Goal: Information Seeking & Learning: Learn about a topic

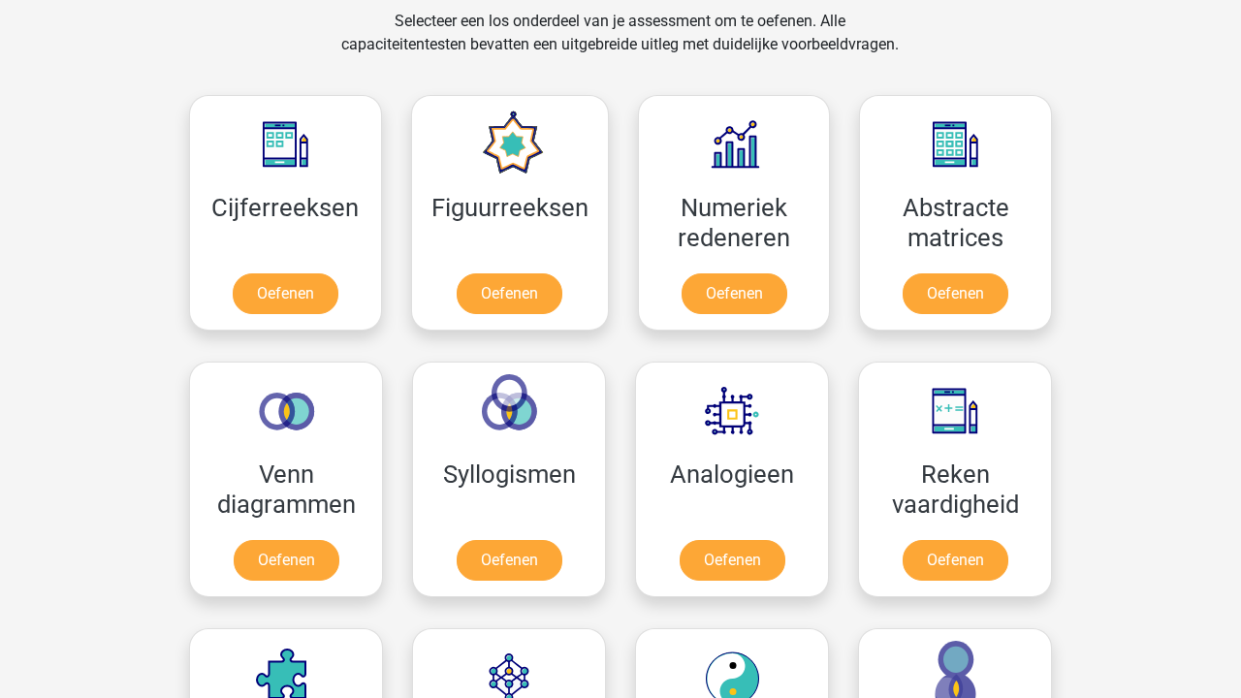
scroll to position [864, 0]
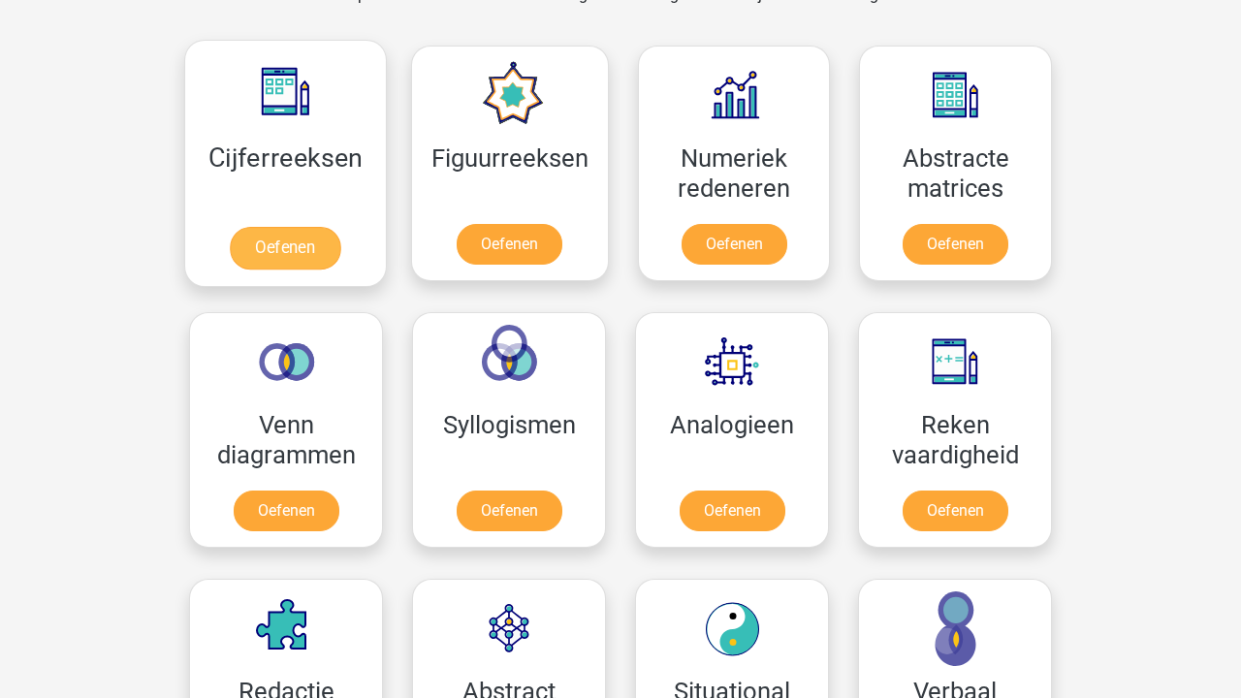
click at [334, 227] on link "Oefenen" at bounding box center [285, 248] width 110 height 43
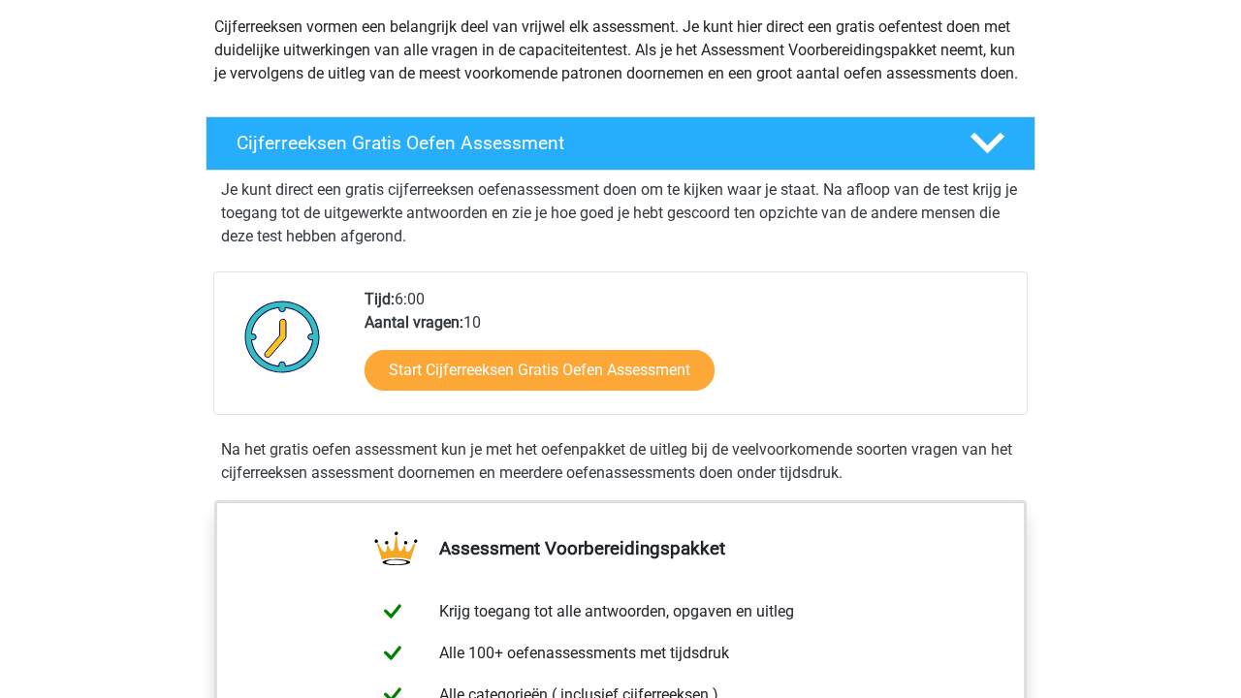
scroll to position [185, 0]
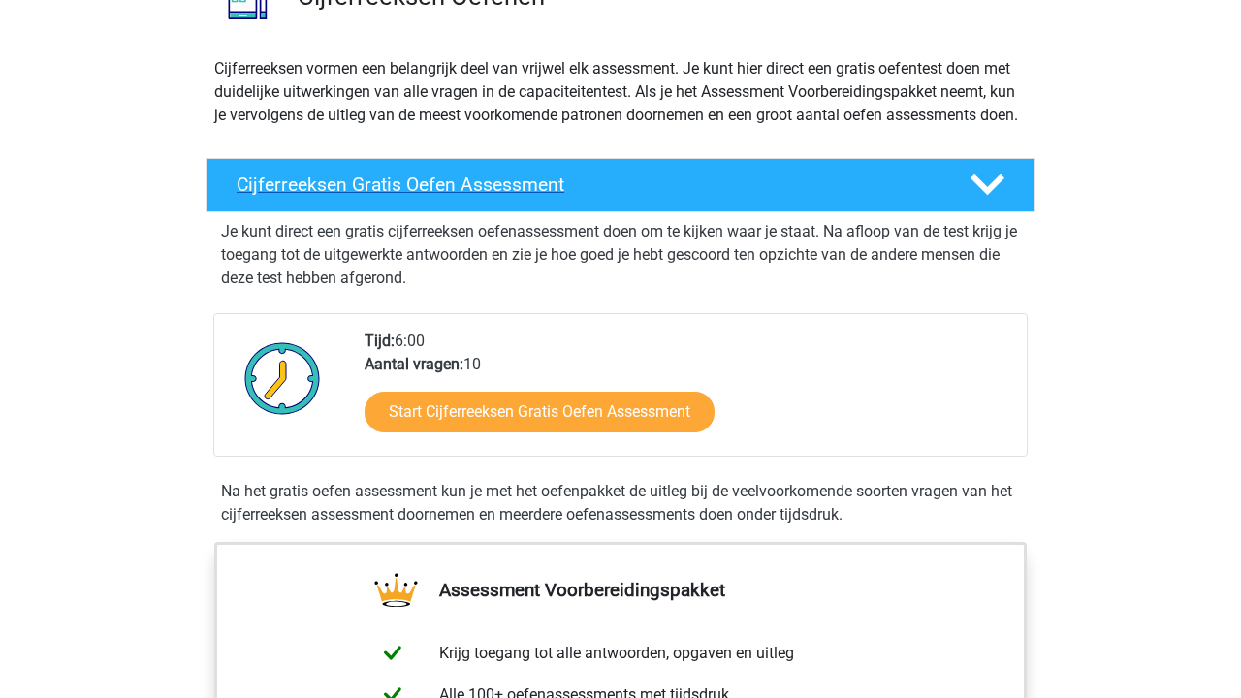
click at [601, 212] on div "Cijferreeksen Gratis Oefen Assessment" at bounding box center [620, 185] width 830 height 54
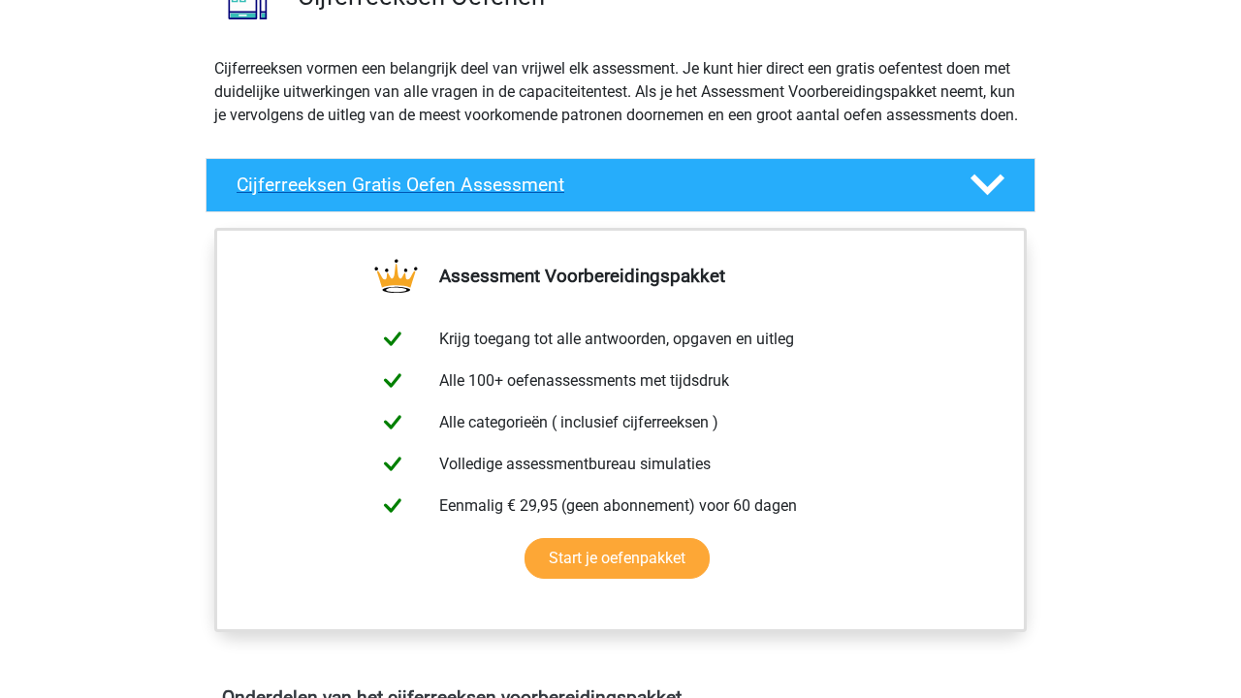
click at [601, 212] on div "Cijferreeksen Gratis Oefen Assessment" at bounding box center [620, 185] width 830 height 54
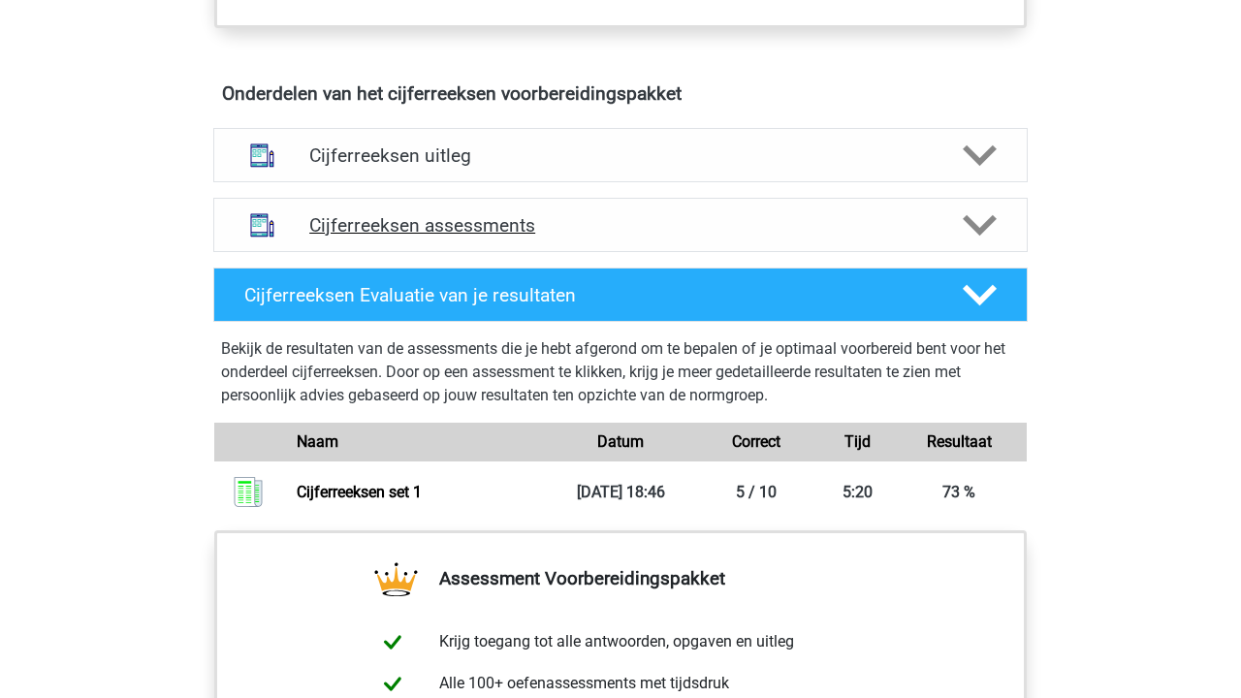
scroll to position [1182, 0]
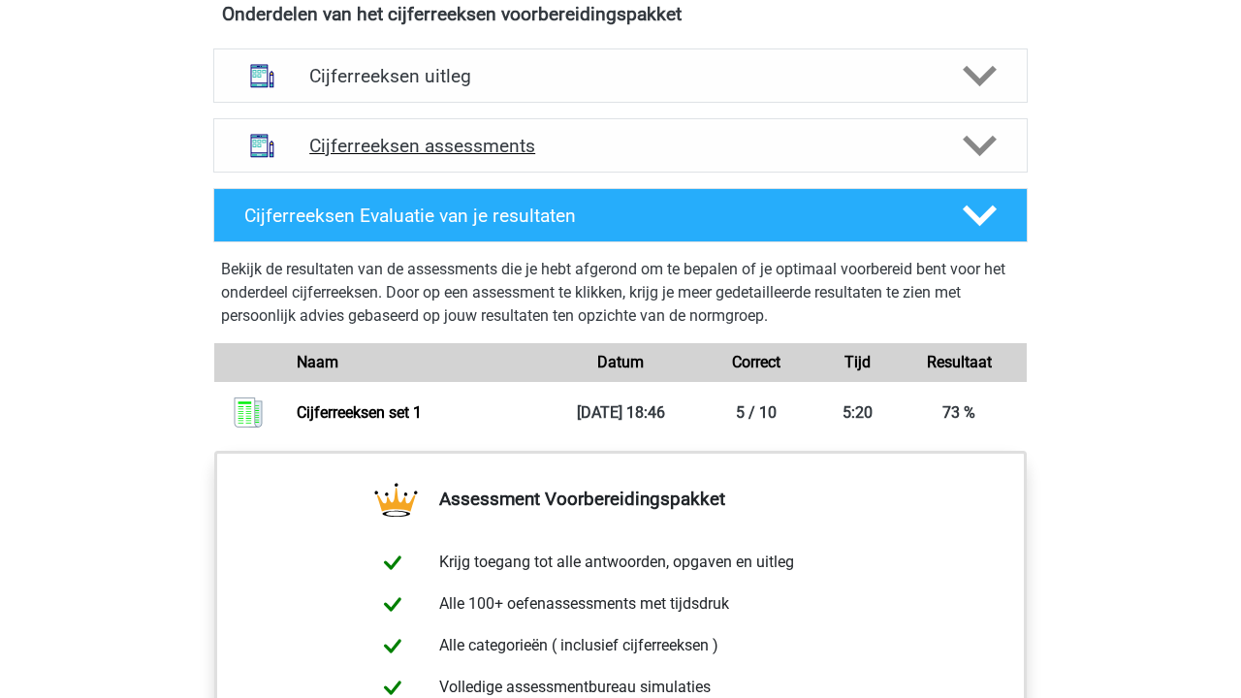
click at [602, 152] on div "Cijferreeksen assessments" at bounding box center [620, 145] width 814 height 54
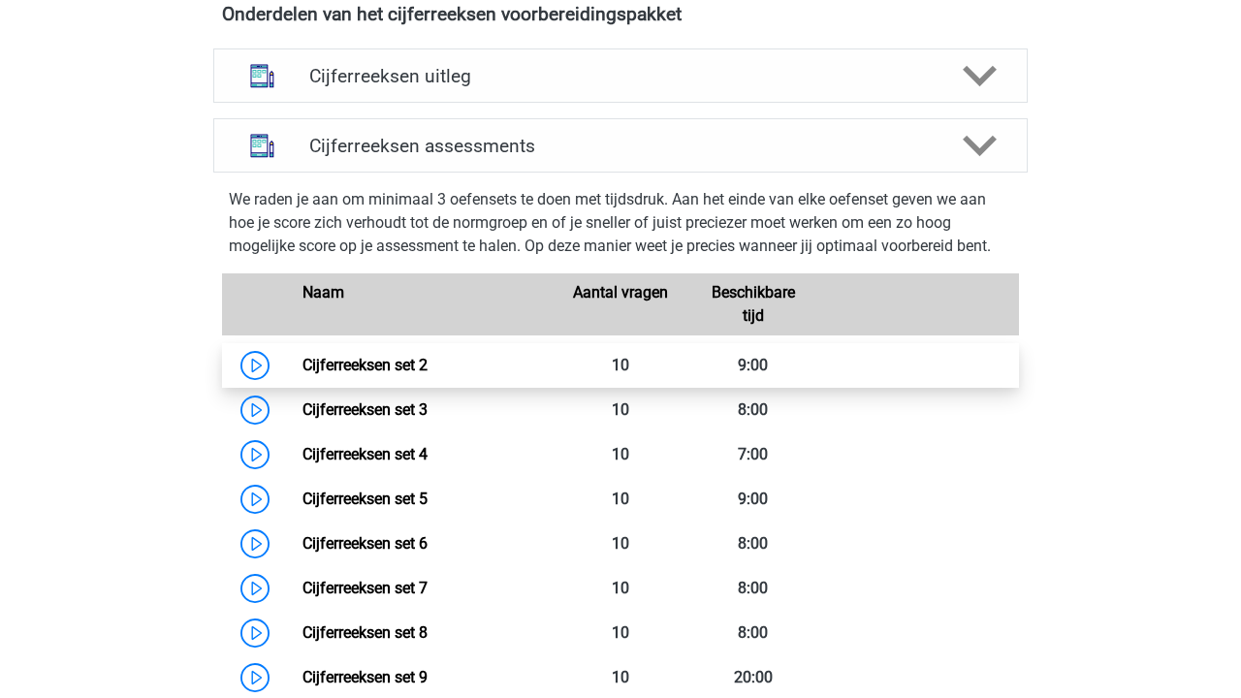
click at [427, 374] on link "Cijferreeksen set 2" at bounding box center [364, 365] width 125 height 18
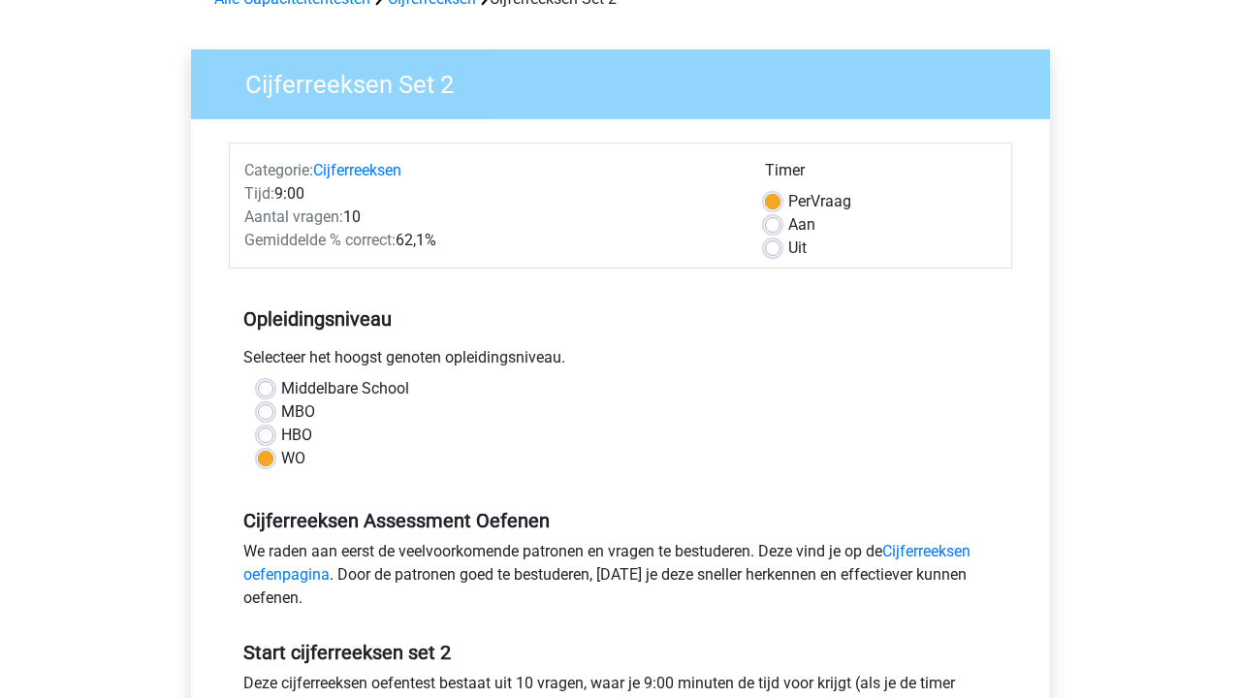
scroll to position [362, 0]
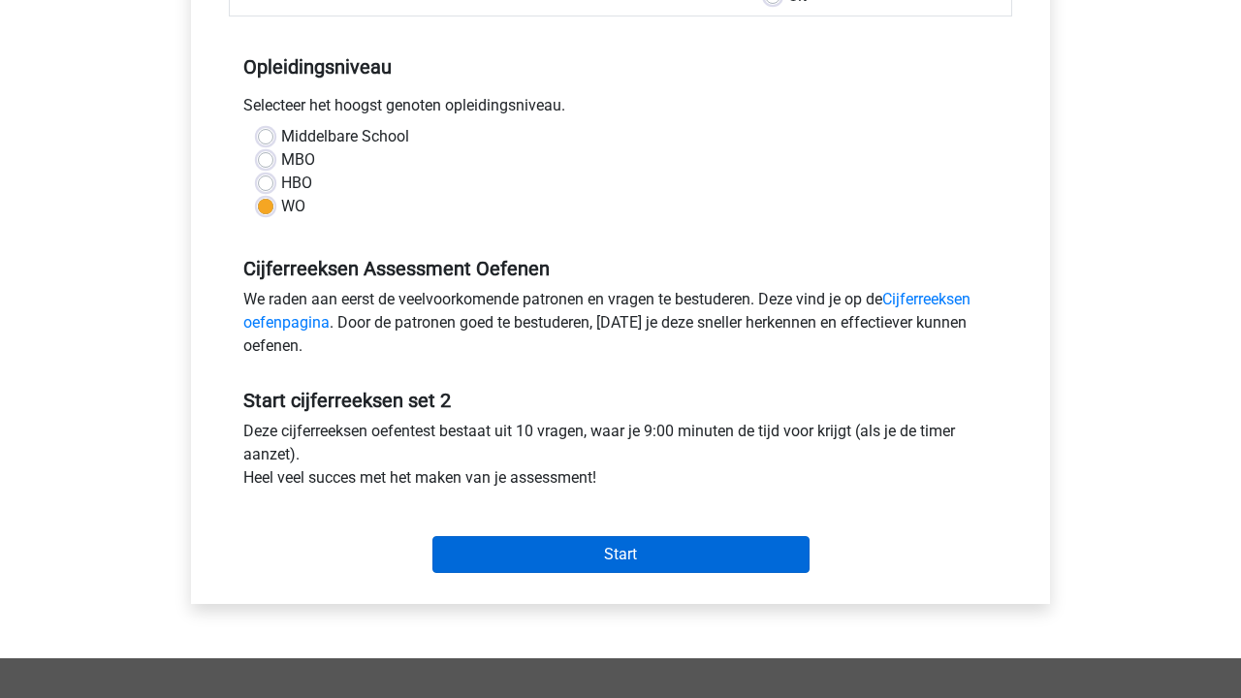
click at [585, 562] on input "Start" at bounding box center [620, 554] width 377 height 37
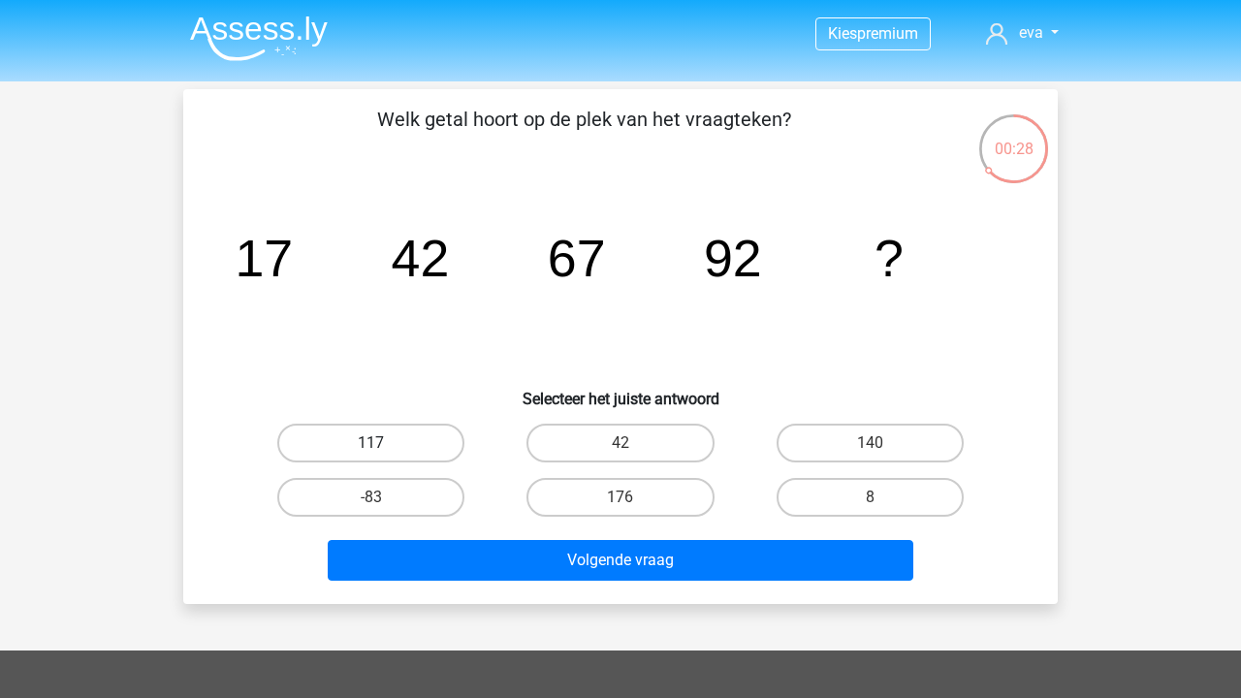
click at [404, 443] on label "117" at bounding box center [370, 443] width 187 height 39
click at [384, 443] on input "117" at bounding box center [377, 449] width 13 height 13
radio input "true"
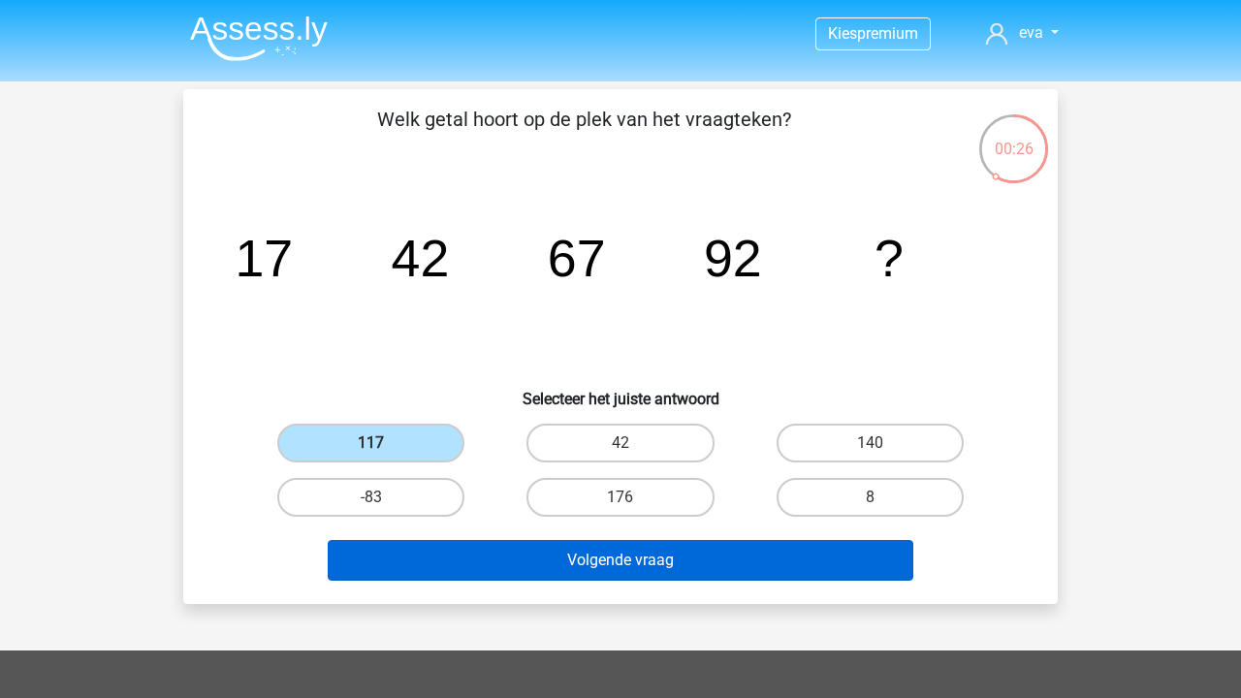
click at [629, 557] on button "Volgende vraag" at bounding box center [621, 560] width 586 height 41
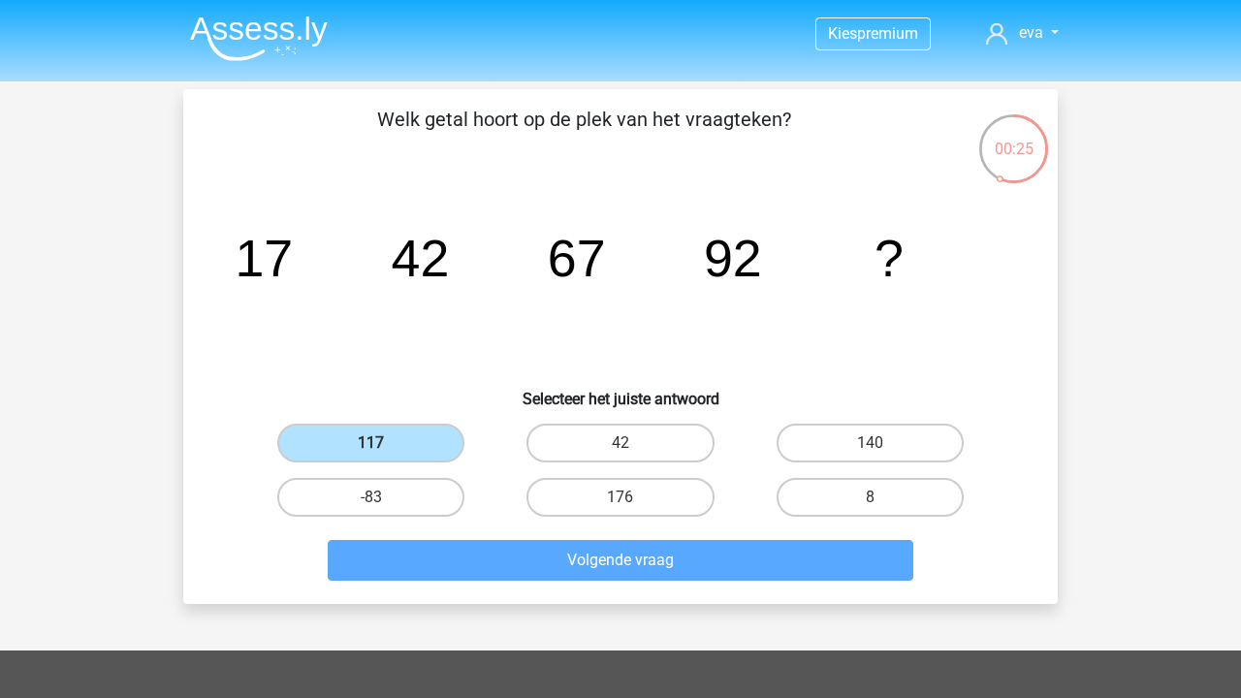
scroll to position [89, 0]
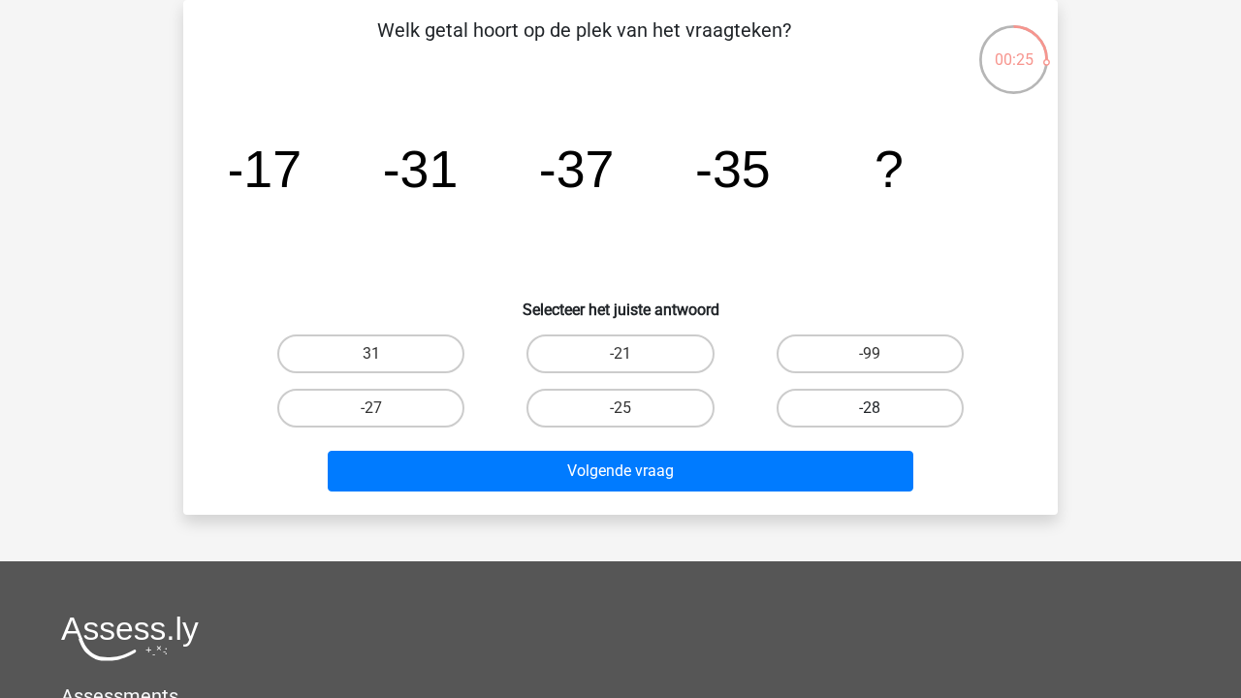
click at [826, 399] on label "-28" at bounding box center [869, 408] width 187 height 39
click at [869, 408] on input "-28" at bounding box center [875, 414] width 13 height 13
radio input "true"
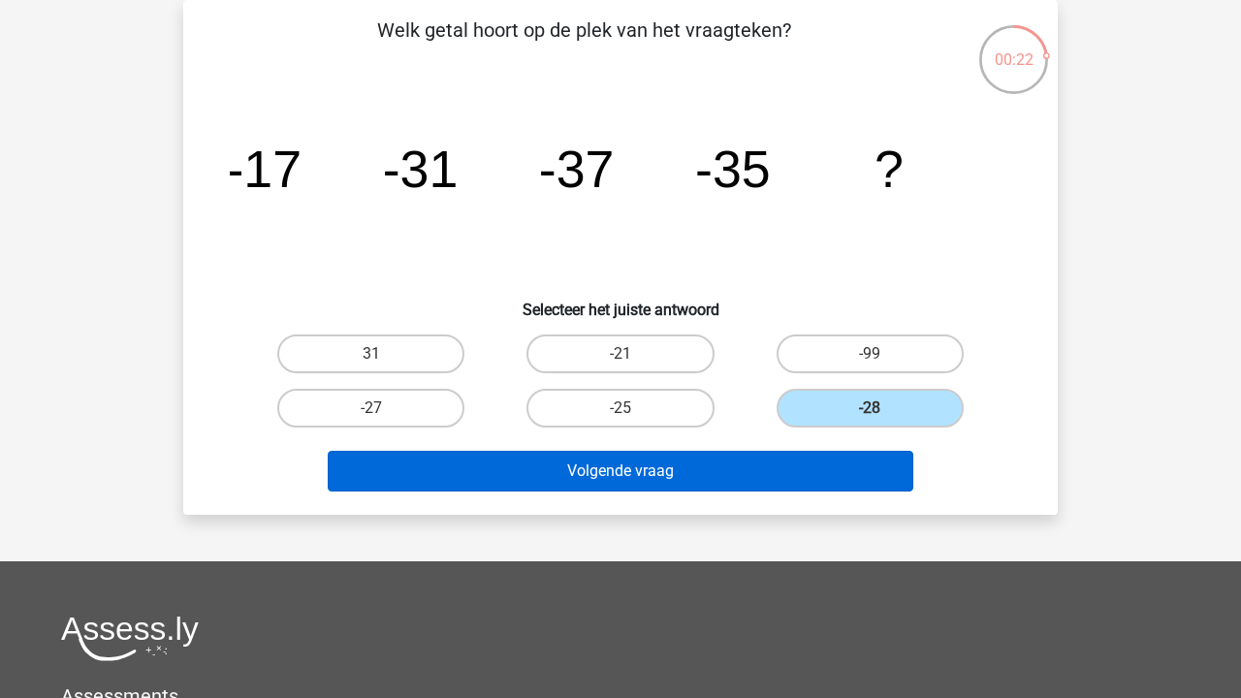
click at [771, 470] on button "Volgende vraag" at bounding box center [621, 471] width 586 height 41
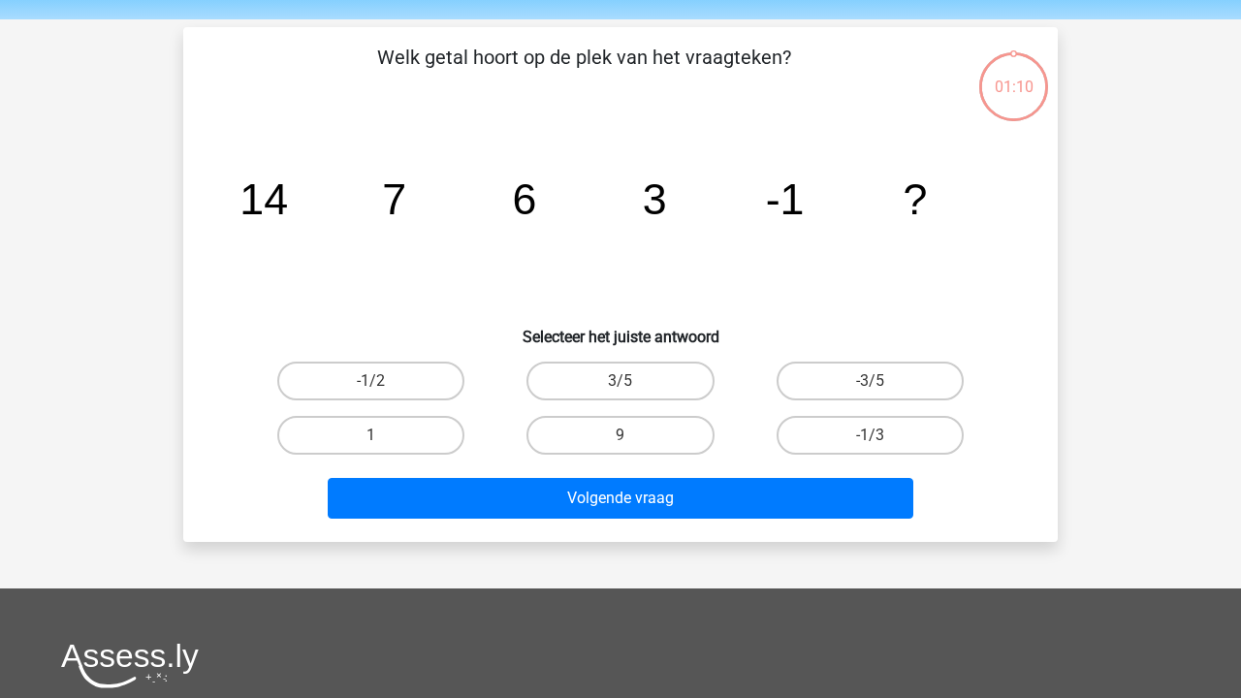
scroll to position [57, 0]
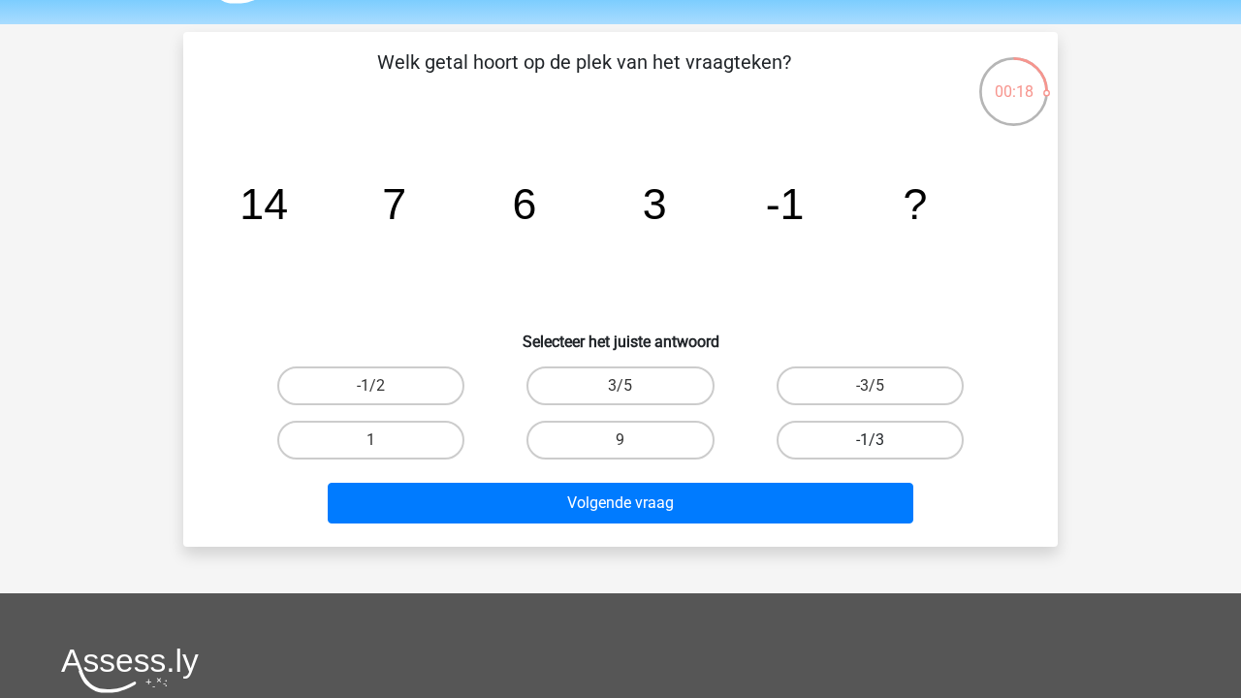
click at [893, 444] on label "-1/3" at bounding box center [869, 440] width 187 height 39
click at [882, 444] on input "-1/3" at bounding box center [875, 446] width 13 height 13
radio input "true"
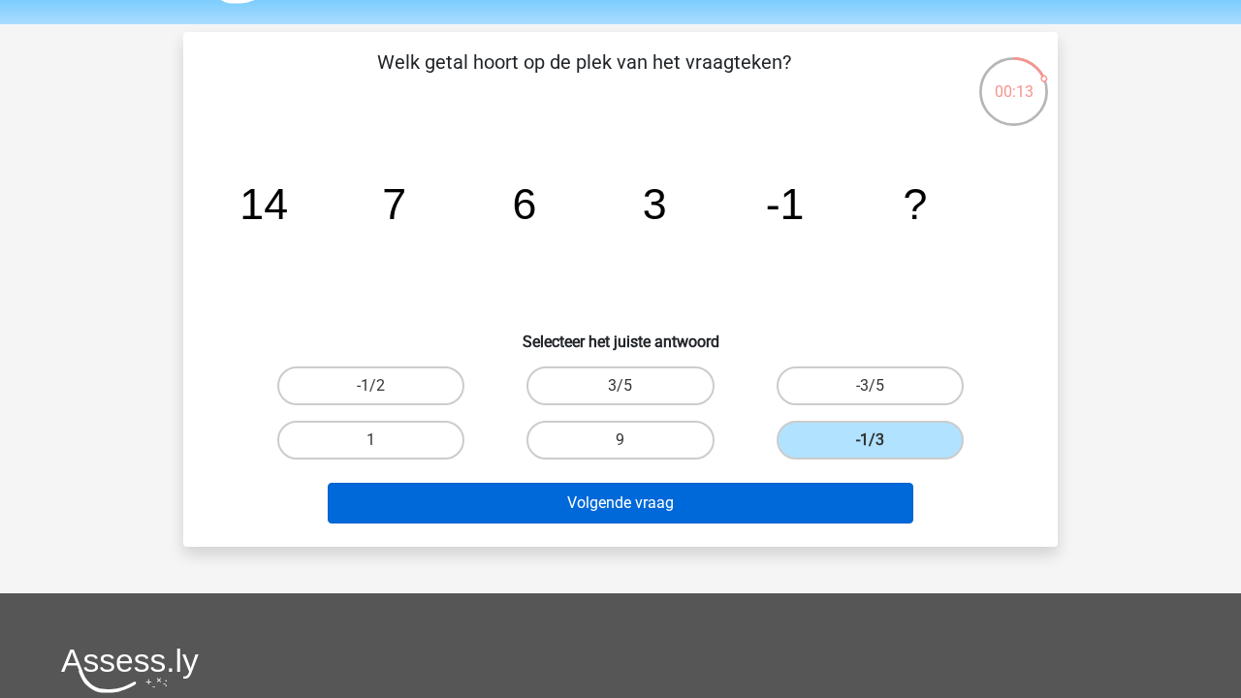
click at [775, 503] on button "Volgende vraag" at bounding box center [621, 503] width 586 height 41
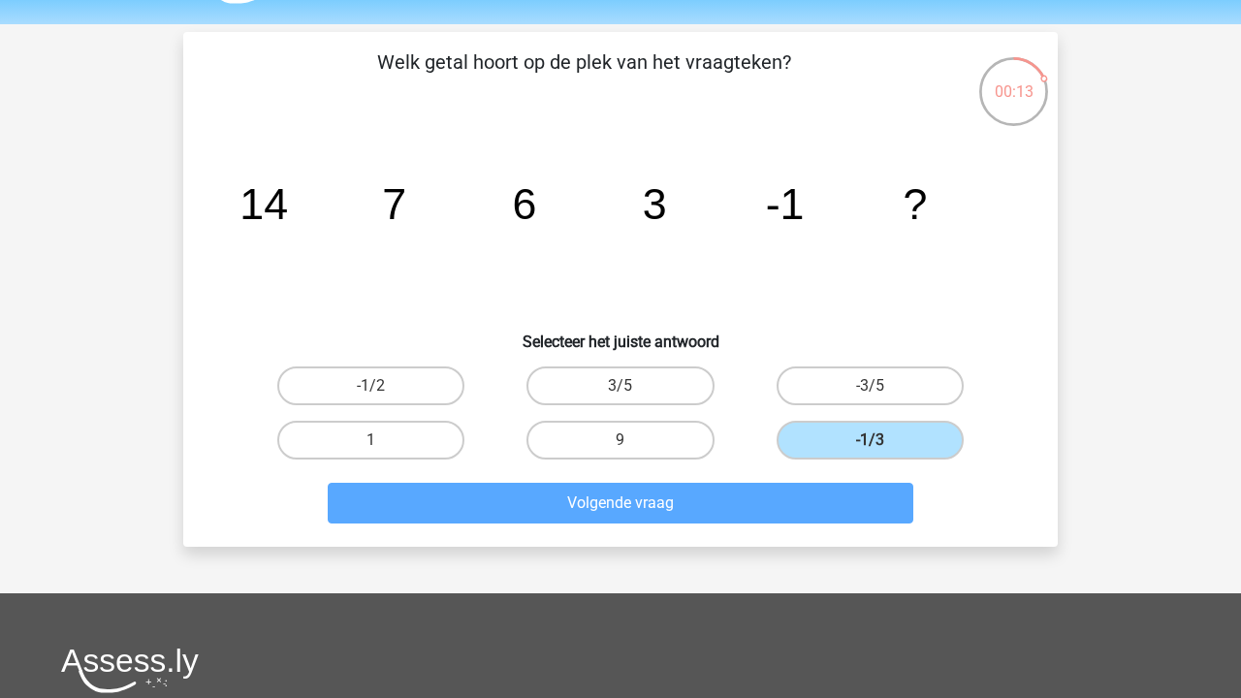
scroll to position [89, 0]
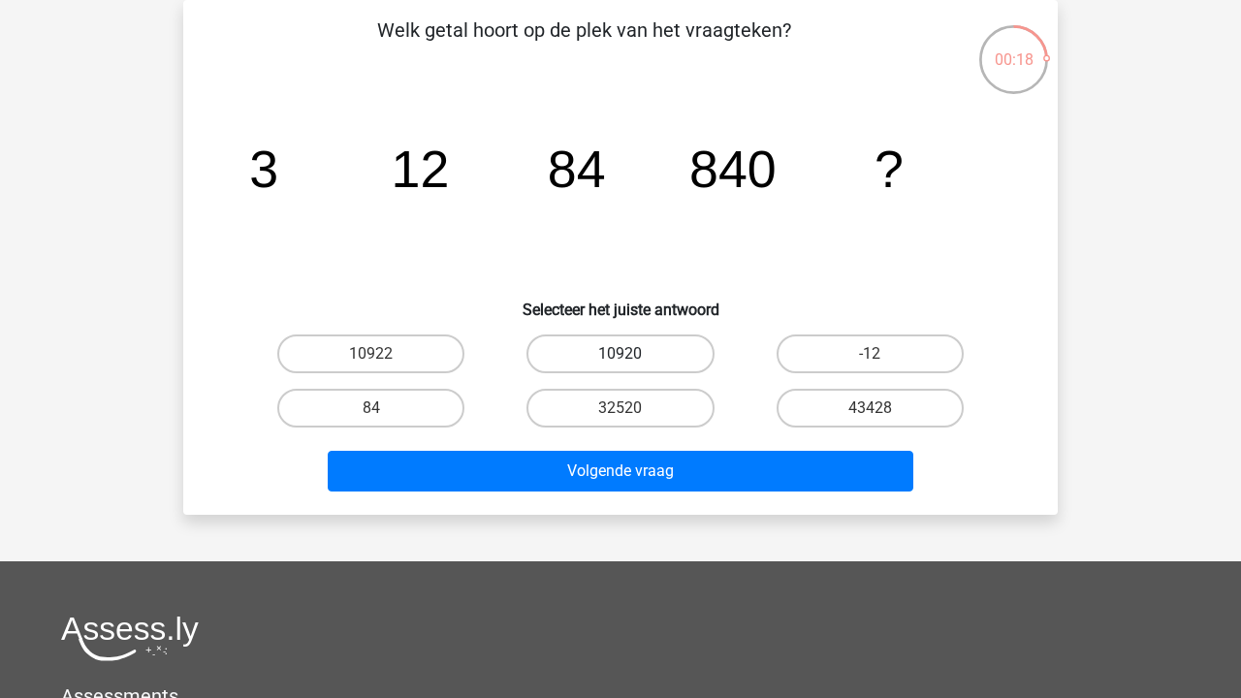
click at [653, 362] on label "10920" at bounding box center [619, 353] width 187 height 39
click at [633, 362] on input "10920" at bounding box center [626, 360] width 13 height 13
radio input "true"
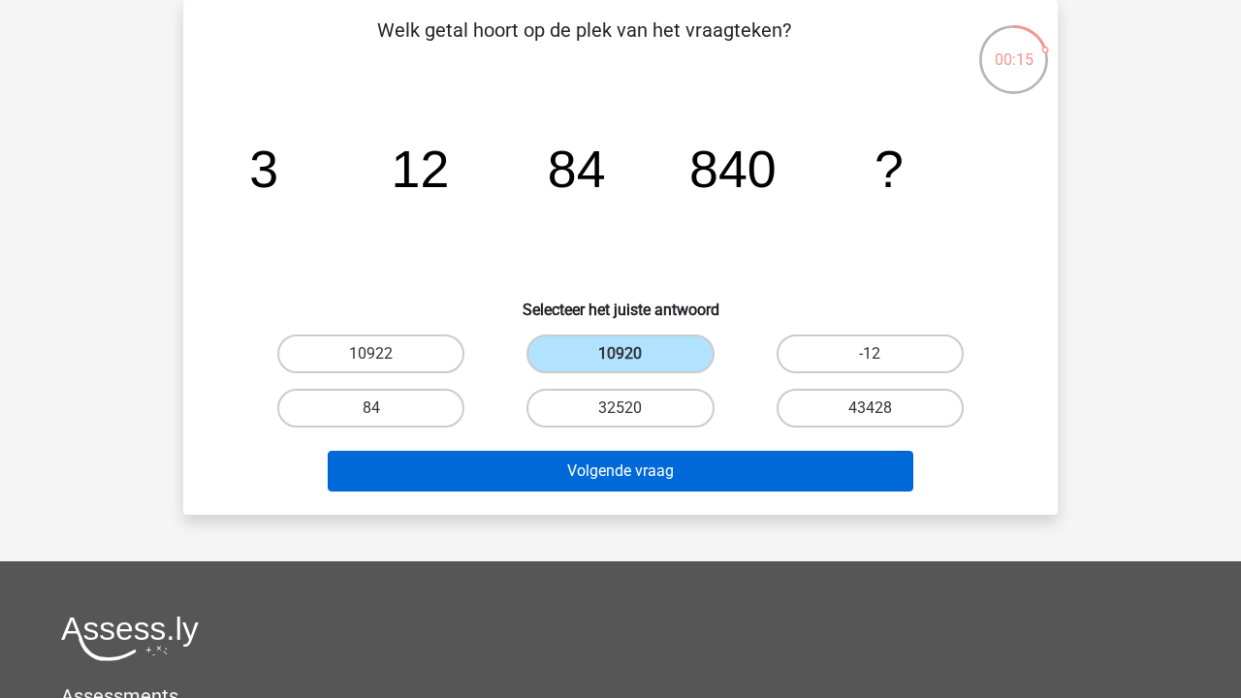
click at [709, 482] on button "Volgende vraag" at bounding box center [621, 471] width 586 height 41
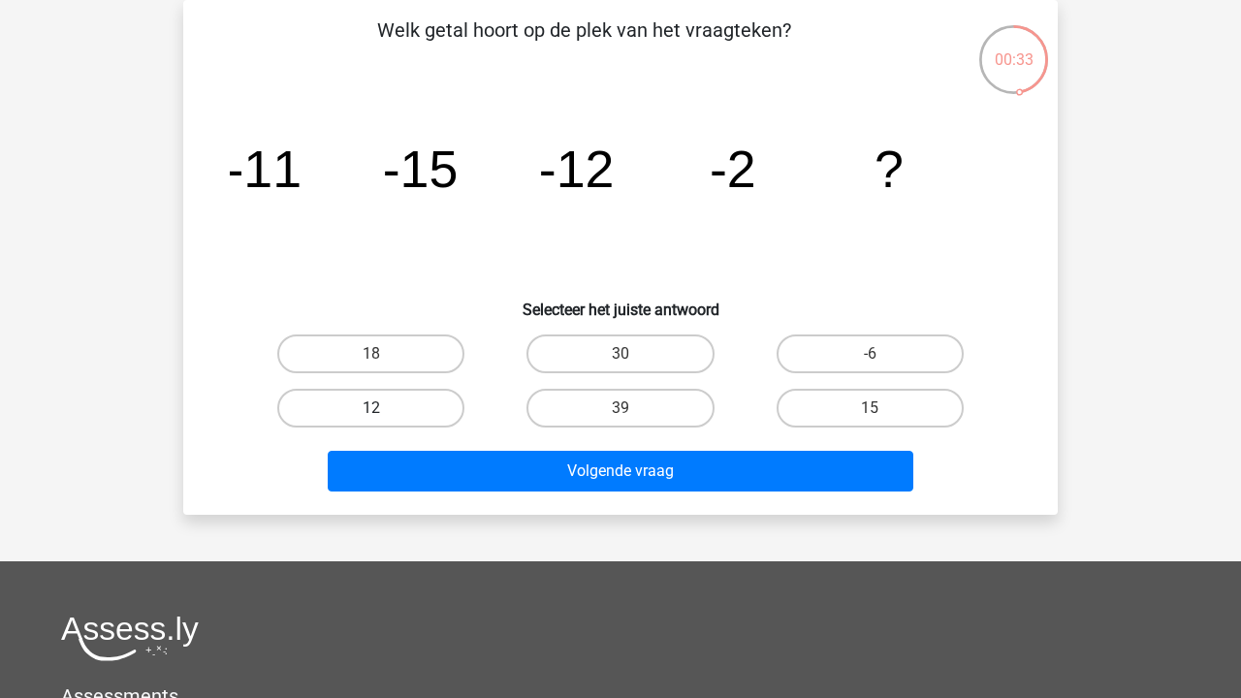
click at [439, 413] on label "12" at bounding box center [370, 408] width 187 height 39
click at [384, 413] on input "12" at bounding box center [377, 414] width 13 height 13
radio input "true"
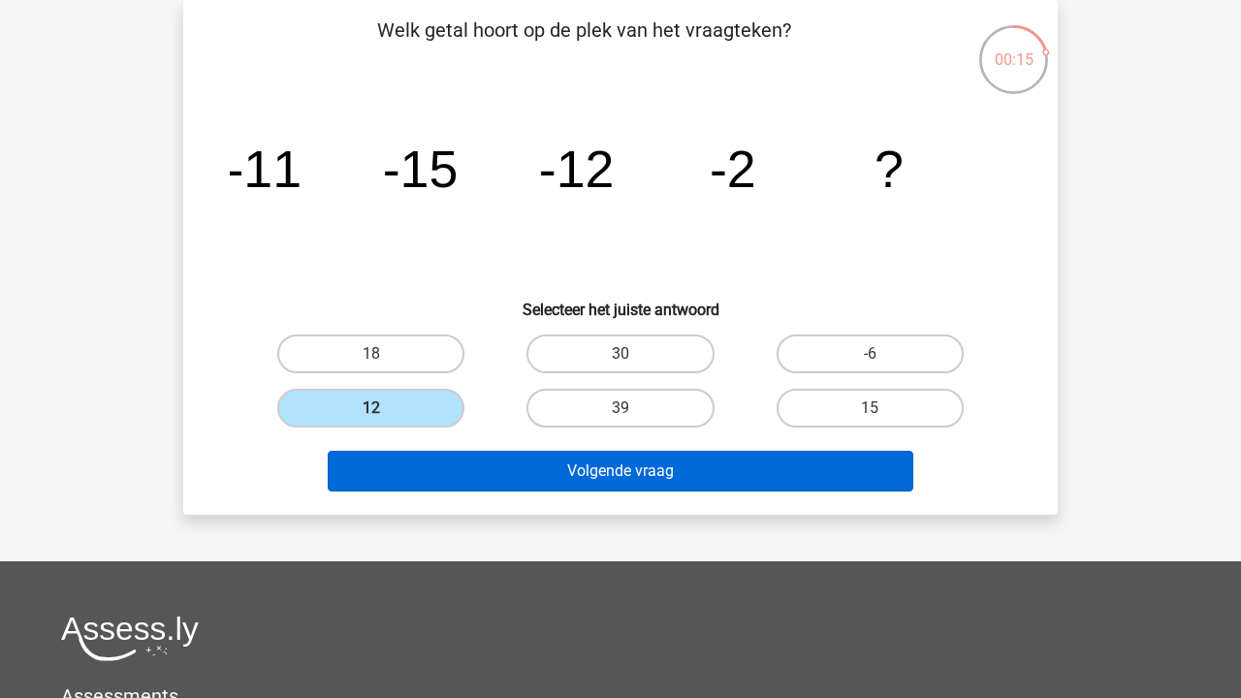
click at [633, 465] on button "Volgende vraag" at bounding box center [621, 471] width 586 height 41
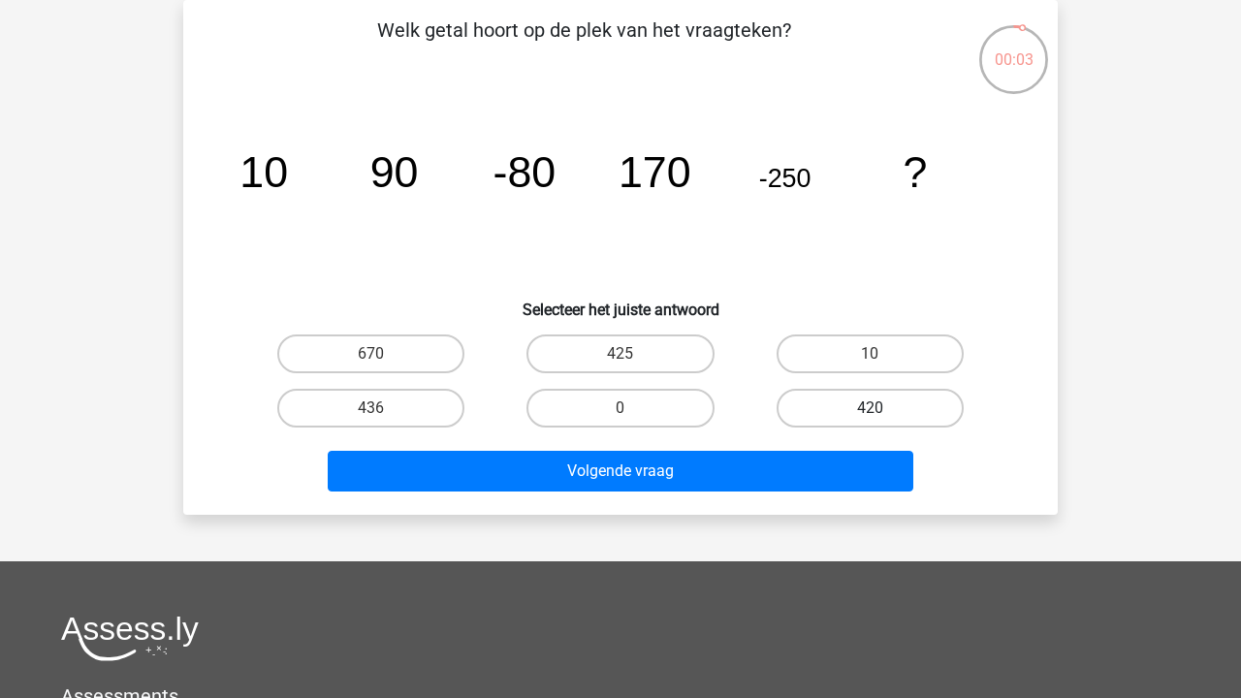
click at [857, 400] on label "420" at bounding box center [869, 408] width 187 height 39
click at [869, 408] on input "420" at bounding box center [875, 414] width 13 height 13
radio input "true"
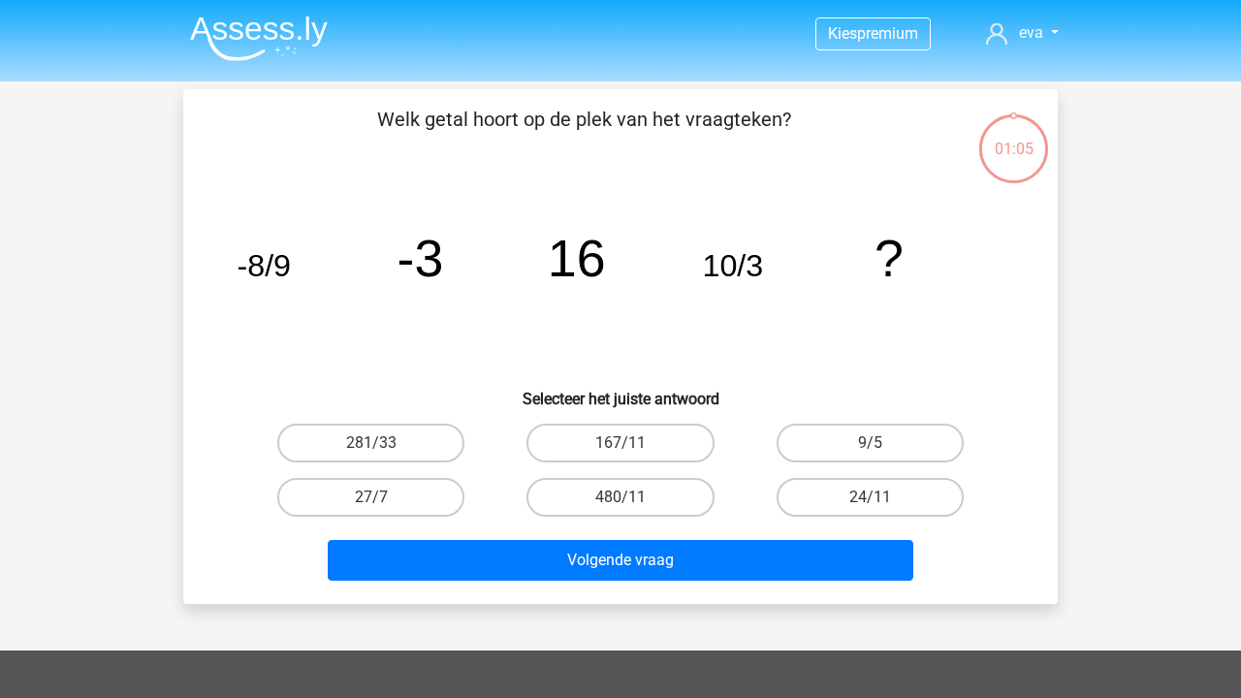
scroll to position [89, 0]
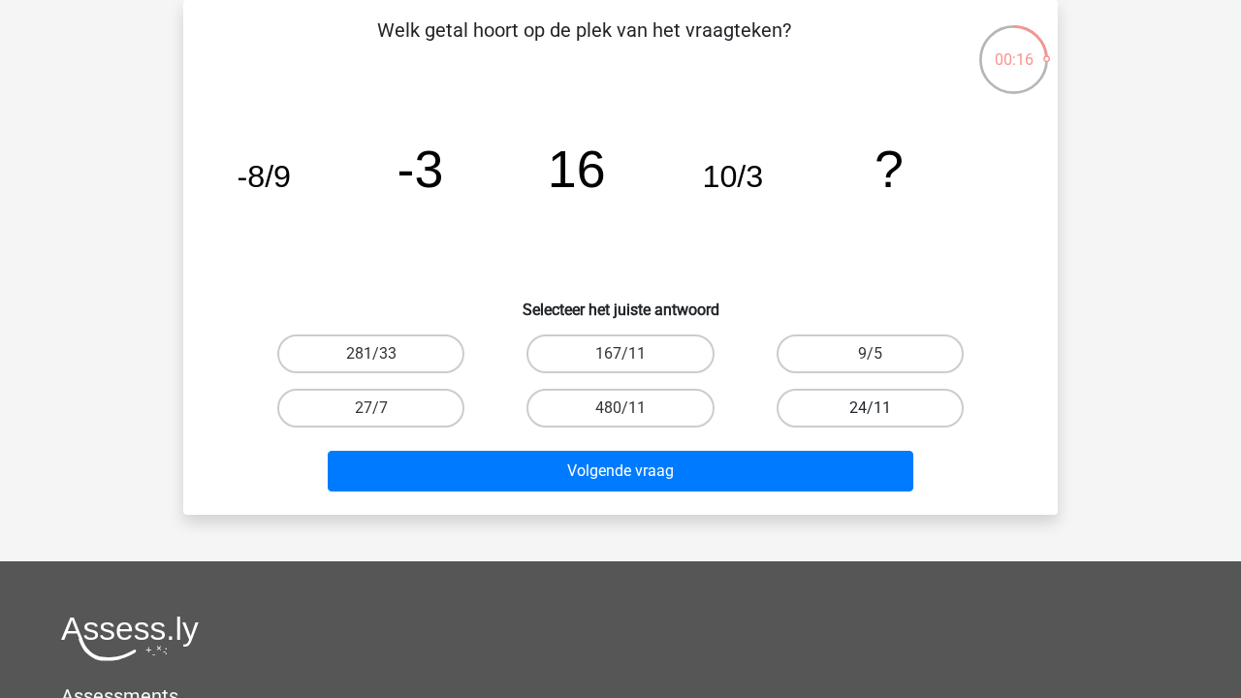
click at [922, 407] on label "24/11" at bounding box center [869, 408] width 187 height 39
click at [882, 408] on input "24/11" at bounding box center [875, 414] width 13 height 13
radio input "true"
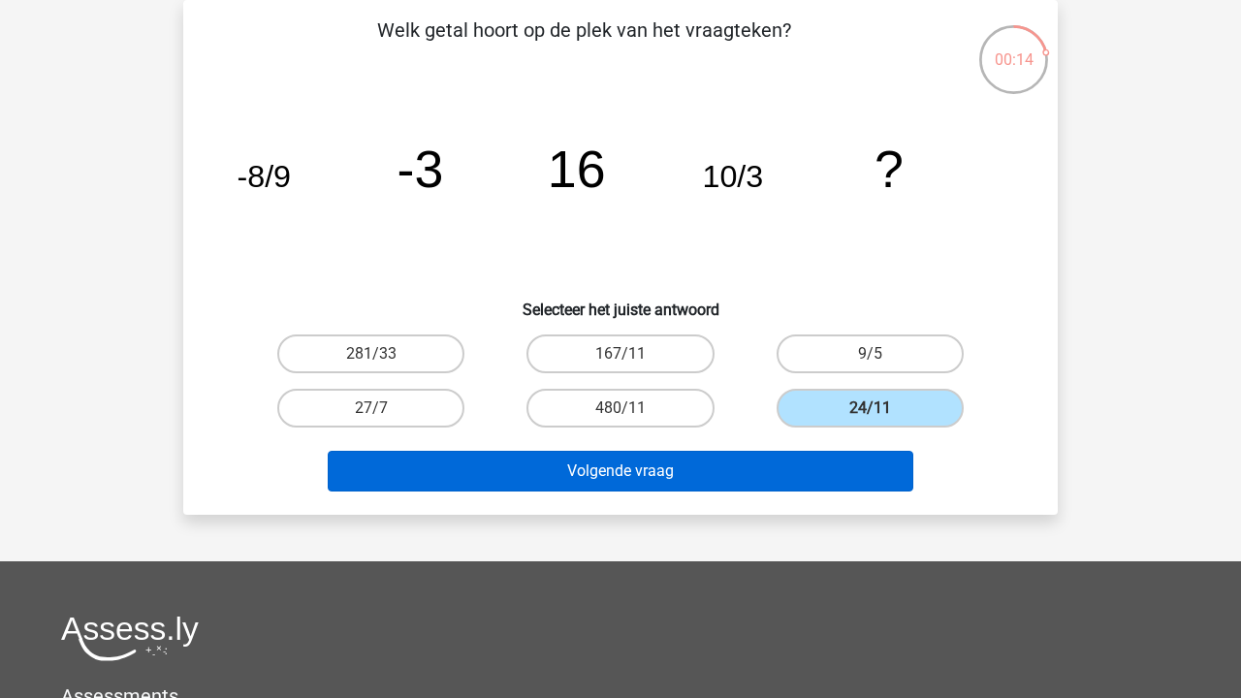
click at [777, 466] on button "Volgende vraag" at bounding box center [621, 471] width 586 height 41
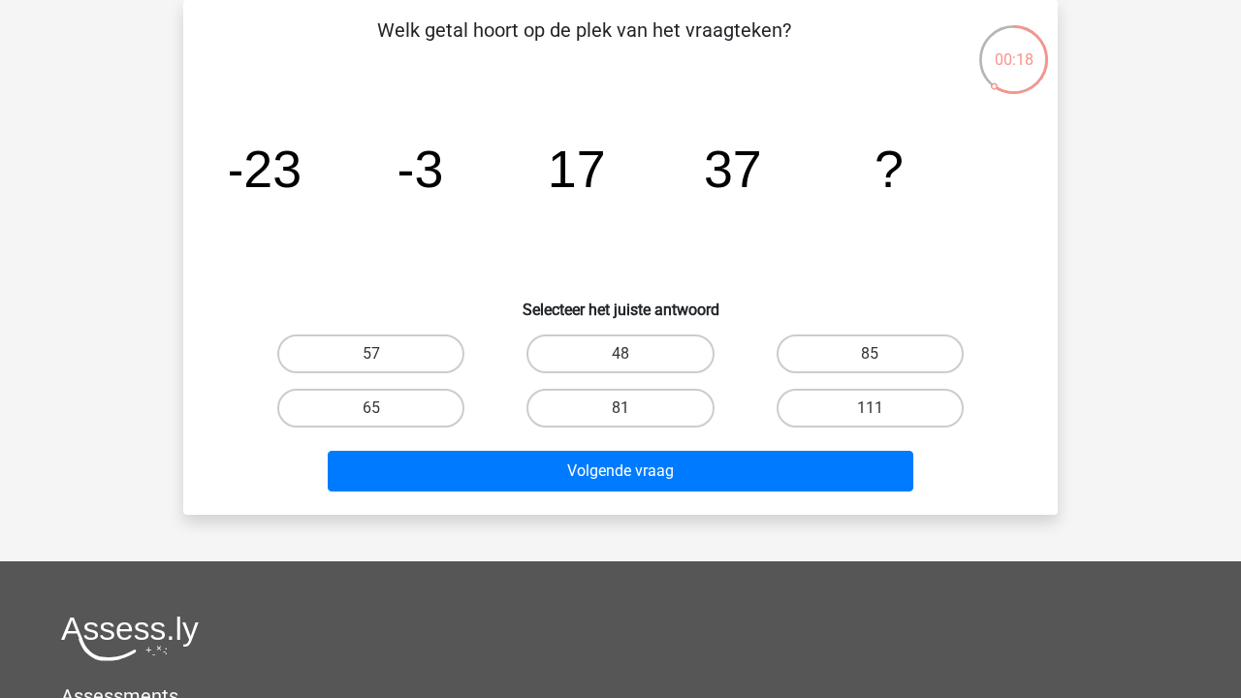
click at [447, 326] on div "Welk getal hoort op de plek van het vraagteken? image/svg+xml -23 -3 17 37 ? Se…" at bounding box center [620, 258] width 859 height 484
click at [428, 347] on label "57" at bounding box center [370, 353] width 187 height 39
click at [384, 354] on input "57" at bounding box center [377, 360] width 13 height 13
radio input "true"
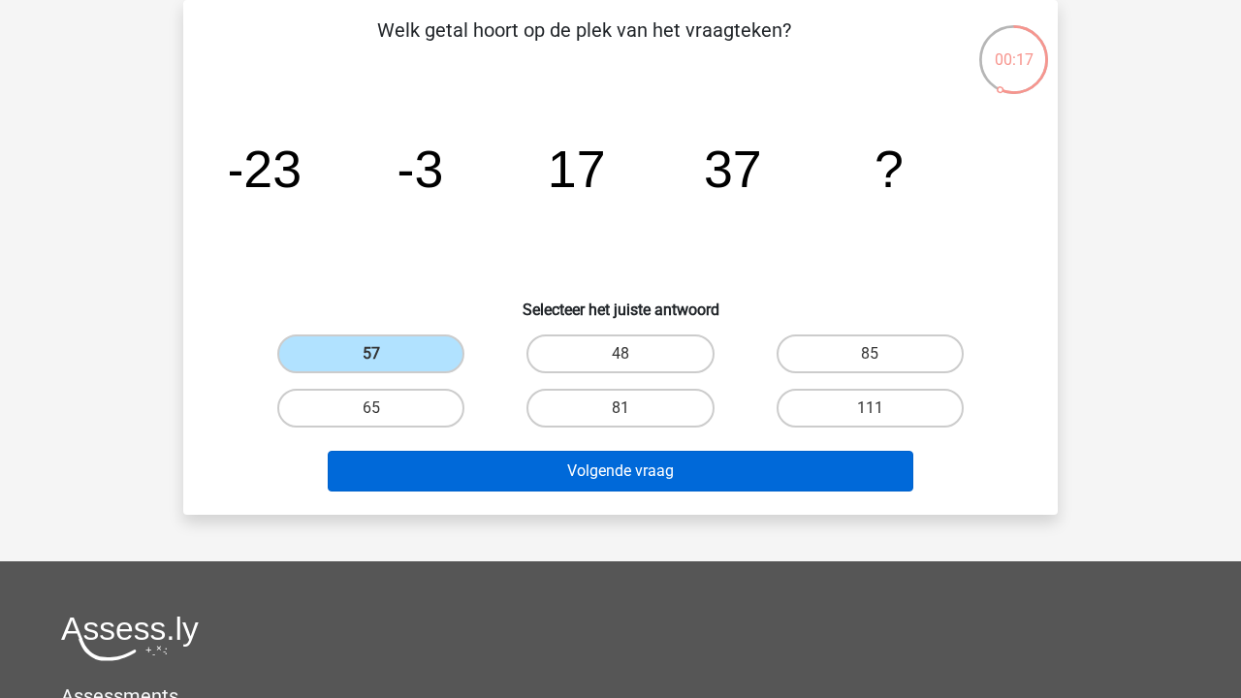
click at [481, 471] on button "Volgende vraag" at bounding box center [621, 471] width 586 height 41
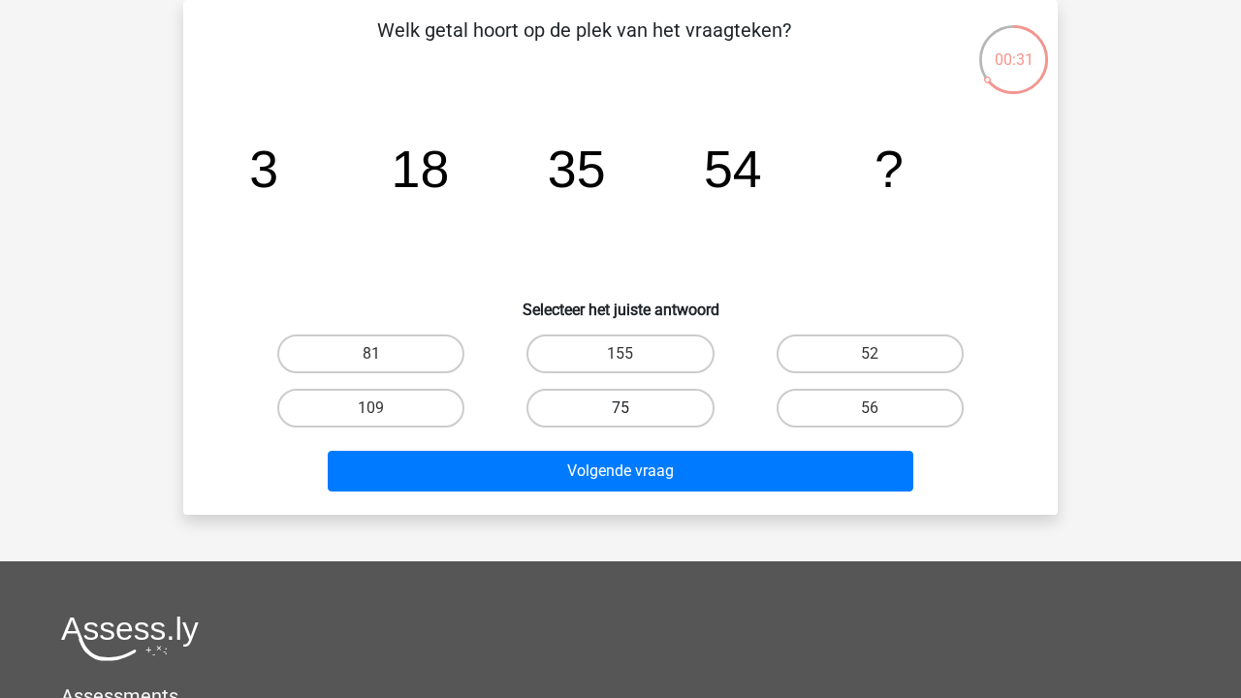
click at [608, 418] on label "75" at bounding box center [619, 408] width 187 height 39
click at [620, 418] on input "75" at bounding box center [626, 414] width 13 height 13
radio input "true"
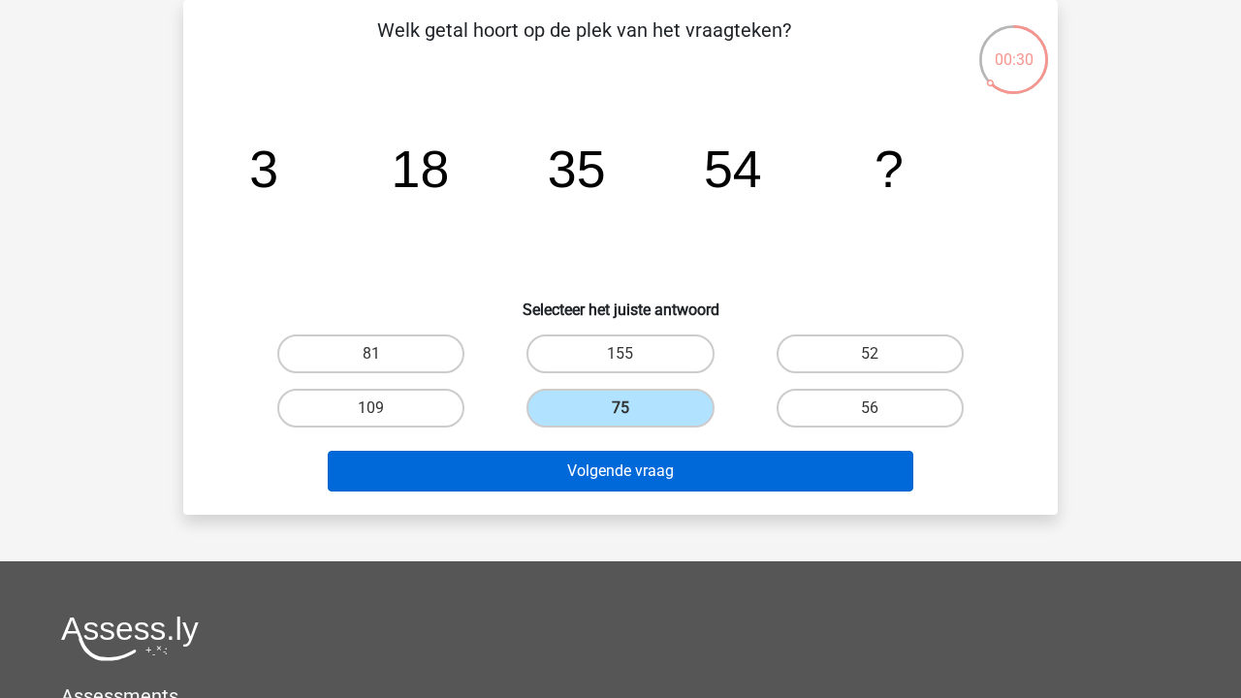
click at [608, 466] on button "Volgende vraag" at bounding box center [621, 471] width 586 height 41
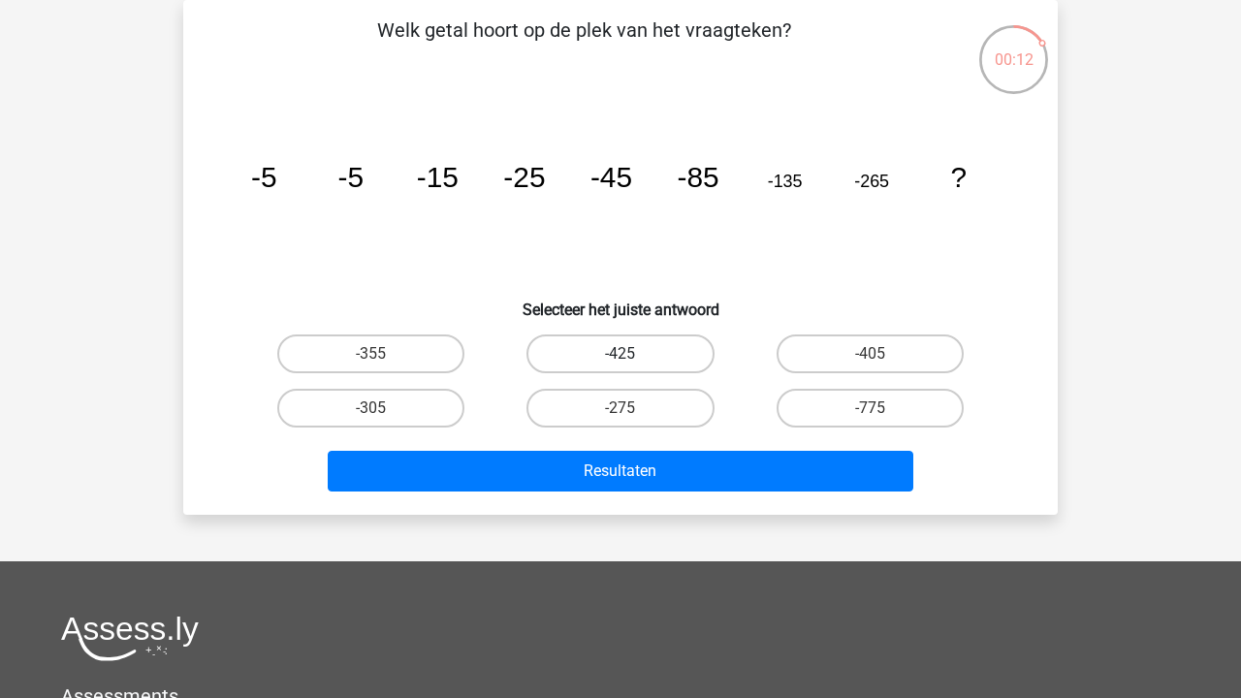
click at [630, 345] on label "-425" at bounding box center [619, 353] width 187 height 39
click at [630, 354] on input "-425" at bounding box center [626, 360] width 13 height 13
radio input "true"
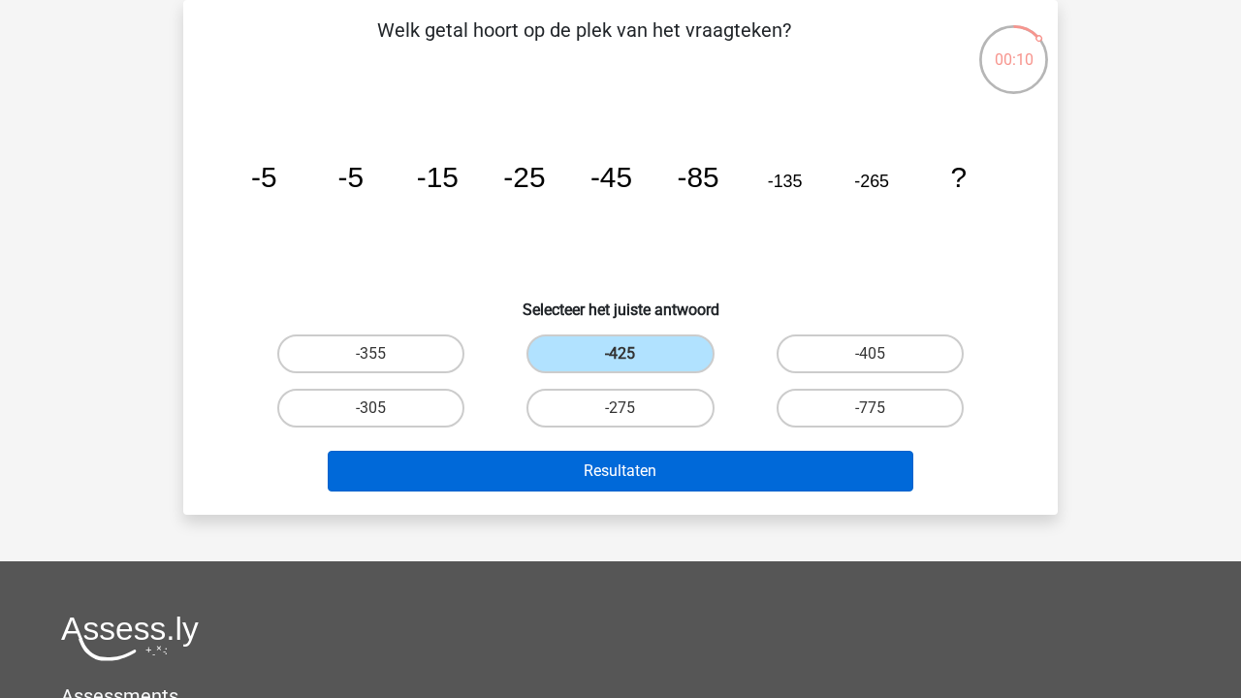
click at [645, 472] on button "Resultaten" at bounding box center [621, 471] width 586 height 41
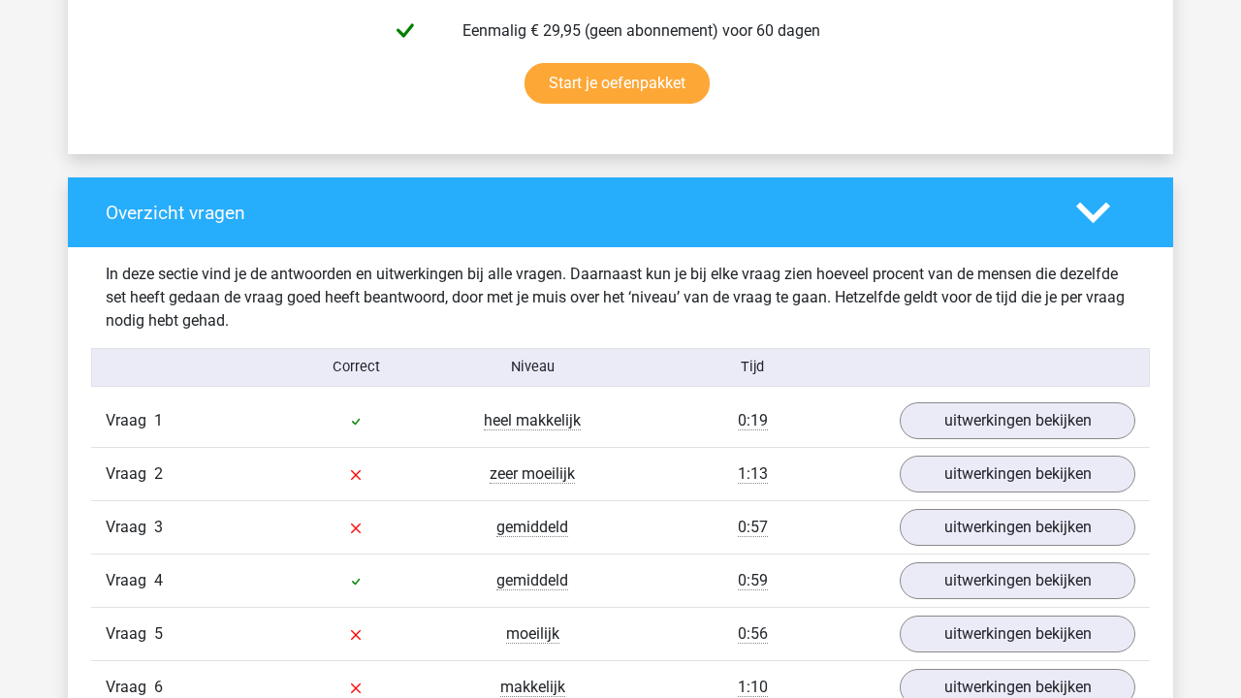
scroll to position [1279, 0]
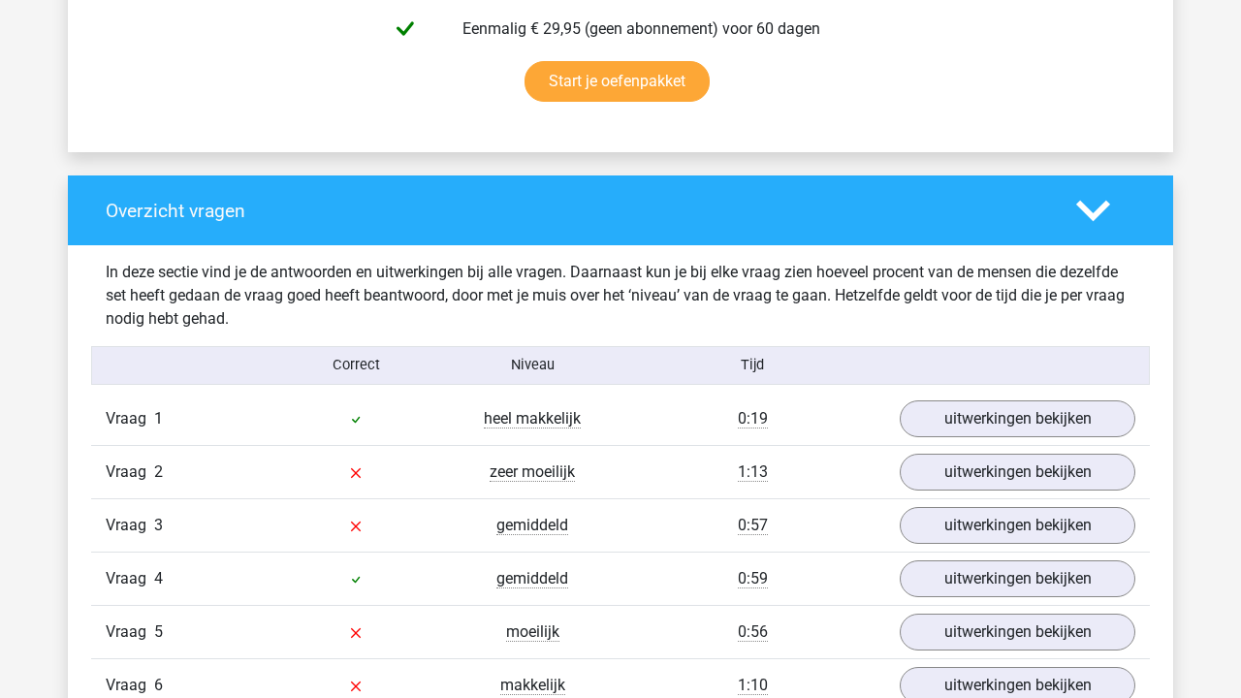
click at [994, 396] on div "Vraag 1 heel makkelijk 0:19 uitwerkingen bekijken" at bounding box center [620, 419] width 1058 height 52
click at [982, 412] on link "uitwerkingen bekijken" at bounding box center [1017, 418] width 270 height 43
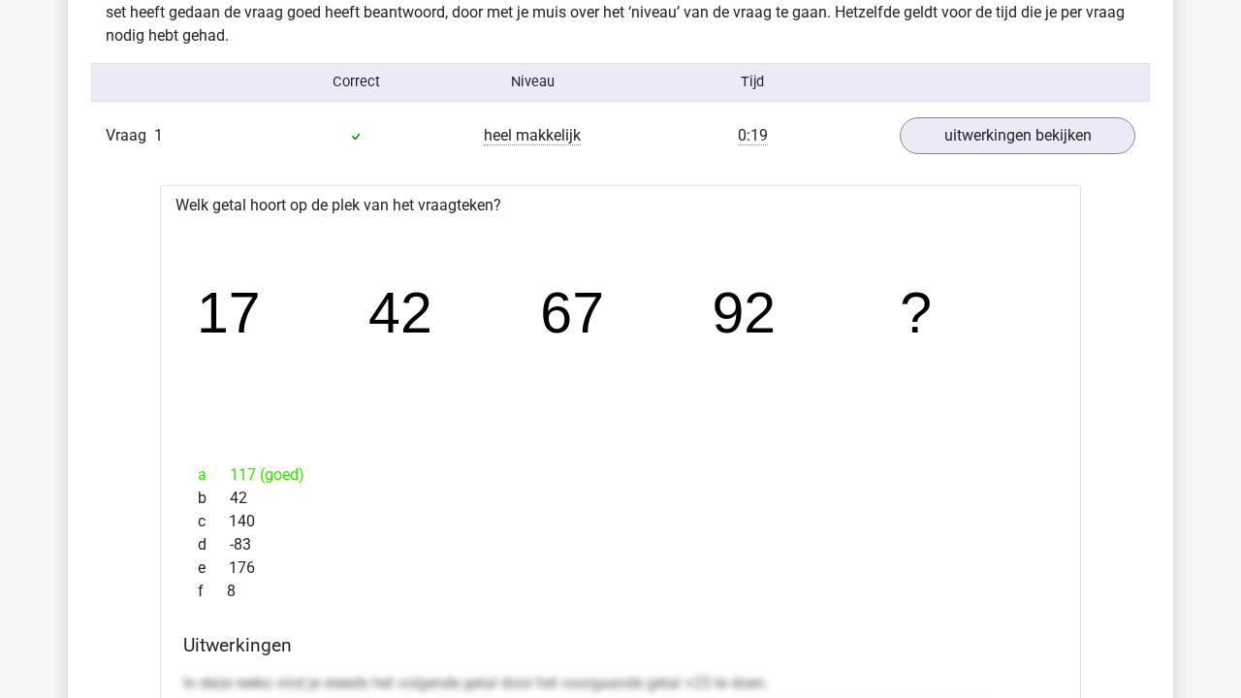
scroll to position [1562, 0]
click at [981, 132] on link "uitwerkingen bekijken" at bounding box center [1017, 135] width 270 height 43
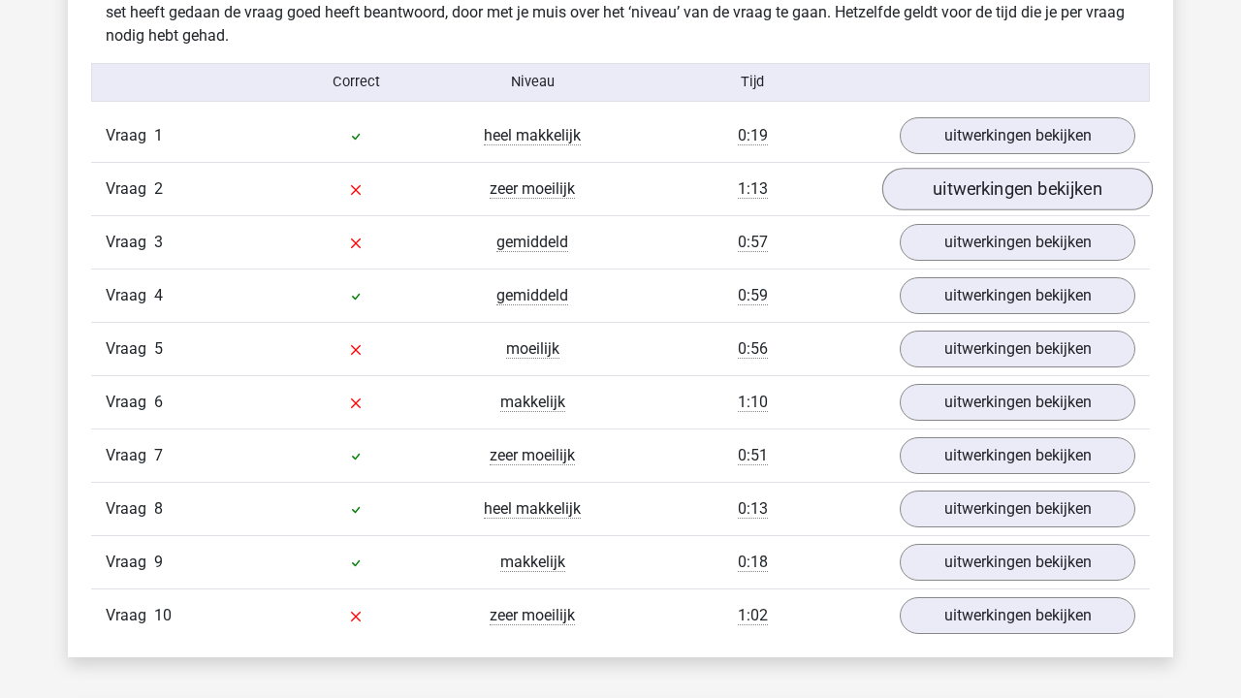
click at [960, 186] on link "uitwerkingen bekijken" at bounding box center [1017, 189] width 270 height 43
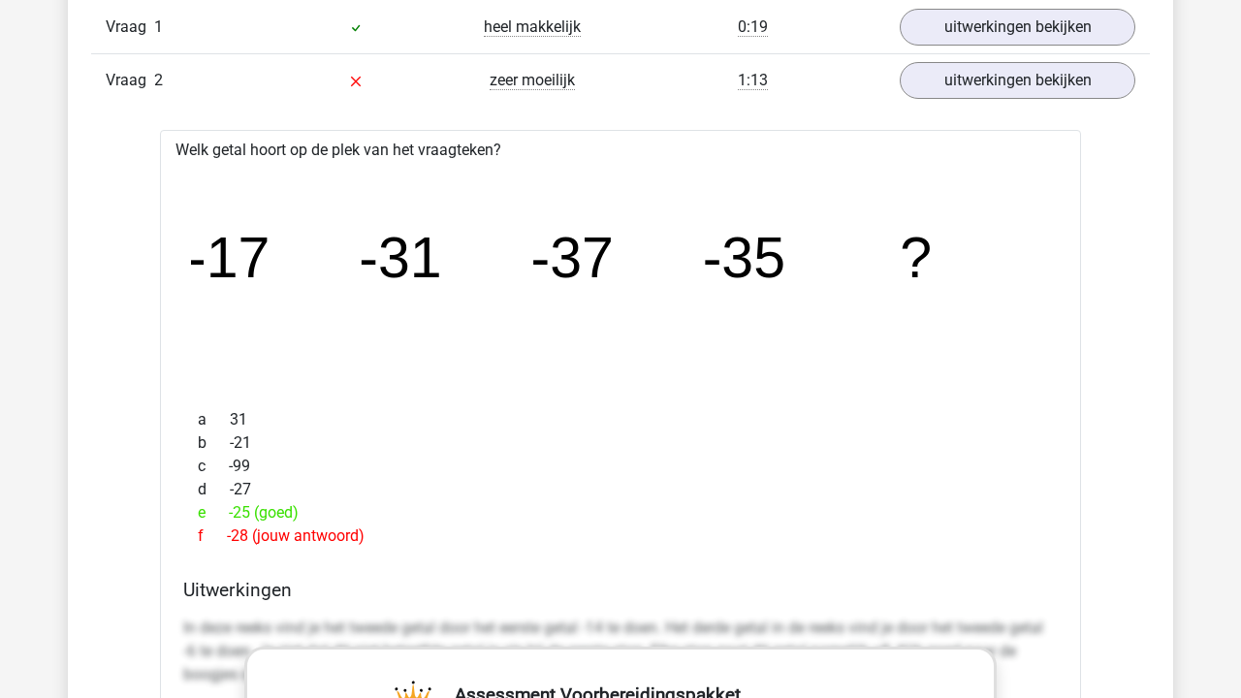
scroll to position [1600, 0]
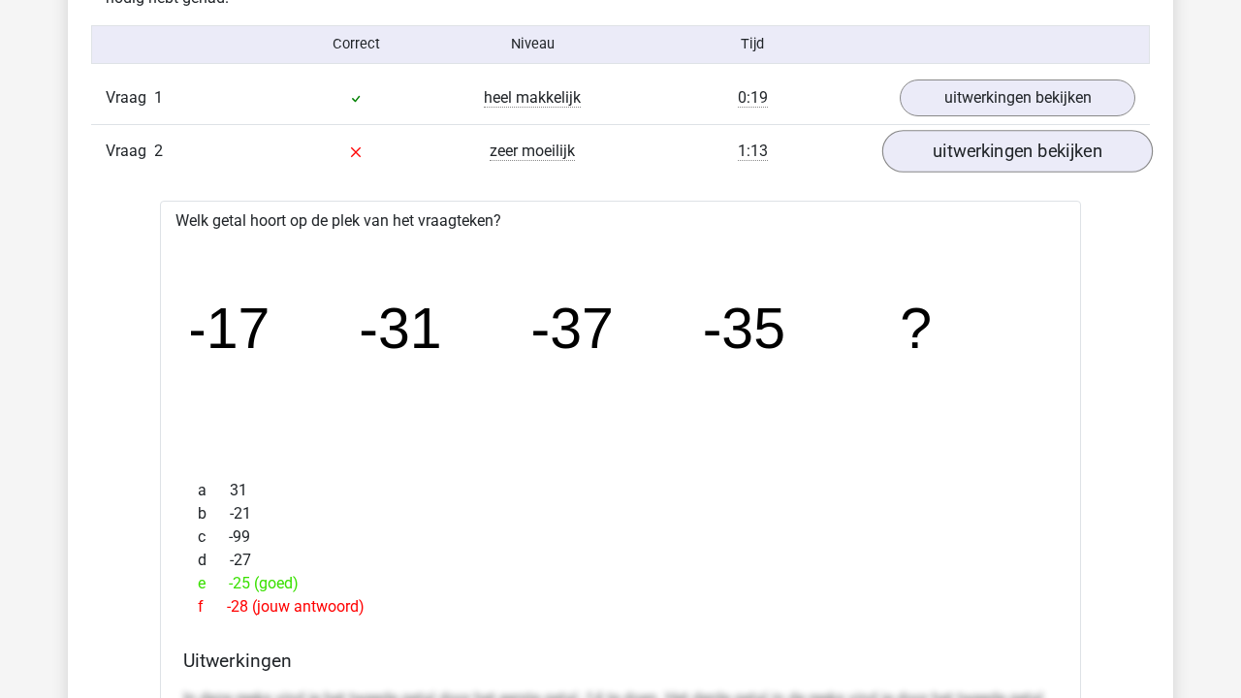
click at [1003, 167] on link "uitwerkingen bekijken" at bounding box center [1017, 151] width 270 height 43
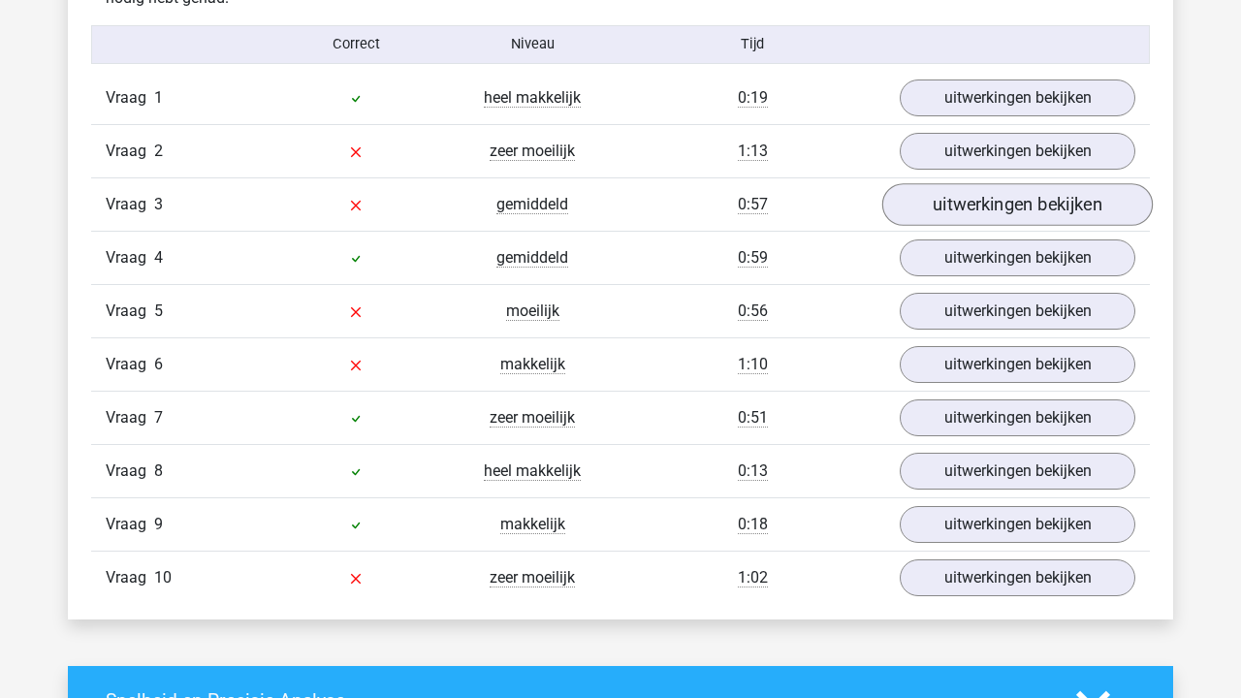
click at [984, 203] on link "uitwerkingen bekijken" at bounding box center [1017, 204] width 270 height 43
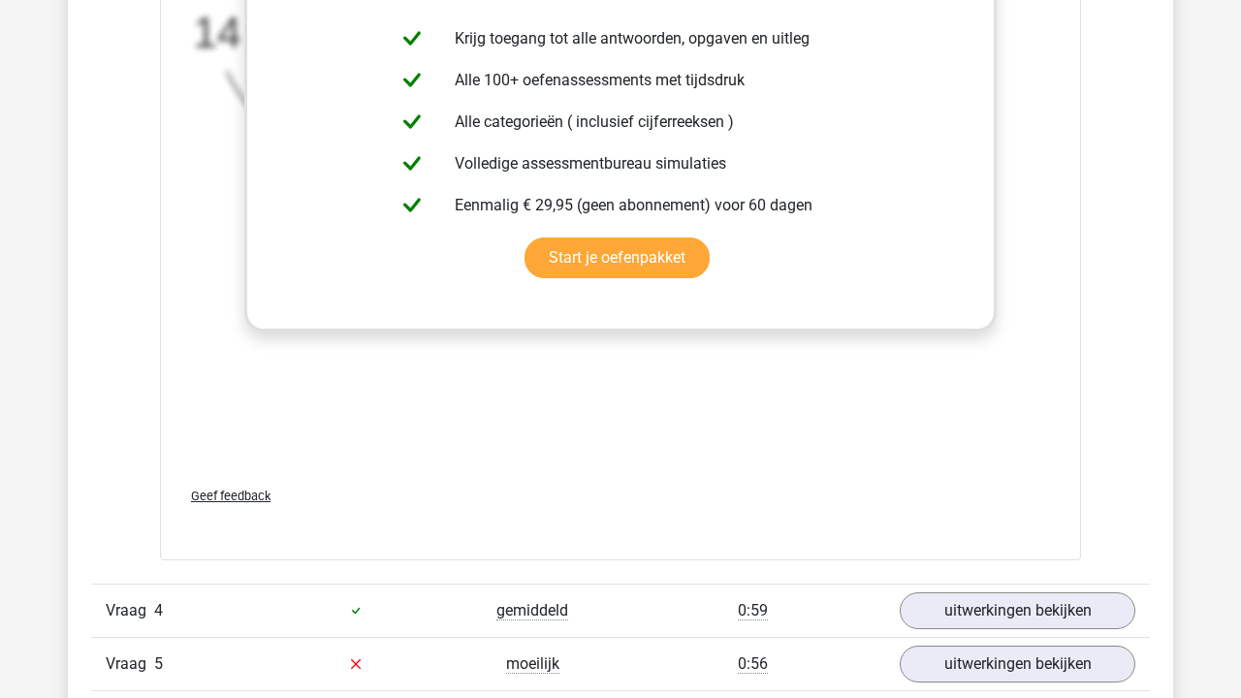
scroll to position [2649, 0]
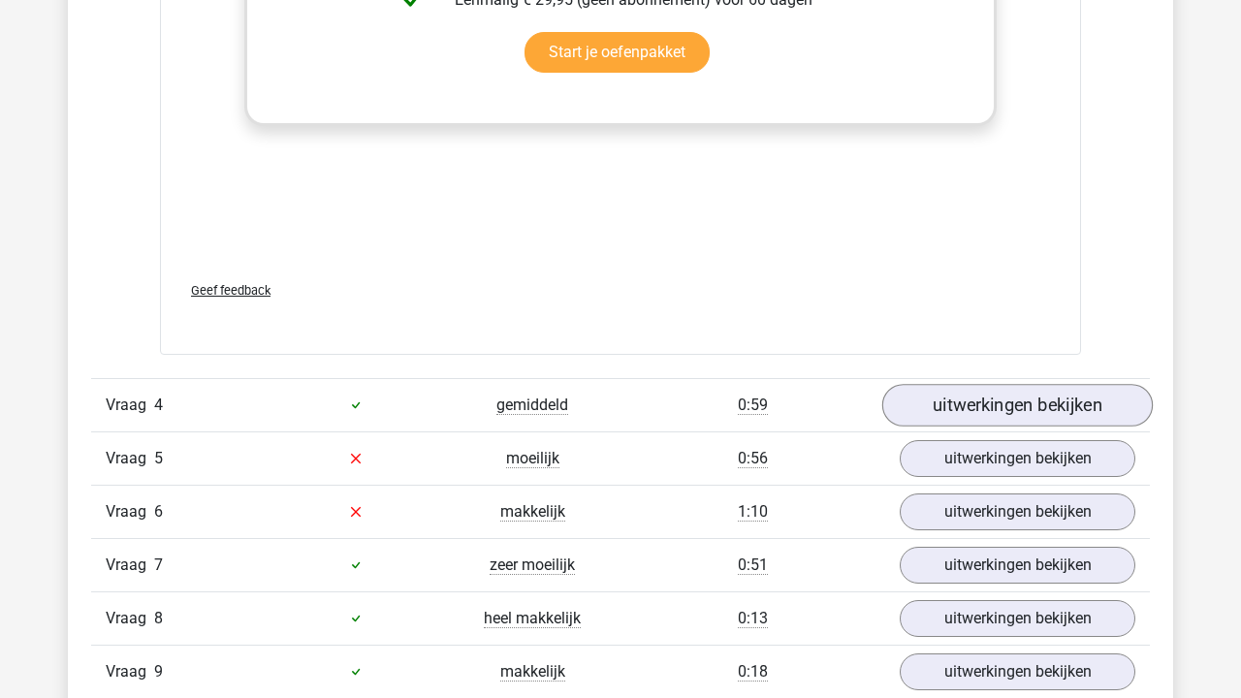
click at [974, 413] on link "uitwerkingen bekijken" at bounding box center [1017, 405] width 270 height 43
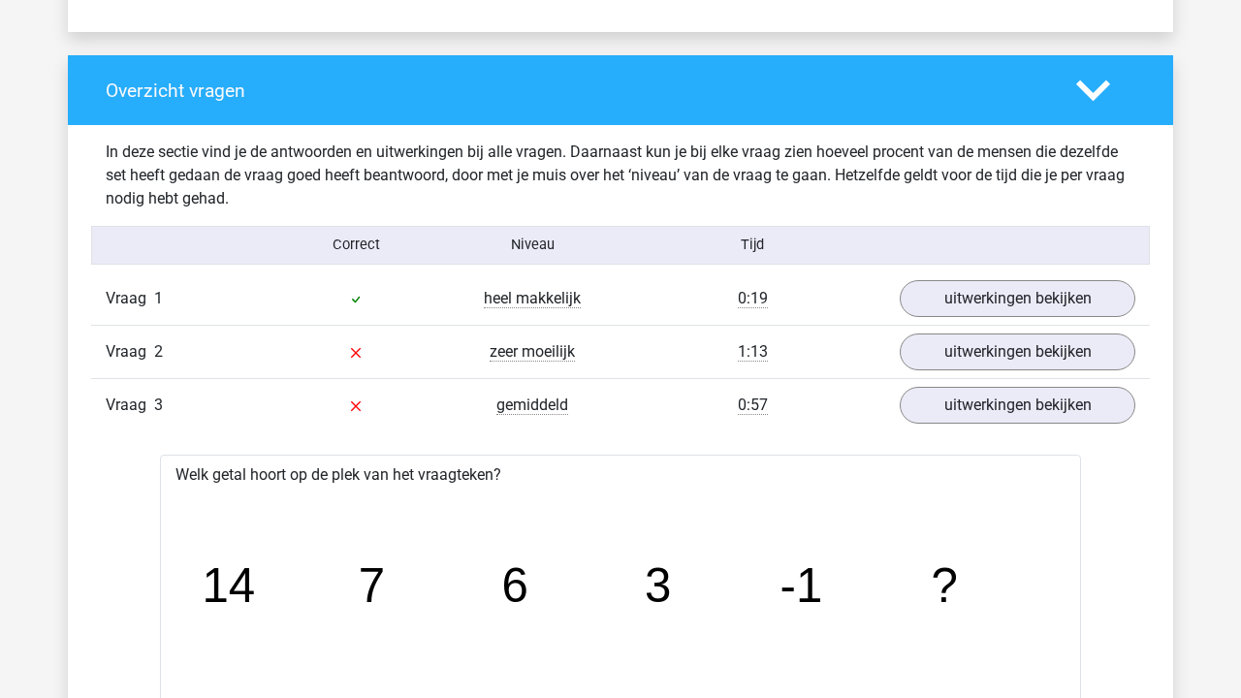
scroll to position [1357, 0]
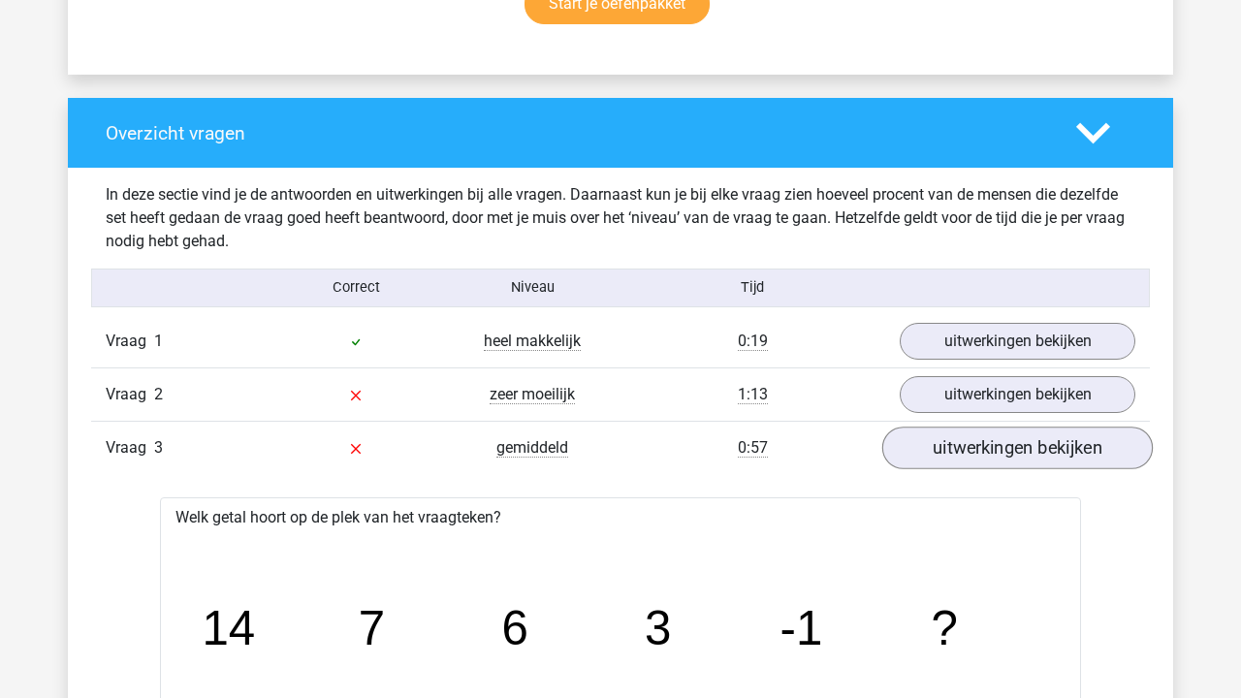
click at [991, 444] on link "uitwerkingen bekijken" at bounding box center [1017, 447] width 270 height 43
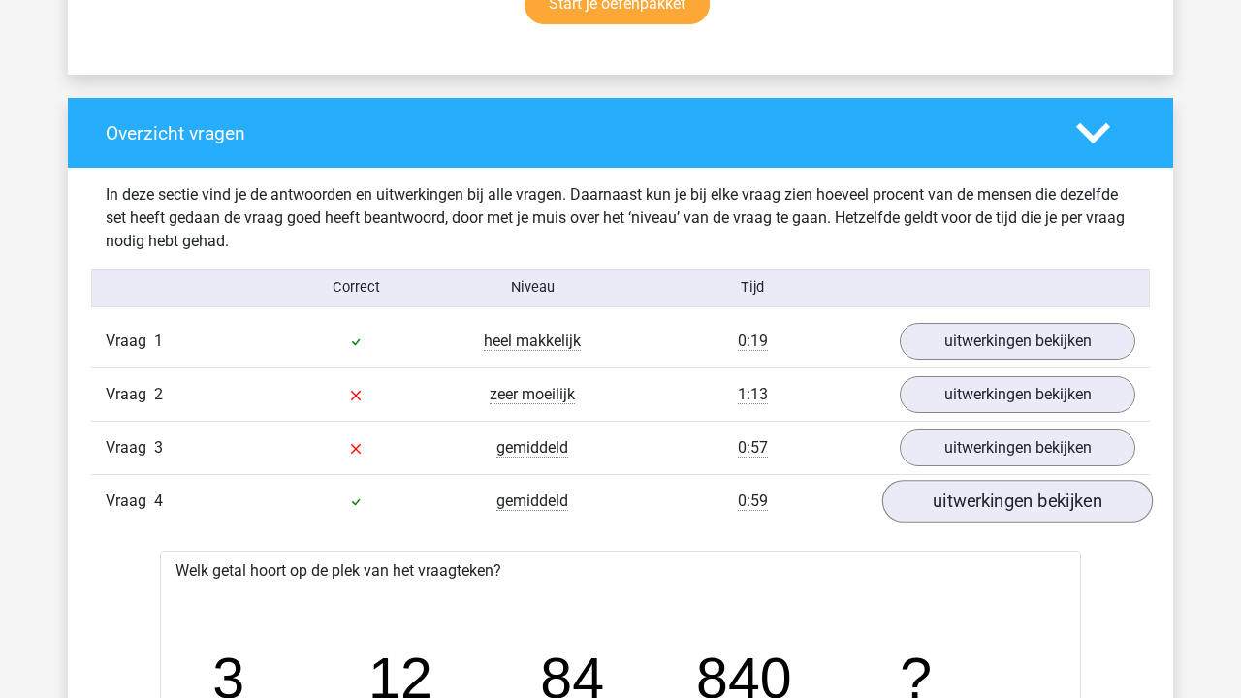
click at [979, 488] on link "uitwerkingen bekijken" at bounding box center [1017, 501] width 270 height 43
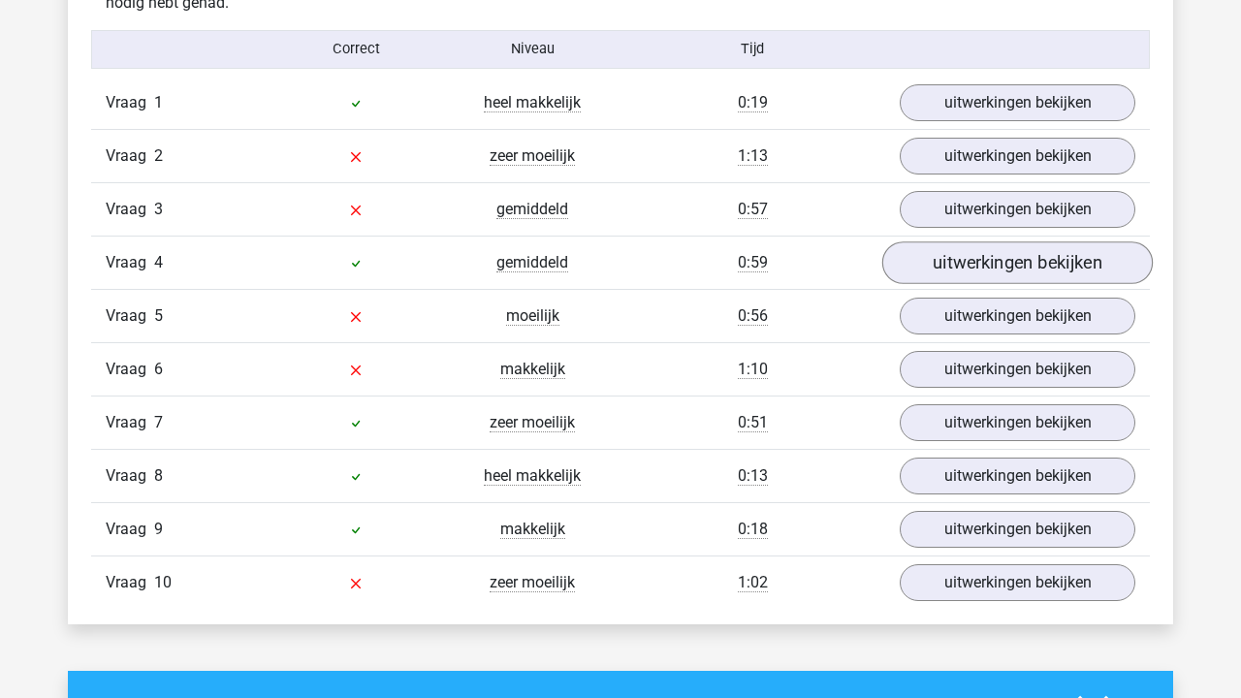
scroll to position [1601, 0]
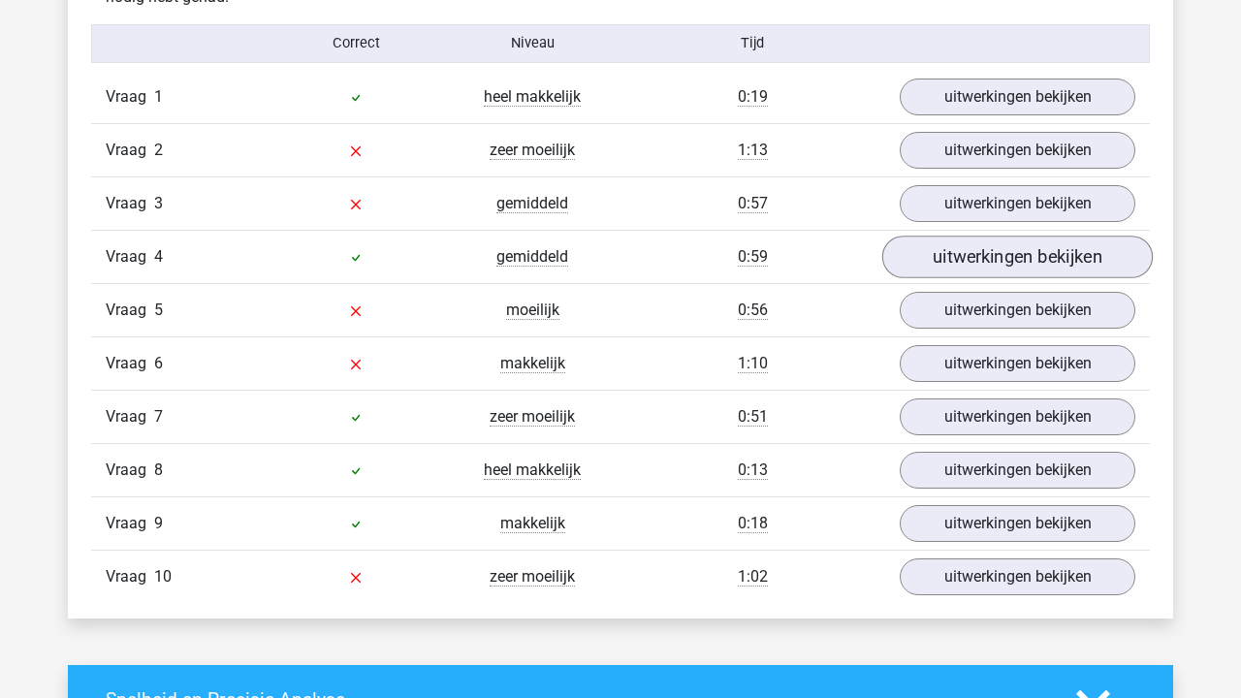
click at [978, 263] on link "uitwerkingen bekijken" at bounding box center [1017, 257] width 270 height 43
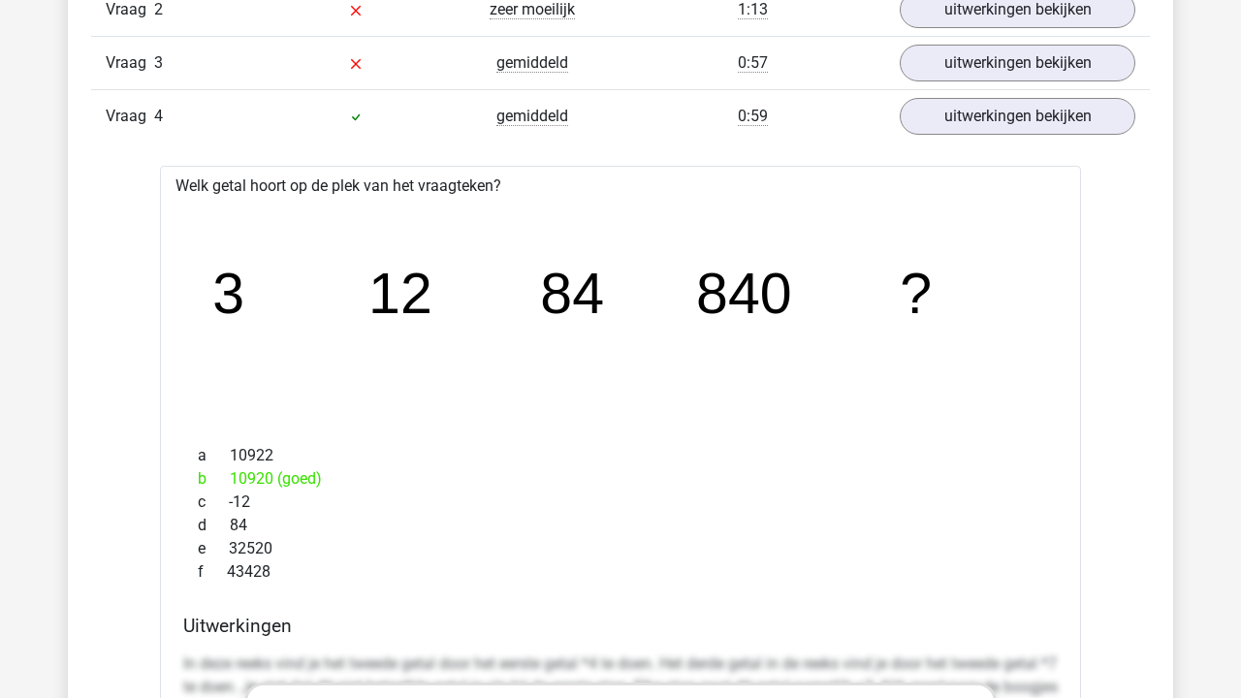
scroll to position [1731, 0]
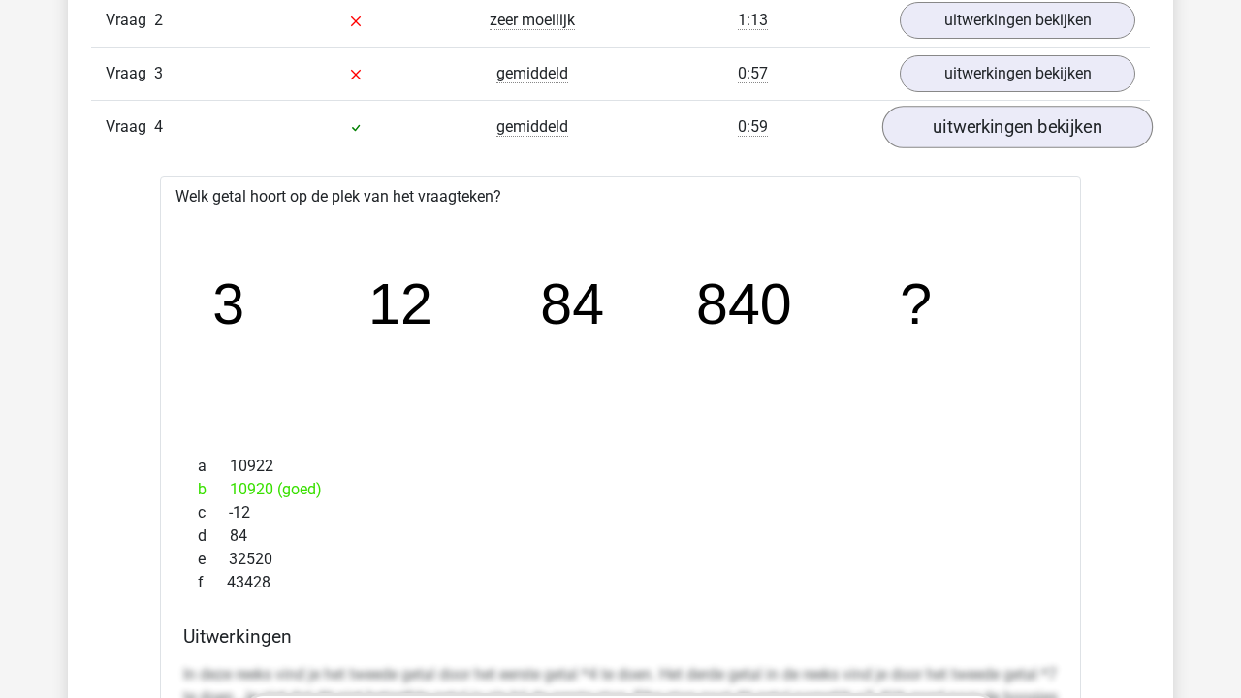
click at [1027, 131] on link "uitwerkingen bekijken" at bounding box center [1017, 127] width 270 height 43
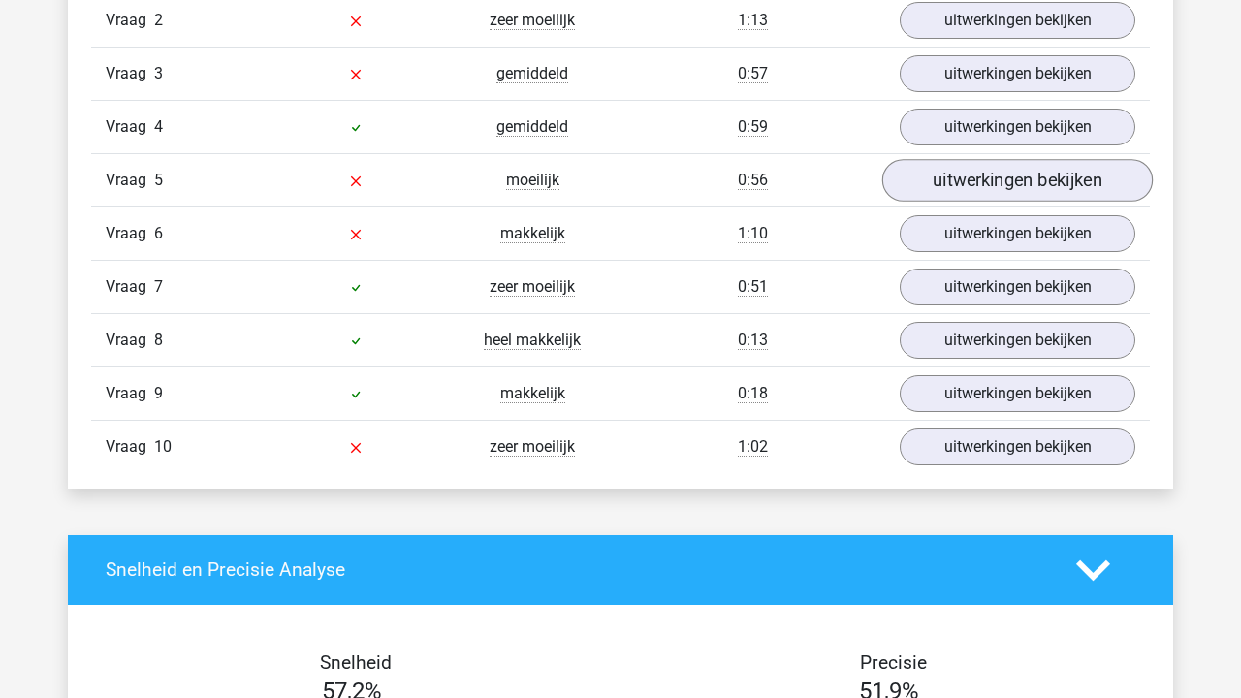
click at [1004, 183] on link "uitwerkingen bekijken" at bounding box center [1017, 180] width 270 height 43
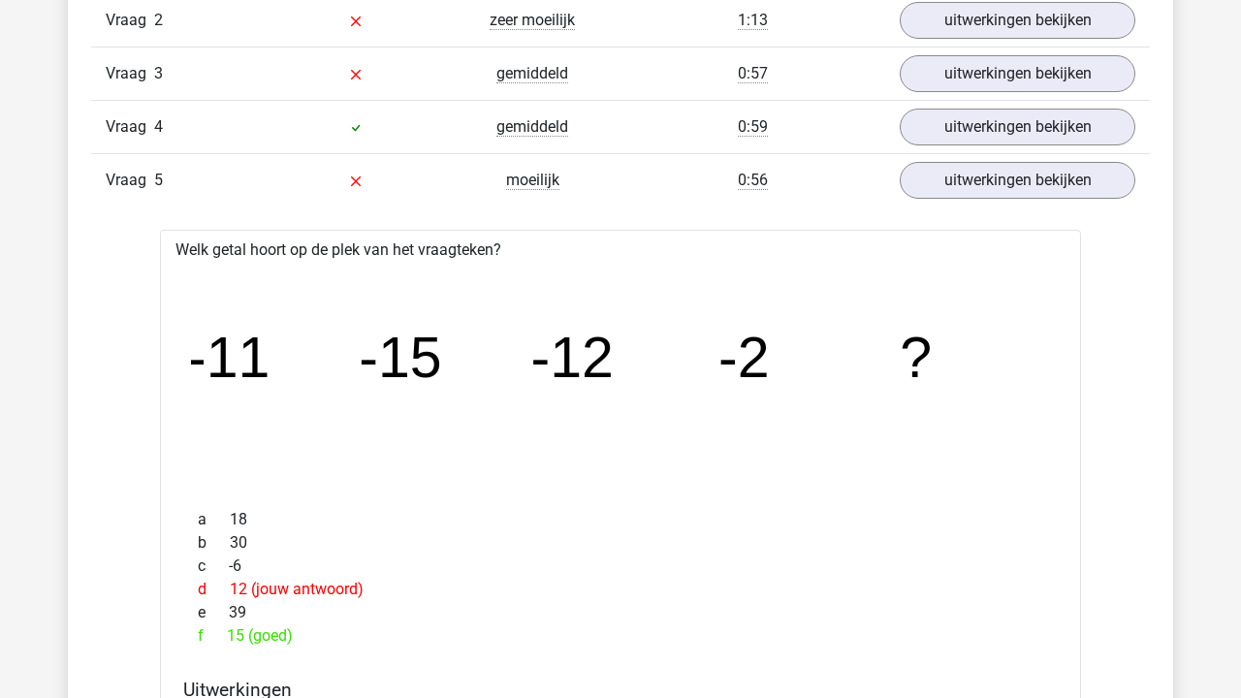
click at [991, 146] on div "Vraag 4 gemiddeld 0:59 uitwerkingen bekijken" at bounding box center [620, 126] width 1058 height 53
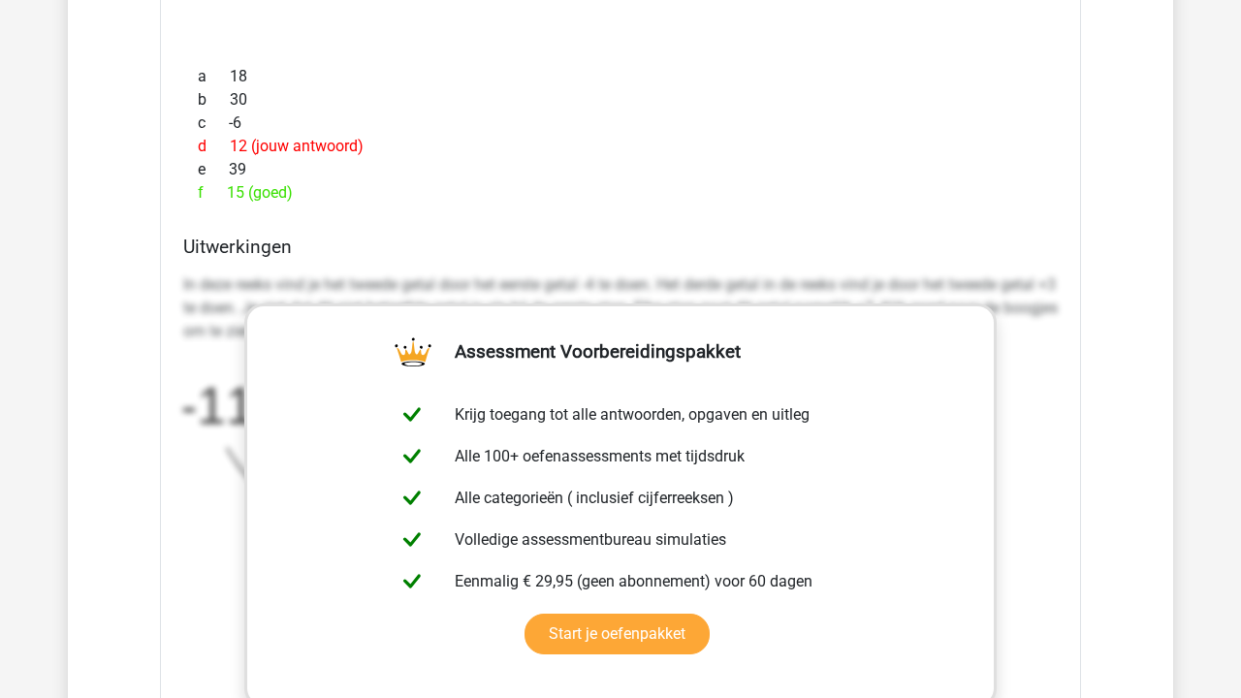
scroll to position [2174, 0]
click at [685, 632] on link "Start je oefenpakket" at bounding box center [616, 633] width 185 height 41
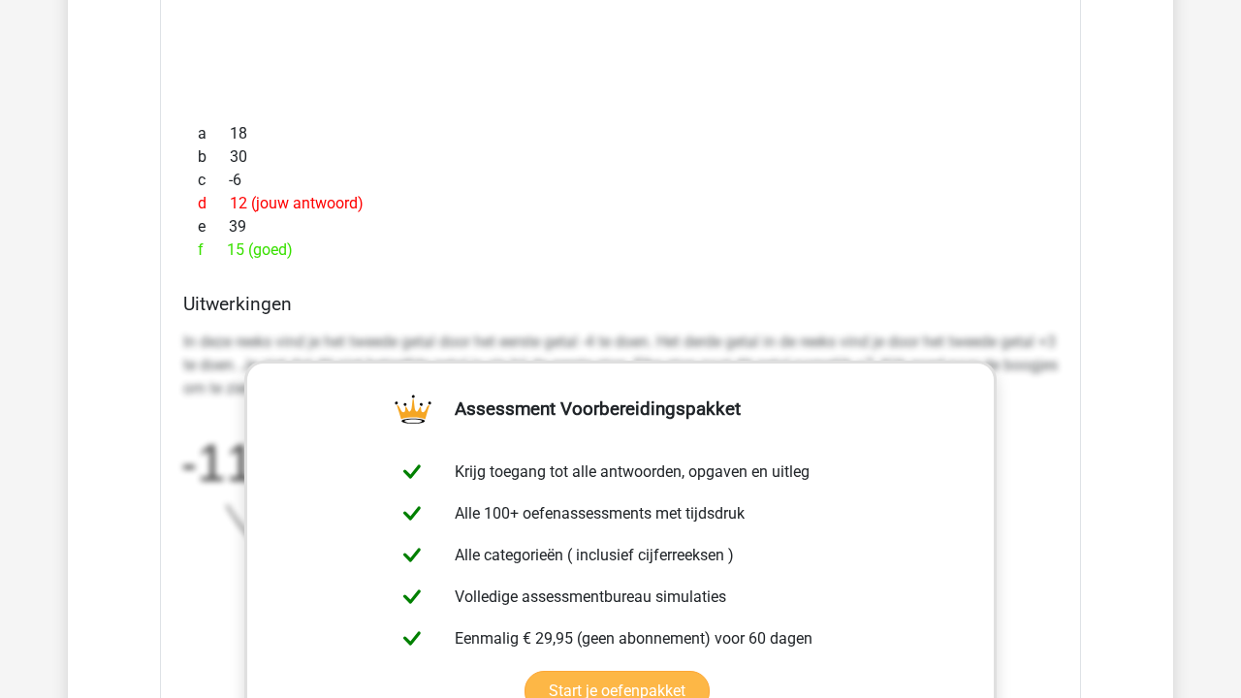
scroll to position [2115, 0]
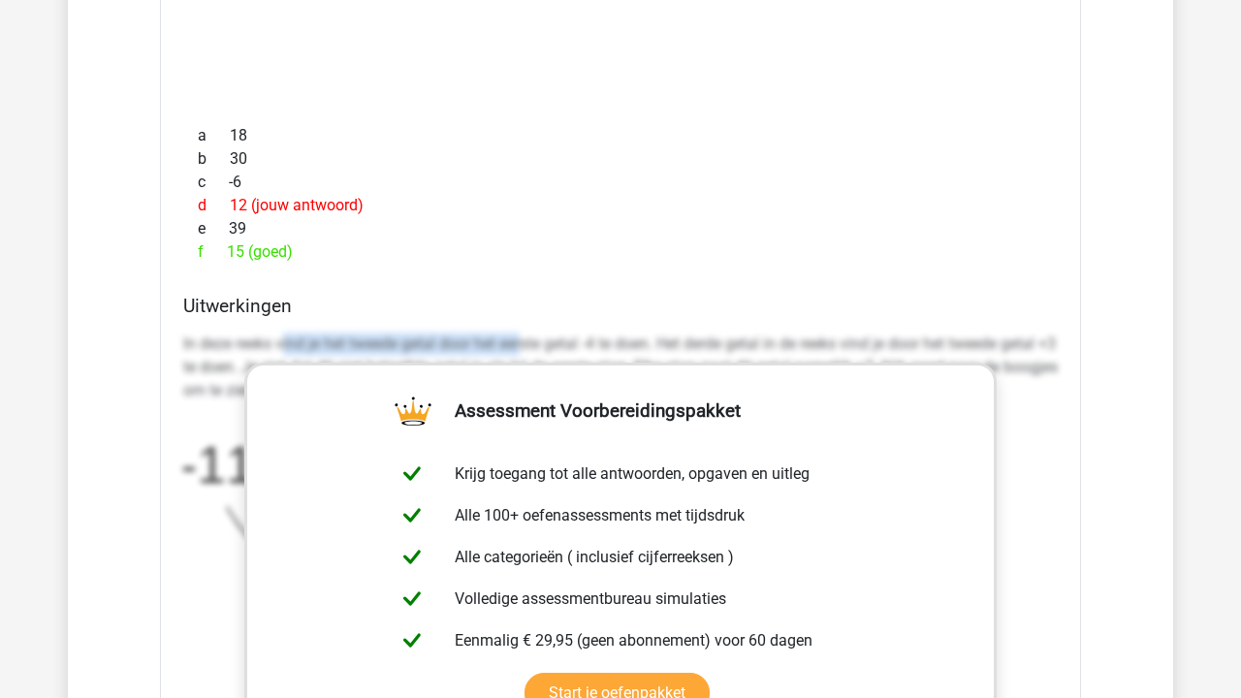
drag, startPoint x: 286, startPoint y: 343, endPoint x: 530, endPoint y: 340, distance: 244.3
click at [530, 340] on p "In deze reeks vind je het tweede getal door het eerste getal -4 te doen. Het de…" at bounding box center [620, 367] width 874 height 70
drag, startPoint x: 479, startPoint y: 344, endPoint x: 555, endPoint y: 344, distance: 76.6
click at [555, 344] on p "In deze reeks vind je het tweede getal door het eerste getal -4 te doen. Het de…" at bounding box center [620, 367] width 874 height 70
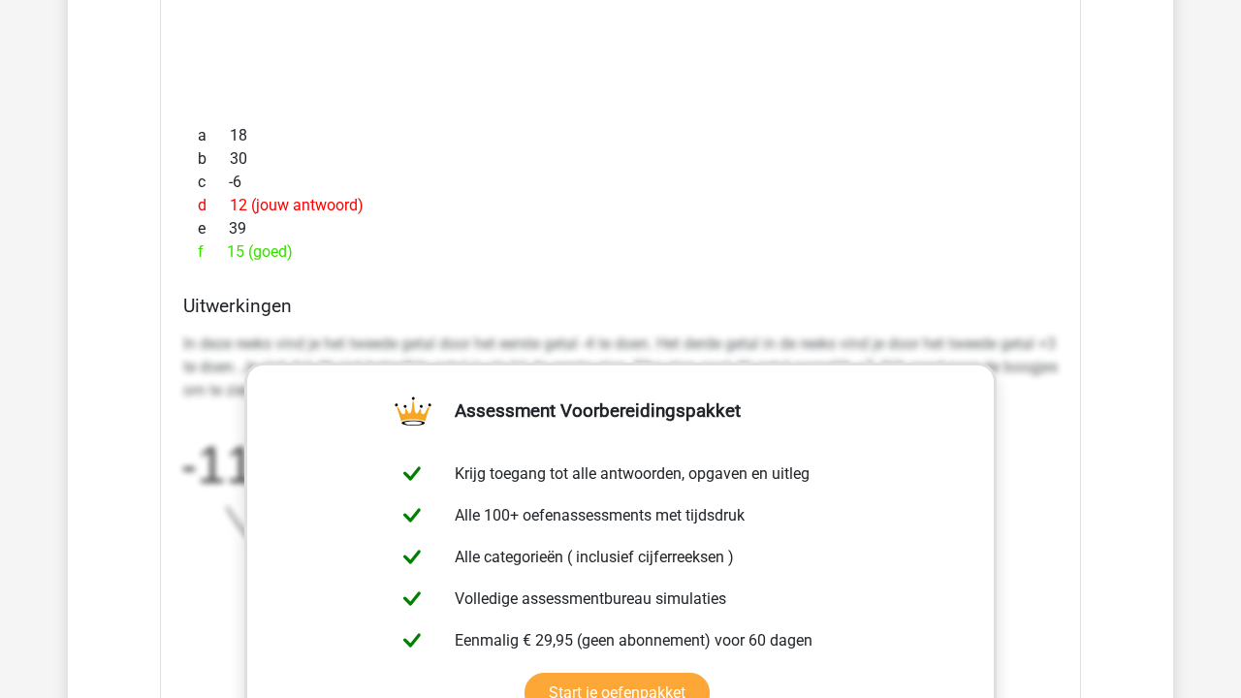
click at [590, 339] on p "In deze reeks vind je het tweede getal door het eerste getal -4 te doen. Het de…" at bounding box center [620, 367] width 874 height 70
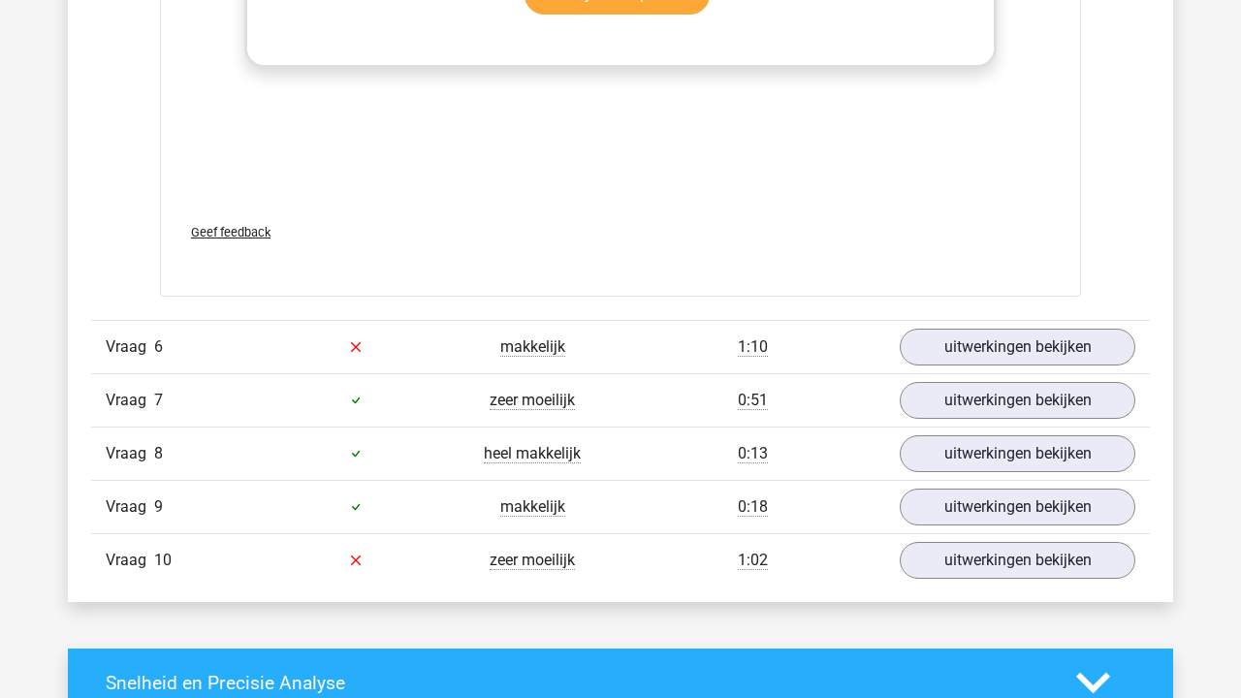
scroll to position [2809, 0]
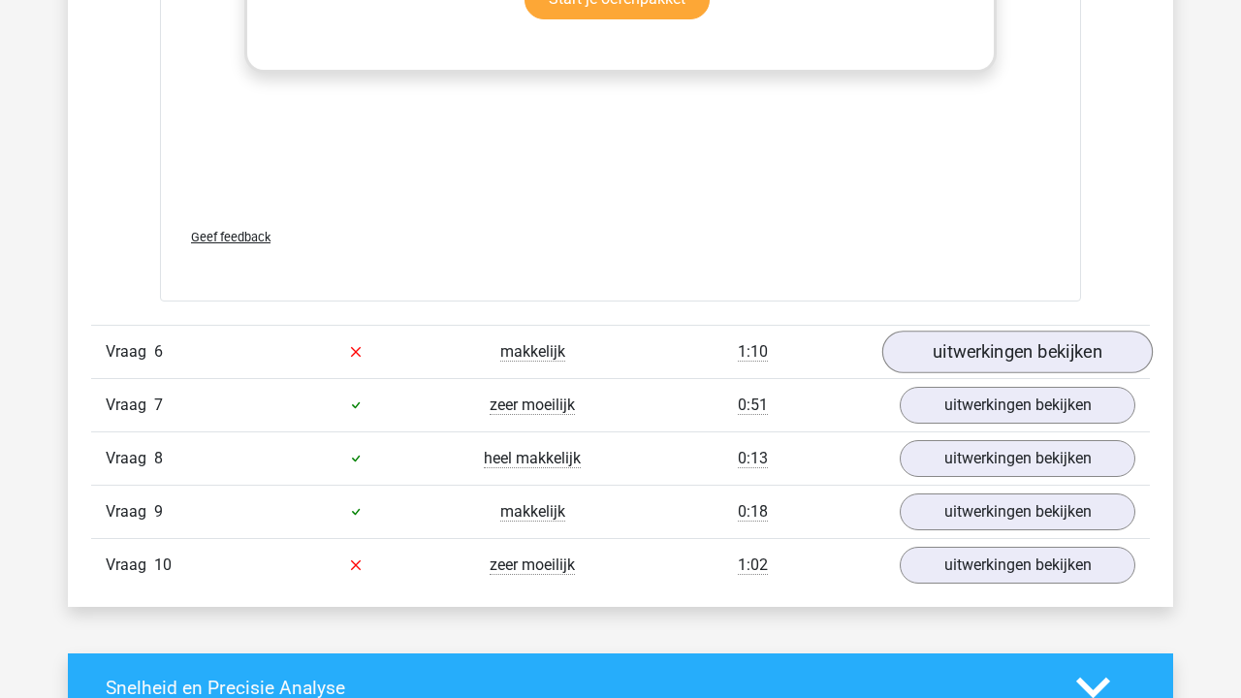
click at [995, 356] on link "uitwerkingen bekijken" at bounding box center [1017, 351] width 270 height 43
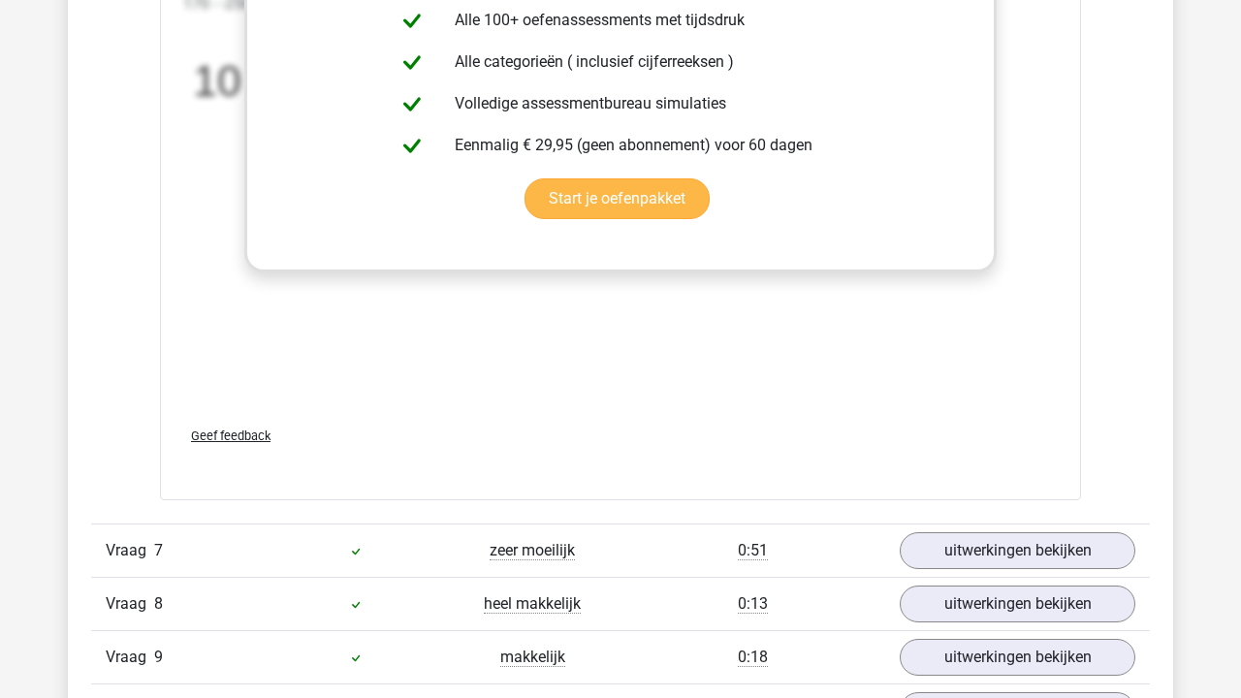
scroll to position [4102, 0]
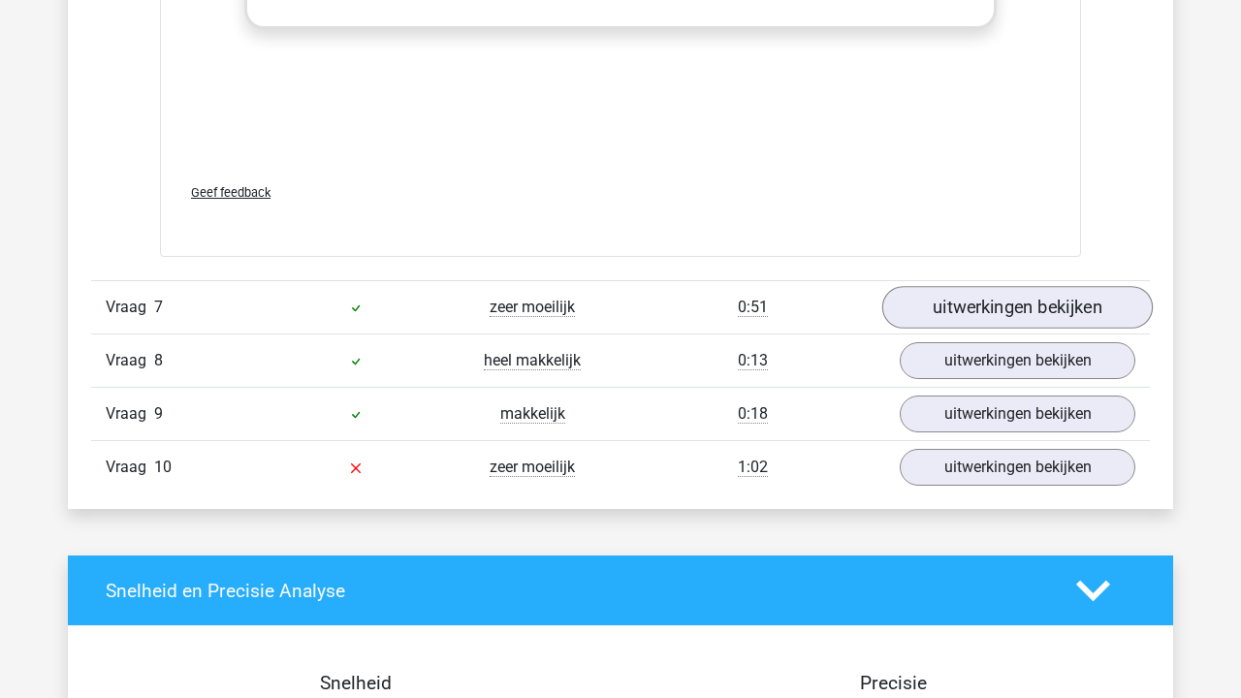
click at [998, 317] on link "uitwerkingen bekijken" at bounding box center [1017, 308] width 270 height 43
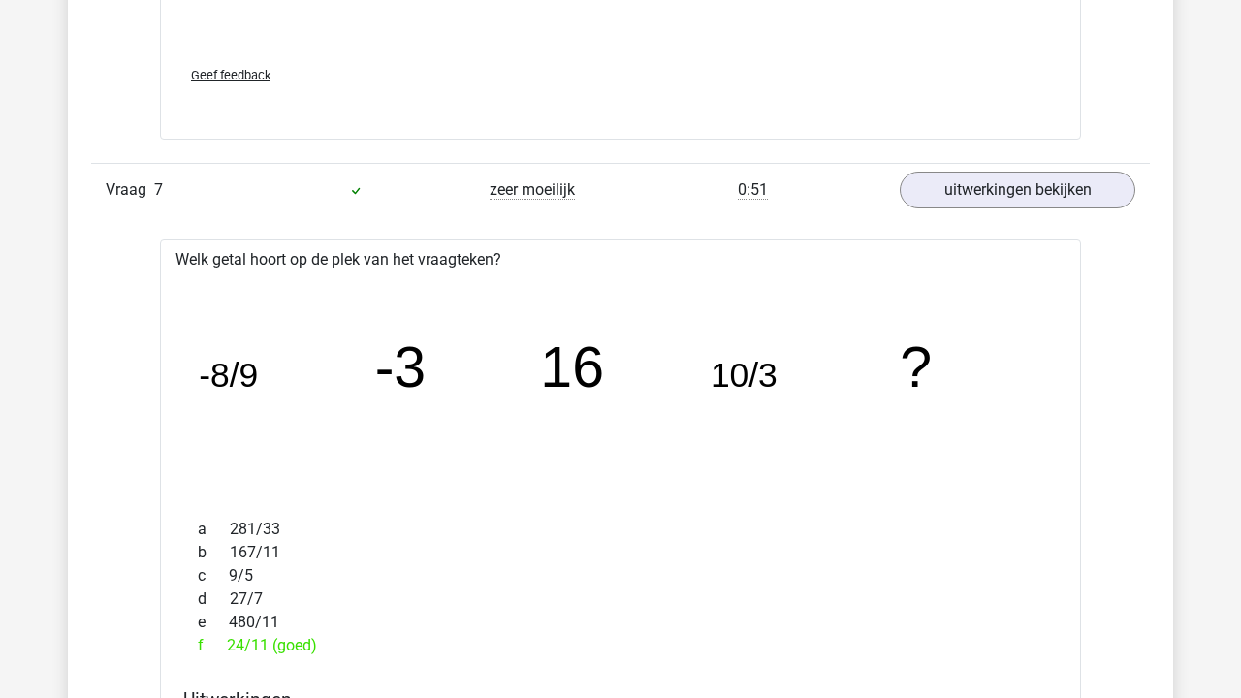
scroll to position [4191, 0]
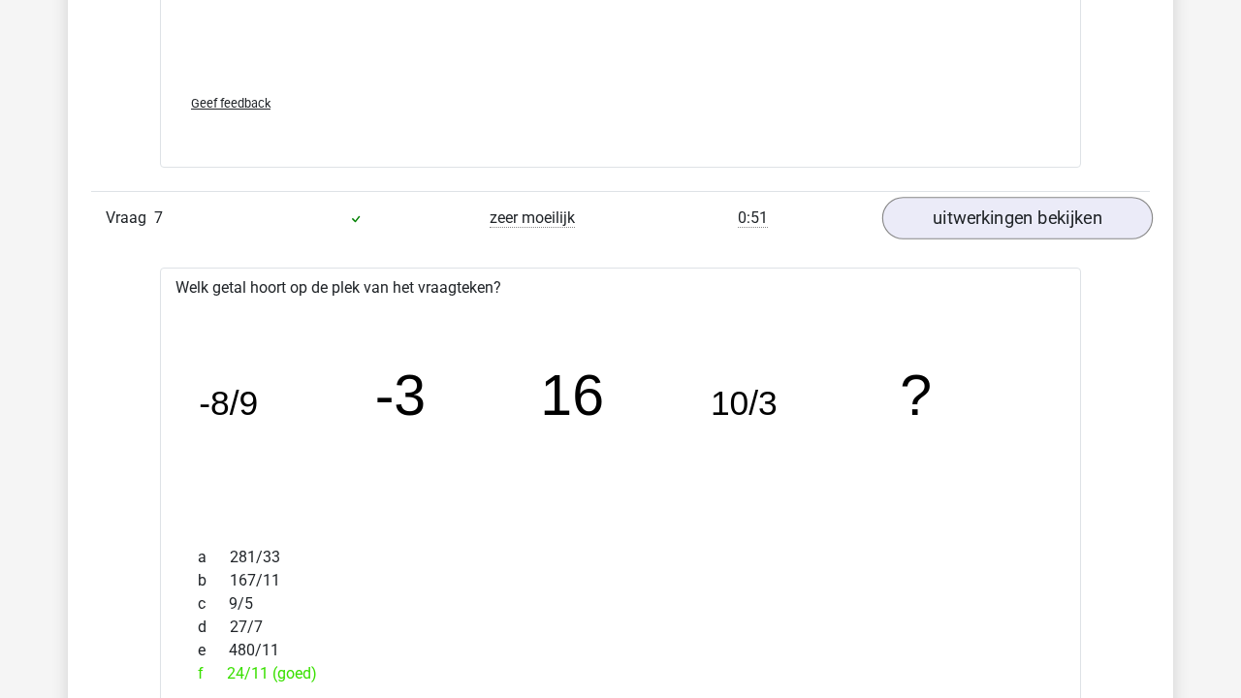
click at [988, 218] on link "uitwerkingen bekijken" at bounding box center [1017, 219] width 270 height 43
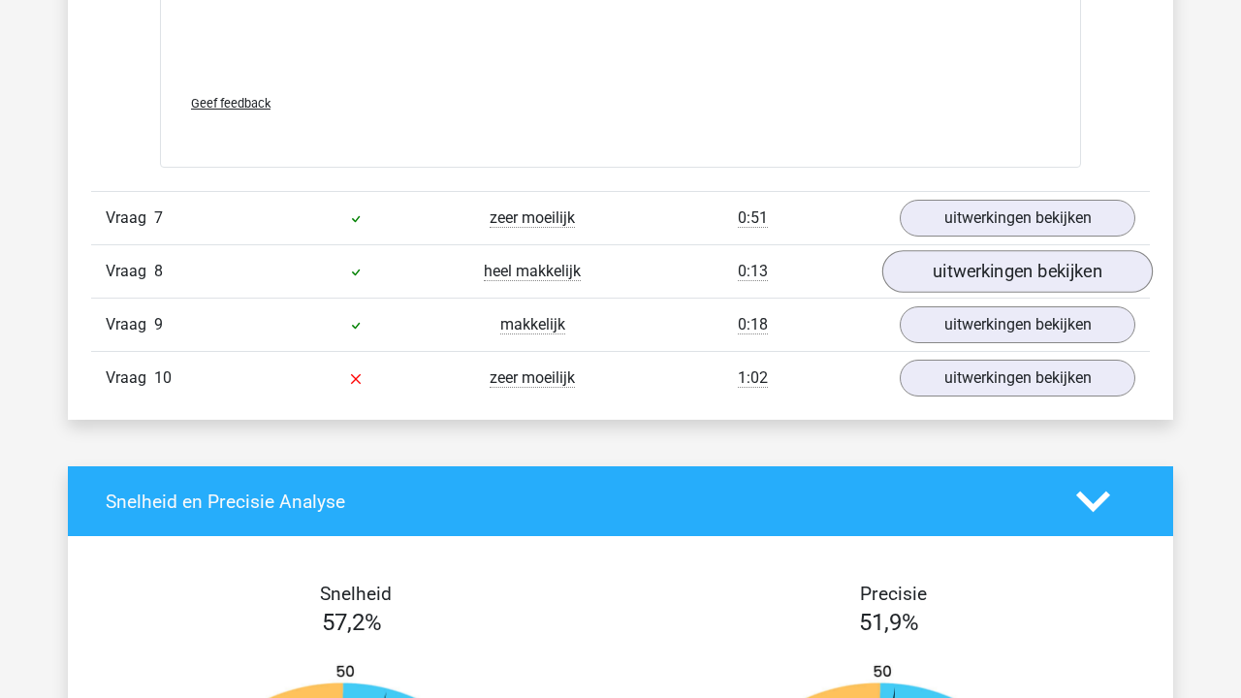
click at [969, 268] on link "uitwerkingen bekijken" at bounding box center [1017, 272] width 270 height 43
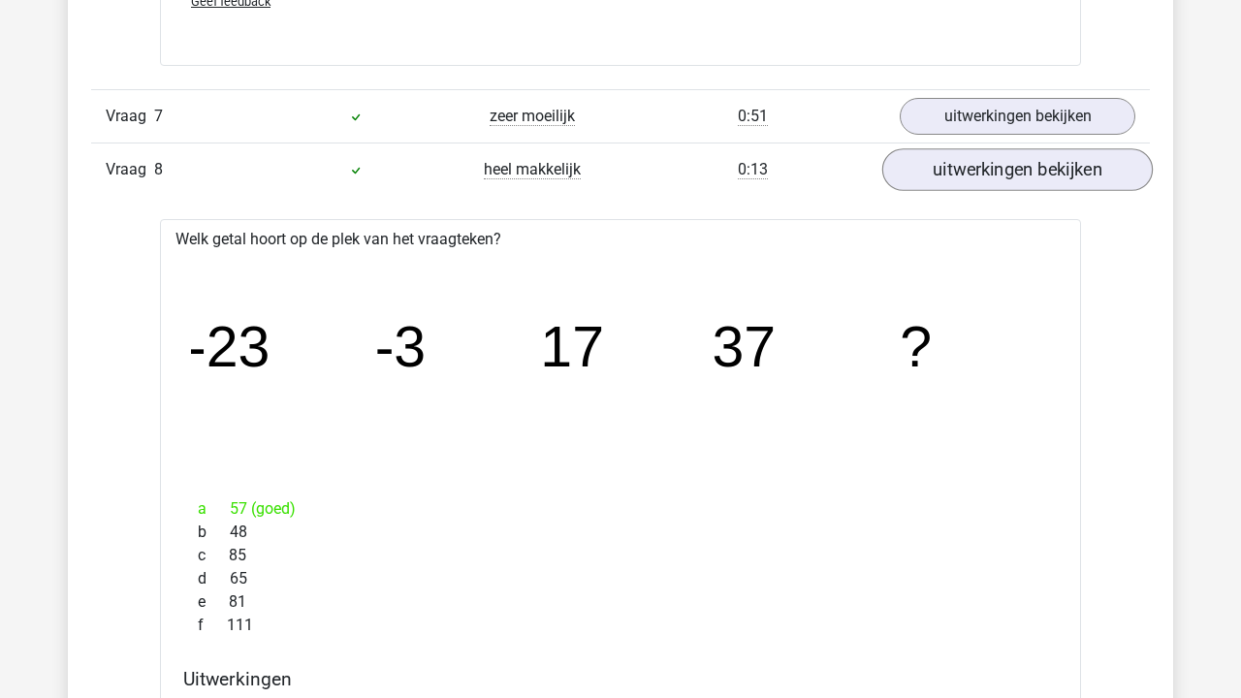
scroll to position [4317, 0]
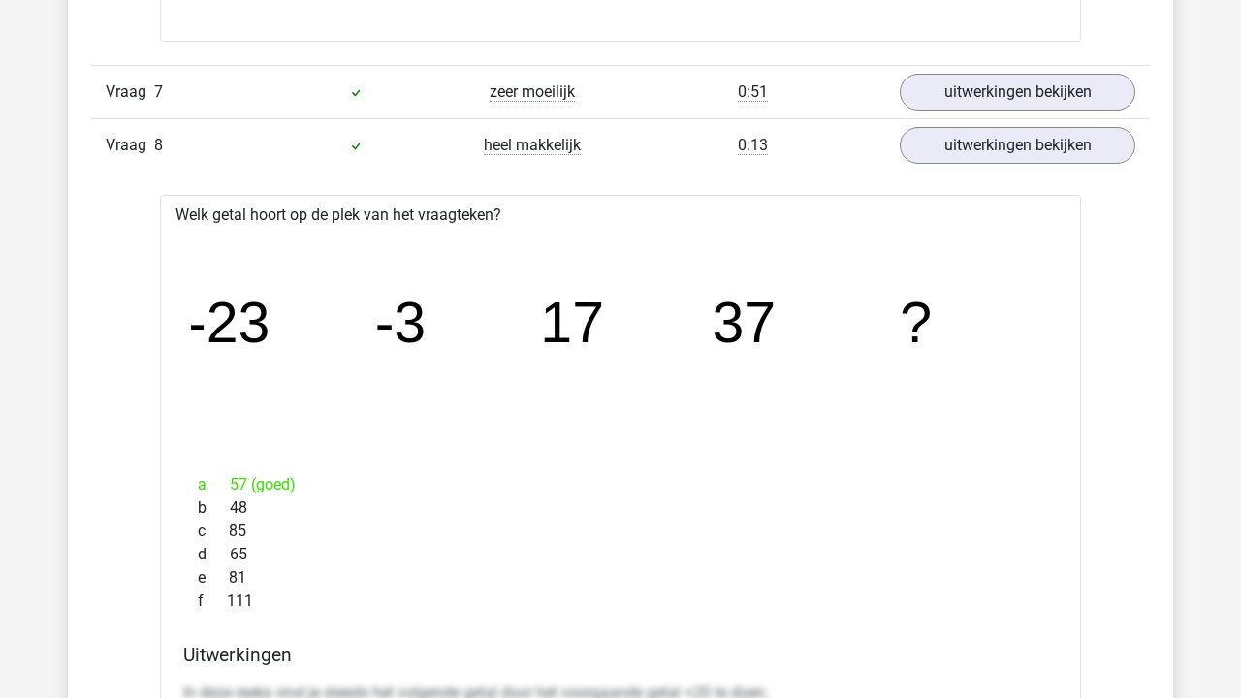
click at [1043, 118] on div "Vraag 8 heel makkelijk 0:13 uitwerkingen bekijken" at bounding box center [620, 144] width 1058 height 53
click at [1043, 130] on link "uitwerkingen bekijken" at bounding box center [1017, 146] width 270 height 43
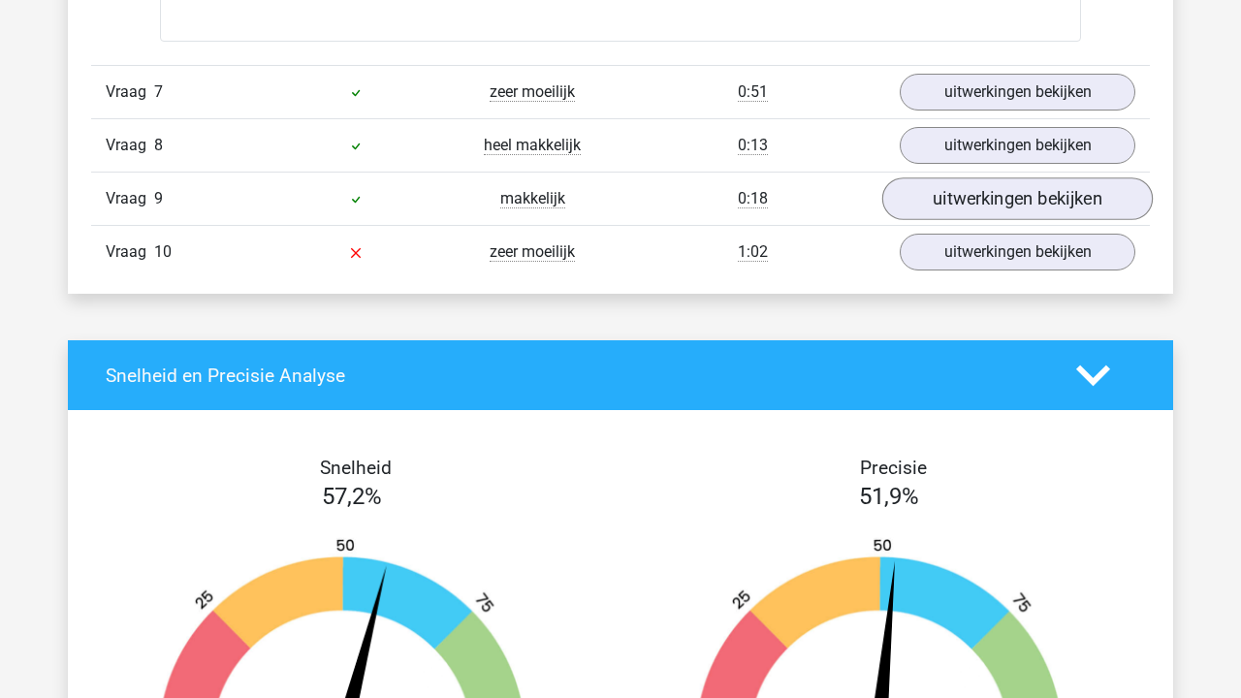
click at [993, 210] on link "uitwerkingen bekijken" at bounding box center [1017, 199] width 270 height 43
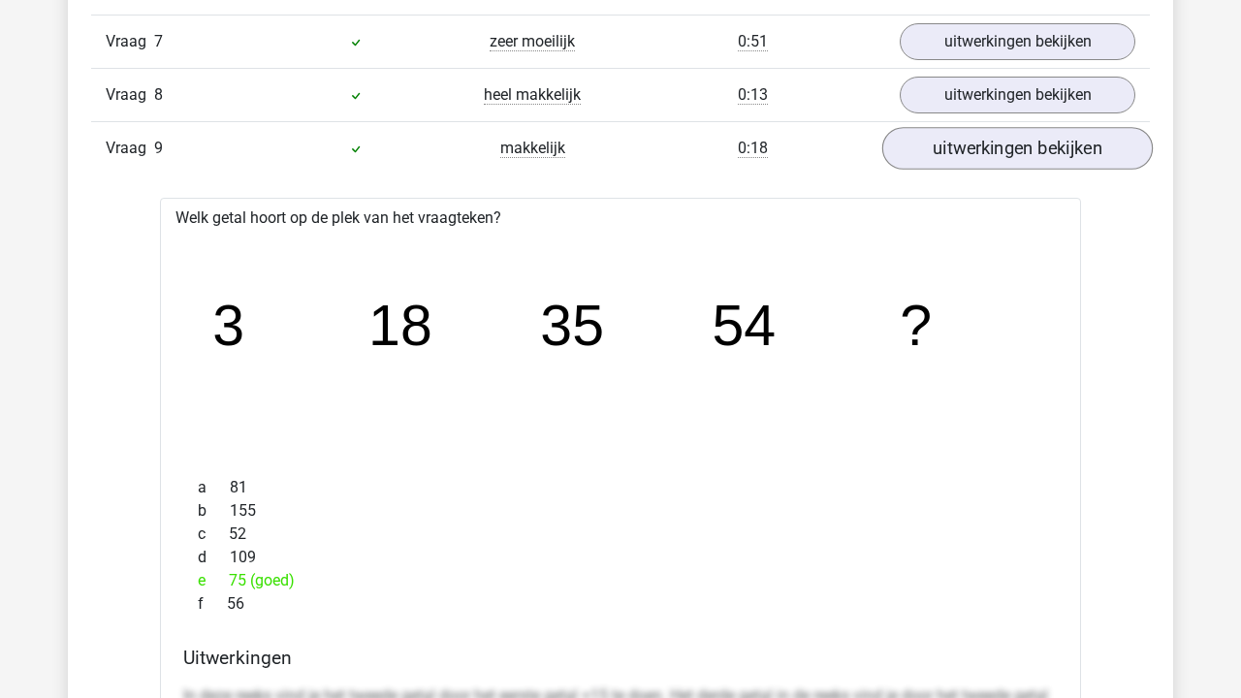
scroll to position [4366, 0]
click at [998, 151] on link "uitwerkingen bekijken" at bounding box center [1017, 150] width 270 height 43
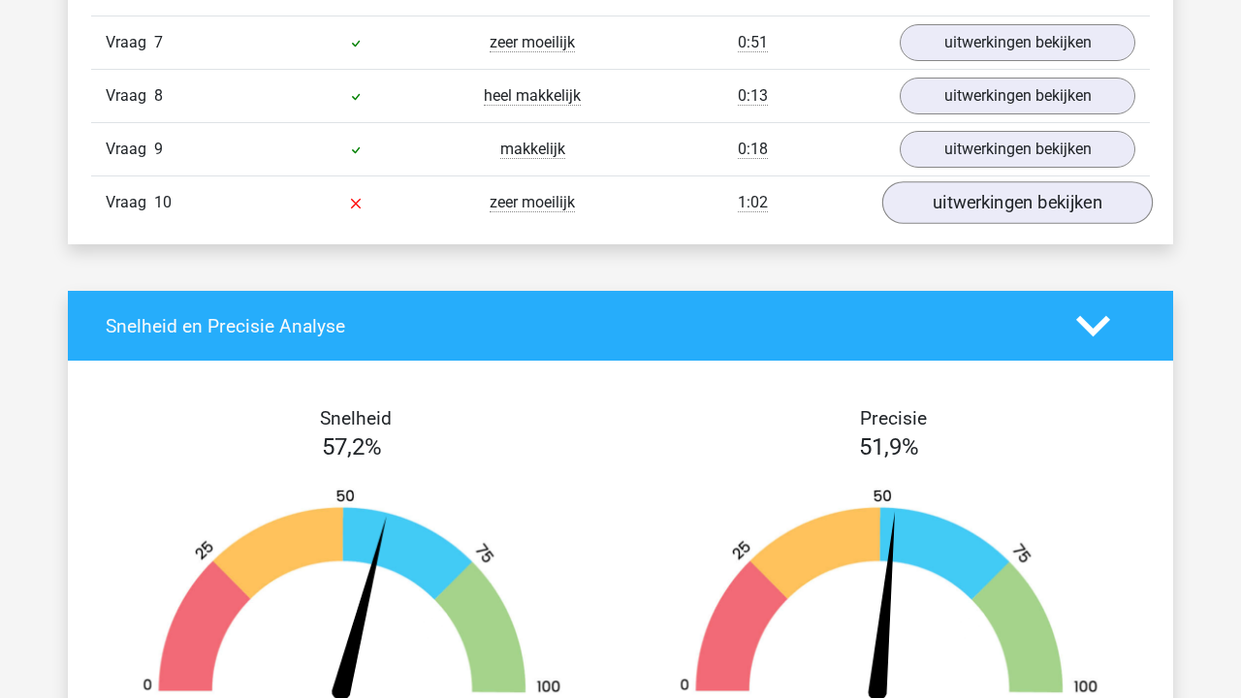
click at [978, 202] on link "uitwerkingen bekijken" at bounding box center [1017, 203] width 270 height 43
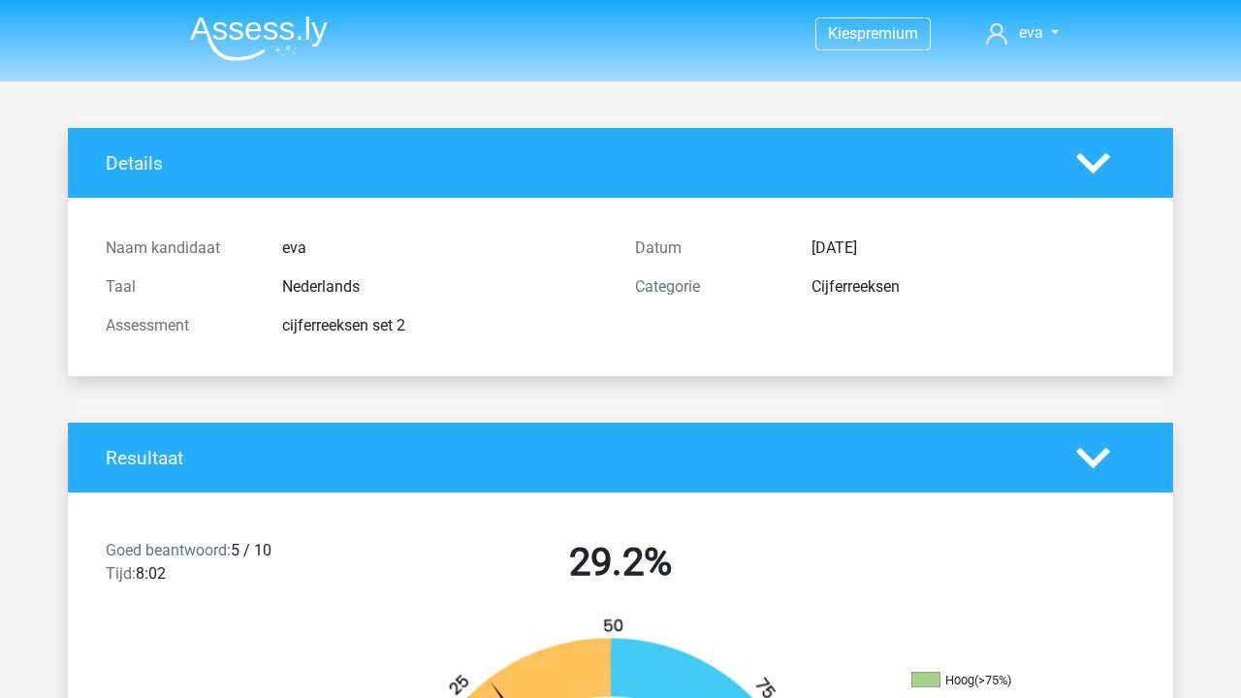
scroll to position [0, 0]
click at [279, 44] on img at bounding box center [259, 39] width 138 height 46
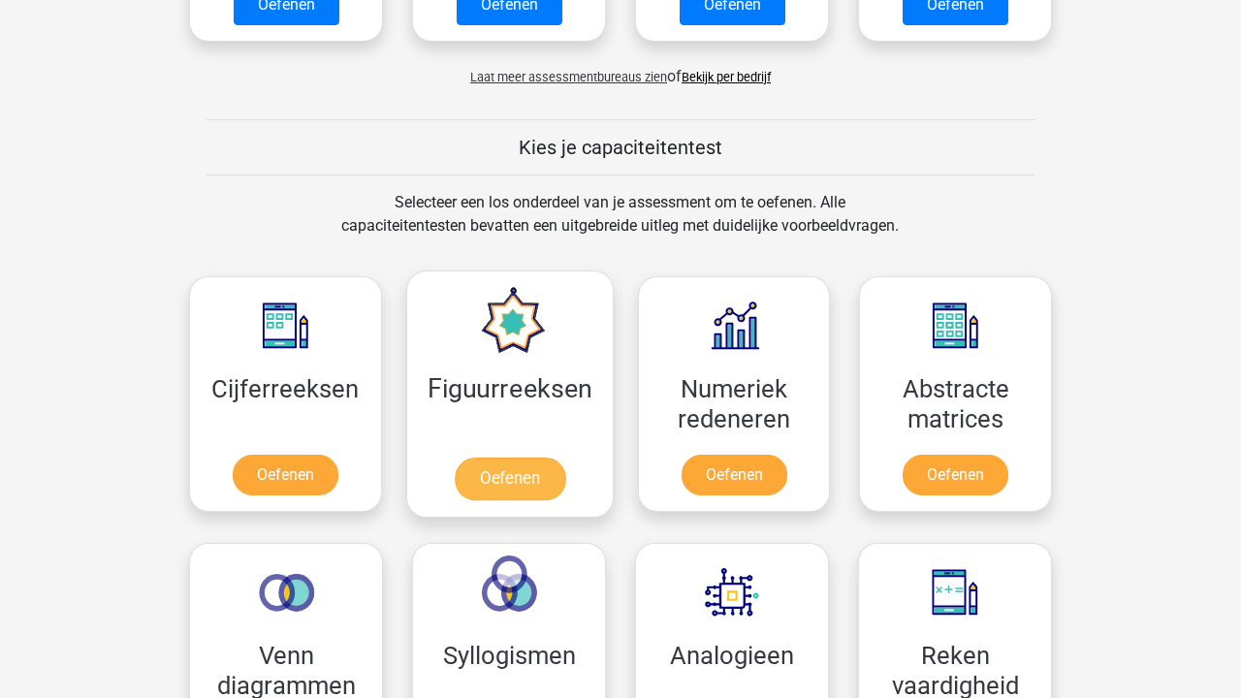
scroll to position [671, 0]
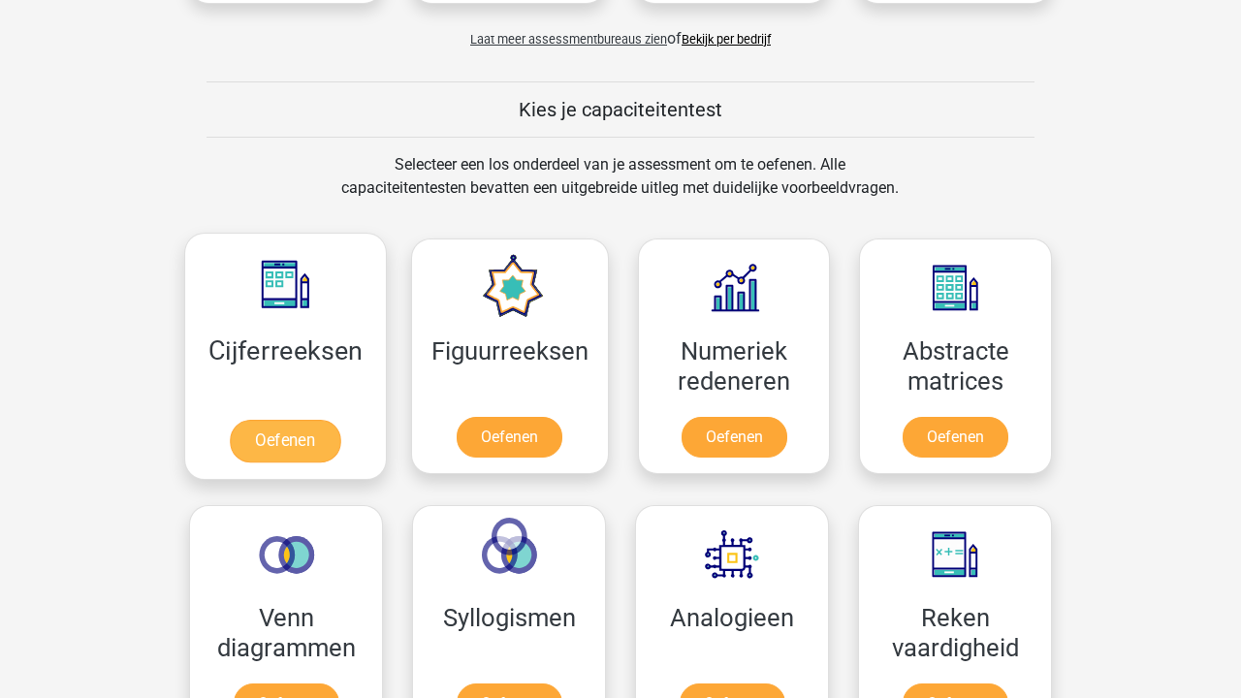
click at [334, 420] on link "Oefenen" at bounding box center [285, 441] width 110 height 43
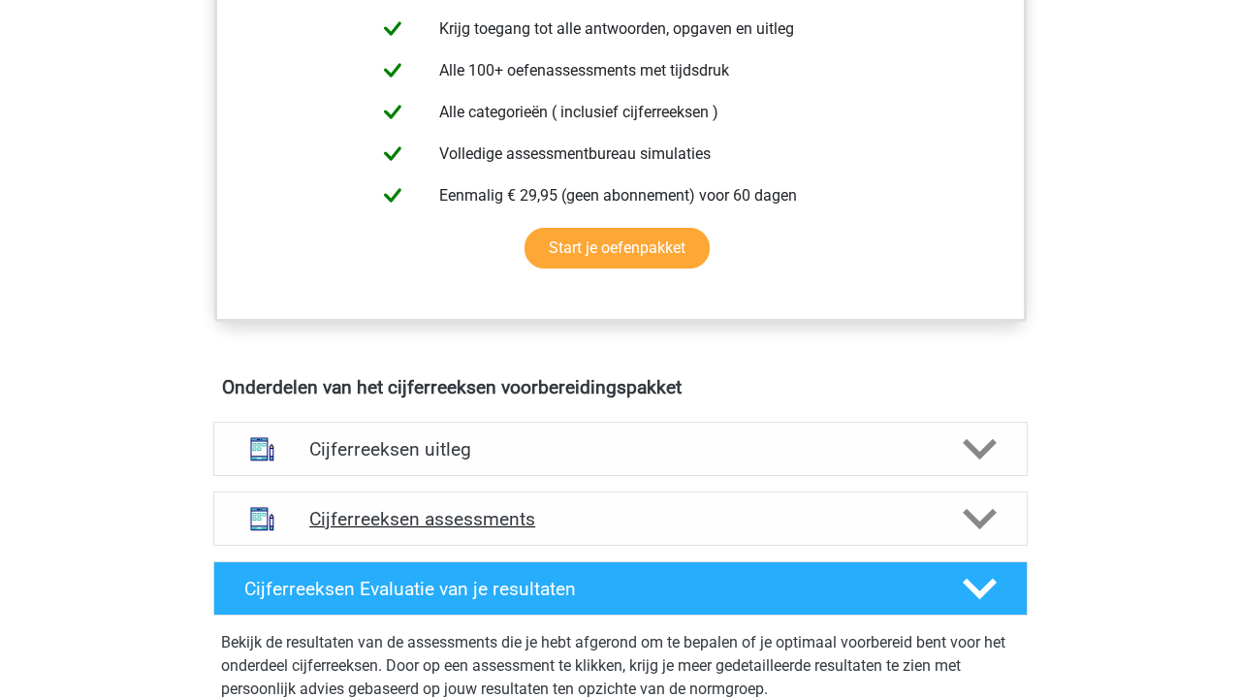
scroll to position [809, 0]
click at [518, 460] on h4 "Cijferreeksen uitleg" at bounding box center [620, 449] width 622 height 22
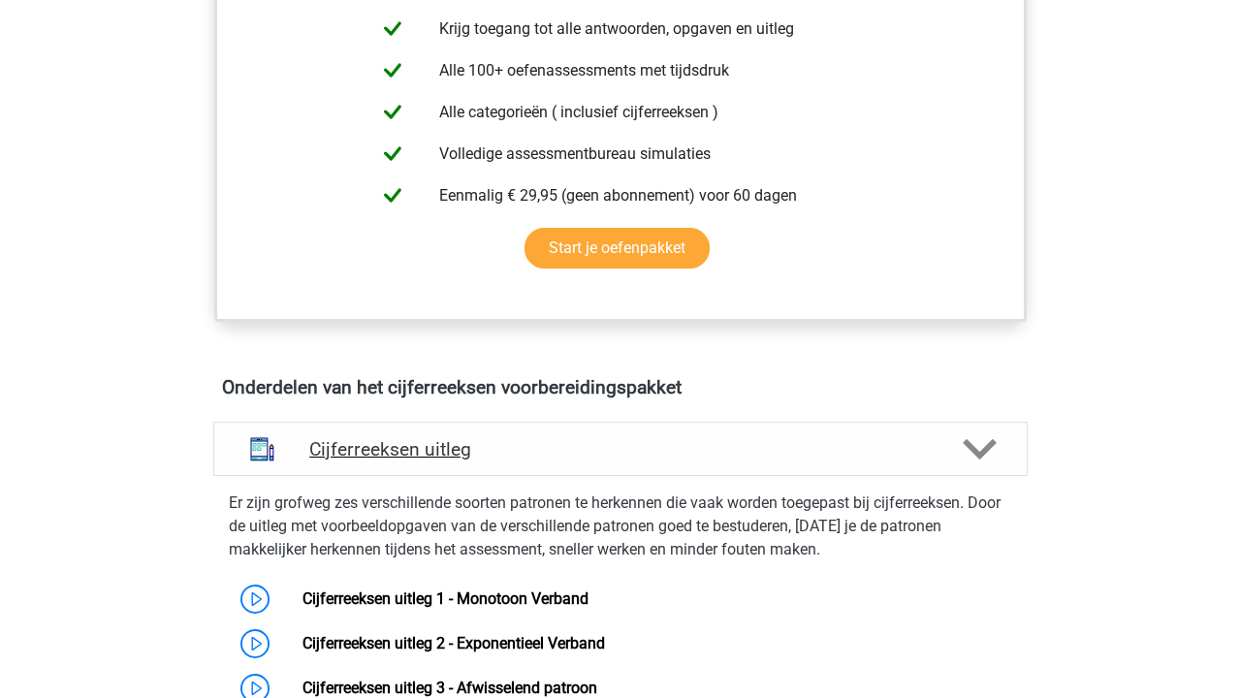
click at [518, 460] on h4 "Cijferreeksen uitleg" at bounding box center [620, 449] width 622 height 22
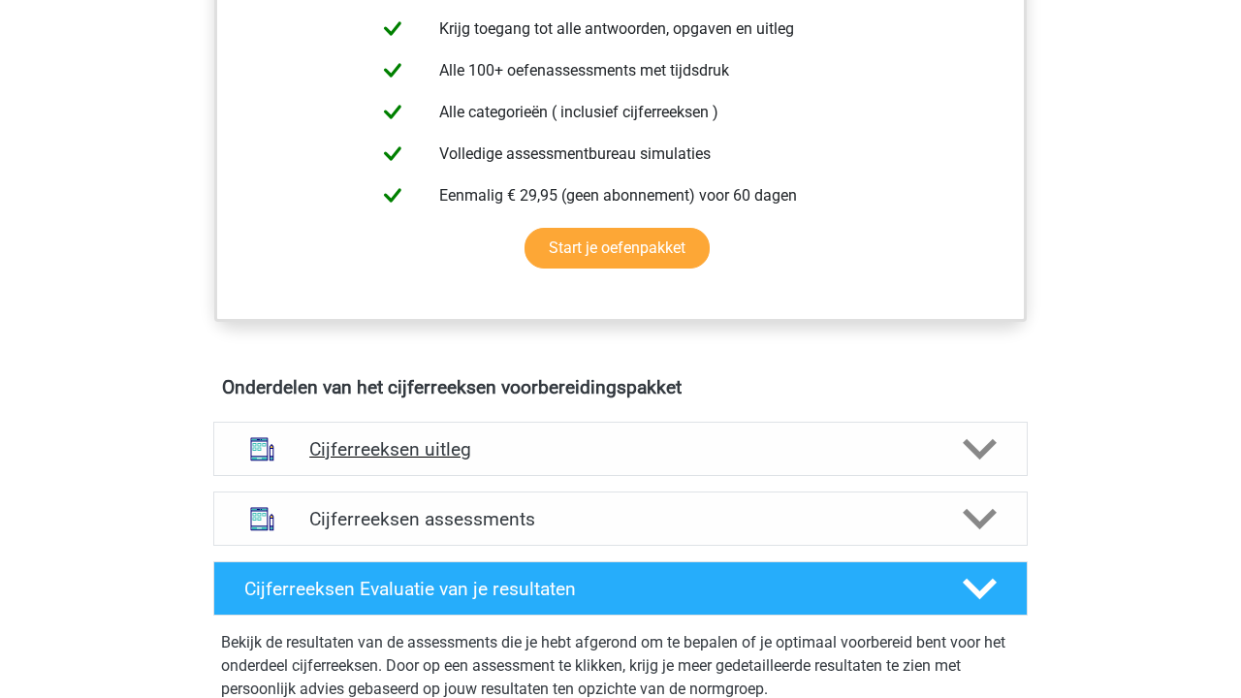
click at [518, 460] on h4 "Cijferreeksen uitleg" at bounding box center [620, 449] width 622 height 22
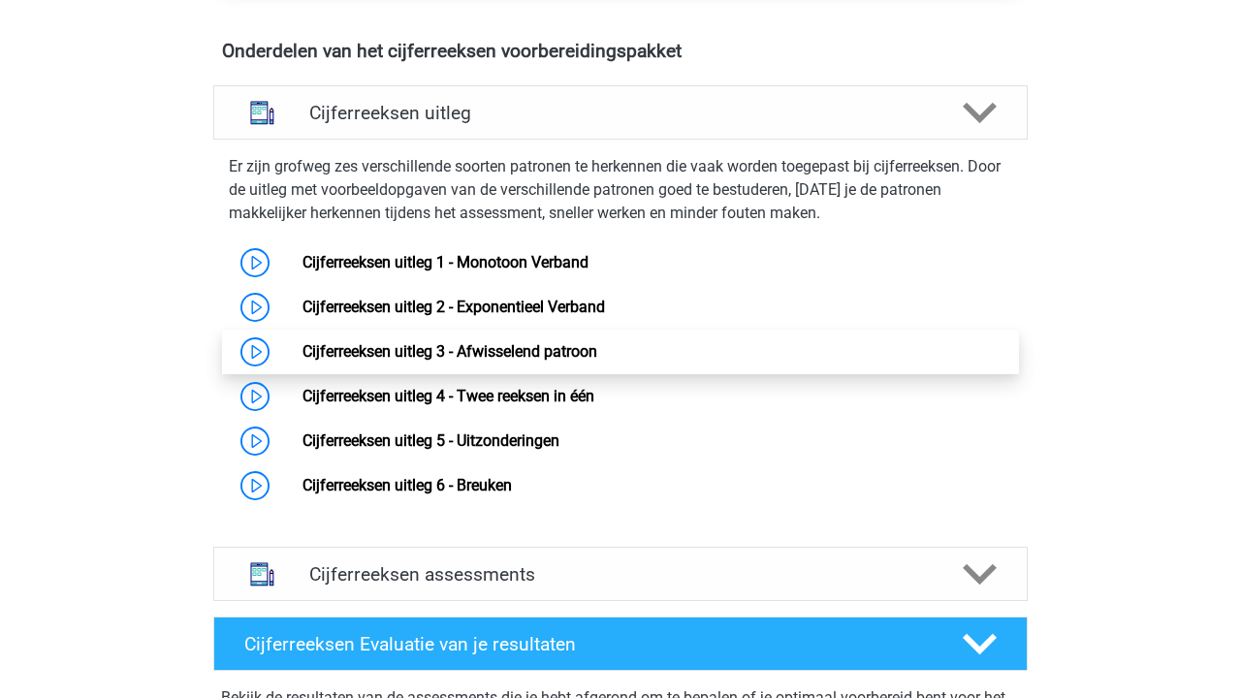
scroll to position [1145, 0]
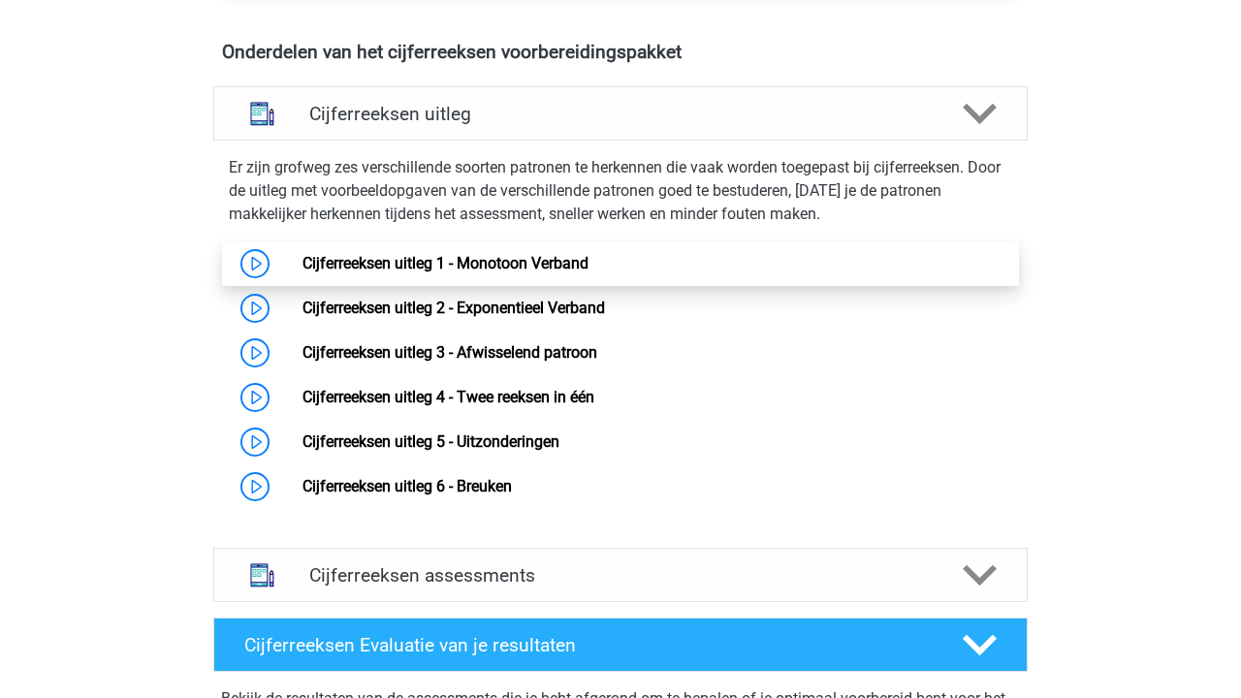
click at [569, 272] on link "Cijferreeksen uitleg 1 - Monotoon Verband" at bounding box center [445, 263] width 286 height 18
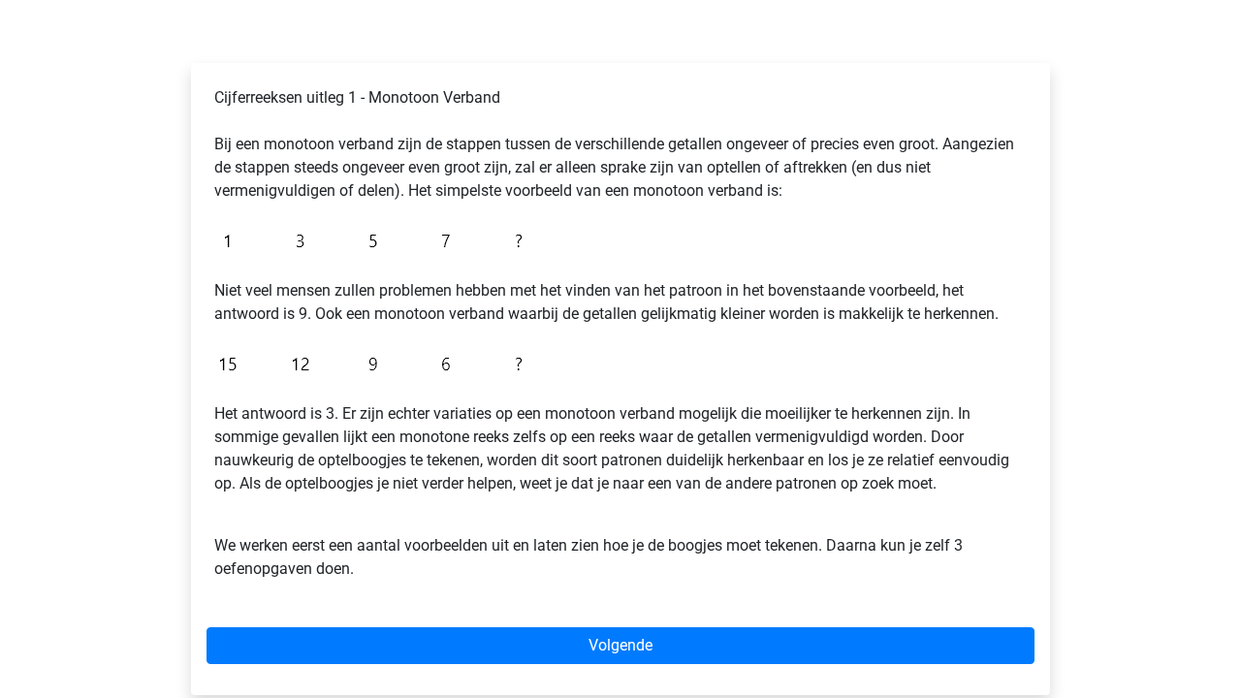
scroll to position [279, 0]
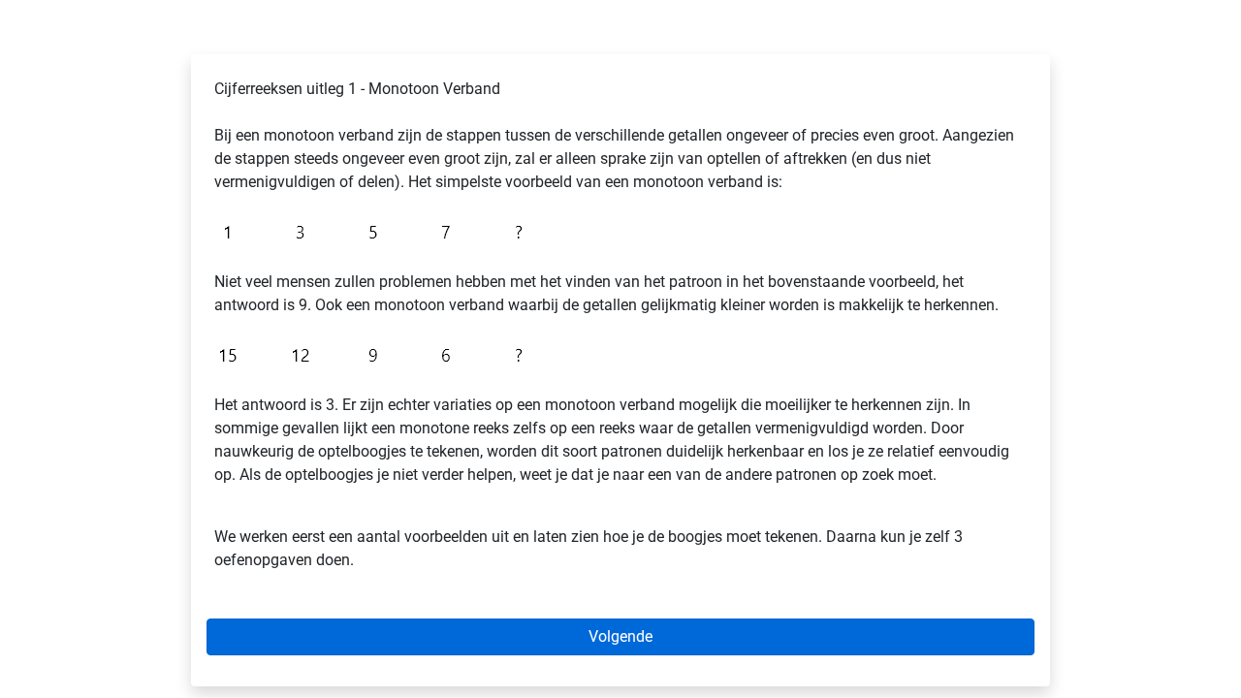
click at [621, 646] on link "Volgende" at bounding box center [620, 636] width 828 height 37
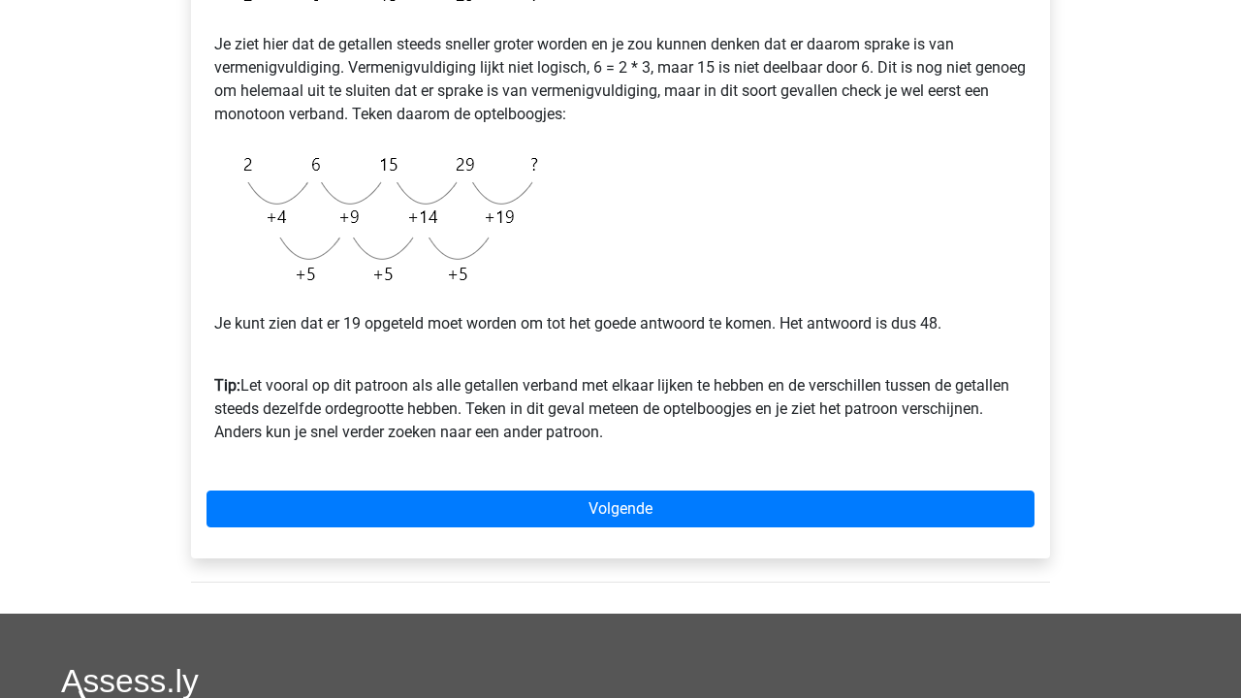
scroll to position [451, 0]
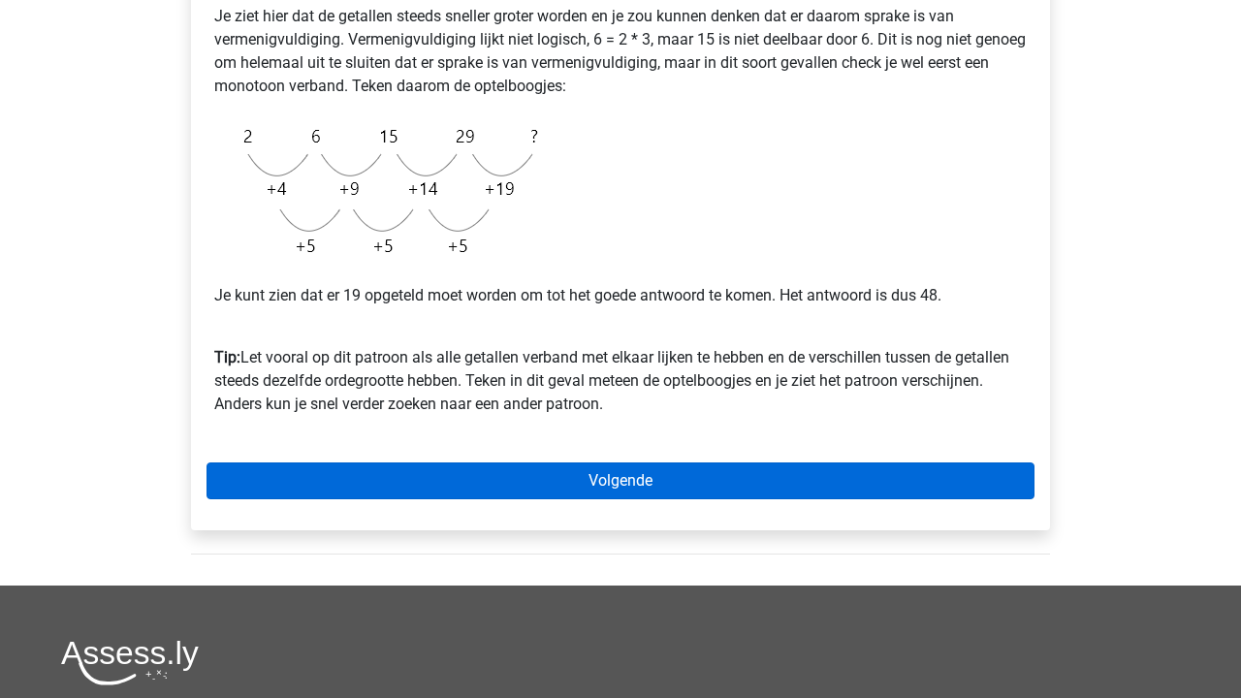
click at [579, 483] on link "Volgende" at bounding box center [620, 480] width 828 height 37
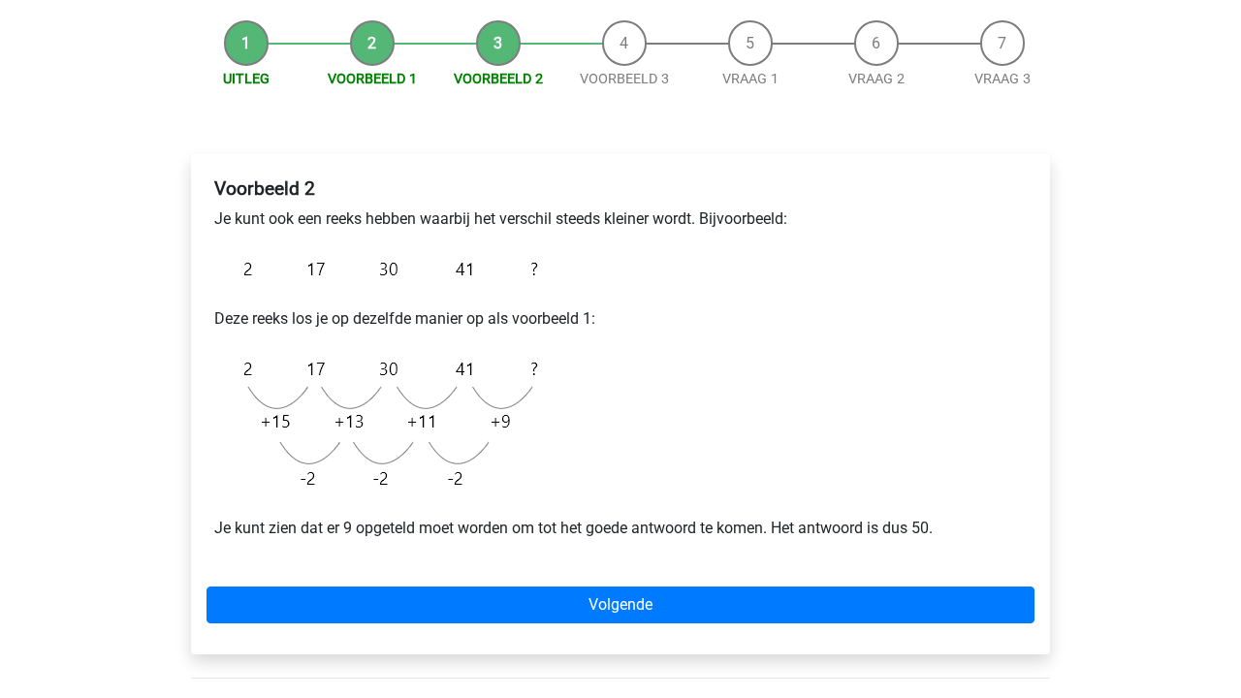
scroll to position [183, 0]
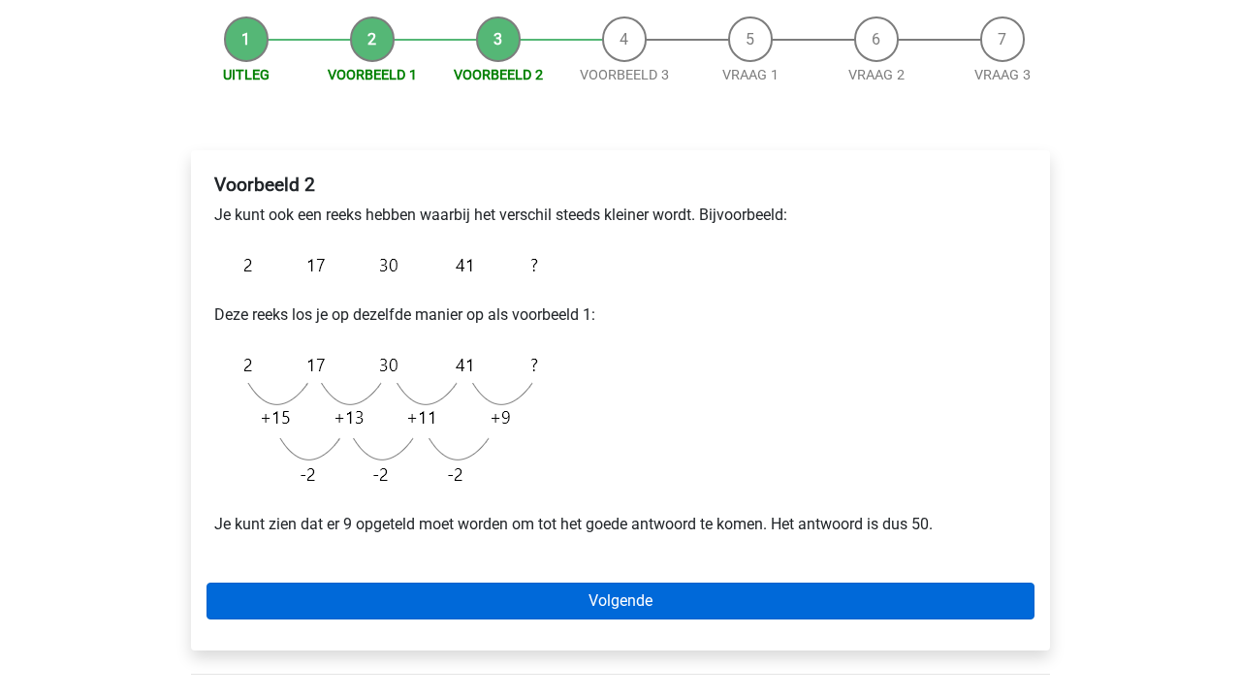
click at [469, 597] on link "Volgende" at bounding box center [620, 600] width 828 height 37
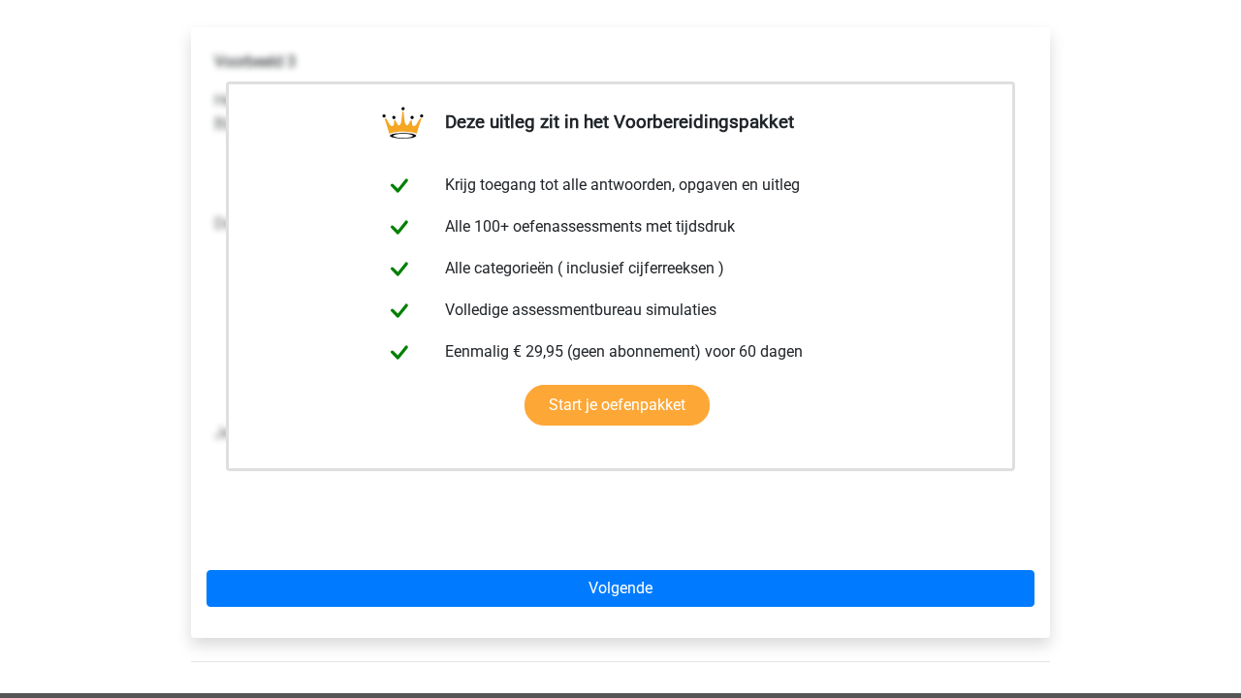
scroll to position [327, 0]
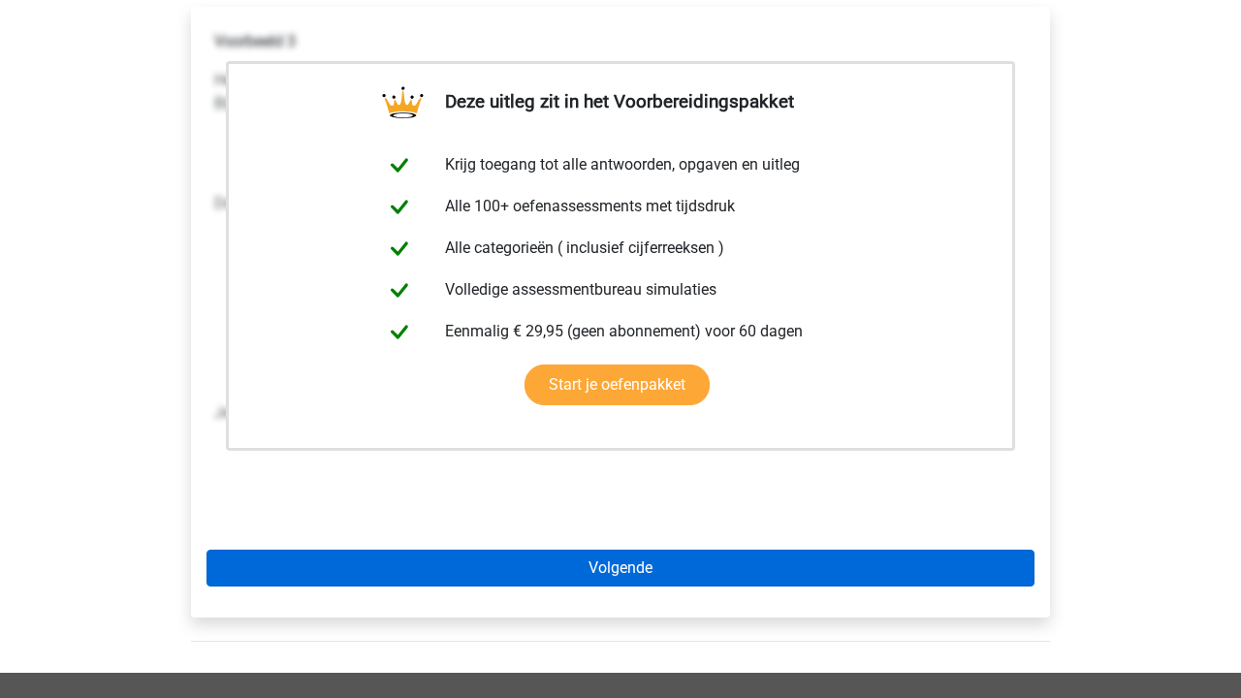
click at [471, 582] on link "Volgende" at bounding box center [620, 568] width 828 height 37
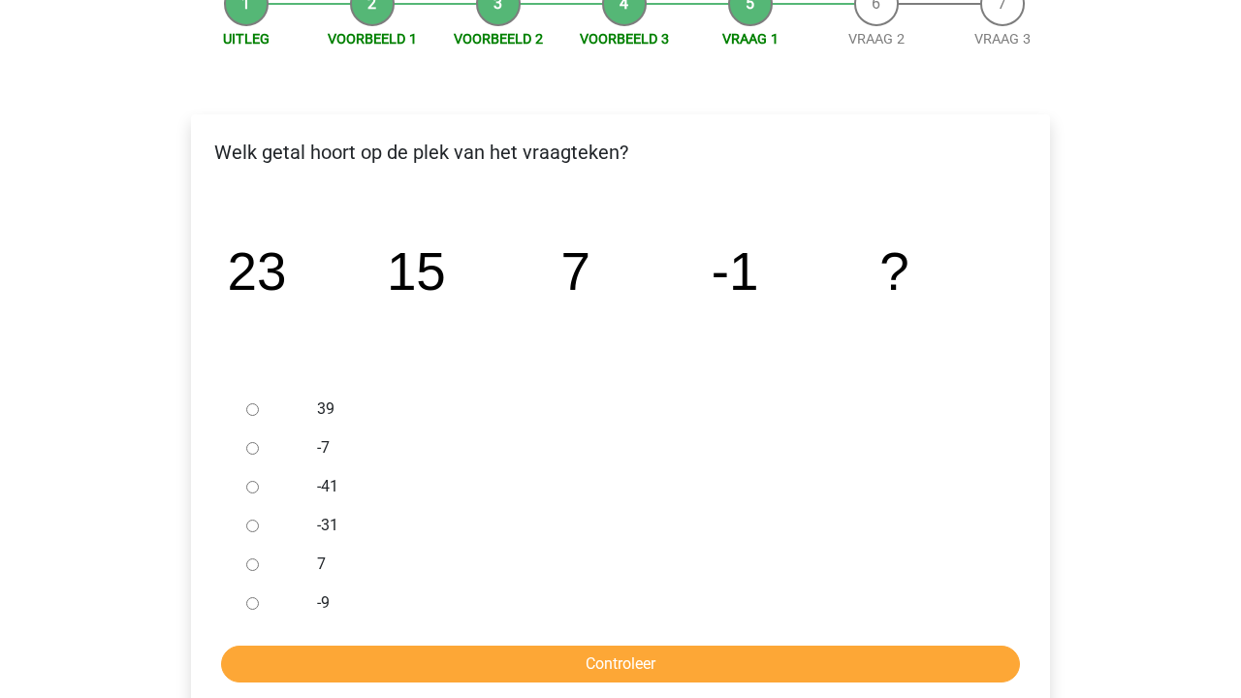
scroll to position [217, 0]
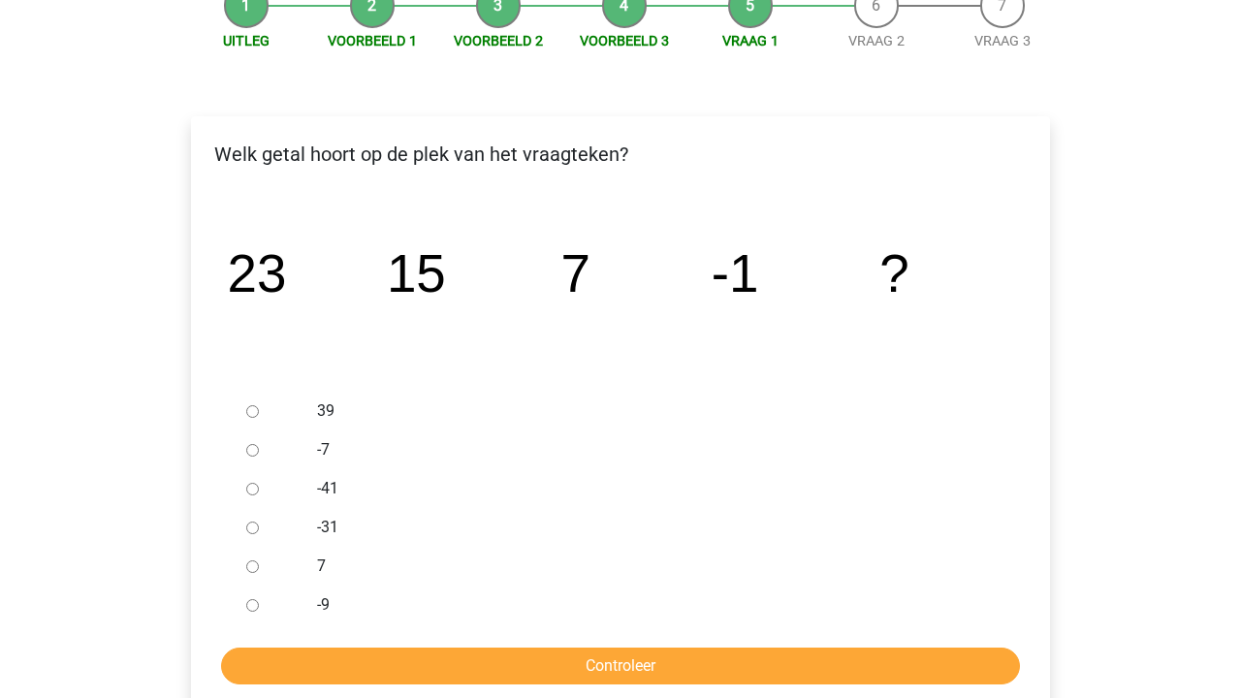
click at [289, 601] on div at bounding box center [270, 604] width 64 height 39
click at [249, 606] on input "-9" at bounding box center [252, 605] width 13 height 13
radio input "true"
click at [278, 674] on input "Controleer" at bounding box center [620, 665] width 799 height 37
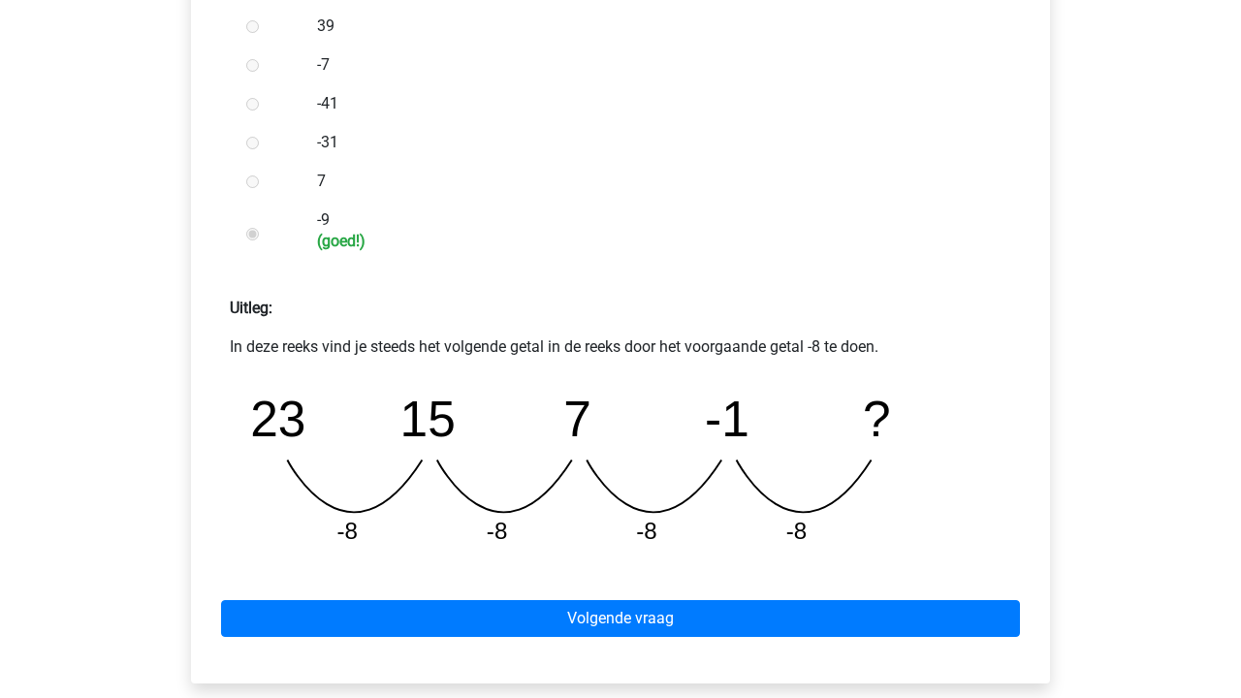
scroll to position [656, 0]
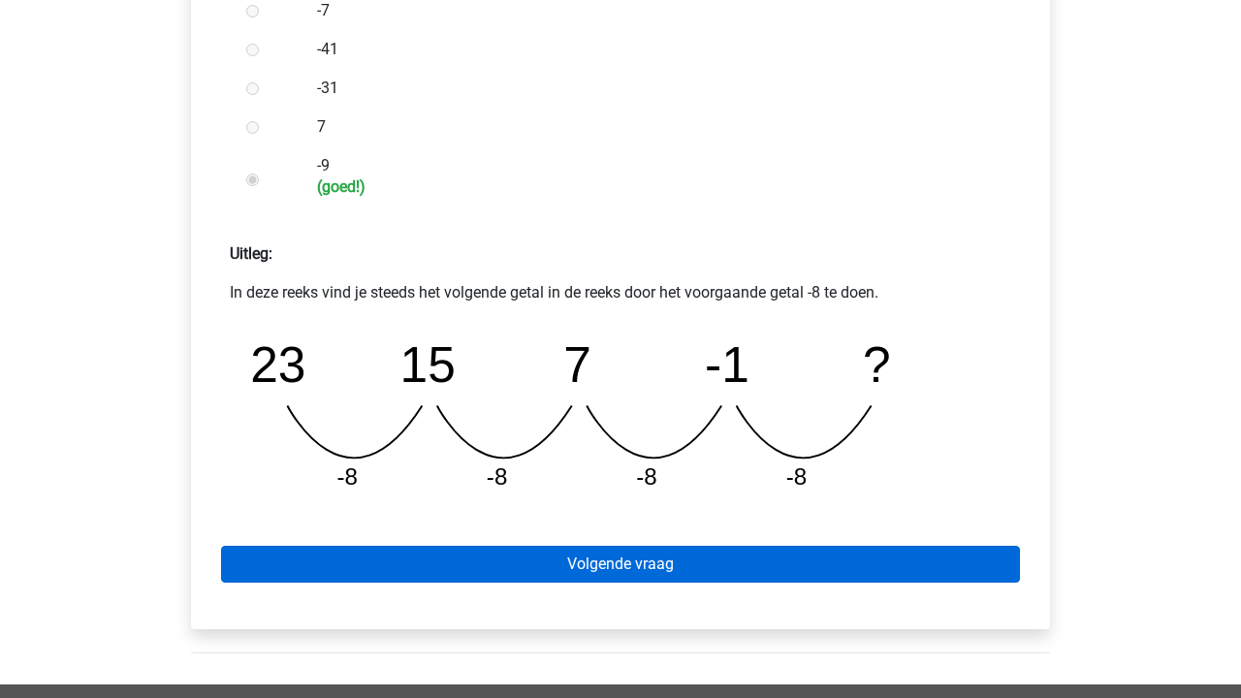
click at [504, 557] on link "Volgende vraag" at bounding box center [620, 564] width 799 height 37
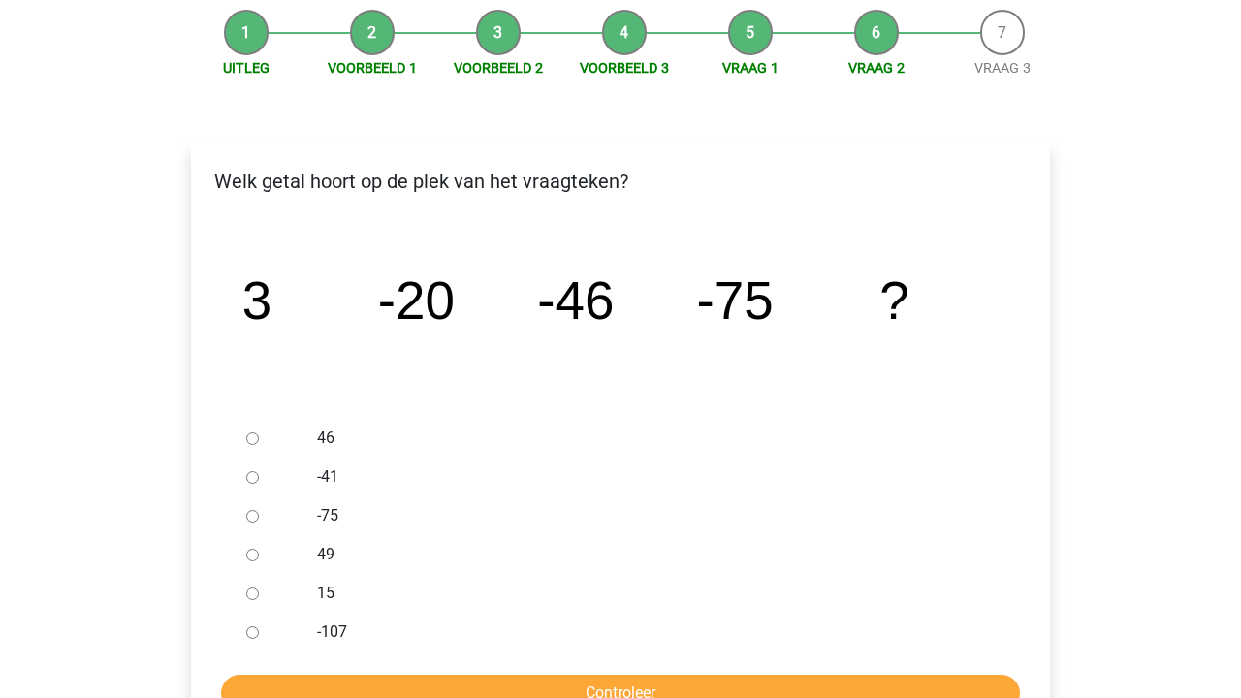
scroll to position [193, 0]
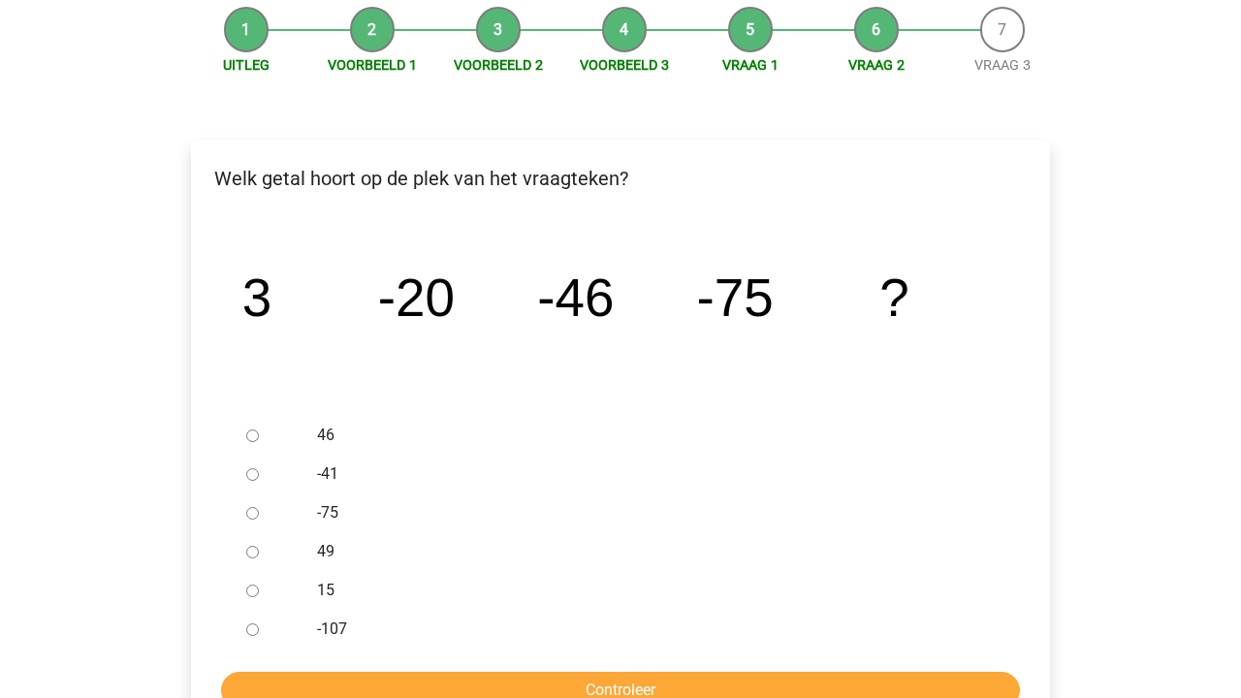
click at [249, 625] on input "-107" at bounding box center [252, 629] width 13 height 13
radio input "true"
click at [282, 676] on input "Controleer" at bounding box center [620, 690] width 799 height 37
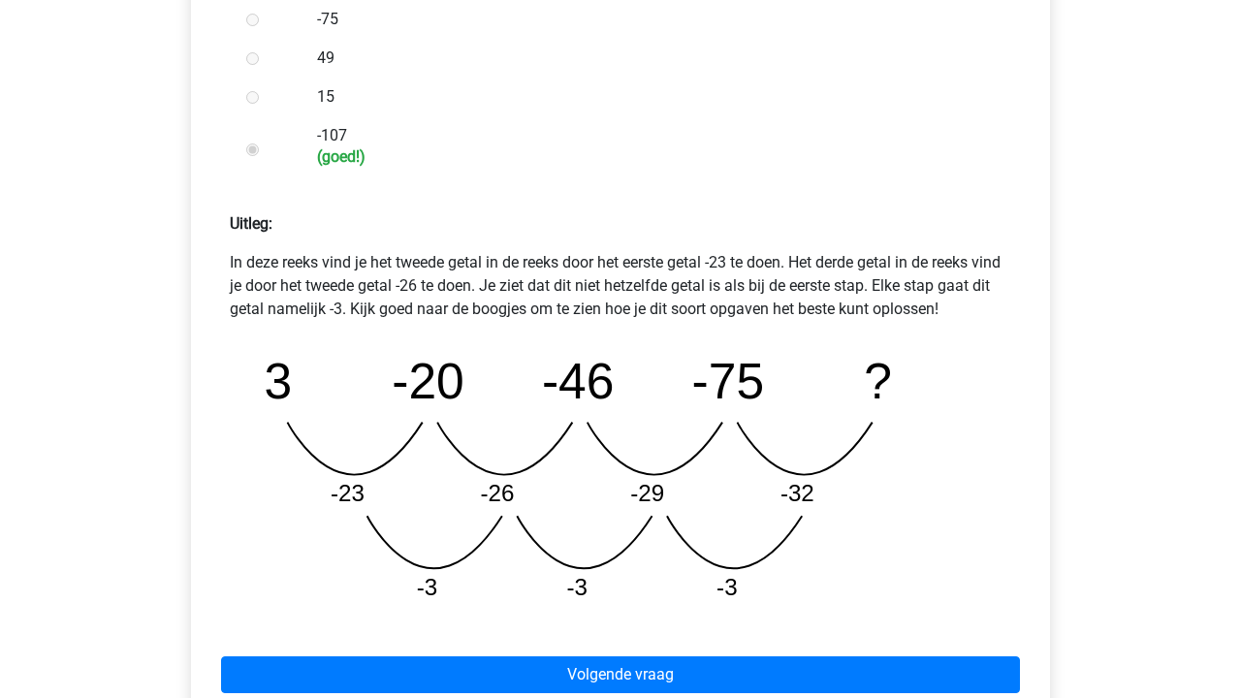
scroll to position [846, 0]
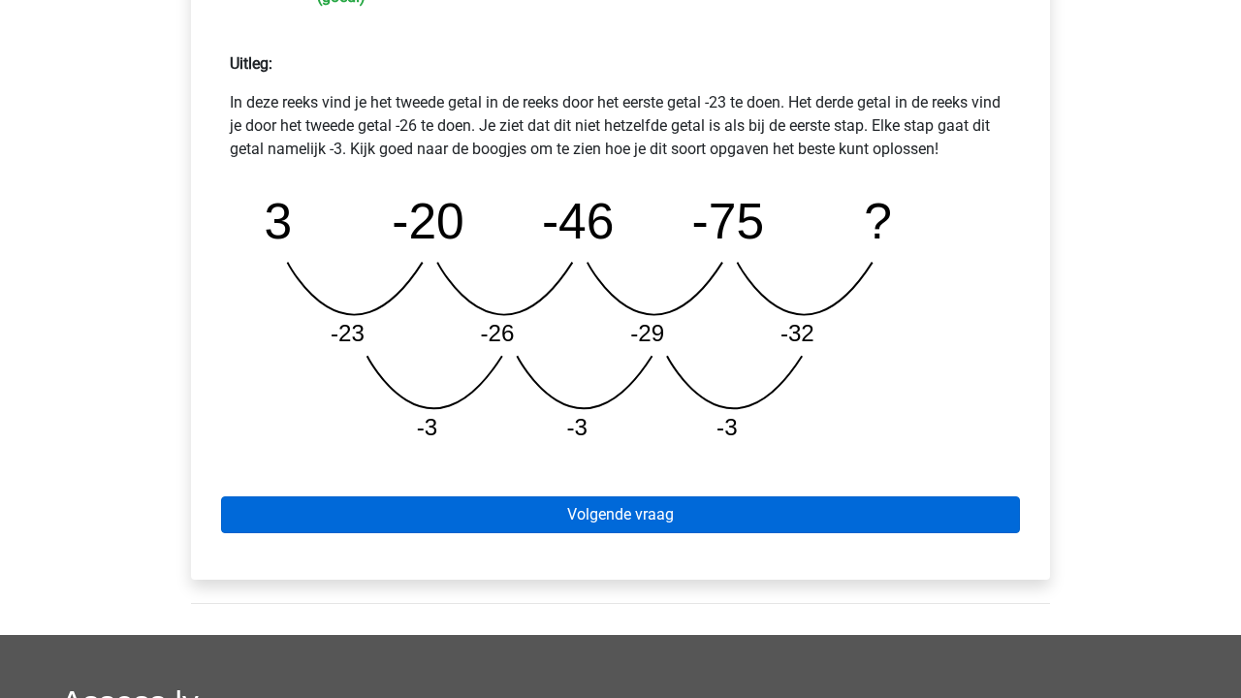
click at [650, 502] on link "Volgende vraag" at bounding box center [620, 514] width 799 height 37
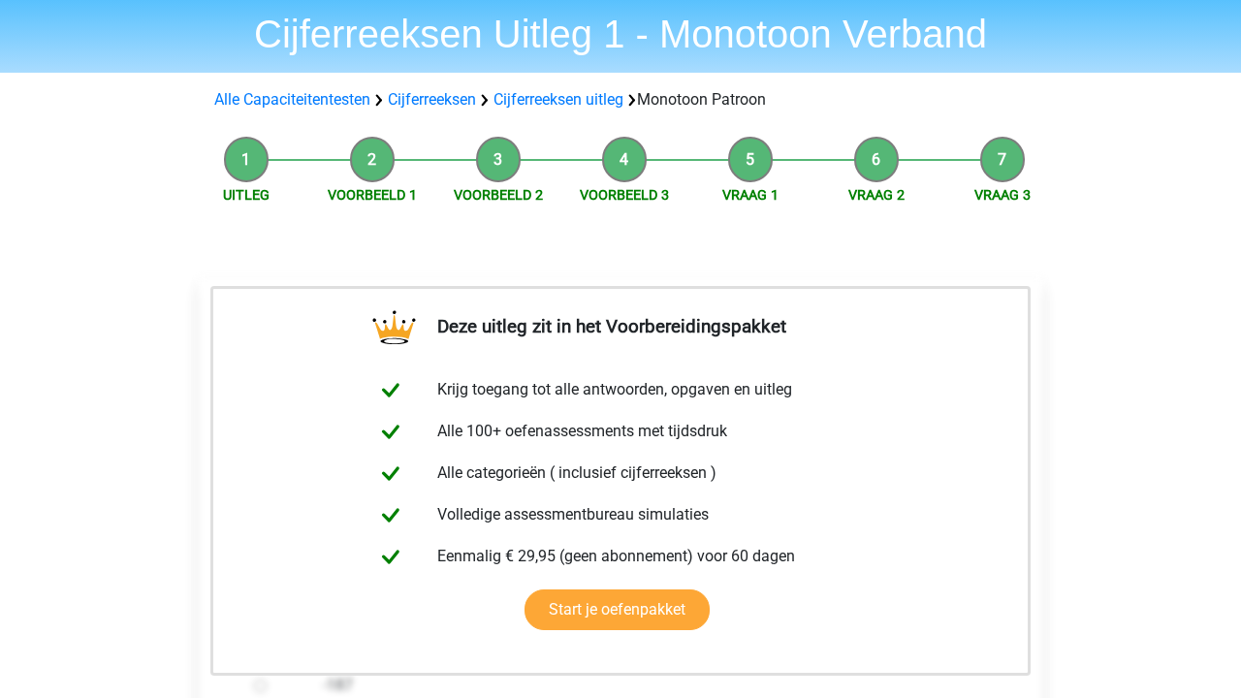
scroll to position [574, 0]
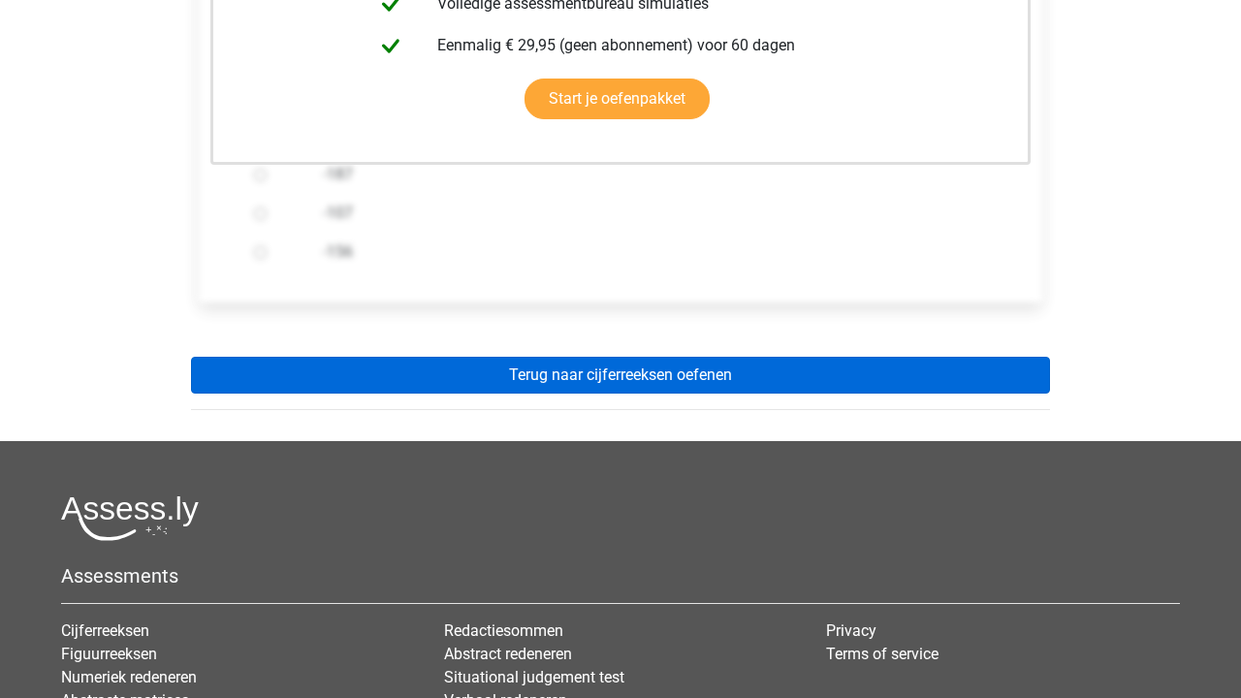
click at [745, 369] on link "Terug naar cijferreeksen oefenen" at bounding box center [620, 375] width 859 height 37
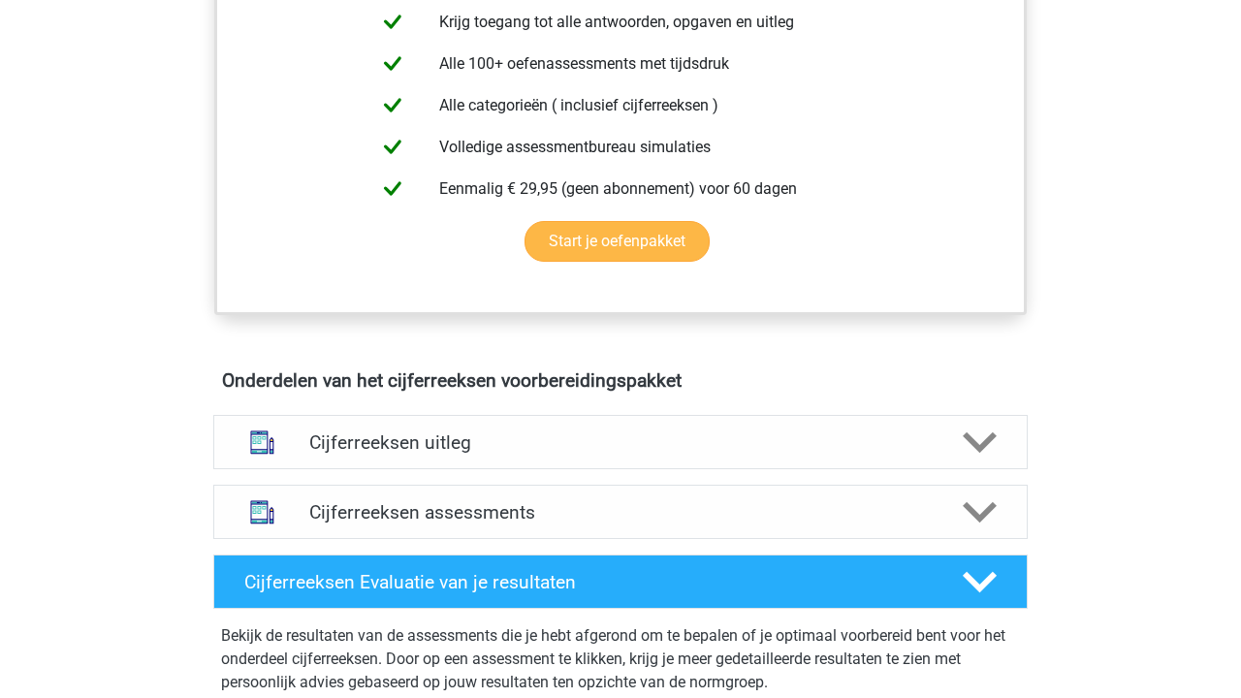
scroll to position [817, 0]
click at [664, 451] on div "Cijferreeksen uitleg" at bounding box center [620, 441] width 814 height 54
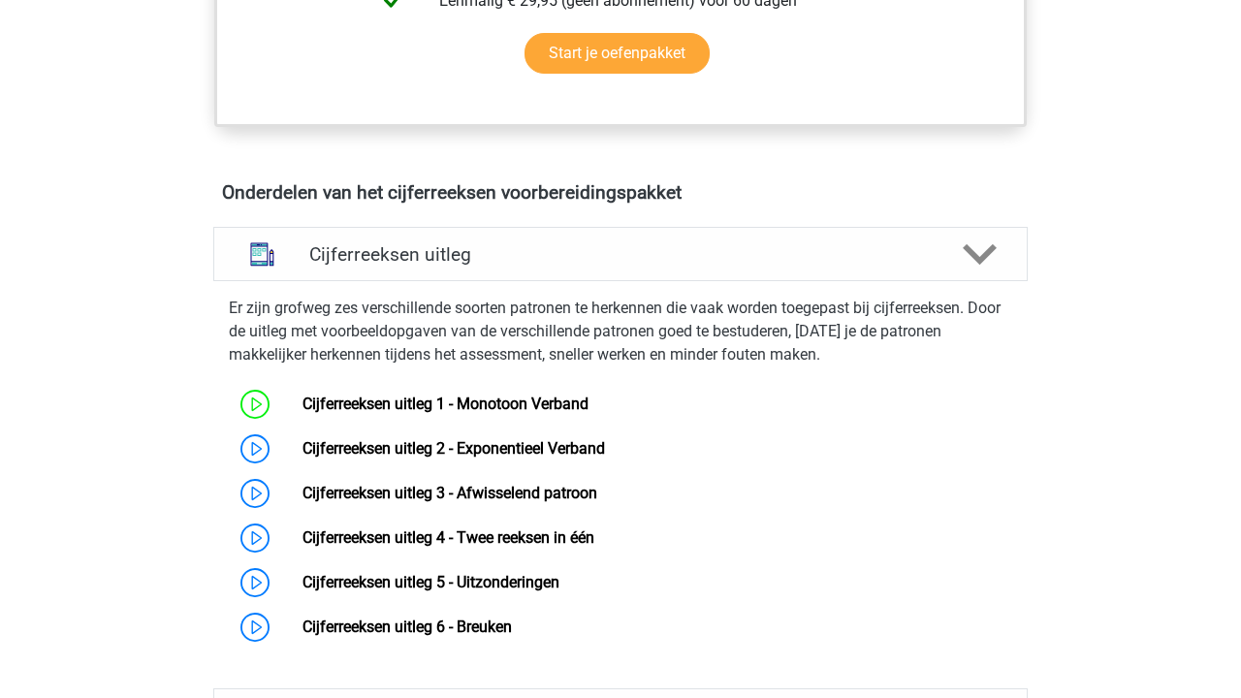
scroll to position [1020, 0]
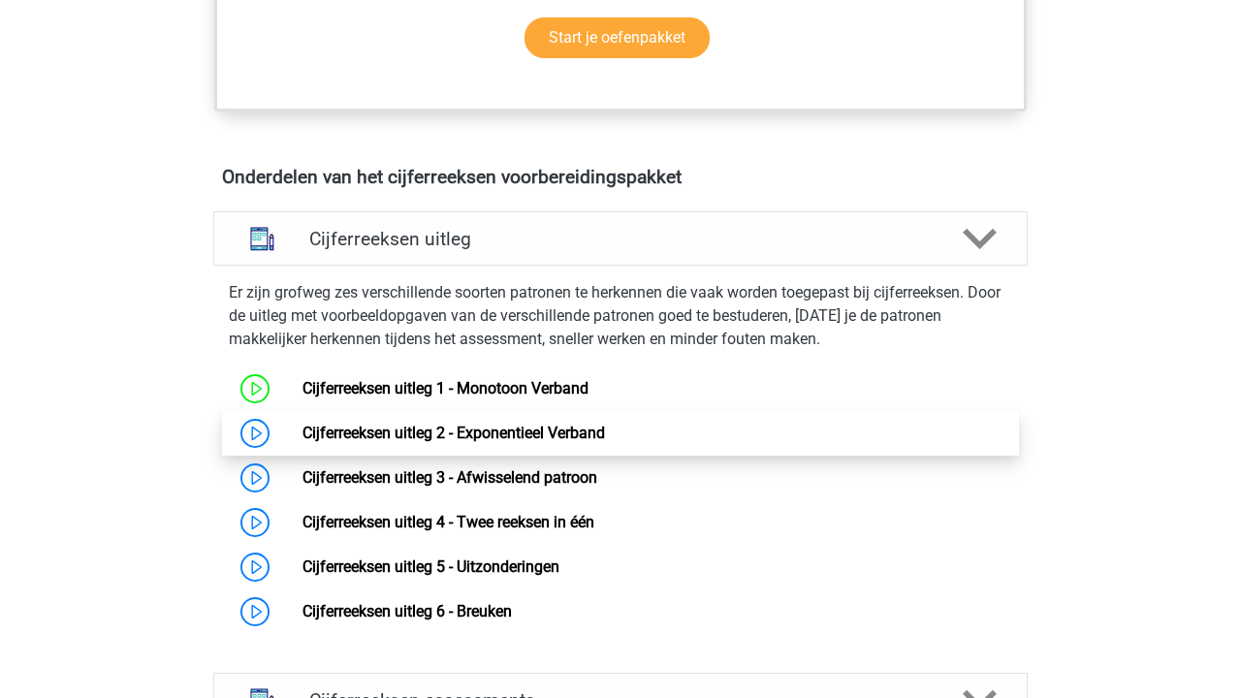
click at [534, 442] on link "Cijferreeksen uitleg 2 - Exponentieel Verband" at bounding box center [453, 433] width 302 height 18
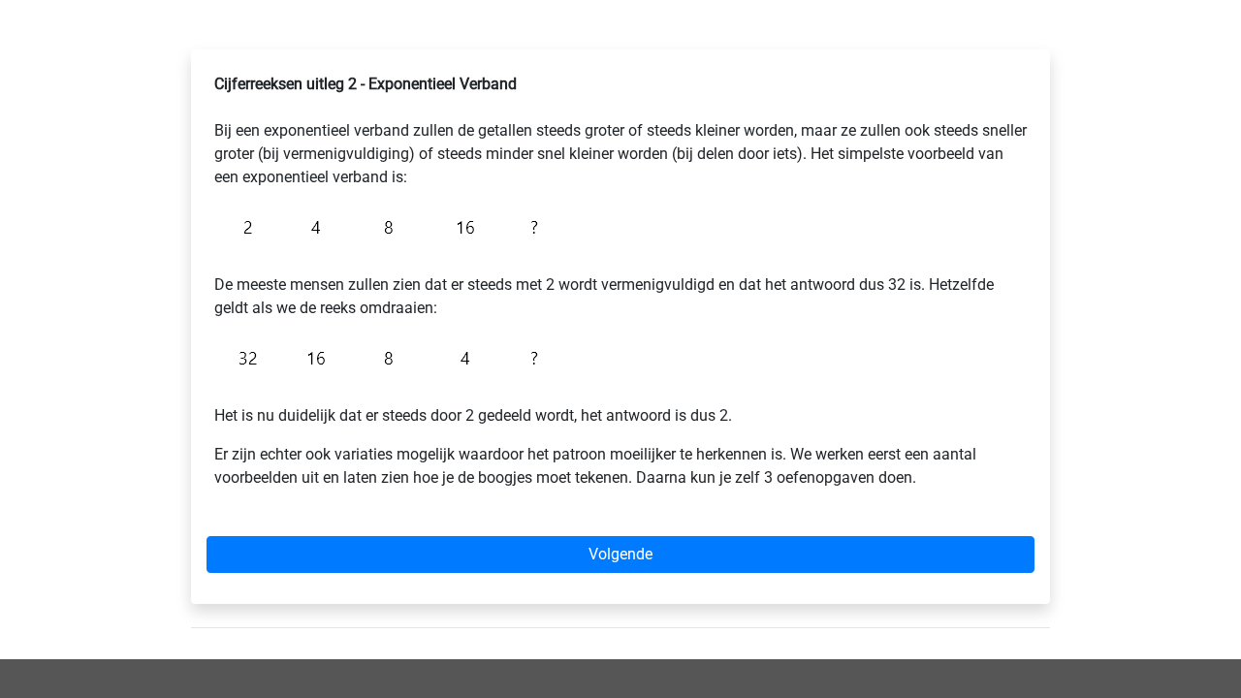
scroll to position [321, 0]
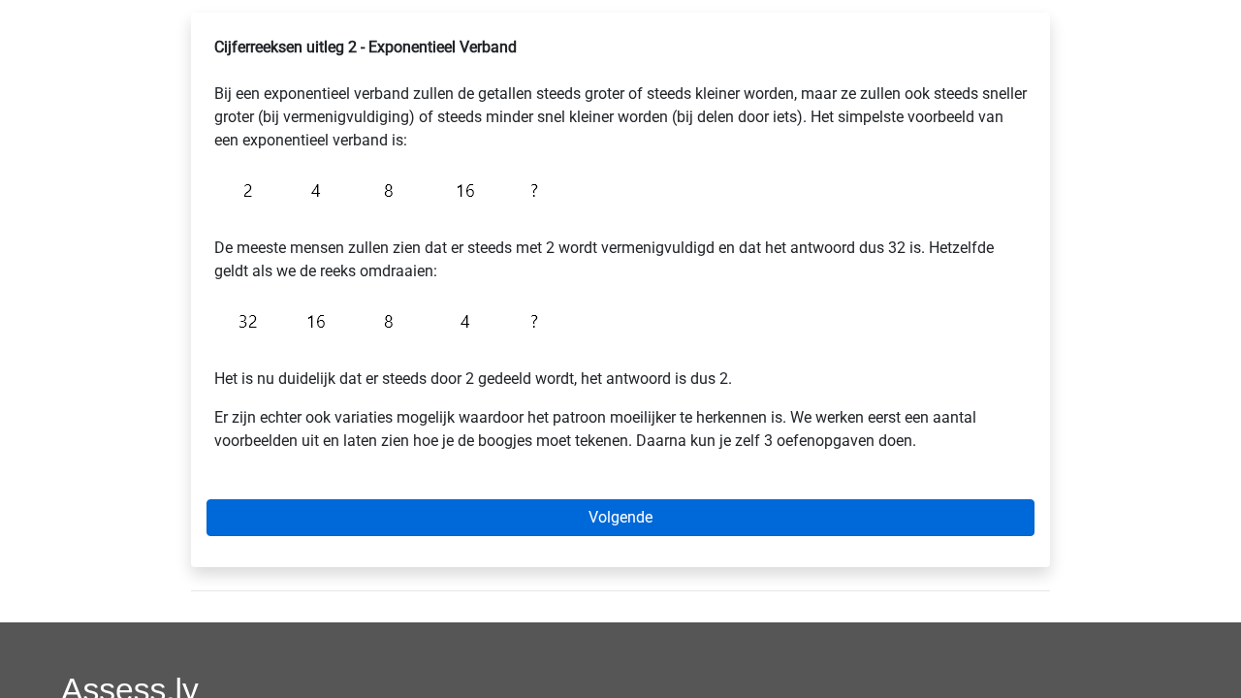
click at [529, 511] on link "Volgende" at bounding box center [620, 517] width 828 height 37
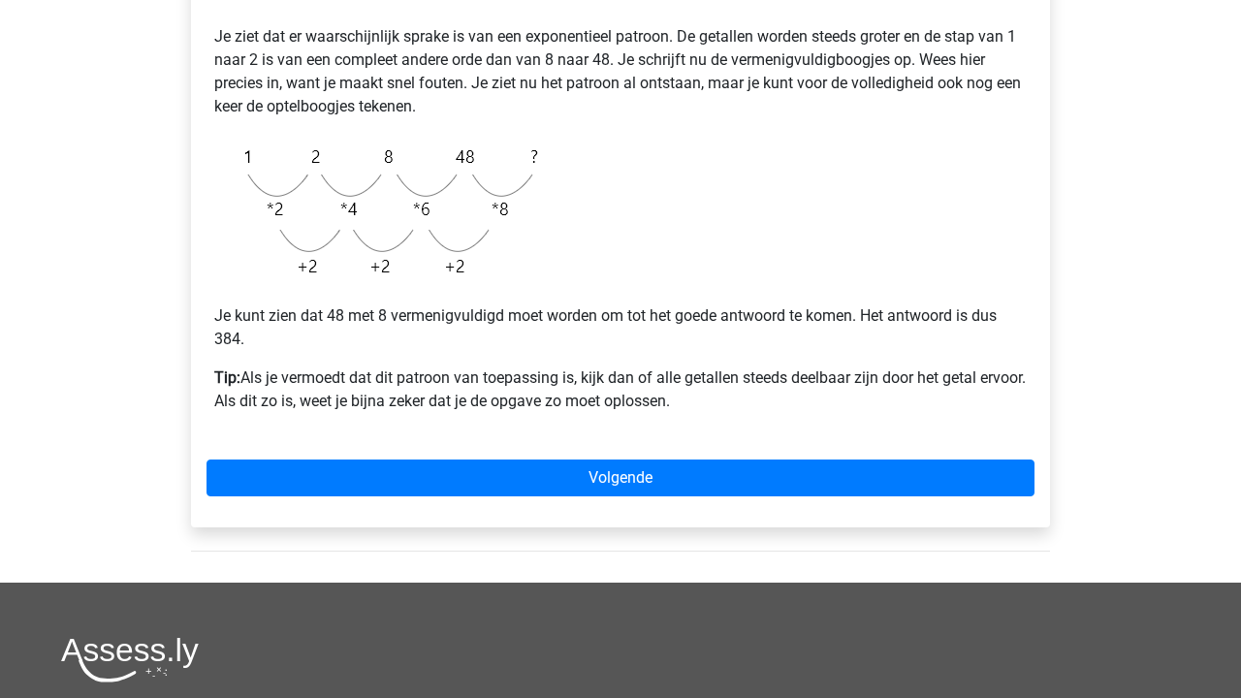
scroll to position [453, 0]
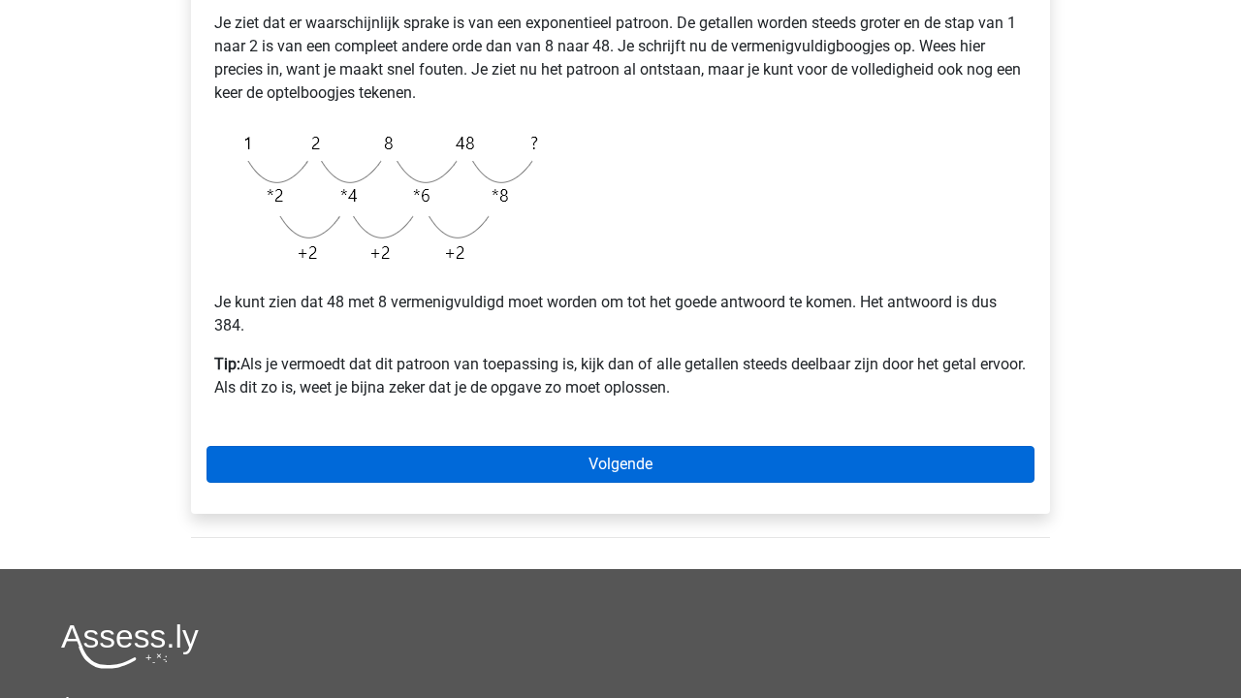
click at [545, 469] on link "Volgende" at bounding box center [620, 464] width 828 height 37
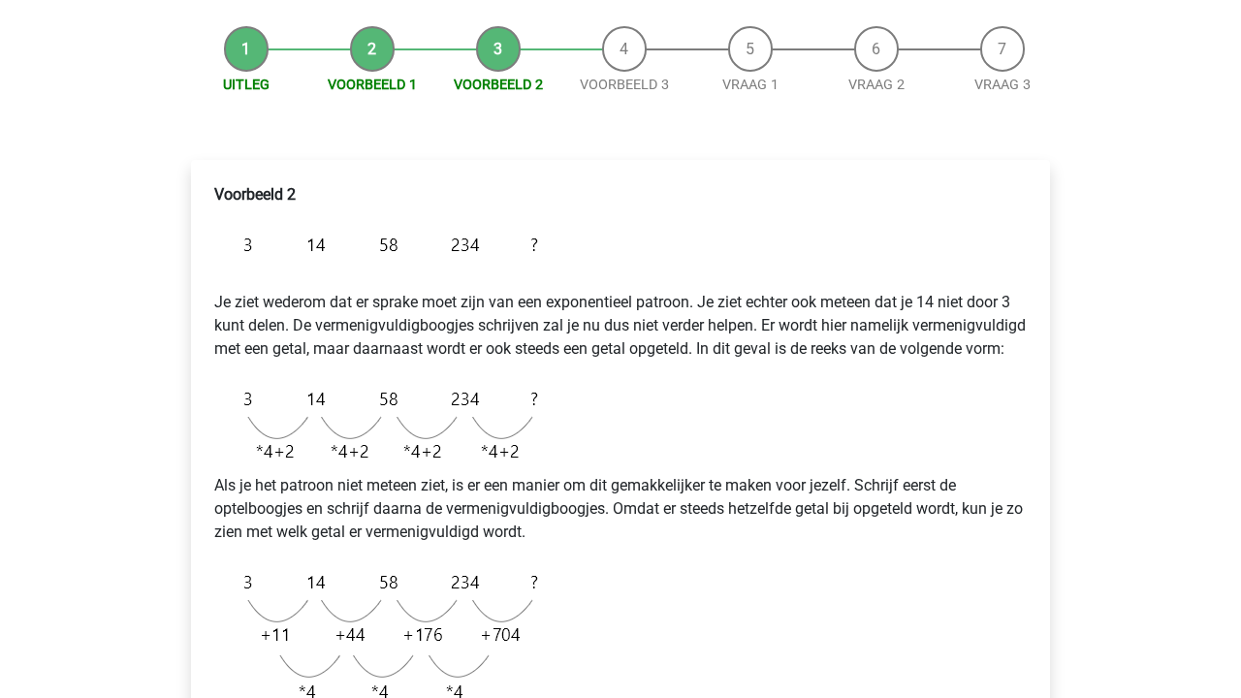
scroll to position [362, 0]
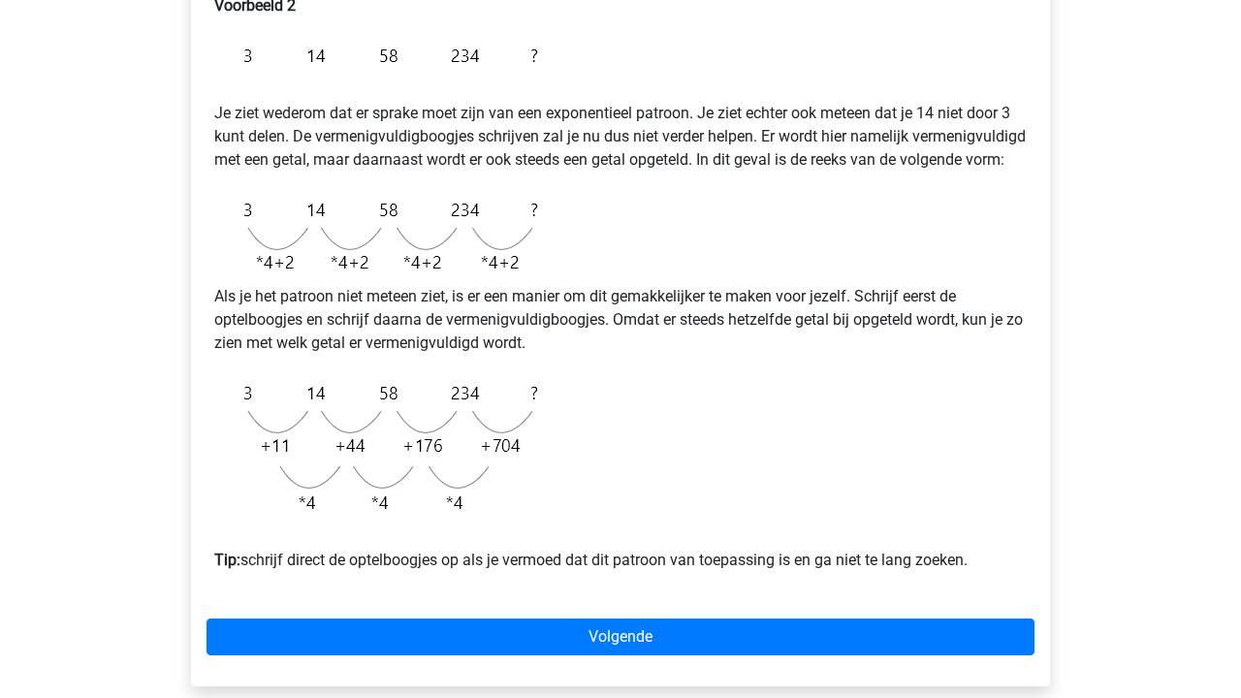
click at [684, 349] on p "Als je het patroon niet meteen ziet, is er een manier om dit gemakkelijker te m…" at bounding box center [620, 320] width 812 height 70
click at [587, 345] on p "Als je het patroon niet meteen ziet, is er een manier om dit gemakkelijker te m…" at bounding box center [620, 320] width 812 height 70
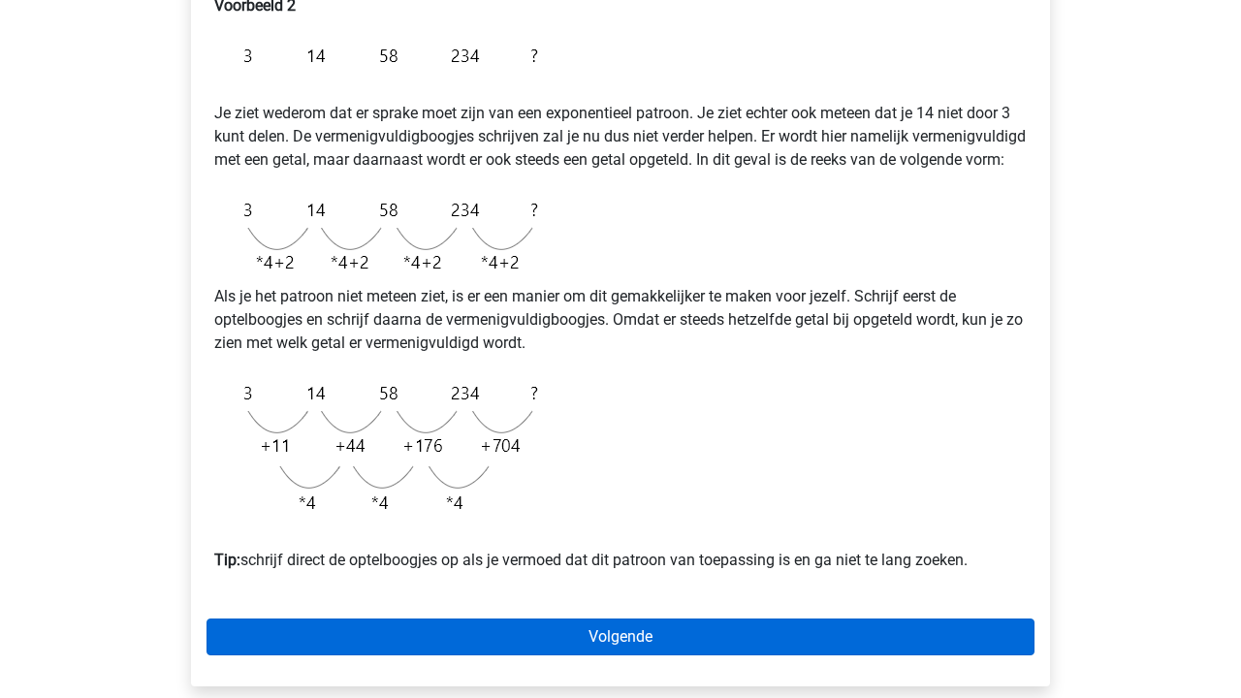
click at [479, 655] on link "Volgende" at bounding box center [620, 636] width 828 height 37
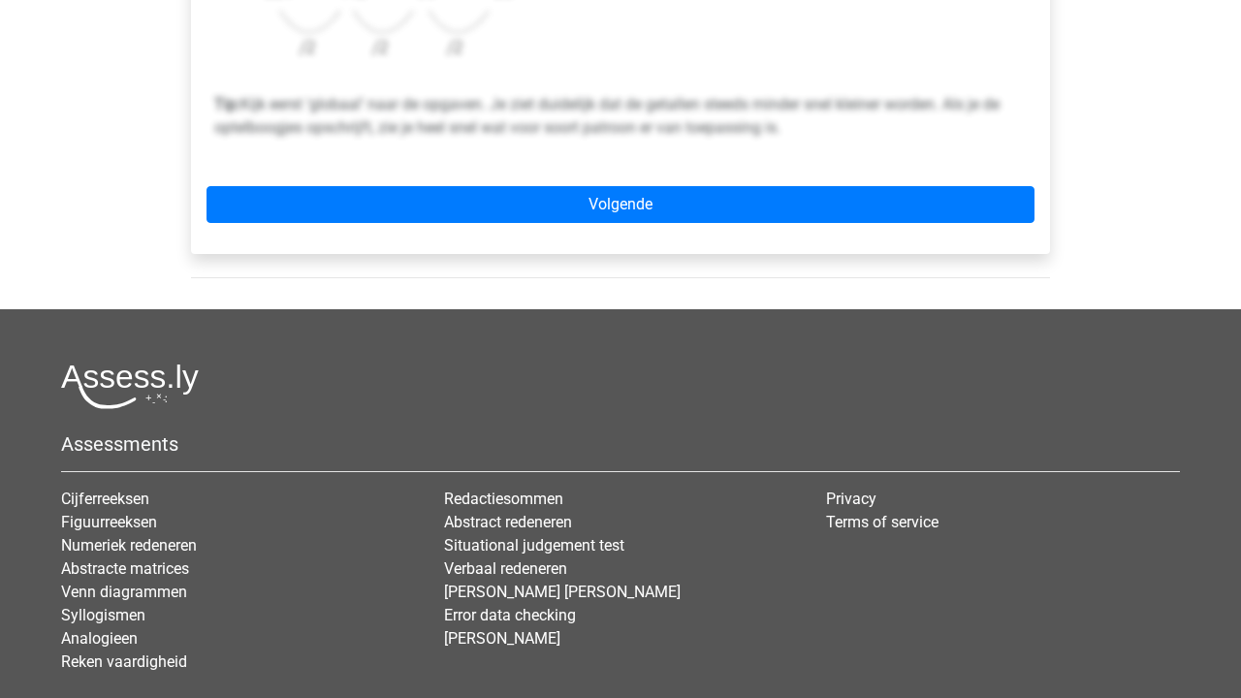
scroll to position [699, 0]
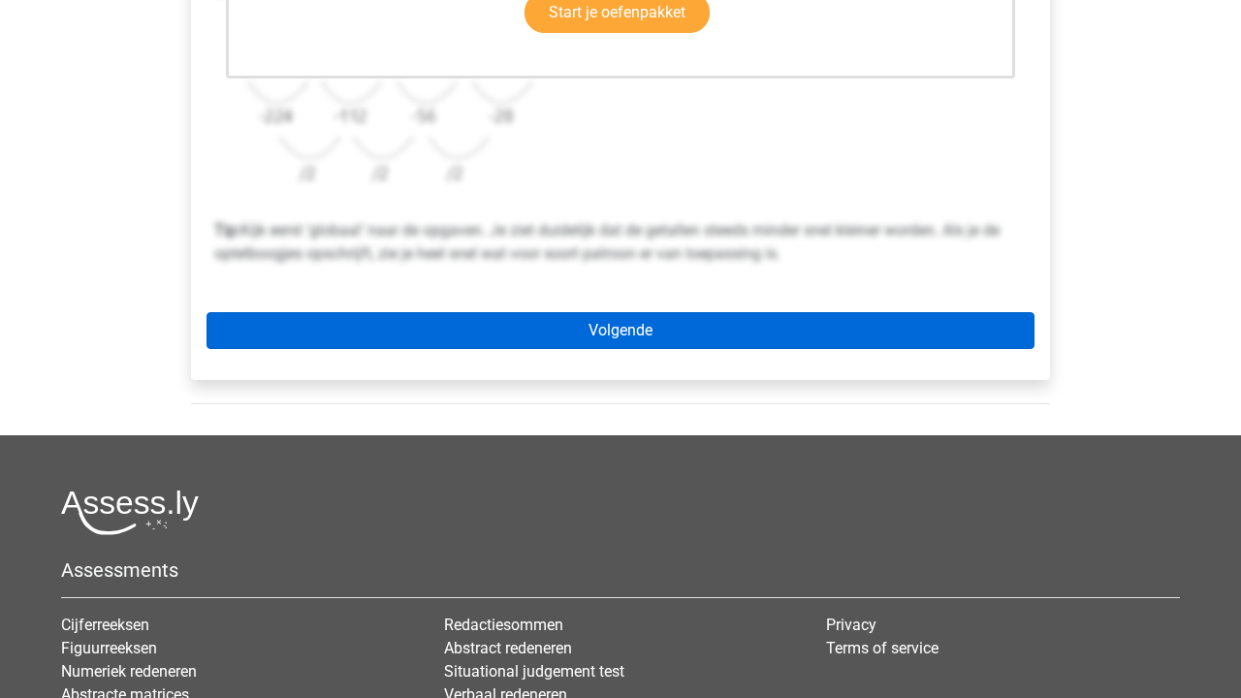
click at [624, 330] on link "Volgende" at bounding box center [620, 330] width 828 height 37
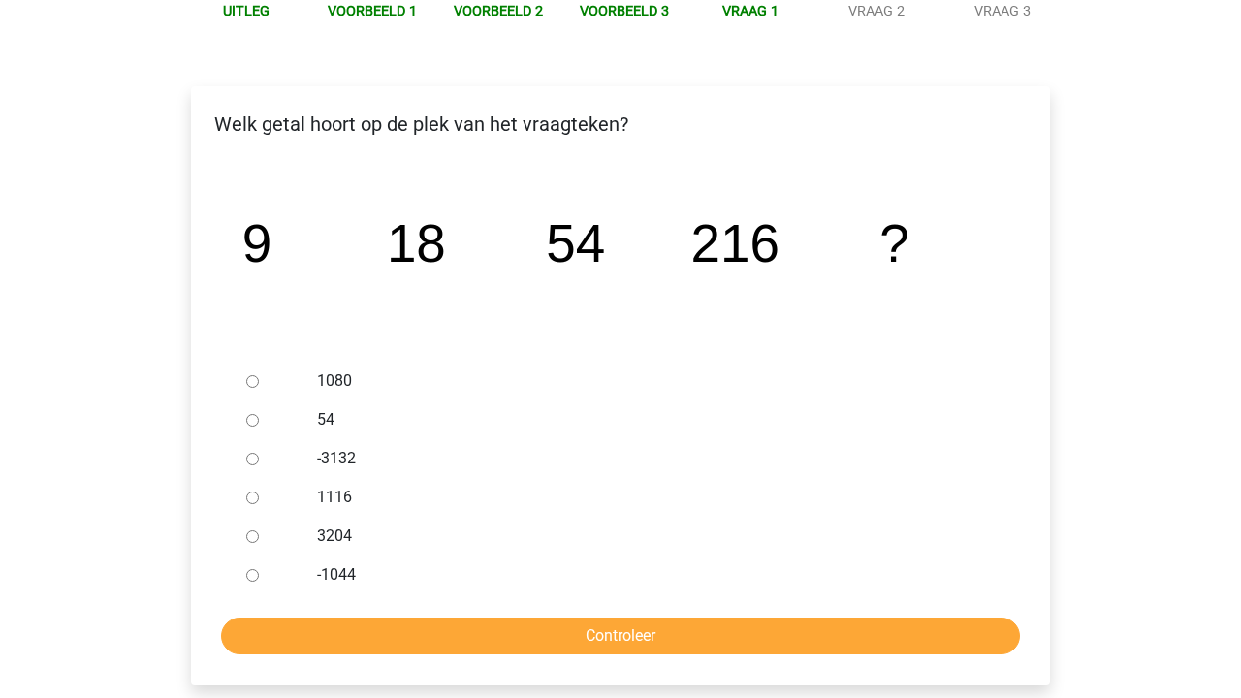
scroll to position [278, 0]
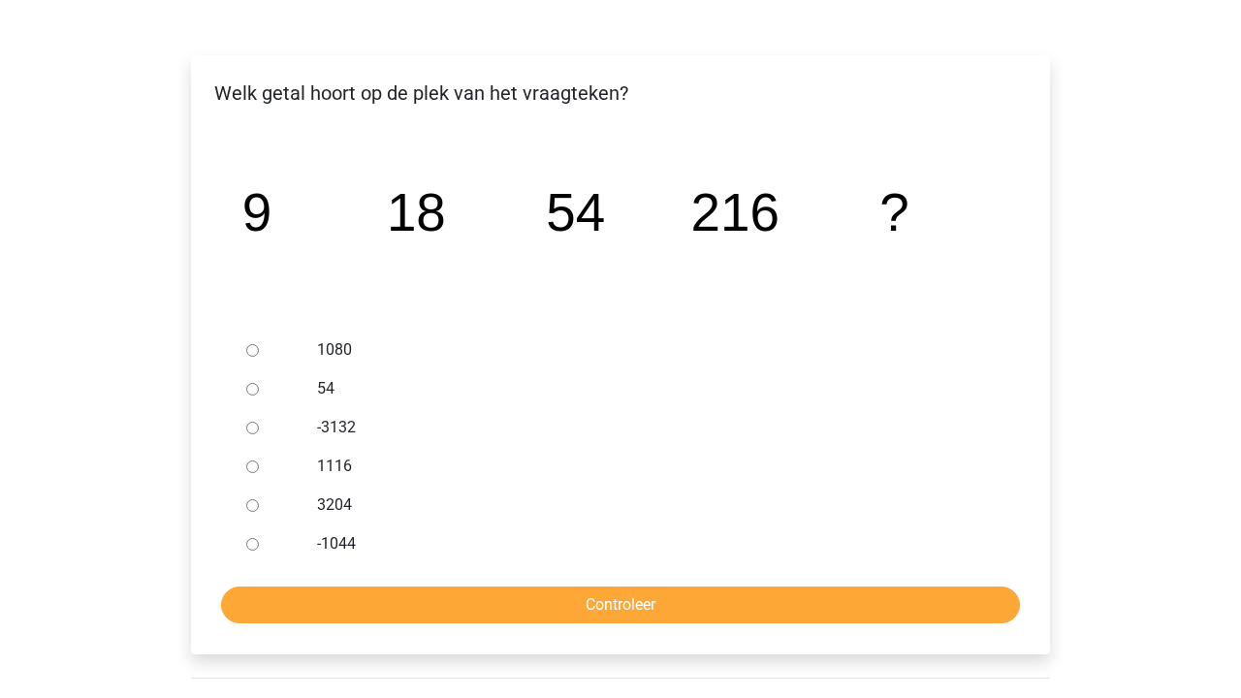
click at [279, 345] on div at bounding box center [270, 349] width 64 height 39
click at [258, 345] on div at bounding box center [270, 349] width 64 height 39
click at [255, 352] on input "1080" at bounding box center [252, 350] width 13 height 13
radio input "true"
click at [363, 605] on input "Controleer" at bounding box center [620, 604] width 799 height 37
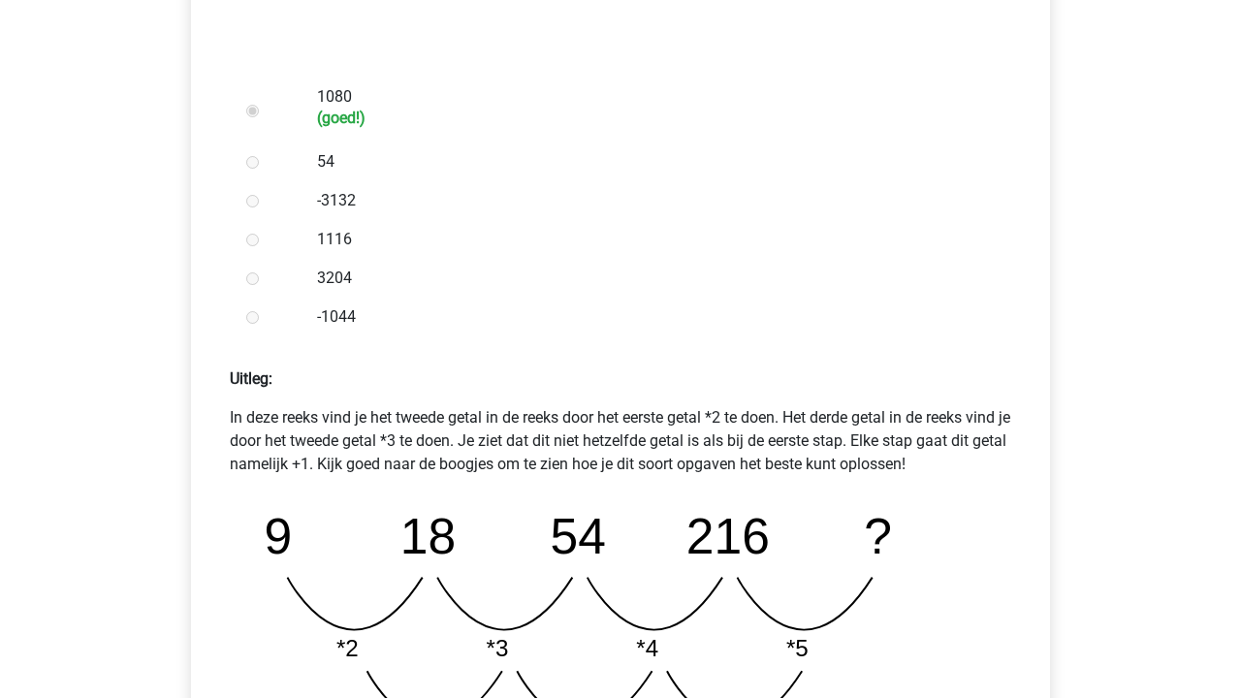
scroll to position [750, 0]
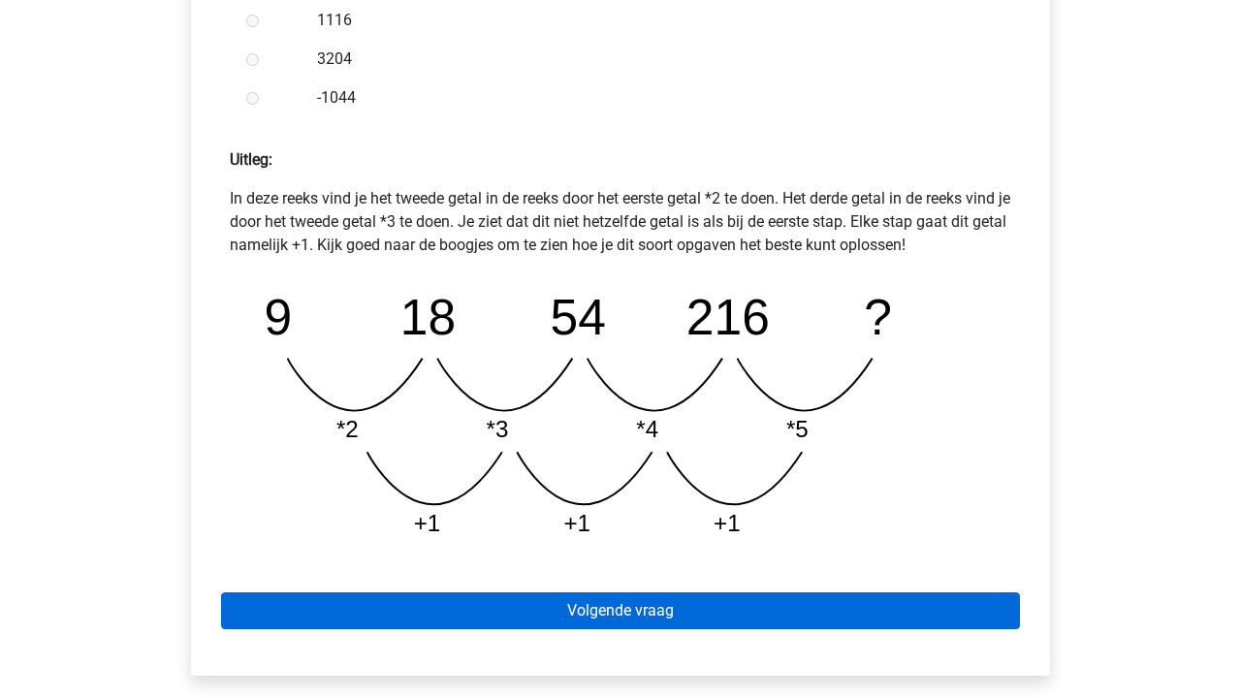
click at [394, 596] on link "Volgende vraag" at bounding box center [620, 610] width 799 height 37
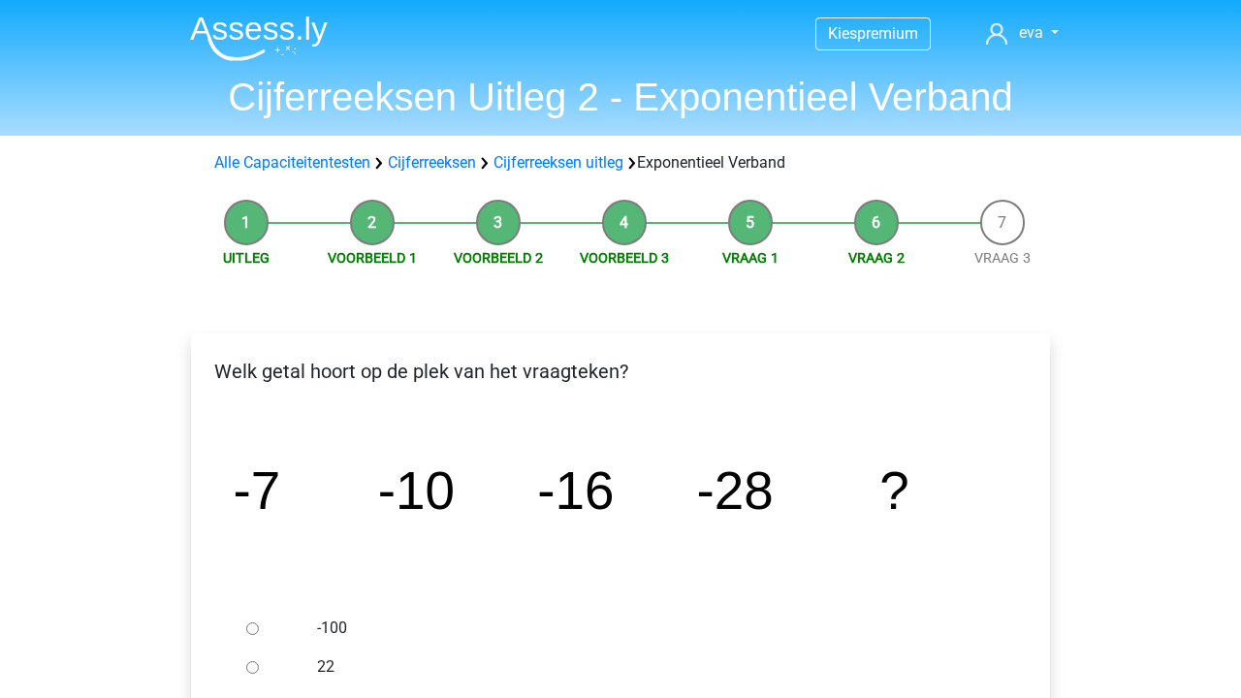
scroll to position [223, 0]
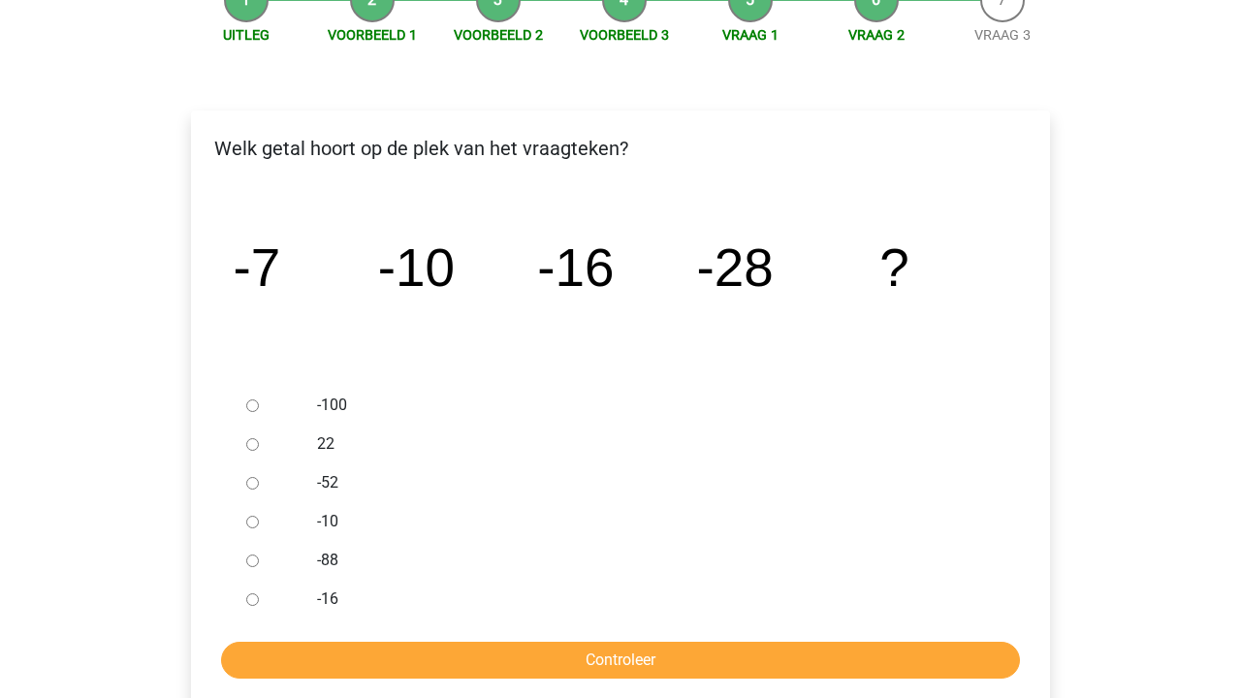
click at [303, 480] on div "-52" at bounding box center [652, 482] width 700 height 39
click at [260, 474] on div at bounding box center [270, 482] width 64 height 39
click at [256, 475] on div at bounding box center [270, 482] width 64 height 39
click at [254, 478] on input "-52" at bounding box center [252, 483] width 13 height 13
radio input "true"
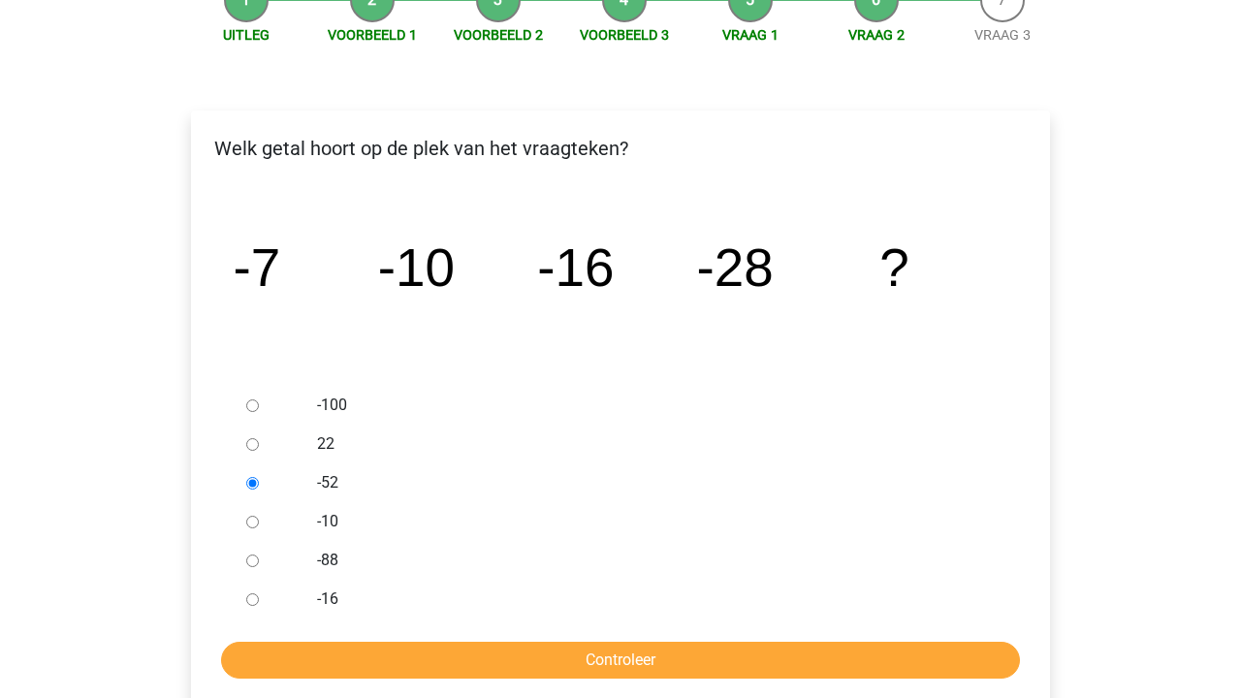
click at [405, 681] on div "Welk getal hoort op de plek van het vraagteken? image/svg+xml -7 -10 -16 -28 ? …" at bounding box center [620, 409] width 859 height 599
click at [433, 652] on input "Controleer" at bounding box center [620, 660] width 799 height 37
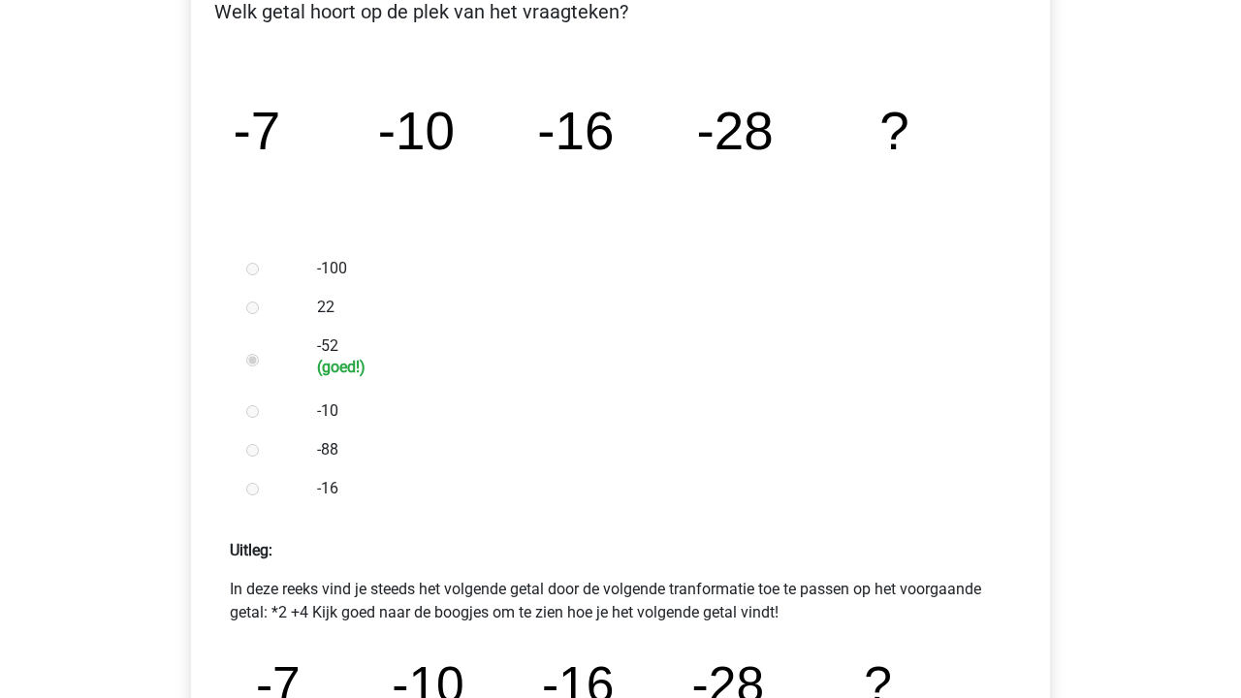
scroll to position [737, 0]
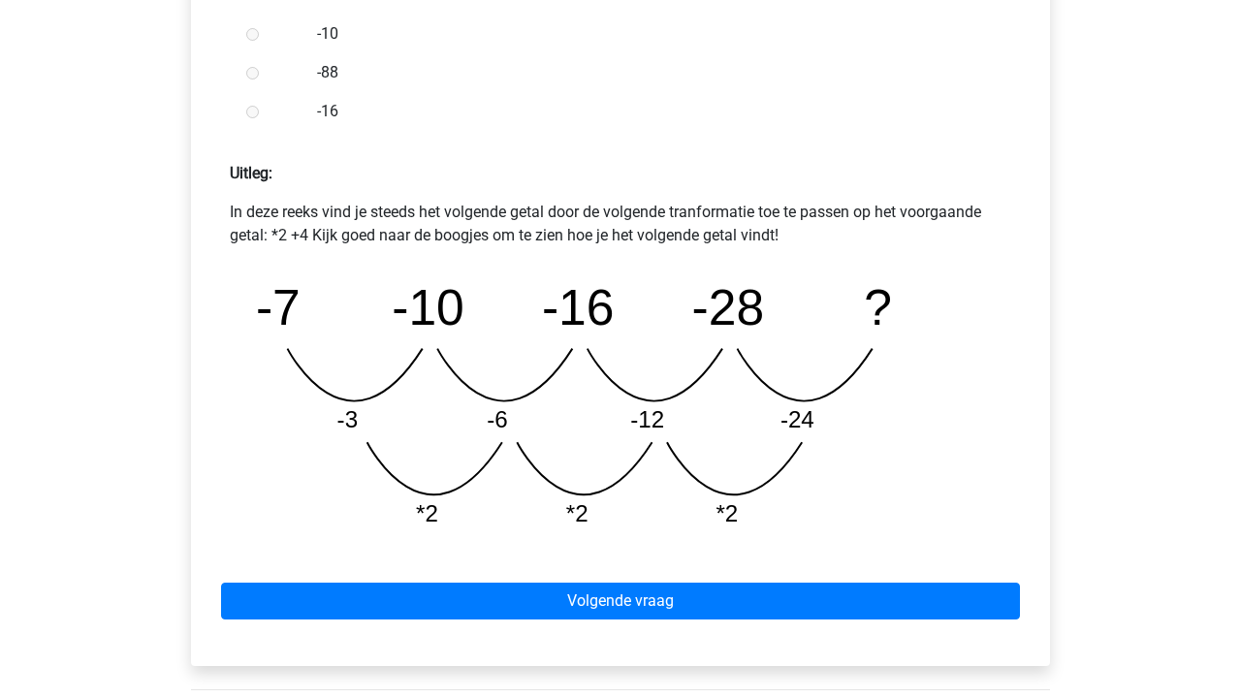
click at [548, 635] on div "Volgende vraag" at bounding box center [620, 597] width 828 height 107
click at [555, 620] on div "Volgende vraag" at bounding box center [620, 597] width 828 height 107
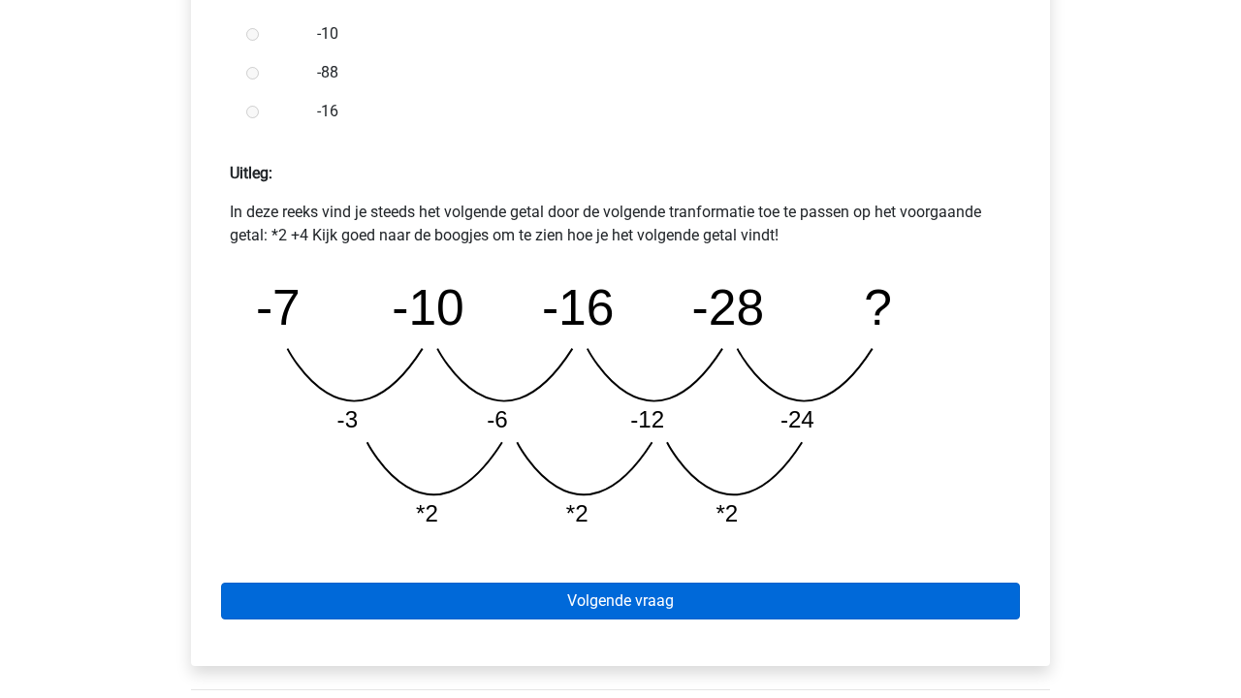
click at [565, 606] on link "Volgende vraag" at bounding box center [620, 600] width 799 height 37
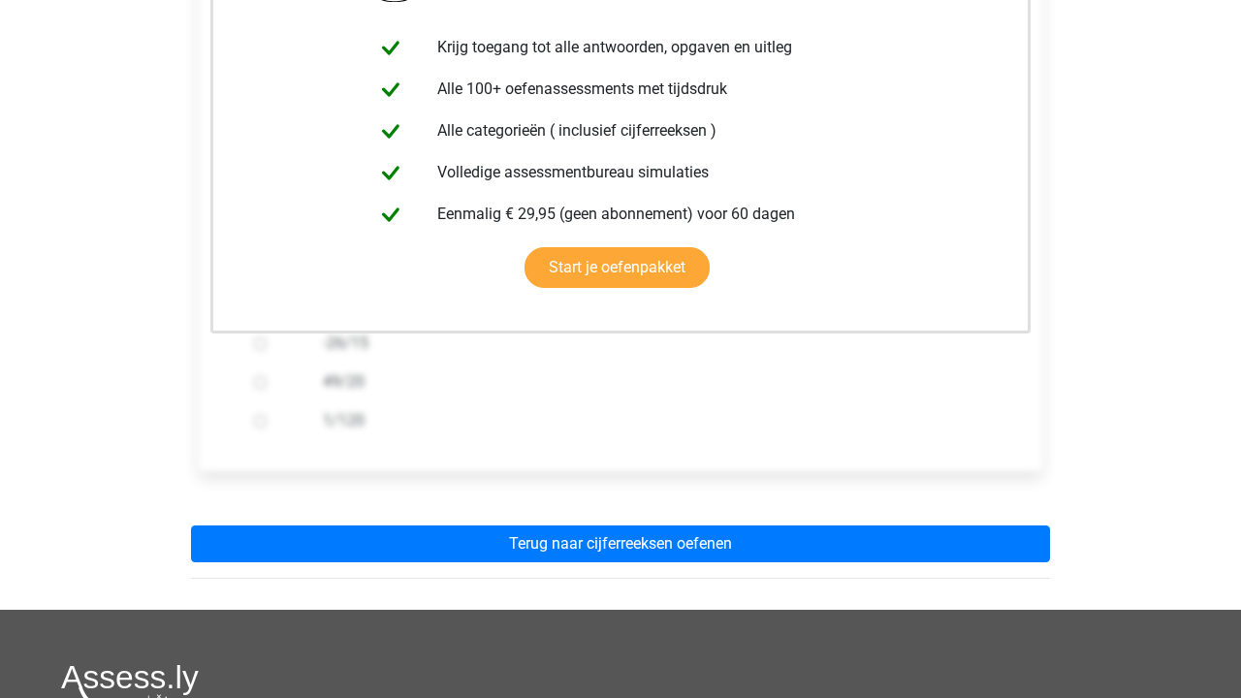
scroll to position [684, 0]
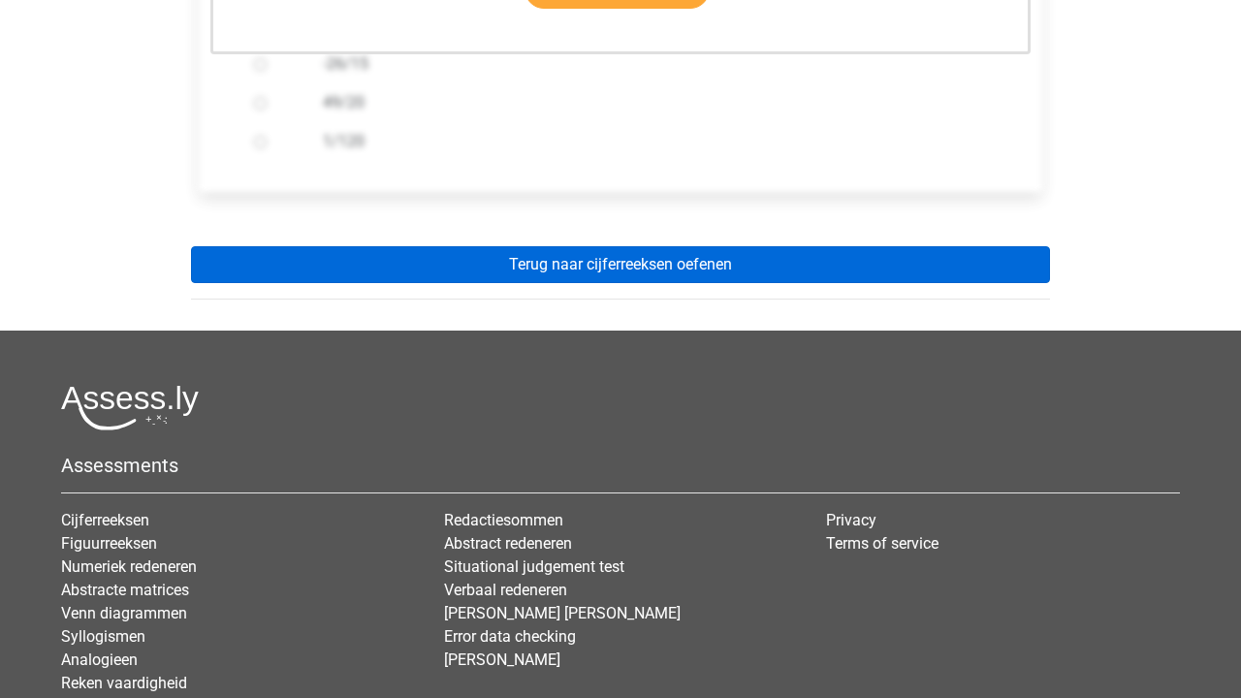
click at [648, 256] on link "Terug naar cijferreeksen oefenen" at bounding box center [620, 264] width 859 height 37
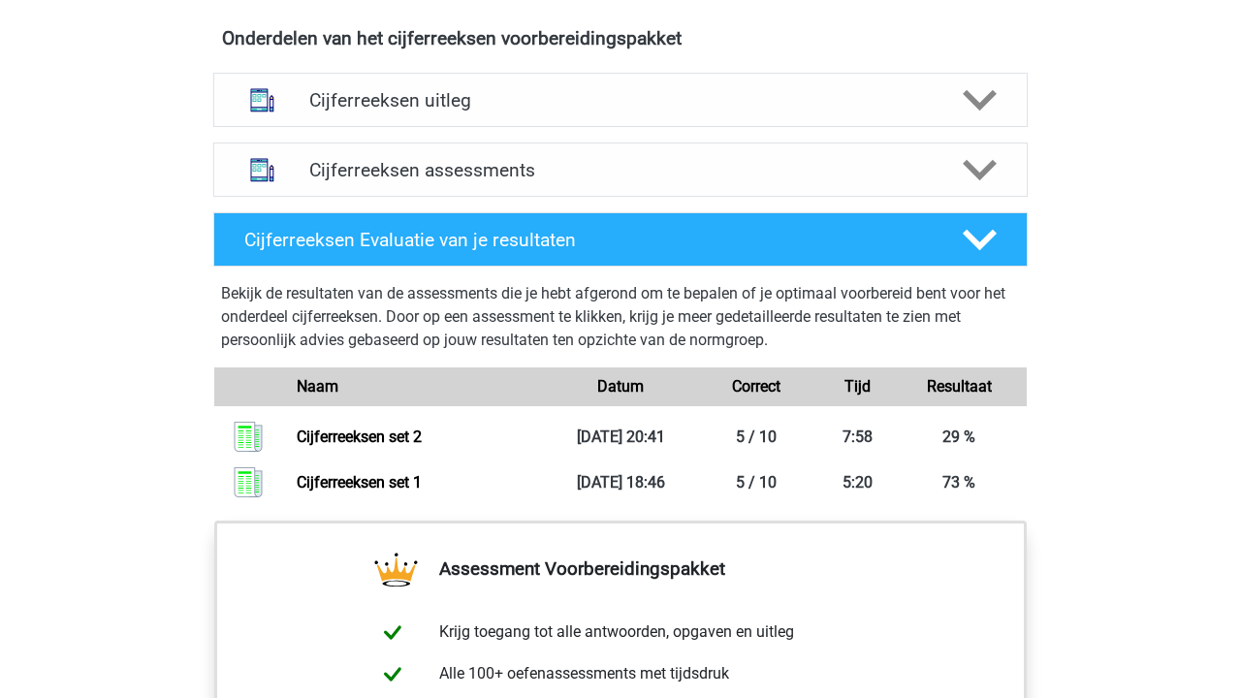
scroll to position [1162, 0]
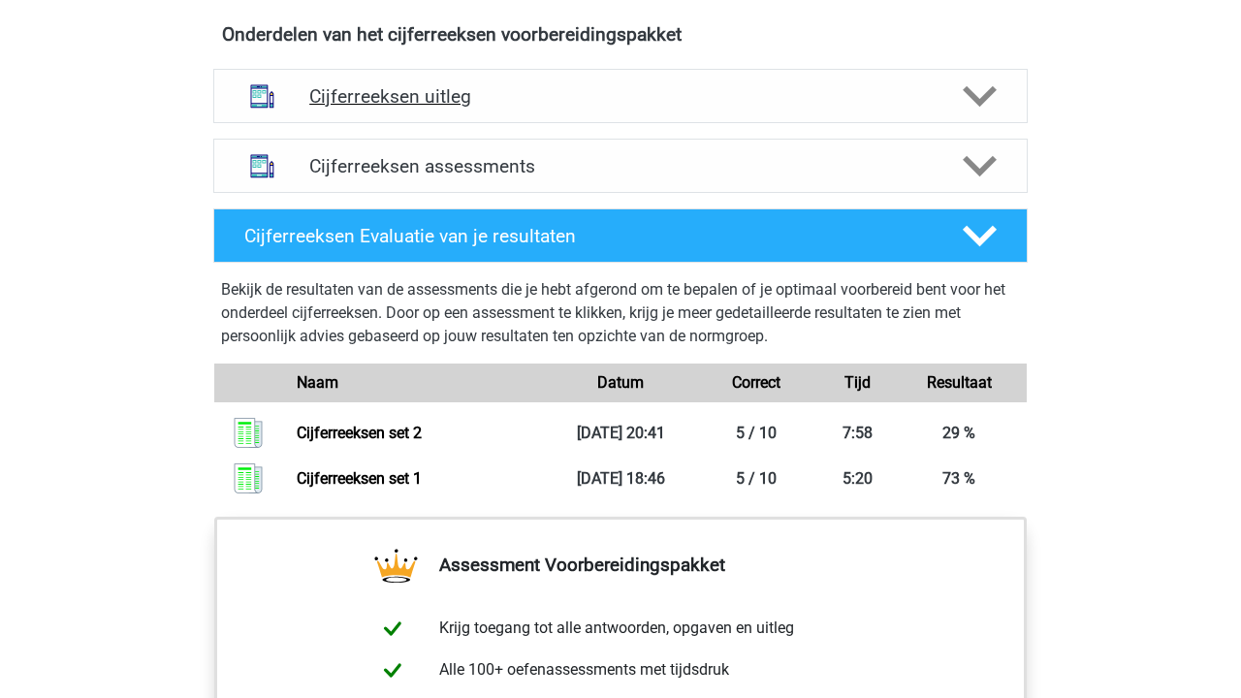
click at [543, 123] on div "Cijferreeksen uitleg" at bounding box center [620, 96] width 814 height 54
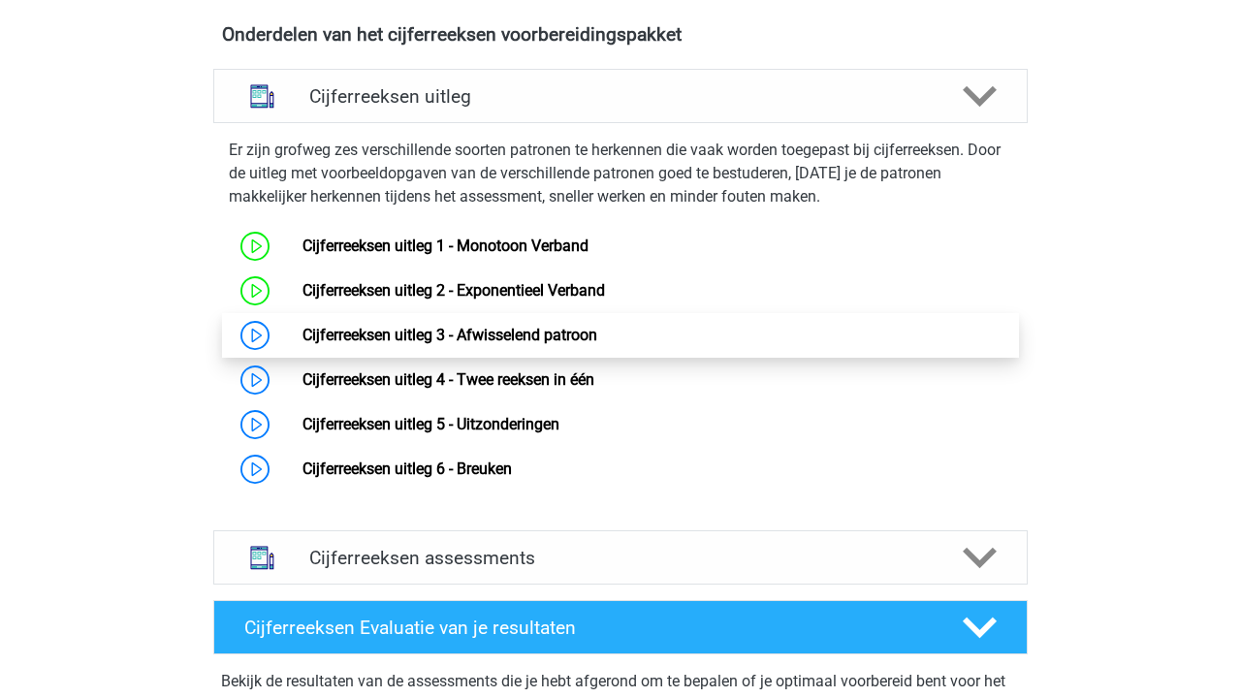
click at [498, 344] on link "Cijferreeksen uitleg 3 - Afwisselend patroon" at bounding box center [449, 335] width 295 height 18
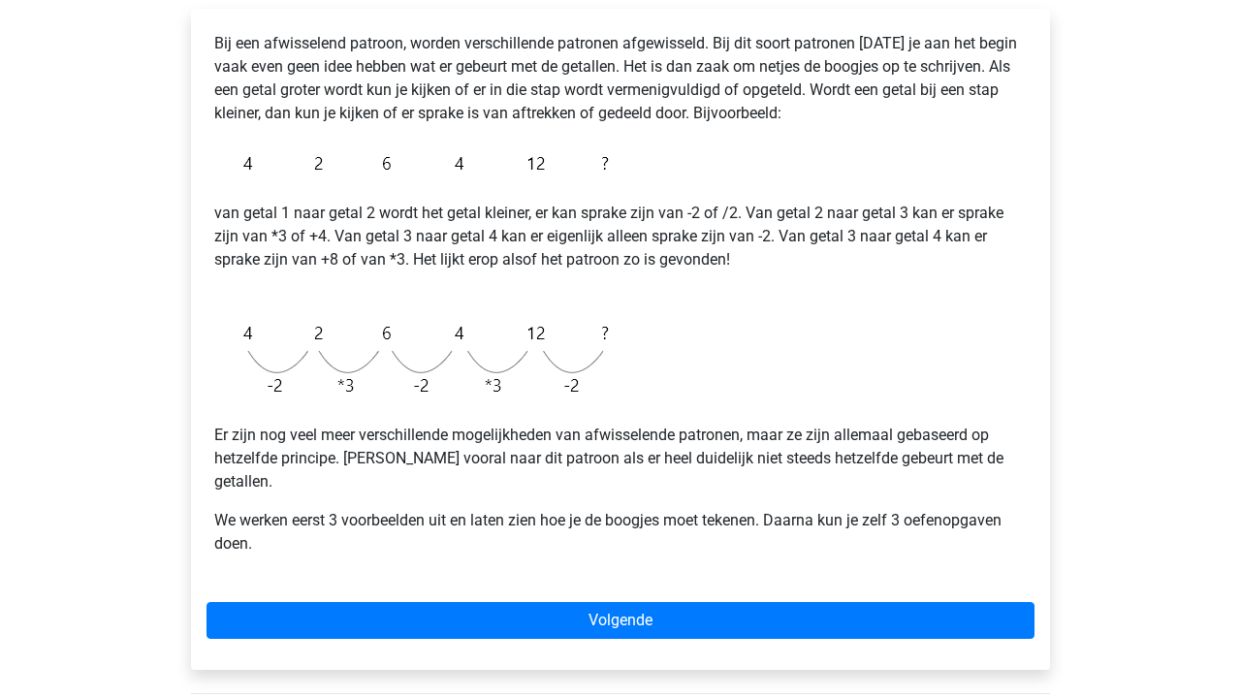
scroll to position [356, 0]
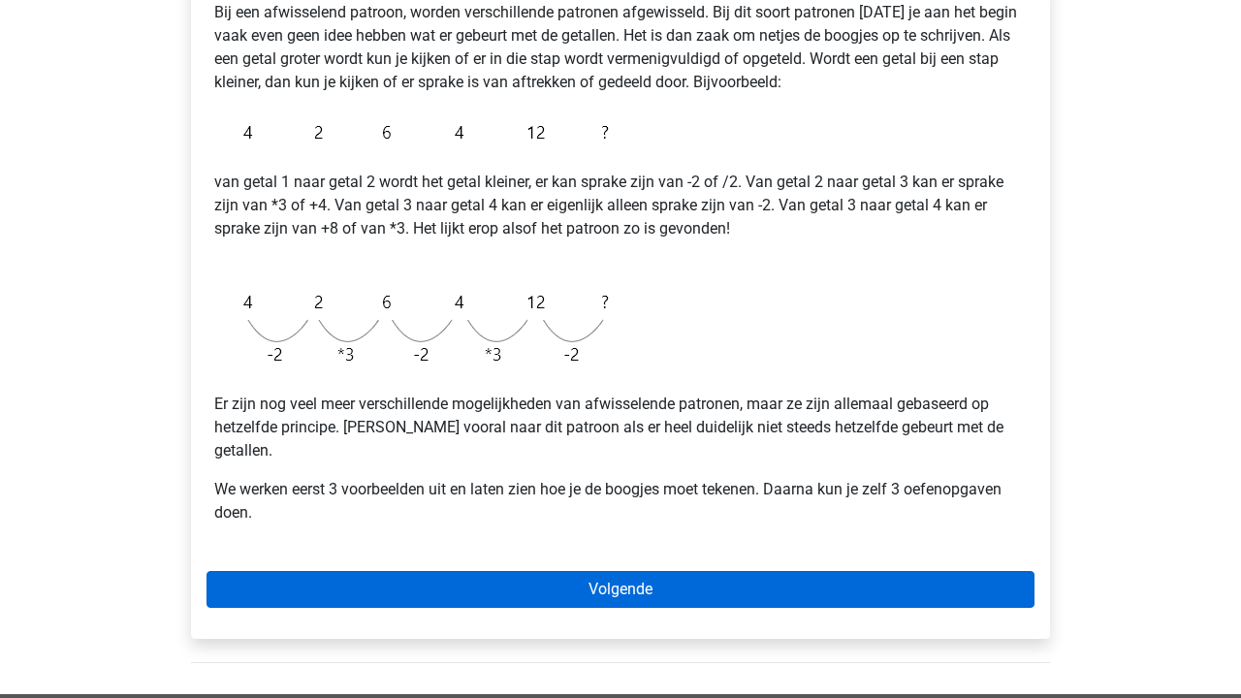
click at [519, 571] on link "Volgende" at bounding box center [620, 589] width 828 height 37
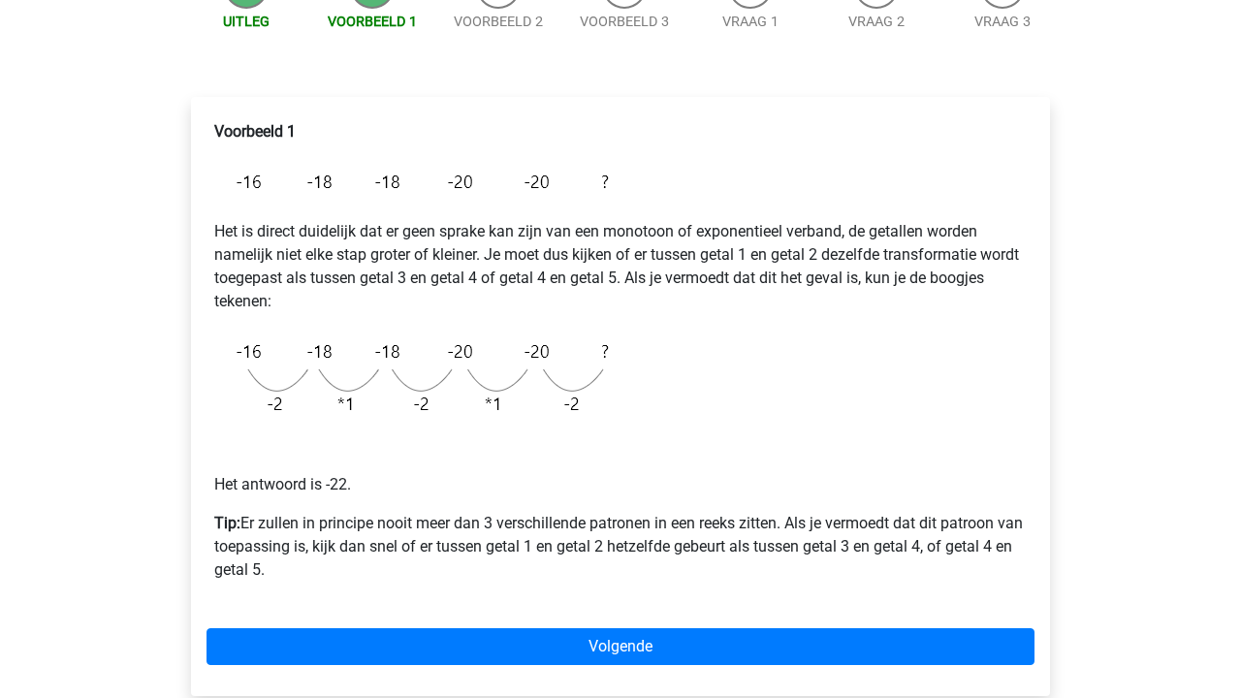
scroll to position [249, 0]
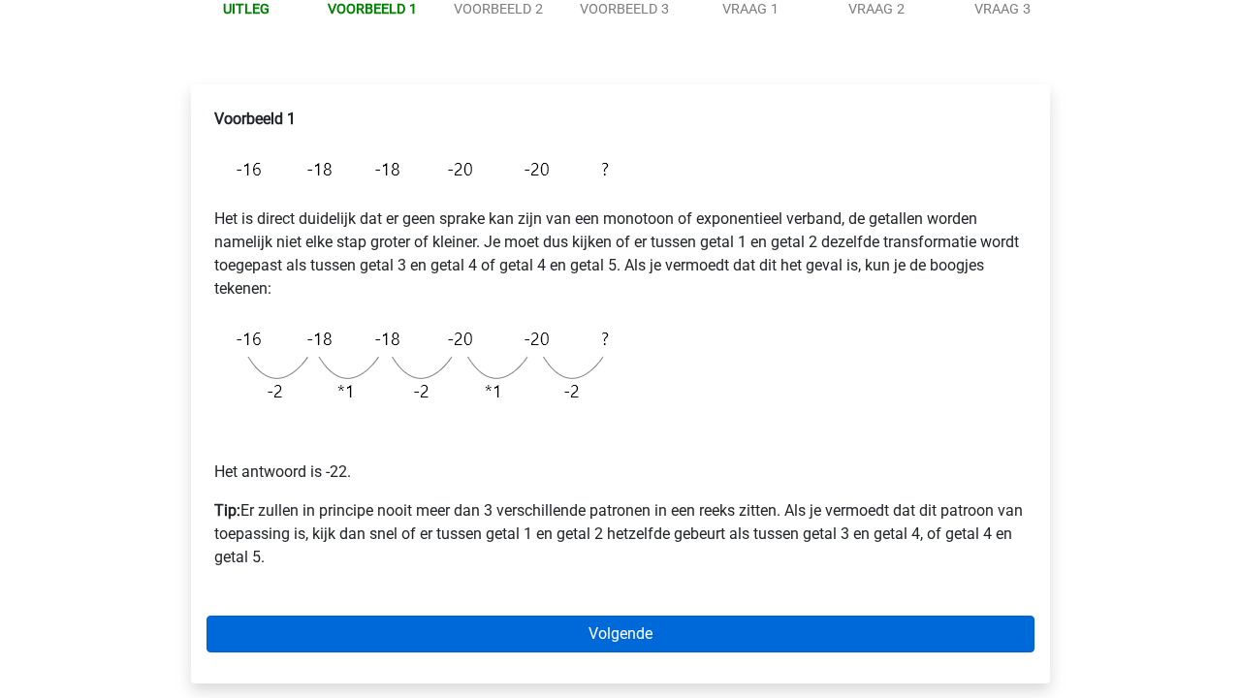
click at [494, 633] on link "Volgende" at bounding box center [620, 633] width 828 height 37
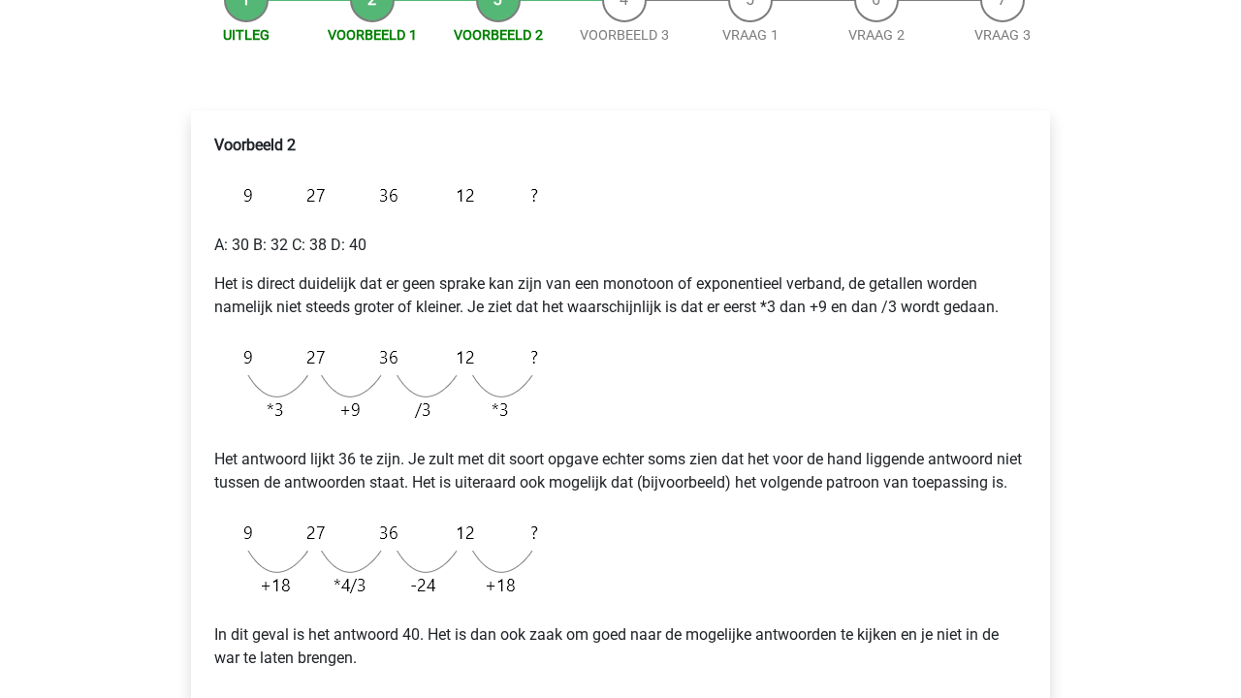
scroll to position [225, 0]
click at [286, 240] on p "A: 30 B: 32 C: 38 D: 40" at bounding box center [620, 243] width 812 height 23
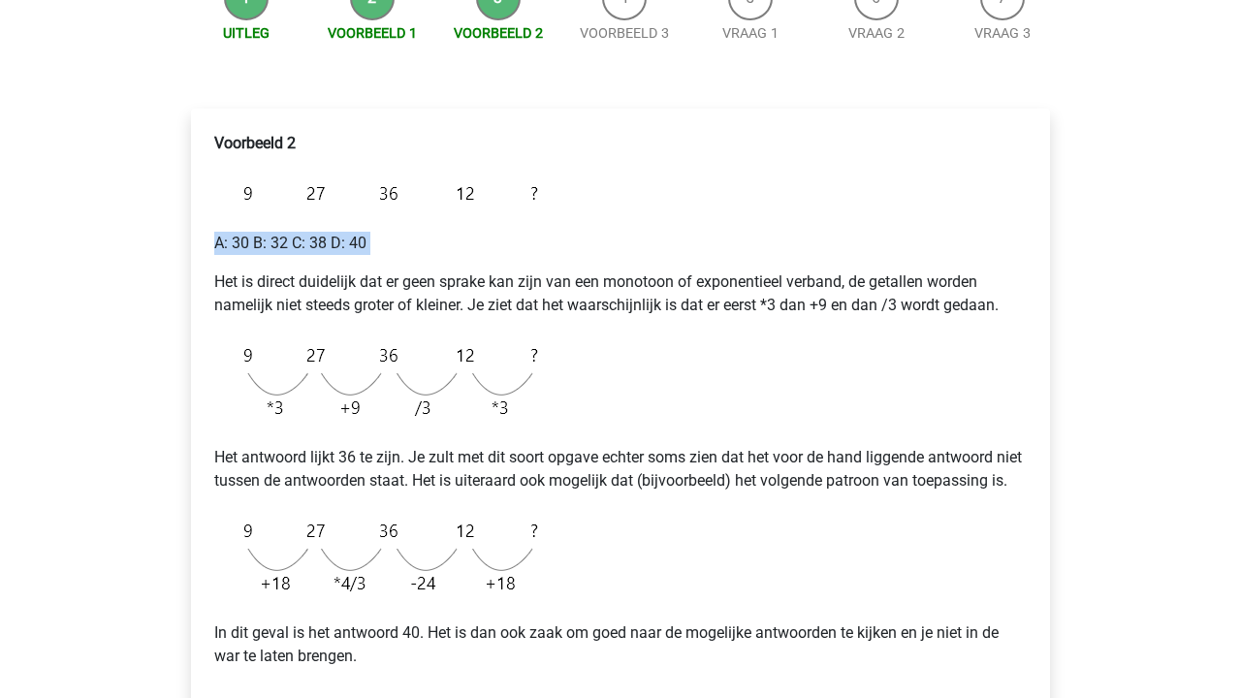
click at [286, 240] on p "A: 30 B: 32 C: 38 D: 40" at bounding box center [620, 243] width 812 height 23
click at [304, 283] on p "Het is direct duidelijk dat er geen sprake kan zijn van een monotoon of exponen…" at bounding box center [620, 293] width 812 height 47
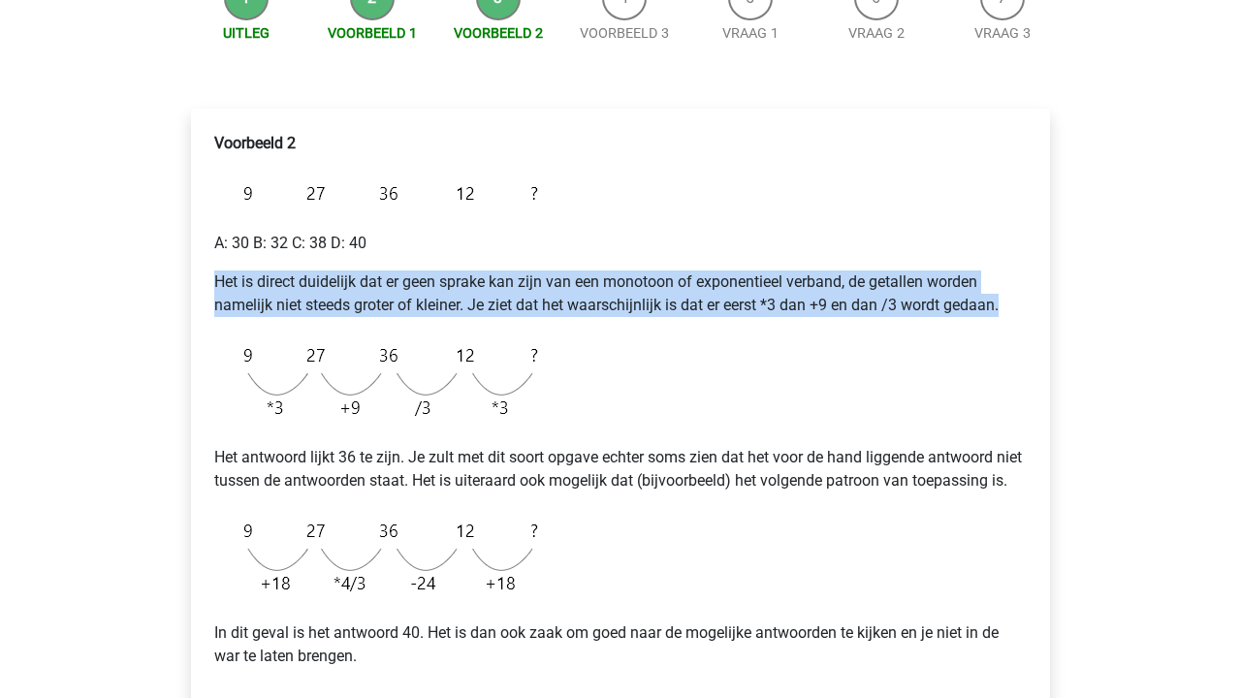
click at [304, 283] on p "Het is direct duidelijk dat er geen sprake kan zijn van een monotoon of exponen…" at bounding box center [620, 293] width 812 height 47
click at [314, 303] on p "Het is direct duidelijk dat er geen sprake kan zijn van een monotoon of exponen…" at bounding box center [620, 293] width 812 height 47
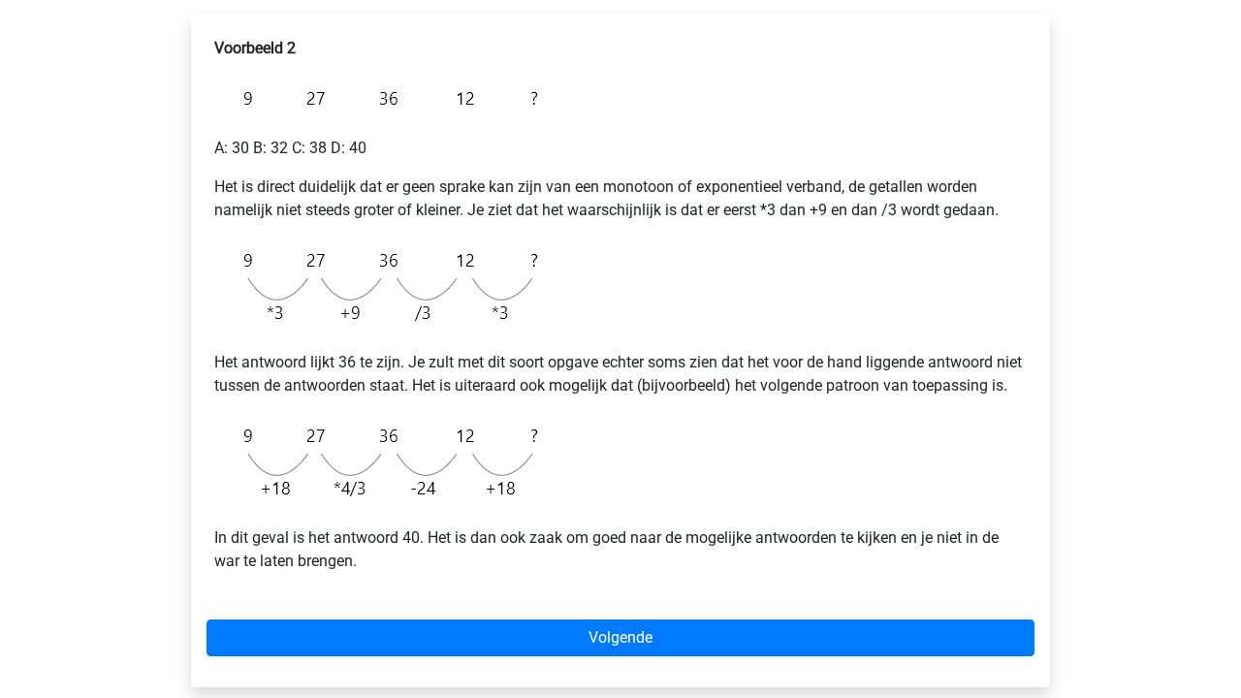
scroll to position [361, 0]
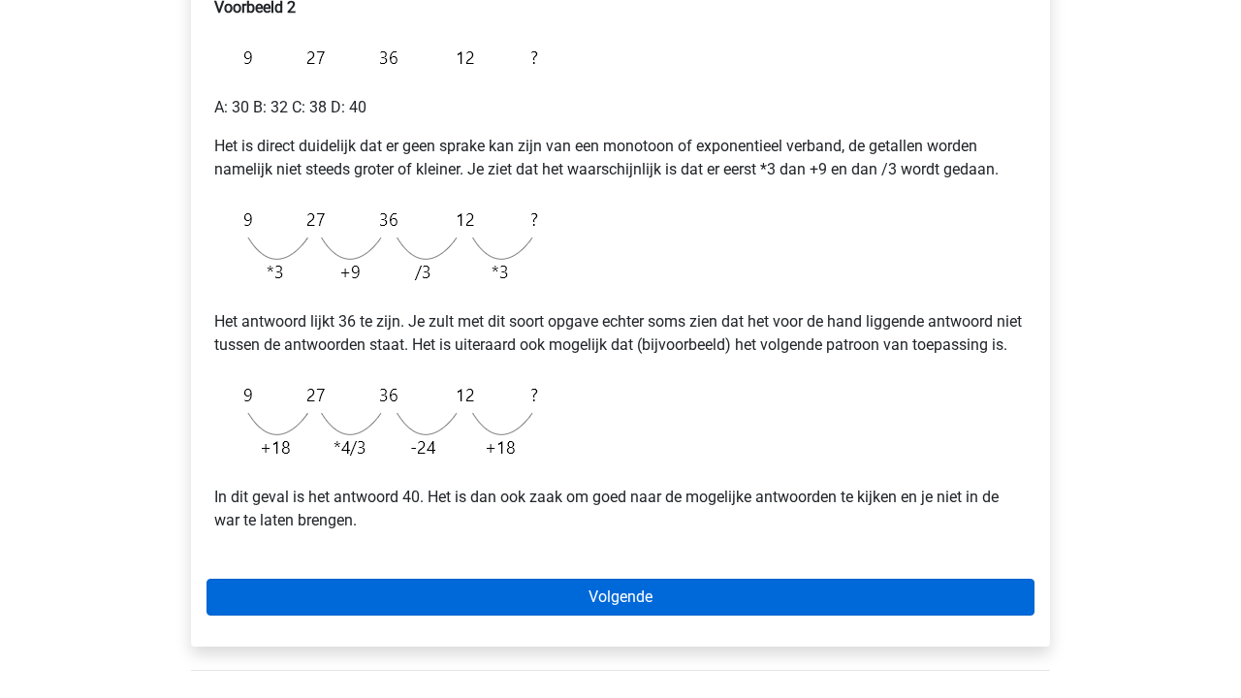
click at [538, 615] on link "Volgende" at bounding box center [620, 597] width 828 height 37
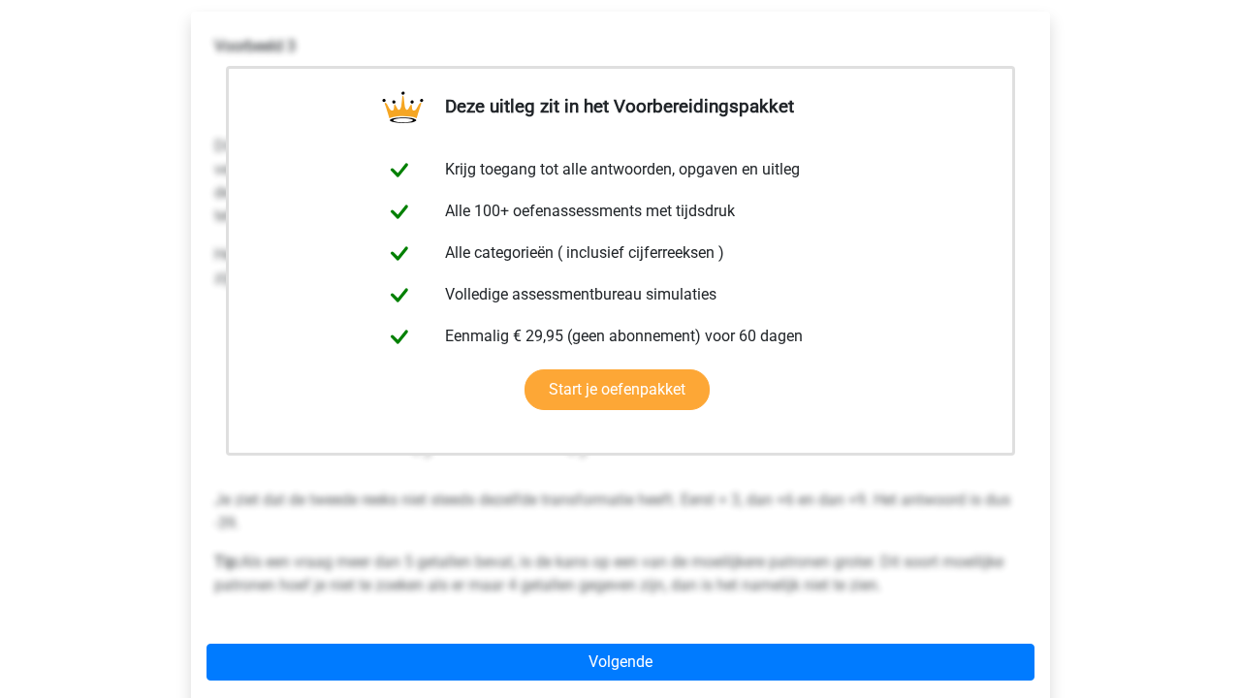
scroll to position [503, 0]
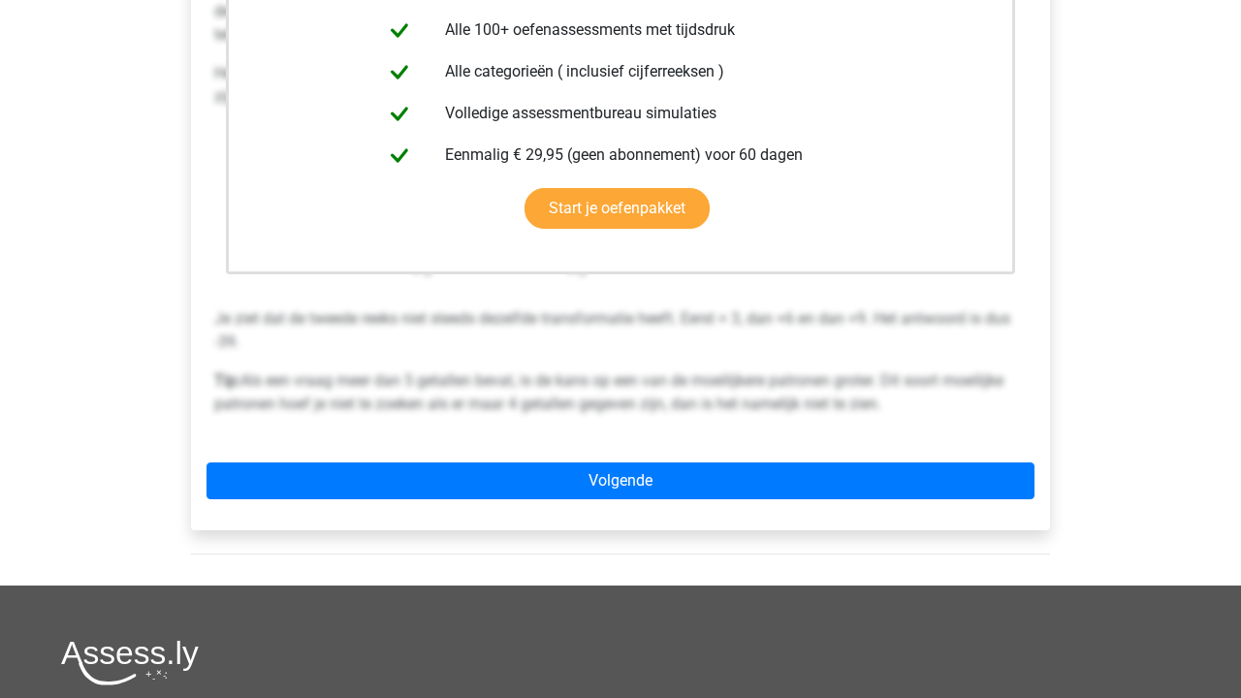
click at [578, 502] on div "Deze uitleg zit in het Voorbereidingspakket Krijg toegang tot alle antwoorden, …" at bounding box center [620, 180] width 859 height 700
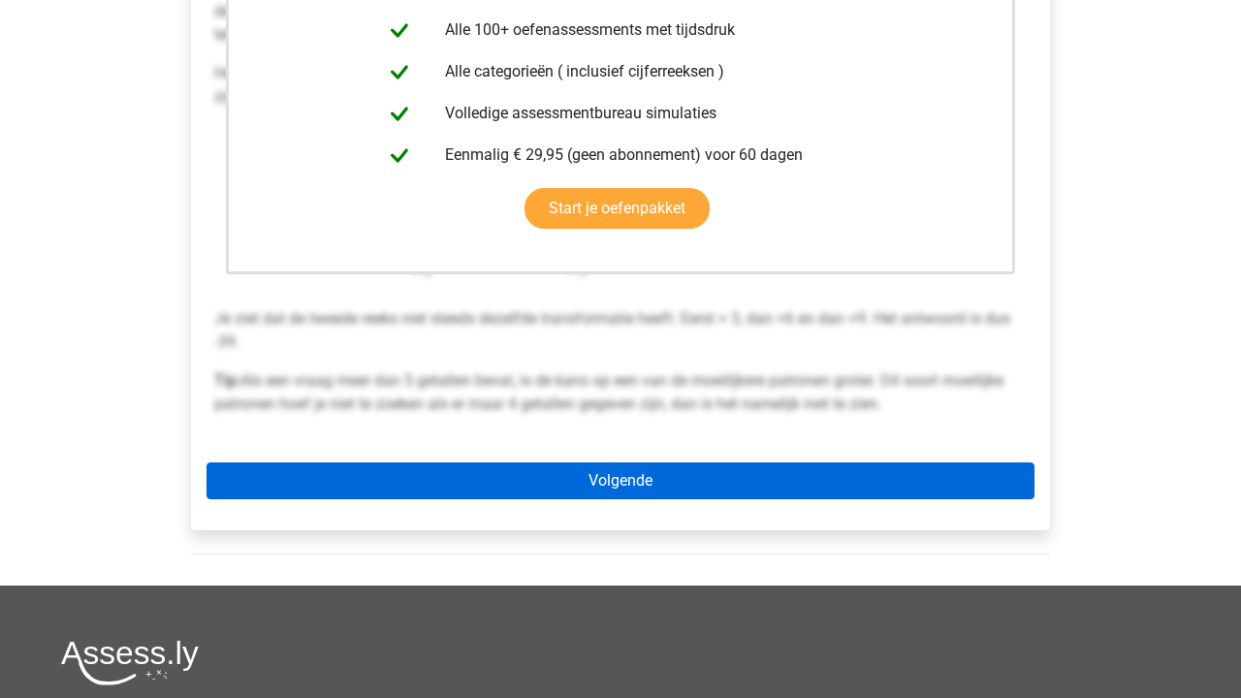
click at [590, 484] on link "Volgende" at bounding box center [620, 480] width 828 height 37
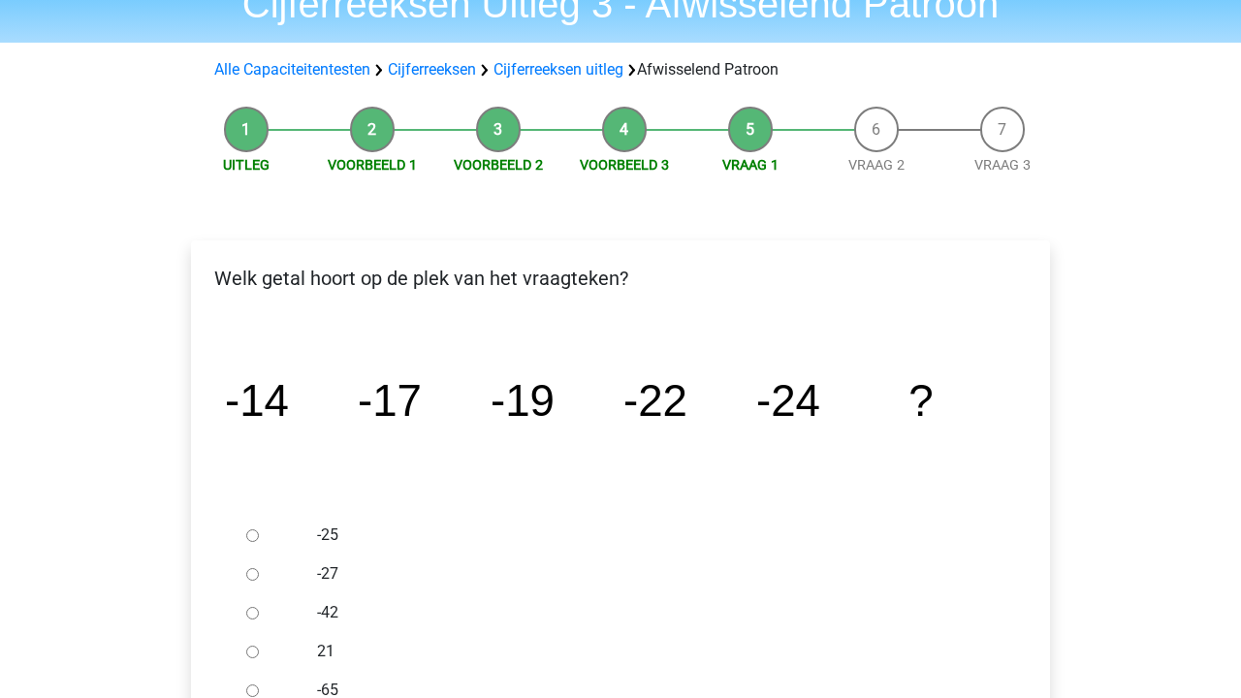
scroll to position [166, 0]
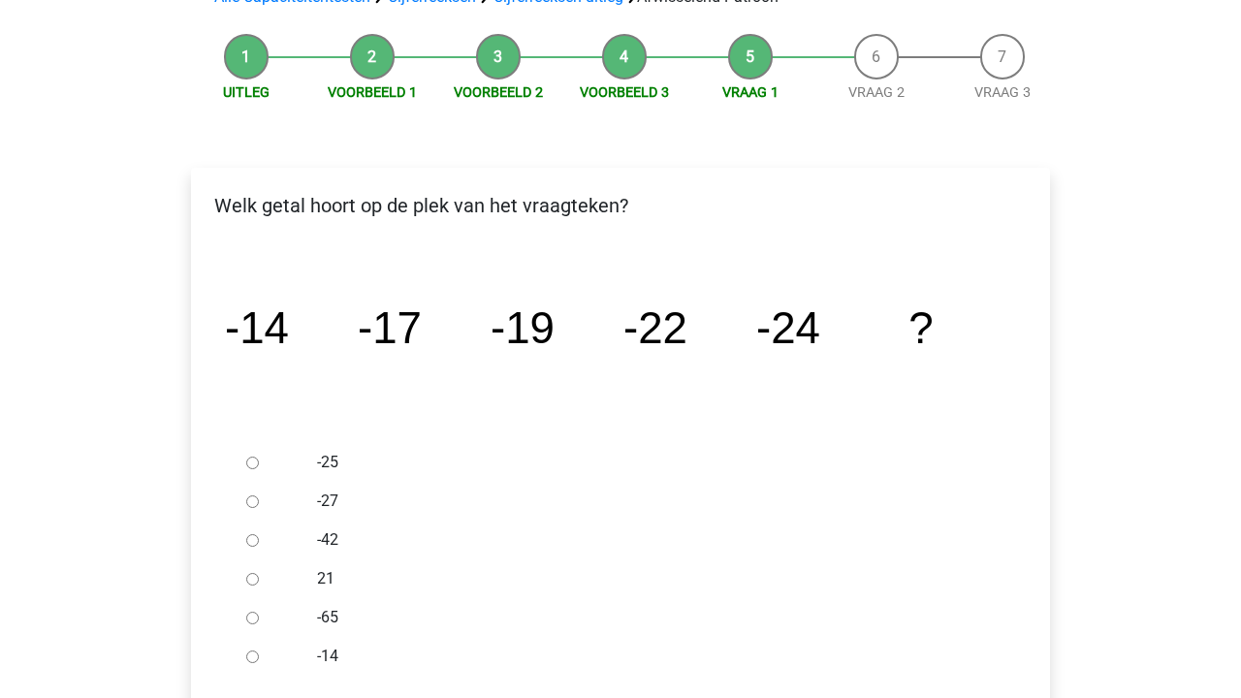
click at [248, 504] on input "-27" at bounding box center [252, 501] width 13 height 13
radio input "true"
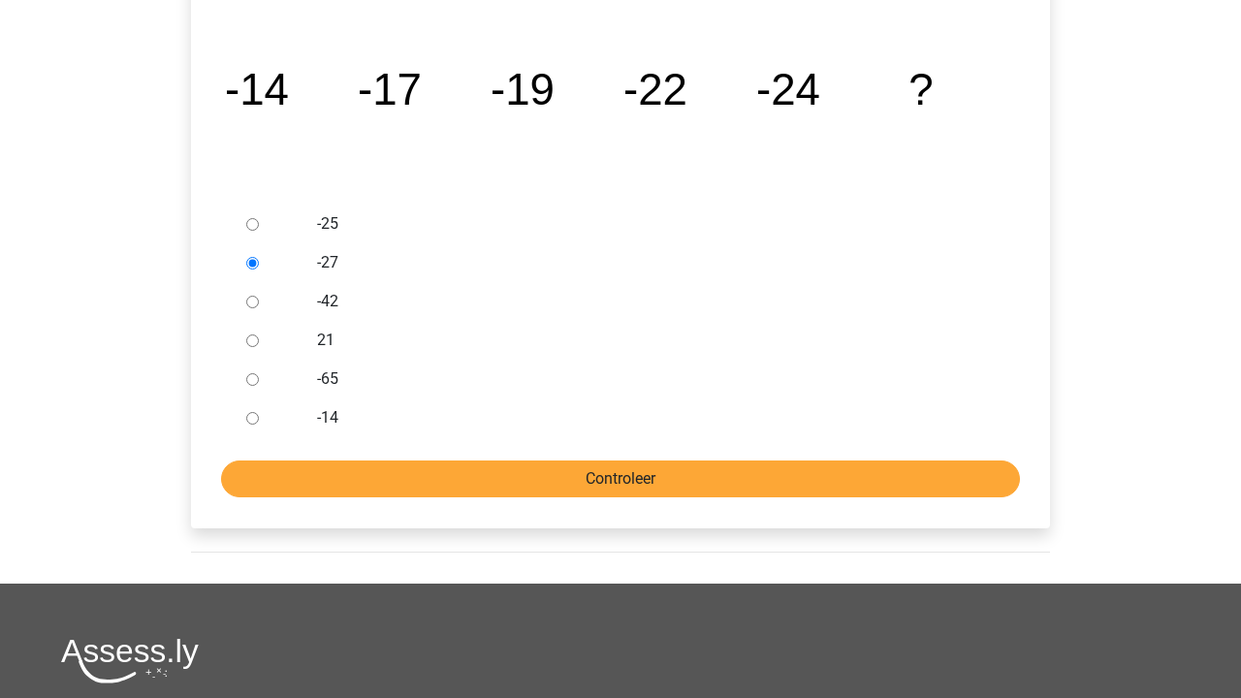
click at [396, 464] on input "Controleer" at bounding box center [620, 478] width 799 height 37
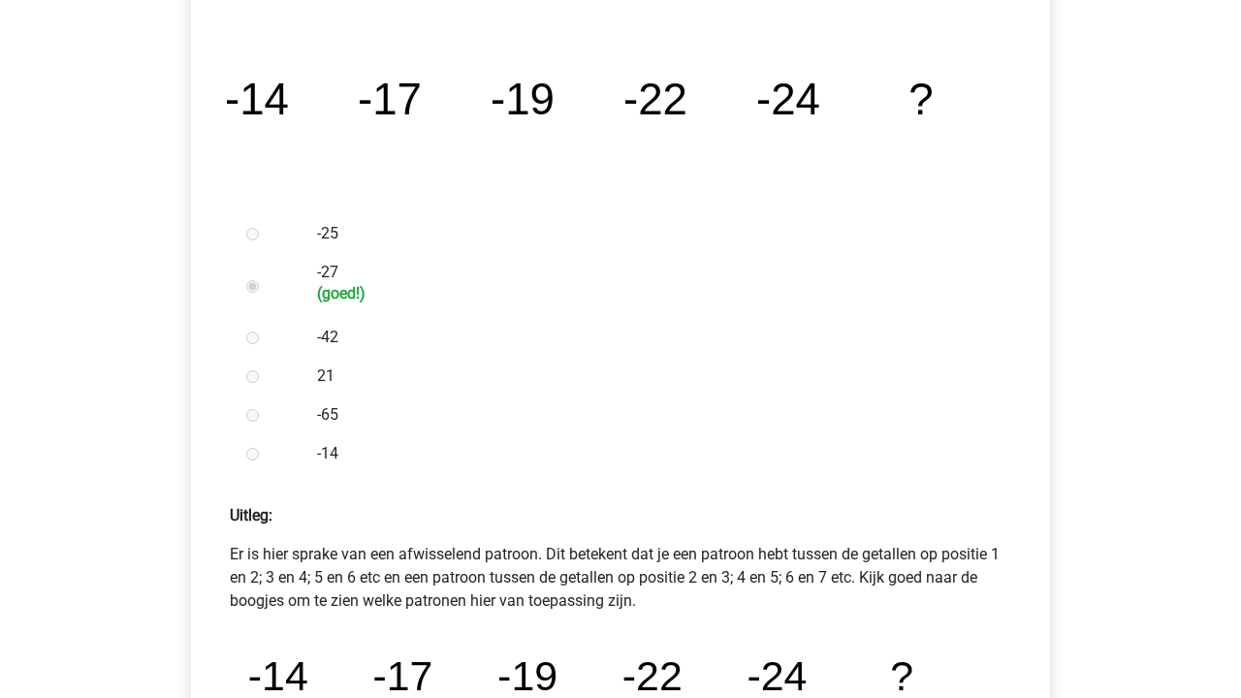
scroll to position [786, 0]
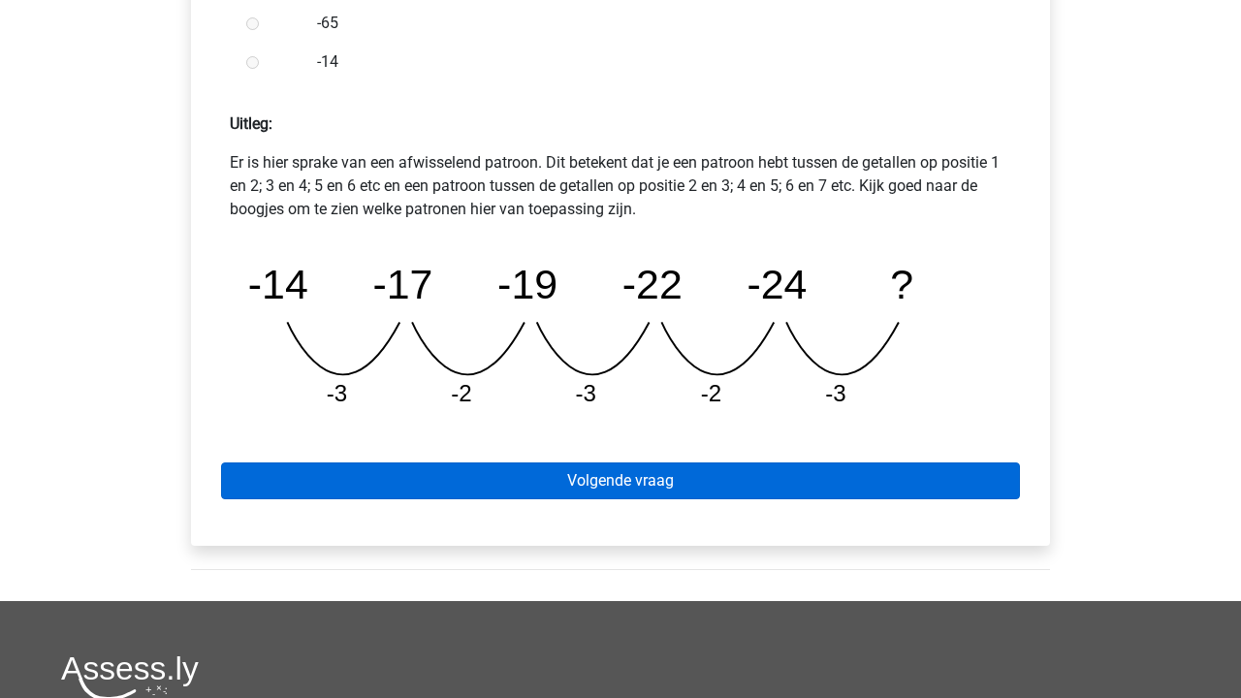
click at [406, 476] on link "Volgende vraag" at bounding box center [620, 480] width 799 height 37
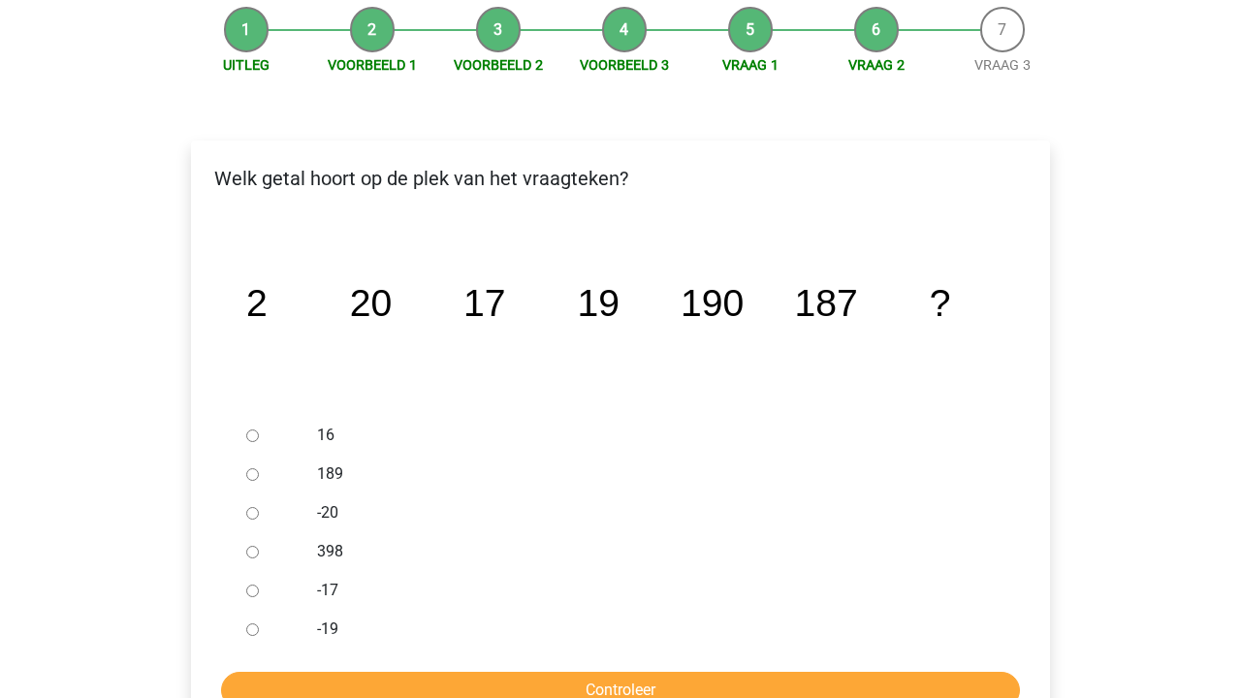
scroll to position [193, 0]
click at [324, 473] on label "189" at bounding box center [652, 473] width 671 height 23
click at [259, 473] on input "189" at bounding box center [252, 474] width 13 height 13
radio input "true"
click at [475, 686] on input "Controleer" at bounding box center [620, 690] width 799 height 37
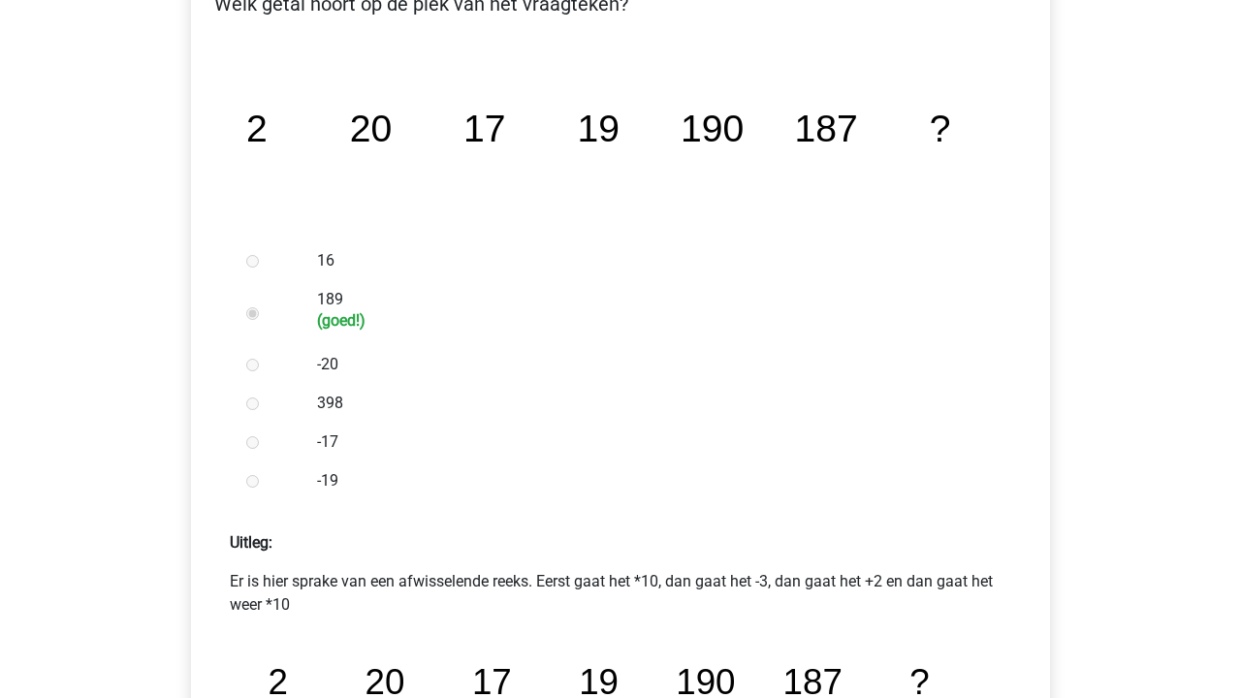
scroll to position [738, 0]
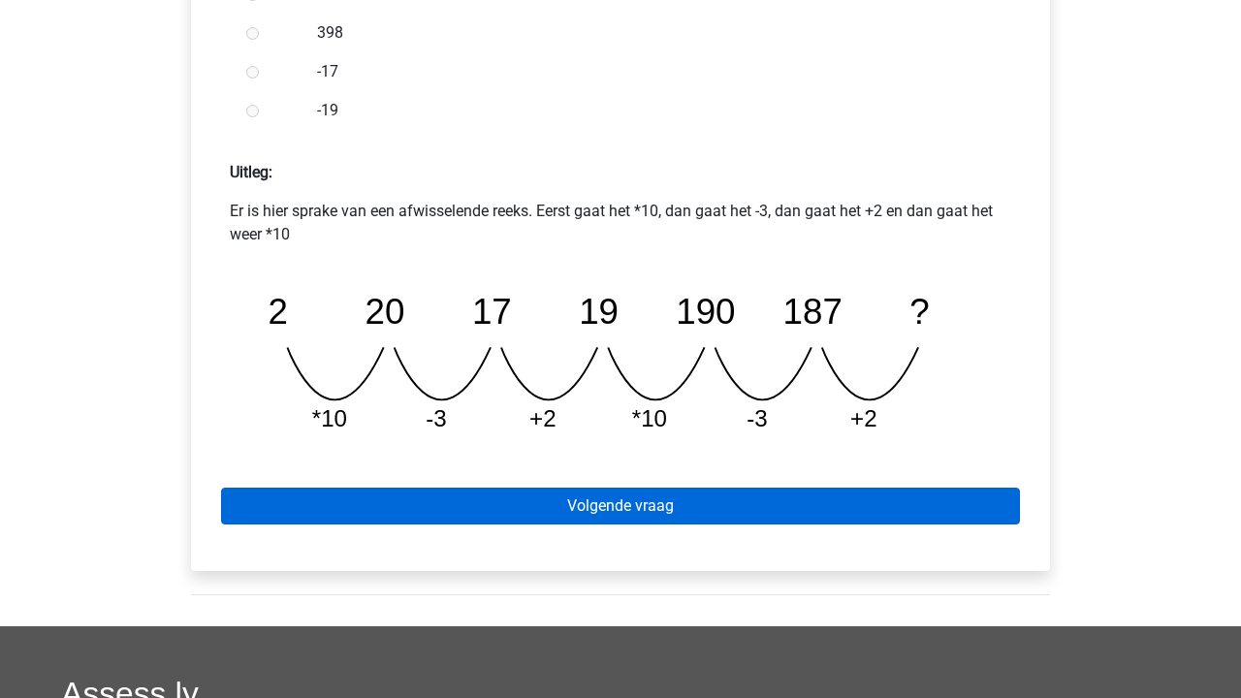
click at [570, 495] on link "Volgende vraag" at bounding box center [620, 506] width 799 height 37
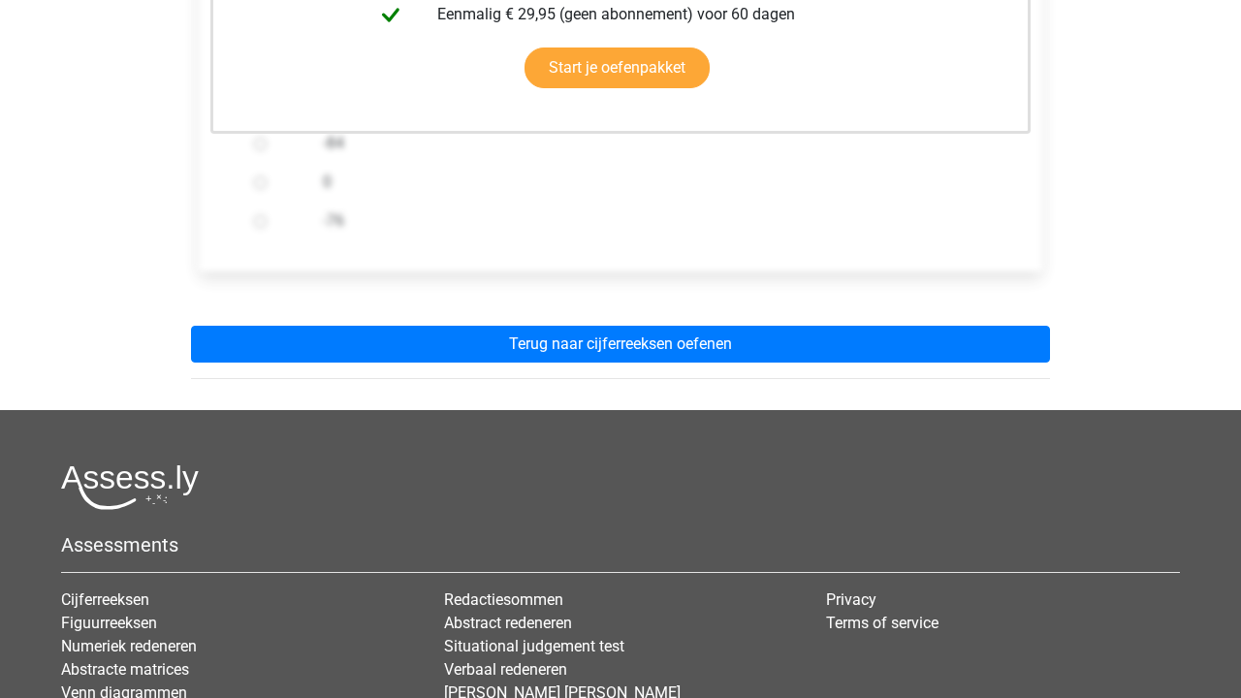
scroll to position [803, 0]
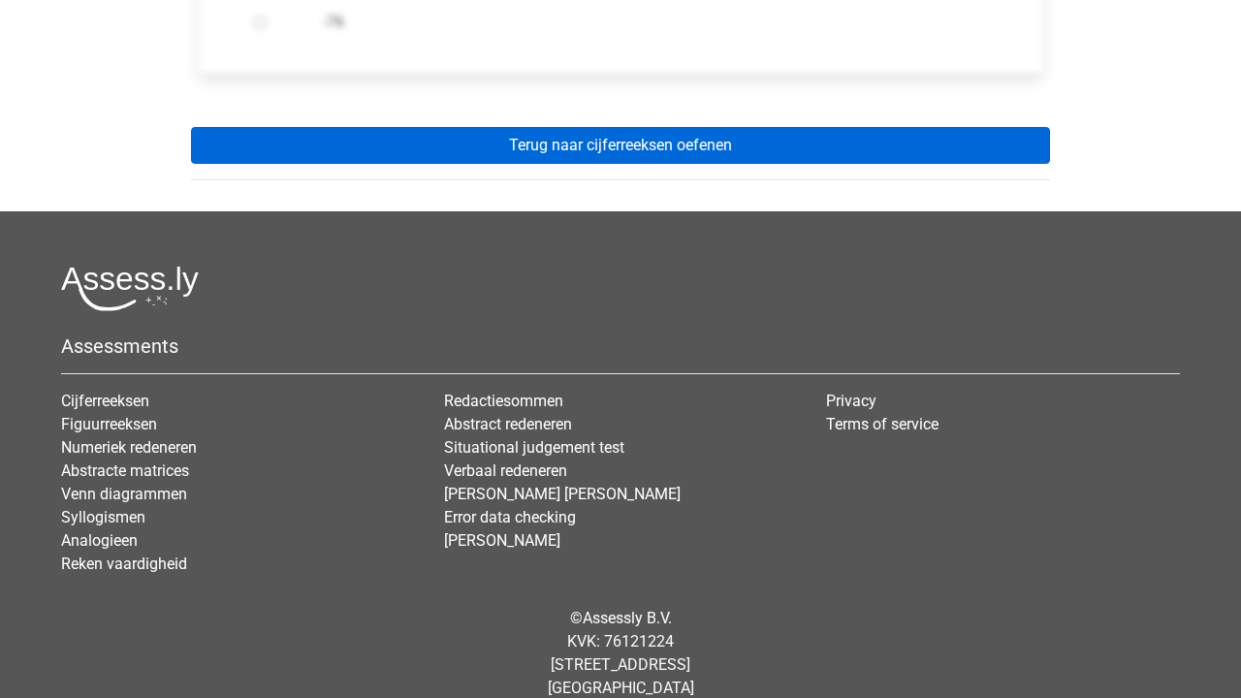
click at [681, 150] on link "Terug naar cijferreeksen oefenen" at bounding box center [620, 145] width 859 height 37
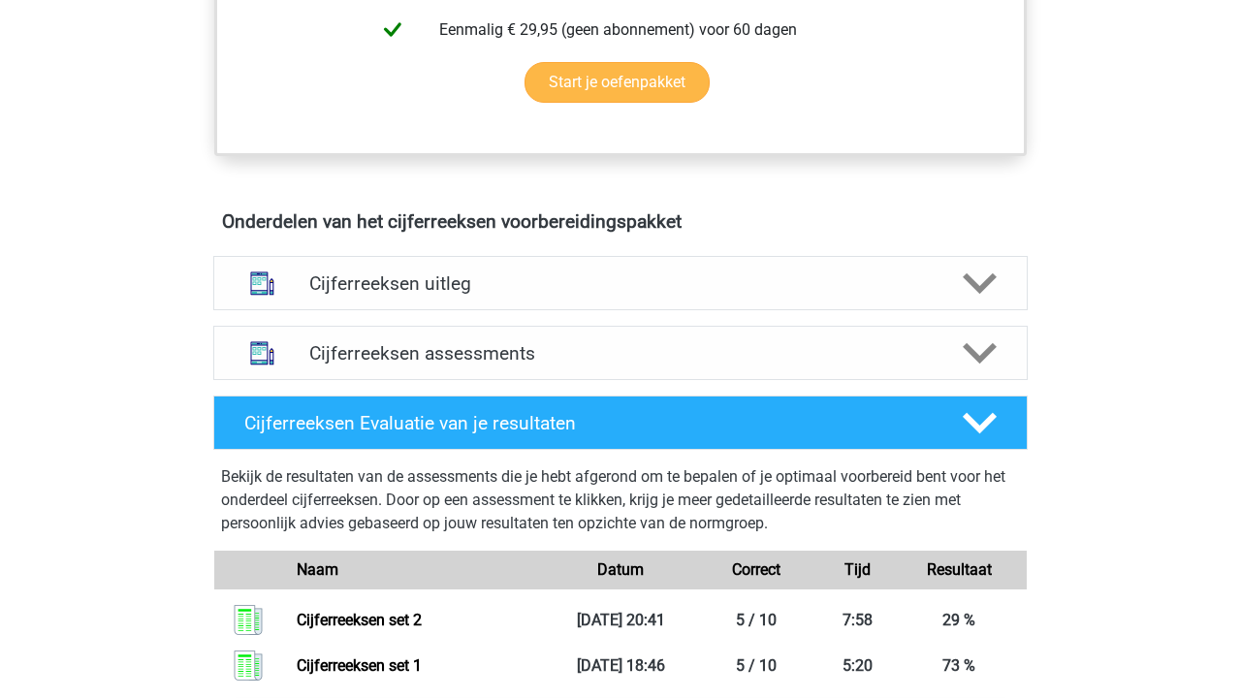
scroll to position [1136, 0]
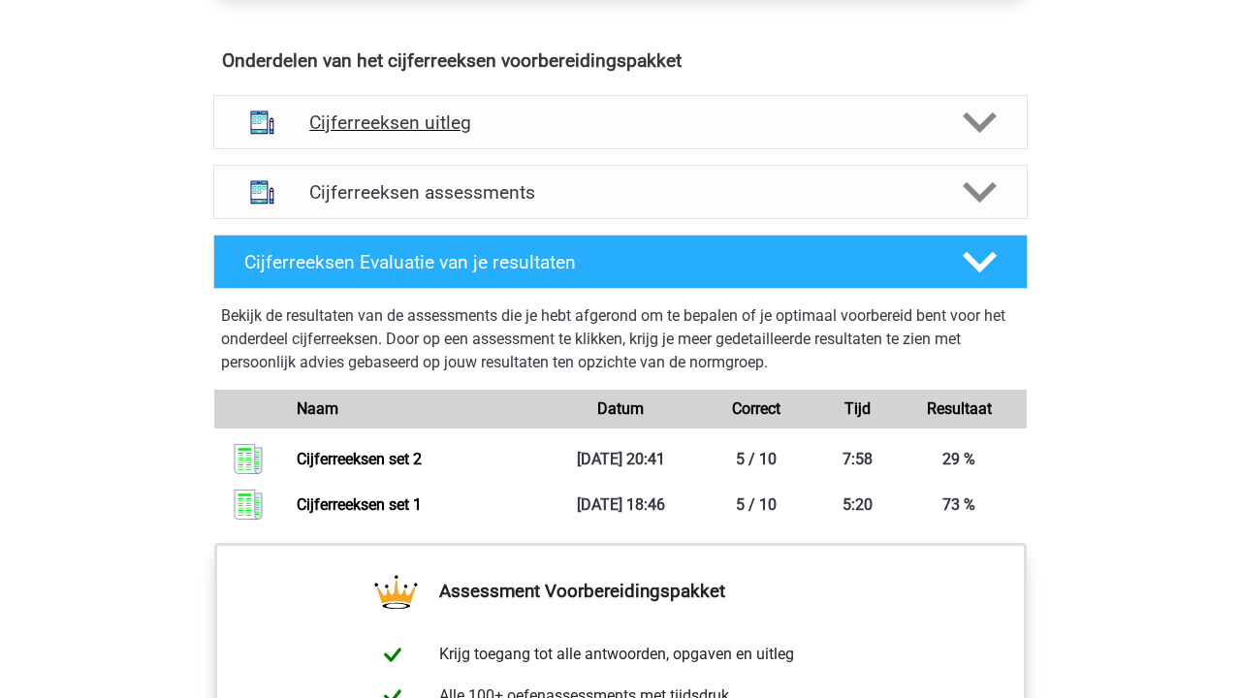
click at [615, 122] on div "Cijferreeksen uitleg" at bounding box center [620, 122] width 814 height 54
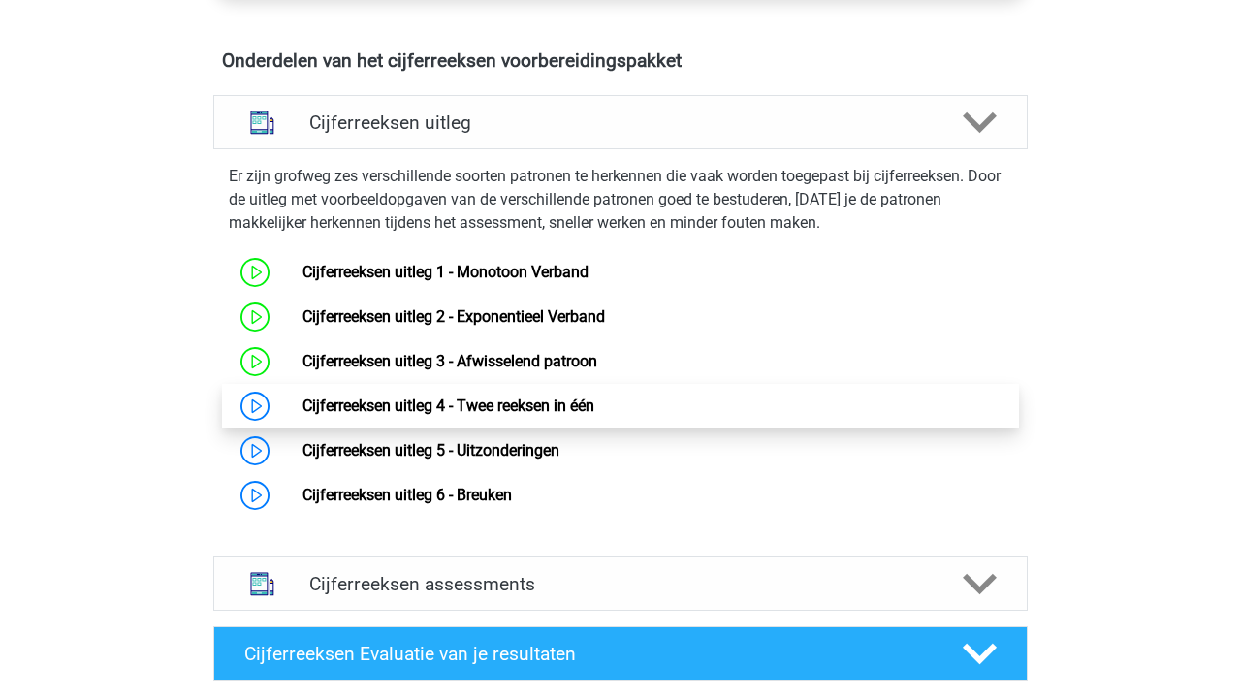
click at [546, 413] on link "Cijferreeksen uitleg 4 - Twee reeksen in één" at bounding box center [448, 405] width 292 height 18
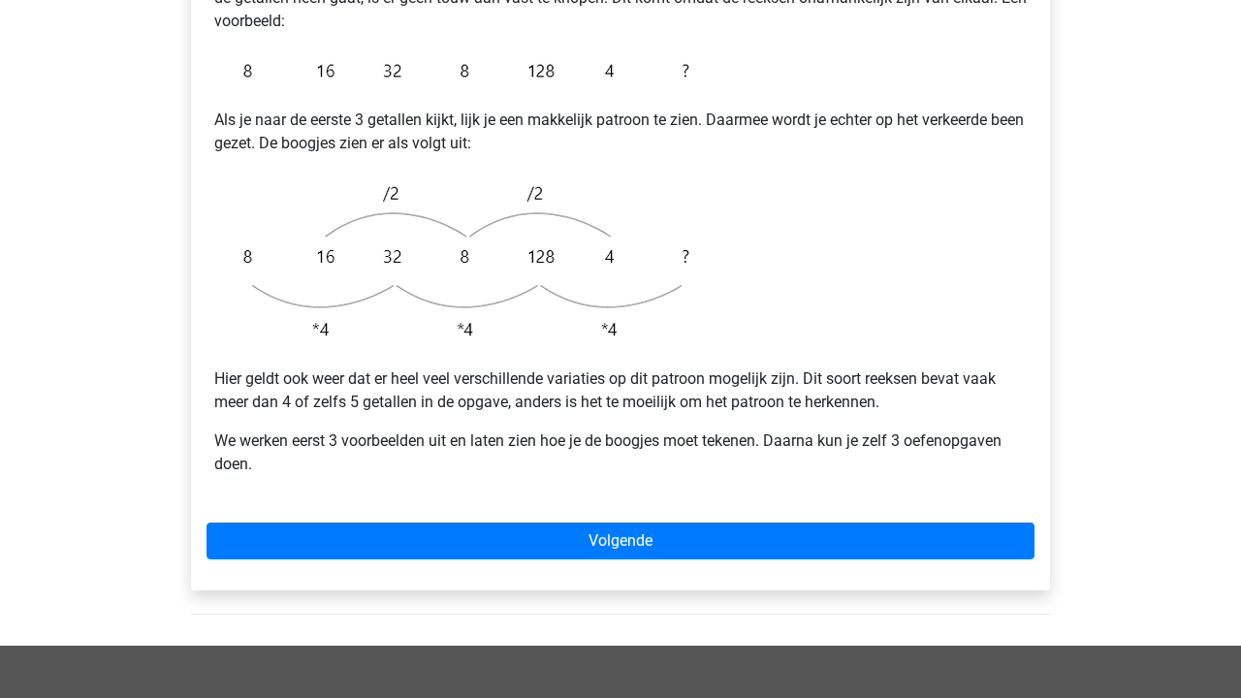
scroll to position [482, 0]
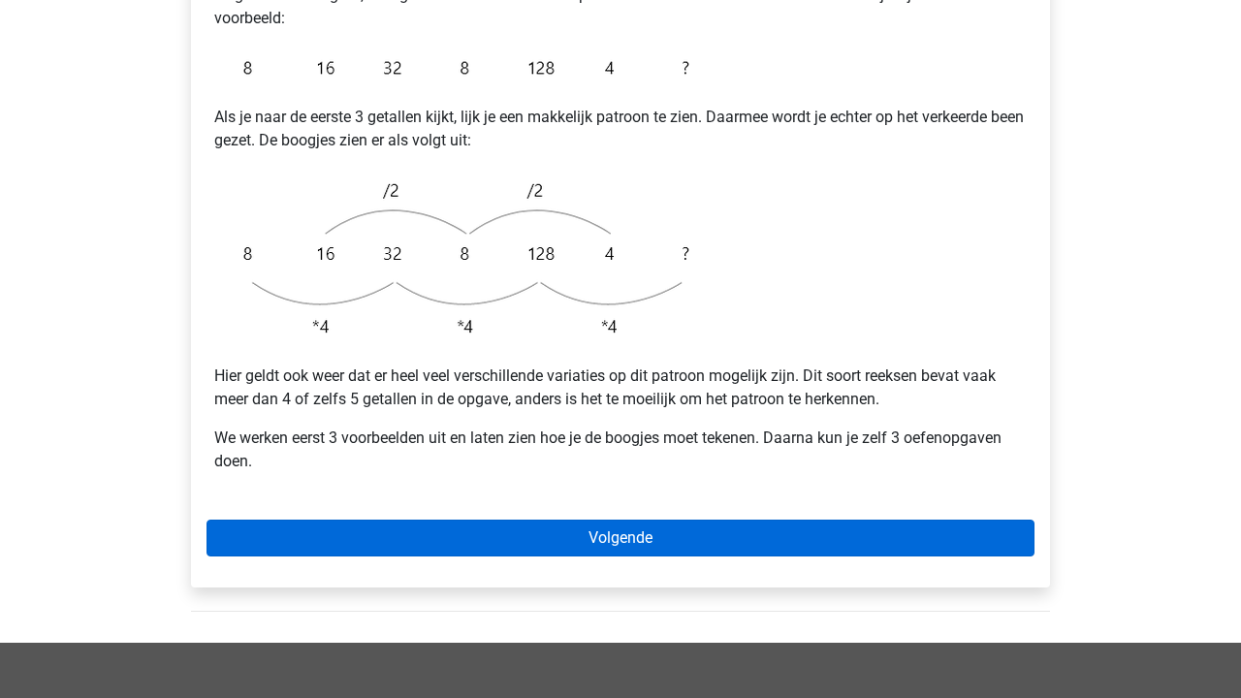
click at [532, 519] on link "Volgende" at bounding box center [620, 537] width 828 height 37
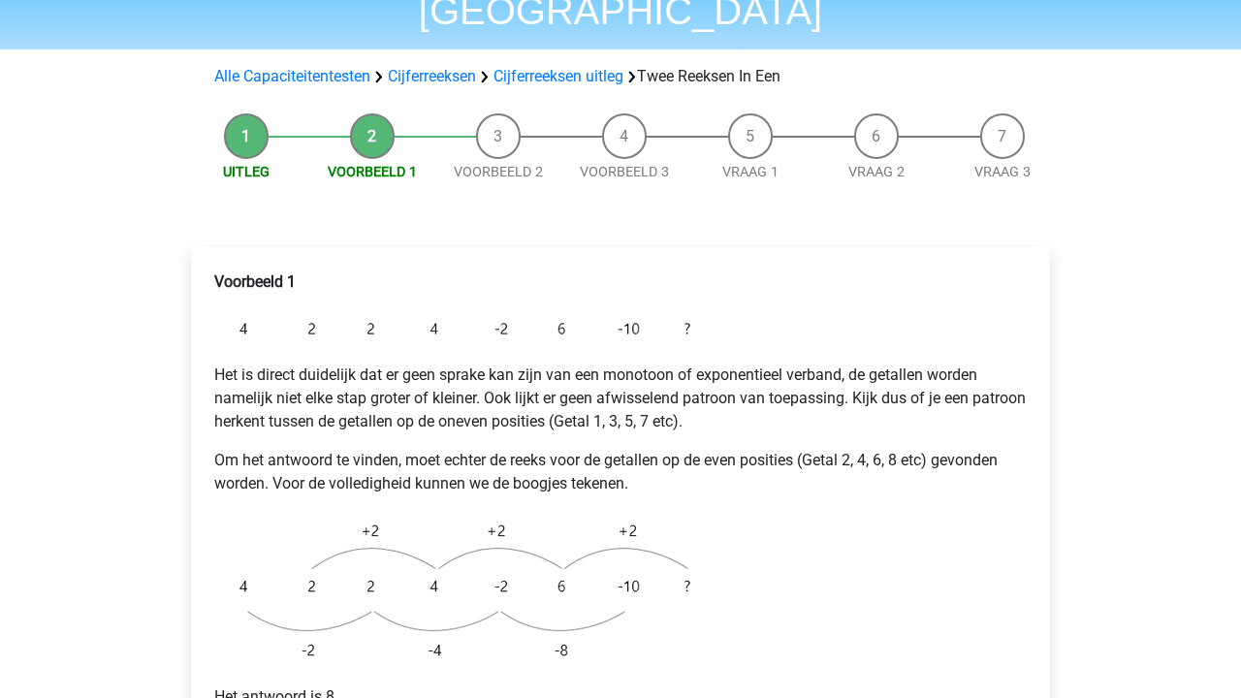
scroll to position [234, 0]
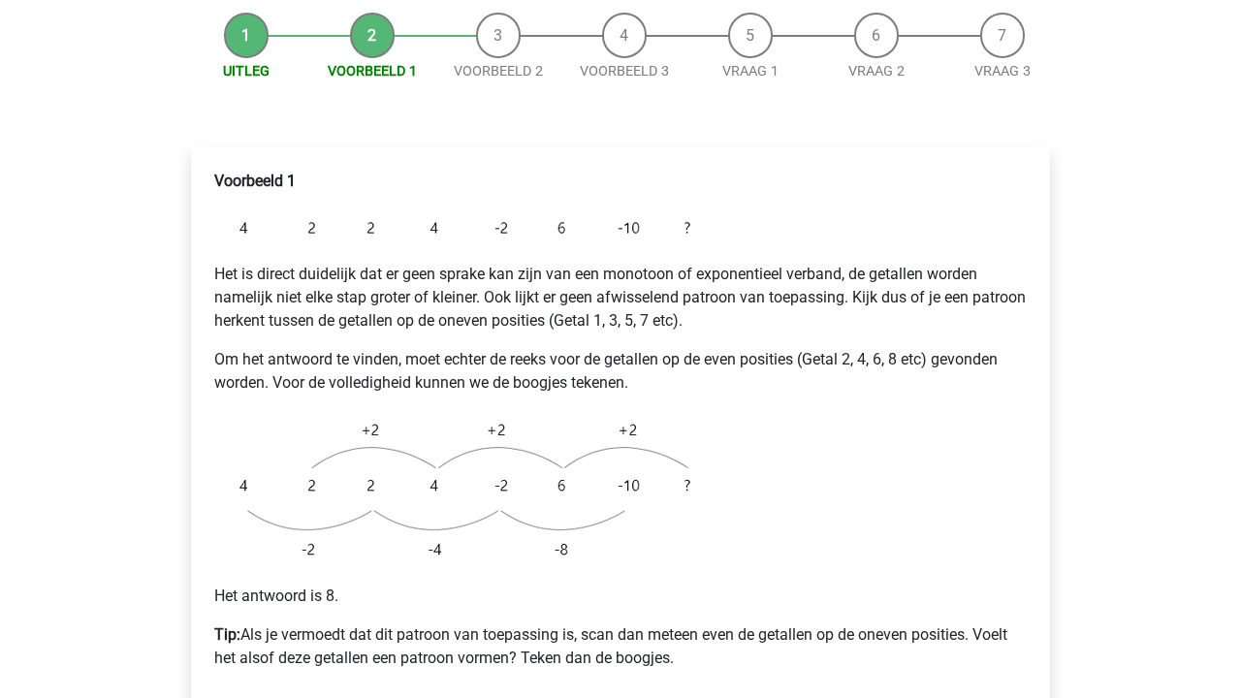
click at [511, 263] on p "Het is direct duidelijk dat er geen sprake kan zijn van een monotoon of exponen…" at bounding box center [620, 298] width 812 height 70
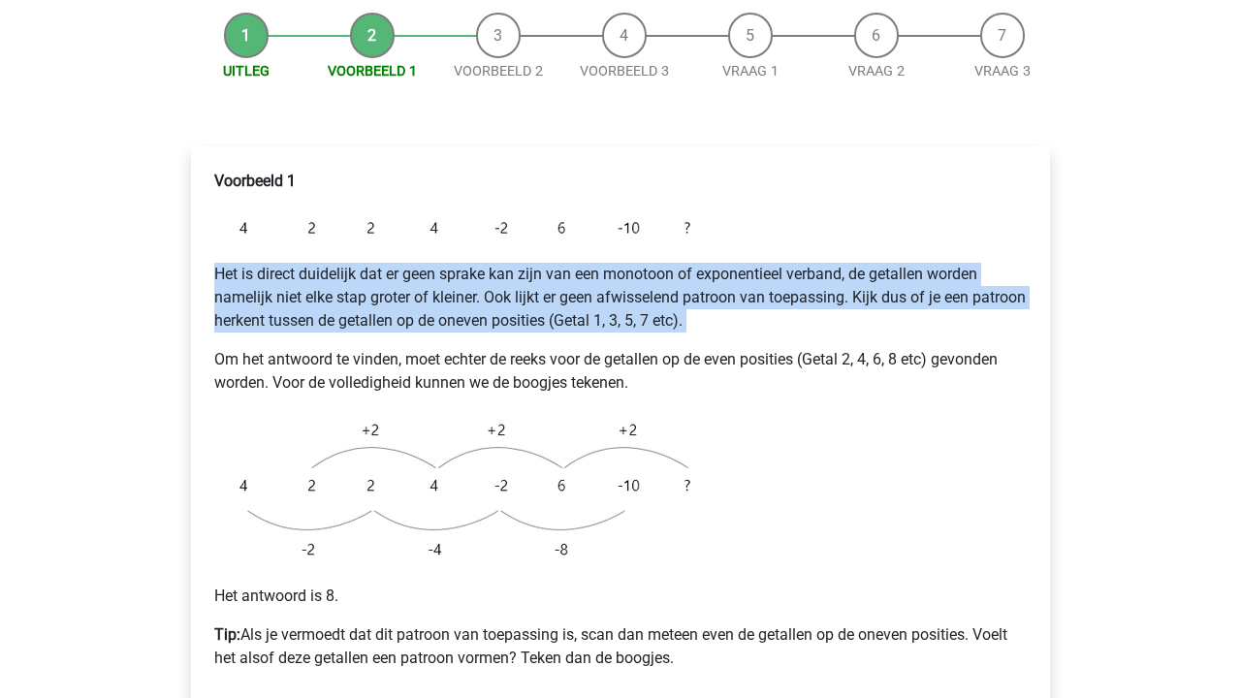
click at [511, 263] on p "Het is direct duidelijk dat er geen sprake kan zijn van een monotoon of exponen…" at bounding box center [620, 298] width 812 height 70
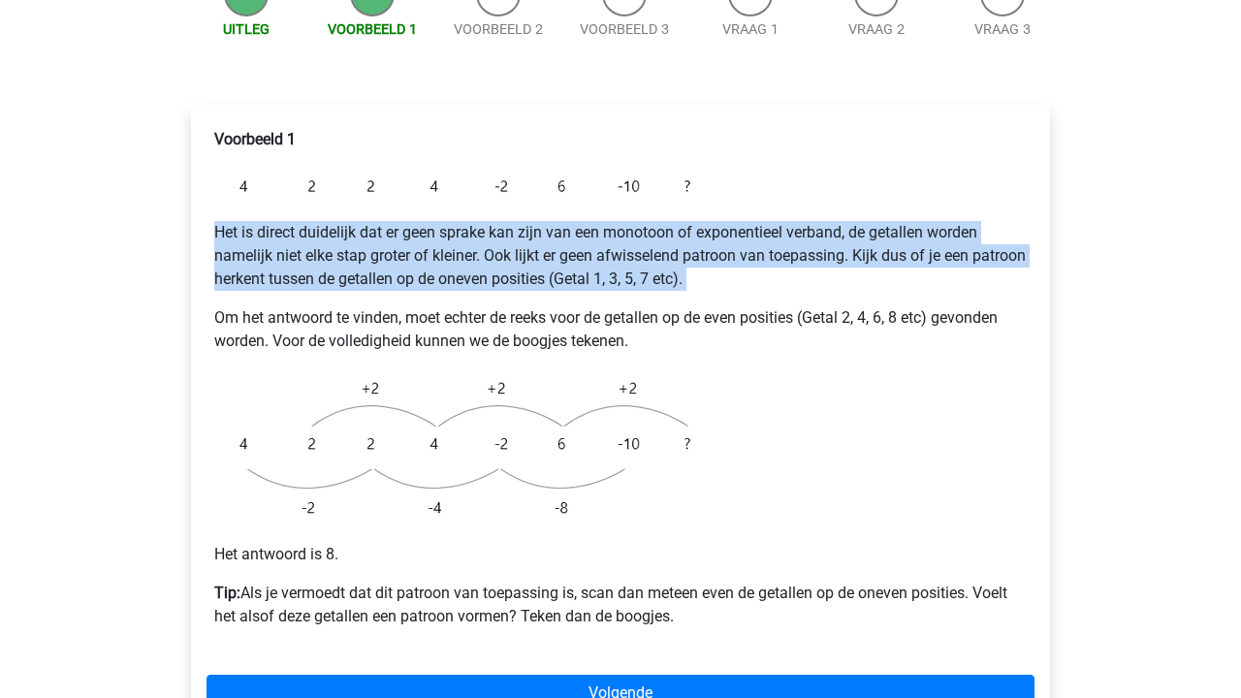
scroll to position [291, 0]
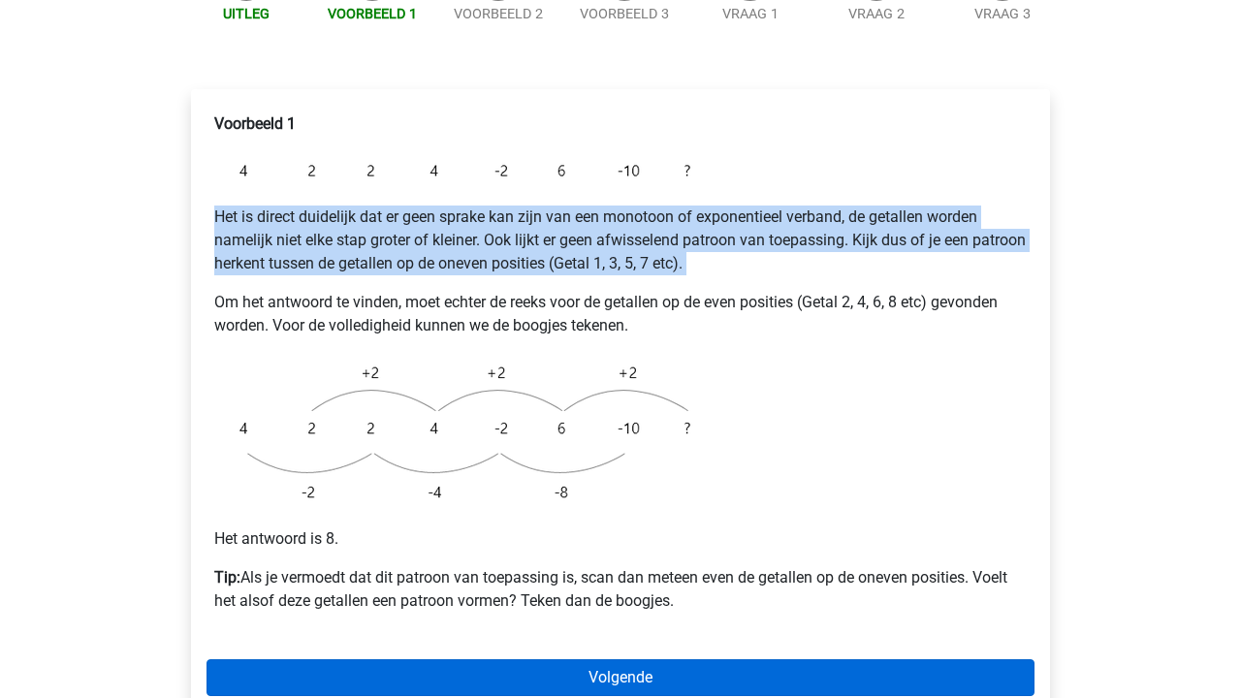
click at [565, 659] on link "Volgende" at bounding box center [620, 677] width 828 height 37
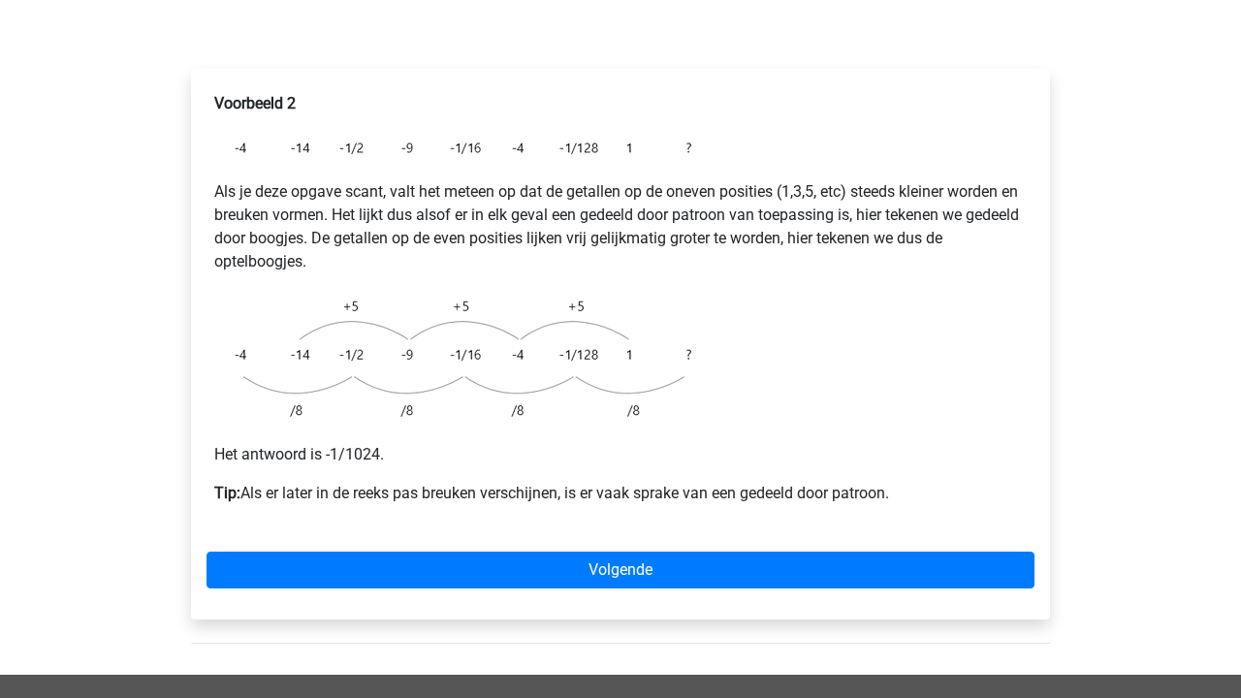
scroll to position [320, 0]
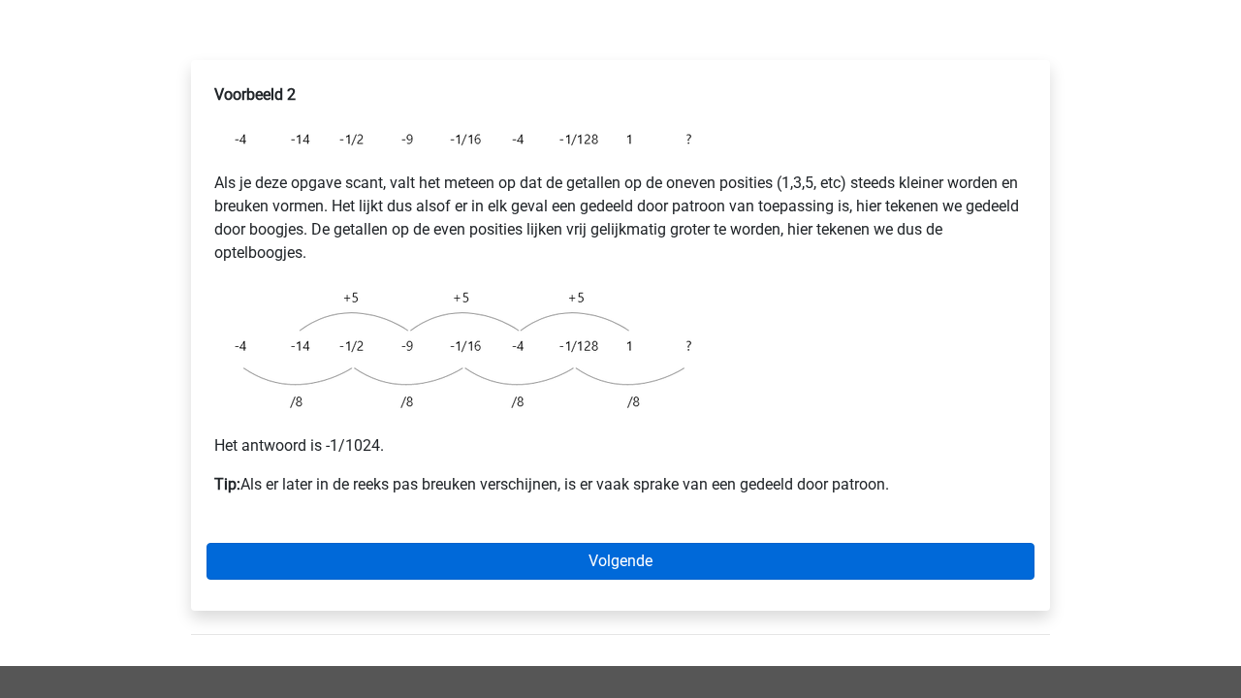
click at [570, 543] on link "Volgende" at bounding box center [620, 561] width 828 height 37
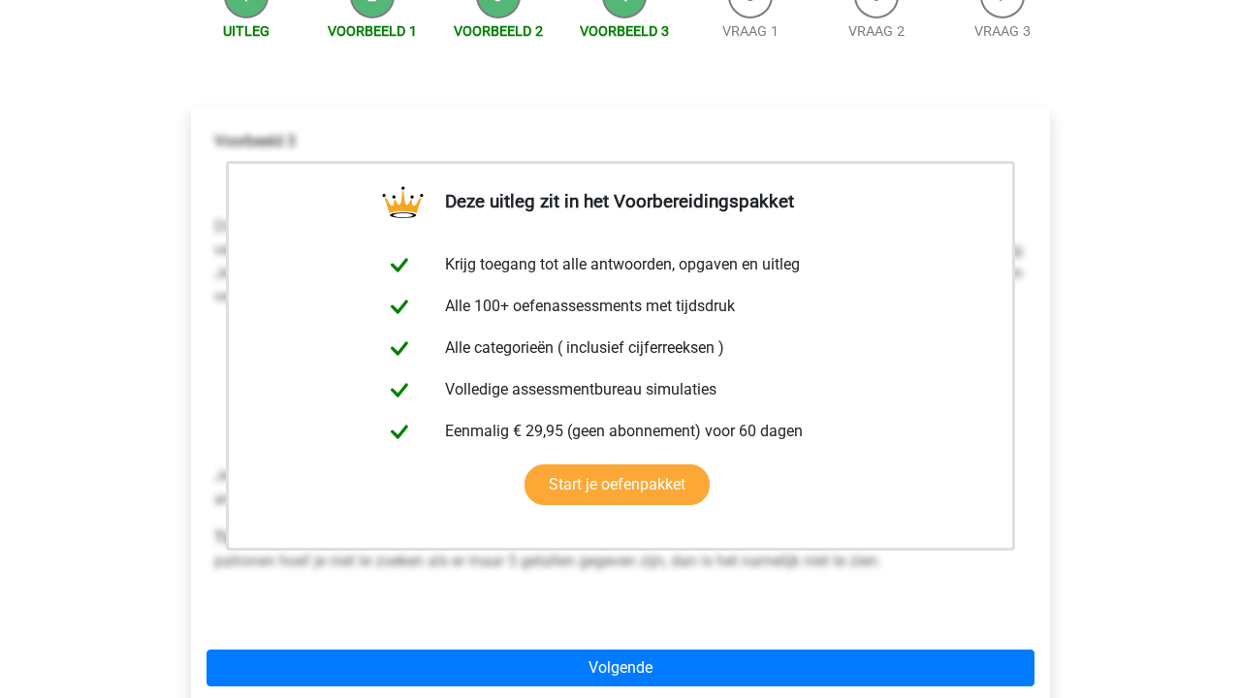
scroll to position [315, 0]
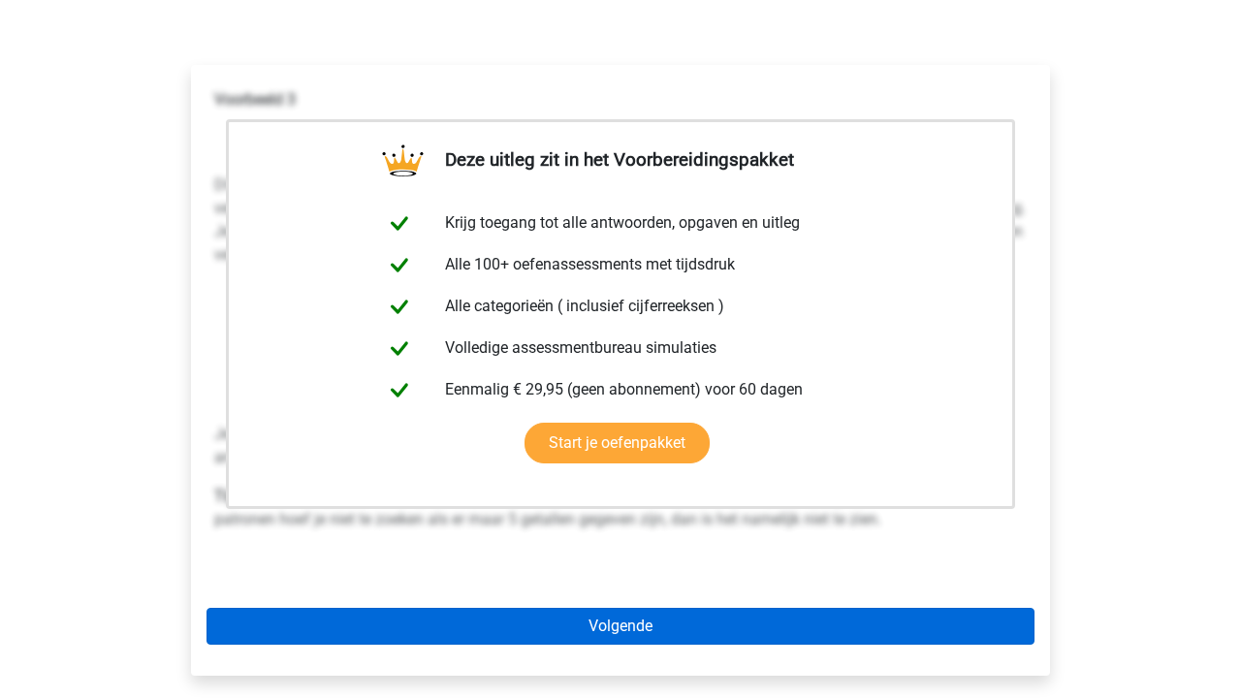
click at [579, 608] on link "Volgende" at bounding box center [620, 626] width 828 height 37
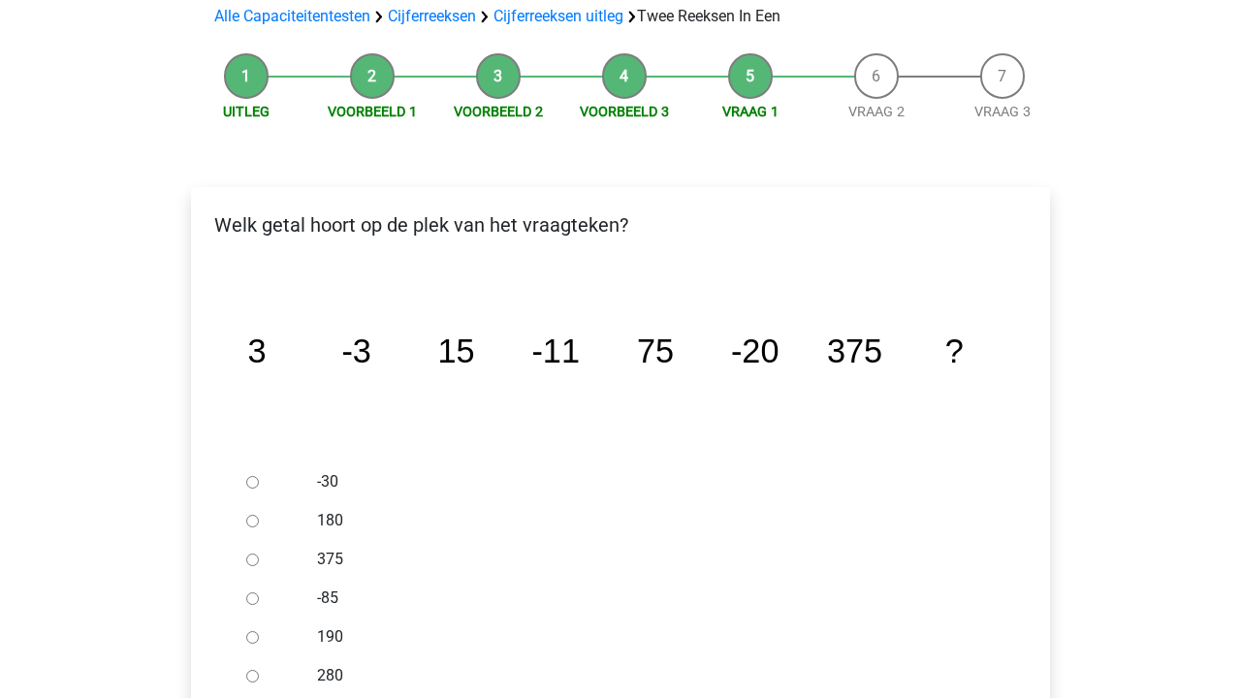
scroll to position [288, 0]
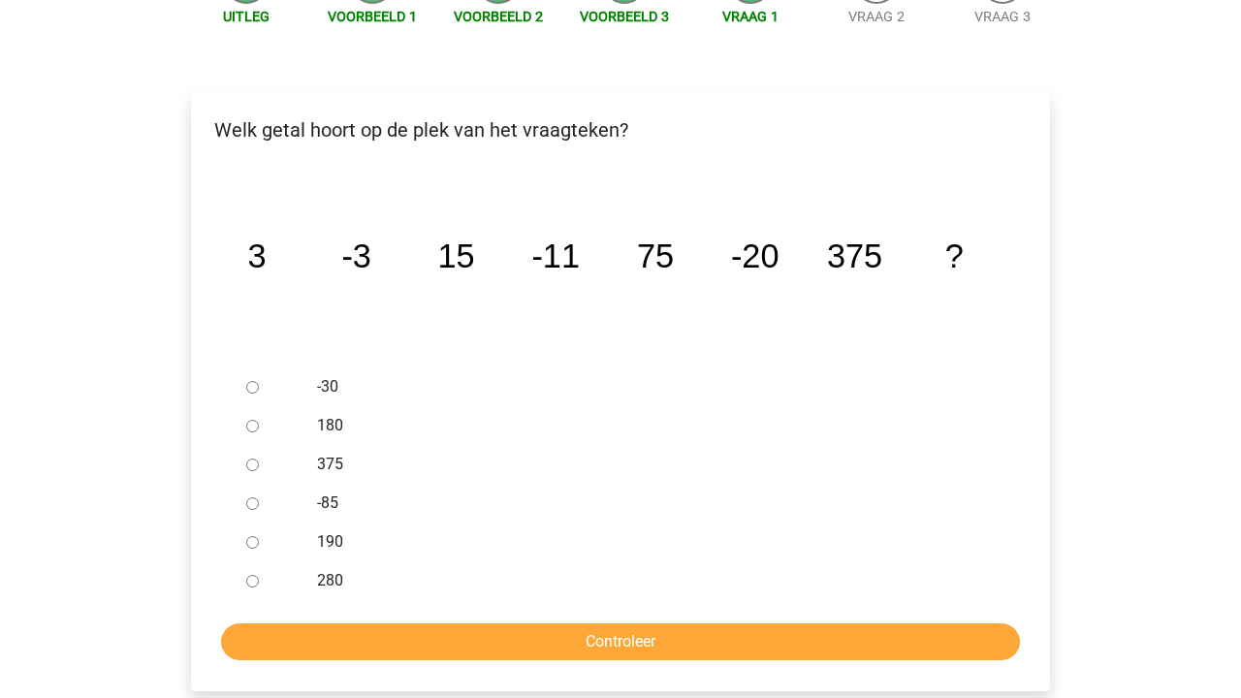
click at [248, 381] on input "-30" at bounding box center [252, 387] width 13 height 13
radio input "true"
click at [419, 623] on input "Controleer" at bounding box center [620, 641] width 799 height 37
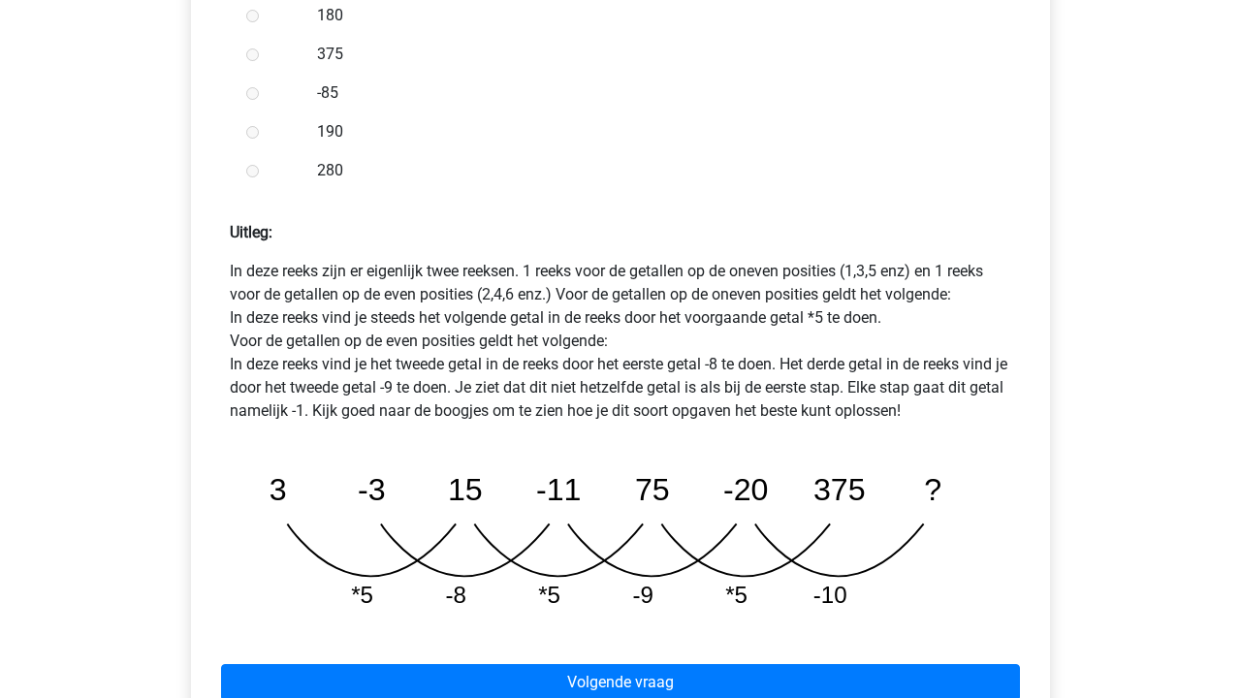
scroll to position [730, 0]
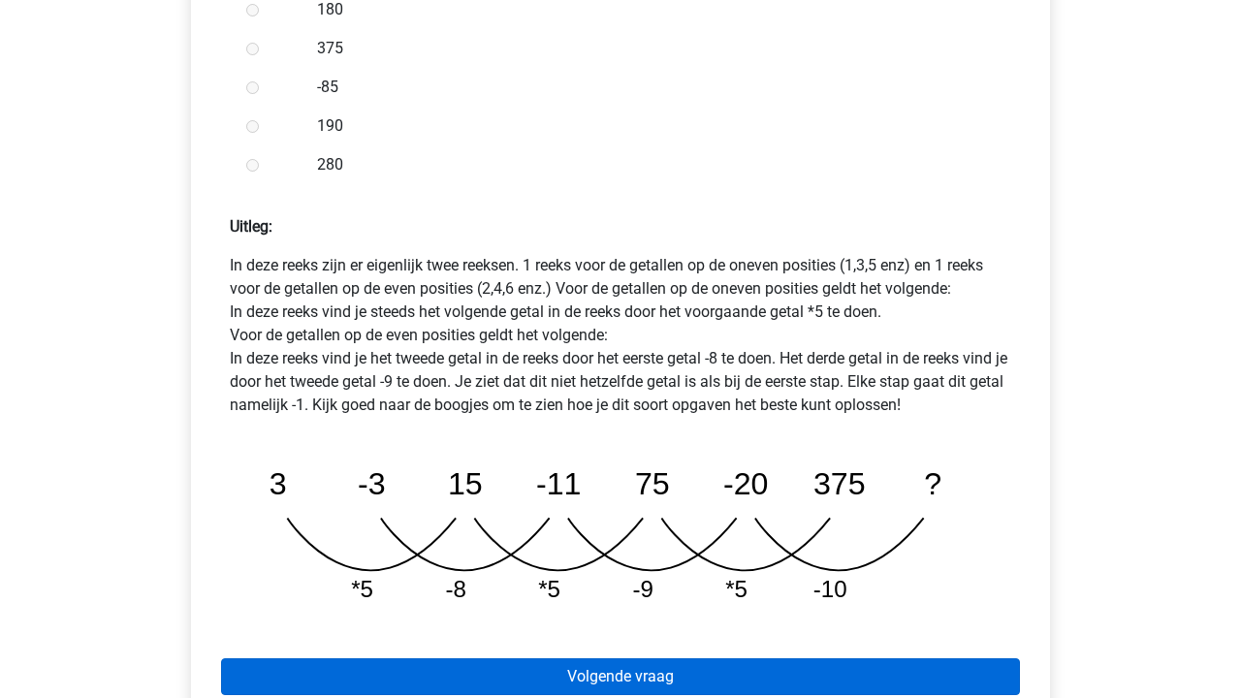
click at [473, 658] on link "Volgende vraag" at bounding box center [620, 676] width 799 height 37
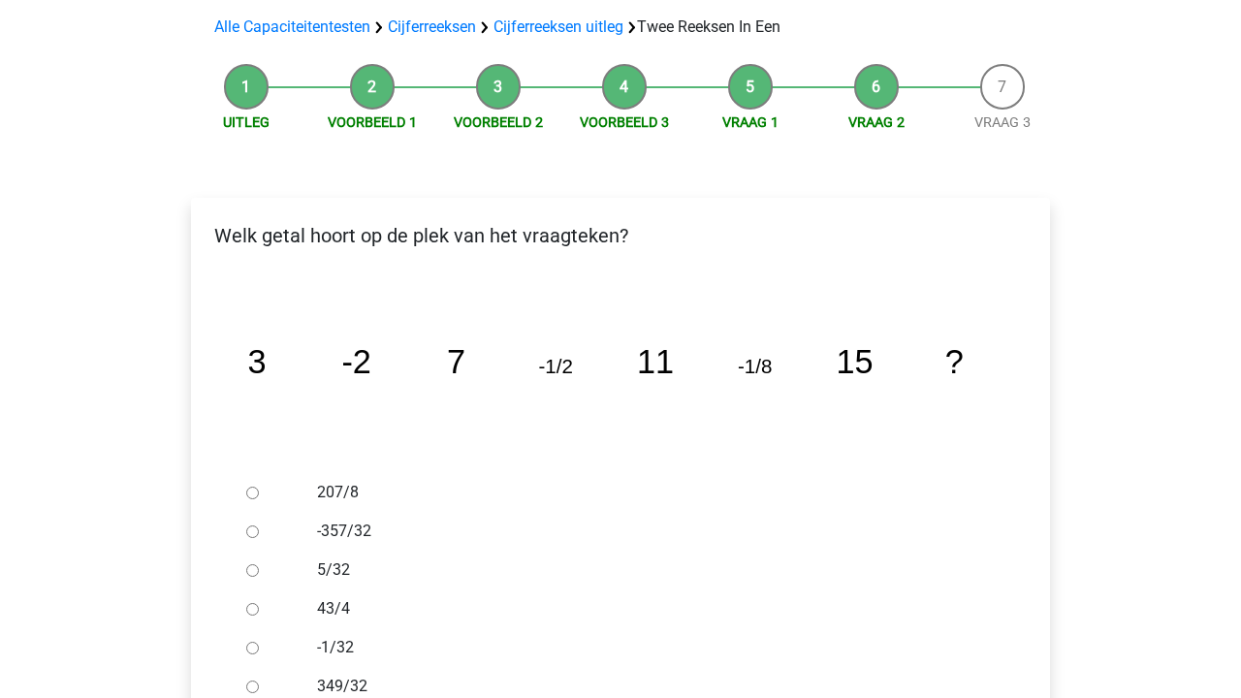
scroll to position [257, 0]
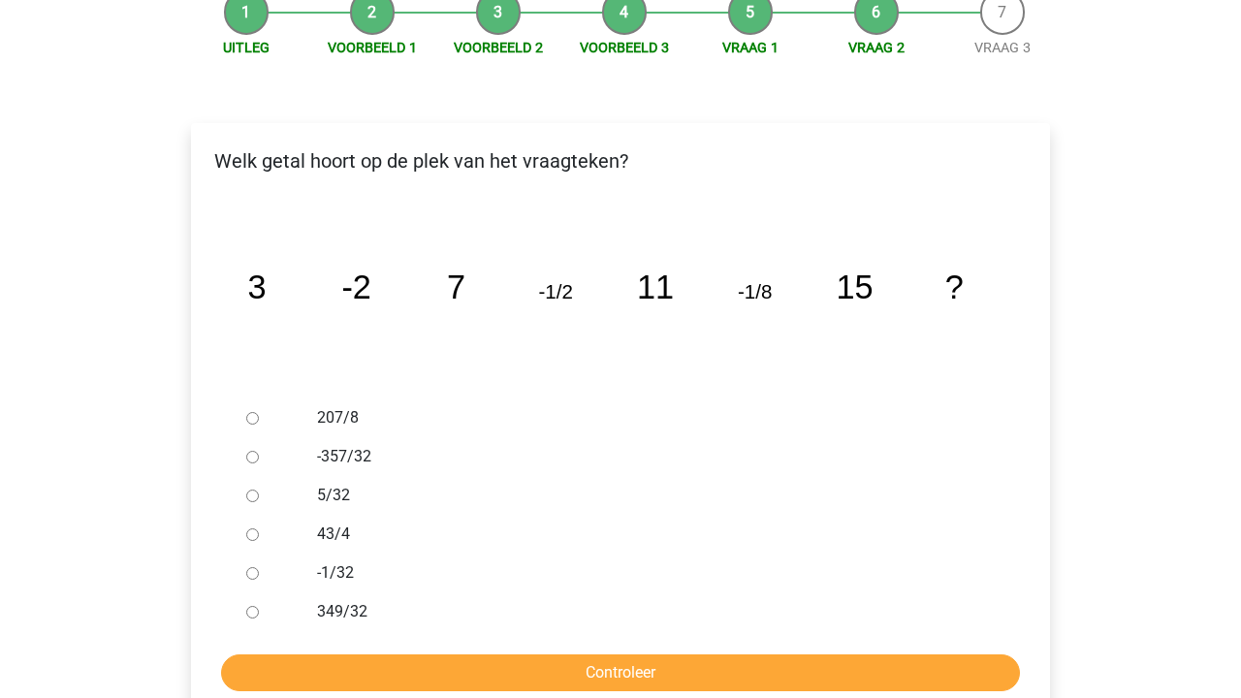
click at [330, 561] on label "-1/32" at bounding box center [652, 572] width 671 height 23
click at [259, 567] on input "-1/32" at bounding box center [252, 573] width 13 height 13
radio input "true"
click at [381, 654] on input "Controleer" at bounding box center [620, 672] width 799 height 37
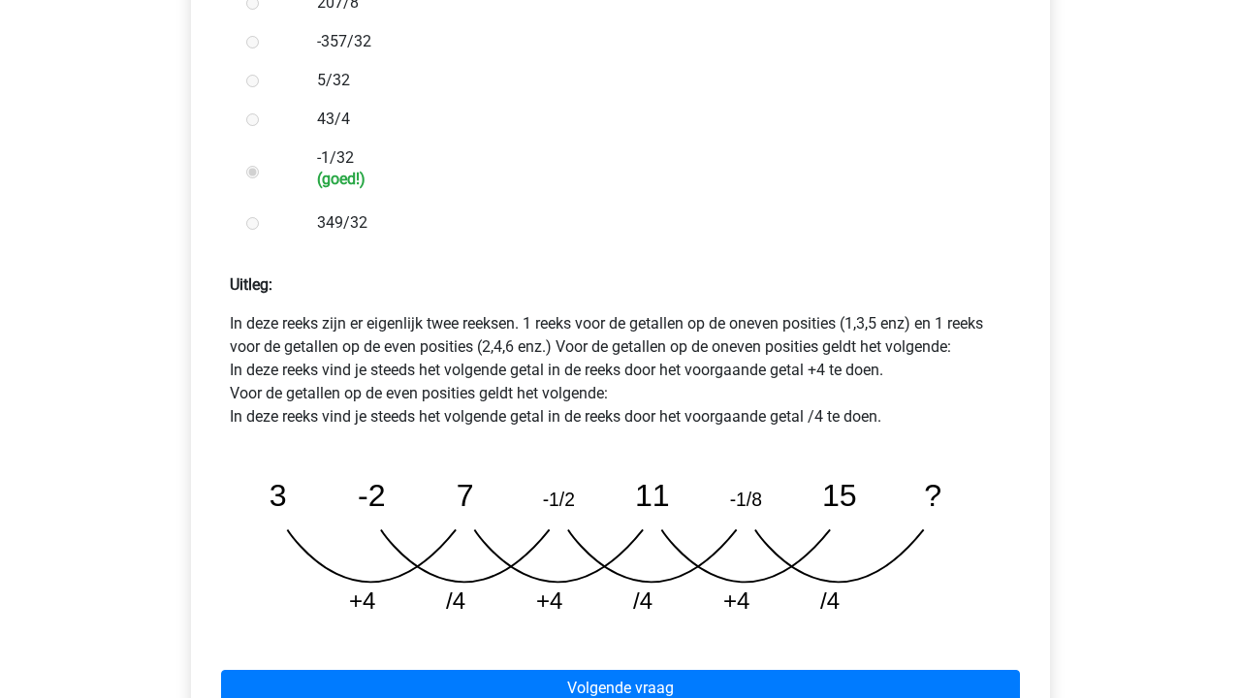
scroll to position [676, 0]
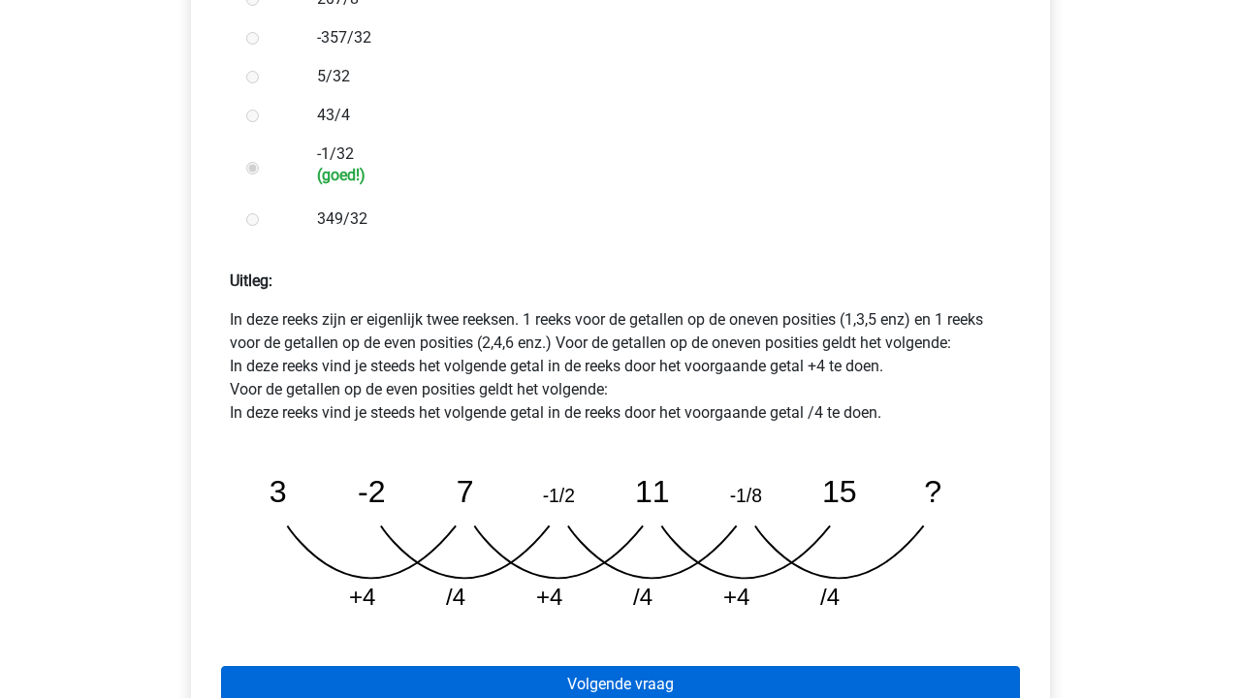
click at [751, 666] on link "Volgende vraag" at bounding box center [620, 684] width 799 height 37
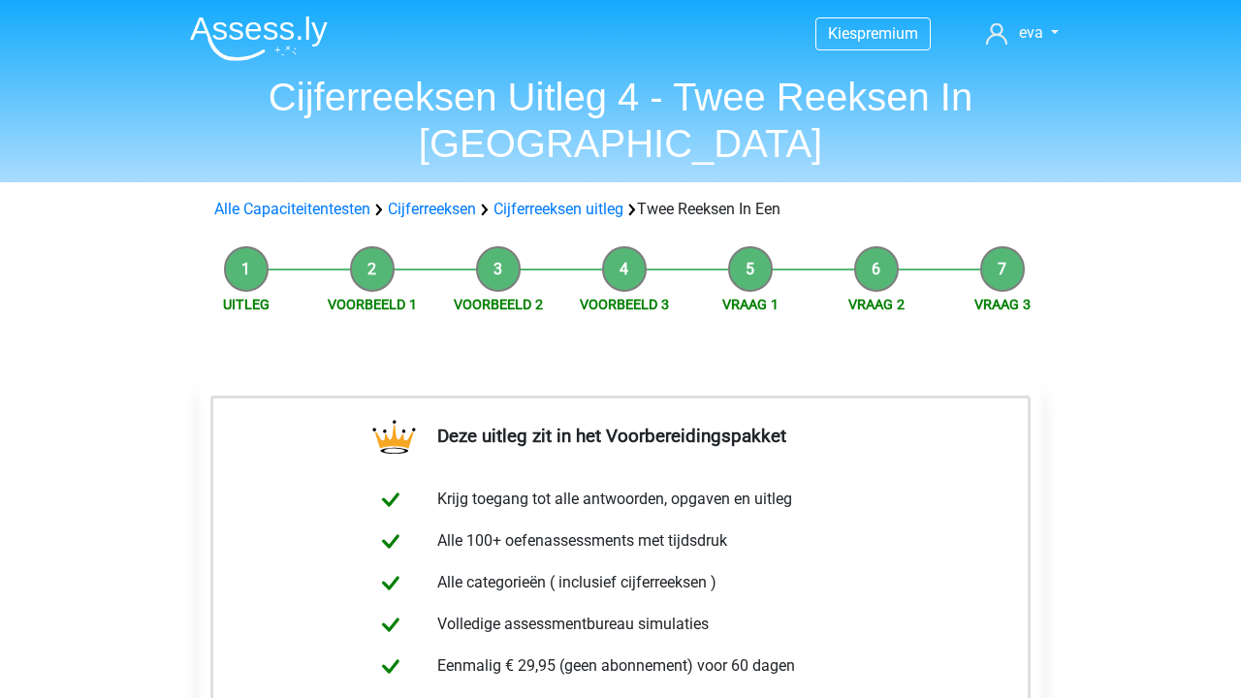
scroll to position [519, 0]
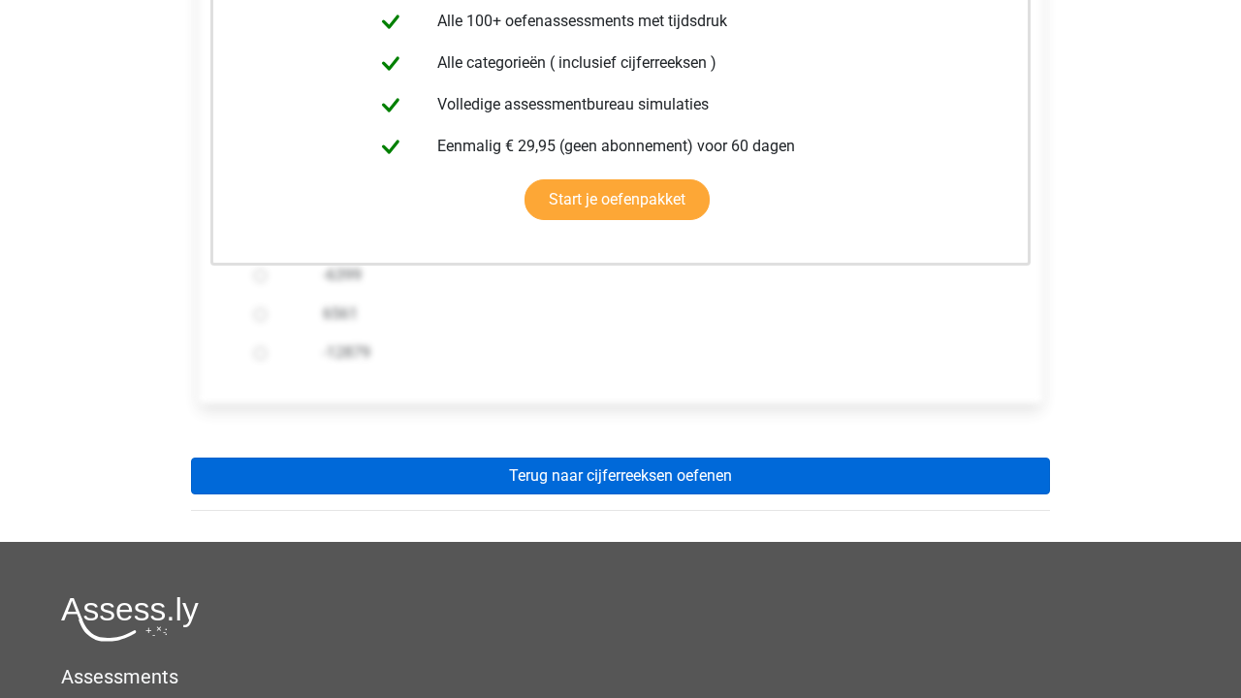
click at [685, 457] on link "Terug naar cijferreeksen oefenen" at bounding box center [620, 475] width 859 height 37
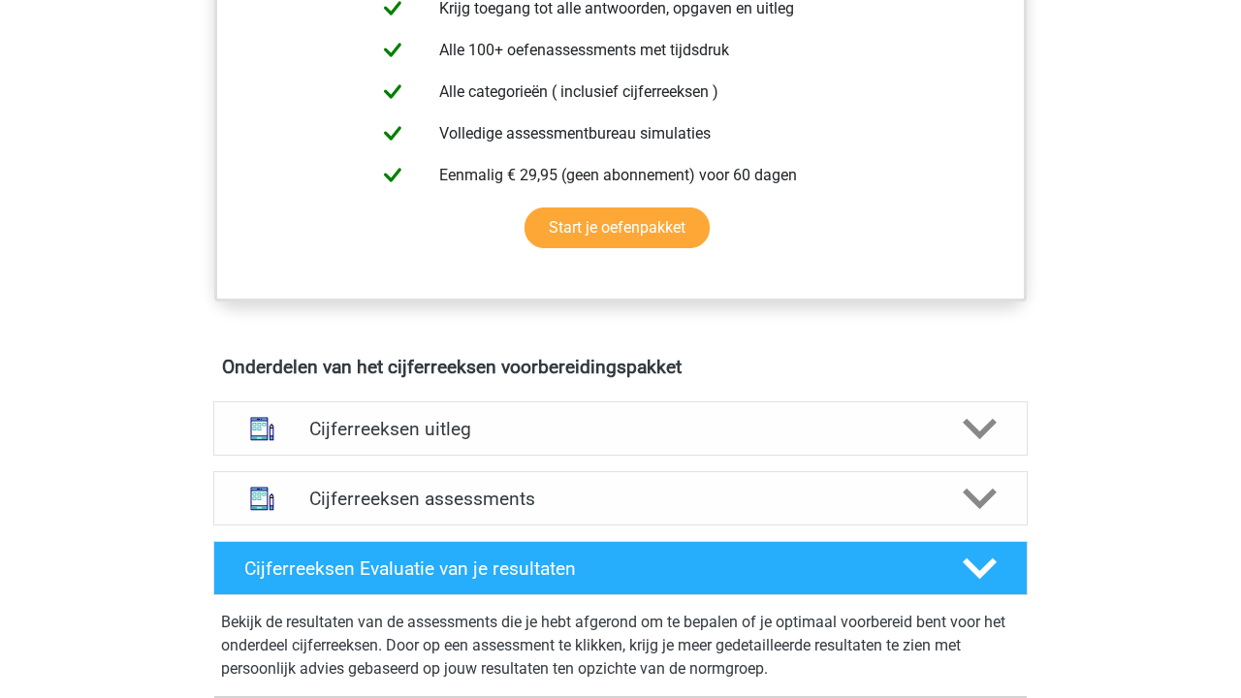
scroll to position [900, 0]
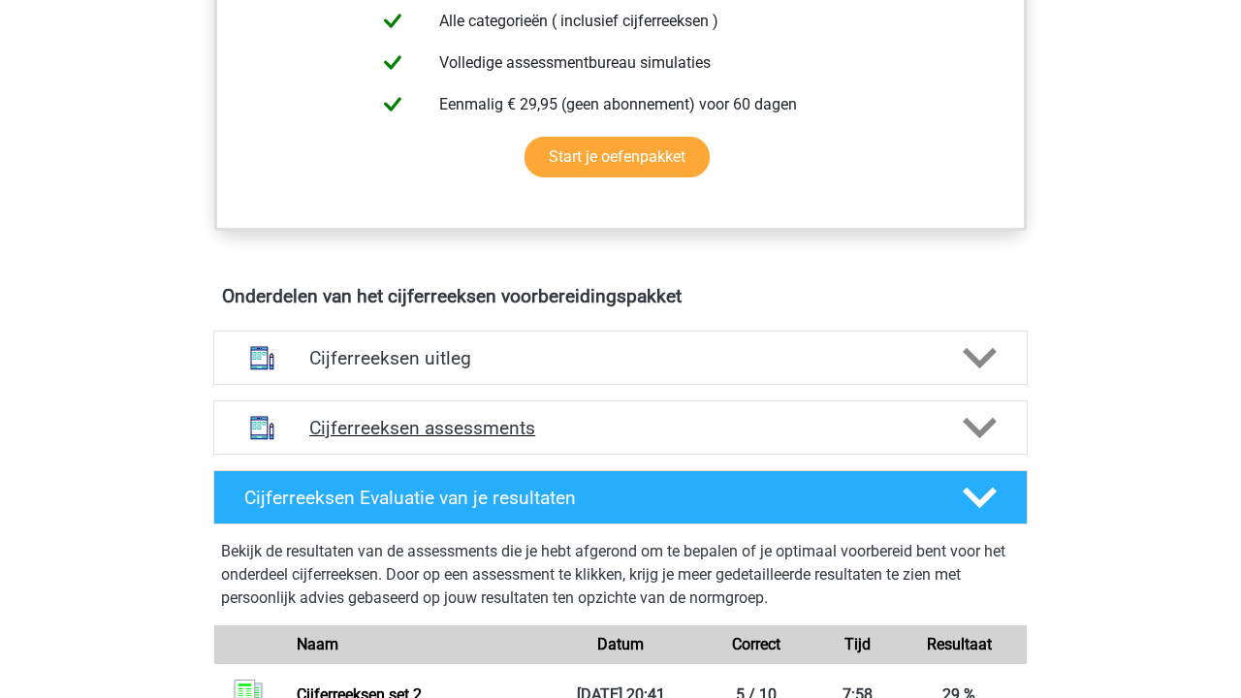
click at [499, 439] on h4 "Cijferreeksen assessments" at bounding box center [620, 428] width 622 height 22
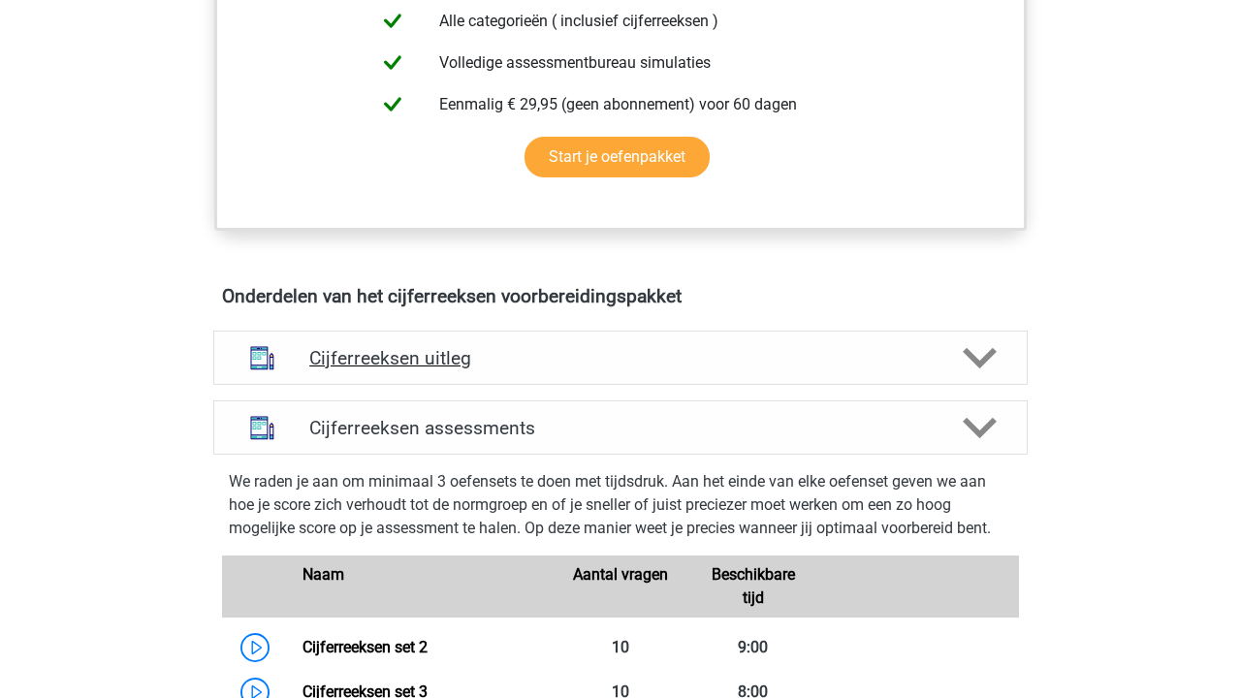
click at [567, 369] on h4 "Cijferreeksen uitleg" at bounding box center [620, 358] width 622 height 22
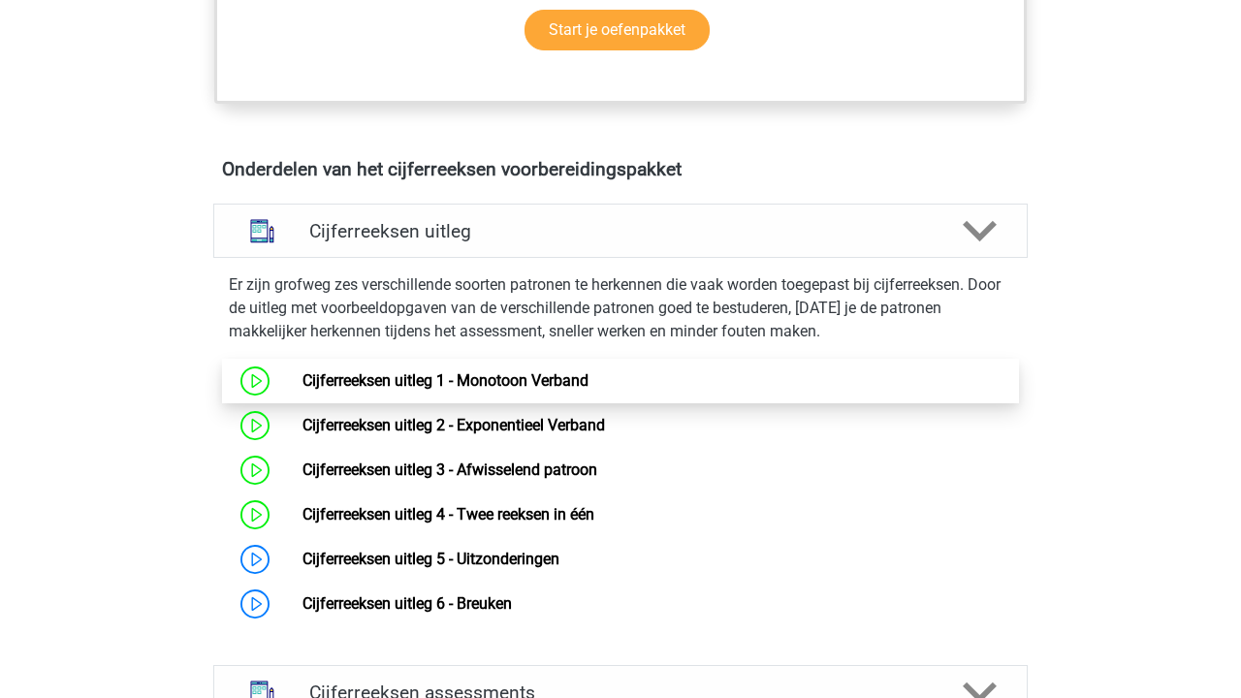
scroll to position [1124, 0]
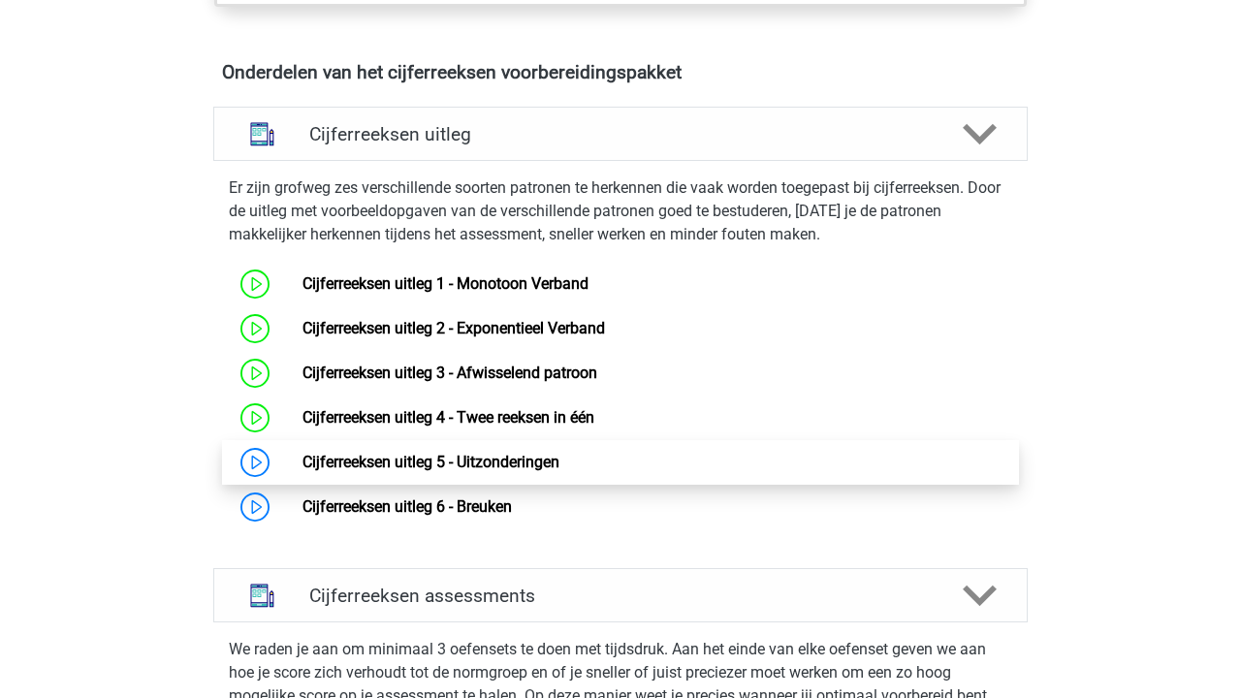
click at [534, 471] on link "Cijferreeksen uitleg 5 - Uitzonderingen" at bounding box center [430, 462] width 257 height 18
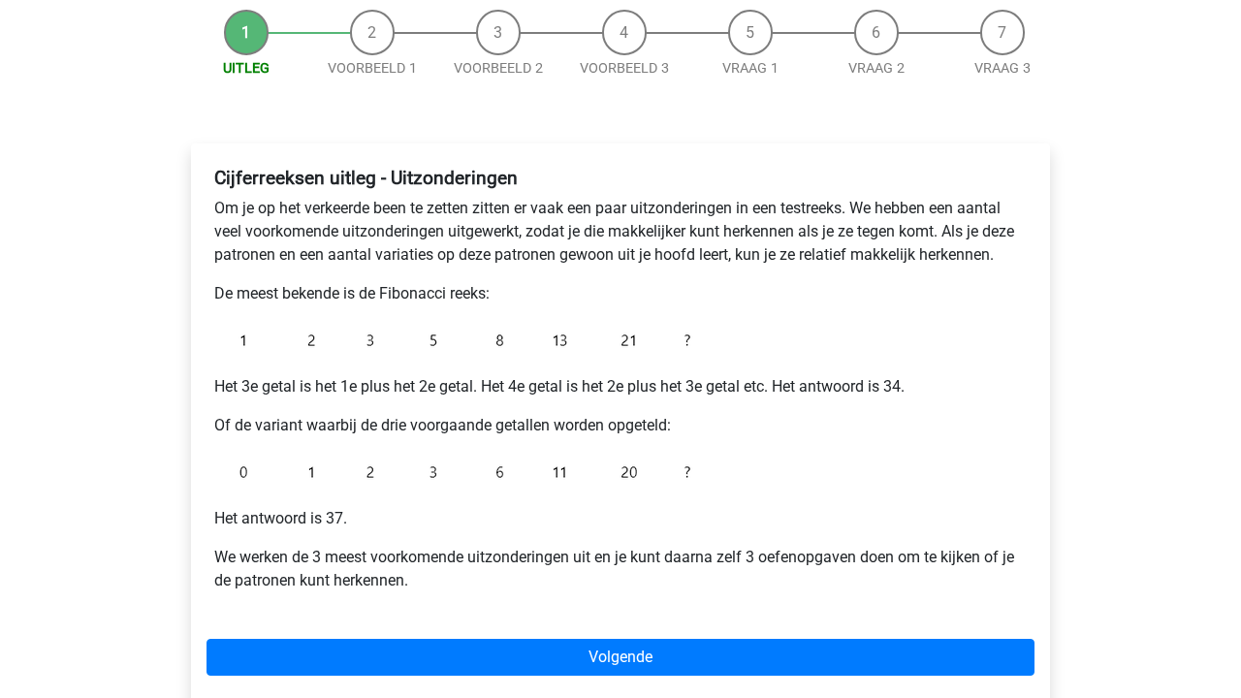
scroll to position [206, 0]
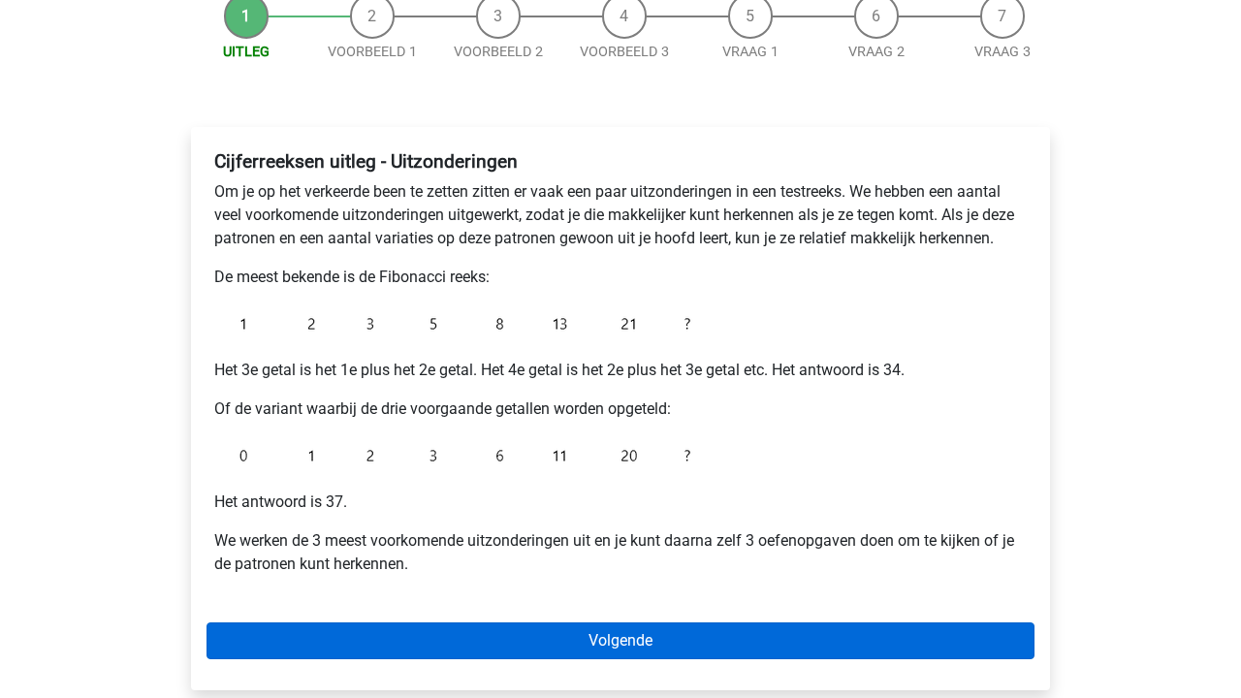
click at [519, 633] on link "Volgende" at bounding box center [620, 640] width 828 height 37
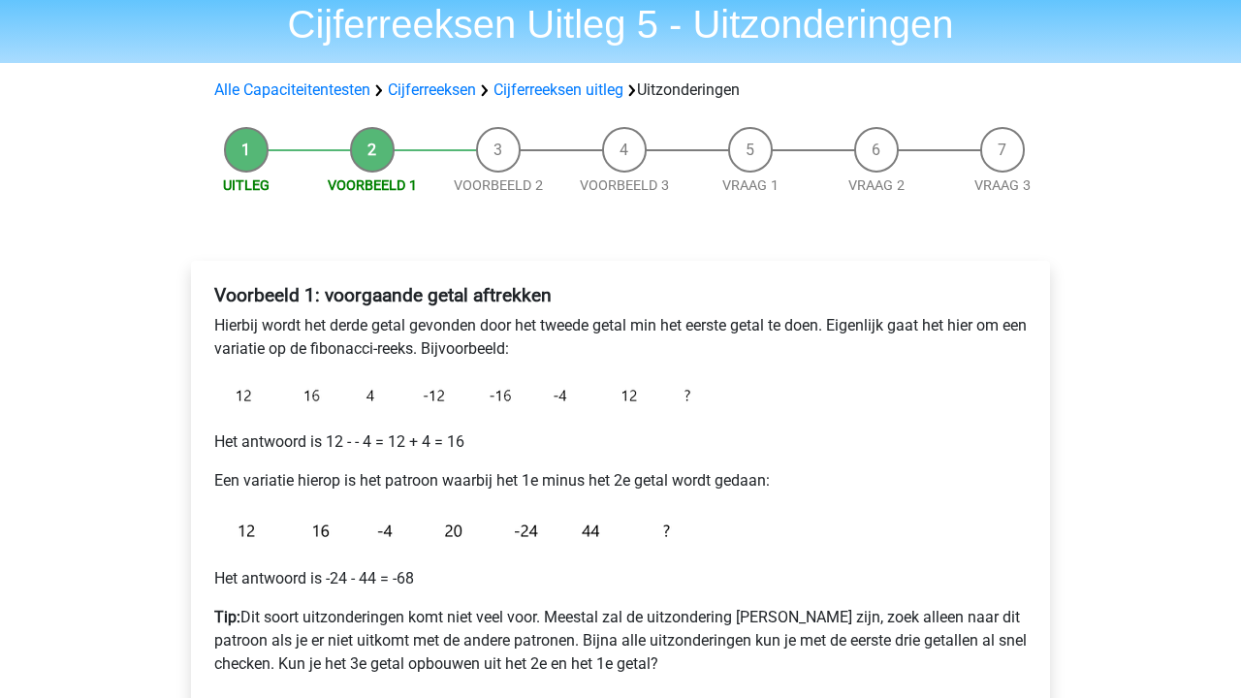
scroll to position [277, 0]
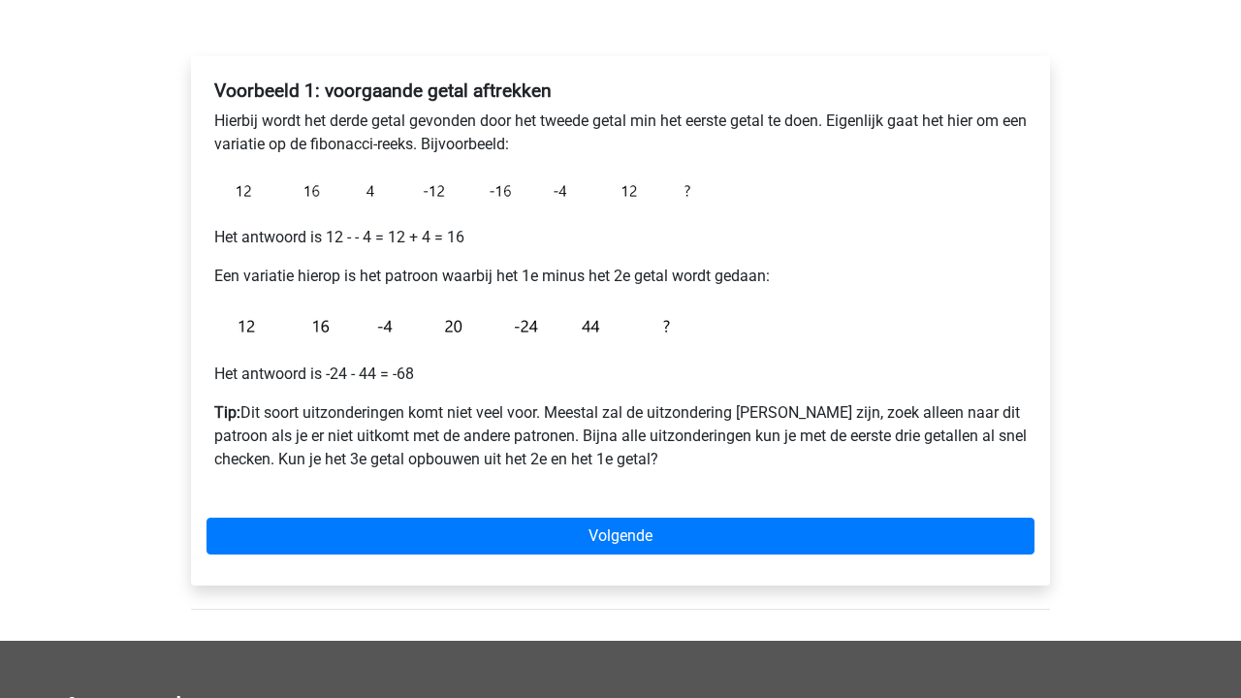
click at [536, 509] on div "Voorbeeld 1: voorgaande getal aftrekken Hierbij wordt het derde getal gevonden …" at bounding box center [620, 320] width 859 height 529
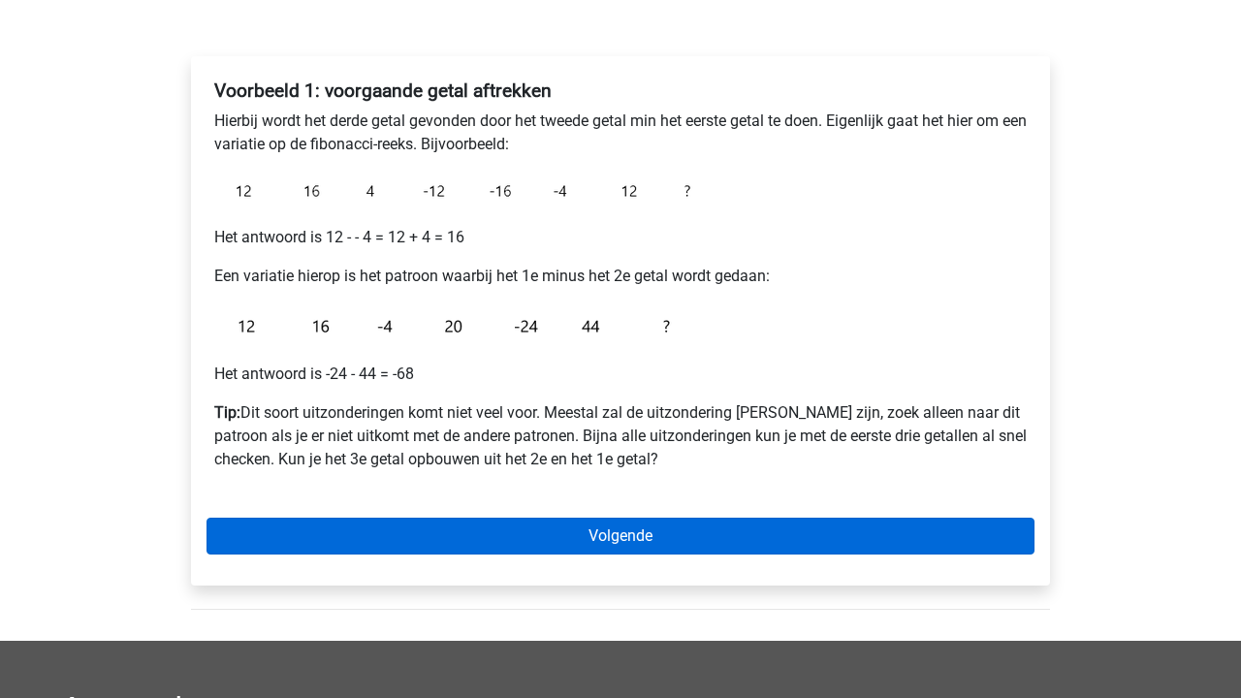
click at [534, 519] on link "Volgende" at bounding box center [620, 536] width 828 height 37
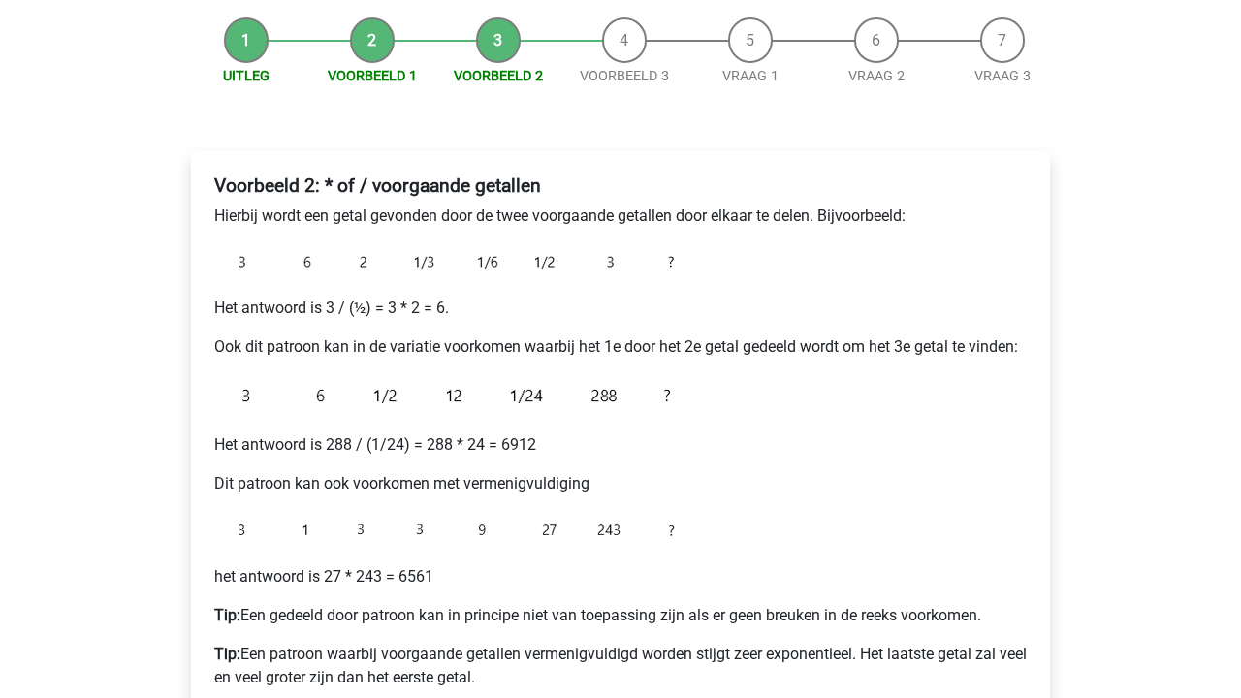
scroll to position [278, 0]
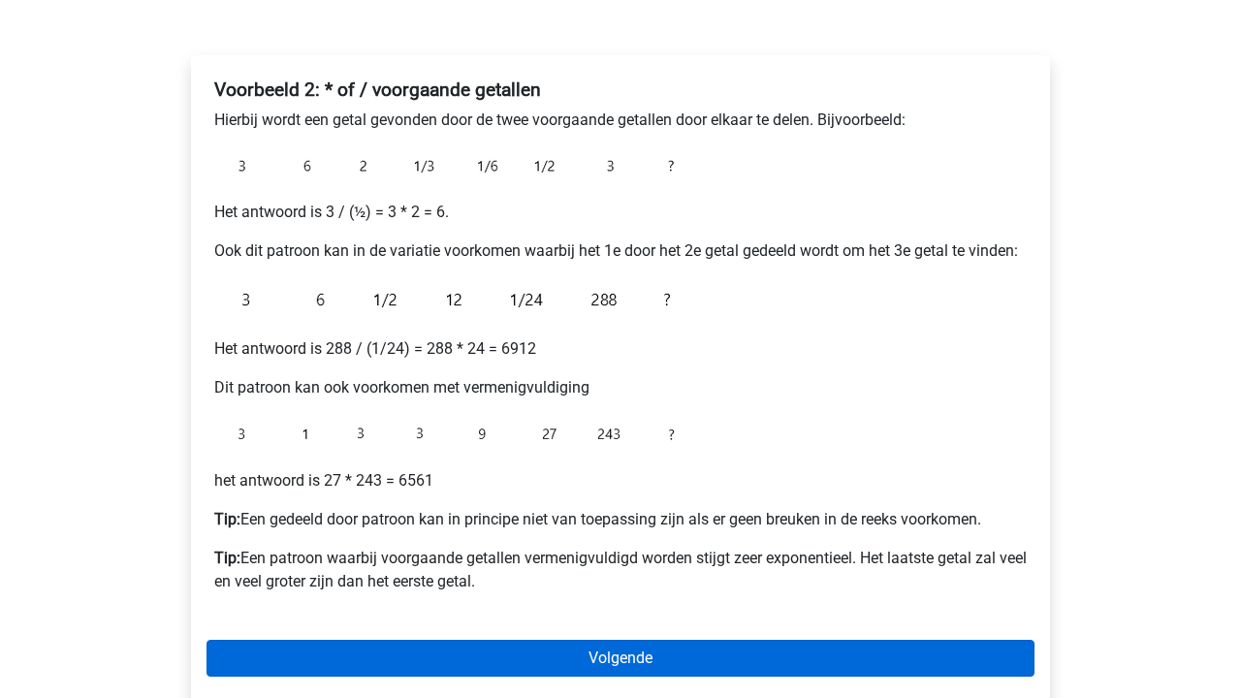
click at [533, 651] on link "Volgende" at bounding box center [620, 658] width 828 height 37
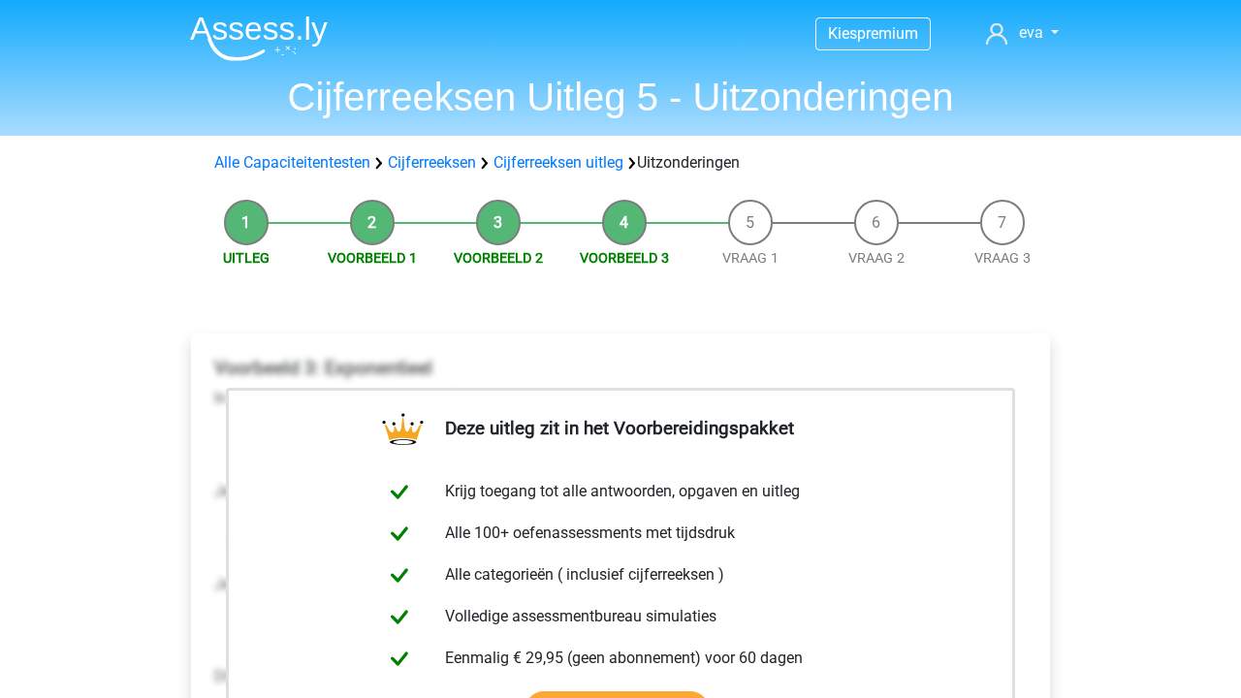
scroll to position [521, 0]
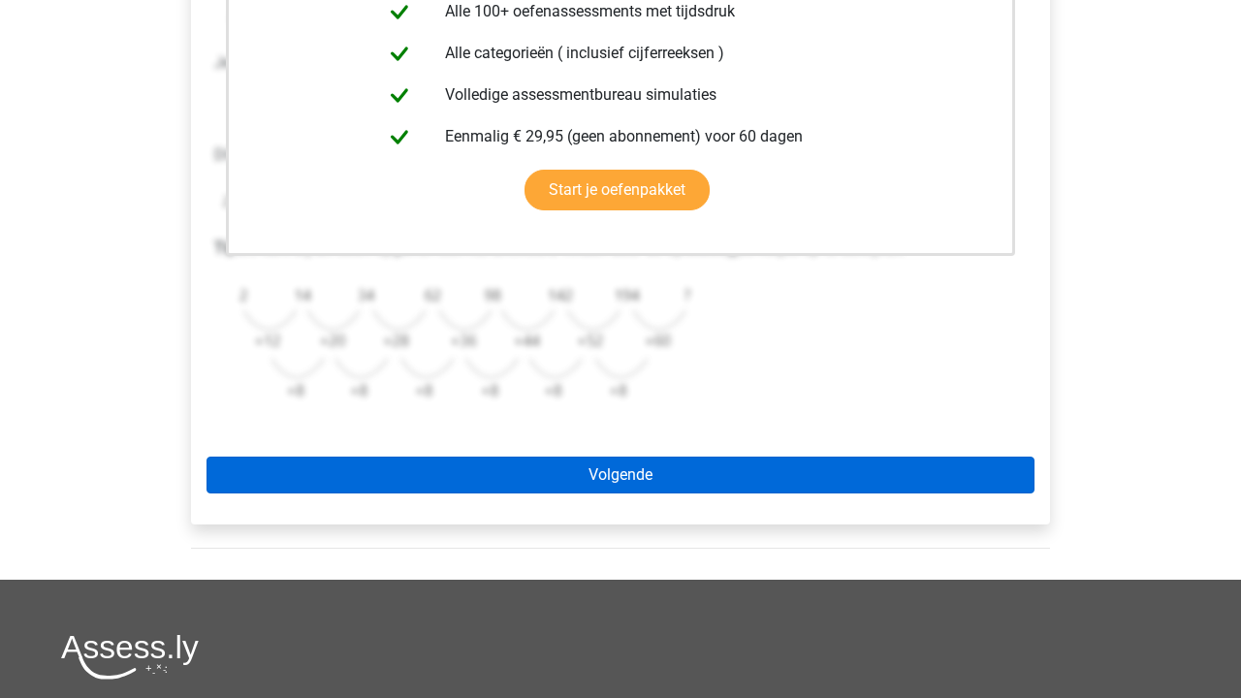
click at [571, 487] on link "Volgende" at bounding box center [620, 474] width 828 height 37
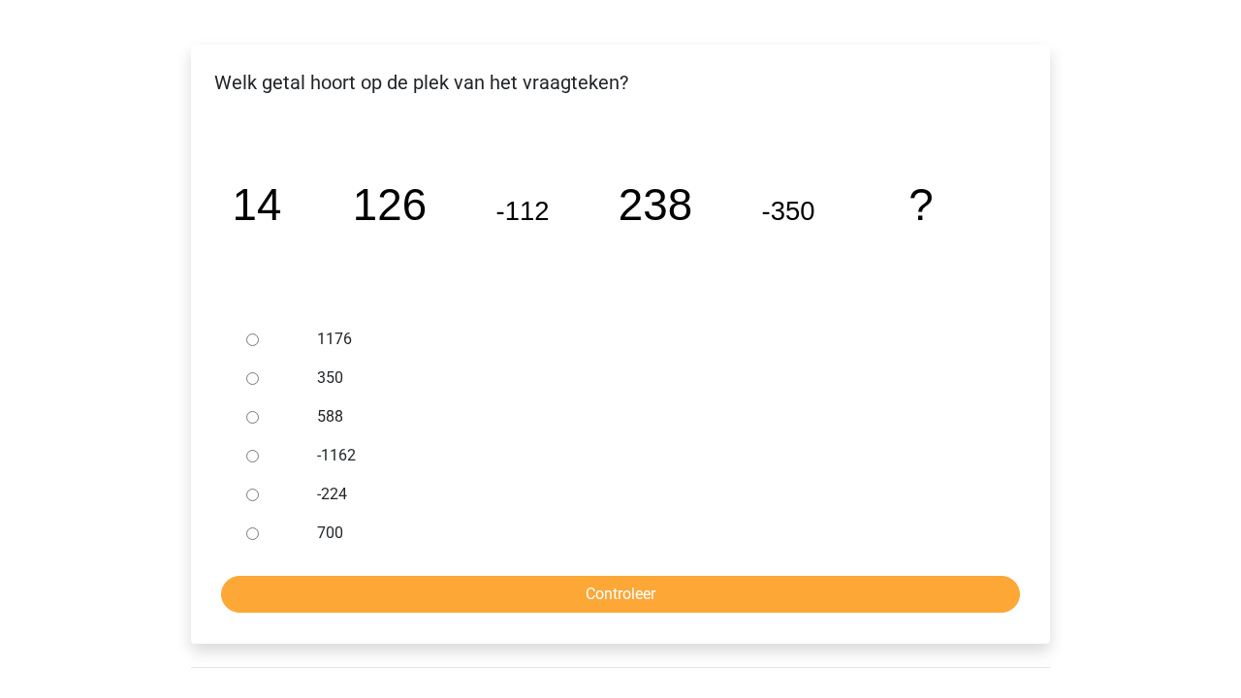
scroll to position [291, 0]
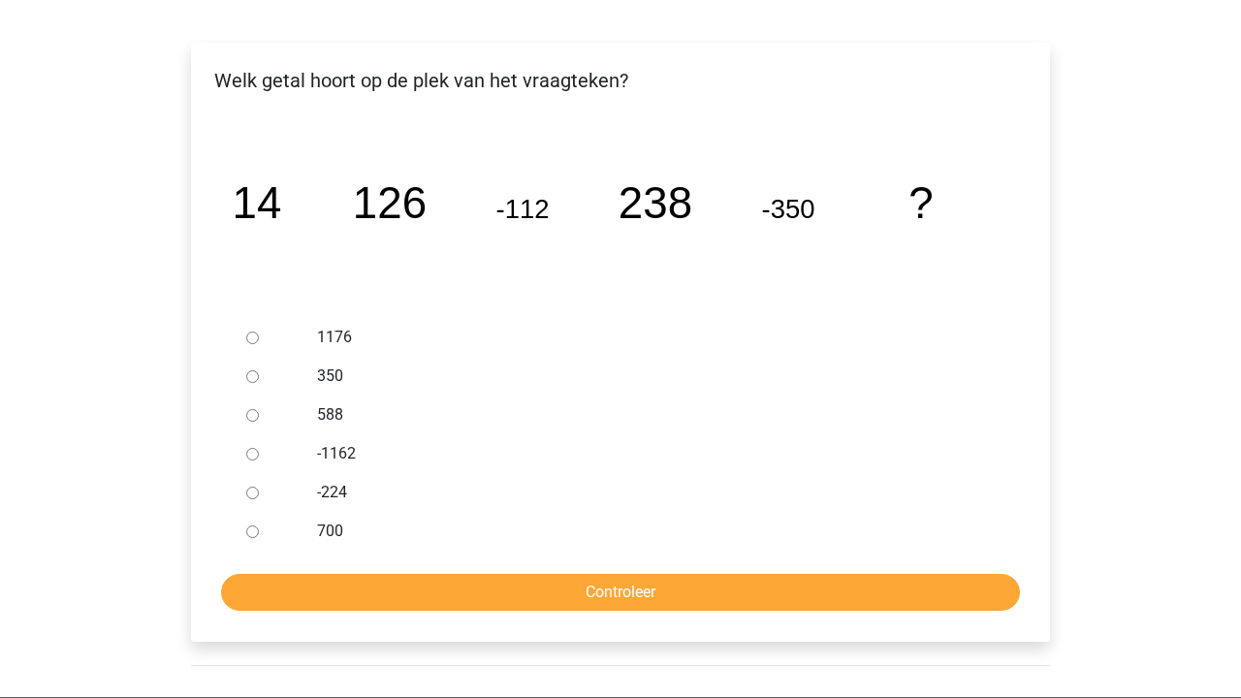
click at [325, 409] on label "588" at bounding box center [652, 414] width 671 height 23
click at [259, 409] on input "588" at bounding box center [252, 415] width 13 height 13
radio input "true"
click at [396, 582] on input "Controleer" at bounding box center [620, 592] width 799 height 37
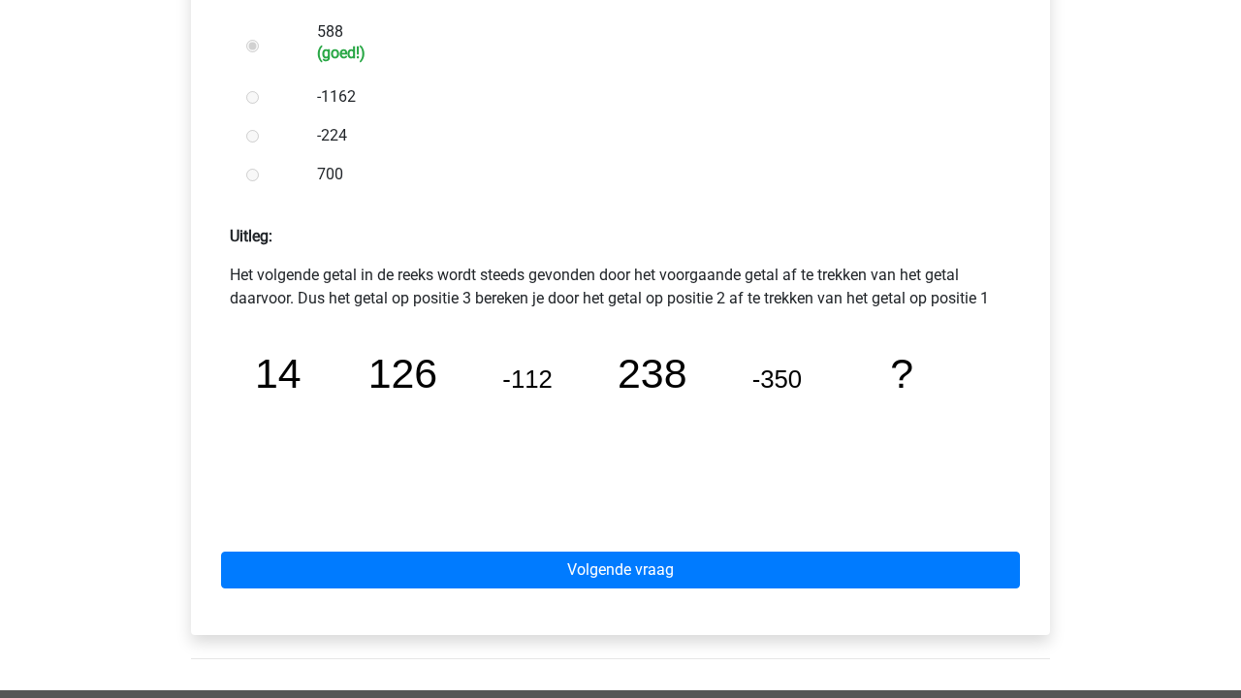
scroll to position [715, 0]
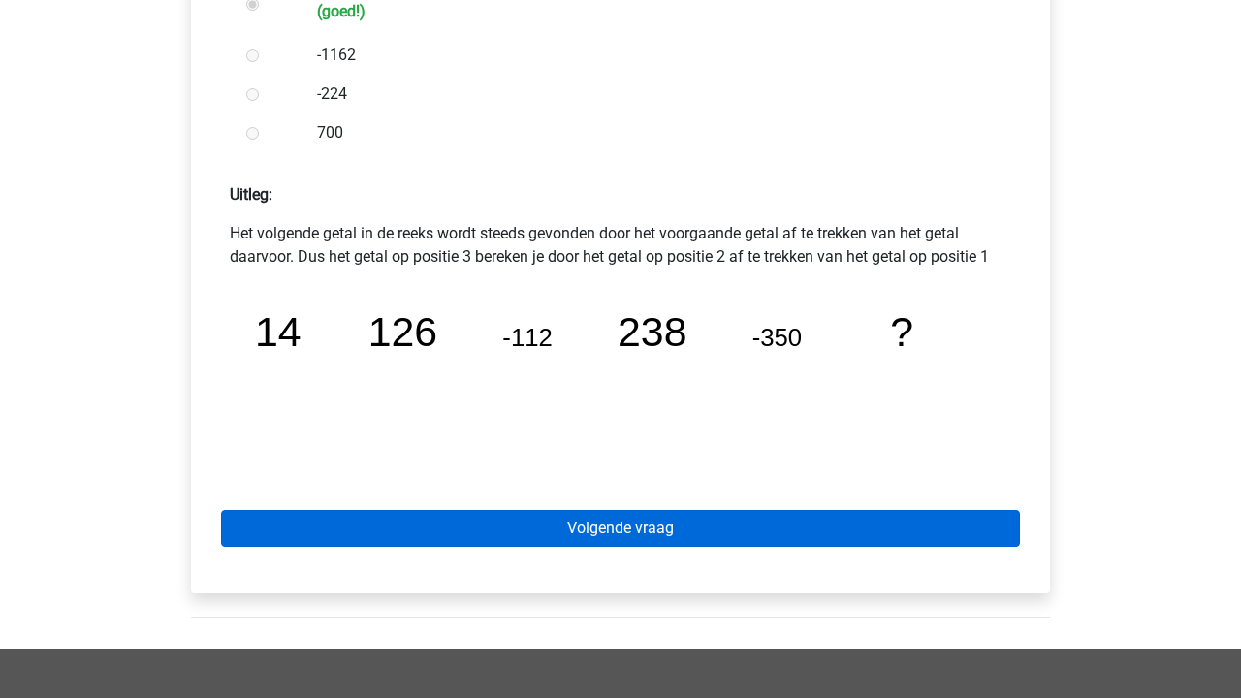
click at [475, 540] on link "Volgende vraag" at bounding box center [620, 528] width 799 height 37
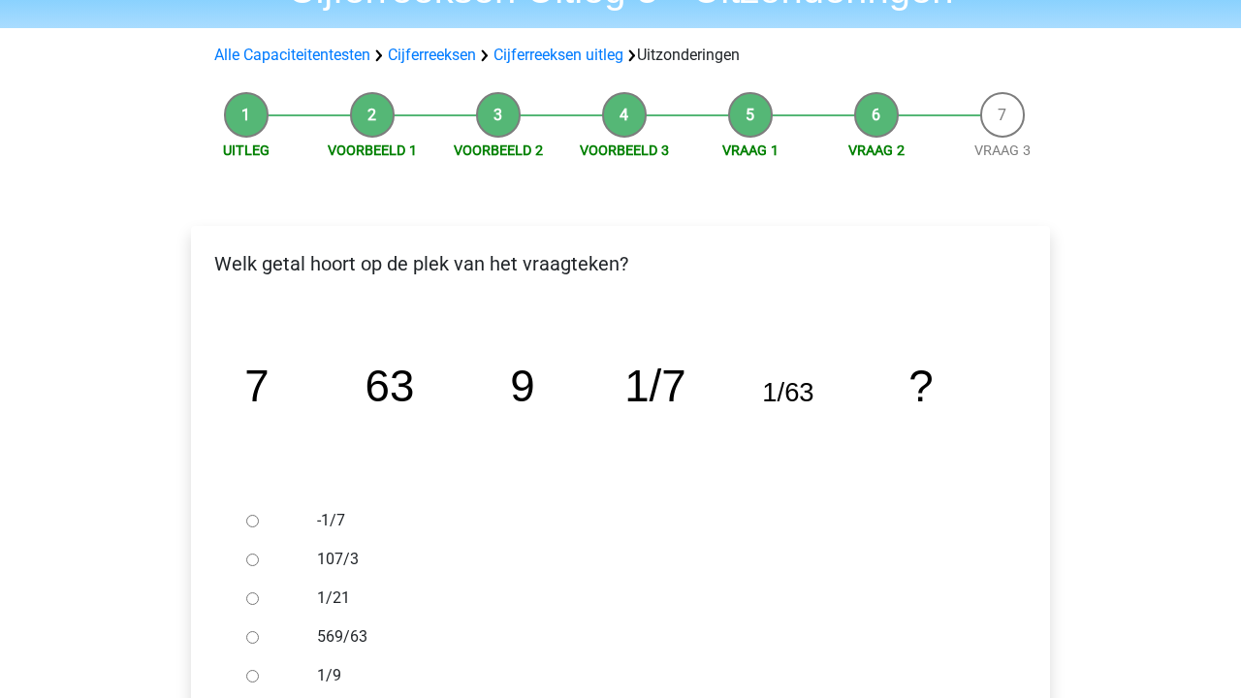
scroll to position [173, 0]
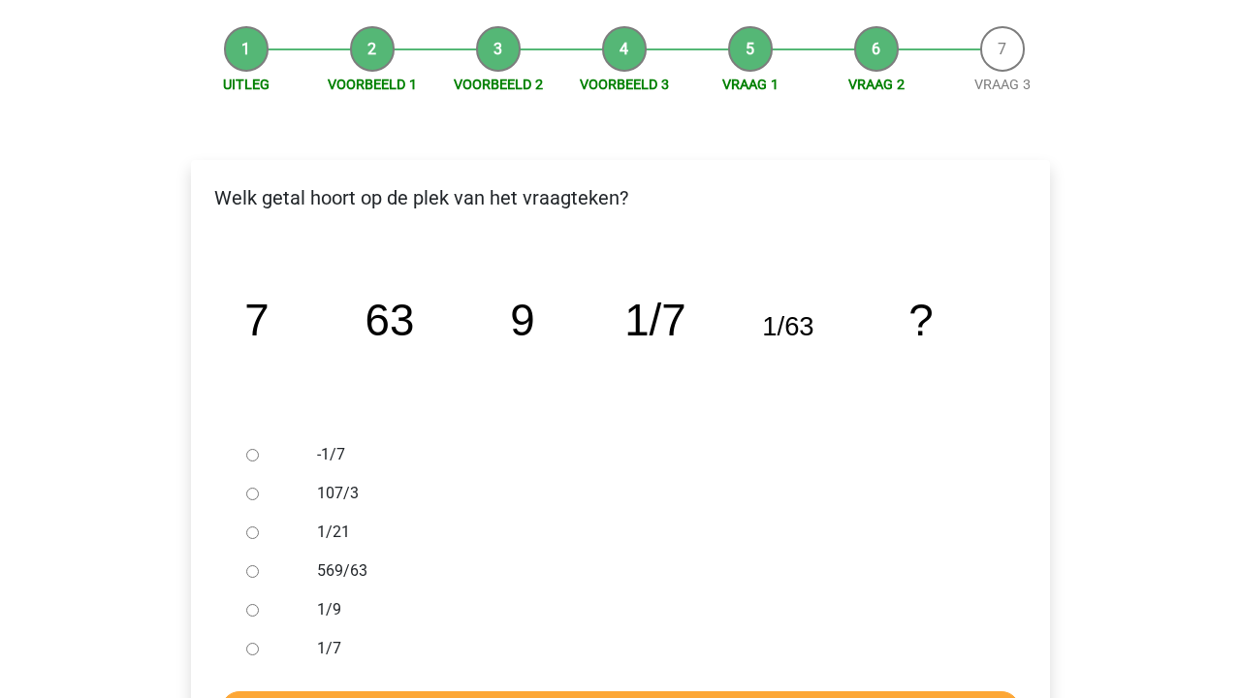
click at [331, 570] on label "569/63" at bounding box center [652, 570] width 671 height 23
click at [259, 570] on input "569/63" at bounding box center [252, 571] width 13 height 13
radio input "true"
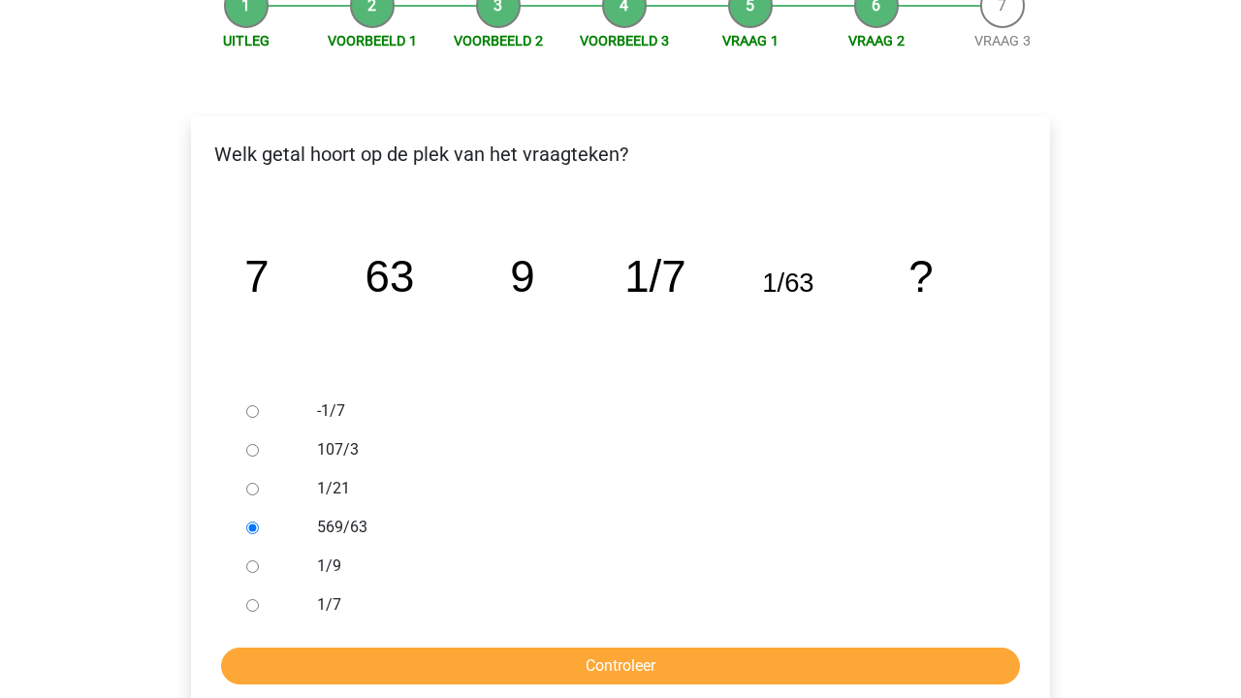
scroll to position [230, 0]
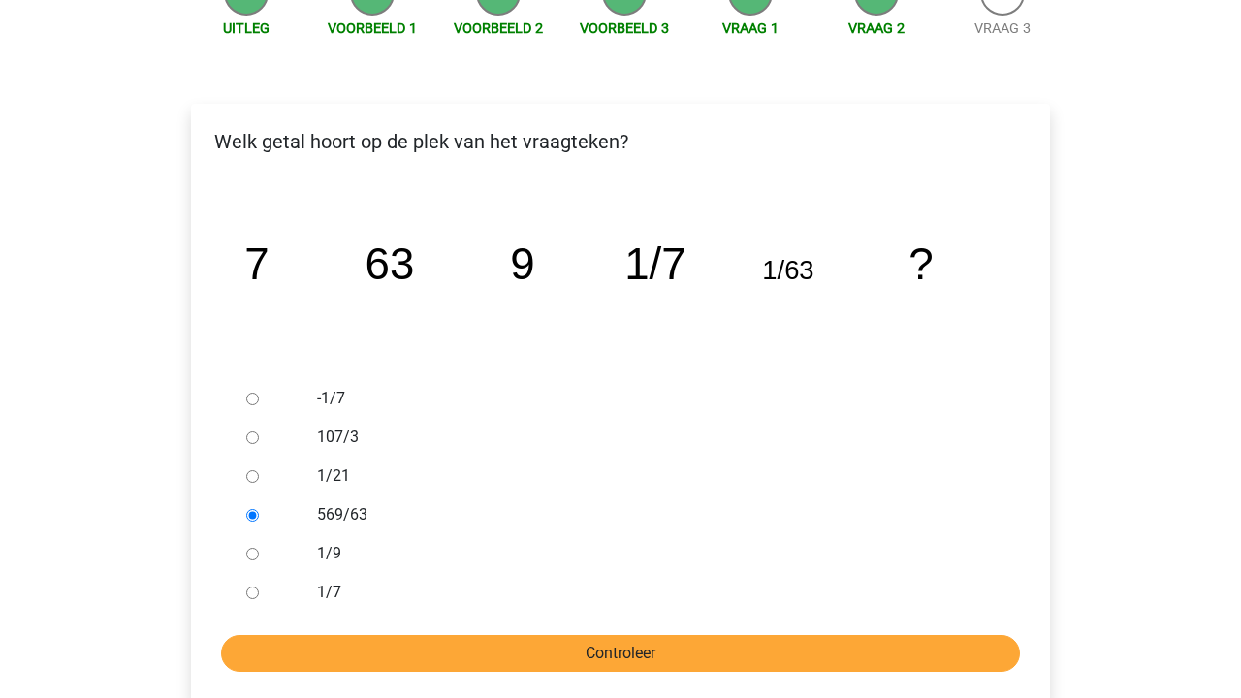
click at [375, 639] on input "Controleer" at bounding box center [620, 653] width 799 height 37
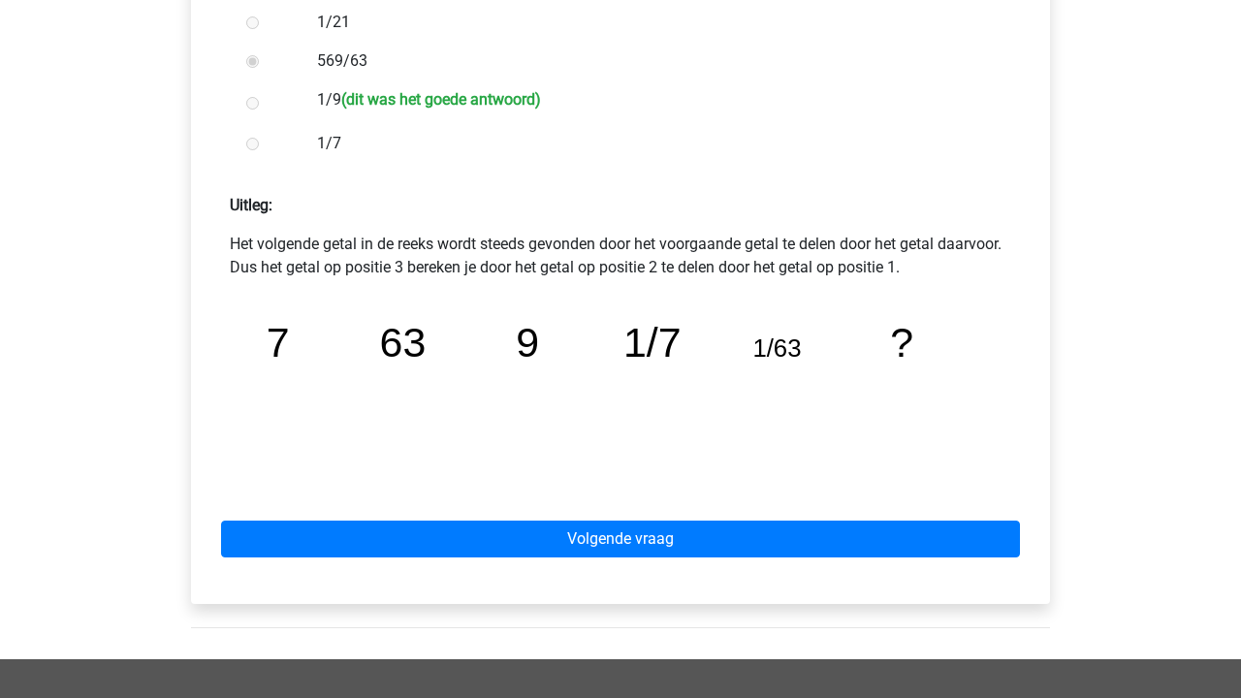
scroll to position [695, 0]
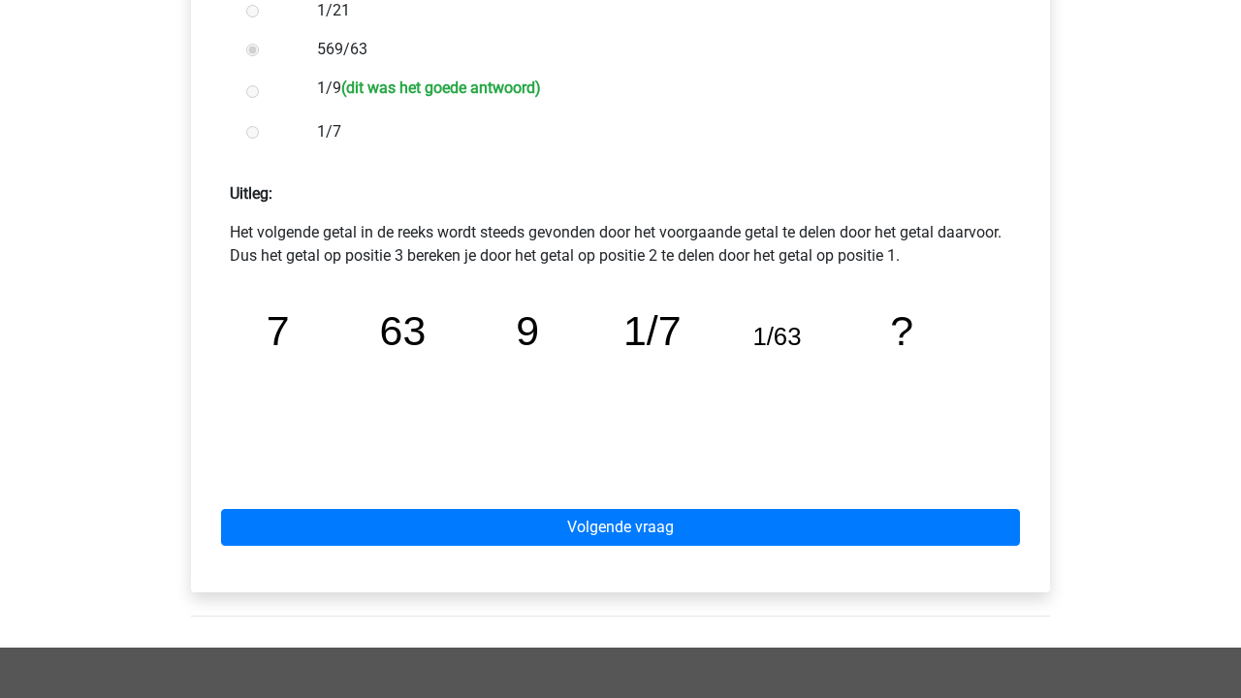
click at [272, 329] on tspan "7" at bounding box center [278, 330] width 23 height 47
click at [525, 322] on tspan "9" at bounding box center [528, 330] width 23 height 47
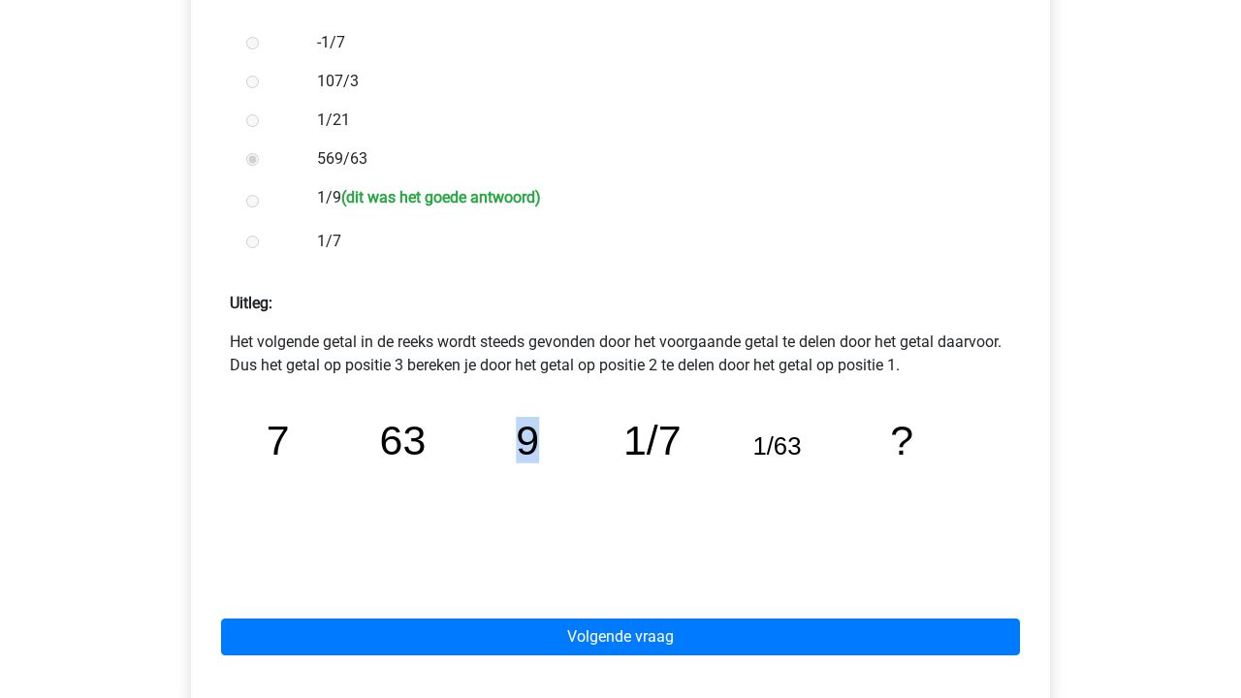
scroll to position [586, 0]
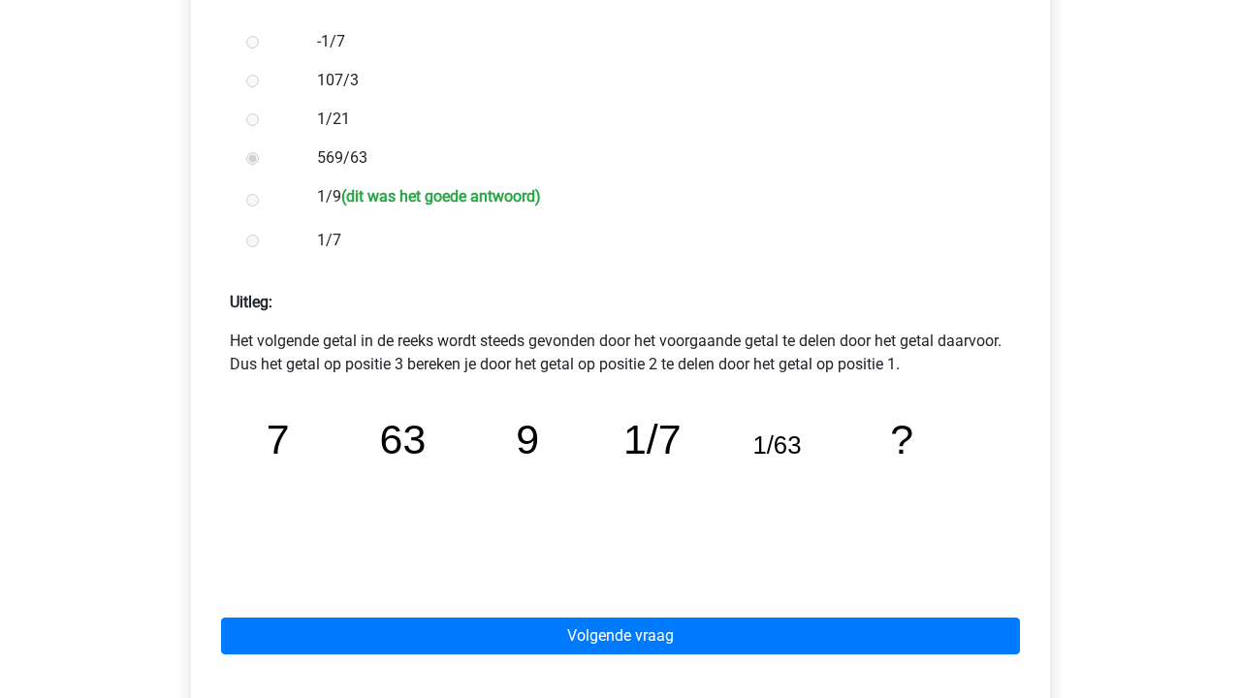
click at [493, 199] on h6 "(dit was het goede antwoord)" at bounding box center [441, 196] width 200 height 18
click at [528, 437] on tspan "9" at bounding box center [528, 439] width 23 height 47
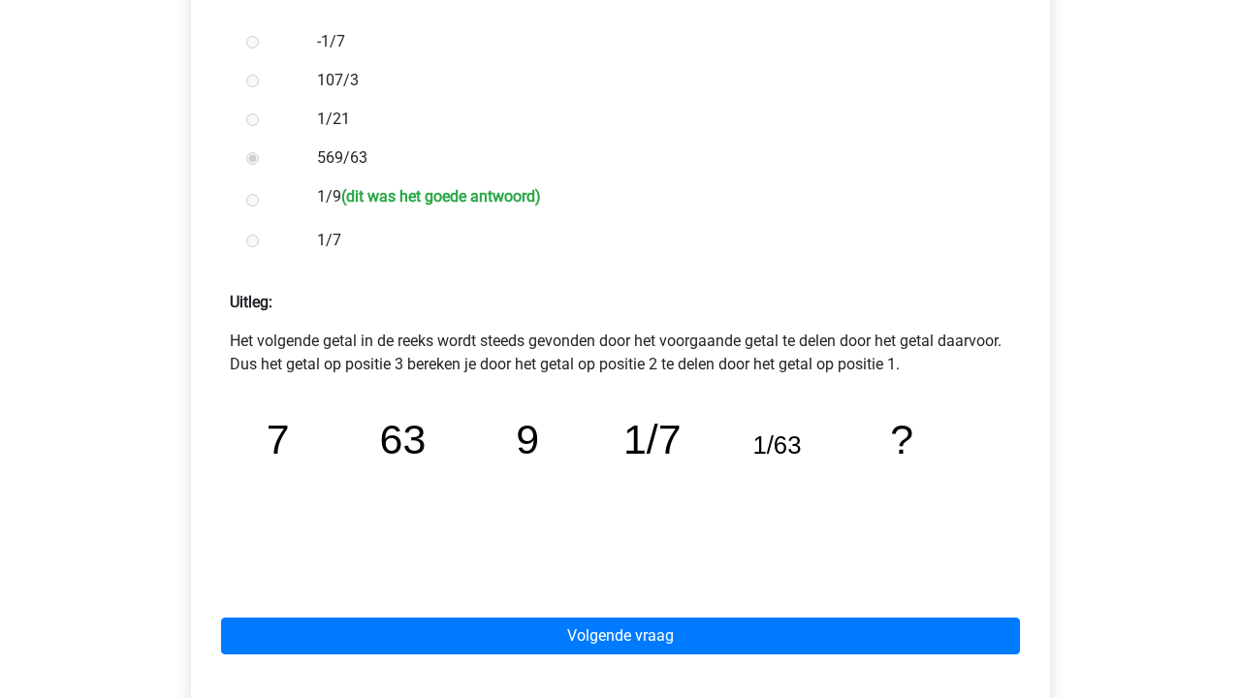
click at [778, 456] on tspan "1/63" at bounding box center [778, 444] width 48 height 27
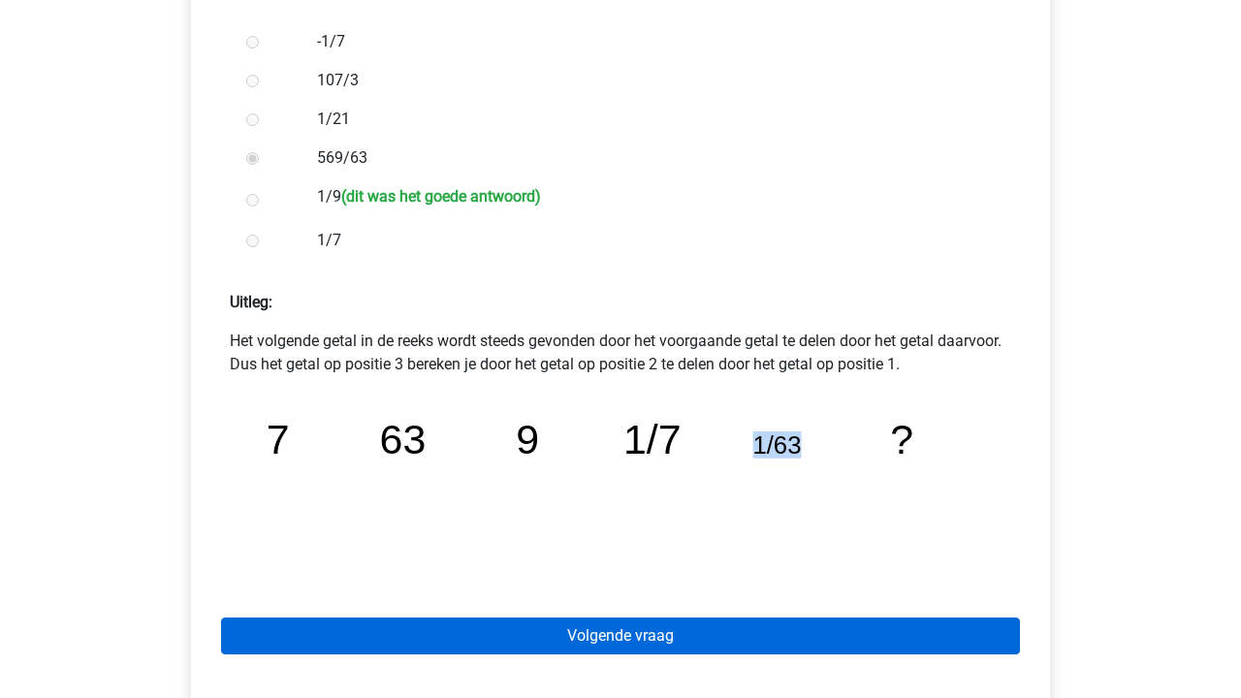
click at [643, 631] on link "Volgende vraag" at bounding box center [620, 635] width 799 height 37
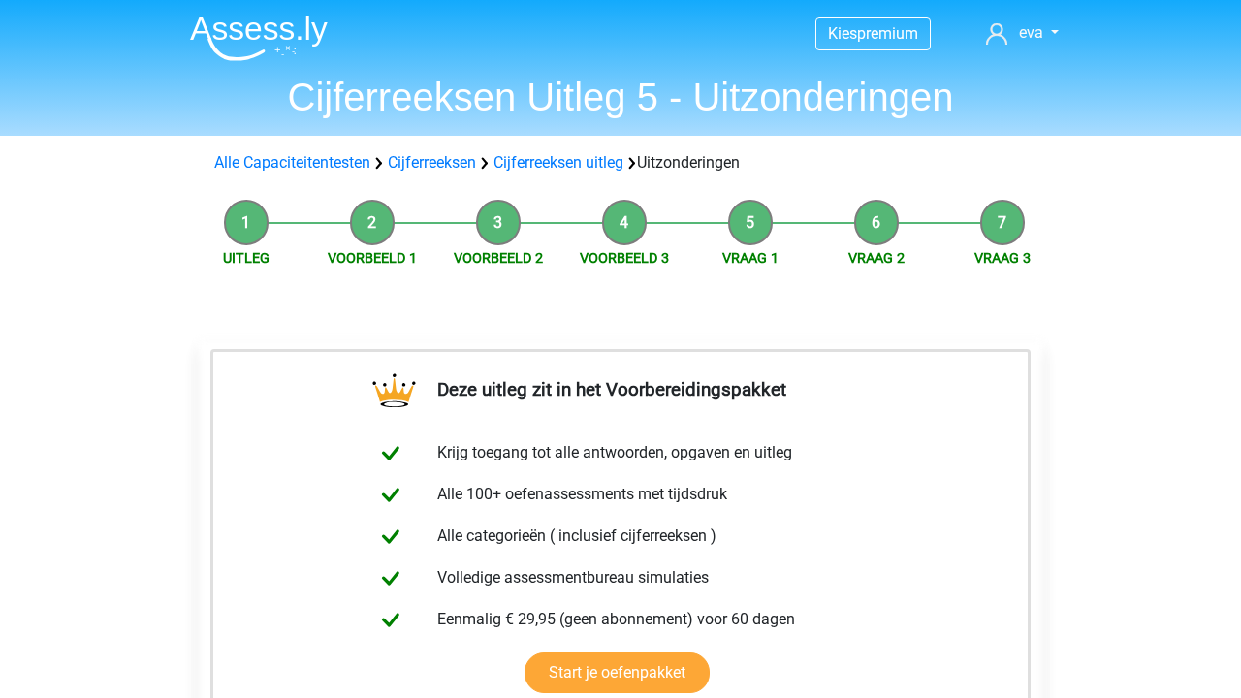
scroll to position [752, 0]
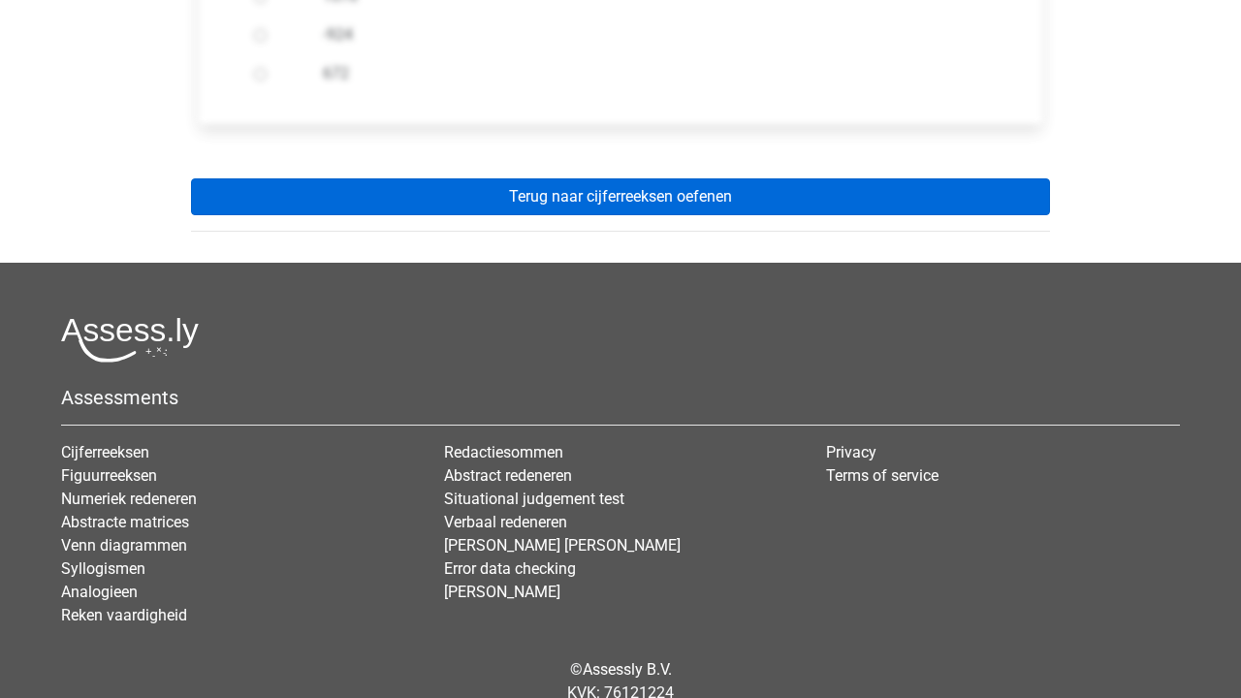
click at [644, 202] on link "Terug naar cijferreeksen oefenen" at bounding box center [620, 196] width 859 height 37
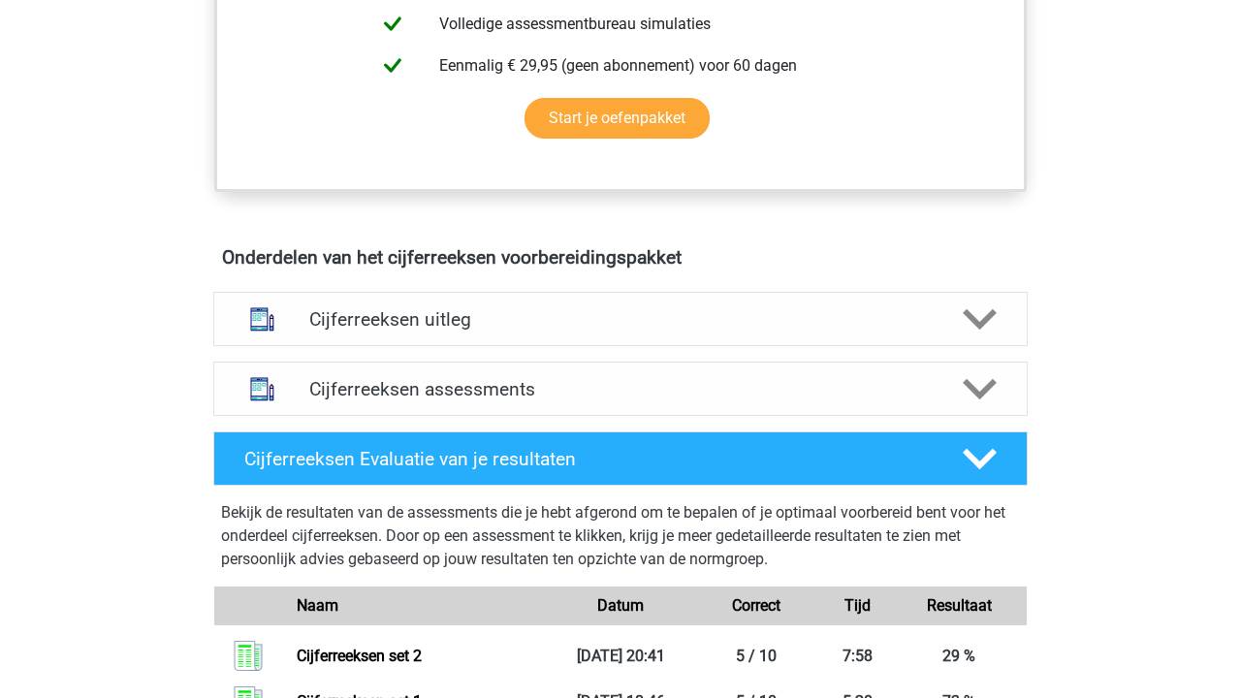
scroll to position [942, 0]
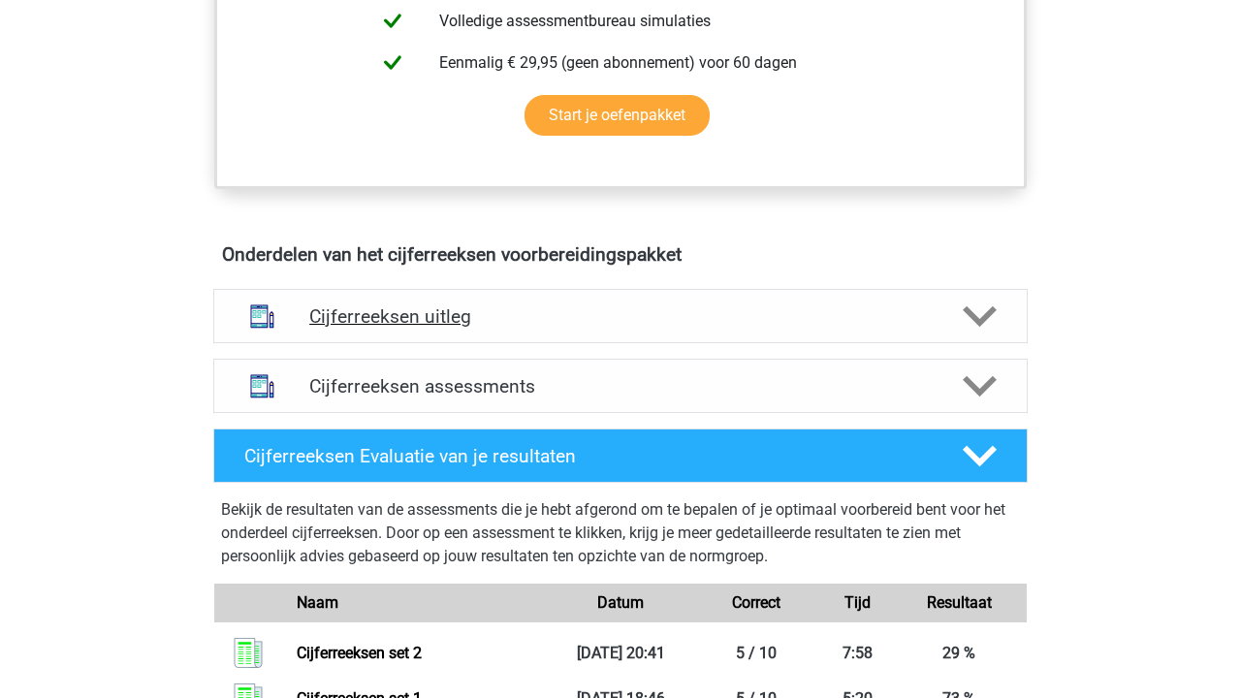
click at [473, 328] on h4 "Cijferreeksen uitleg" at bounding box center [620, 316] width 622 height 22
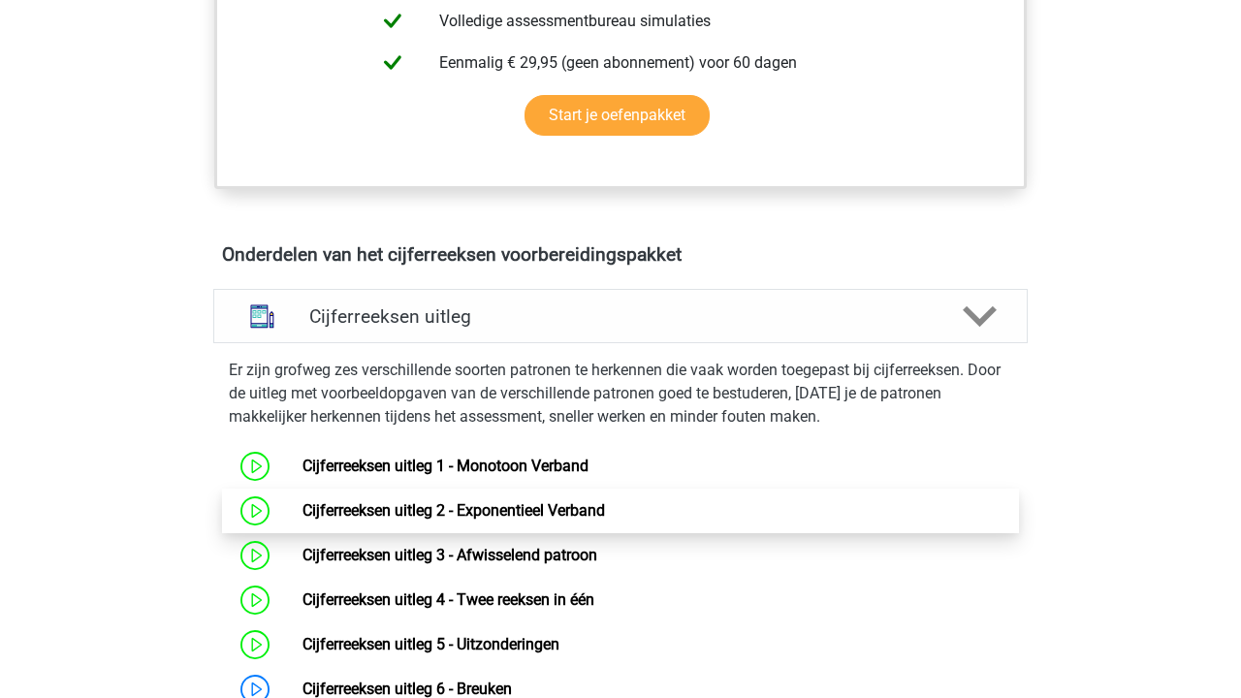
scroll to position [1124, 0]
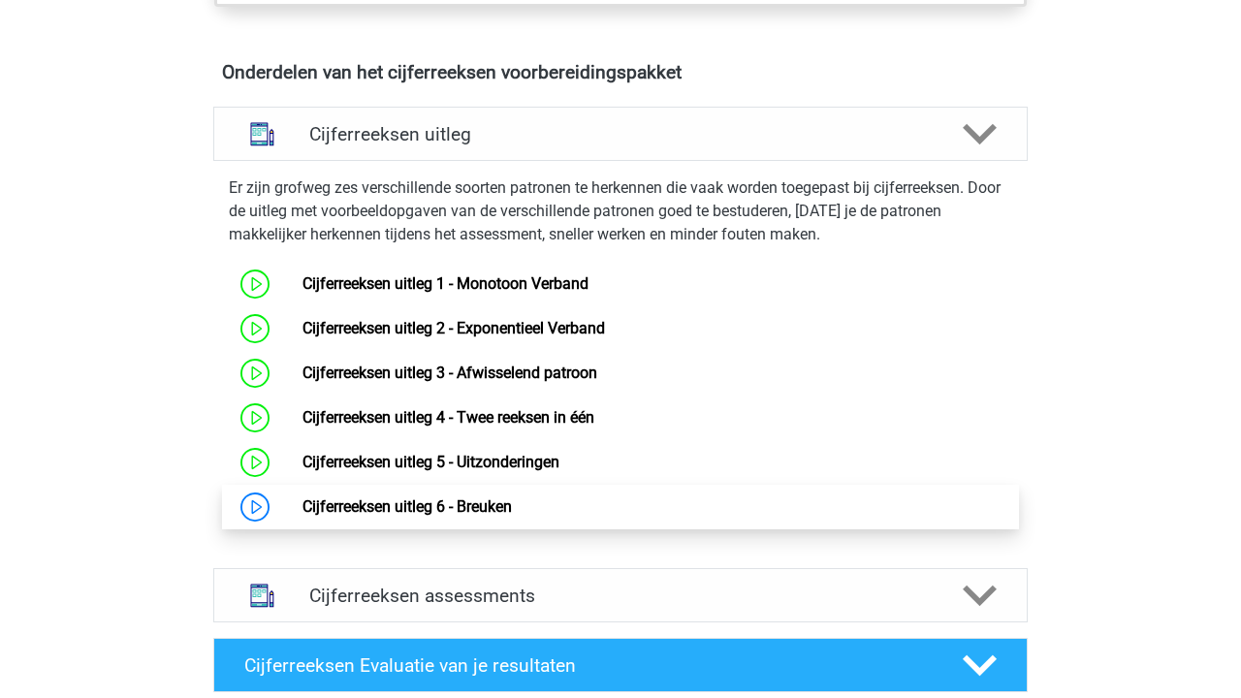
click at [425, 511] on link "Cijferreeksen uitleg 6 - Breuken" at bounding box center [406, 506] width 209 height 18
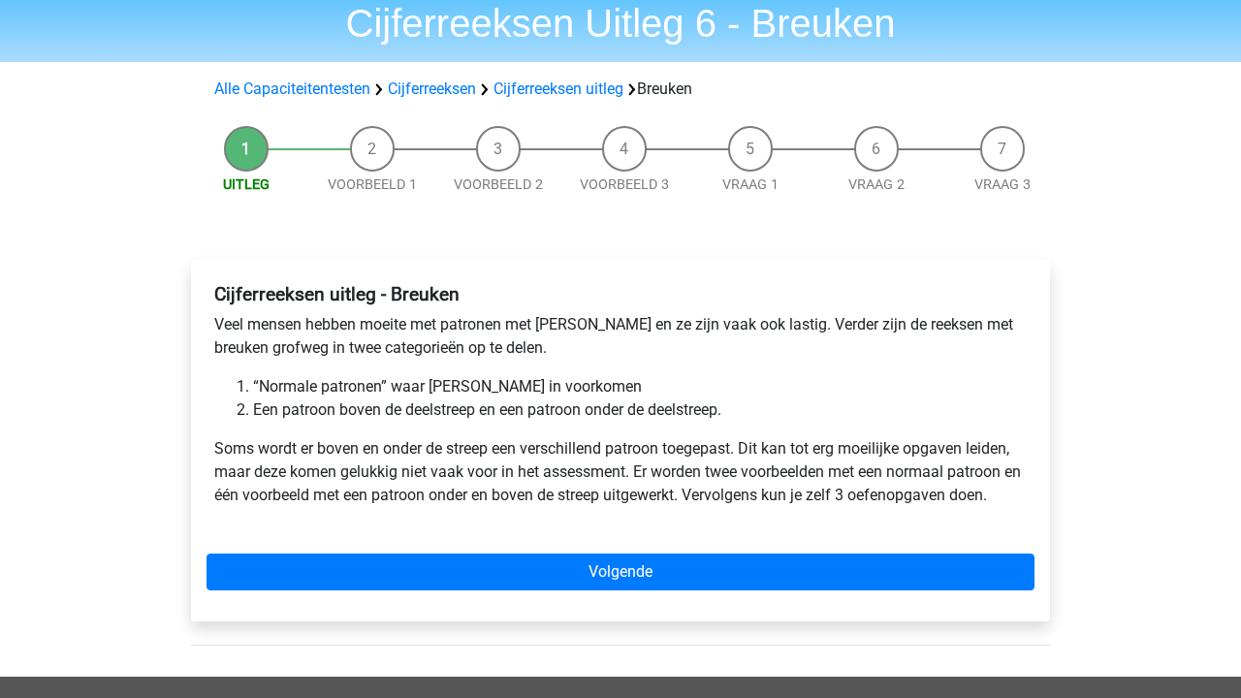
scroll to position [98, 0]
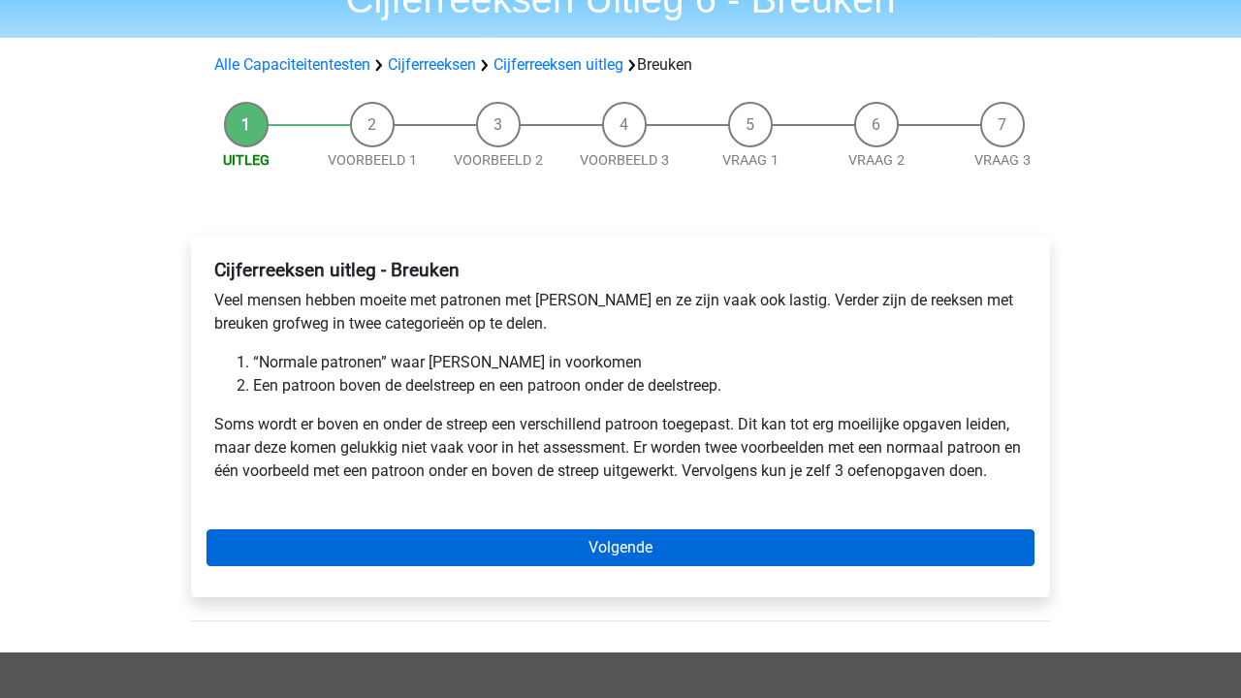
click at [418, 553] on link "Volgende" at bounding box center [620, 547] width 828 height 37
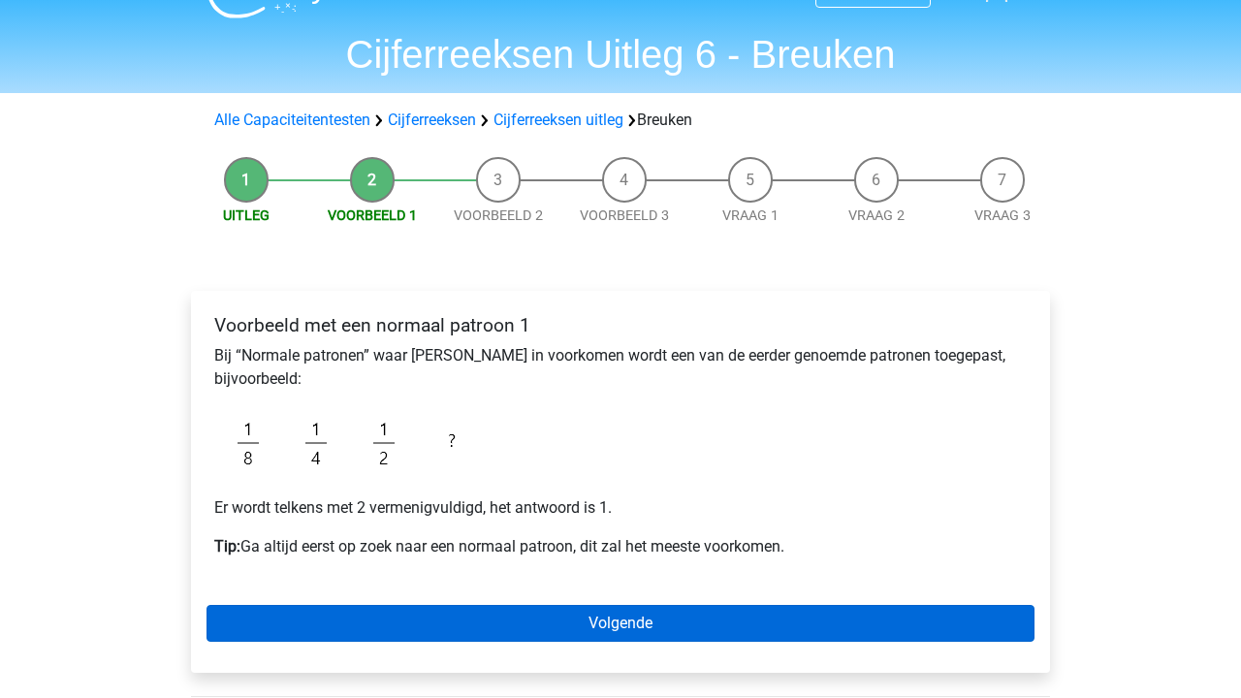
scroll to position [57, 0]
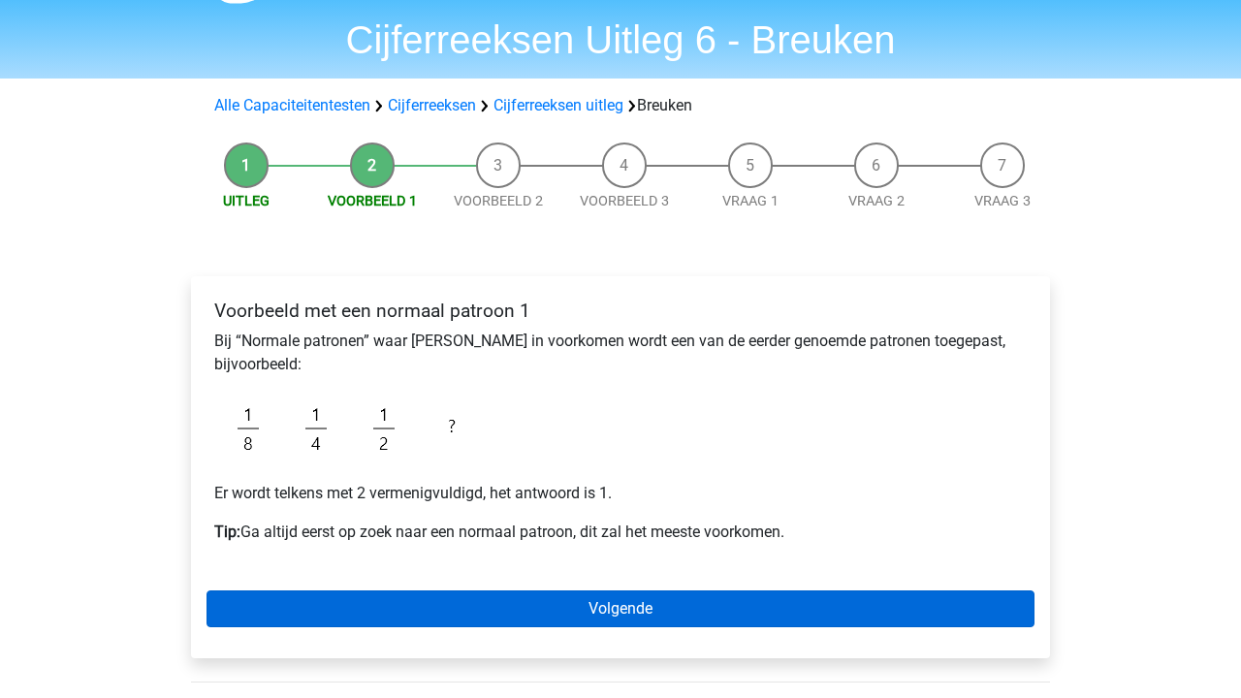
click at [480, 595] on link "Volgende" at bounding box center [620, 608] width 828 height 37
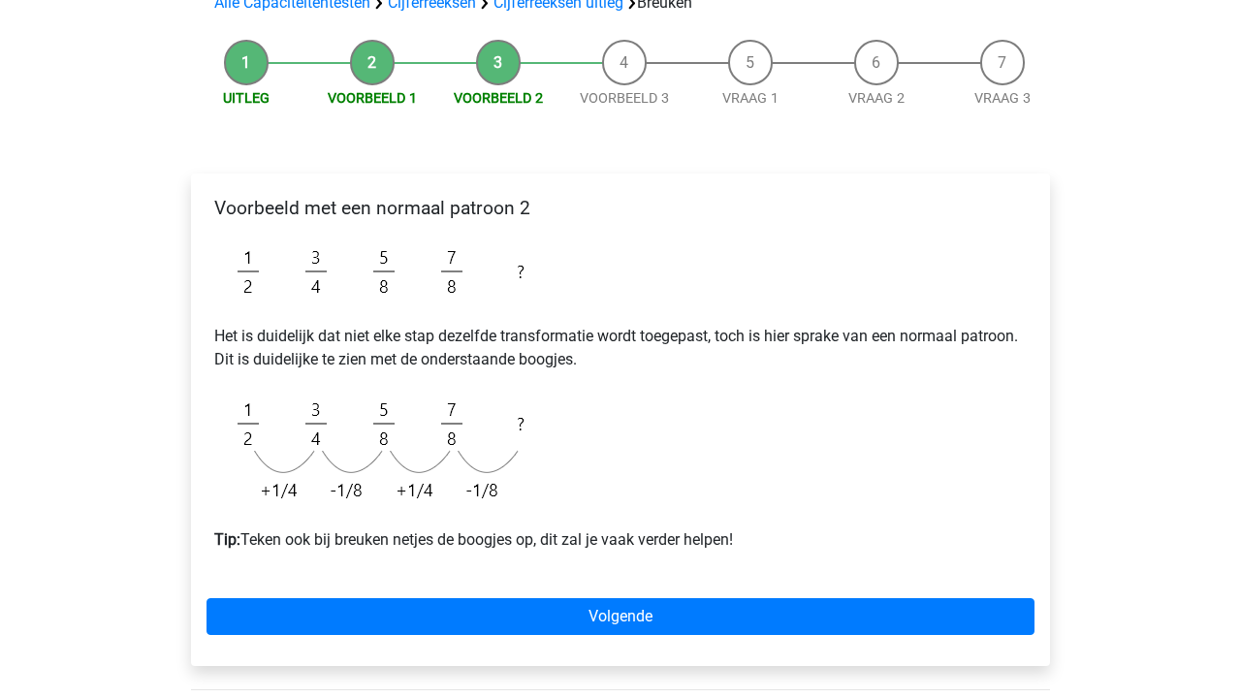
scroll to position [163, 0]
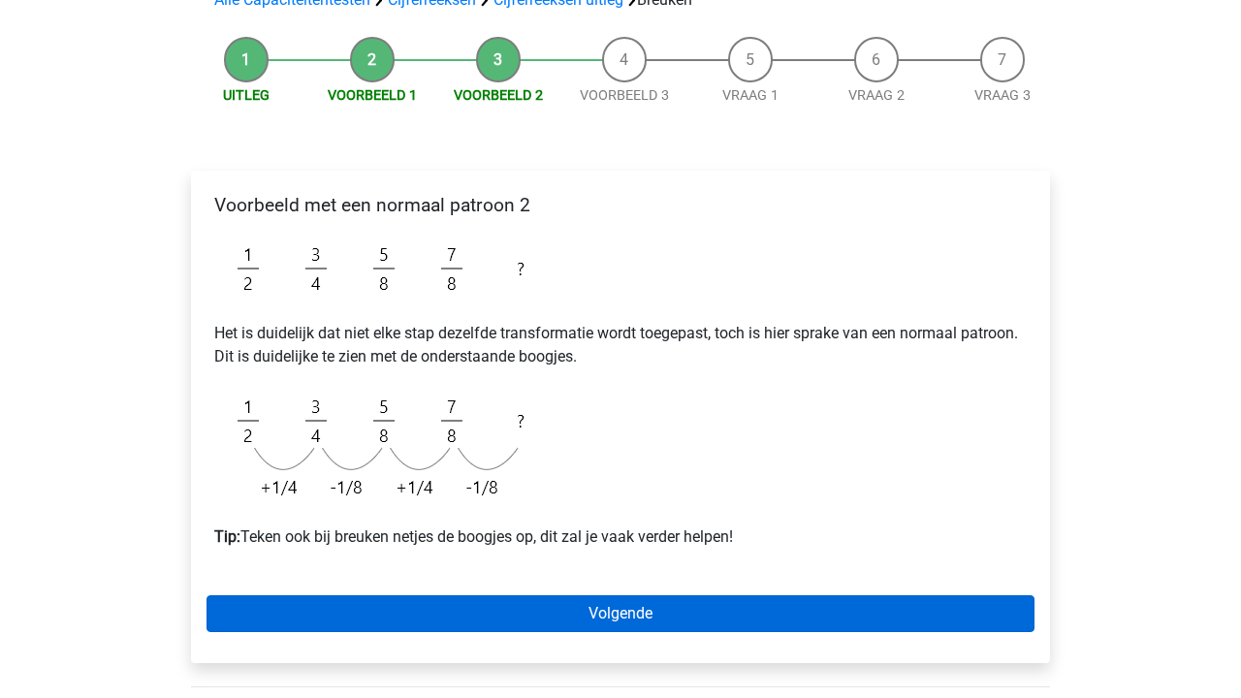
click at [502, 607] on link "Volgende" at bounding box center [620, 613] width 828 height 37
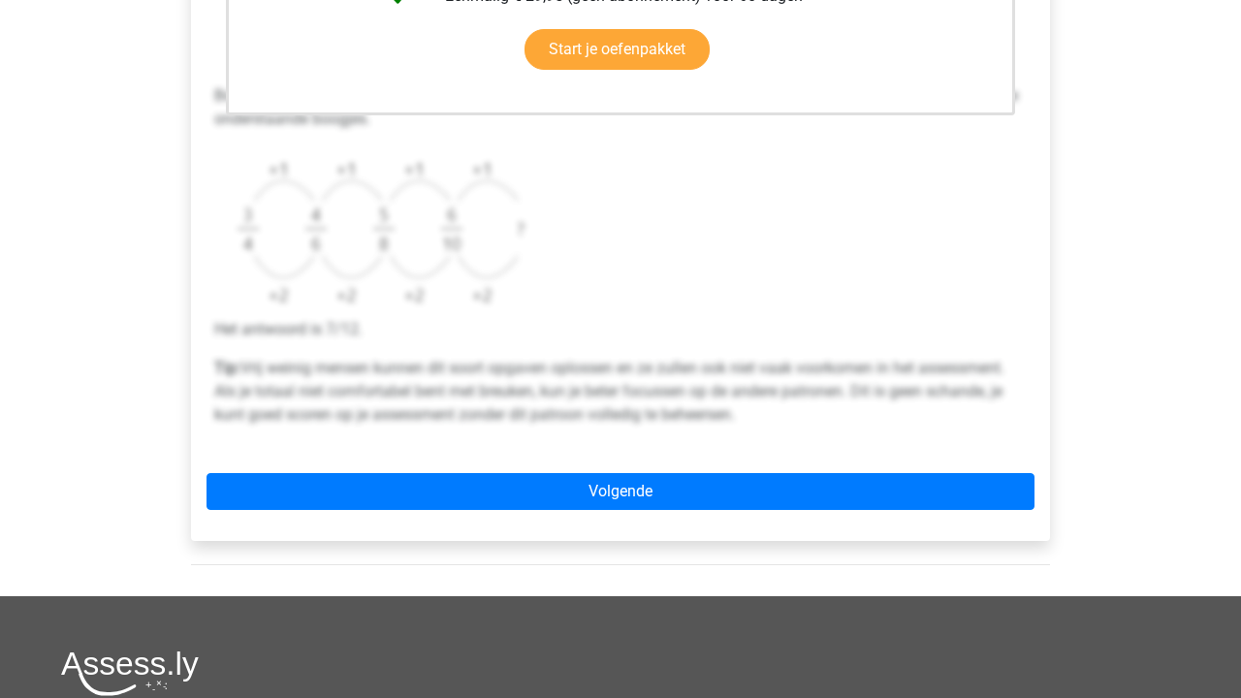
scroll to position [745, 0]
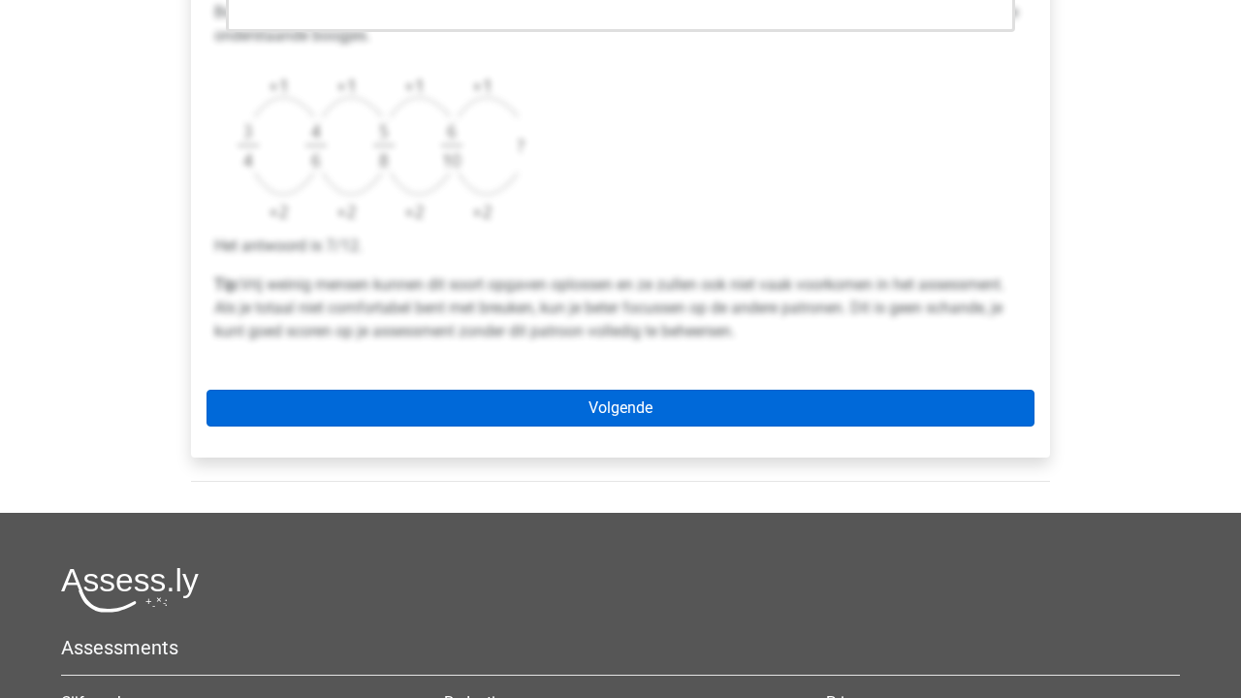
click at [533, 409] on link "Volgende" at bounding box center [620, 408] width 828 height 37
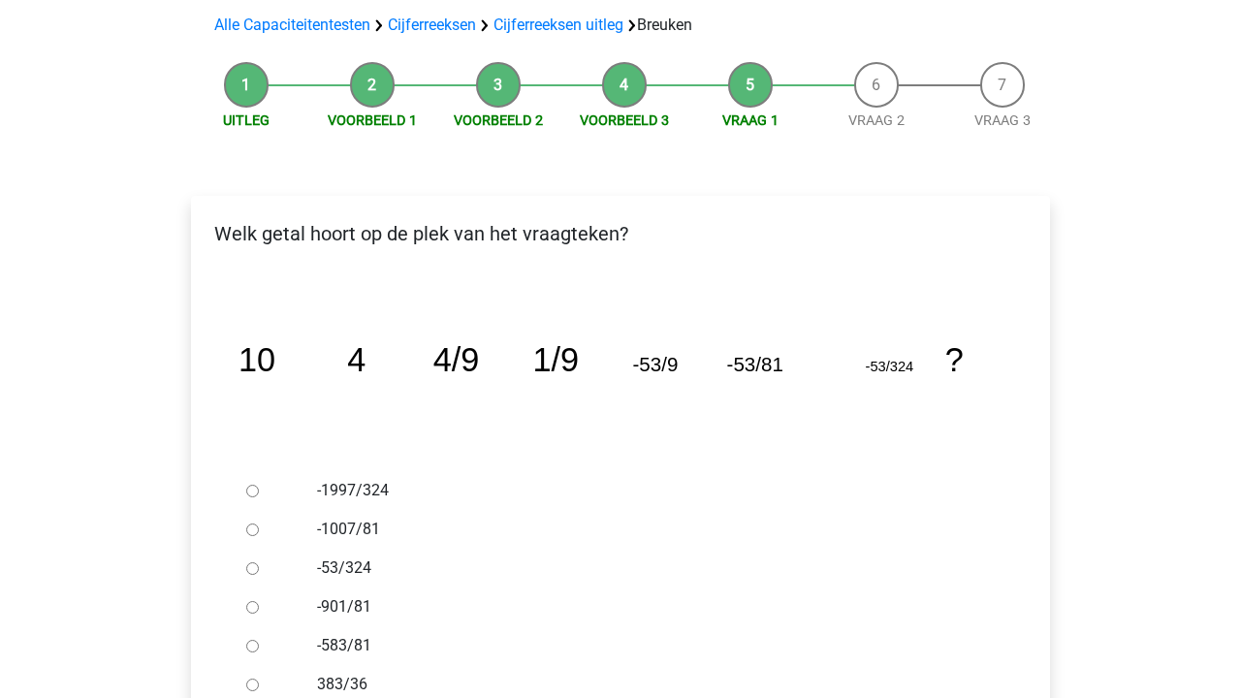
scroll to position [120, 0]
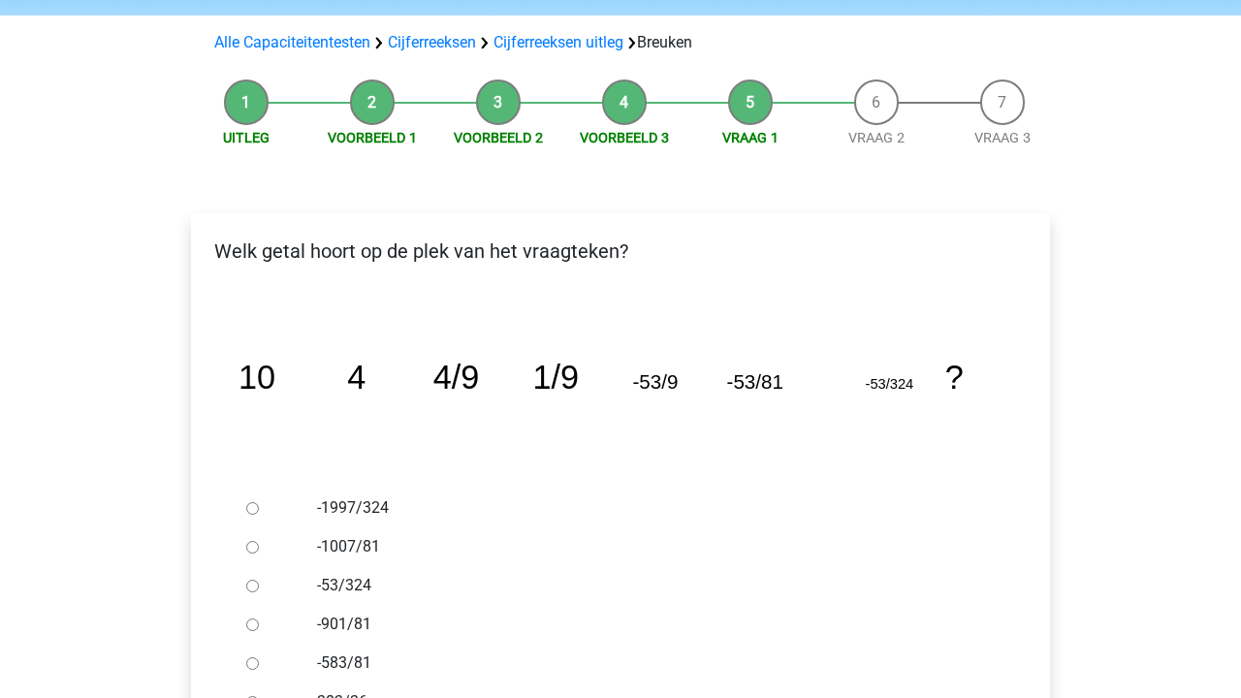
click at [332, 530] on div "-1007/81" at bounding box center [652, 546] width 700 height 39
click at [333, 555] on label "-1007/81" at bounding box center [652, 546] width 671 height 23
click at [259, 553] on input "-1007/81" at bounding box center [252, 547] width 13 height 13
radio input "true"
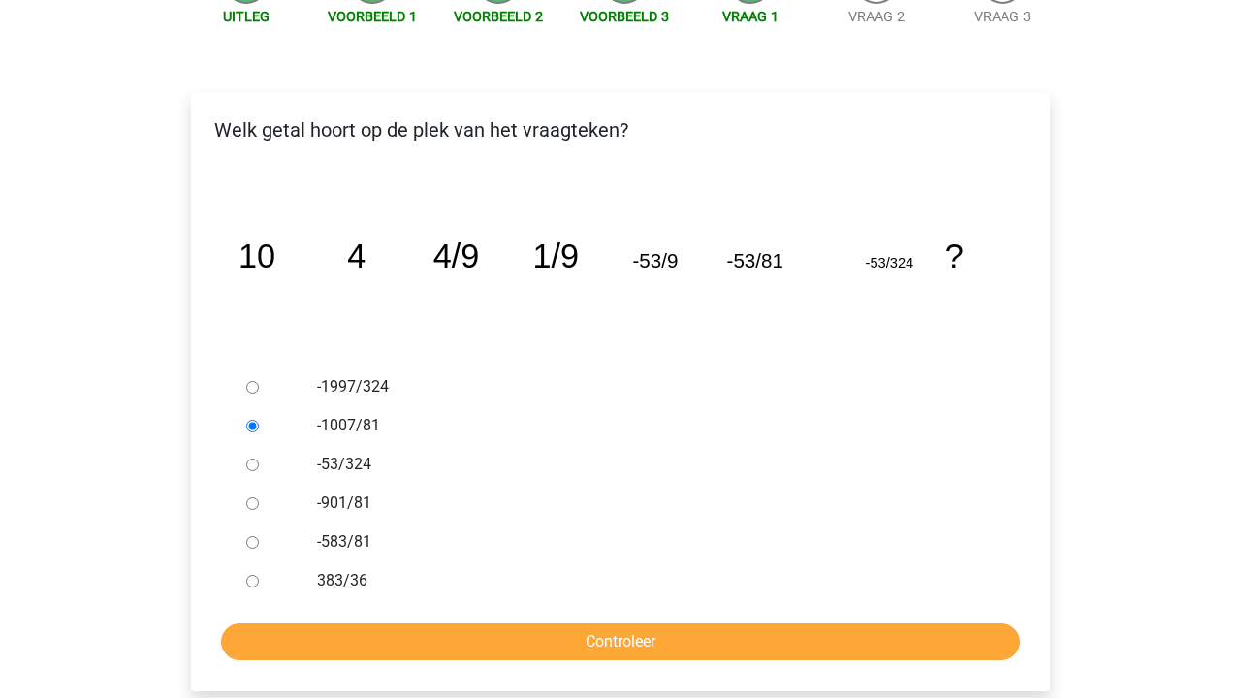
scroll to position [347, 0]
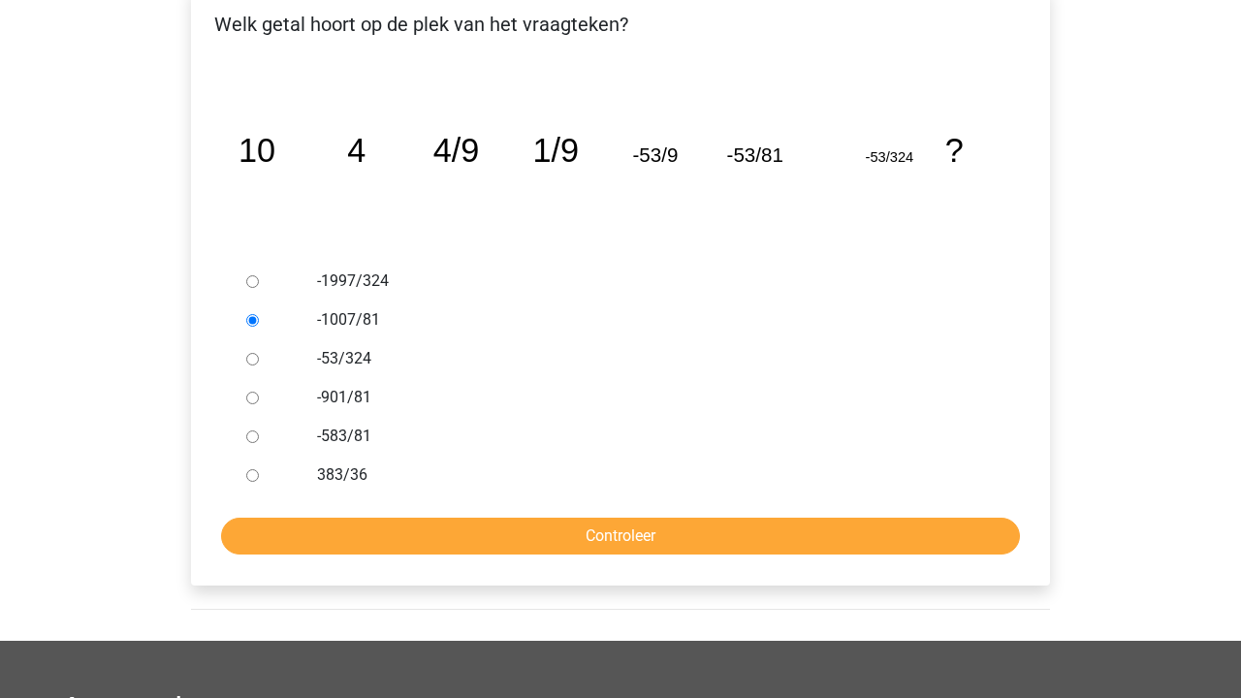
click at [448, 516] on form "-1997/324 -1007/81 -53/324 -901/81 -583/81 383/36 Controleer" at bounding box center [620, 408] width 828 height 293
click at [469, 525] on input "Controleer" at bounding box center [620, 536] width 799 height 37
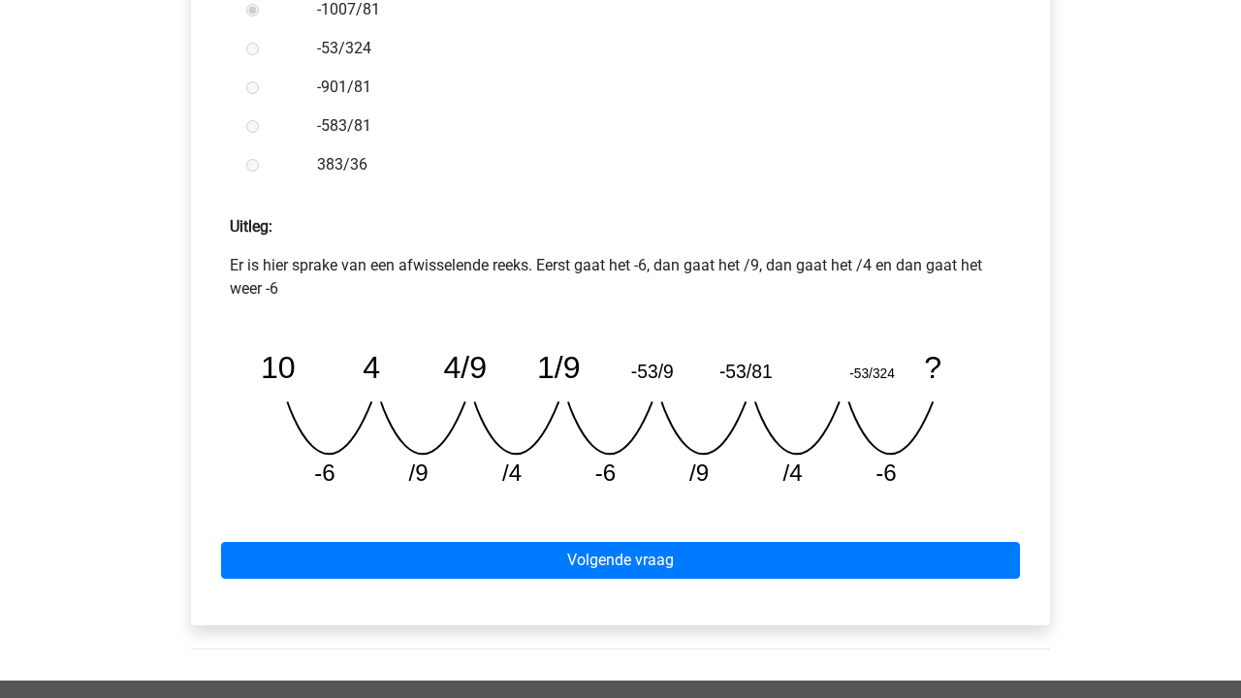
scroll to position [708, 0]
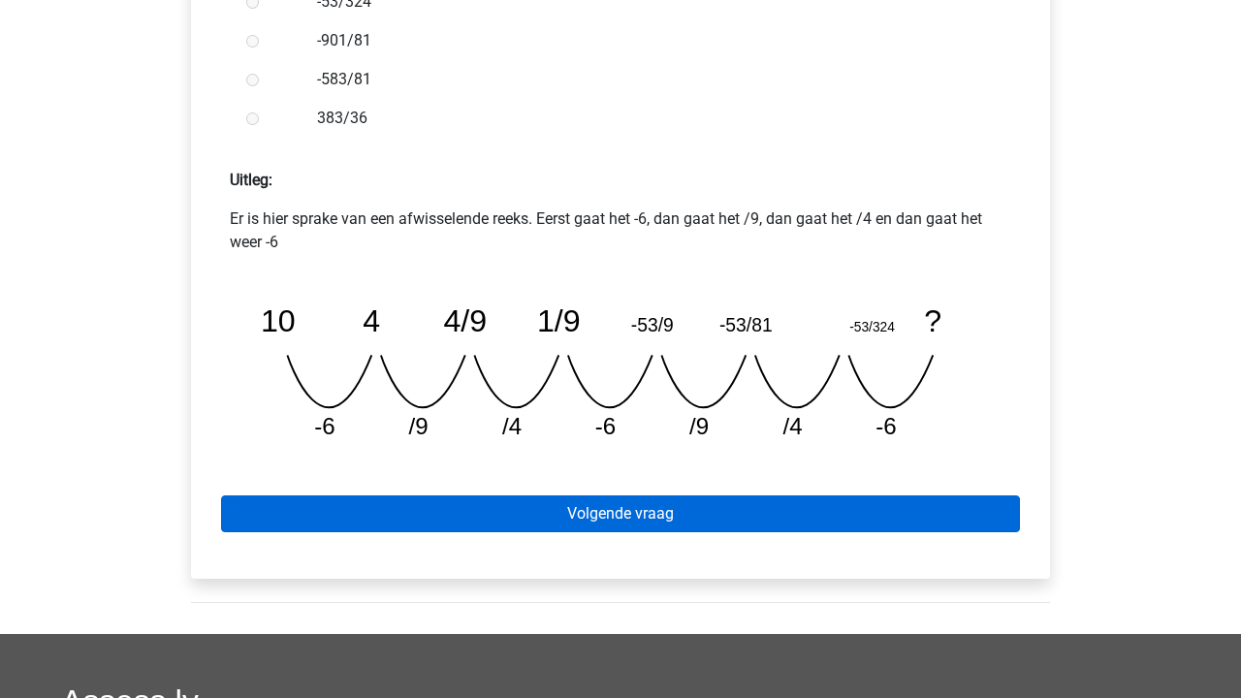
click at [571, 529] on link "Volgende vraag" at bounding box center [620, 513] width 799 height 37
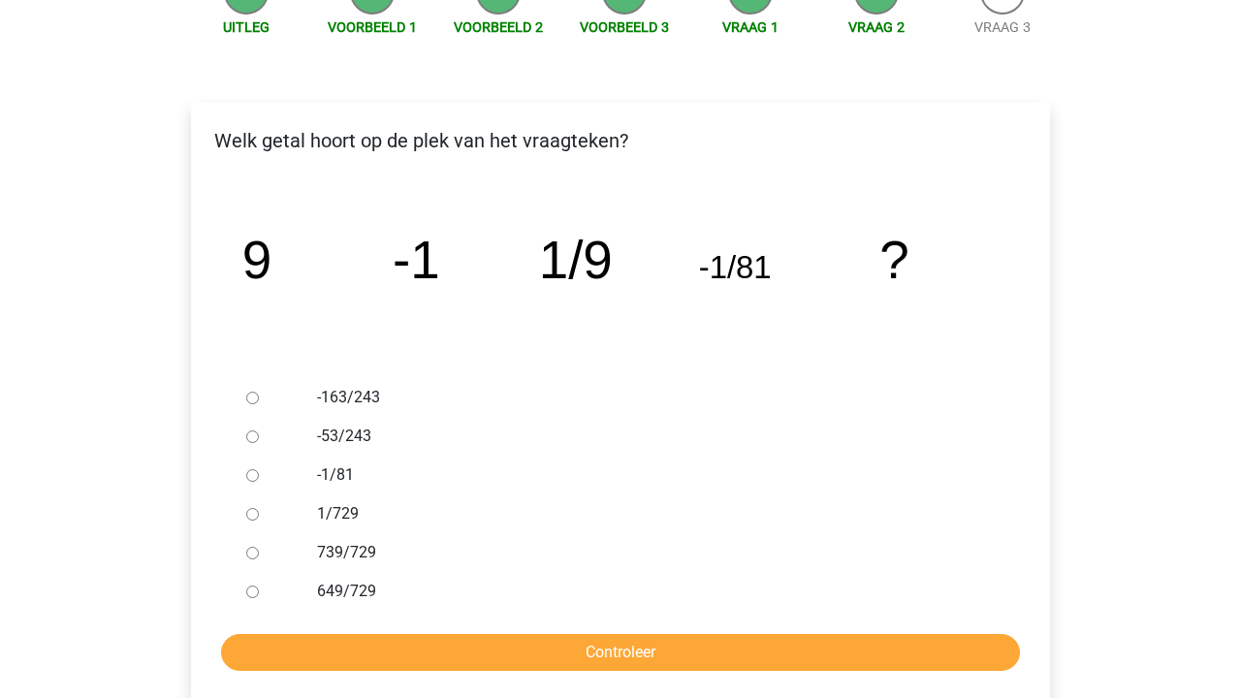
scroll to position [277, 0]
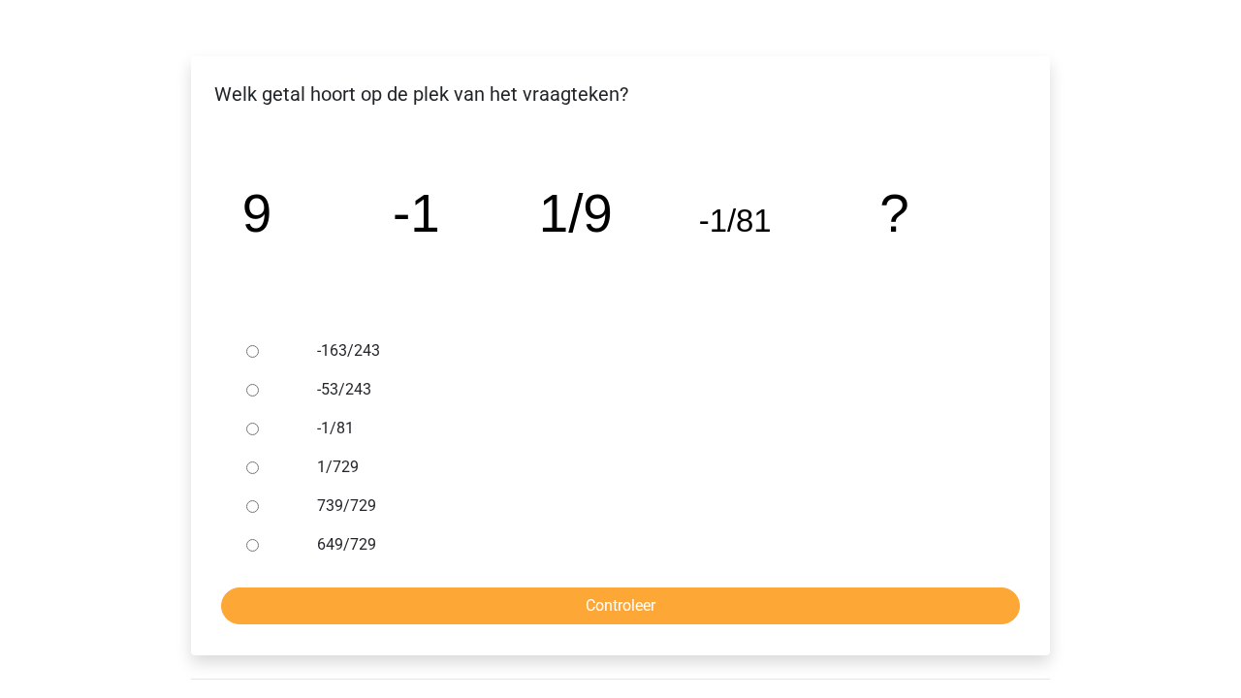
click at [368, 435] on label "-1/81" at bounding box center [652, 428] width 671 height 23
click at [259, 435] on input "-1/81" at bounding box center [252, 429] width 13 height 13
radio input "true"
click at [408, 604] on input "Controleer" at bounding box center [620, 605] width 799 height 37
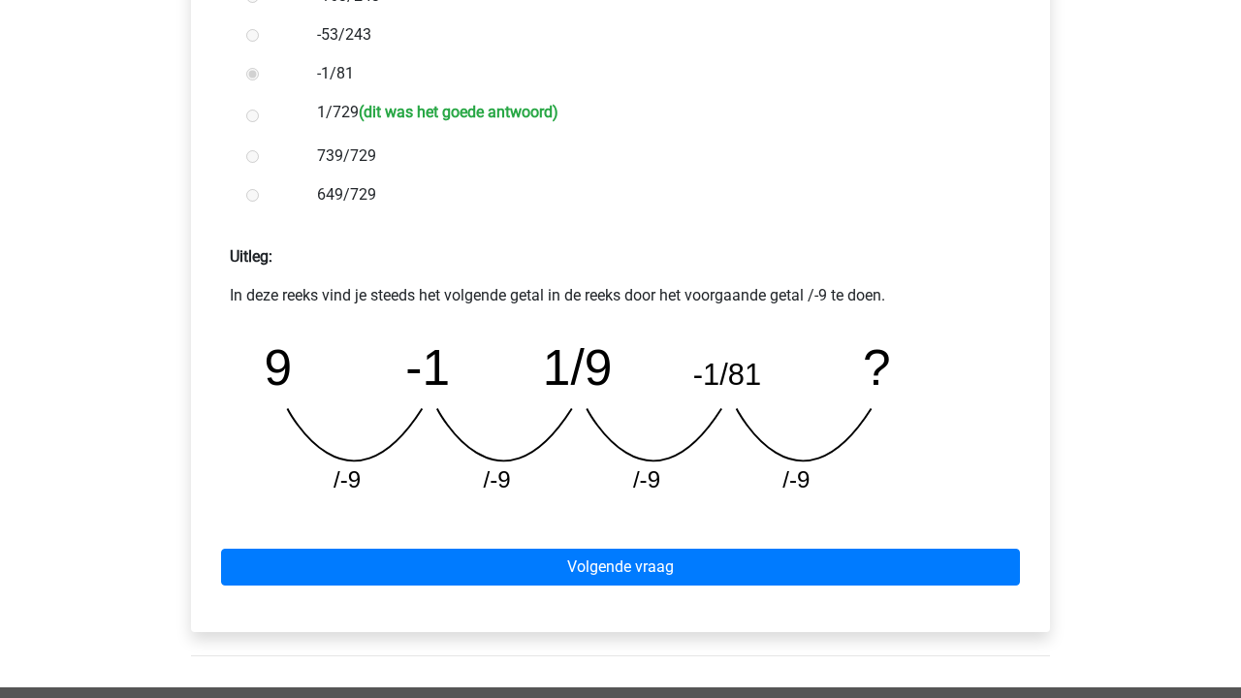
scroll to position [636, 0]
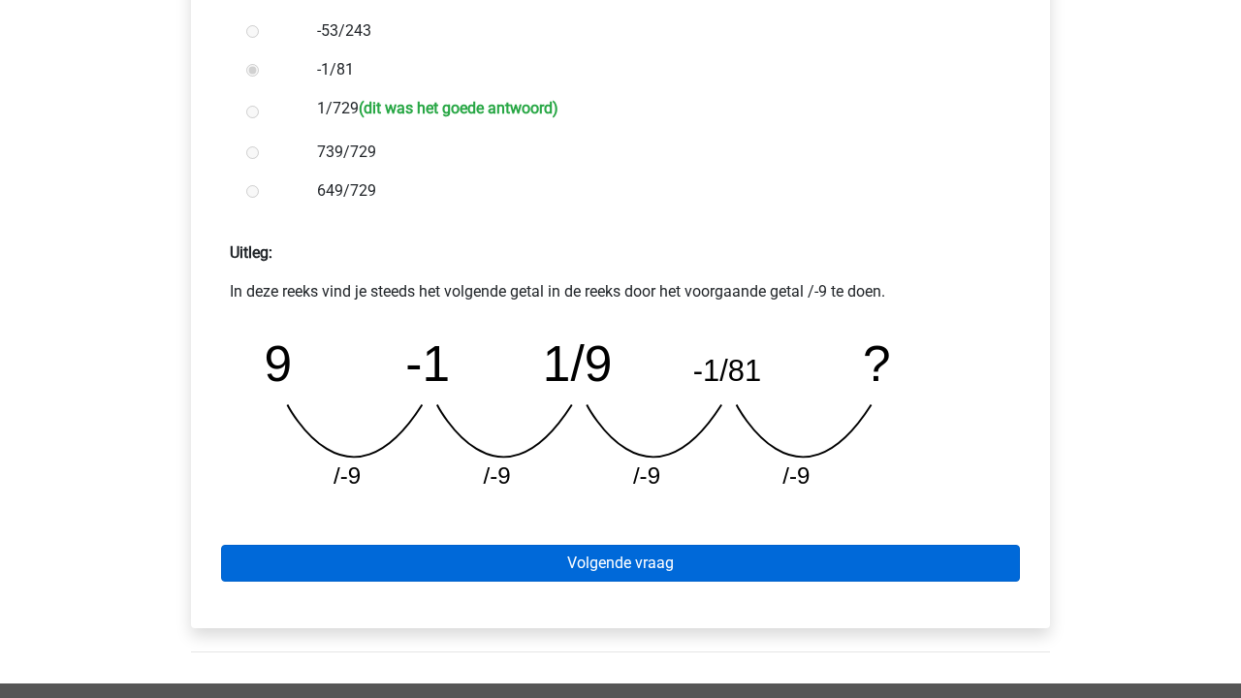
click at [701, 547] on link "Volgende vraag" at bounding box center [620, 563] width 799 height 37
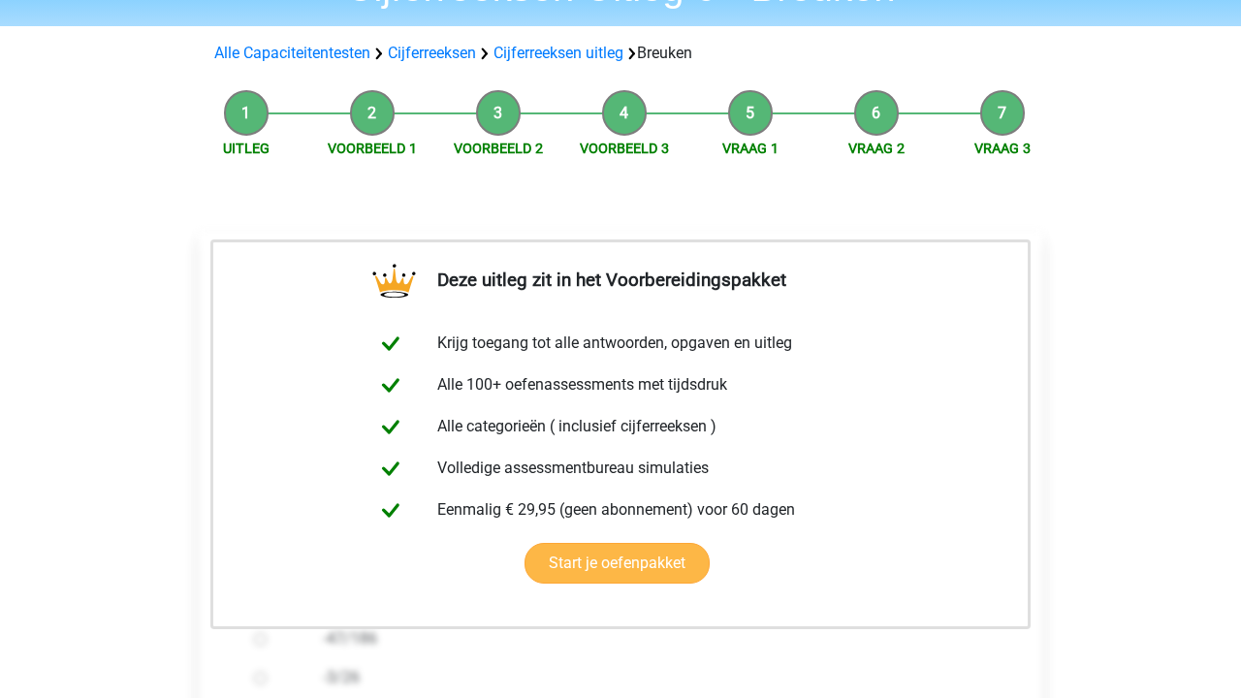
scroll to position [30, 0]
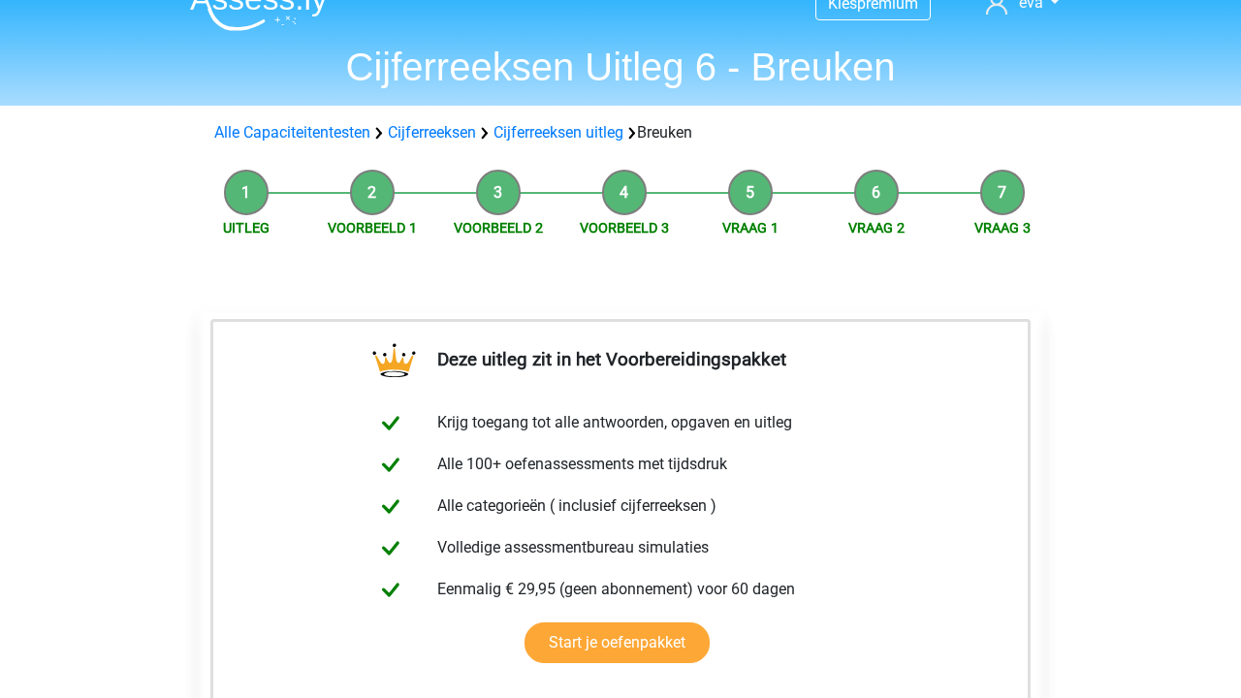
click at [866, 194] on li "Vraag 2" at bounding box center [876, 204] width 126 height 69
click at [887, 190] on li "Vraag 2" at bounding box center [876, 204] width 126 height 69
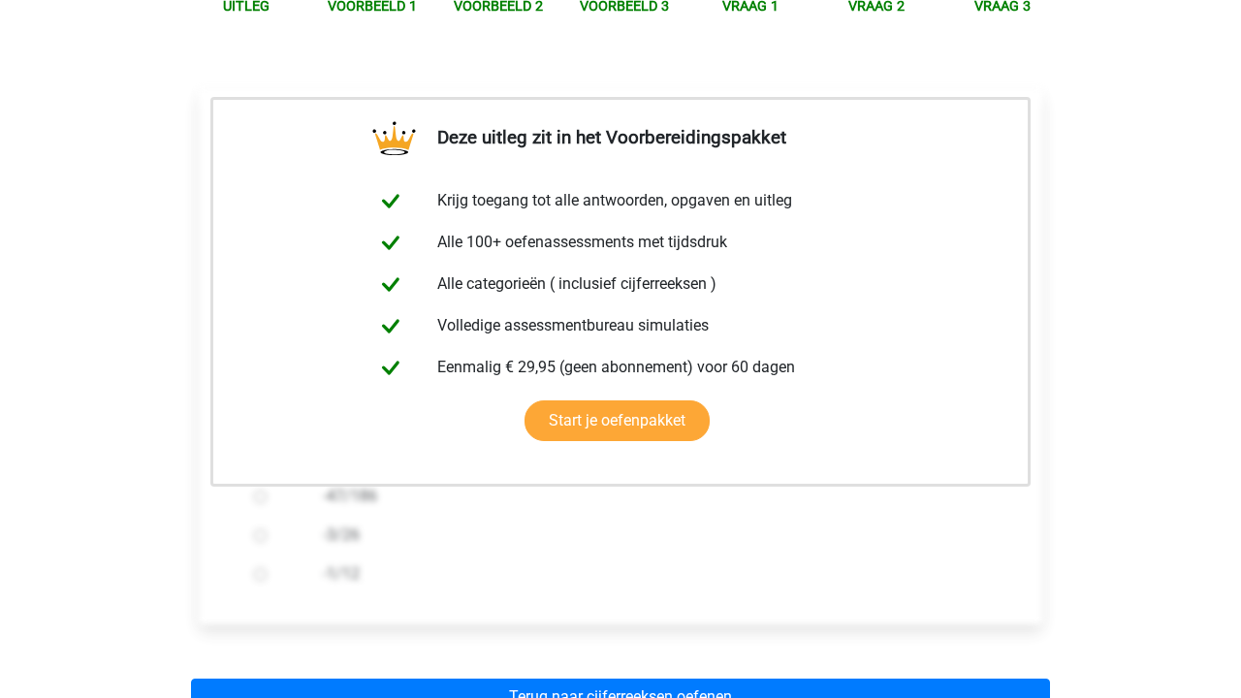
scroll to position [0, 0]
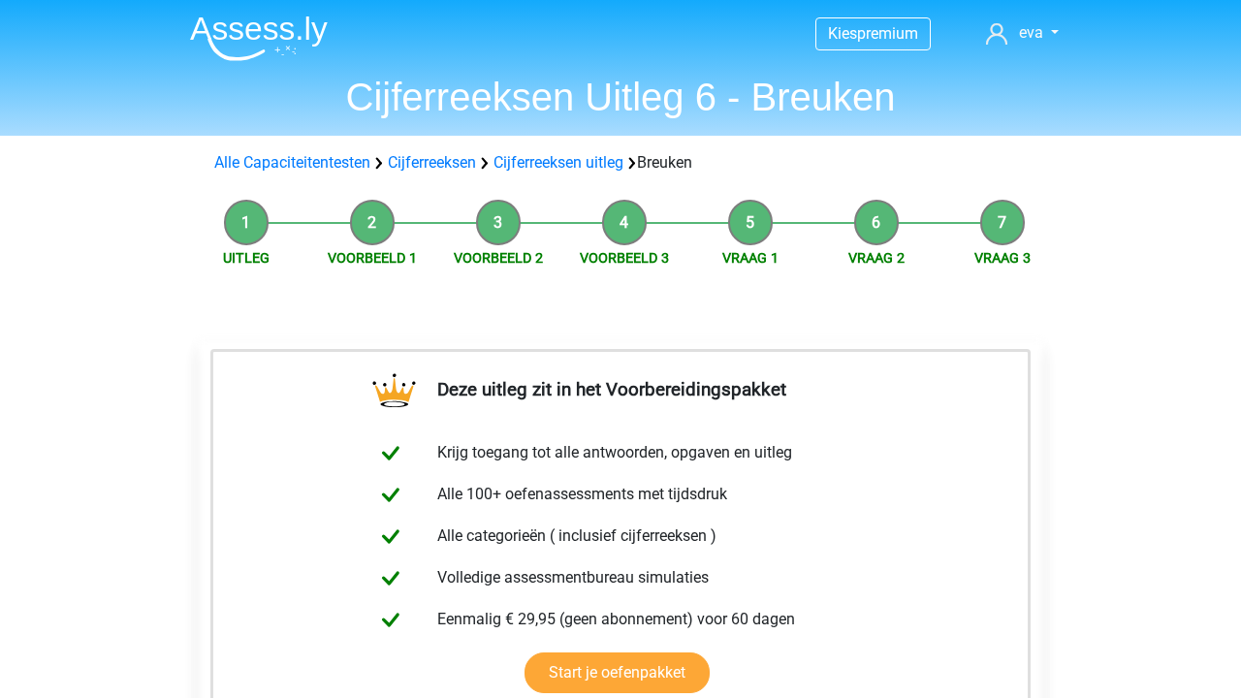
click at [855, 222] on li "Vraag 2" at bounding box center [876, 234] width 126 height 69
click at [863, 238] on li "Vraag 2" at bounding box center [876, 234] width 126 height 69
click at [863, 257] on link "Vraag 2" at bounding box center [876, 258] width 56 height 16
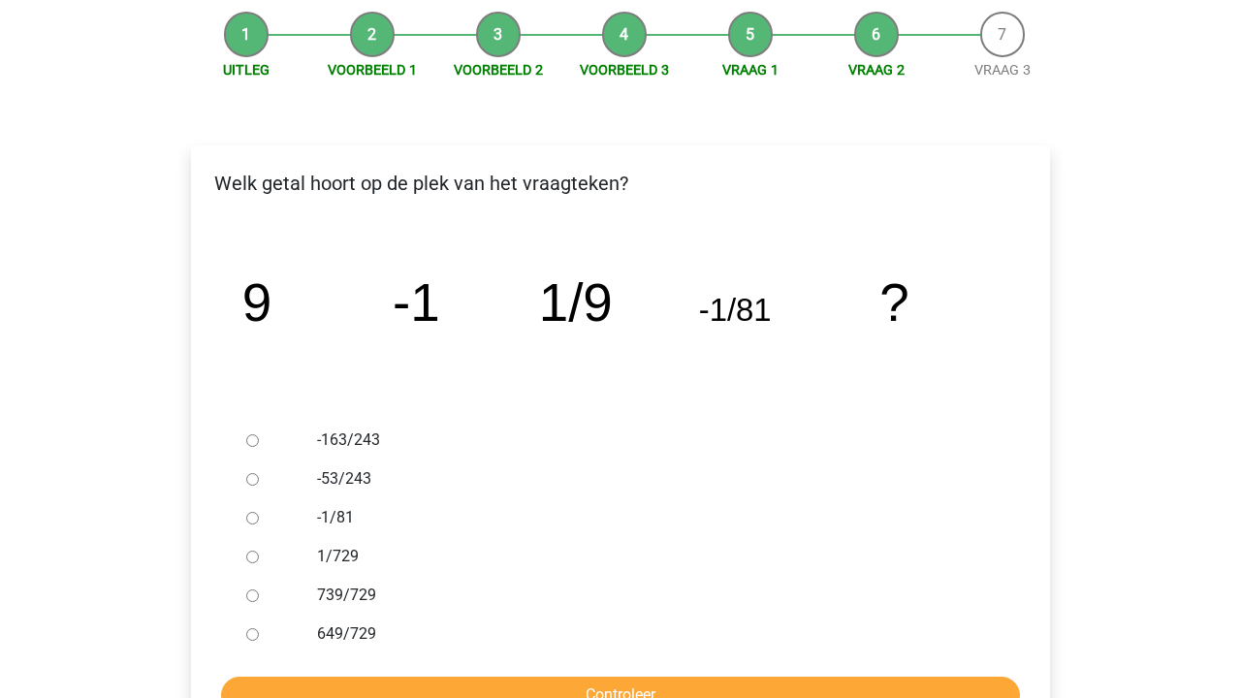
scroll to position [267, 0]
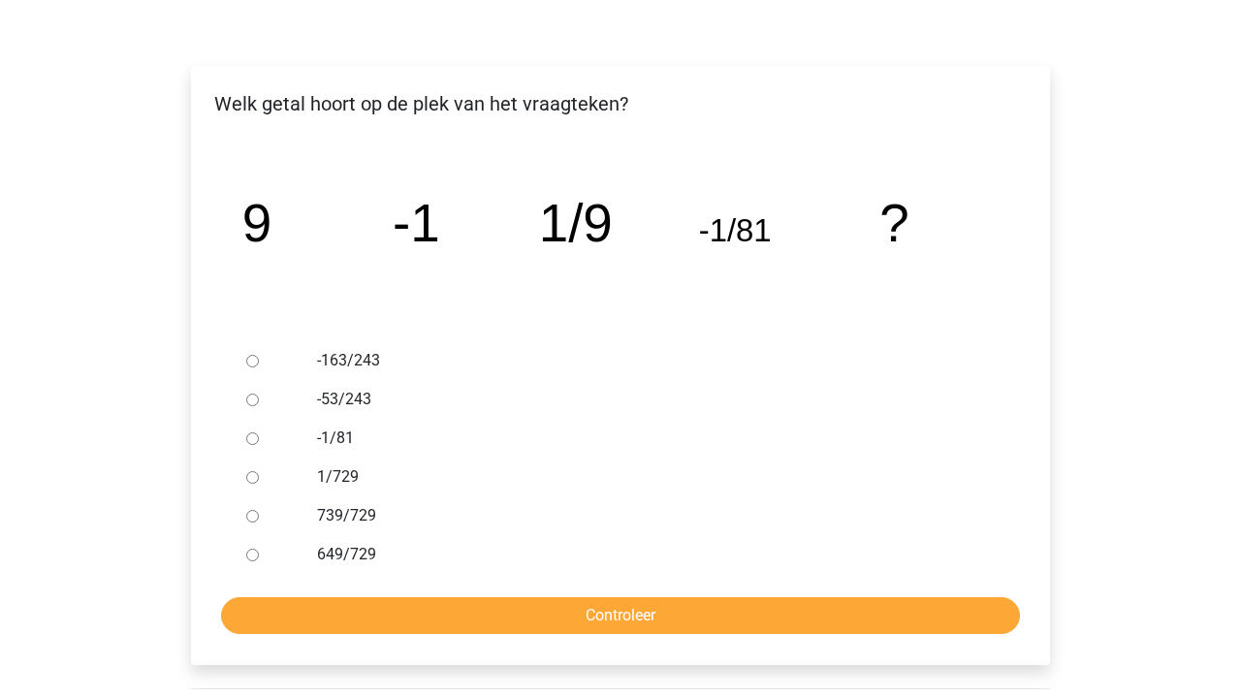
click at [342, 476] on label "1/729" at bounding box center [652, 476] width 671 height 23
click at [259, 476] on input "1/729" at bounding box center [252, 477] width 13 height 13
radio input "true"
click at [562, 603] on input "Controleer" at bounding box center [620, 615] width 799 height 37
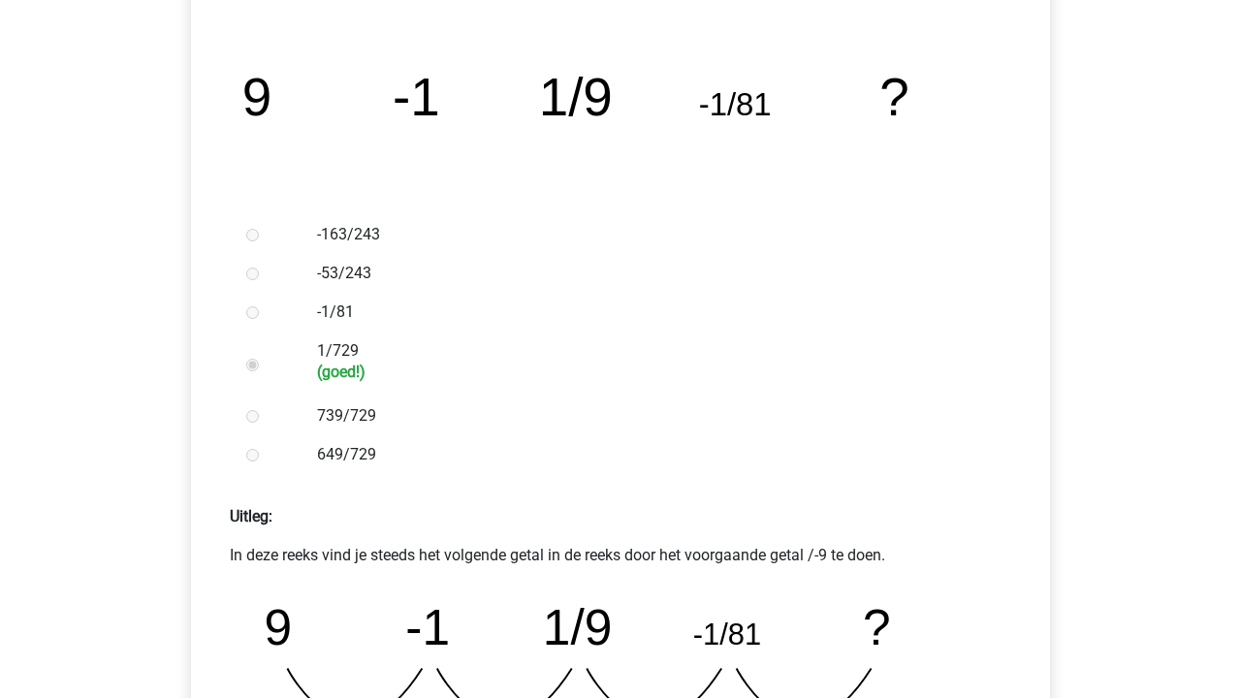
scroll to position [946, 0]
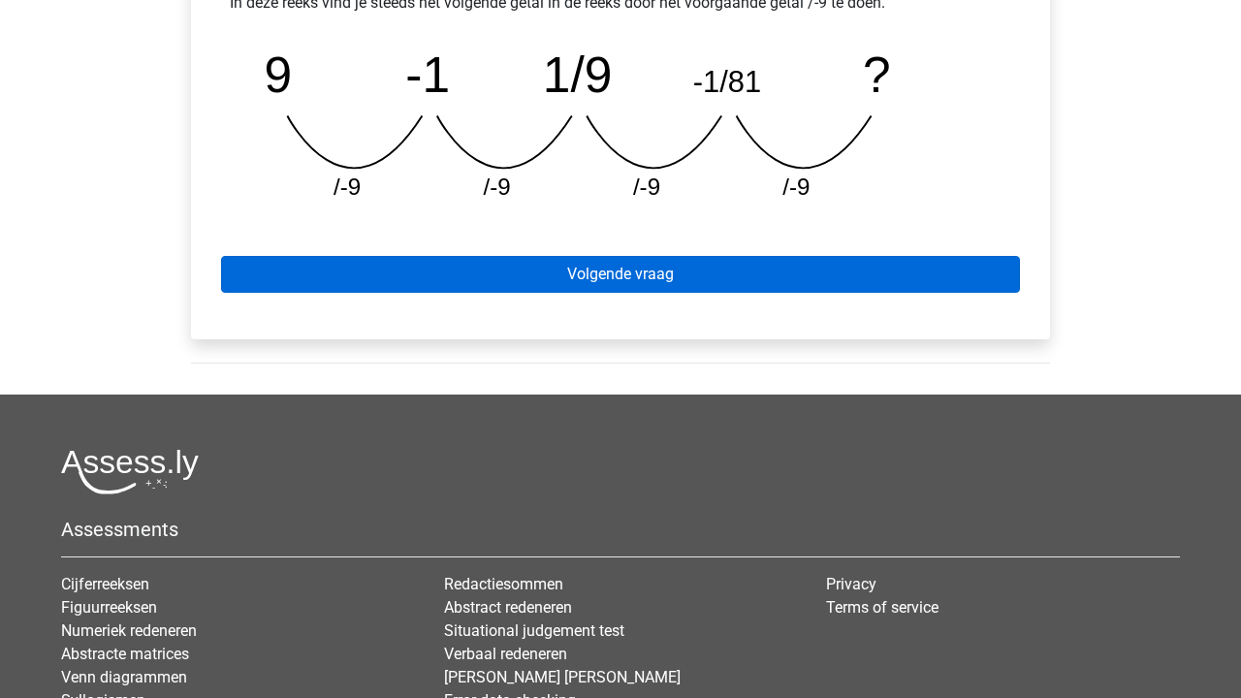
click at [643, 267] on link "Volgende vraag" at bounding box center [620, 274] width 799 height 37
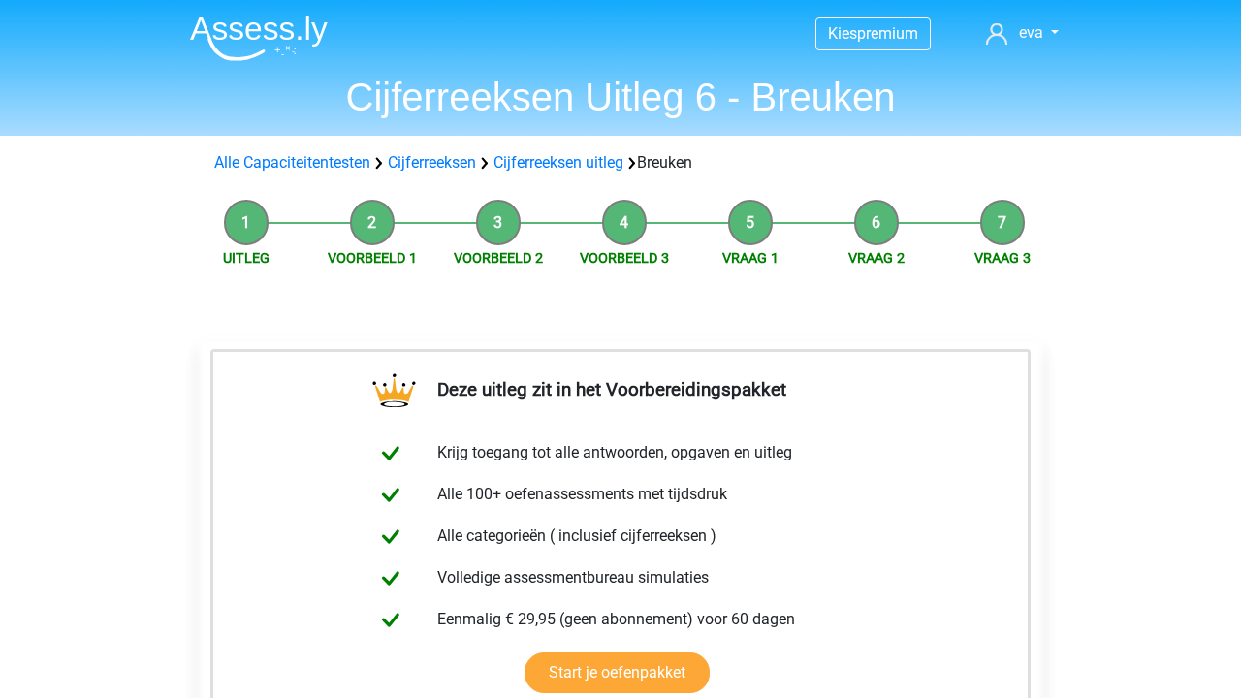
click at [417, 96] on h1 "Cijferreeksen Uitleg 6 - Breuken" at bounding box center [620, 97] width 892 height 47
click at [257, 42] on img at bounding box center [259, 39] width 138 height 46
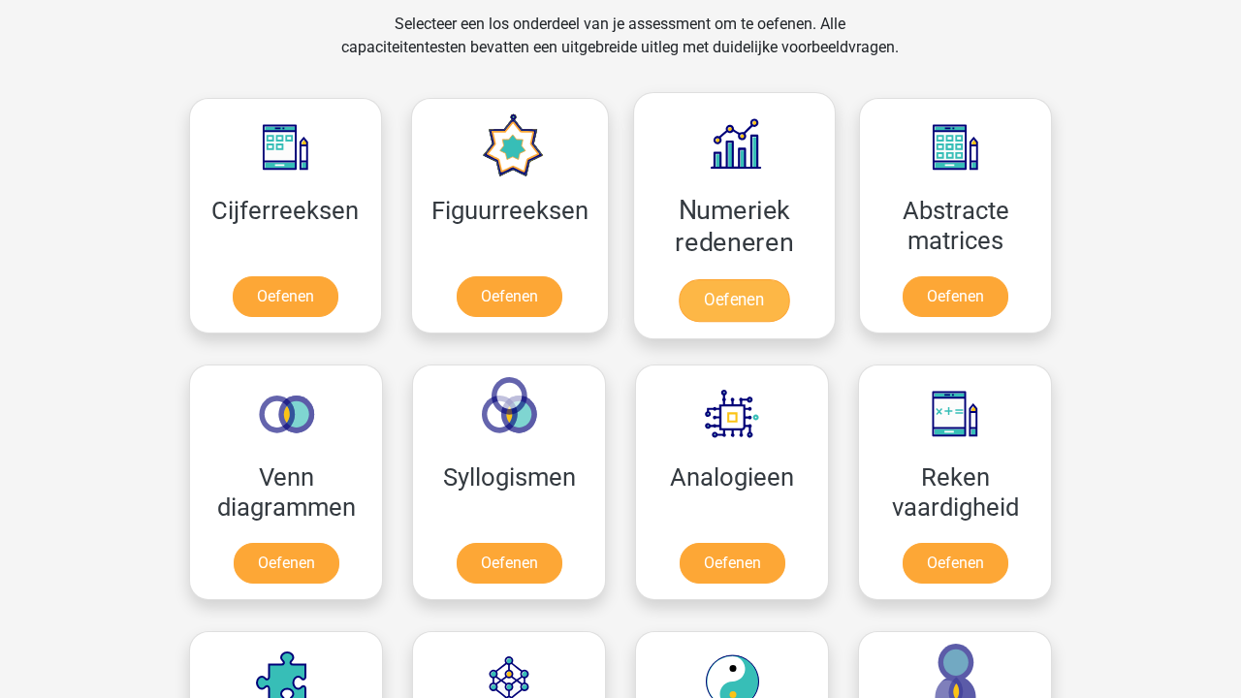
scroll to position [814, 0]
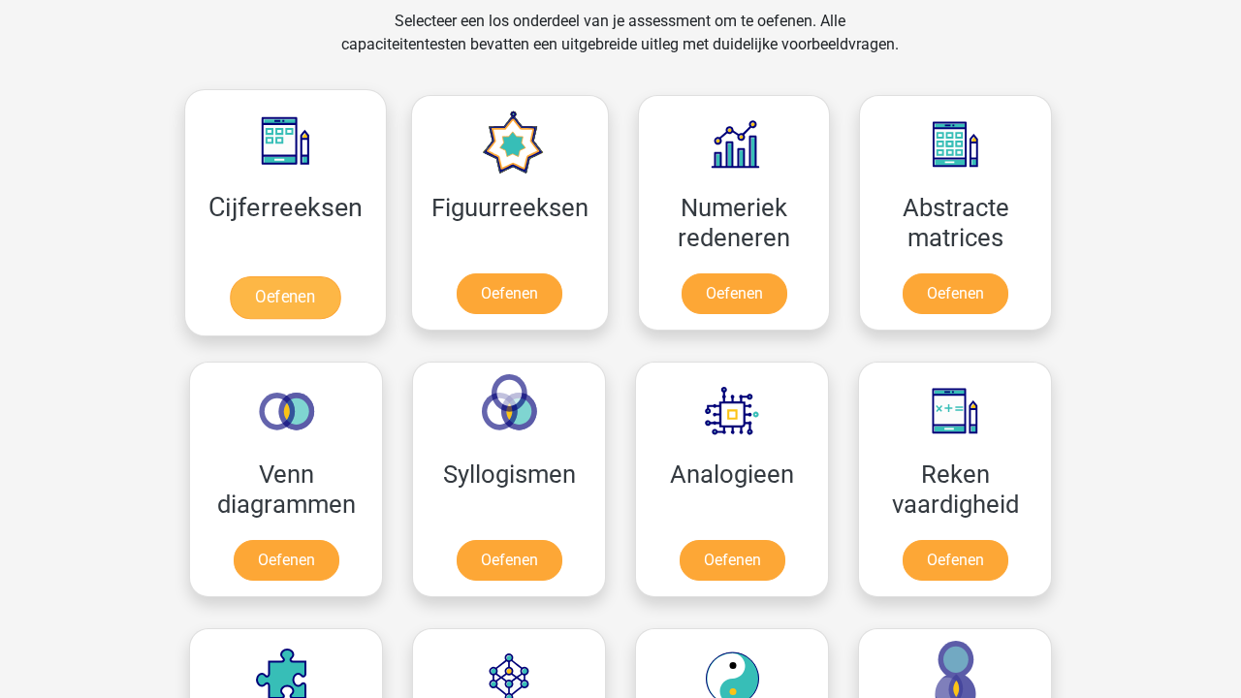
click at [338, 276] on link "Oefenen" at bounding box center [285, 297] width 110 height 43
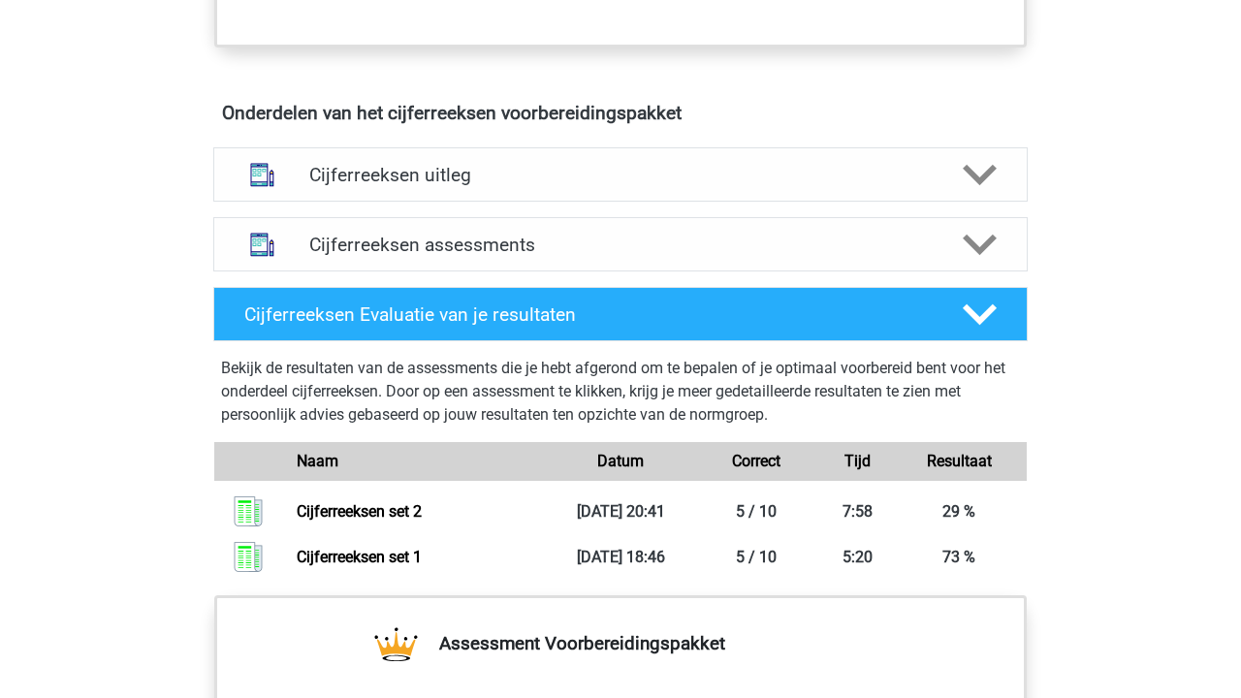
scroll to position [1105, 0]
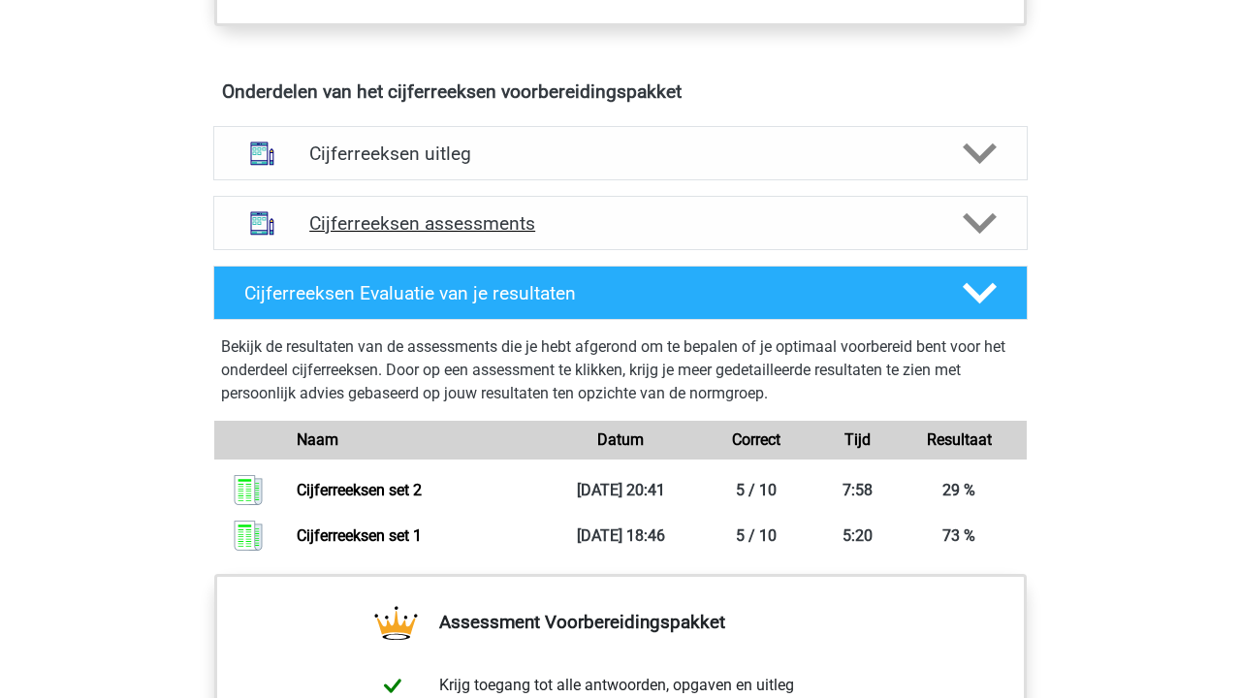
click at [526, 235] on h4 "Cijferreeksen assessments" at bounding box center [620, 223] width 622 height 22
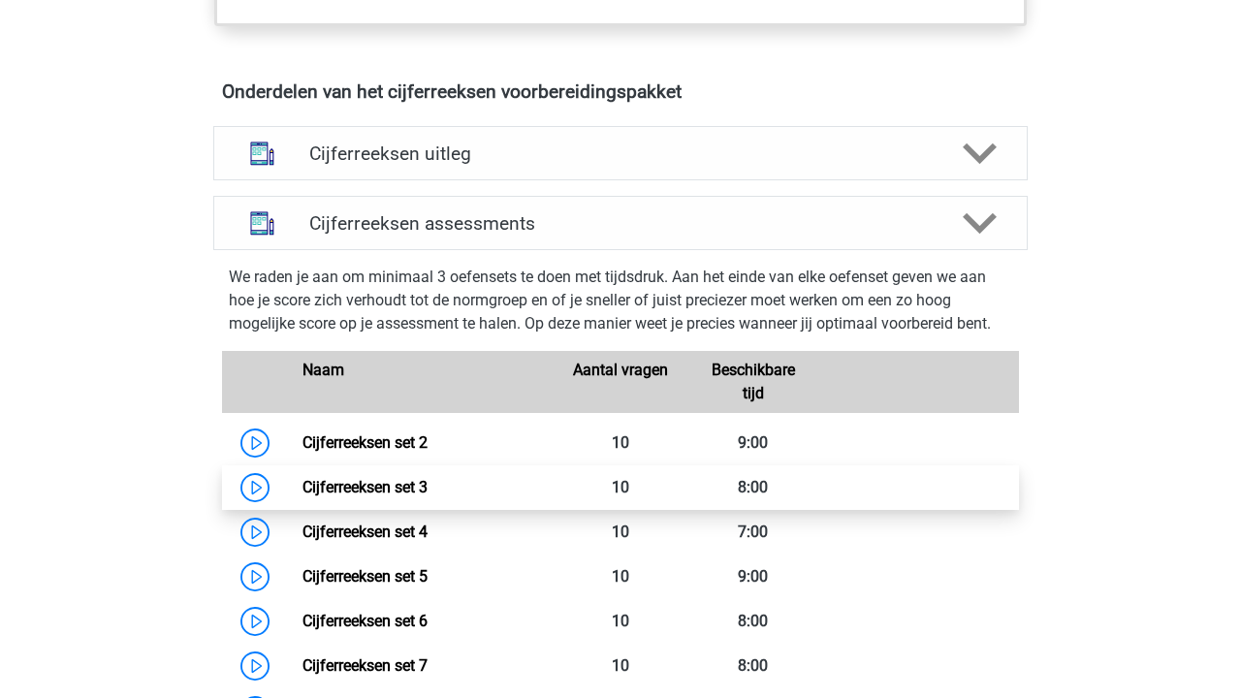
click at [427, 496] on link "Cijferreeksen set 3" at bounding box center [364, 487] width 125 height 18
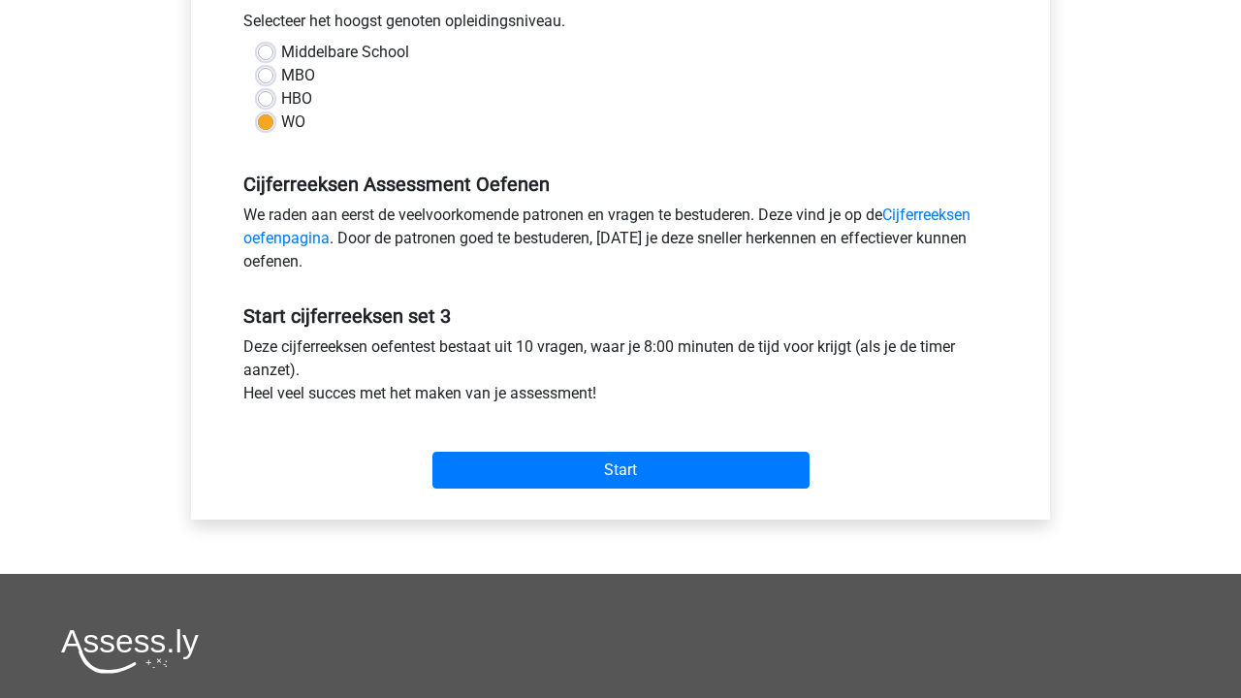
scroll to position [548, 0]
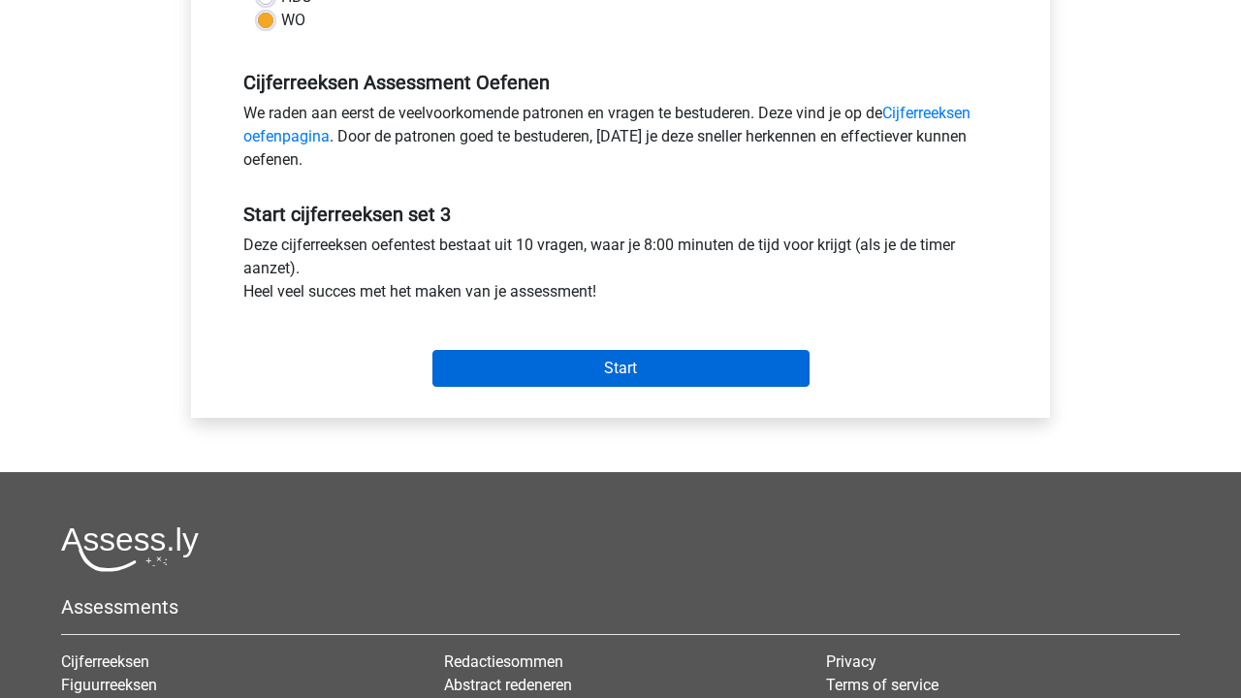
click at [673, 363] on input "Start" at bounding box center [620, 368] width 377 height 37
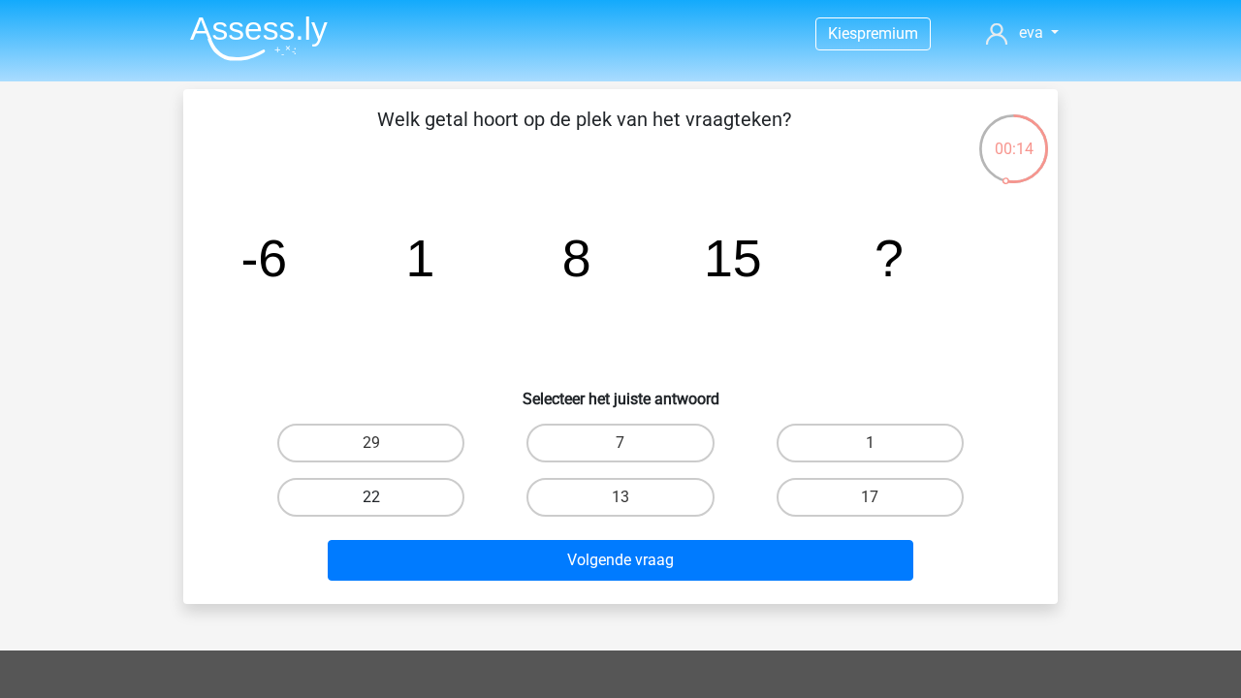
click at [408, 488] on label "22" at bounding box center [370, 497] width 187 height 39
click at [384, 497] on input "22" at bounding box center [377, 503] width 13 height 13
radio input "true"
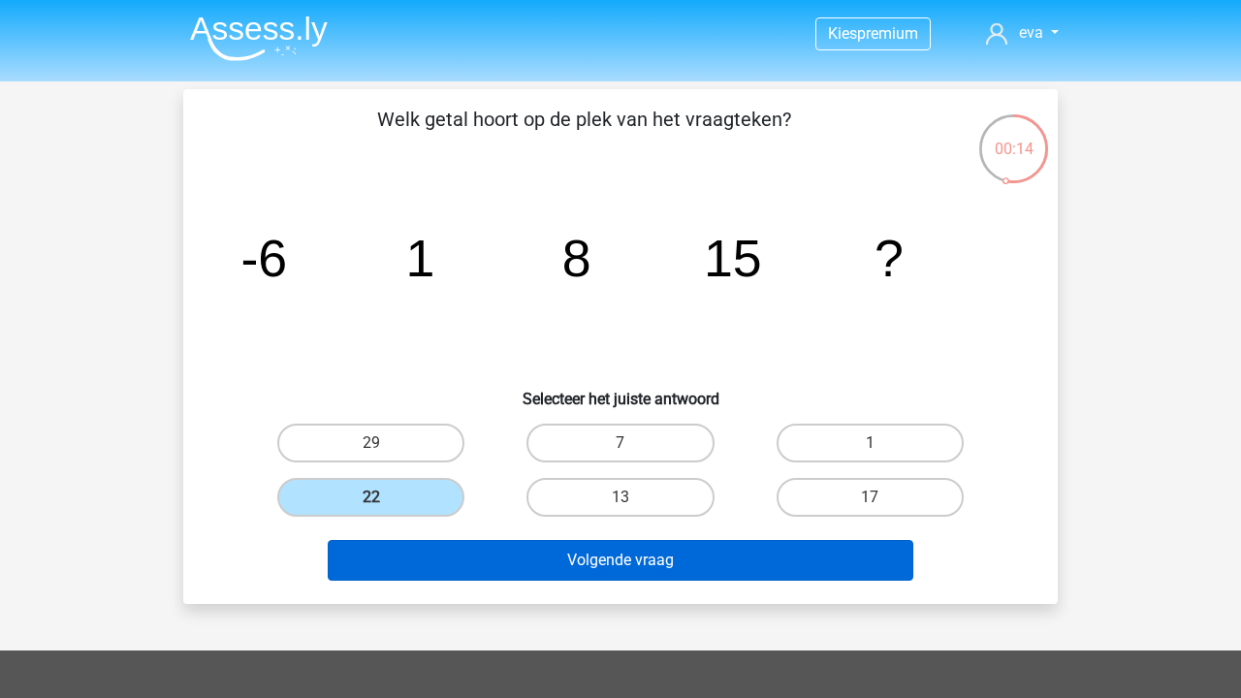
click at [445, 555] on button "Volgende vraag" at bounding box center [621, 560] width 586 height 41
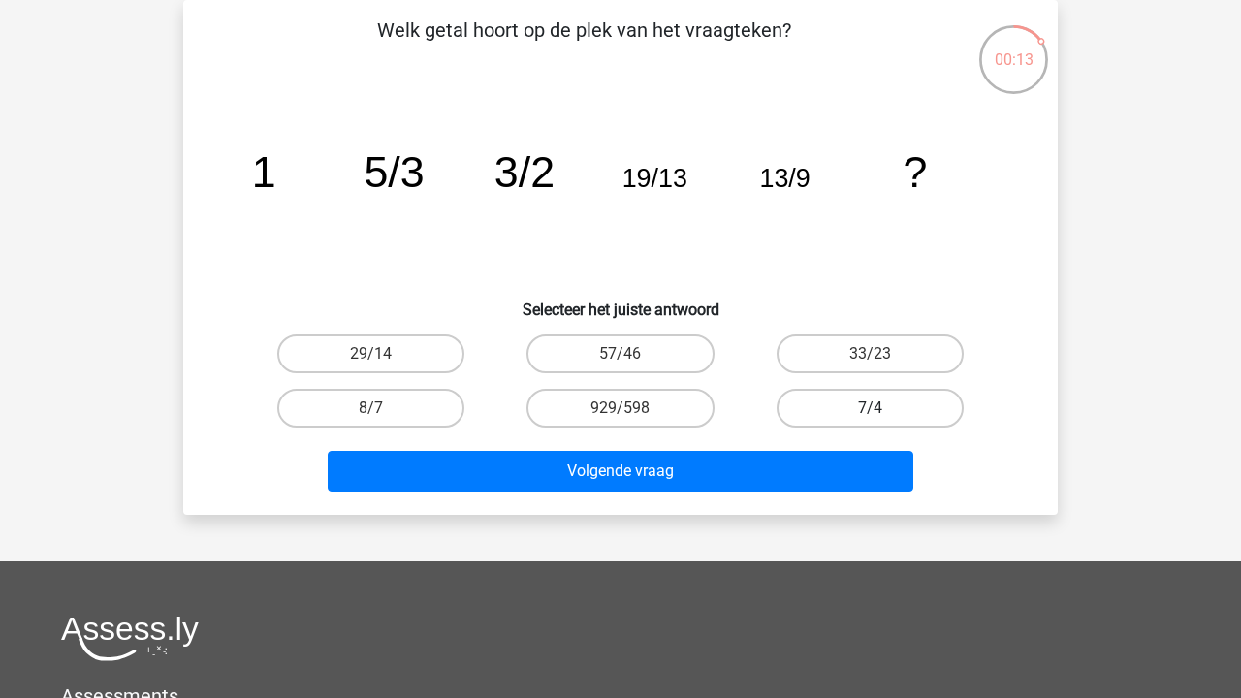
scroll to position [81, 0]
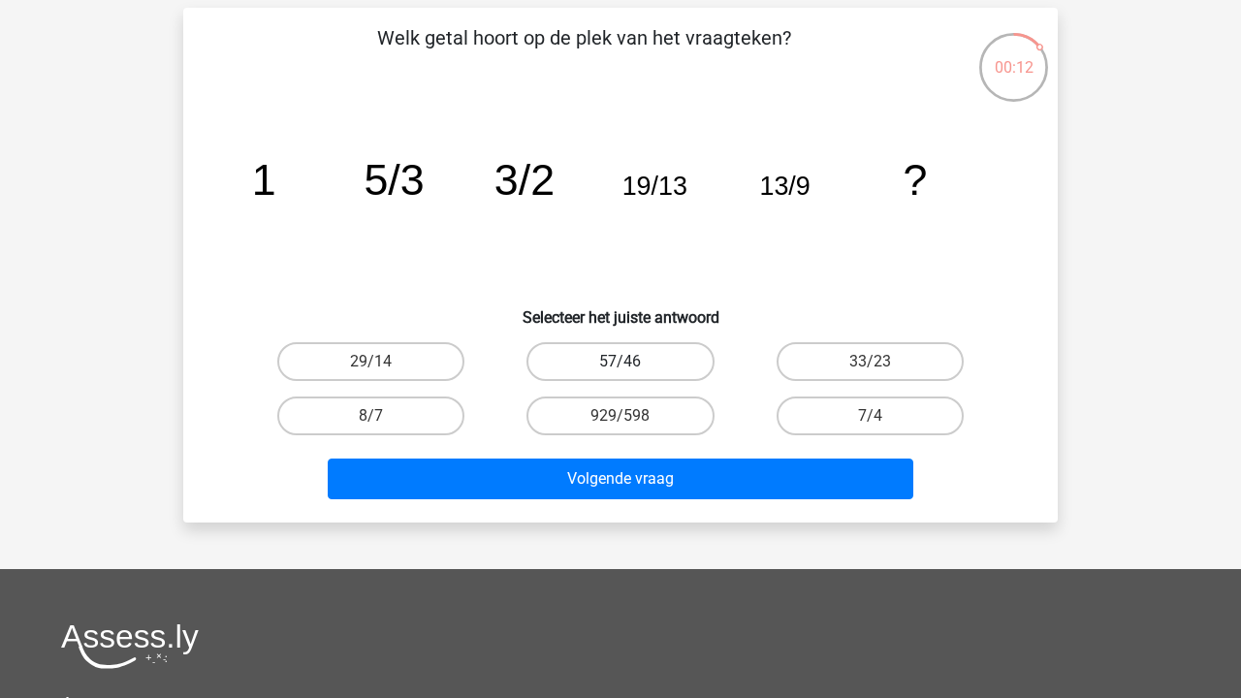
click at [682, 364] on label "57/46" at bounding box center [619, 361] width 187 height 39
click at [633, 364] on input "57/46" at bounding box center [626, 368] width 13 height 13
radio input "true"
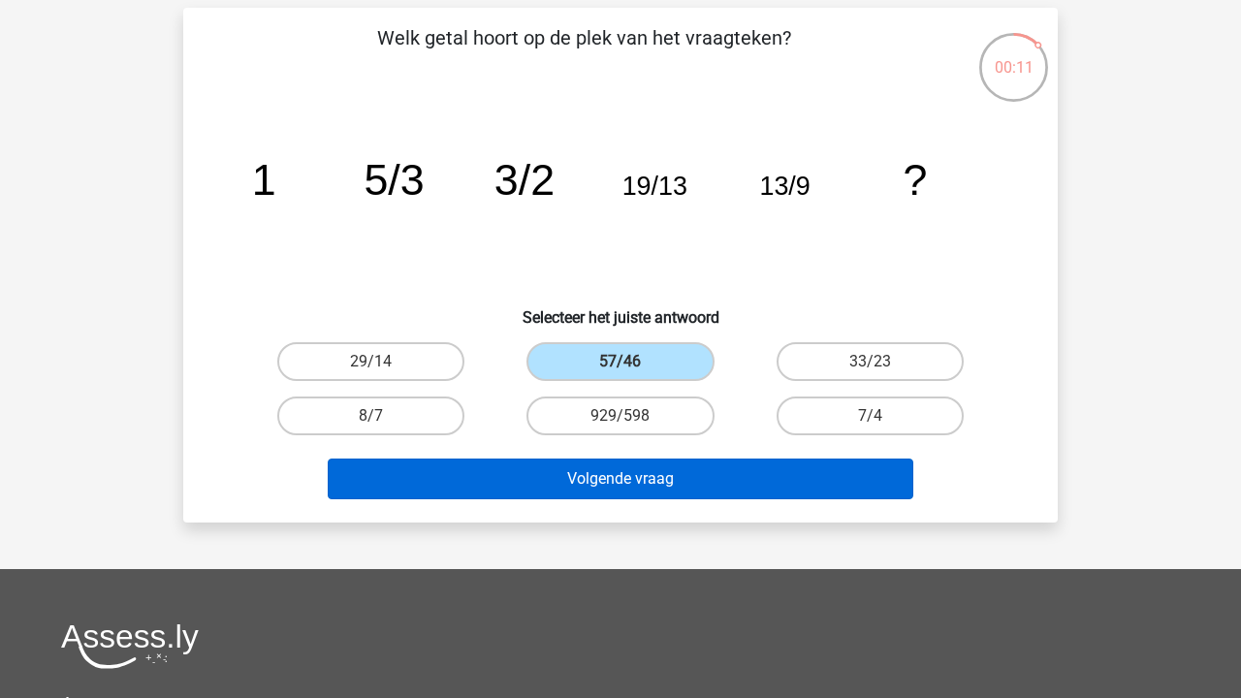
click at [737, 469] on button "Volgende vraag" at bounding box center [621, 478] width 586 height 41
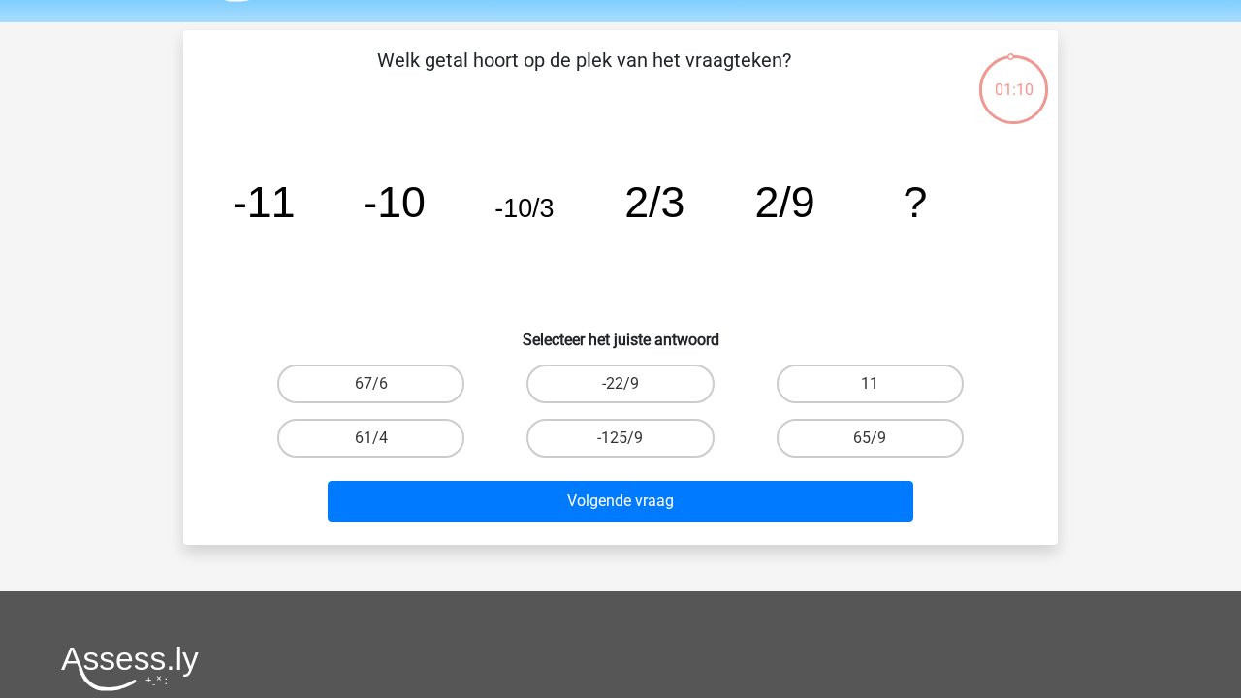
scroll to position [58, 0]
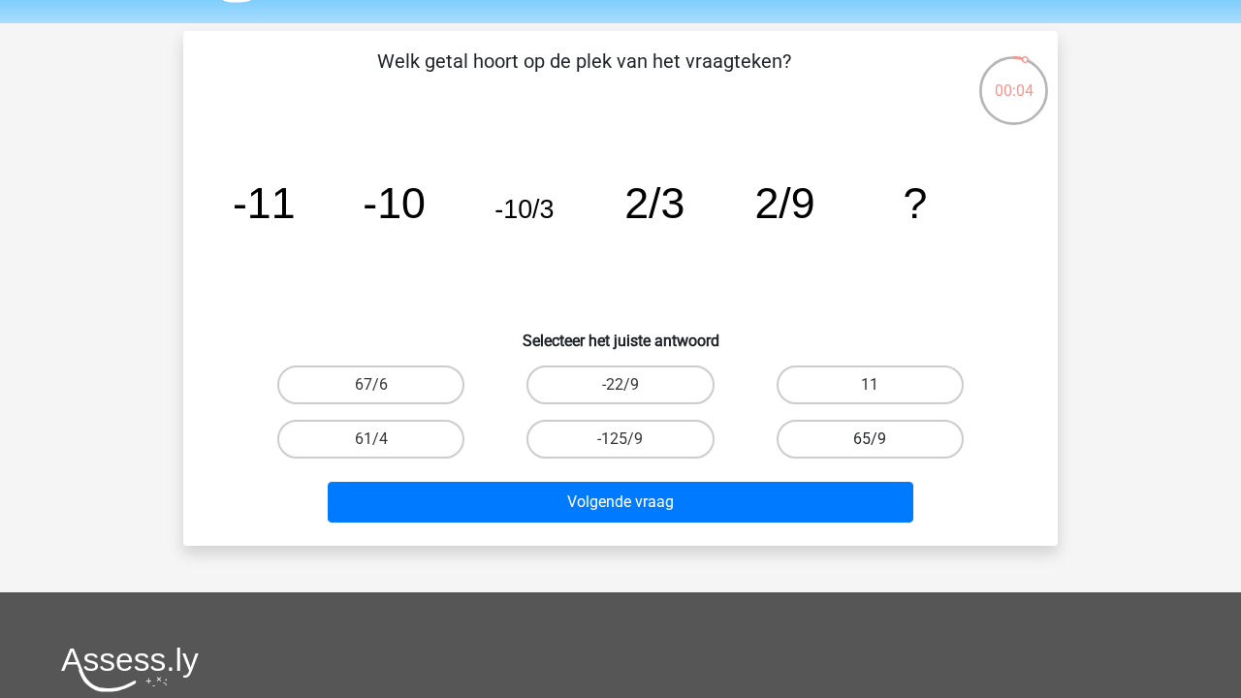
click at [893, 431] on label "65/9" at bounding box center [869, 439] width 187 height 39
click at [882, 439] on input "65/9" at bounding box center [875, 445] width 13 height 13
radio input "true"
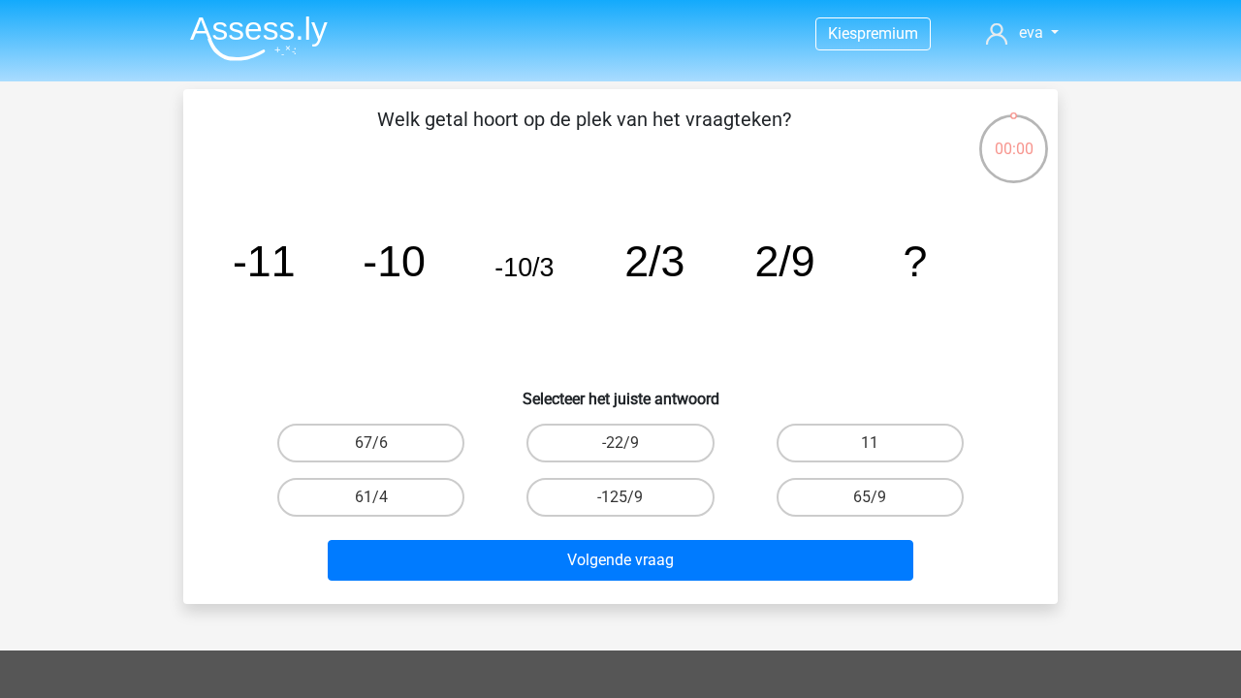
scroll to position [58, 0]
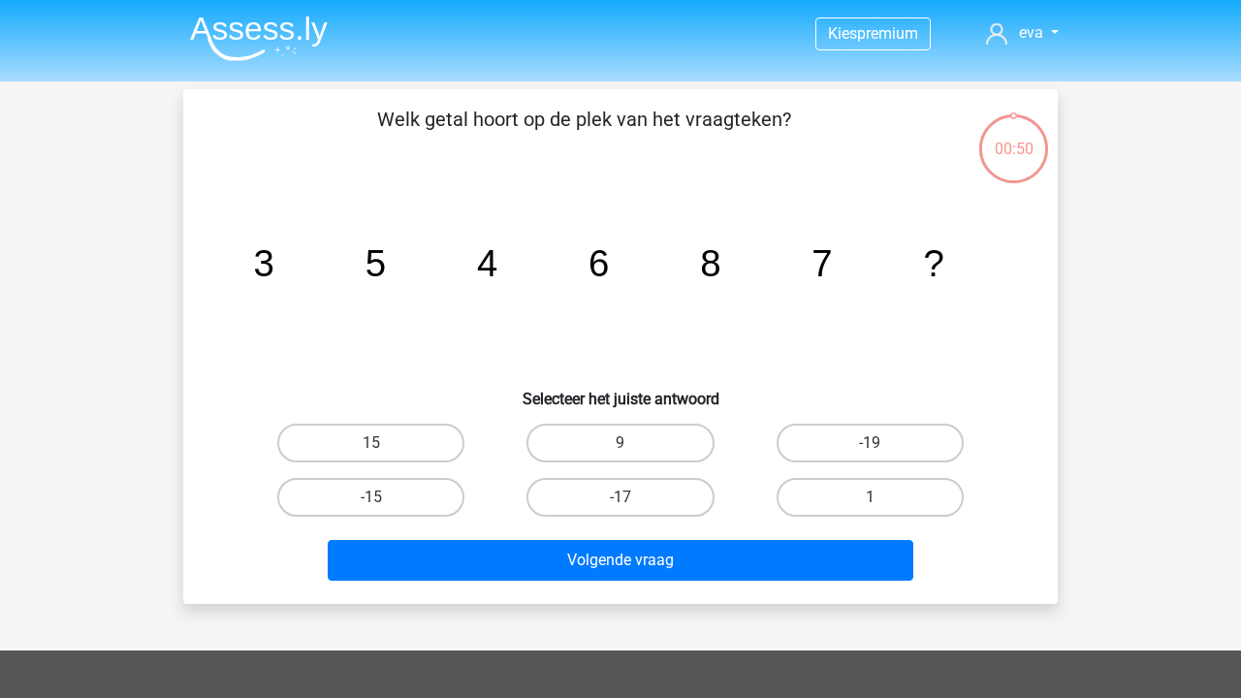
scroll to position [58, 0]
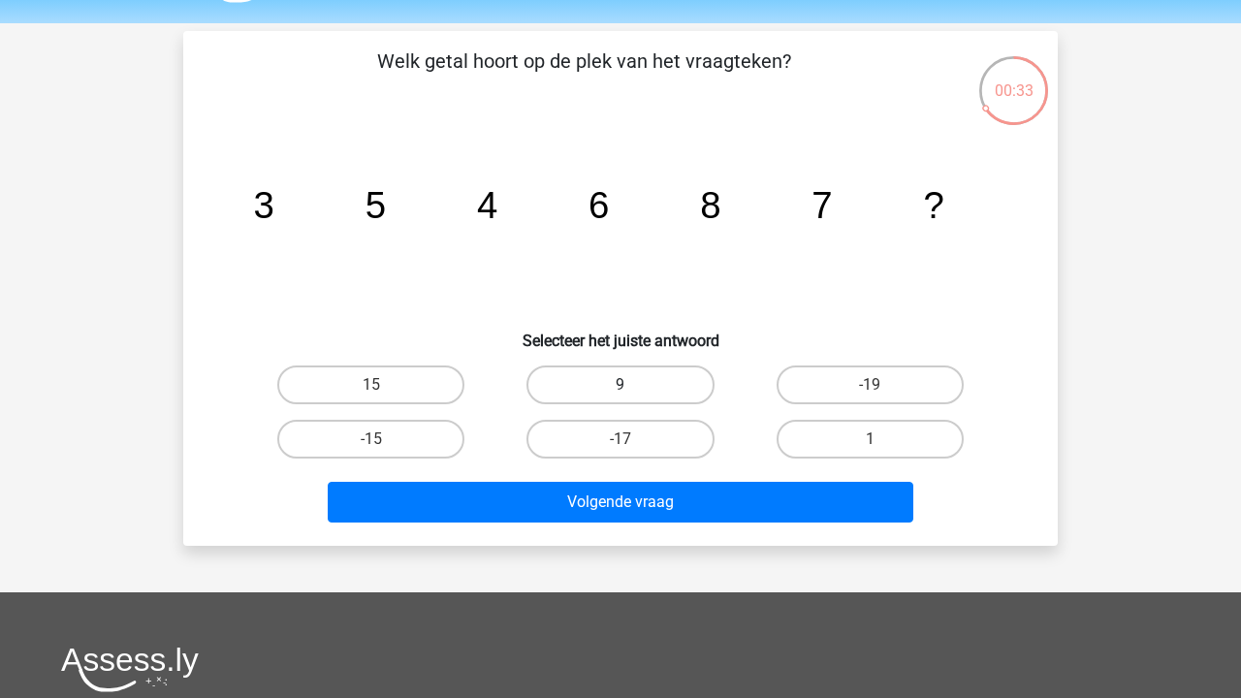
click at [604, 374] on label "9" at bounding box center [619, 384] width 187 height 39
click at [620, 385] on input "9" at bounding box center [626, 391] width 13 height 13
radio input "true"
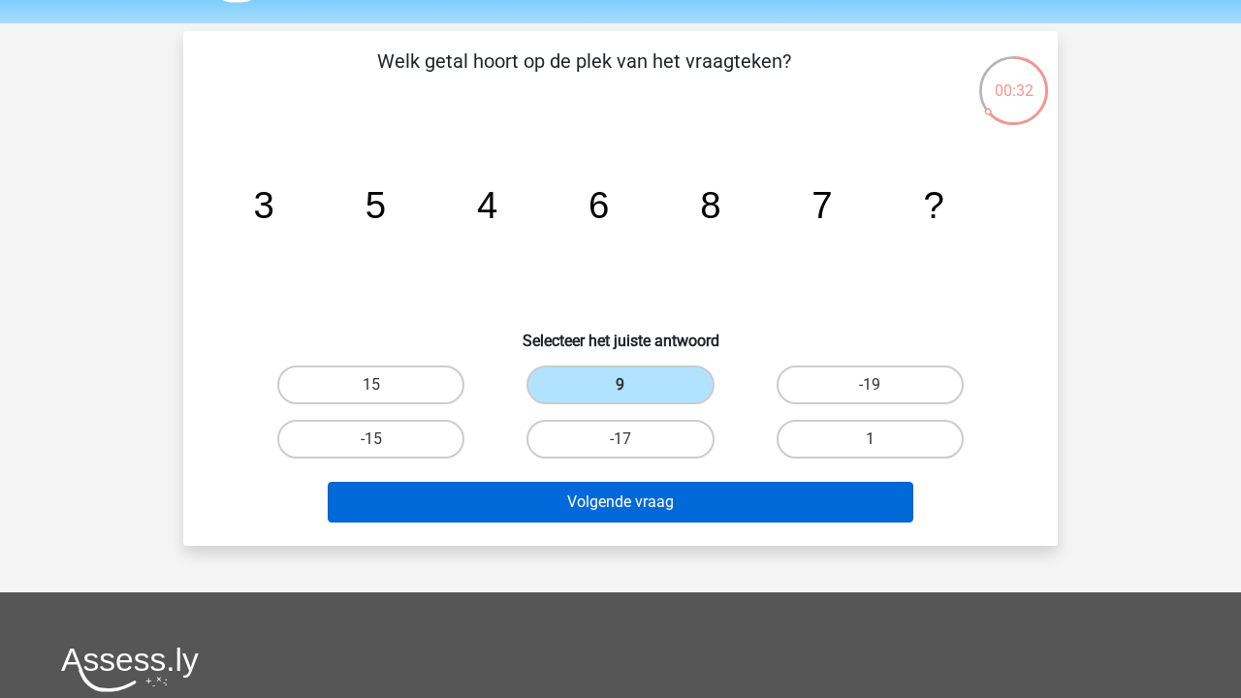
click at [596, 498] on button "Volgende vraag" at bounding box center [621, 502] width 586 height 41
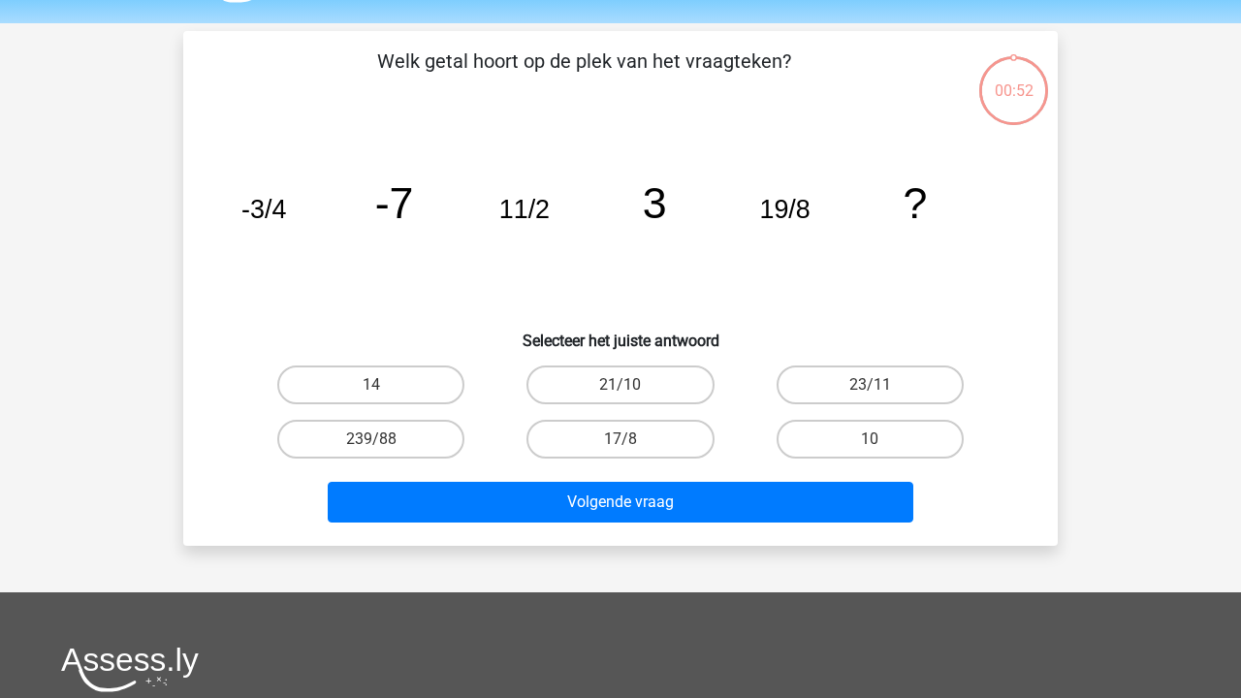
scroll to position [89, 0]
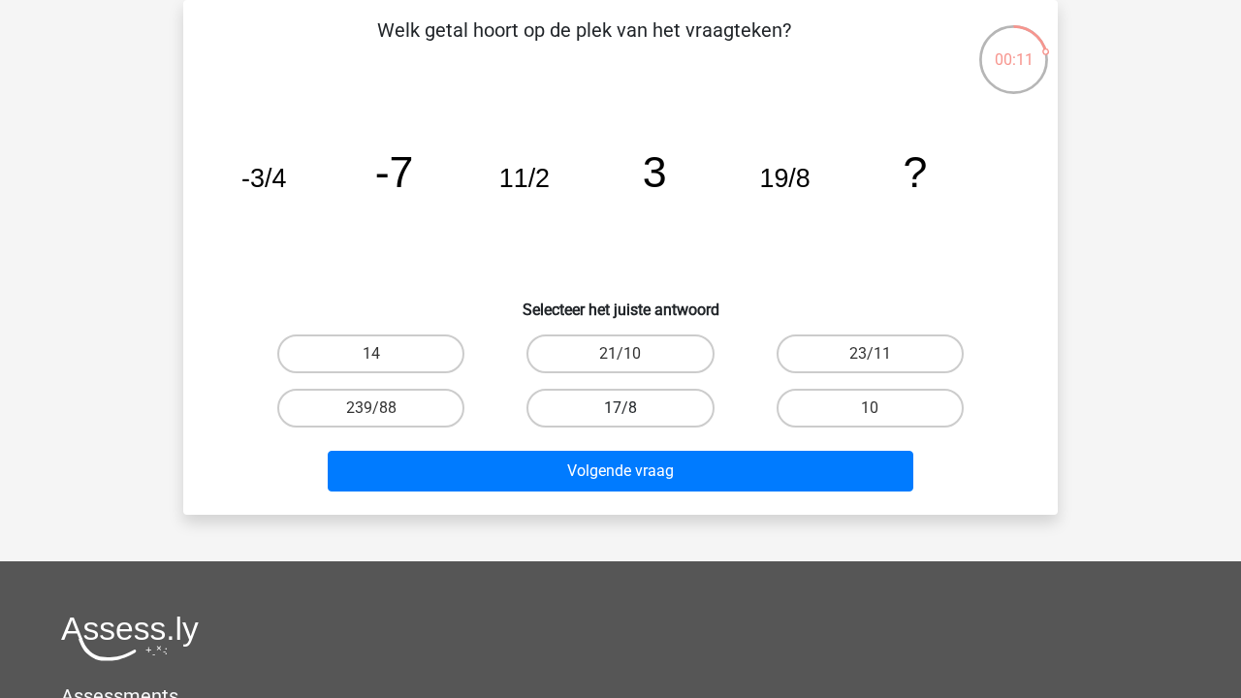
click at [579, 396] on label "17/8" at bounding box center [619, 408] width 187 height 39
click at [620, 408] on input "17/8" at bounding box center [626, 414] width 13 height 13
radio input "true"
click at [870, 338] on label "23/11" at bounding box center [869, 353] width 187 height 39
click at [870, 354] on input "23/11" at bounding box center [875, 360] width 13 height 13
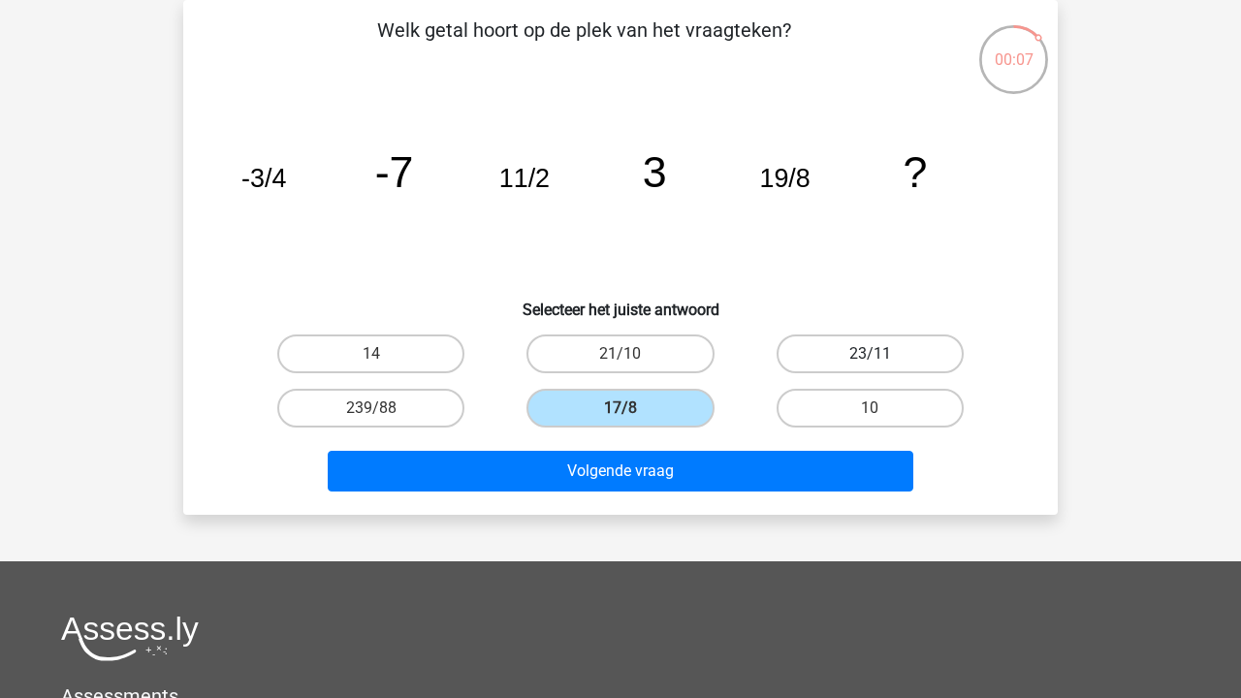
radio input "true"
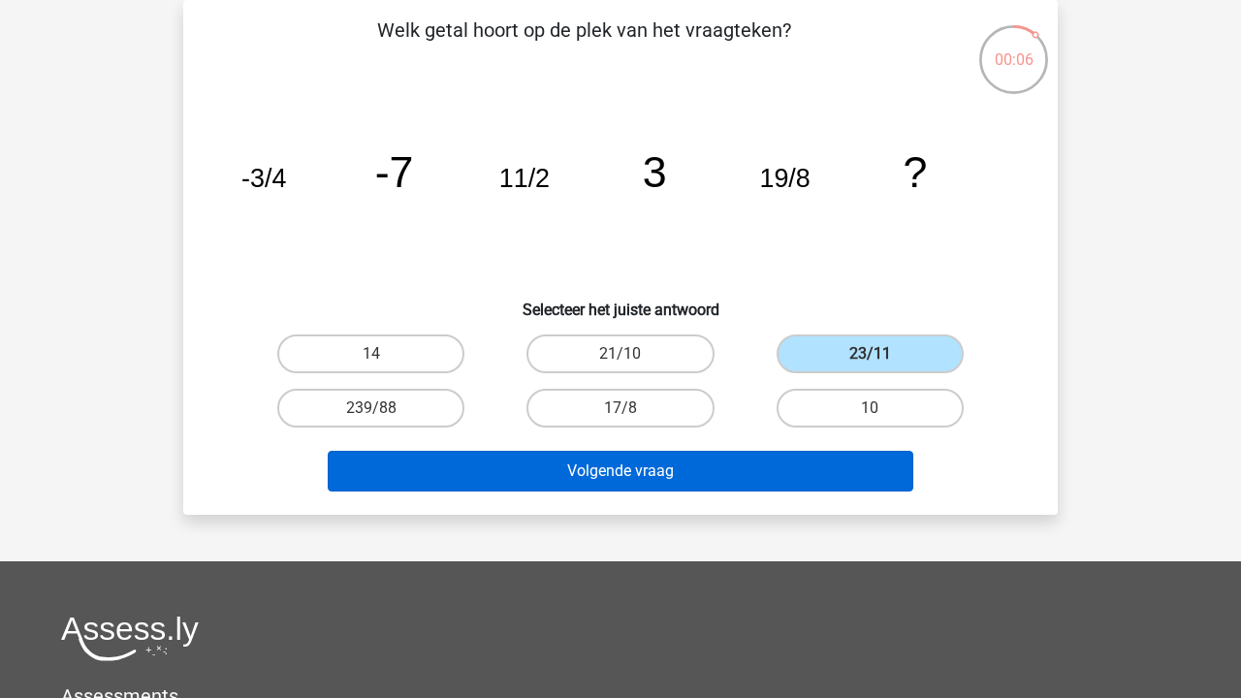
click at [771, 479] on button "Volgende vraag" at bounding box center [621, 471] width 586 height 41
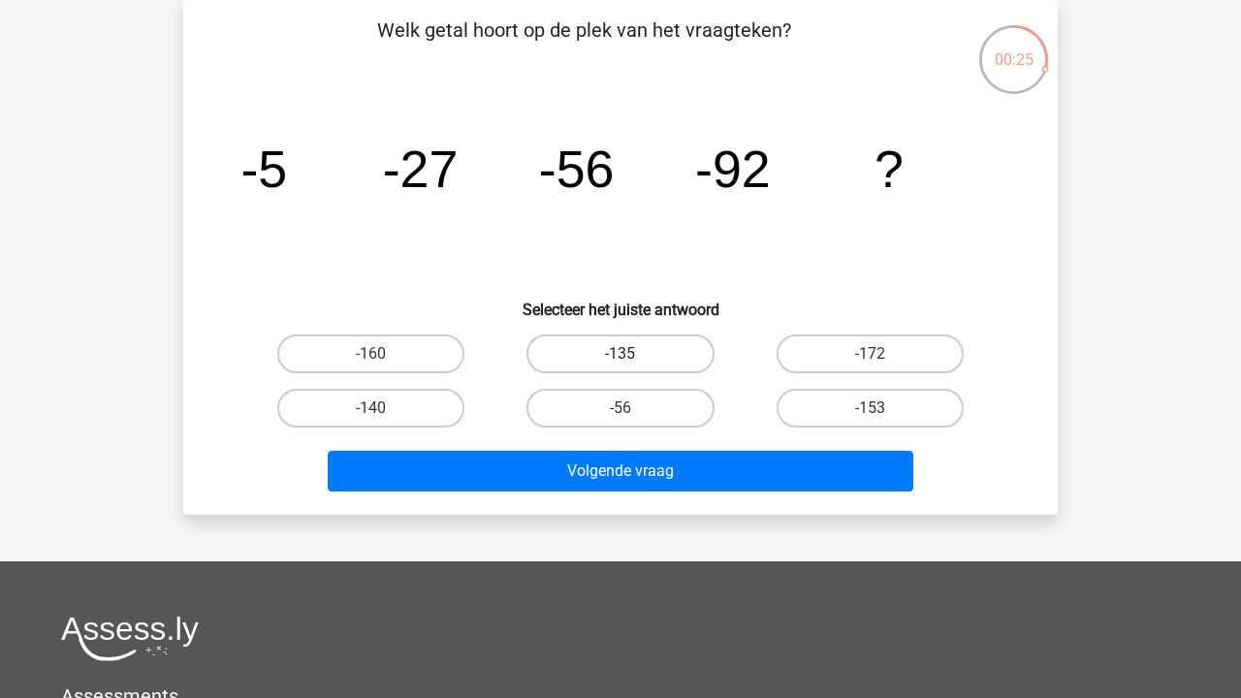
click at [652, 346] on label "-135" at bounding box center [619, 353] width 187 height 39
click at [633, 354] on input "-135" at bounding box center [626, 360] width 13 height 13
radio input "true"
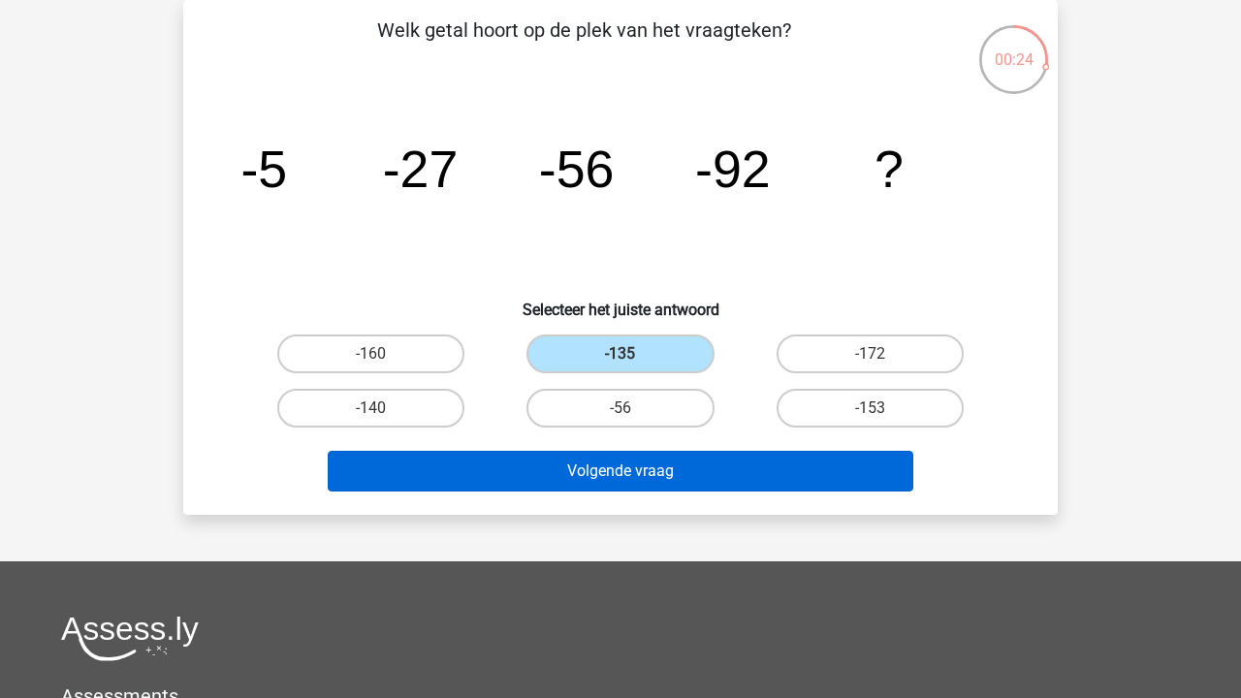
click at [660, 467] on button "Volgende vraag" at bounding box center [621, 471] width 586 height 41
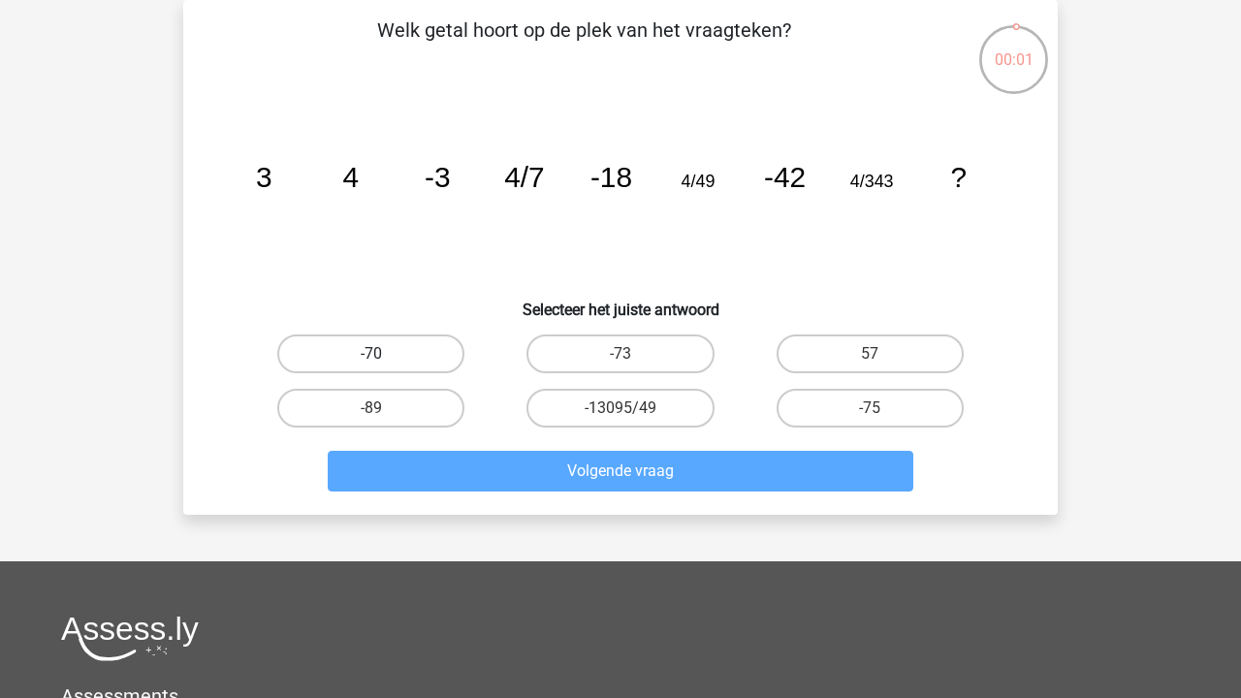
click at [401, 342] on label "-70" at bounding box center [370, 353] width 187 height 39
click at [384, 354] on input "-70" at bounding box center [377, 360] width 13 height 13
radio input "true"
click at [629, 360] on input "-73" at bounding box center [626, 360] width 13 height 13
radio input "true"
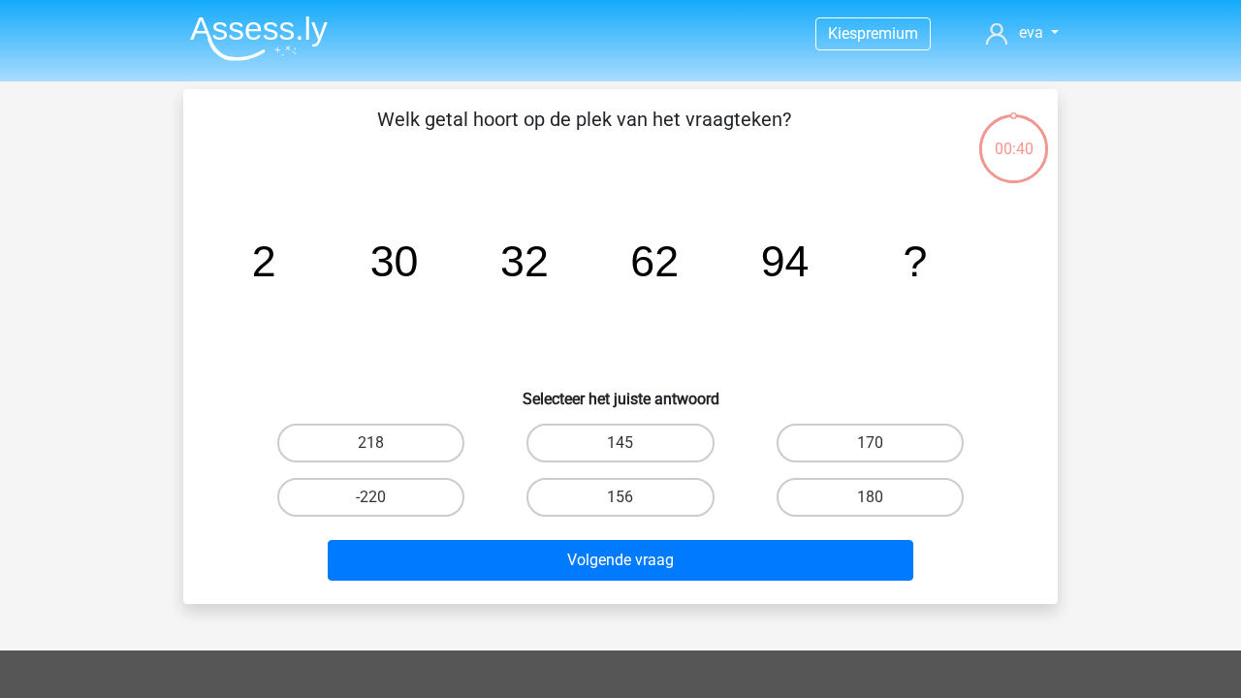
scroll to position [89, 0]
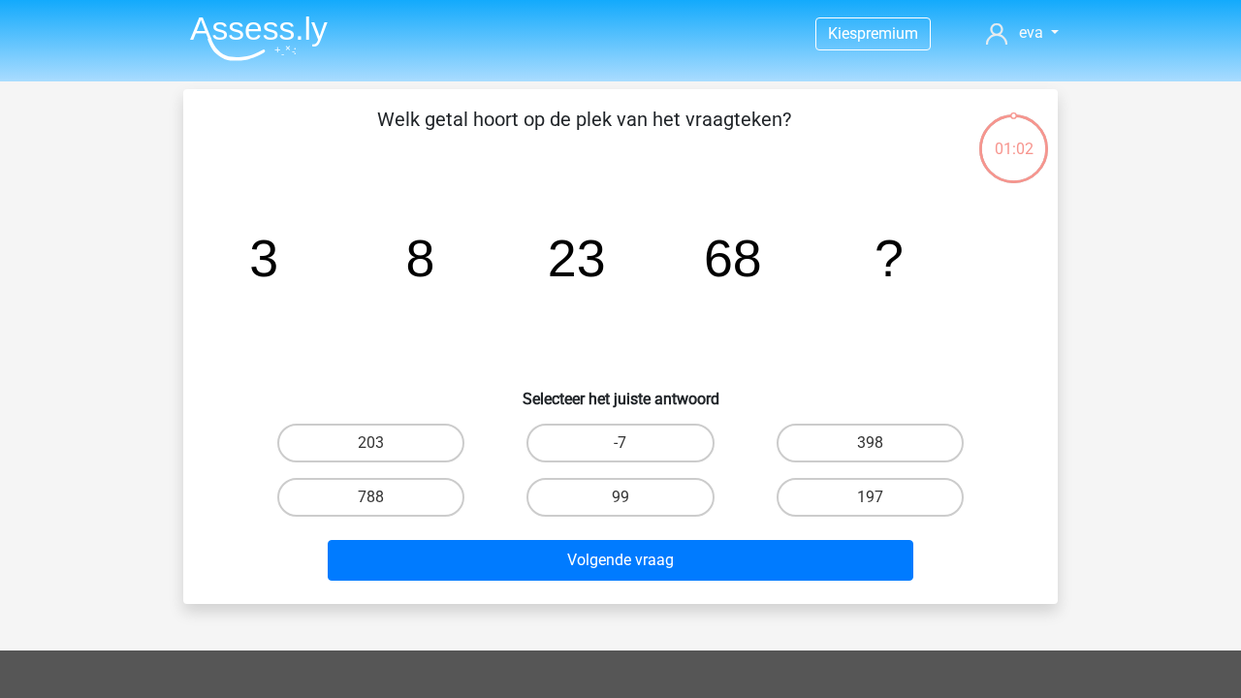
scroll to position [89, 0]
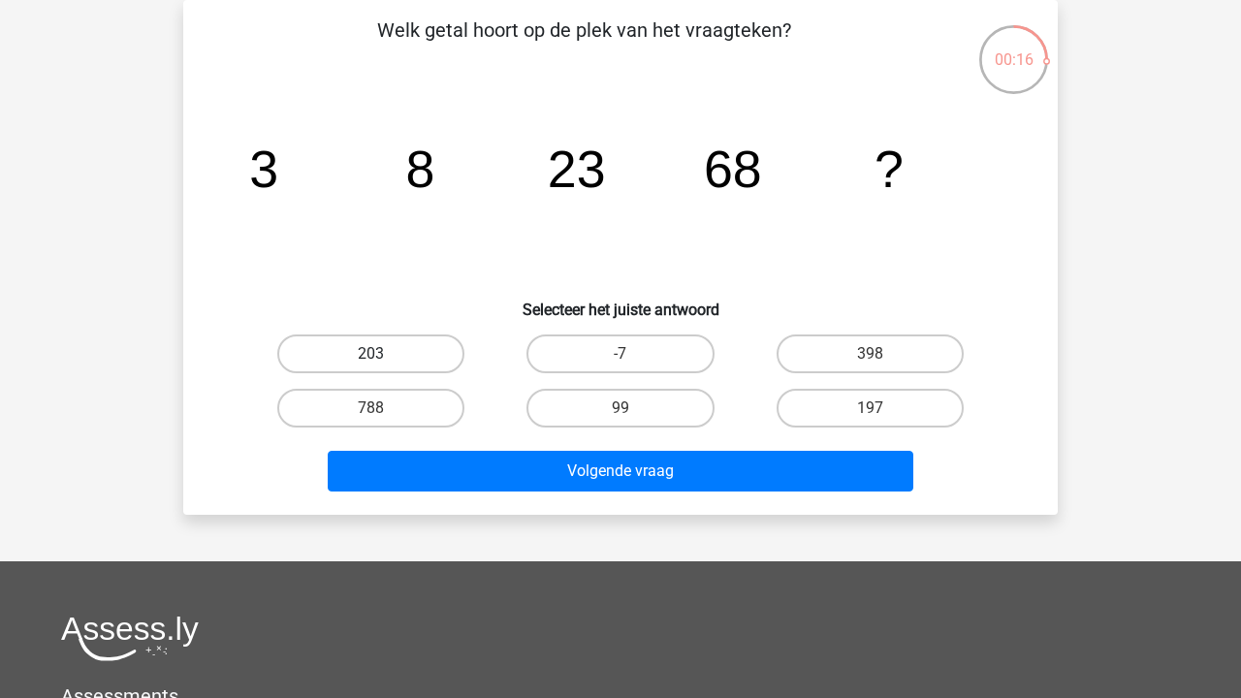
click at [423, 347] on label "203" at bounding box center [370, 353] width 187 height 39
click at [384, 354] on input "203" at bounding box center [377, 360] width 13 height 13
radio input "true"
click at [815, 408] on label "197" at bounding box center [869, 408] width 187 height 39
click at [869, 408] on input "197" at bounding box center [875, 414] width 13 height 13
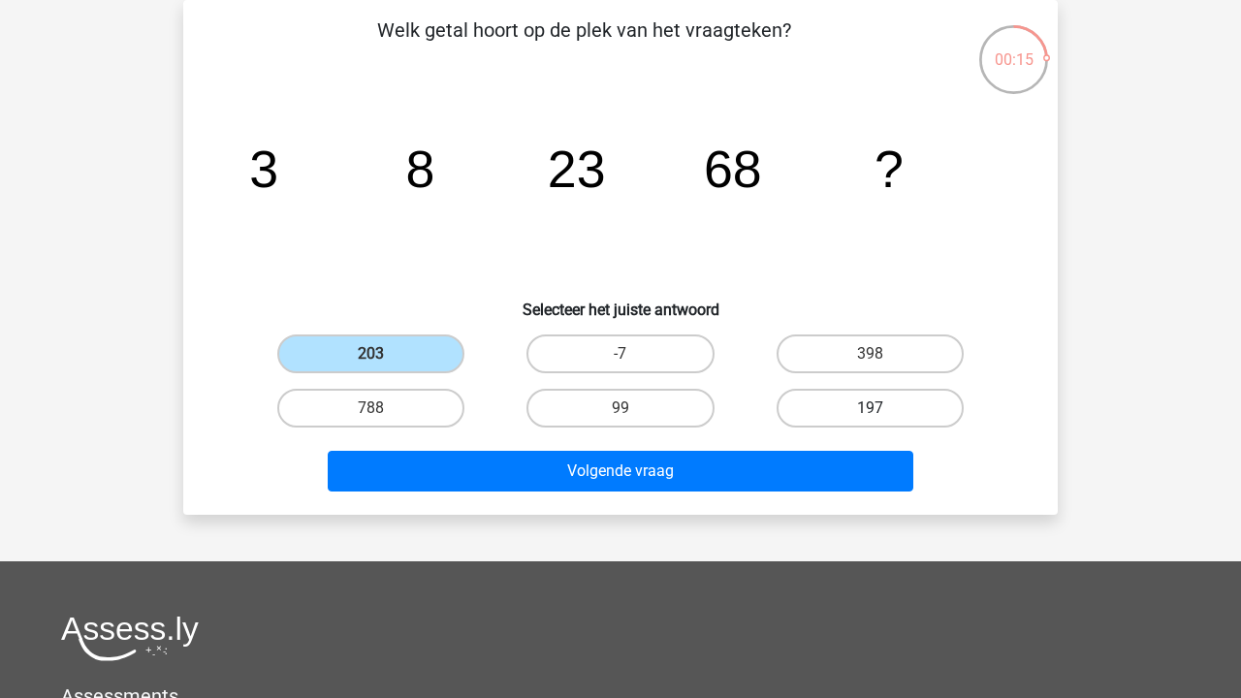
radio input "true"
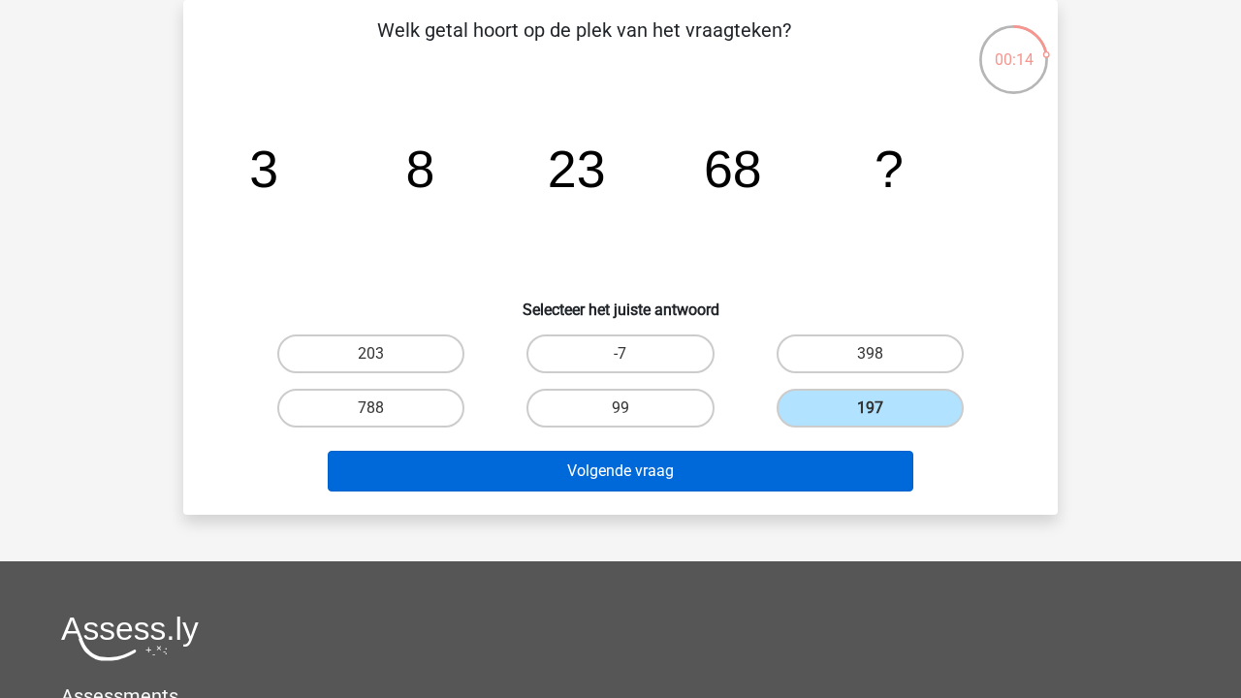
click at [779, 463] on button "Volgende vraag" at bounding box center [621, 471] width 586 height 41
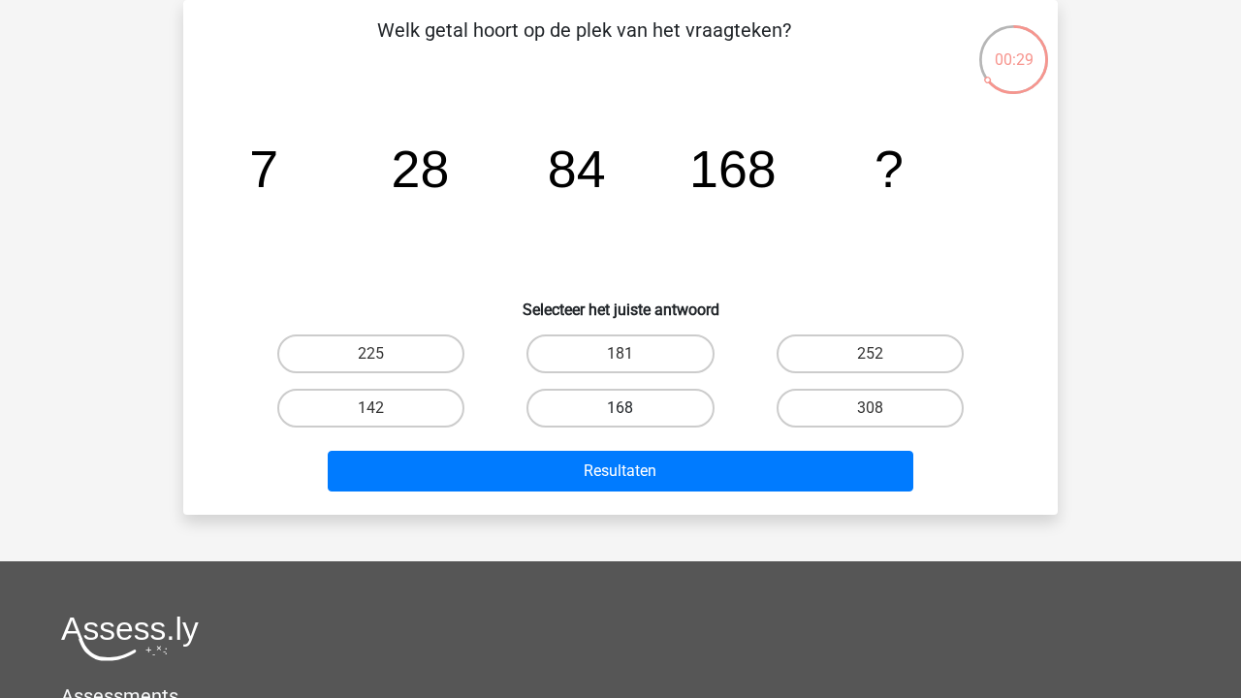
click at [619, 405] on label "168" at bounding box center [619, 408] width 187 height 39
click at [620, 408] on input "168" at bounding box center [626, 414] width 13 height 13
radio input "true"
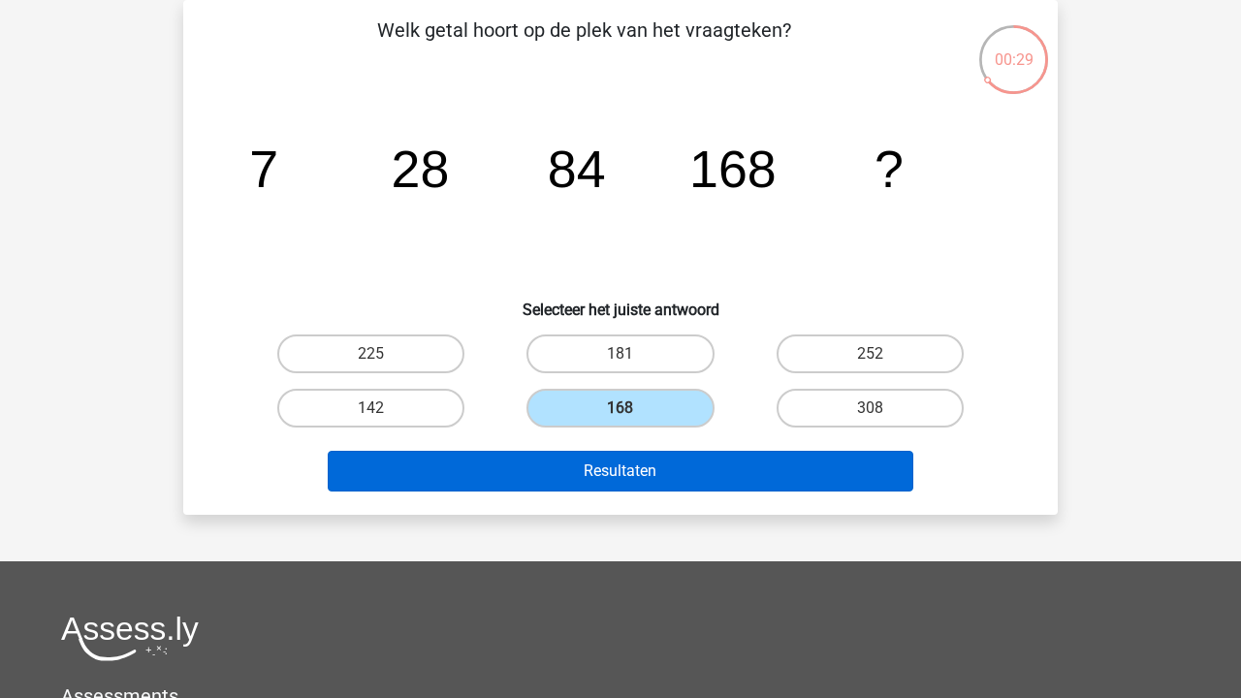
click at [619, 469] on button "Resultaten" at bounding box center [621, 471] width 586 height 41
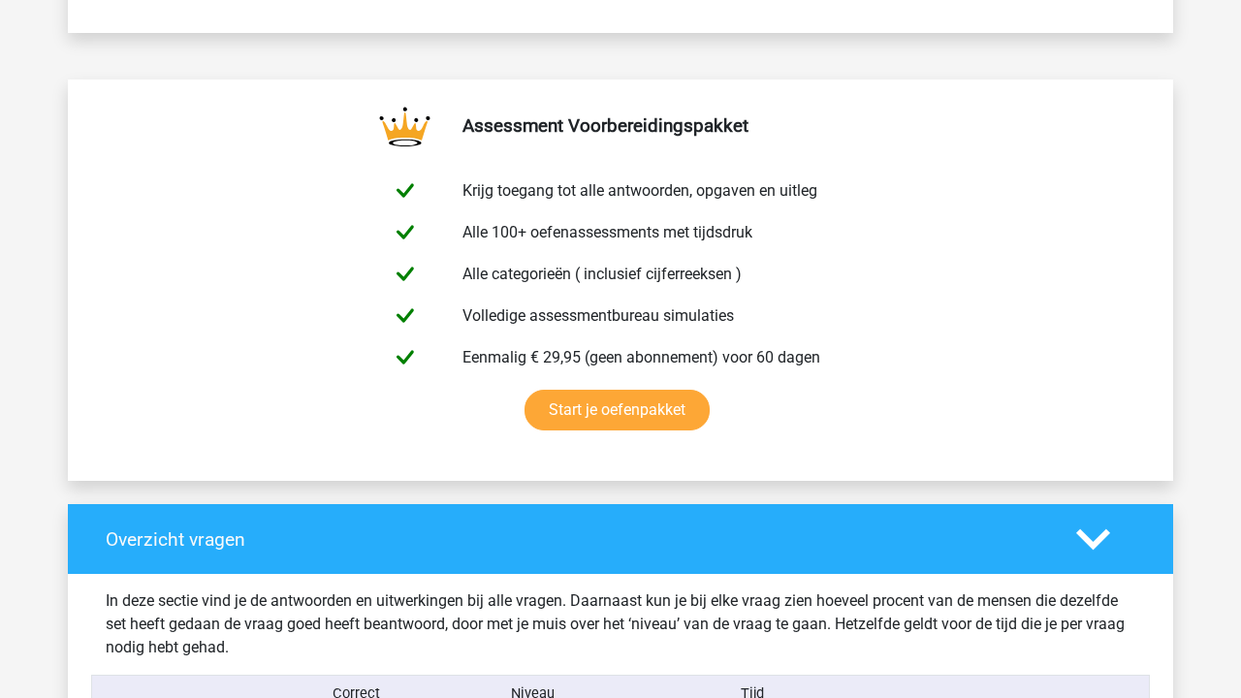
scroll to position [1236, 0]
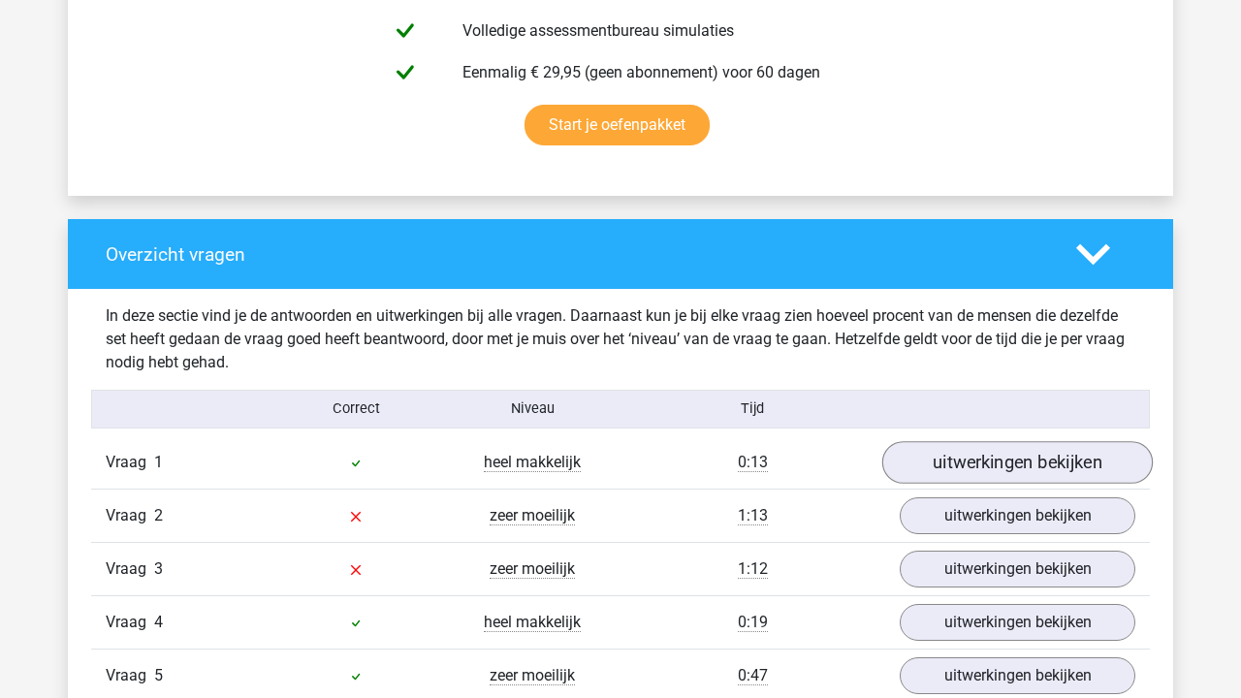
click at [959, 464] on link "uitwerkingen bekijken" at bounding box center [1017, 462] width 270 height 43
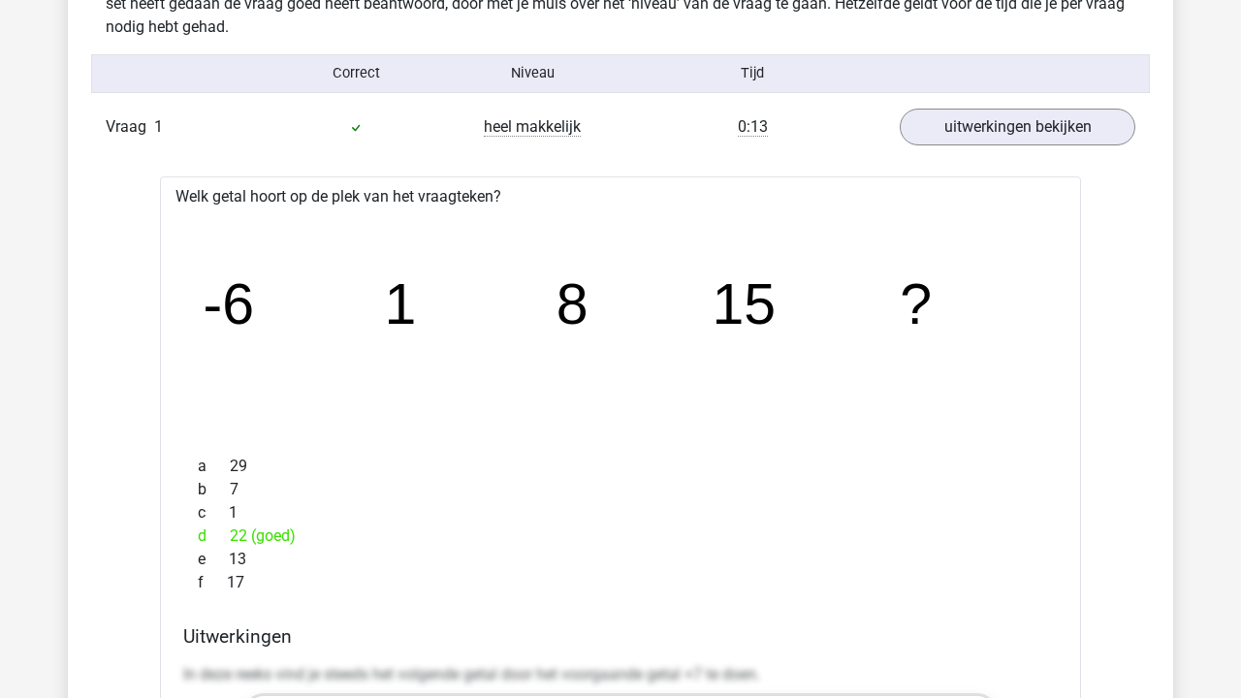
scroll to position [1579, 0]
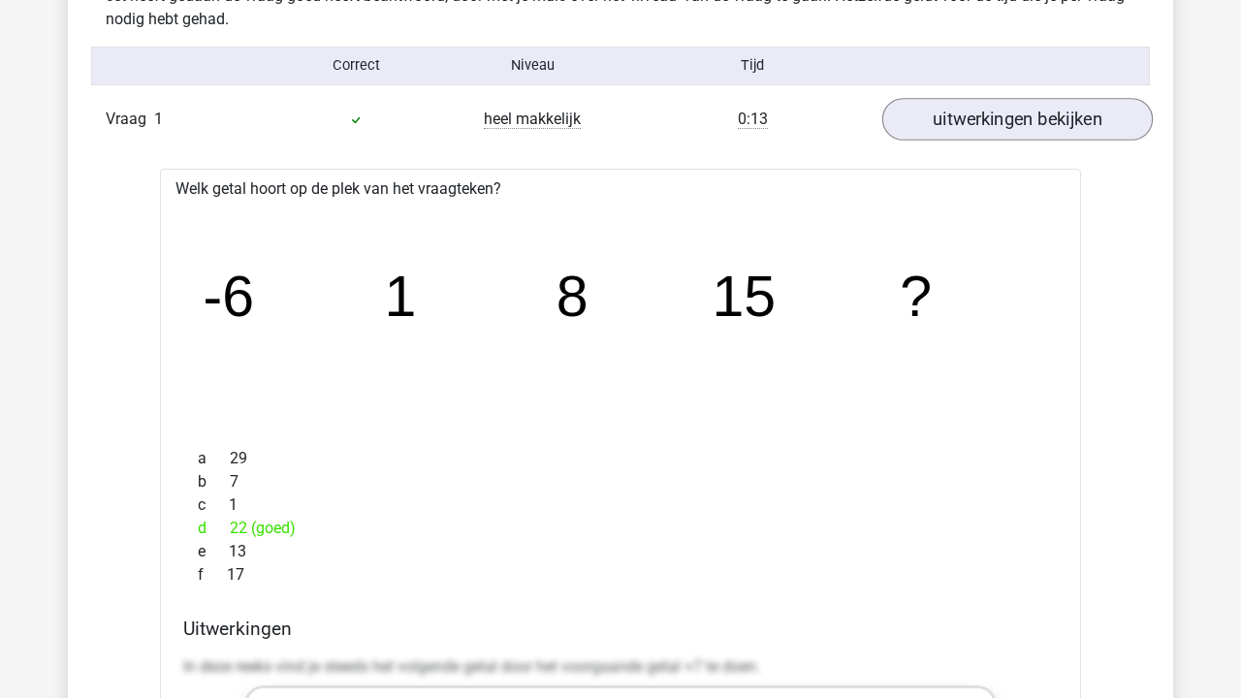
click at [1009, 112] on link "uitwerkingen bekijken" at bounding box center [1017, 119] width 270 height 43
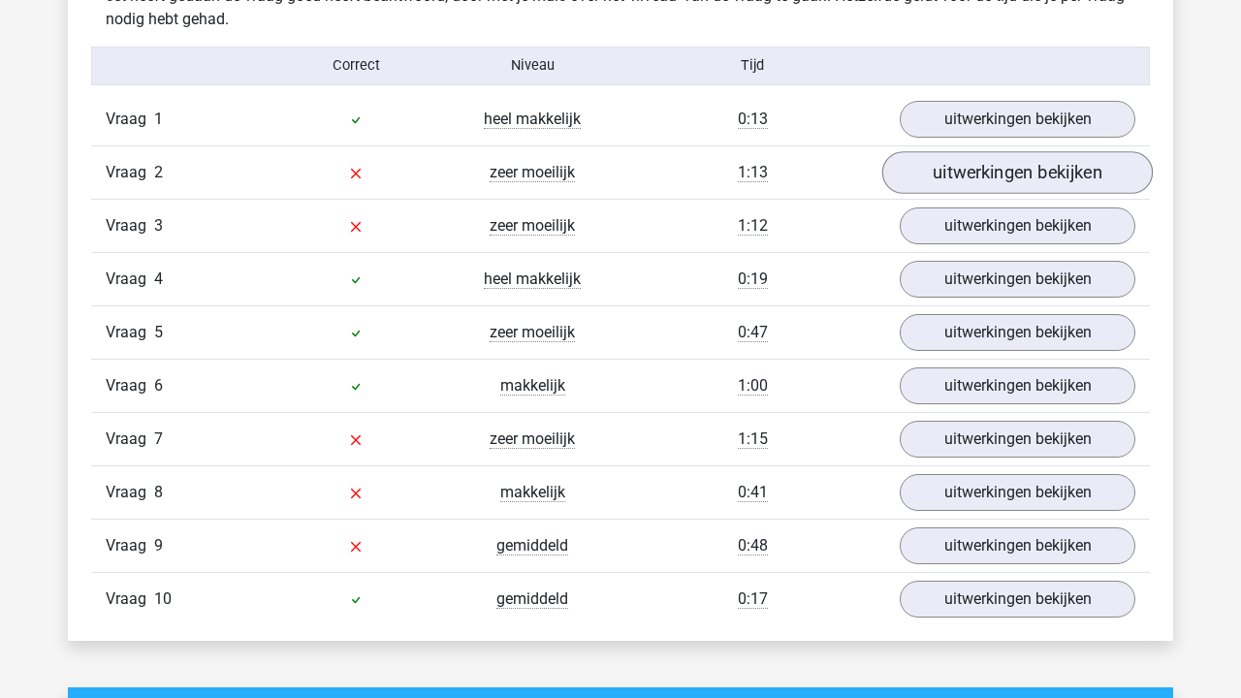
click at [966, 167] on link "uitwerkingen bekijken" at bounding box center [1017, 172] width 270 height 43
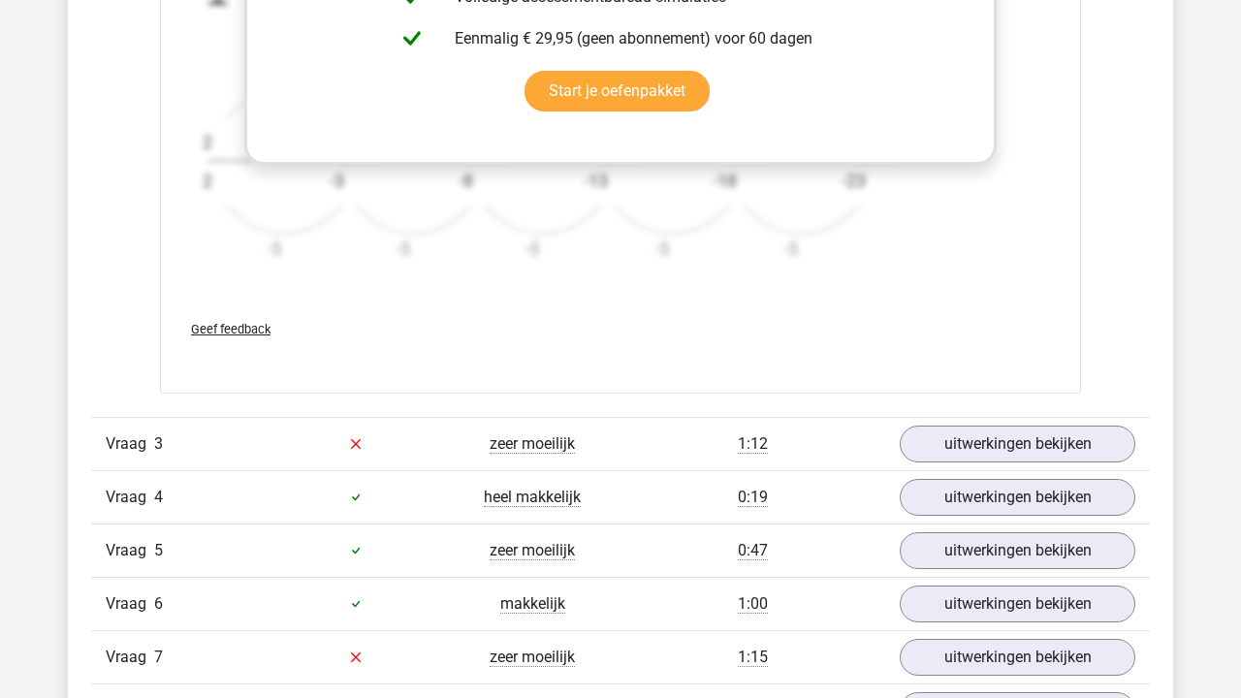
scroll to position [2693, 0]
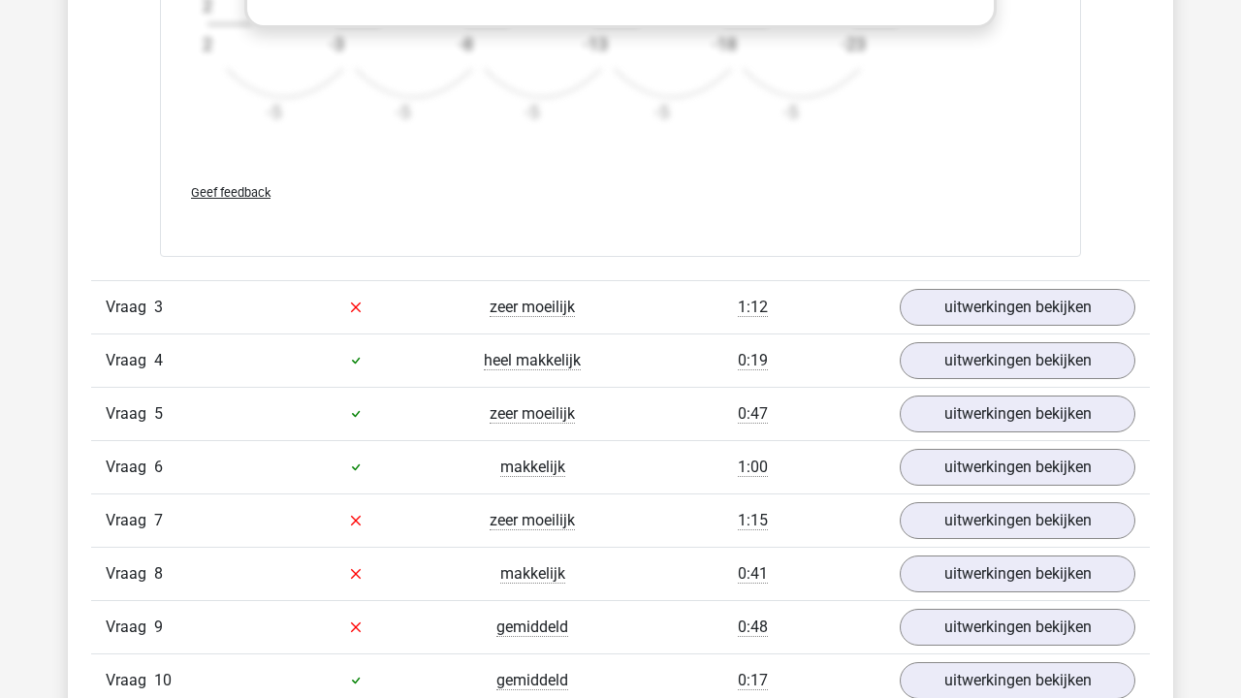
click at [1011, 285] on div "Vraag 3 zeer moeilijk 1:12 uitwerkingen bekijken" at bounding box center [620, 306] width 1058 height 53
click at [1011, 286] on div "Vraag 3 zeer moeilijk 1:12 uitwerkingen bekijken" at bounding box center [620, 306] width 1058 height 53
click at [1003, 310] on link "uitwerkingen bekijken" at bounding box center [1017, 307] width 270 height 43
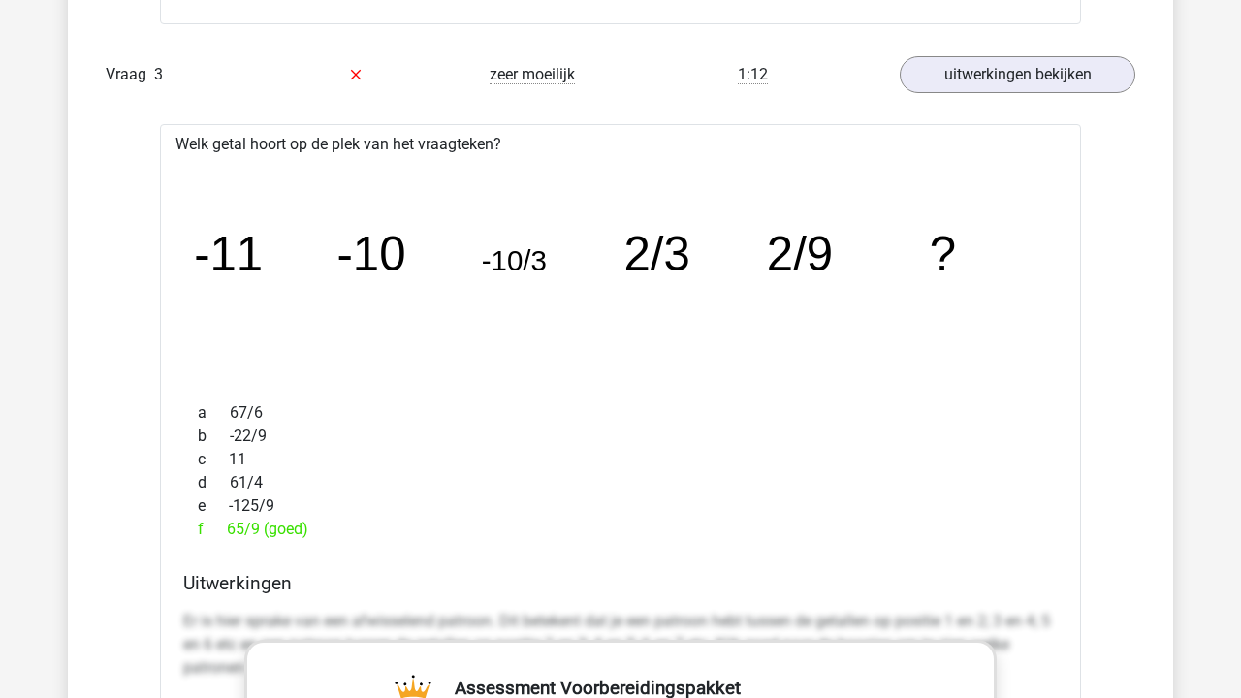
scroll to position [2843, 0]
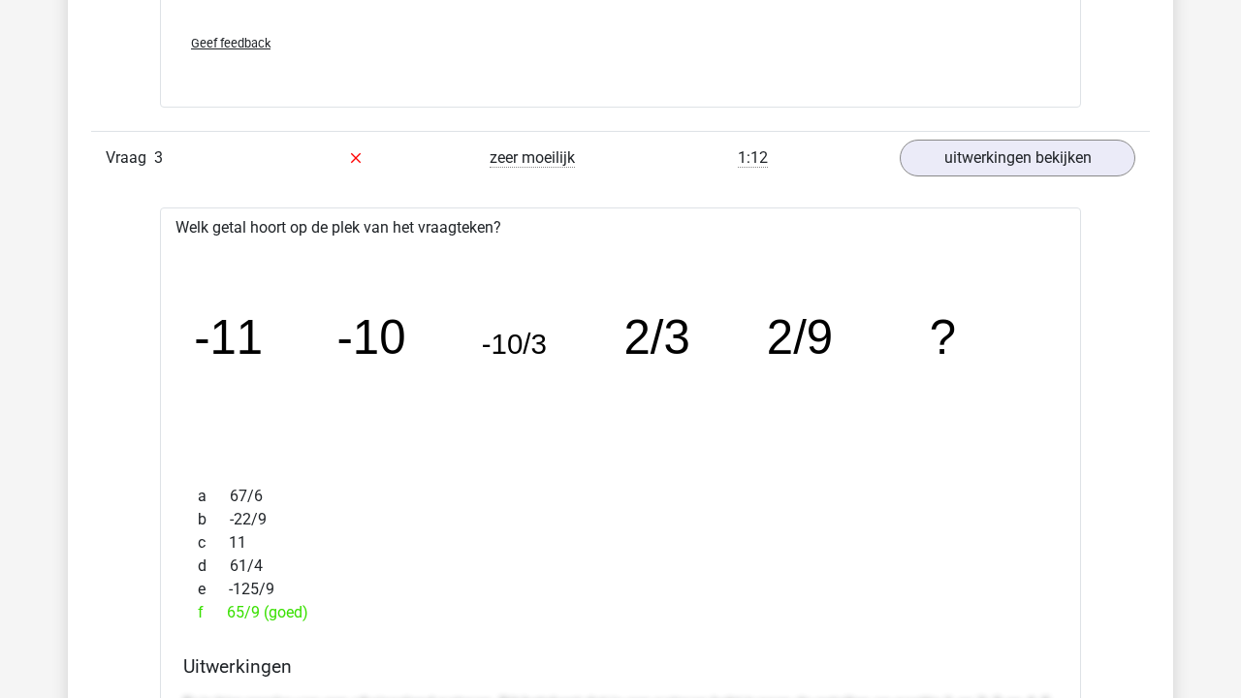
click at [804, 326] on tspan "2/9" at bounding box center [801, 336] width 66 height 53
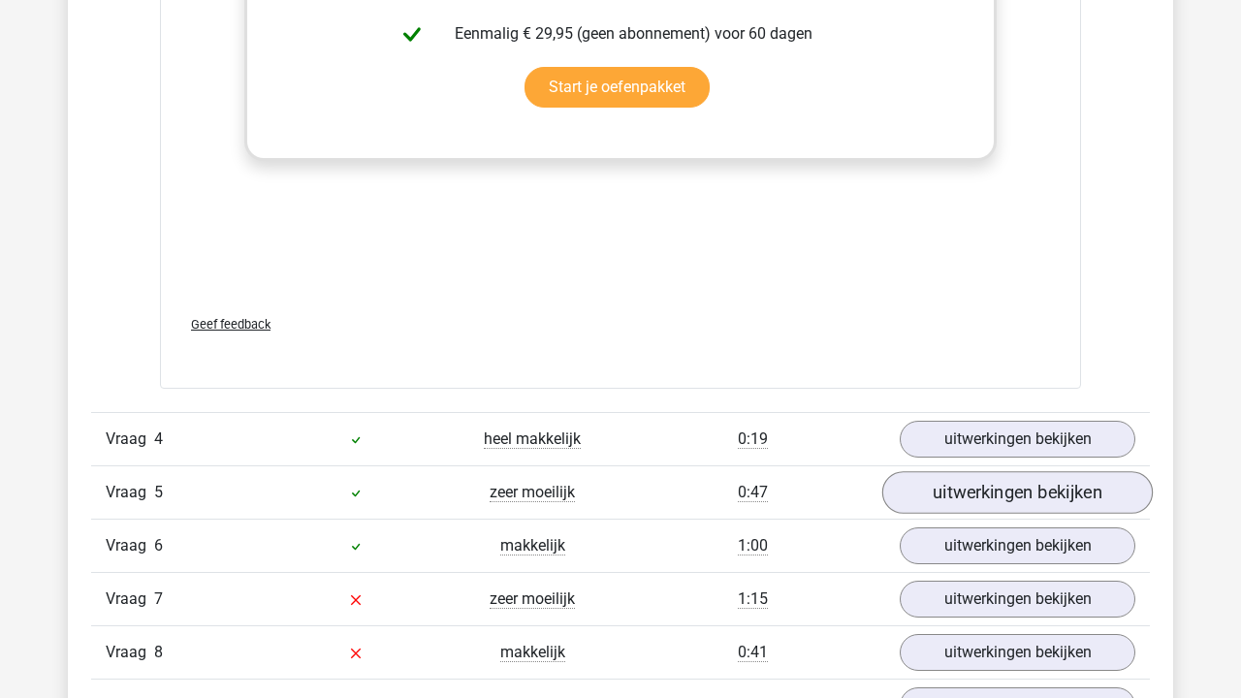
scroll to position [3889, 0]
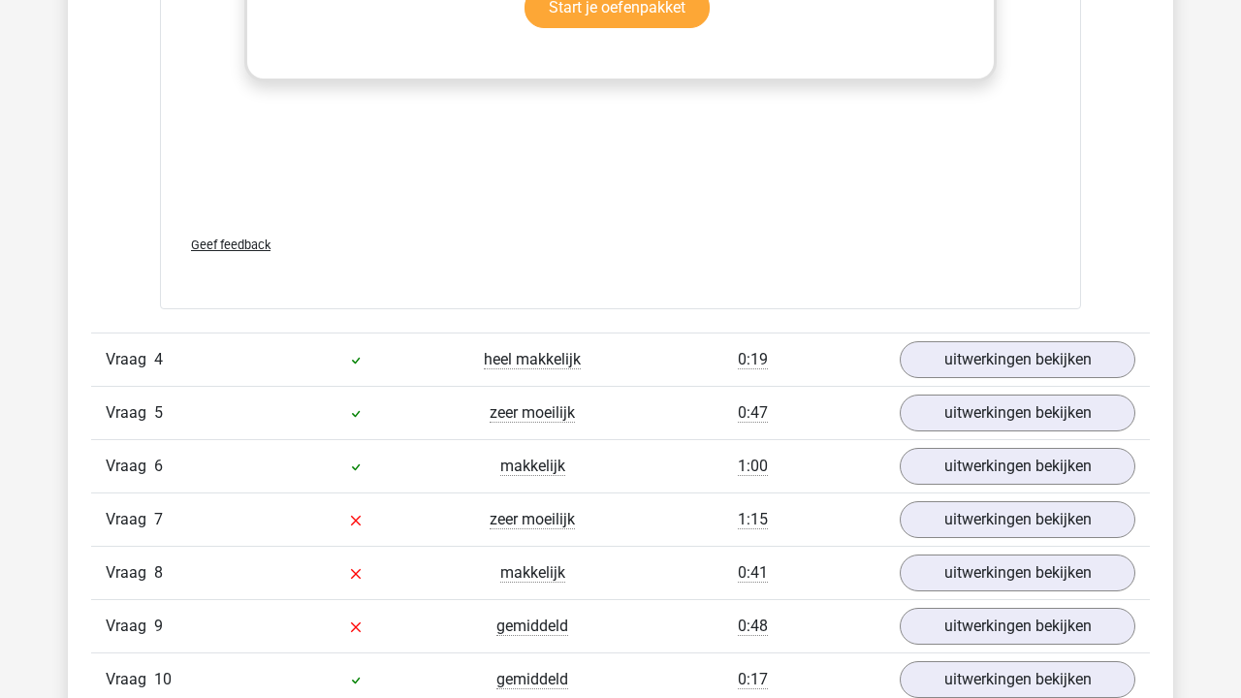
click at [995, 332] on div "Vraag 4 heel makkelijk 0:19 uitwerkingen bekijken" at bounding box center [620, 358] width 1058 height 53
click at [987, 355] on link "uitwerkingen bekijken" at bounding box center [1017, 360] width 270 height 43
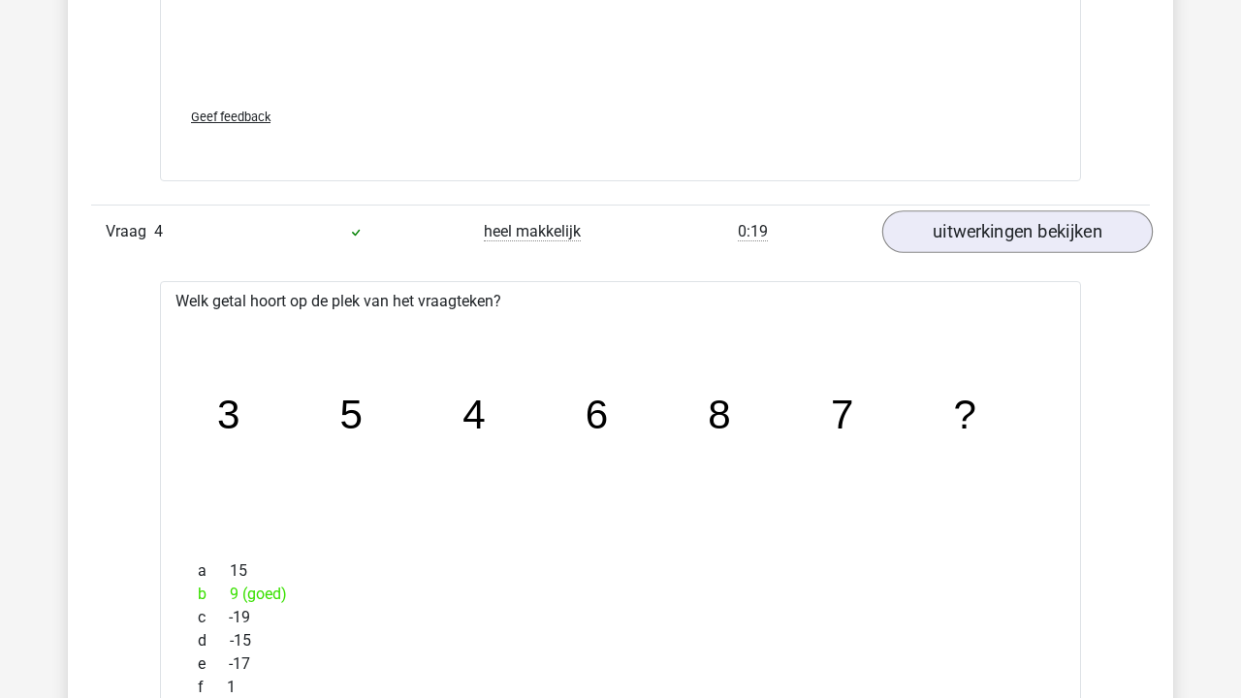
scroll to position [4016, 0]
click at [994, 226] on link "uitwerkingen bekijken" at bounding box center [1017, 233] width 270 height 43
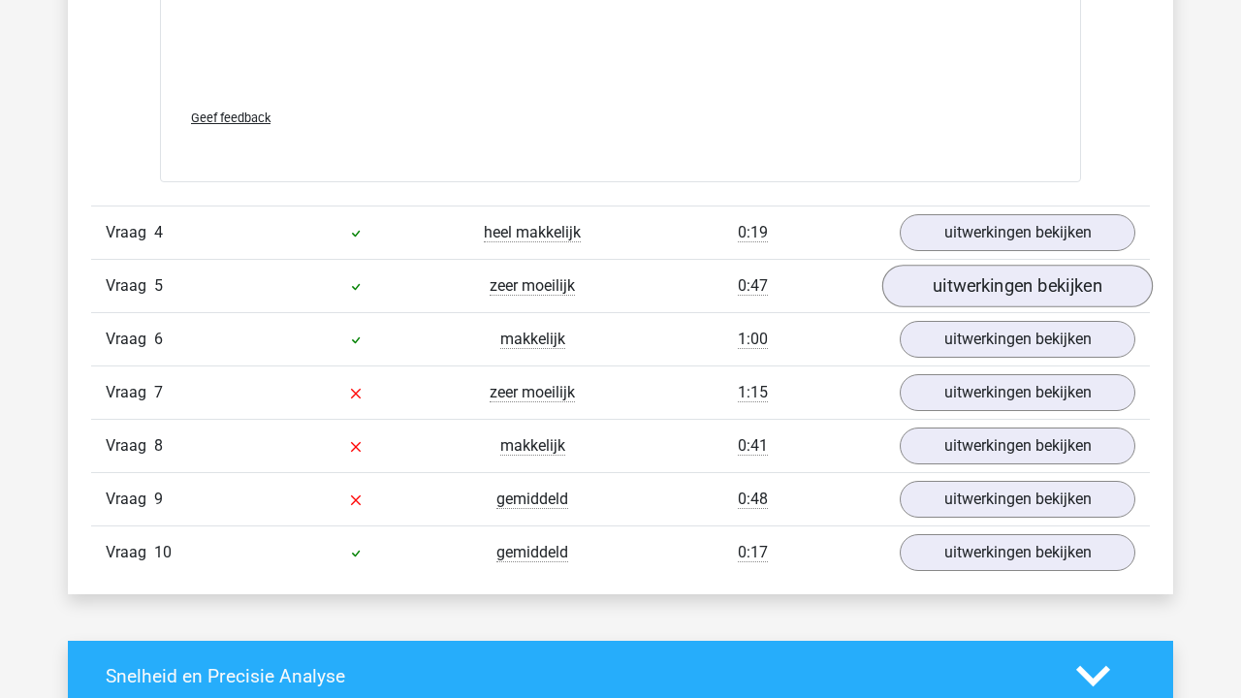
click at [979, 304] on link "uitwerkingen bekijken" at bounding box center [1017, 287] width 270 height 43
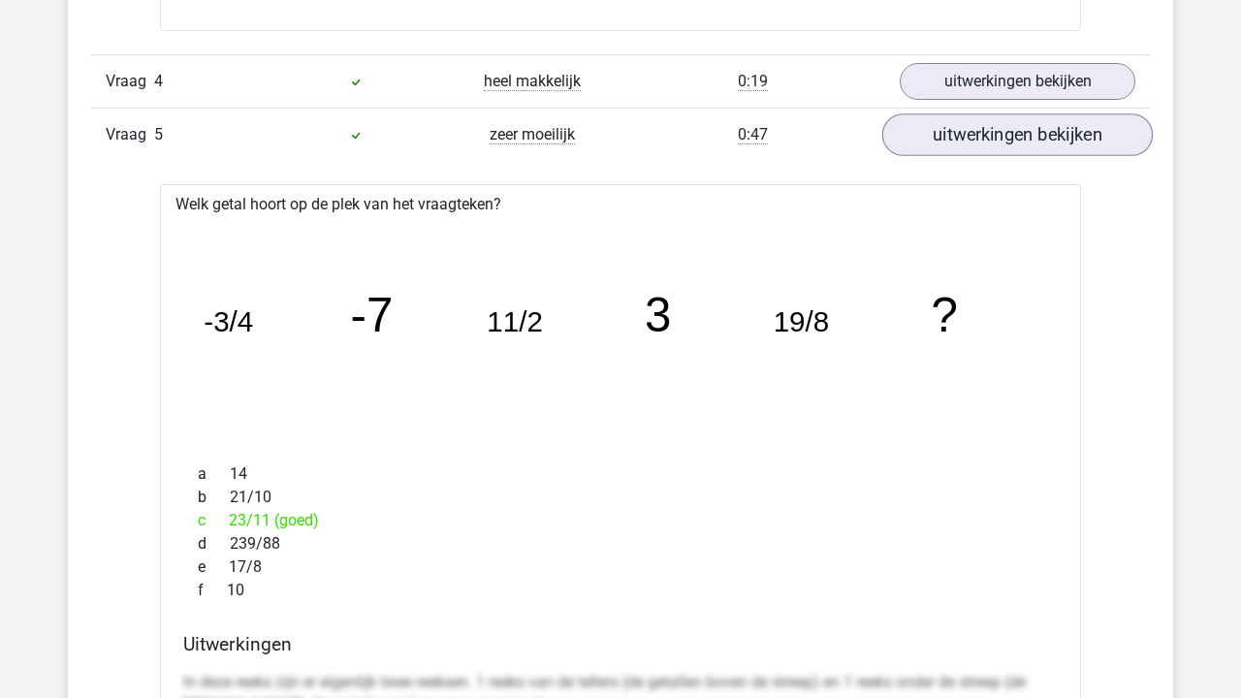
scroll to position [4169, 0]
click at [1013, 131] on link "uitwerkingen bekijken" at bounding box center [1017, 133] width 270 height 43
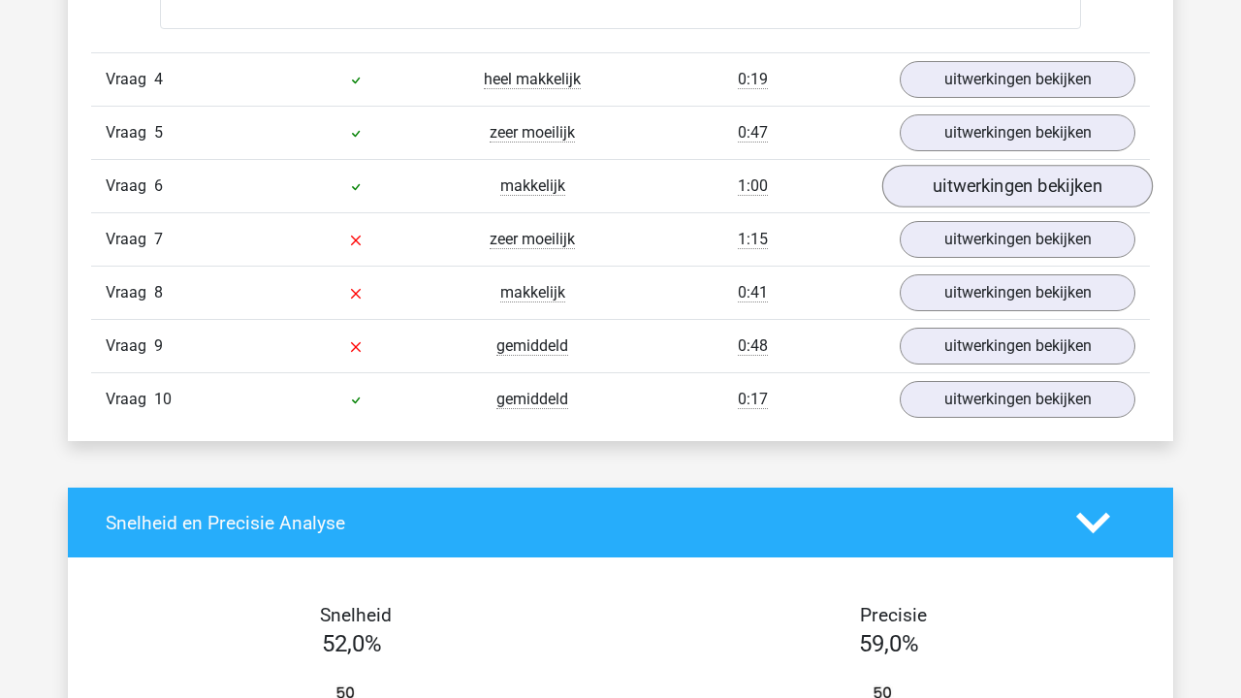
click at [983, 186] on link "uitwerkingen bekijken" at bounding box center [1017, 187] width 270 height 43
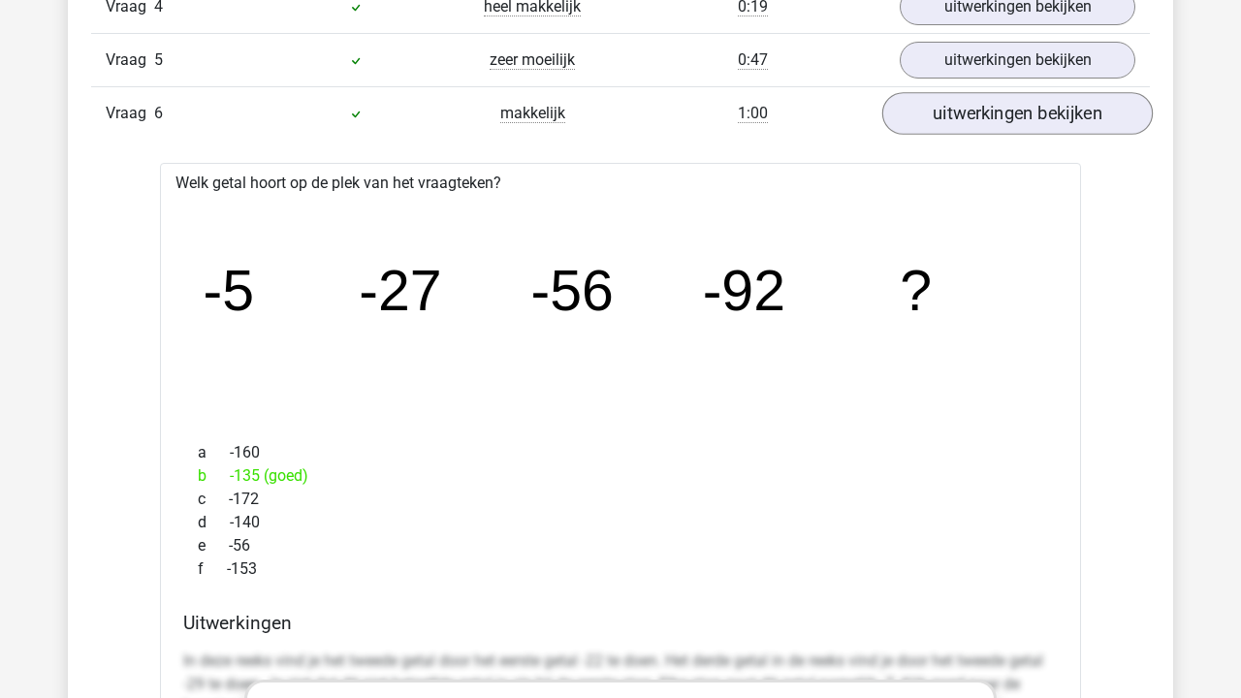
scroll to position [4244, 0]
click at [986, 122] on link "uitwerkingen bekijken" at bounding box center [1017, 112] width 270 height 43
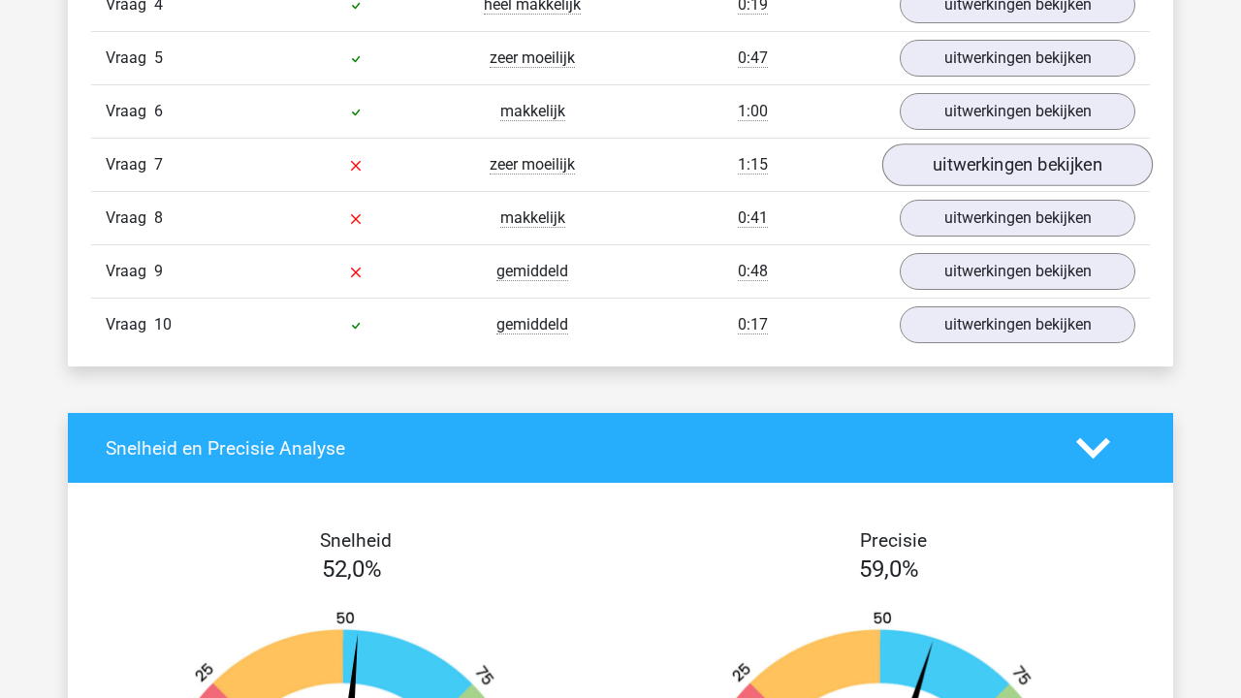
click at [972, 162] on link "uitwerkingen bekijken" at bounding box center [1017, 165] width 270 height 43
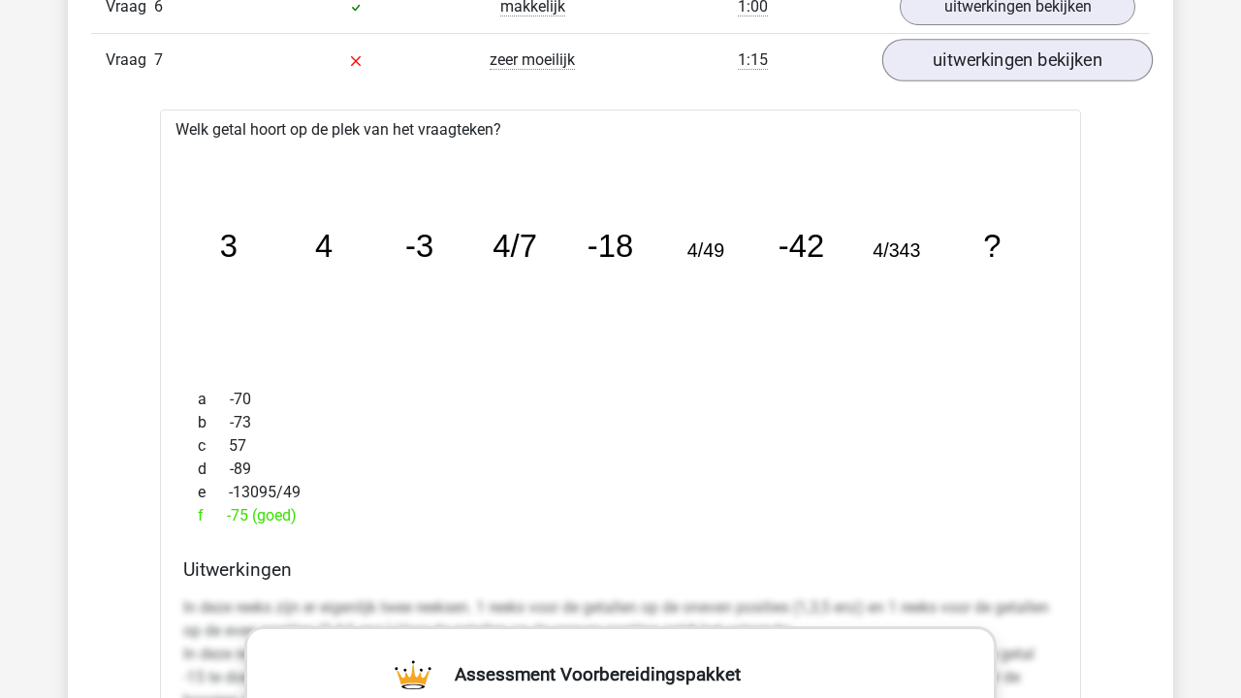
scroll to position [4351, 0]
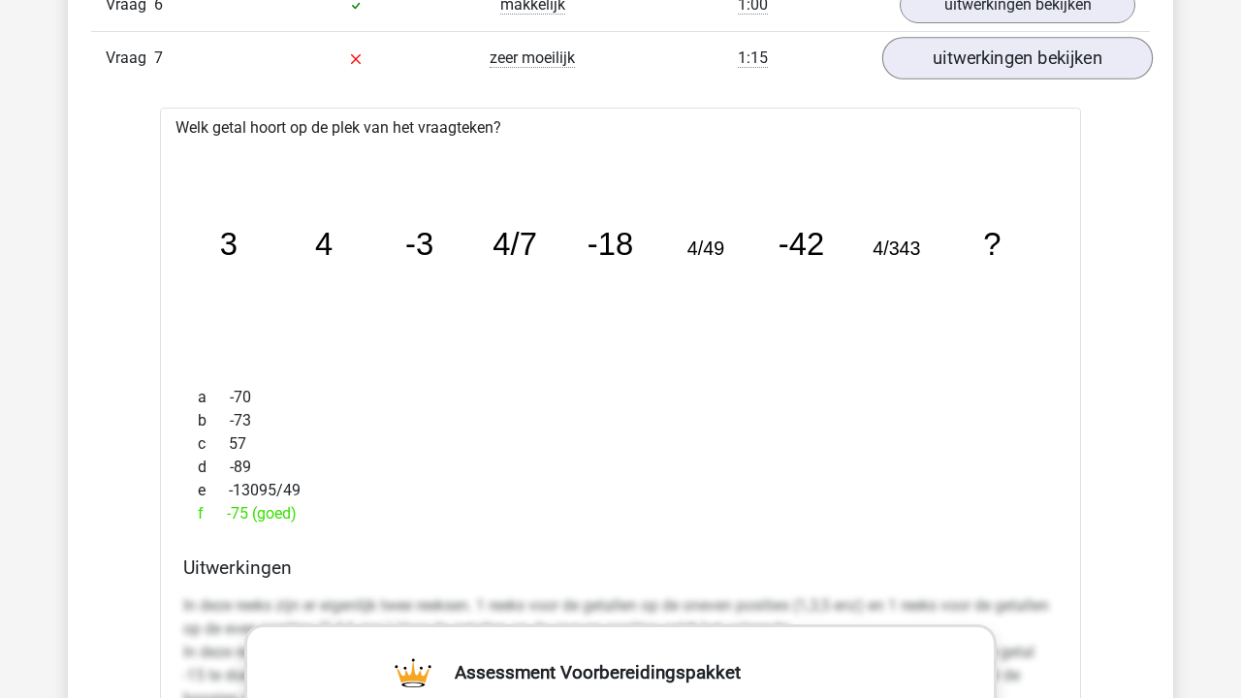
click at [985, 53] on link "uitwerkingen bekijken" at bounding box center [1017, 59] width 270 height 43
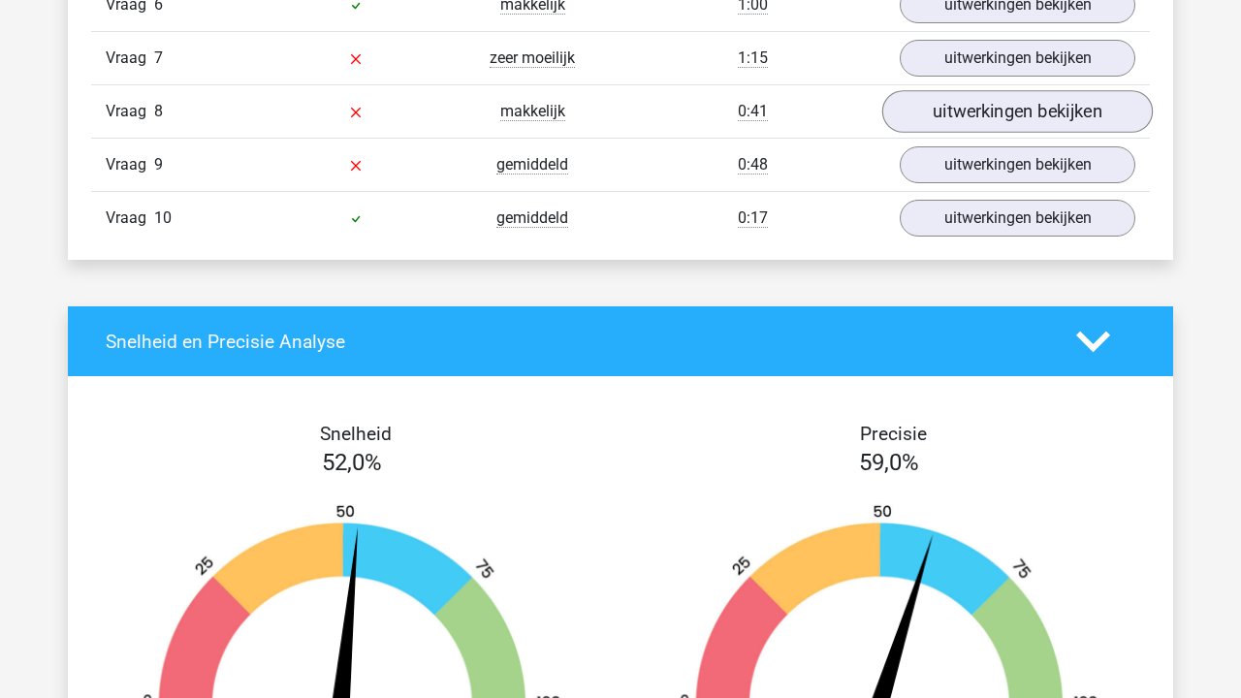
click at [976, 116] on link "uitwerkingen bekijken" at bounding box center [1017, 112] width 270 height 43
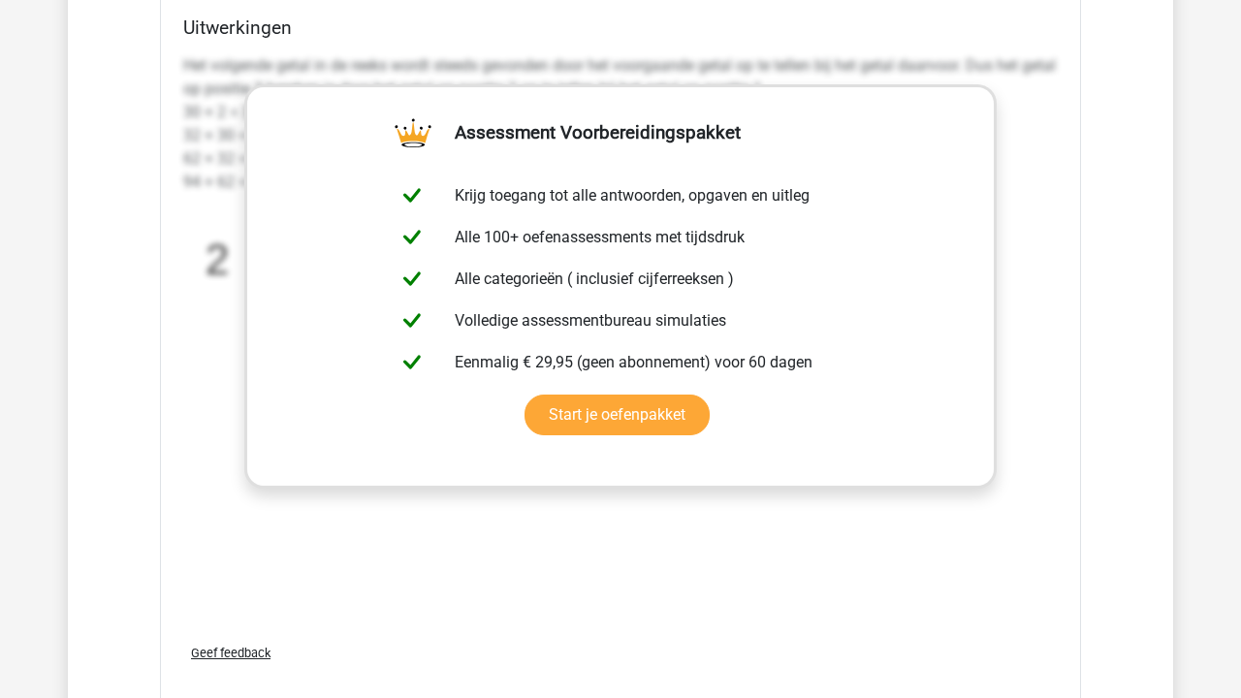
scroll to position [5182, 0]
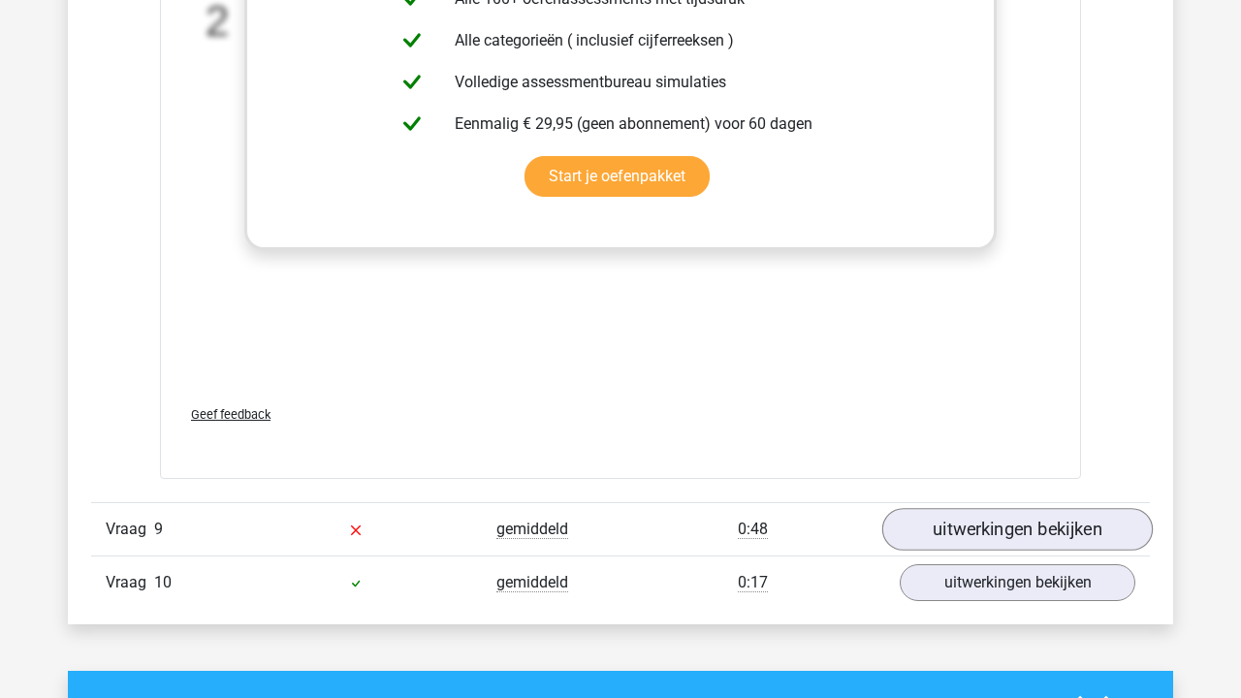
click at [978, 517] on link "uitwerkingen bekijken" at bounding box center [1017, 529] width 270 height 43
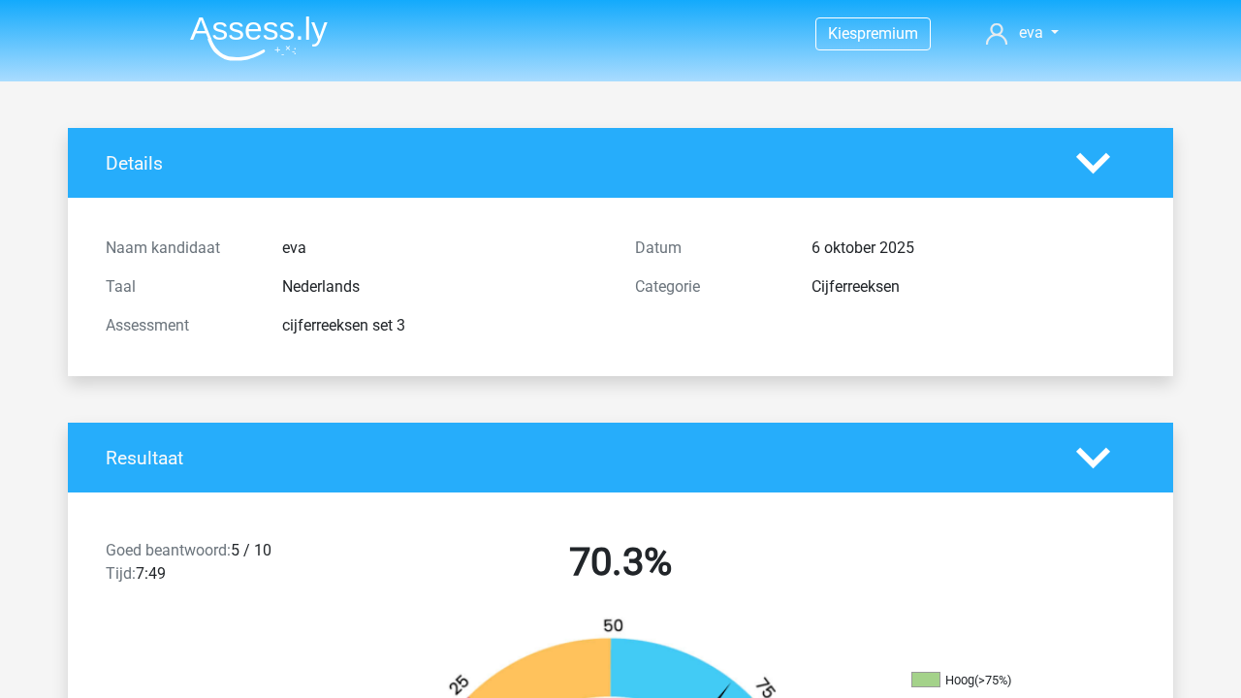
scroll to position [-2, 0]
click at [267, 41] on img at bounding box center [259, 39] width 138 height 46
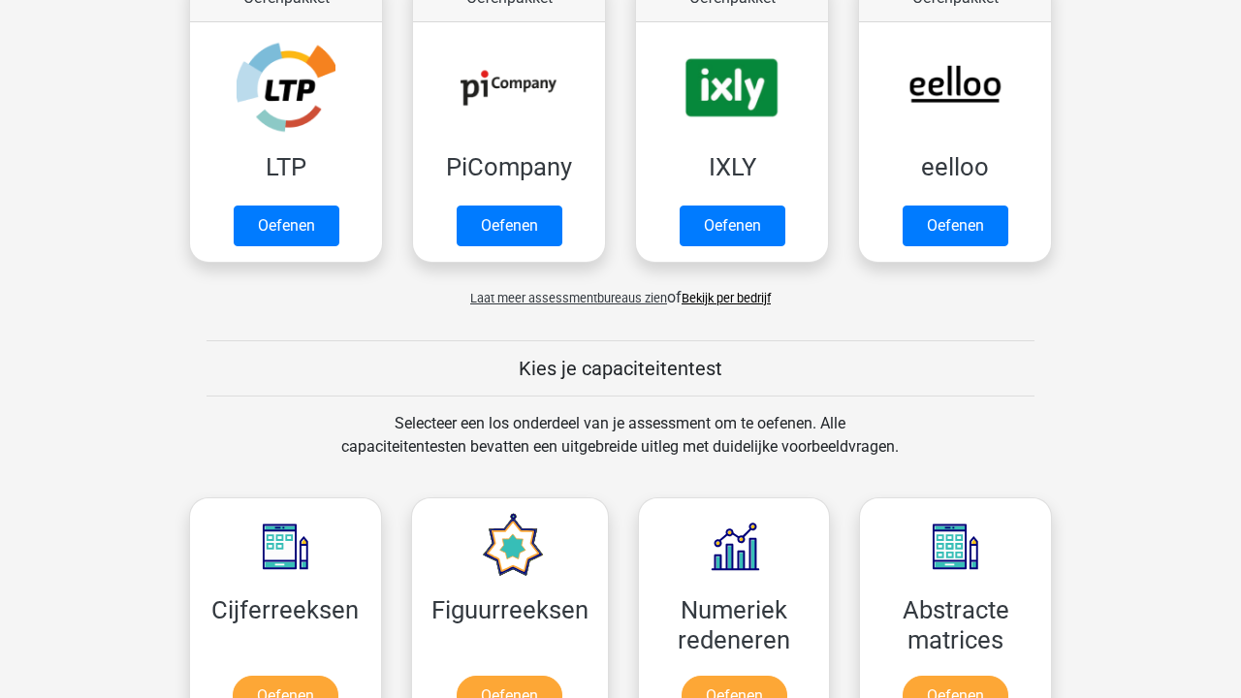
scroll to position [784, 0]
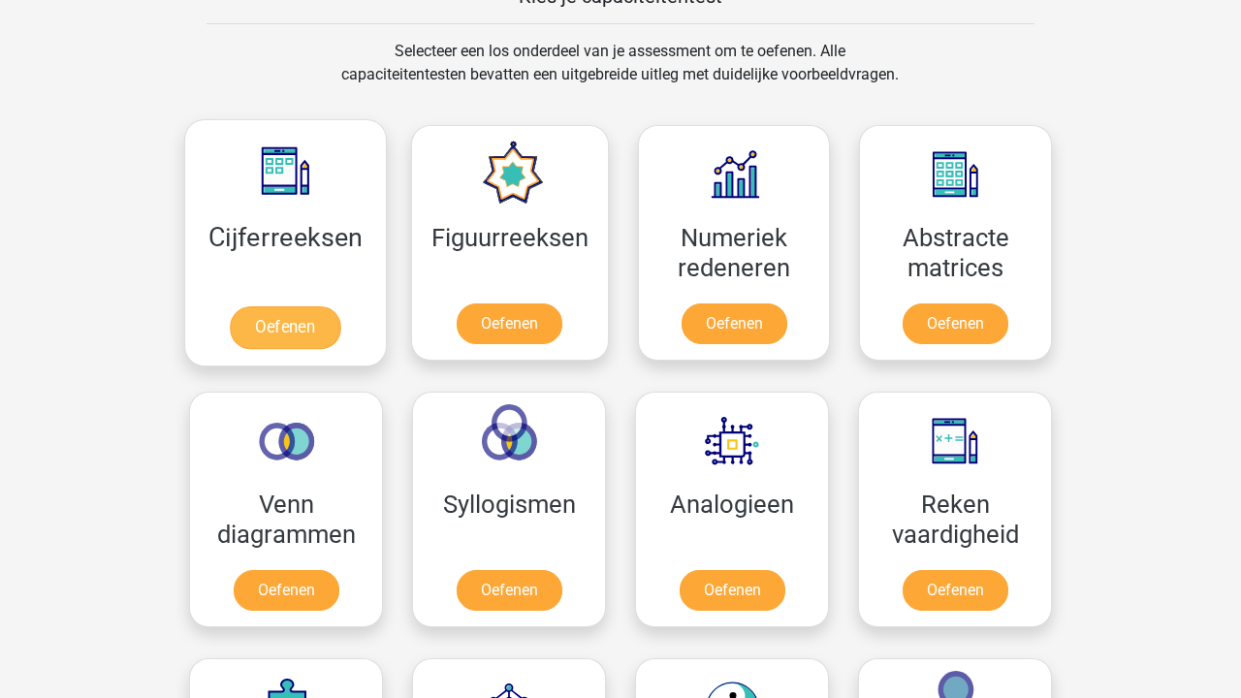
click at [311, 306] on link "Oefenen" at bounding box center [285, 327] width 110 height 43
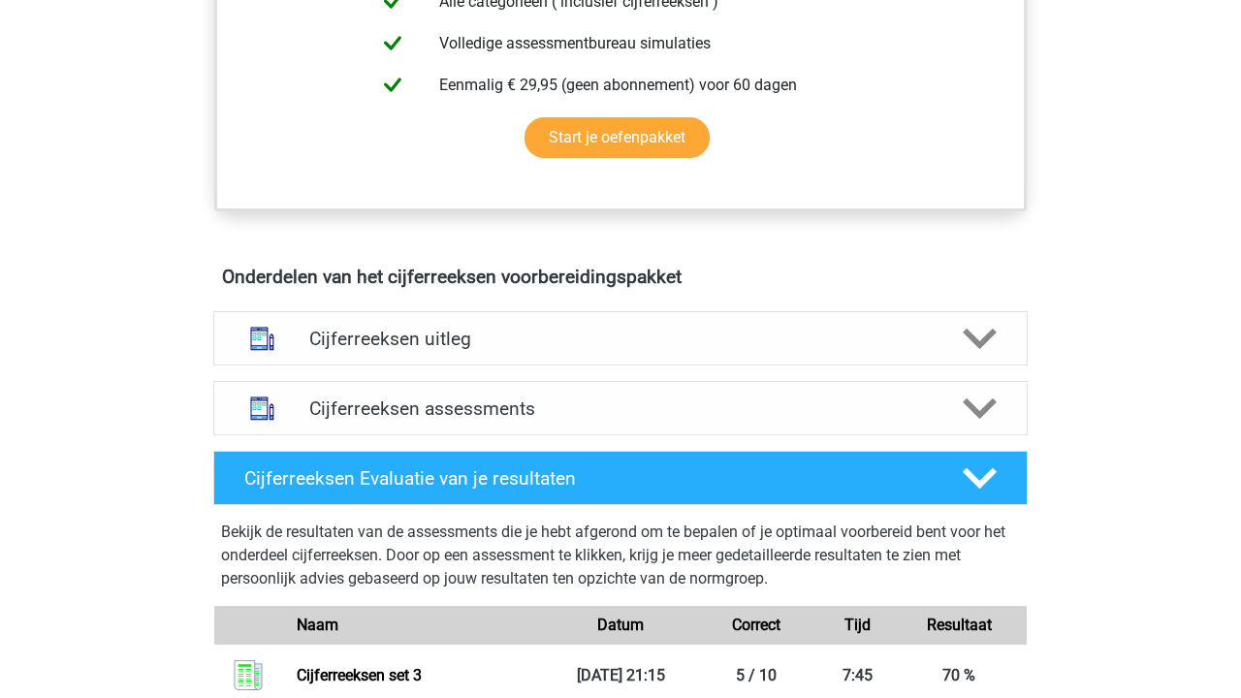
scroll to position [1172, 0]
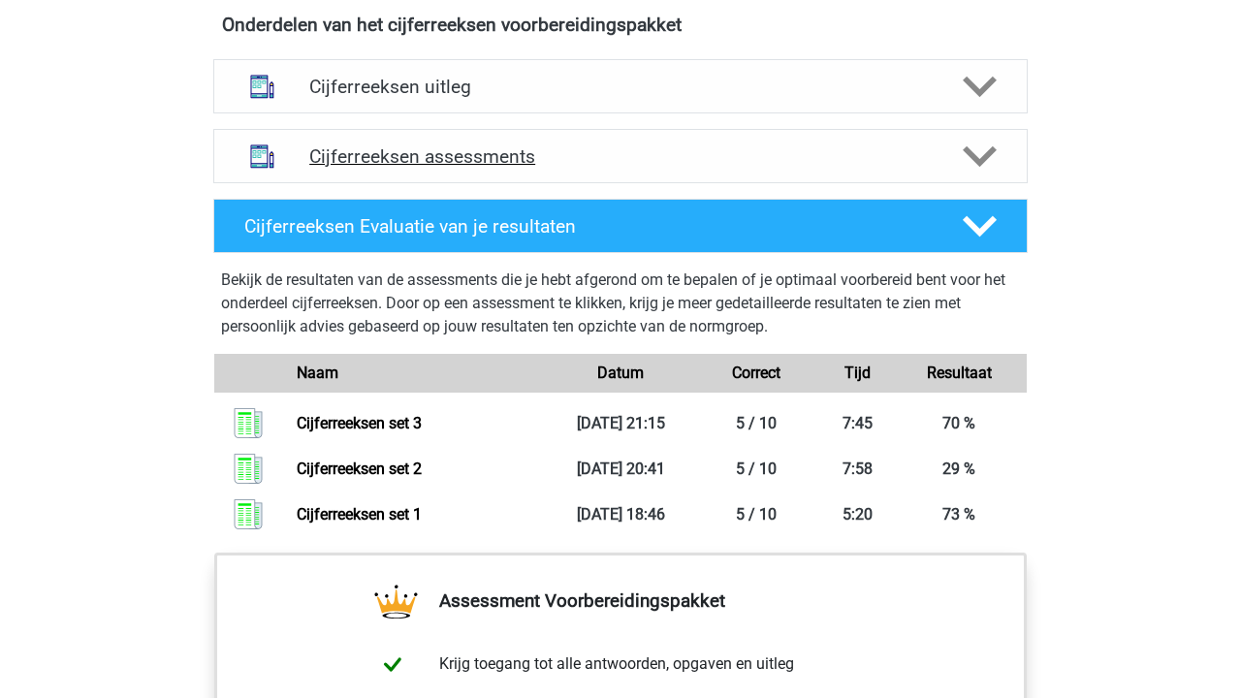
click at [536, 167] on h4 "Cijferreeksen assessments" at bounding box center [620, 156] width 622 height 22
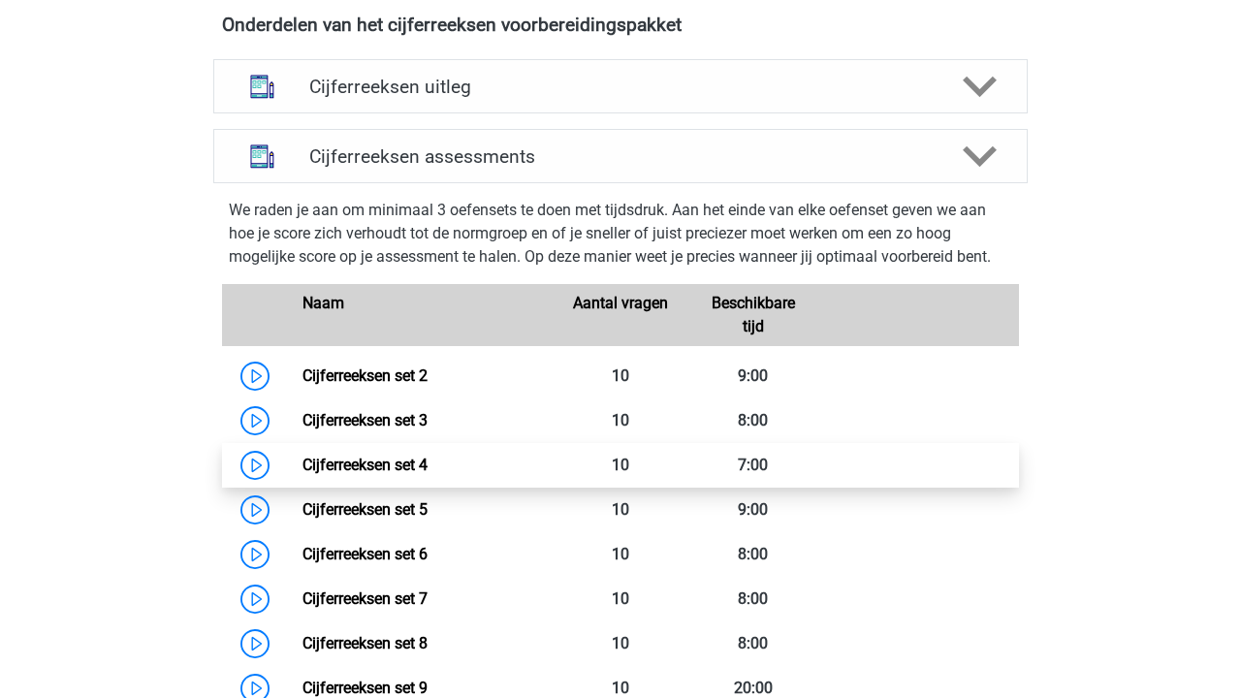
click at [427, 474] on link "Cijferreeksen set 4" at bounding box center [364, 465] width 125 height 18
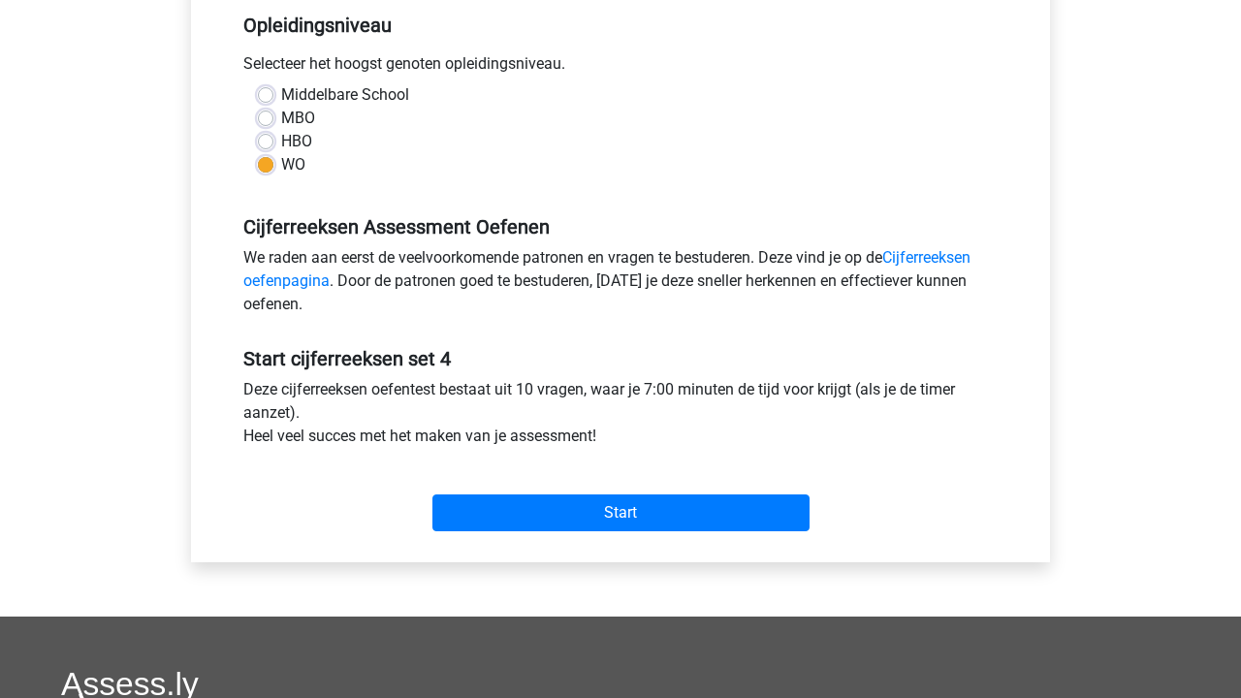
scroll to position [485, 0]
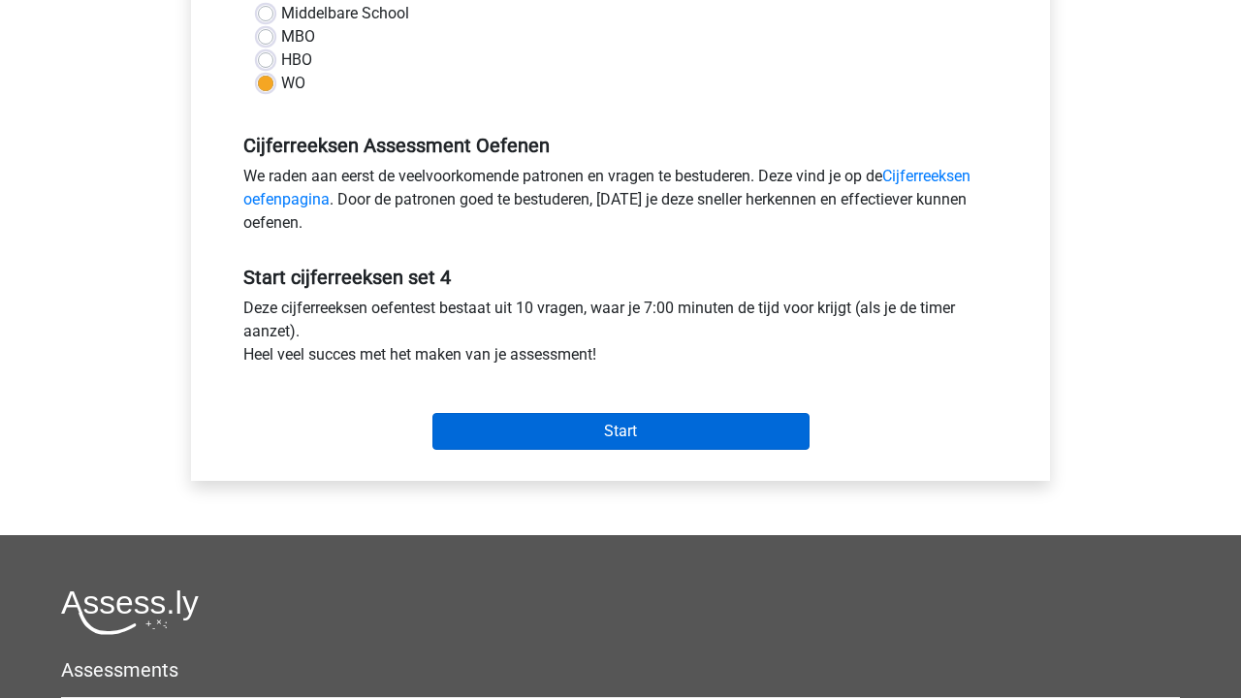
click at [603, 425] on input "Start" at bounding box center [620, 431] width 377 height 37
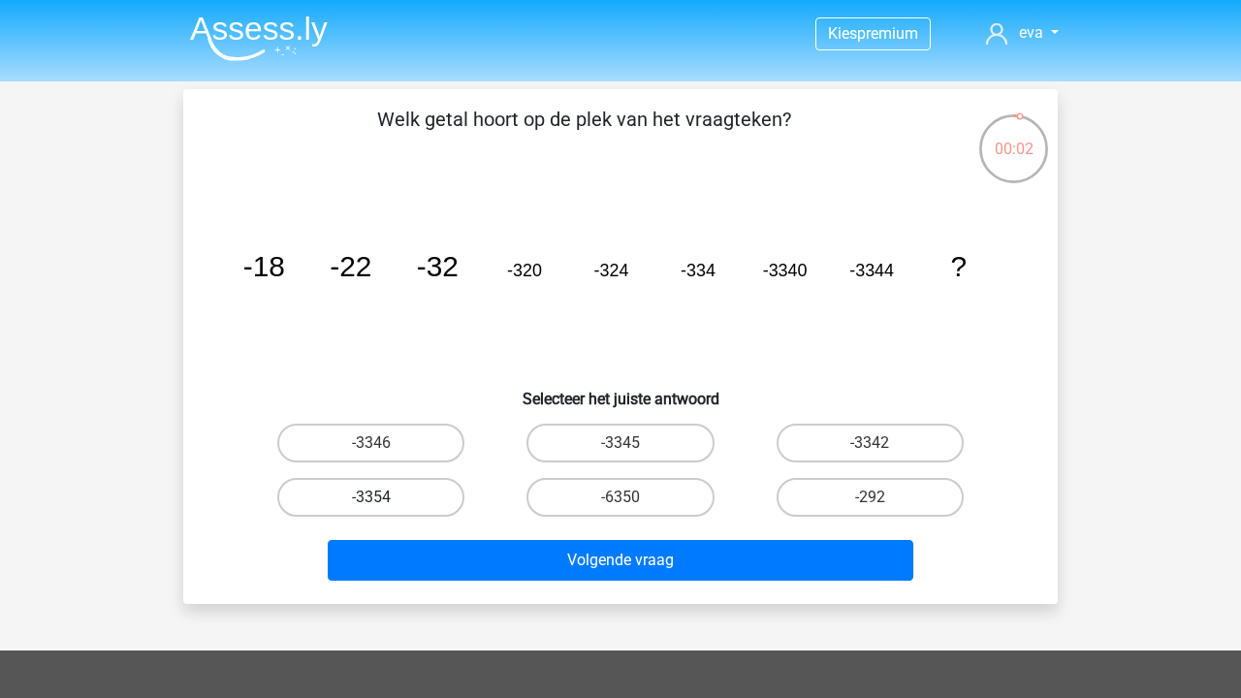
click at [403, 499] on label "-3354" at bounding box center [370, 497] width 187 height 39
click at [384, 499] on input "-3354" at bounding box center [377, 503] width 13 height 13
radio input "true"
click at [676, 498] on label "-156" at bounding box center [619, 497] width 187 height 39
click at [633, 498] on input "-156" at bounding box center [626, 503] width 13 height 13
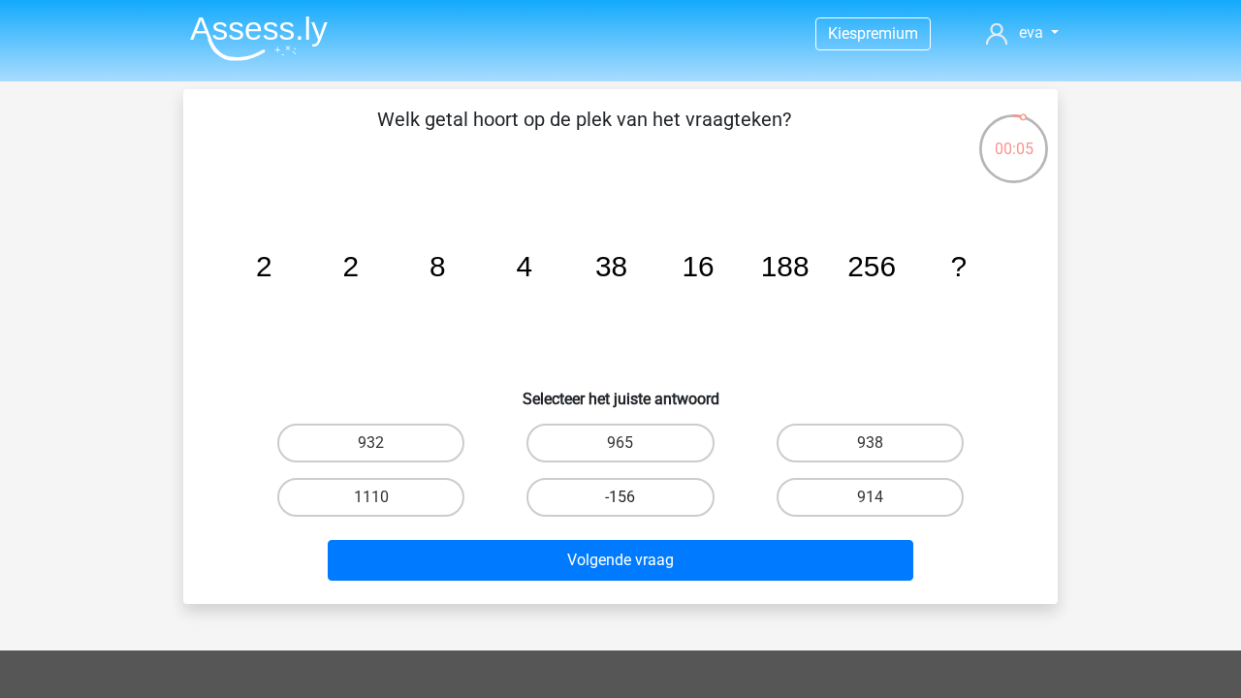
radio input "true"
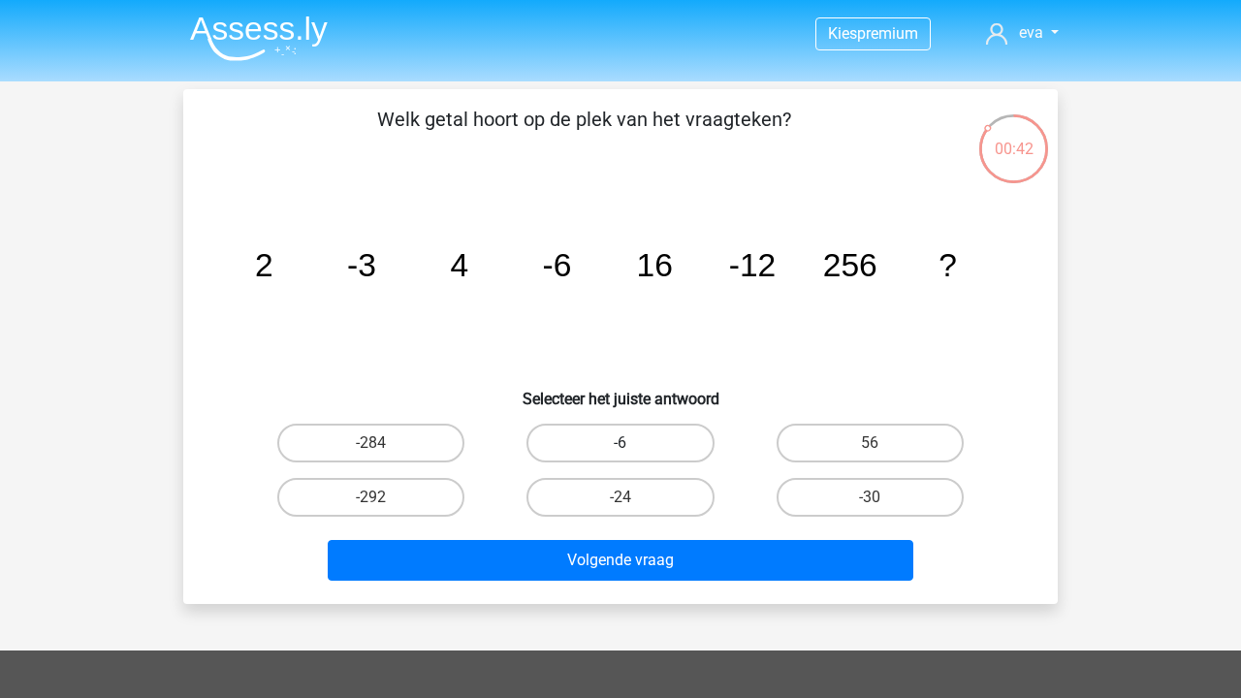
click at [657, 445] on label "-6" at bounding box center [619, 443] width 187 height 39
click at [633, 445] on input "-6" at bounding box center [626, 449] width 13 height 13
radio input "true"
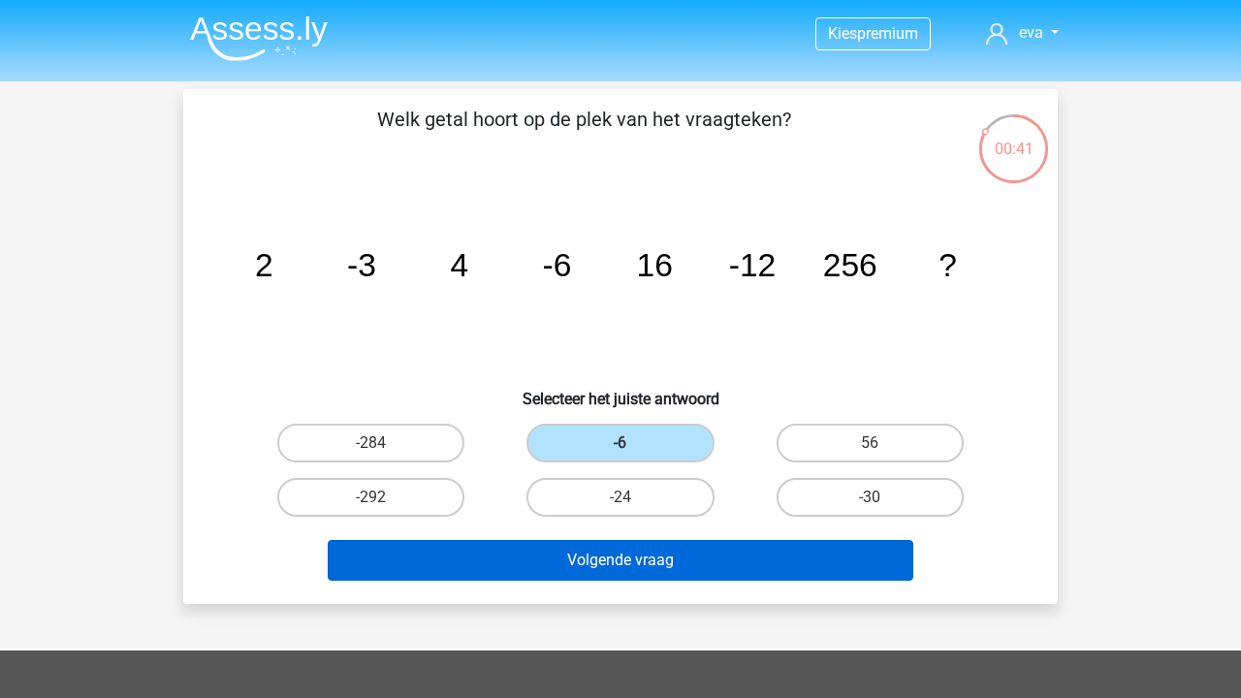
click at [652, 563] on button "Volgende vraag" at bounding box center [621, 560] width 586 height 41
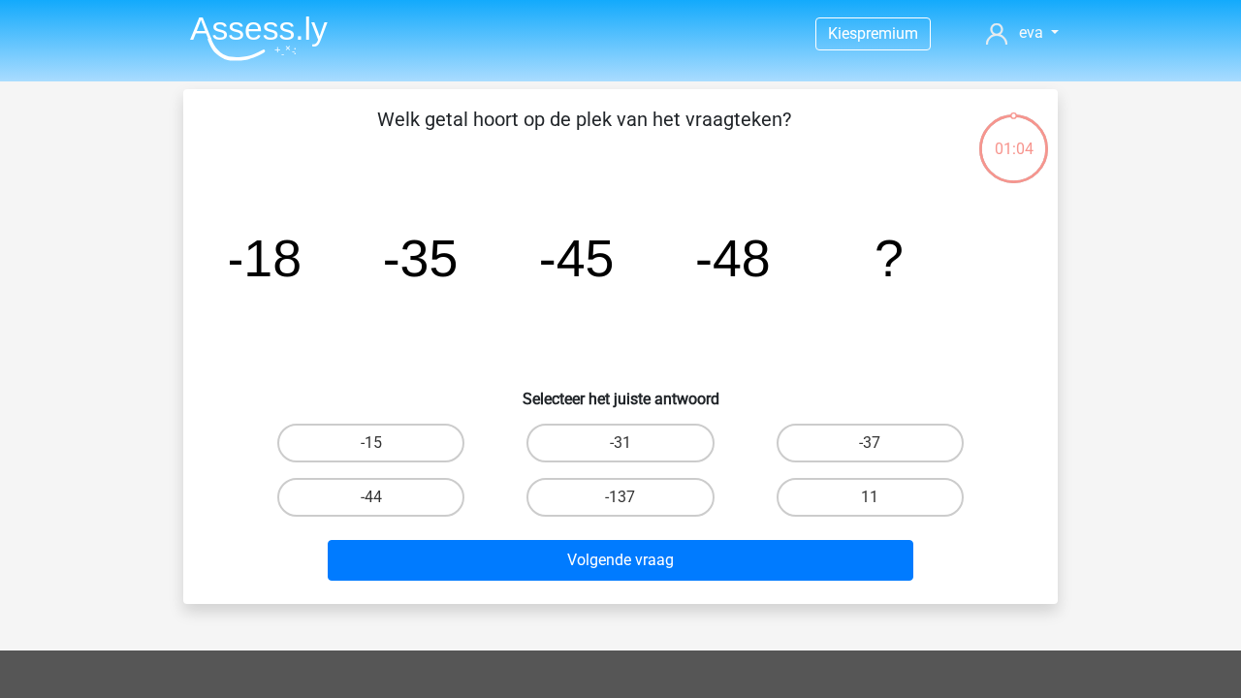
scroll to position [89, 0]
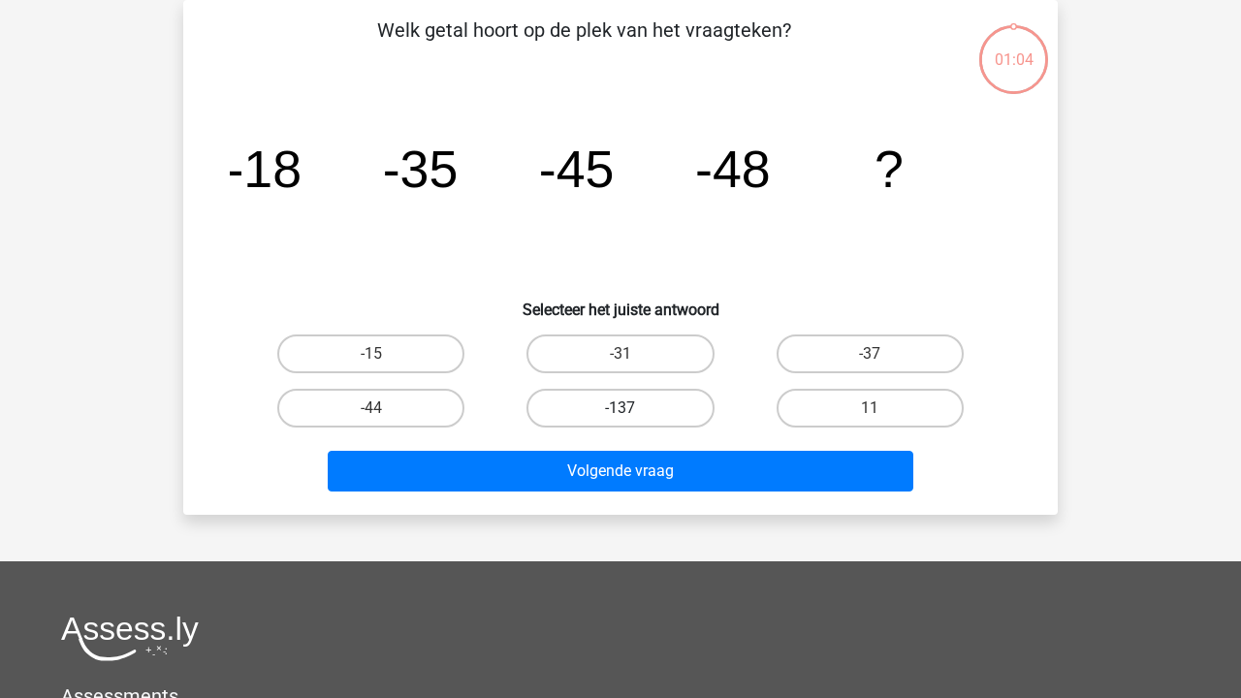
click at [664, 407] on label "-137" at bounding box center [619, 408] width 187 height 39
click at [633, 408] on input "-137" at bounding box center [626, 414] width 13 height 13
radio input "true"
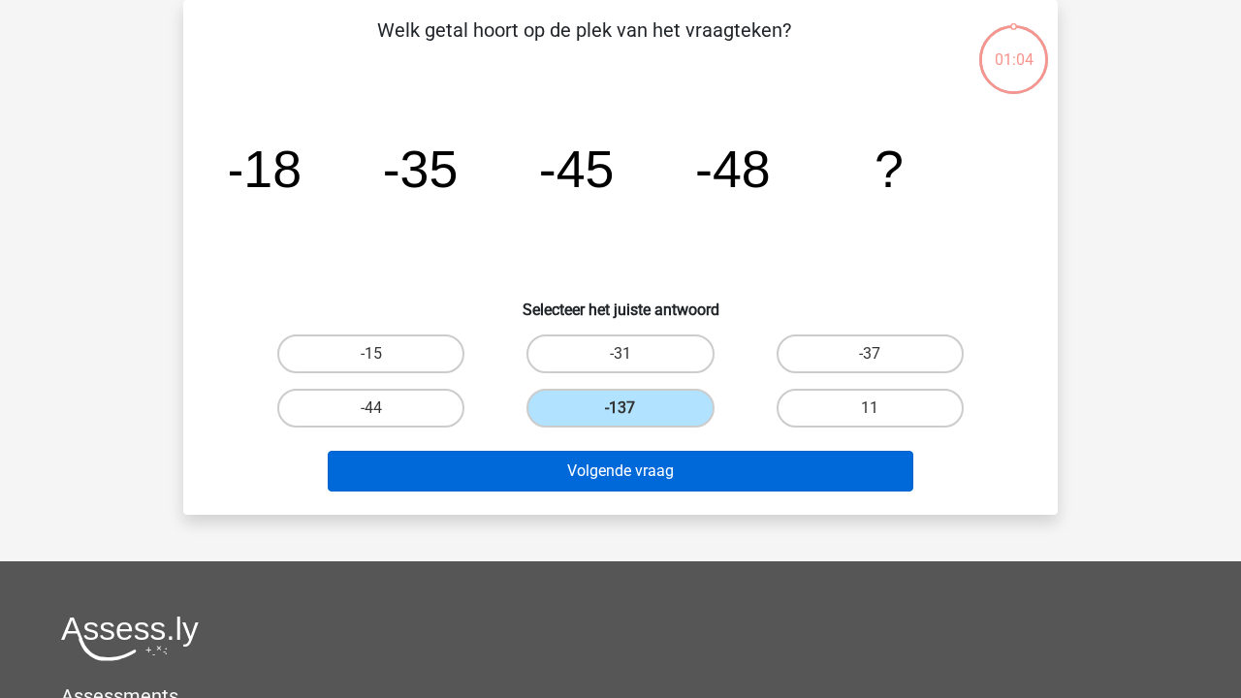
click at [671, 460] on button "Volgende vraag" at bounding box center [621, 471] width 586 height 41
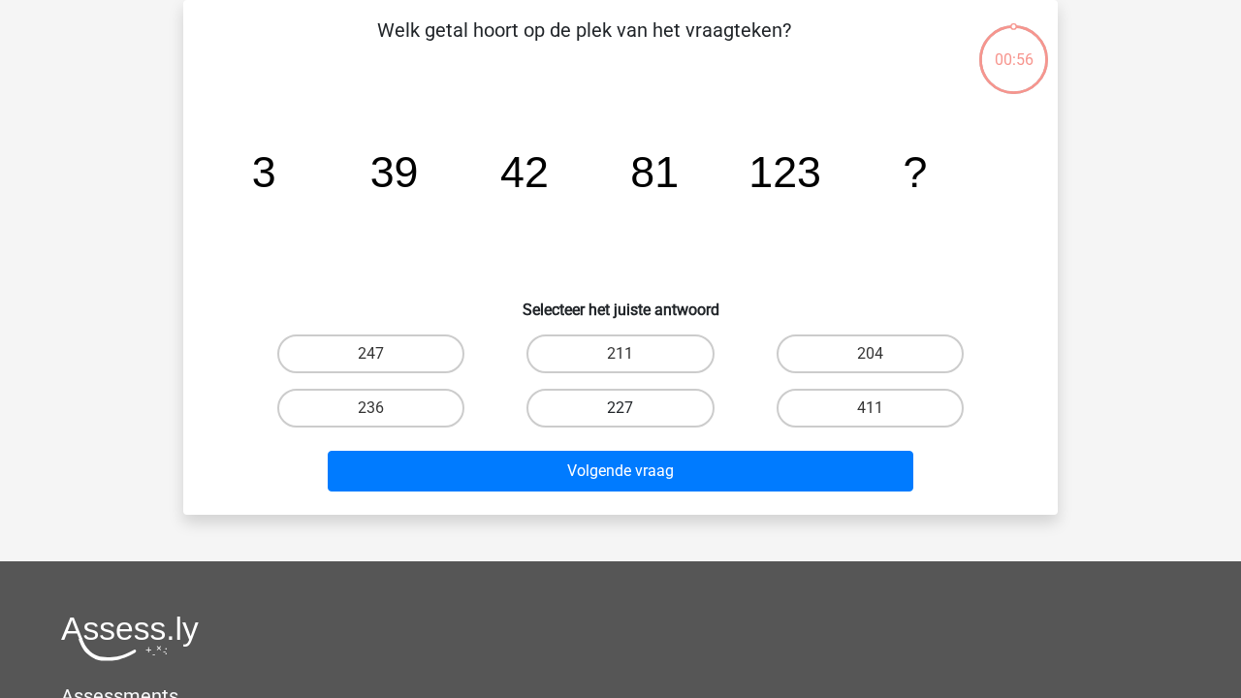
click at [650, 411] on label "227" at bounding box center [619, 408] width 187 height 39
click at [633, 411] on input "227" at bounding box center [626, 414] width 13 height 13
radio input "true"
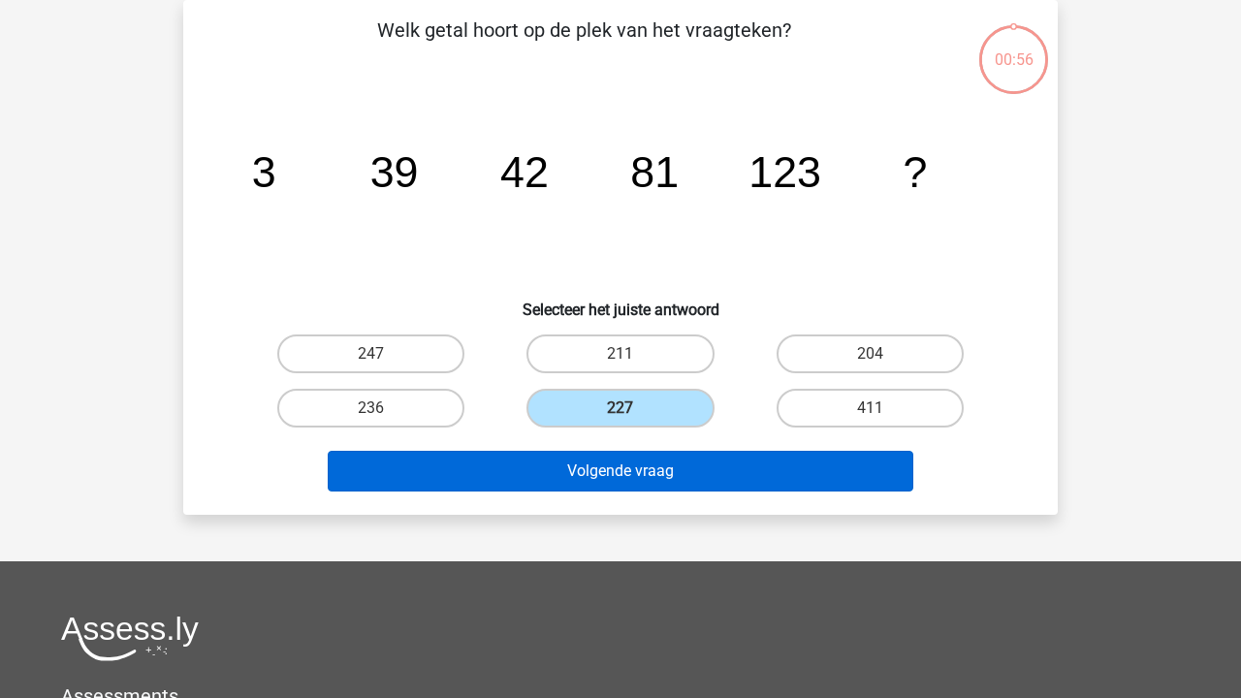
click at [665, 487] on button "Volgende vraag" at bounding box center [621, 471] width 586 height 41
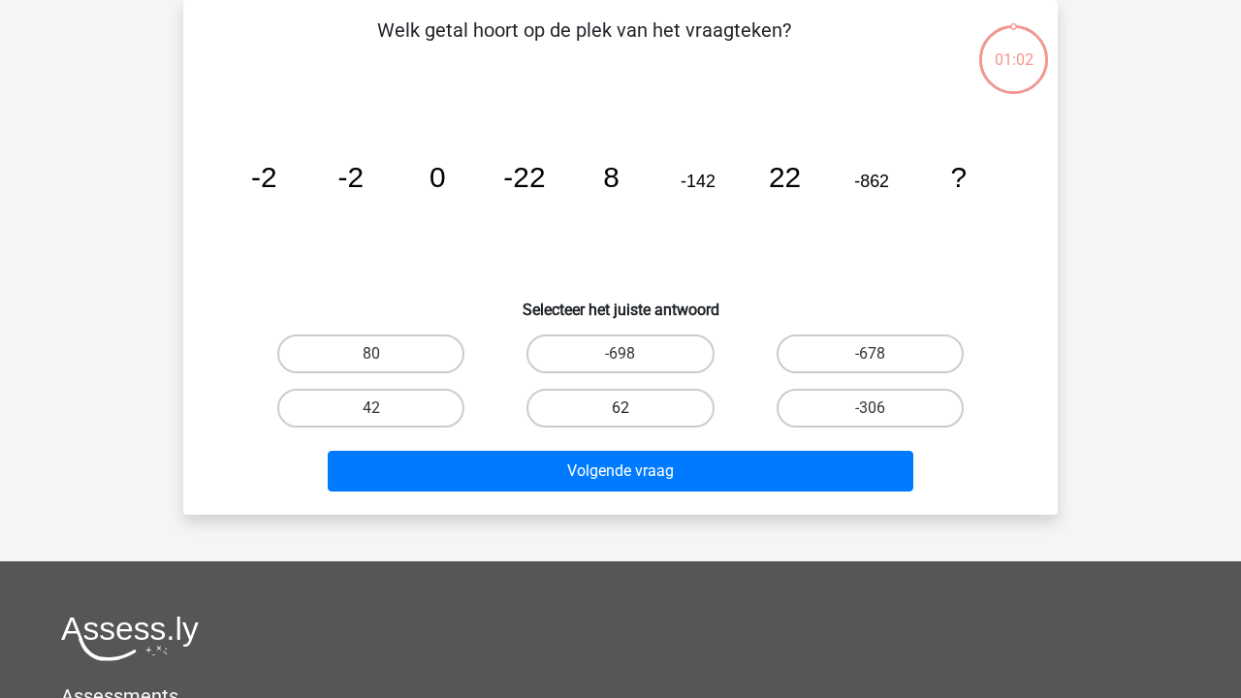
click at [664, 416] on label "62" at bounding box center [619, 408] width 187 height 39
click at [633, 416] on input "62" at bounding box center [626, 414] width 13 height 13
radio input "true"
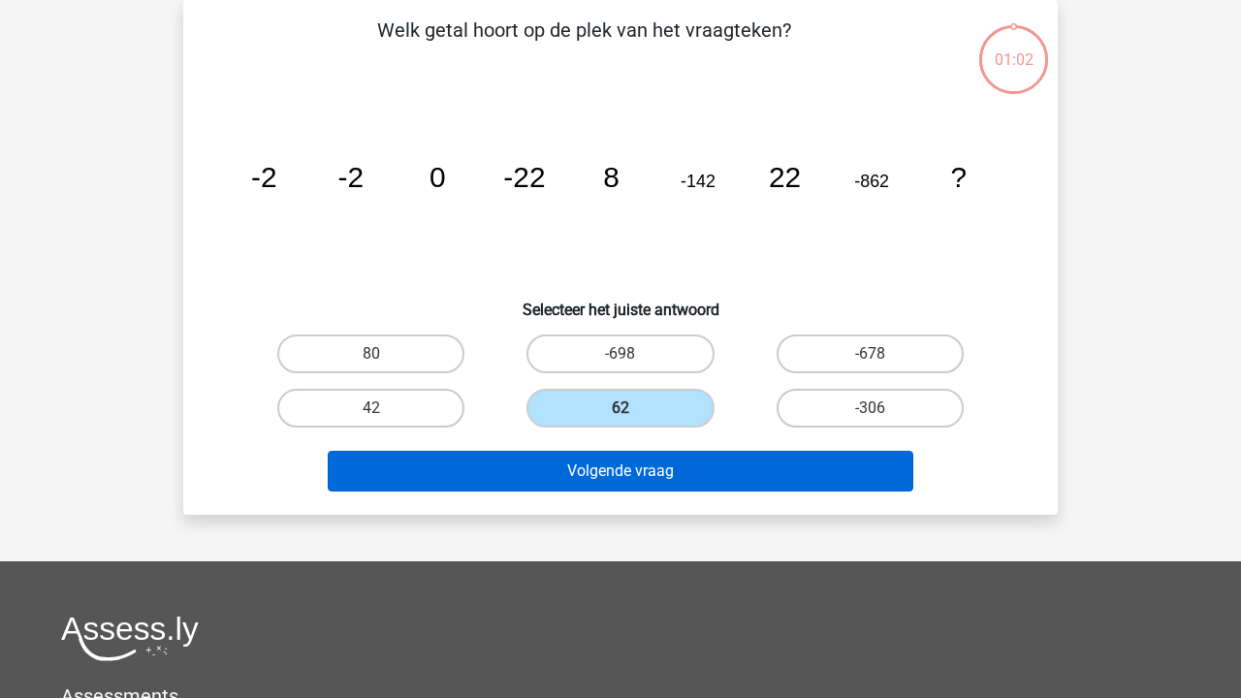
click at [677, 475] on button "Volgende vraag" at bounding box center [621, 471] width 586 height 41
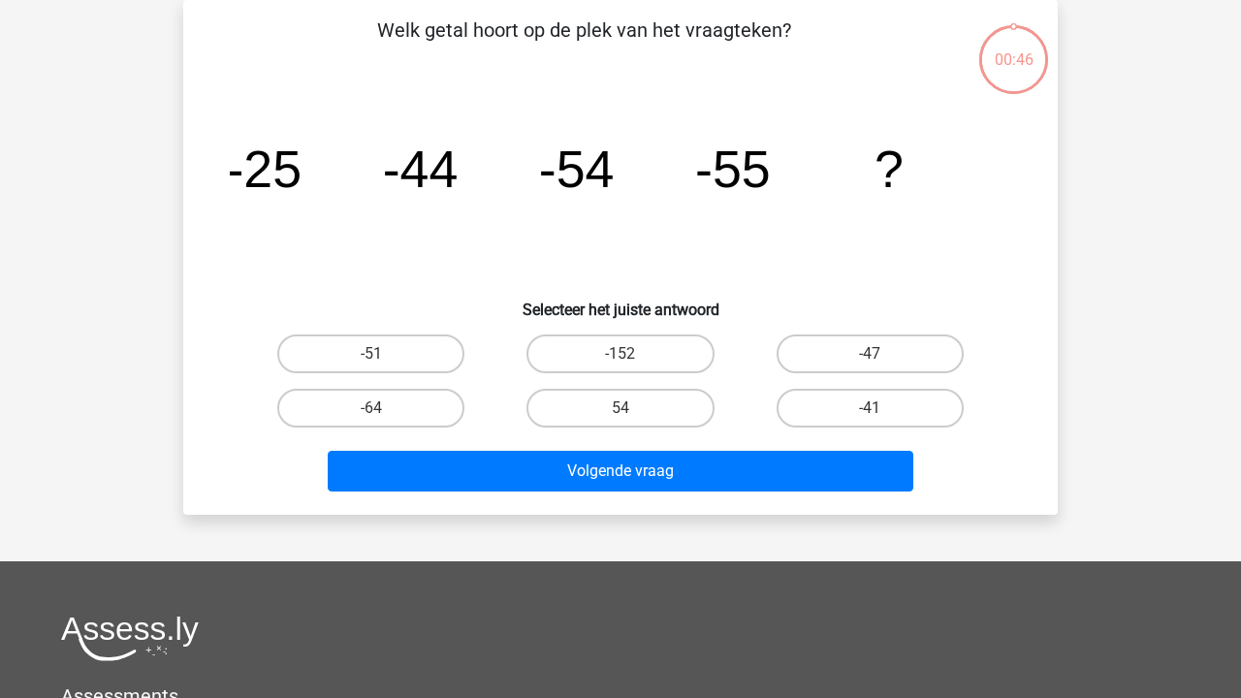
click at [662, 374] on div "-152" at bounding box center [619, 354] width 249 height 54
click at [662, 421] on label "54" at bounding box center [619, 408] width 187 height 39
click at [633, 421] on input "54" at bounding box center [626, 414] width 13 height 13
radio input "true"
click at [662, 442] on div "Volgende vraag" at bounding box center [620, 467] width 812 height 64
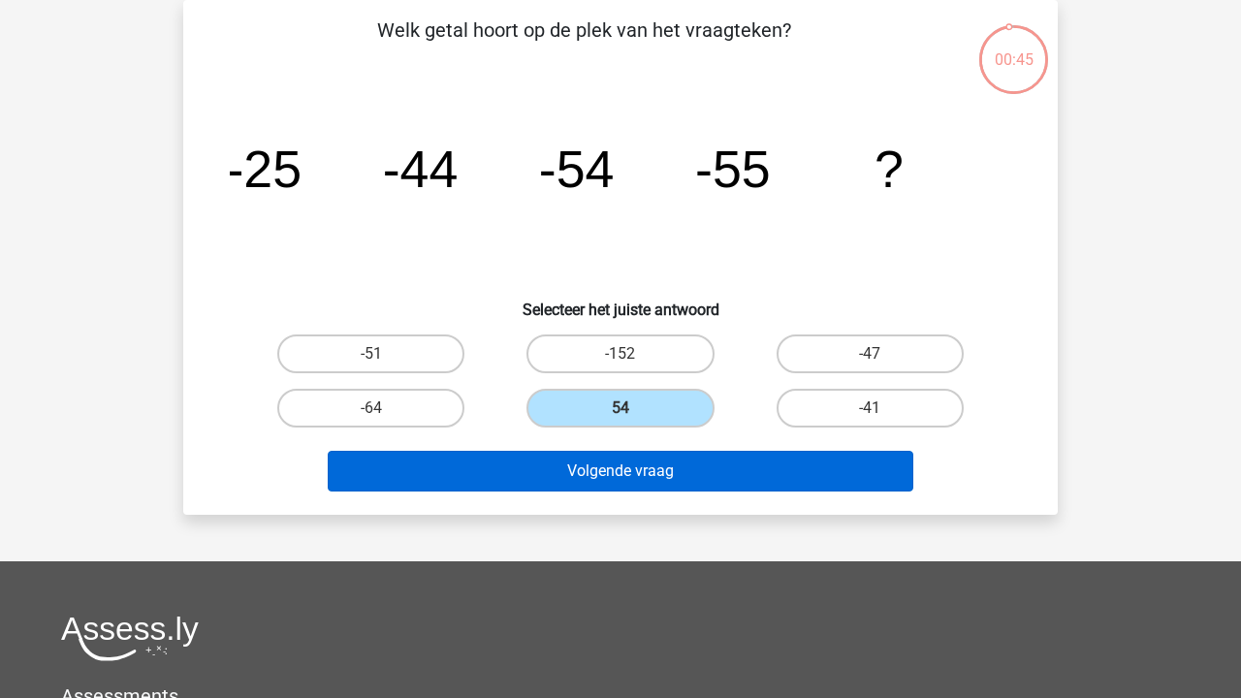
click at [662, 462] on button "Volgende vraag" at bounding box center [621, 471] width 586 height 41
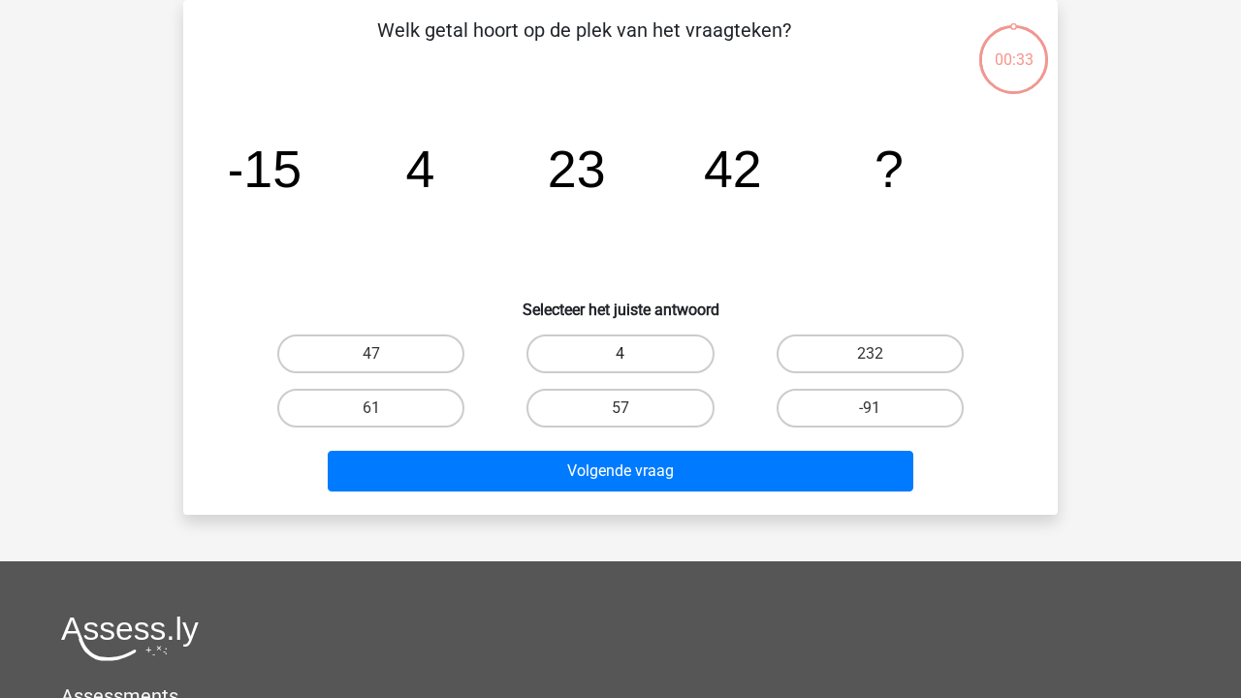
click at [645, 343] on label "4" at bounding box center [619, 353] width 187 height 39
click at [633, 354] on input "4" at bounding box center [626, 360] width 13 height 13
radio input "true"
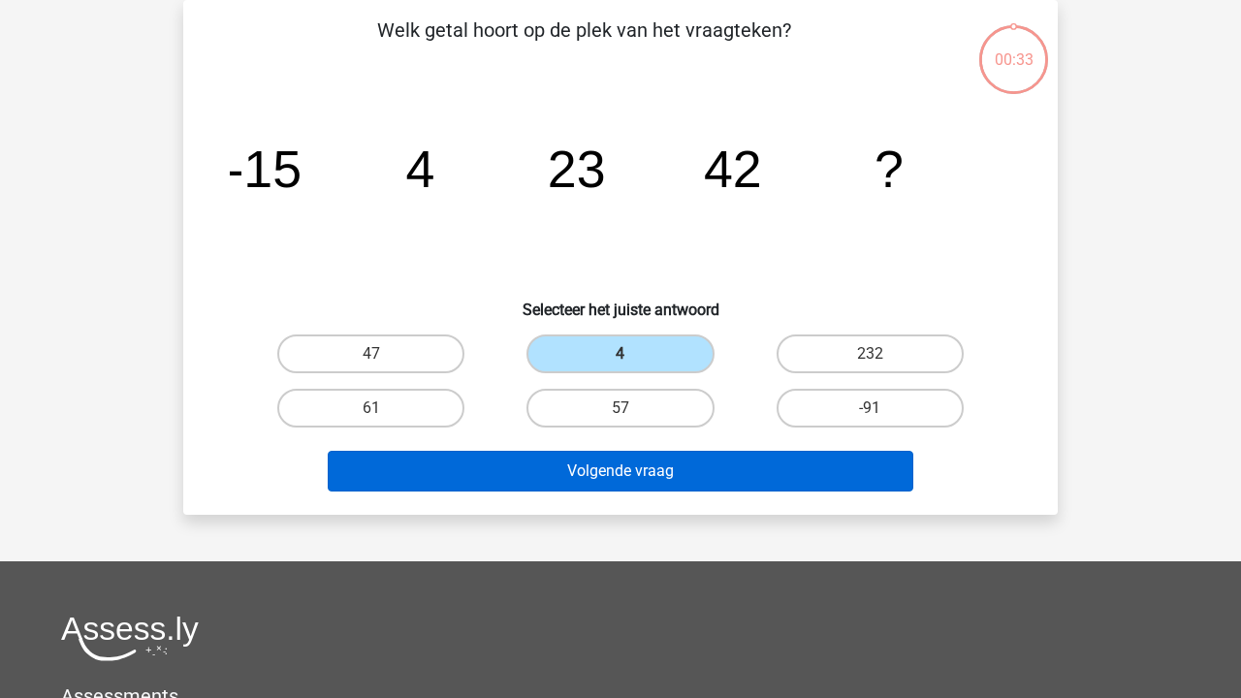
click at [645, 463] on button "Volgende vraag" at bounding box center [621, 471] width 586 height 41
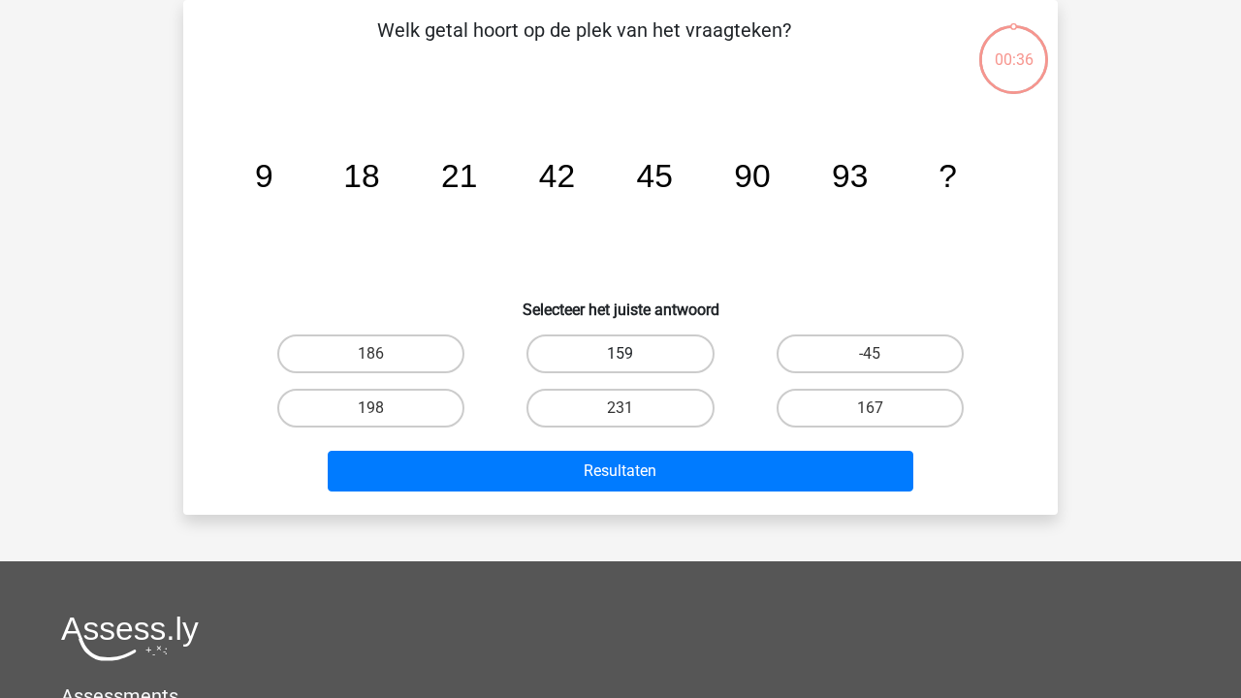
click at [628, 339] on label "159" at bounding box center [619, 353] width 187 height 39
click at [628, 354] on input "159" at bounding box center [626, 360] width 13 height 13
radio input "true"
click at [628, 498] on div "Resultaten" at bounding box center [620, 475] width 748 height 48
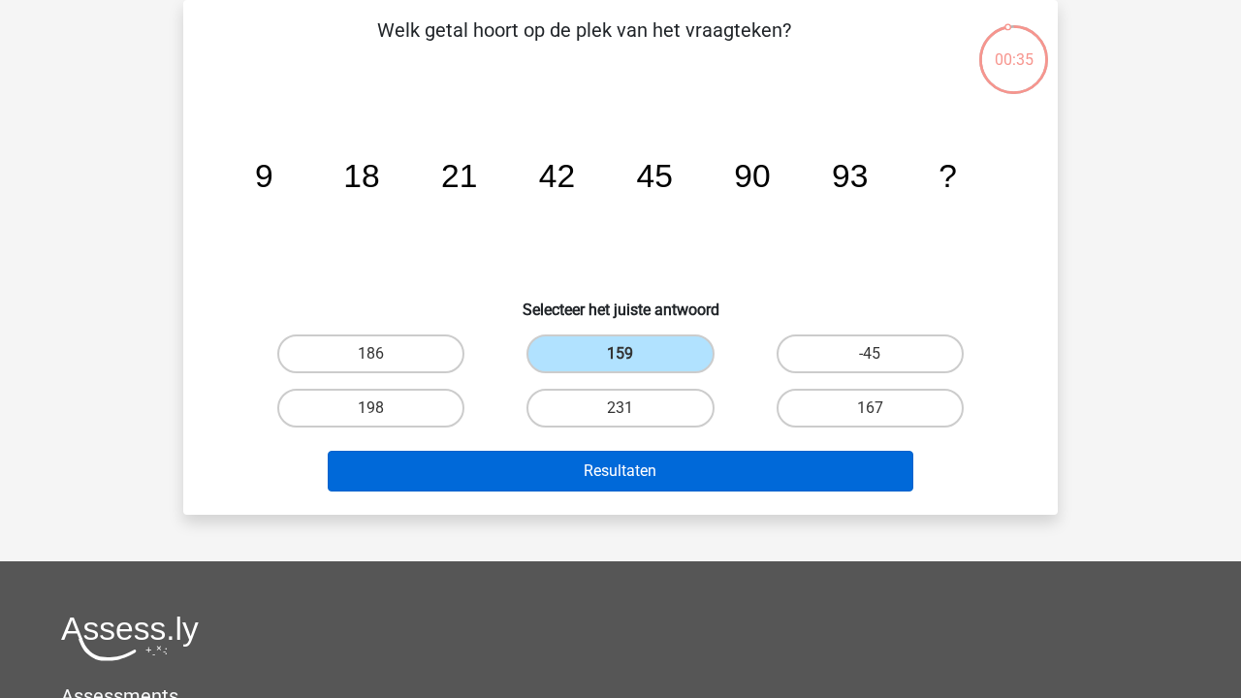
click at [635, 477] on button "Resultaten" at bounding box center [621, 471] width 586 height 41
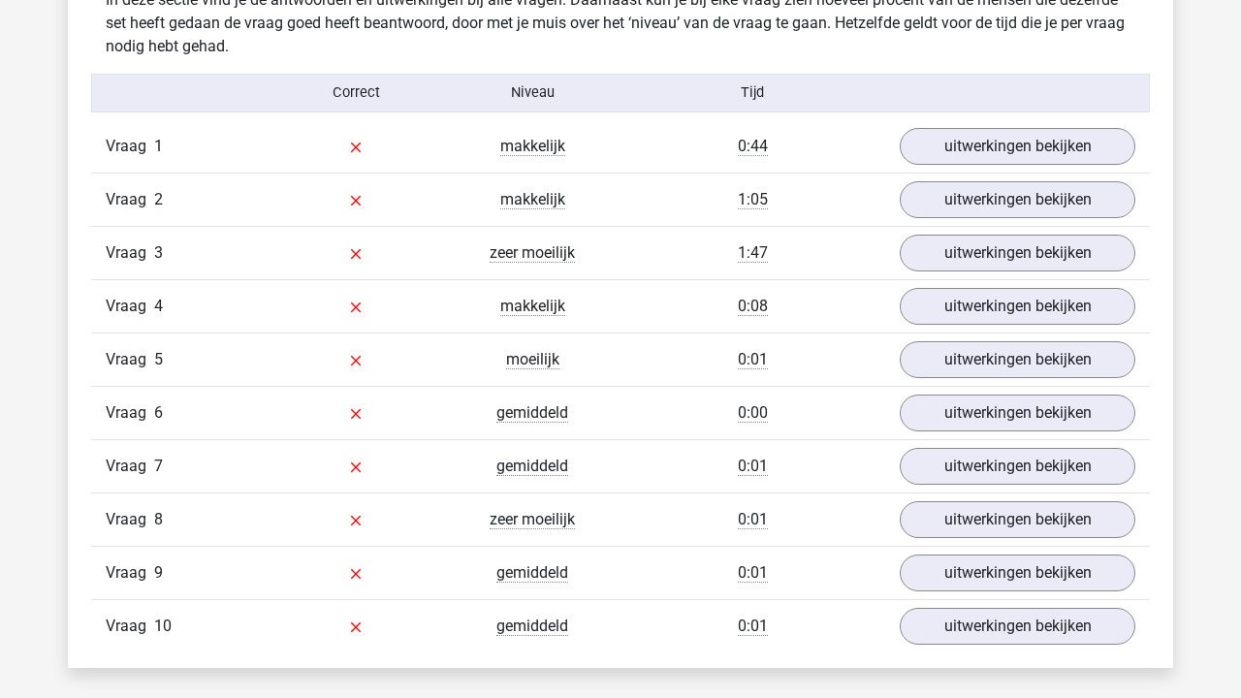
scroll to position [1553, 0]
click at [975, 133] on link "uitwerkingen bekijken" at bounding box center [1017, 145] width 270 height 43
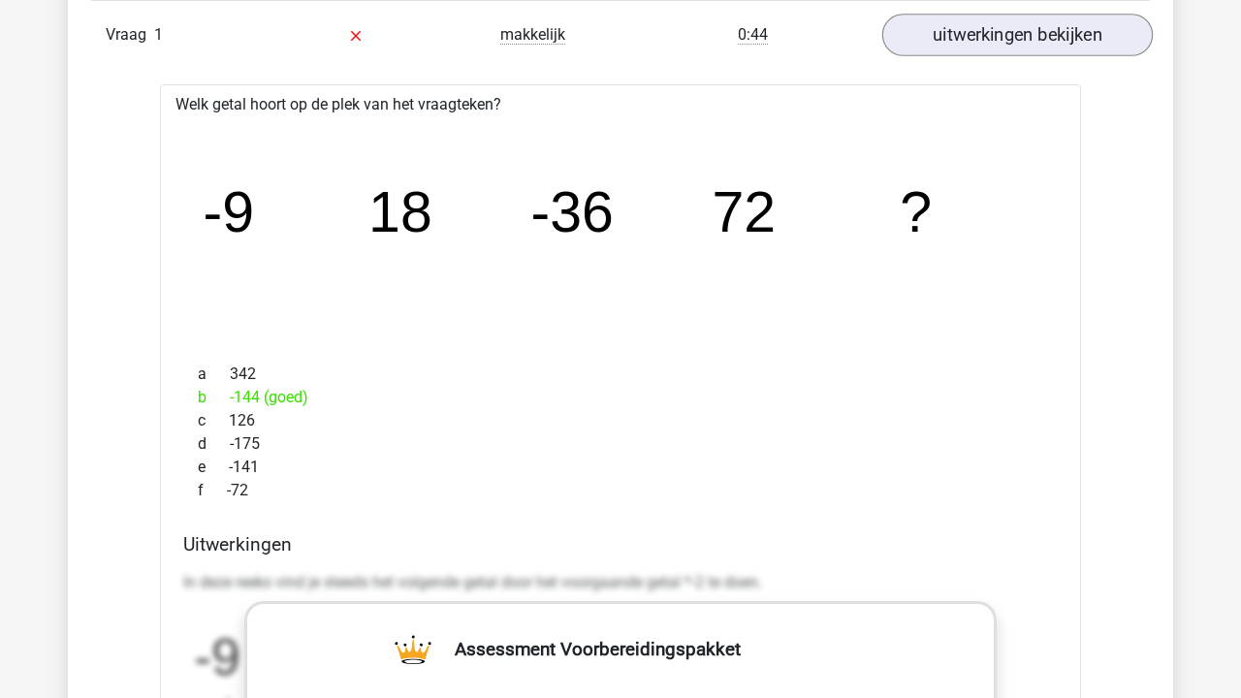
scroll to position [1664, 0]
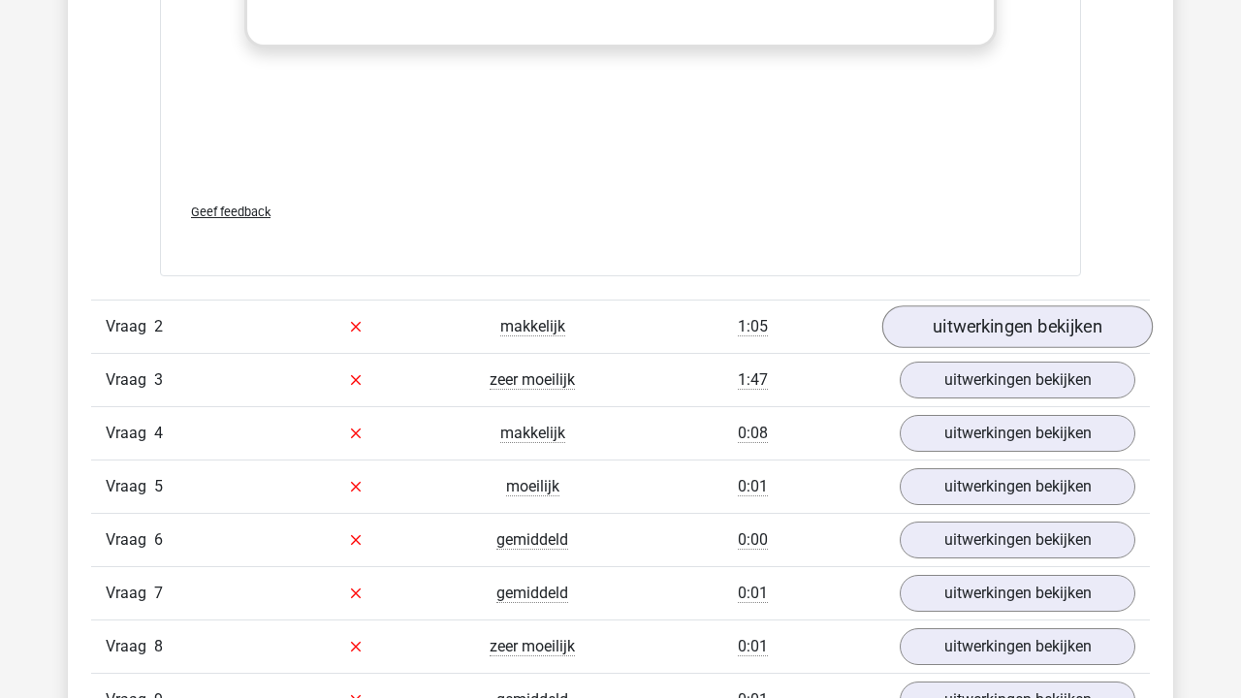
click at [995, 316] on link "uitwerkingen bekijken" at bounding box center [1017, 326] width 270 height 43
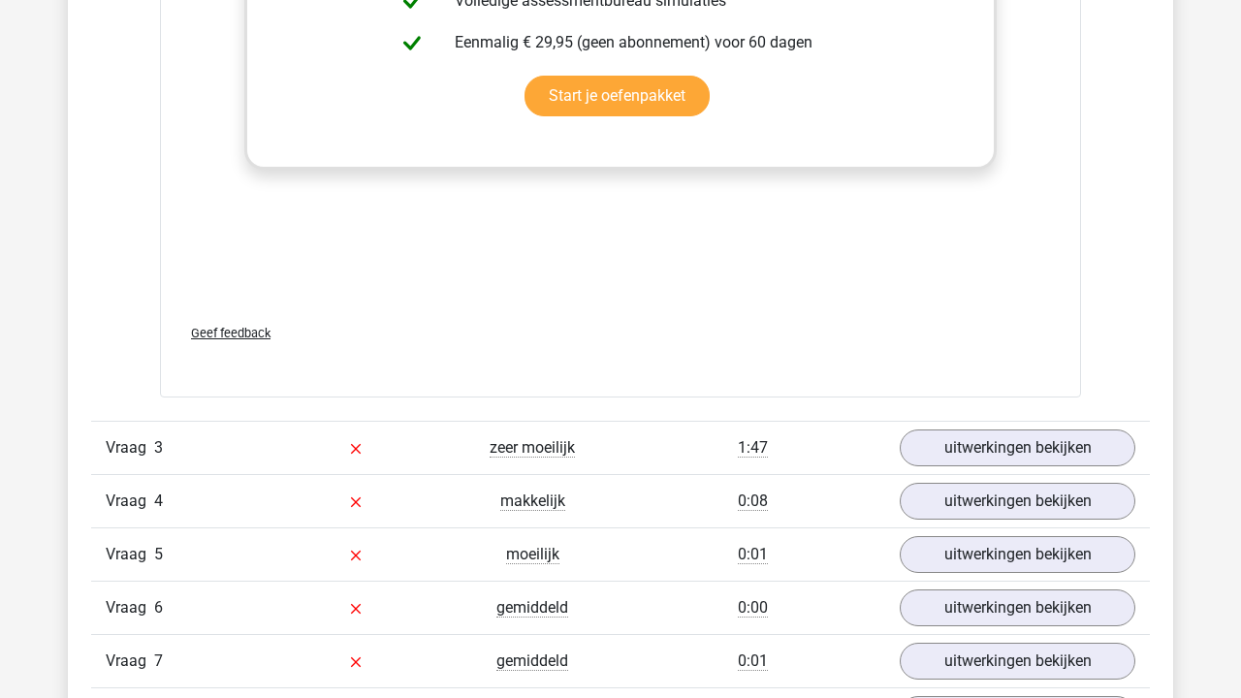
scroll to position [3872, 0]
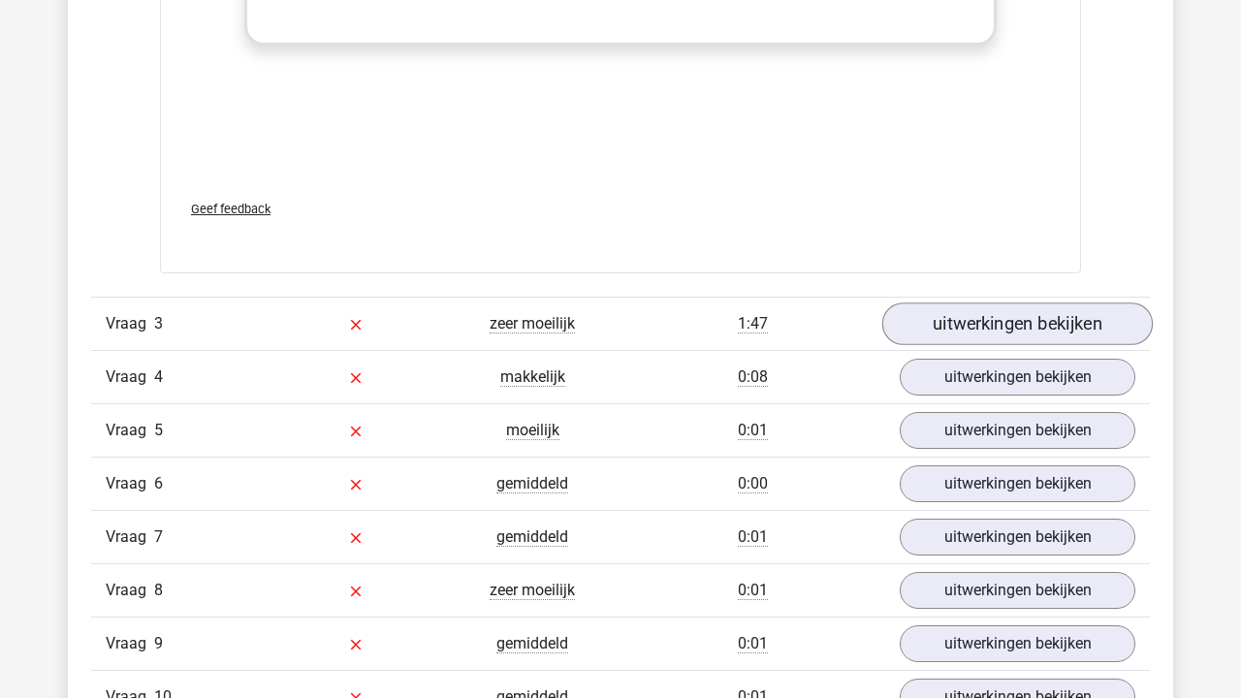
click at [943, 308] on link "uitwerkingen bekijken" at bounding box center [1017, 324] width 270 height 43
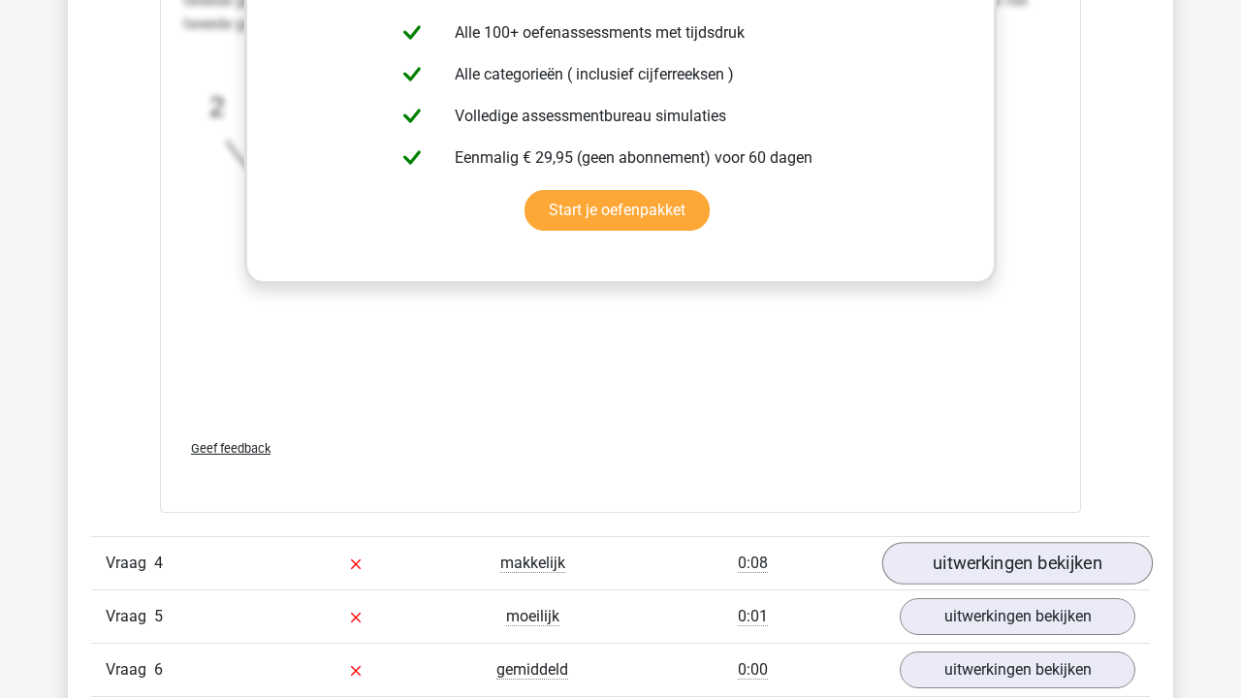
click at [977, 553] on link "uitwerkingen bekijken" at bounding box center [1017, 563] width 270 height 43
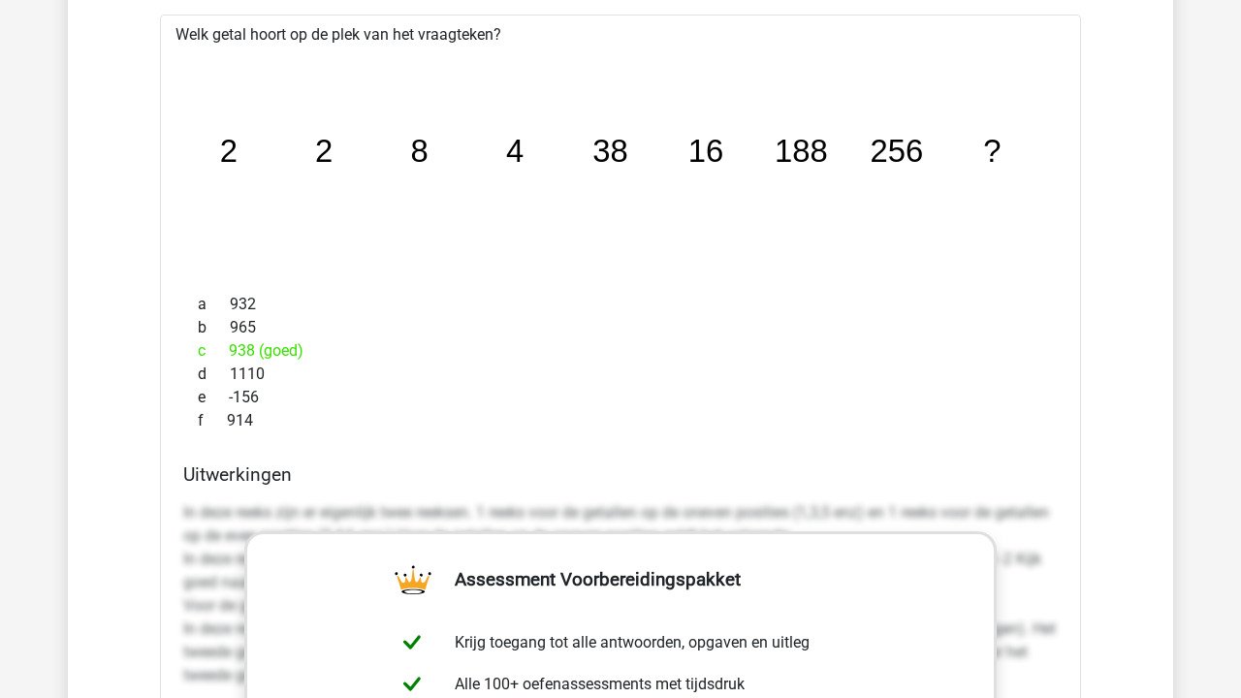
scroll to position [3979, 0]
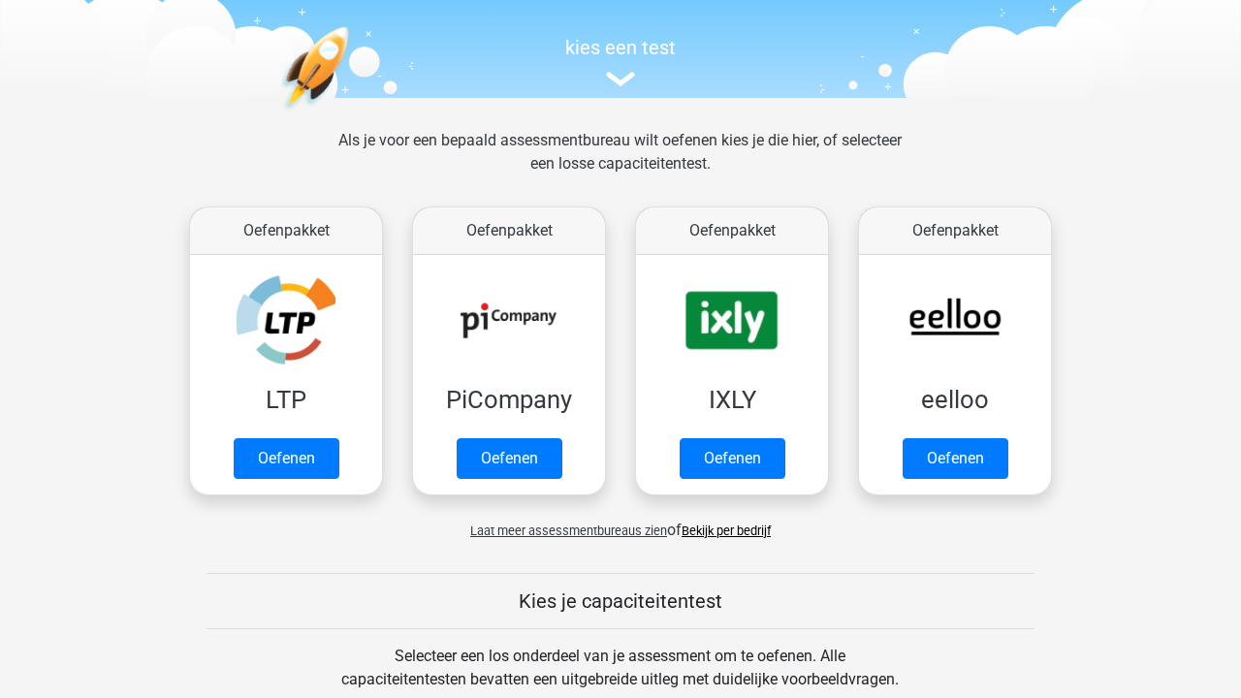
scroll to position [680, 0]
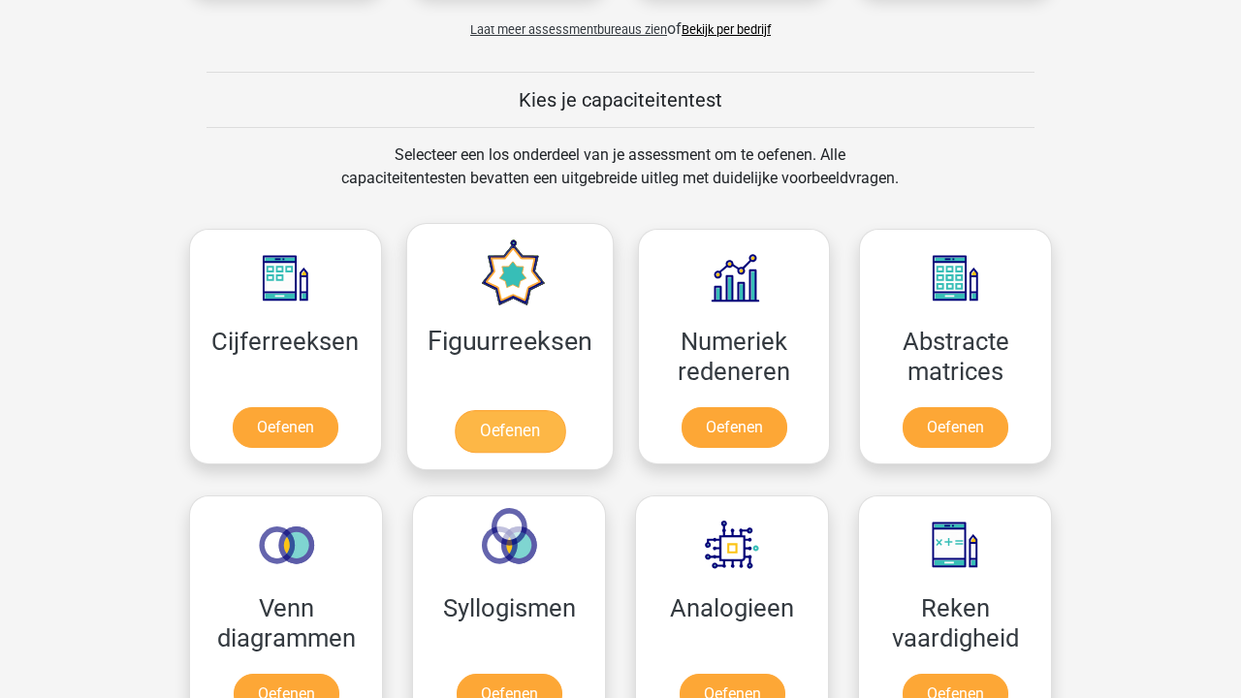
click at [504, 410] on link "Oefenen" at bounding box center [509, 431] width 110 height 43
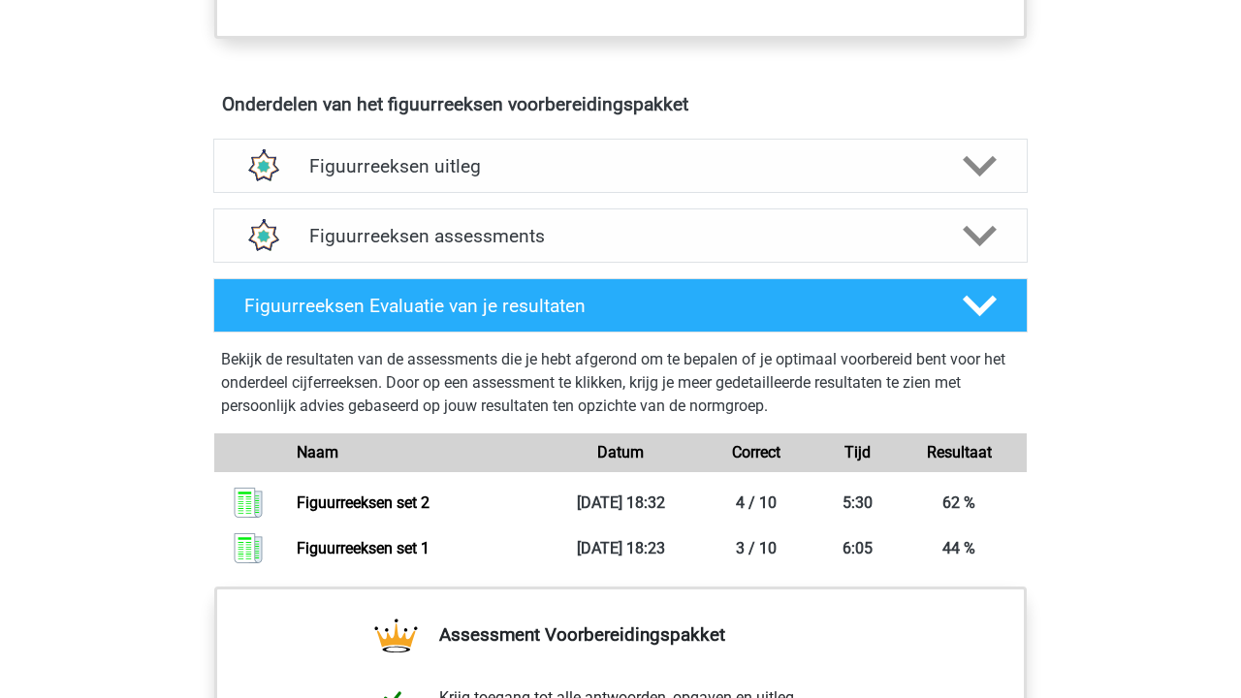
scroll to position [1144, 0]
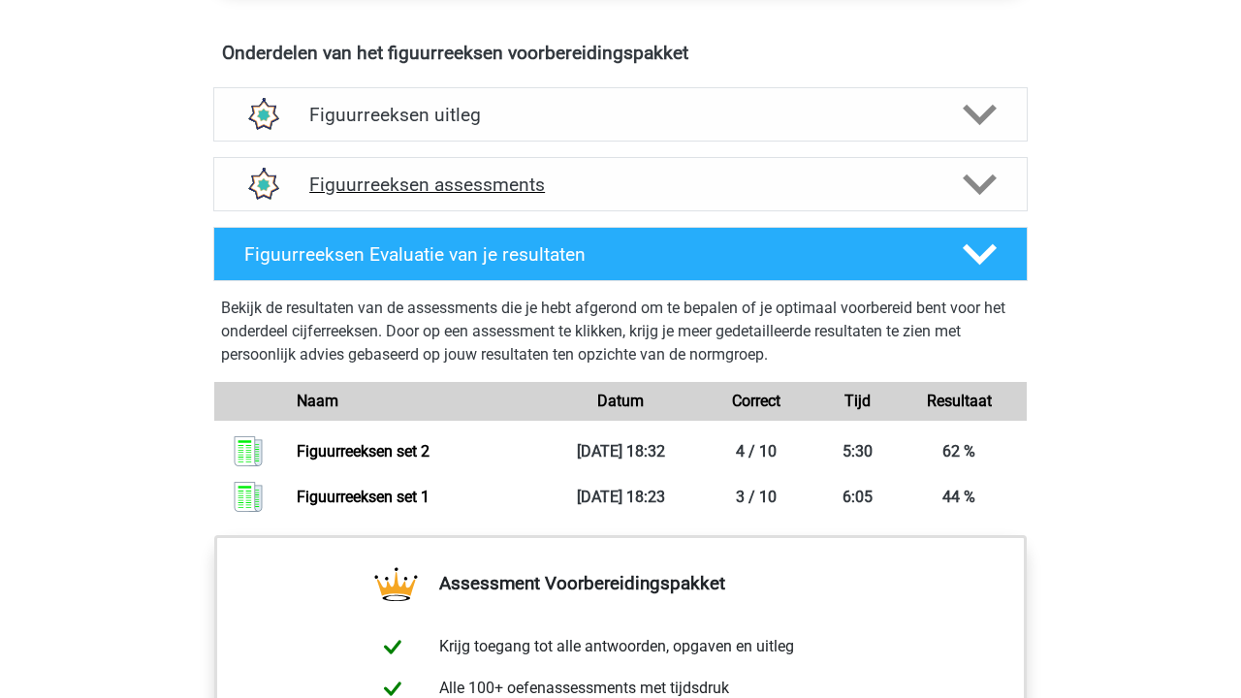
click at [528, 185] on h4 "Figuurreeksen assessments" at bounding box center [620, 184] width 622 height 22
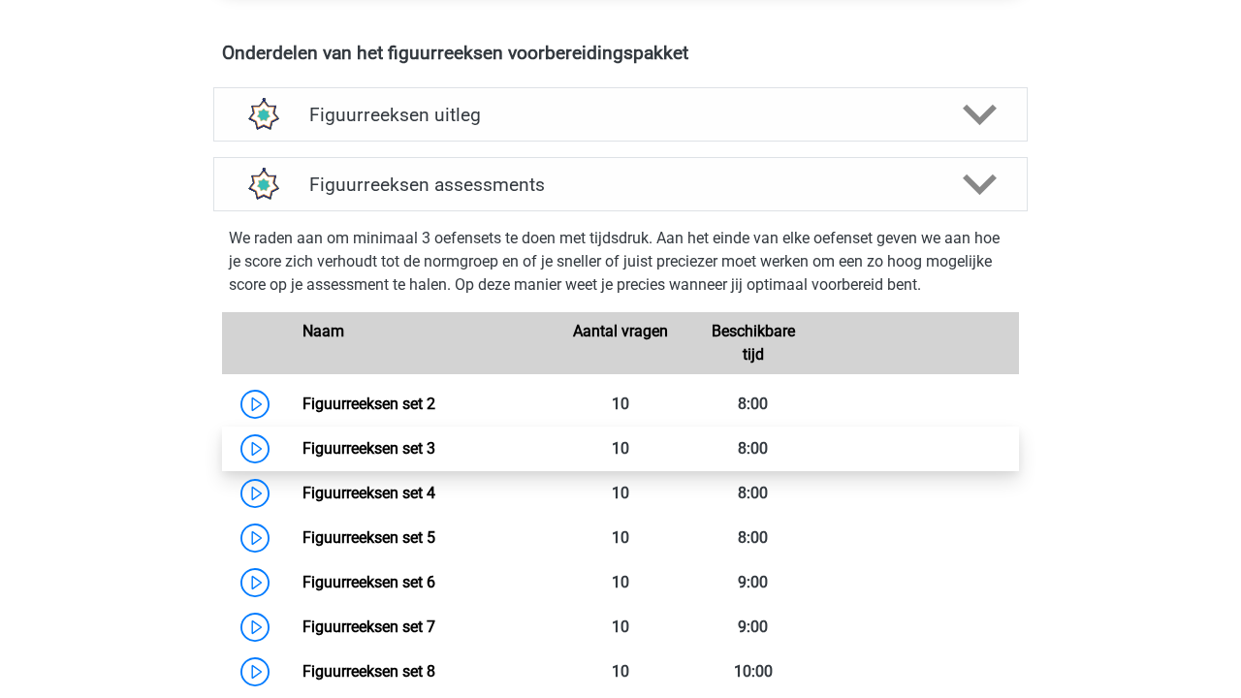
click at [435, 456] on link "Figuurreeksen set 3" at bounding box center [368, 448] width 133 height 18
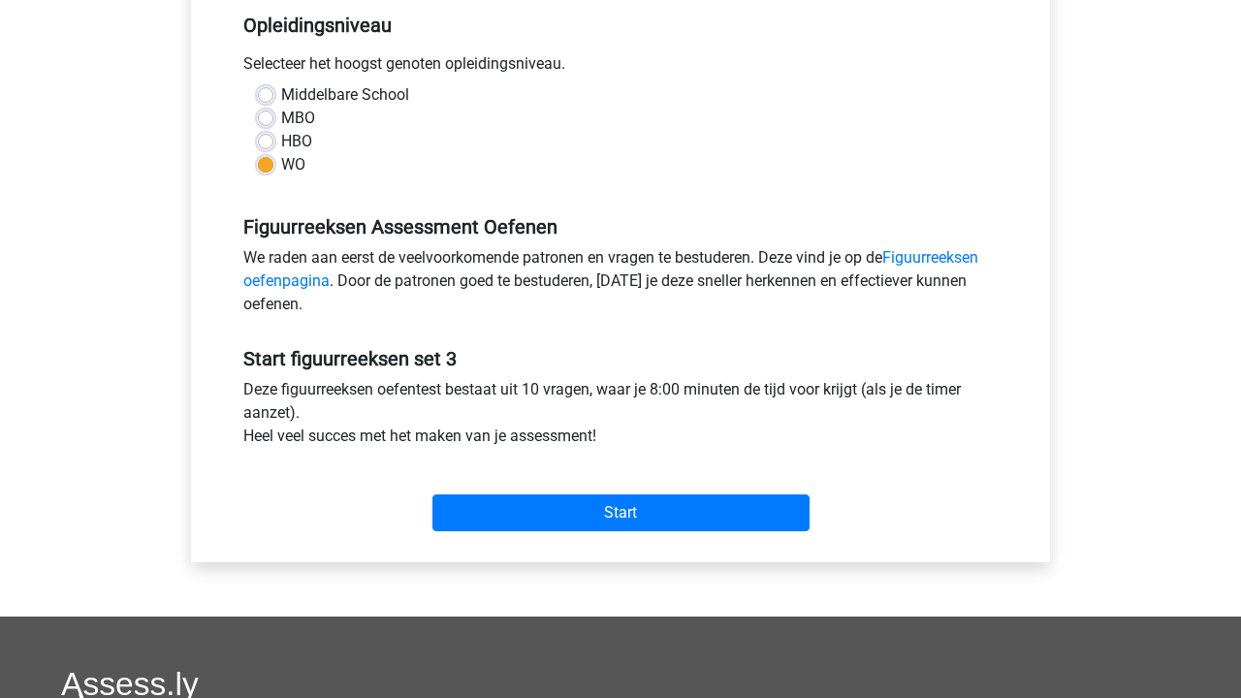
scroll to position [531, 0]
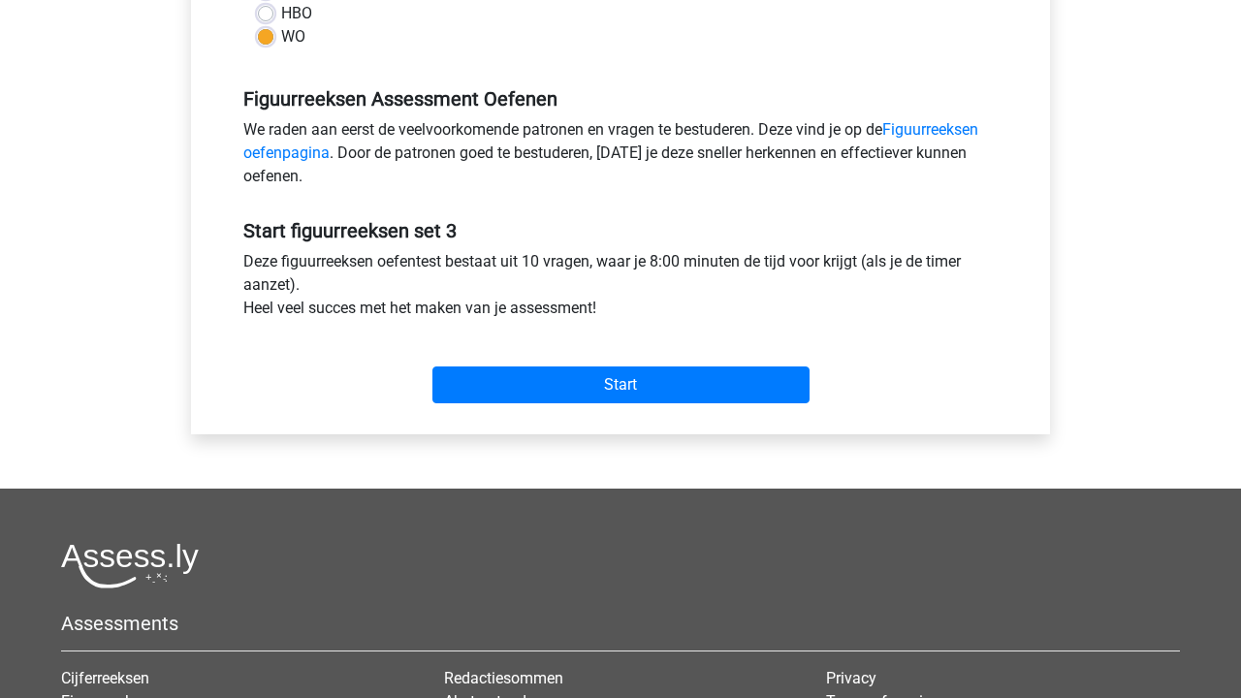
click at [570, 404] on div "Start" at bounding box center [620, 369] width 783 height 83
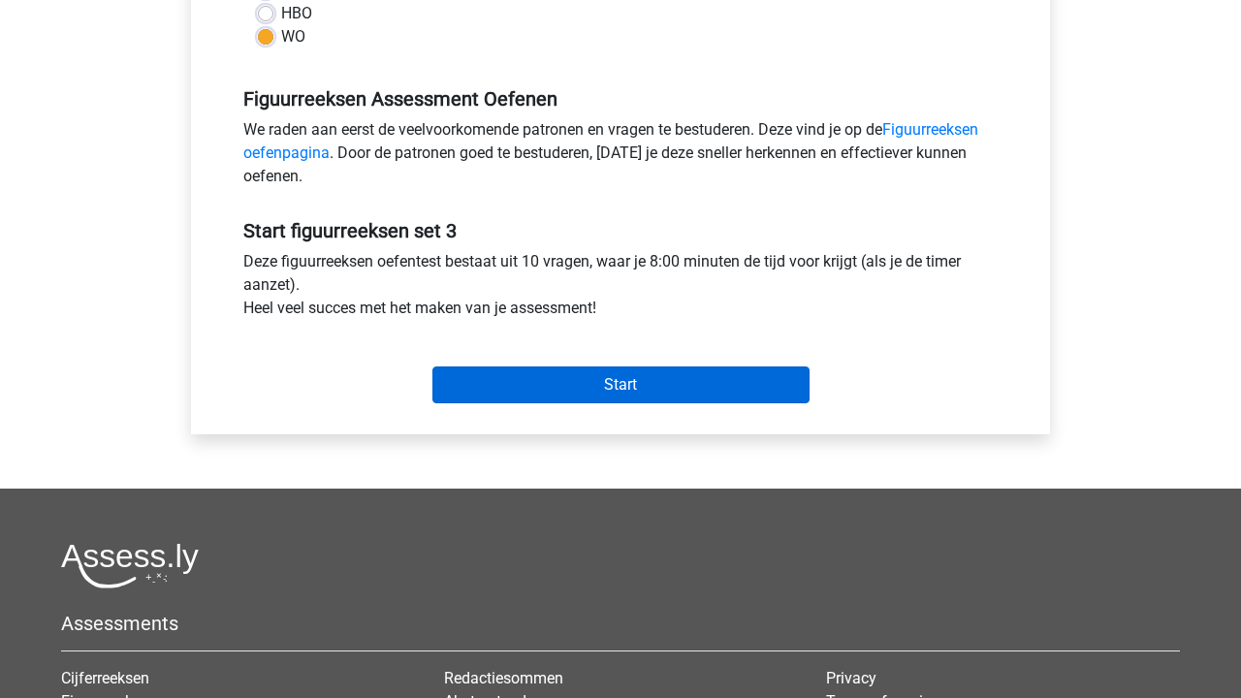
click at [593, 376] on input "Start" at bounding box center [620, 384] width 377 height 37
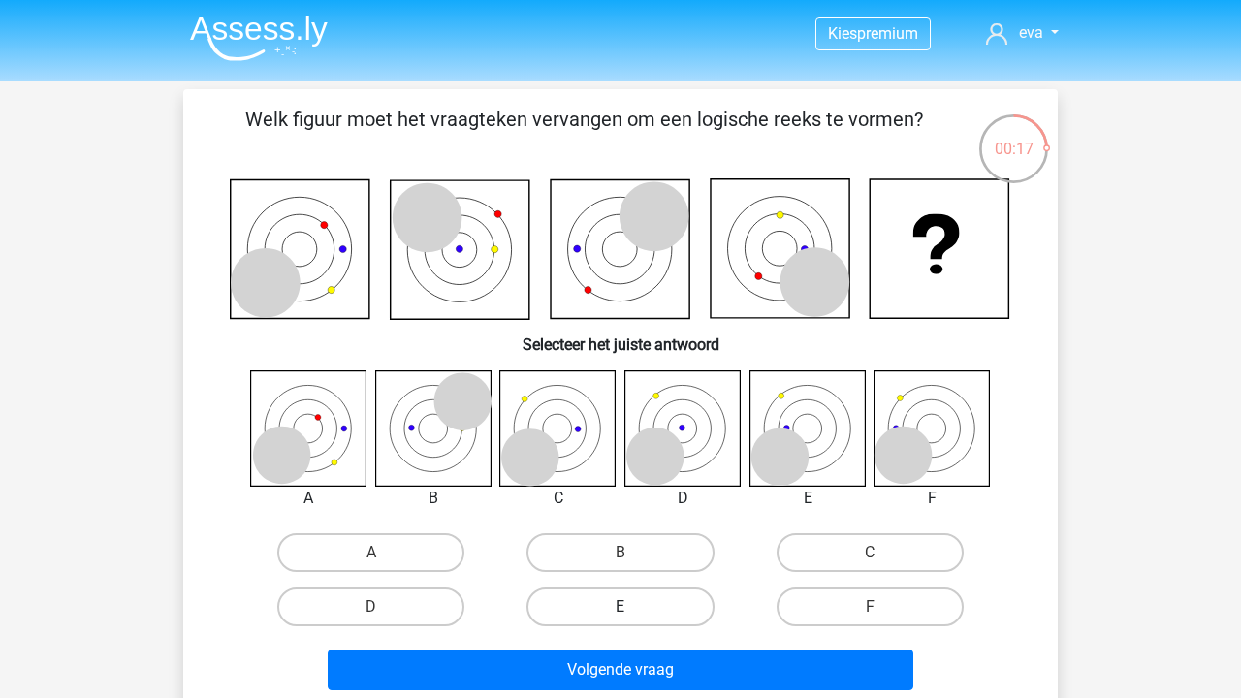
click at [631, 596] on label "E" at bounding box center [619, 606] width 187 height 39
click at [631, 607] on input "E" at bounding box center [626, 613] width 13 height 13
radio input "true"
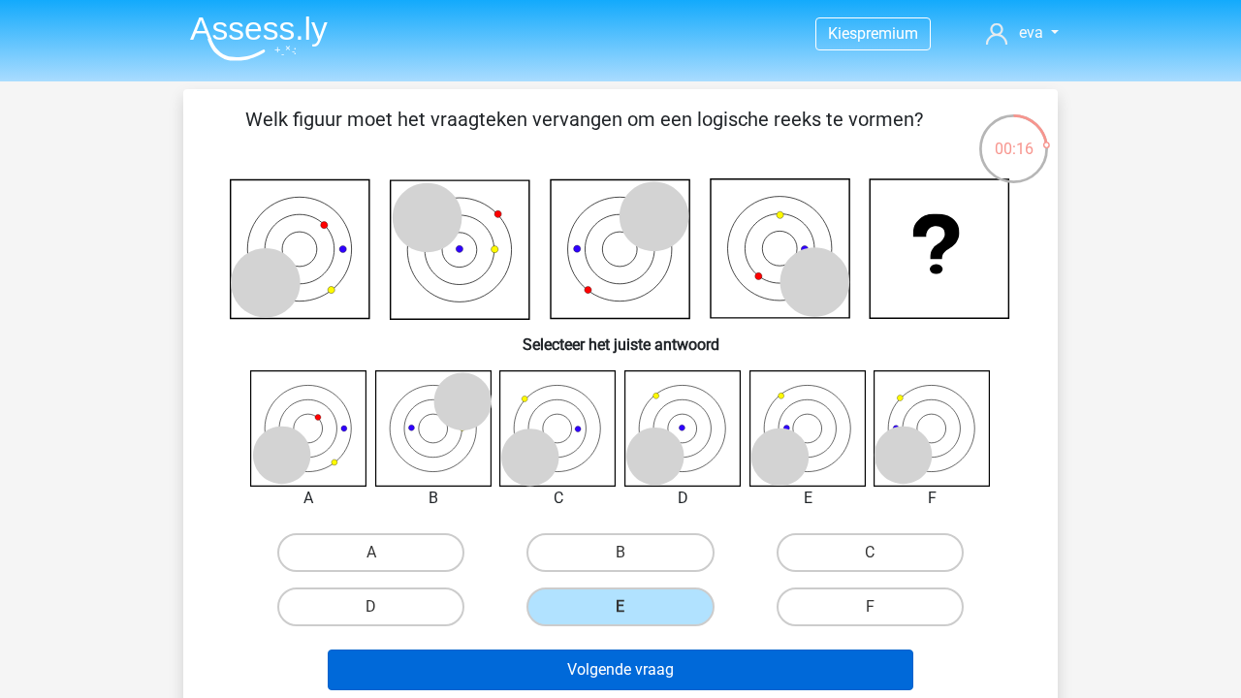
click at [635, 673] on button "Volgende vraag" at bounding box center [621, 669] width 586 height 41
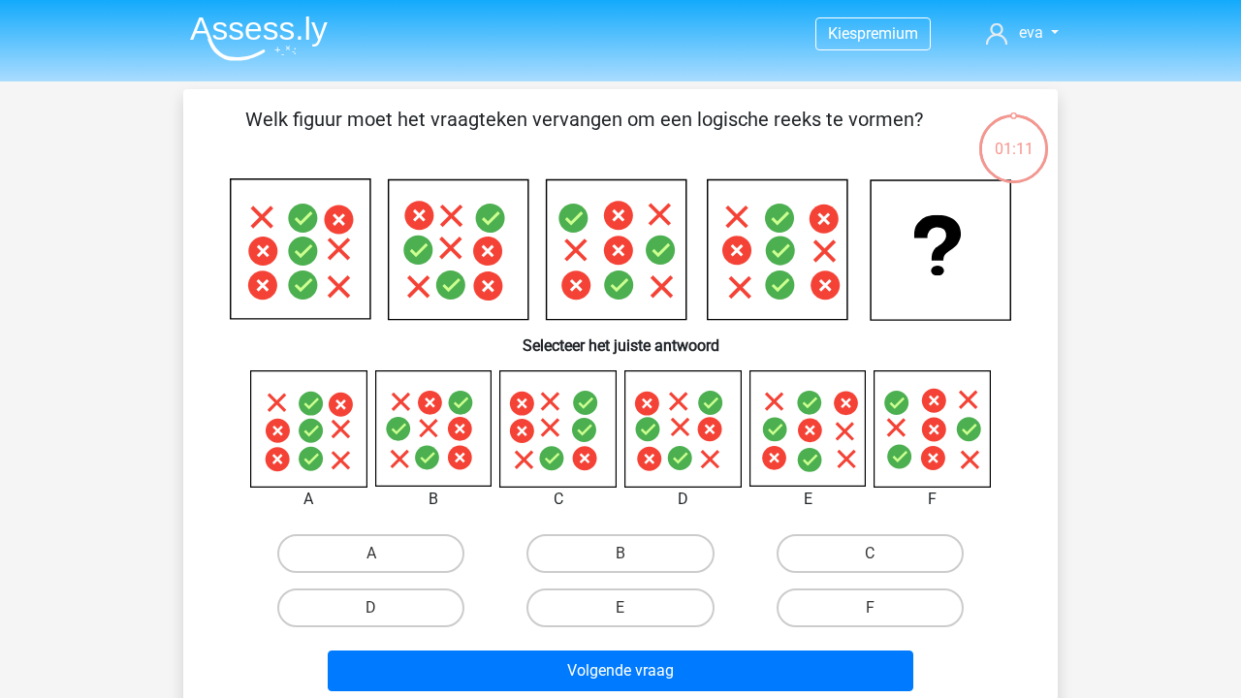
scroll to position [89, 0]
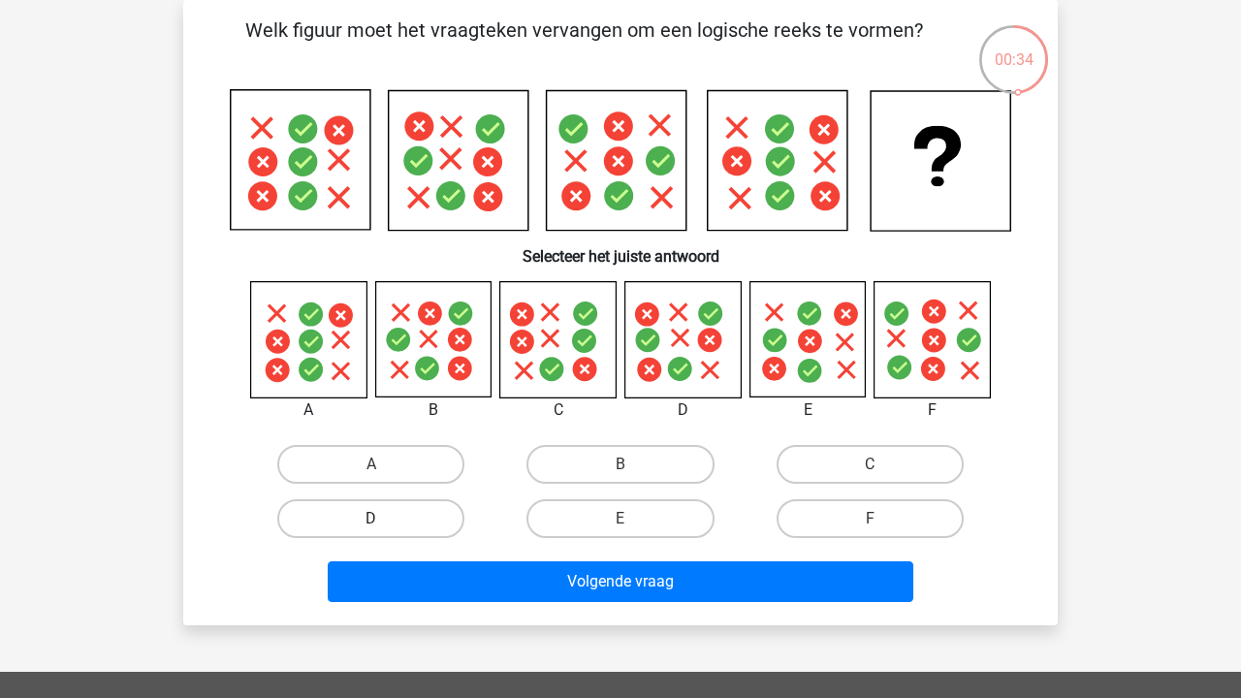
click at [429, 520] on label "D" at bounding box center [370, 518] width 187 height 39
click at [384, 520] on input "D" at bounding box center [377, 525] width 13 height 13
radio input "true"
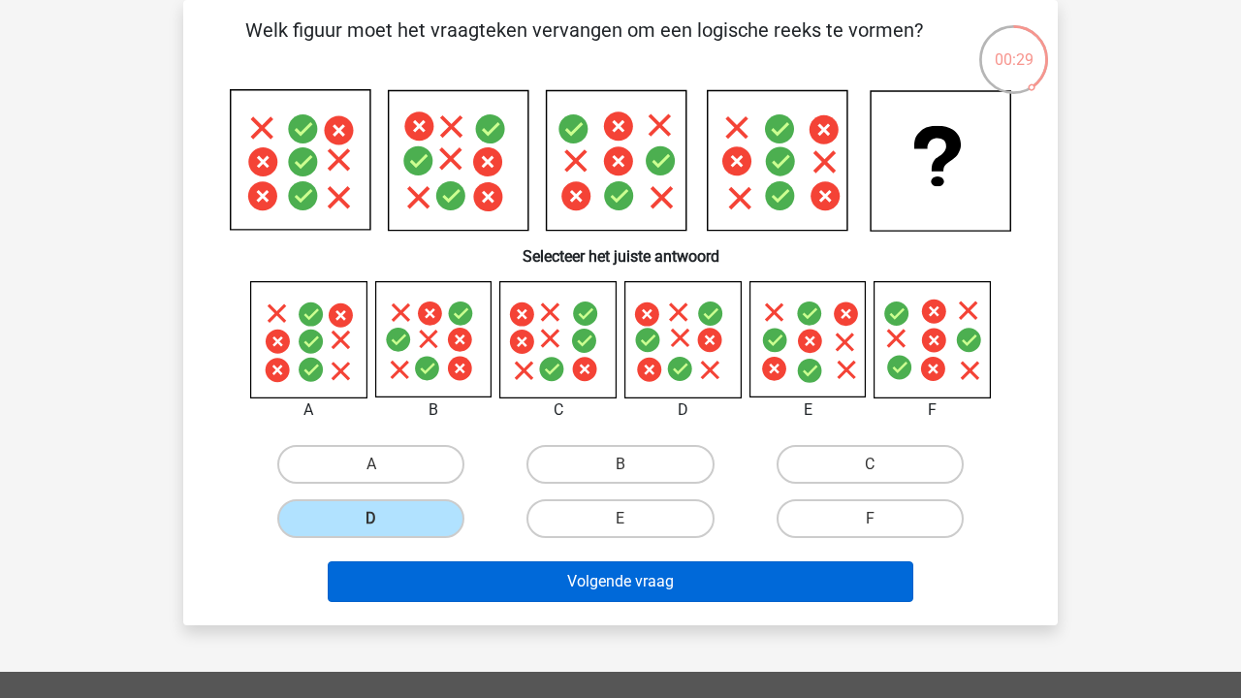
click at [473, 583] on button "Volgende vraag" at bounding box center [621, 581] width 586 height 41
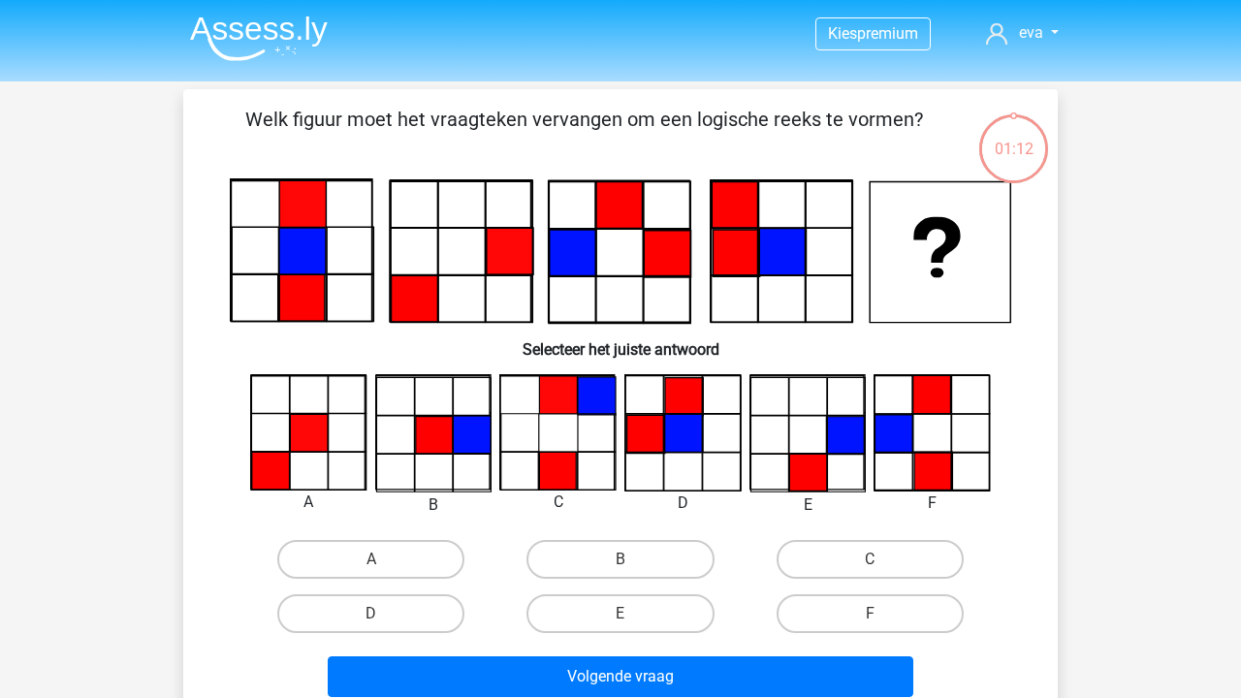
scroll to position [89, 0]
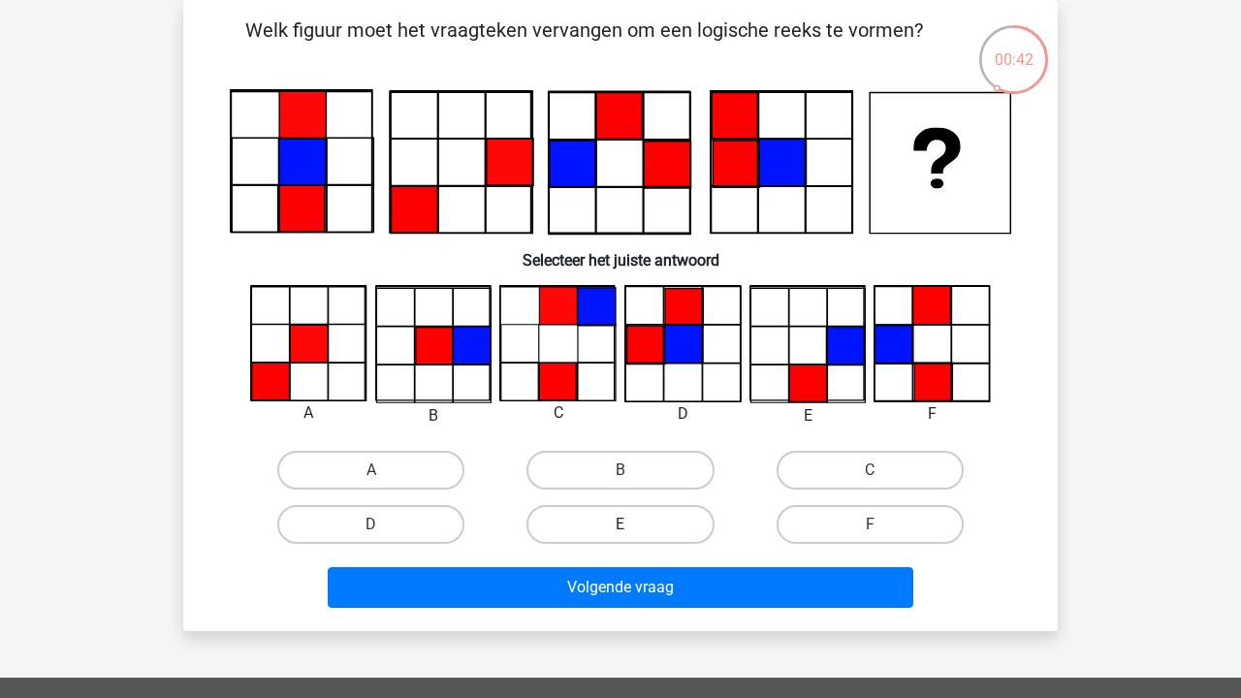
click at [639, 520] on label "E" at bounding box center [619, 524] width 187 height 39
click at [633, 524] on input "E" at bounding box center [626, 530] width 13 height 13
radio input "true"
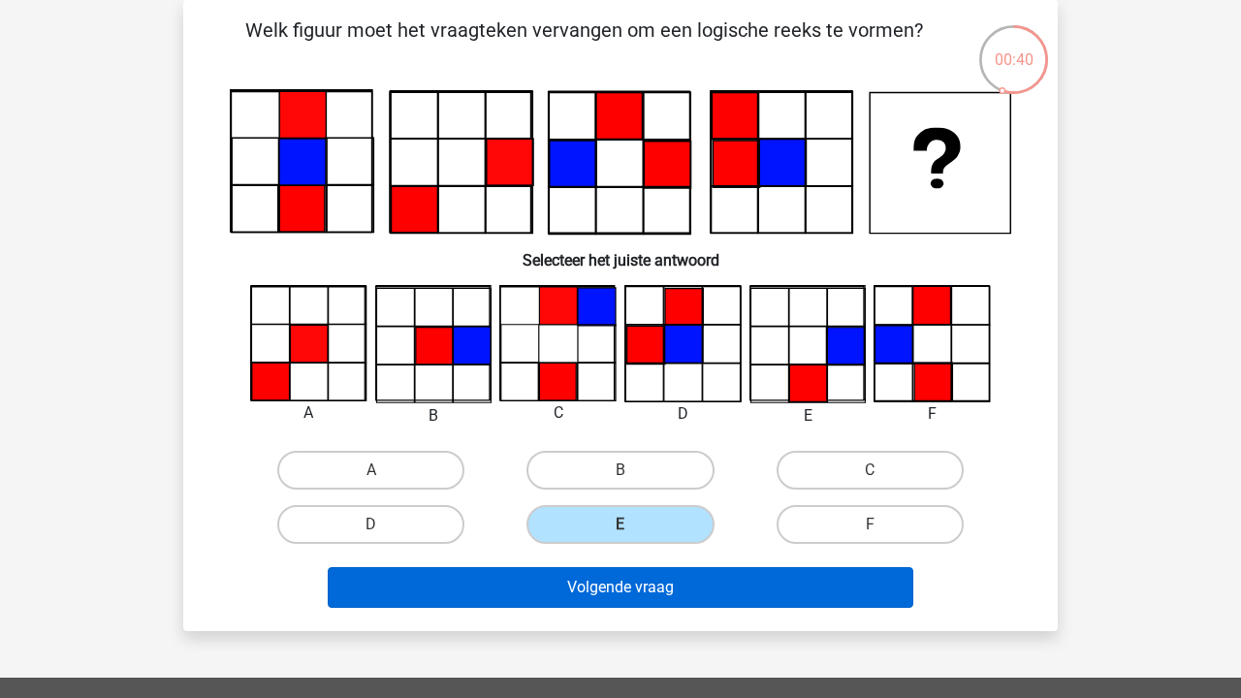
click at [711, 604] on button "Volgende vraag" at bounding box center [621, 587] width 586 height 41
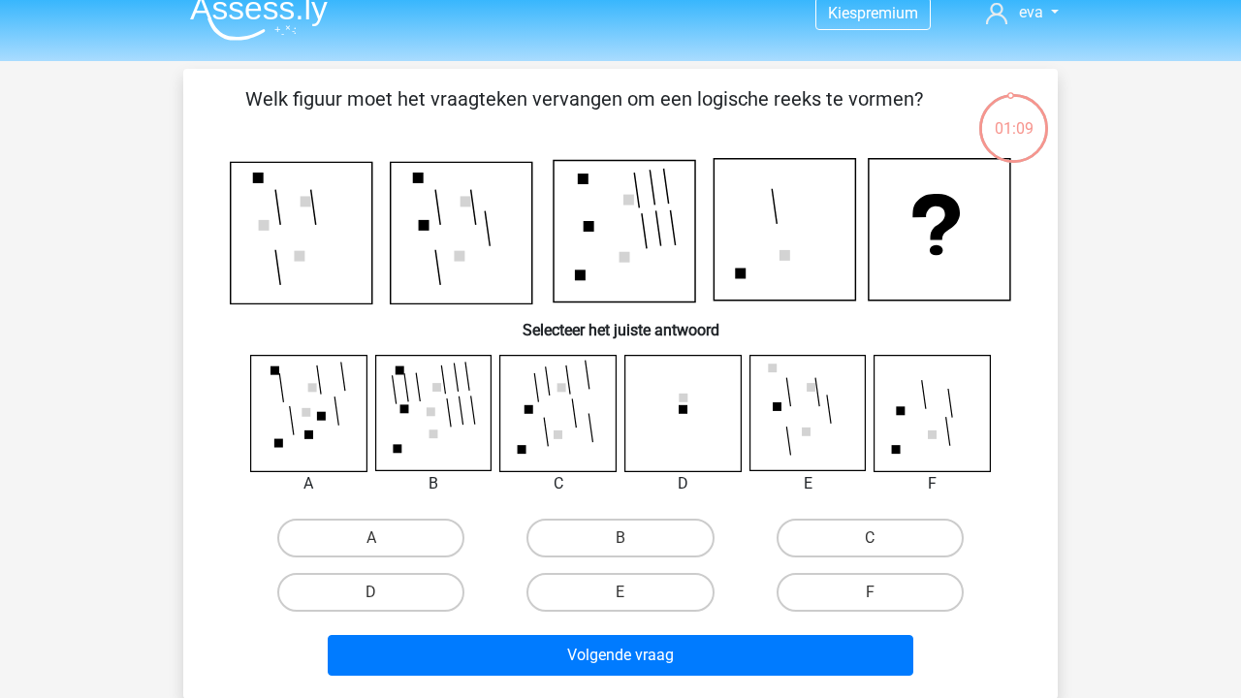
scroll to position [14, 0]
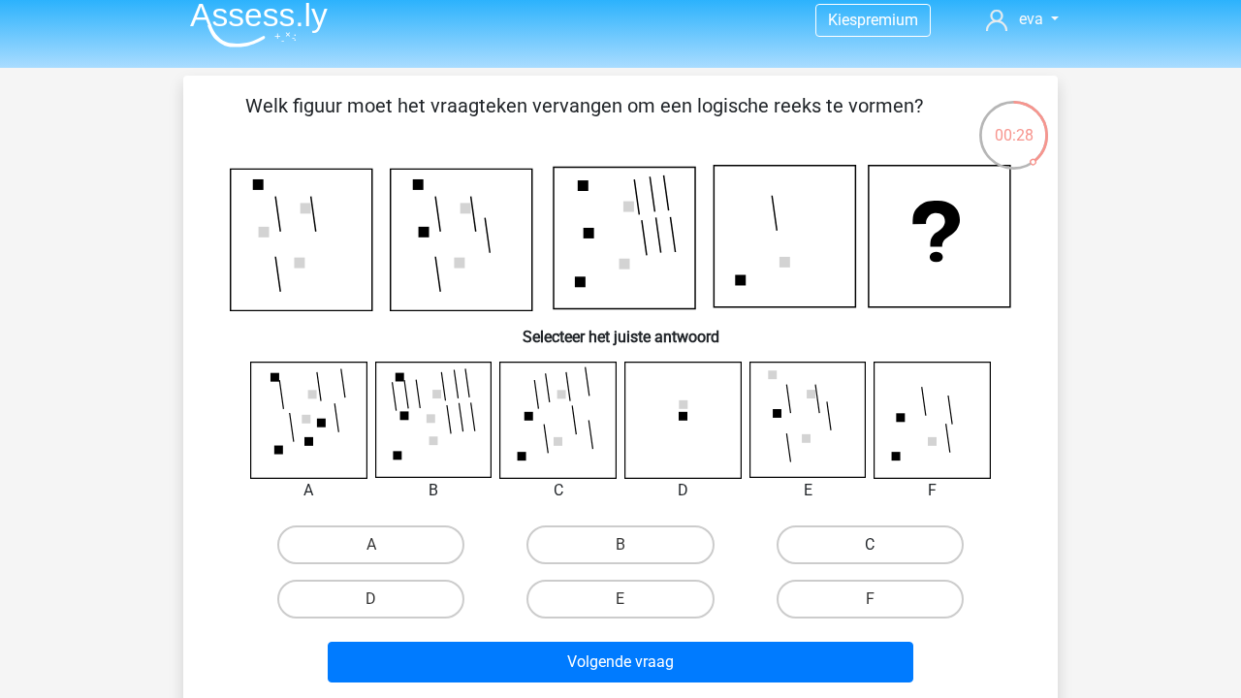
click at [831, 541] on label "C" at bounding box center [869, 544] width 187 height 39
click at [869, 545] on input "C" at bounding box center [875, 551] width 13 height 13
radio input "true"
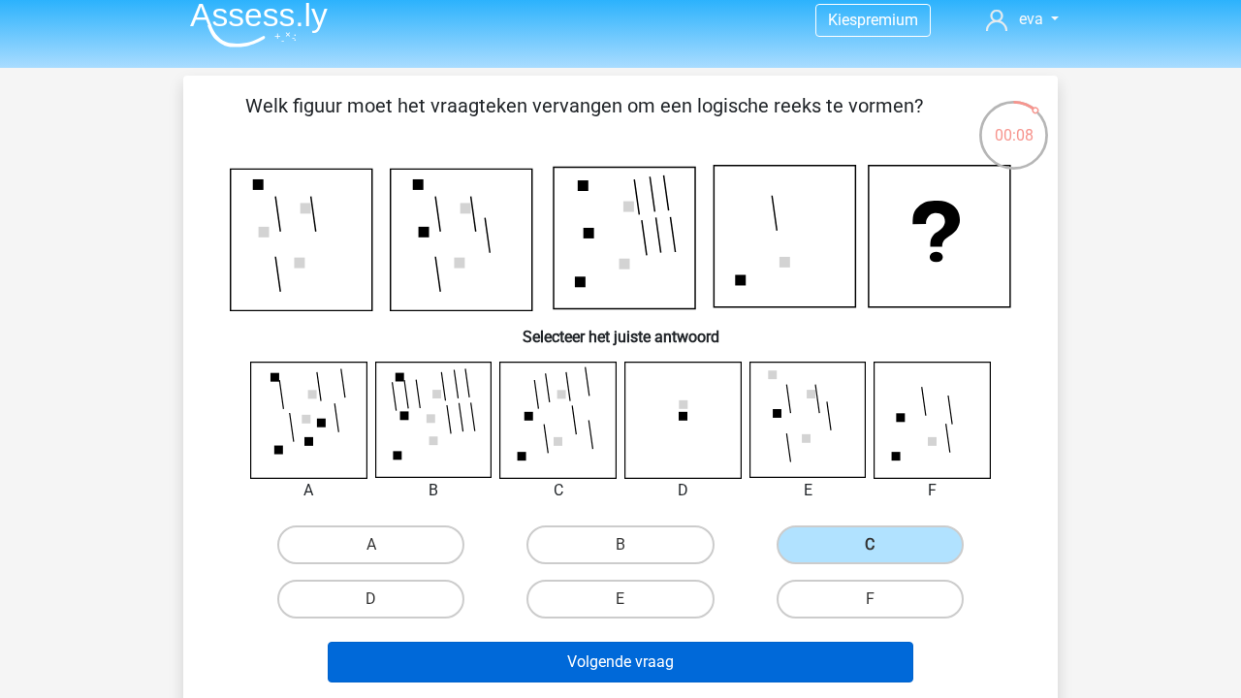
click at [732, 673] on button "Volgende vraag" at bounding box center [621, 662] width 586 height 41
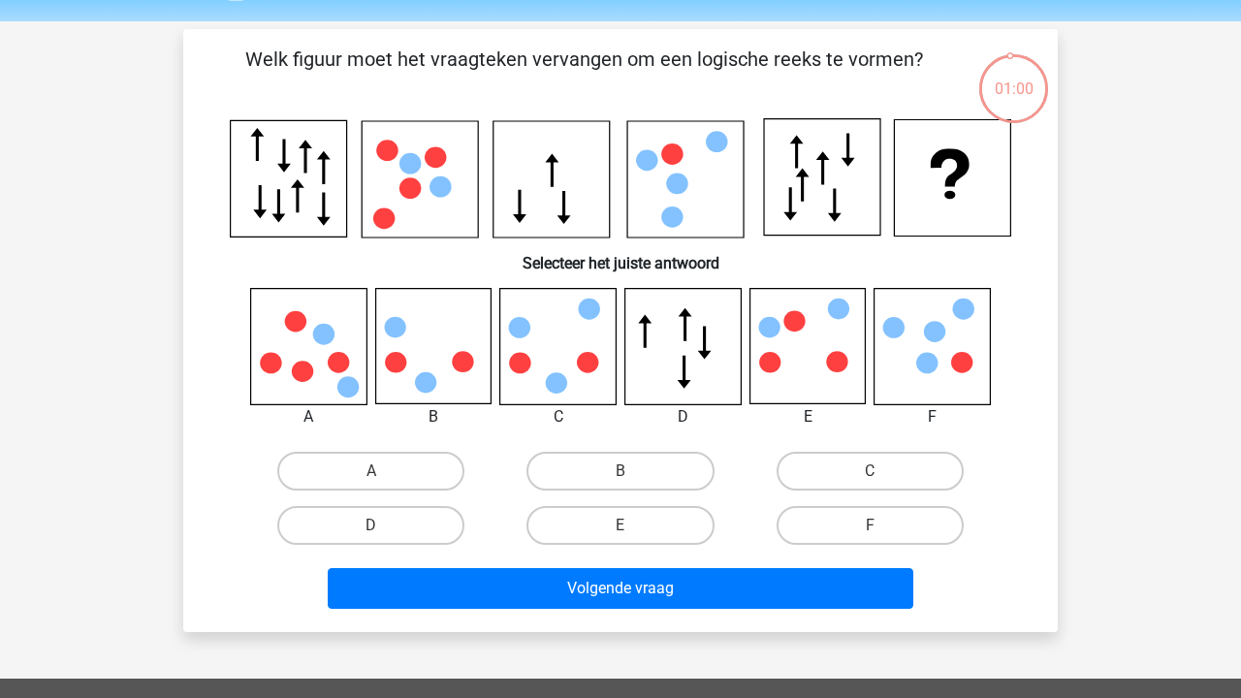
scroll to position [20, 0]
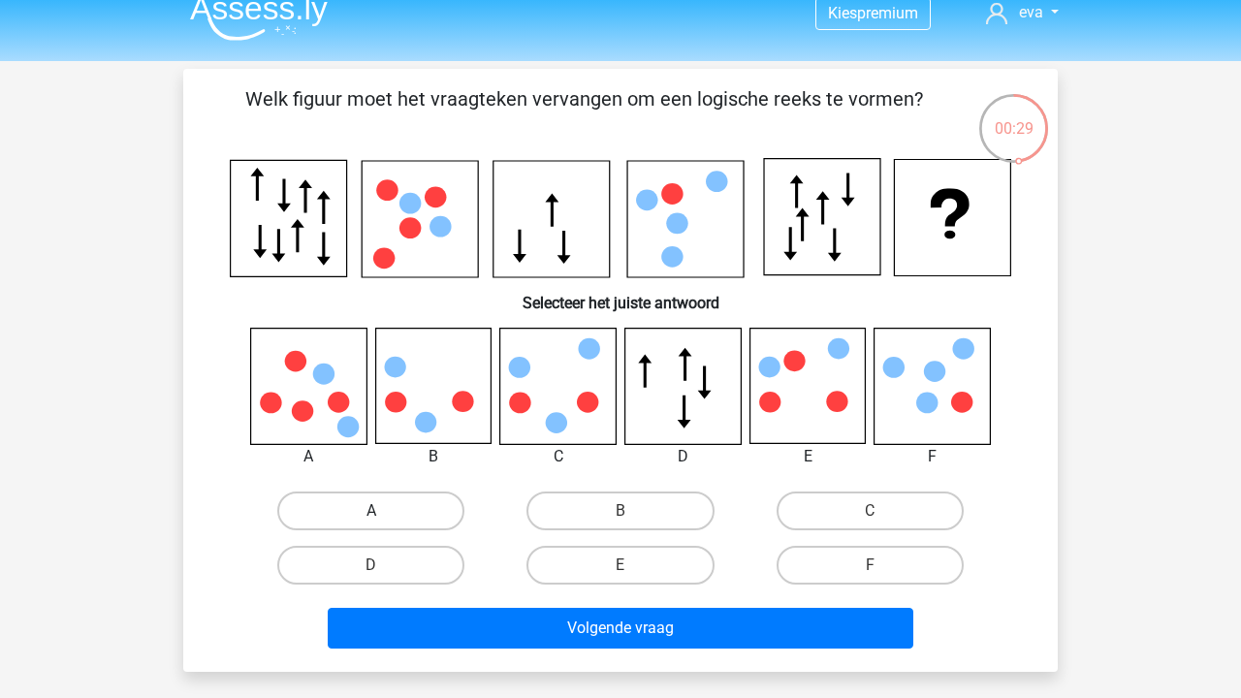
click at [334, 498] on label "A" at bounding box center [370, 510] width 187 height 39
click at [371, 511] on input "A" at bounding box center [377, 517] width 13 height 13
radio input "true"
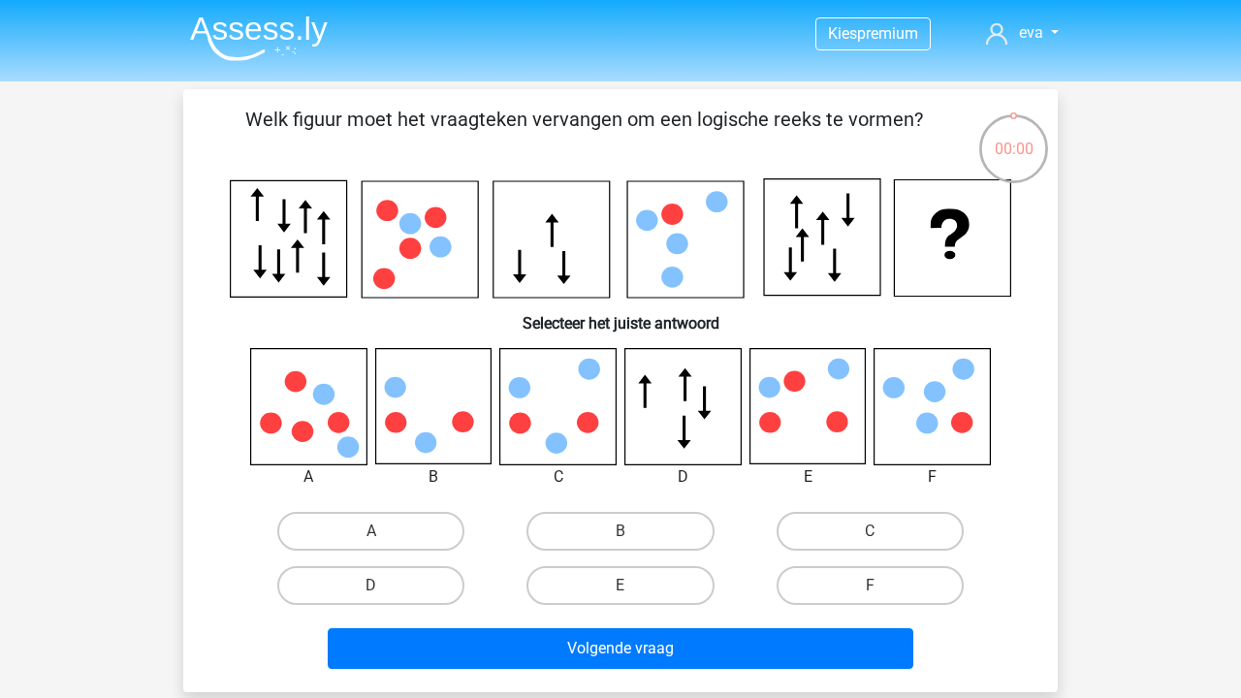
scroll to position [20, 0]
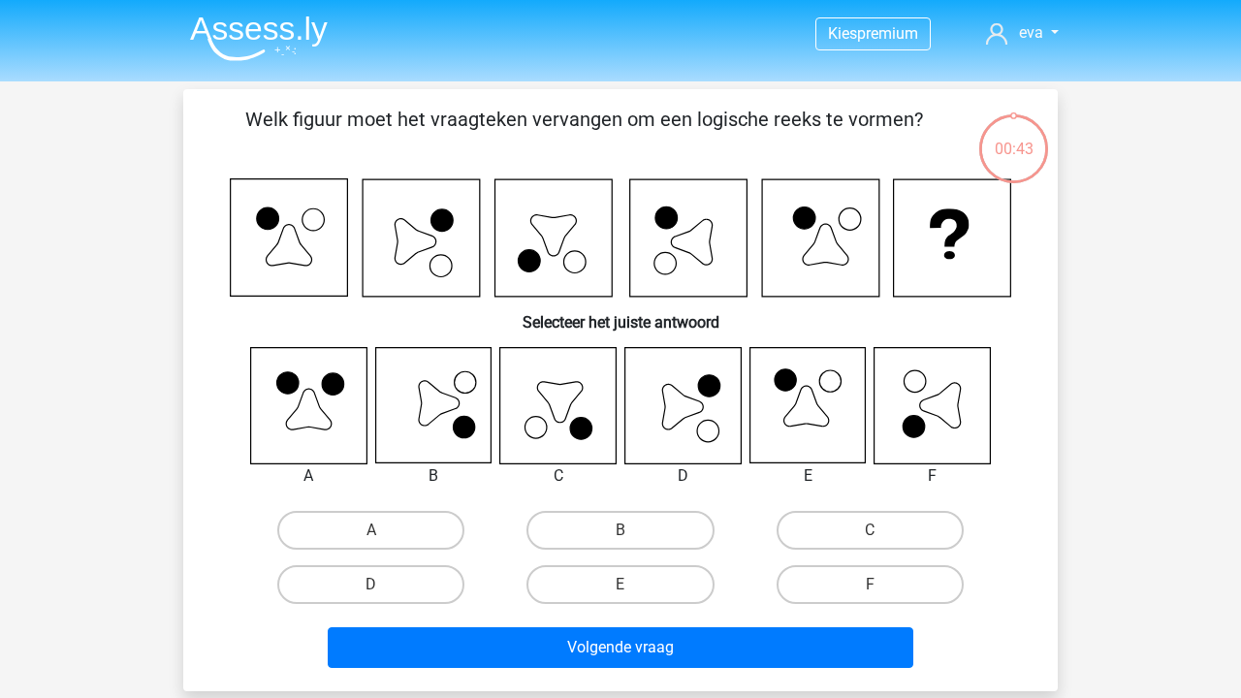
scroll to position [20, 0]
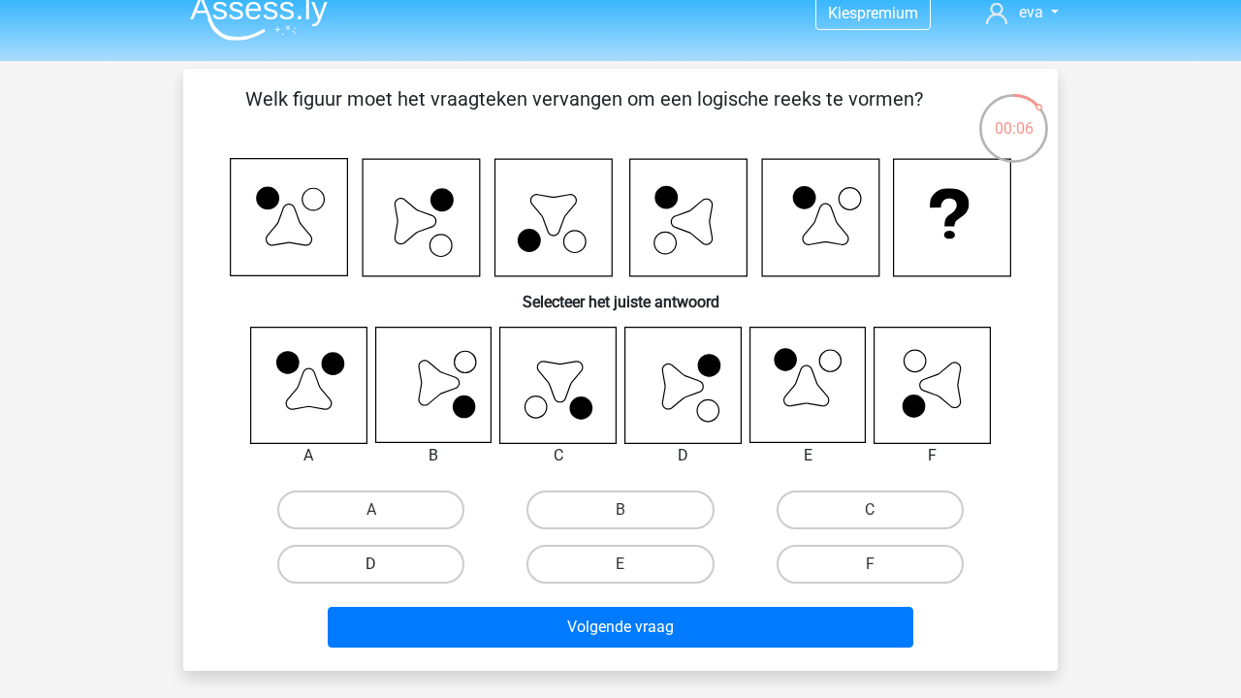
click at [406, 575] on label "D" at bounding box center [370, 564] width 187 height 39
click at [384, 575] on input "D" at bounding box center [377, 570] width 13 height 13
radio input "true"
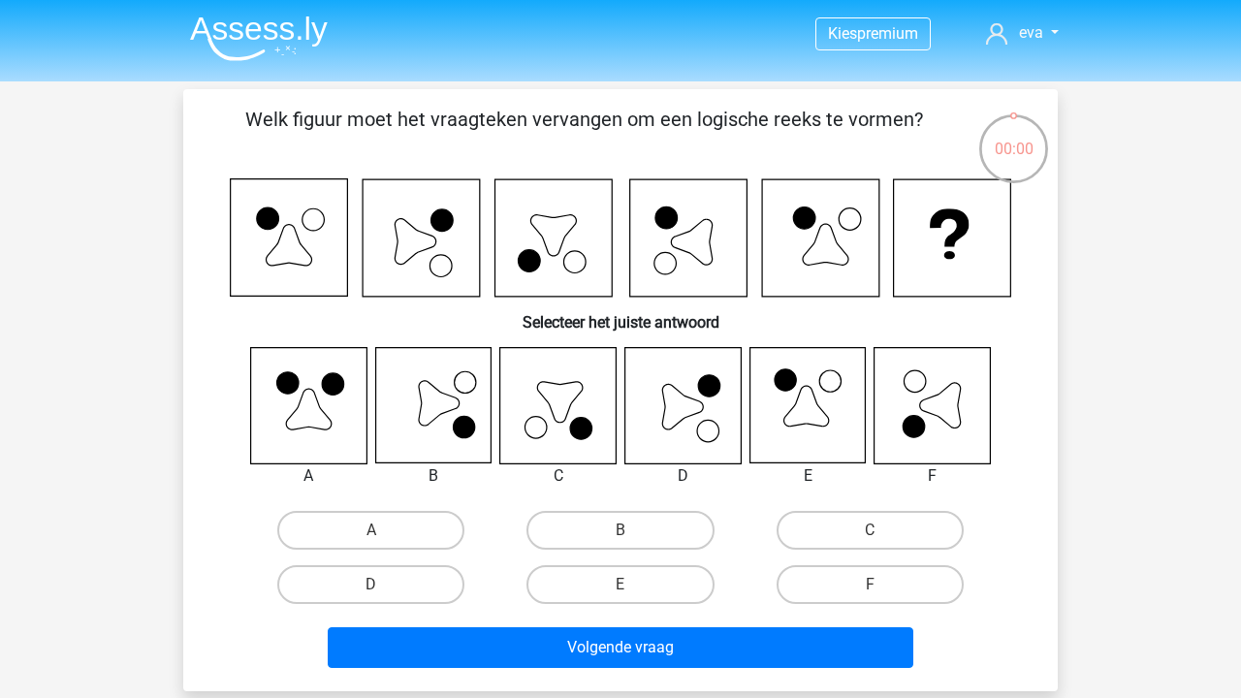
scroll to position [20, 0]
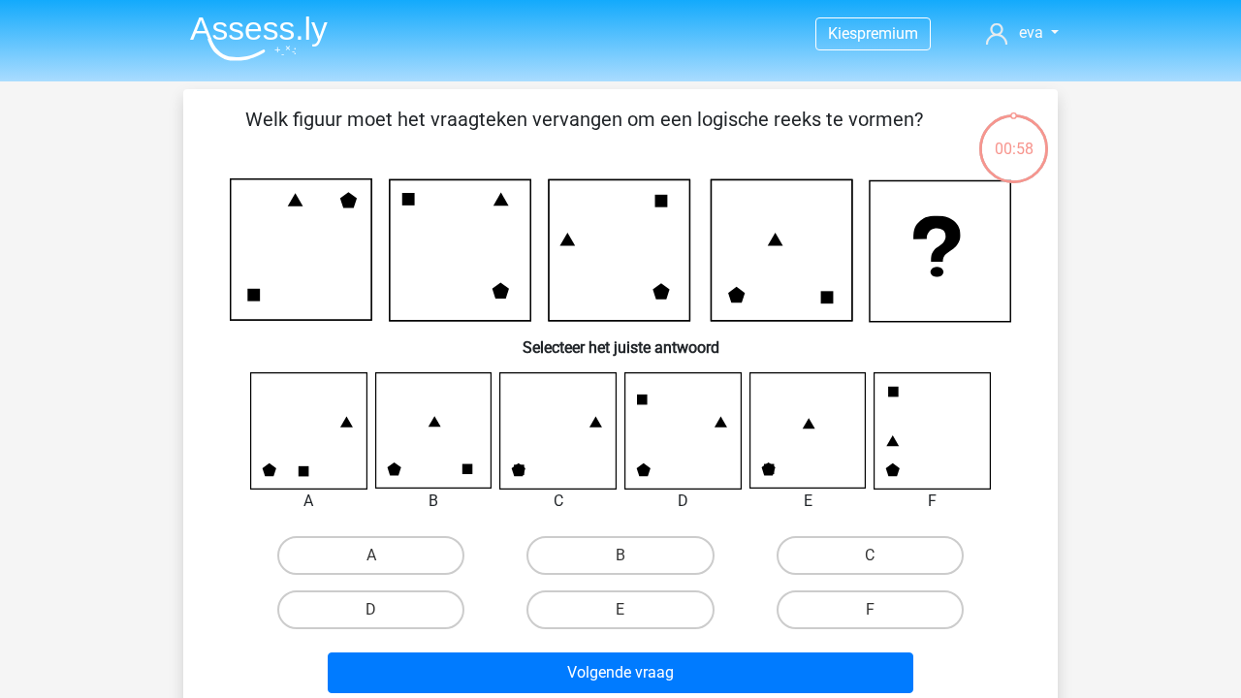
scroll to position [20, 0]
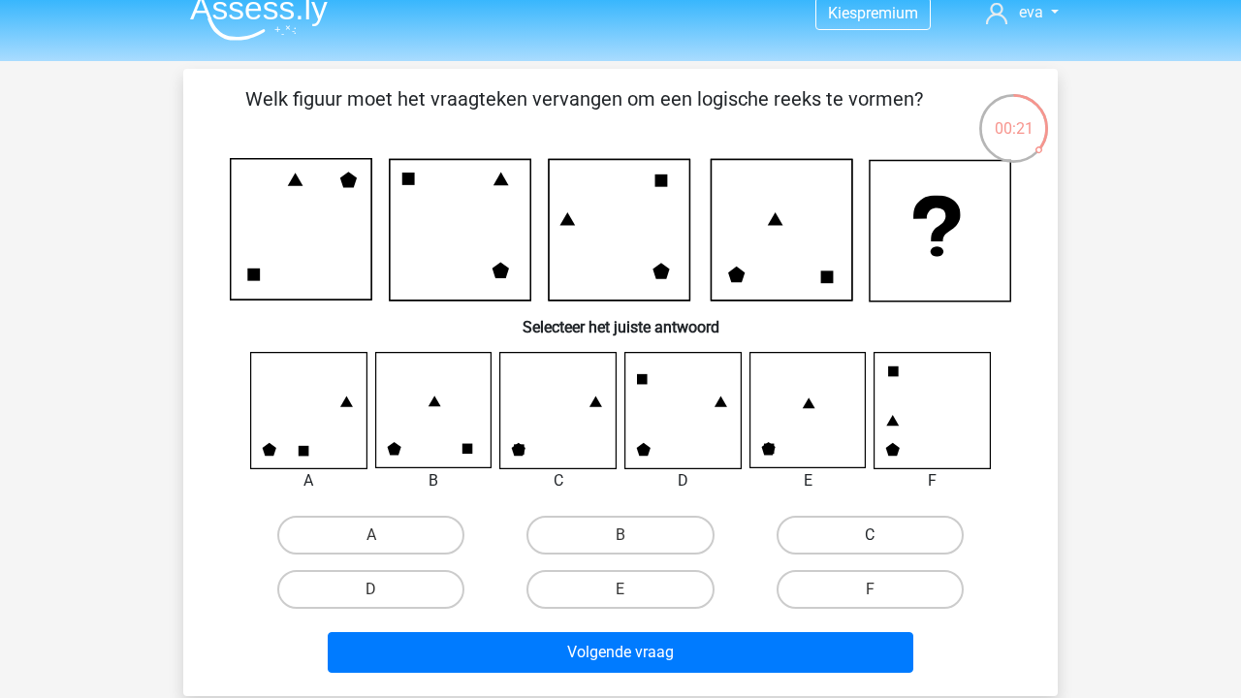
click at [853, 530] on label "C" at bounding box center [869, 535] width 187 height 39
click at [869, 535] on input "C" at bounding box center [875, 541] width 13 height 13
radio input "true"
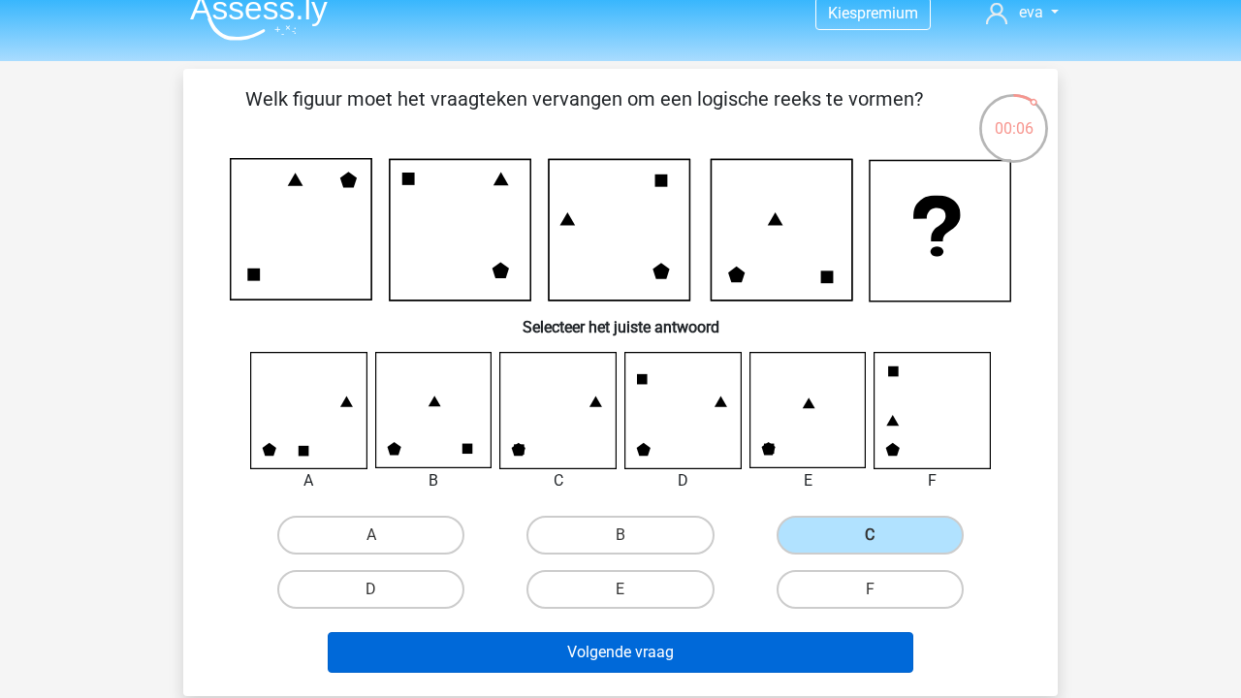
click at [803, 652] on button "Volgende vraag" at bounding box center [621, 652] width 586 height 41
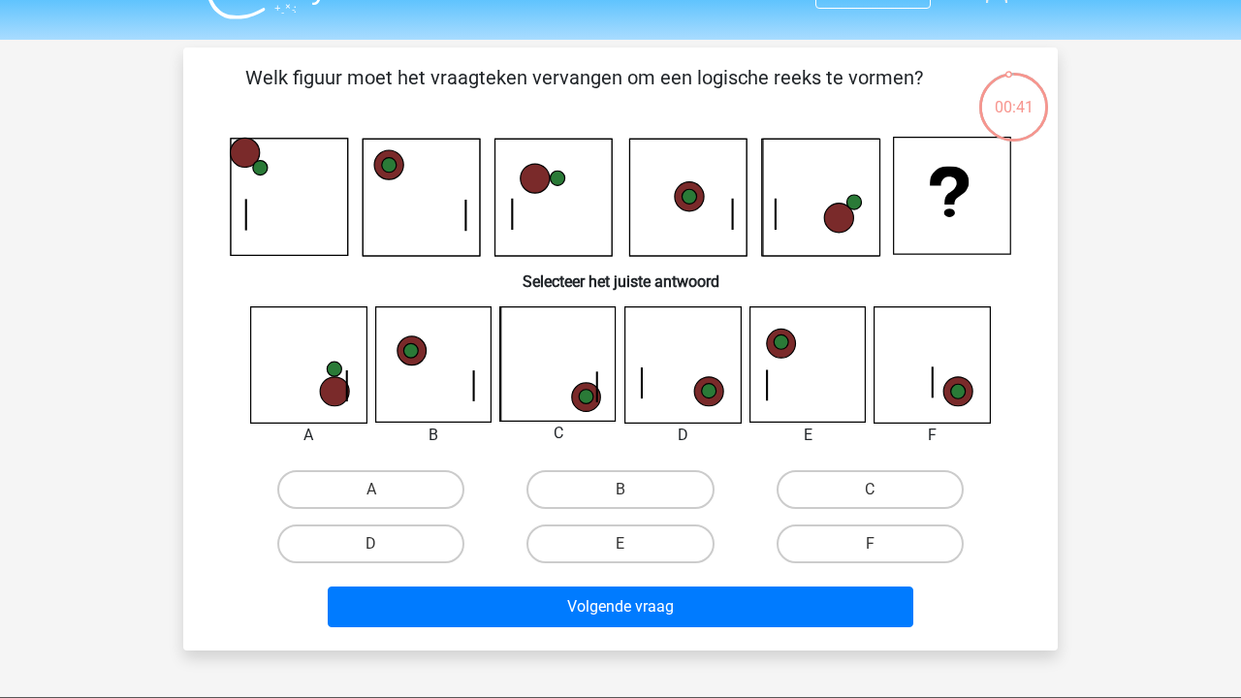
scroll to position [19, 0]
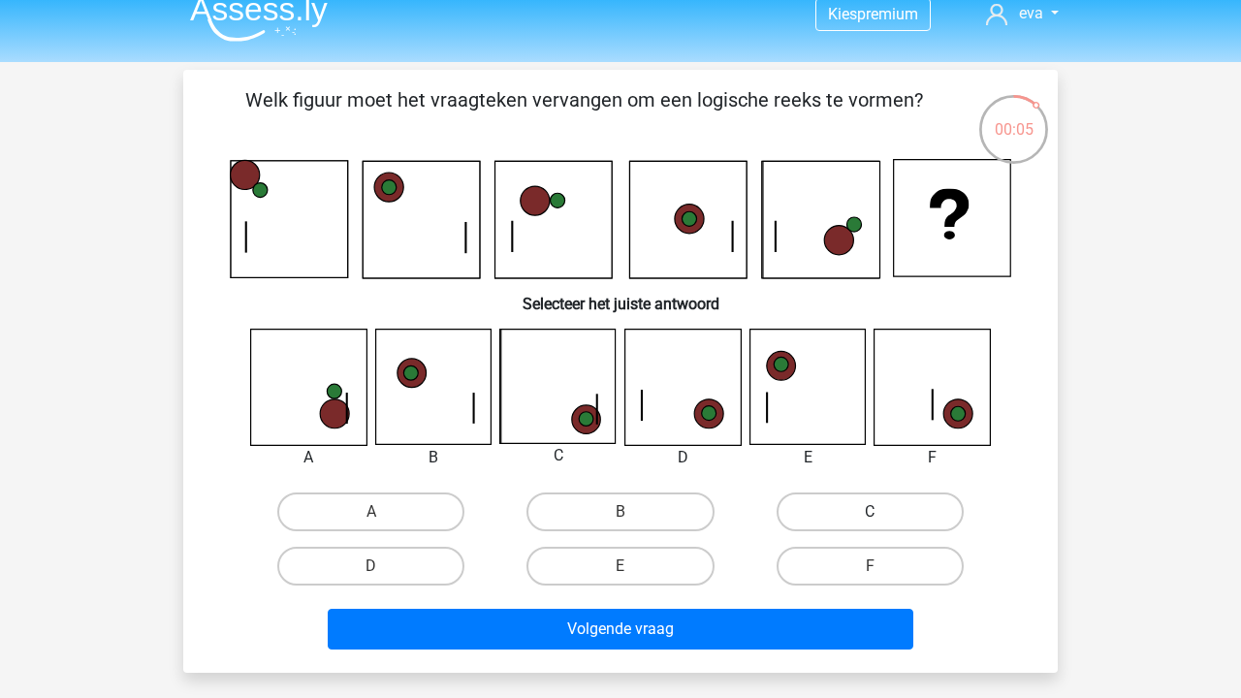
click at [911, 501] on label "C" at bounding box center [869, 511] width 187 height 39
click at [882, 512] on input "C" at bounding box center [875, 518] width 13 height 13
radio input "true"
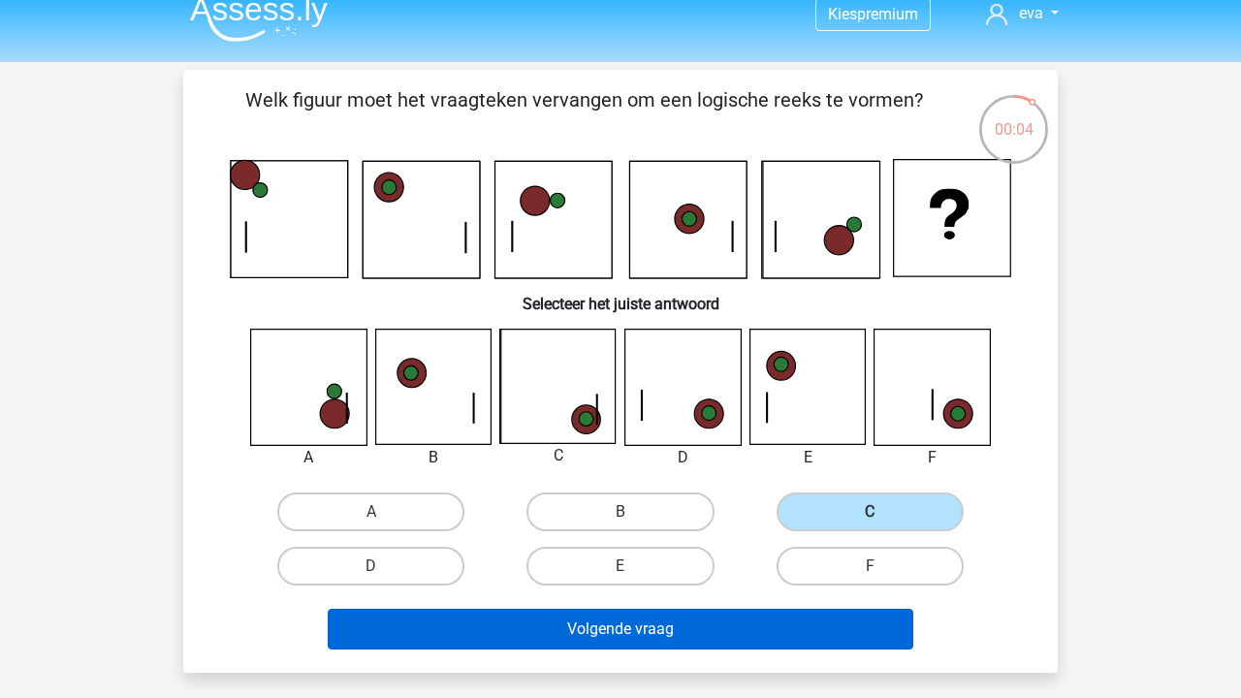
click at [766, 642] on button "Volgende vraag" at bounding box center [621, 629] width 586 height 41
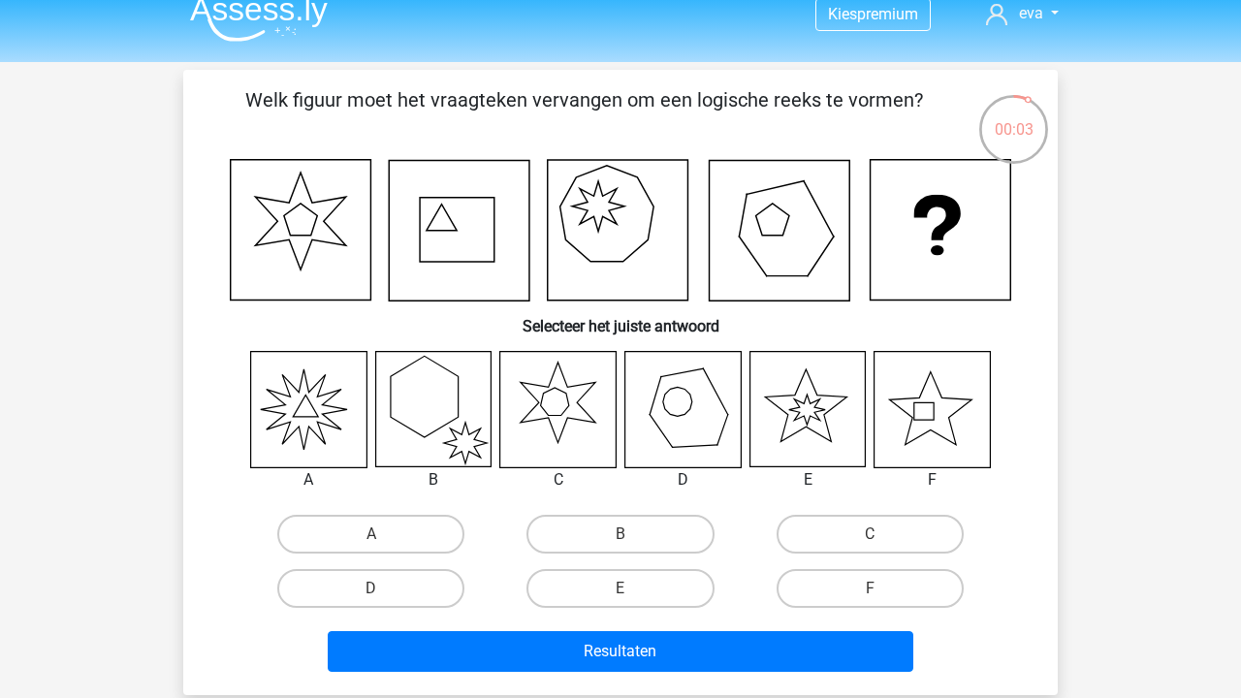
scroll to position [89, 0]
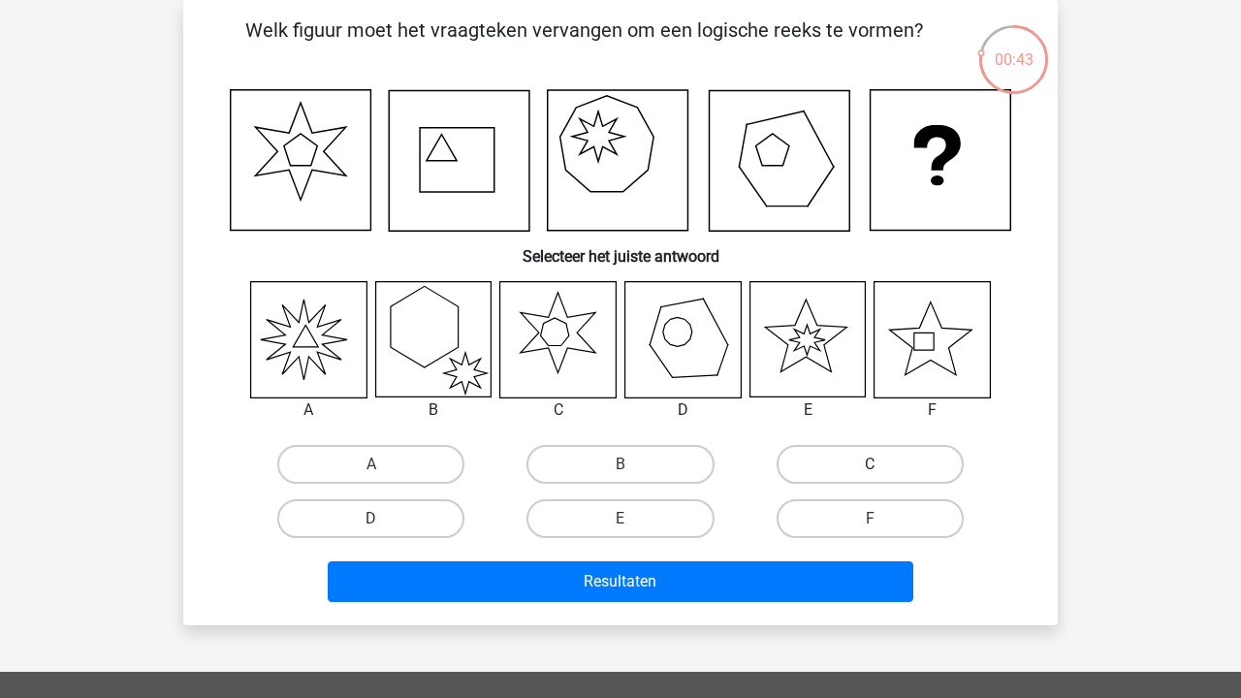
click at [854, 456] on label "C" at bounding box center [869, 464] width 187 height 39
click at [869, 464] on input "C" at bounding box center [875, 470] width 13 height 13
radio input "true"
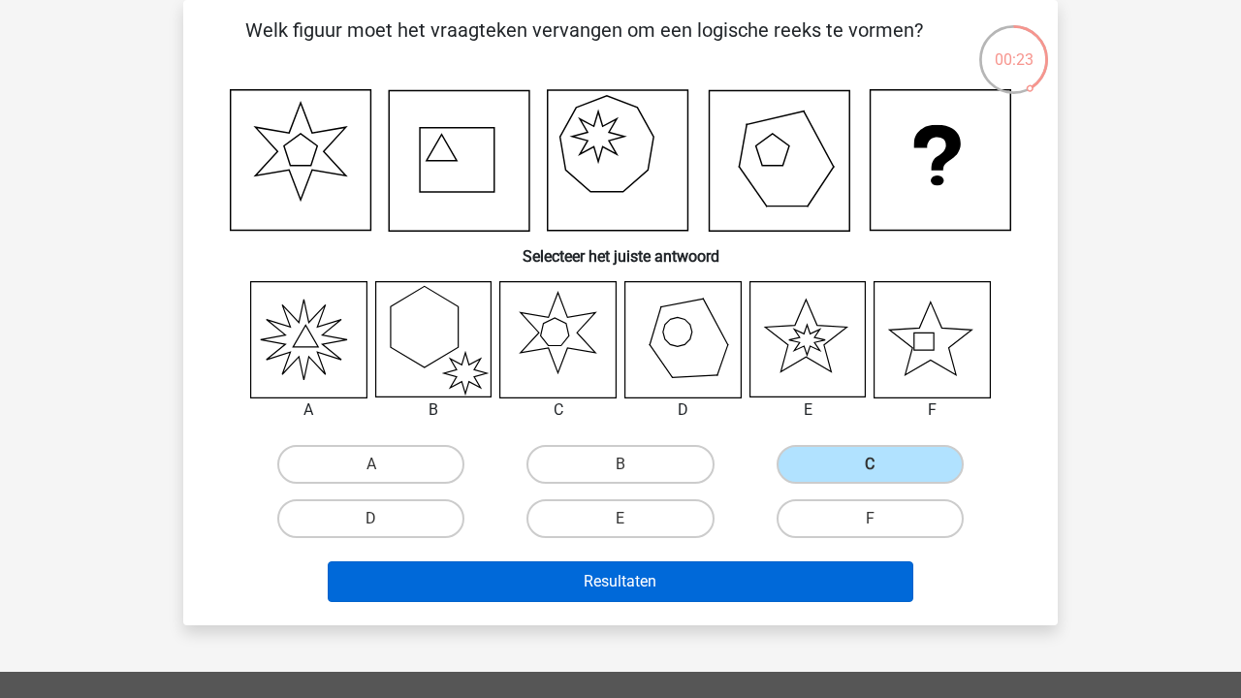
click at [773, 575] on button "Resultaten" at bounding box center [621, 581] width 586 height 41
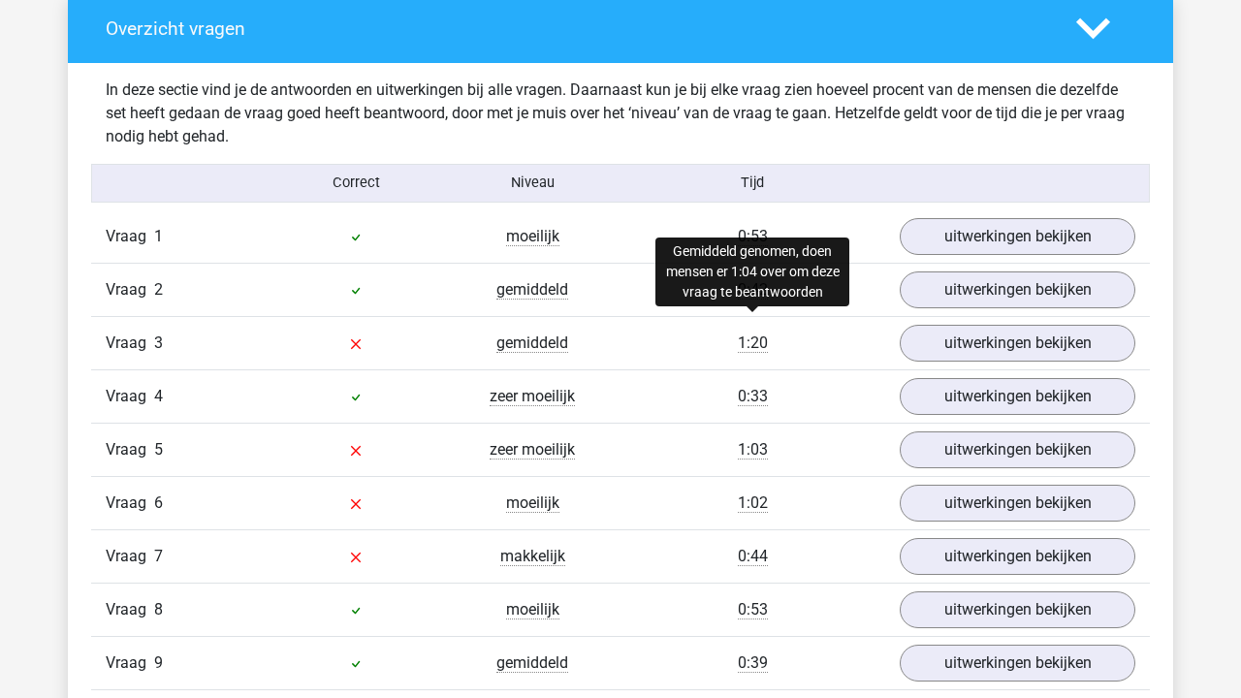
scroll to position [1463, 0]
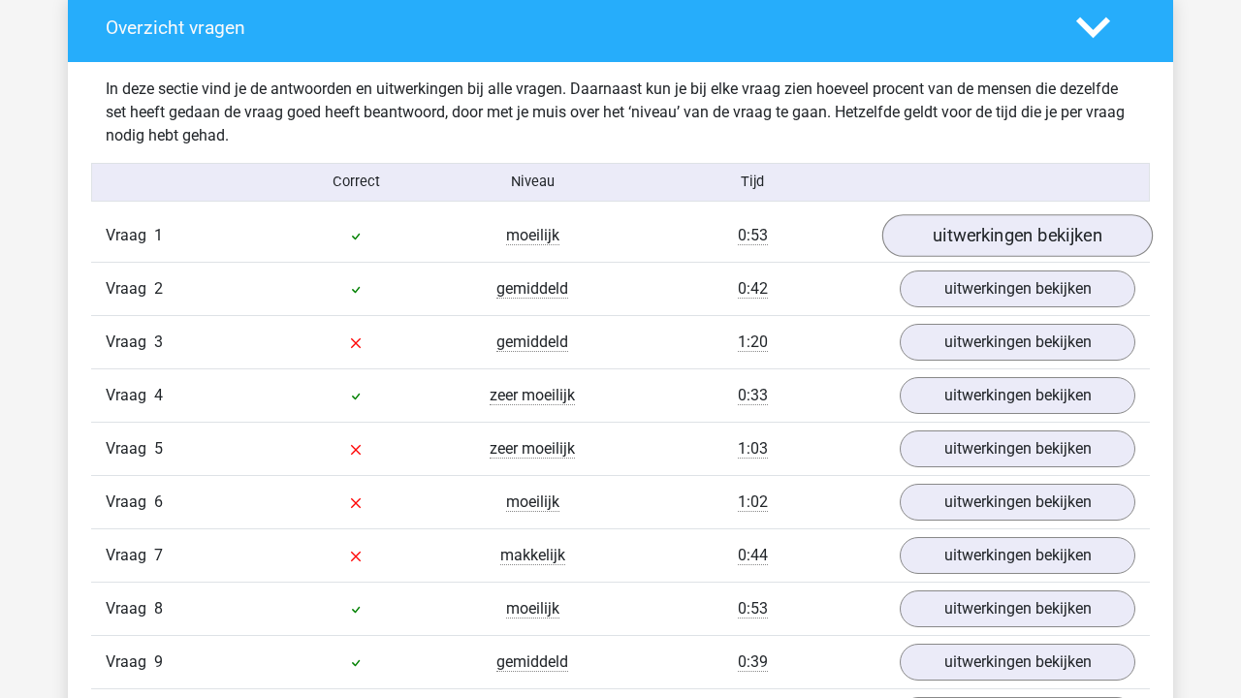
click at [1005, 242] on link "uitwerkingen bekijken" at bounding box center [1017, 235] width 270 height 43
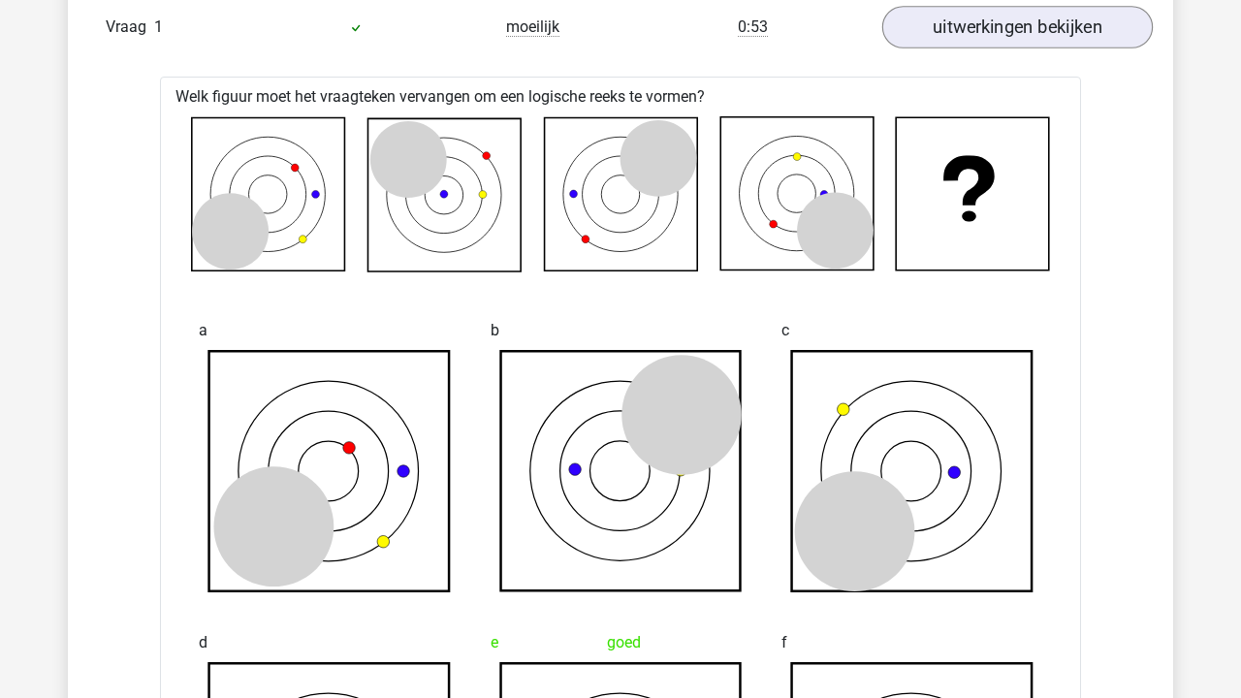
scroll to position [1672, 0]
click at [1014, 29] on link "uitwerkingen bekijken" at bounding box center [1017, 26] width 270 height 43
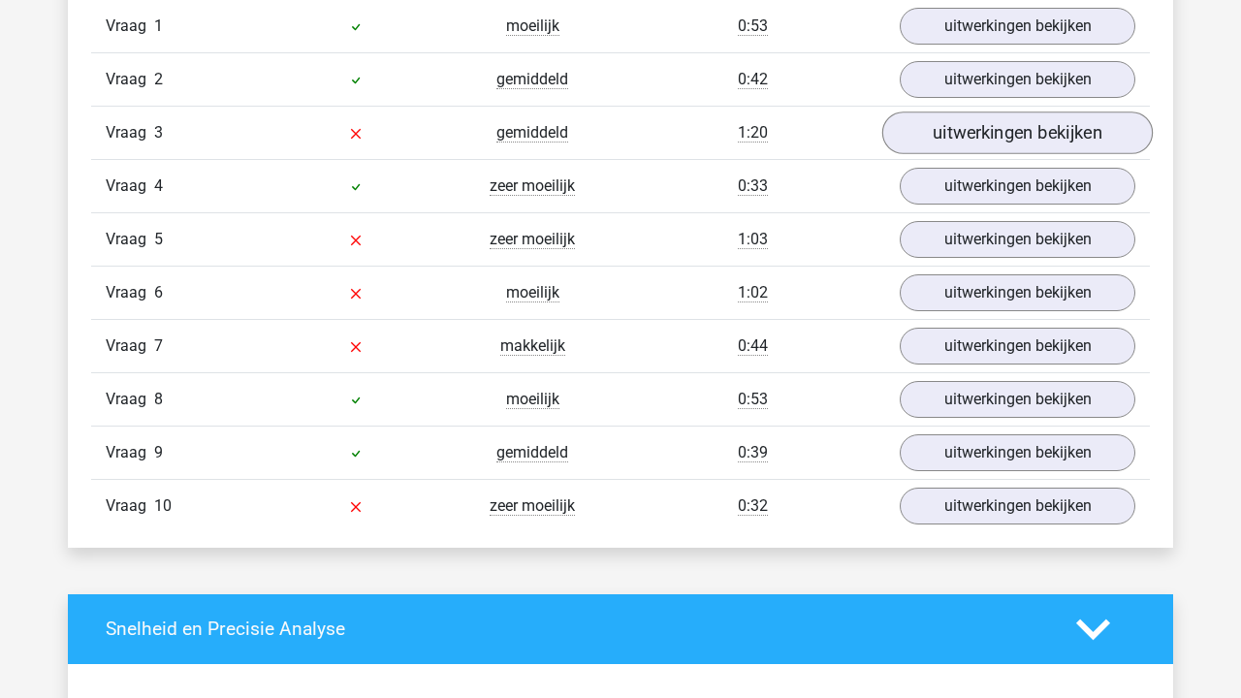
click at [988, 129] on link "uitwerkingen bekijken" at bounding box center [1017, 132] width 270 height 43
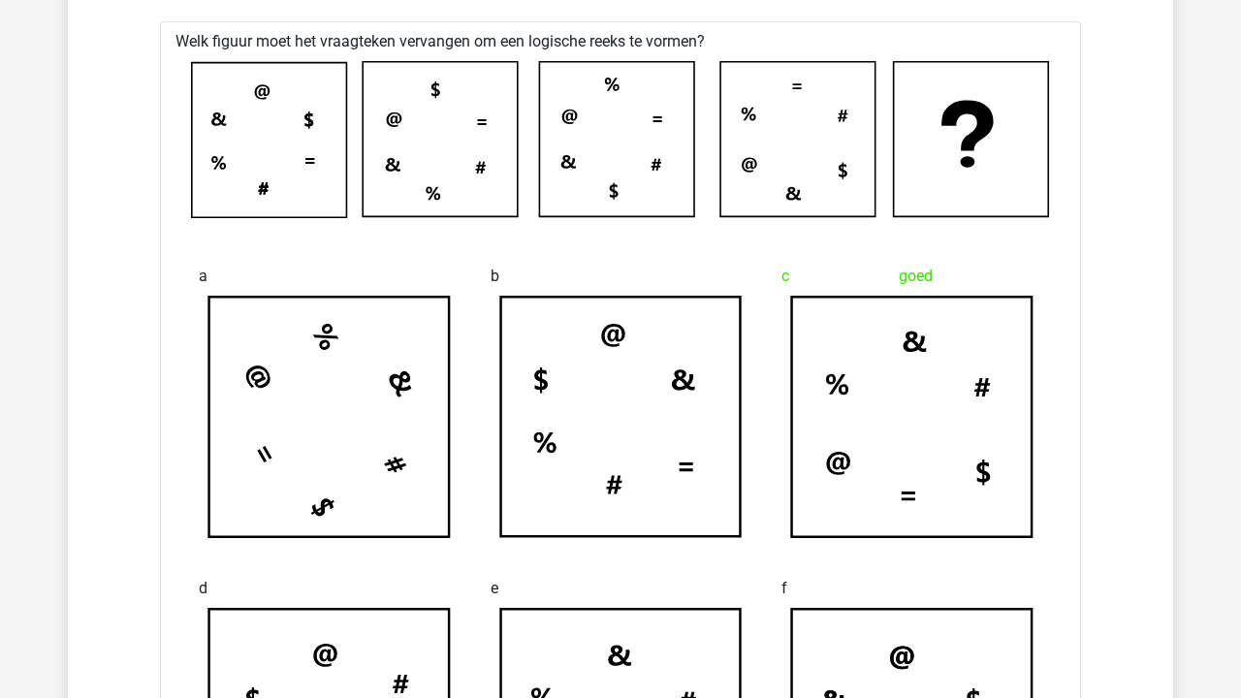
scroll to position [1831, 0]
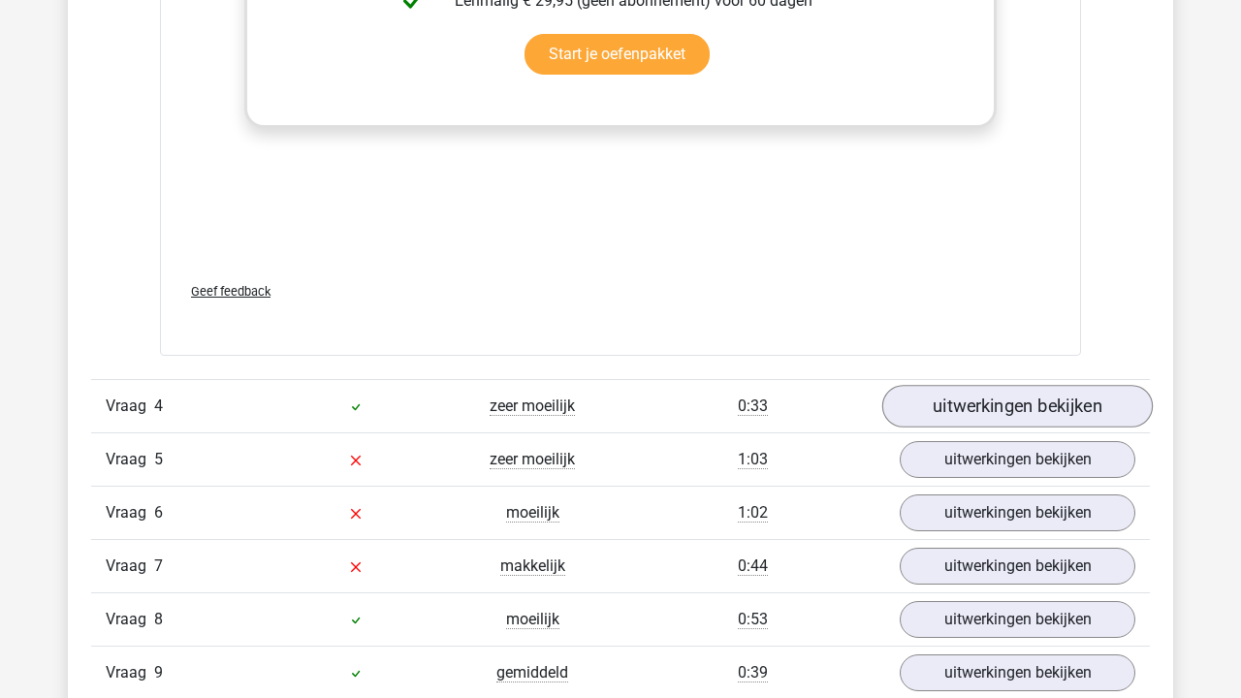
click at [948, 395] on link "uitwerkingen bekijken" at bounding box center [1017, 407] width 270 height 43
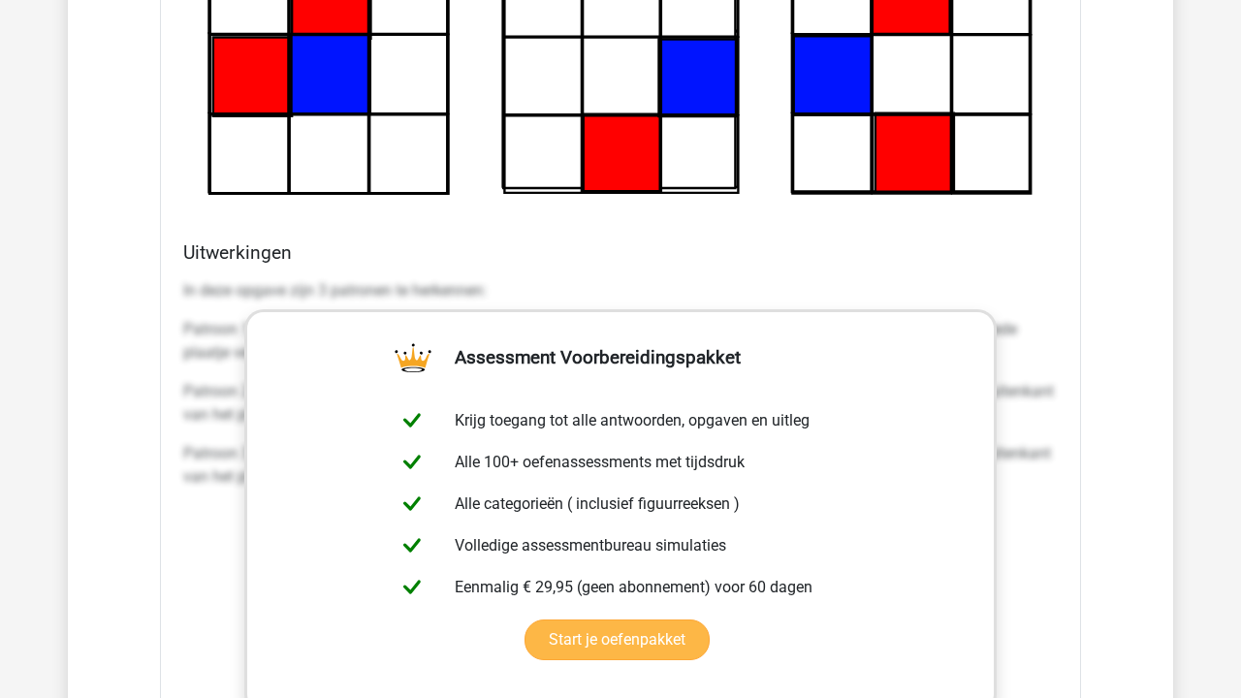
scroll to position [4641, 0]
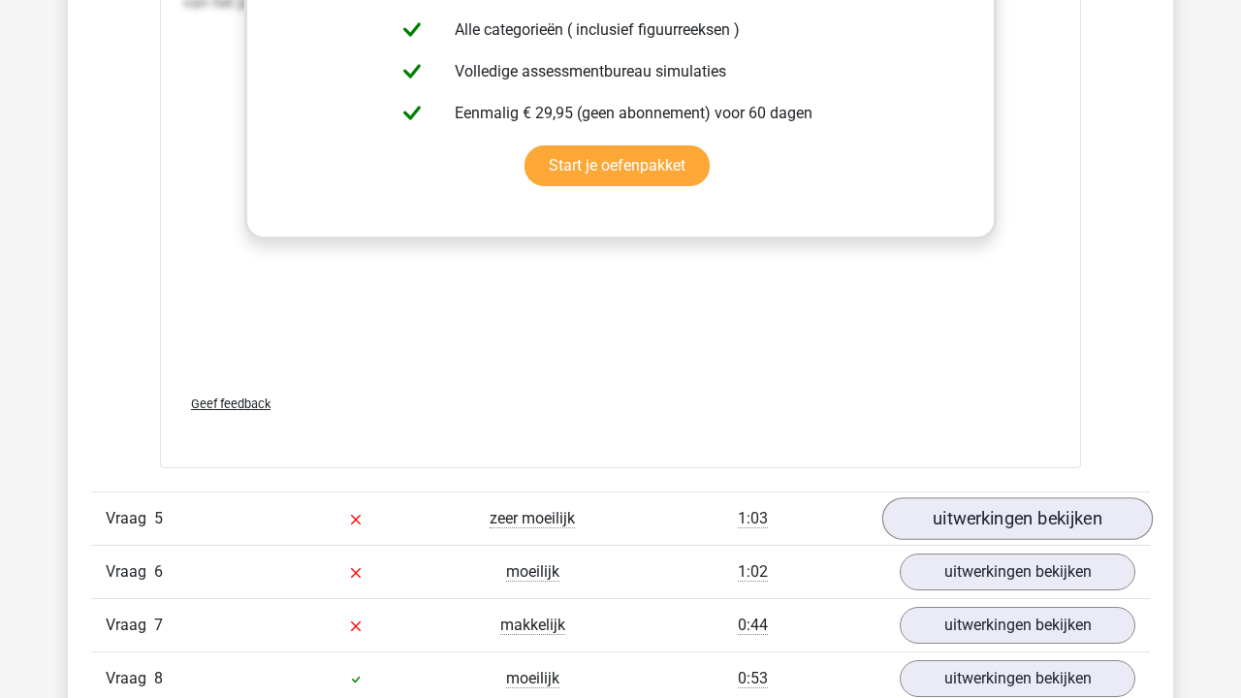
click at [1009, 497] on link "uitwerkingen bekijken" at bounding box center [1017, 518] width 270 height 43
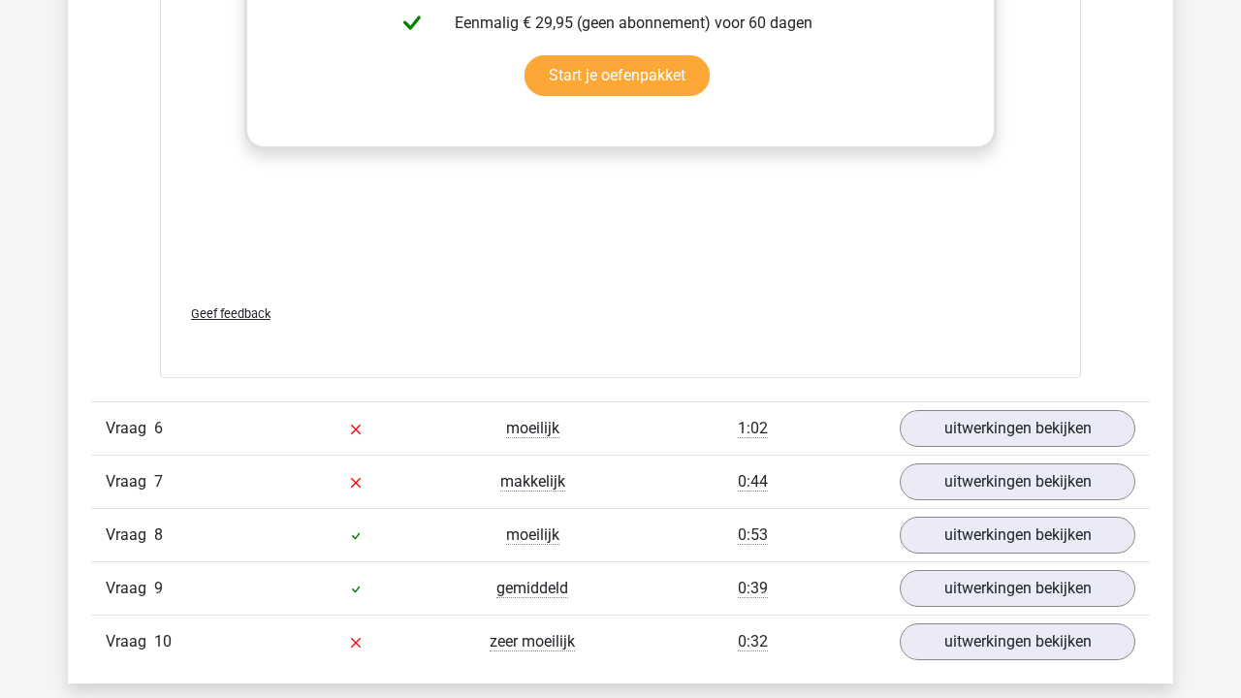
scroll to position [6601, 0]
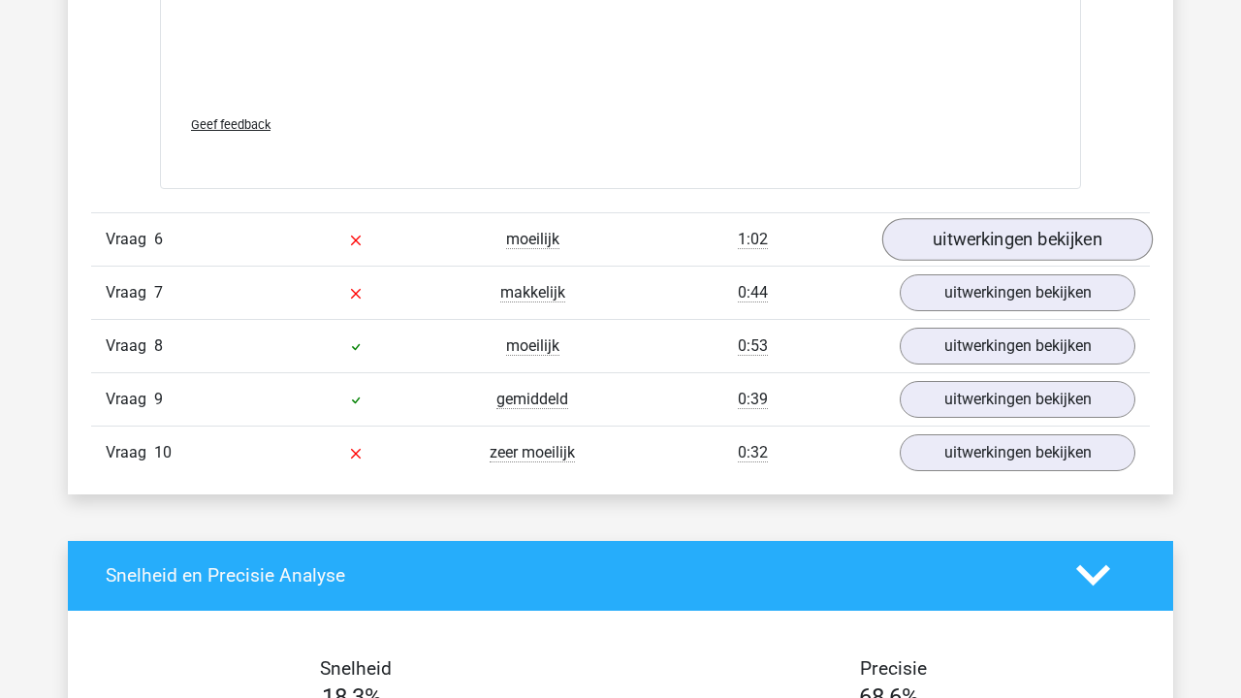
click at [967, 244] on link "uitwerkingen bekijken" at bounding box center [1017, 239] width 270 height 43
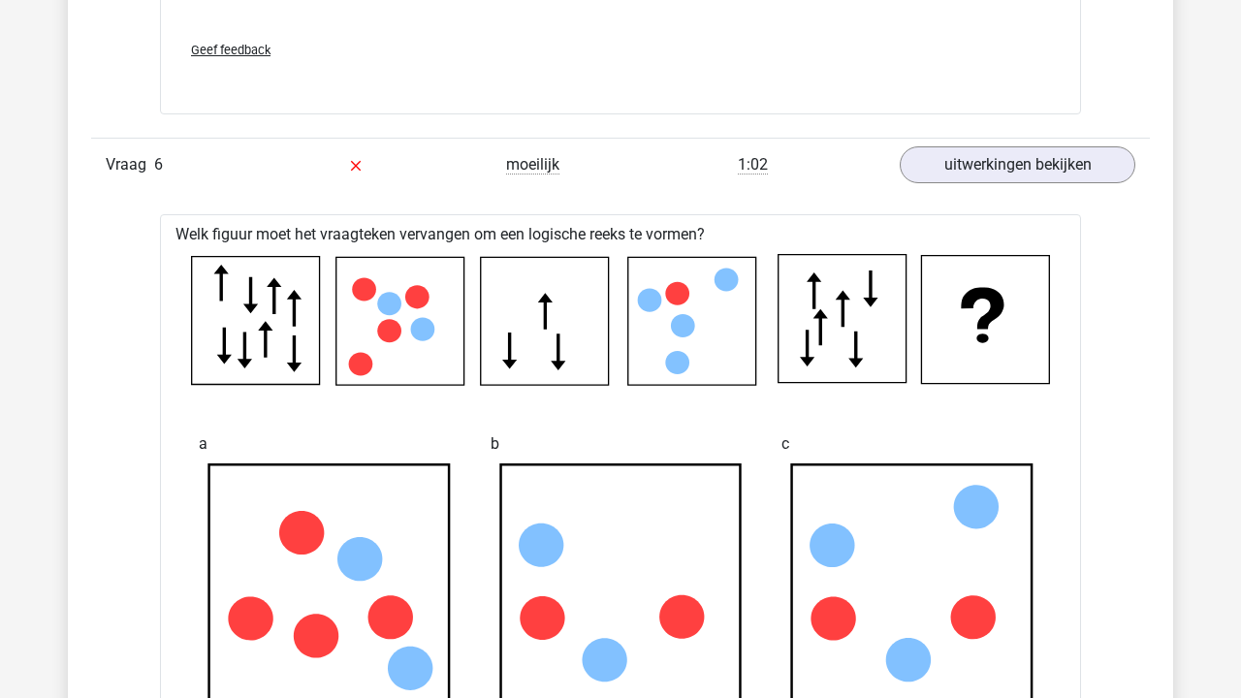
scroll to position [6675, 0]
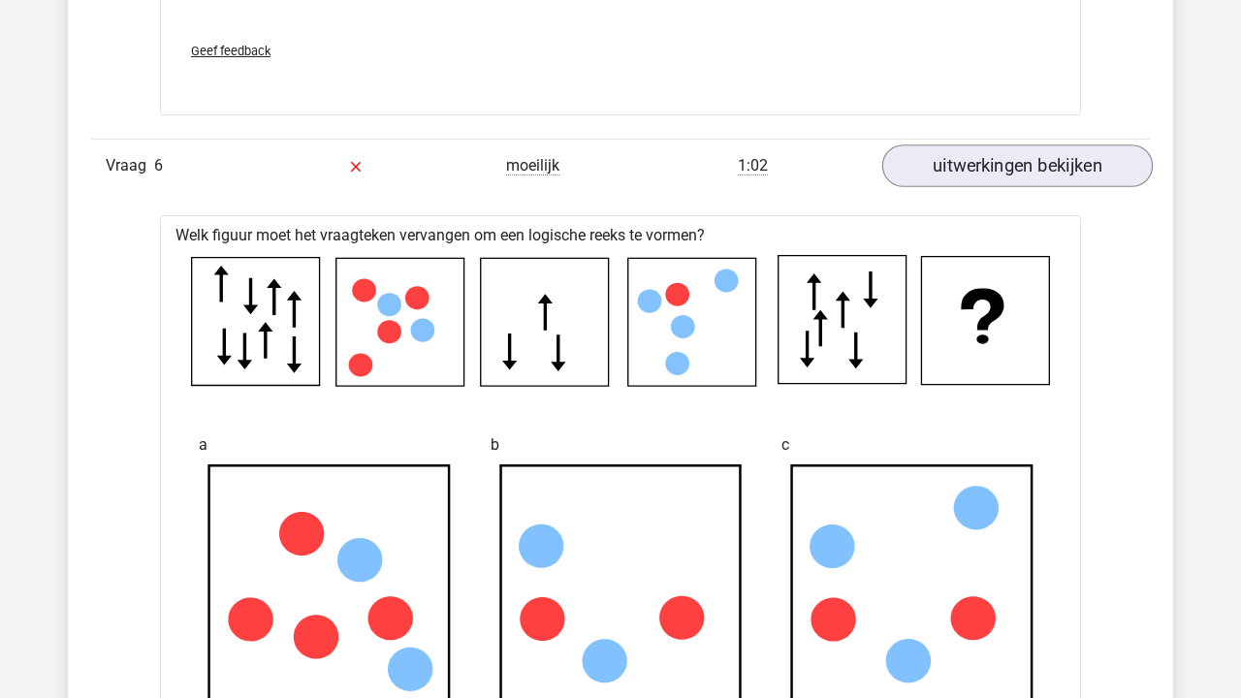
click at [941, 147] on link "uitwerkingen bekijken" at bounding box center [1017, 165] width 270 height 43
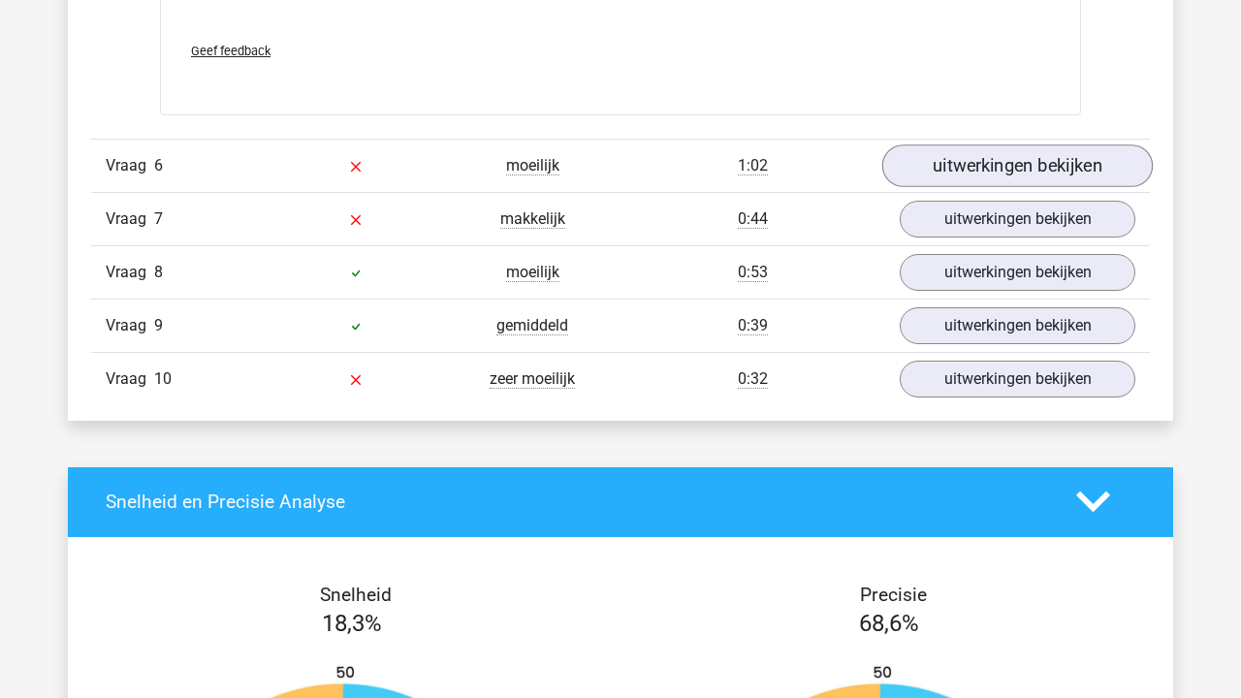
click at [941, 150] on link "uitwerkingen bekijken" at bounding box center [1017, 165] width 270 height 43
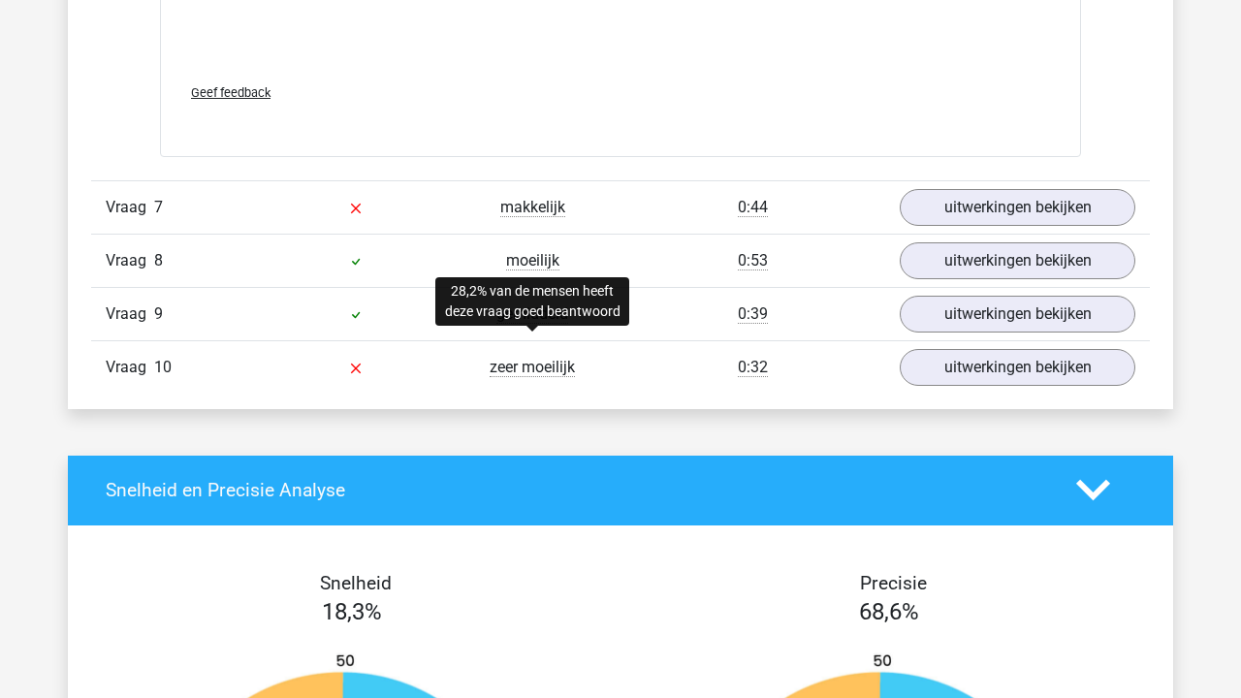
scroll to position [8155, 0]
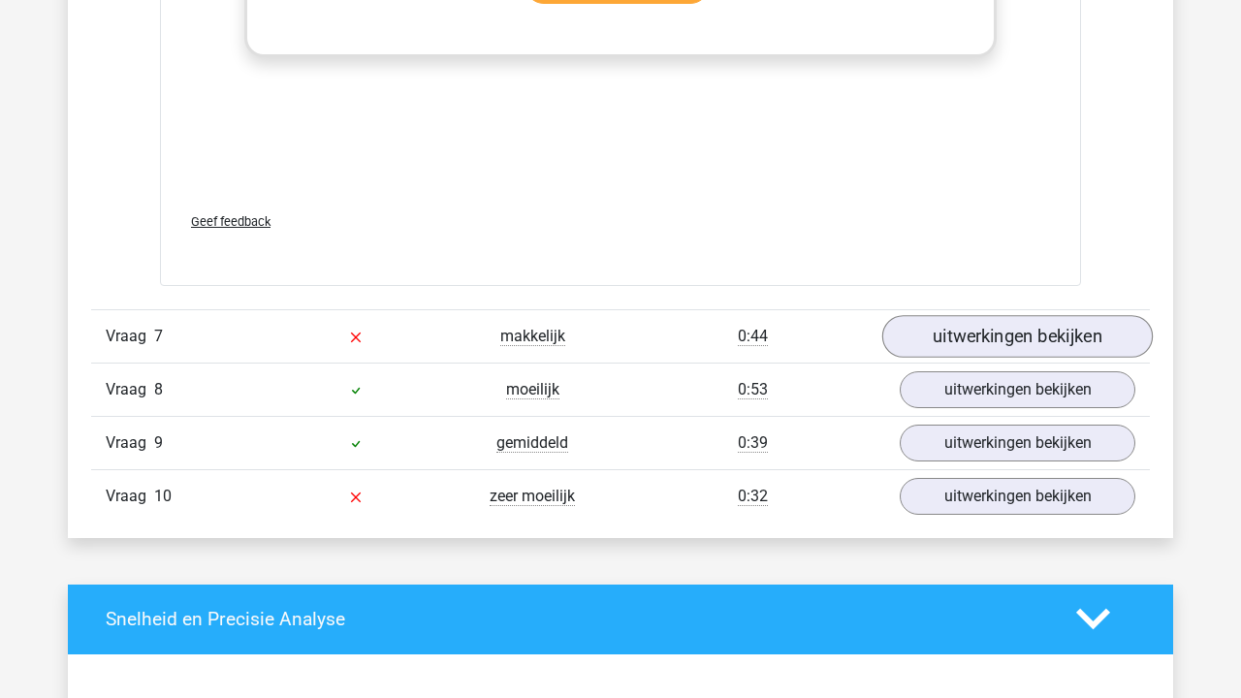
click at [925, 334] on link "uitwerkingen bekijken" at bounding box center [1017, 336] width 270 height 43
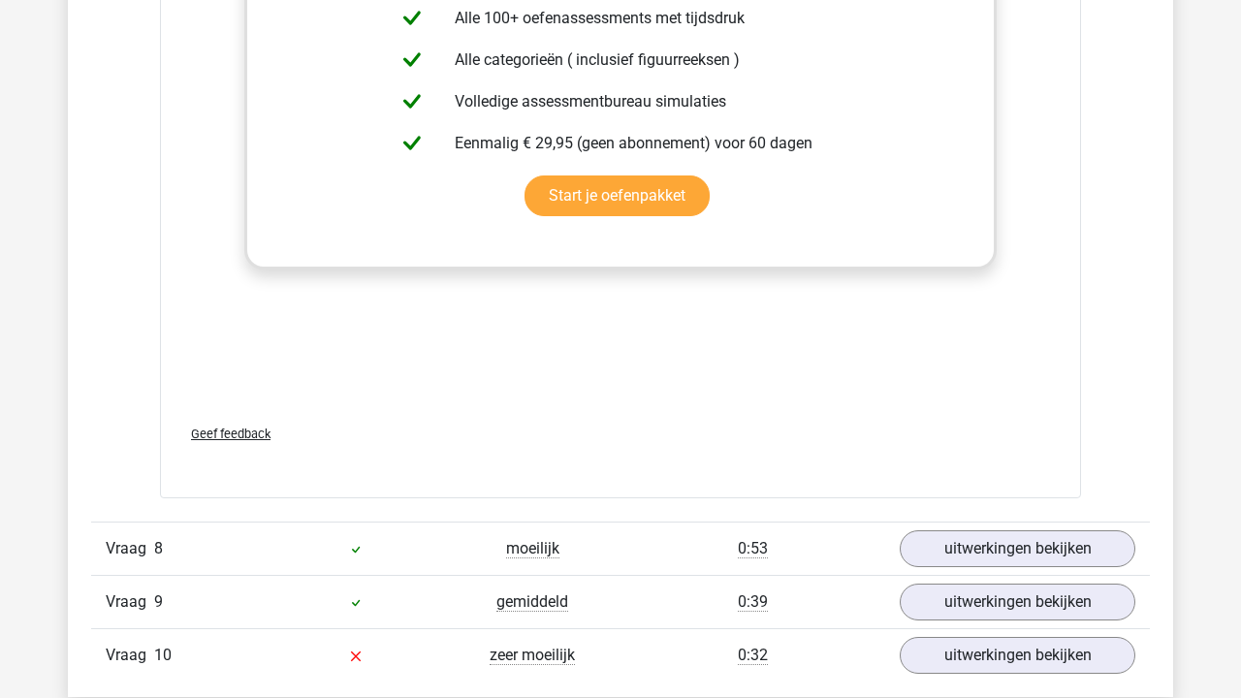
scroll to position [9972, 0]
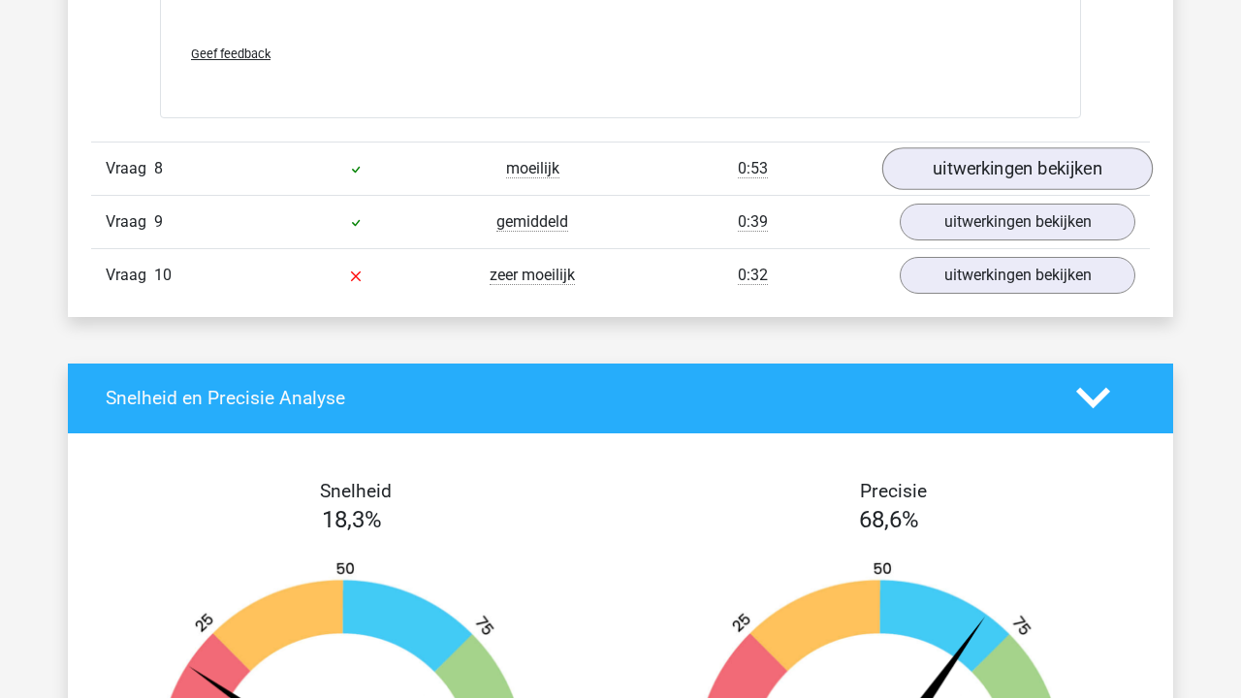
click at [1044, 173] on link "uitwerkingen bekijken" at bounding box center [1017, 168] width 270 height 43
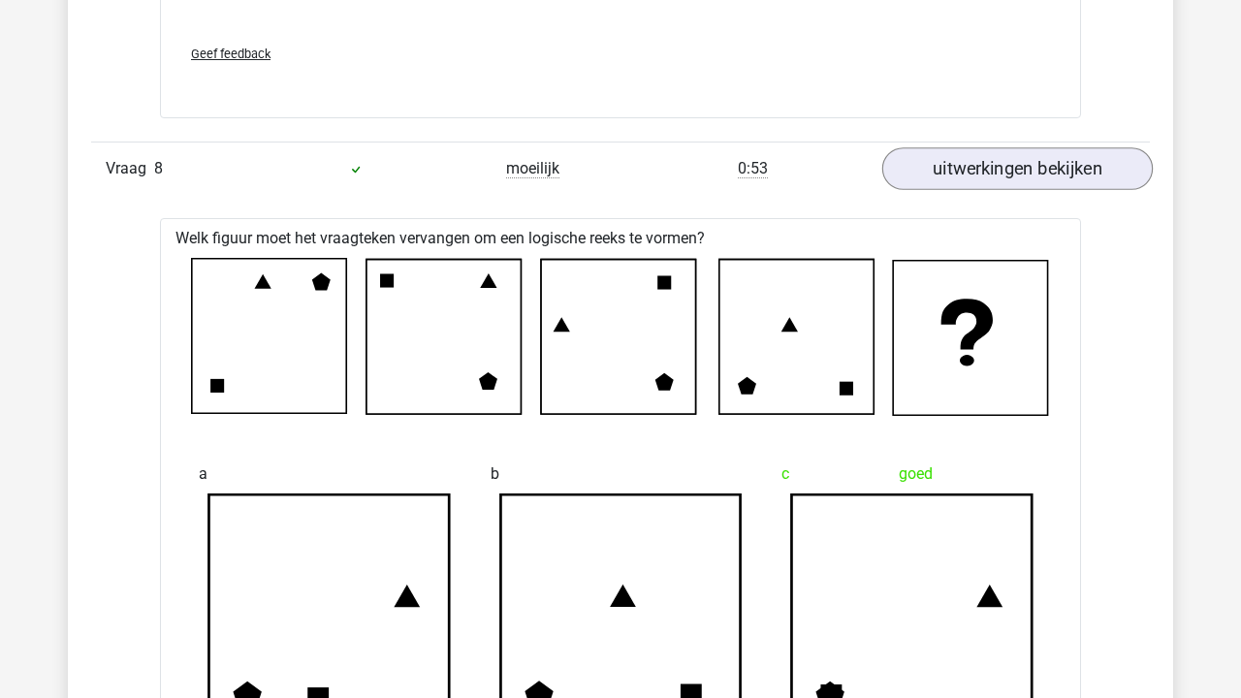
click at [1044, 172] on link "uitwerkingen bekijken" at bounding box center [1017, 168] width 270 height 43
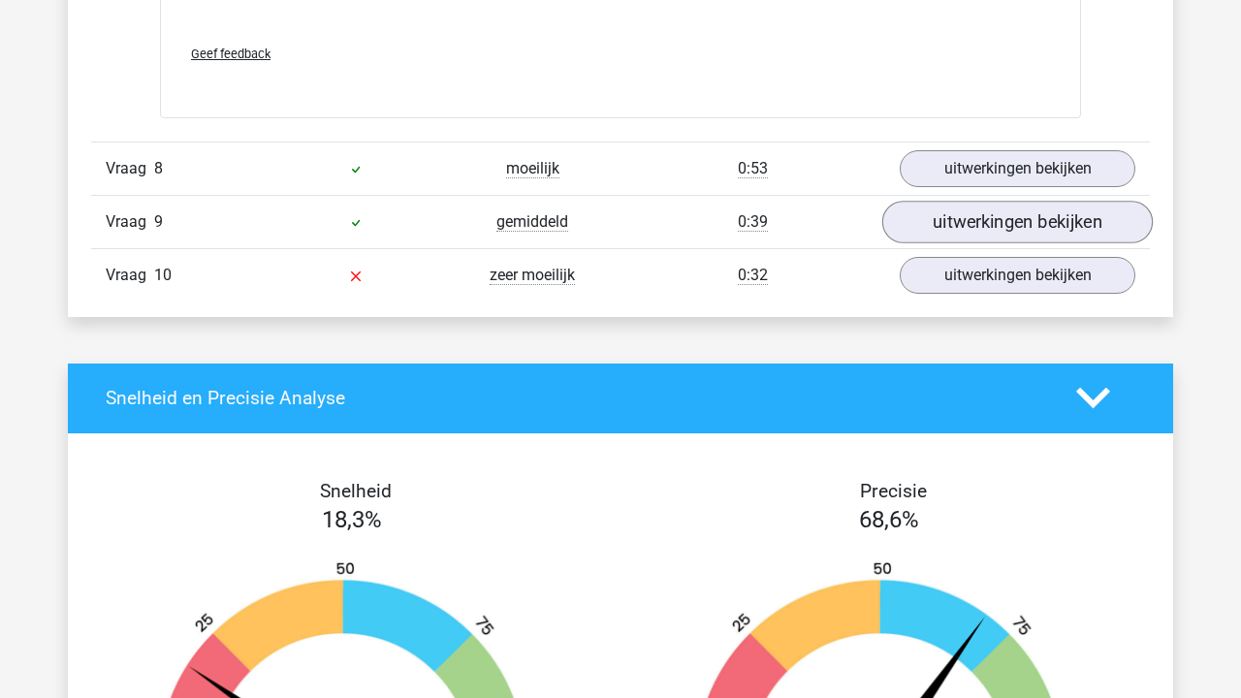
click at [984, 211] on link "uitwerkingen bekijken" at bounding box center [1017, 222] width 270 height 43
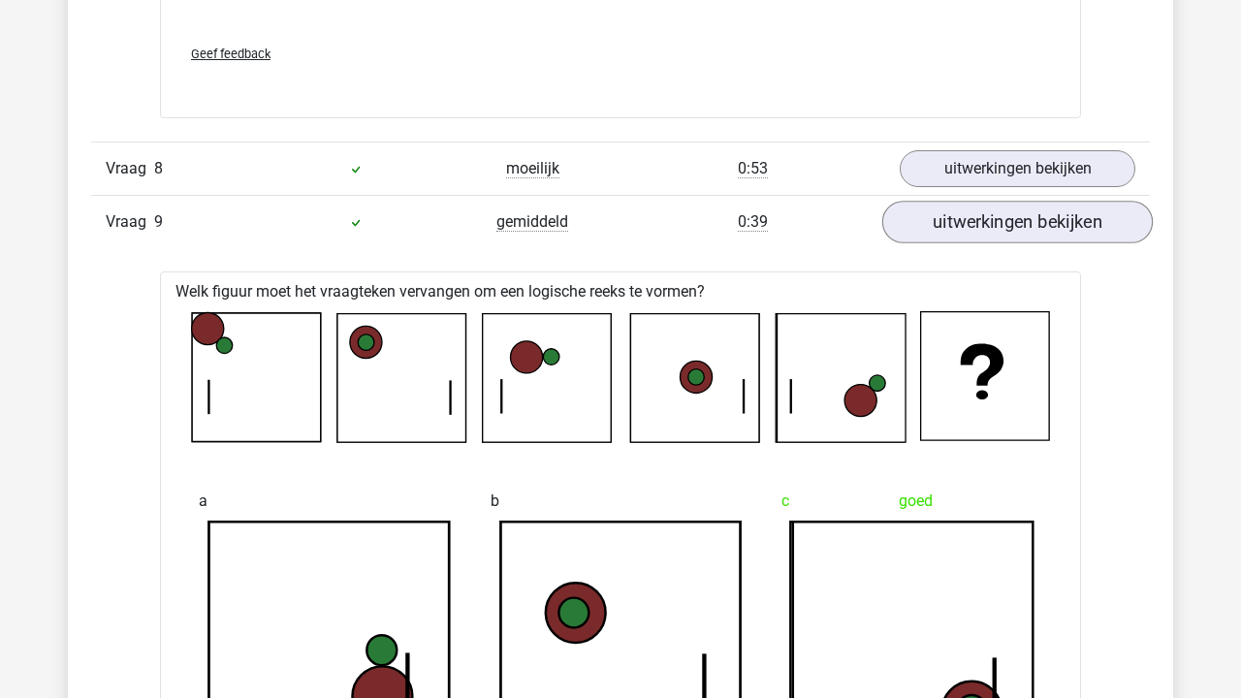
scroll to position [10151, 0]
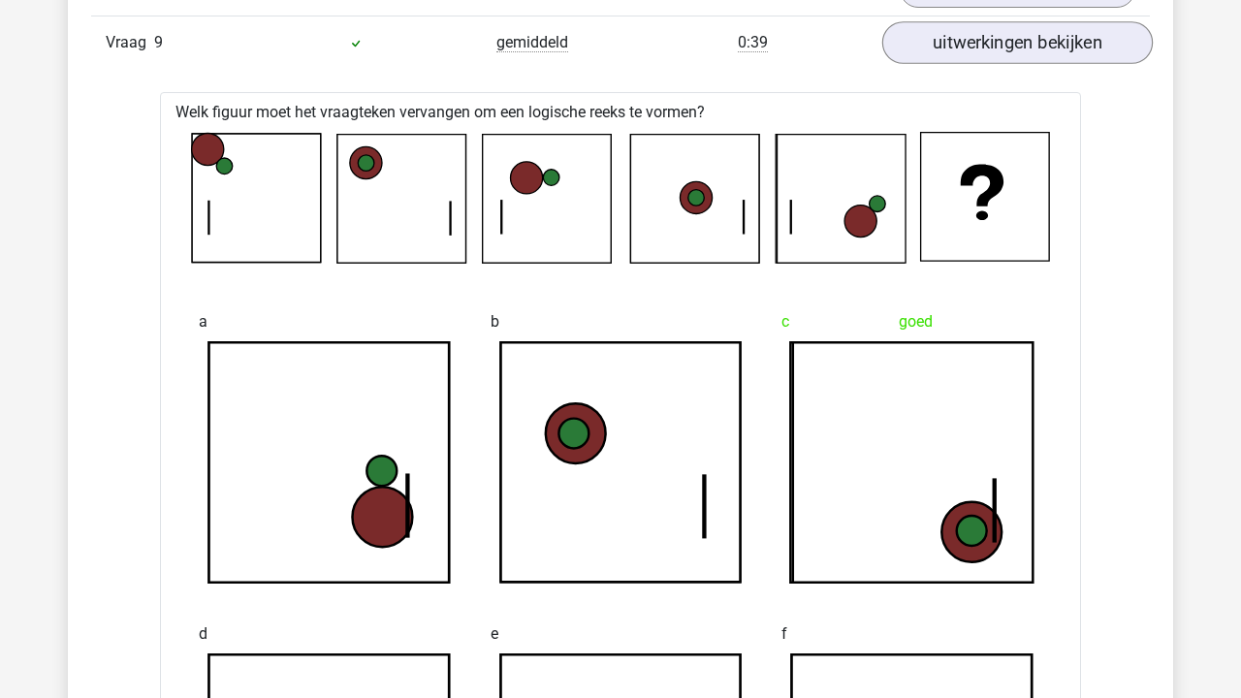
click at [990, 47] on link "uitwerkingen bekijken" at bounding box center [1017, 42] width 270 height 43
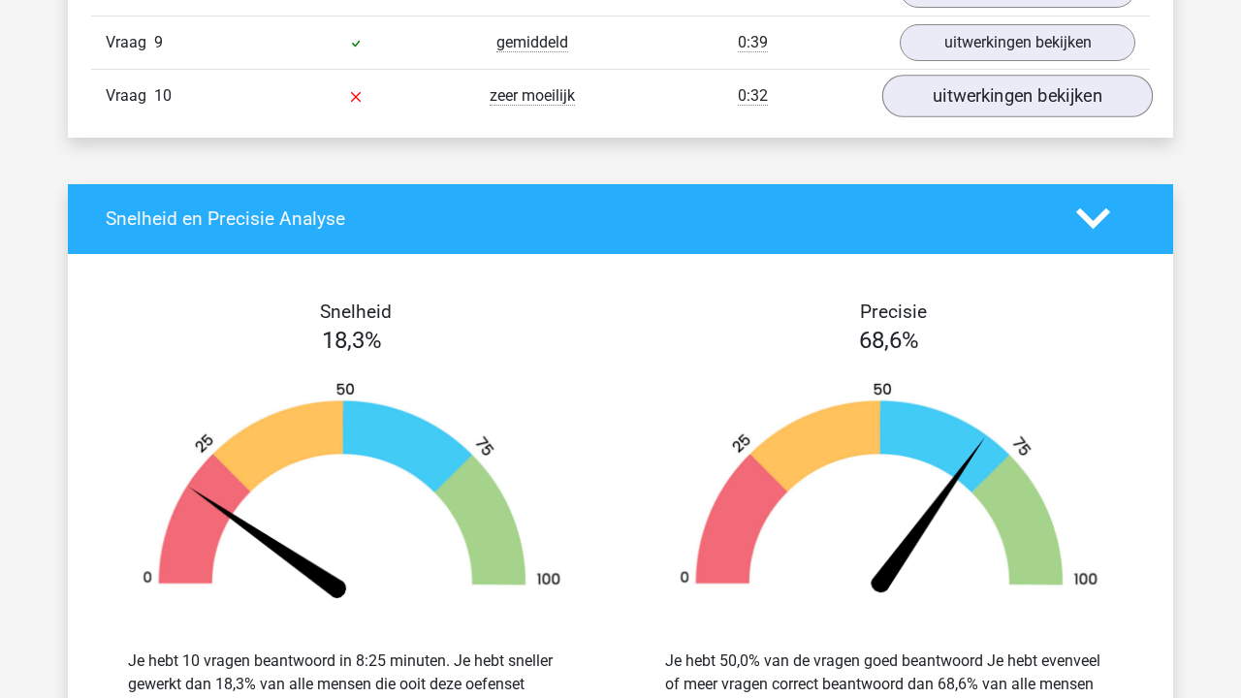
click at [967, 99] on link "uitwerkingen bekijken" at bounding box center [1017, 96] width 270 height 43
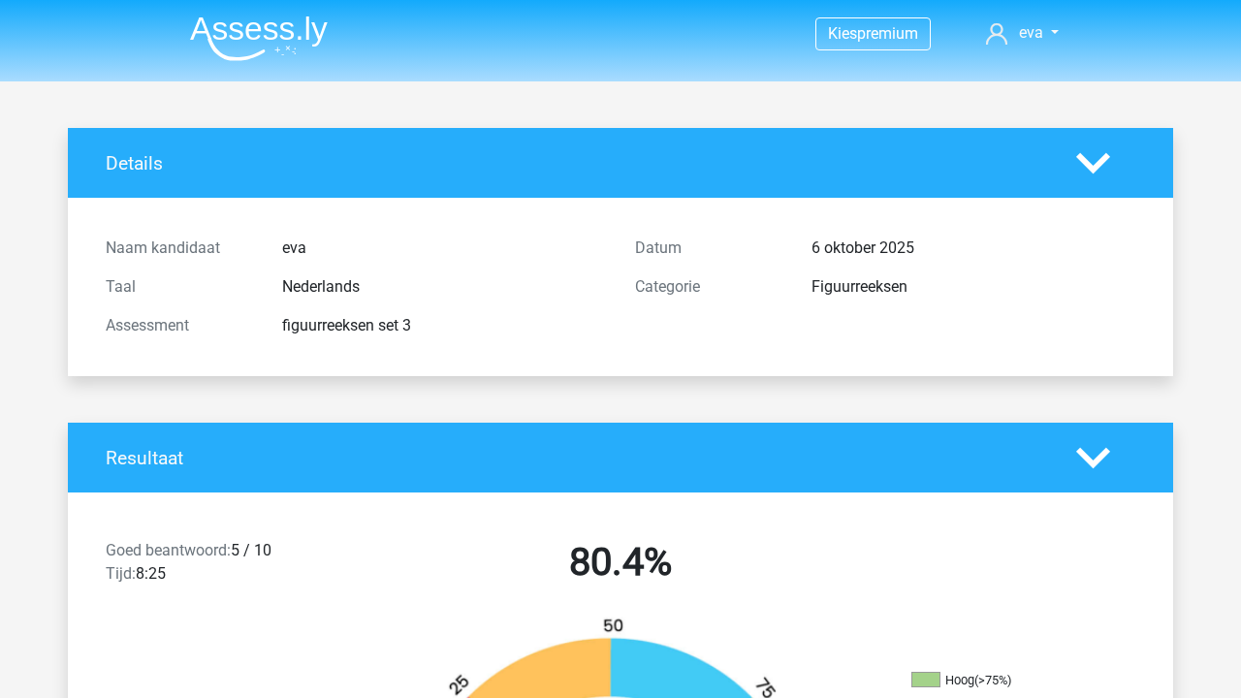
scroll to position [0, 0]
click at [287, 7] on nav "Kies premium eva evajanssens181@gmail.com" at bounding box center [620, 34] width 892 height 63
click at [284, 29] on img at bounding box center [259, 39] width 138 height 46
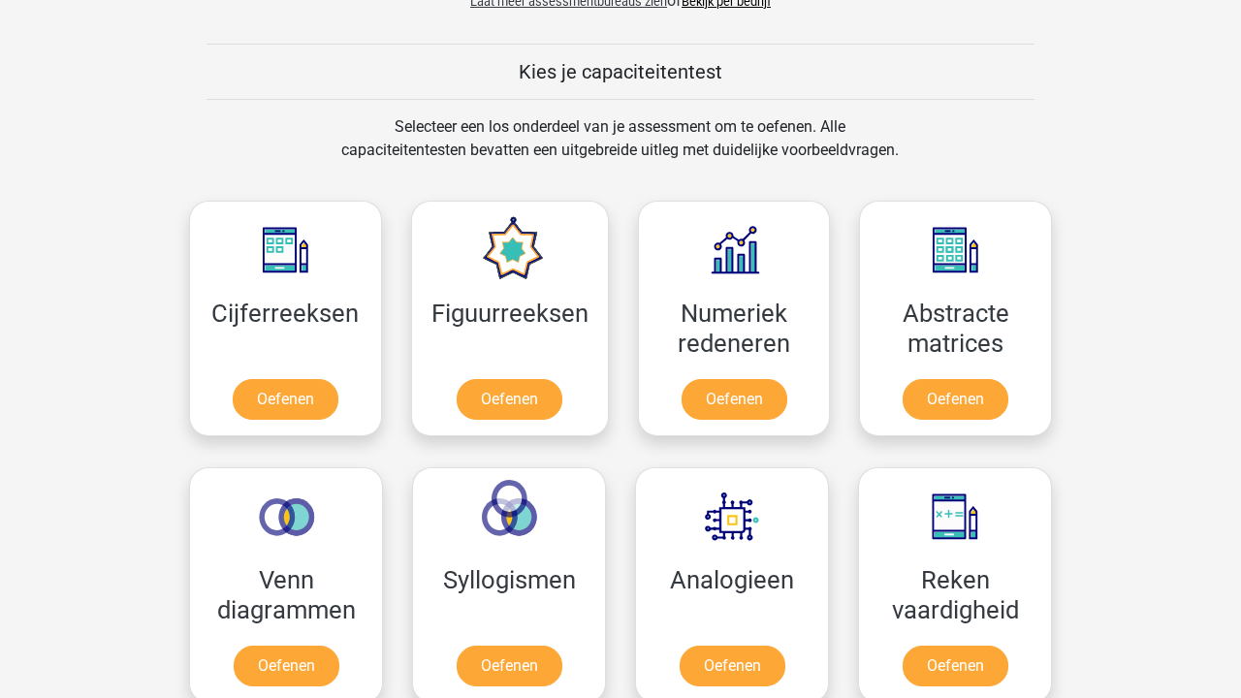
scroll to position [711, 0]
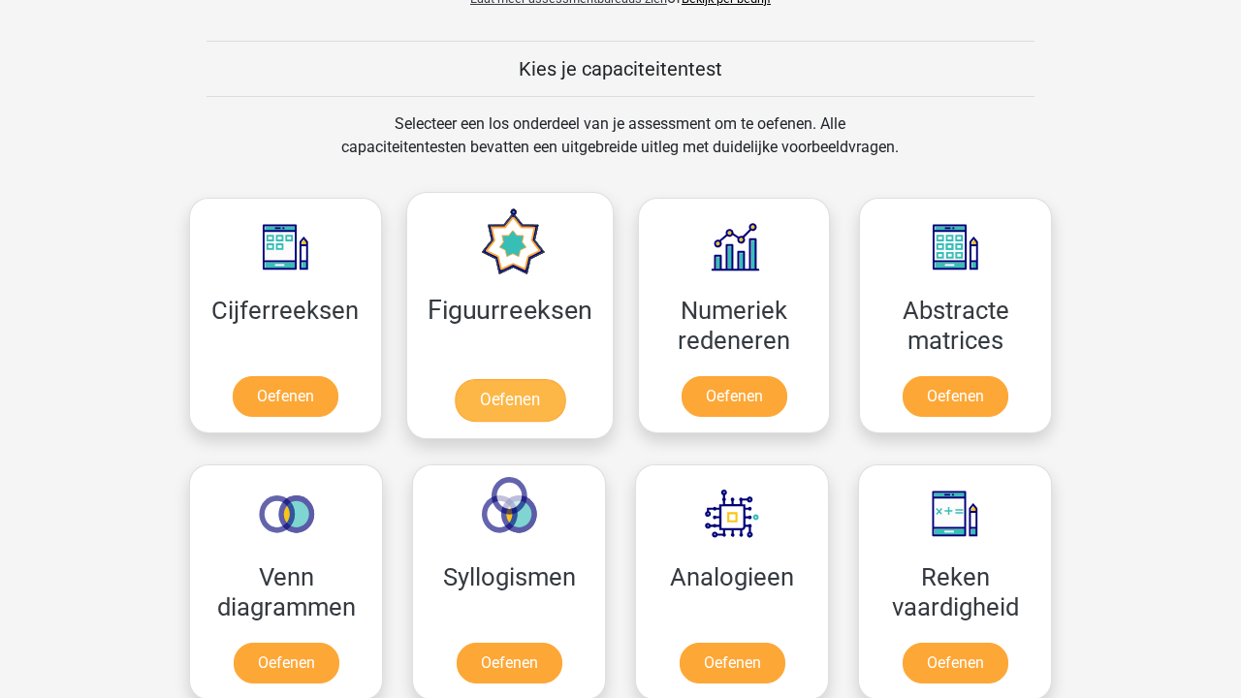
click at [529, 379] on link "Oefenen" at bounding box center [509, 400] width 110 height 43
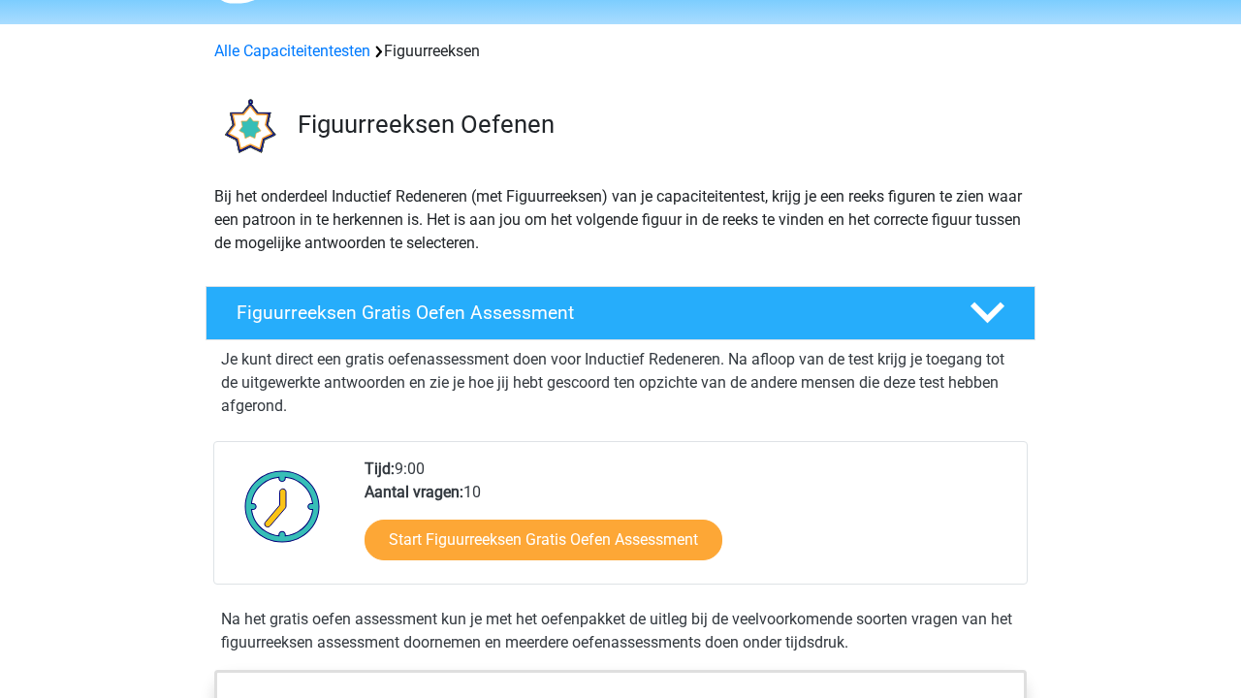
scroll to position [70, 0]
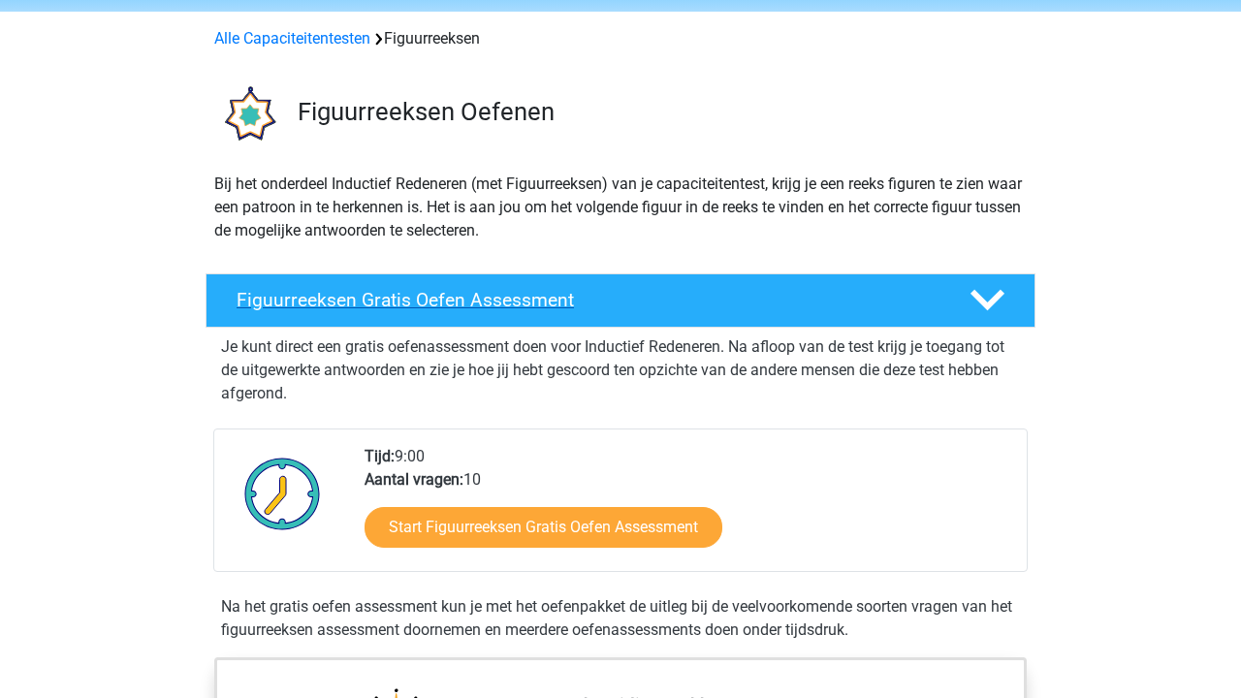
click at [505, 277] on div "Figuurreeksen Gratis Oefen Assessment" at bounding box center [620, 300] width 830 height 54
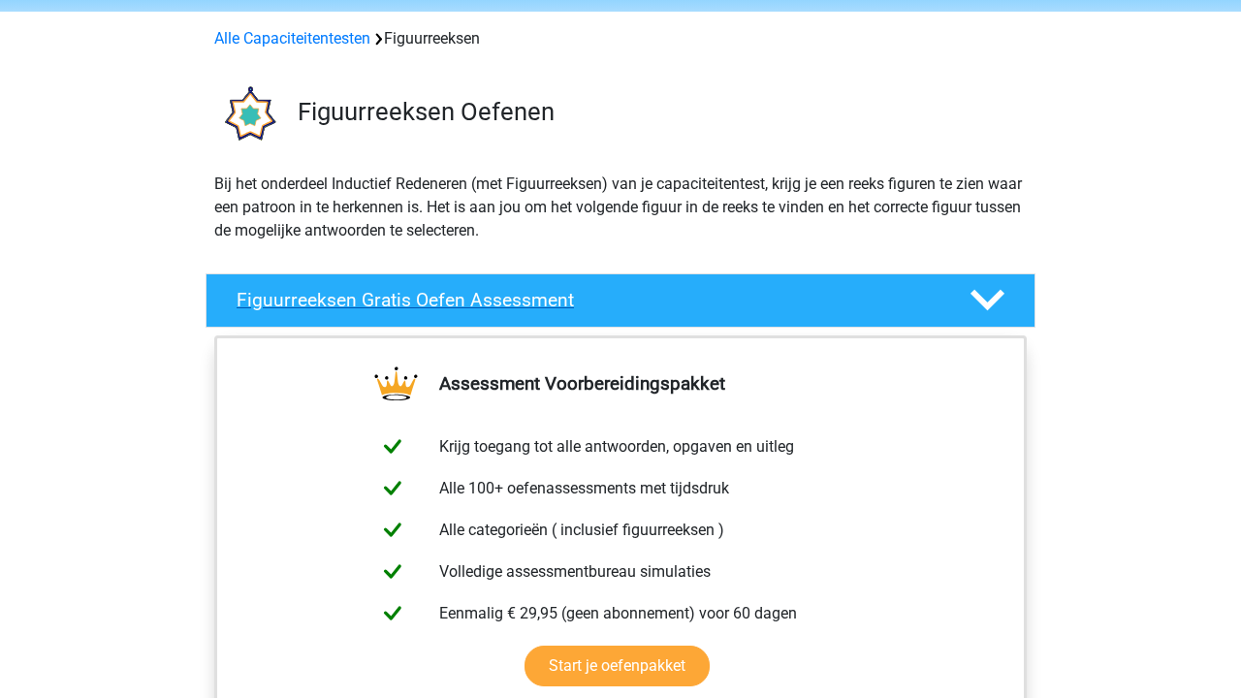
click at [876, 305] on h4 "Figuurreeksen Gratis Oefen Assessment" at bounding box center [587, 300] width 702 height 22
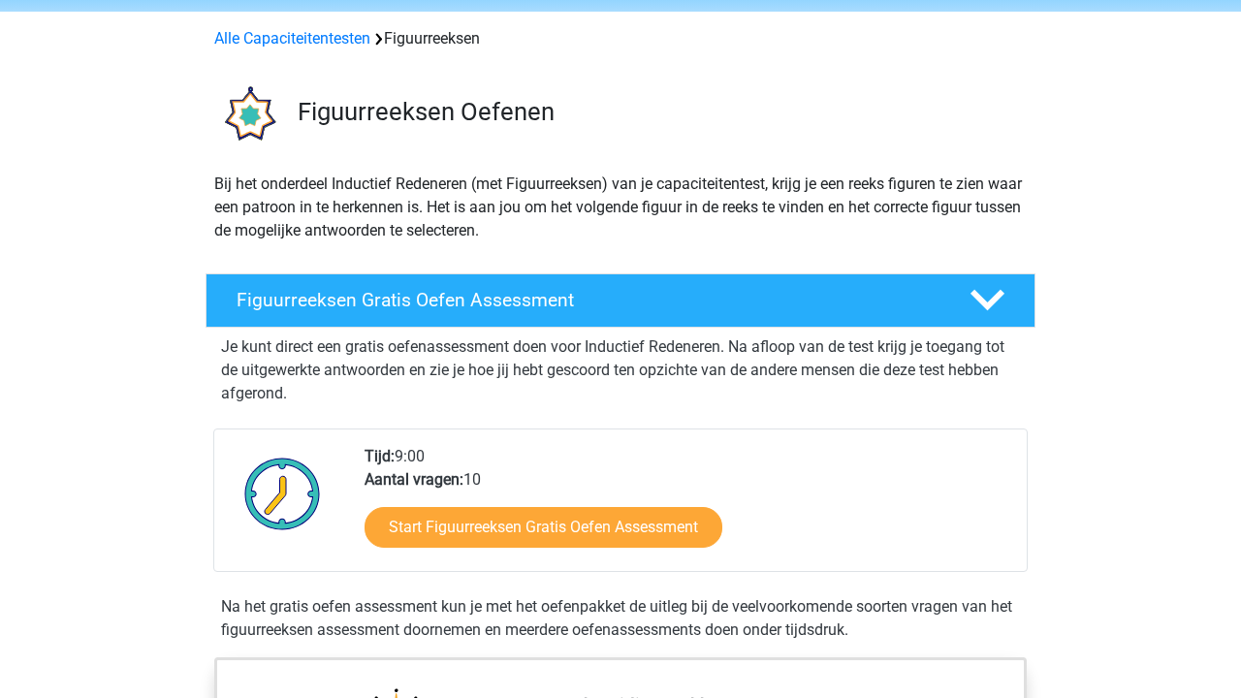
scroll to position [74, 0]
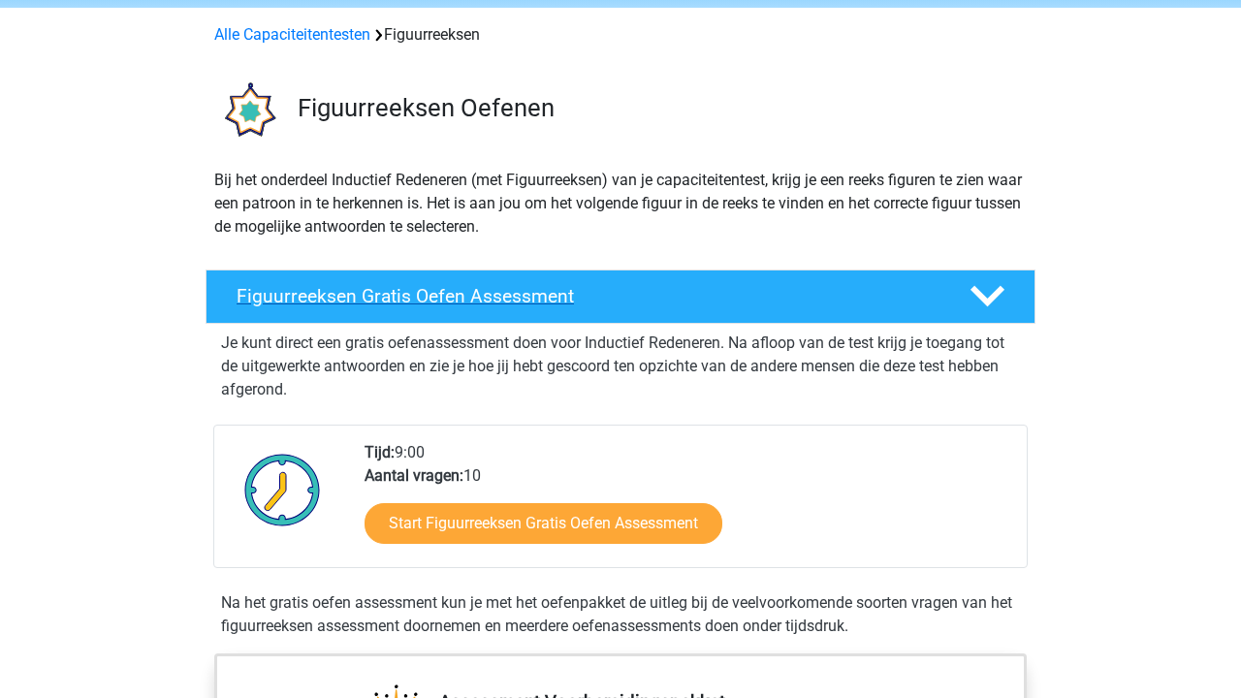
click at [588, 283] on div "Figuurreeksen Gratis Oefen Assessment" at bounding box center [620, 296] width 830 height 54
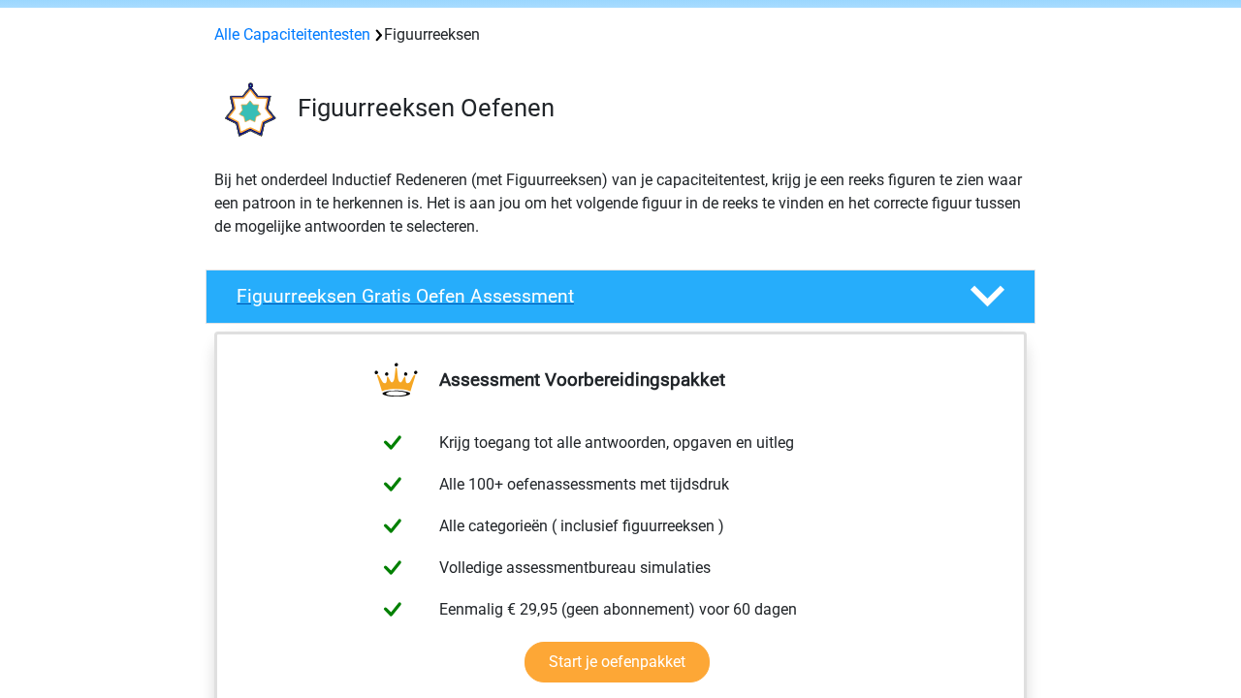
click at [588, 283] on div "Figuurreeksen Gratis Oefen Assessment" at bounding box center [620, 296] width 830 height 54
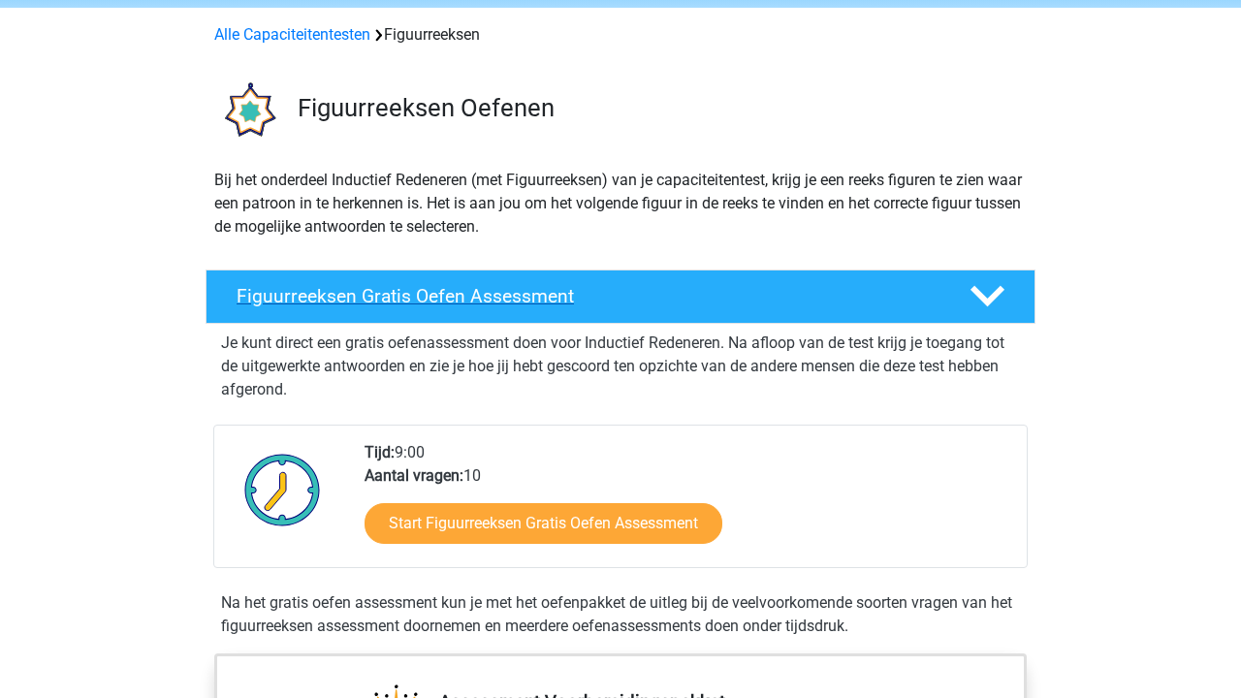
click at [588, 283] on div "Figuurreeksen Gratis Oefen Assessment" at bounding box center [620, 296] width 830 height 54
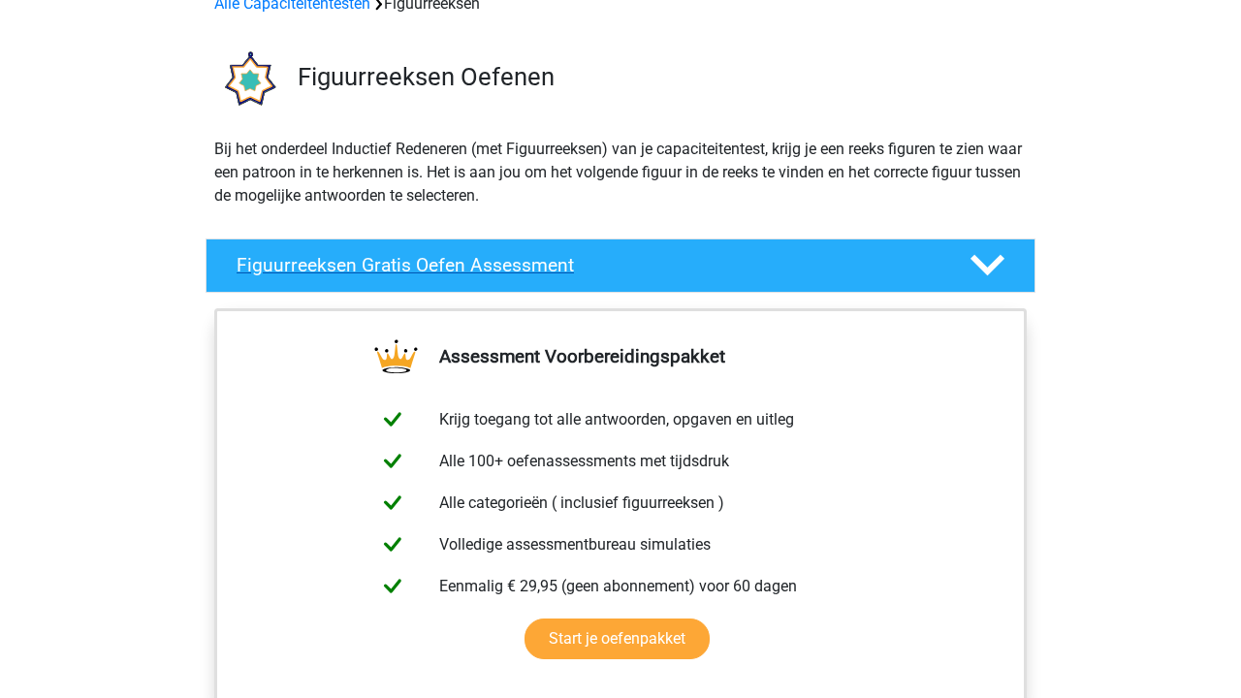
scroll to position [108, 0]
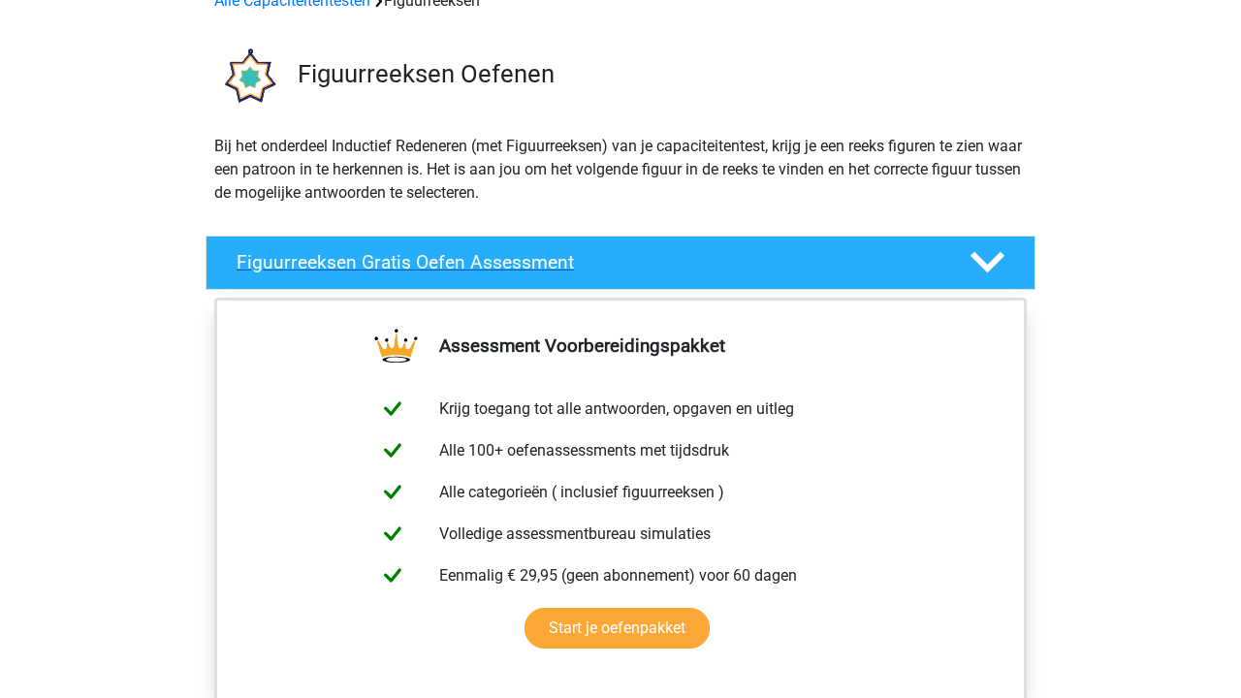
click at [586, 251] on h4 "Figuurreeksen Gratis Oefen Assessment" at bounding box center [587, 262] width 702 height 22
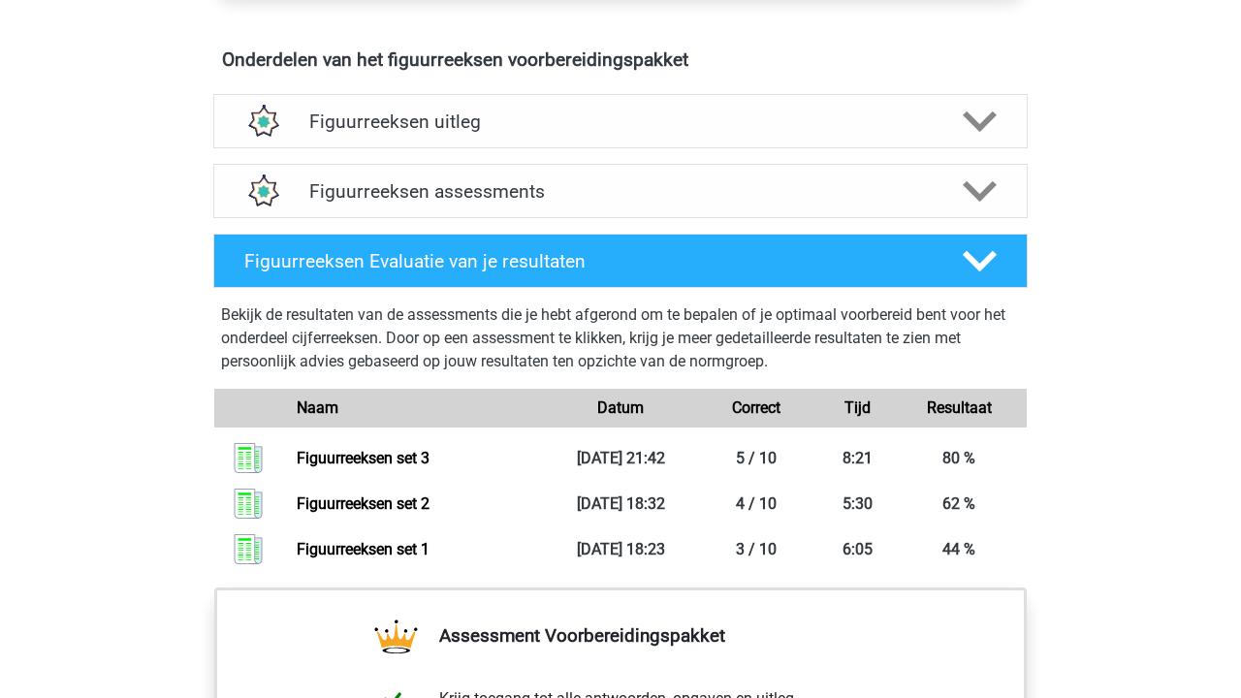
scroll to position [1020, 0]
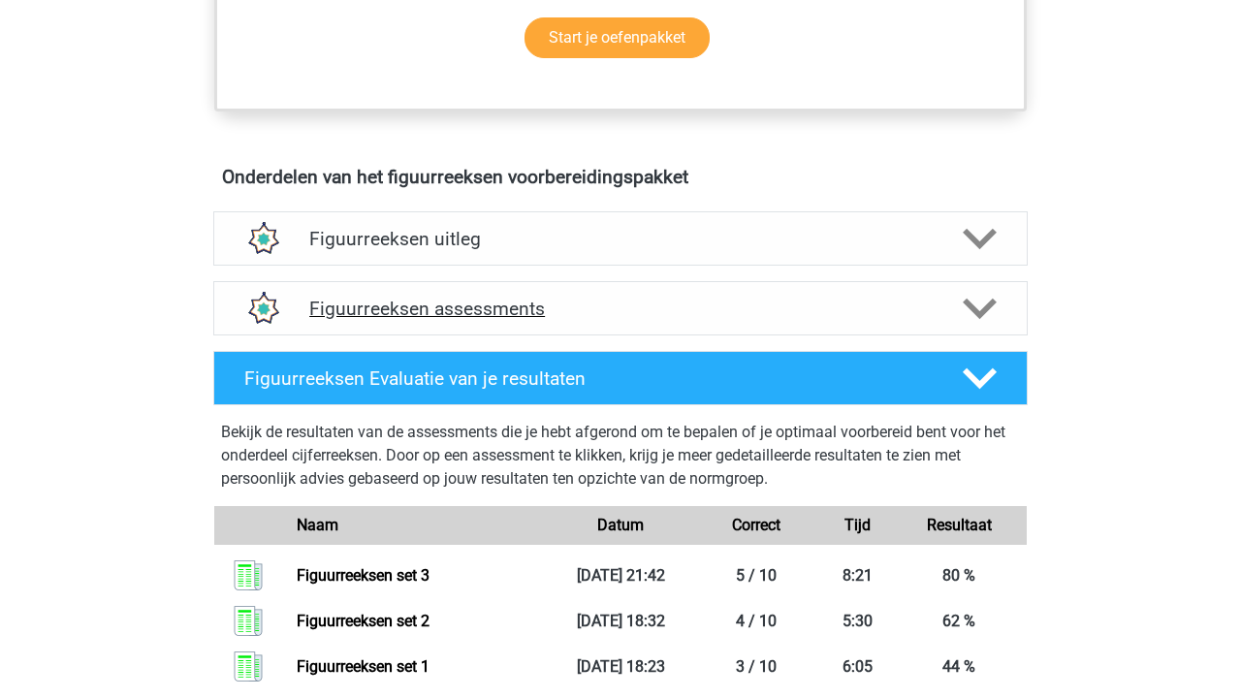
click at [649, 299] on h4 "Figuurreeksen assessments" at bounding box center [620, 309] width 622 height 22
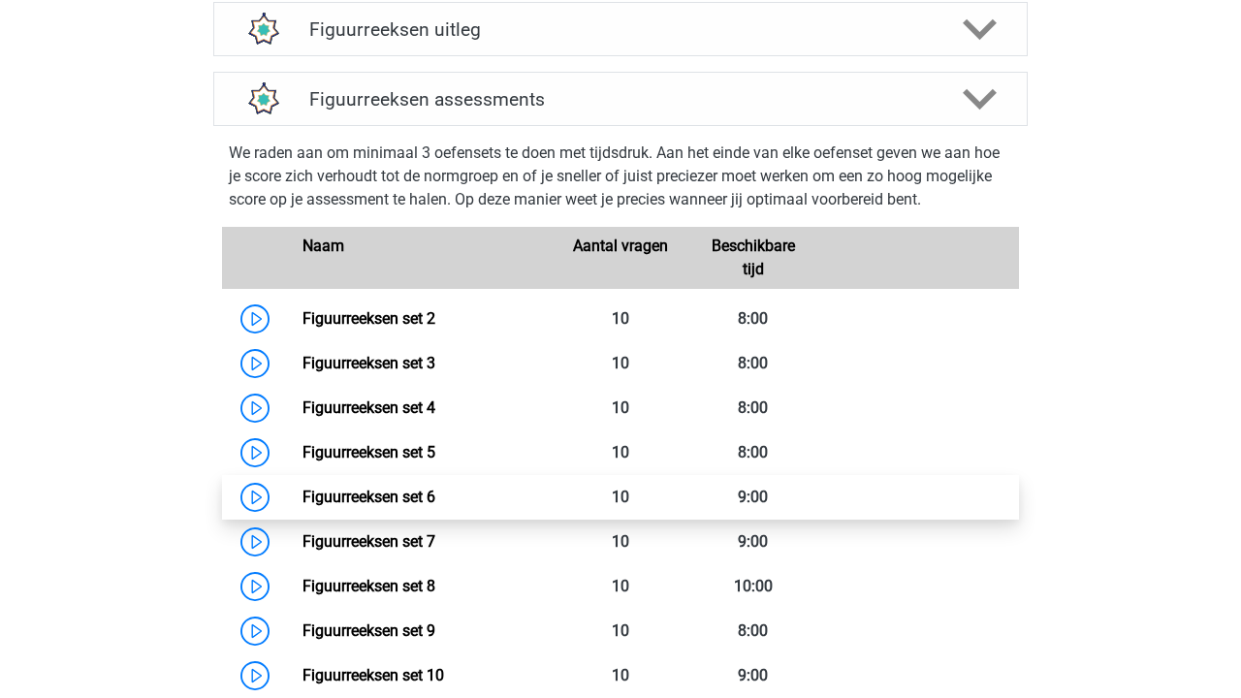
scroll to position [1274, 0]
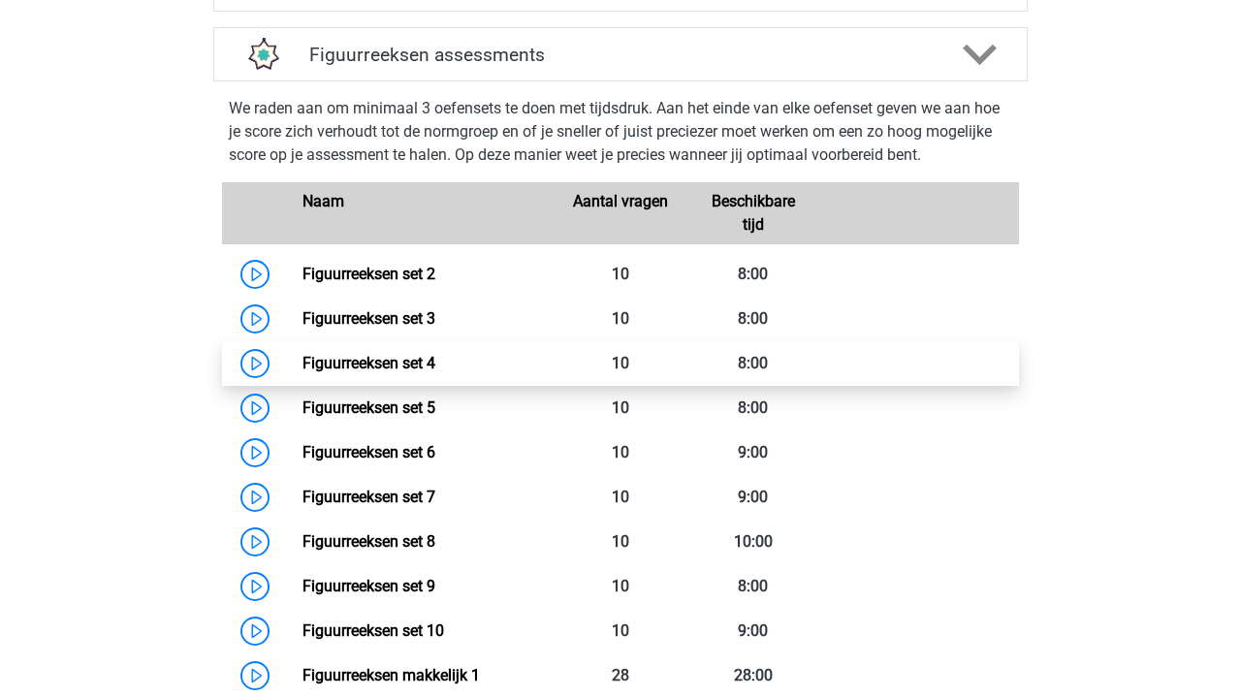
click at [435, 358] on link "Figuurreeksen set 4" at bounding box center [368, 363] width 133 height 18
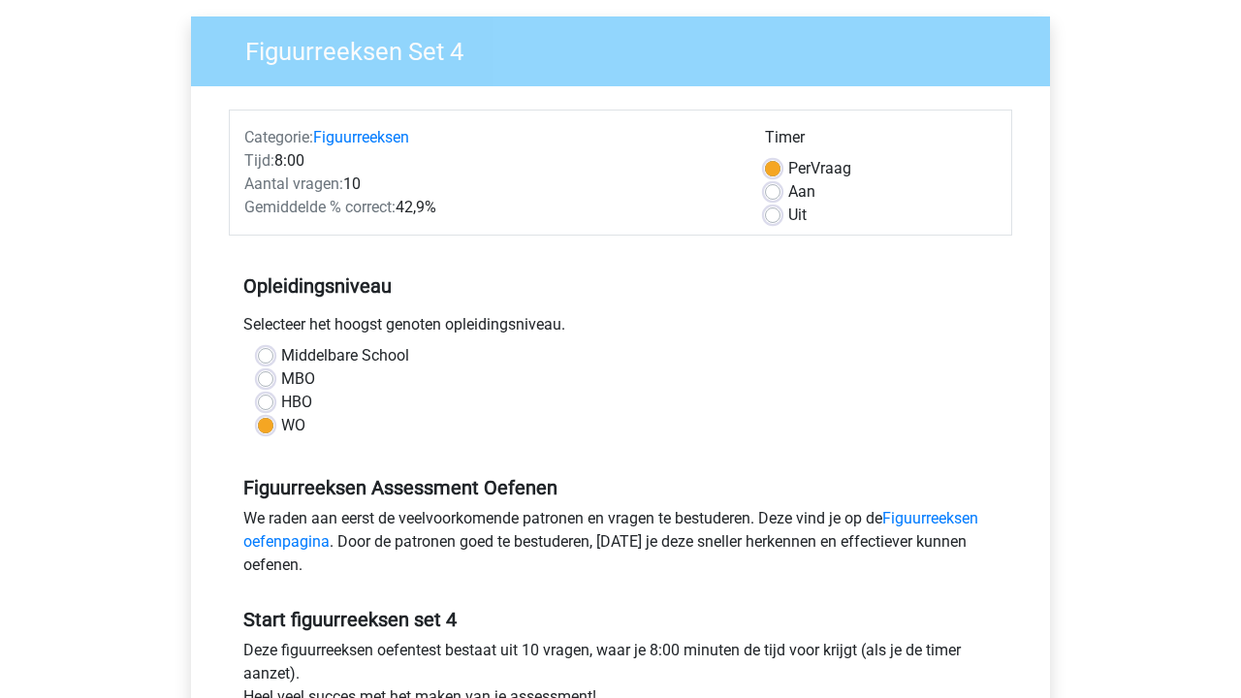
scroll to position [545, 0]
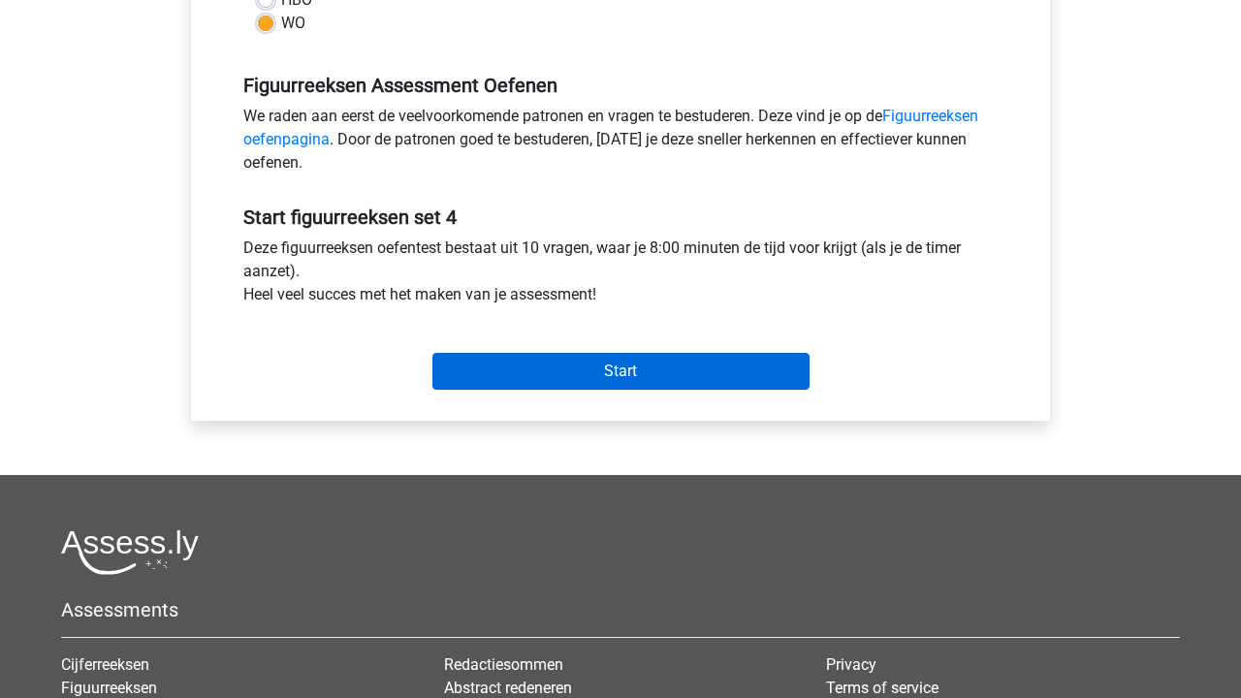
click at [683, 363] on input "Start" at bounding box center [620, 371] width 377 height 37
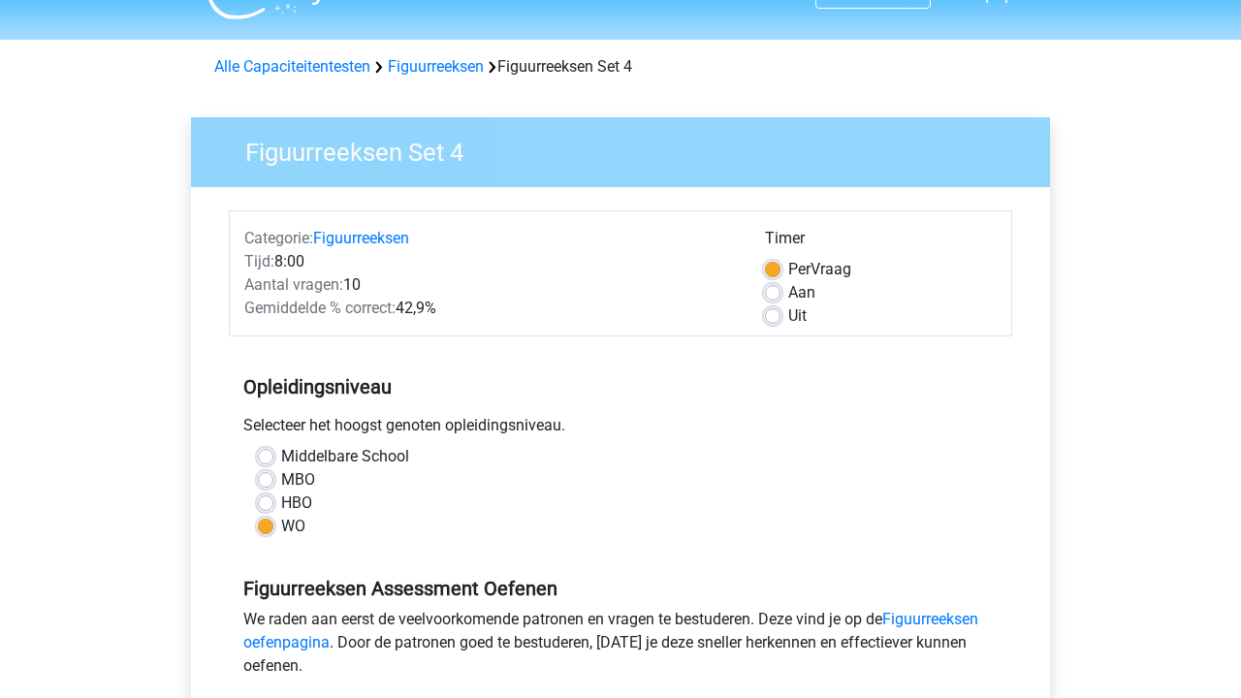
scroll to position [518, 0]
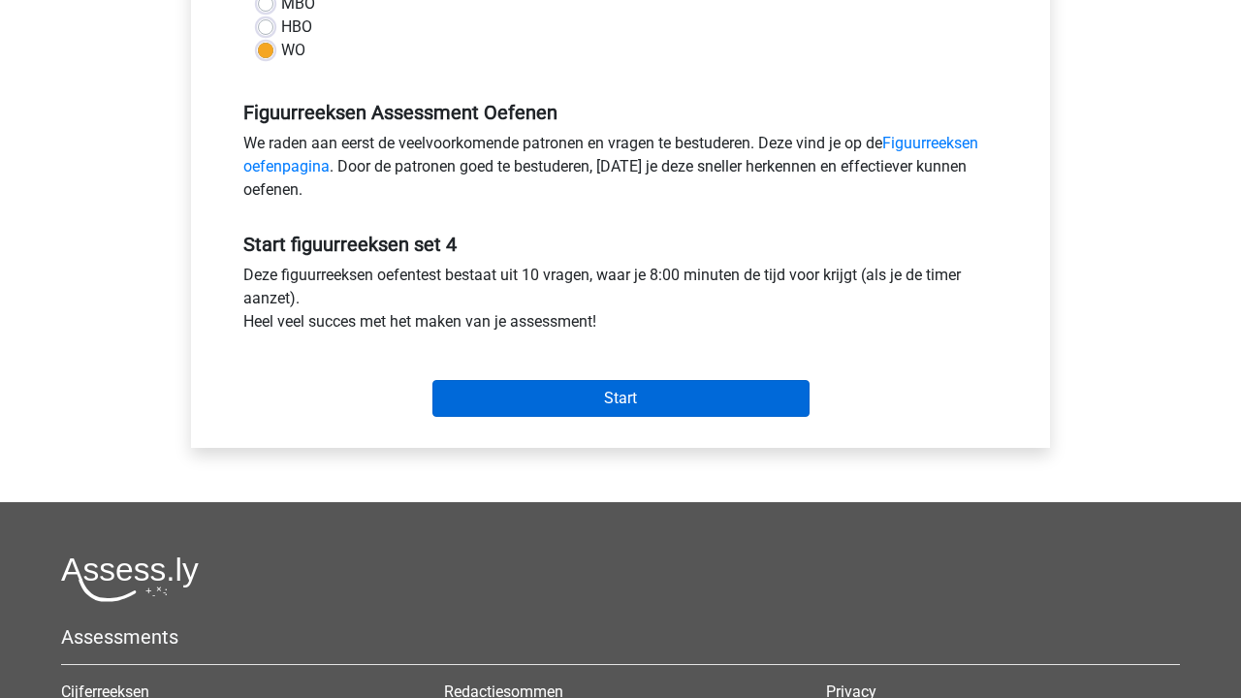
click at [605, 395] on input "Start" at bounding box center [620, 398] width 377 height 37
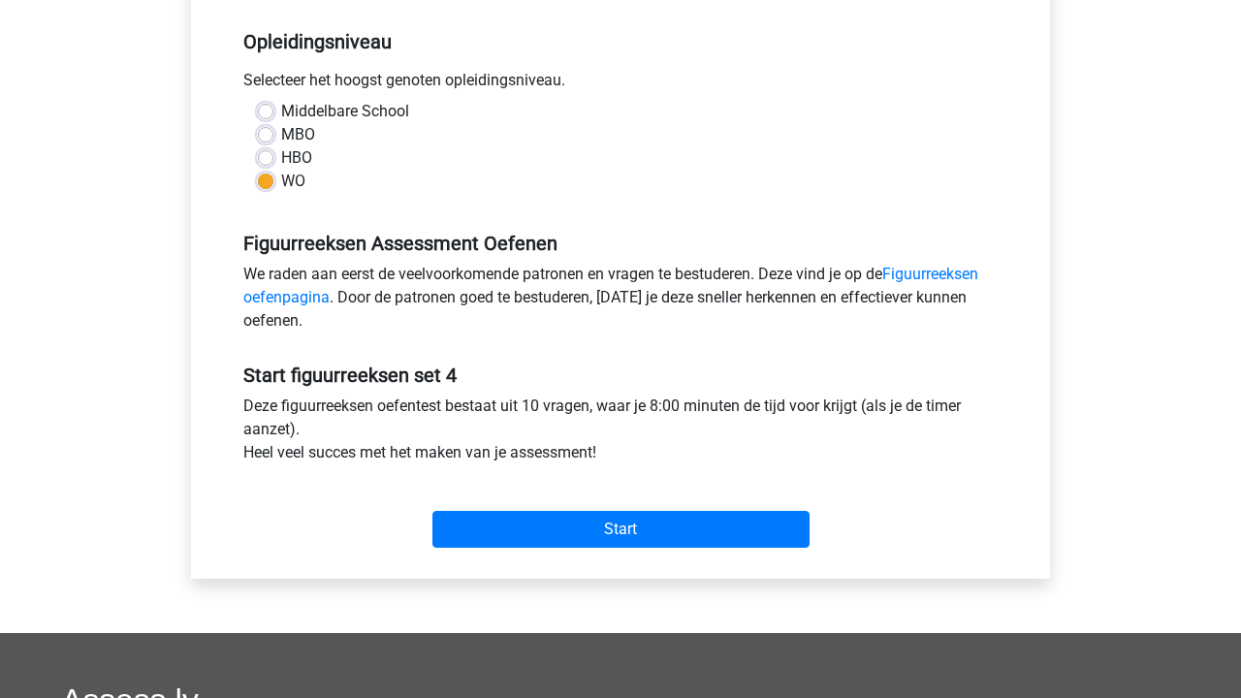
scroll to position [347, 0]
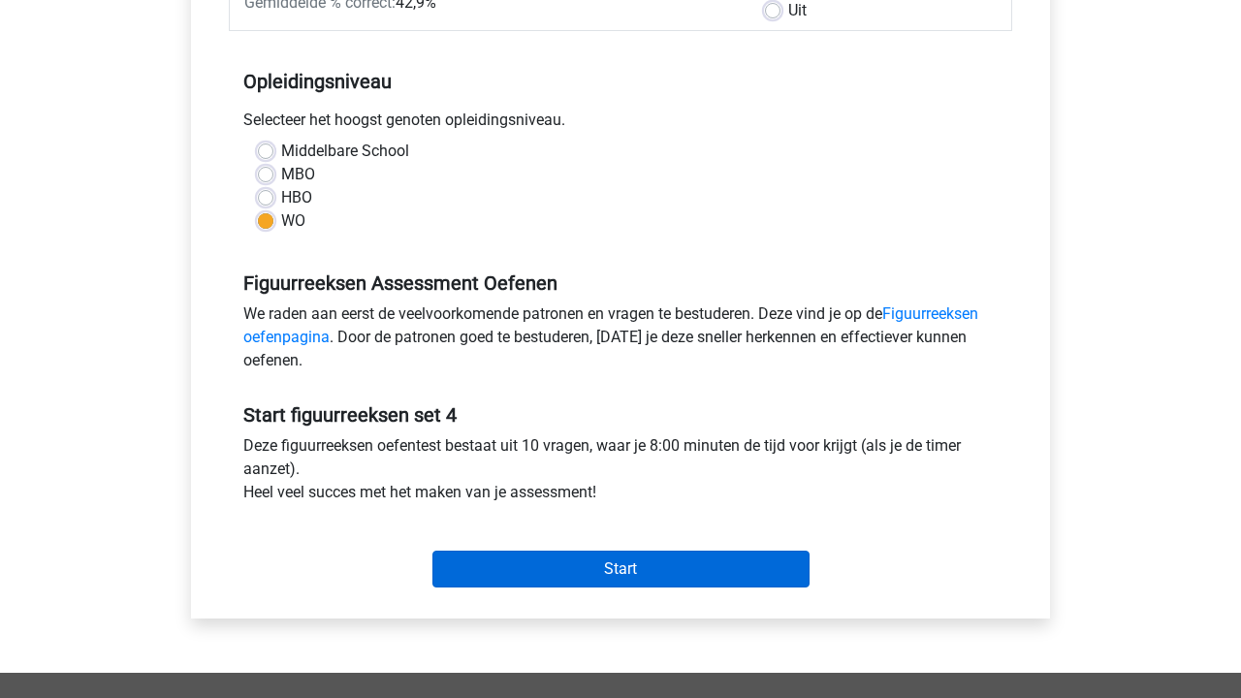
click at [686, 567] on input "Start" at bounding box center [620, 568] width 377 height 37
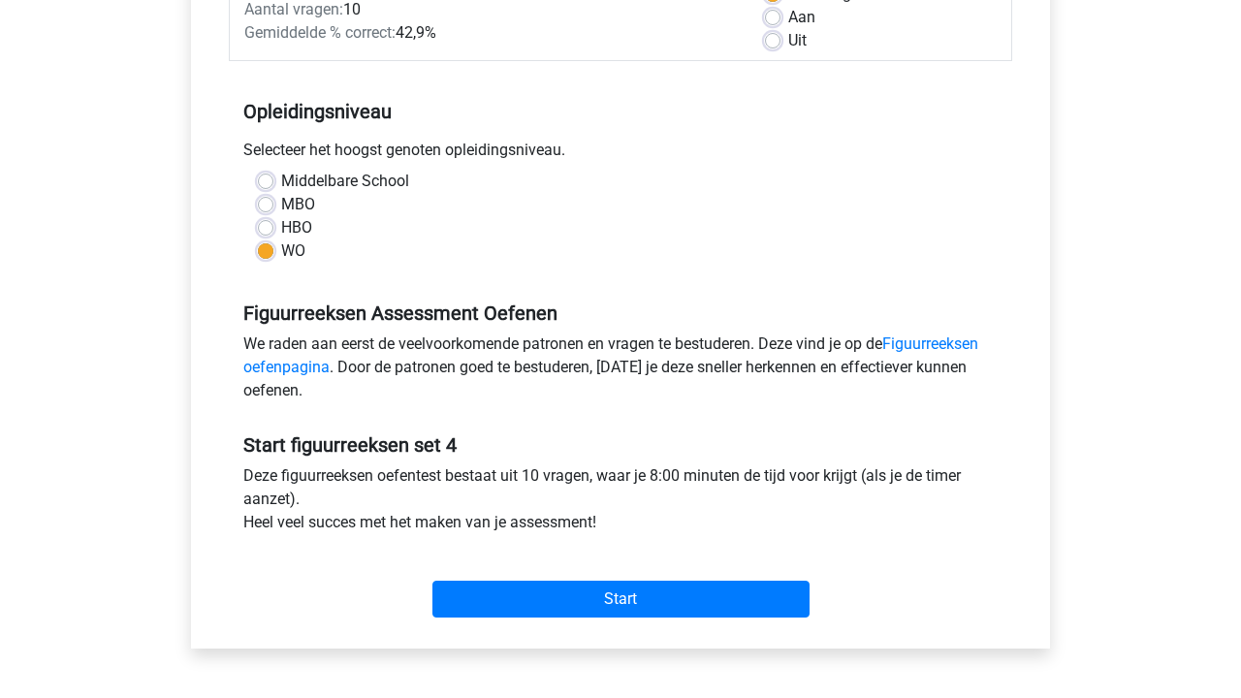
scroll to position [549, 0]
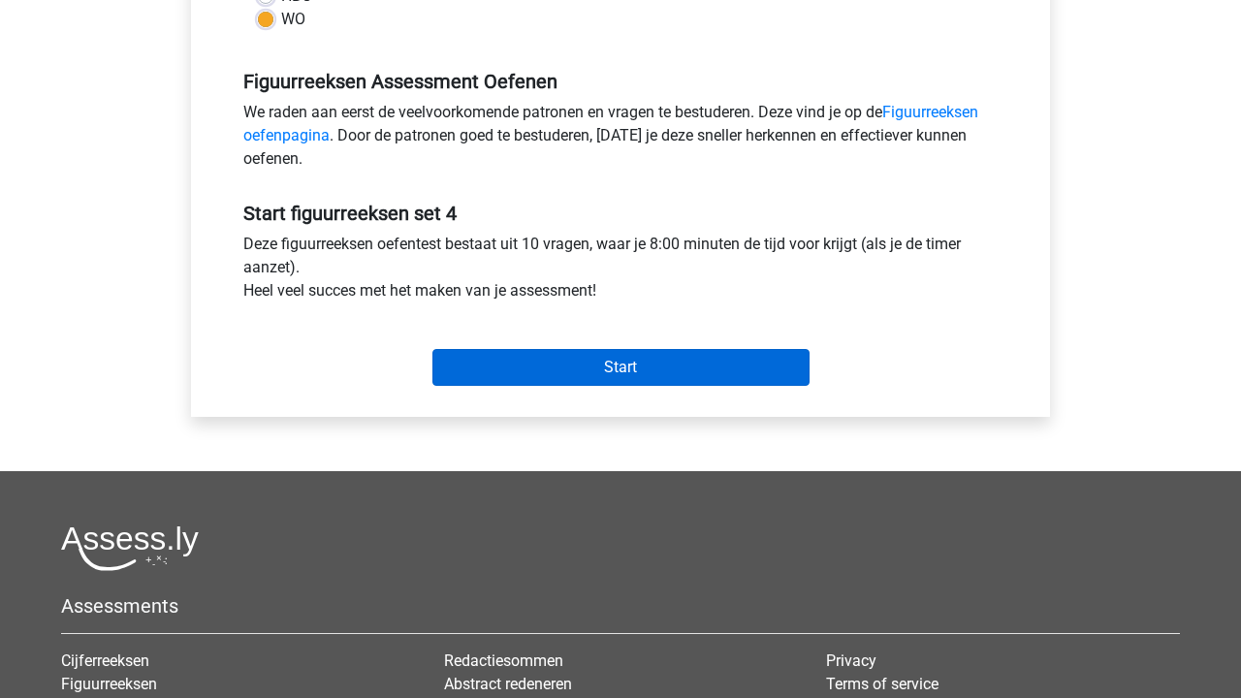
click at [590, 375] on input "Start" at bounding box center [620, 367] width 377 height 37
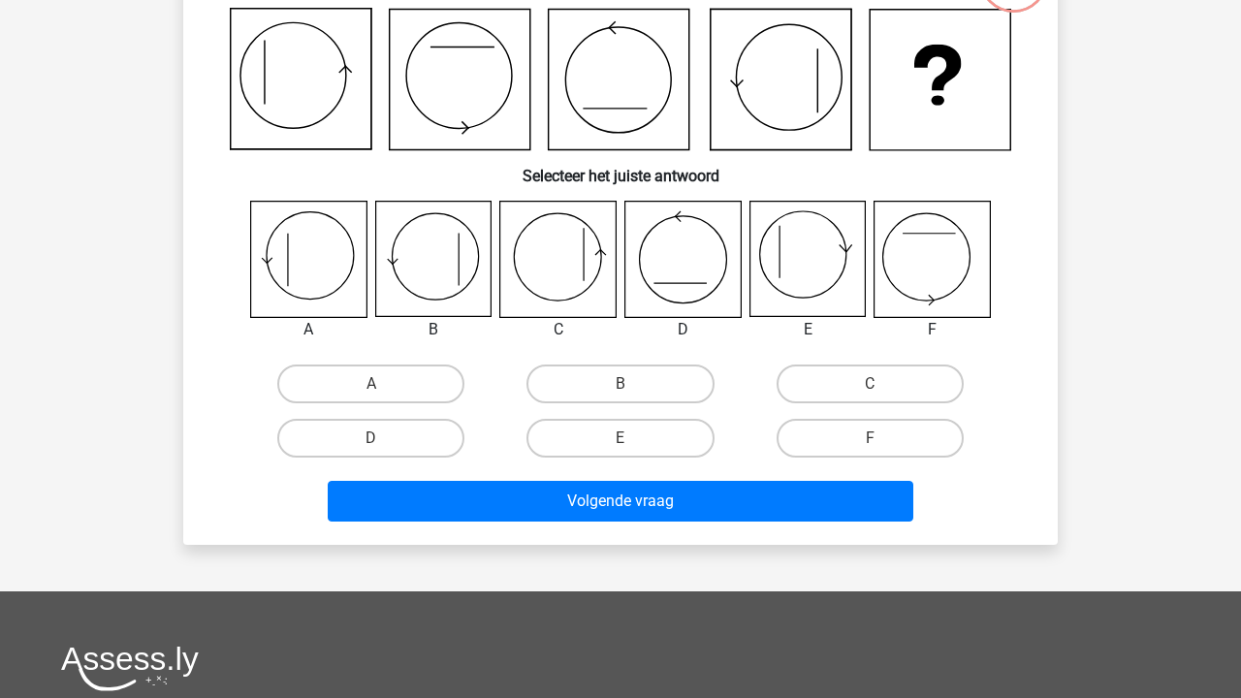
scroll to position [395, 0]
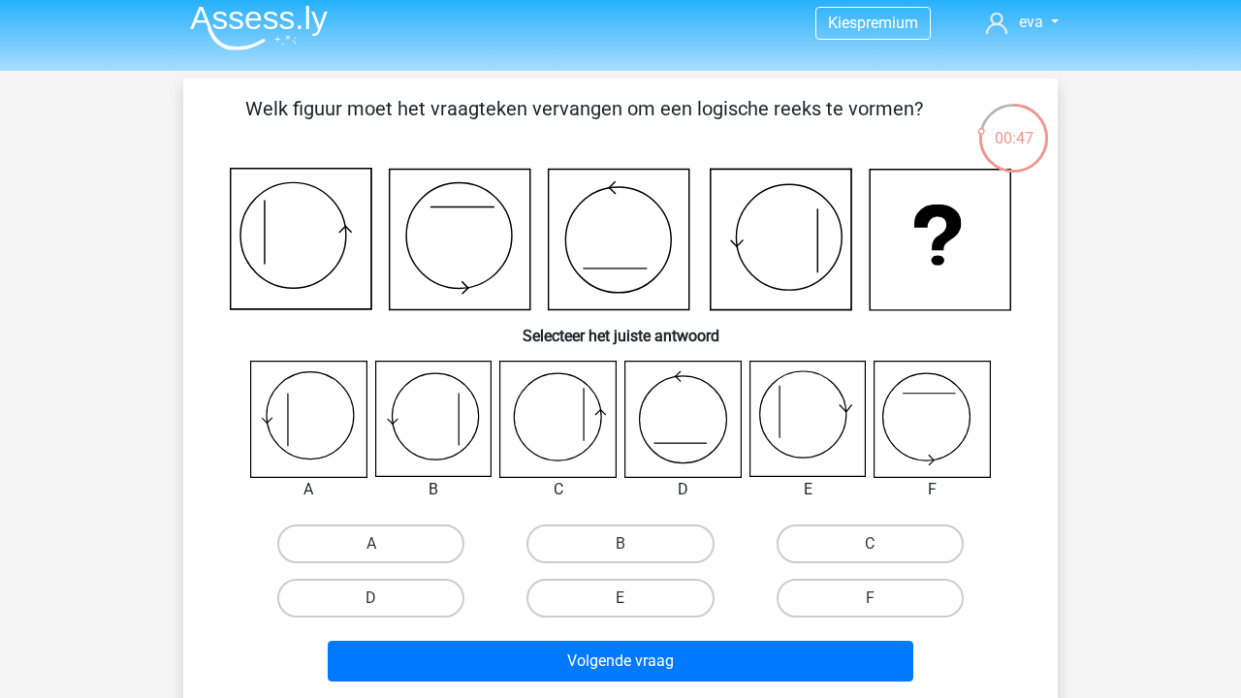
scroll to position [14, 0]
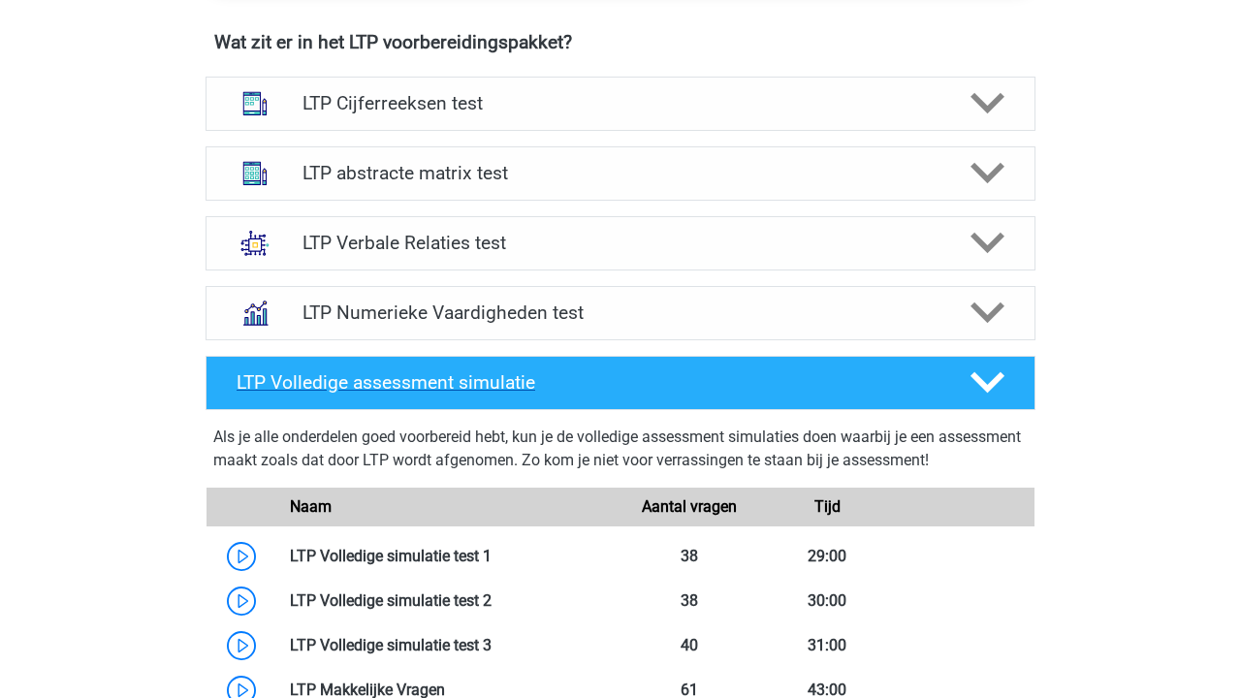
scroll to position [1225, 0]
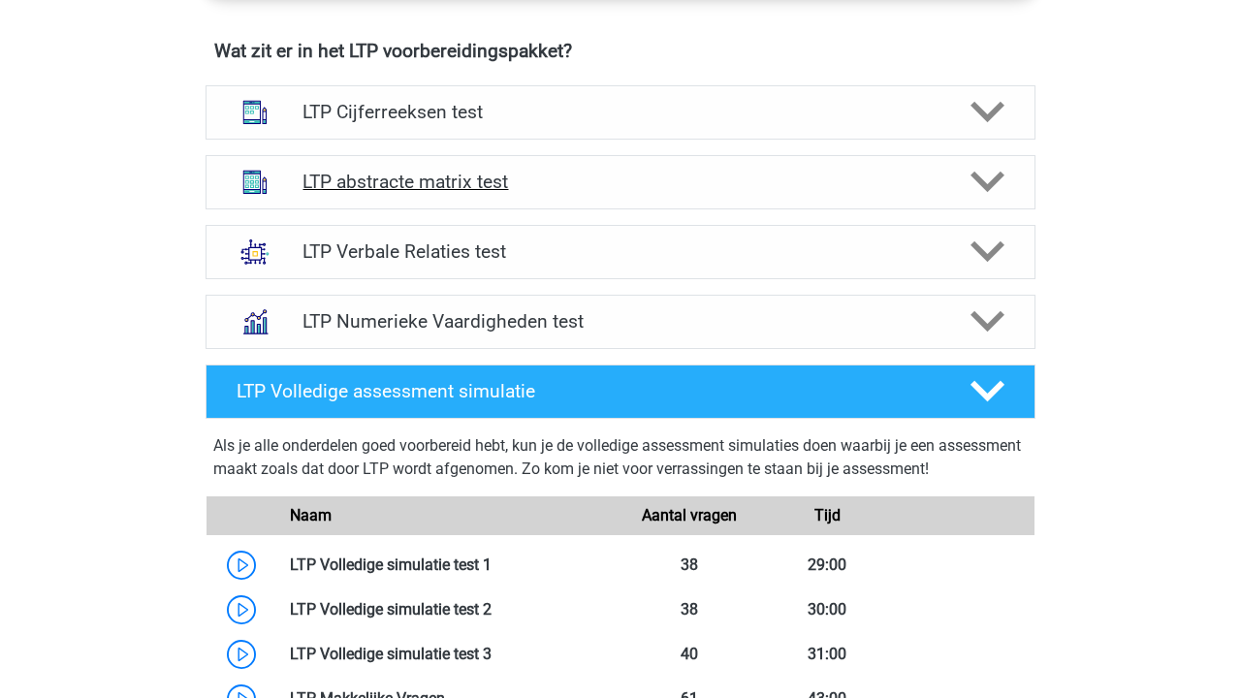
click at [500, 174] on h4 "LTP abstracte matrix test" at bounding box center [619, 182] width 635 height 22
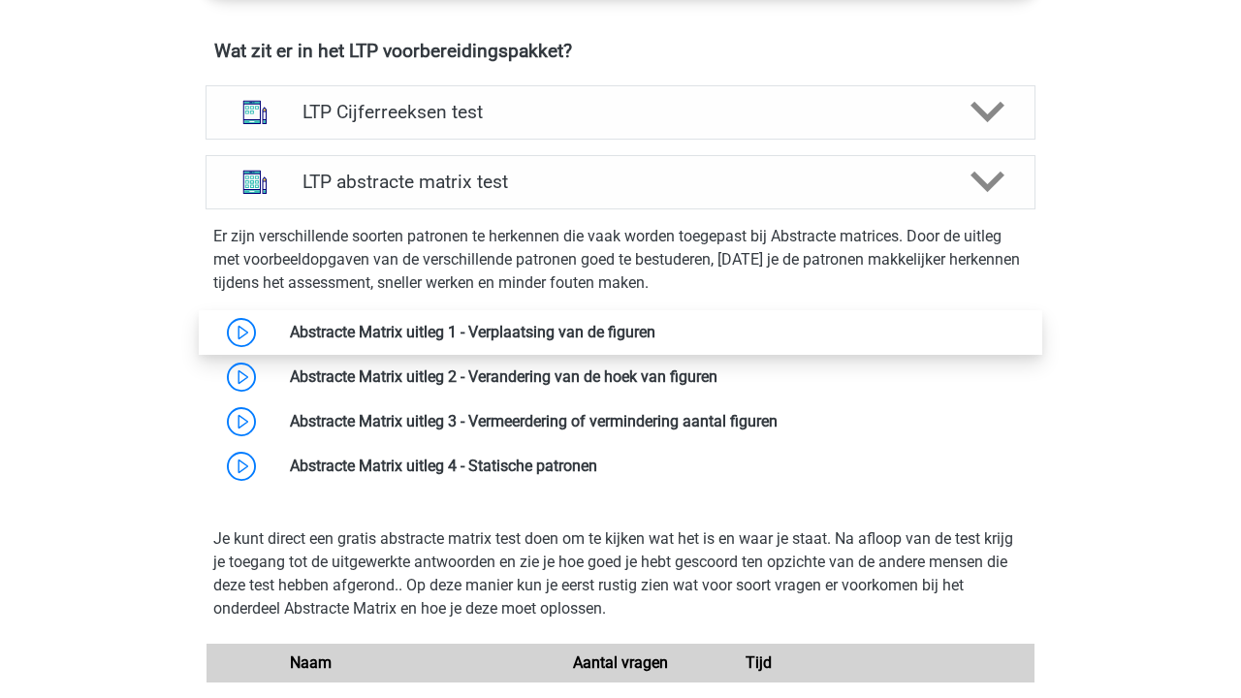
click at [655, 323] on link at bounding box center [655, 332] width 0 height 18
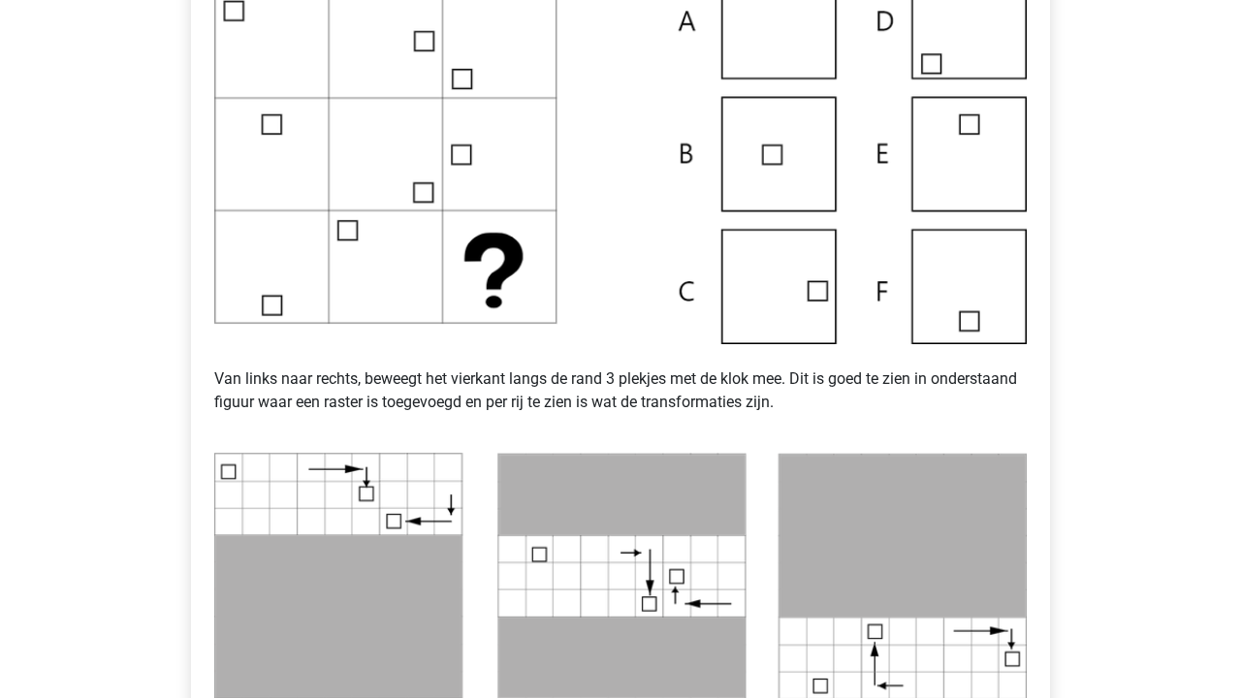
scroll to position [256, 0]
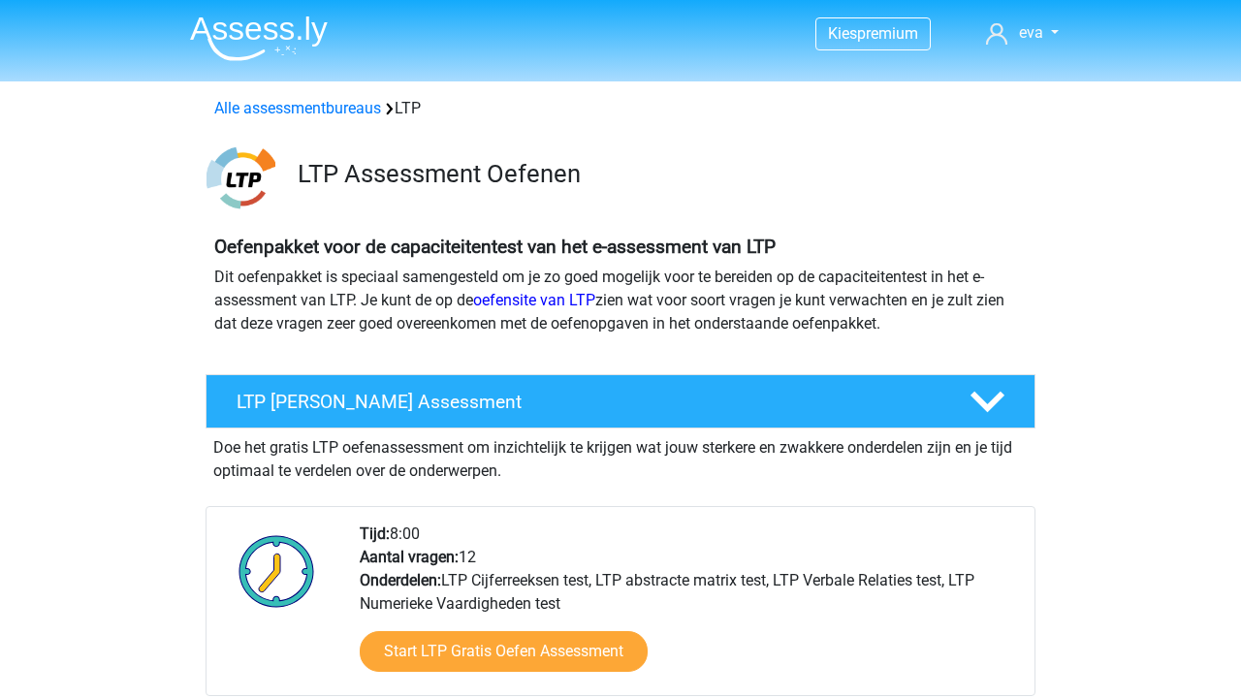
click at [286, 12] on li at bounding box center [250, 34] width 153 height 53
click at [282, 27] on img at bounding box center [259, 39] width 138 height 46
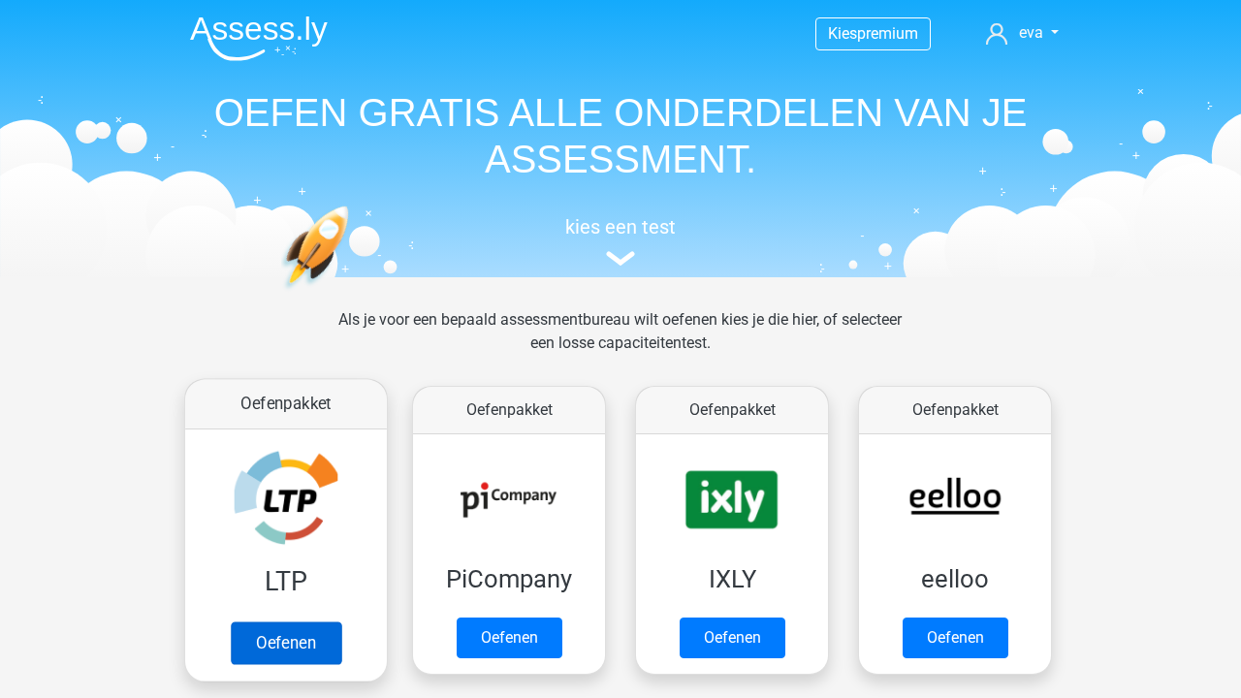
click at [333, 621] on link "Oefenen" at bounding box center [286, 642] width 110 height 43
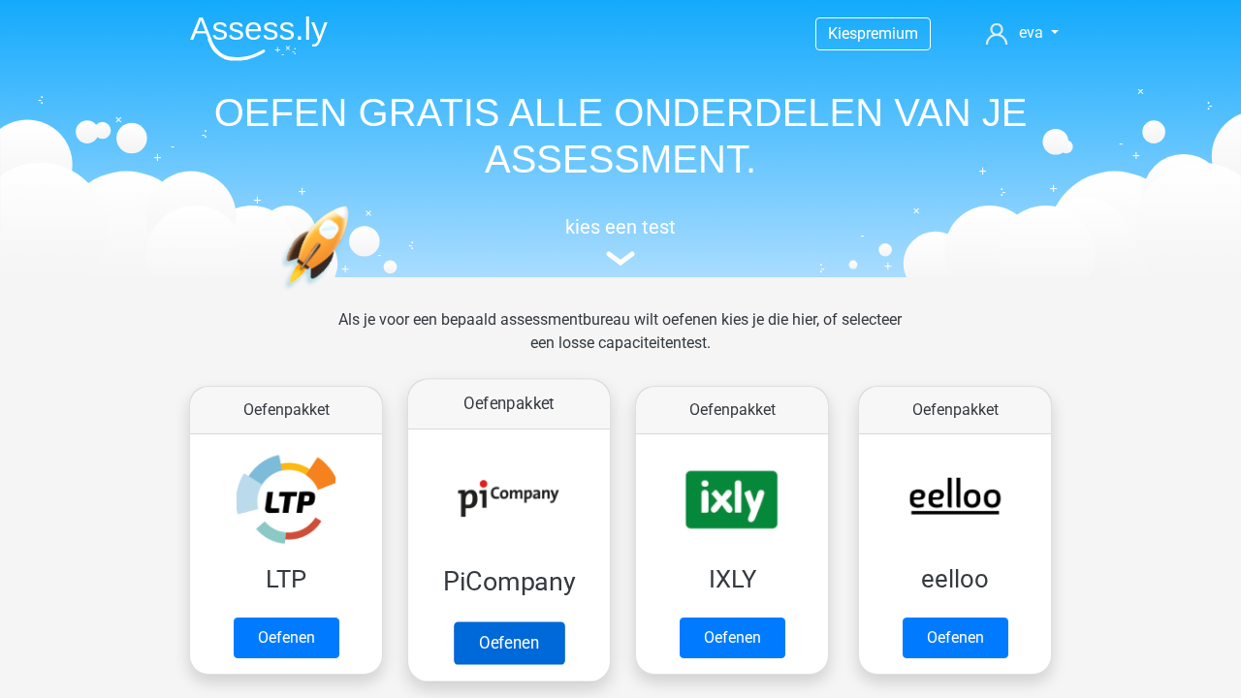
click at [521, 621] on link "Oefenen" at bounding box center [509, 642] width 110 height 43
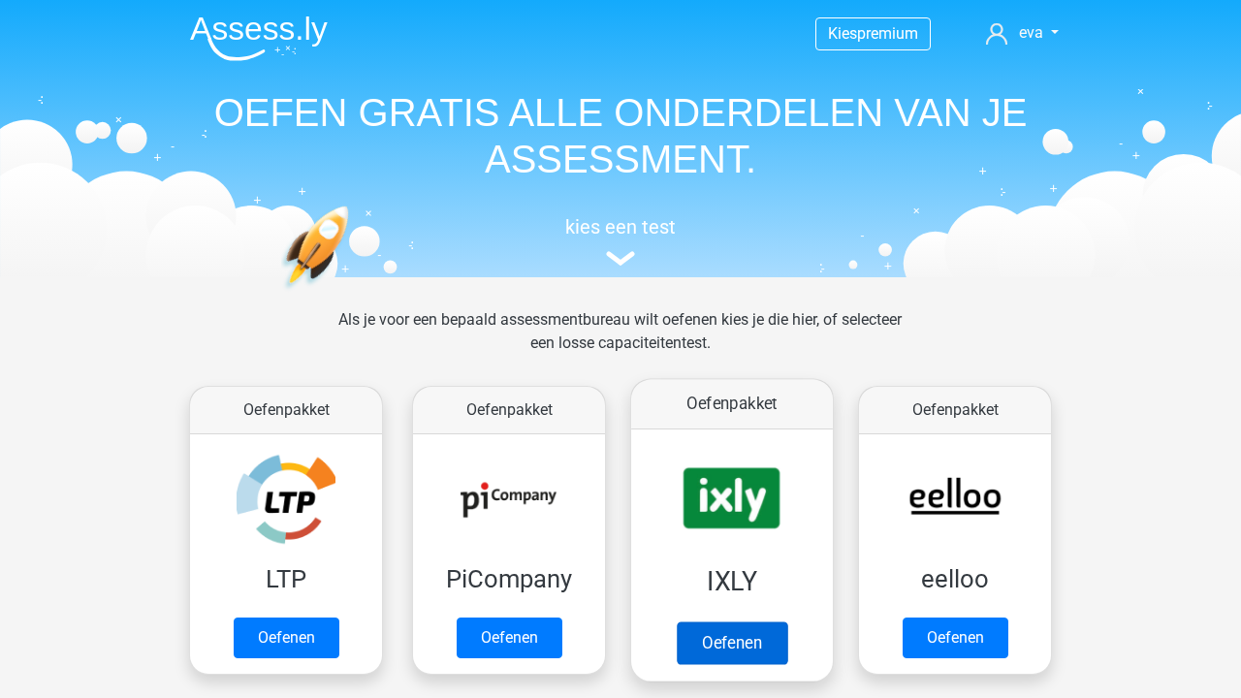
click at [787, 621] on link "Oefenen" at bounding box center [731, 642] width 110 height 43
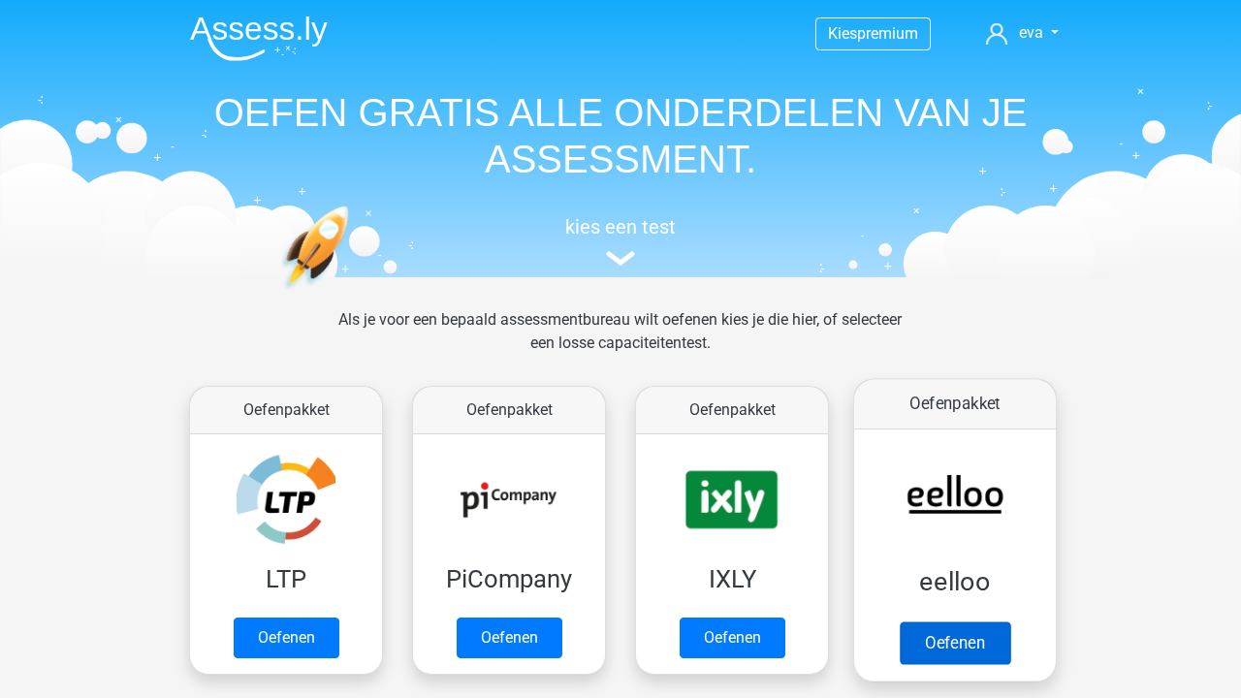
click at [934, 621] on link "Oefenen" at bounding box center [954, 642] width 110 height 43
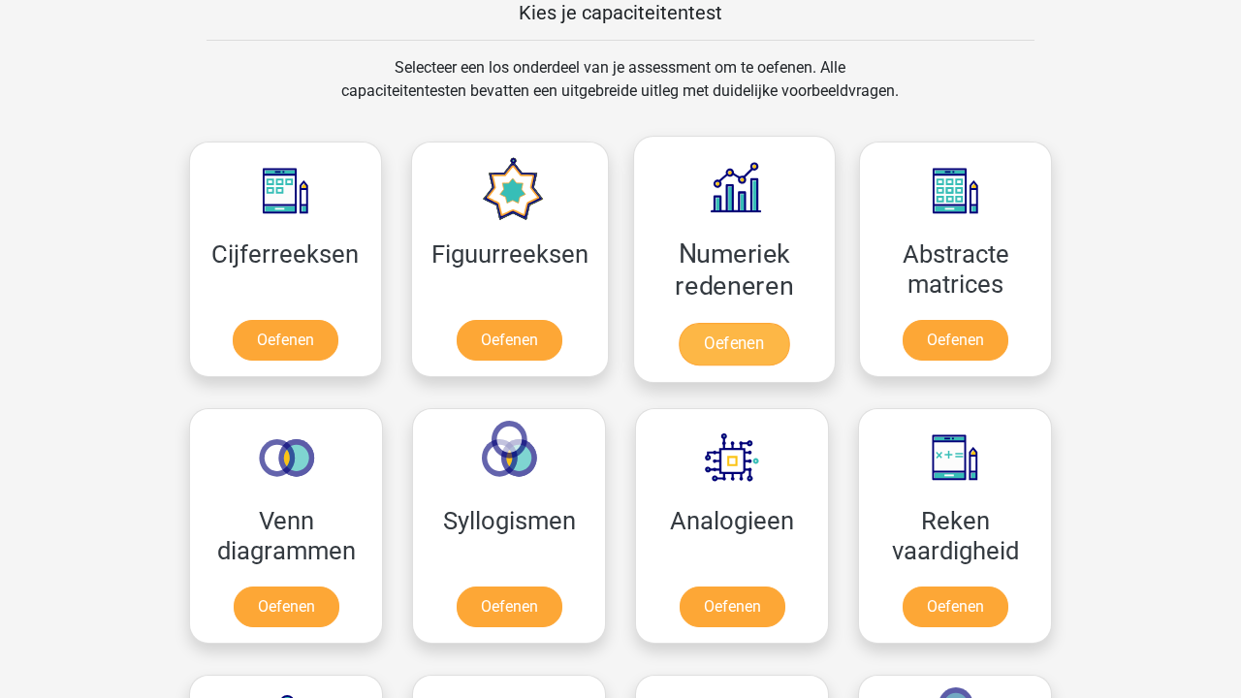
scroll to position [812, 0]
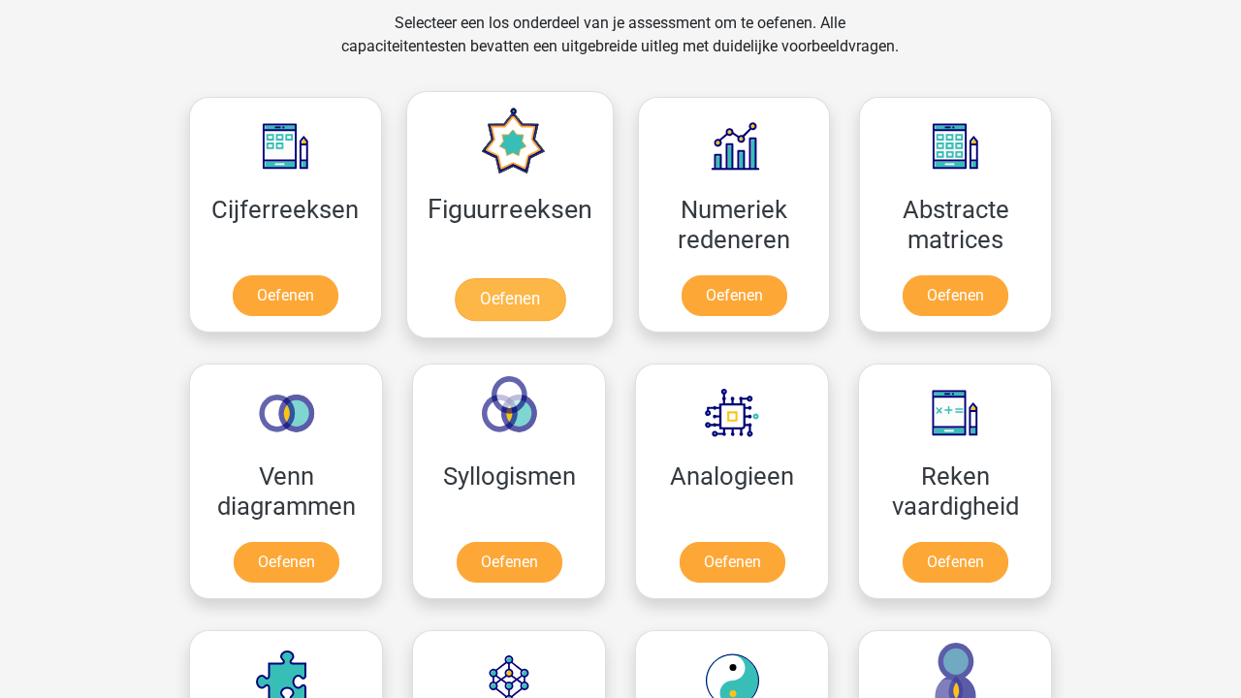
click at [527, 278] on link "Oefenen" at bounding box center [509, 299] width 110 height 43
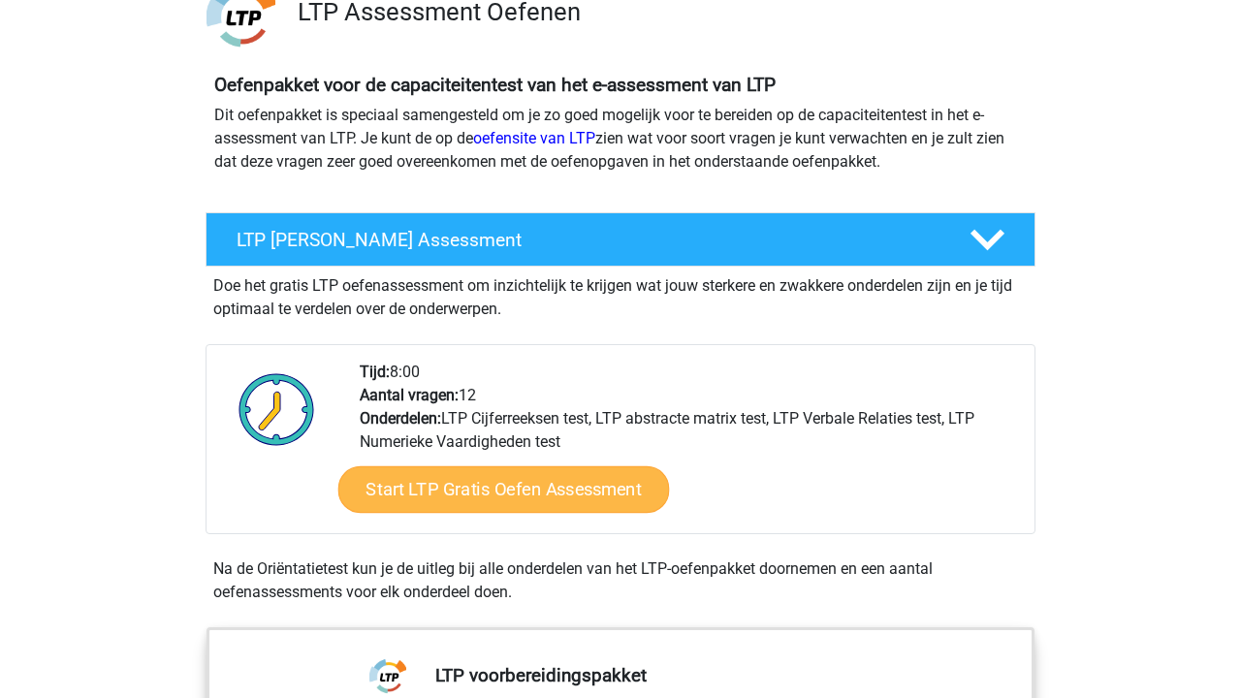
scroll to position [168, 0]
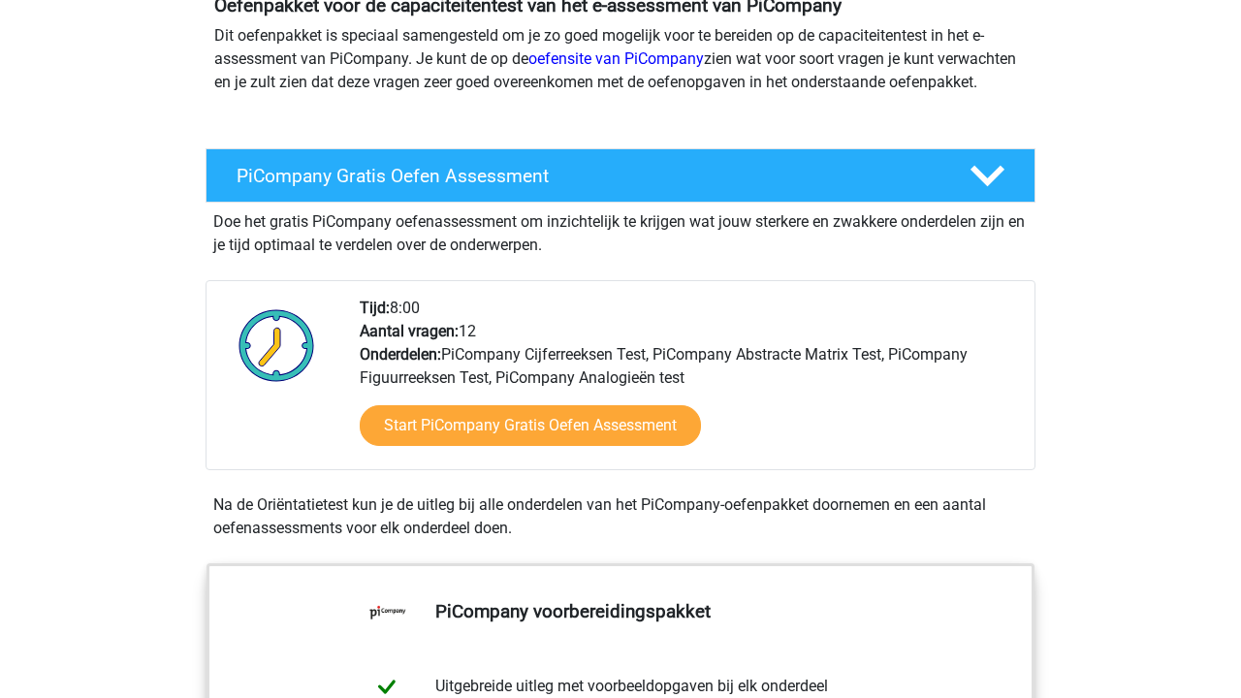
scroll to position [243, 0]
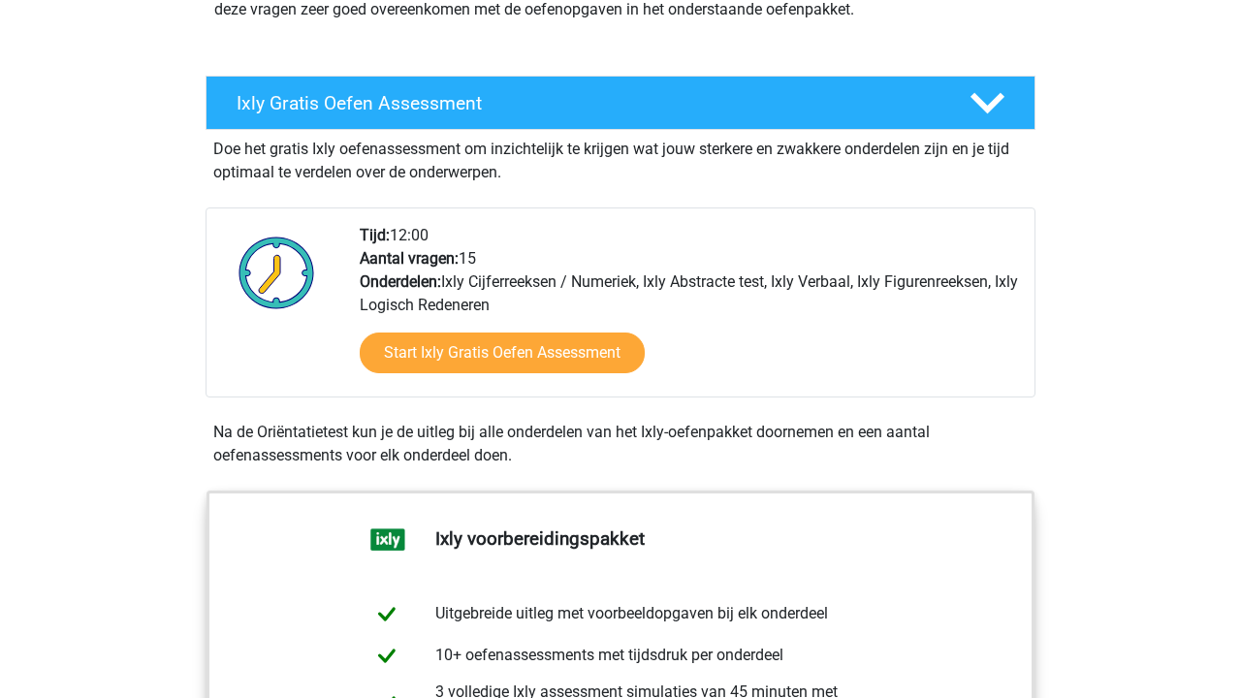
scroll to position [317, 0]
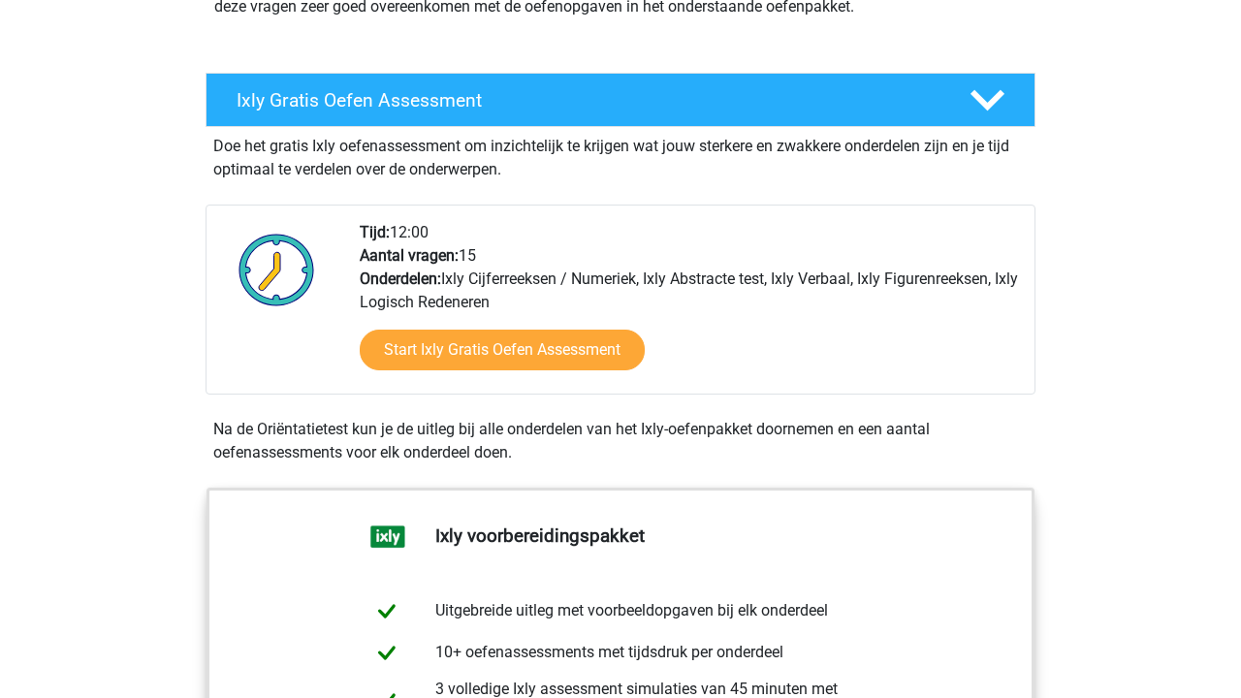
click at [738, 279] on div "Tijd: 12:00 Aantal vragen: 15 Onderdelen: Ixly Cijferreeksen / Numeriek, Ixly A…" at bounding box center [689, 307] width 688 height 173
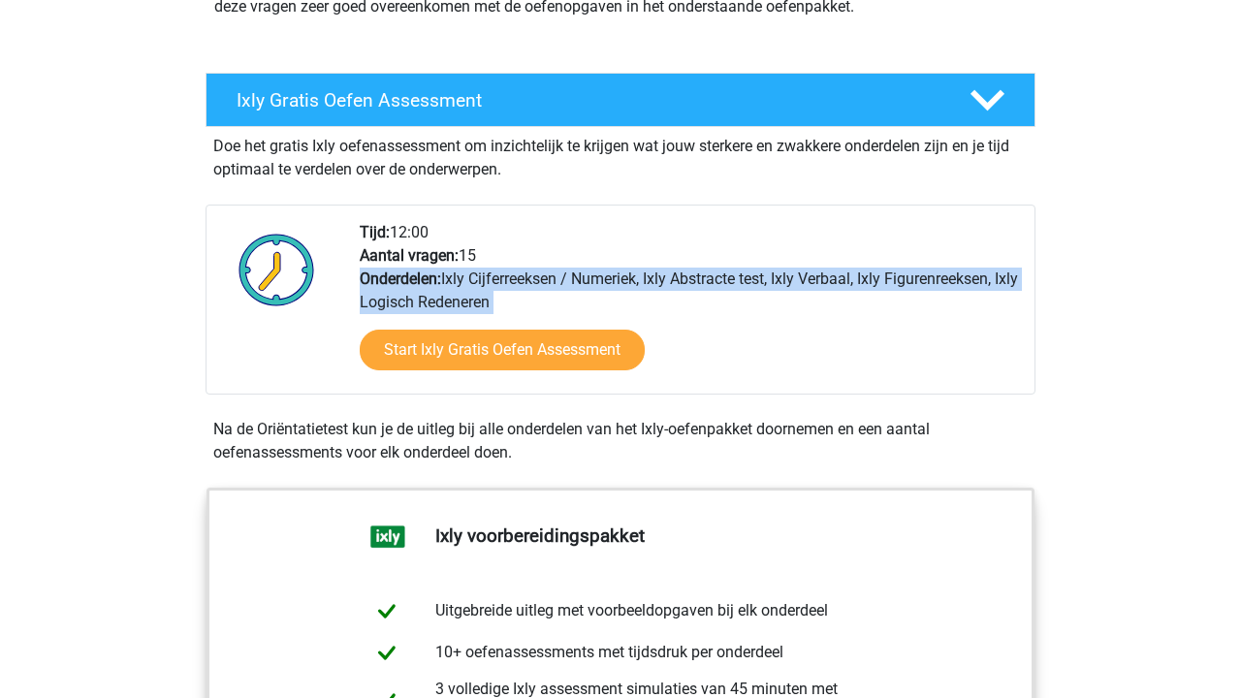
click at [738, 279] on div "Tijd: 12:00 Aantal vragen: 15 Onderdelen: Ixly Cijferreeksen / Numeriek, Ixly A…" at bounding box center [689, 307] width 688 height 173
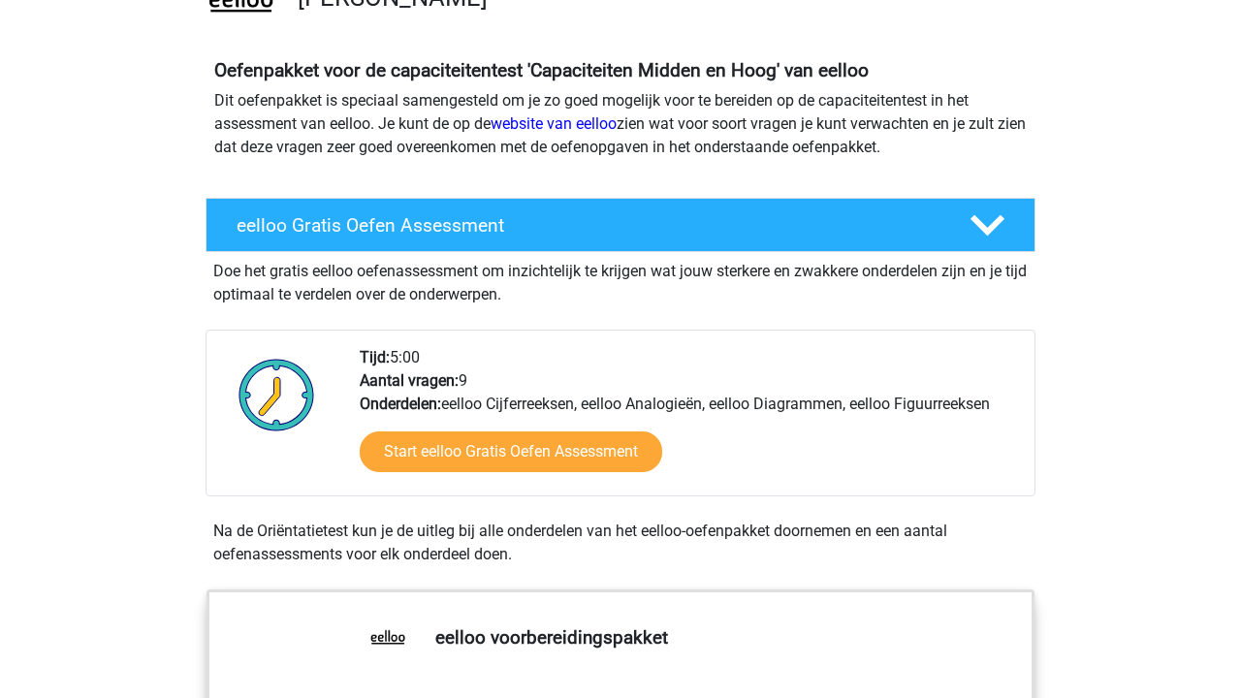
scroll to position [227, 0]
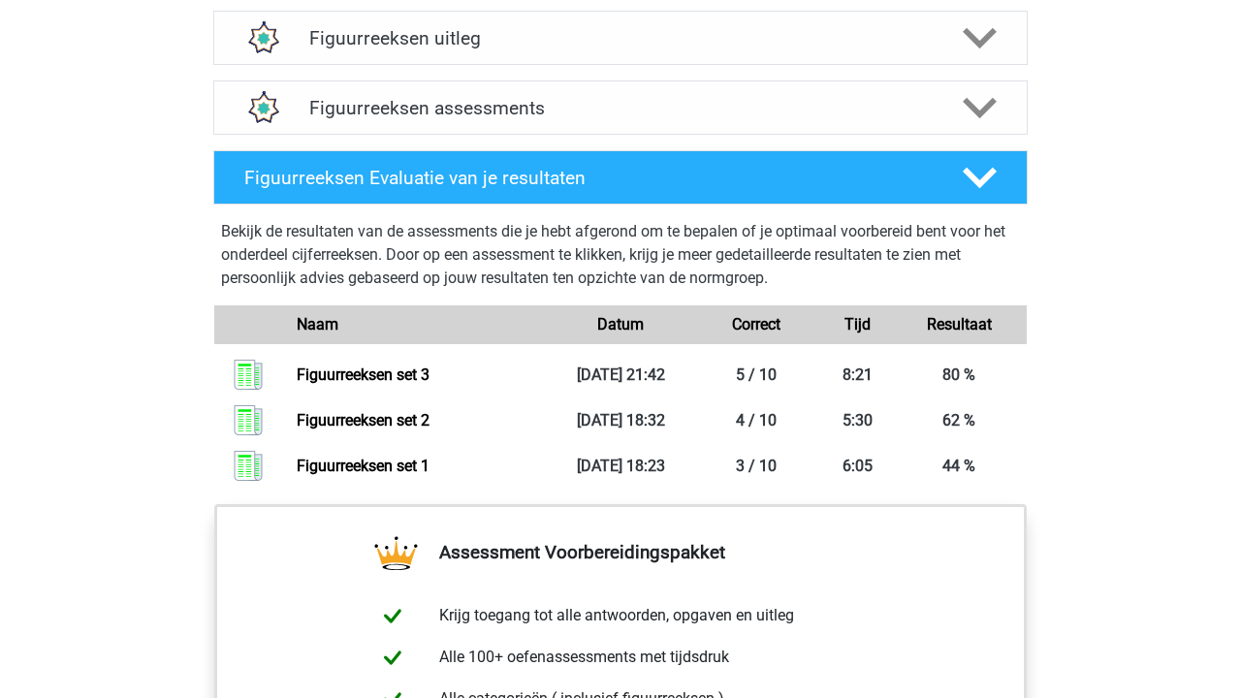
scroll to position [1124, 0]
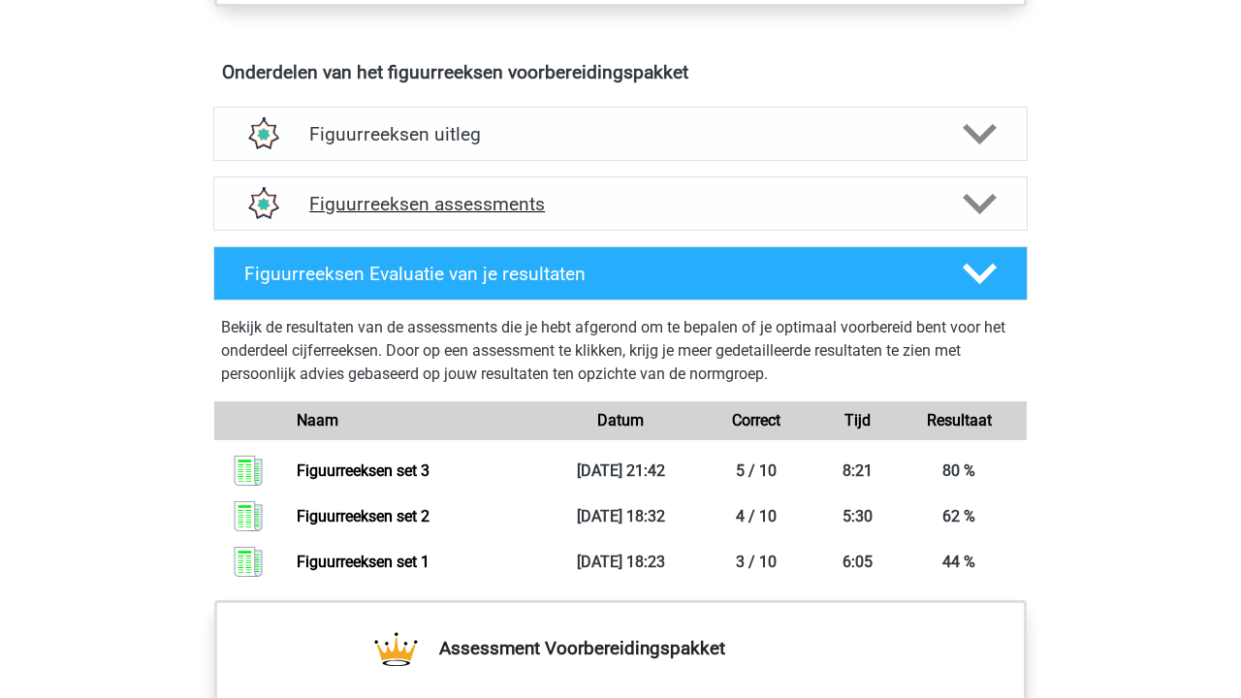
click at [466, 215] on div "Figuurreeksen assessments" at bounding box center [620, 203] width 814 height 54
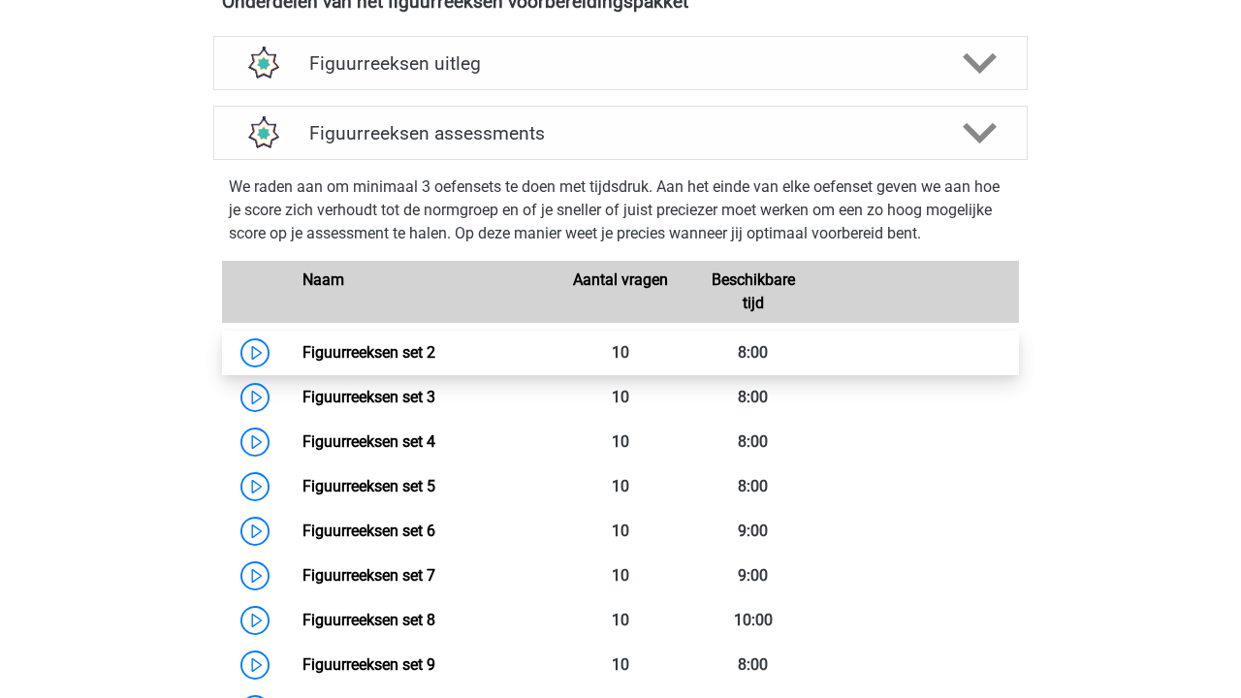
scroll to position [1206, 0]
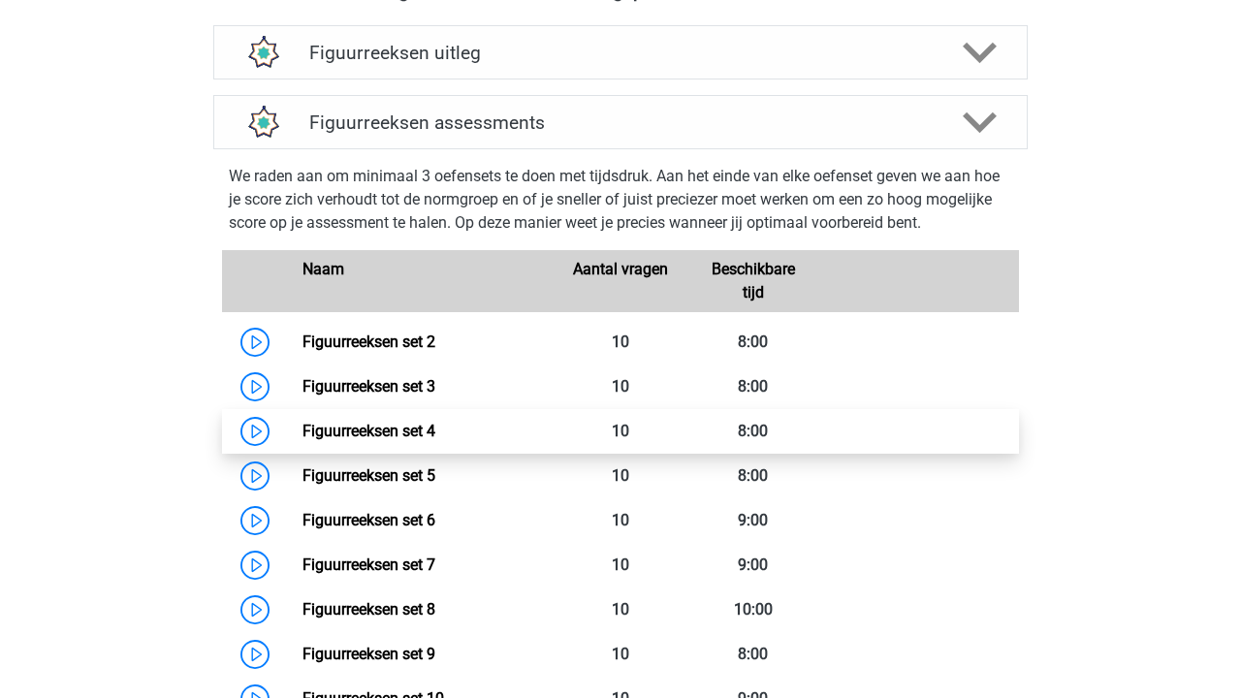
click at [435, 425] on link "Figuurreeksen set 4" at bounding box center [368, 431] width 133 height 18
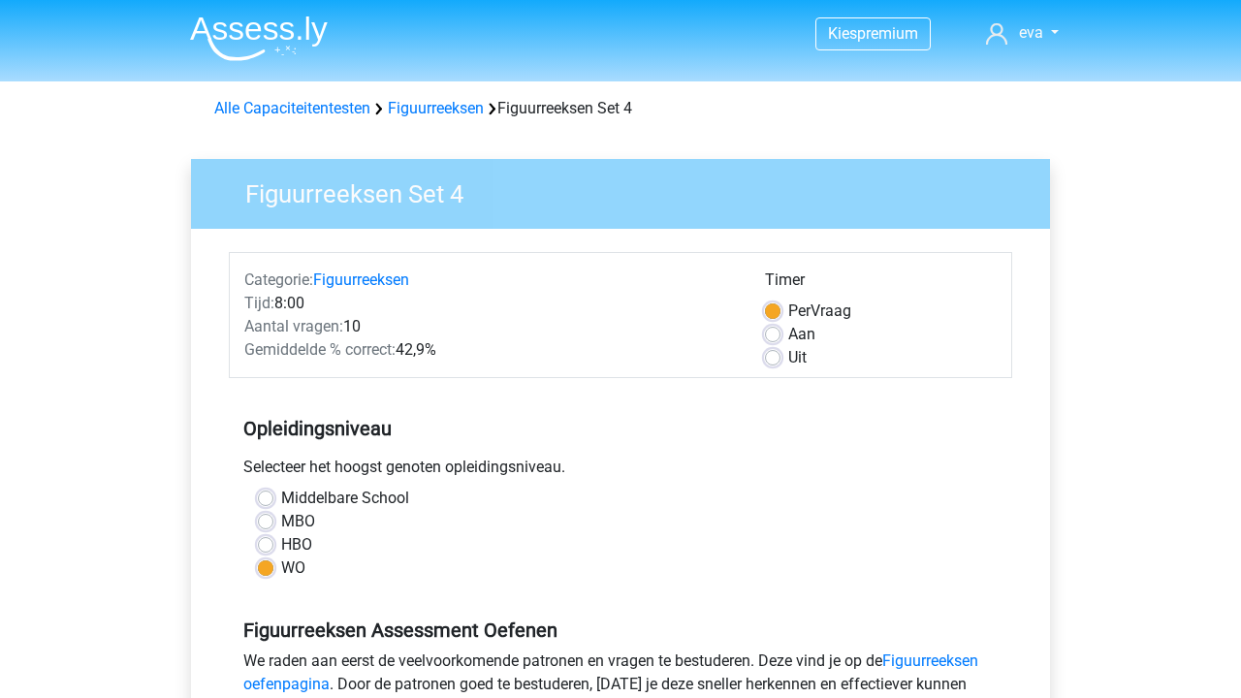
scroll to position [530, 0]
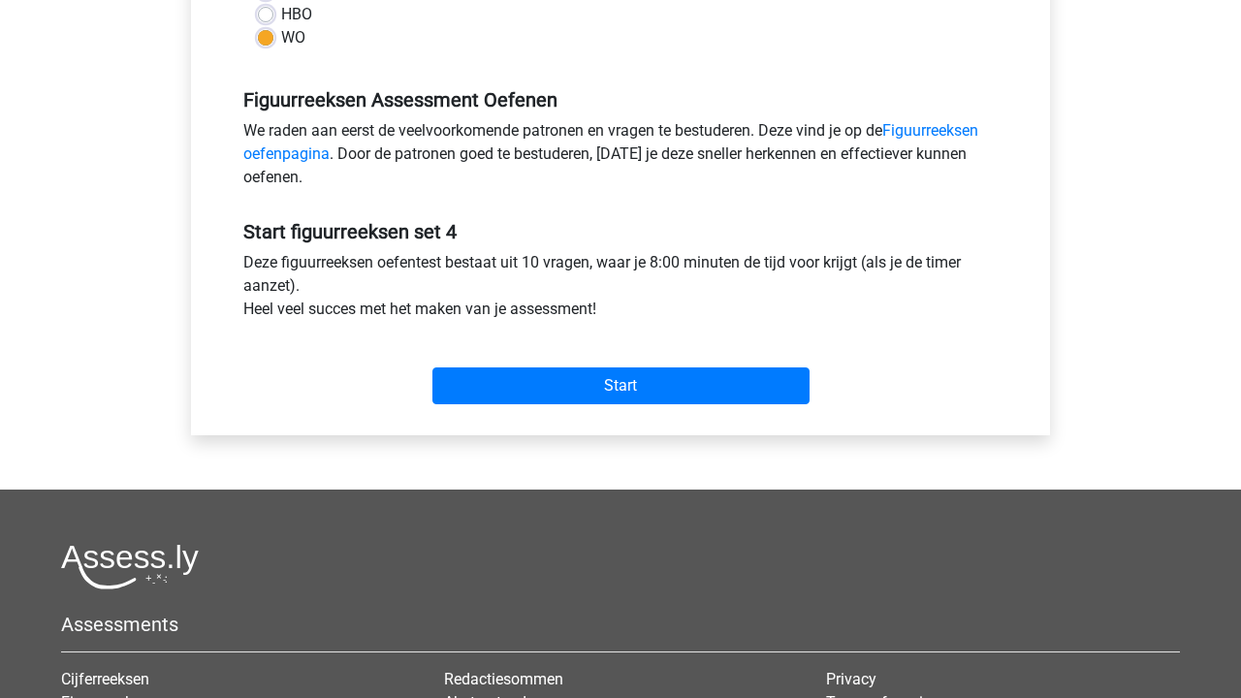
click at [621, 415] on div "Categorie: Figuurreeksen Tijd: 8:00 Aantal vragen: 10 Gemiddelde % correct: 42,…" at bounding box center [620, 67] width 830 height 737
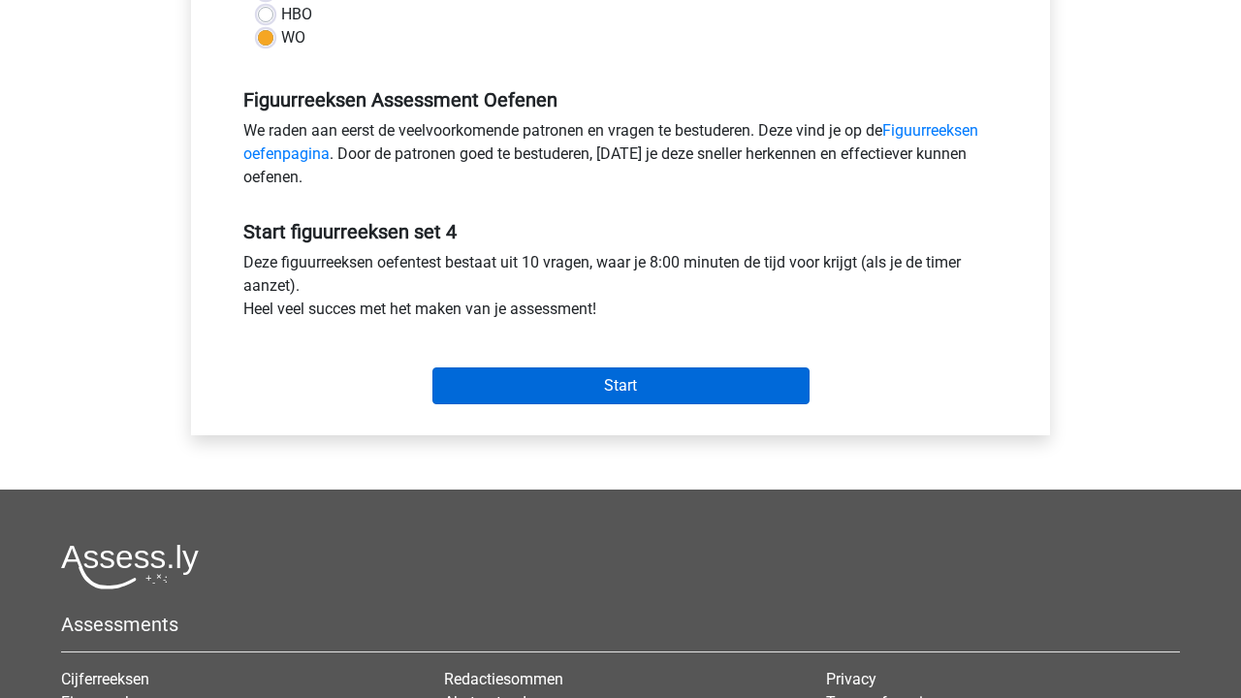
click at [630, 393] on input "Start" at bounding box center [620, 385] width 377 height 37
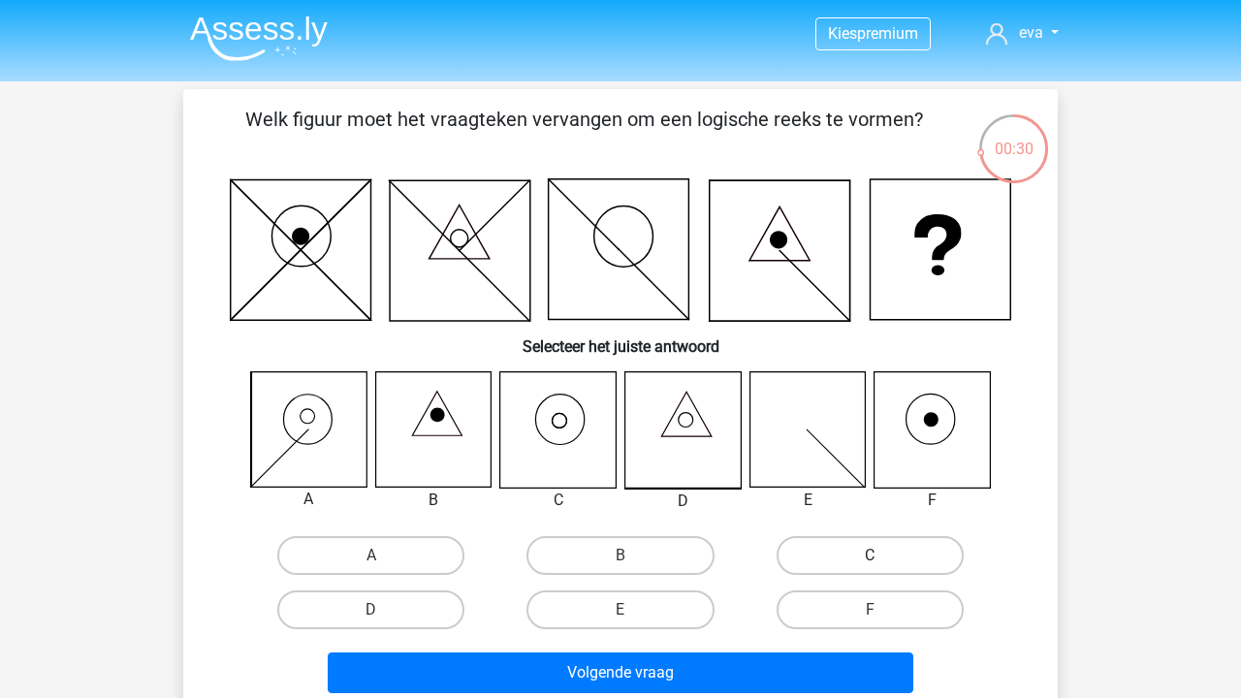
click at [848, 545] on label "C" at bounding box center [869, 555] width 187 height 39
click at [869, 555] on input "C" at bounding box center [875, 561] width 13 height 13
radio input "true"
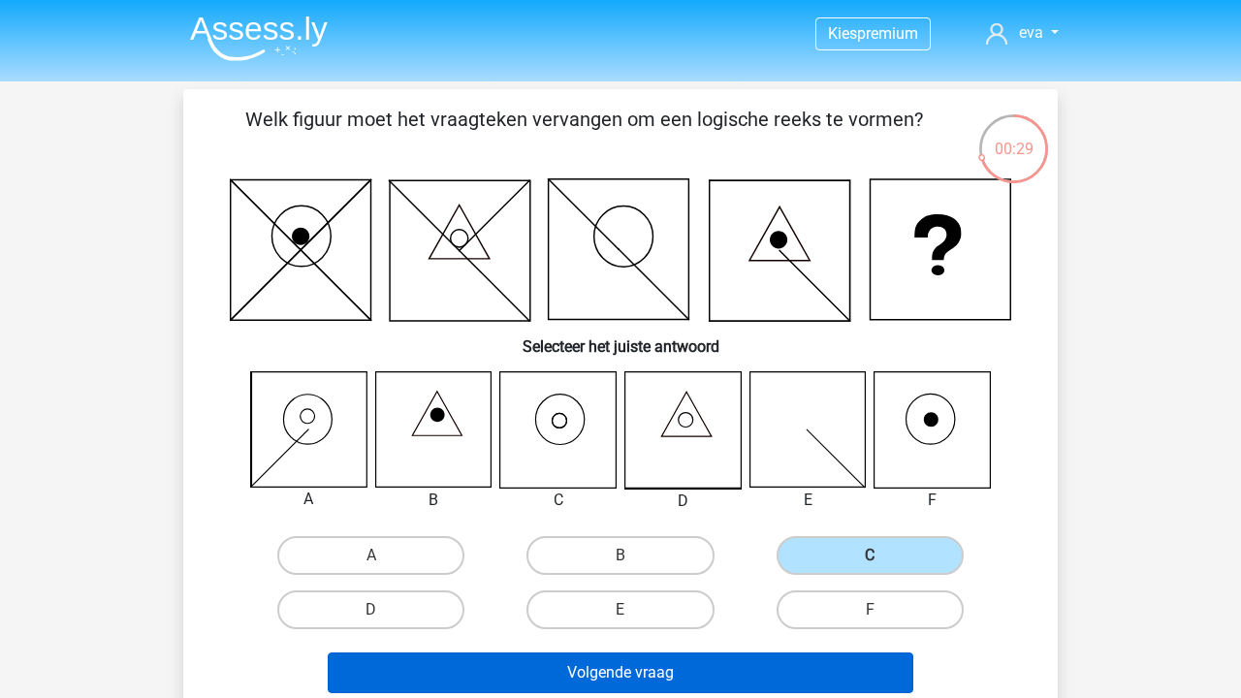
click at [768, 681] on button "Volgende vraag" at bounding box center [621, 672] width 586 height 41
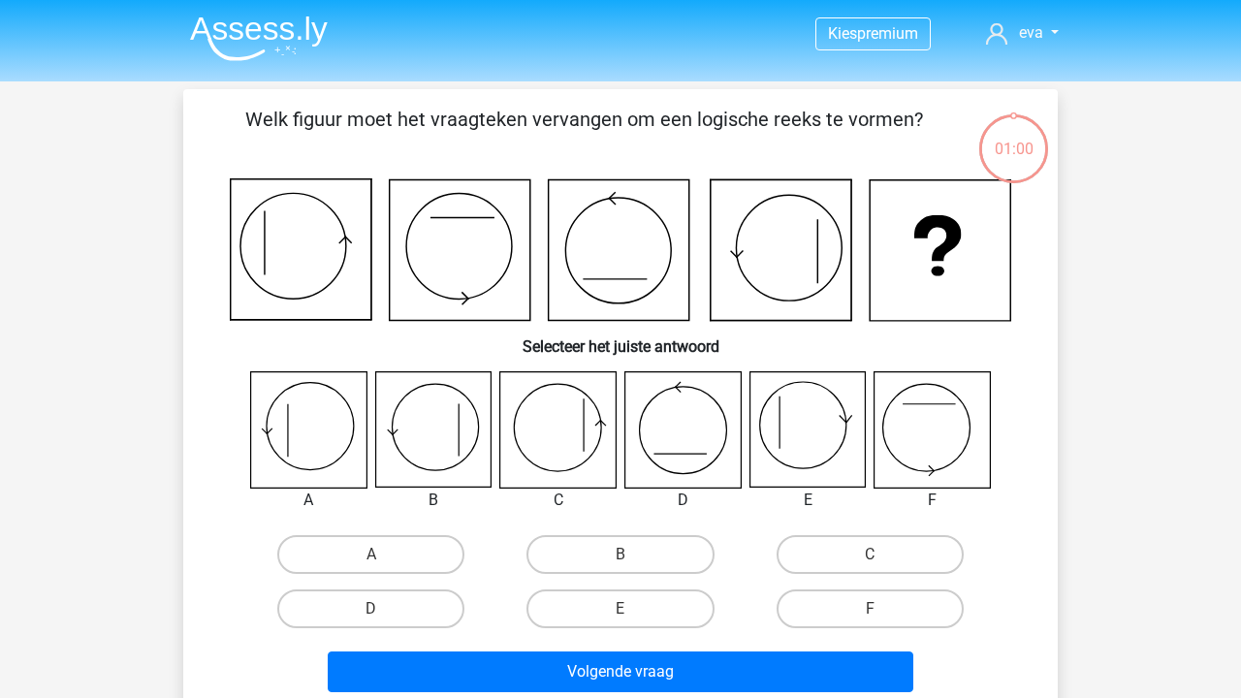
scroll to position [89, 0]
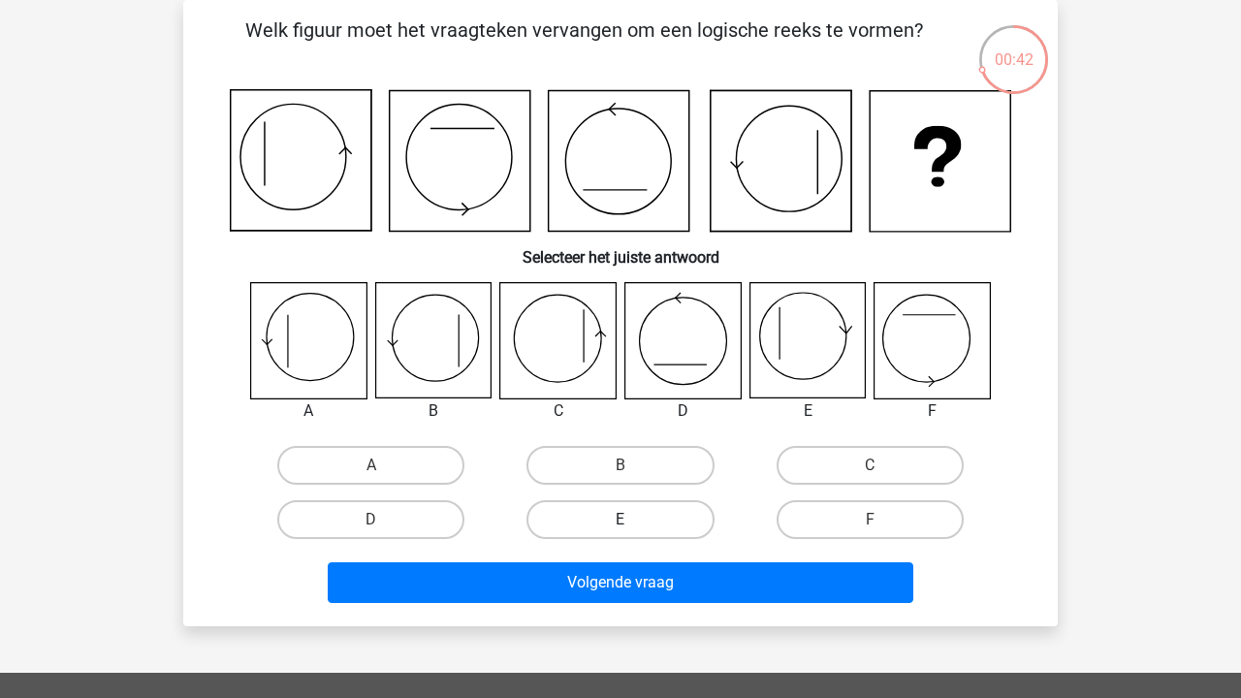
click at [624, 506] on label "E" at bounding box center [619, 519] width 187 height 39
click at [624, 519] on input "E" at bounding box center [626, 525] width 13 height 13
radio input "true"
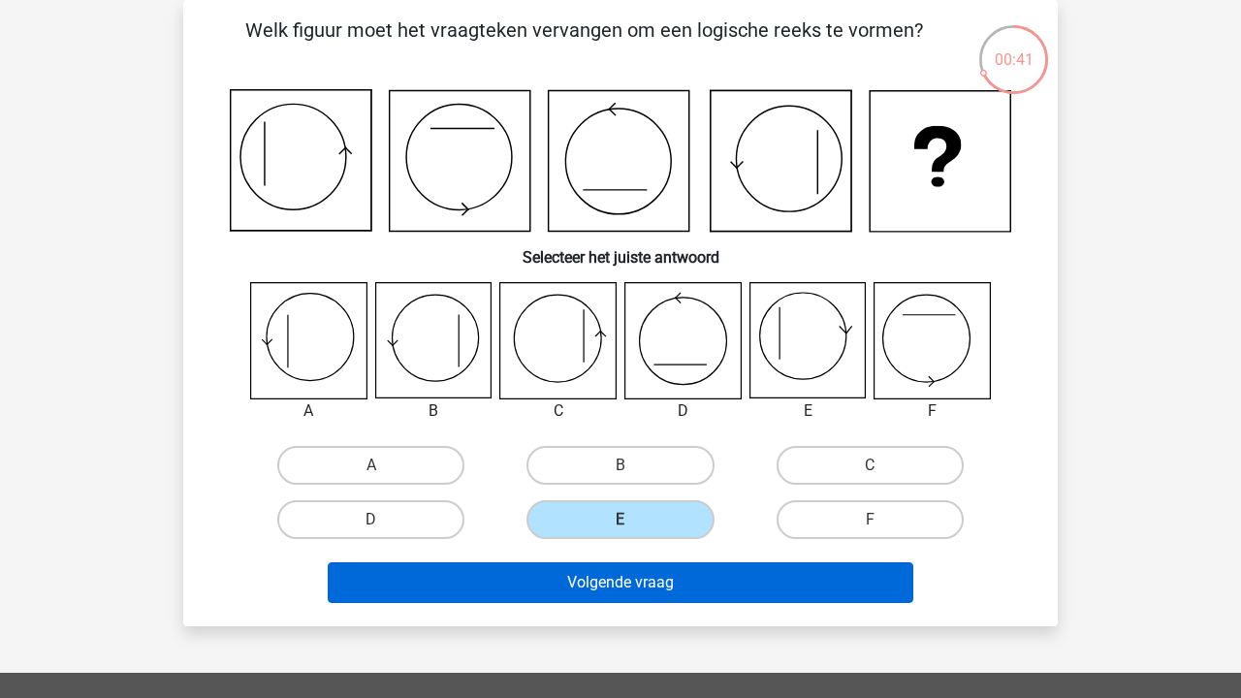
click at [684, 594] on button "Volgende vraag" at bounding box center [621, 582] width 586 height 41
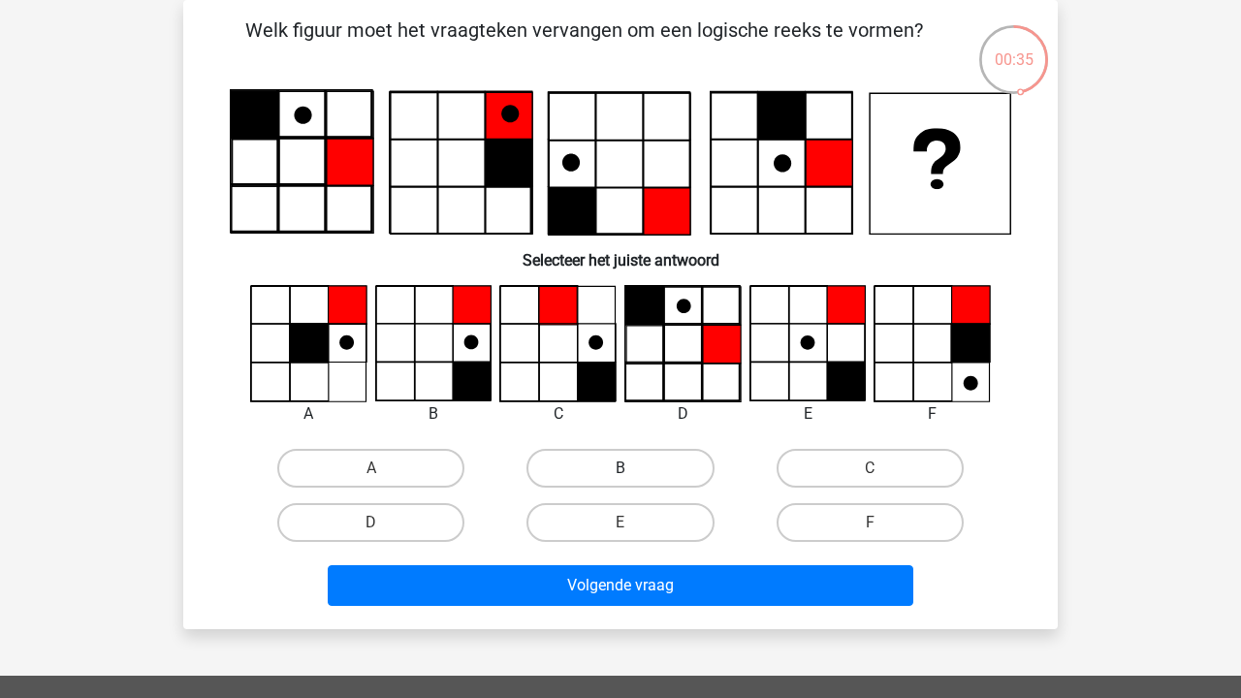
click at [598, 473] on label "B" at bounding box center [619, 468] width 187 height 39
click at [620, 473] on input "B" at bounding box center [626, 474] width 13 height 13
radio input "true"
click at [896, 455] on label "C" at bounding box center [869, 468] width 187 height 39
click at [882, 468] on input "C" at bounding box center [875, 474] width 13 height 13
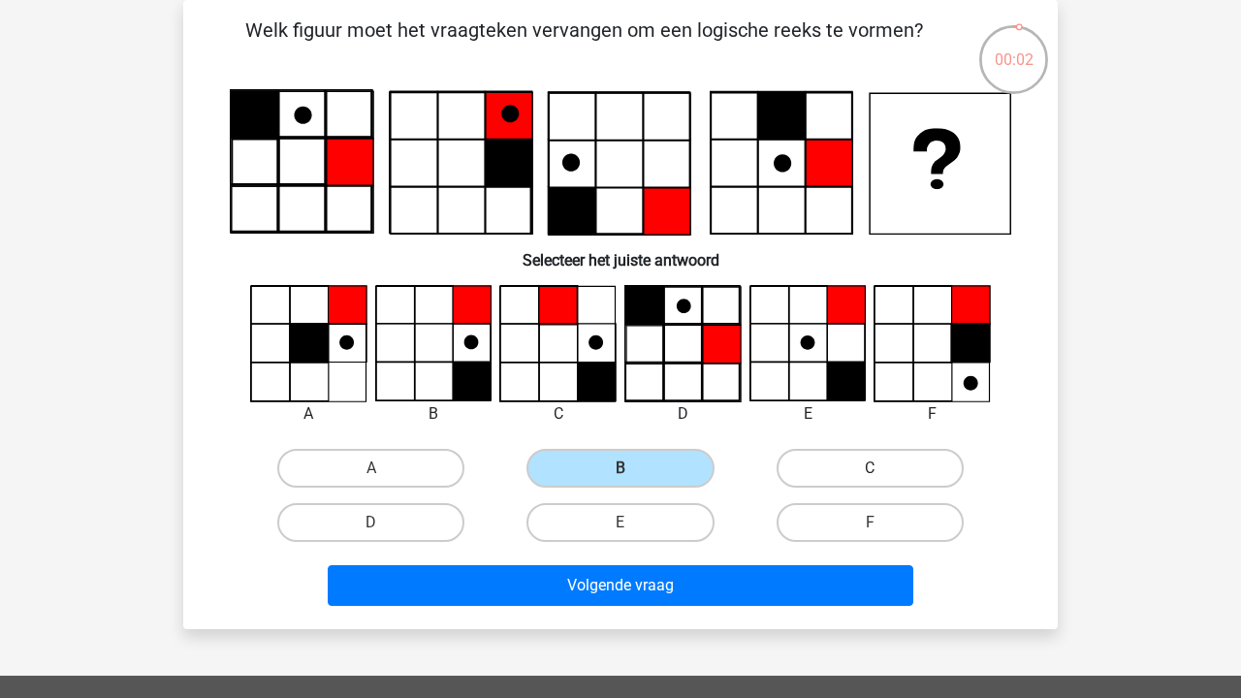
radio input "true"
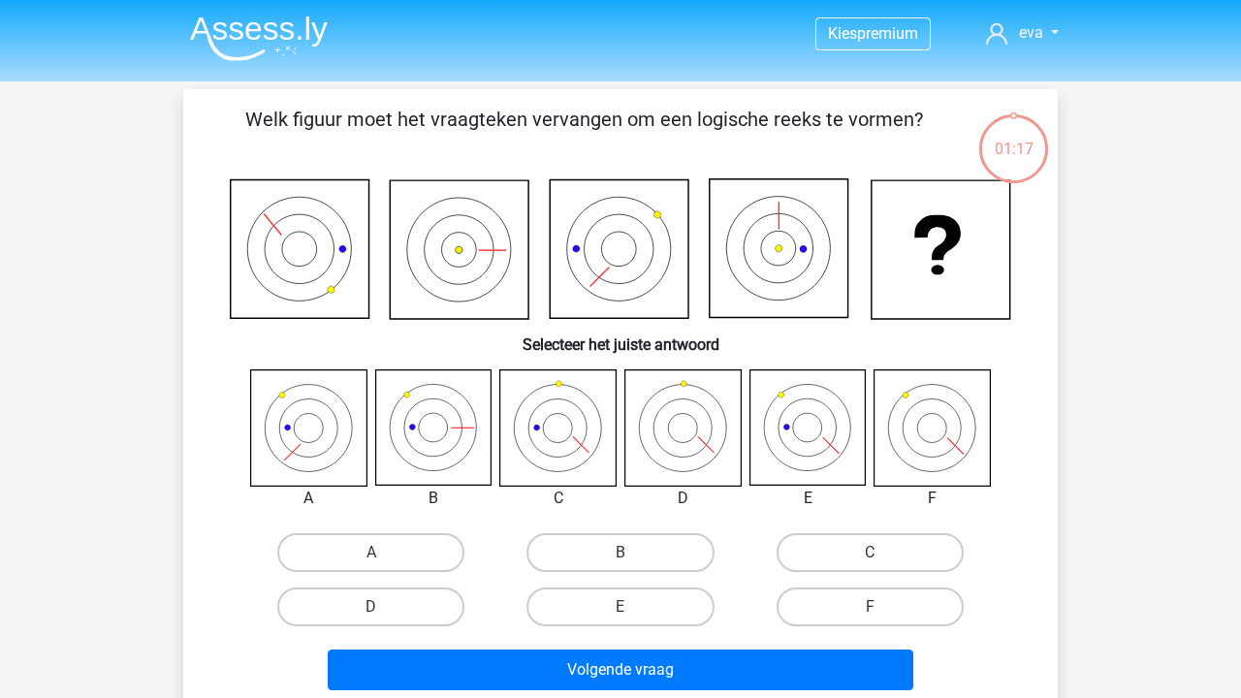
scroll to position [89, 0]
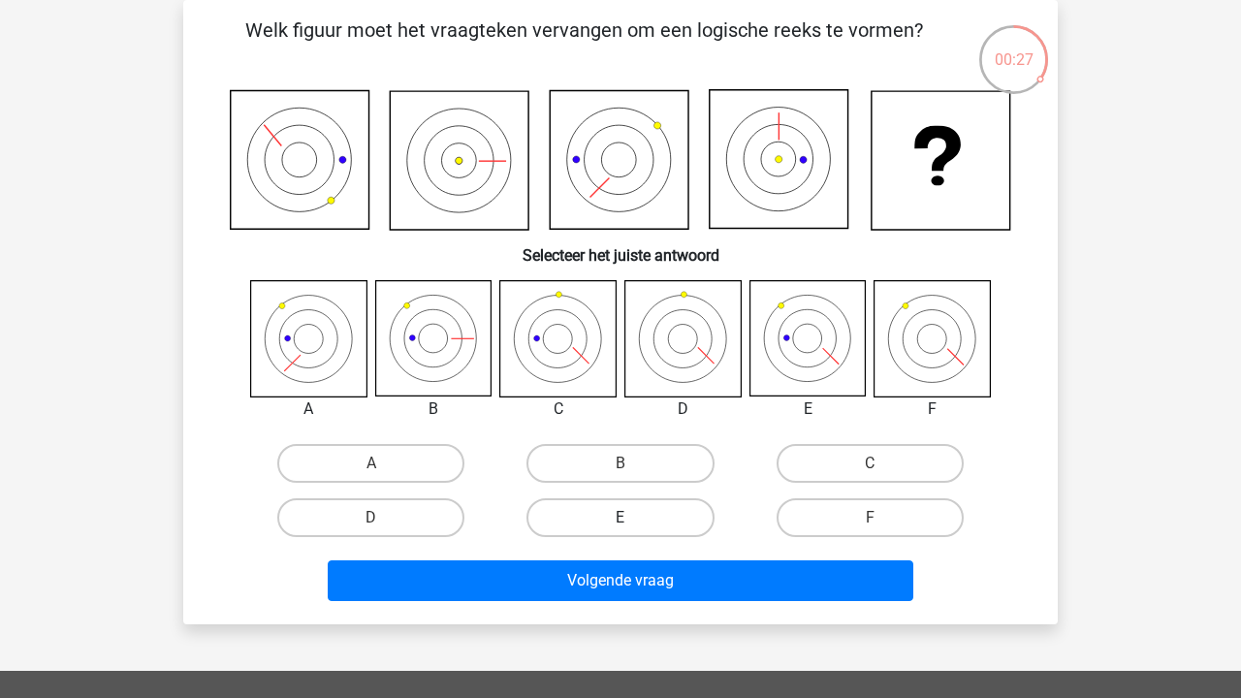
click at [613, 521] on label "E" at bounding box center [619, 517] width 187 height 39
click at [620, 521] on input "E" at bounding box center [626, 524] width 13 height 13
radio input "true"
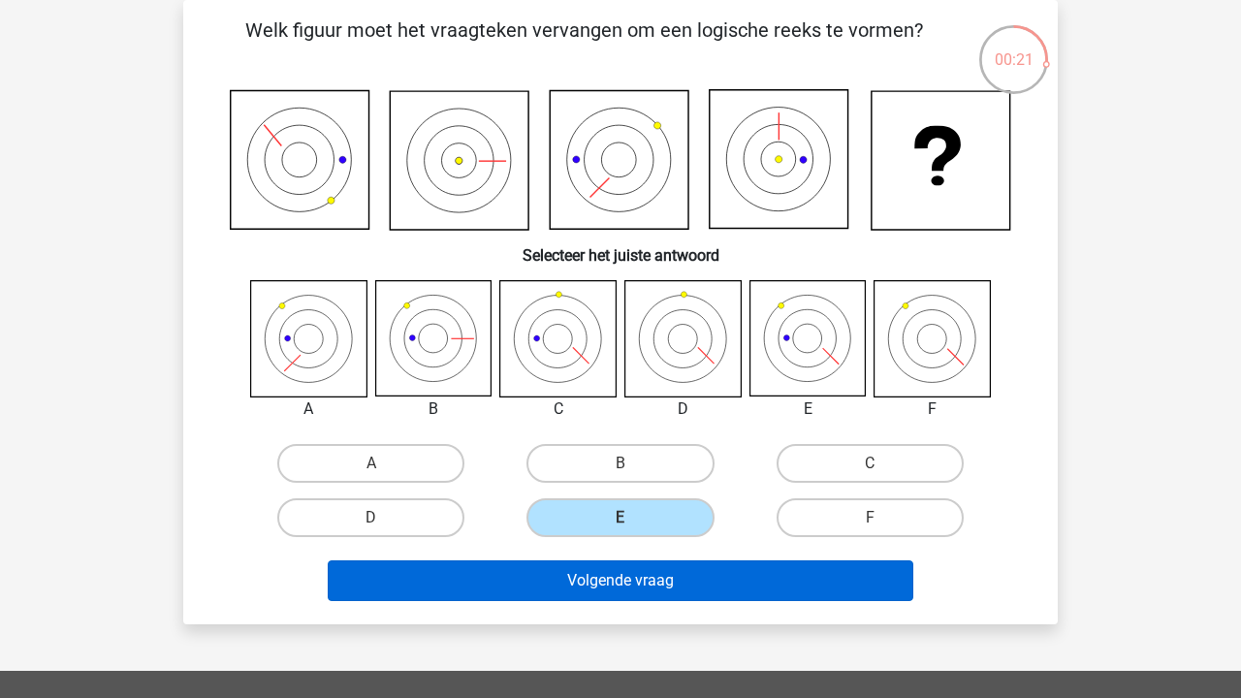
click at [726, 565] on button "Volgende vraag" at bounding box center [621, 580] width 586 height 41
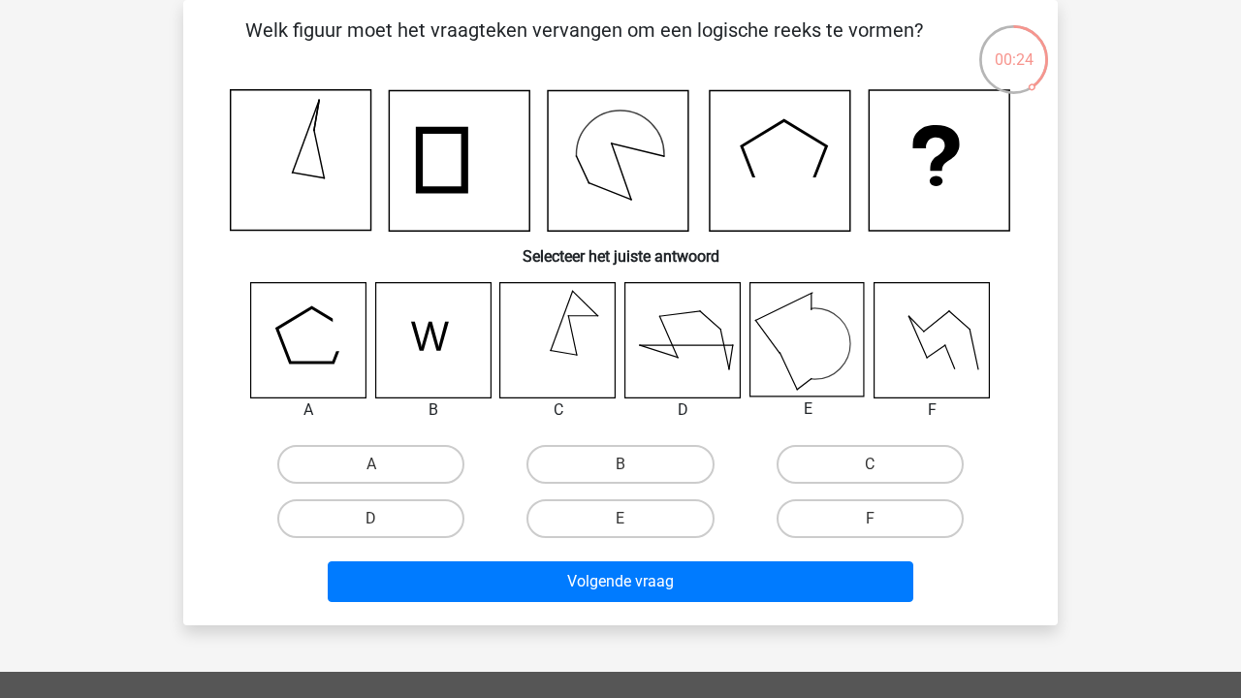
click at [629, 476] on input "B" at bounding box center [626, 470] width 13 height 13
radio input "true"
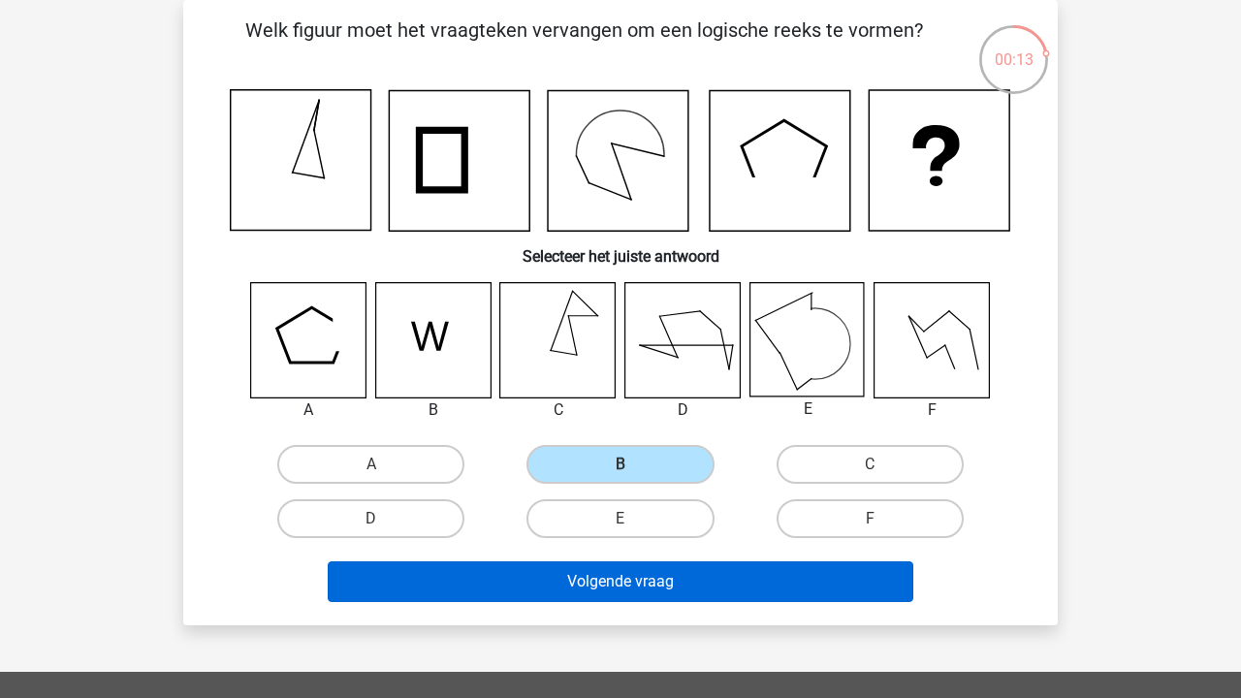
click at [823, 590] on button "Volgende vraag" at bounding box center [621, 581] width 586 height 41
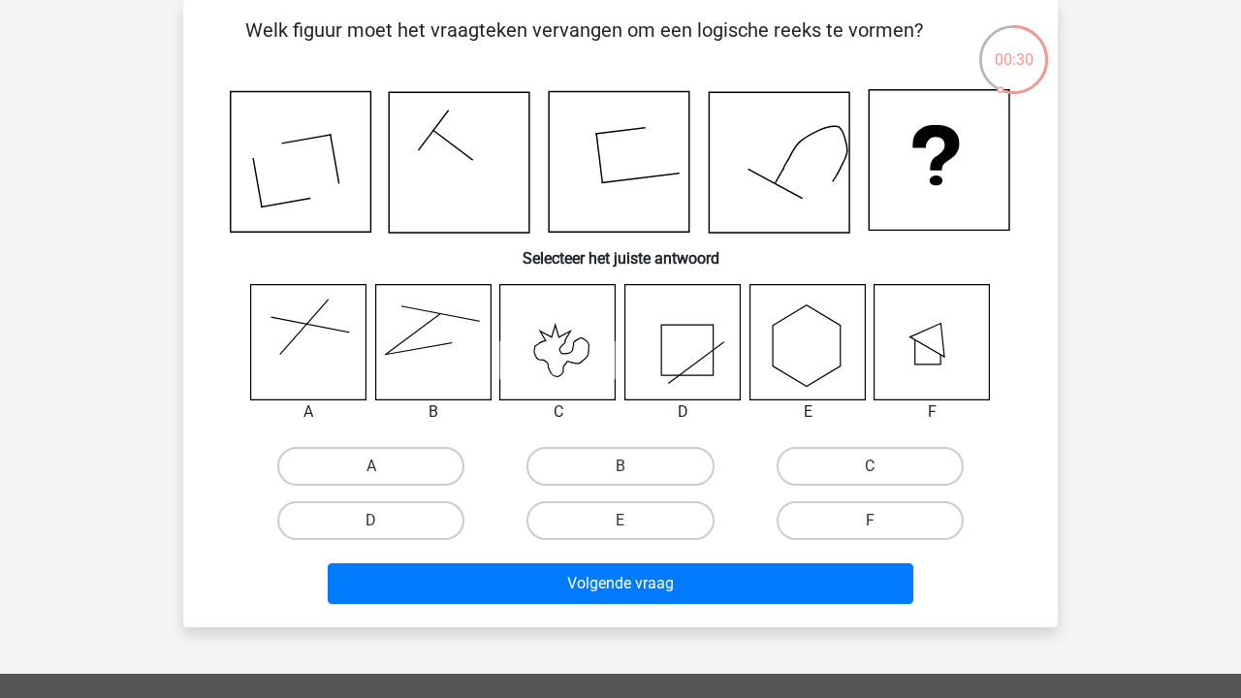
click at [313, 331] on icon at bounding box center [308, 341] width 115 height 115
click at [363, 465] on label "A" at bounding box center [370, 466] width 187 height 39
click at [371, 466] on input "A" at bounding box center [377, 472] width 13 height 13
radio input "true"
click at [558, 479] on label "B" at bounding box center [619, 466] width 187 height 39
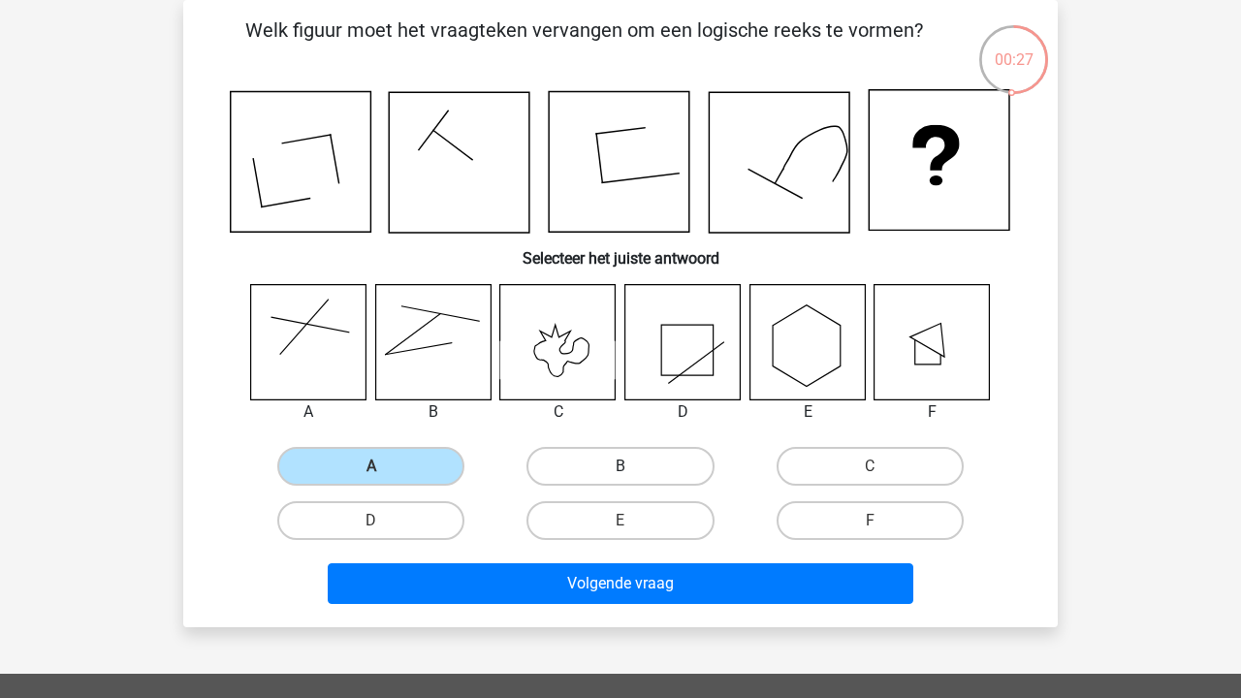
click at [620, 479] on input "B" at bounding box center [626, 472] width 13 height 13
radio input "true"
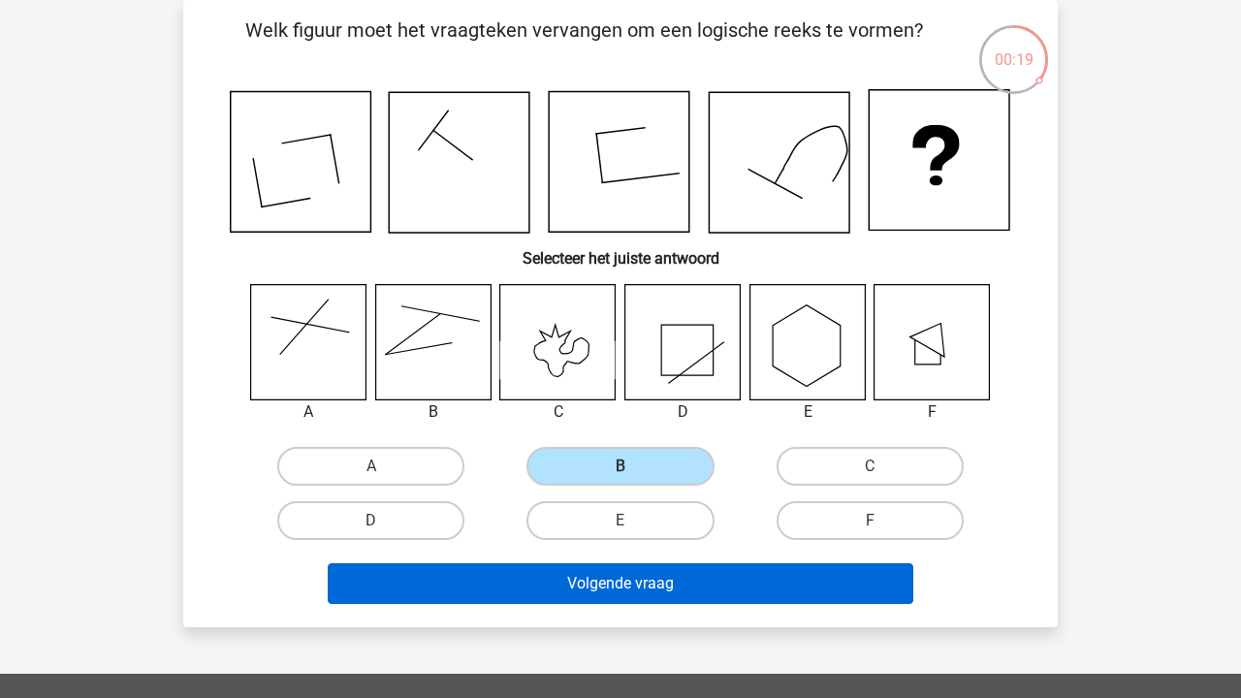
click at [713, 592] on button "Volgende vraag" at bounding box center [621, 583] width 586 height 41
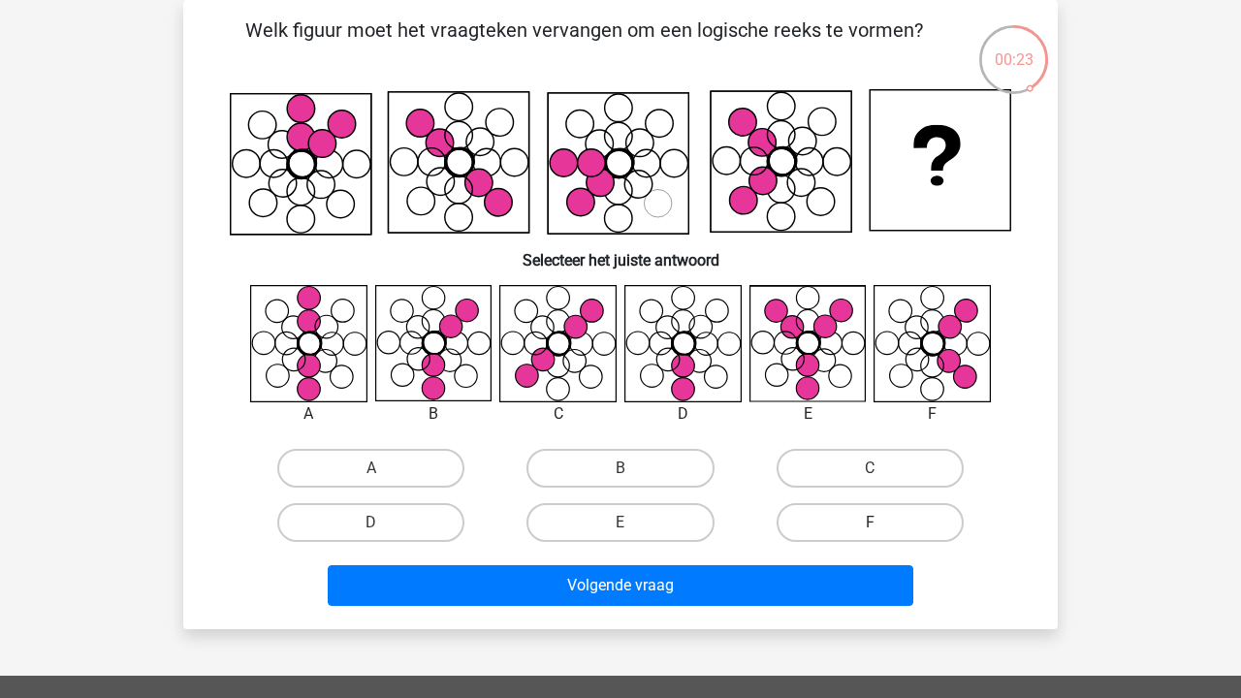
click at [884, 520] on label "F" at bounding box center [869, 522] width 187 height 39
click at [882, 522] on input "F" at bounding box center [875, 528] width 13 height 13
radio input "true"
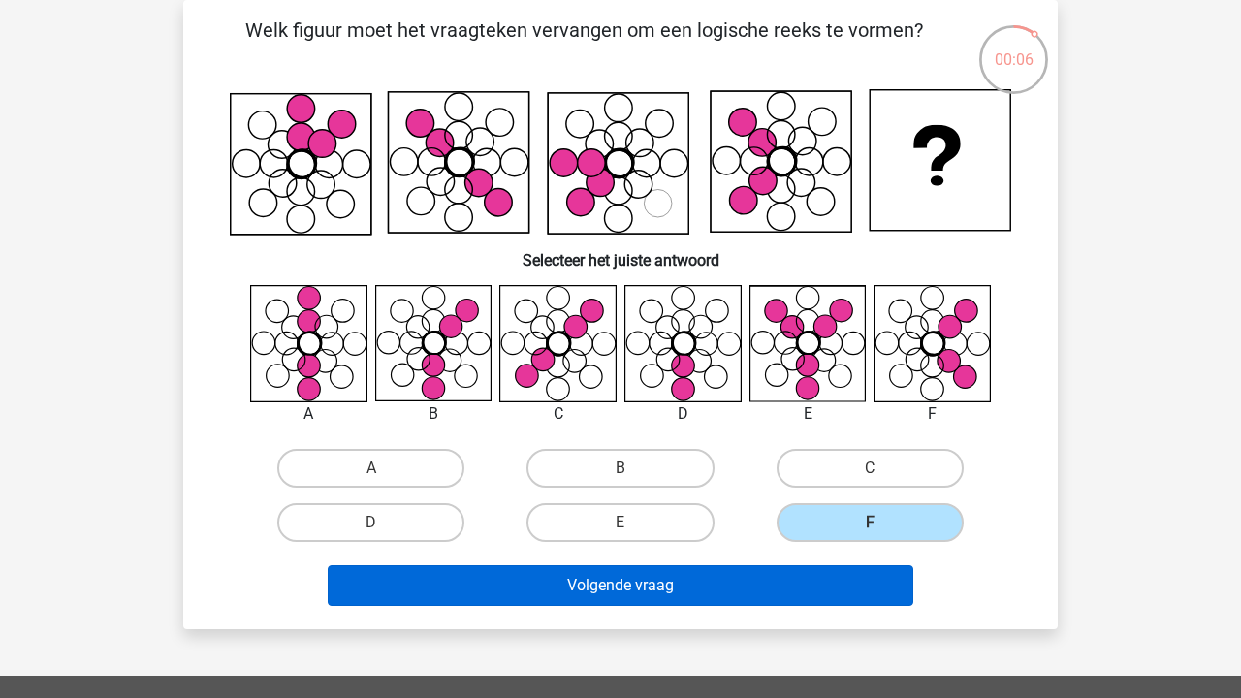
click at [810, 573] on button "Volgende vraag" at bounding box center [621, 585] width 586 height 41
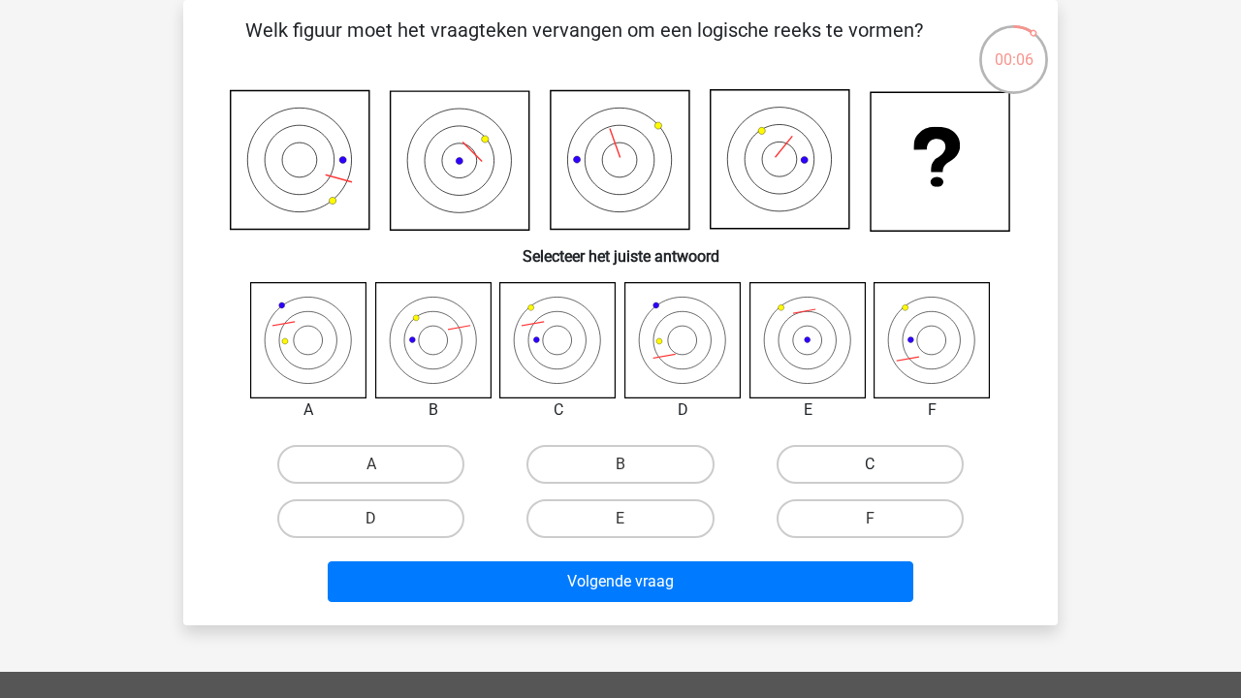
click at [863, 465] on label "C" at bounding box center [869, 464] width 187 height 39
click at [869, 465] on input "C" at bounding box center [875, 470] width 13 height 13
radio input "true"
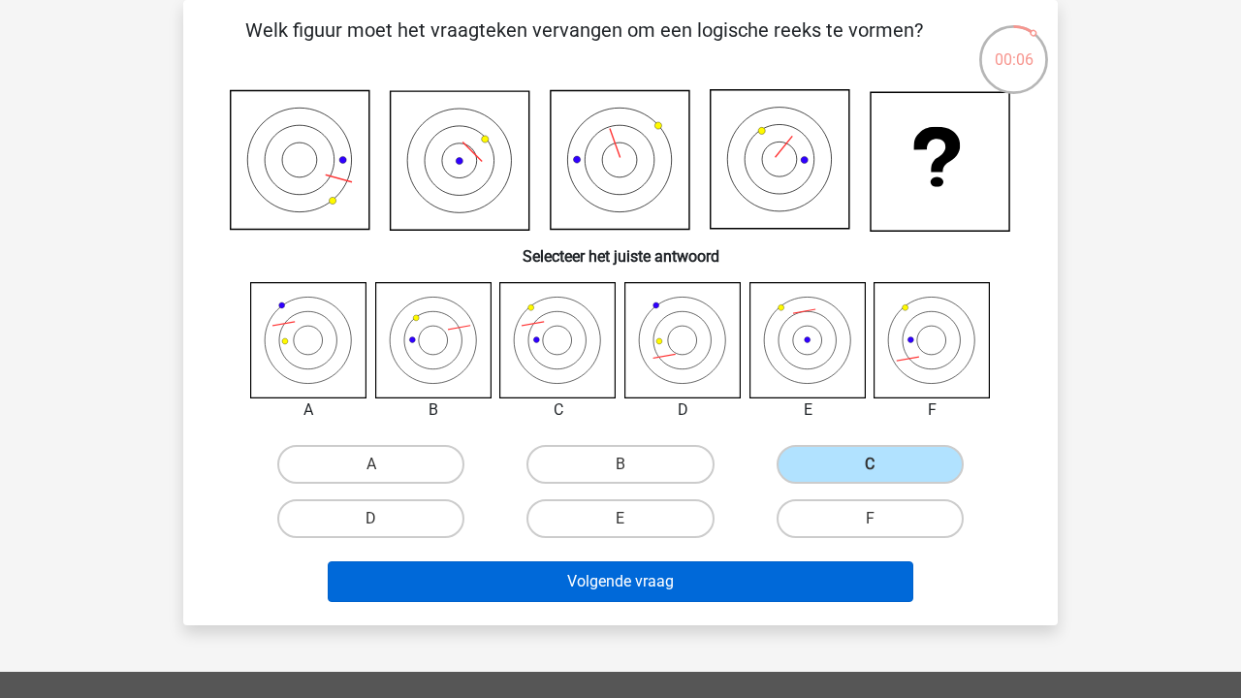
click at [781, 574] on button "Volgende vraag" at bounding box center [621, 581] width 586 height 41
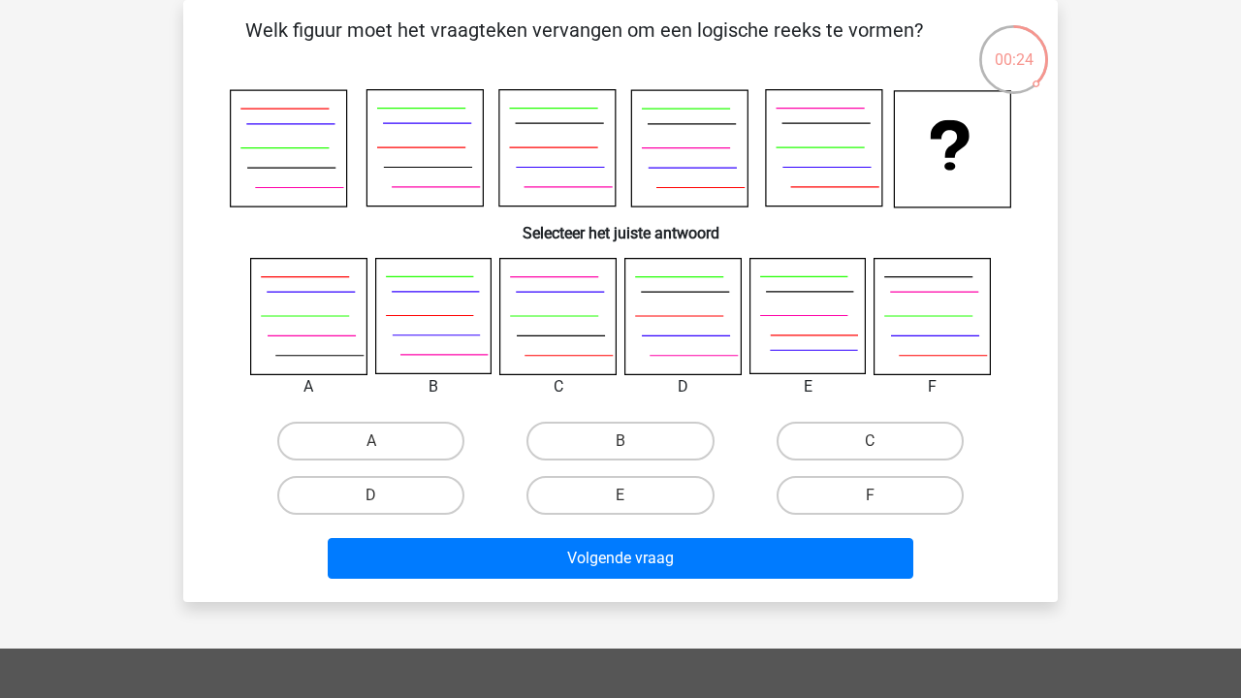
click at [911, 518] on div "F" at bounding box center [869, 495] width 249 height 54
click at [914, 510] on label "F" at bounding box center [869, 495] width 187 height 39
click at [882, 508] on input "F" at bounding box center [875, 501] width 13 height 13
radio input "true"
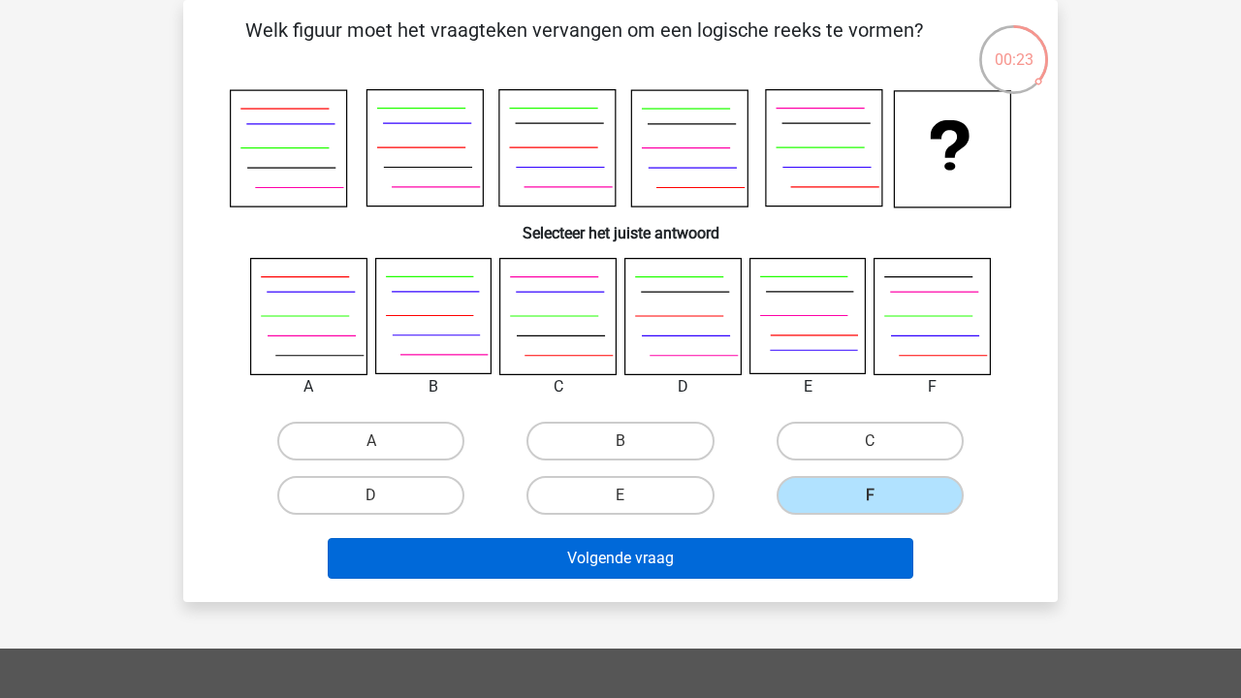
click at [853, 558] on button "Volgende vraag" at bounding box center [621, 558] width 586 height 41
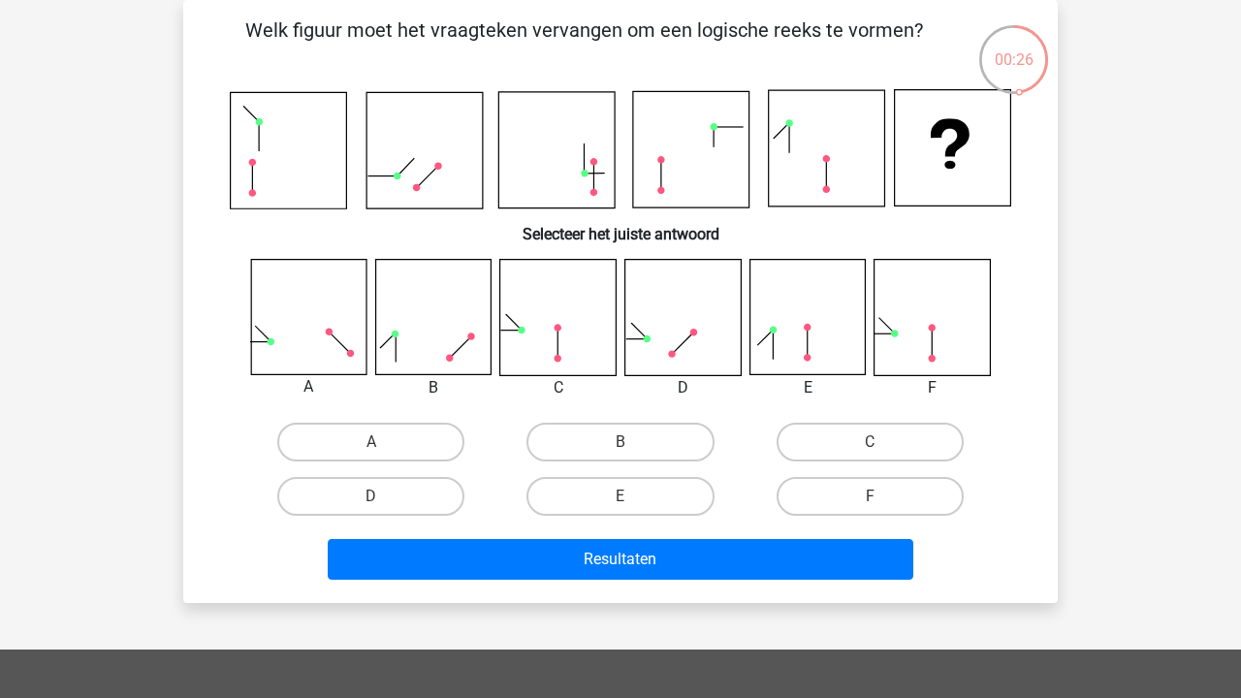
click at [448, 347] on icon at bounding box center [432, 317] width 115 height 115
click at [695, 442] on label "B" at bounding box center [619, 442] width 187 height 39
click at [633, 442] on input "B" at bounding box center [626, 448] width 13 height 13
radio input "true"
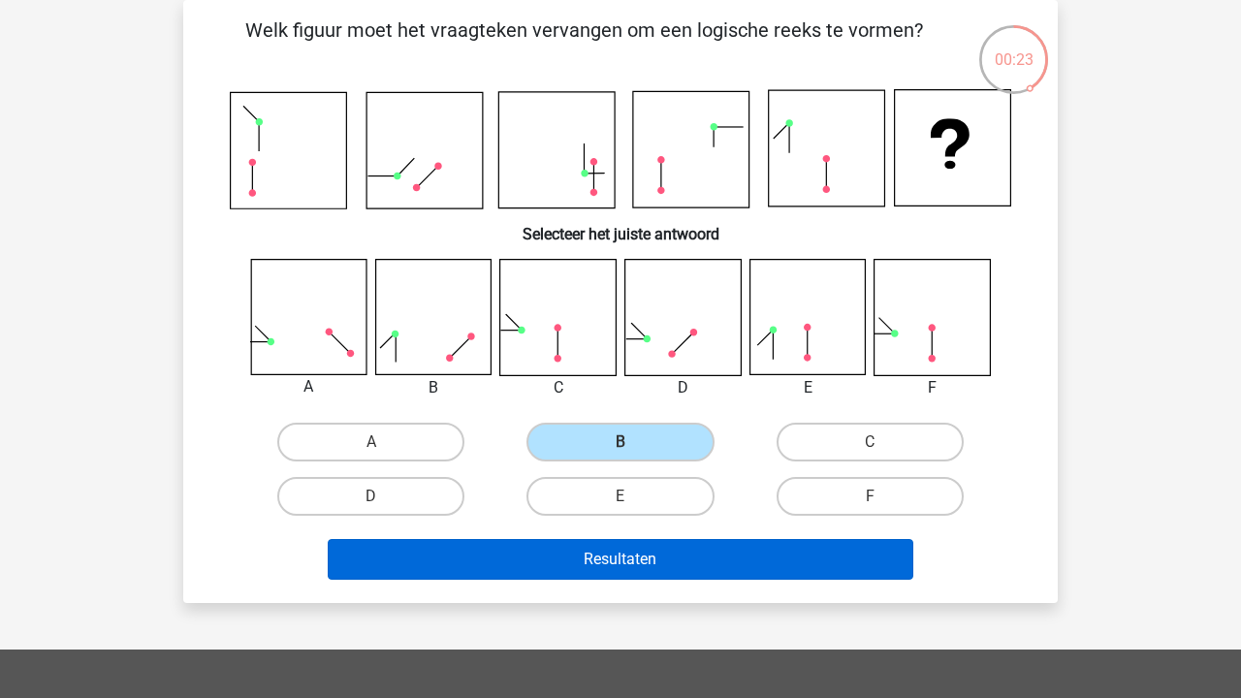
click at [755, 556] on button "Resultaten" at bounding box center [621, 559] width 586 height 41
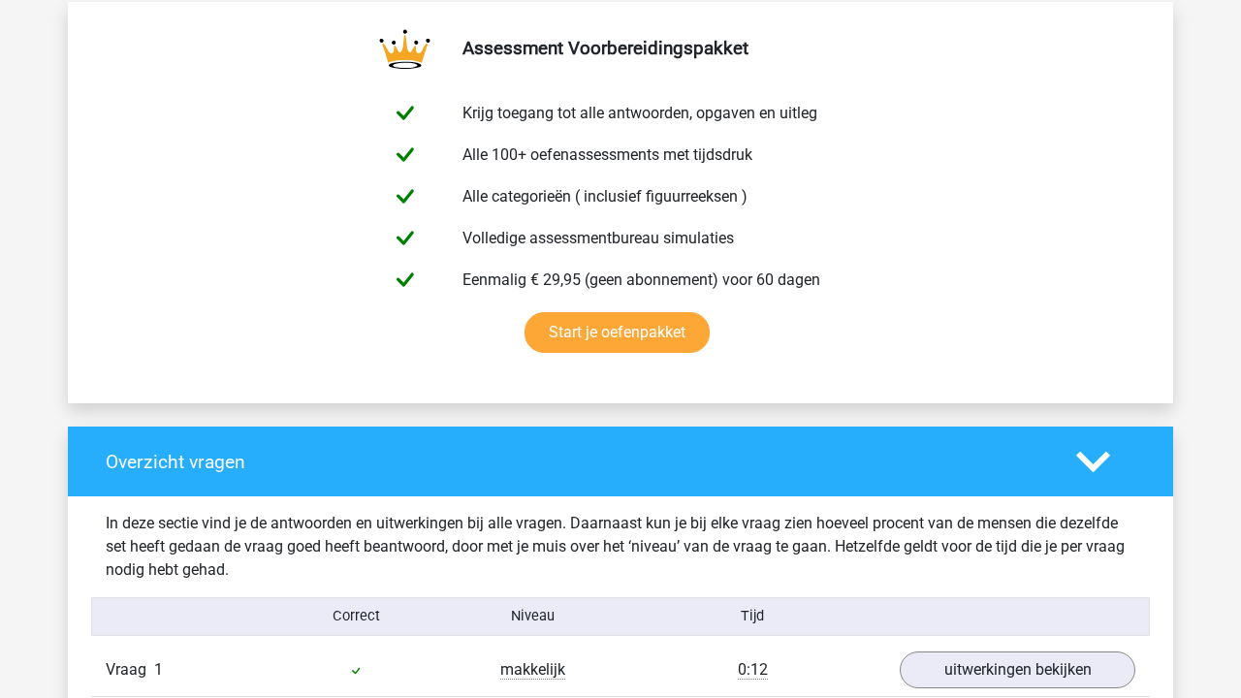
scroll to position [1427, 0]
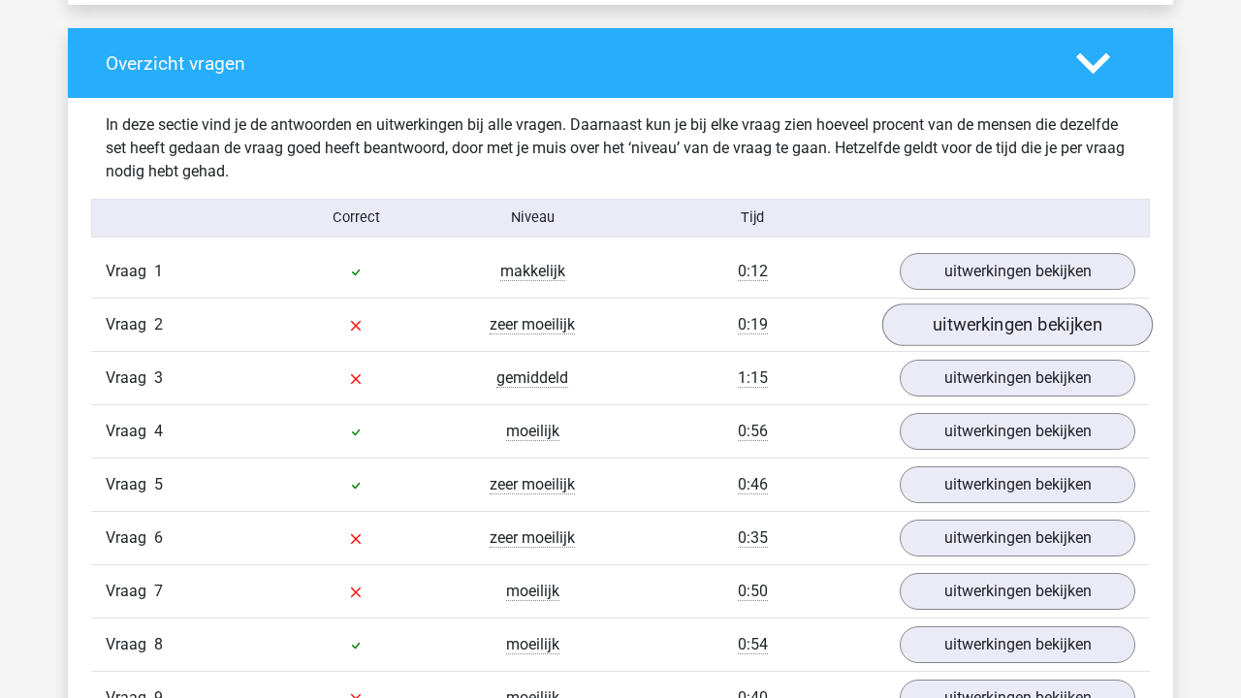
click at [942, 331] on link "uitwerkingen bekijken" at bounding box center [1017, 324] width 270 height 43
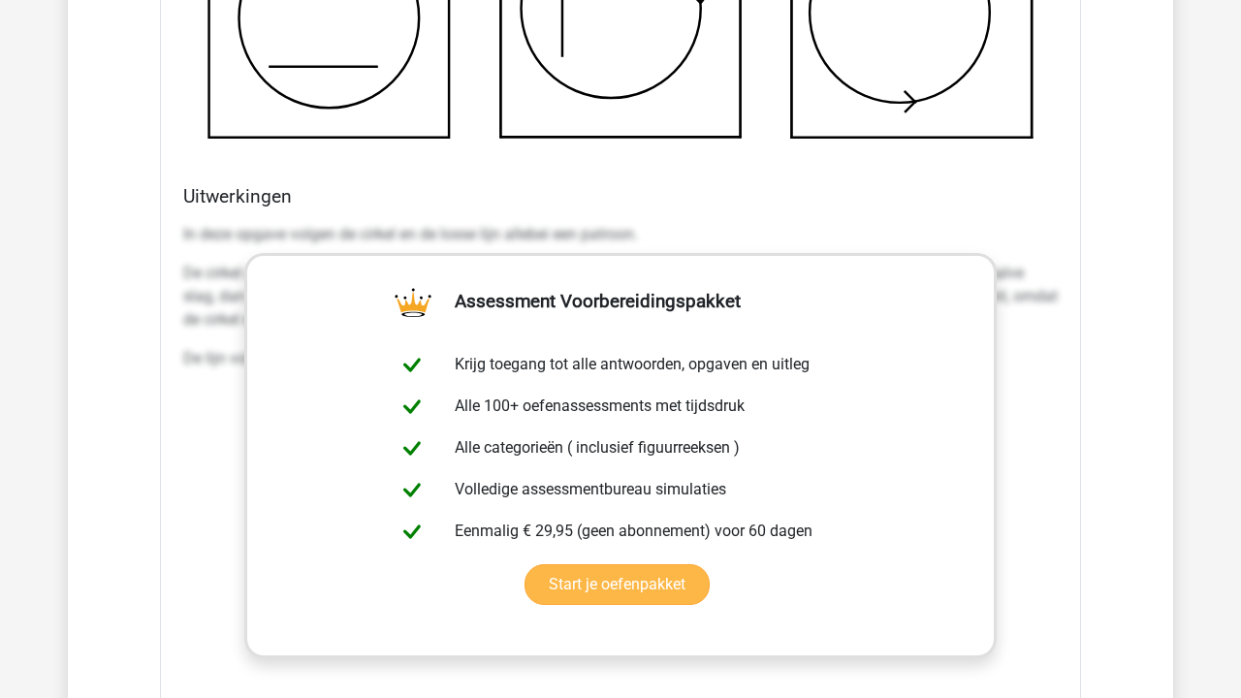
scroll to position [3117, 0]
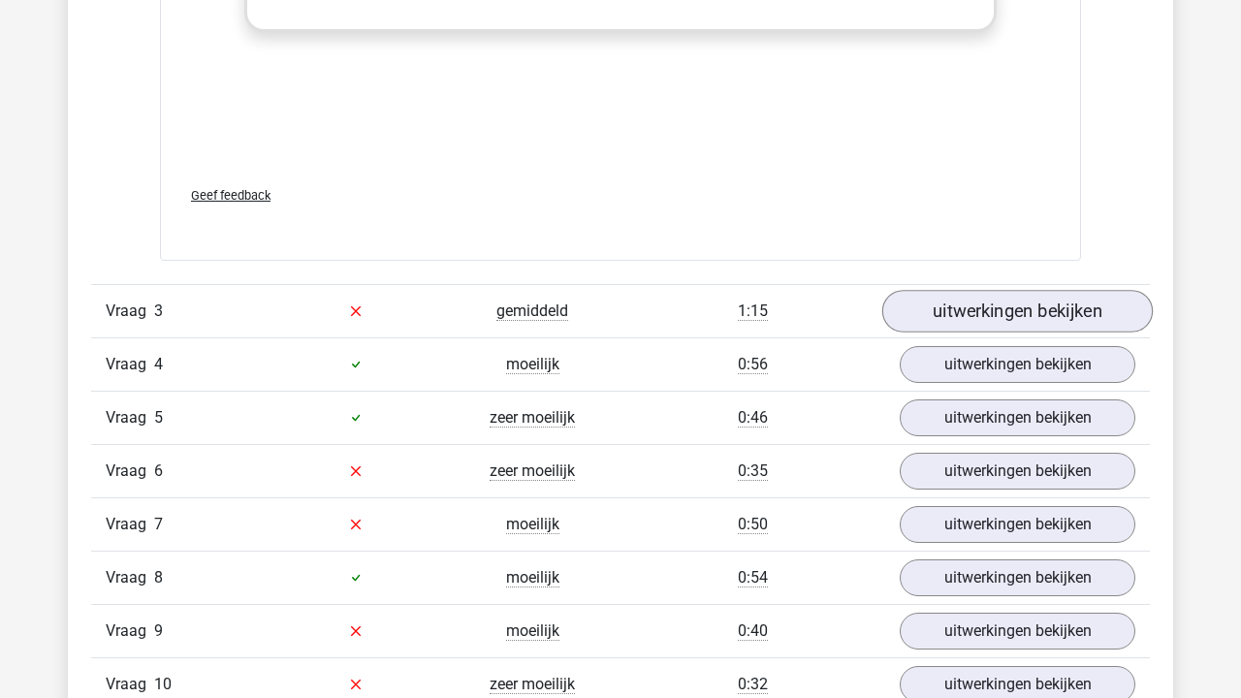
click at [1014, 318] on link "uitwerkingen bekijken" at bounding box center [1017, 311] width 270 height 43
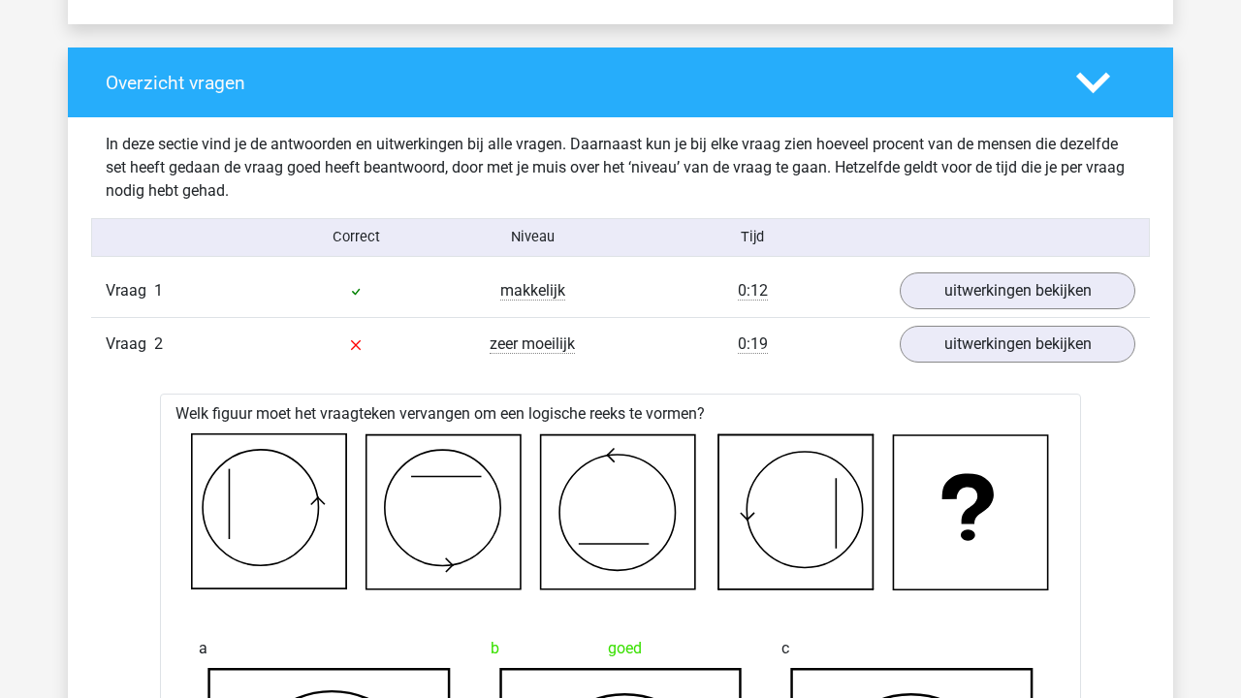
scroll to position [1324, 0]
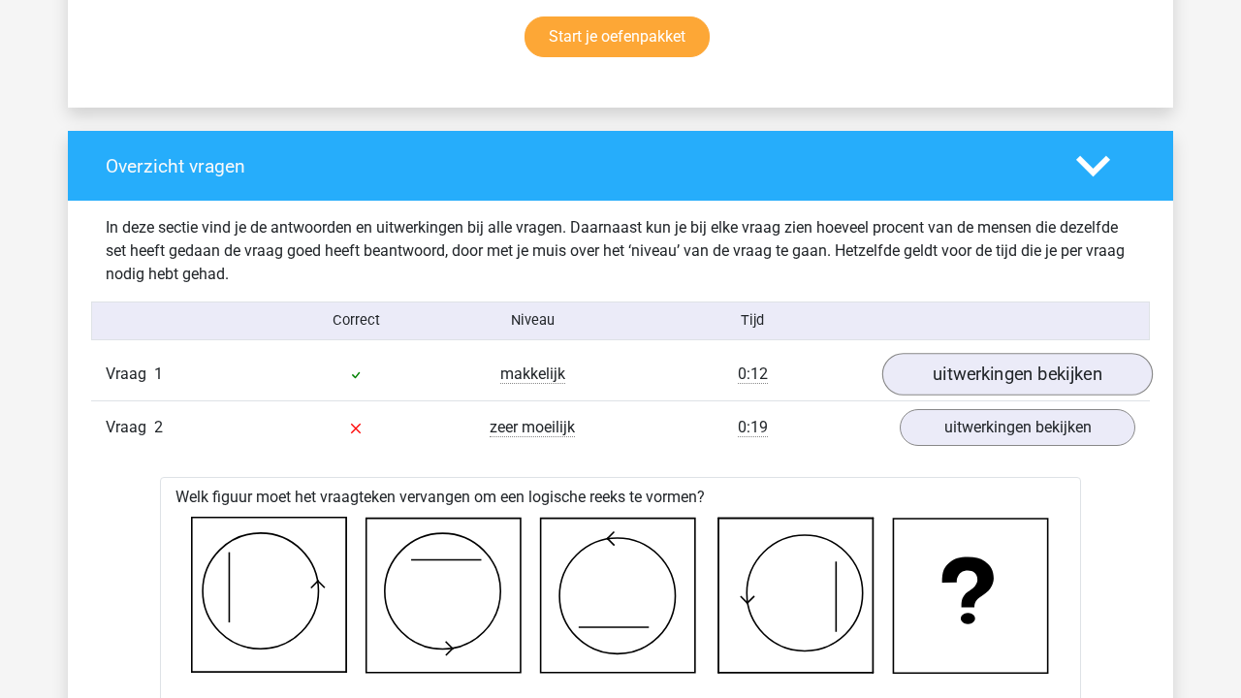
click at [977, 369] on link "uitwerkingen bekijken" at bounding box center [1017, 374] width 270 height 43
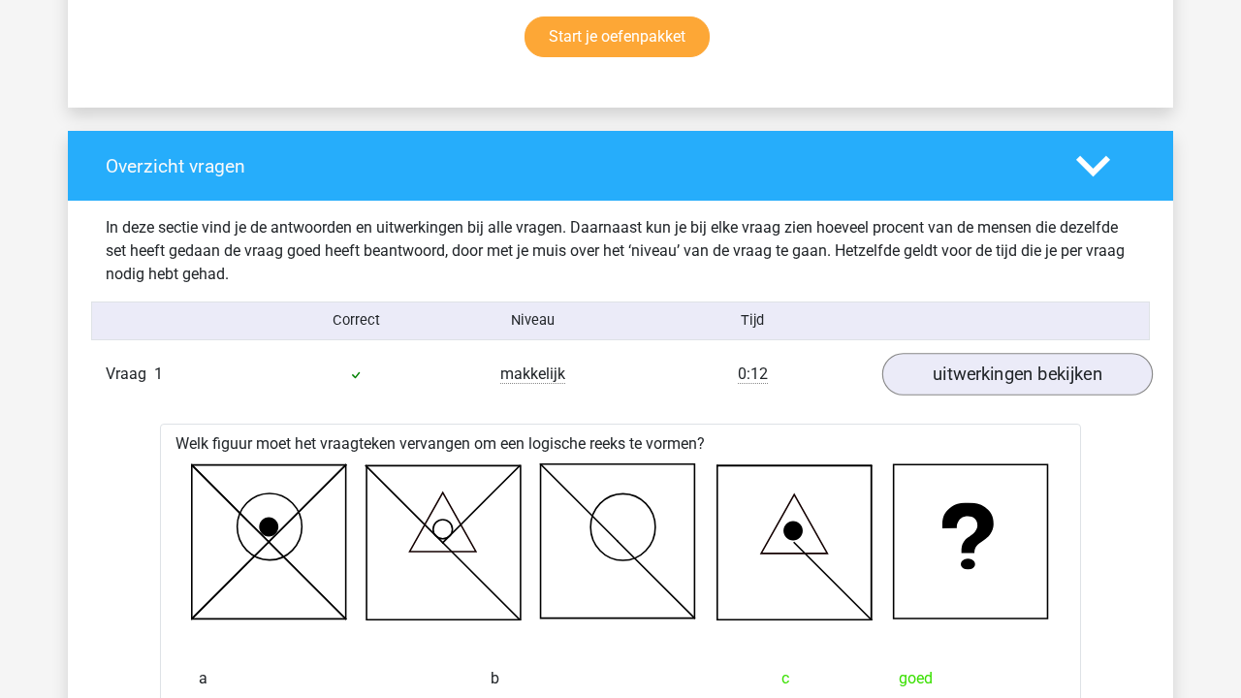
click at [977, 369] on link "uitwerkingen bekijken" at bounding box center [1017, 374] width 270 height 43
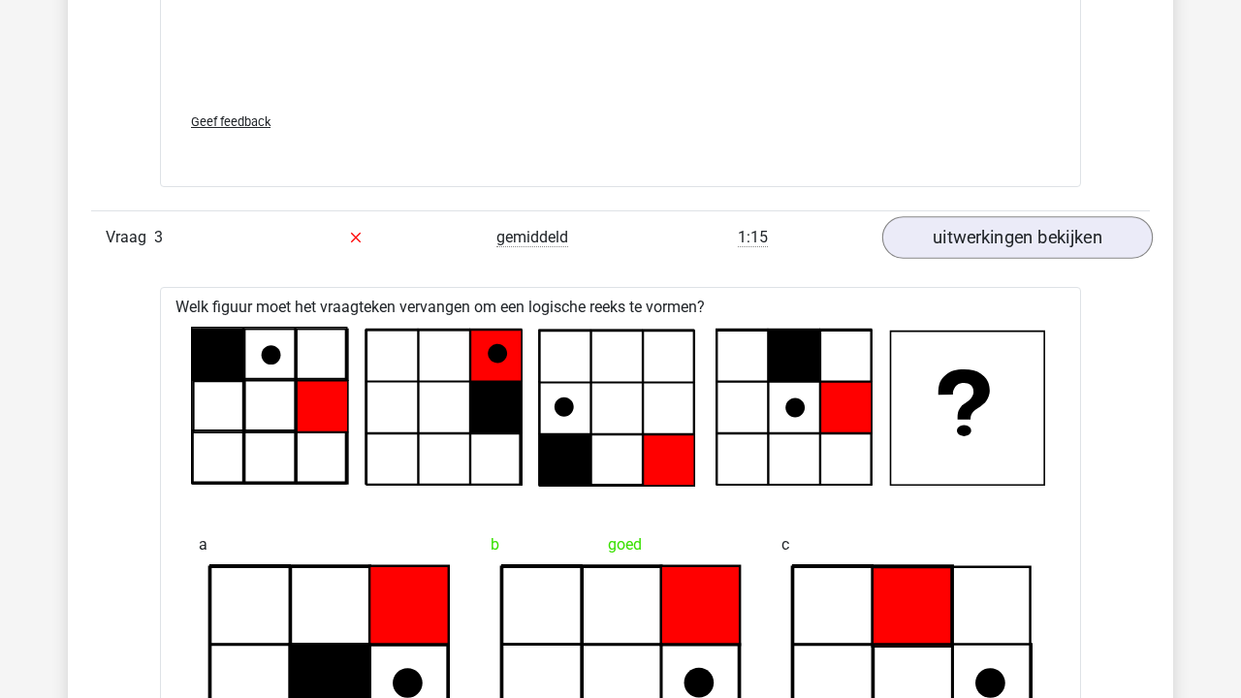
scroll to position [3214, 0]
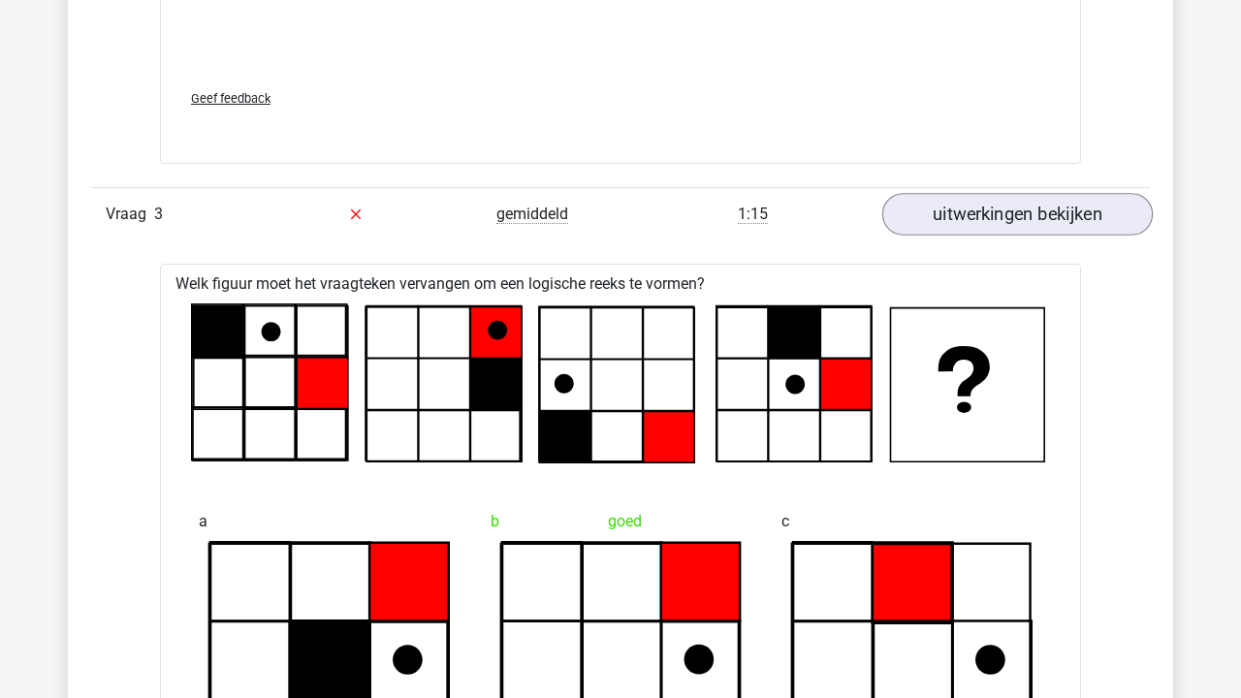
click at [1009, 202] on link "uitwerkingen bekijken" at bounding box center [1017, 214] width 270 height 43
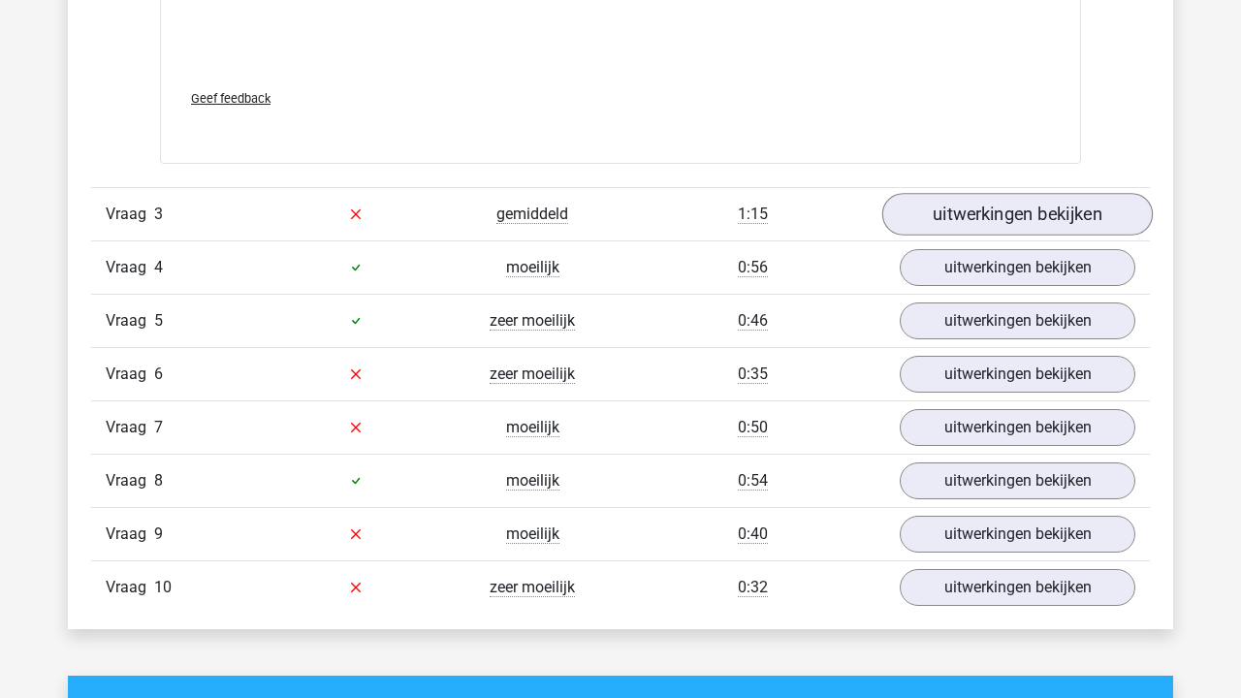
click at [1009, 202] on link "uitwerkingen bekijken" at bounding box center [1017, 214] width 270 height 43
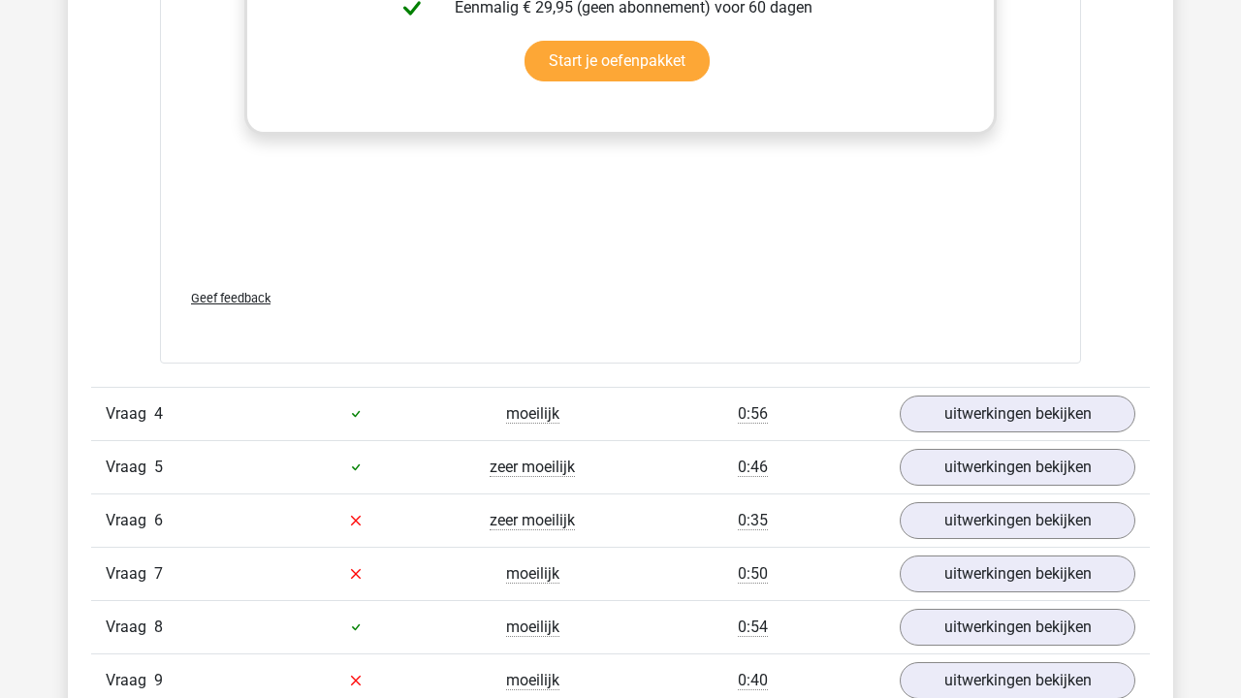
scroll to position [4691, 1]
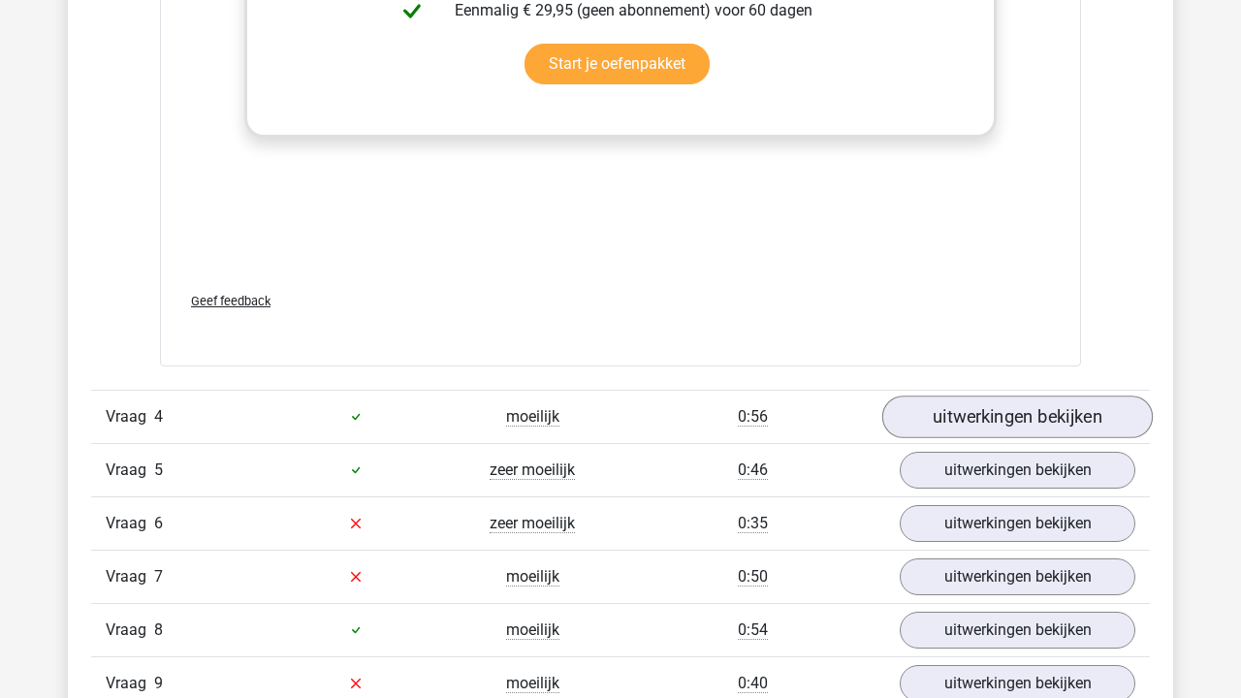
click at [960, 430] on link "uitwerkingen bekijken" at bounding box center [1017, 416] width 270 height 43
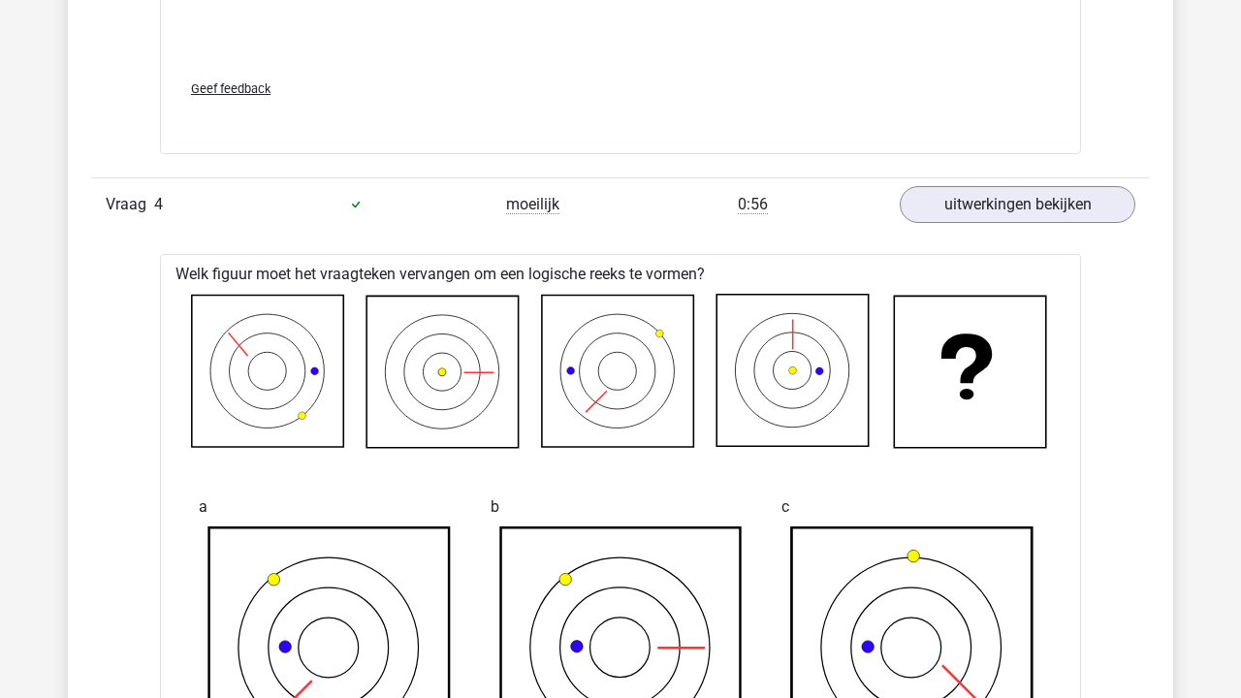
scroll to position [4904, 0]
click at [1004, 179] on div "Vraag 4 moeilijk 0:56 uitwerkingen bekijken" at bounding box center [620, 202] width 1058 height 53
click at [996, 205] on link "uitwerkingen bekijken" at bounding box center [1017, 203] width 270 height 43
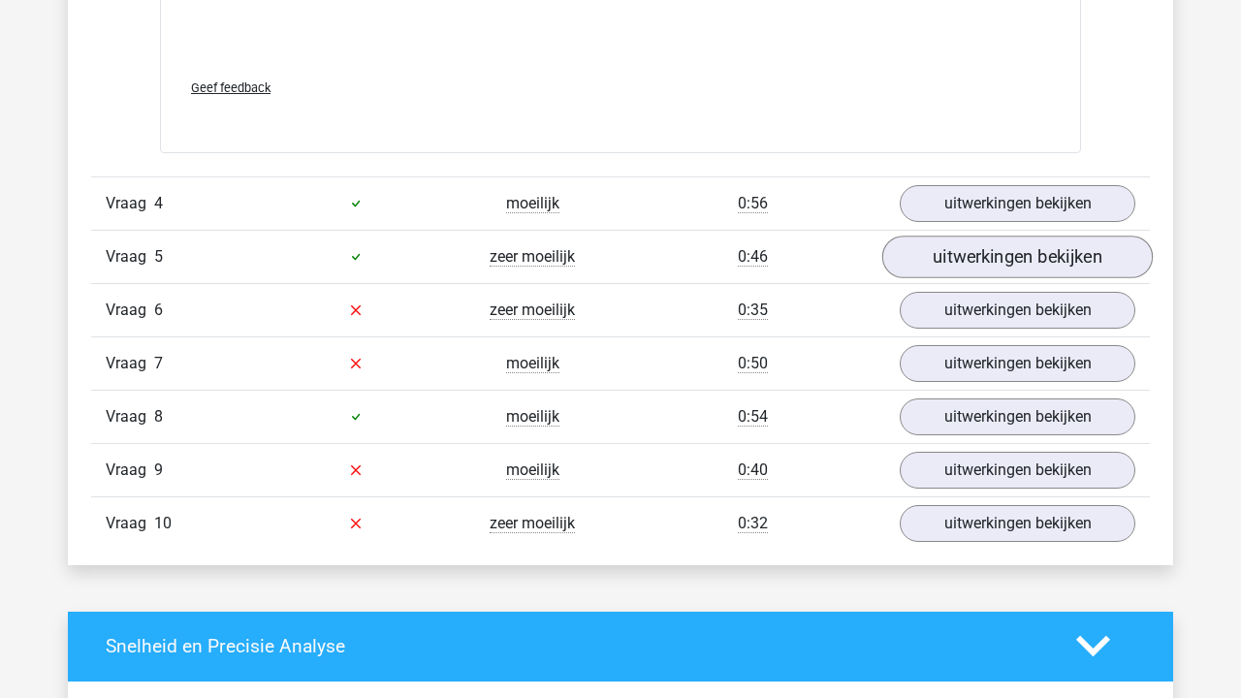
click at [966, 247] on link "uitwerkingen bekijken" at bounding box center [1017, 257] width 270 height 43
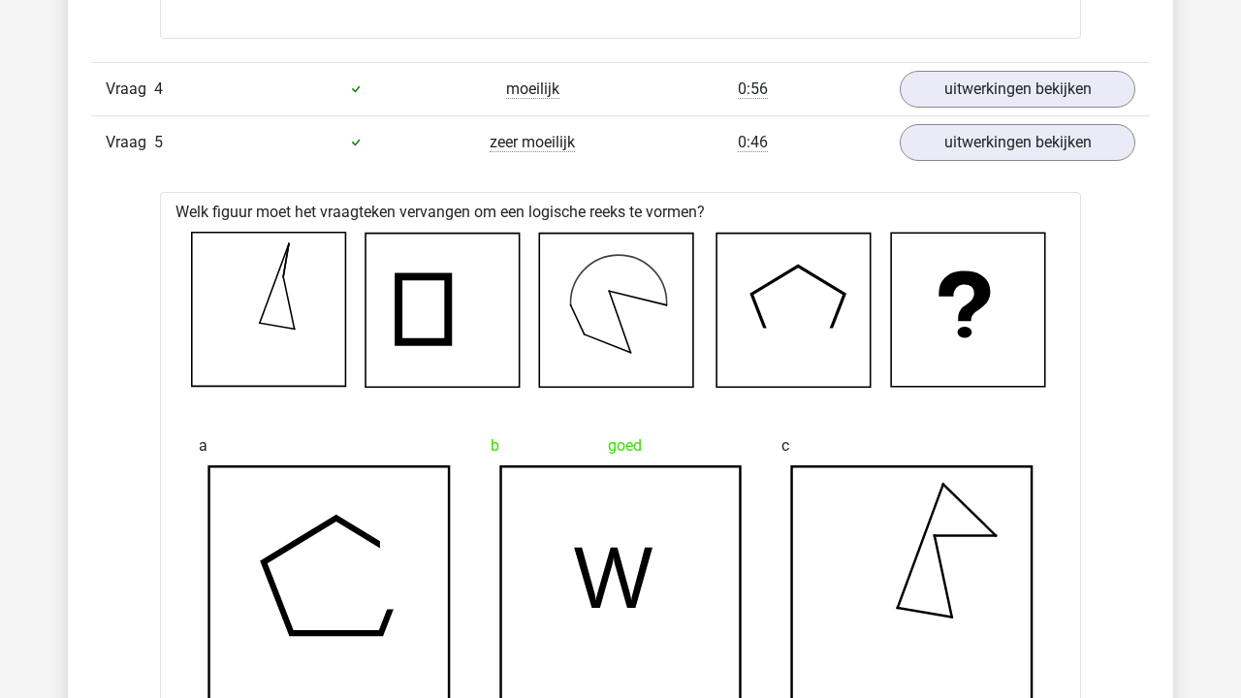
scroll to position [5052, 0]
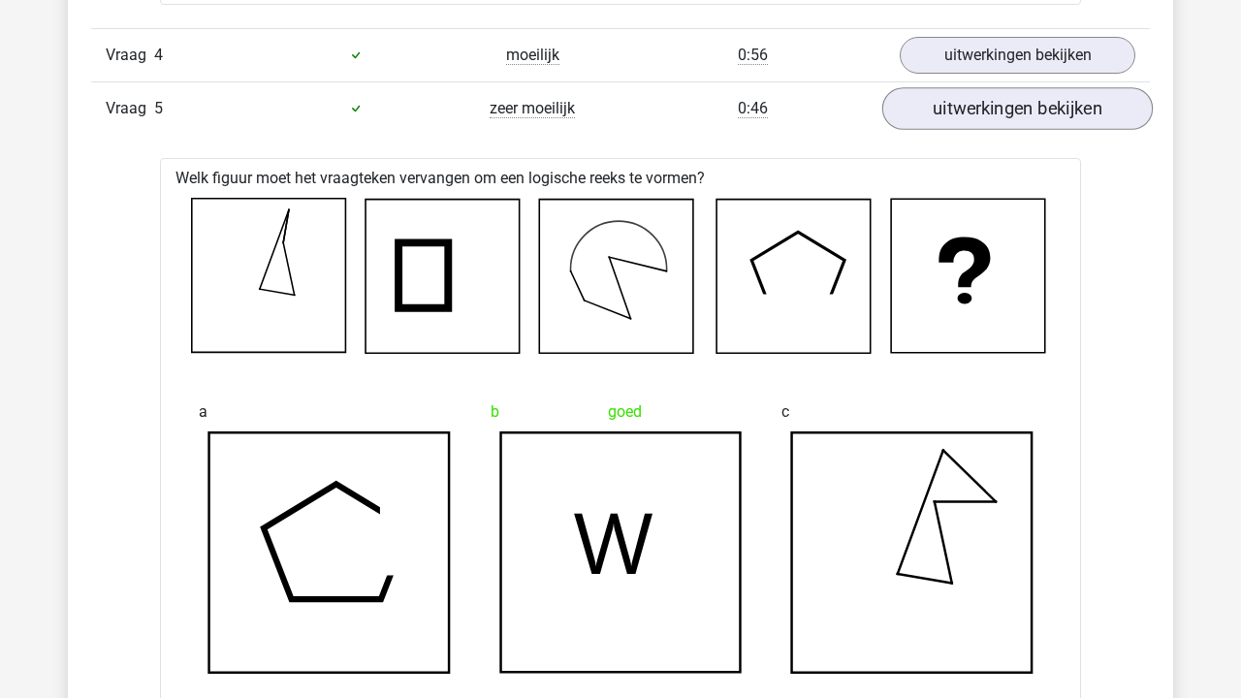
click at [1007, 114] on link "uitwerkingen bekijken" at bounding box center [1017, 108] width 270 height 43
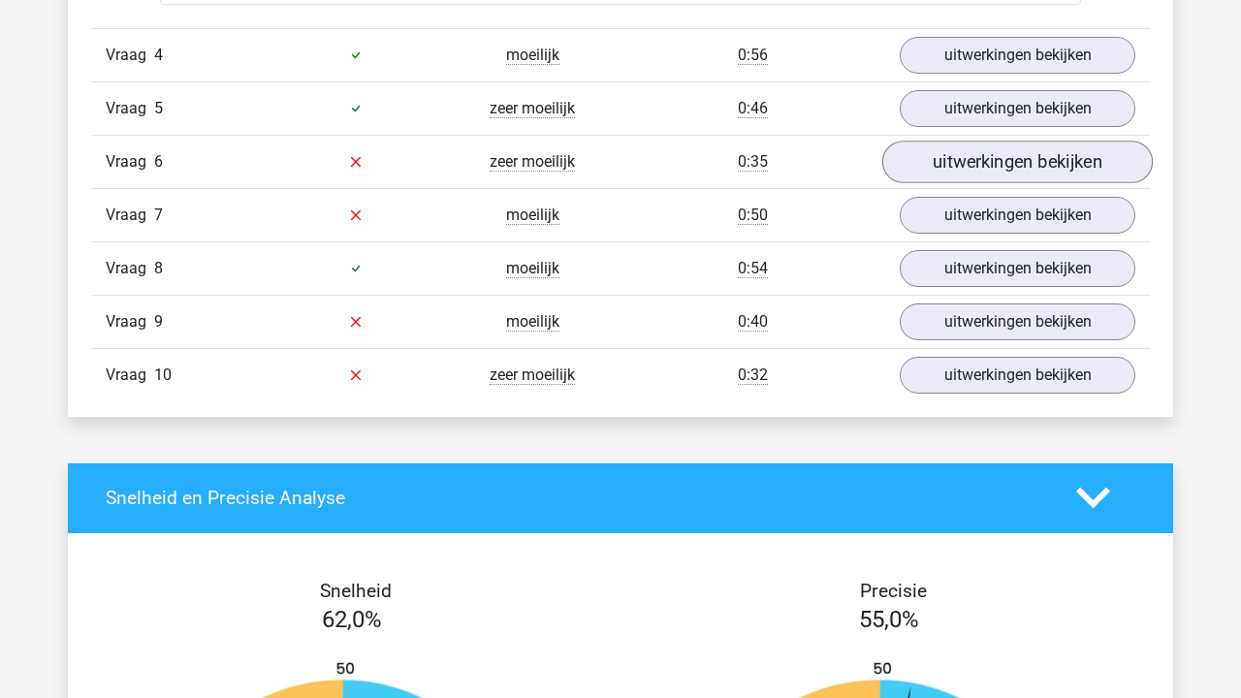
click at [990, 162] on link "uitwerkingen bekijken" at bounding box center [1017, 162] width 270 height 43
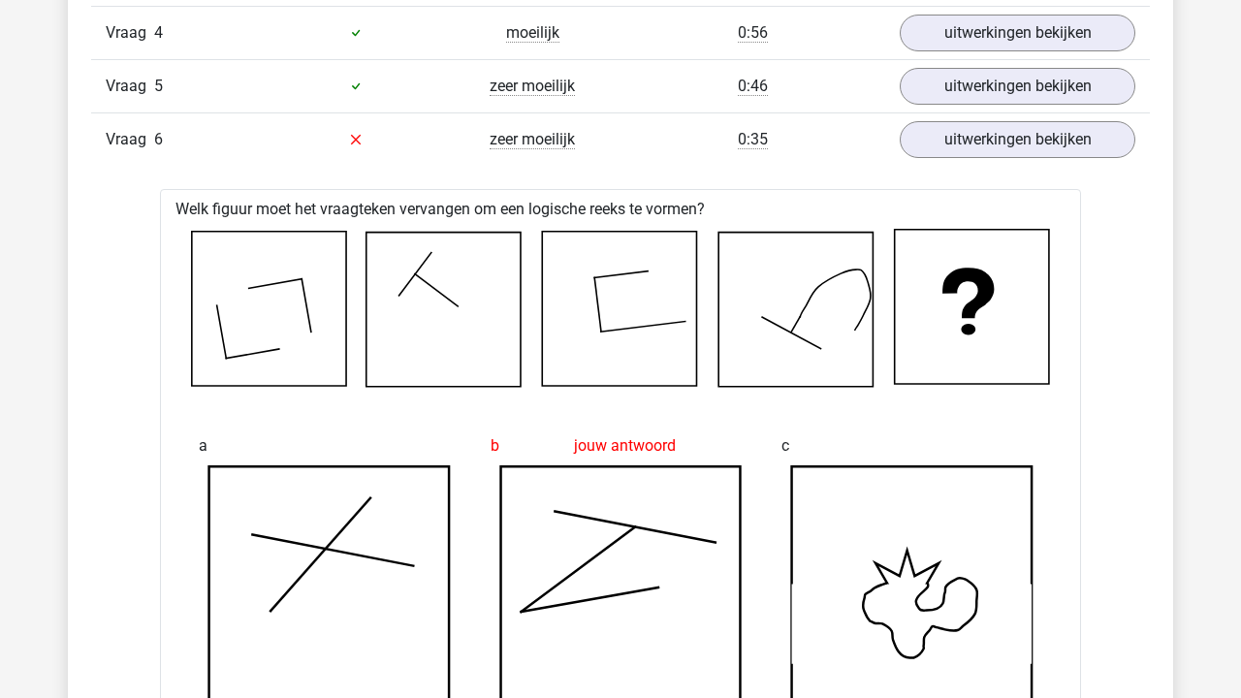
scroll to position [4977, 0]
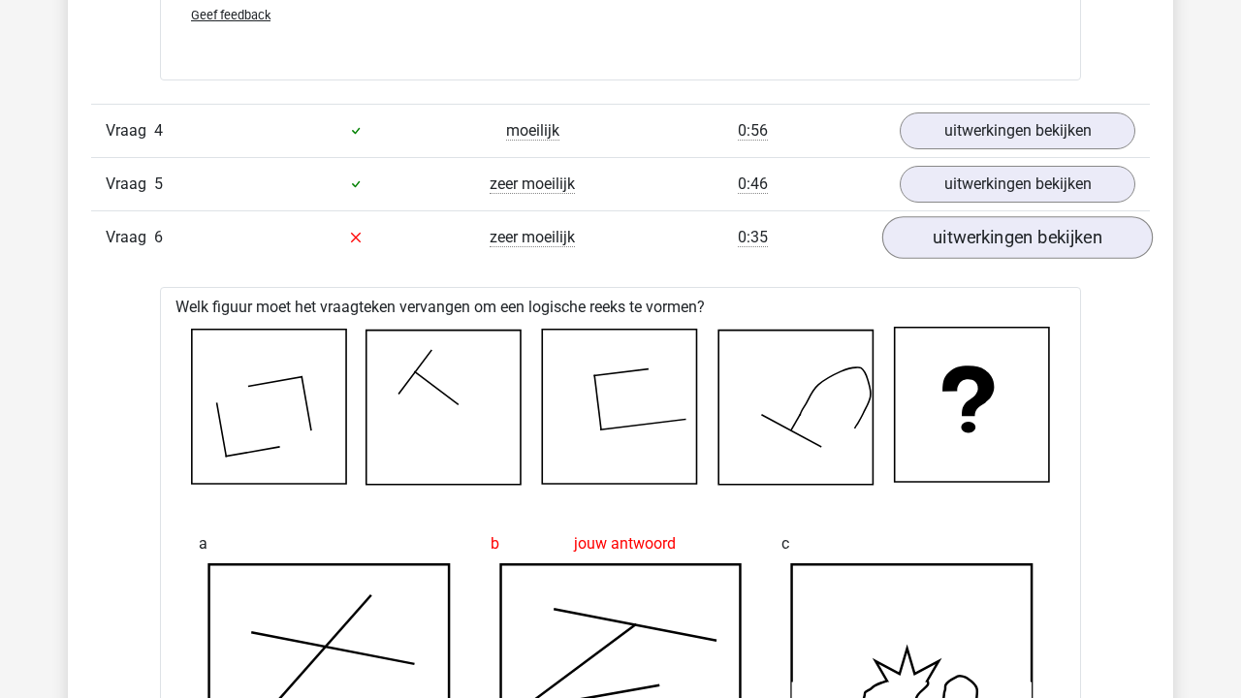
click at [995, 226] on link "uitwerkingen bekijken" at bounding box center [1017, 237] width 270 height 43
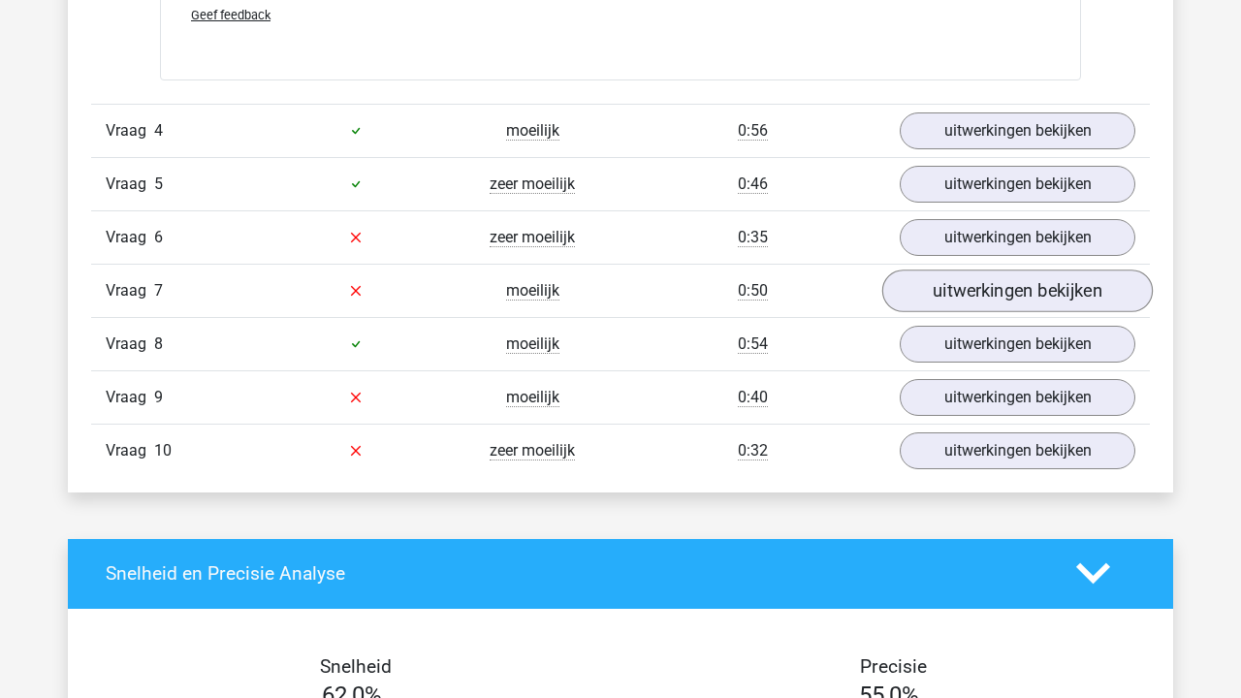
click at [977, 282] on link "uitwerkingen bekijken" at bounding box center [1017, 290] width 270 height 43
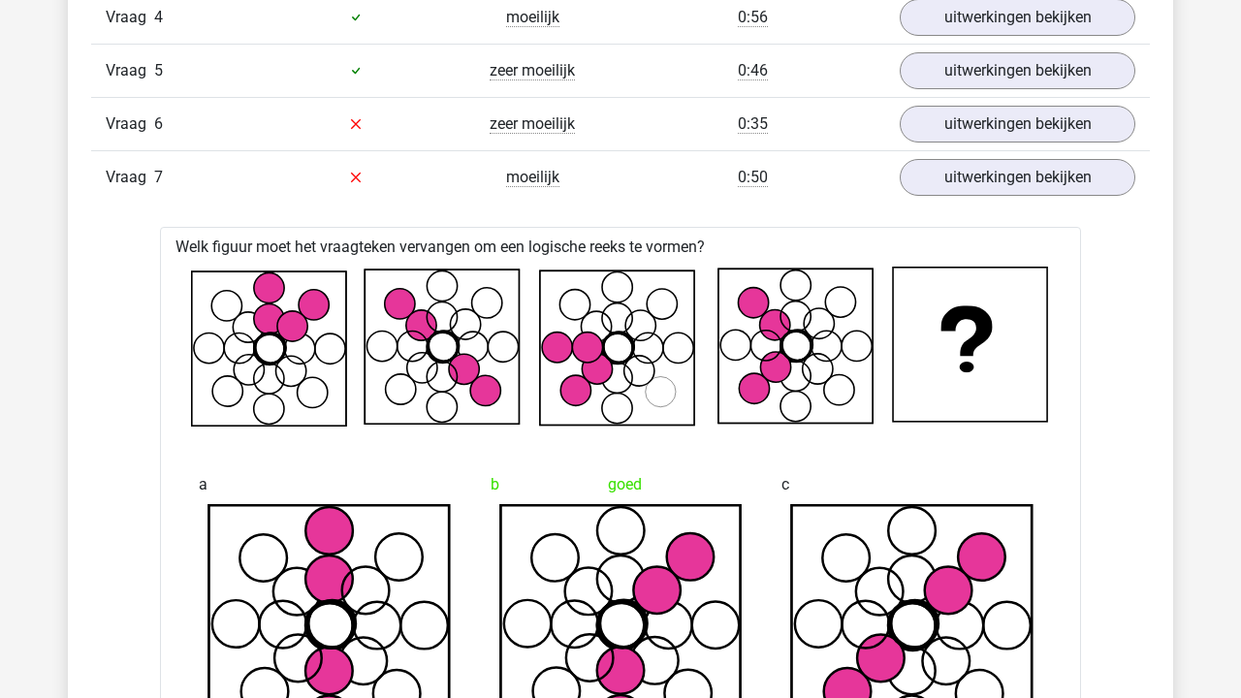
scroll to position [4922, 0]
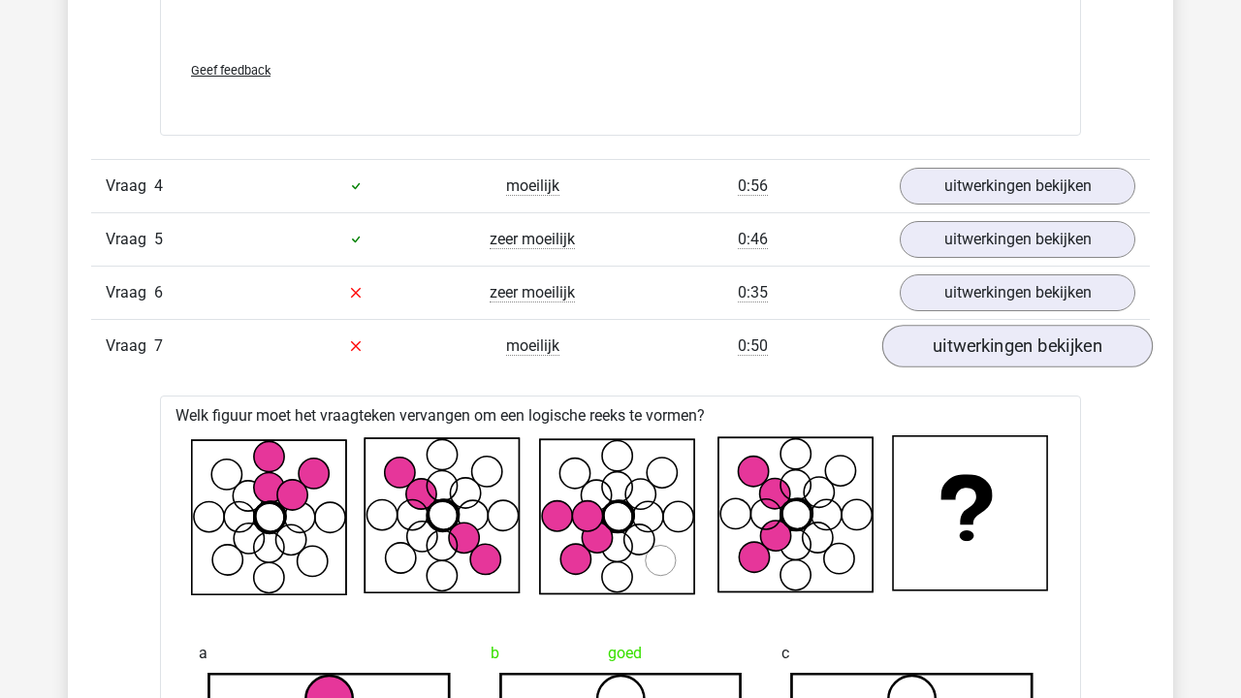
click at [964, 351] on link "uitwerkingen bekijken" at bounding box center [1017, 346] width 270 height 43
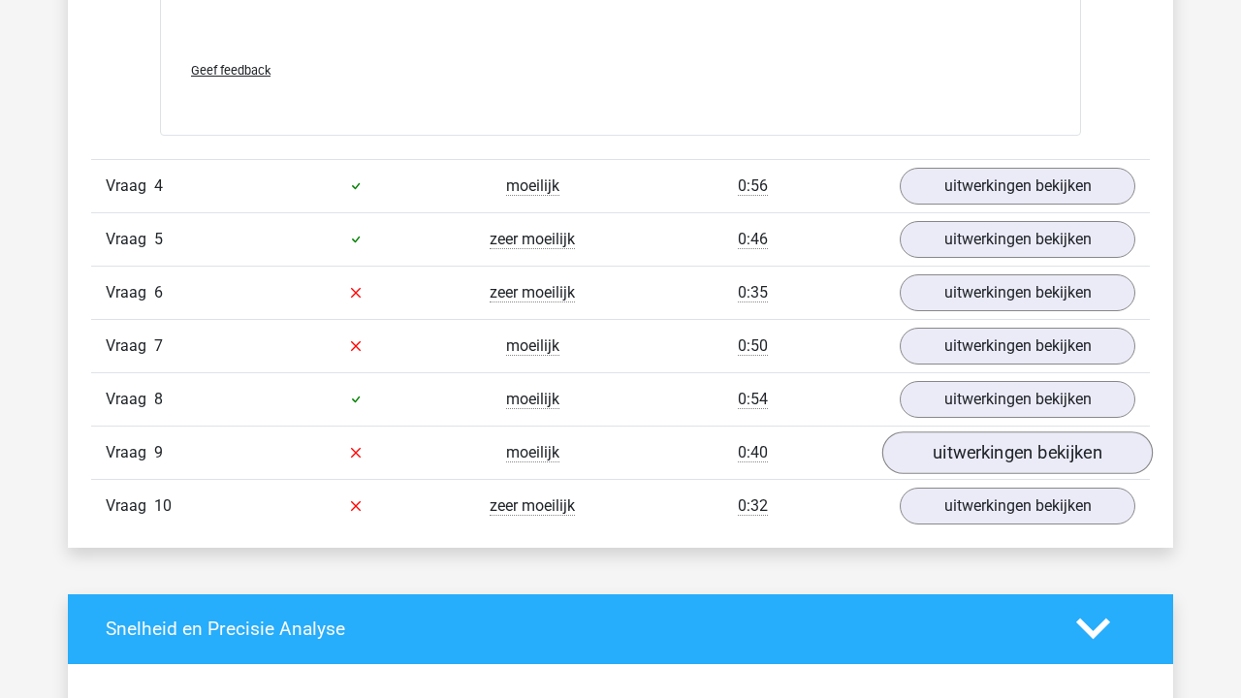
click at [956, 456] on link "uitwerkingen bekijken" at bounding box center [1017, 452] width 270 height 43
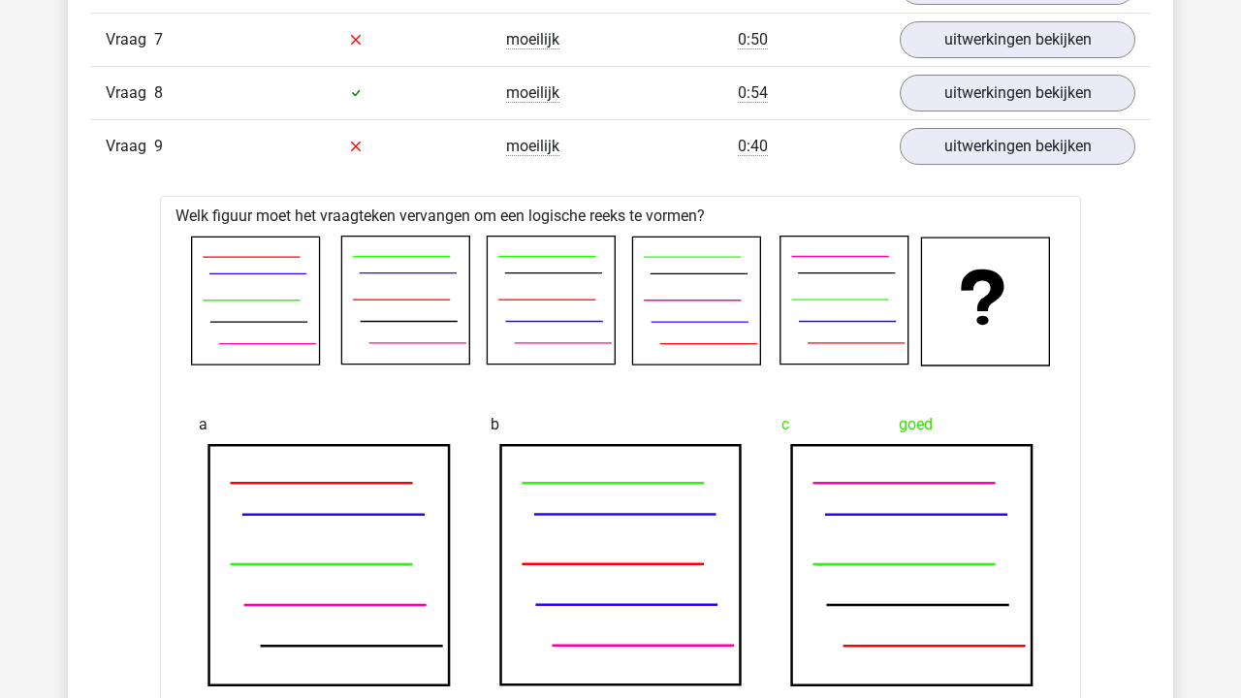
scroll to position [5229, 0]
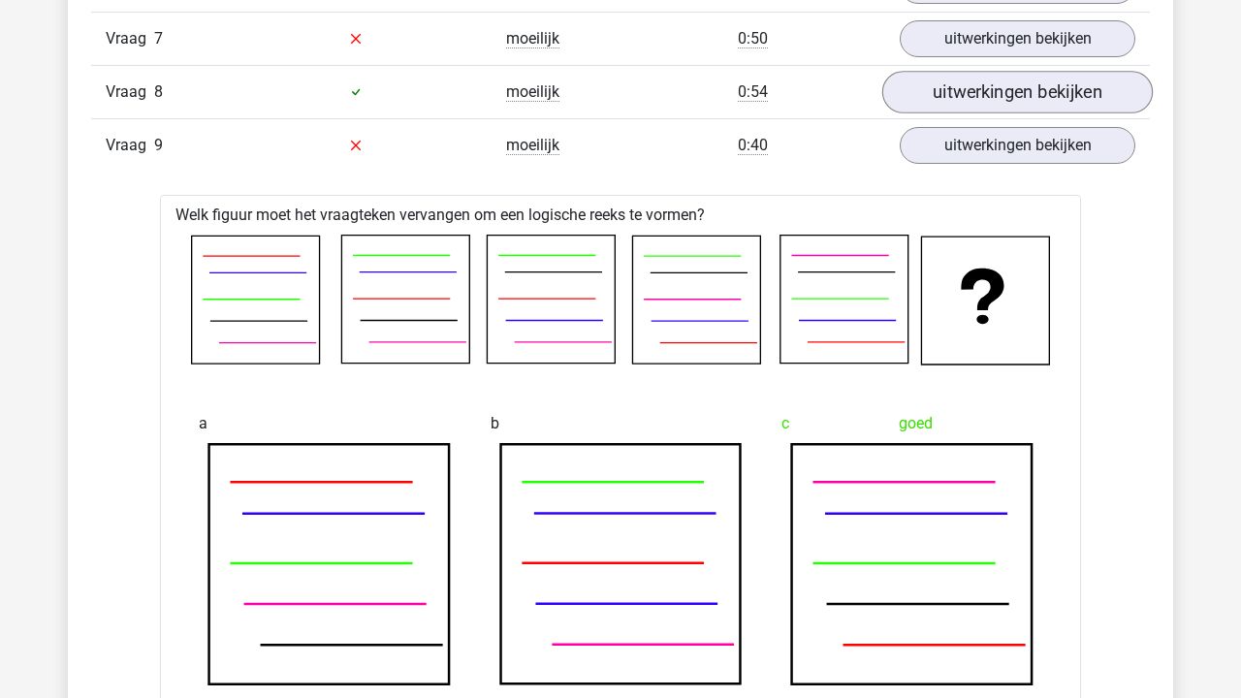
click at [1004, 87] on link "uitwerkingen bekijken" at bounding box center [1017, 92] width 270 height 43
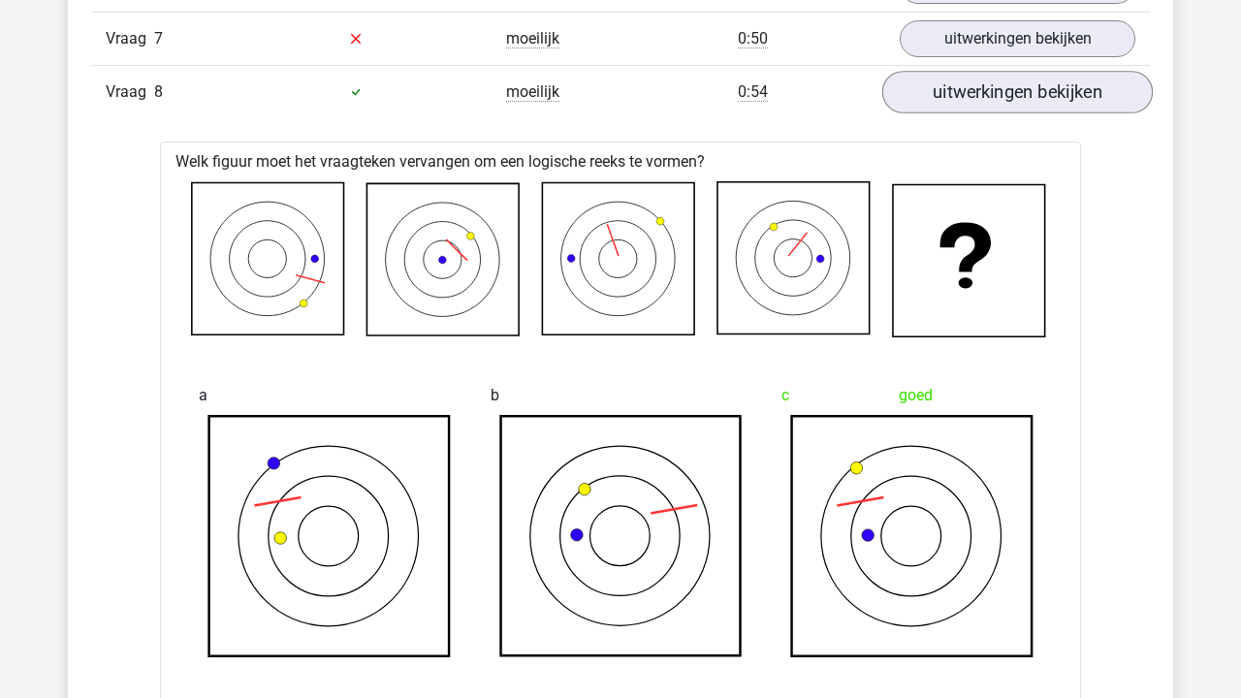
click at [1004, 87] on link "uitwerkingen bekijken" at bounding box center [1017, 92] width 270 height 43
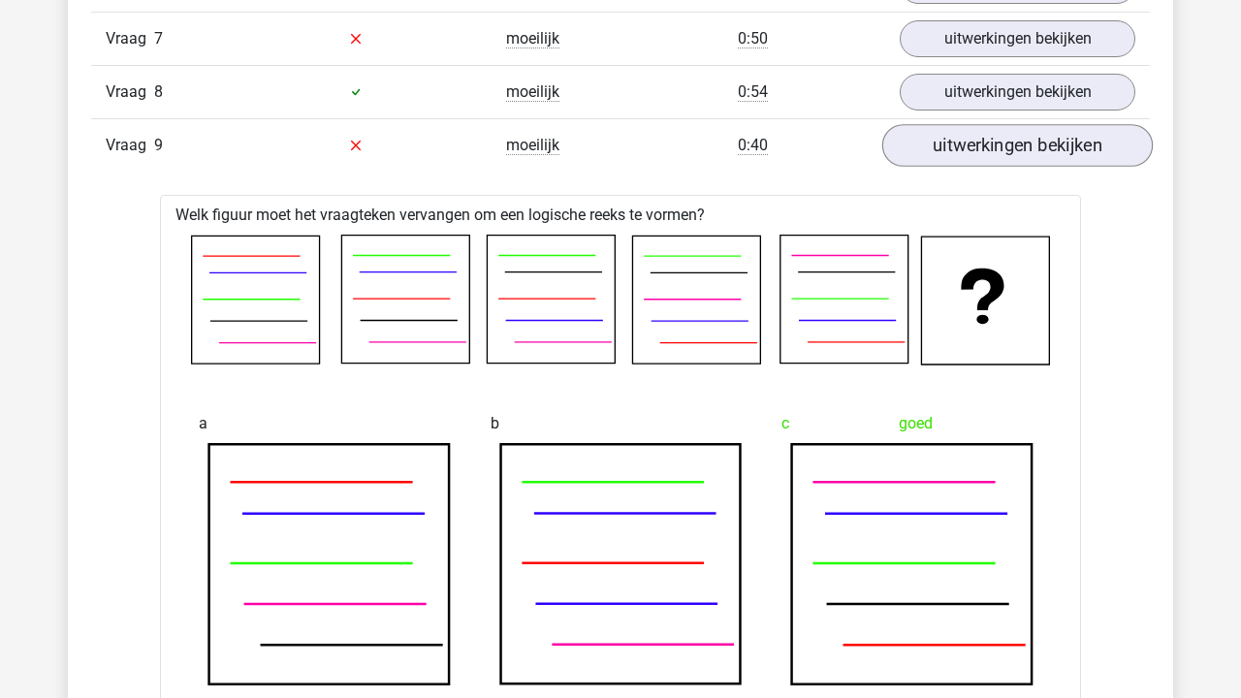
click at [1009, 157] on link "uitwerkingen bekijken" at bounding box center [1017, 145] width 270 height 43
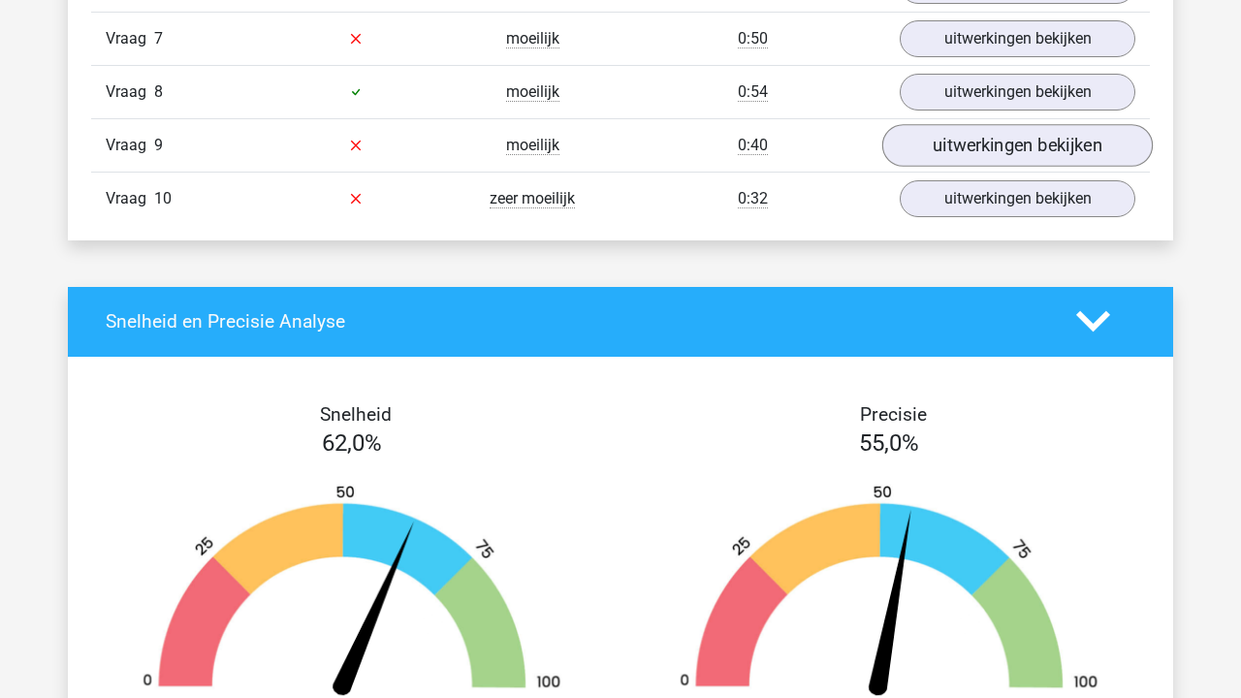
click at [1009, 157] on link "uitwerkingen bekijken" at bounding box center [1017, 145] width 270 height 43
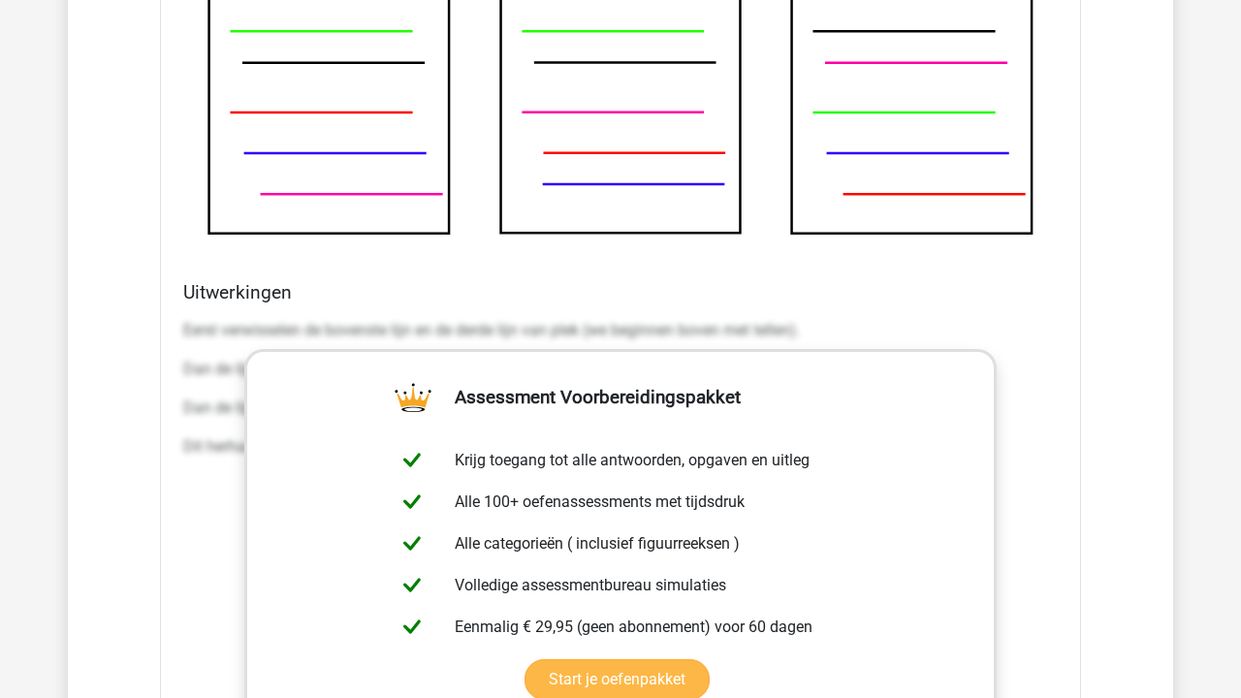
scroll to position [6674, 0]
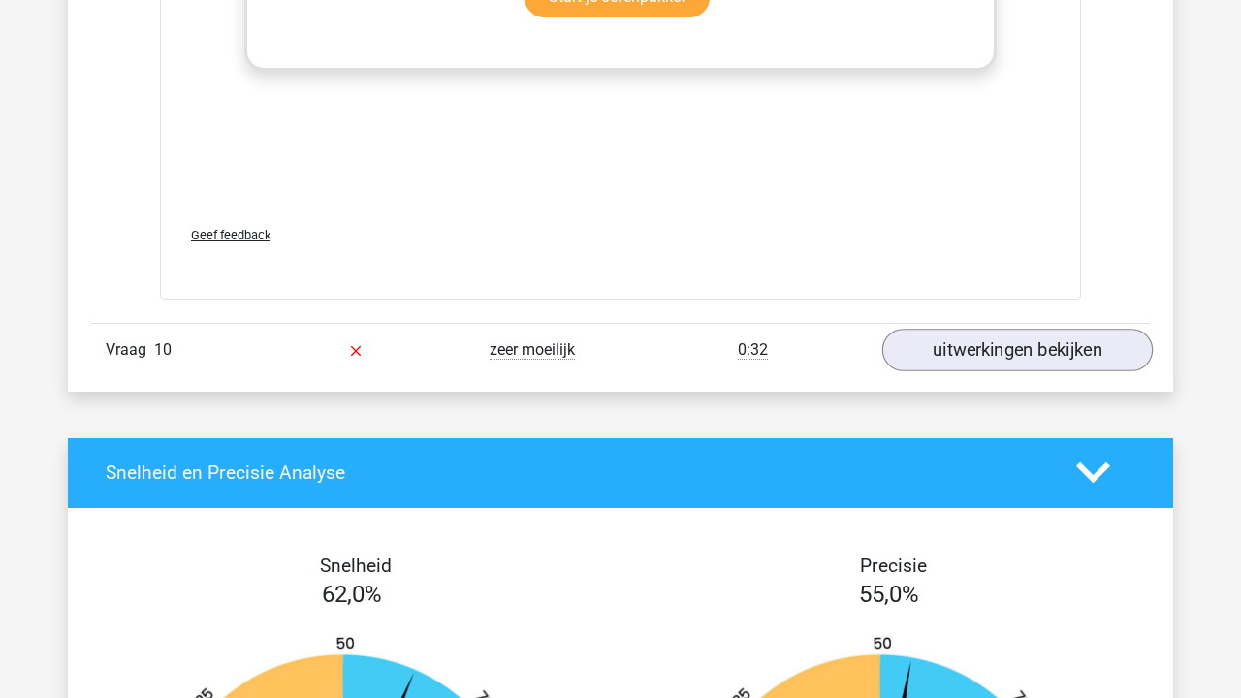
click at [991, 358] on link "uitwerkingen bekijken" at bounding box center [1017, 350] width 270 height 43
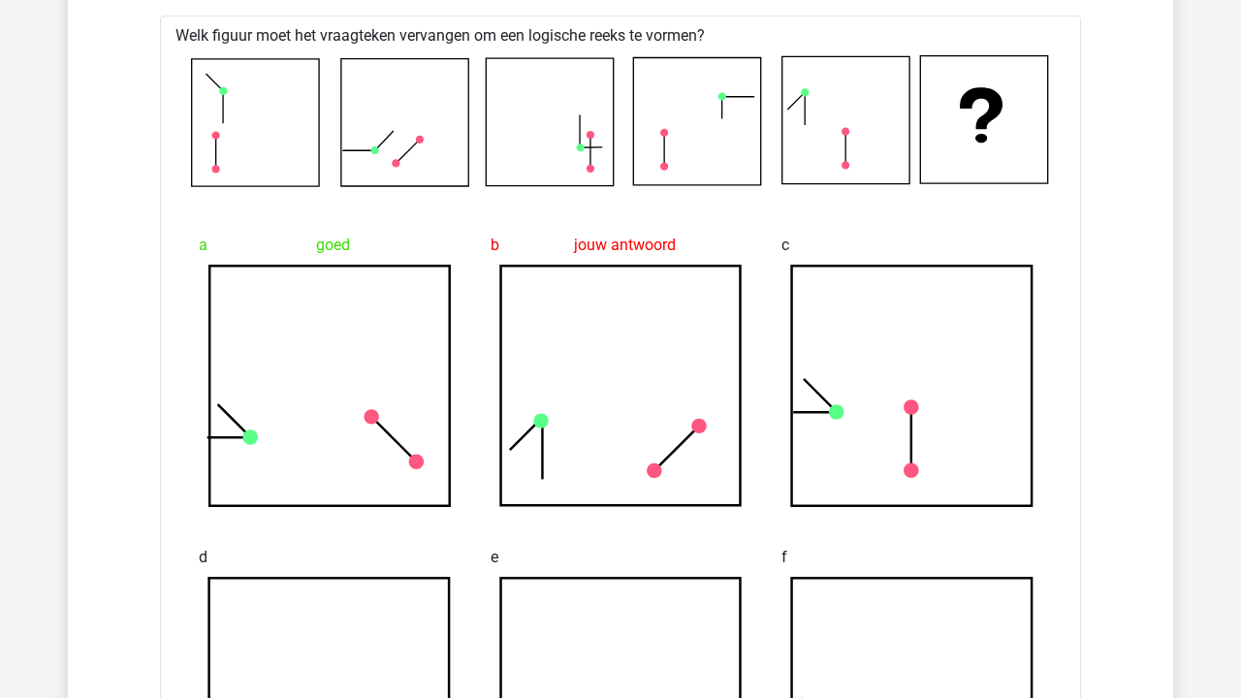
scroll to position [7043, 0]
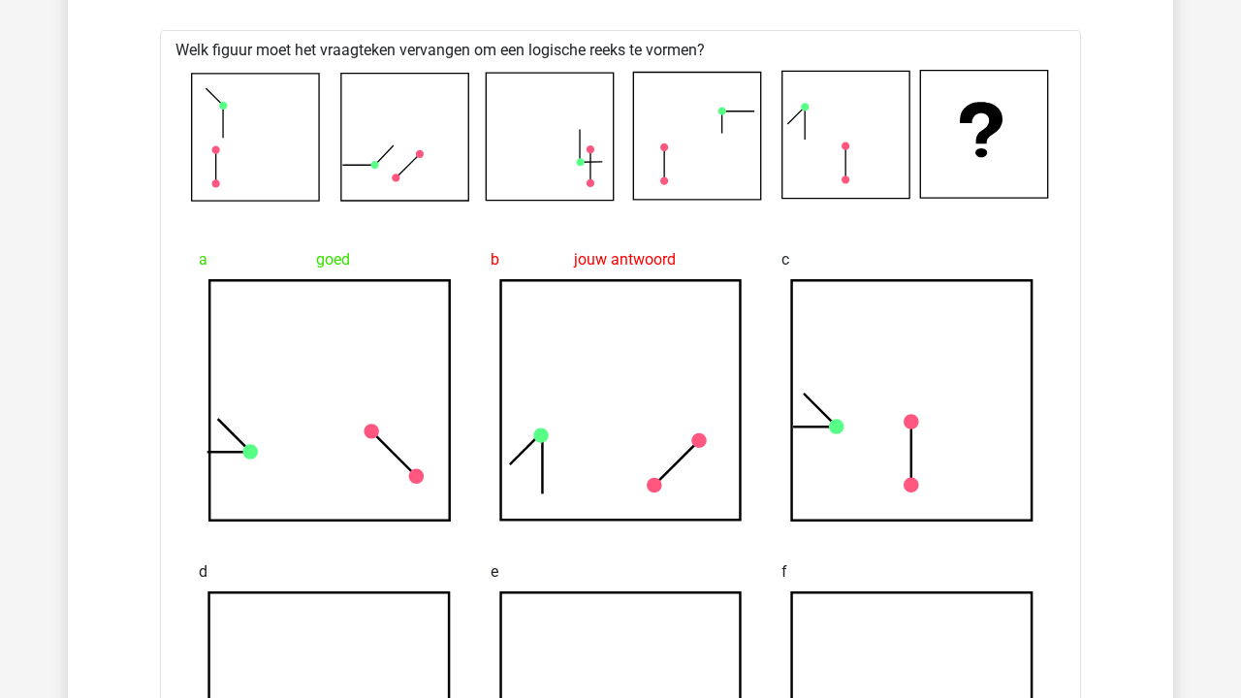
click at [440, 393] on icon at bounding box center [329, 400] width 240 height 240
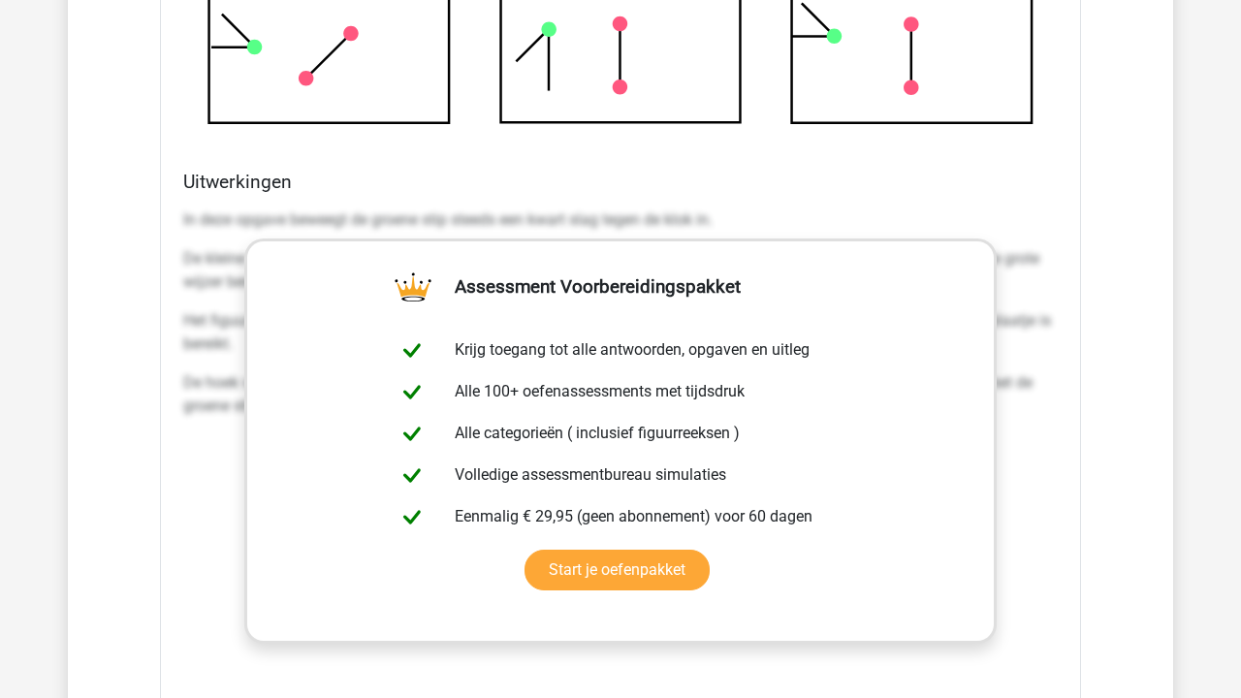
scroll to position [7975, 0]
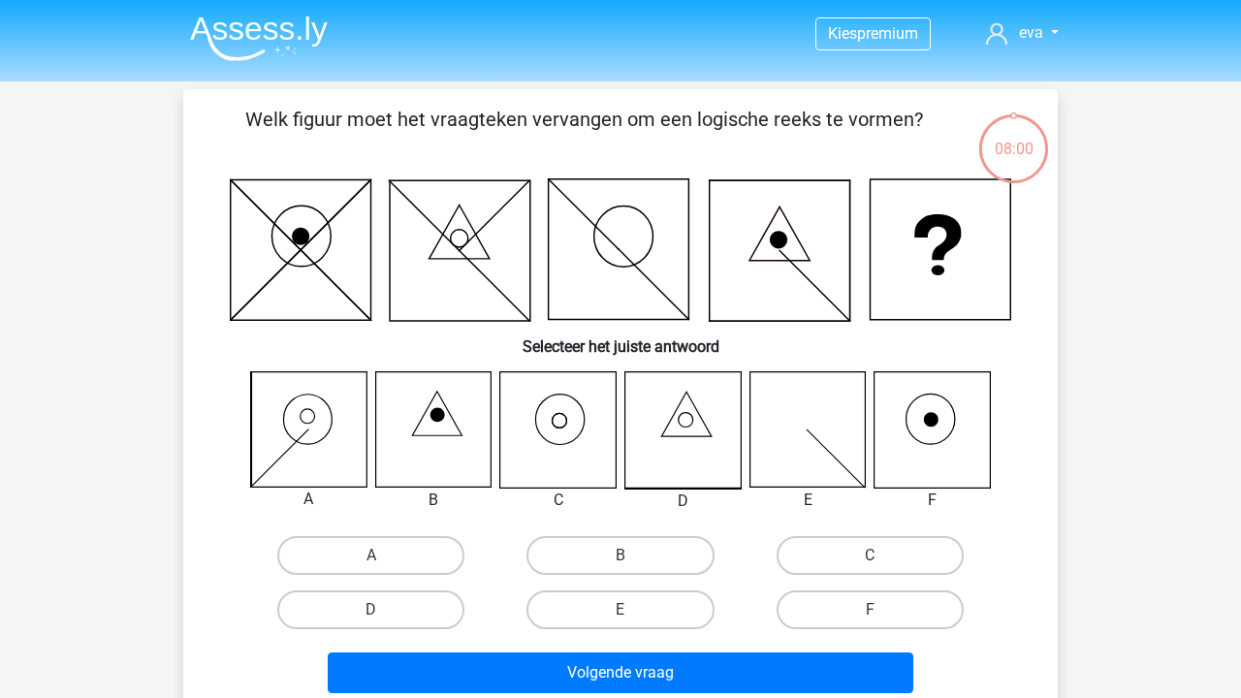
click at [301, 28] on img at bounding box center [259, 39] width 138 height 46
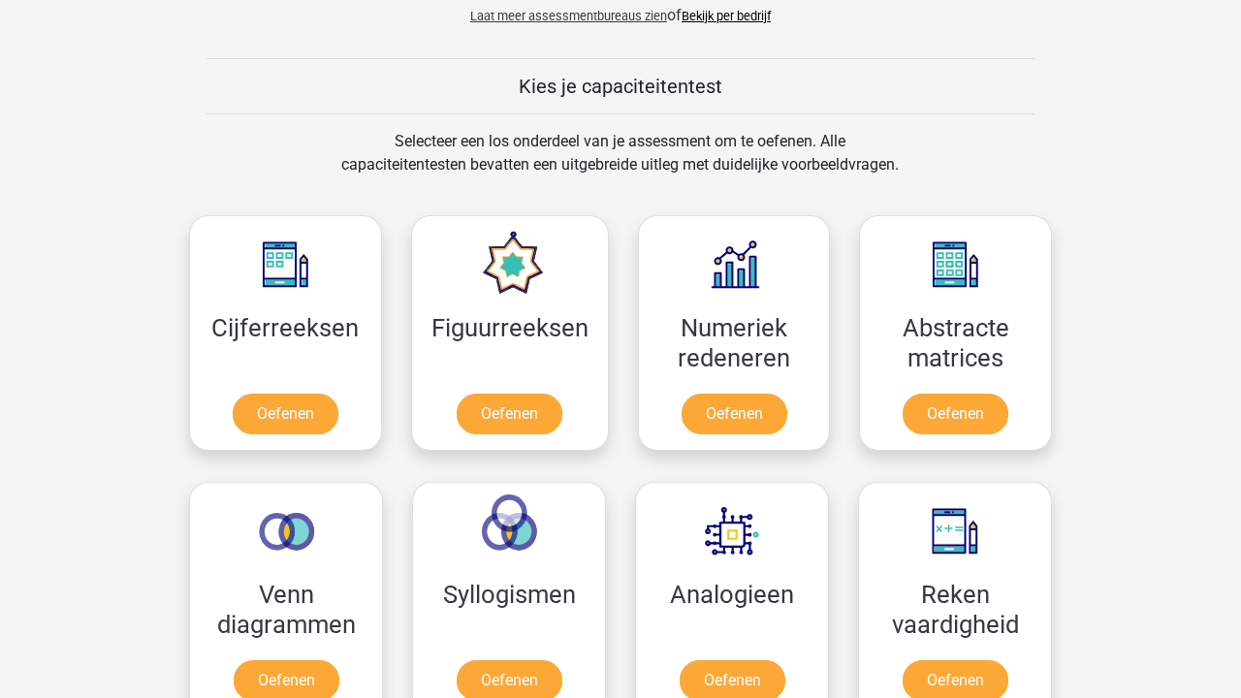
scroll to position [695, 0]
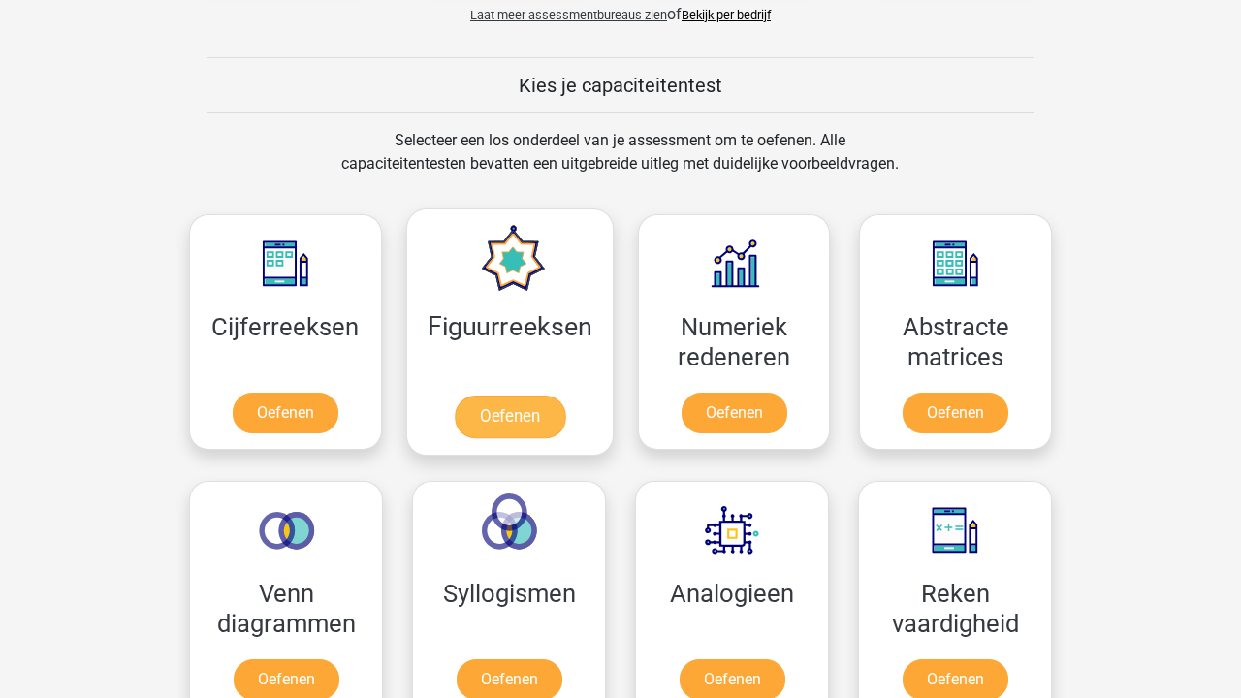
click at [509, 395] on link "Oefenen" at bounding box center [509, 416] width 110 height 43
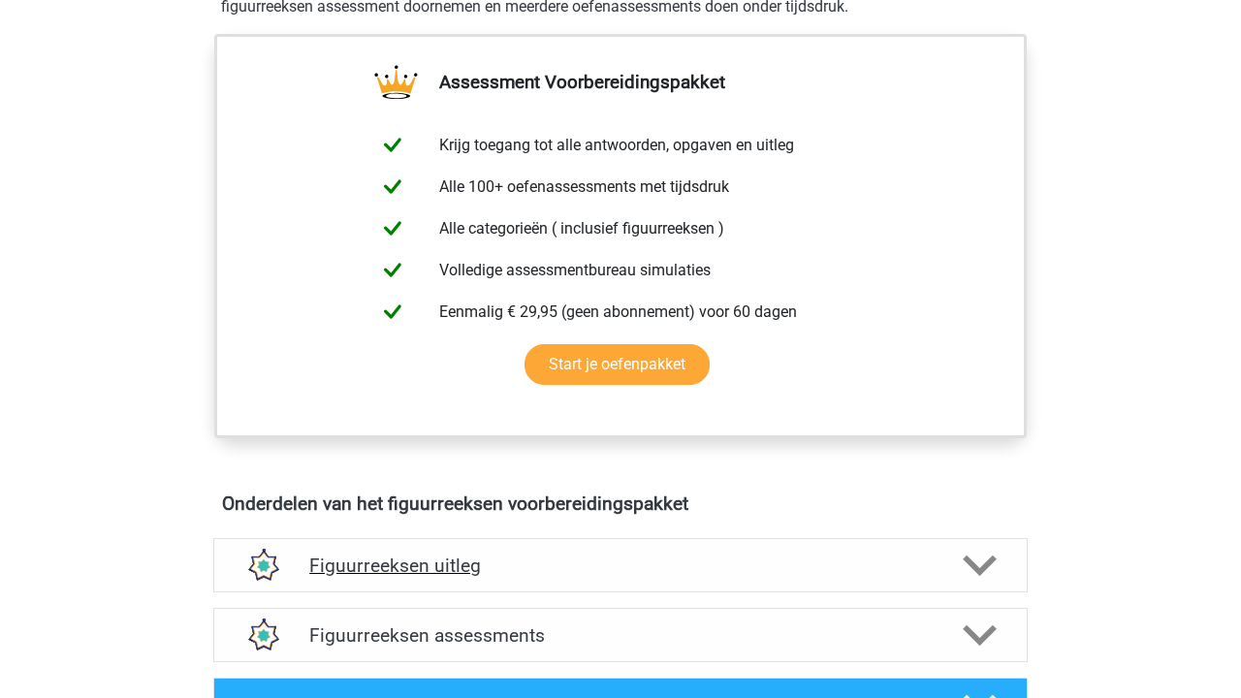
scroll to position [1013, 0]
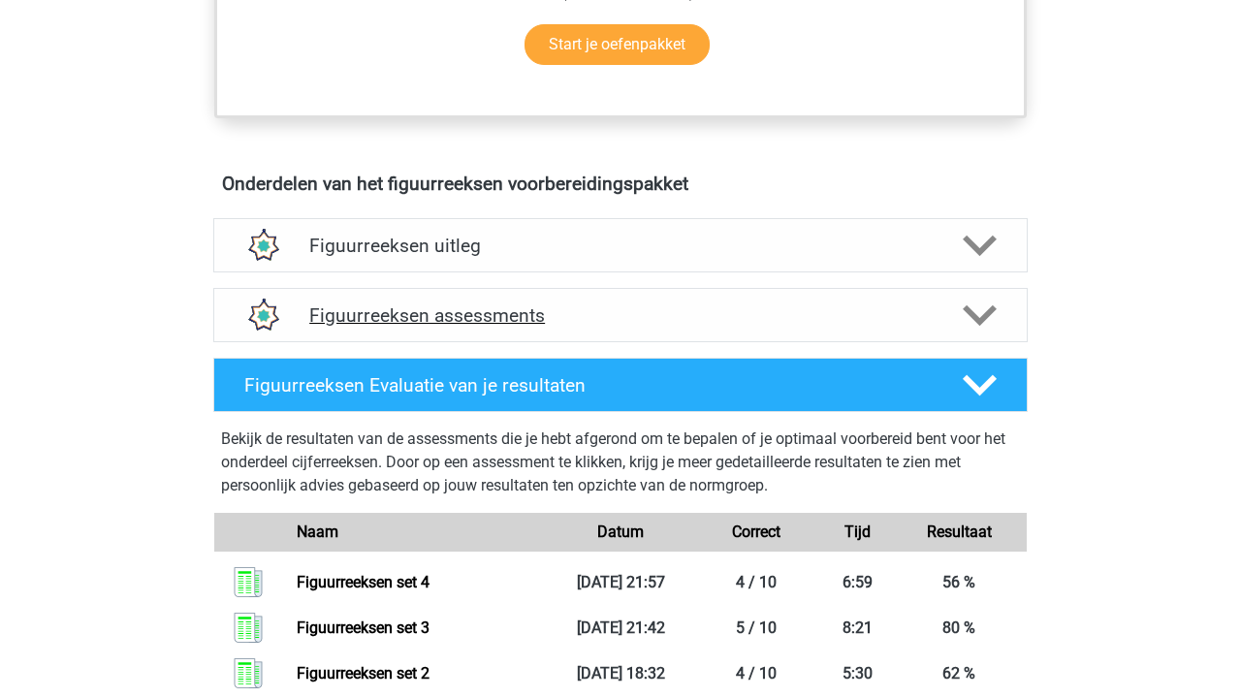
click at [597, 326] on div "Figuurreeksen assessments" at bounding box center [620, 315] width 814 height 54
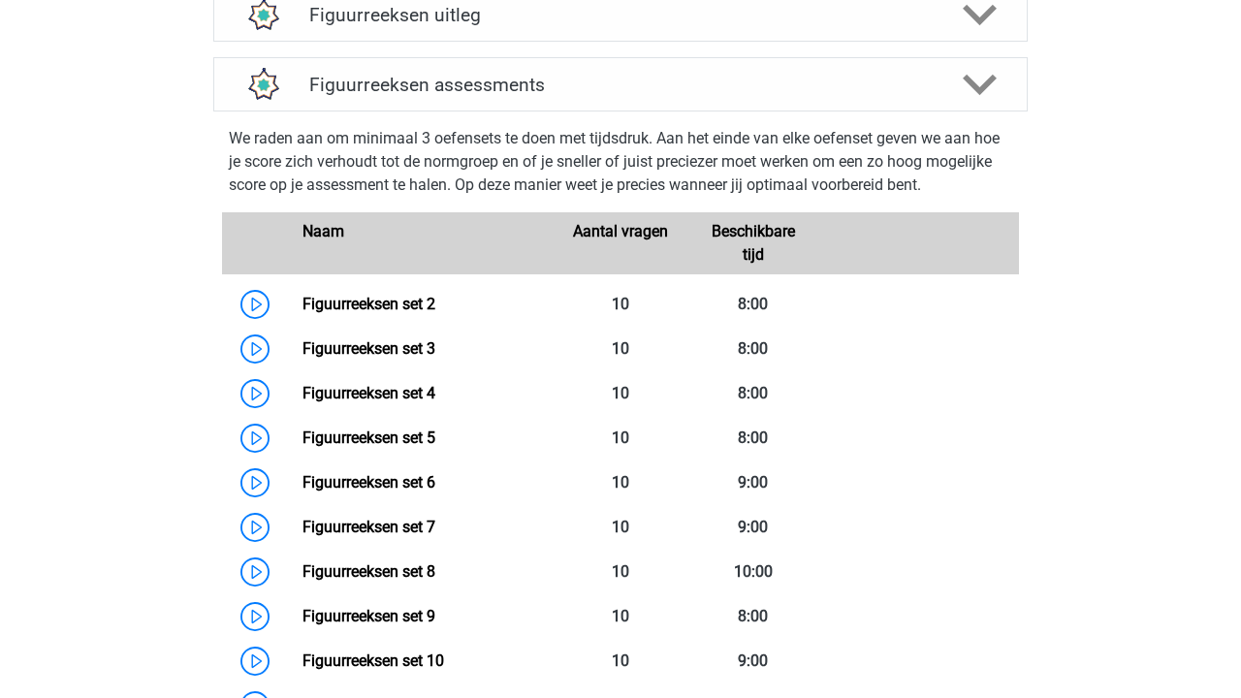
scroll to position [1306, 0]
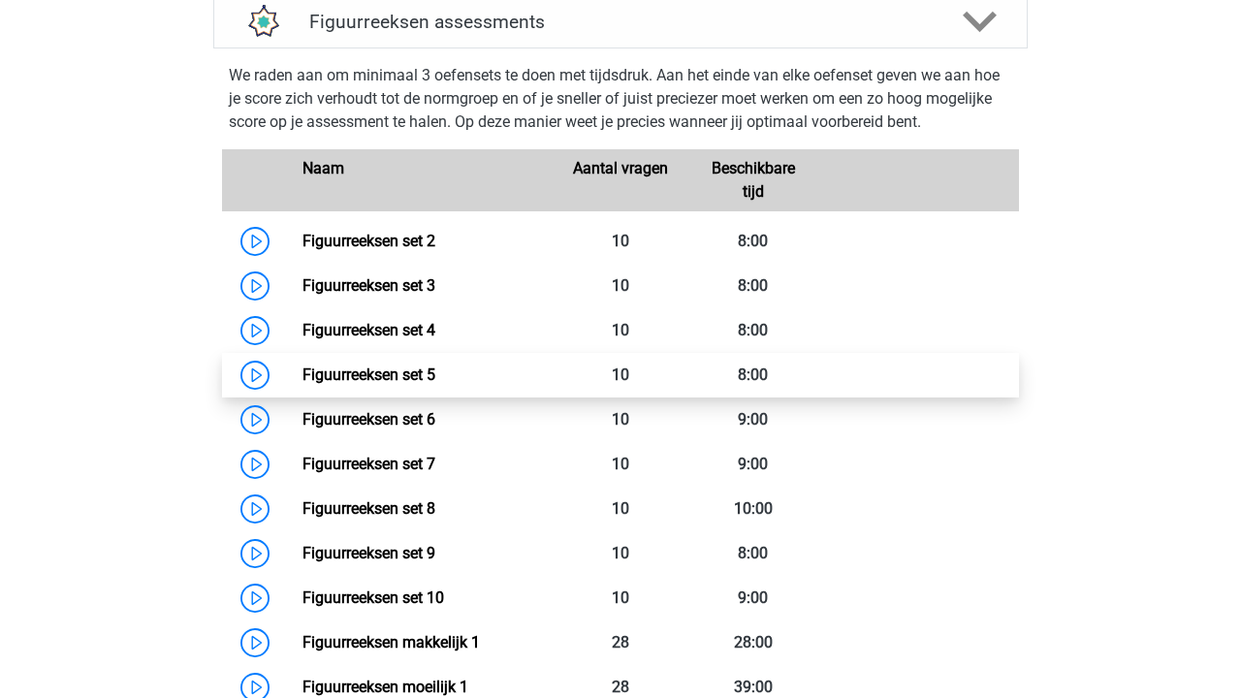
click at [435, 376] on link "Figuurreeksen set 5" at bounding box center [368, 374] width 133 height 18
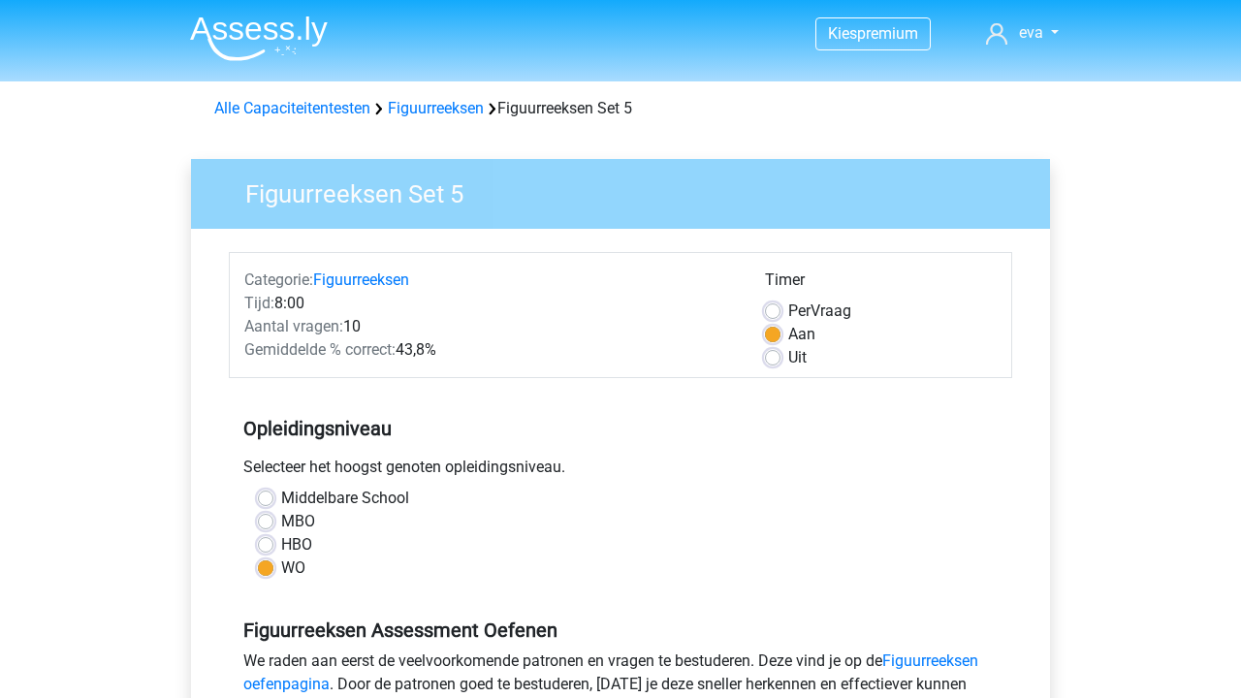
scroll to position [344, 0]
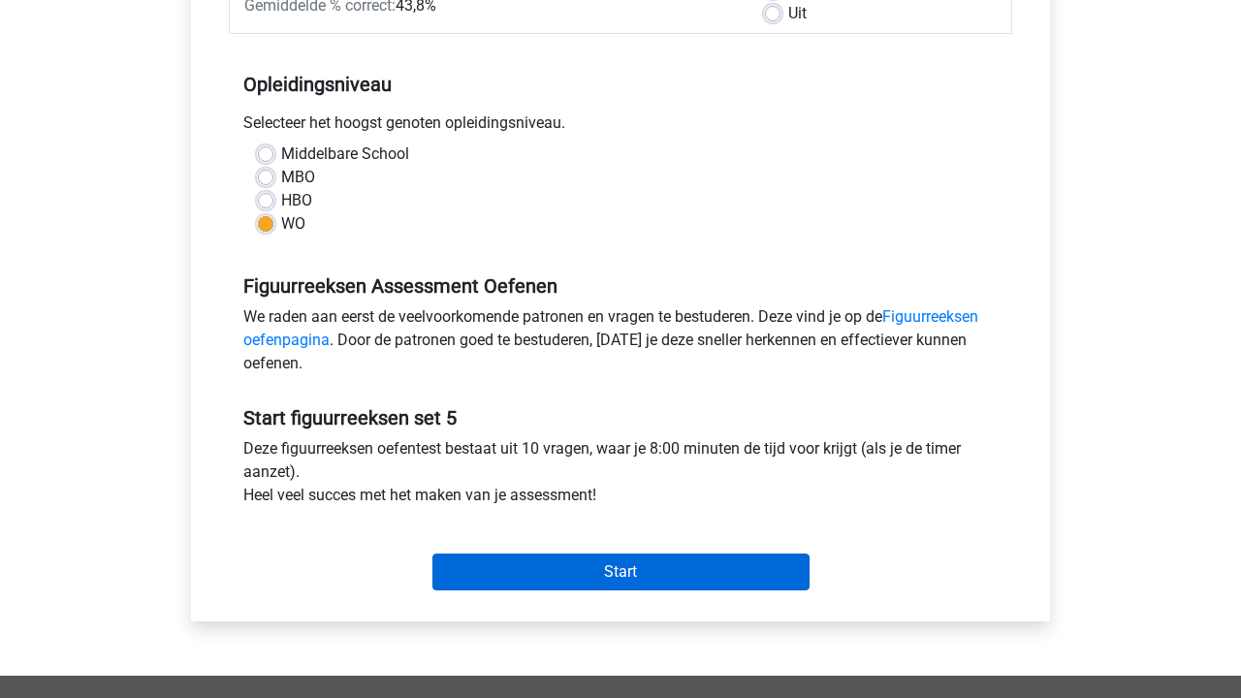
click at [625, 571] on input "Start" at bounding box center [620, 571] width 377 height 37
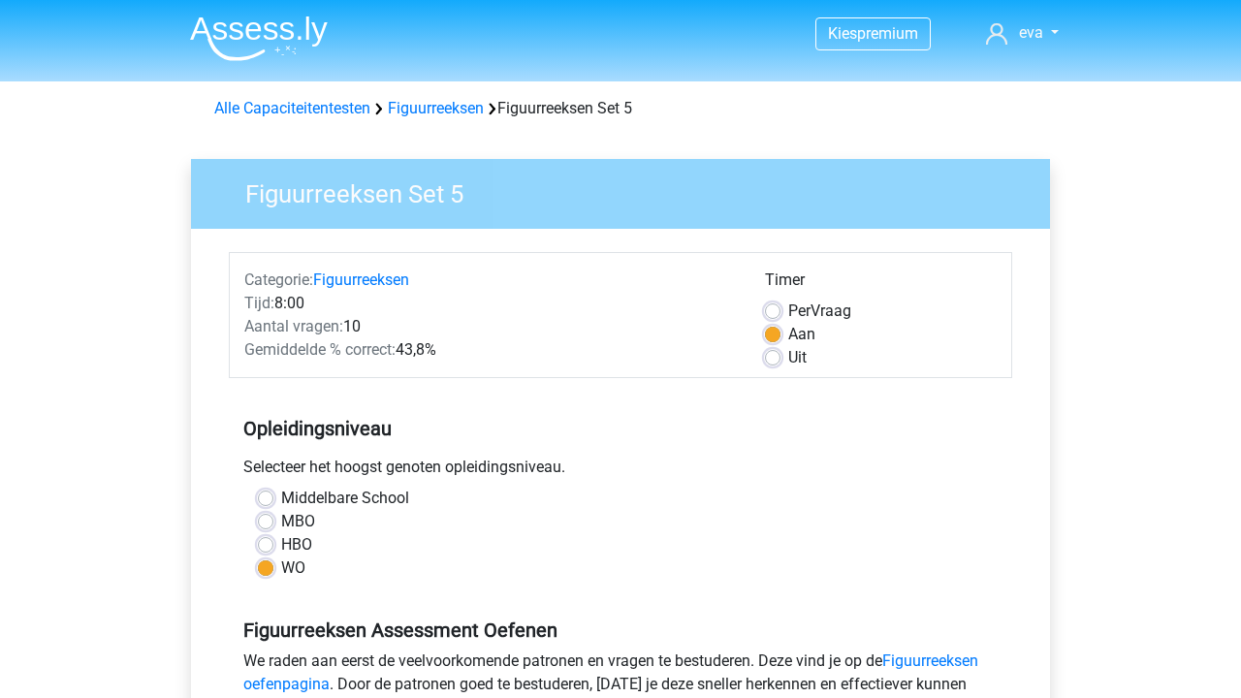
scroll to position [-1, 0]
click at [315, 40] on img at bounding box center [259, 39] width 138 height 46
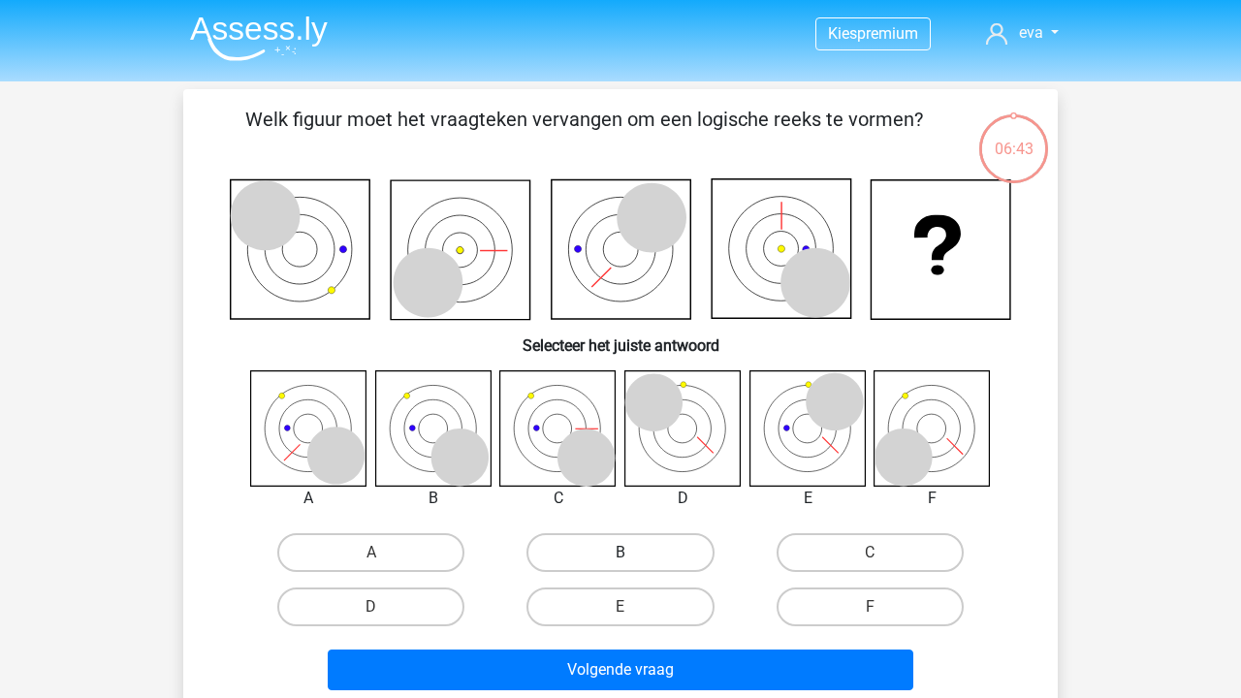
click at [629, 546] on label "B" at bounding box center [619, 552] width 187 height 39
click at [629, 552] on input "B" at bounding box center [626, 558] width 13 height 13
radio input "true"
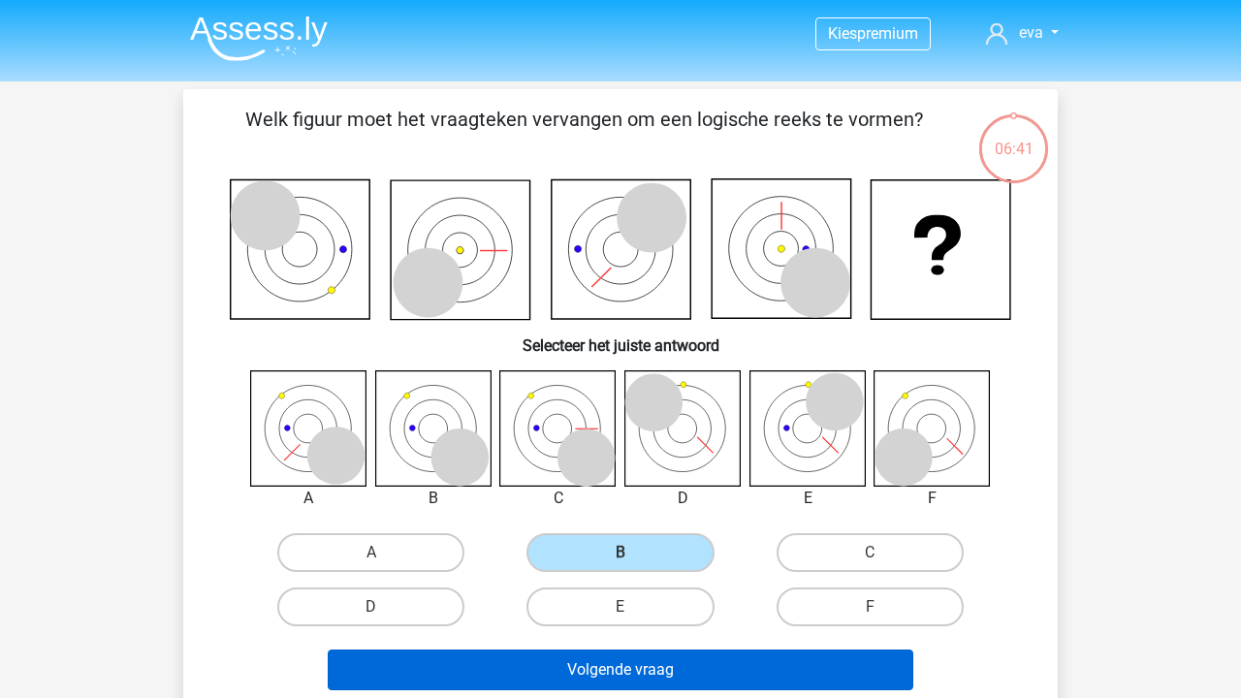
click at [739, 667] on button "Volgende vraag" at bounding box center [621, 669] width 586 height 41
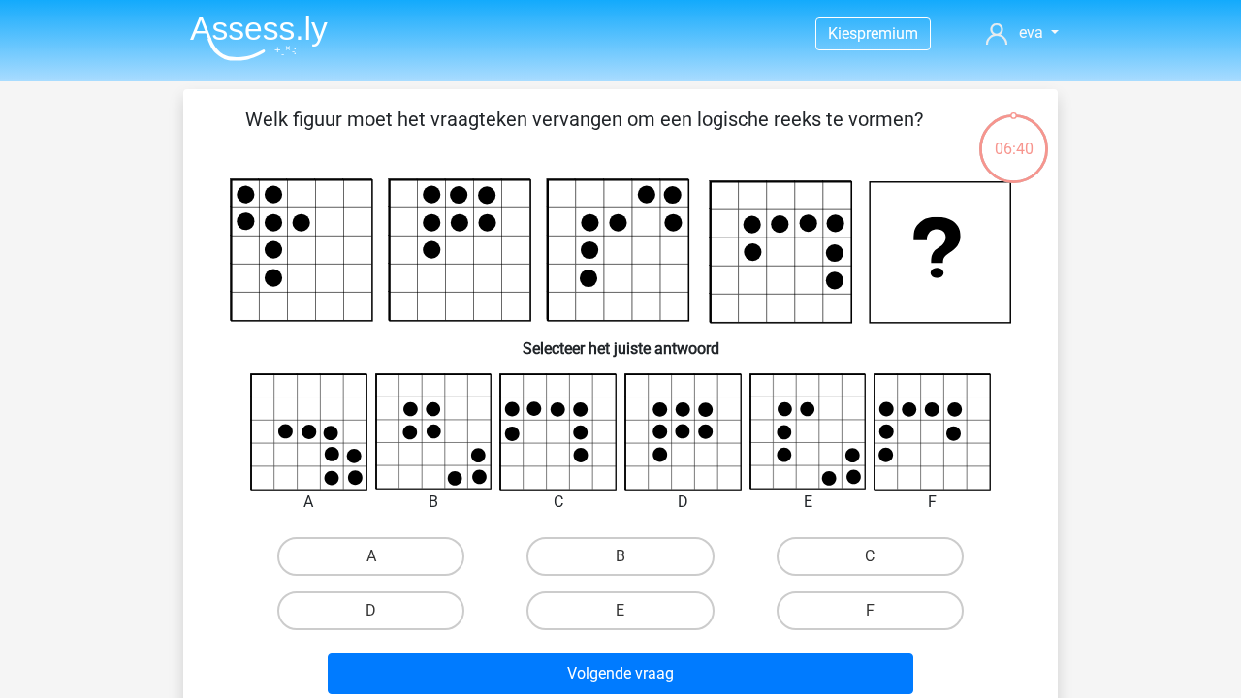
scroll to position [89, 0]
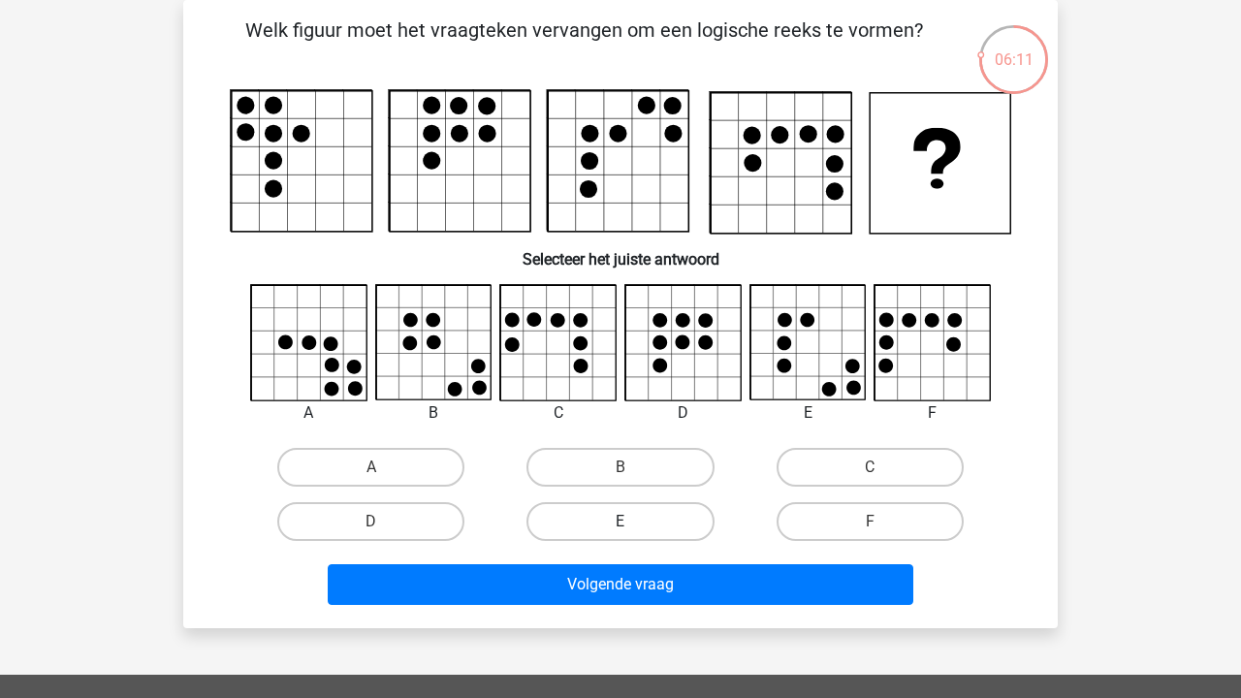
click at [637, 502] on label "E" at bounding box center [619, 521] width 187 height 39
click at [633, 521] on input "E" at bounding box center [626, 527] width 13 height 13
radio input "true"
click at [641, 461] on label "B" at bounding box center [619, 467] width 187 height 39
click at [633, 467] on input "B" at bounding box center [626, 473] width 13 height 13
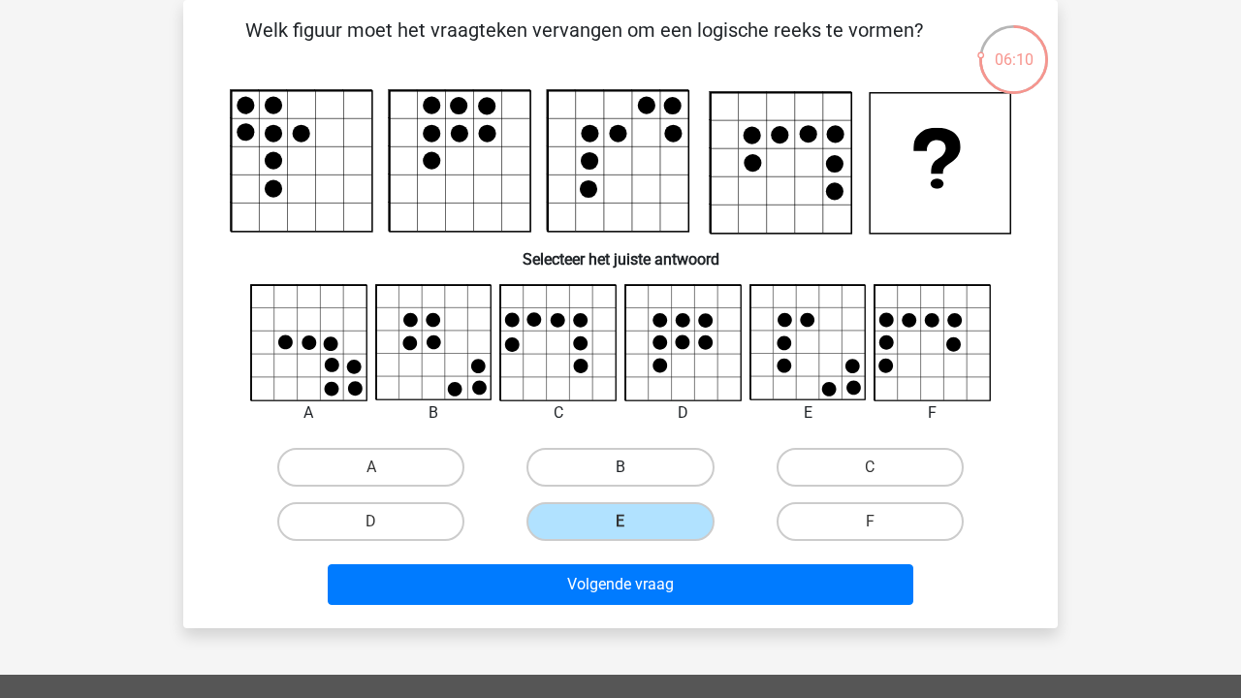
radio input "true"
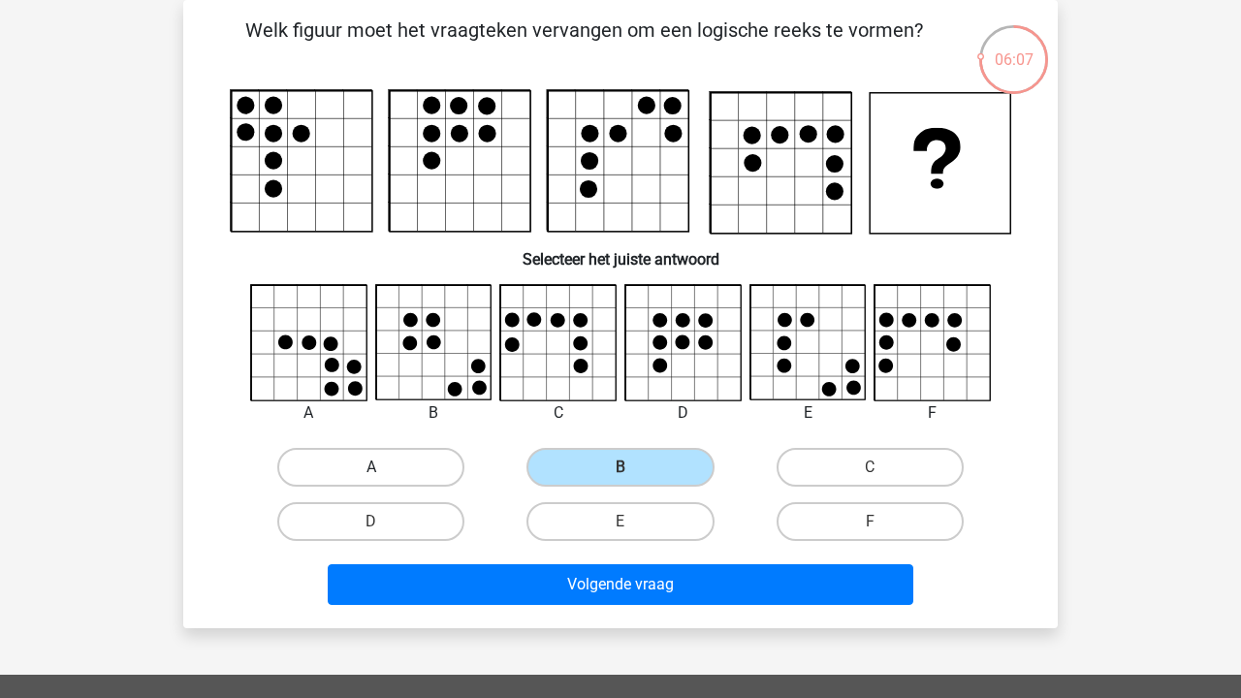
click at [387, 456] on label "A" at bounding box center [370, 467] width 187 height 39
click at [384, 467] on input "A" at bounding box center [377, 473] width 13 height 13
radio input "true"
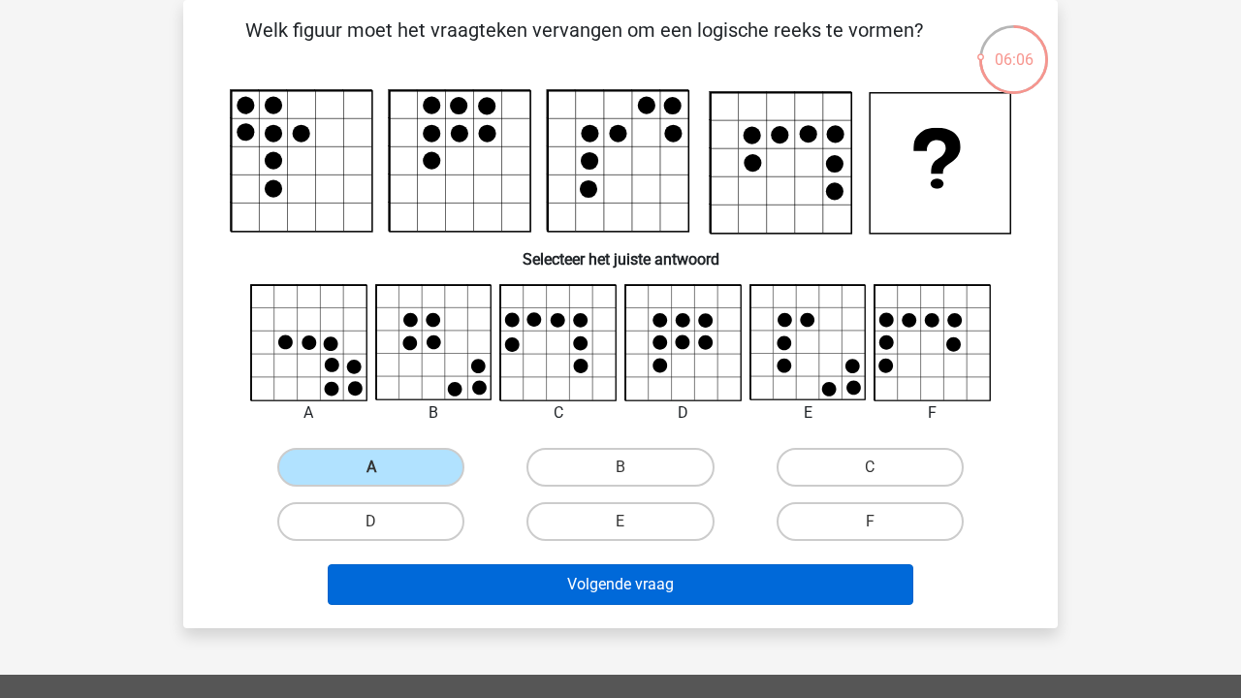
click at [638, 570] on button "Volgende vraag" at bounding box center [621, 584] width 586 height 41
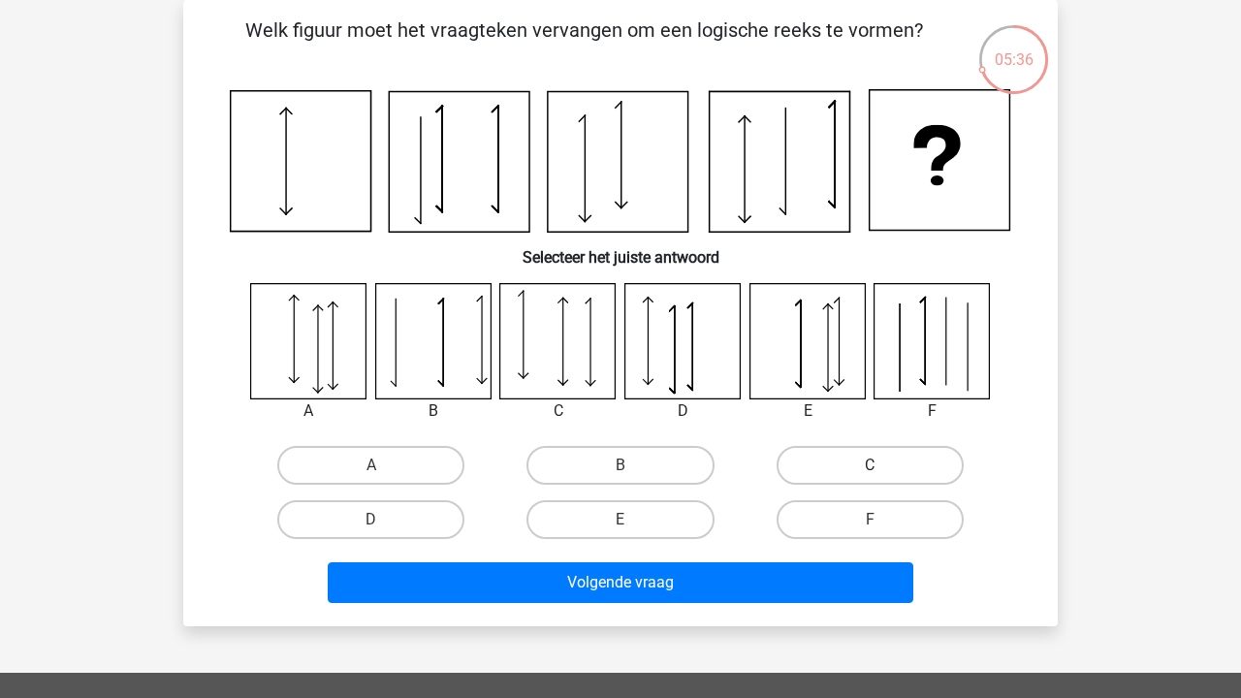
click at [899, 452] on label "C" at bounding box center [869, 465] width 187 height 39
click at [882, 465] on input "C" at bounding box center [875, 471] width 13 height 13
radio input "true"
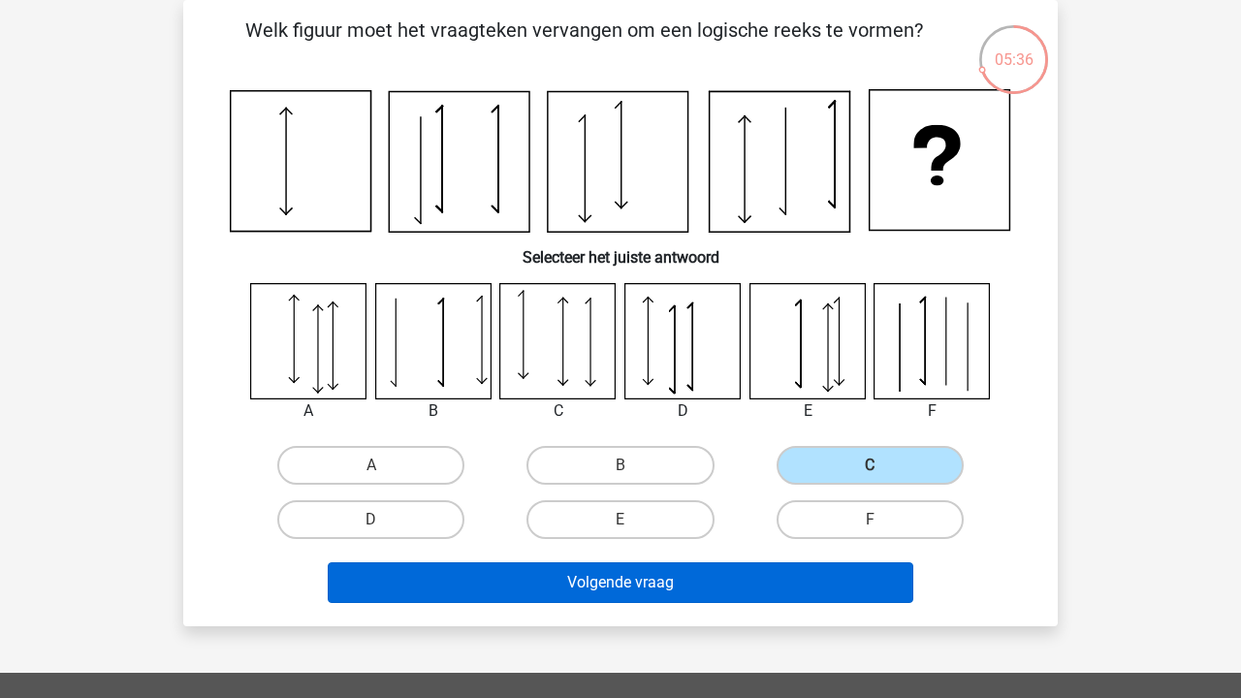
click at [817, 577] on button "Volgende vraag" at bounding box center [621, 582] width 586 height 41
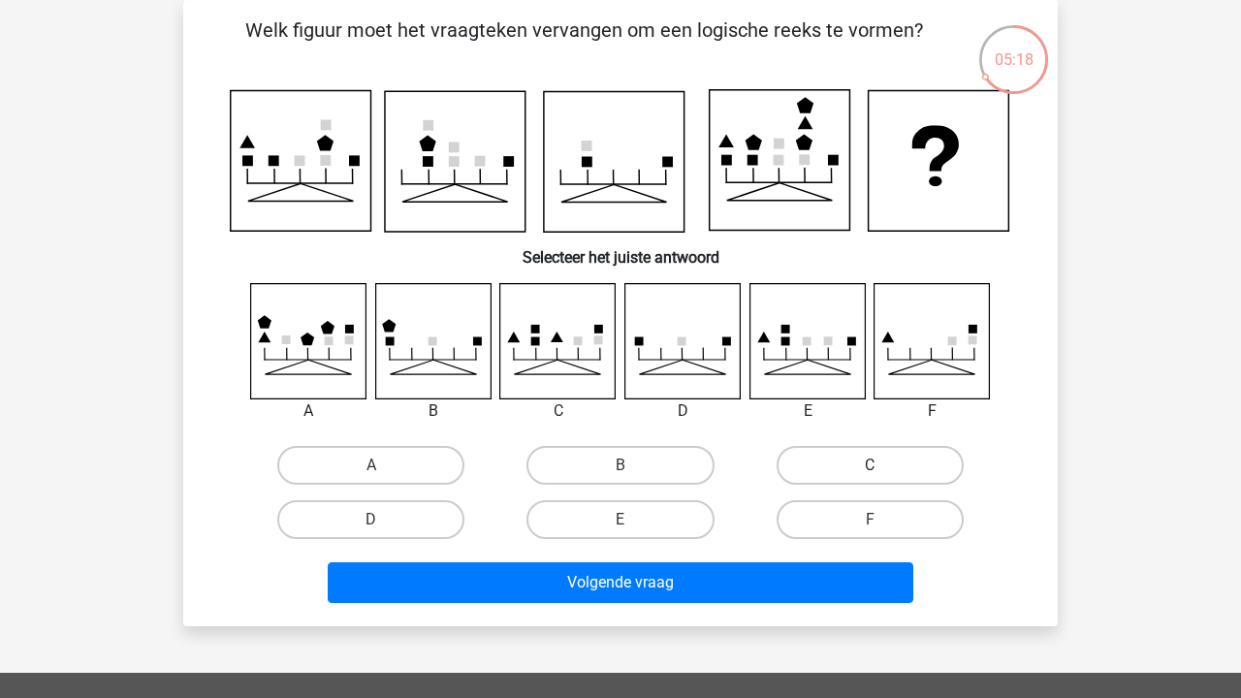
click at [913, 459] on label "C" at bounding box center [869, 465] width 187 height 39
click at [882, 465] on input "C" at bounding box center [875, 471] width 13 height 13
radio input "true"
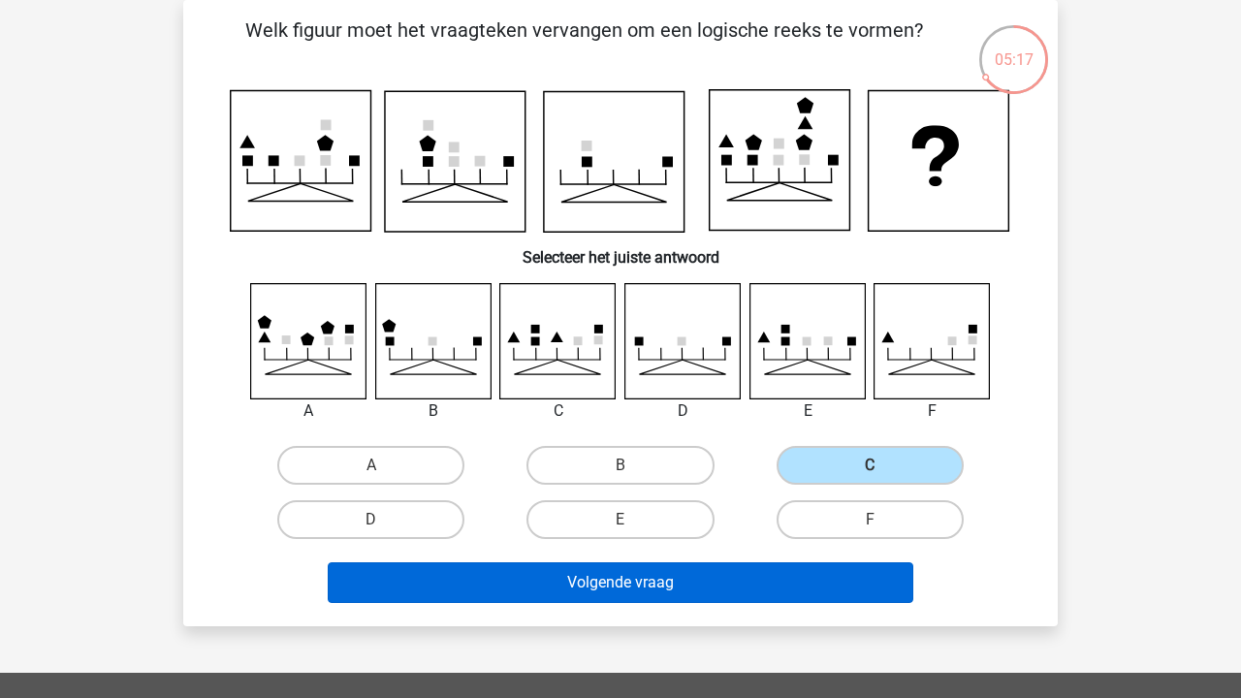
click at [827, 573] on button "Volgende vraag" at bounding box center [621, 582] width 586 height 41
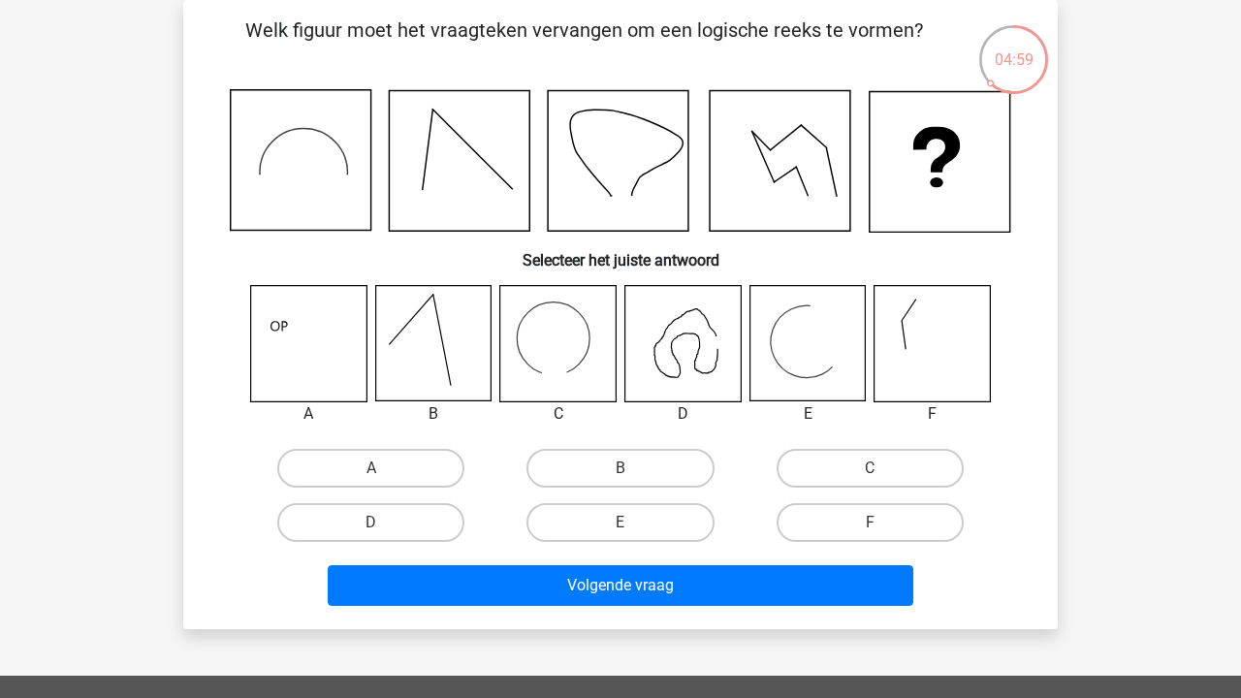
click at [598, 350] on icon at bounding box center [557, 343] width 115 height 115
click at [550, 375] on icon at bounding box center [554, 376] width 24 height 27
click at [873, 482] on label "C" at bounding box center [869, 468] width 187 height 39
click at [873, 481] on input "C" at bounding box center [875, 474] width 13 height 13
radio input "true"
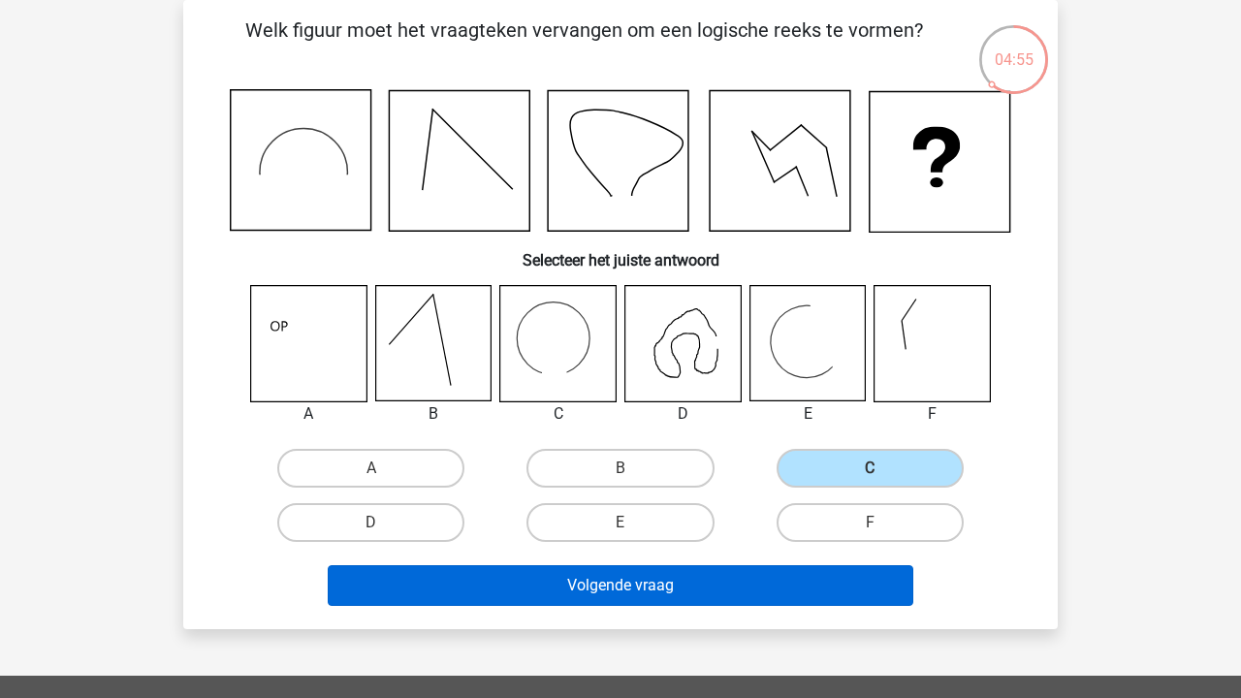
click at [770, 580] on button "Volgende vraag" at bounding box center [621, 585] width 586 height 41
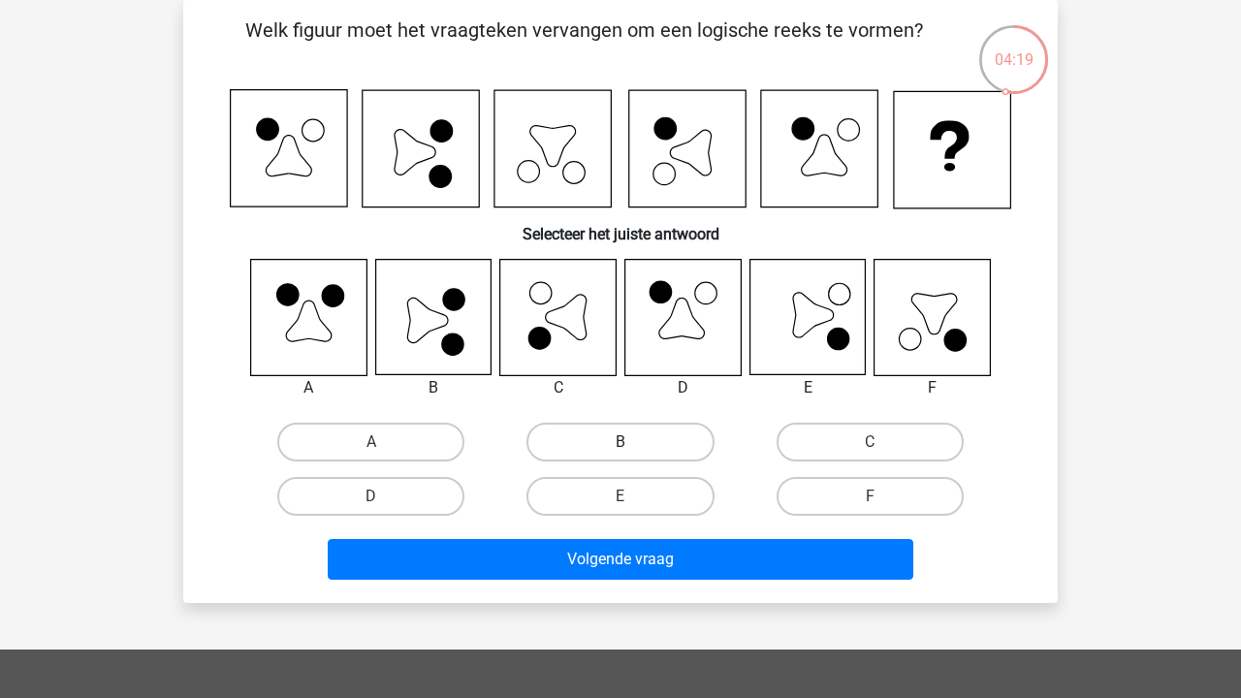
click at [661, 456] on label "B" at bounding box center [619, 442] width 187 height 39
click at [633, 455] on input "B" at bounding box center [626, 448] width 13 height 13
radio input "true"
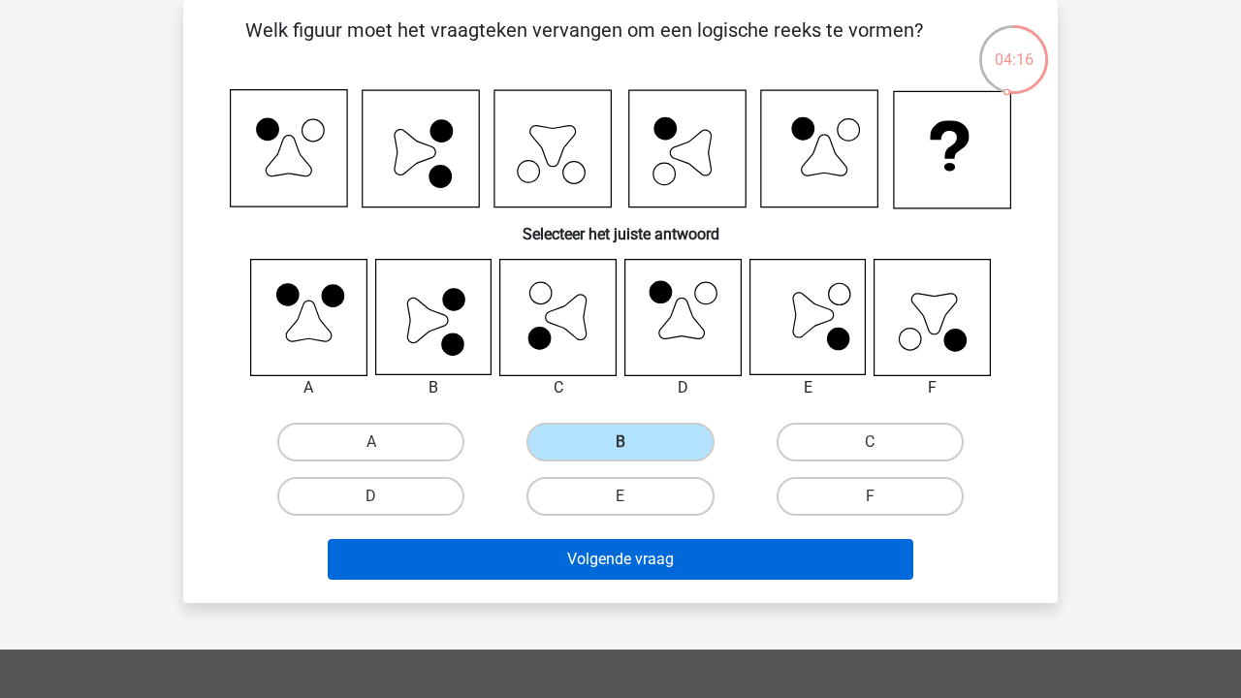
click at [749, 560] on button "Volgende vraag" at bounding box center [621, 559] width 586 height 41
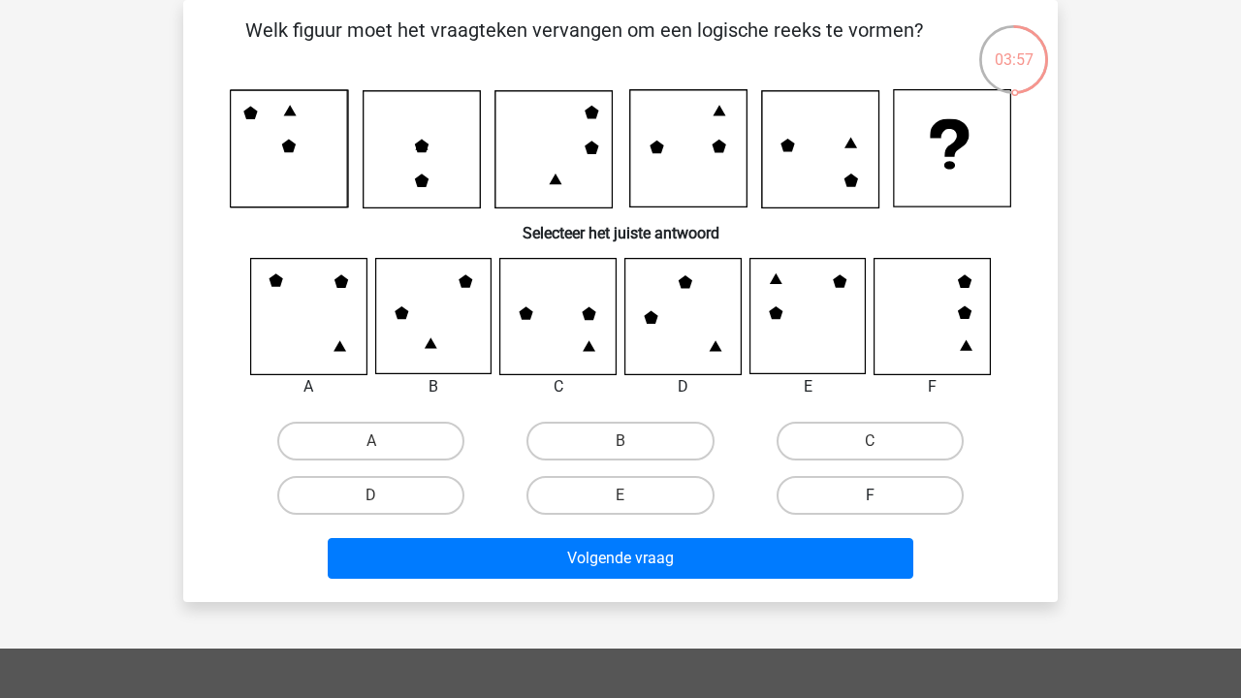
click at [837, 482] on label "F" at bounding box center [869, 495] width 187 height 39
click at [869, 495] on input "F" at bounding box center [875, 501] width 13 height 13
radio input "true"
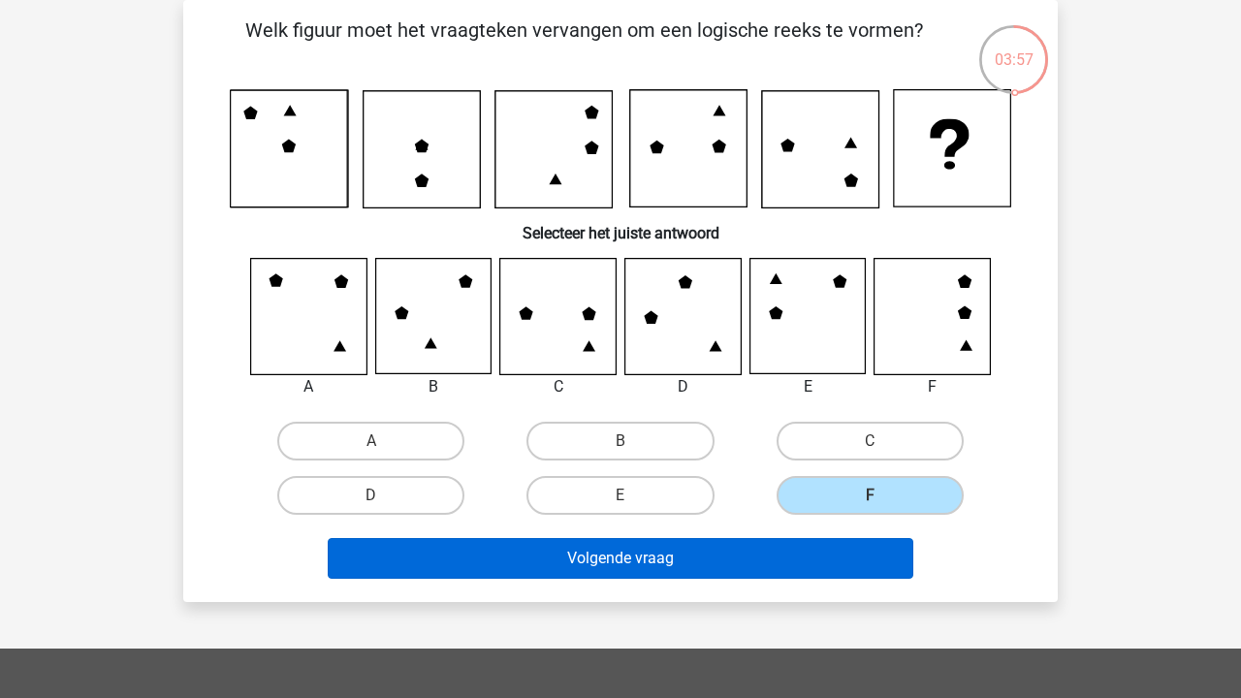
click at [788, 553] on button "Volgende vraag" at bounding box center [621, 558] width 586 height 41
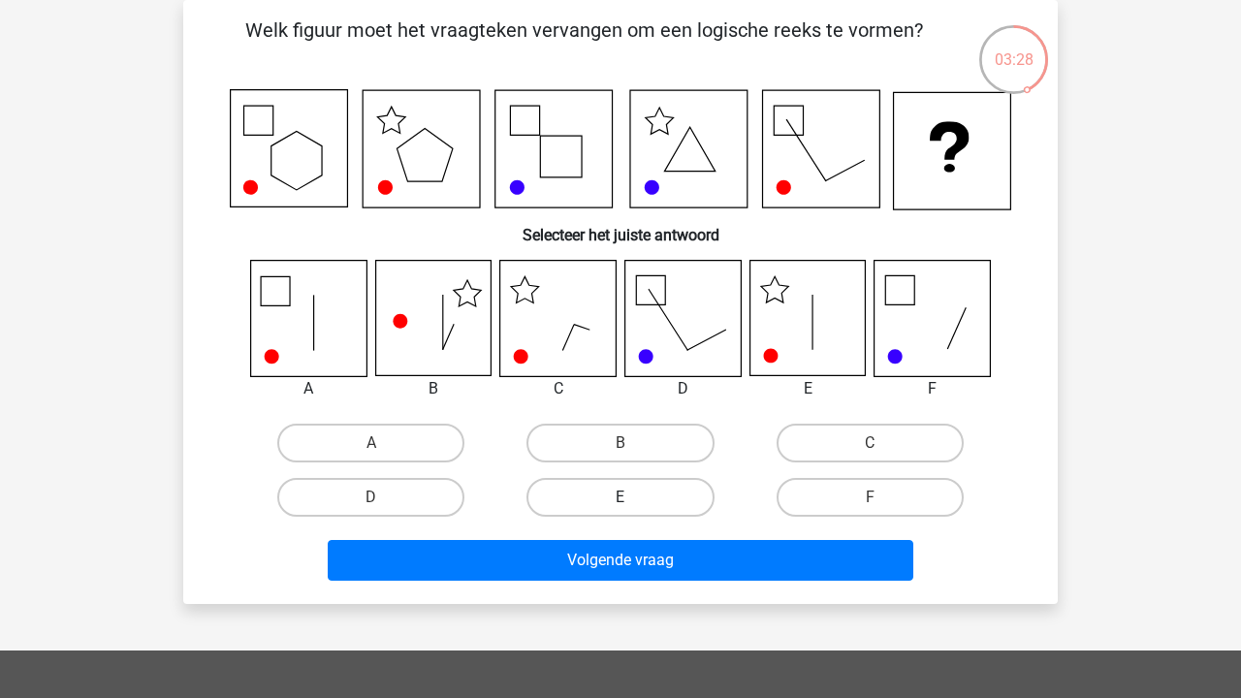
click at [612, 485] on label "E" at bounding box center [619, 497] width 187 height 39
click at [620, 497] on input "E" at bounding box center [626, 503] width 13 height 13
radio input "true"
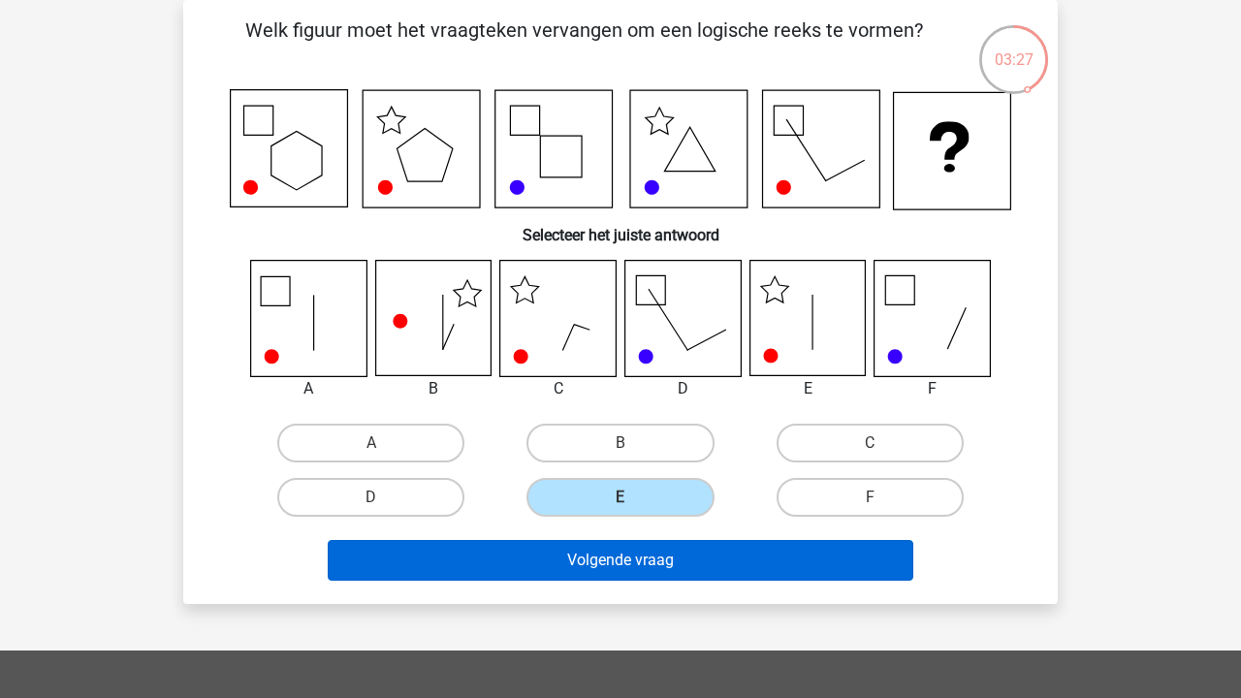
click at [615, 545] on button "Volgende vraag" at bounding box center [621, 560] width 586 height 41
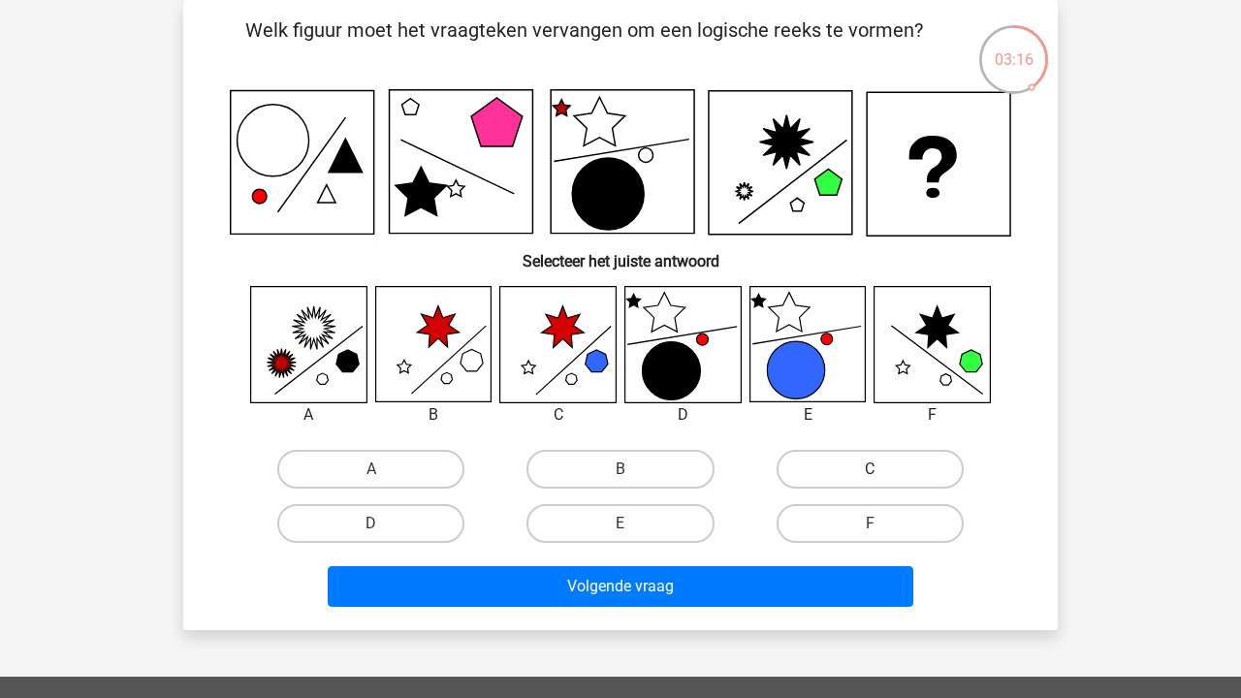
click at [878, 461] on label "C" at bounding box center [869, 469] width 187 height 39
click at [878, 469] on input "C" at bounding box center [875, 475] width 13 height 13
radio input "true"
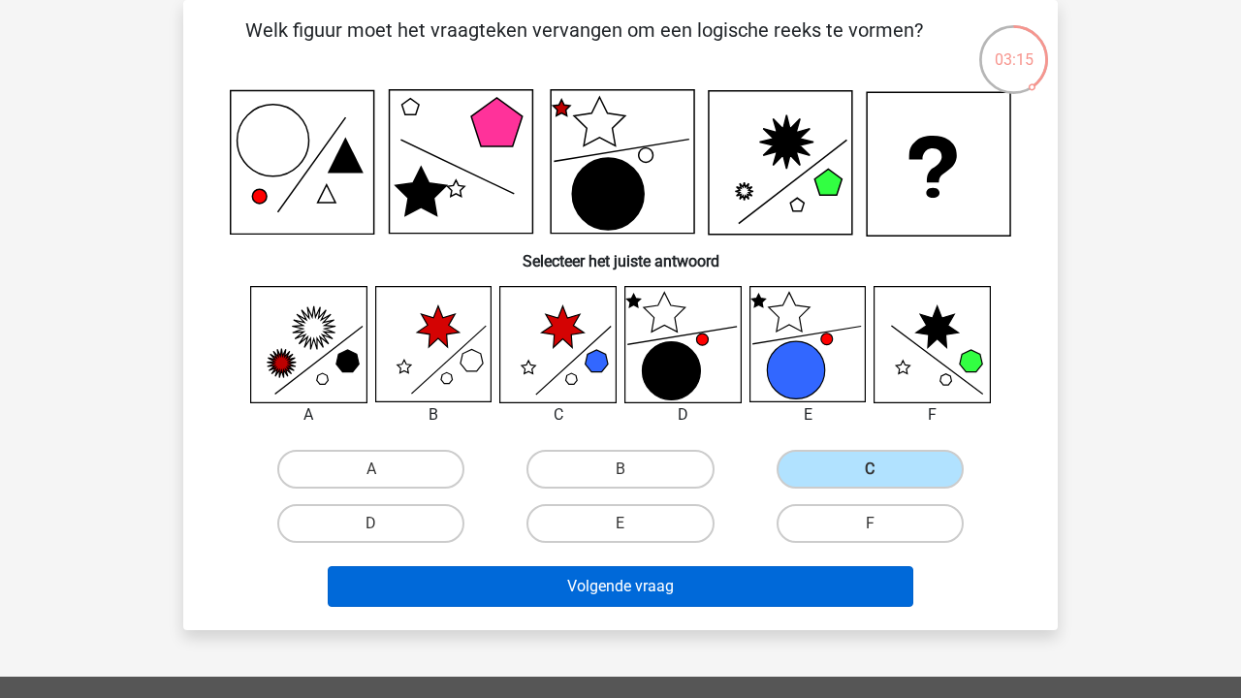
click at [812, 584] on button "Volgende vraag" at bounding box center [621, 586] width 586 height 41
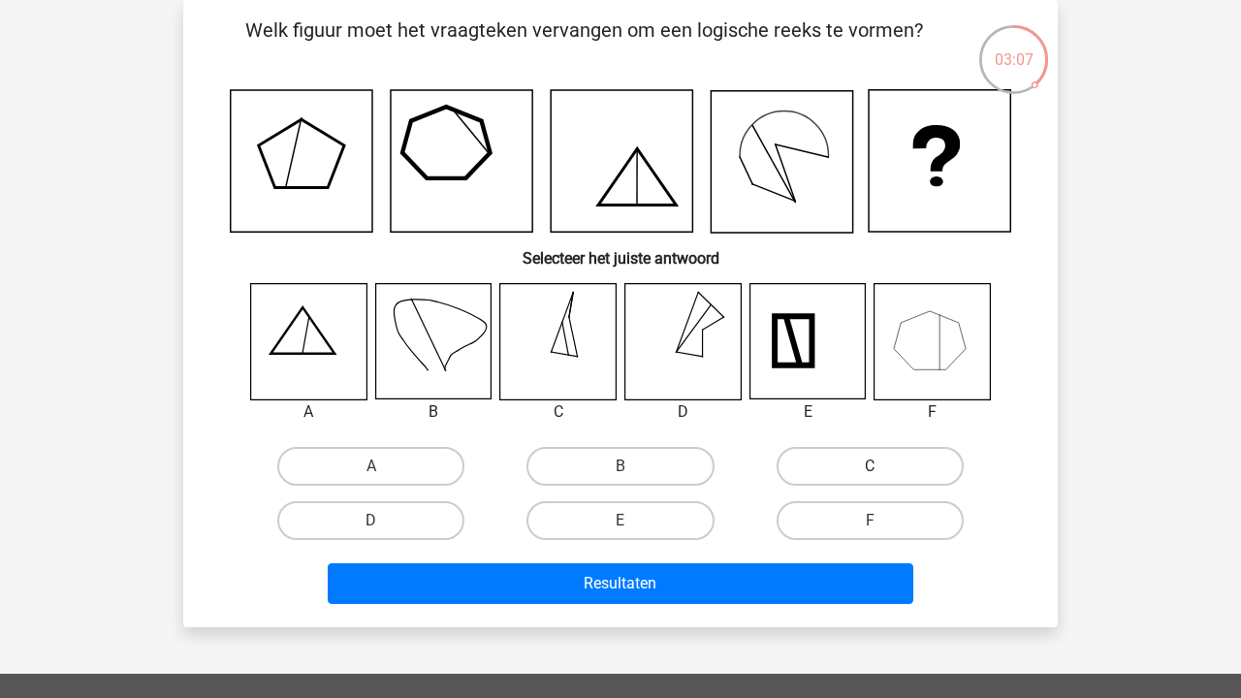
click at [833, 471] on label "C" at bounding box center [869, 466] width 187 height 39
click at [869, 471] on input "C" at bounding box center [875, 472] width 13 height 13
radio input "true"
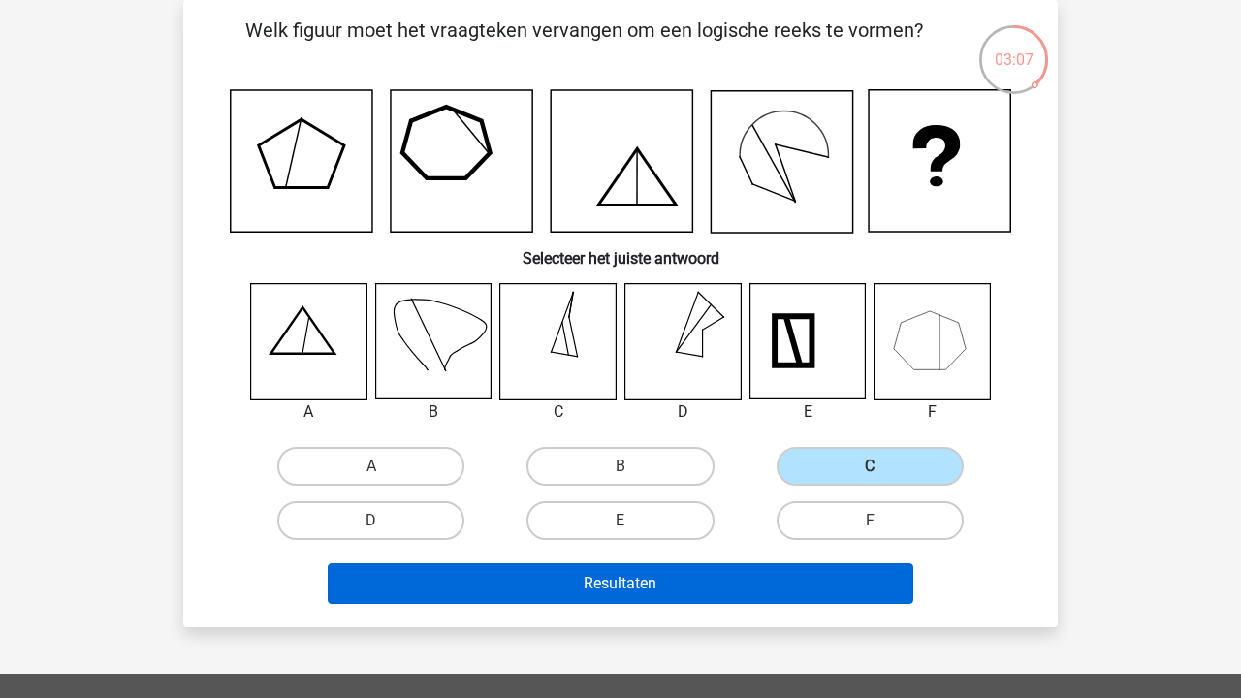
click at [808, 572] on button "Resultaten" at bounding box center [621, 583] width 586 height 41
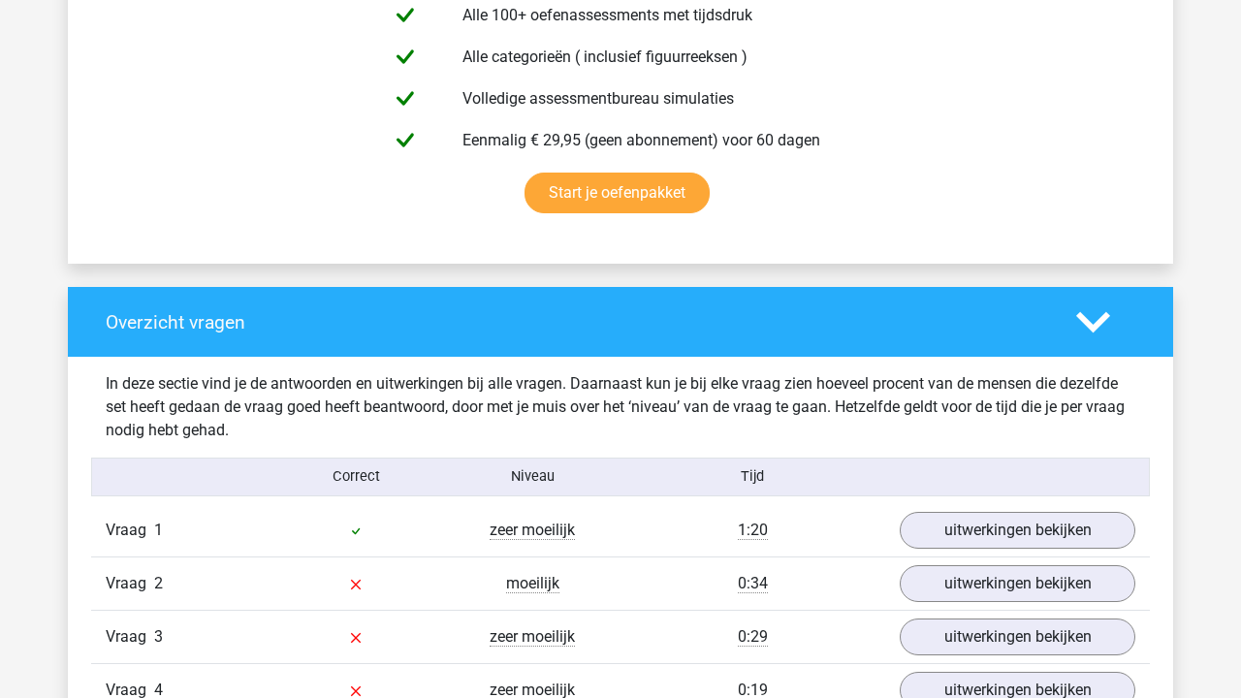
scroll to position [1502, 0]
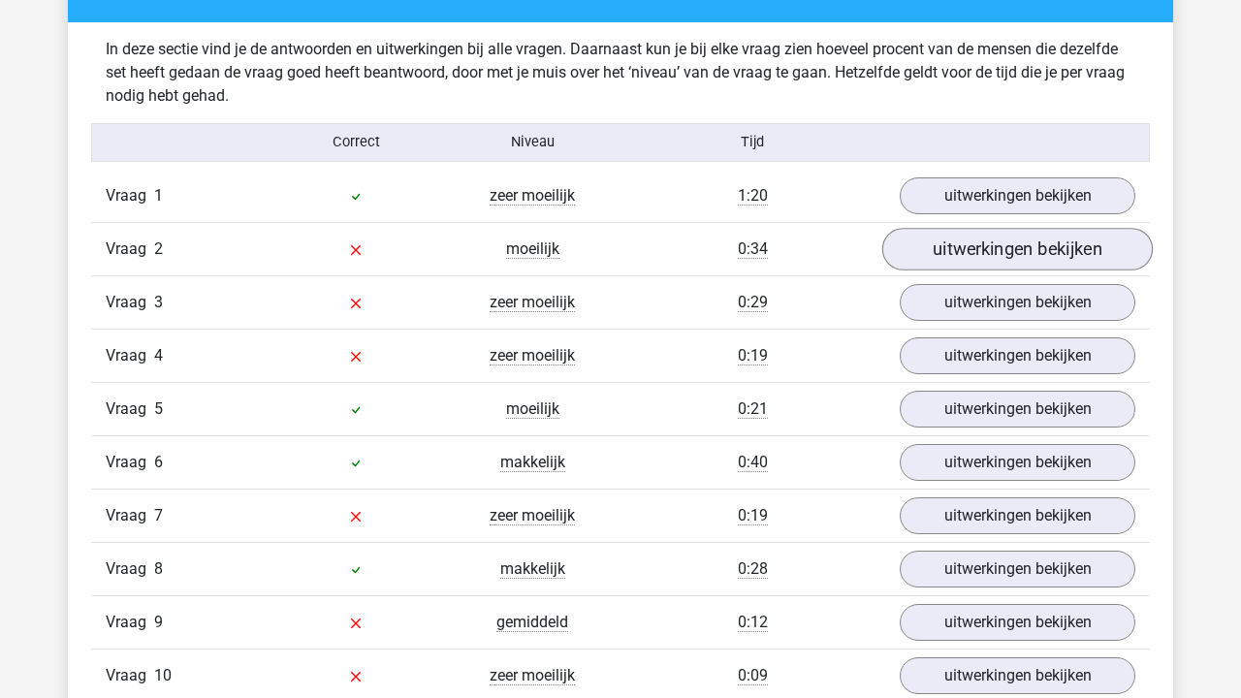
click at [950, 265] on link "uitwerkingen bekijken" at bounding box center [1017, 249] width 270 height 43
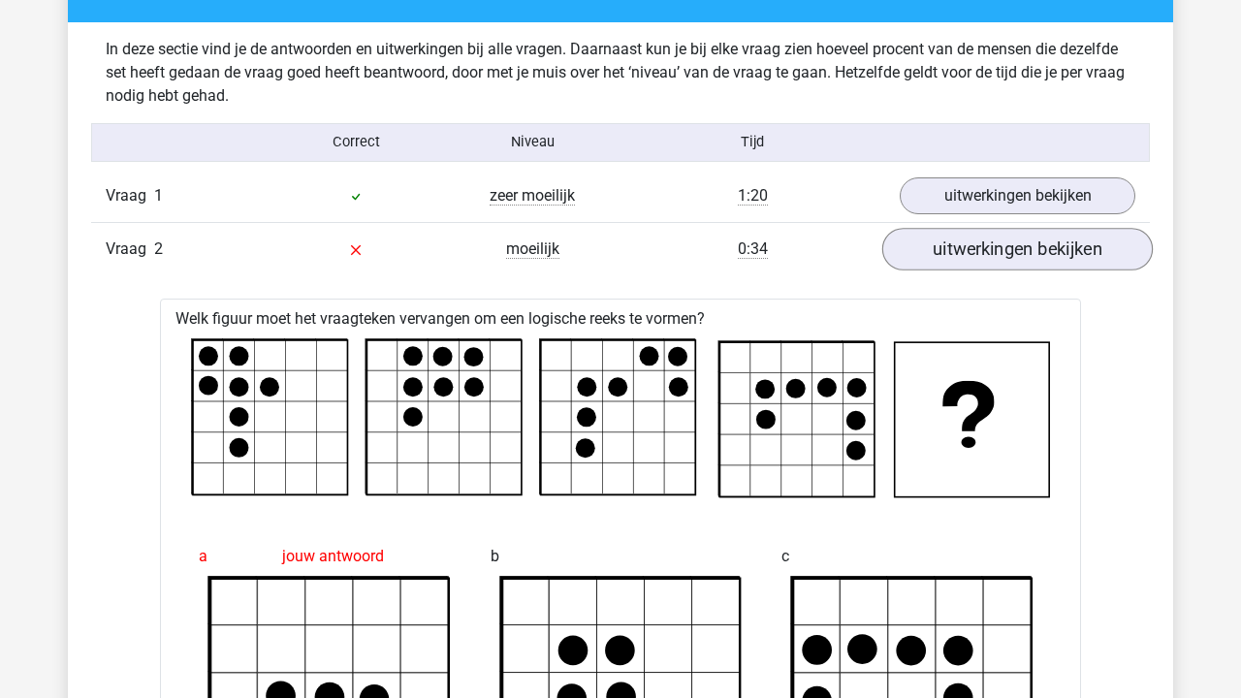
click at [965, 257] on link "uitwerkingen bekijken" at bounding box center [1017, 249] width 270 height 43
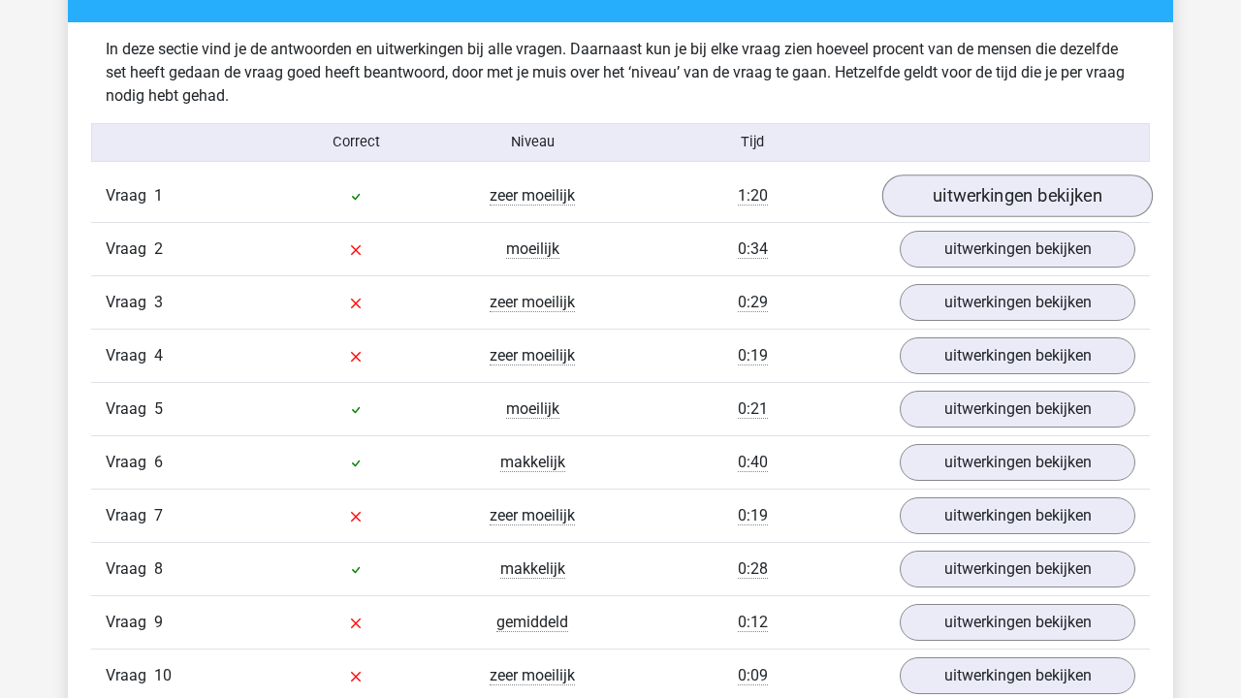
click at [978, 203] on link "uitwerkingen bekijken" at bounding box center [1017, 195] width 270 height 43
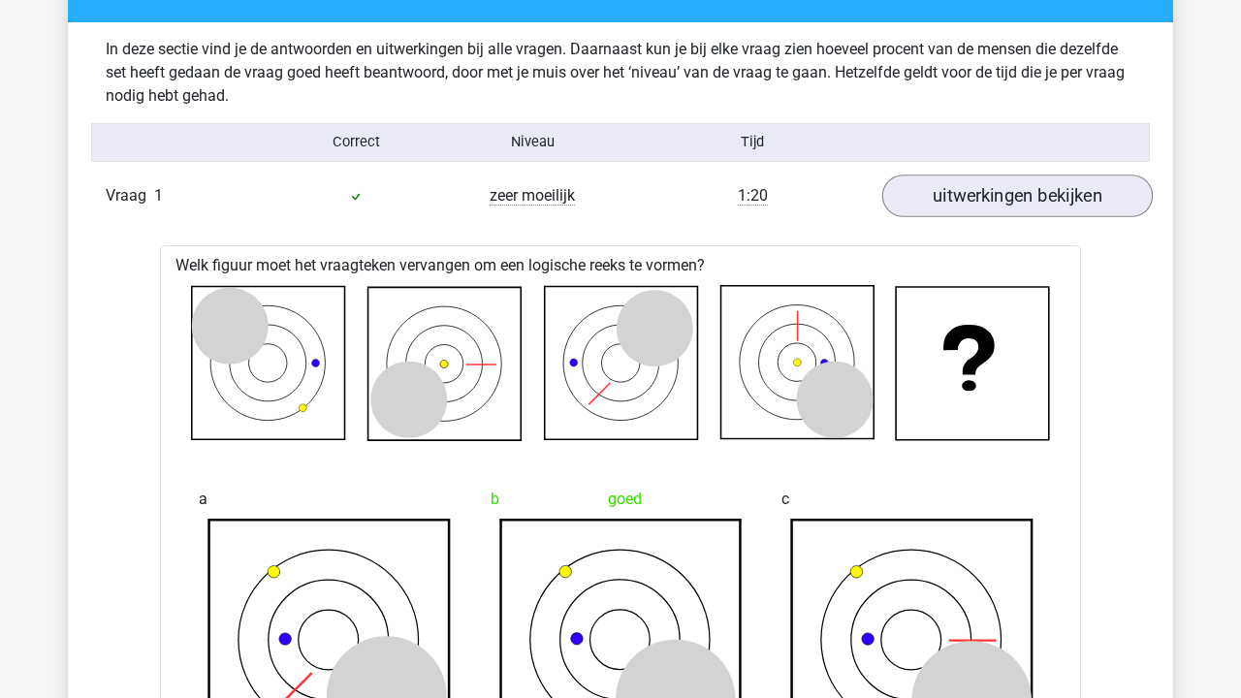
click at [978, 203] on link "uitwerkingen bekijken" at bounding box center [1017, 195] width 270 height 43
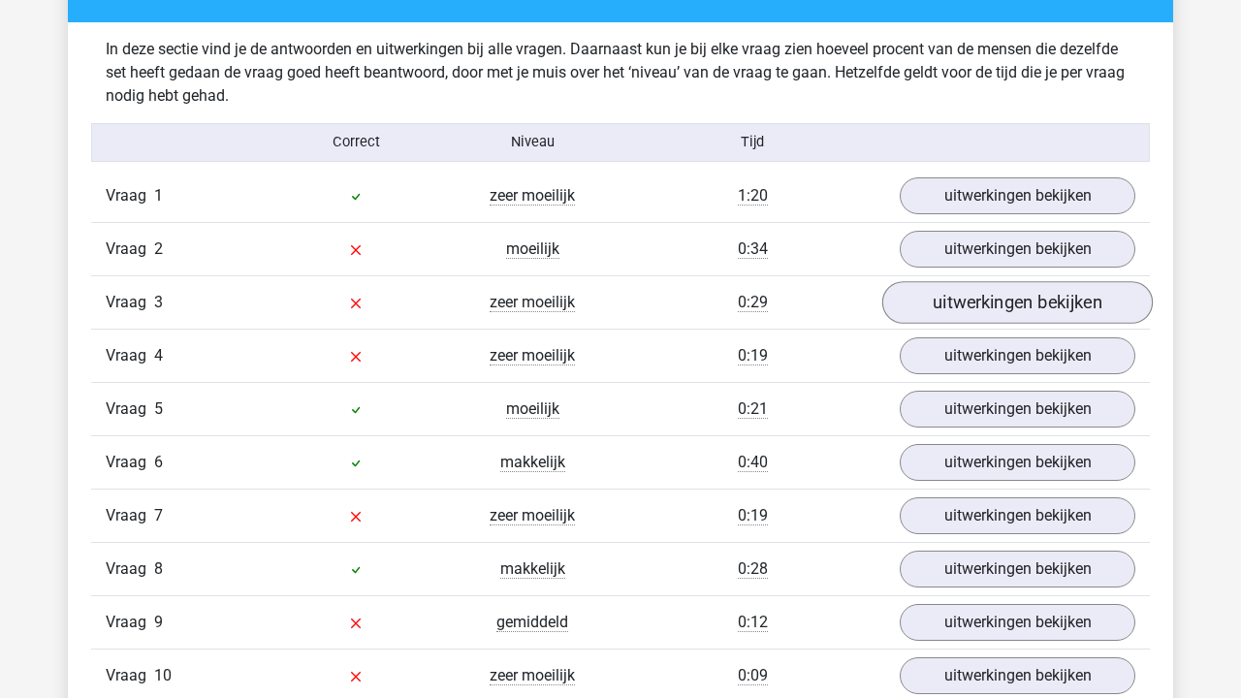
click at [984, 296] on link "uitwerkingen bekijken" at bounding box center [1017, 302] width 270 height 43
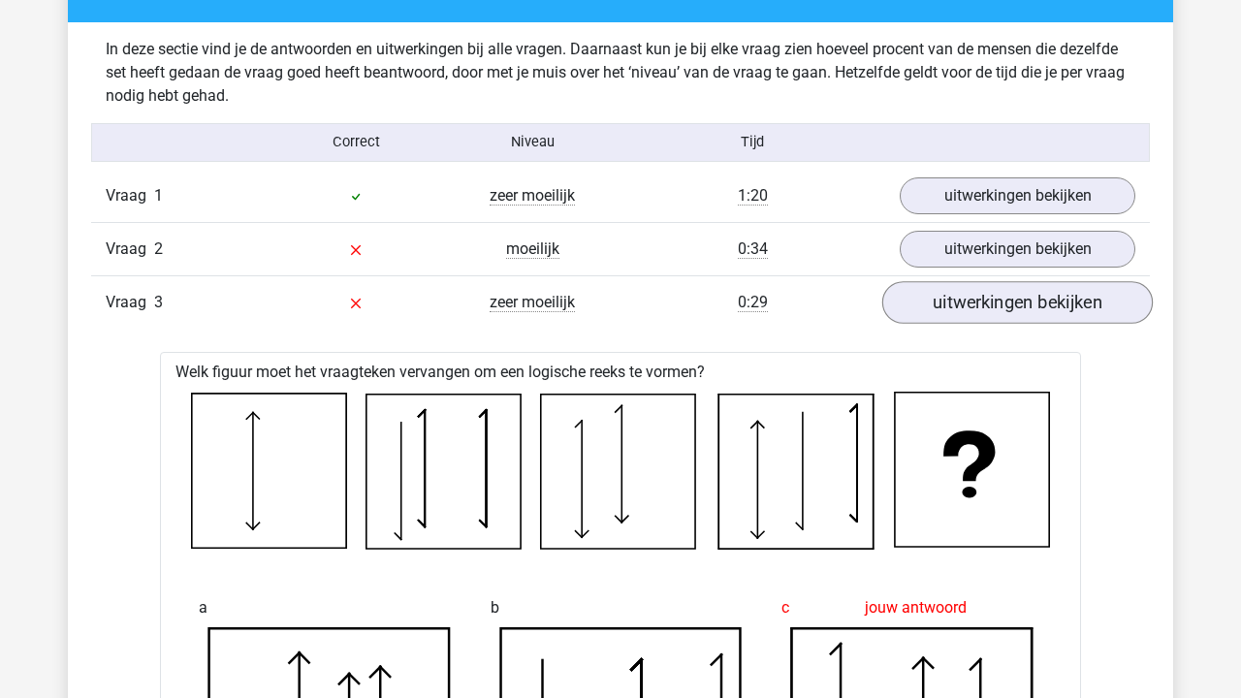
click at [984, 296] on link "uitwerkingen bekijken" at bounding box center [1017, 302] width 270 height 43
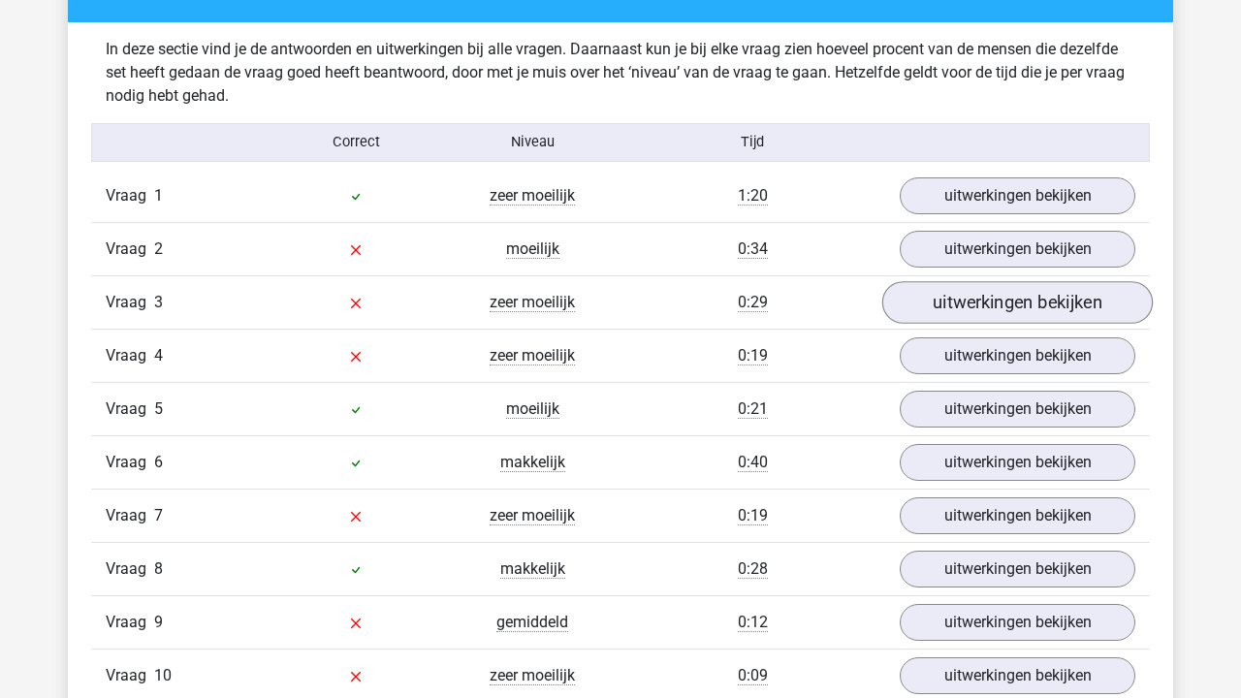
click at [984, 296] on link "uitwerkingen bekijken" at bounding box center [1017, 302] width 270 height 43
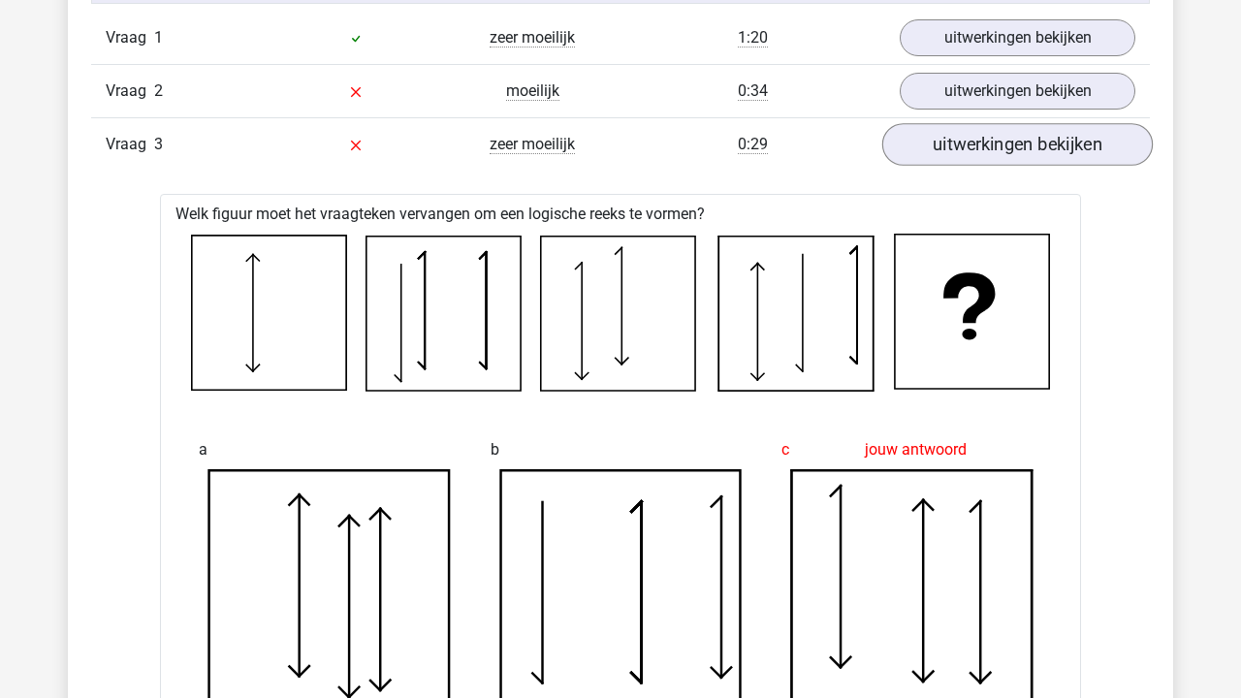
scroll to position [1679, 0]
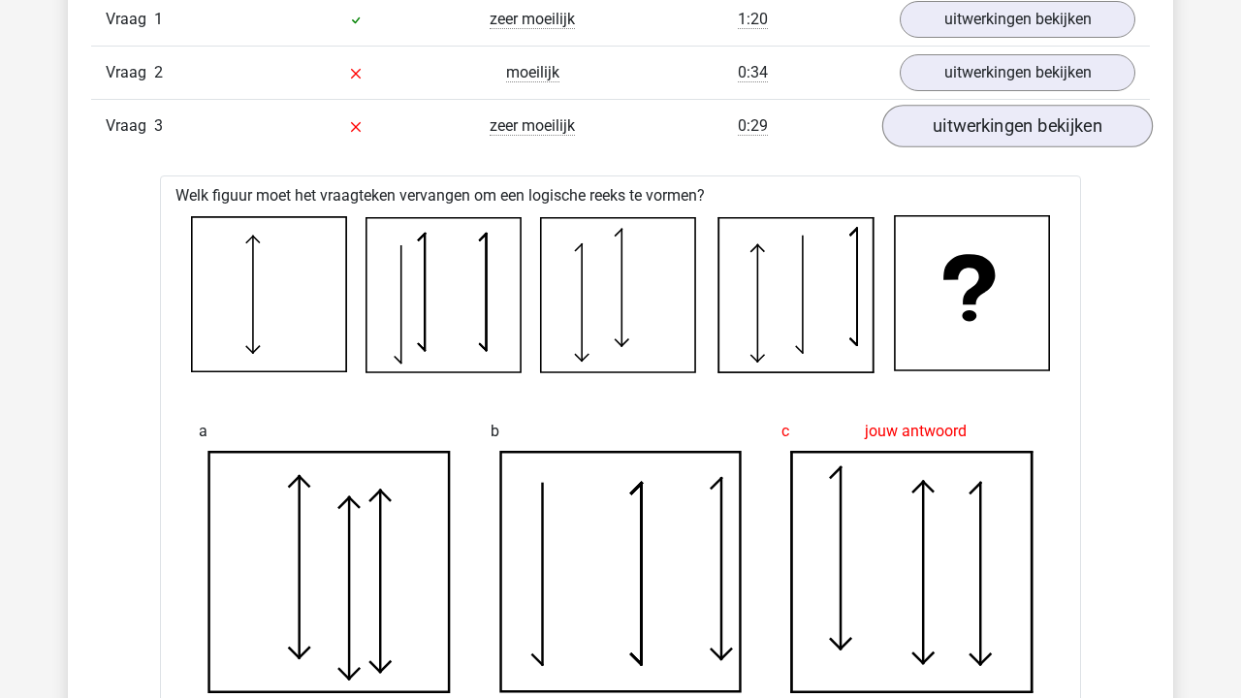
click at [1011, 142] on link "uitwerkingen bekijken" at bounding box center [1017, 126] width 270 height 43
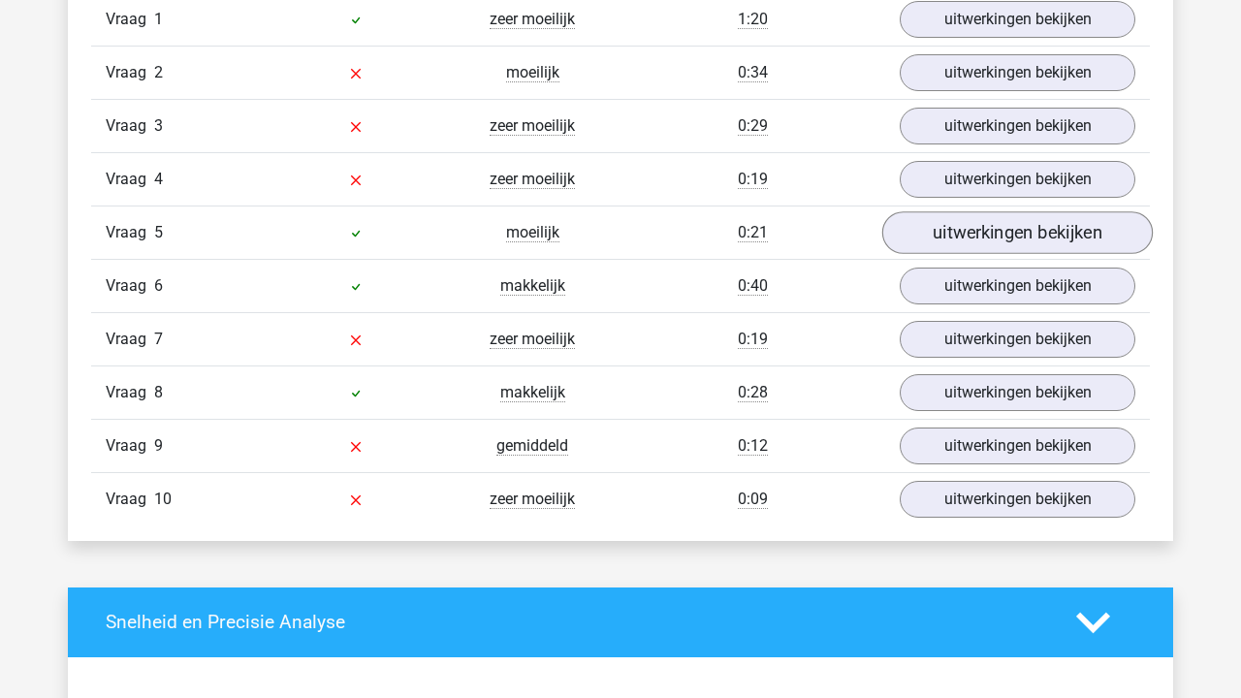
click at [993, 227] on link "uitwerkingen bekijken" at bounding box center [1017, 232] width 270 height 43
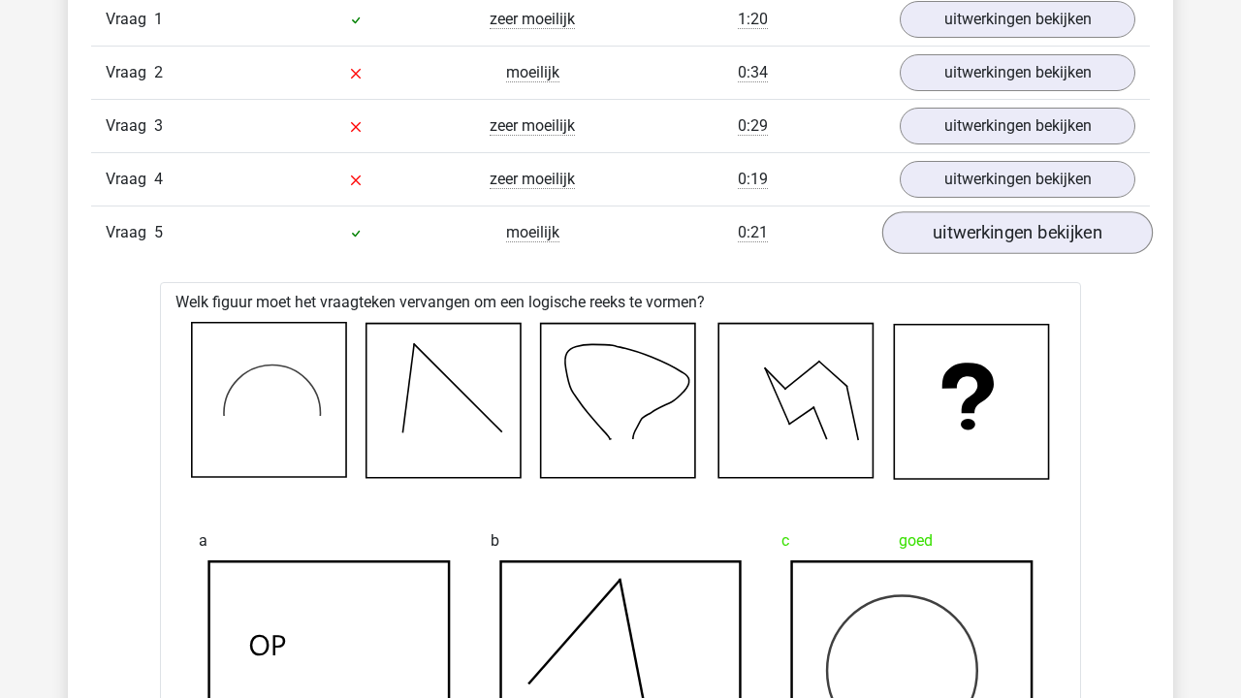
click at [993, 227] on link "uitwerkingen bekijken" at bounding box center [1017, 232] width 270 height 43
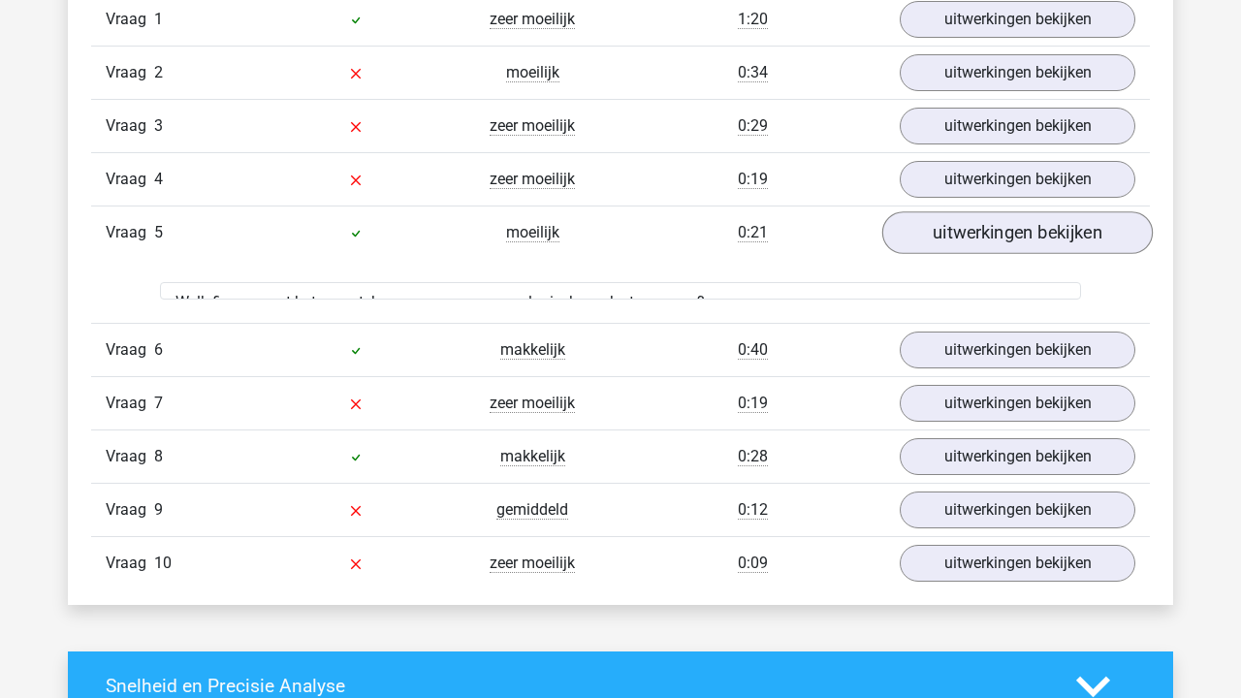
click at [993, 227] on link "uitwerkingen bekijken" at bounding box center [1017, 232] width 270 height 43
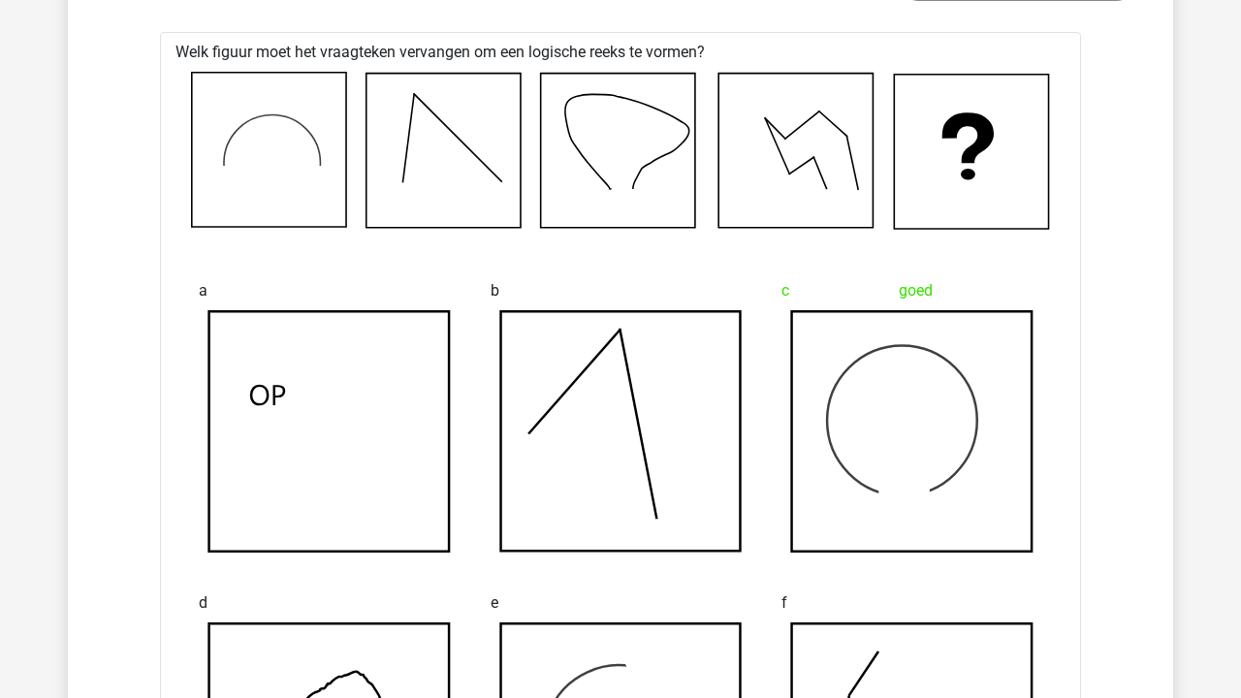
scroll to position [1701, 0]
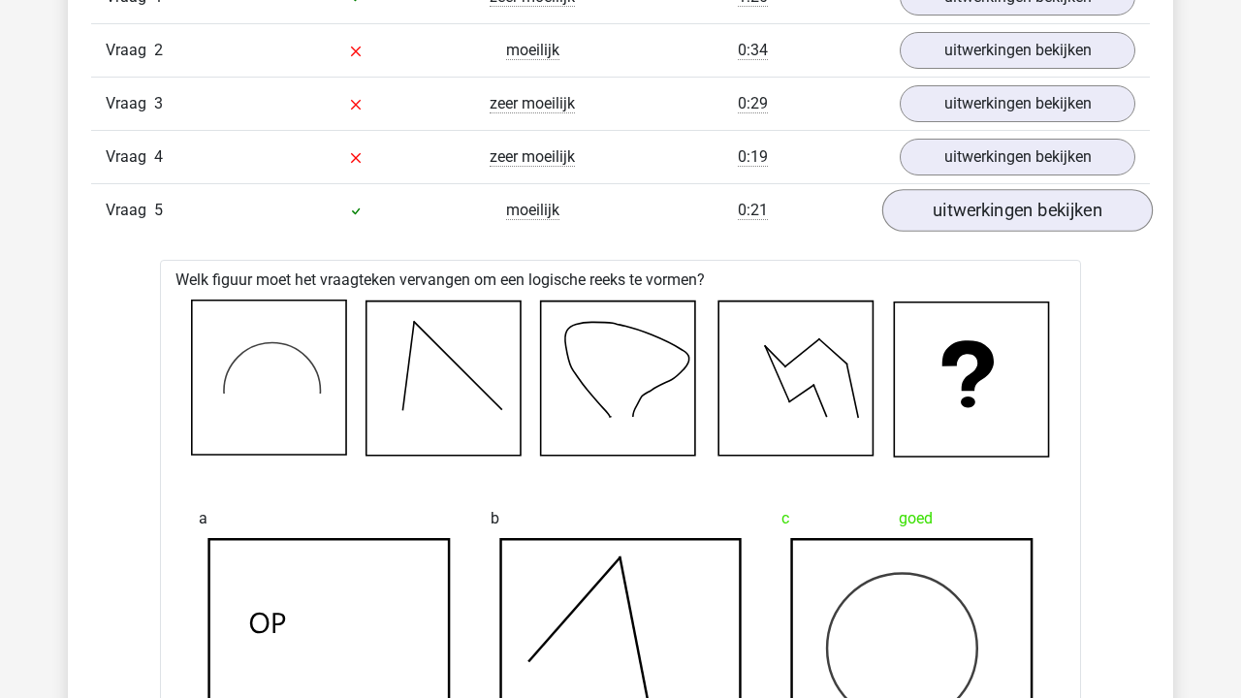
click at [1002, 210] on link "uitwerkingen bekijken" at bounding box center [1017, 210] width 270 height 43
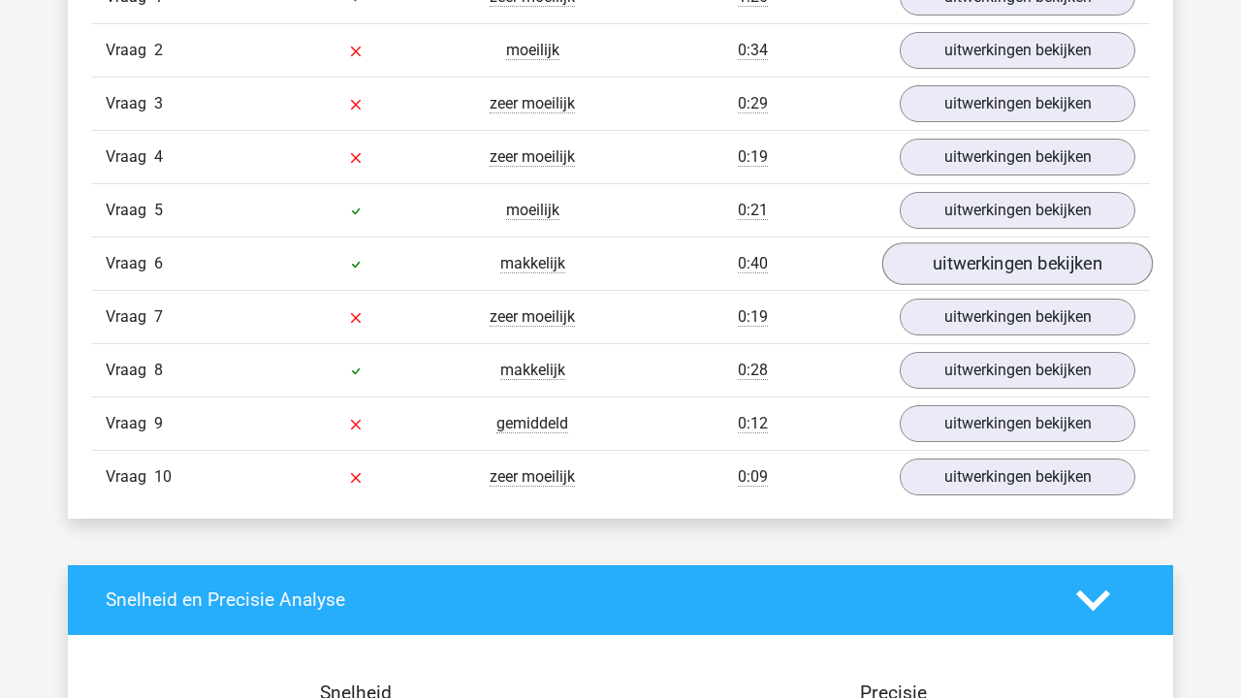
click at [978, 263] on link "uitwerkingen bekijken" at bounding box center [1017, 263] width 270 height 43
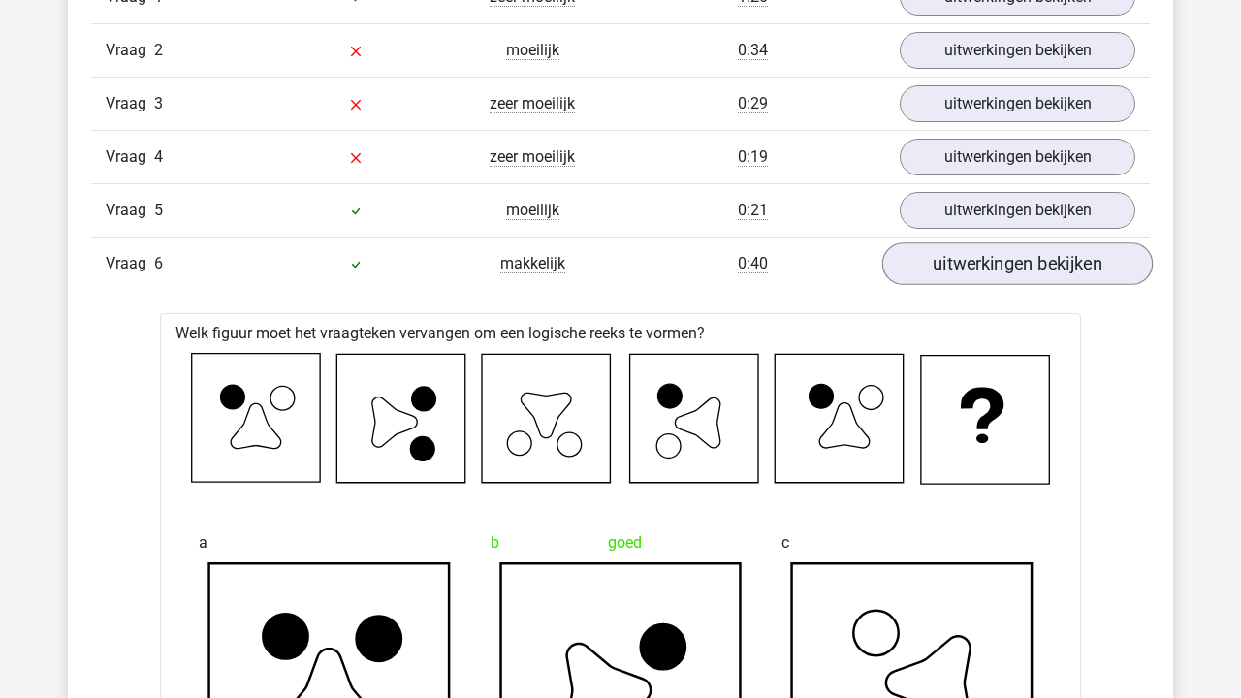
click at [978, 263] on link "uitwerkingen bekijken" at bounding box center [1017, 263] width 270 height 43
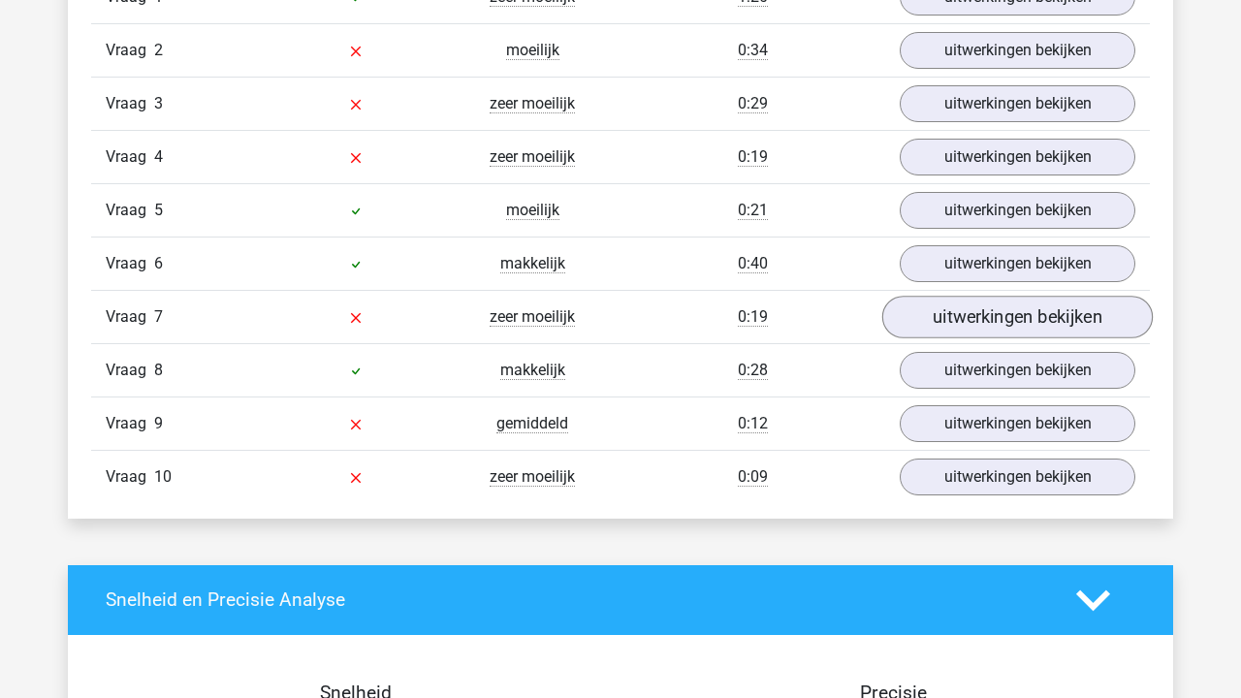
click at [981, 318] on link "uitwerkingen bekijken" at bounding box center [1017, 317] width 270 height 43
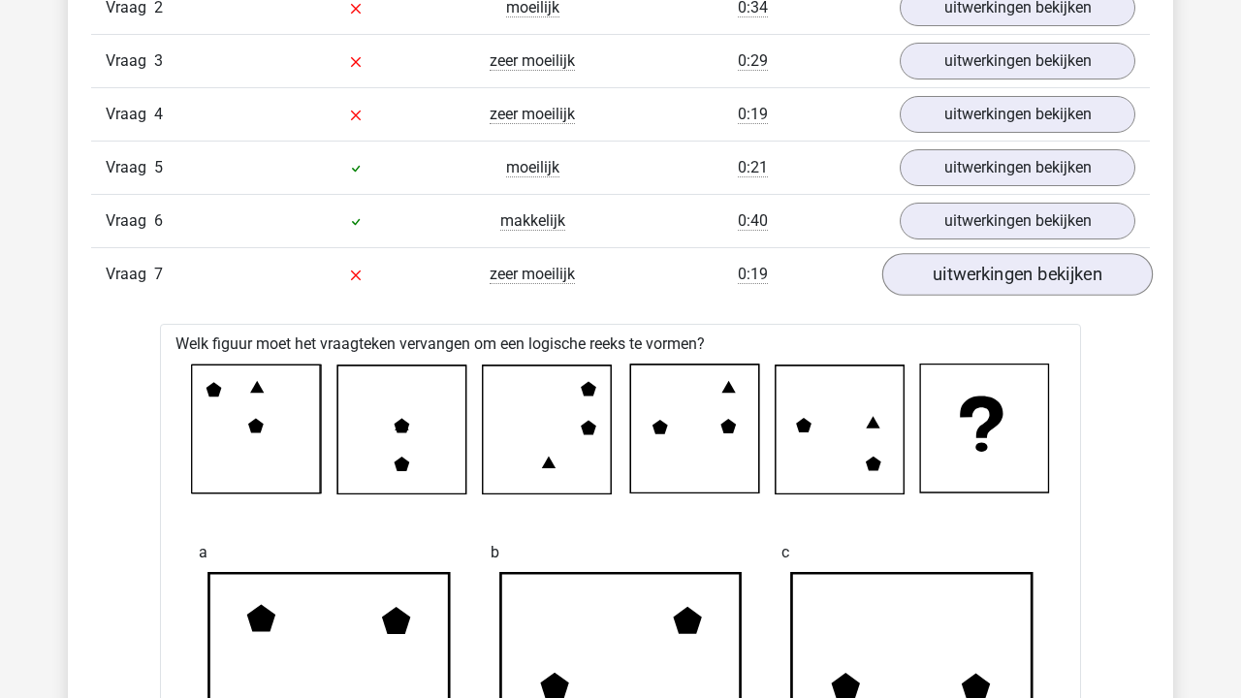
scroll to position [1755, 0]
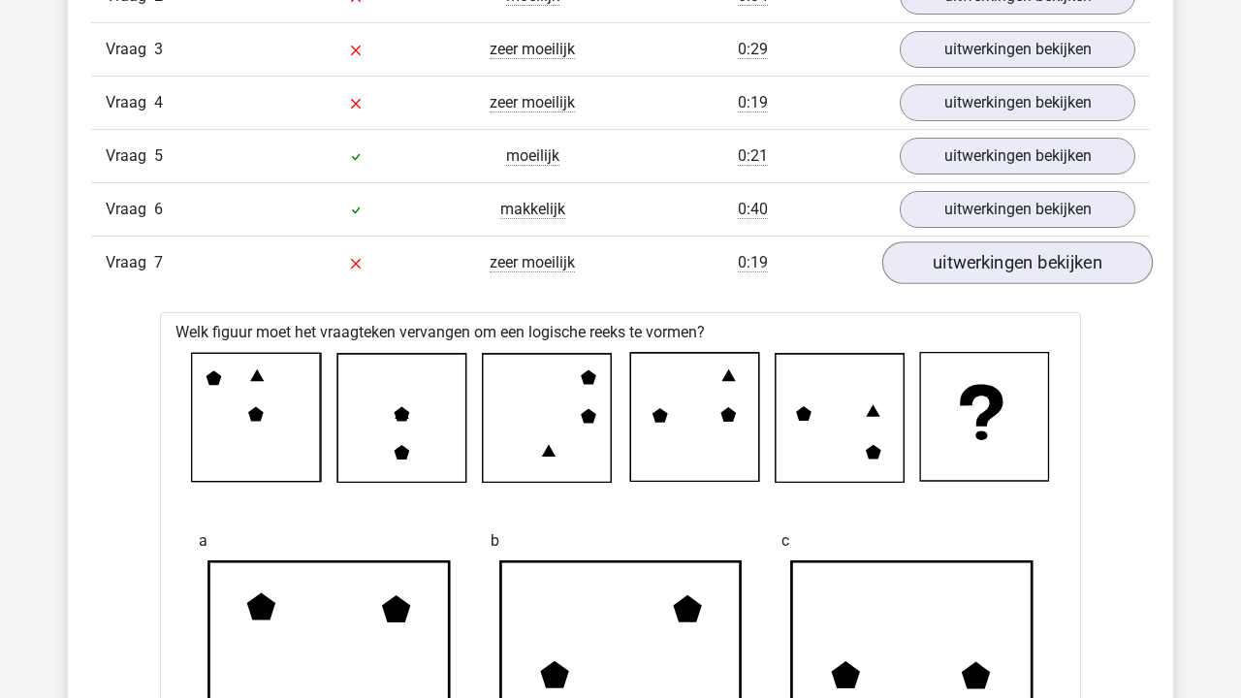
click at [1006, 250] on link "uitwerkingen bekijken" at bounding box center [1017, 262] width 270 height 43
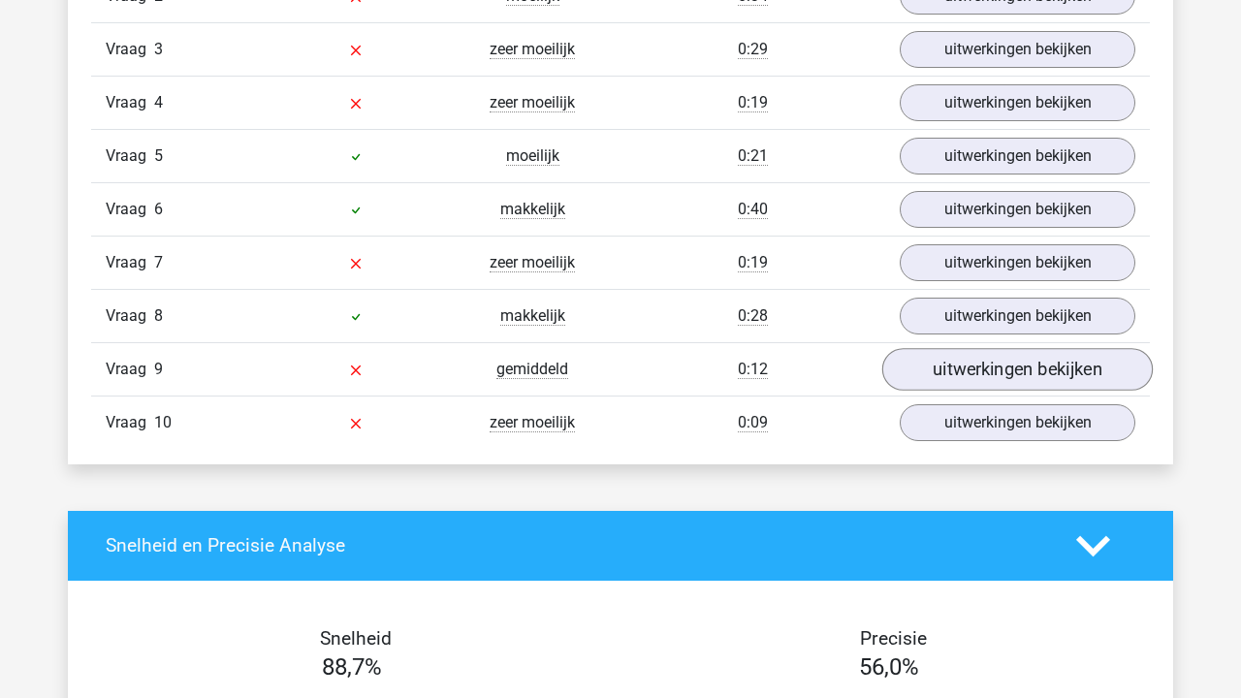
click at [960, 375] on link "uitwerkingen bekijken" at bounding box center [1017, 369] width 270 height 43
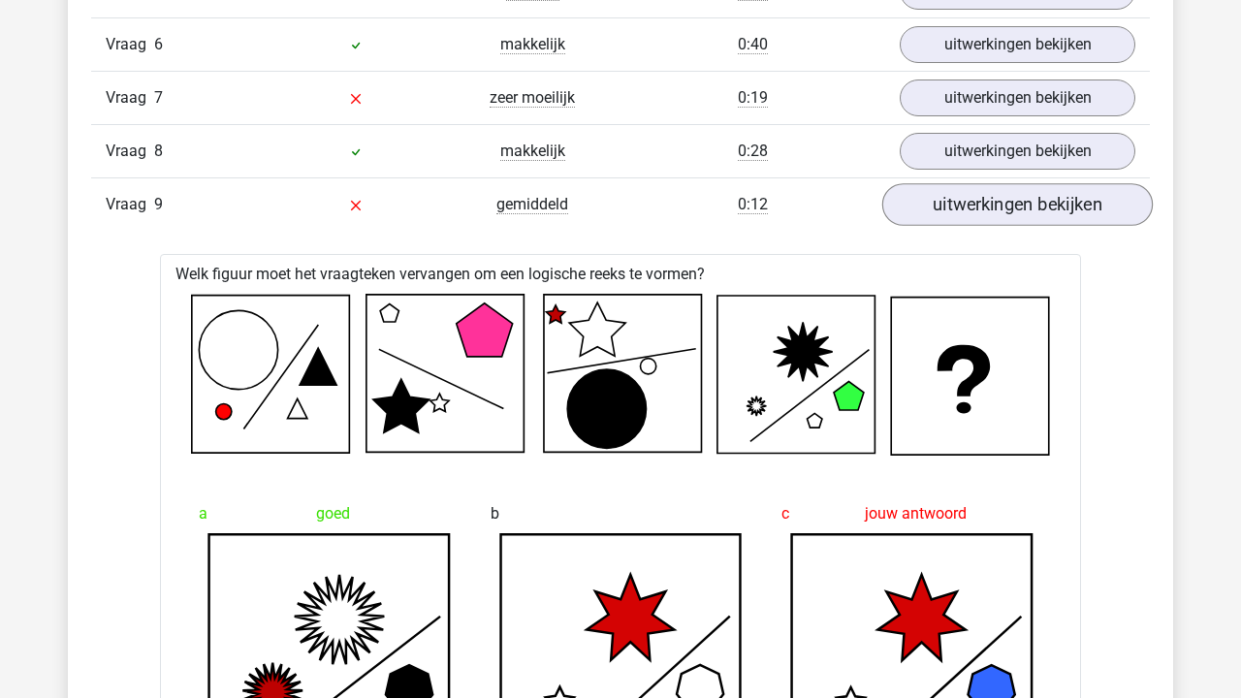
scroll to position [1951, 0]
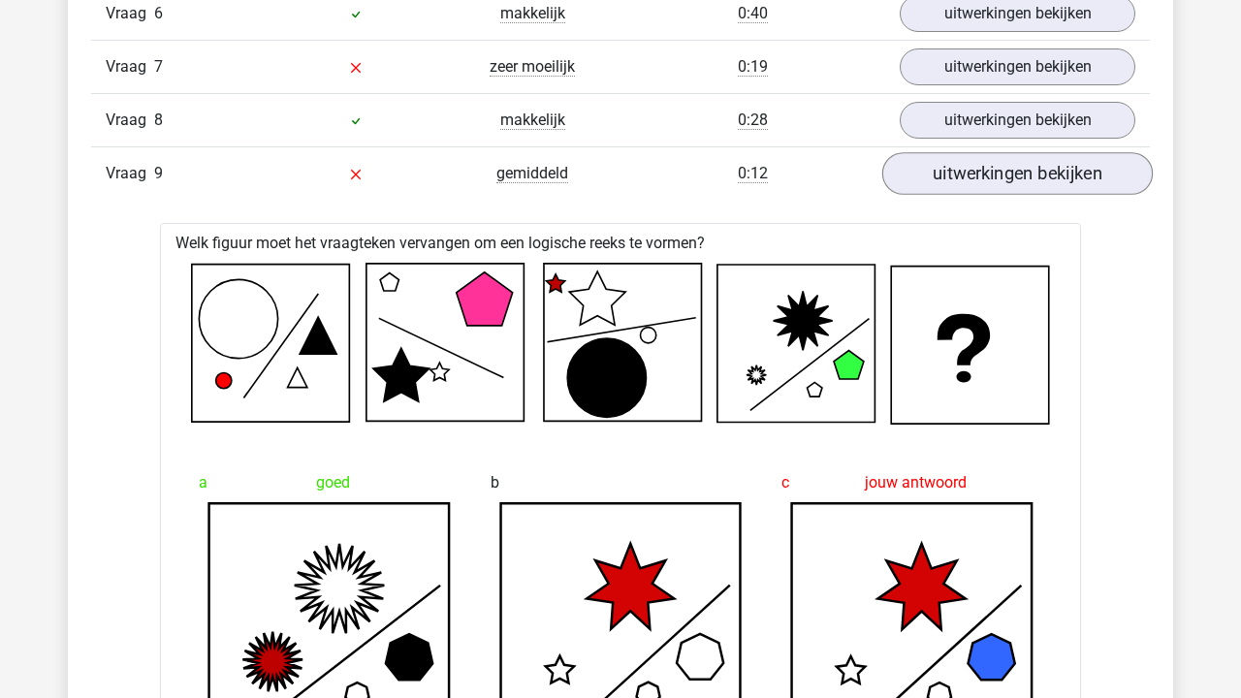
click at [1000, 172] on link "uitwerkingen bekijken" at bounding box center [1017, 173] width 270 height 43
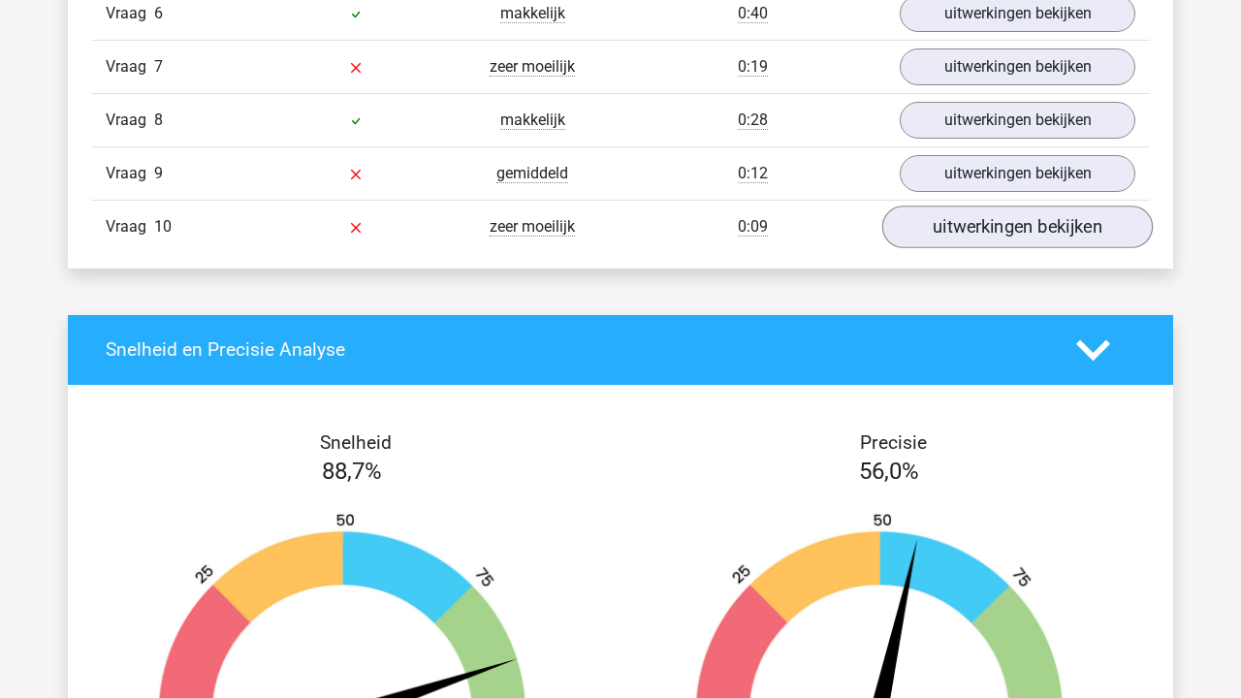
click at [955, 243] on link "uitwerkingen bekijken" at bounding box center [1017, 226] width 270 height 43
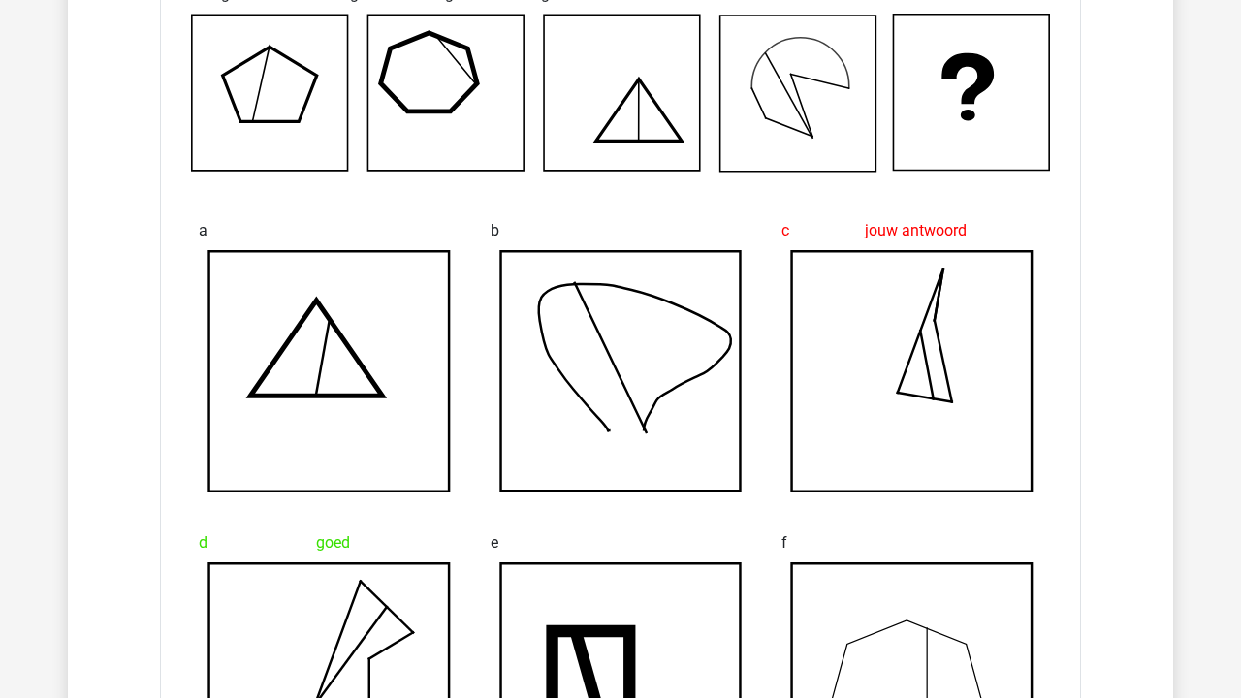
scroll to position [2296, 0]
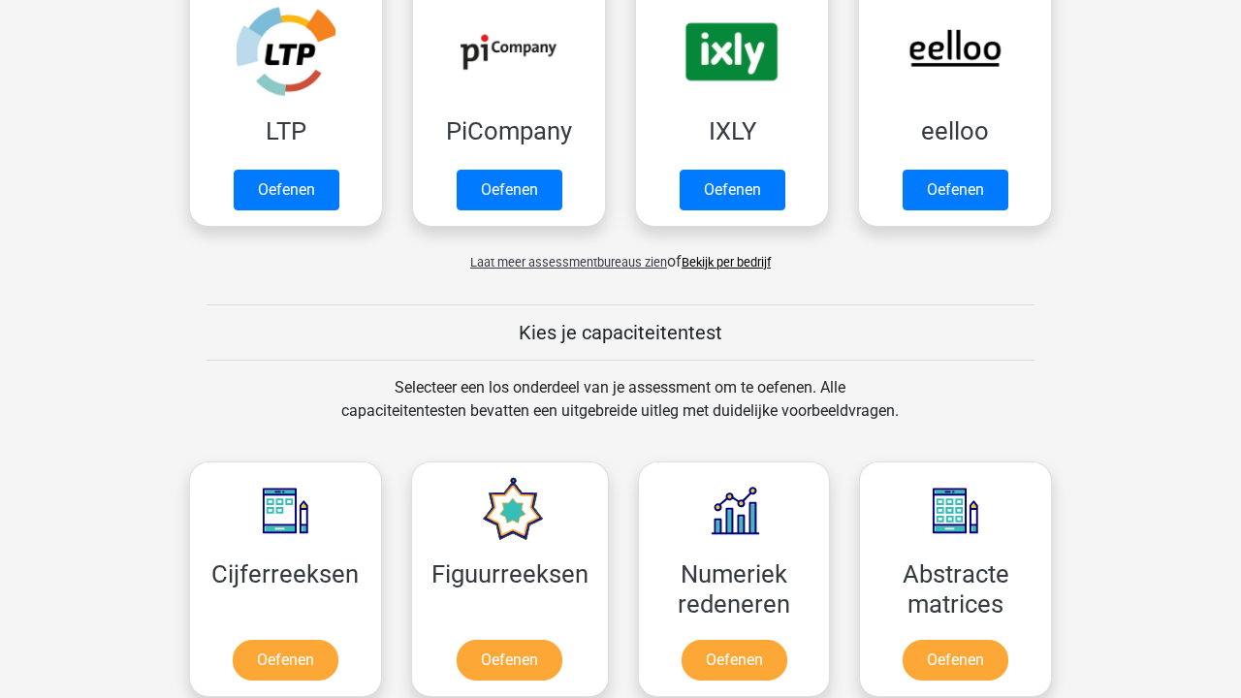
scroll to position [460, 0]
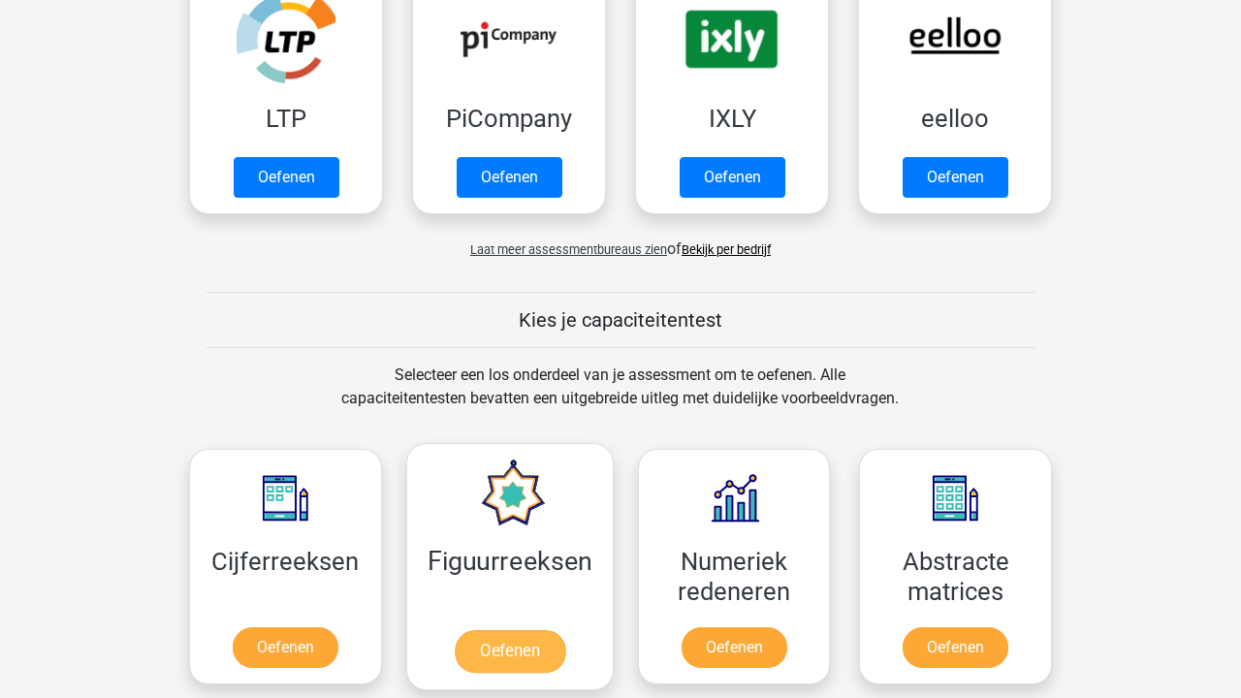
click at [507, 630] on link "Oefenen" at bounding box center [509, 651] width 110 height 43
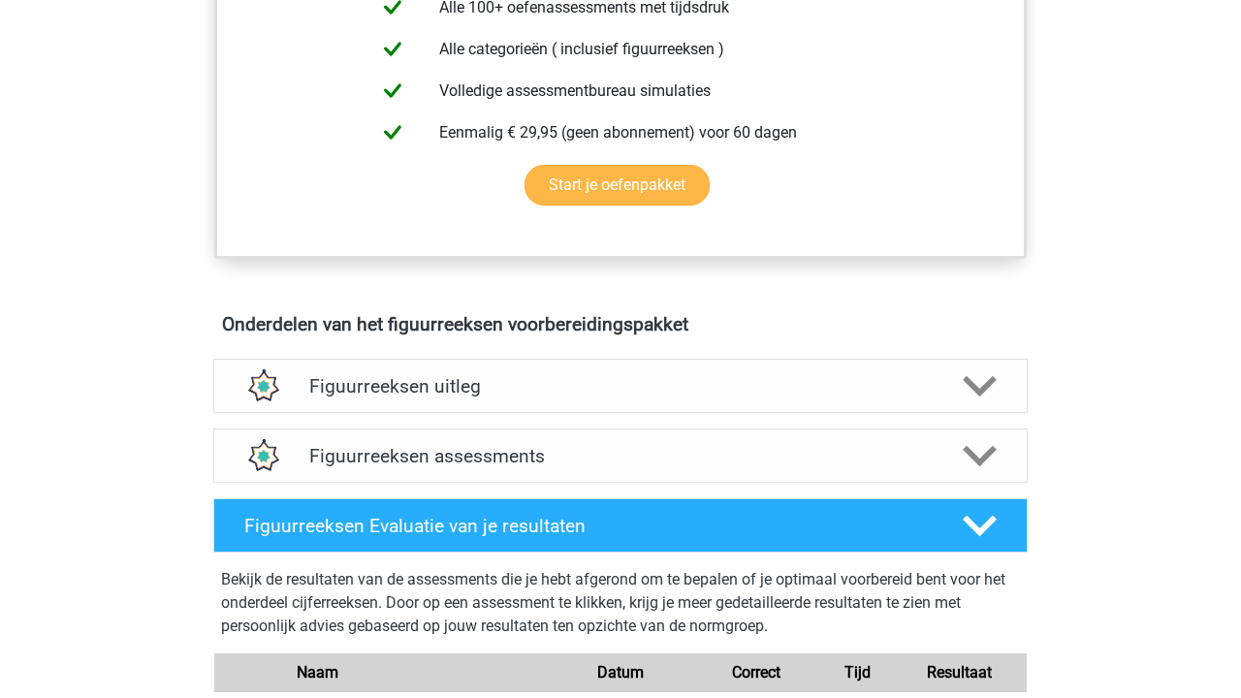
scroll to position [1225, 0]
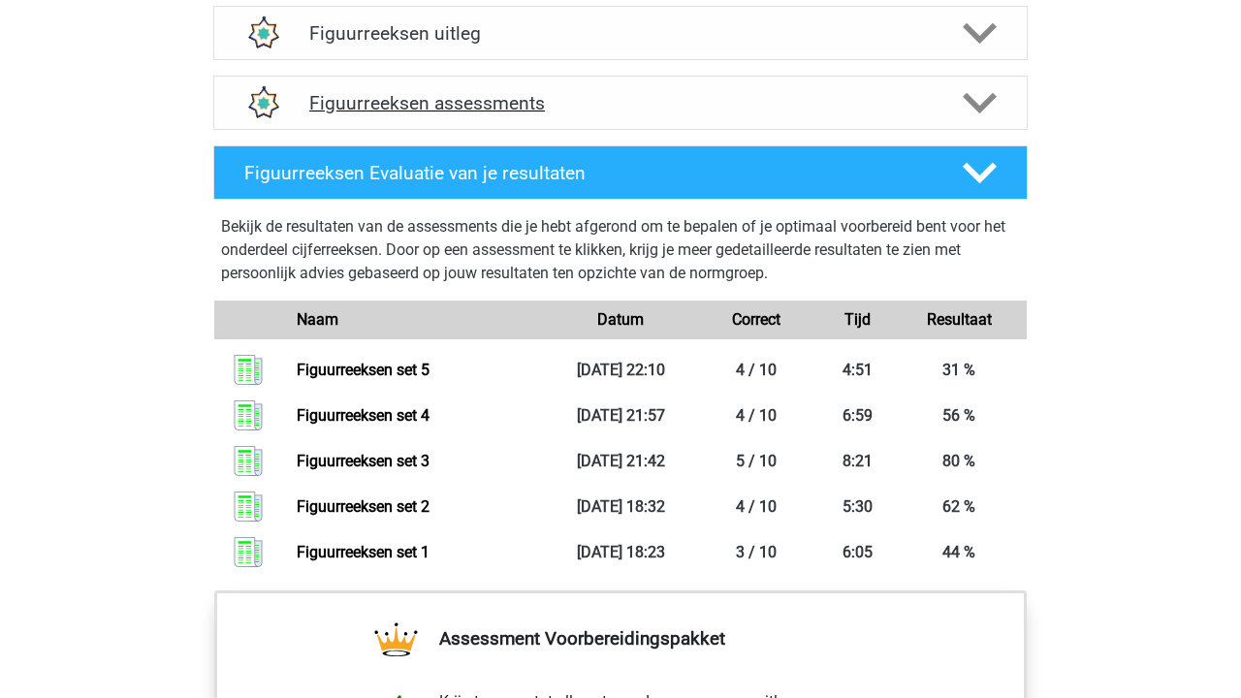
click at [668, 101] on h4 "Figuurreeksen assessments" at bounding box center [620, 103] width 622 height 22
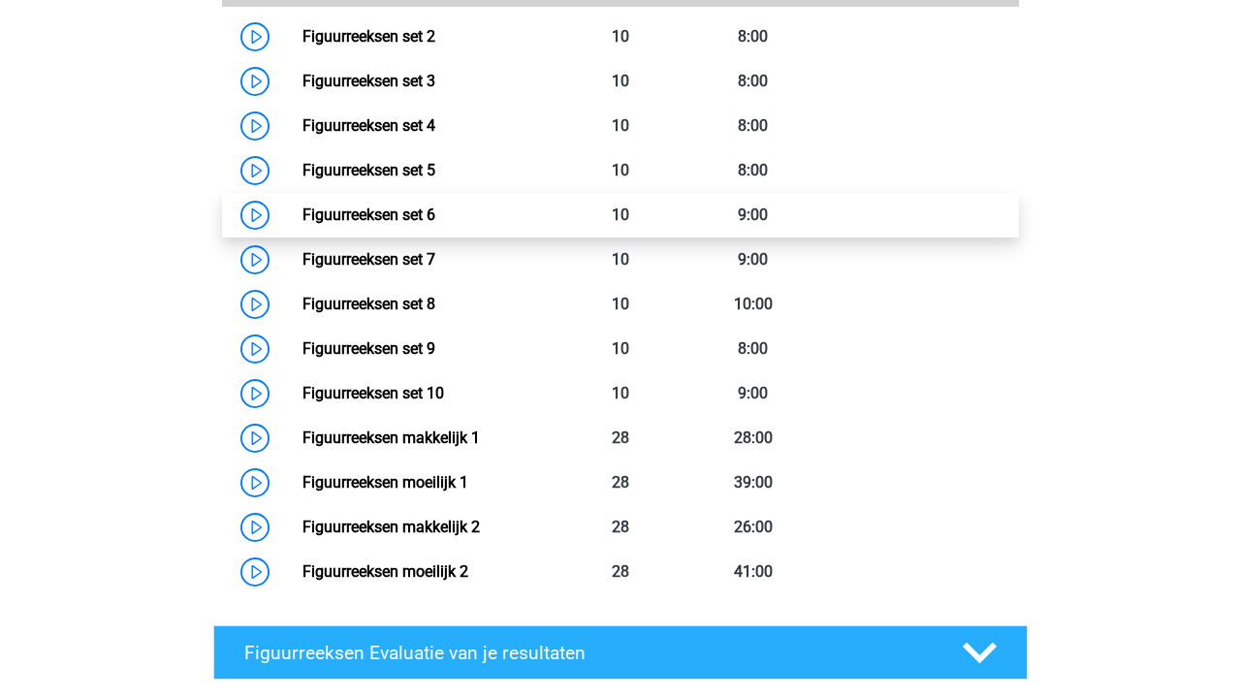
scroll to position [1508, 0]
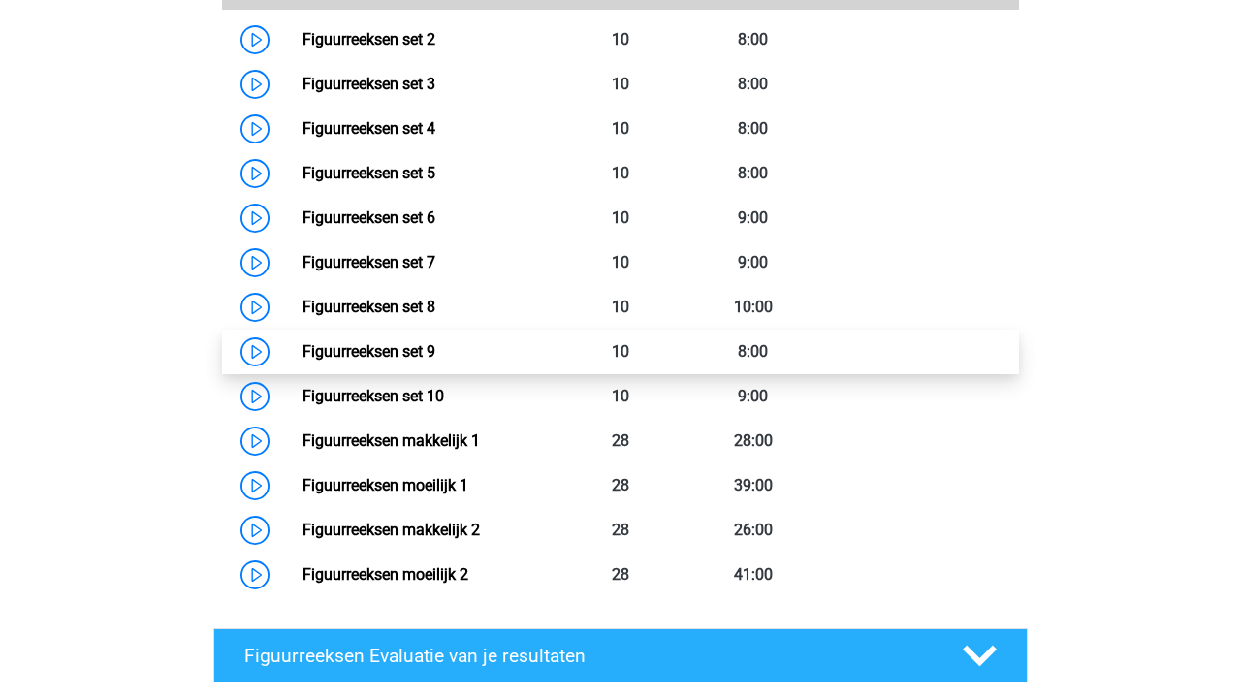
click at [435, 342] on link "Figuurreeksen set 9" at bounding box center [368, 351] width 133 height 18
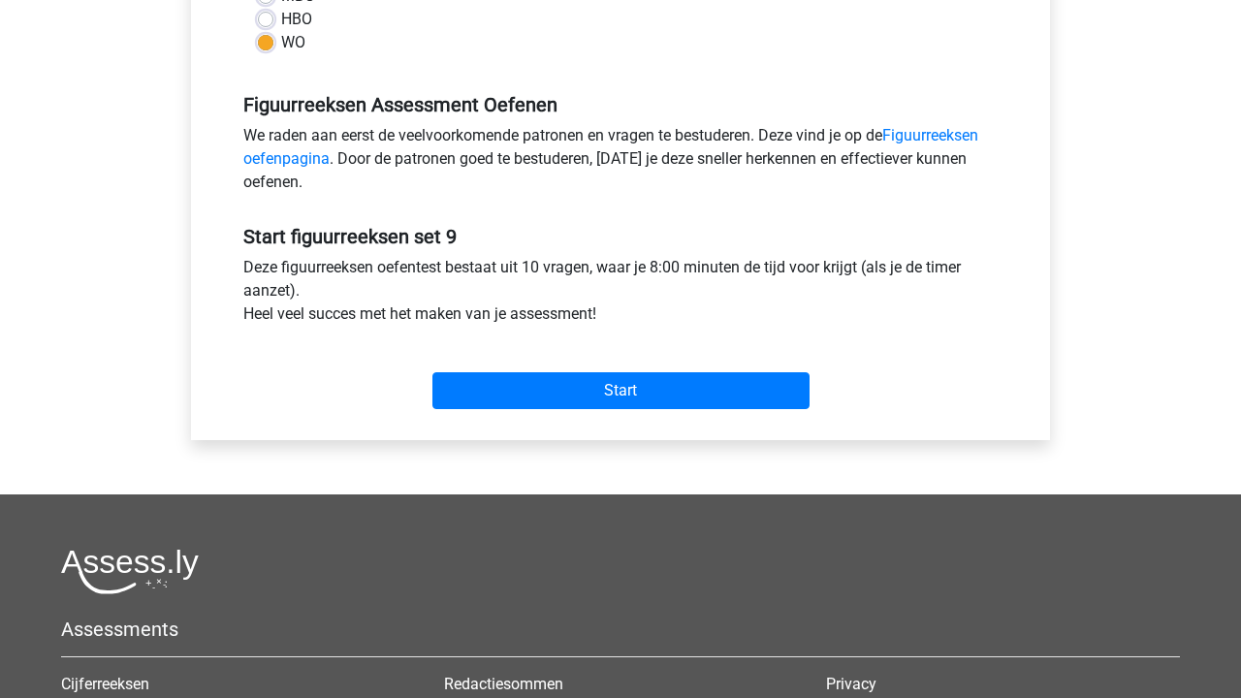
scroll to position [560, 0]
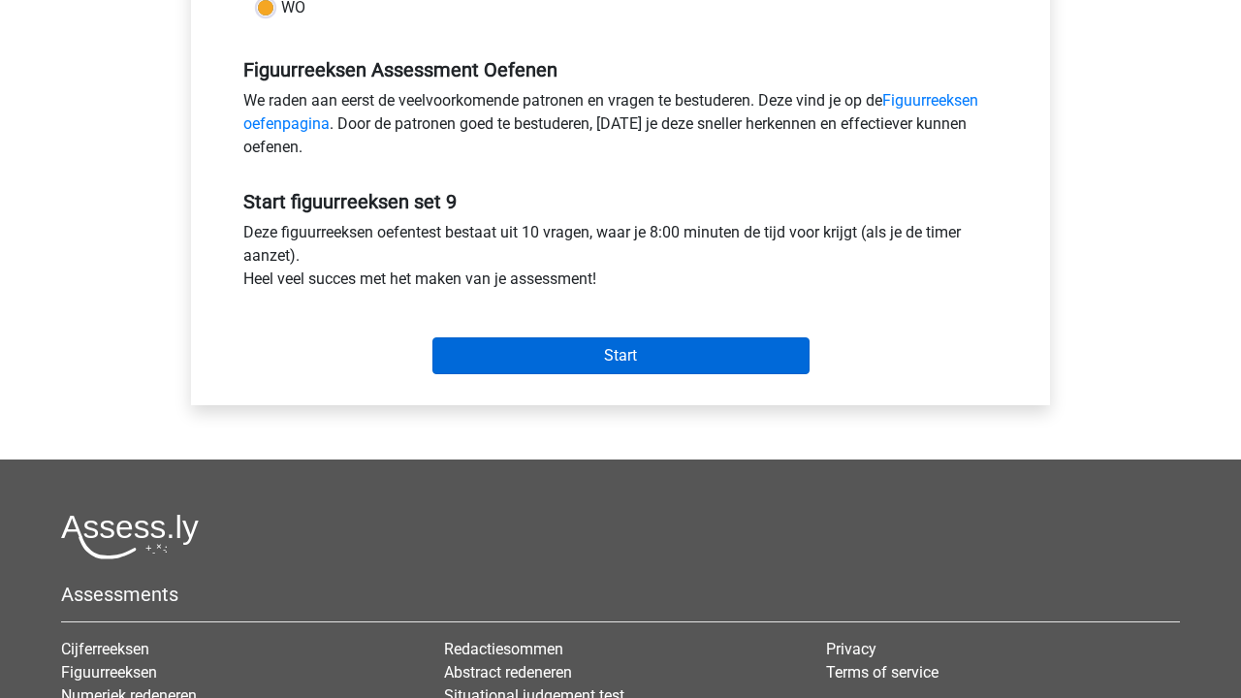
click at [487, 347] on input "Start" at bounding box center [620, 355] width 377 height 37
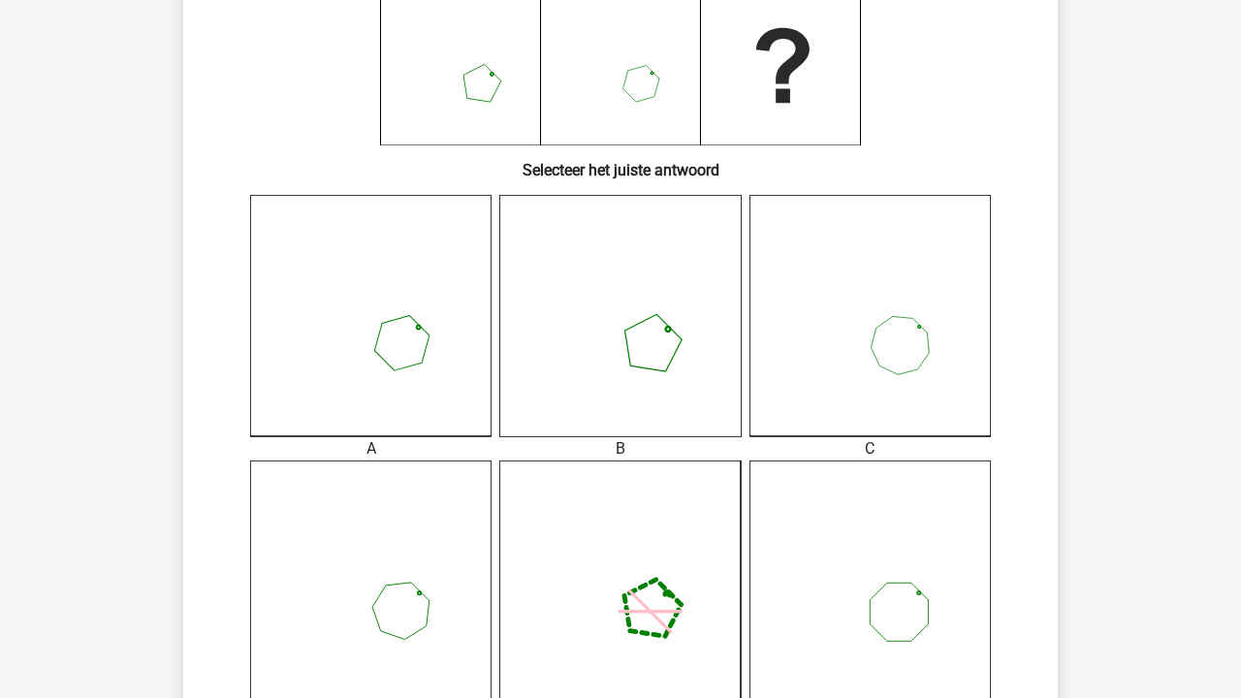
scroll to position [488, 0]
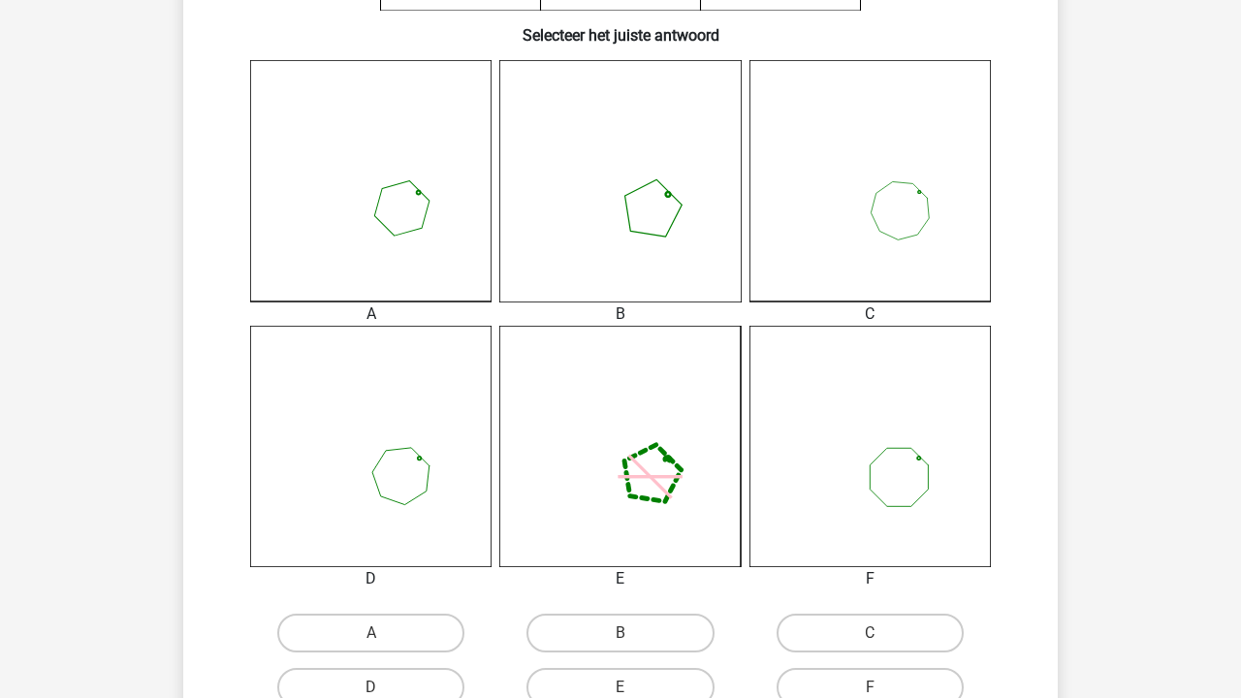
click at [423, 196] on icon at bounding box center [370, 180] width 241 height 241
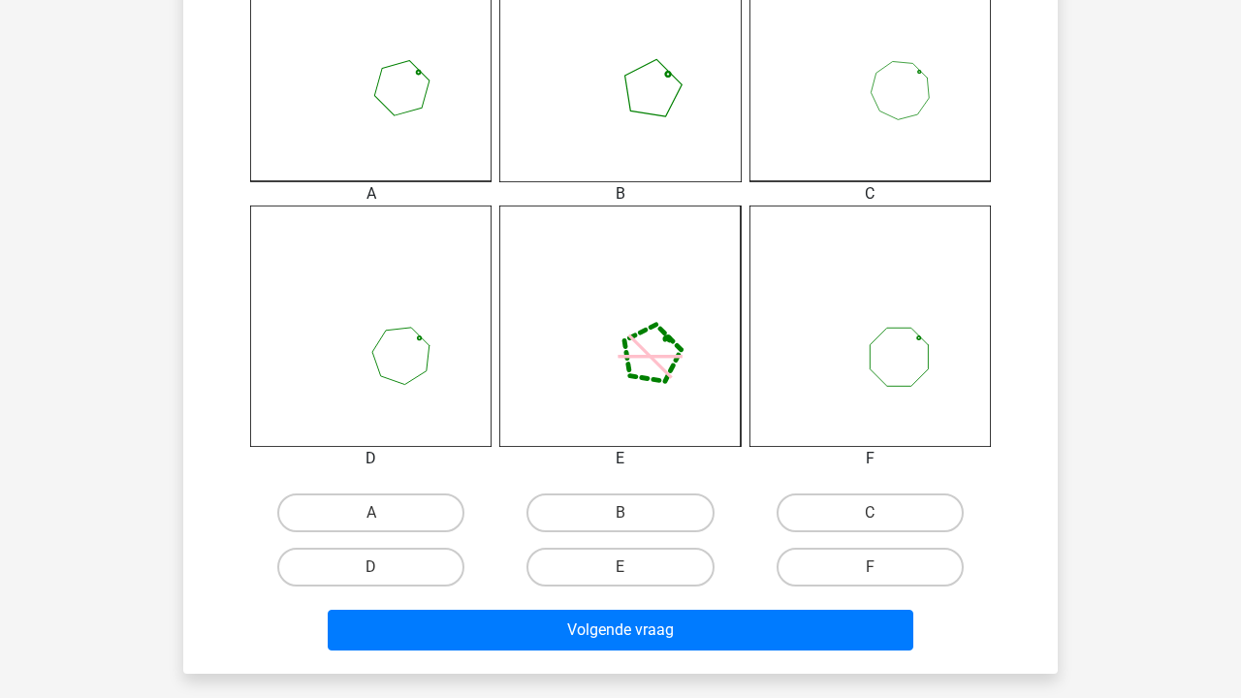
scroll to position [616, 0]
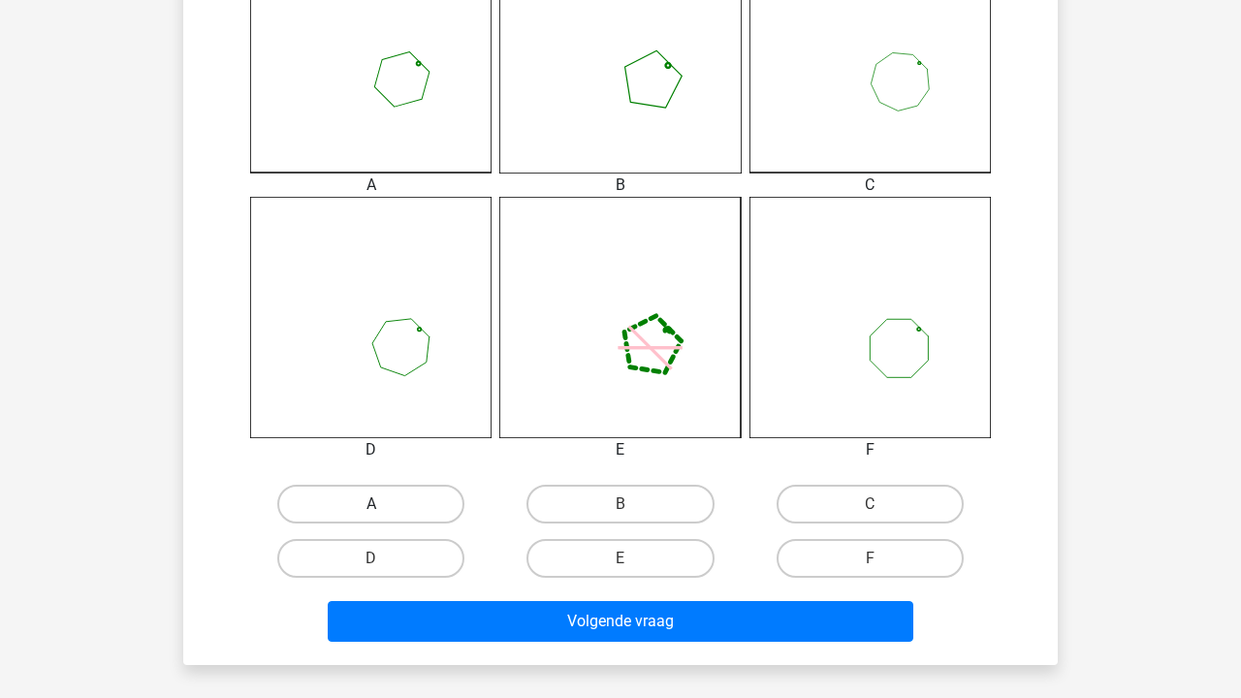
click at [407, 500] on label "A" at bounding box center [370, 504] width 187 height 39
click at [384, 504] on input "A" at bounding box center [377, 510] width 13 height 13
radio input "true"
click at [434, 575] on label "D" at bounding box center [370, 558] width 187 height 39
click at [384, 571] on input "D" at bounding box center [377, 564] width 13 height 13
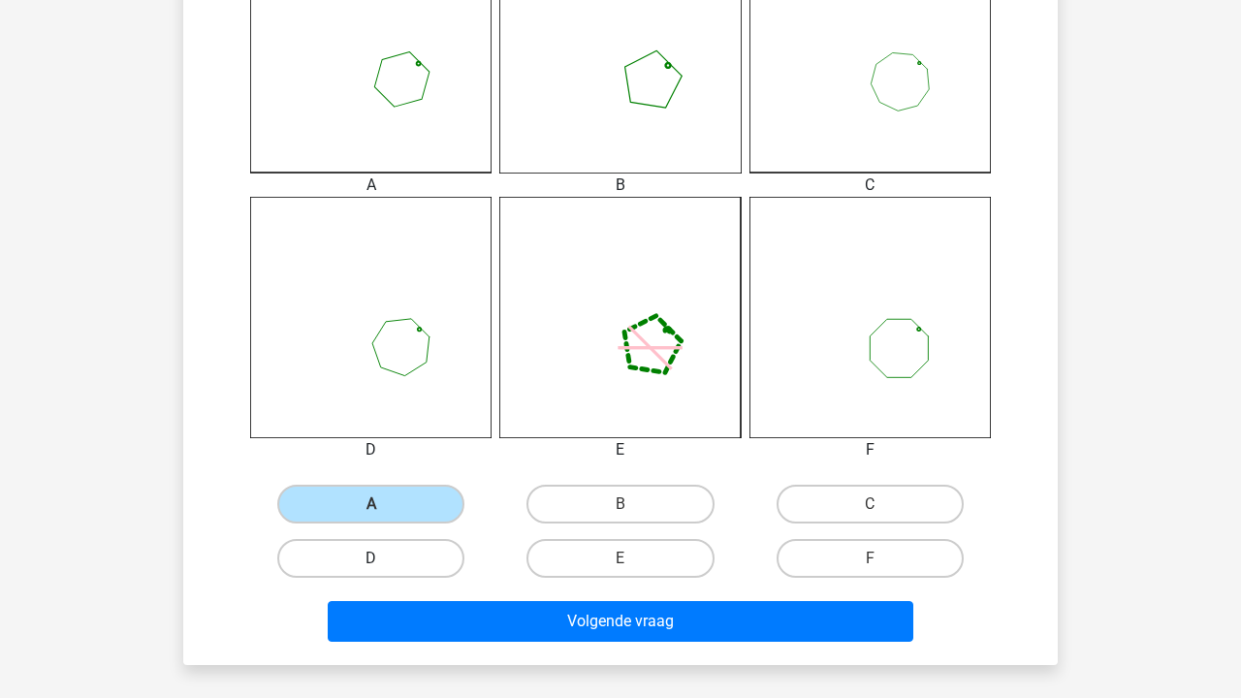
radio input "true"
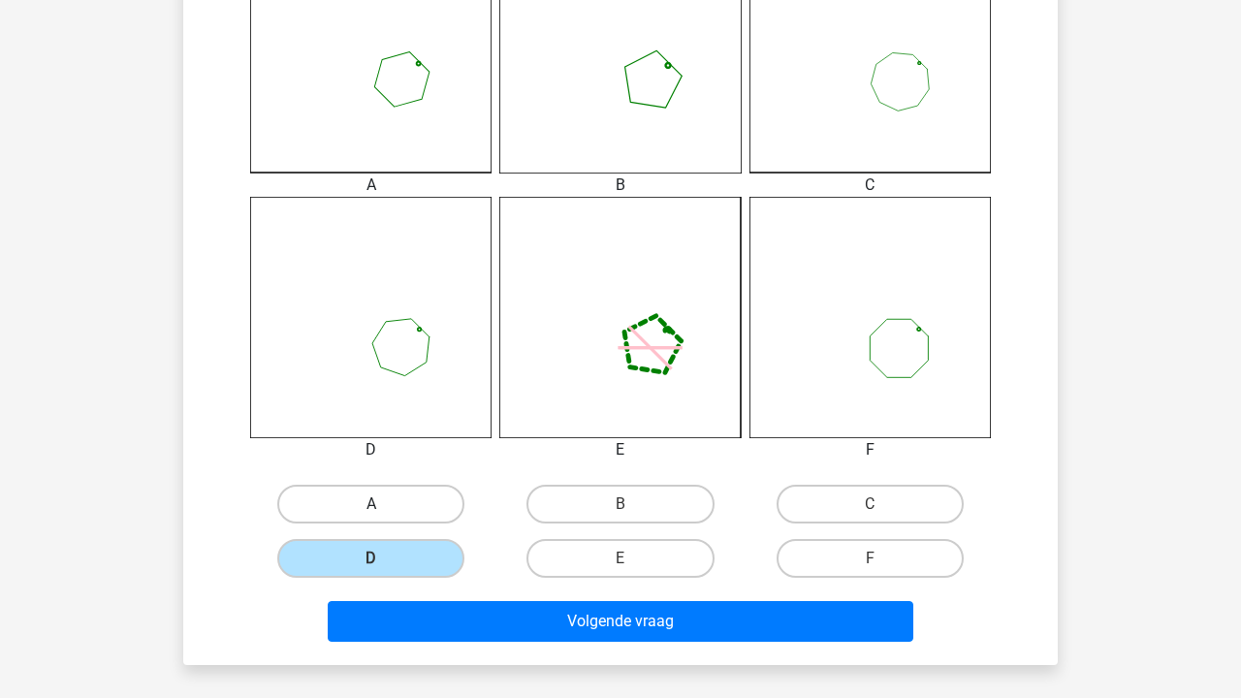
click at [406, 492] on label "A" at bounding box center [370, 504] width 187 height 39
click at [384, 504] on input "A" at bounding box center [377, 510] width 13 height 13
radio input "true"
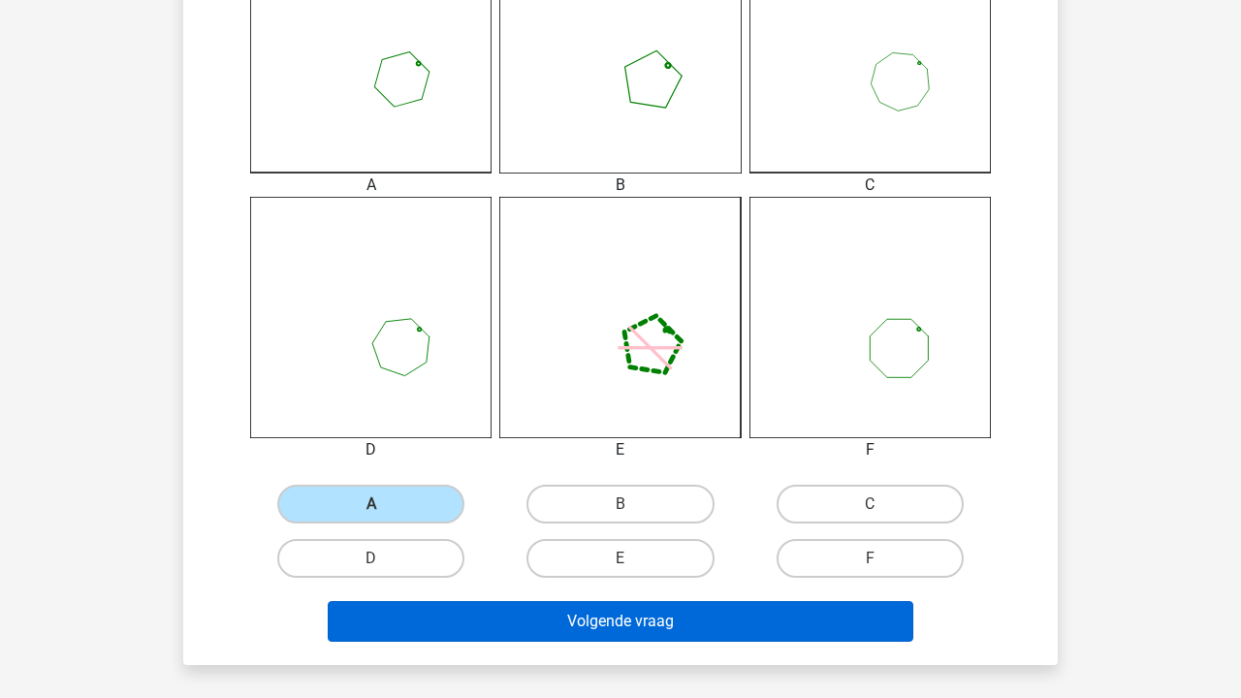
click at [432, 610] on button "Volgende vraag" at bounding box center [621, 621] width 586 height 41
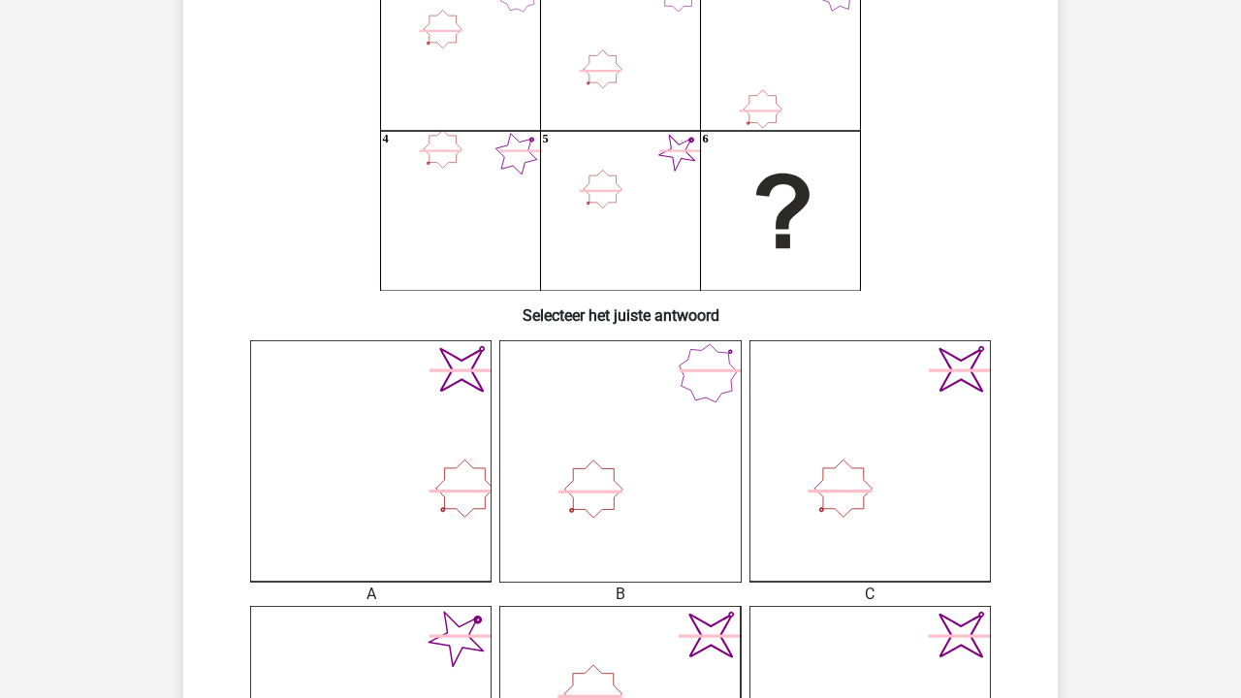
scroll to position [208, 0]
click at [915, 450] on icon "image/svg+xml" at bounding box center [869, 459] width 241 height 241
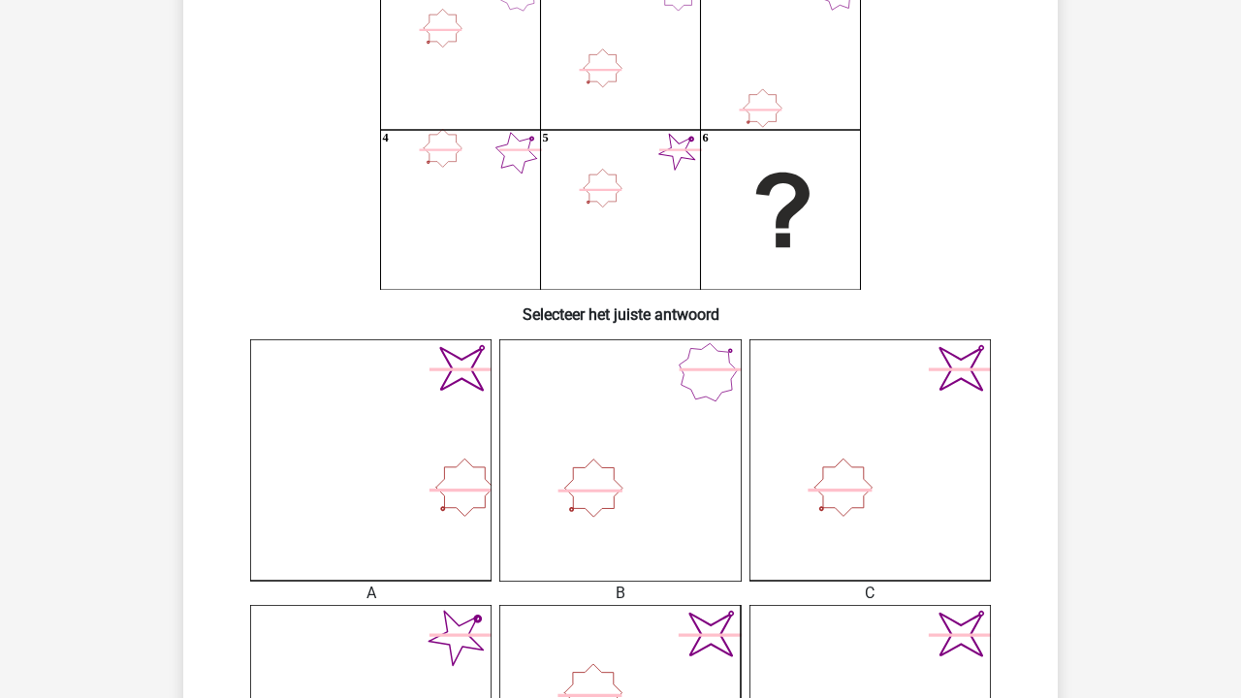
click at [860, 501] on icon "image/svg+xml" at bounding box center [869, 459] width 241 height 241
click at [659, 440] on icon at bounding box center [619, 459] width 241 height 241
click at [653, 452] on icon at bounding box center [619, 459] width 241 height 241
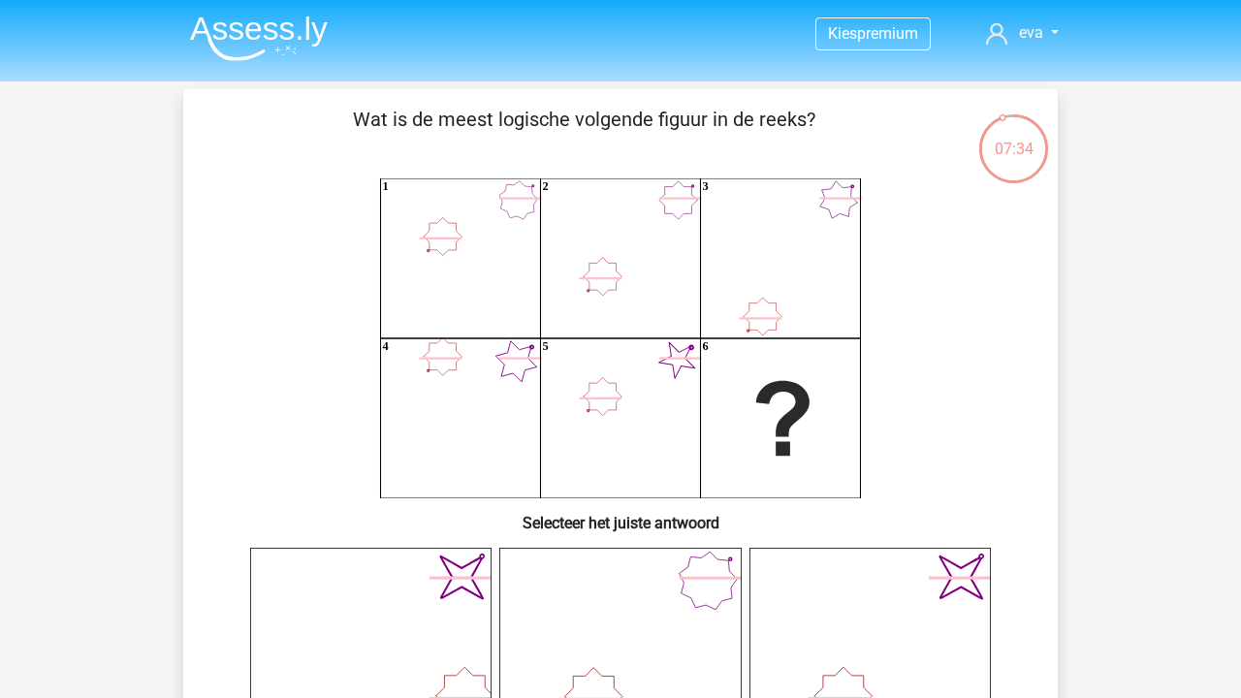
scroll to position [0, 0]
click at [241, 2] on header "Kies premium [PERSON_NAME] [EMAIL_ADDRESS][DOMAIN_NAME]" at bounding box center [620, 40] width 1241 height 81
click at [253, 23] on img at bounding box center [259, 39] width 138 height 46
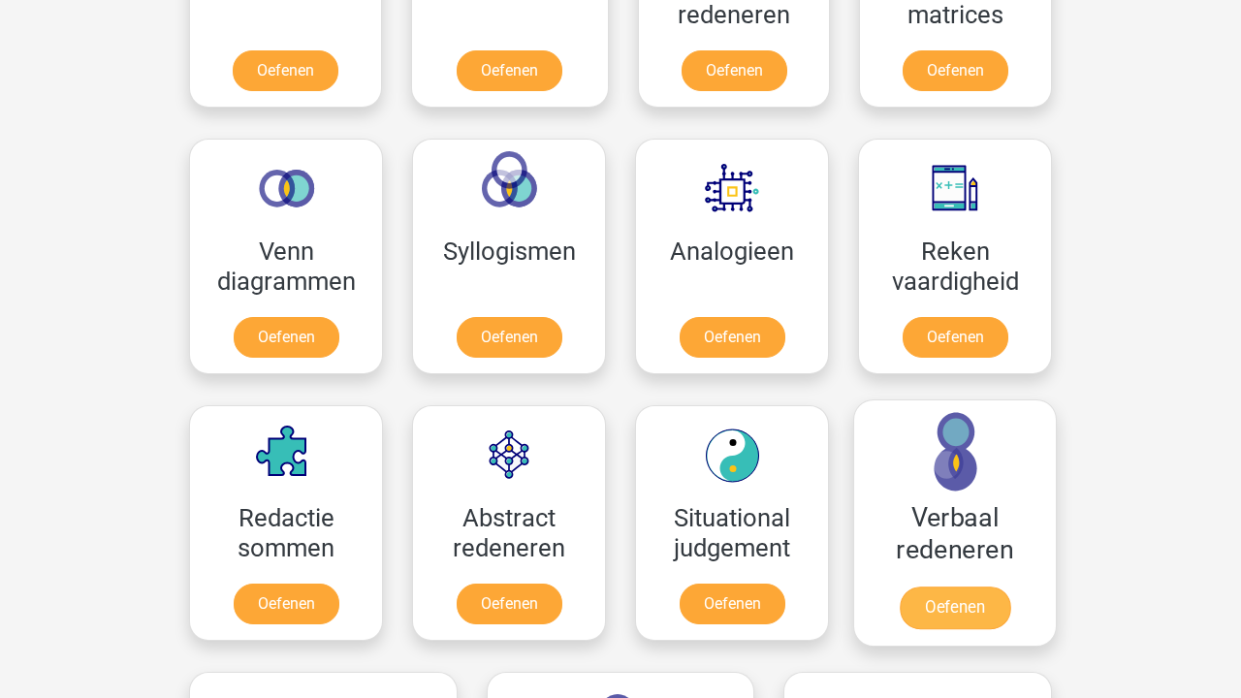
scroll to position [1038, 0]
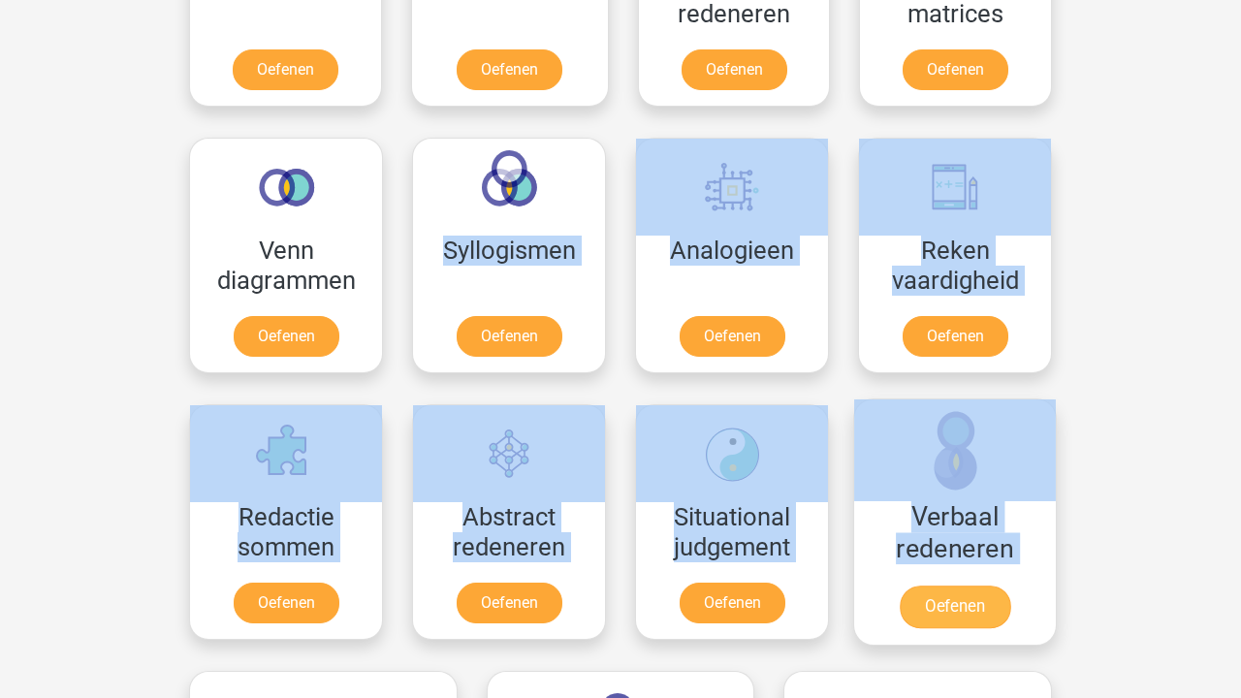
drag, startPoint x: 610, startPoint y: 165, endPoint x: 946, endPoint y: 479, distance: 460.1
click at [945, 479] on div "Cijferreeksen Oefenen Figuurreeksen Oefenen Numeriek redeneren Oefenen Abstract…" at bounding box center [620, 404] width 892 height 1097
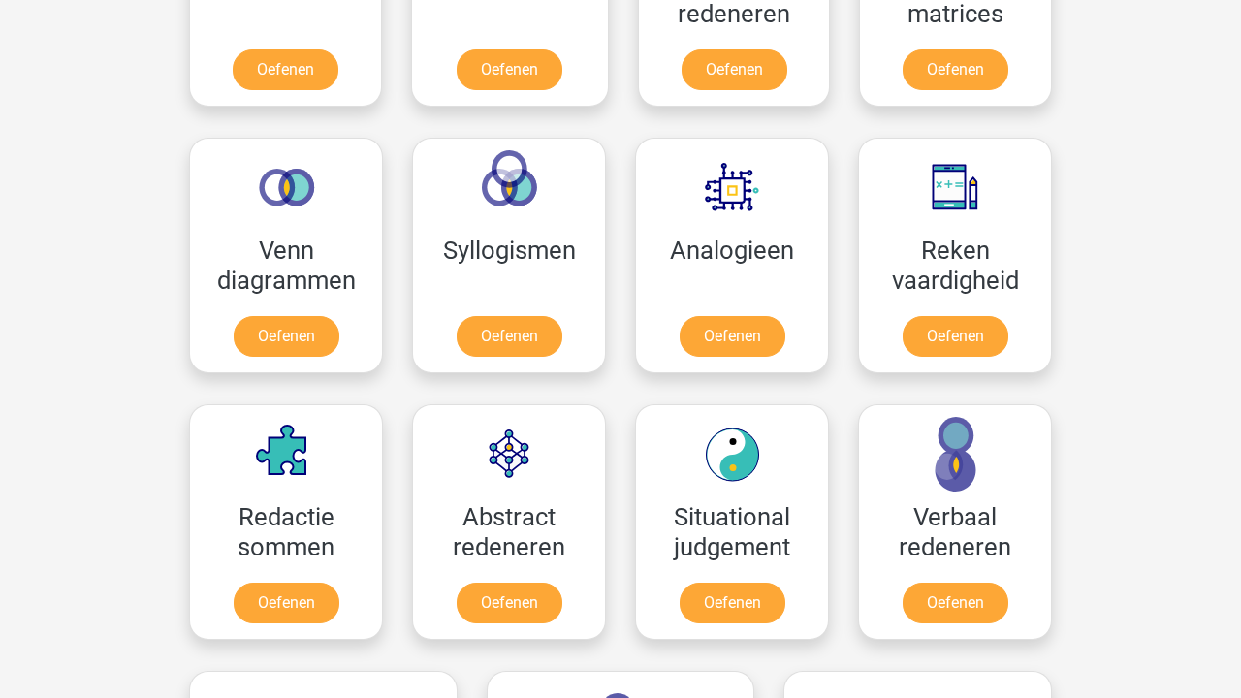
click at [1150, 373] on div "Kies premium [PERSON_NAME] [EMAIL_ADDRESS][DOMAIN_NAME]" at bounding box center [620, 499] width 1241 height 3074
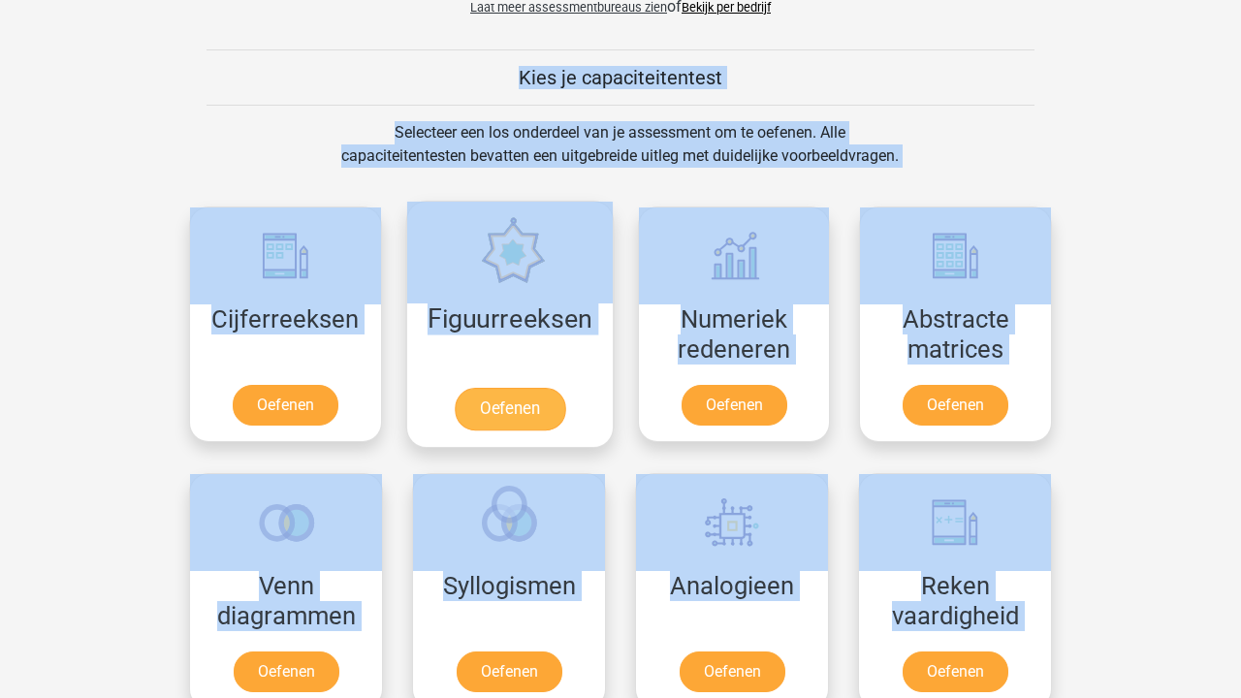
scroll to position [695, 0]
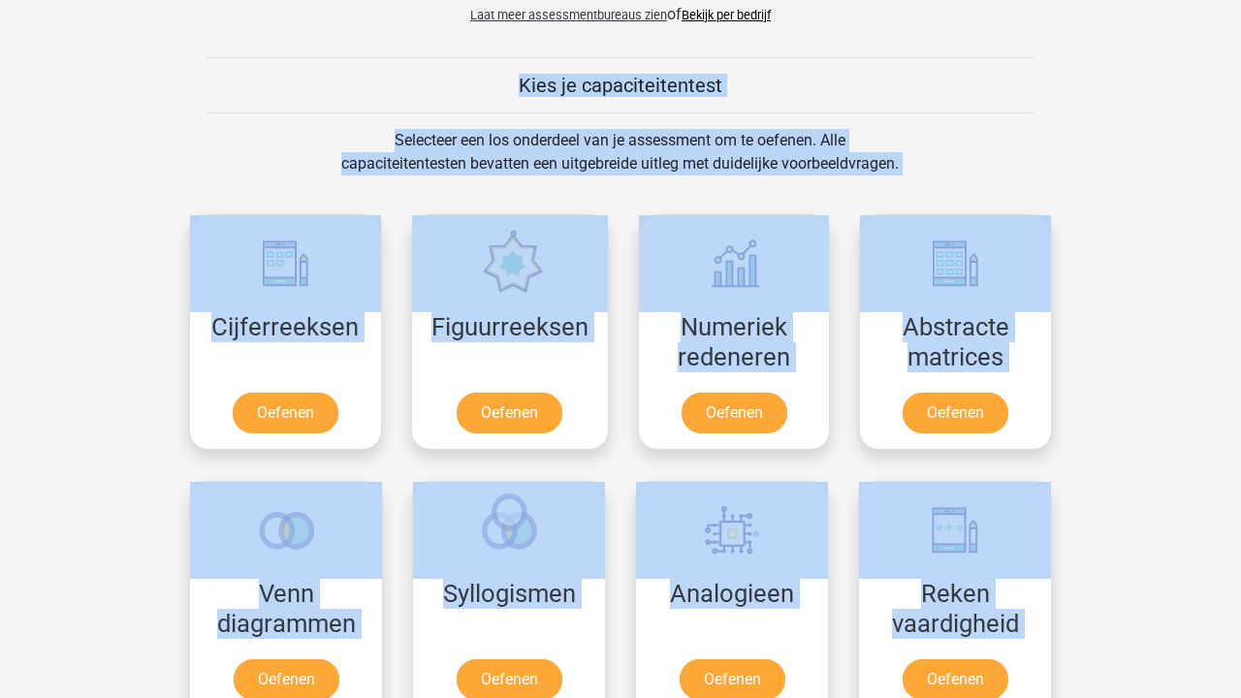
drag, startPoint x: 1147, startPoint y: 558, endPoint x: 512, endPoint y: 180, distance: 738.8
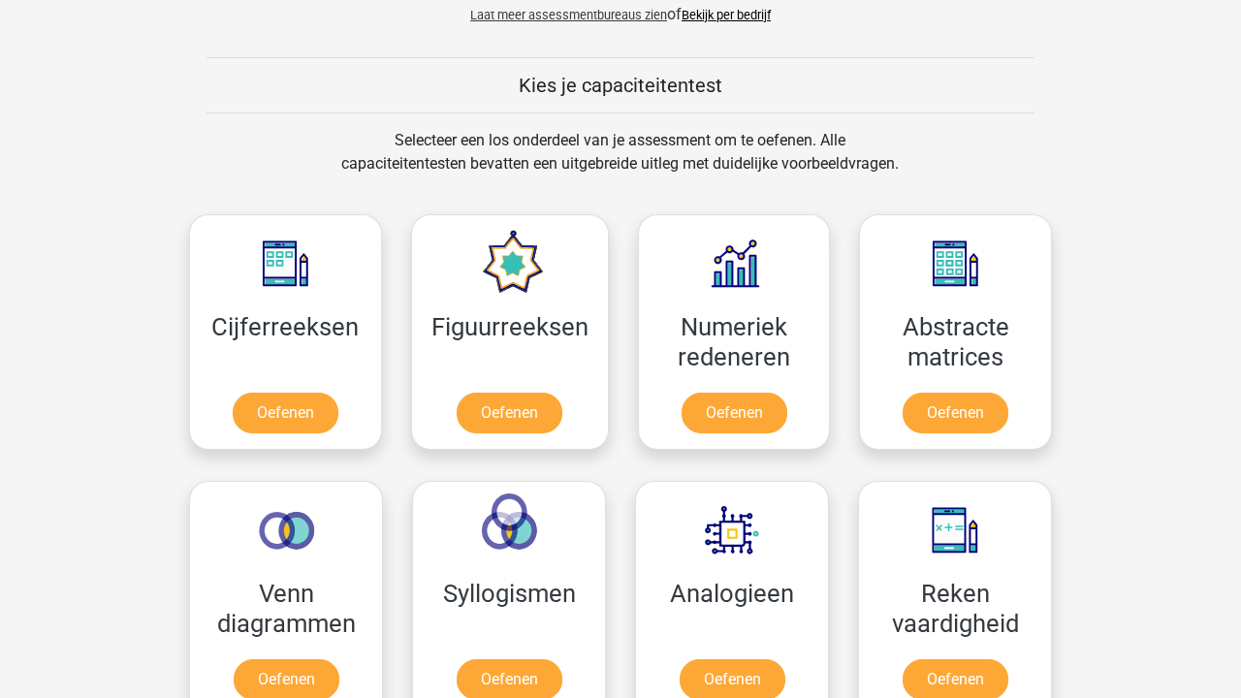
click at [606, 155] on div "Selecteer een los onderdeel van je assessment om te oefenen. Alle capaciteitent…" at bounding box center [620, 164] width 594 height 70
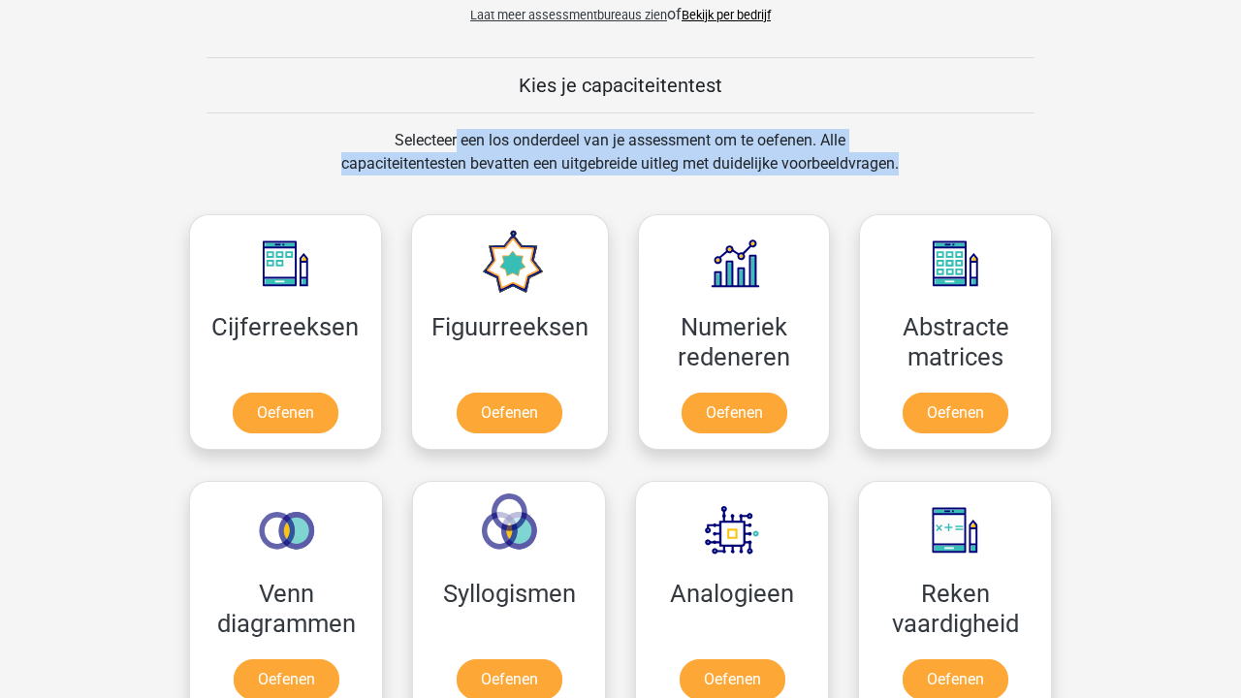
click at [606, 155] on div "Selecteer een los onderdeel van je assessment om te oefenen. Alle capaciteitent…" at bounding box center [620, 164] width 594 height 70
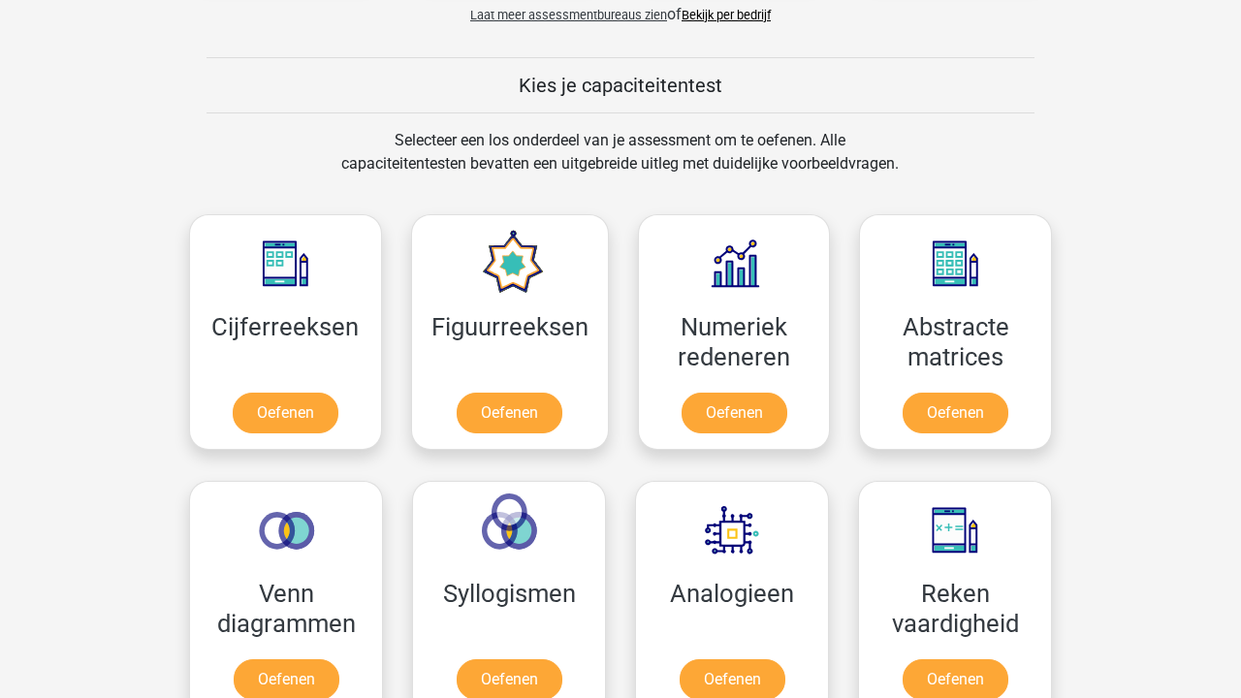
drag, startPoint x: 927, startPoint y: 170, endPoint x: 320, endPoint y: 124, distance: 608.4
click at [416, 150] on div "Selecteer een los onderdeel van je assessment om te oefenen. Alle capaciteitent…" at bounding box center [620, 164] width 594 height 70
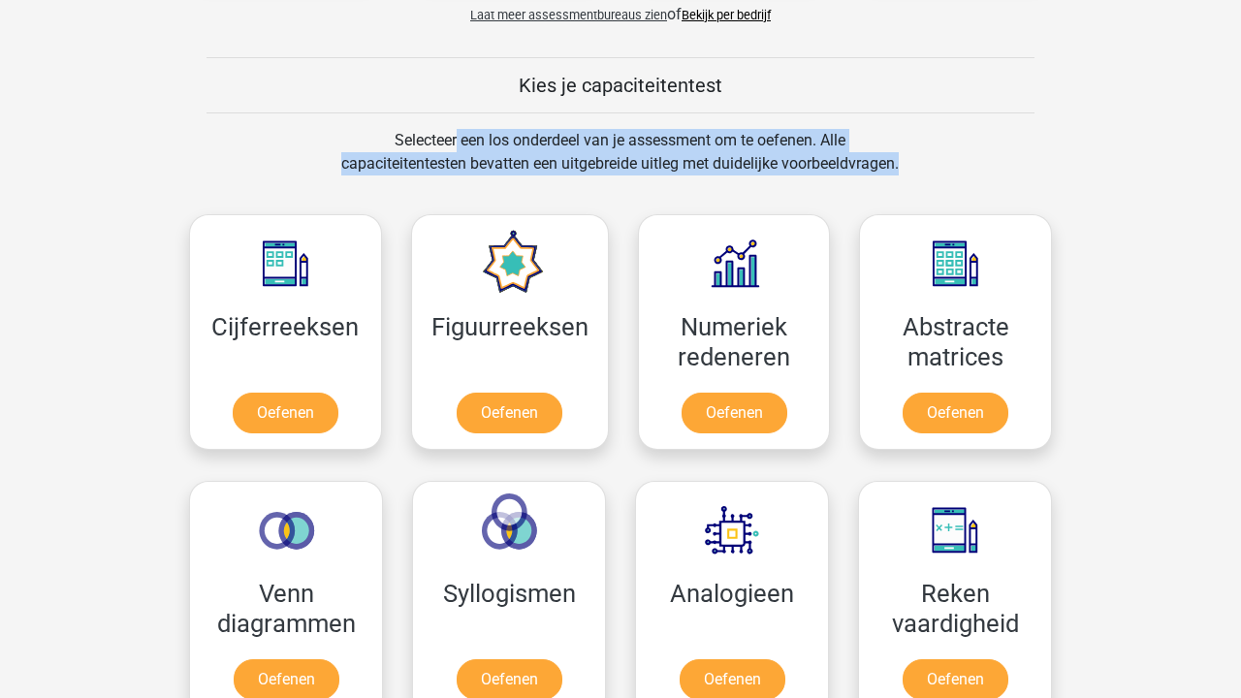
click at [416, 150] on div "Selecteer een los onderdeel van je assessment om te oefenen. Alle capaciteitent…" at bounding box center [620, 164] width 594 height 70
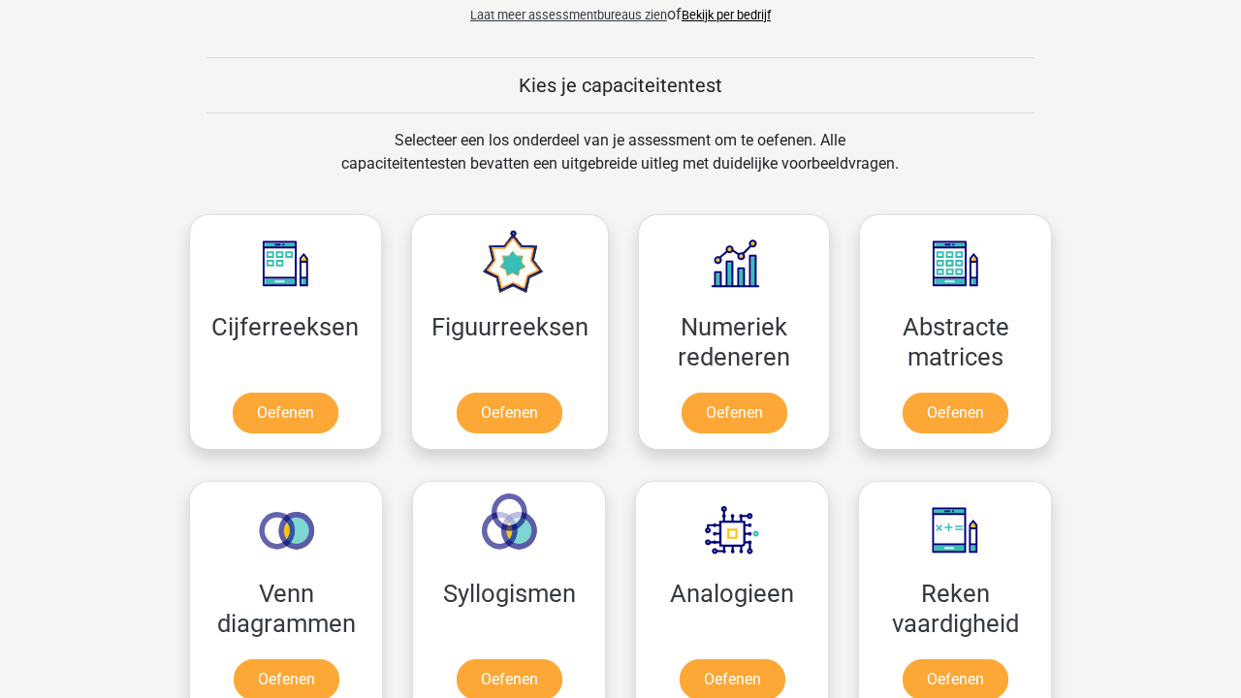
click at [473, 144] on div "Selecteer een los onderdeel van je assessment om te oefenen. Alle capaciteitent…" at bounding box center [620, 164] width 594 height 70
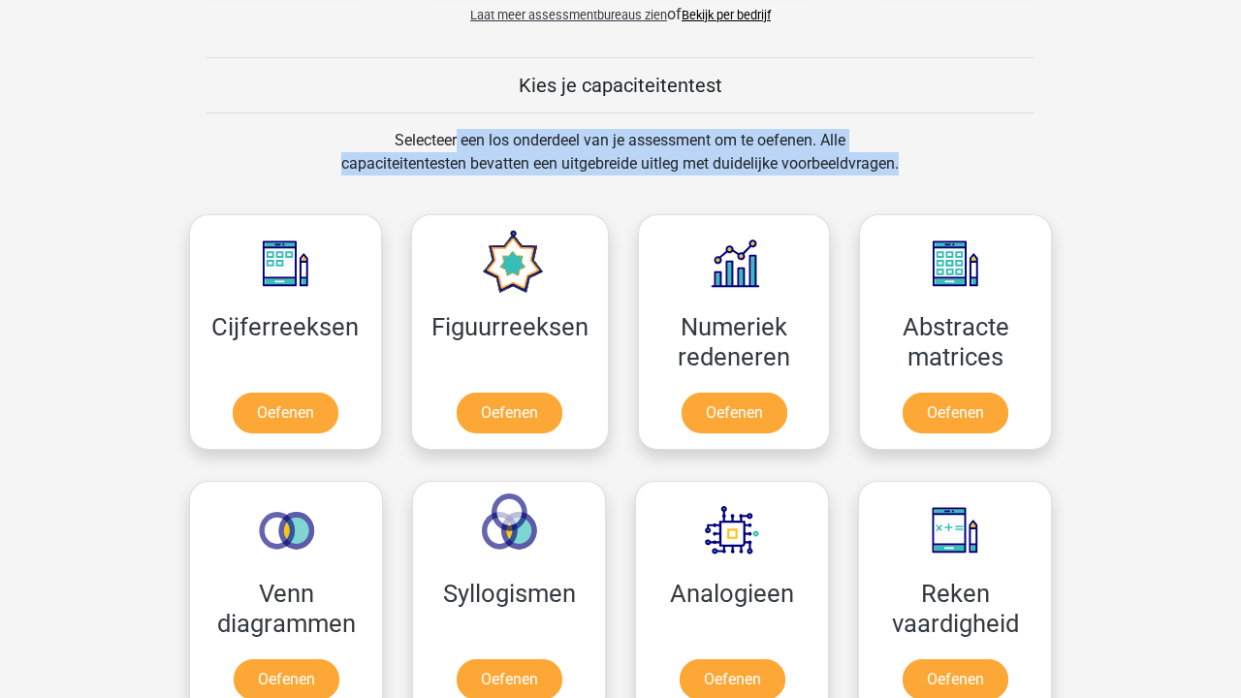
click at [473, 144] on div "Selecteer een los onderdeel van je assessment om te oefenen. Alle capaciteitent…" at bounding box center [620, 164] width 594 height 70
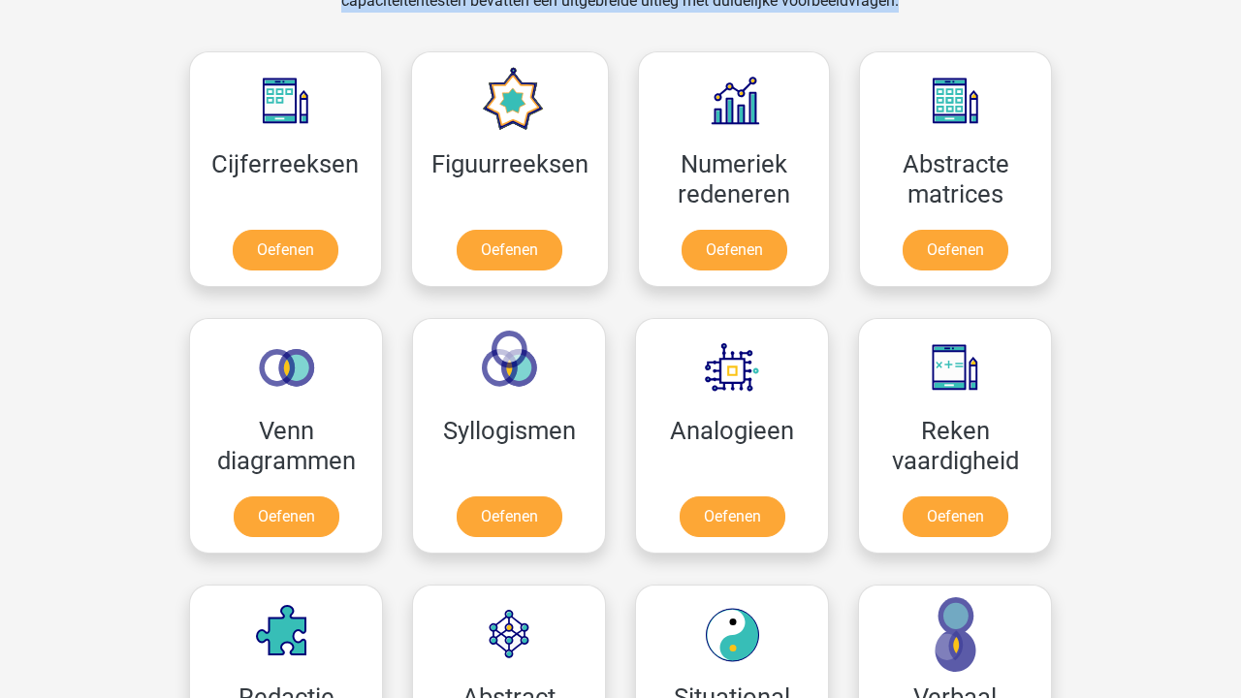
scroll to position [841, 0]
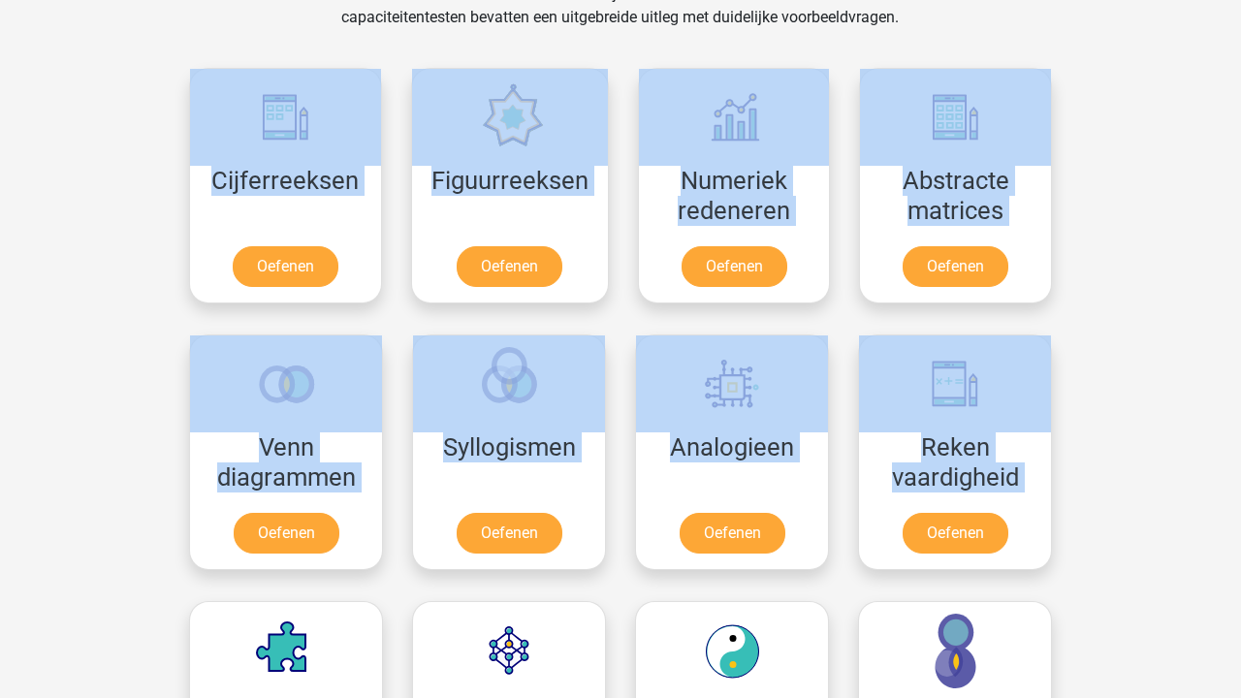
drag, startPoint x: 147, startPoint y: 79, endPoint x: 1201, endPoint y: 521, distance: 1142.5
click at [1201, 522] on div "Kies premium [PERSON_NAME] [EMAIL_ADDRESS][DOMAIN_NAME]" at bounding box center [620, 696] width 1241 height 3074
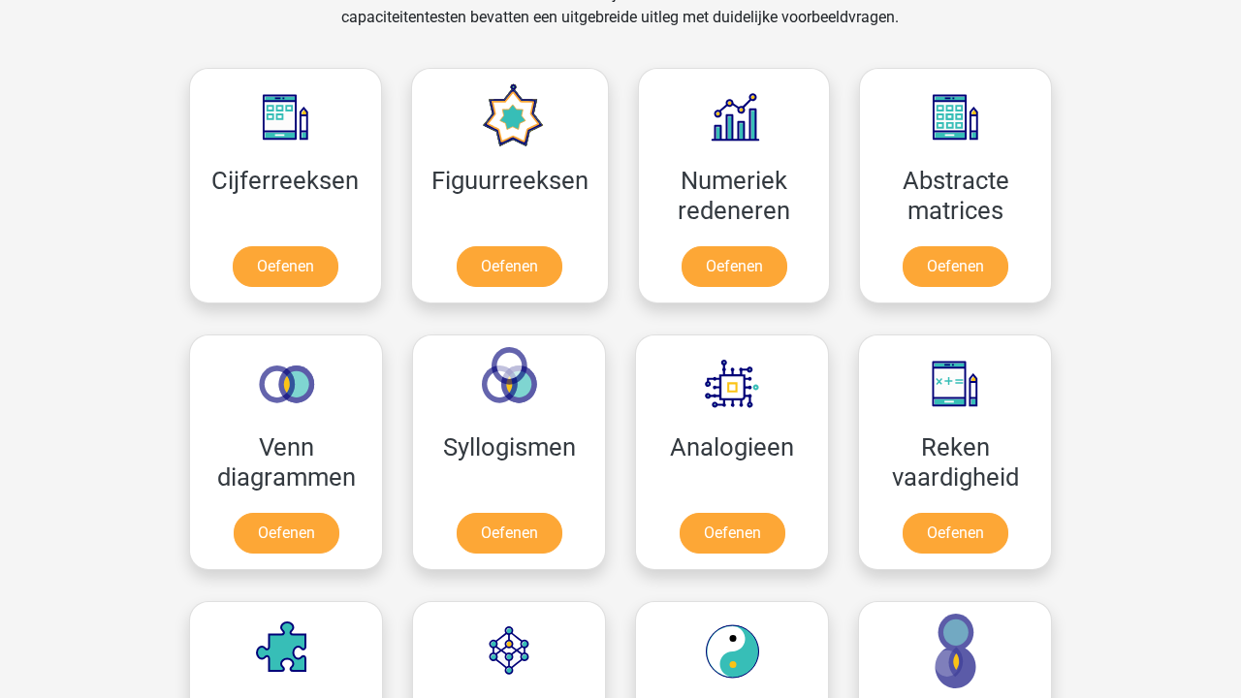
click at [1165, 386] on div "Kies premium [PERSON_NAME] [EMAIL_ADDRESS][DOMAIN_NAME]" at bounding box center [620, 696] width 1241 height 3074
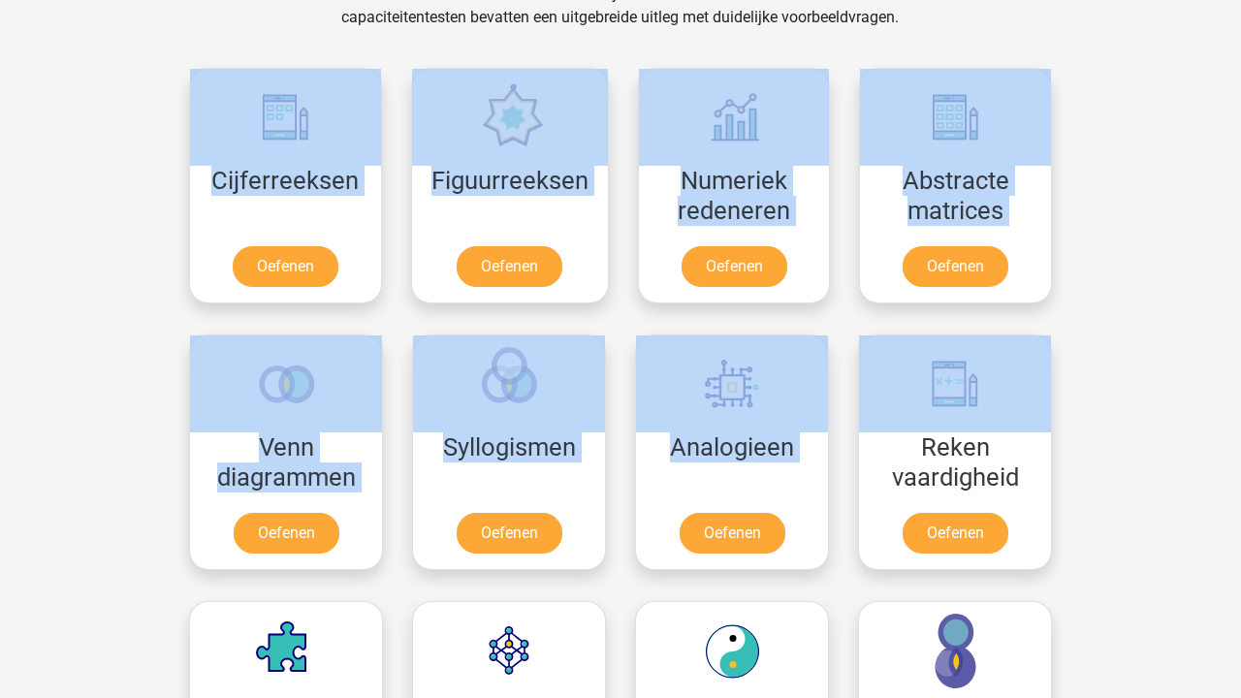
drag, startPoint x: 1165, startPoint y: 386, endPoint x: 177, endPoint y: 127, distance: 1020.9
click at [177, 127] on div "Kies premium [PERSON_NAME] [EMAIL_ADDRESS][DOMAIN_NAME]" at bounding box center [620, 696] width 1241 height 3074
click at [174, 67] on div "Cijferreeksen Oefenen" at bounding box center [285, 185] width 222 height 267
drag, startPoint x: 352, startPoint y: 74, endPoint x: 1057, endPoint y: 431, distance: 791.0
click at [1057, 431] on div "Selecteer een los onderdeel van je assessment om te oefenen. Alle capaciteitent…" at bounding box center [620, 589] width 921 height 1213
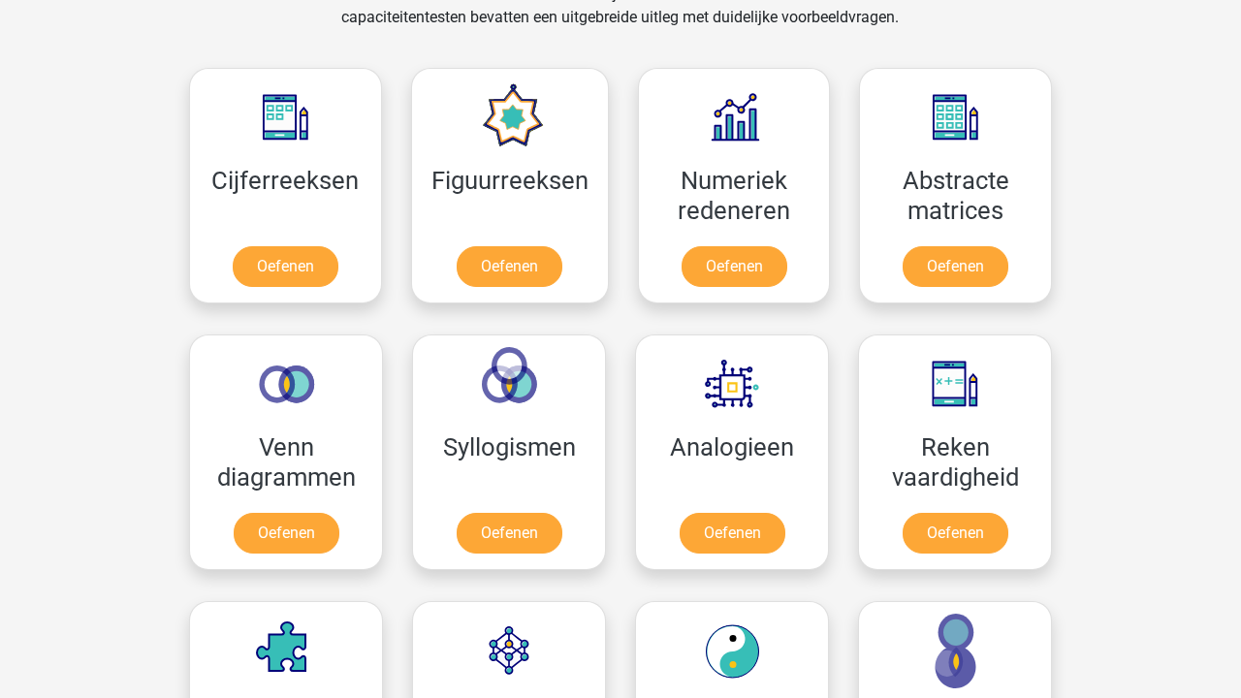
click at [1109, 484] on div "Kies premium [PERSON_NAME] [EMAIL_ADDRESS][DOMAIN_NAME]" at bounding box center [620, 696] width 1241 height 3074
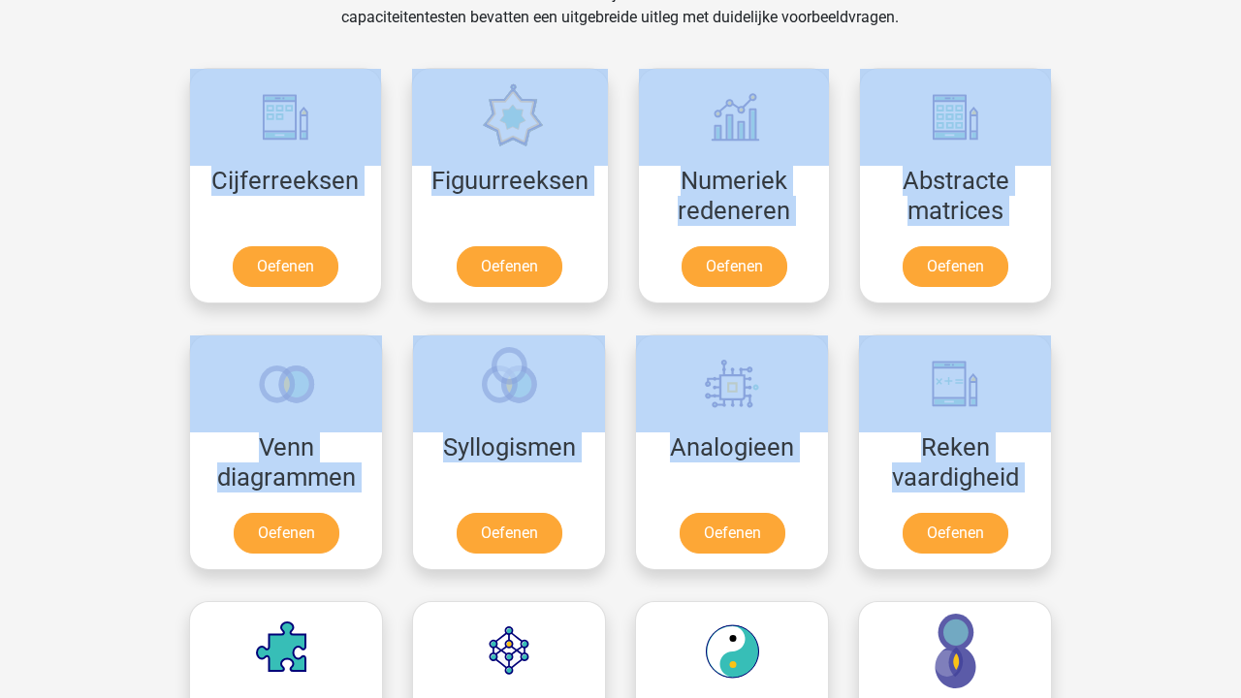
drag, startPoint x: 1100, startPoint y: 515, endPoint x: 152, endPoint y: 87, distance: 1039.8
click at [152, 87] on div "Kies premium [PERSON_NAME] [EMAIL_ADDRESS][DOMAIN_NAME]" at bounding box center [620, 696] width 1241 height 3074
click at [1105, 242] on div "Kies premium [PERSON_NAME] [EMAIL_ADDRESS][DOMAIN_NAME]" at bounding box center [620, 696] width 1241 height 3074
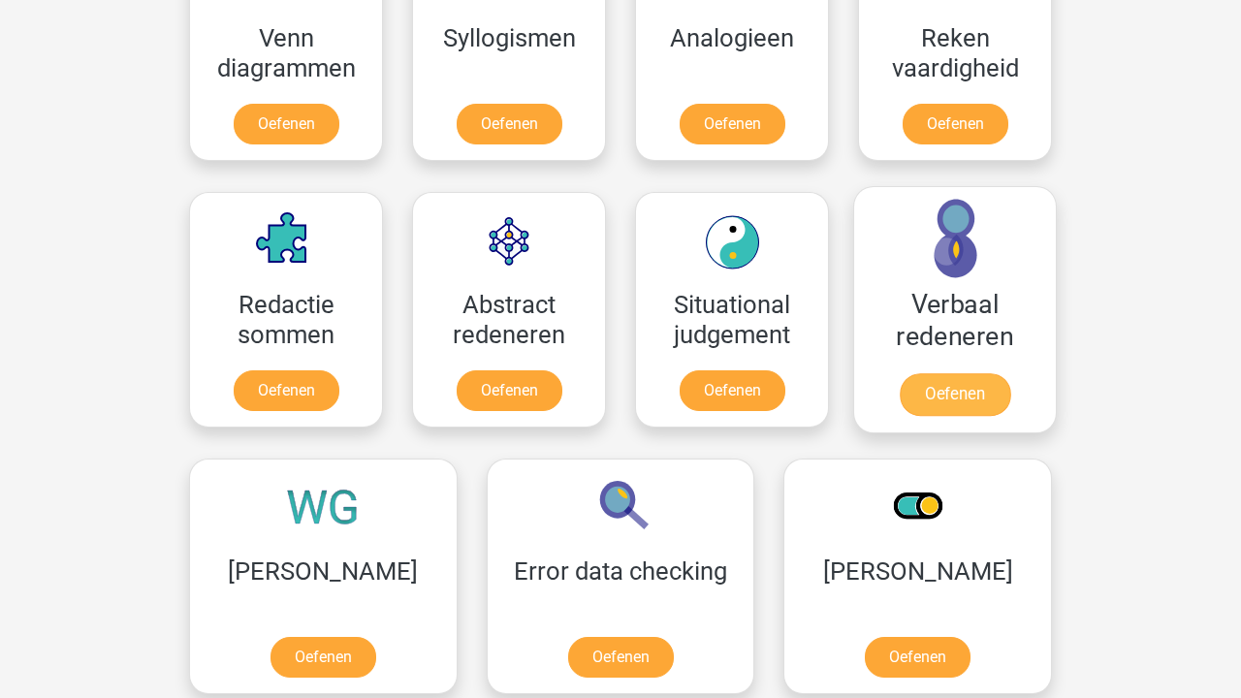
scroll to position [1246, 0]
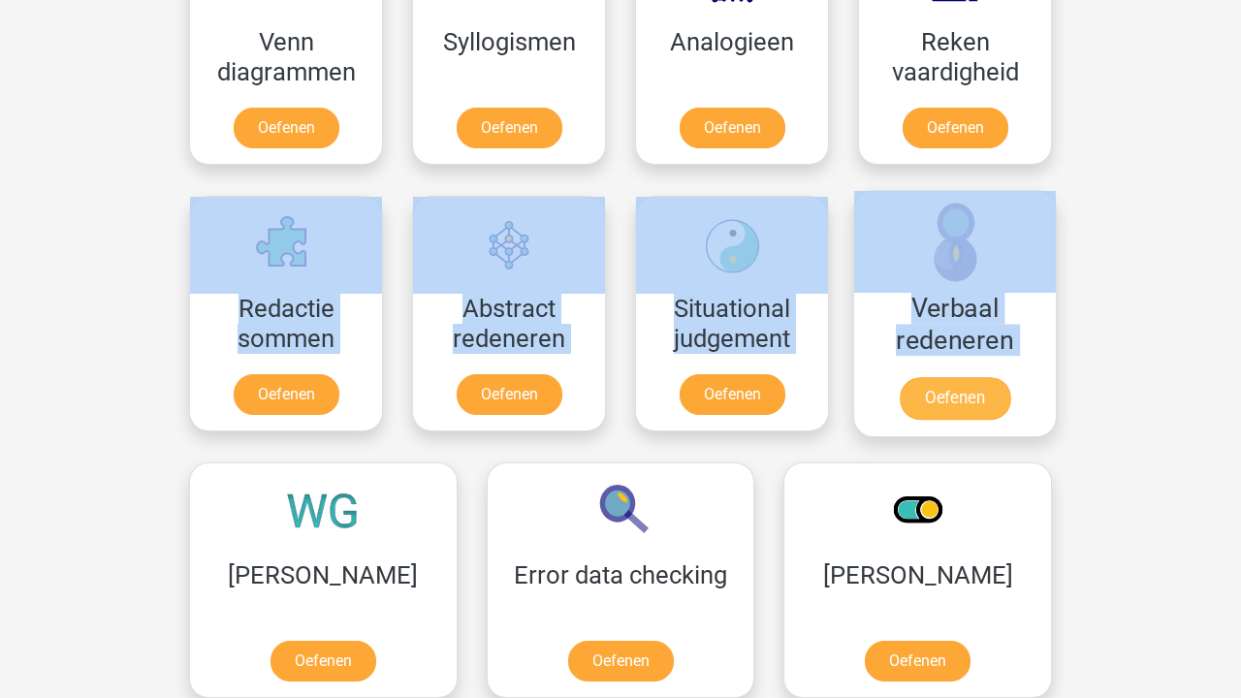
drag, startPoint x: 1133, startPoint y: 167, endPoint x: 874, endPoint y: 375, distance: 332.2
click at [874, 375] on div "Kies premium [PERSON_NAME] [EMAIL_ADDRESS][DOMAIN_NAME]" at bounding box center [620, 291] width 1241 height 3074
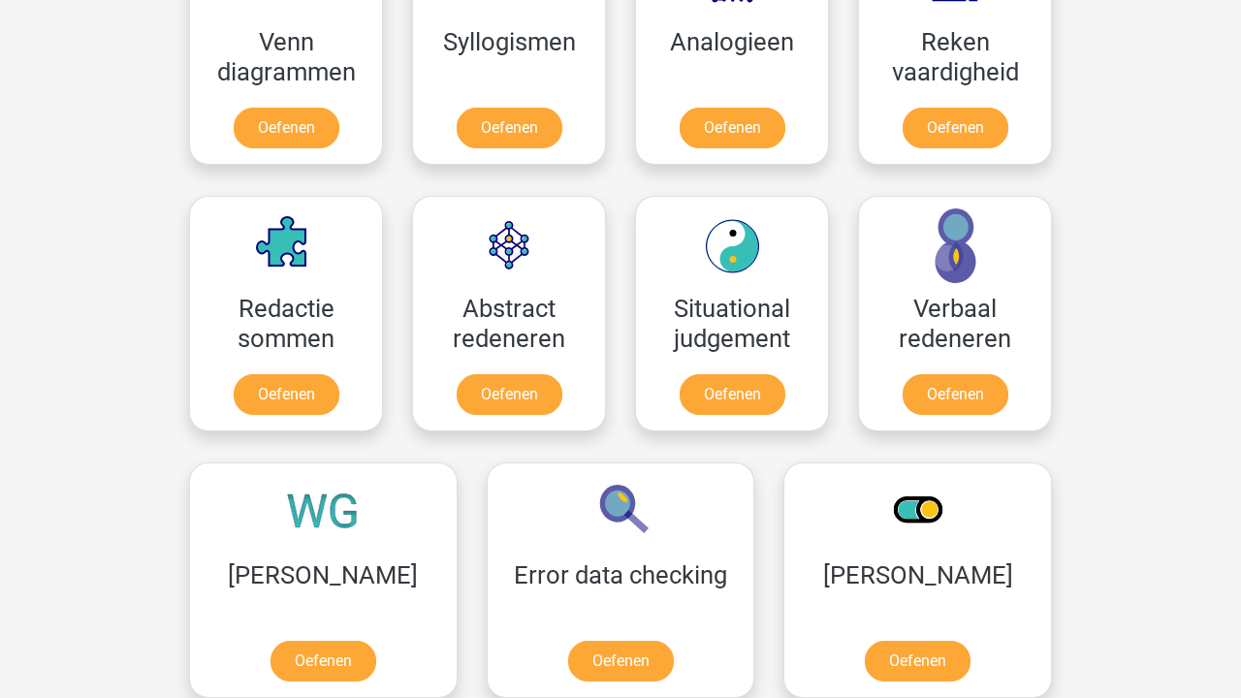
click at [1116, 299] on div "Kies premium [PERSON_NAME] [EMAIL_ADDRESS][DOMAIN_NAME]" at bounding box center [620, 291] width 1241 height 3074
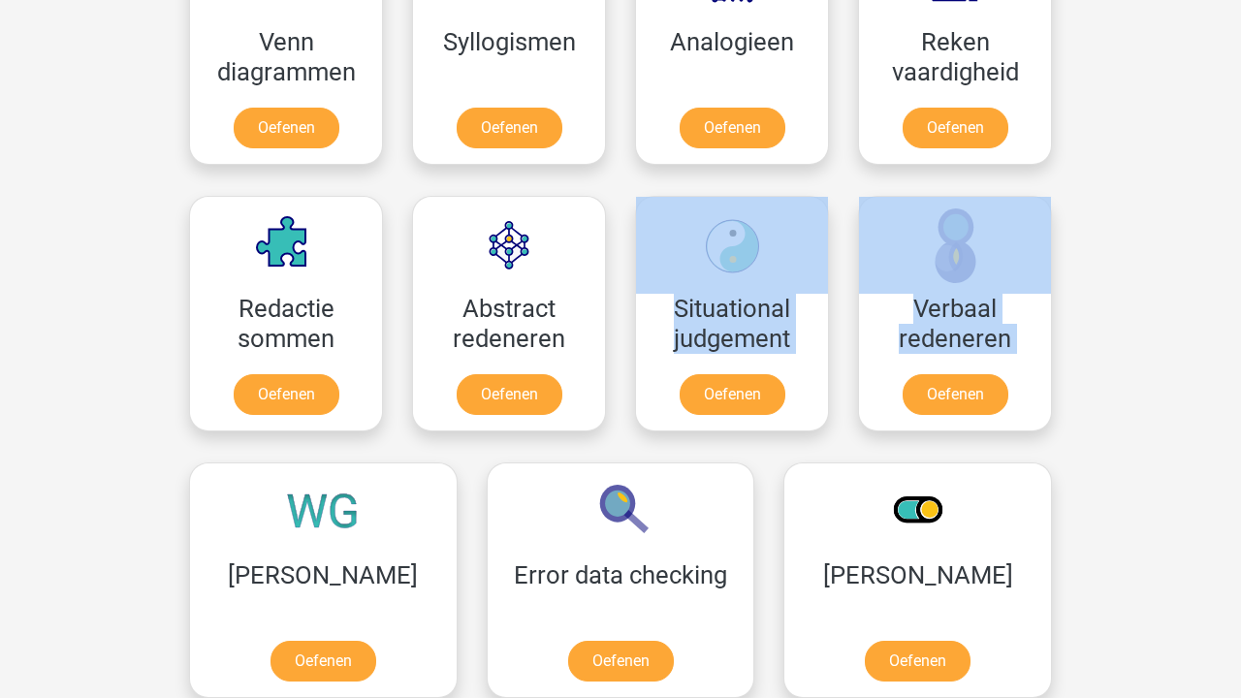
drag, startPoint x: 1079, startPoint y: 422, endPoint x: 739, endPoint y: 173, distance: 421.6
click at [739, 173] on div "Kies premium [PERSON_NAME] [EMAIL_ADDRESS][DOMAIN_NAME]" at bounding box center [620, 291] width 1241 height 3074
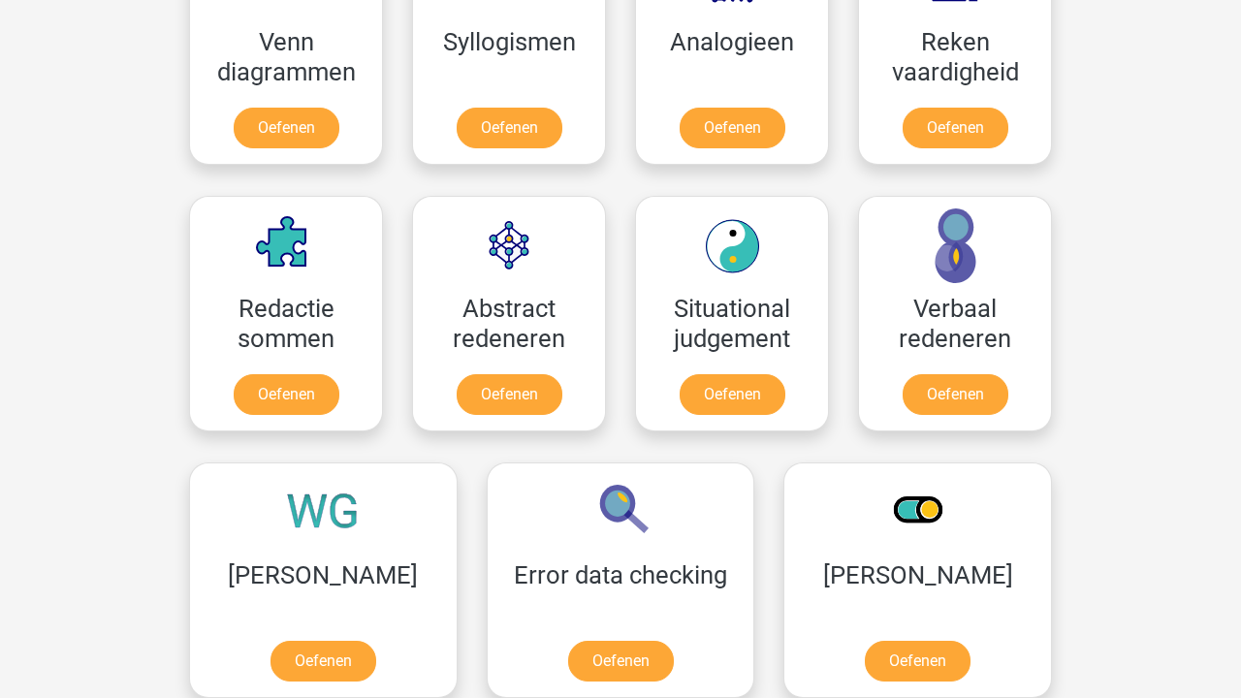
click at [1084, 546] on div "Kies premium [PERSON_NAME] [EMAIL_ADDRESS][DOMAIN_NAME]" at bounding box center [620, 291] width 1241 height 3074
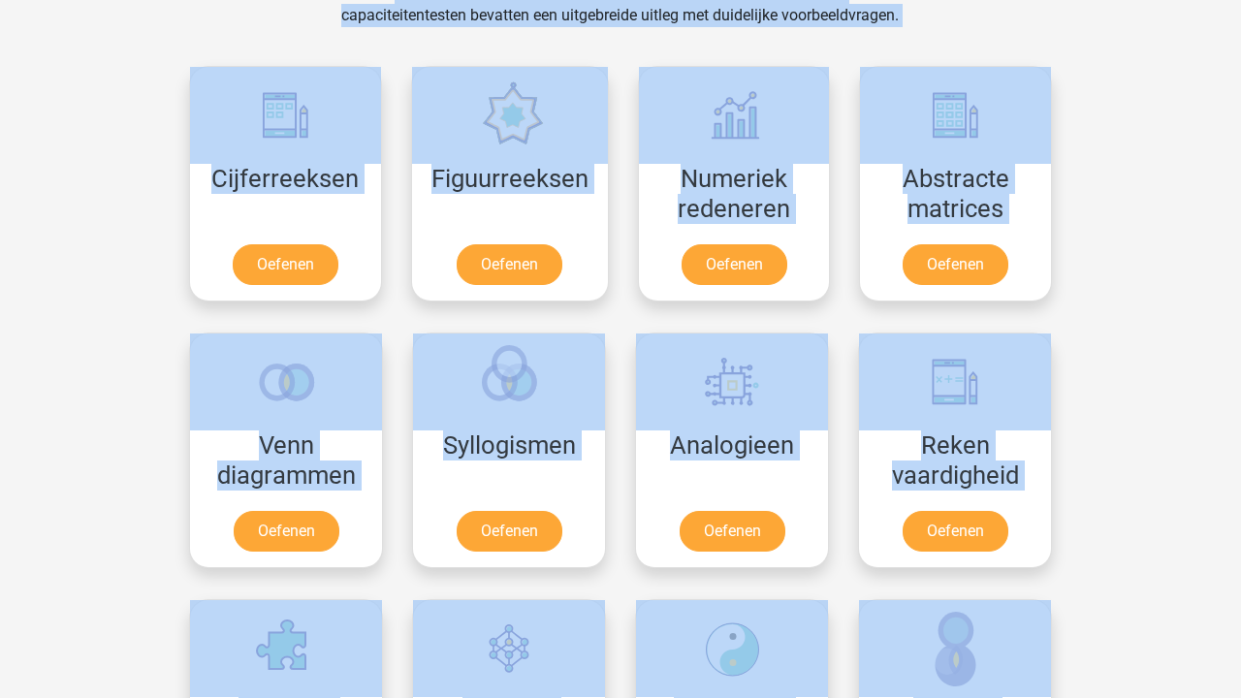
drag, startPoint x: 1084, startPoint y: 546, endPoint x: 824, endPoint y: -67, distance: 665.3
click at [824, 0] on html "Kies premium [PERSON_NAME] [EMAIL_ADDRESS][DOMAIN_NAME]" at bounding box center [620, 694] width 1241 height 3074
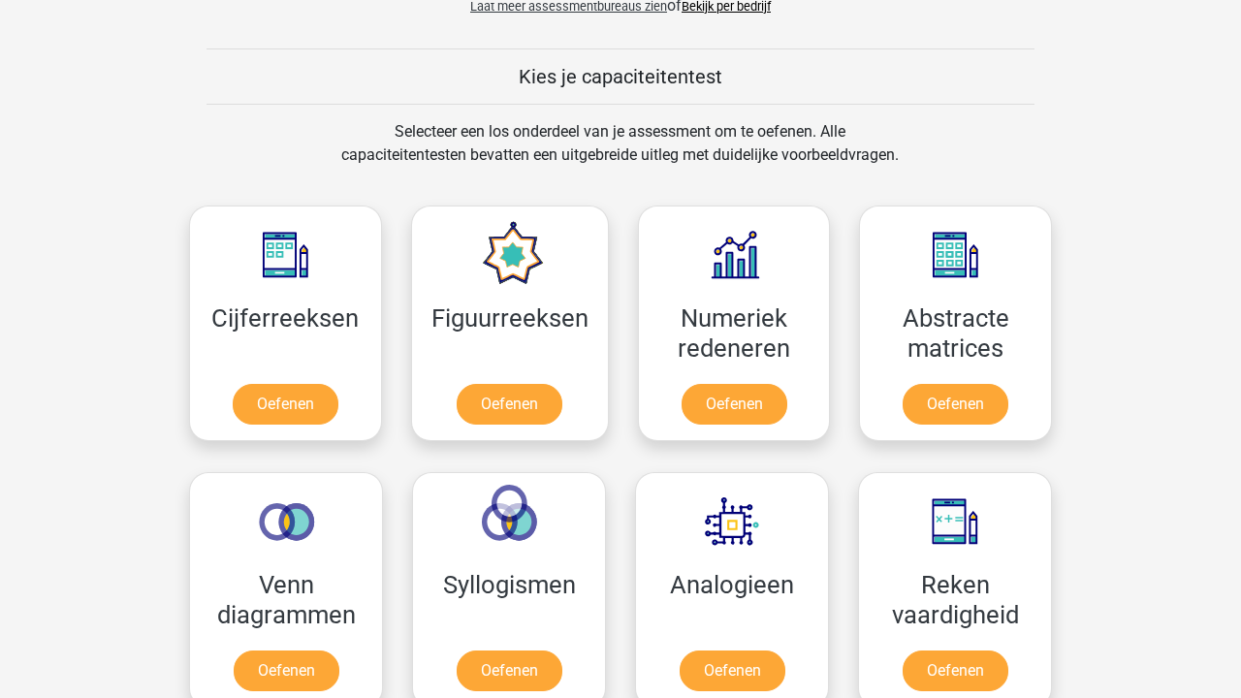
click at [771, 95] on div "Kies je capaciteitentest" at bounding box center [620, 76] width 921 height 56
click at [749, 133] on div "Selecteer een los onderdeel van je assessment om te oefenen. Alle capaciteitent…" at bounding box center [620, 155] width 594 height 70
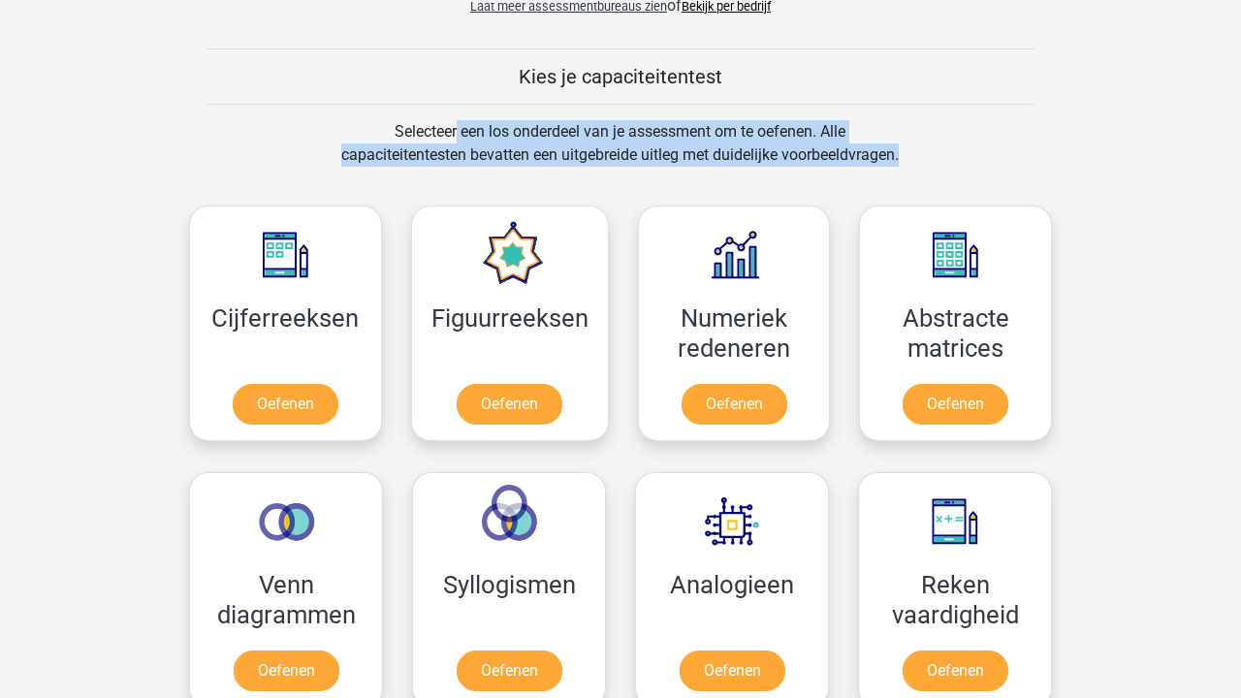
click at [749, 133] on div "Selecteer een los onderdeel van je assessment om te oefenen. Alle capaciteitent…" at bounding box center [620, 155] width 594 height 70
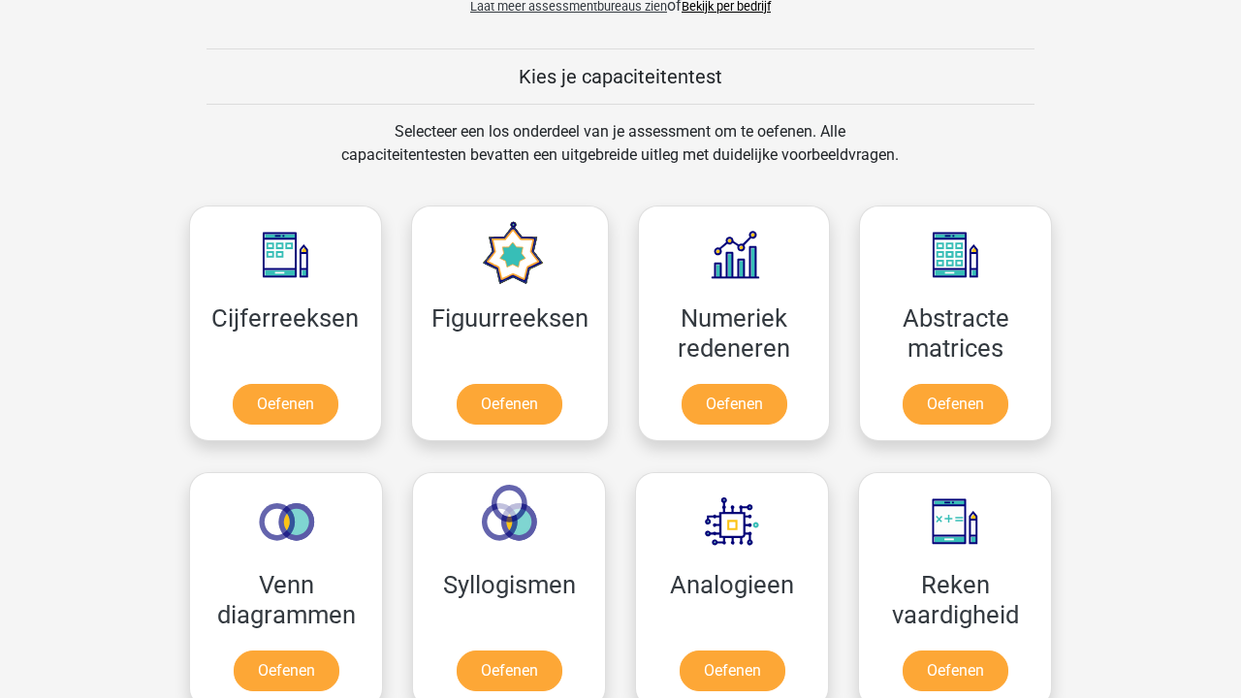
click at [722, 146] on div "Selecteer een los onderdeel van je assessment om te oefenen. Alle capaciteitent…" at bounding box center [620, 155] width 594 height 70
drag, startPoint x: 393, startPoint y: 126, endPoint x: 1151, endPoint y: 150, distance: 759.3
click at [949, 124] on div "Selecteer een los onderdeel van je assessment om te oefenen. Alle capaciteitent…" at bounding box center [620, 155] width 892 height 70
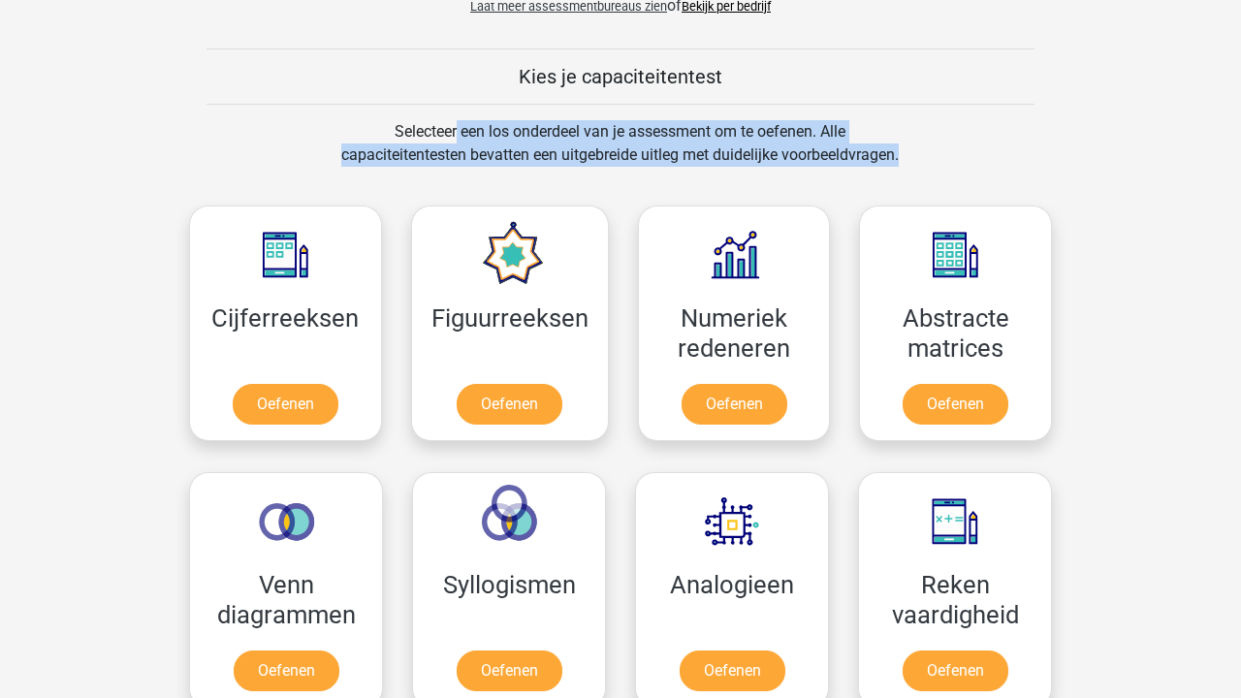
click at [949, 124] on div "Selecteer een los onderdeel van je assessment om te oefenen. Alle capaciteitent…" at bounding box center [620, 155] width 892 height 70
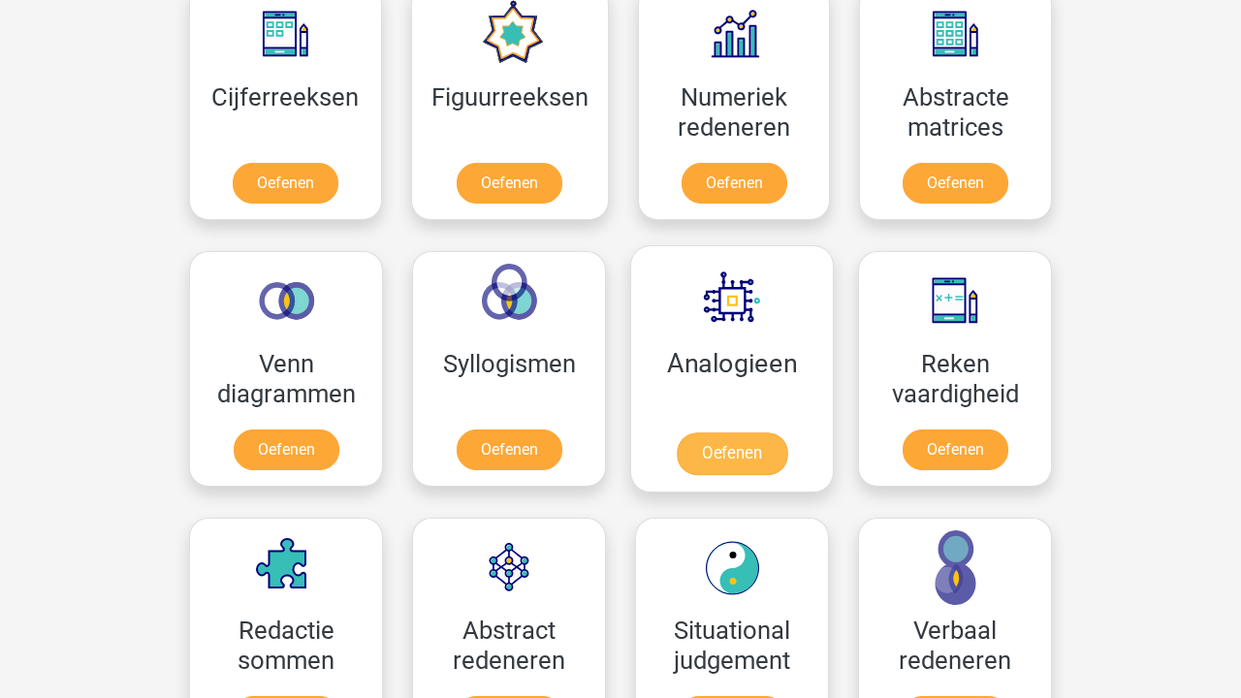
scroll to position [942, 0]
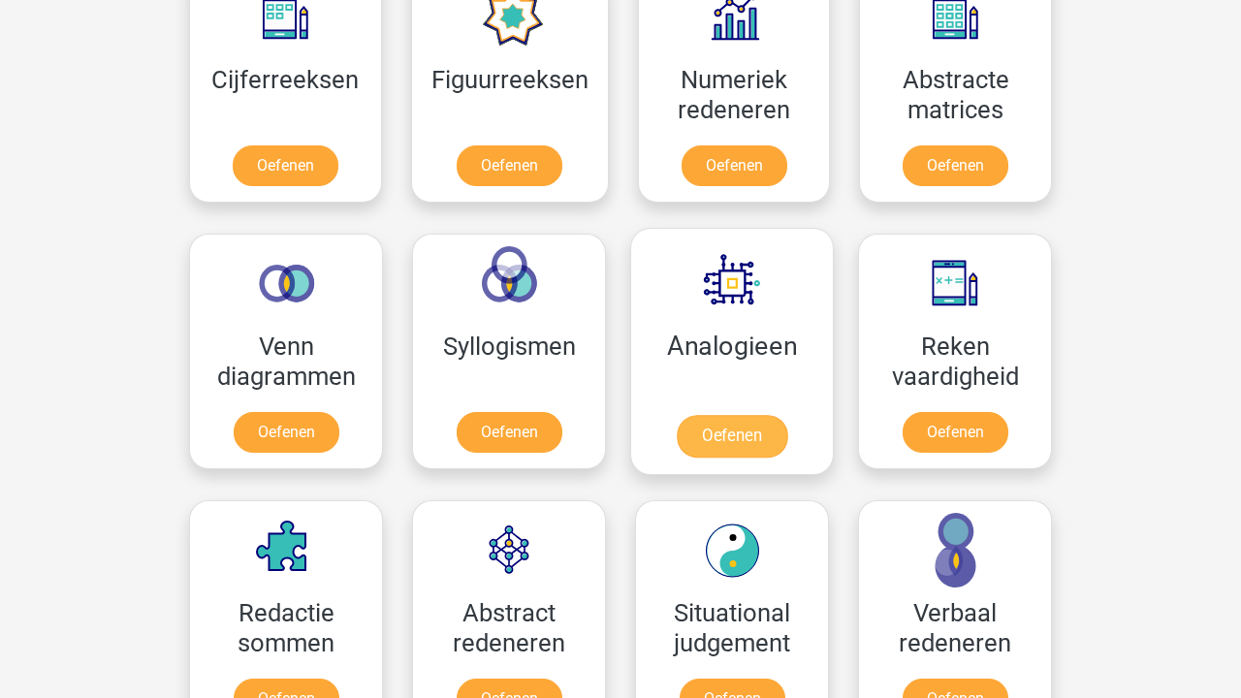
click at [762, 415] on link "Oefenen" at bounding box center [731, 436] width 110 height 43
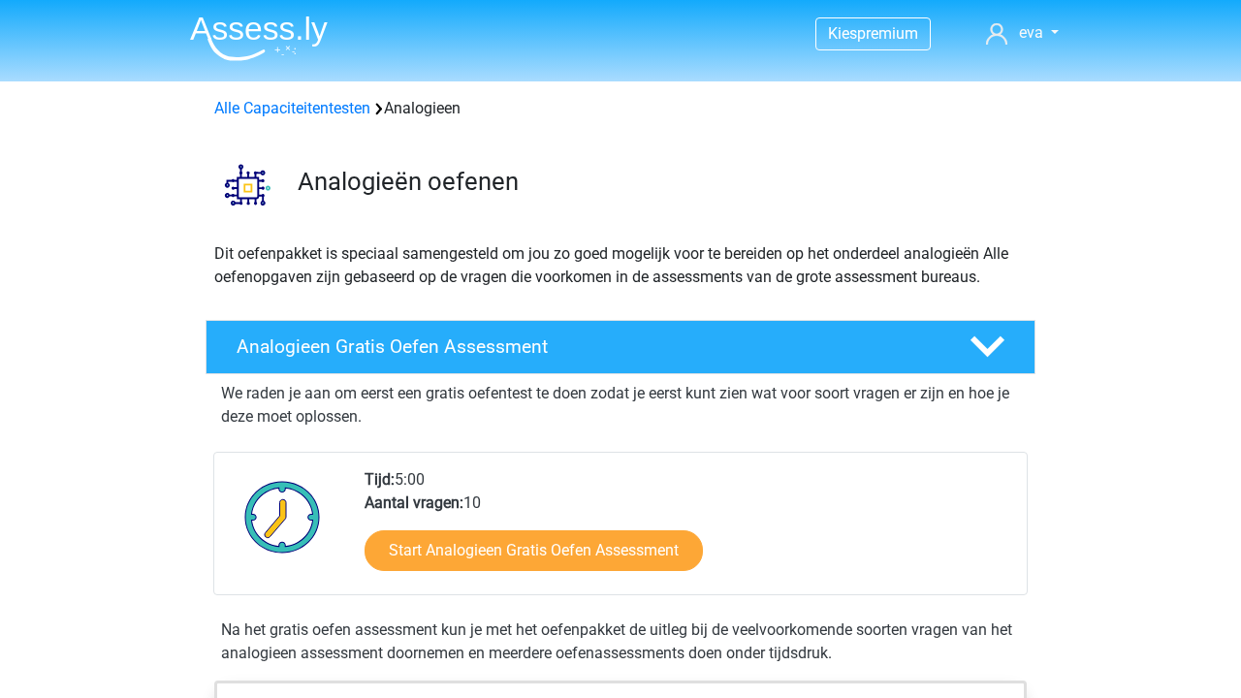
scroll to position [876, 0]
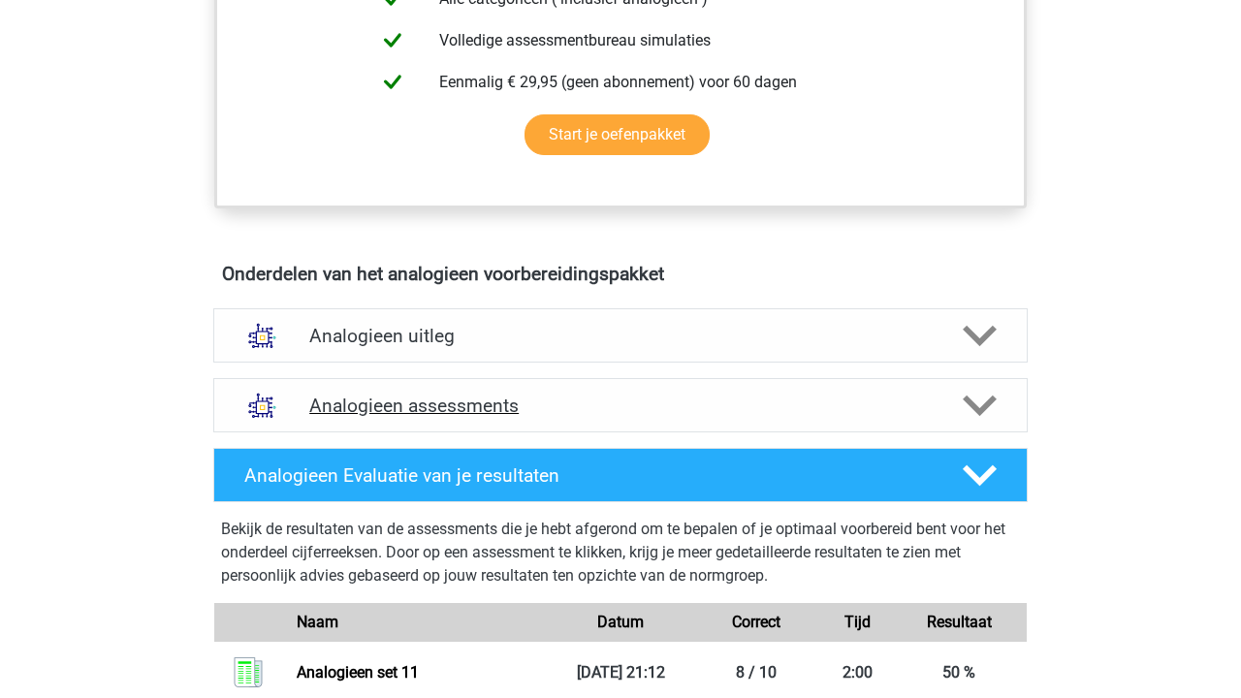
click at [684, 411] on h4 "Analogieen assessments" at bounding box center [620, 405] width 622 height 22
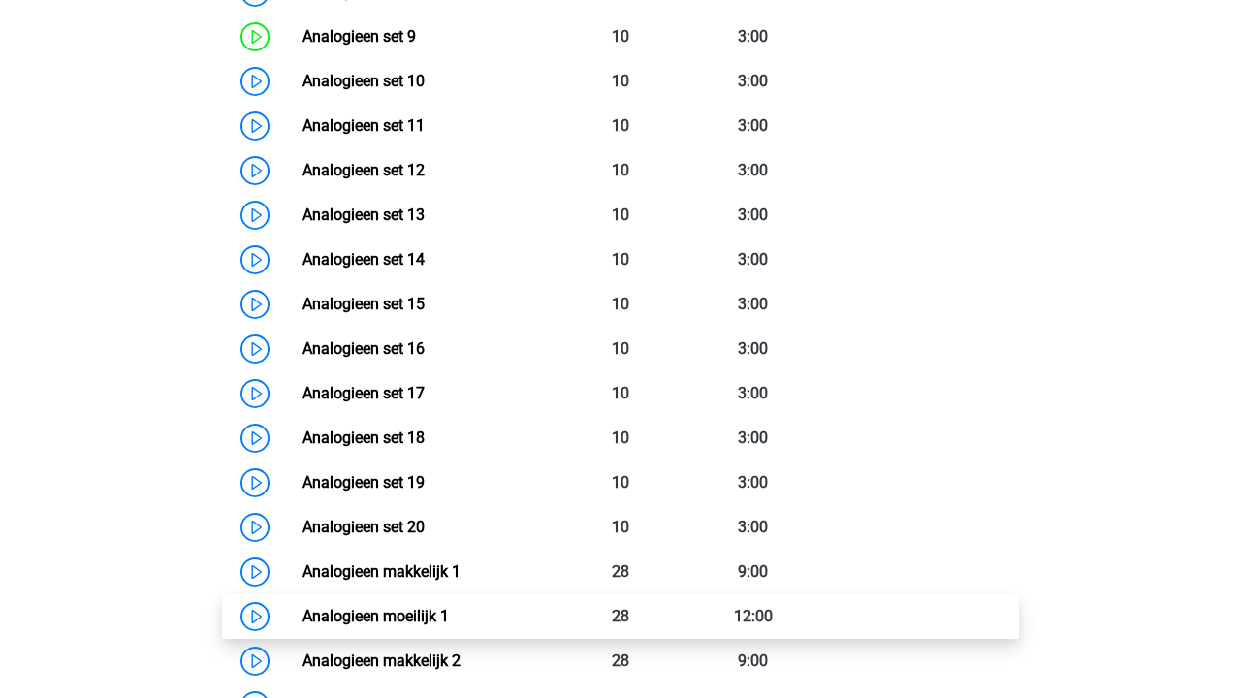
scroll to position [1812, 0]
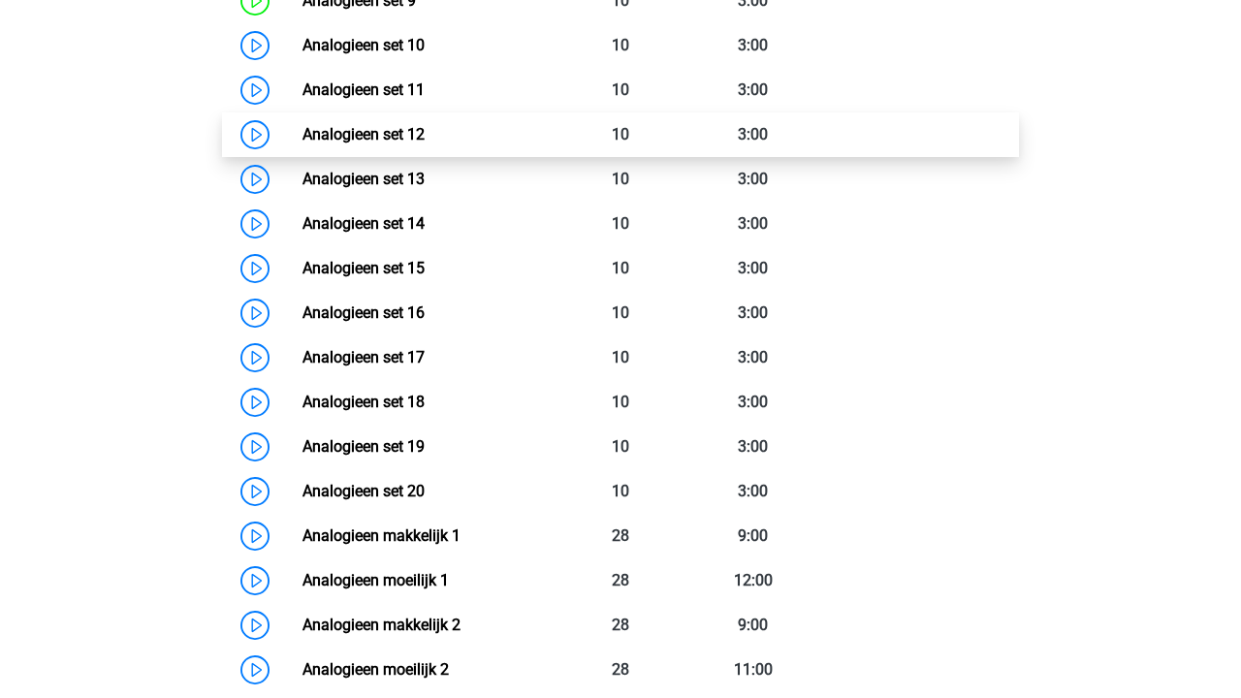
click at [425, 143] on link "Analogieen set 12" at bounding box center [363, 134] width 122 height 18
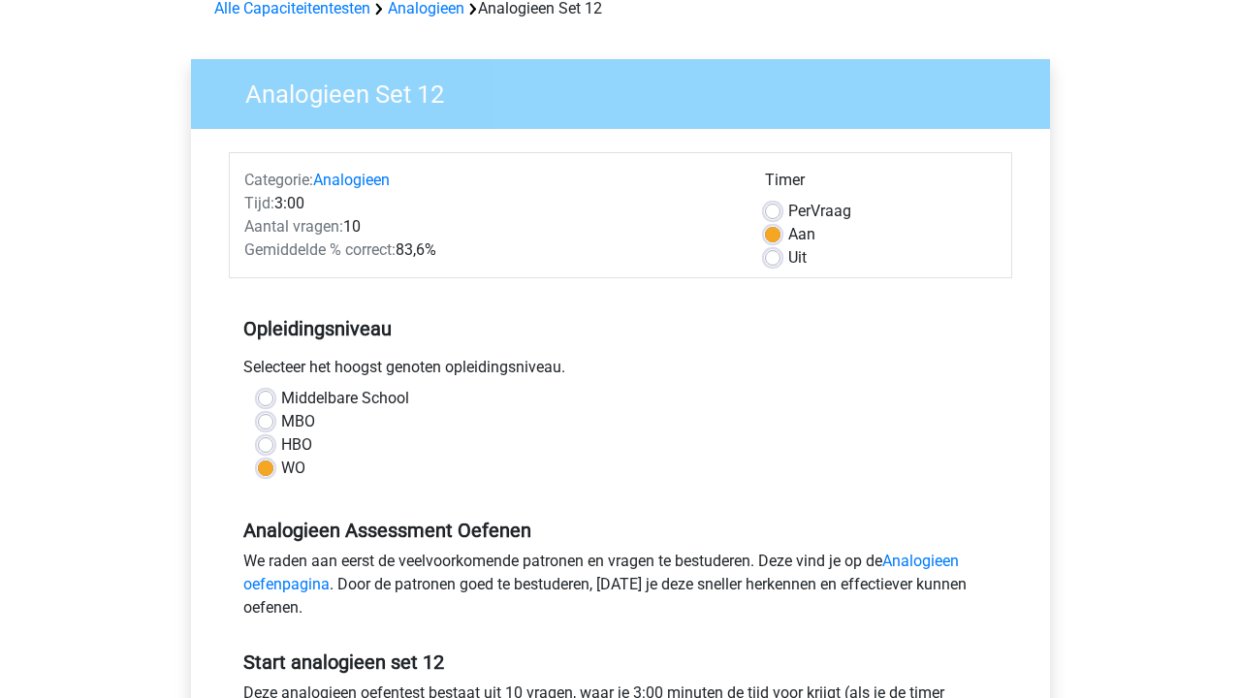
scroll to position [411, 0]
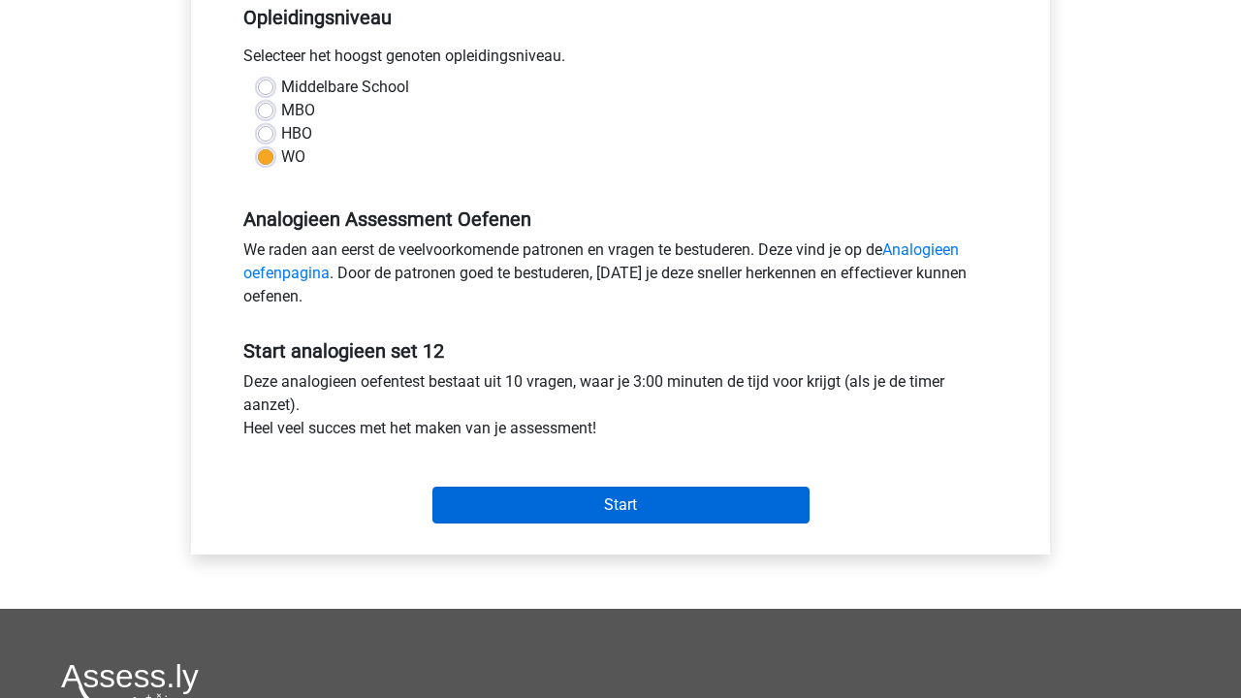
click at [683, 494] on input "Start" at bounding box center [620, 505] width 377 height 37
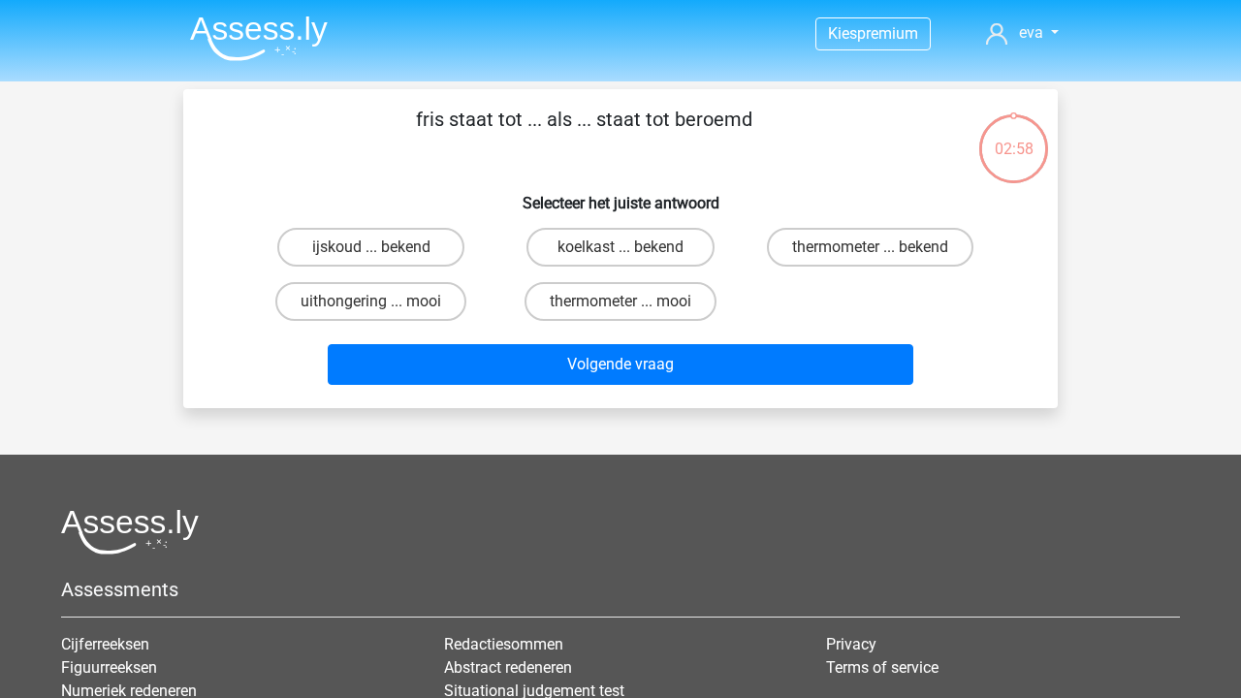
click at [223, 44] on img at bounding box center [259, 39] width 138 height 46
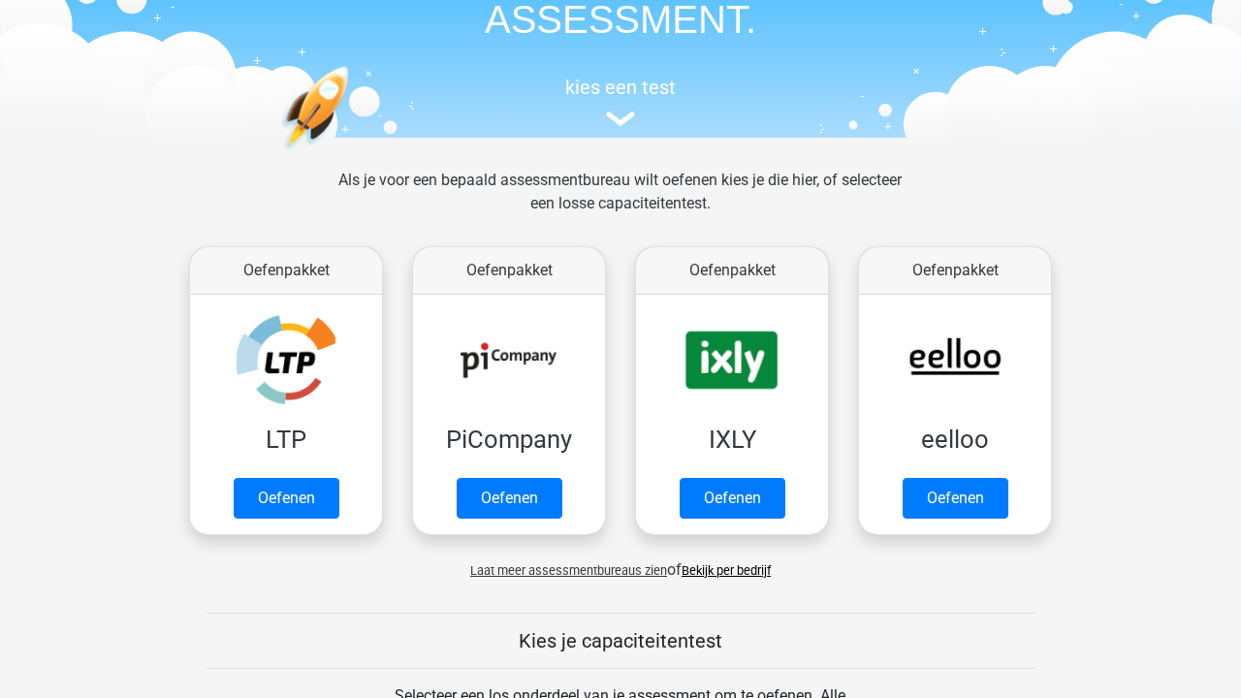
scroll to position [134, 0]
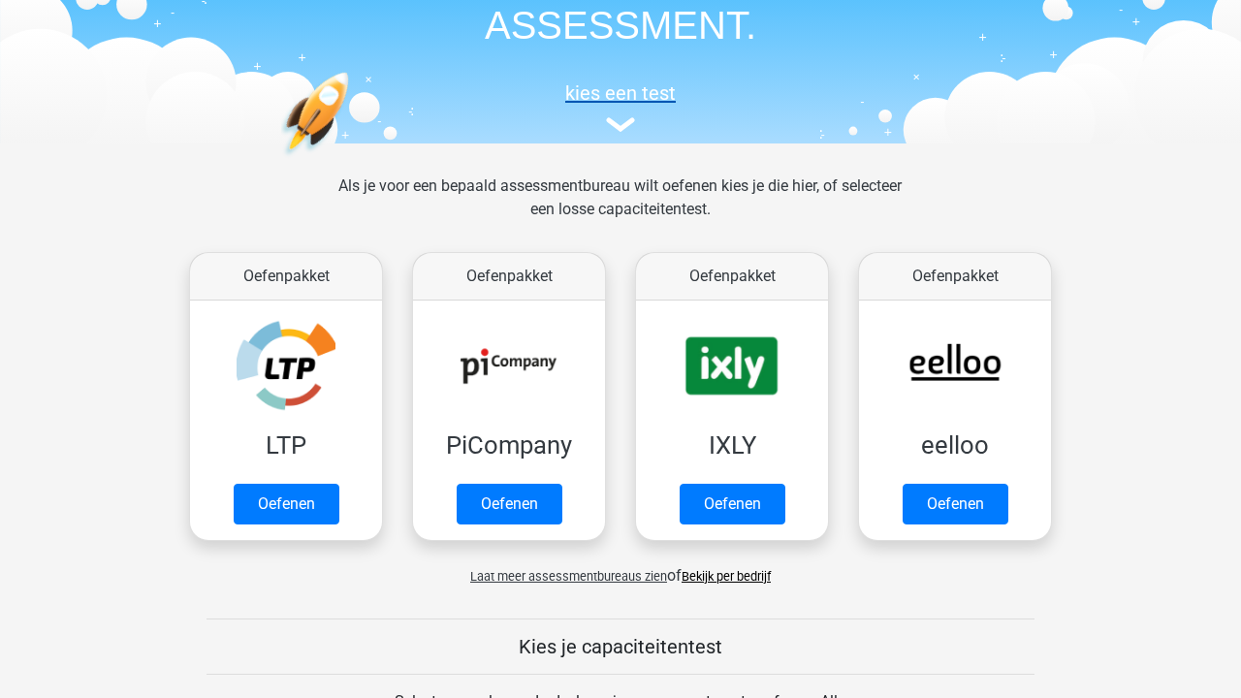
click at [611, 132] on img at bounding box center [620, 124] width 29 height 15
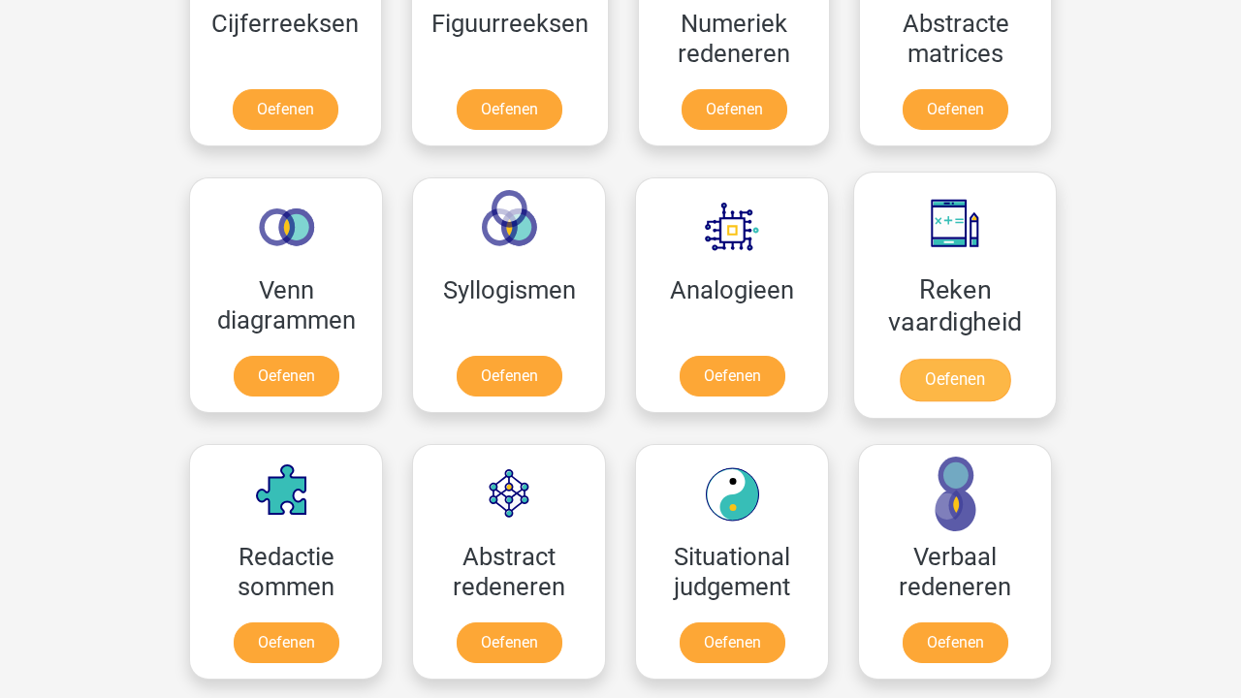
scroll to position [1362, 0]
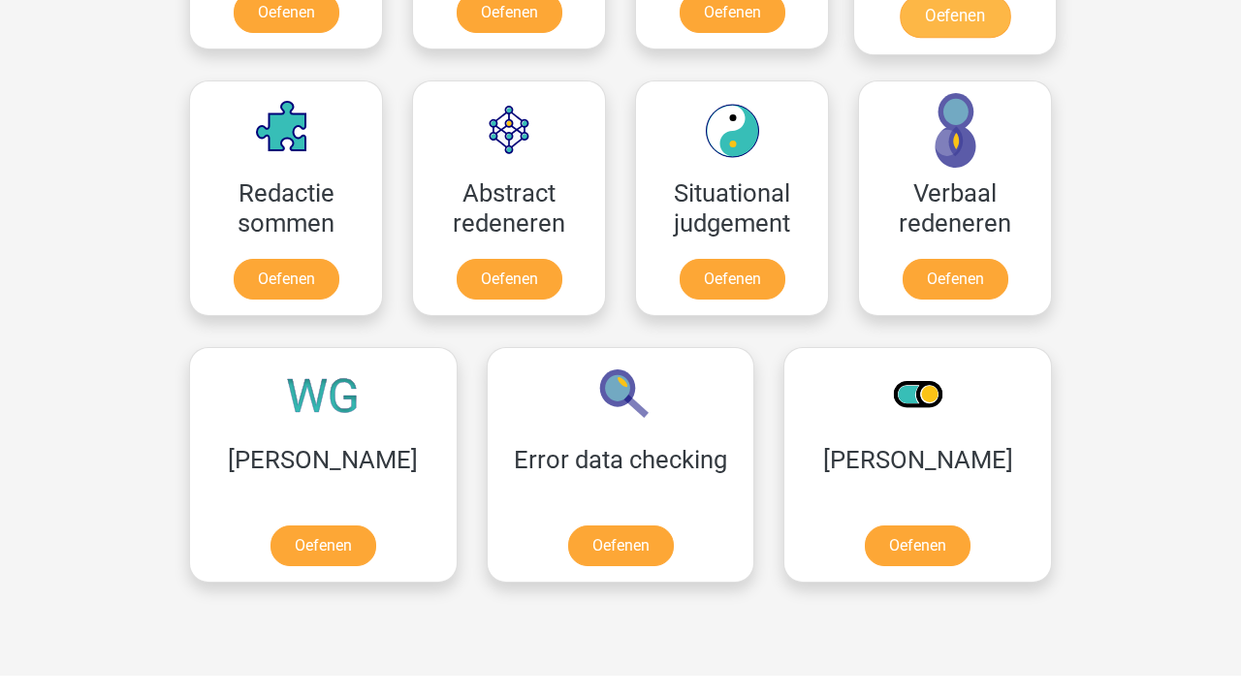
click at [0, 132] on div "Kies premium eva evajanssens181@gmail.com" at bounding box center [620, 175] width 1241 height 3074
click at [472, 598] on div at bounding box center [323, 613] width 298 height 31
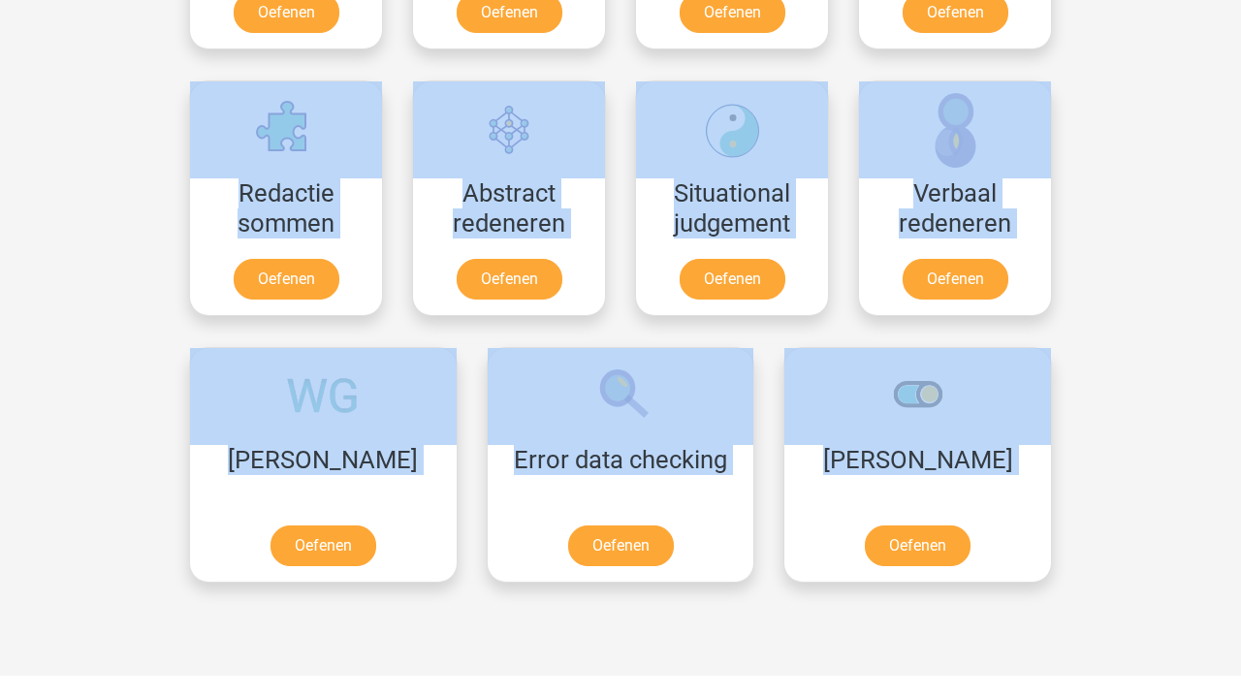
drag, startPoint x: 1033, startPoint y: 559, endPoint x: 766, endPoint y: 57, distance: 568.9
click at [766, 57] on div "Cijferreeksen Oefenen Figuurreeksen Oefenen Numeriek redeneren Oefenen Abstract…" at bounding box center [620, 80] width 892 height 1097
click at [472, 598] on div at bounding box center [323, 613] width 298 height 31
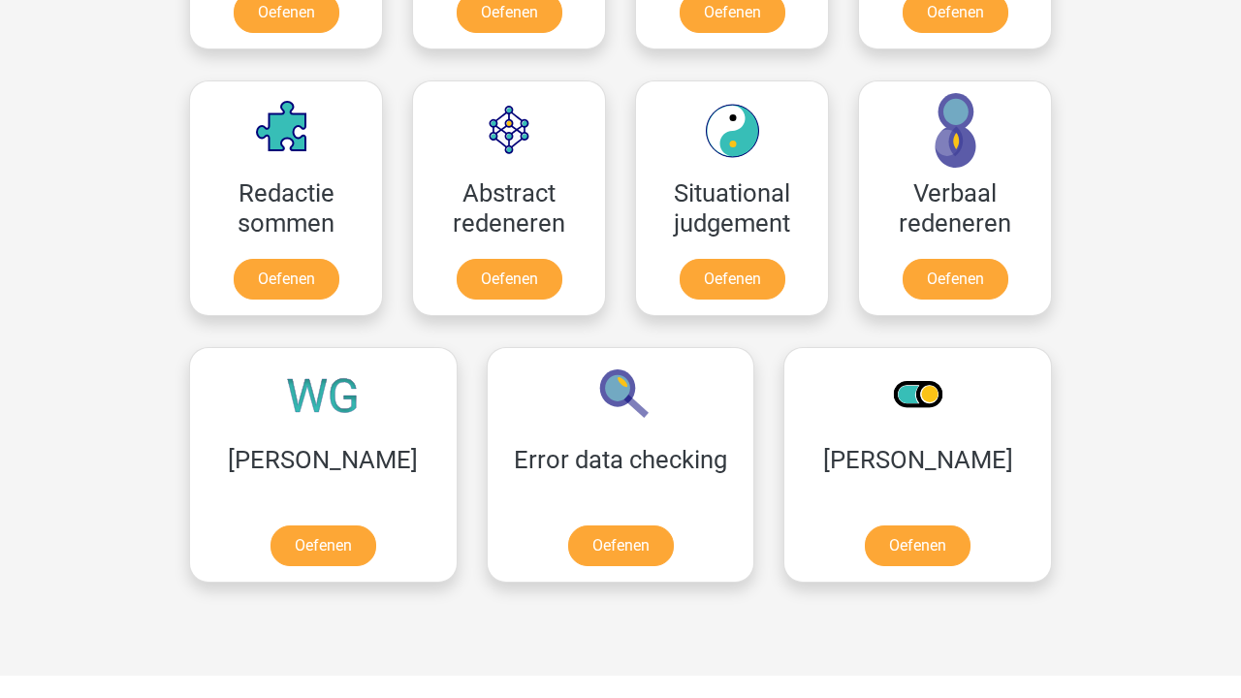
click at [177, 206] on div "Redactie sommen Oefenen" at bounding box center [285, 198] width 223 height 267
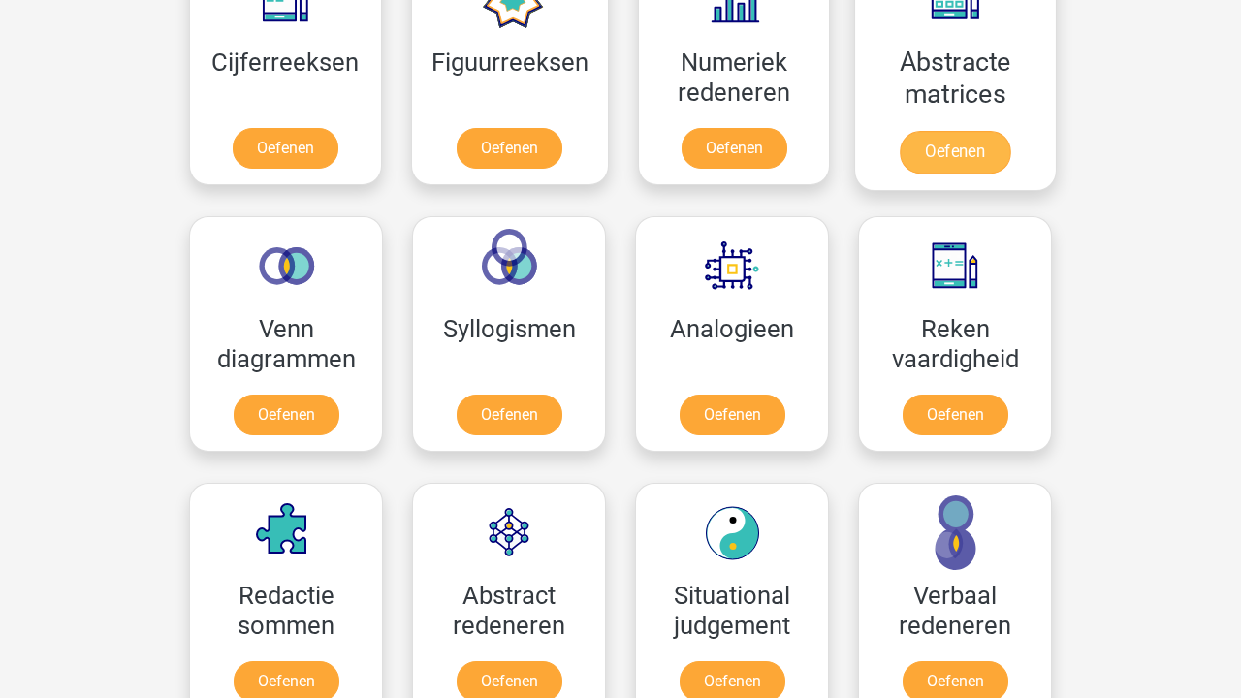
scroll to position [998, 0]
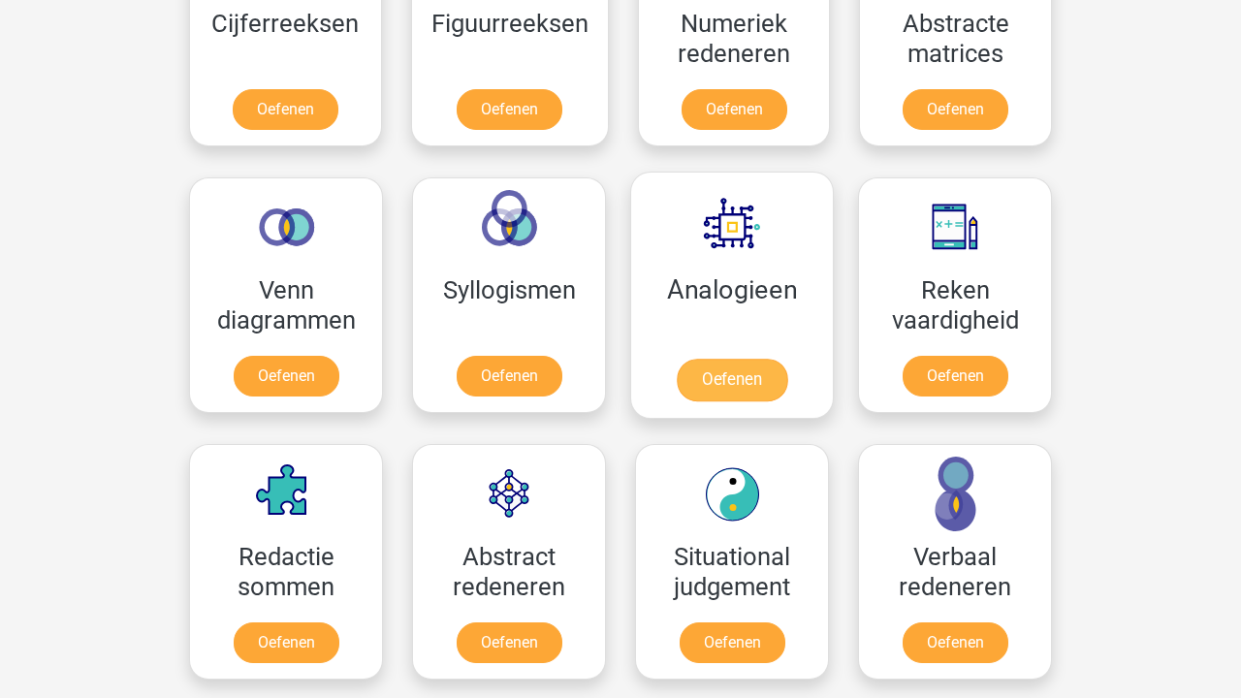
click at [779, 359] on link "Oefenen" at bounding box center [731, 380] width 110 height 43
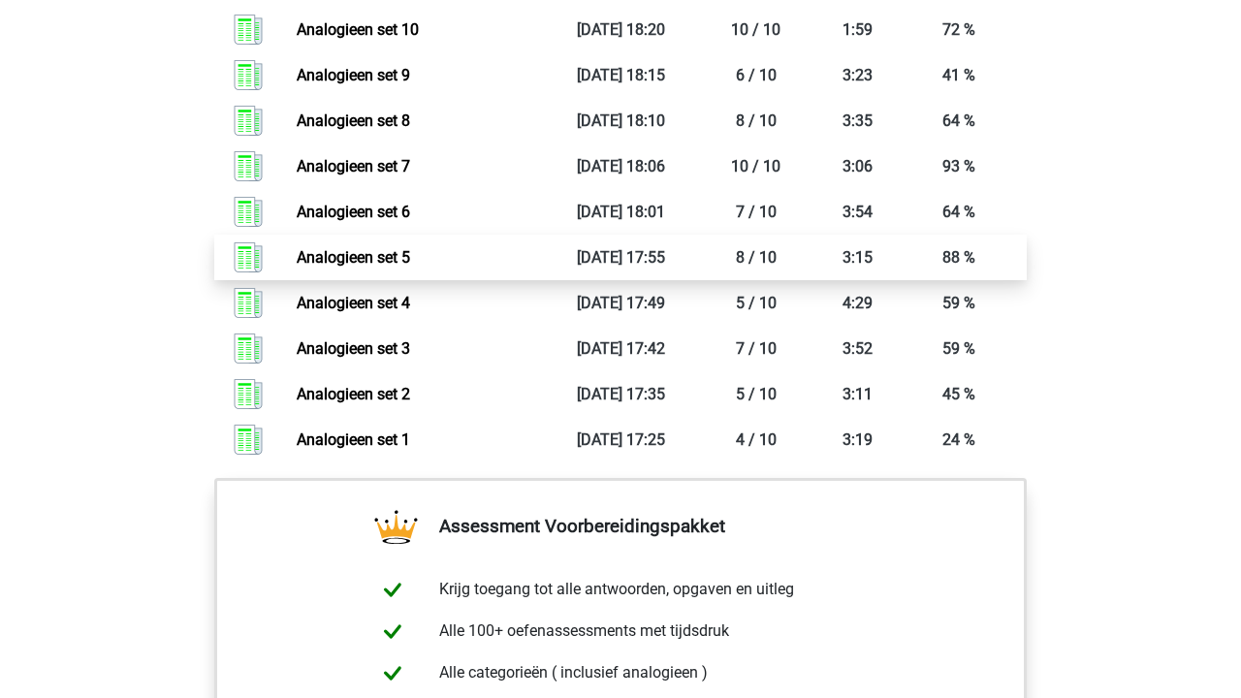
scroll to position [1091, 0]
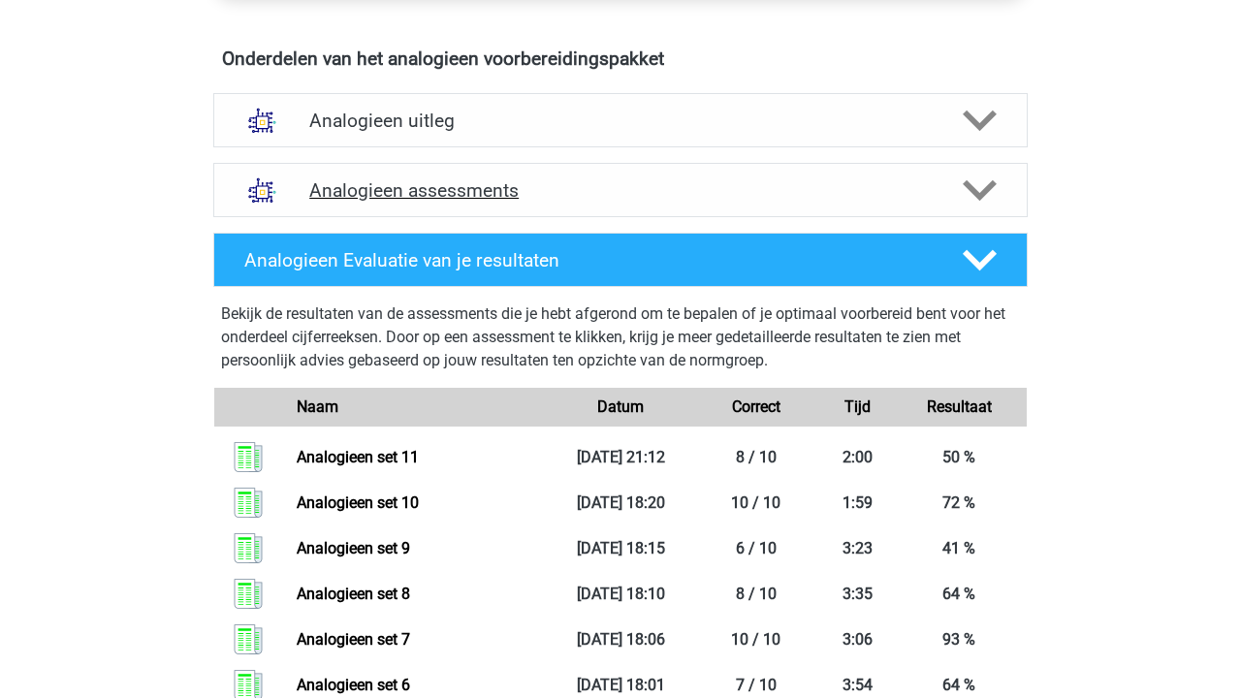
click at [469, 212] on div "Analogieen assessments" at bounding box center [620, 190] width 814 height 54
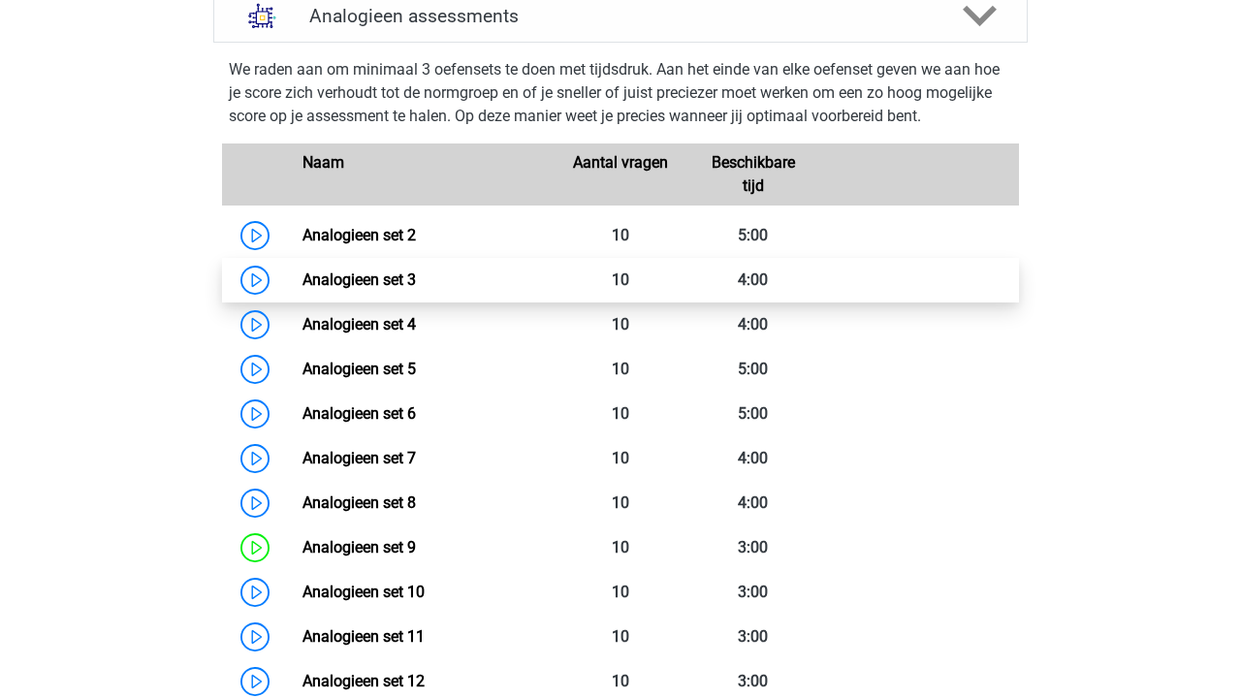
scroll to position [1387, 0]
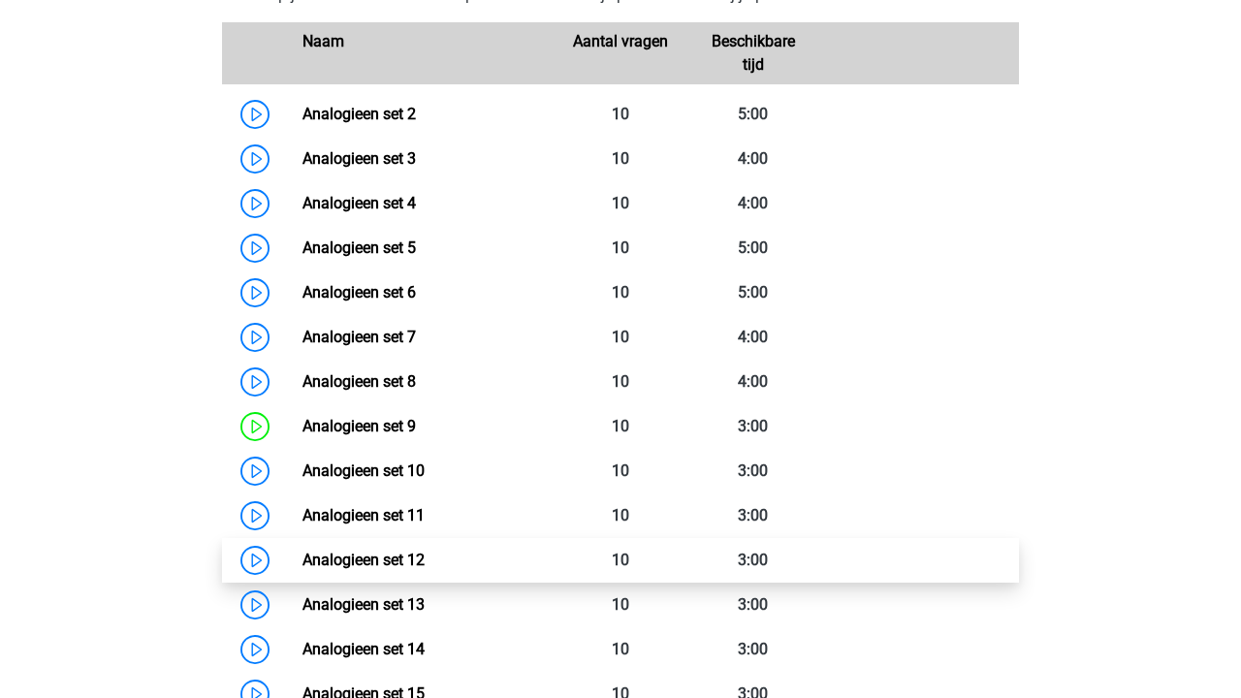
click at [425, 550] on link "Analogieen set 12" at bounding box center [363, 559] width 122 height 18
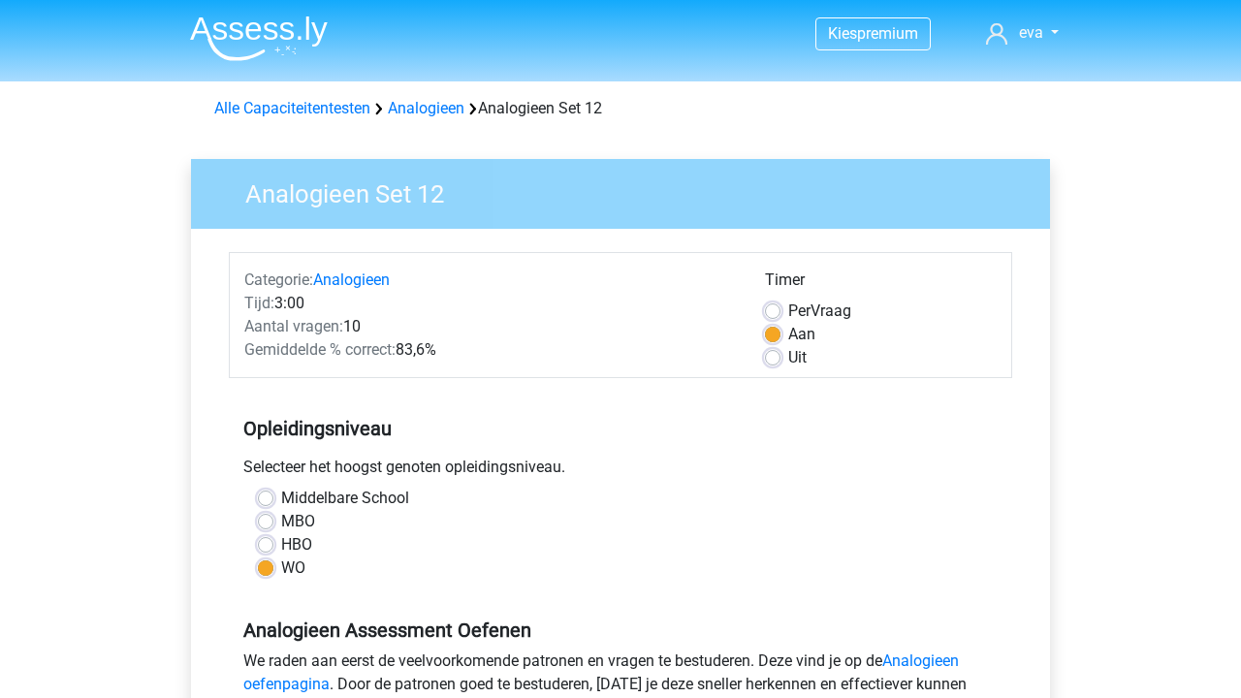
scroll to position [569, 0]
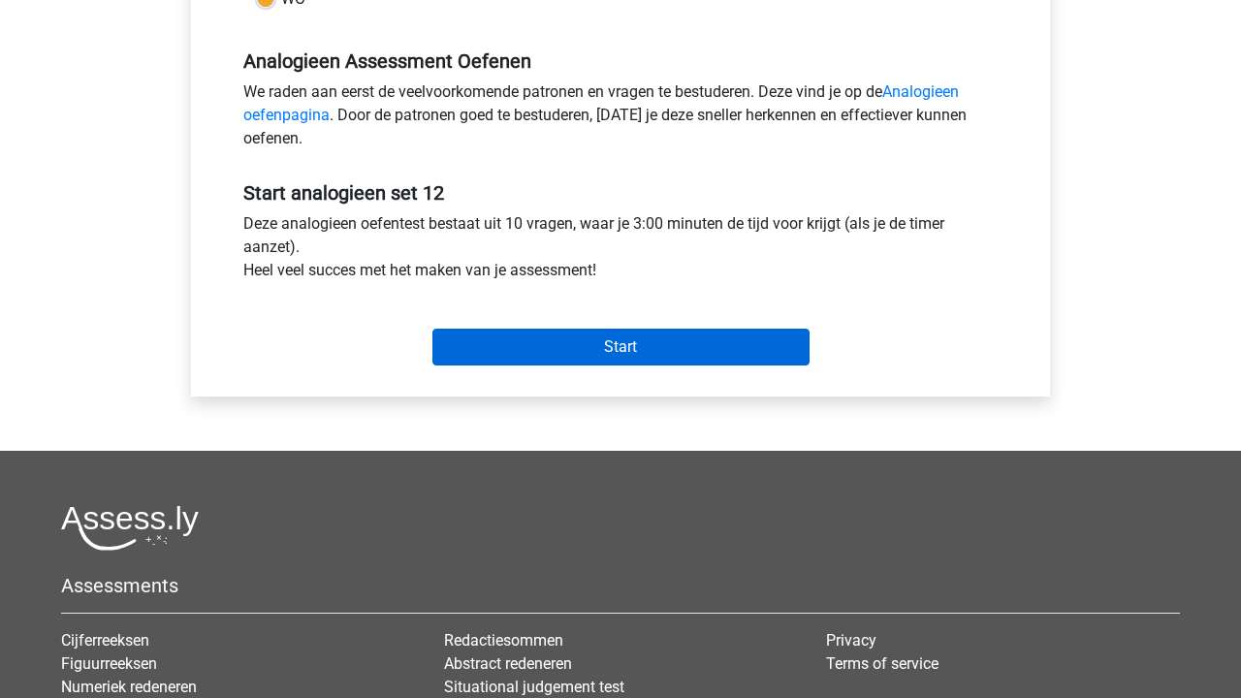
click at [582, 335] on input "Start" at bounding box center [620, 347] width 377 height 37
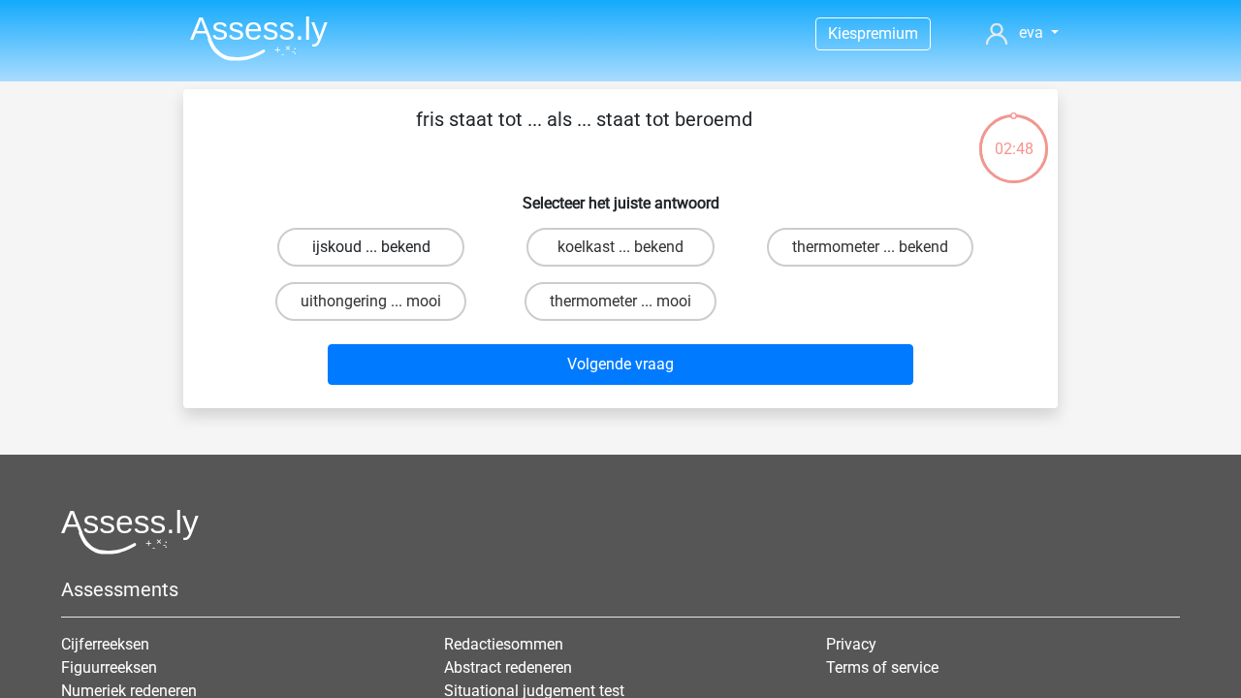
click at [358, 240] on label "ijskoud ... bekend" at bounding box center [370, 247] width 187 height 39
click at [371, 247] on input "ijskoud ... bekend" at bounding box center [377, 253] width 13 height 13
radio input "true"
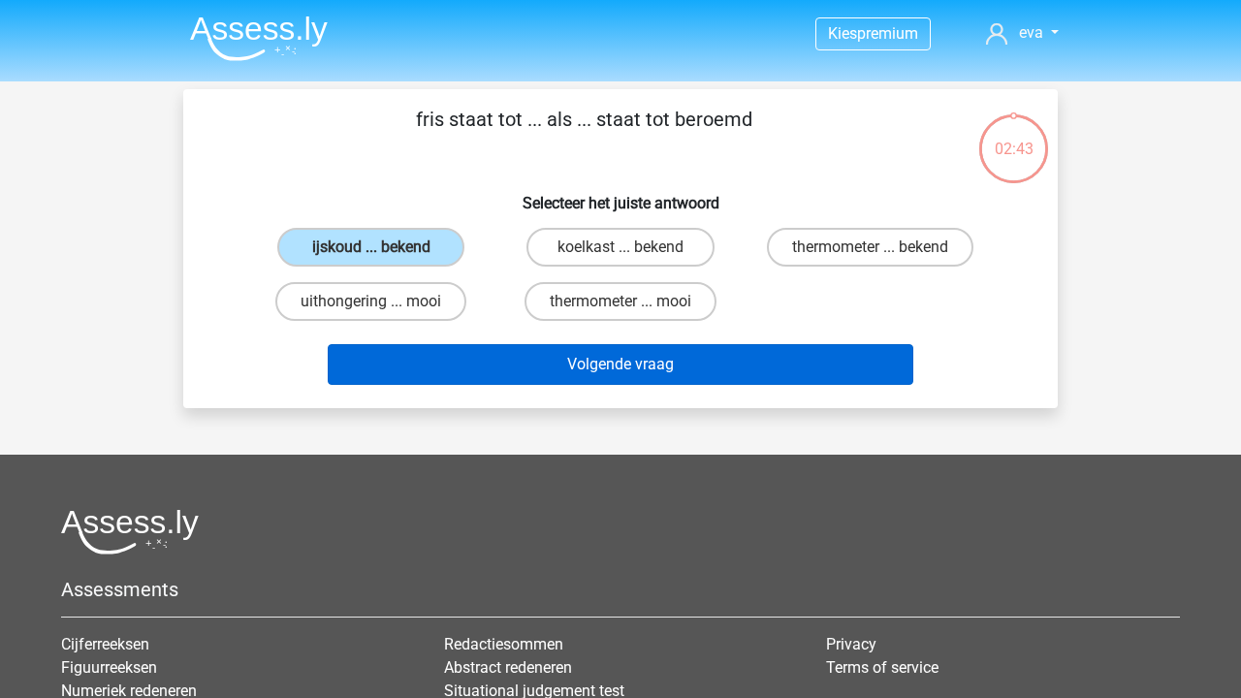
click at [540, 360] on button "Volgende vraag" at bounding box center [621, 364] width 586 height 41
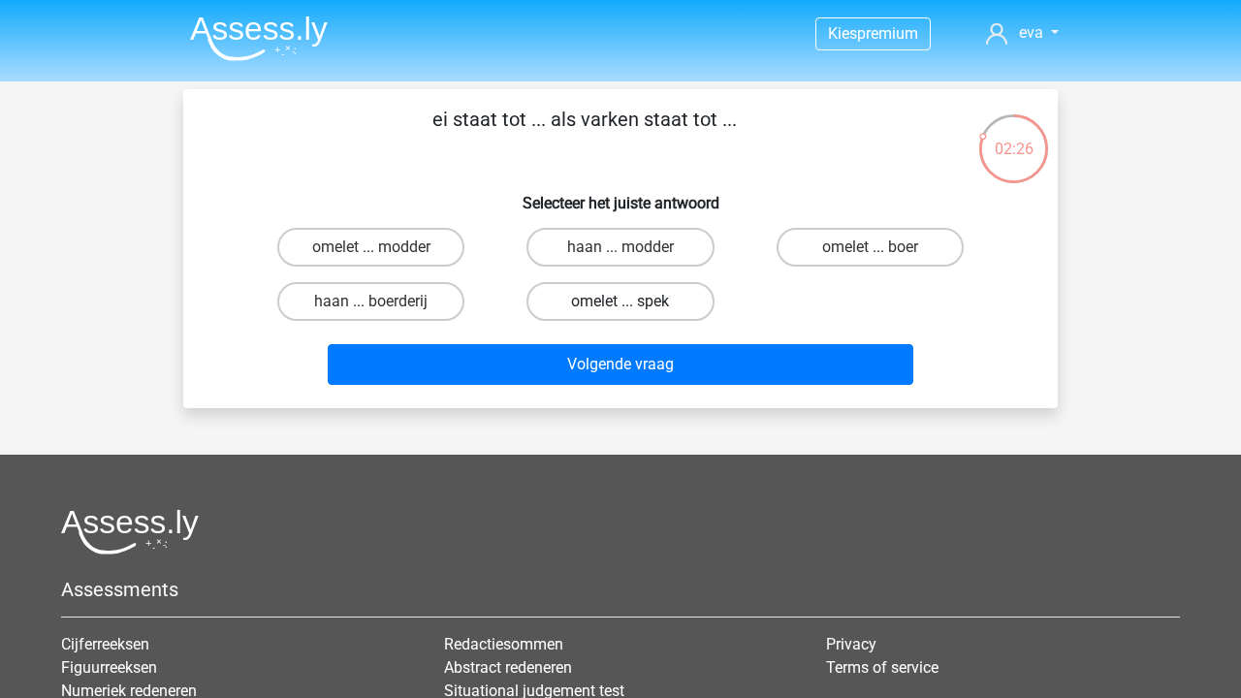
click at [652, 300] on label "omelet ... spek" at bounding box center [619, 301] width 187 height 39
click at [633, 301] on input "omelet ... spek" at bounding box center [626, 307] width 13 height 13
radio input "true"
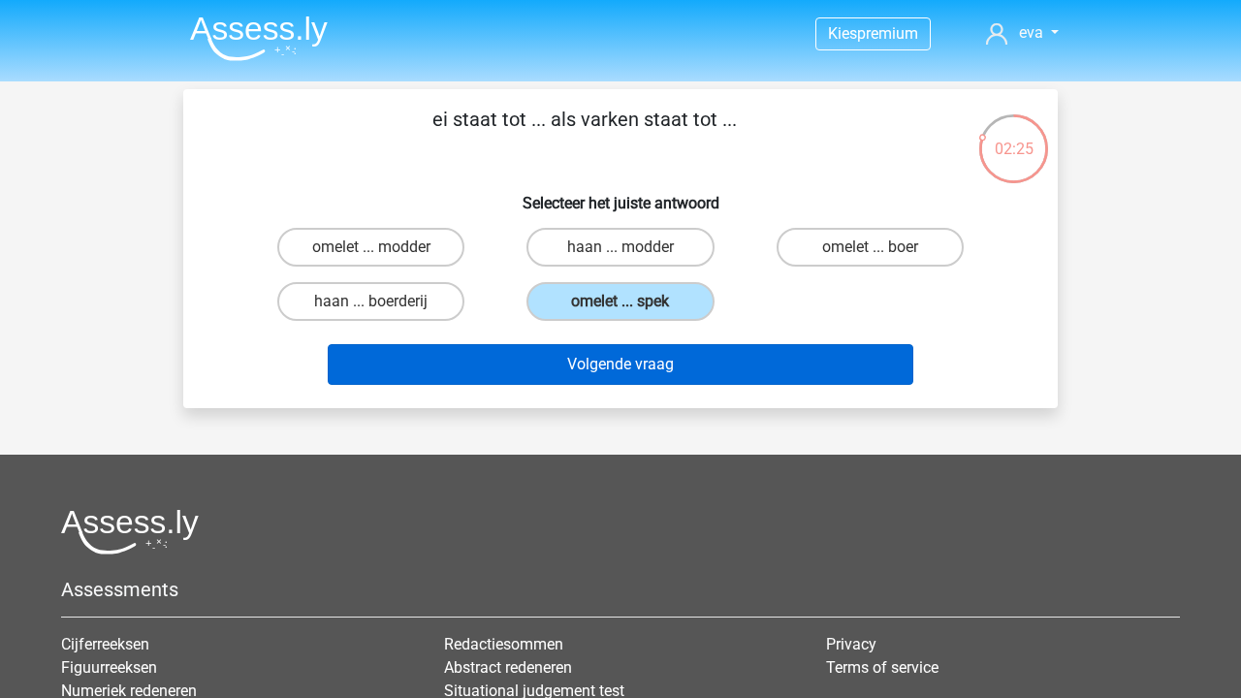
click at [652, 369] on button "Volgende vraag" at bounding box center [621, 364] width 586 height 41
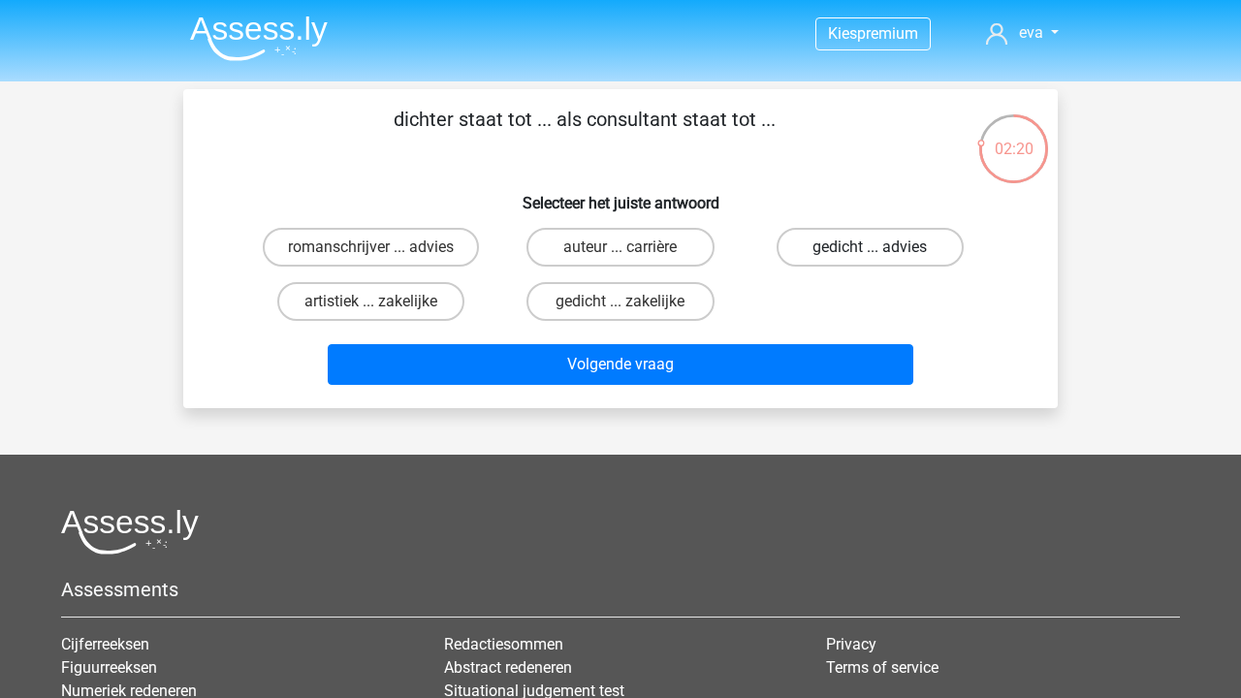
click at [879, 231] on label "gedicht ... advies" at bounding box center [869, 247] width 187 height 39
click at [879, 247] on input "gedicht ... advies" at bounding box center [875, 253] width 13 height 13
radio input "true"
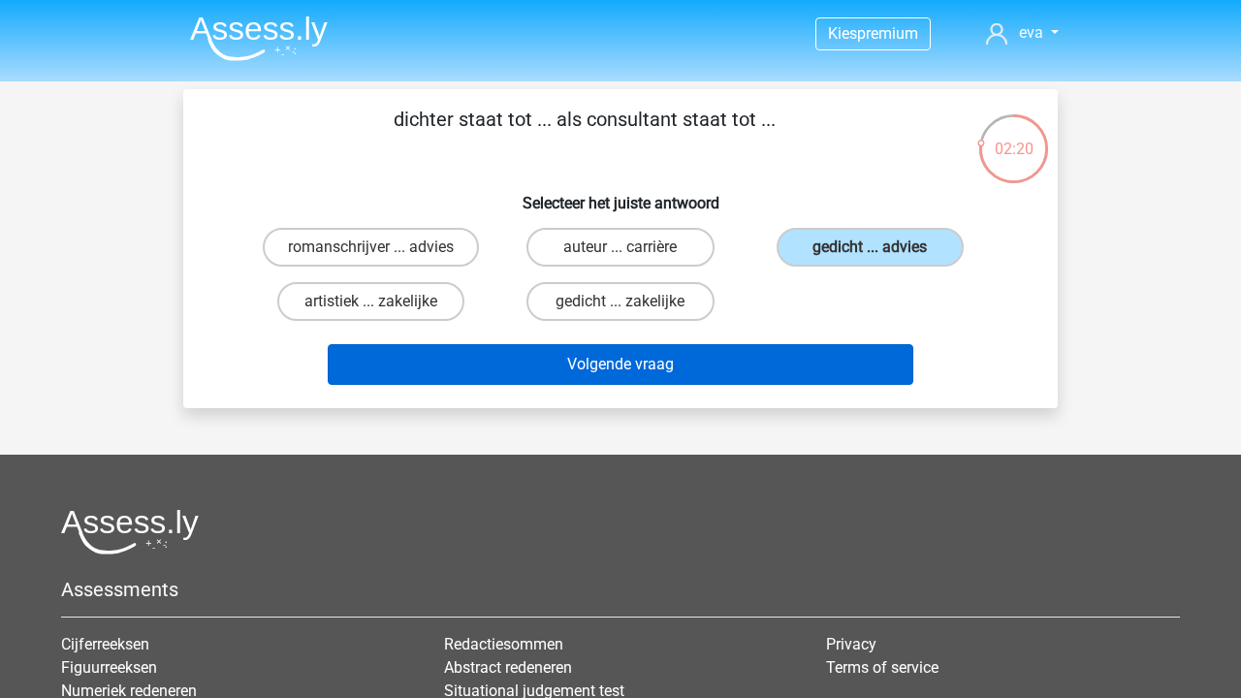
click at [784, 375] on button "Volgende vraag" at bounding box center [621, 364] width 586 height 41
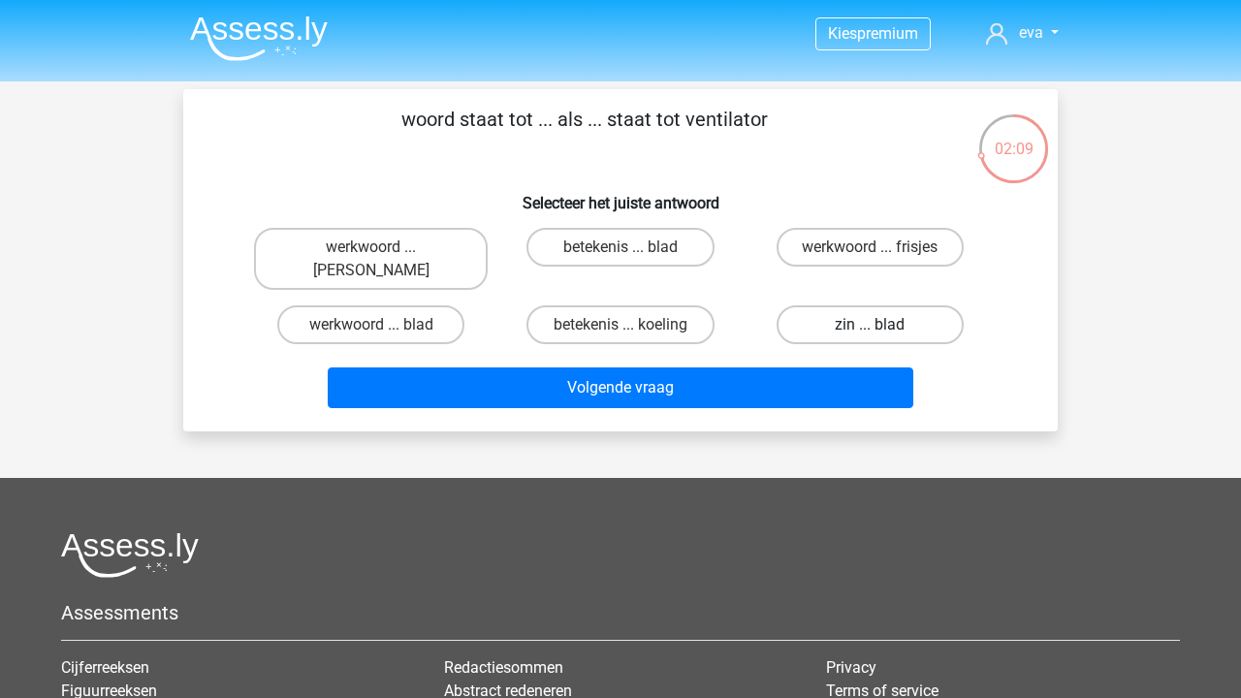
click at [902, 305] on label "zin ... blad" at bounding box center [869, 324] width 187 height 39
click at [882, 325] on input "zin ... blad" at bounding box center [875, 331] width 13 height 13
radio input "true"
click at [646, 311] on label "betekenis ... koeling" at bounding box center [619, 324] width 187 height 39
click at [633, 325] on input "betekenis ... koeling" at bounding box center [626, 331] width 13 height 13
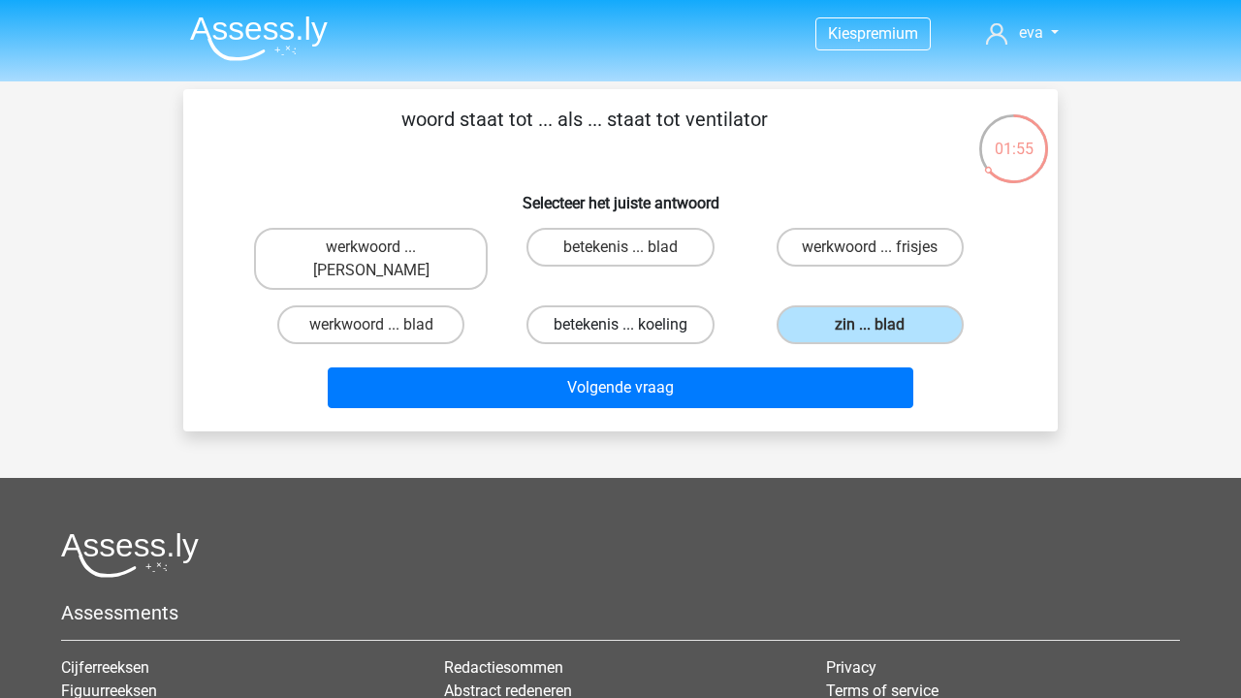
radio input "true"
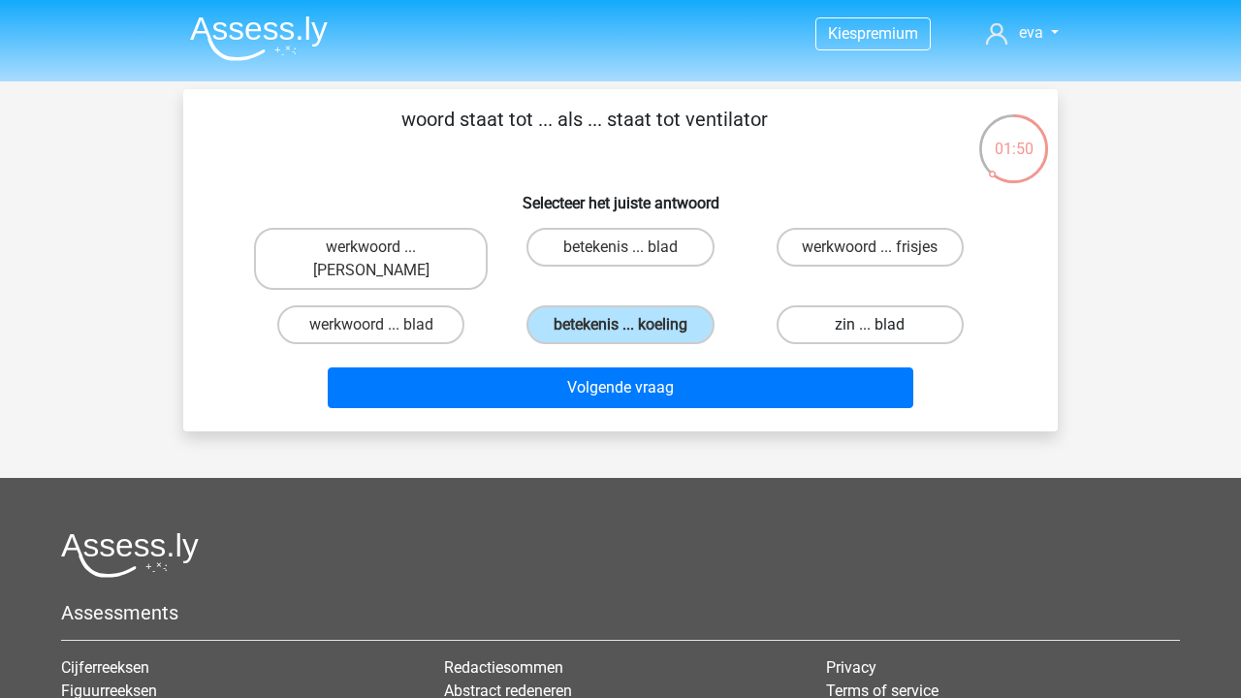
click at [841, 305] on label "zin ... blad" at bounding box center [869, 324] width 187 height 39
click at [869, 325] on input "zin ... blad" at bounding box center [875, 331] width 13 height 13
radio input "true"
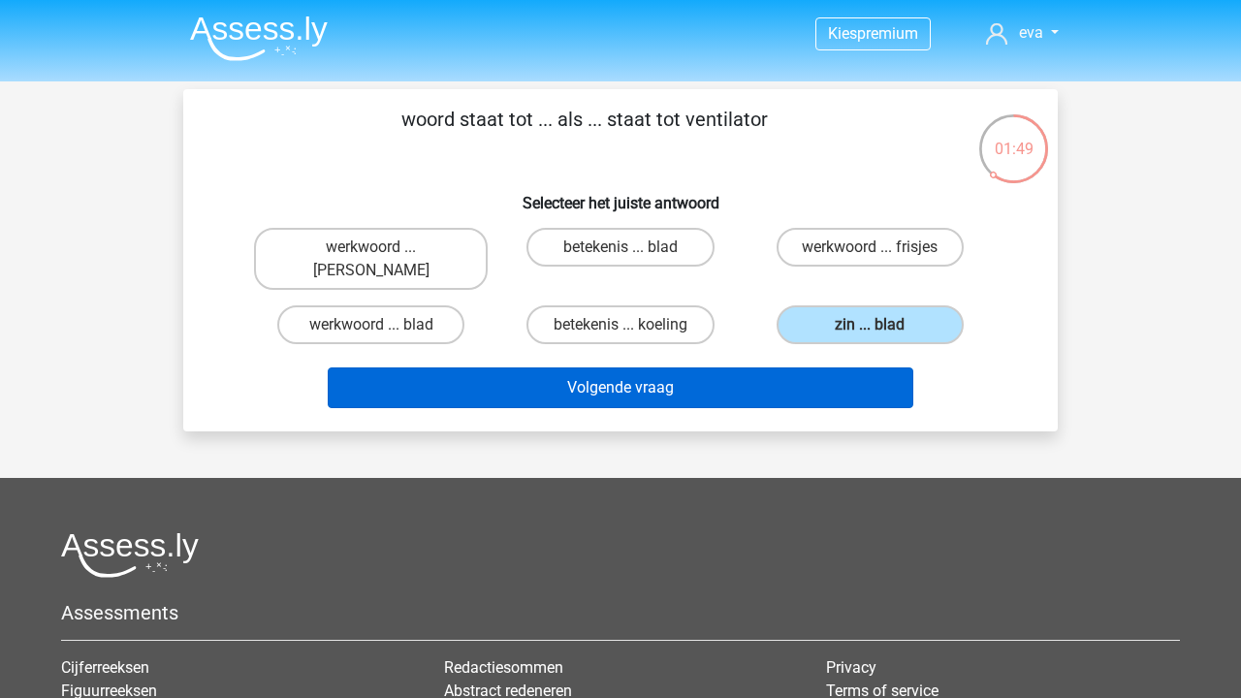
click at [821, 367] on button "Volgende vraag" at bounding box center [621, 387] width 586 height 41
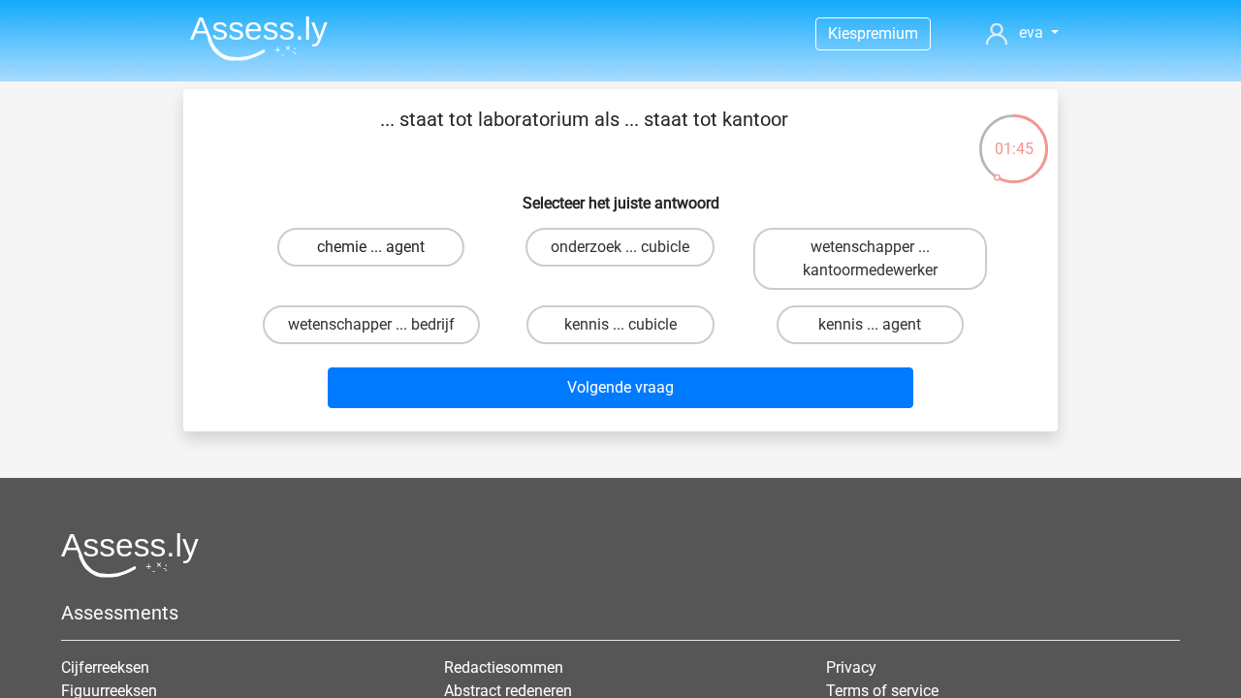
click at [411, 252] on label "chemie ... agent" at bounding box center [370, 247] width 187 height 39
click at [384, 252] on input "chemie ... agent" at bounding box center [377, 253] width 13 height 13
radio input "true"
click at [855, 254] on label "wetenschapper ... kantoormedewerker" at bounding box center [870, 259] width 234 height 62
click at [869, 254] on input "wetenschapper ... kantoormedewerker" at bounding box center [875, 253] width 13 height 13
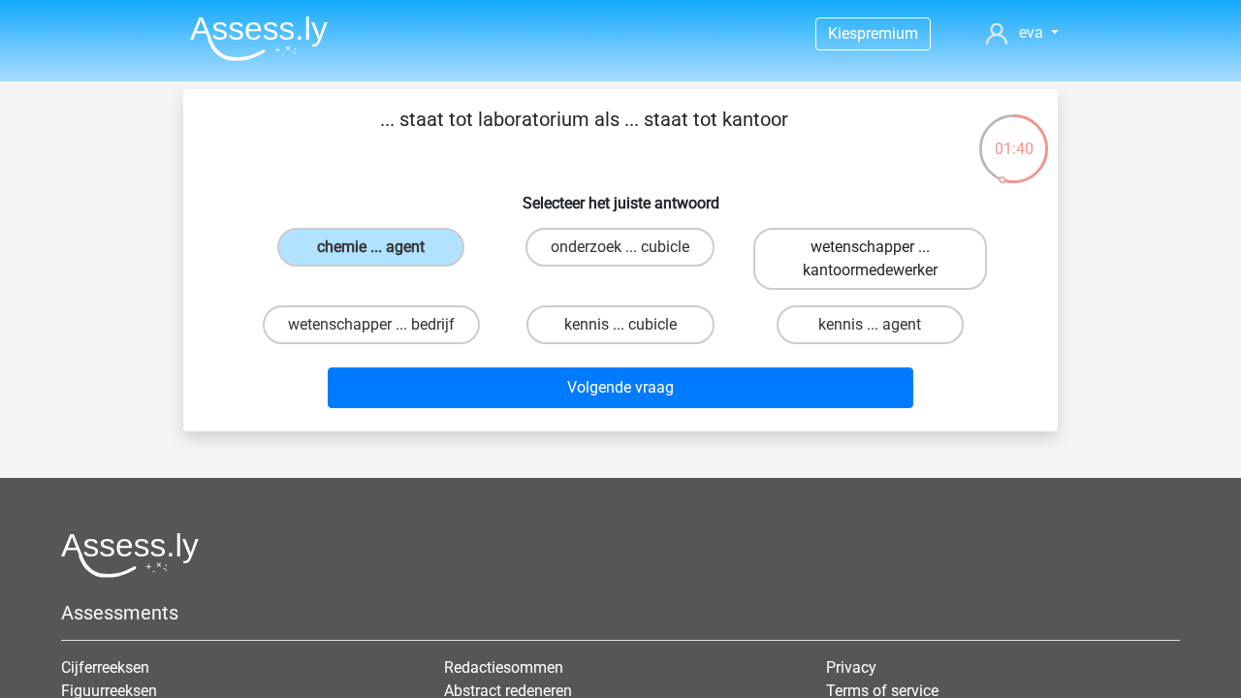
radio input "true"
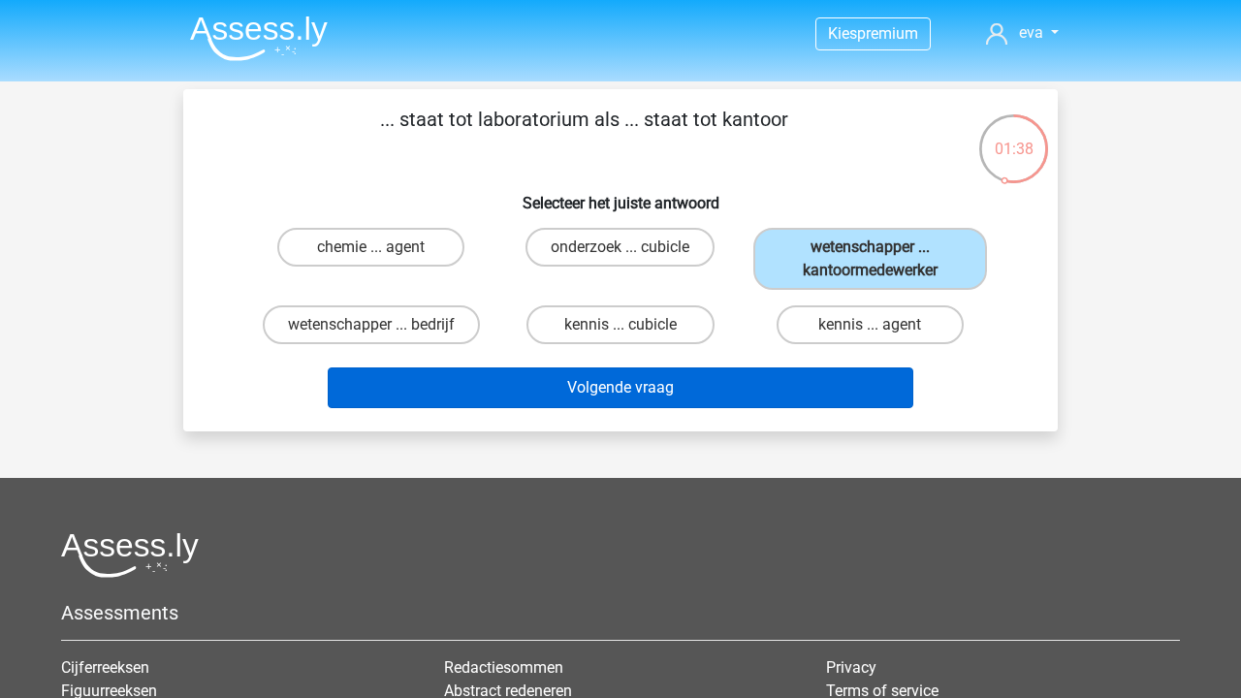
click at [841, 390] on button "Volgende vraag" at bounding box center [621, 387] width 586 height 41
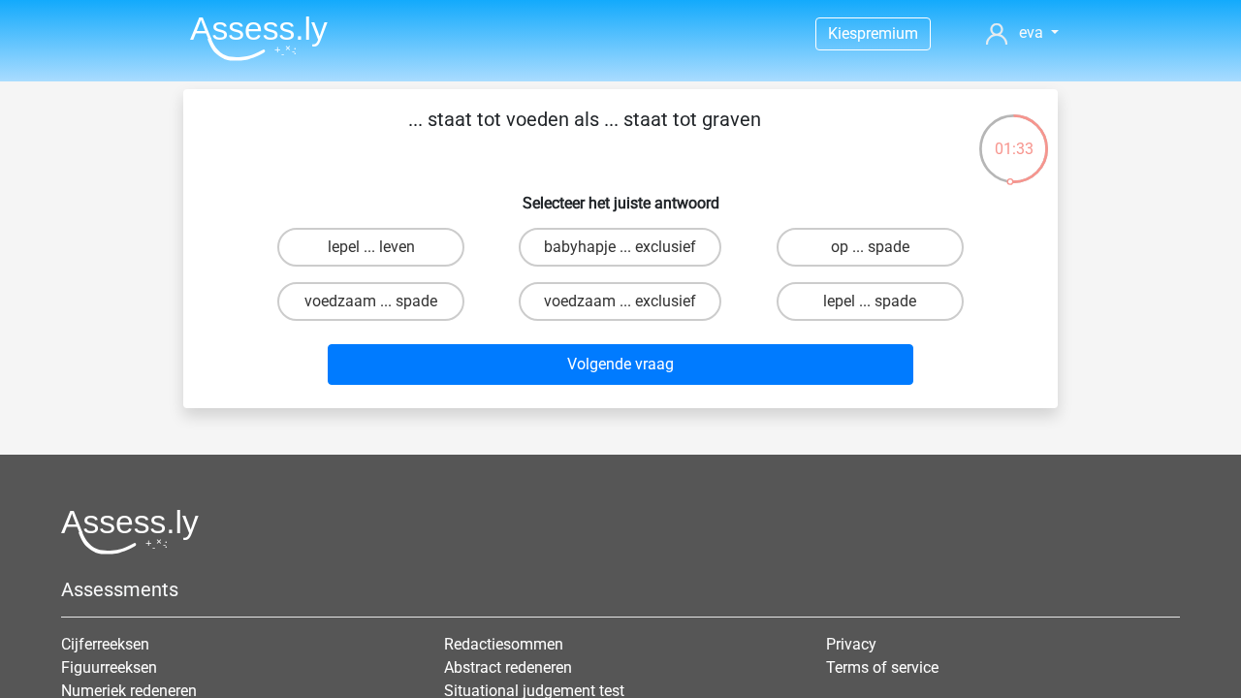
click at [870, 304] on input "lepel ... spade" at bounding box center [875, 307] width 13 height 13
radio input "true"
click at [838, 341] on div "Volgende vraag" at bounding box center [620, 361] width 812 height 64
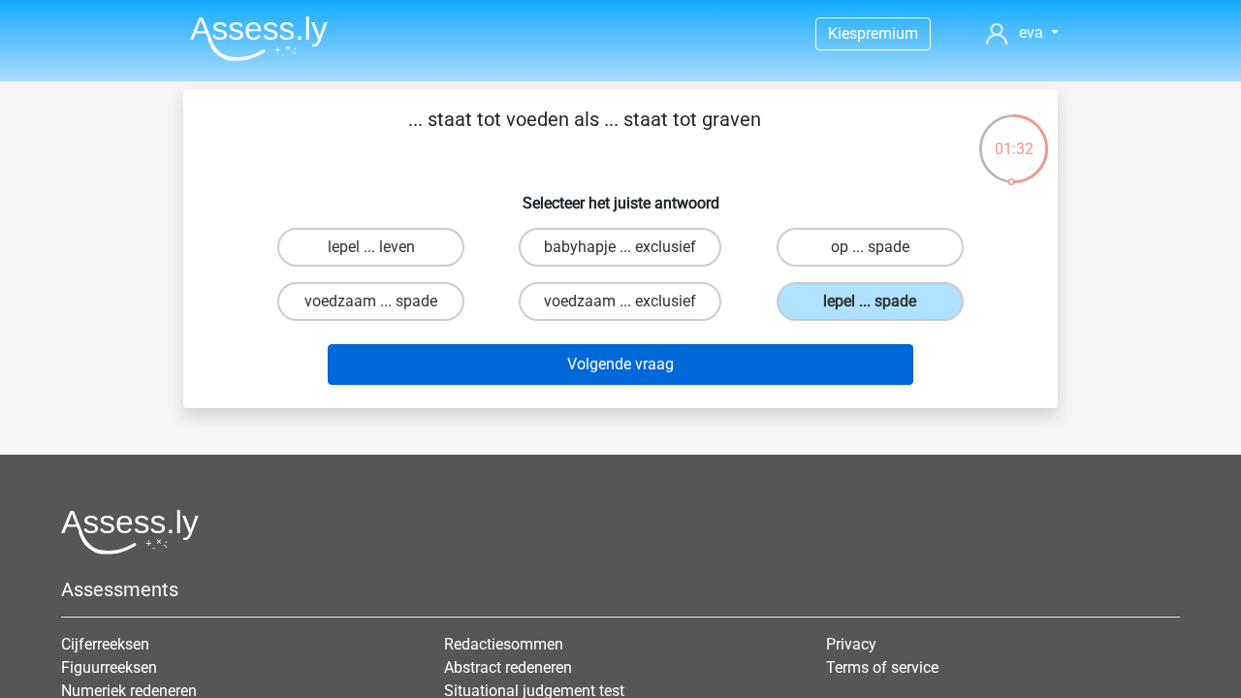
click at [837, 345] on button "Volgende vraag" at bounding box center [621, 364] width 586 height 41
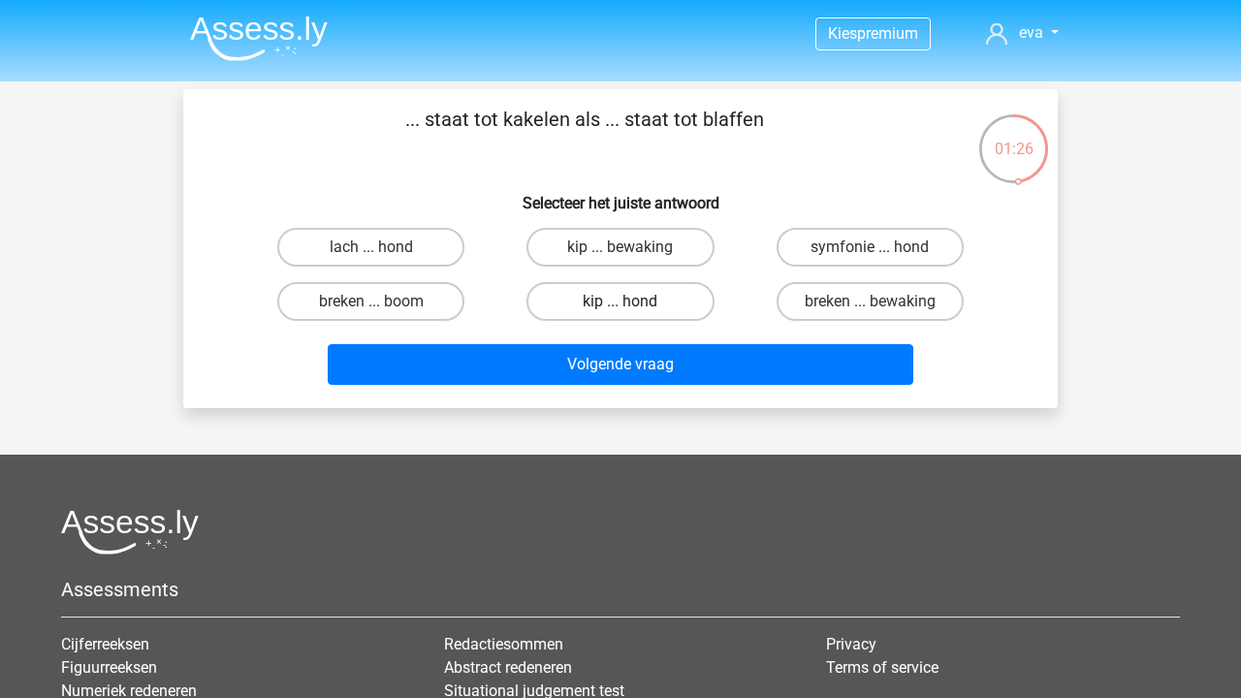
click at [637, 305] on label "kip ... hond" at bounding box center [619, 301] width 187 height 39
click at [633, 305] on input "kip ... hond" at bounding box center [626, 307] width 13 height 13
radio input "true"
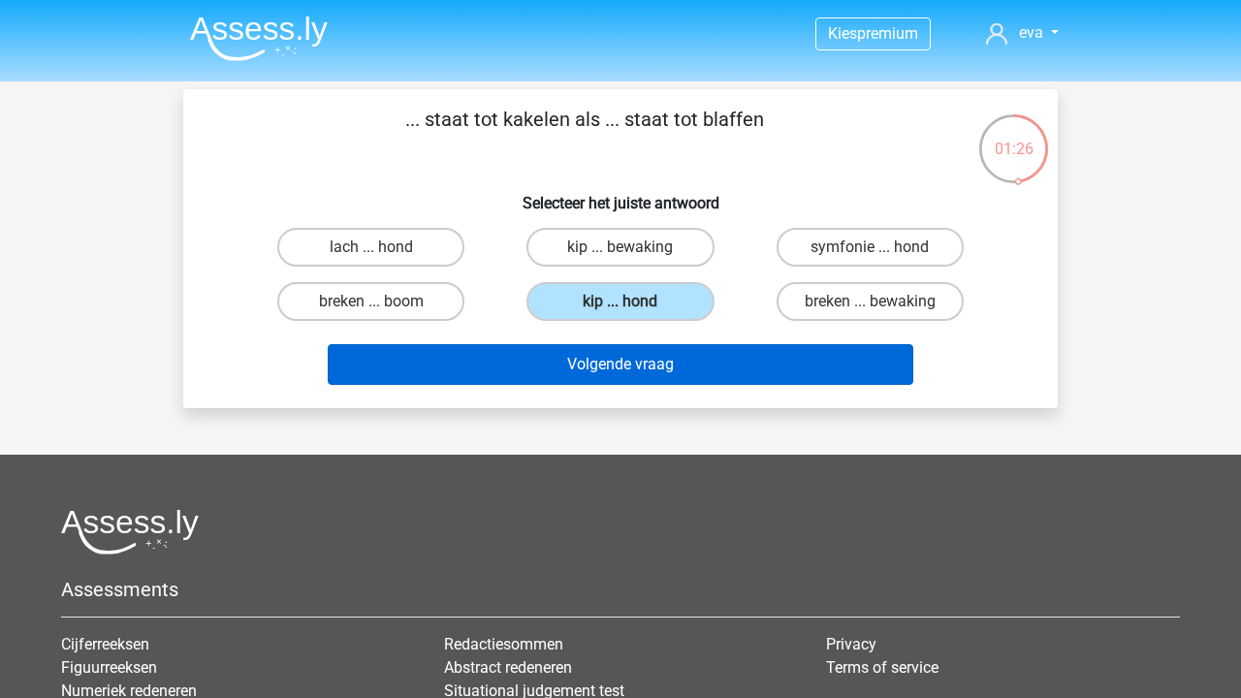
click at [637, 373] on button "Volgende vraag" at bounding box center [621, 364] width 586 height 41
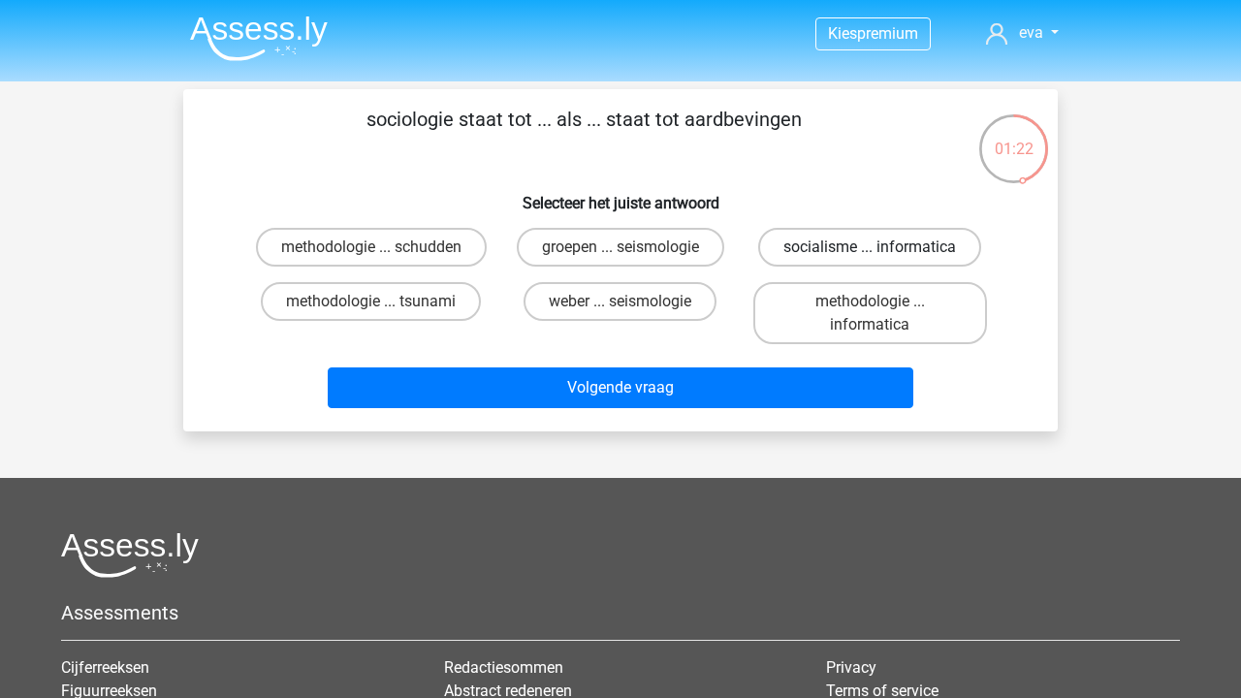
click at [878, 245] on label "socialisme ... informatica" at bounding box center [869, 247] width 223 height 39
click at [878, 247] on input "socialisme ... informatica" at bounding box center [875, 253] width 13 height 13
radio input "true"
click at [653, 252] on label "groepen ... seismologie" at bounding box center [620, 247] width 207 height 39
click at [633, 252] on input "groepen ... seismologie" at bounding box center [626, 253] width 13 height 13
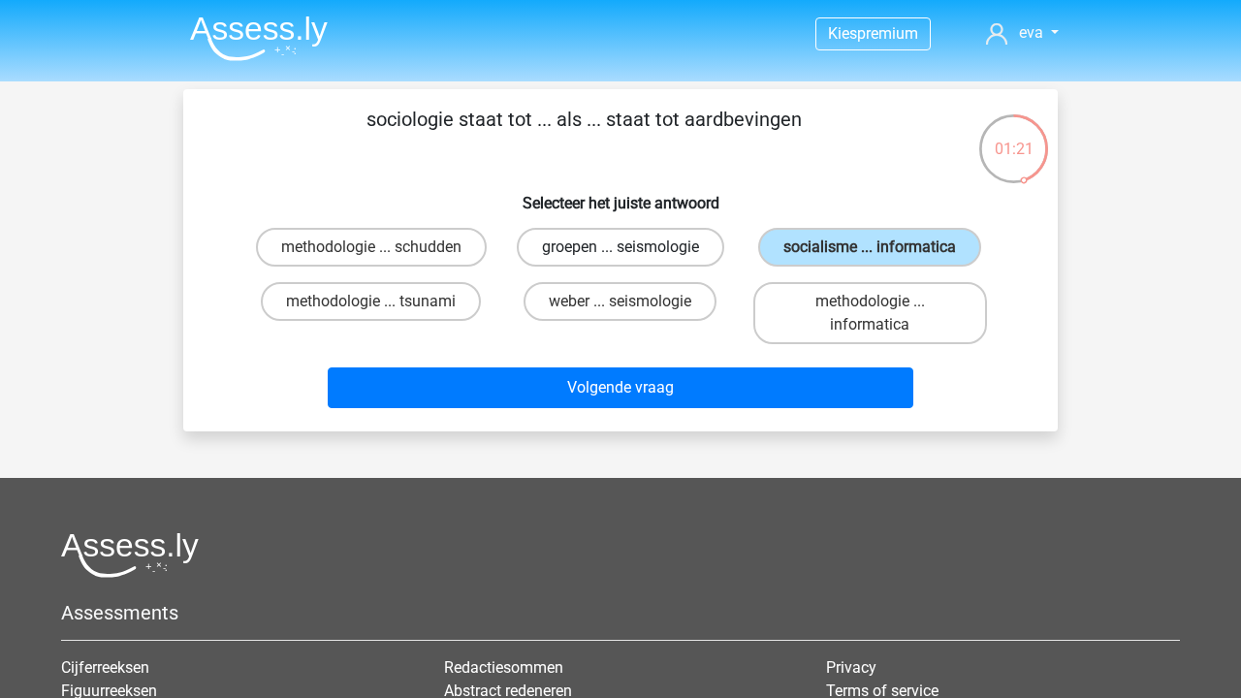
radio input "true"
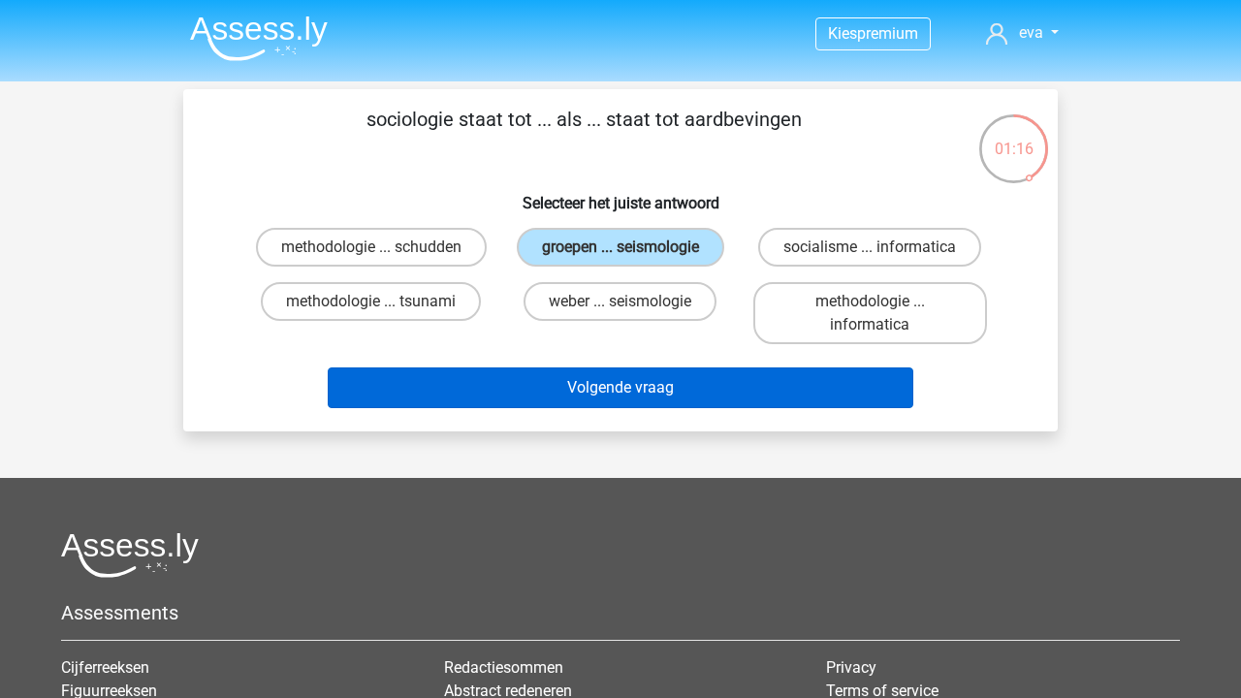
click at [655, 390] on button "Volgende vraag" at bounding box center [621, 387] width 586 height 41
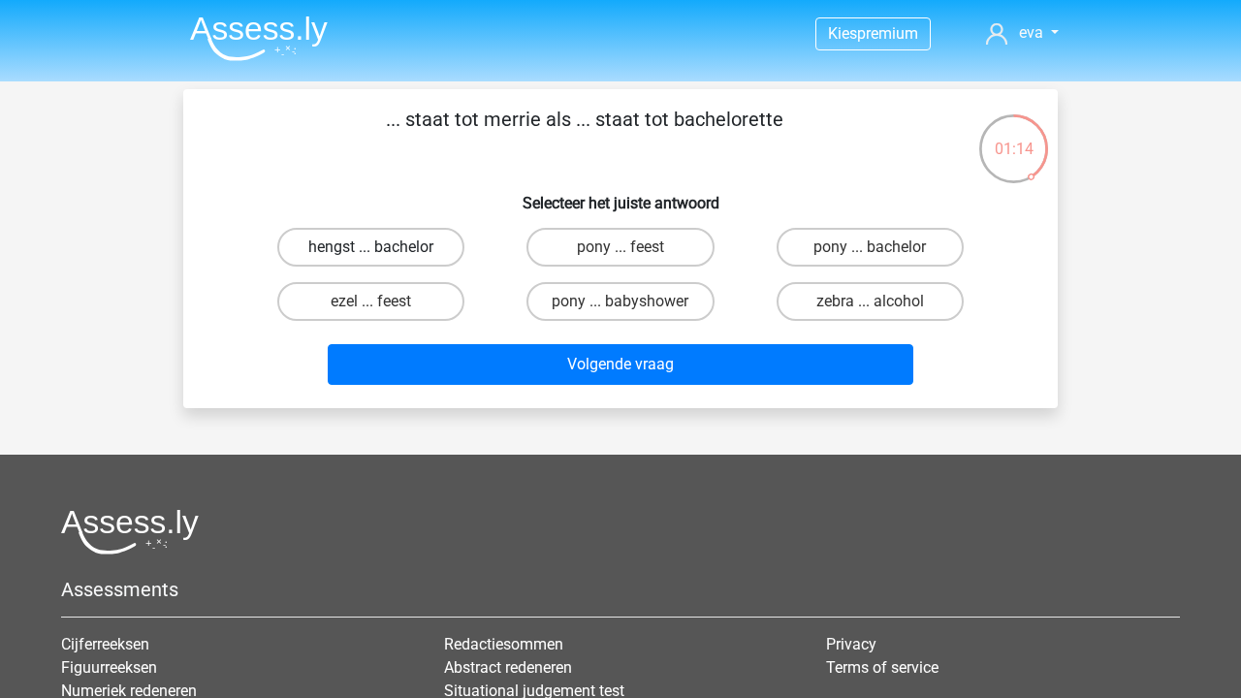
click at [396, 237] on label "hengst ... bachelor" at bounding box center [370, 247] width 187 height 39
click at [384, 247] on input "hengst ... bachelor" at bounding box center [377, 253] width 13 height 13
radio input "true"
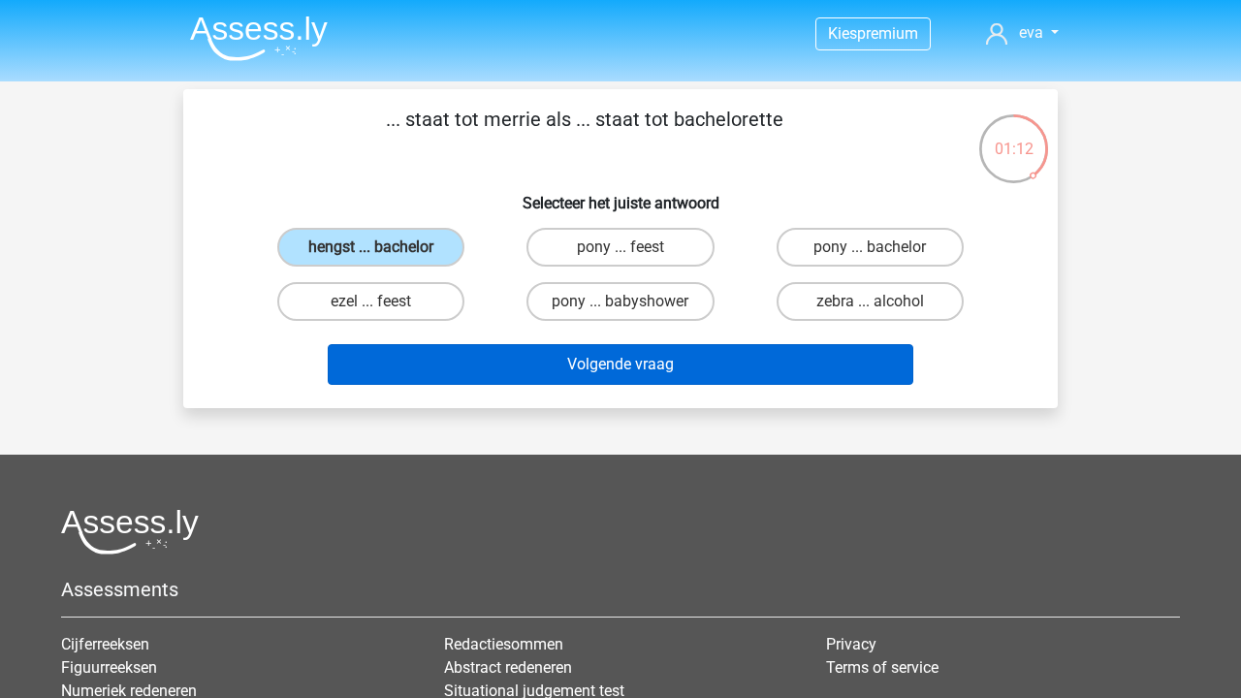
click at [441, 361] on button "Volgende vraag" at bounding box center [621, 364] width 586 height 41
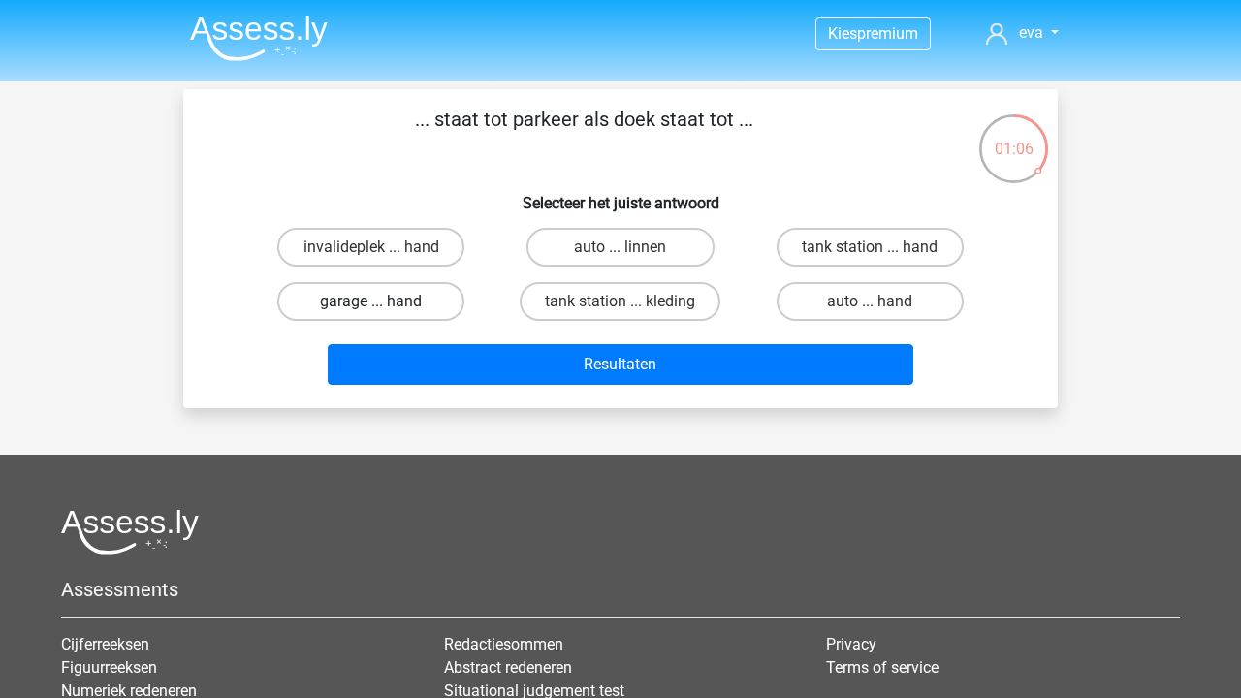
click at [393, 299] on label "garage ... hand" at bounding box center [370, 301] width 187 height 39
click at [384, 301] on input "garage ... hand" at bounding box center [377, 307] width 13 height 13
radio input "true"
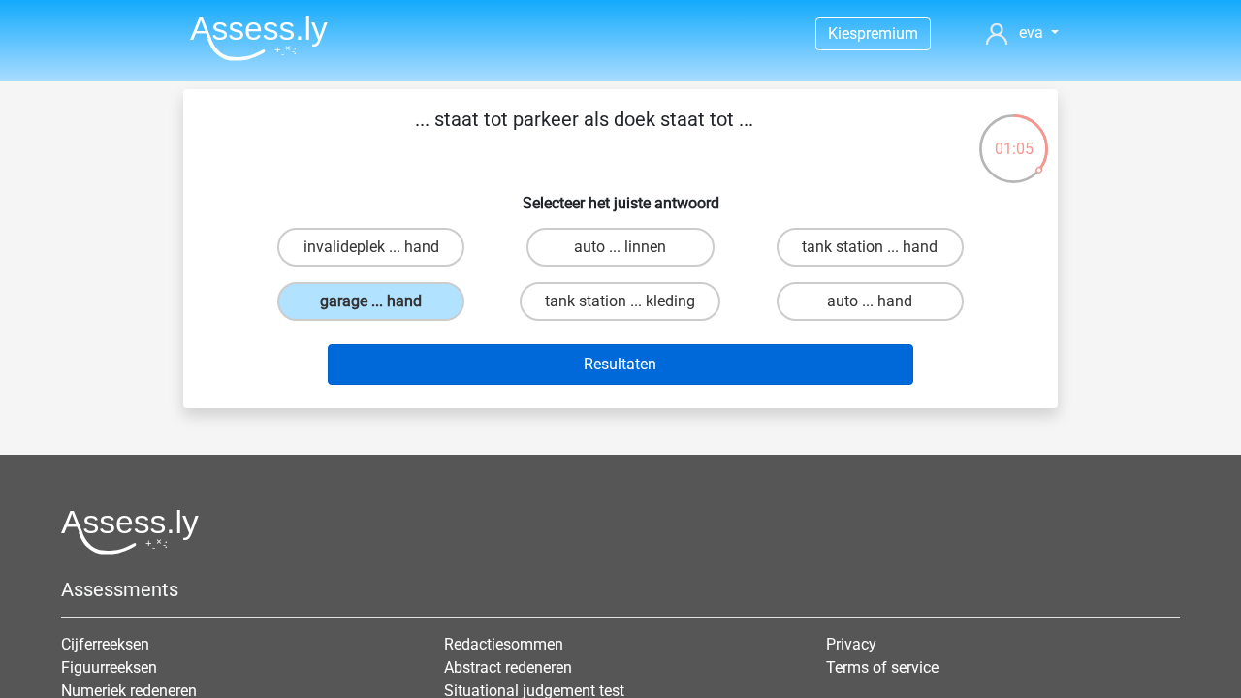
click at [477, 364] on button "Resultaten" at bounding box center [621, 364] width 586 height 41
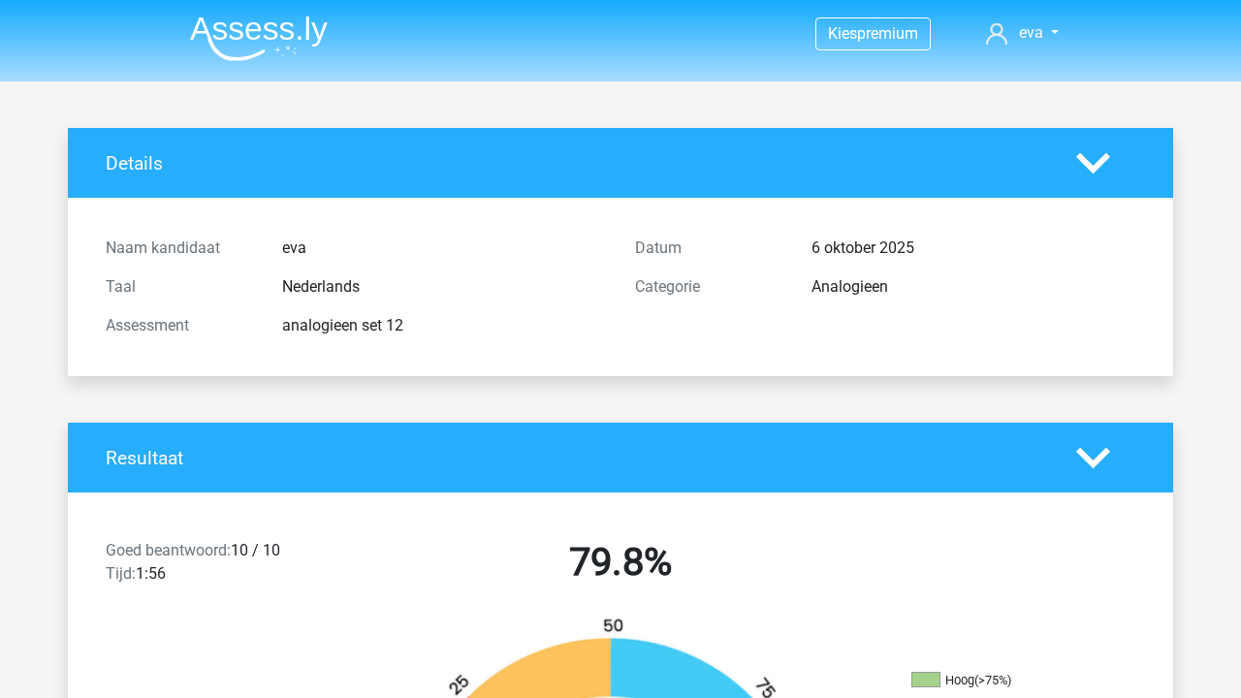
click at [256, 34] on img at bounding box center [259, 39] width 138 height 46
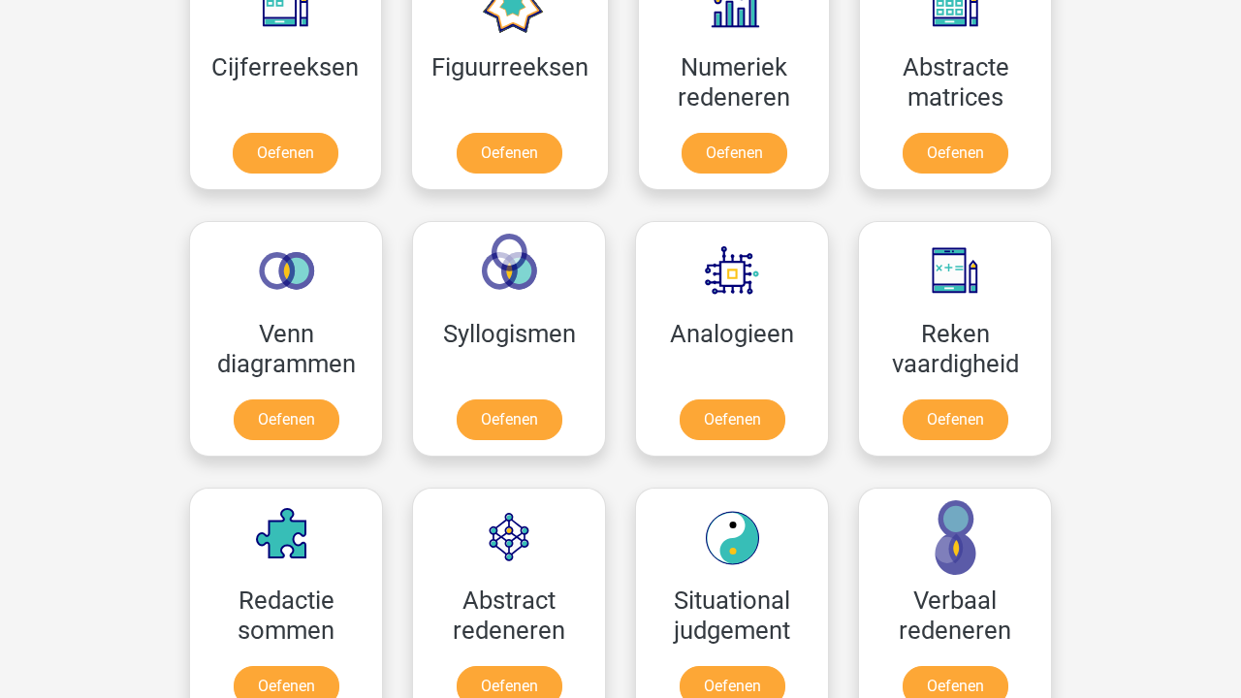
scroll to position [910, 0]
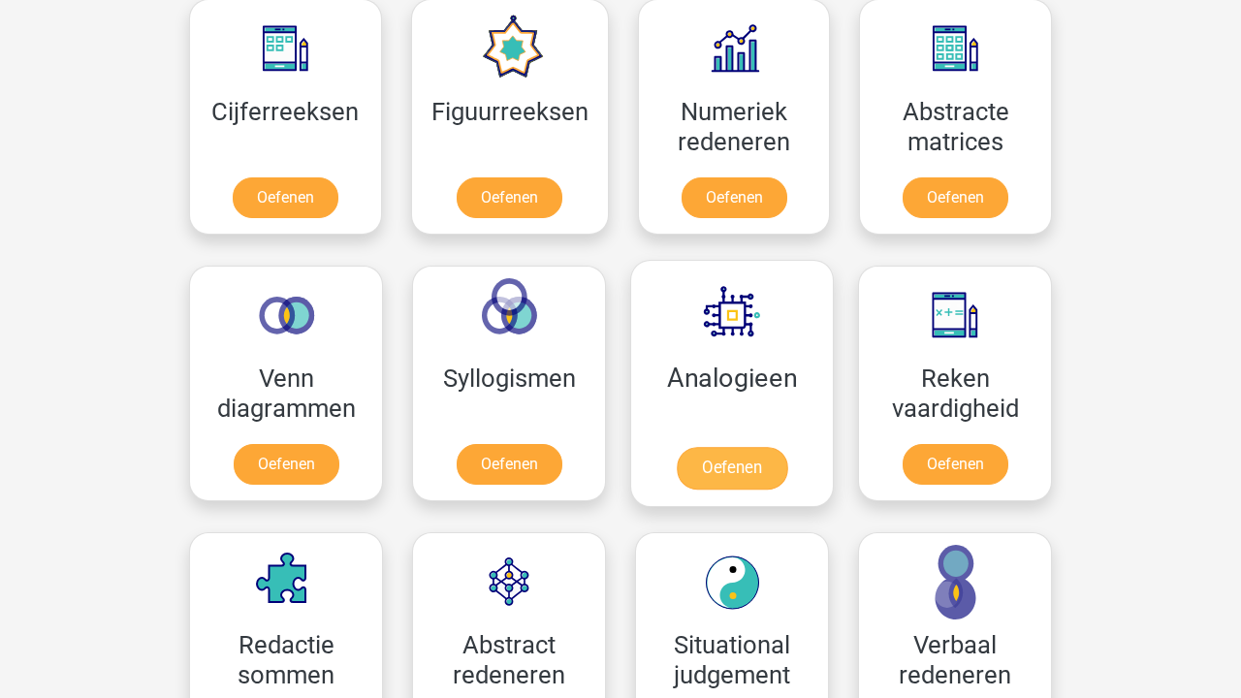
click at [741, 447] on link "Oefenen" at bounding box center [731, 468] width 110 height 43
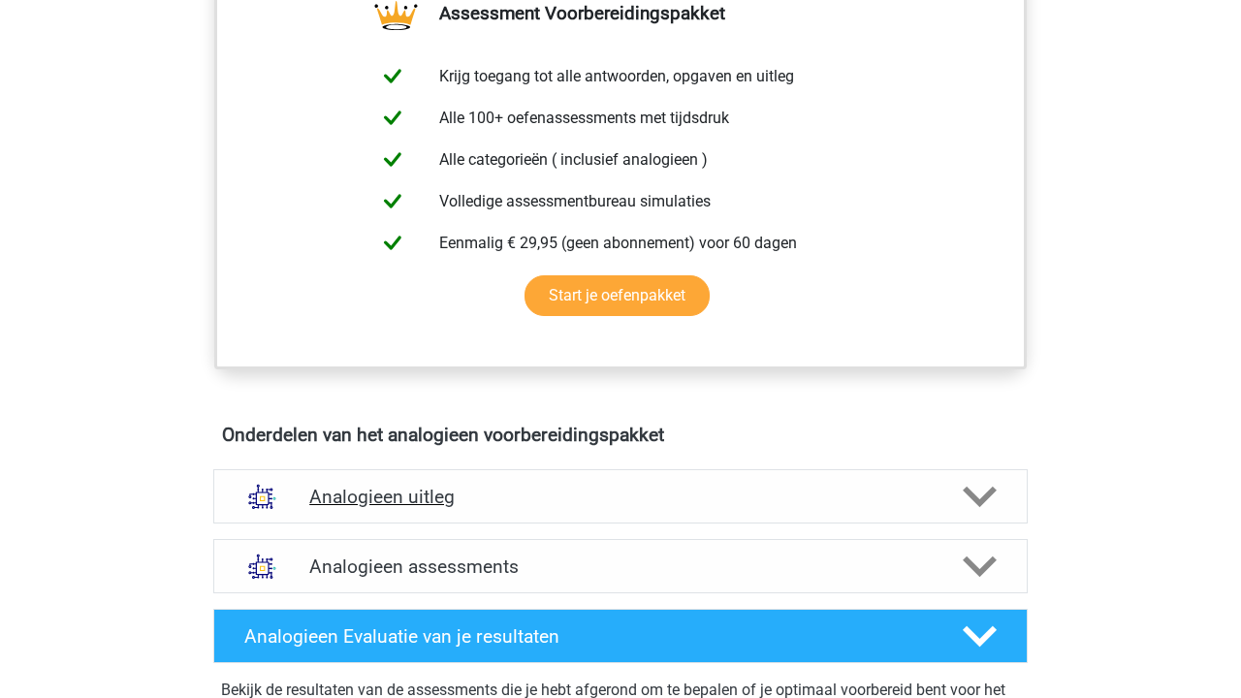
scroll to position [1131, 0]
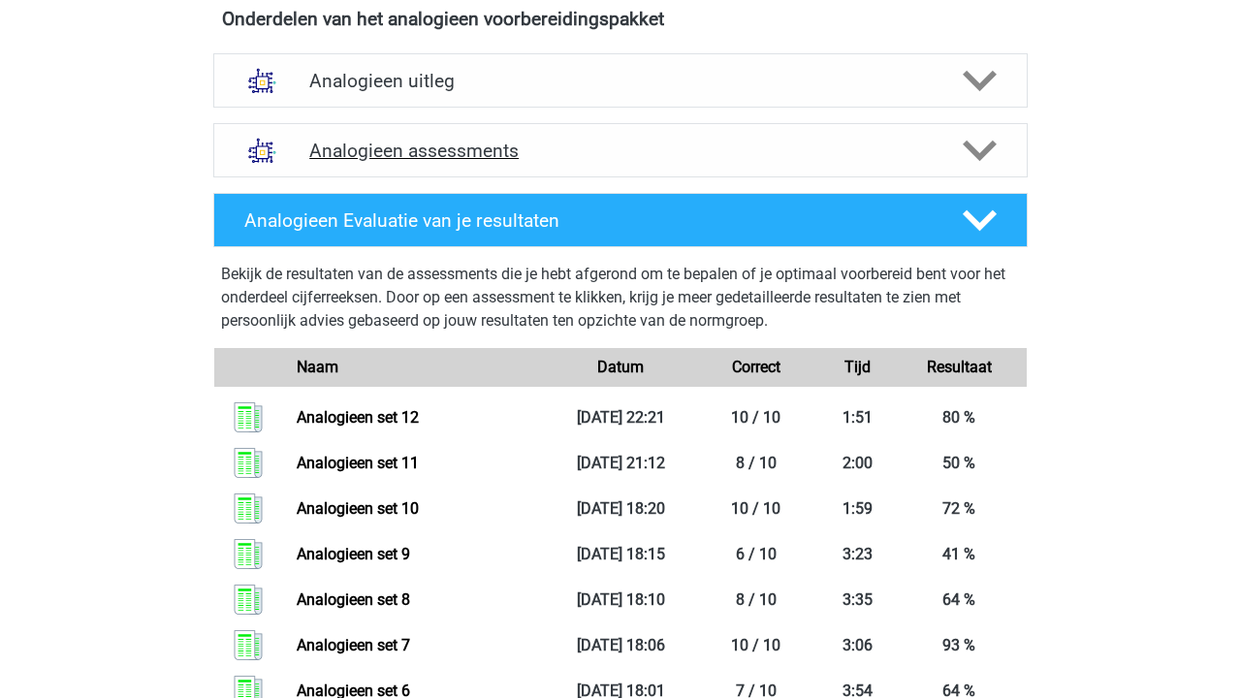
click at [556, 145] on h4 "Analogieen assessments" at bounding box center [620, 151] width 622 height 22
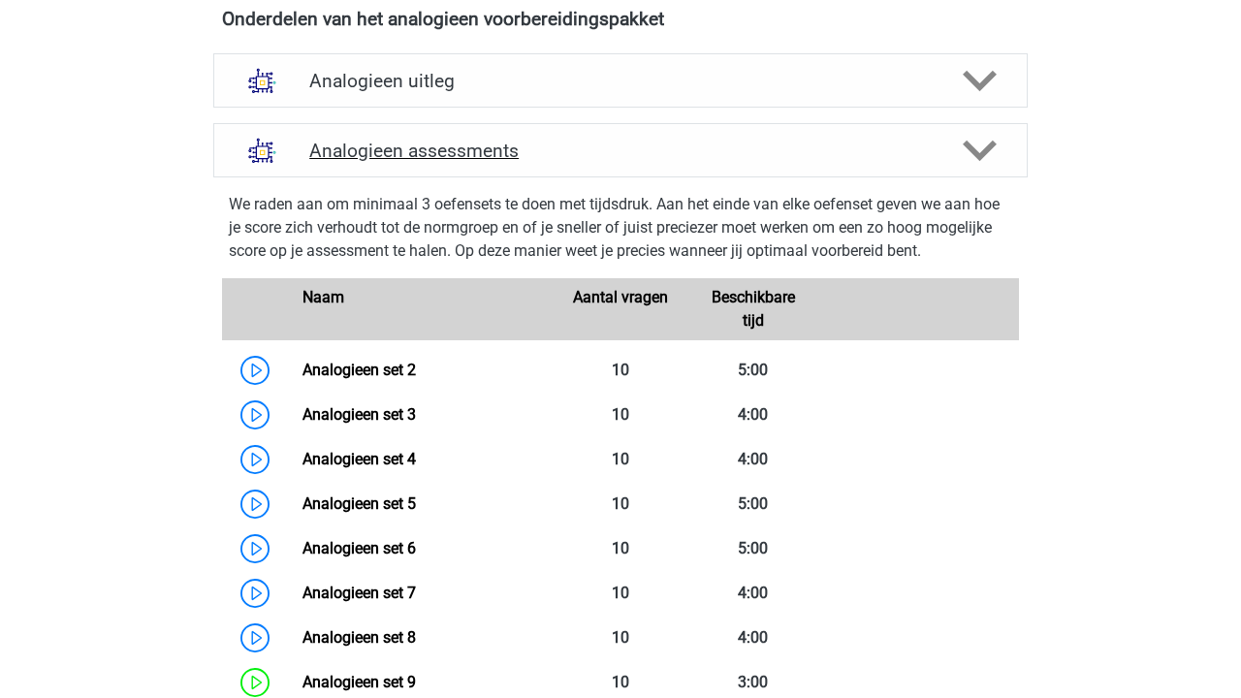
click at [556, 145] on h4 "Analogieen assessments" at bounding box center [620, 151] width 622 height 22
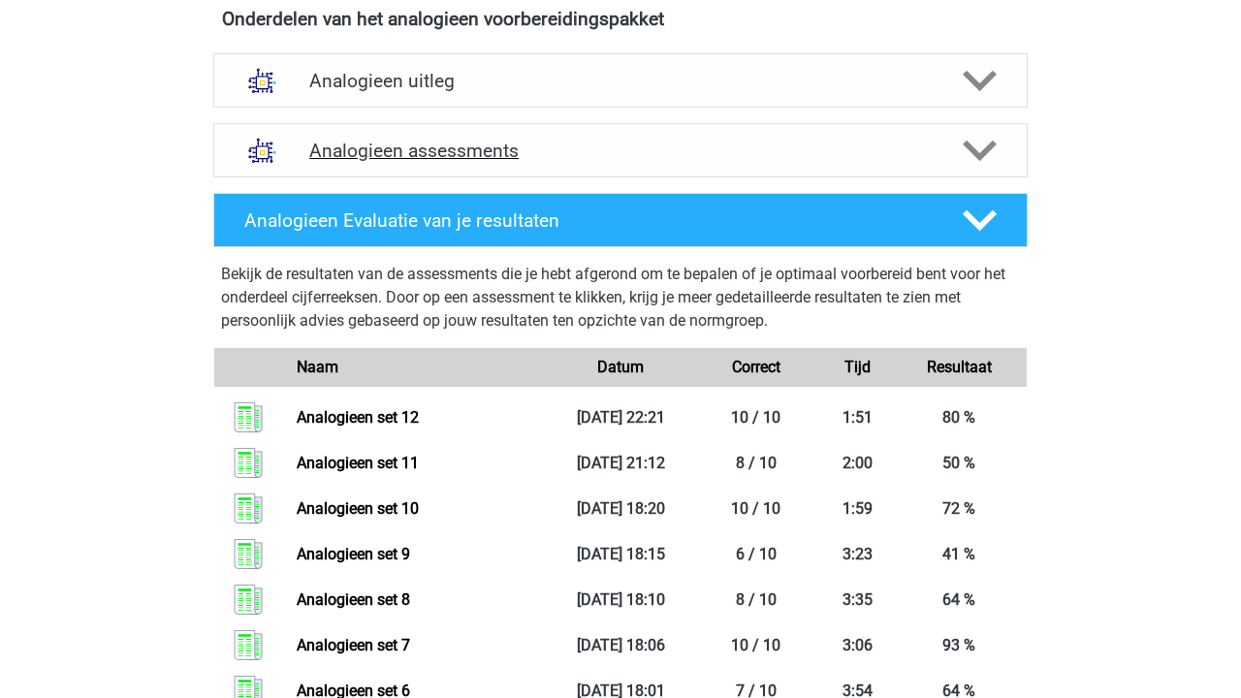
click at [556, 145] on h4 "Analogieen assessments" at bounding box center [620, 151] width 622 height 22
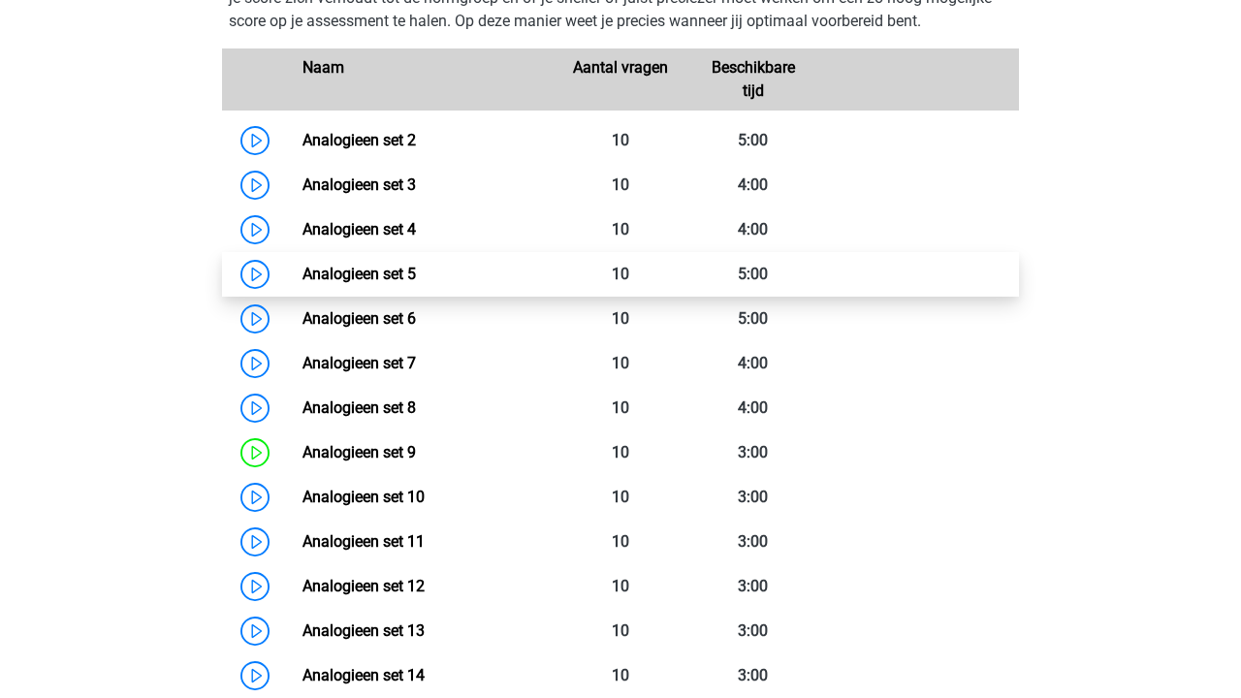
scroll to position [1621, 0]
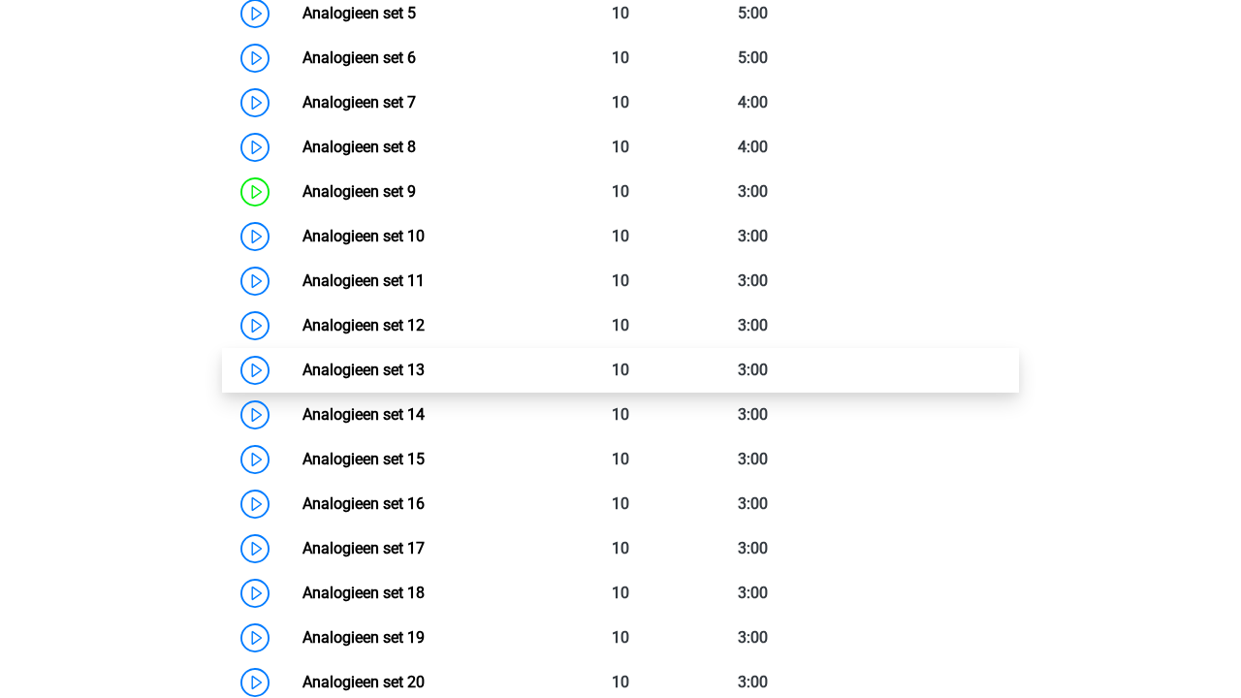
click at [425, 364] on link "Analogieen set 13" at bounding box center [363, 370] width 122 height 18
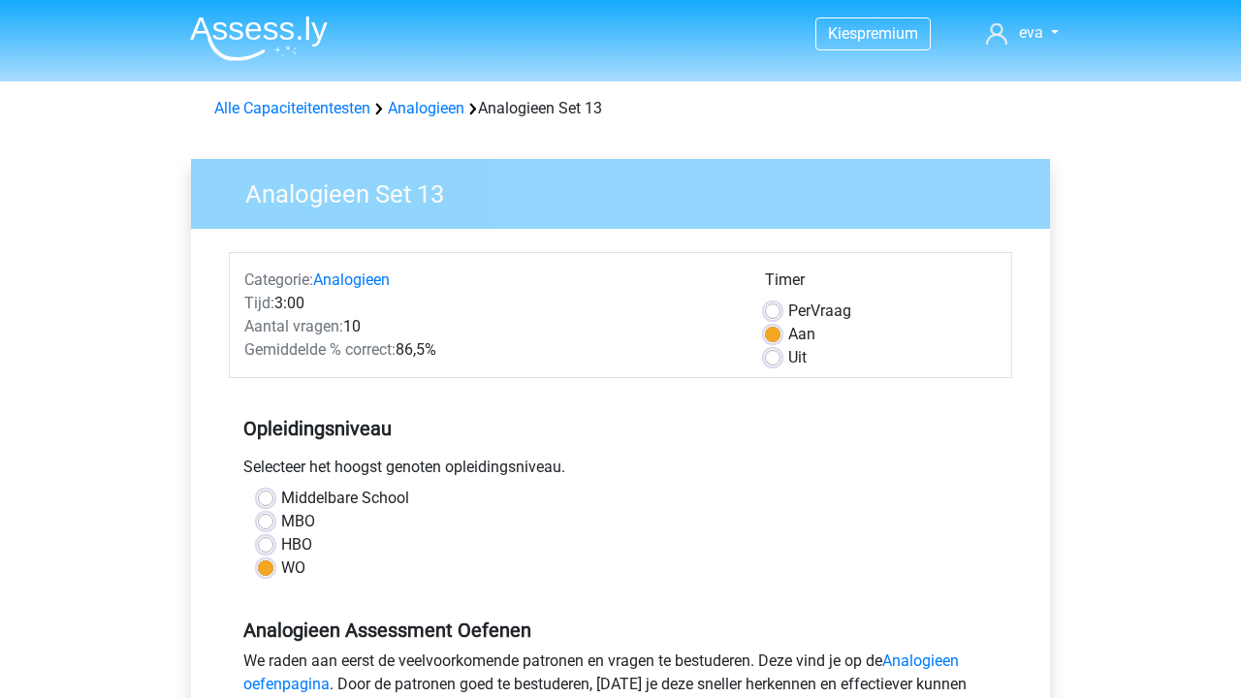
scroll to position [487, 0]
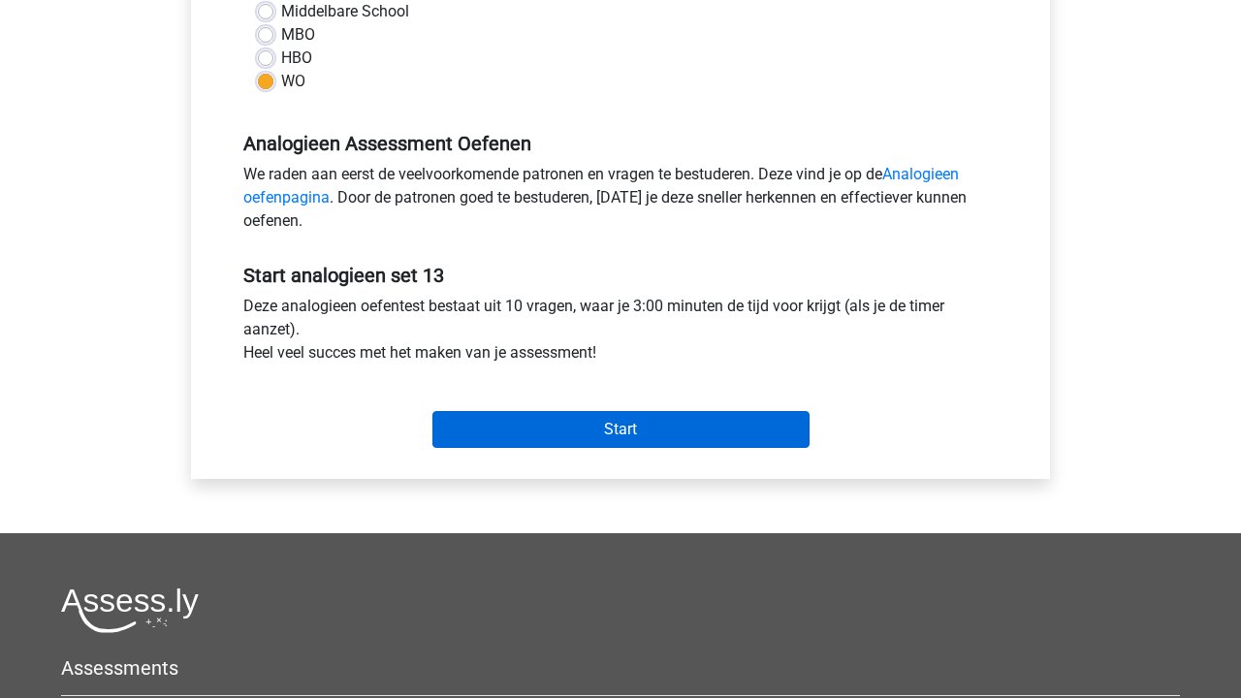
click at [553, 444] on input "Start" at bounding box center [620, 429] width 377 height 37
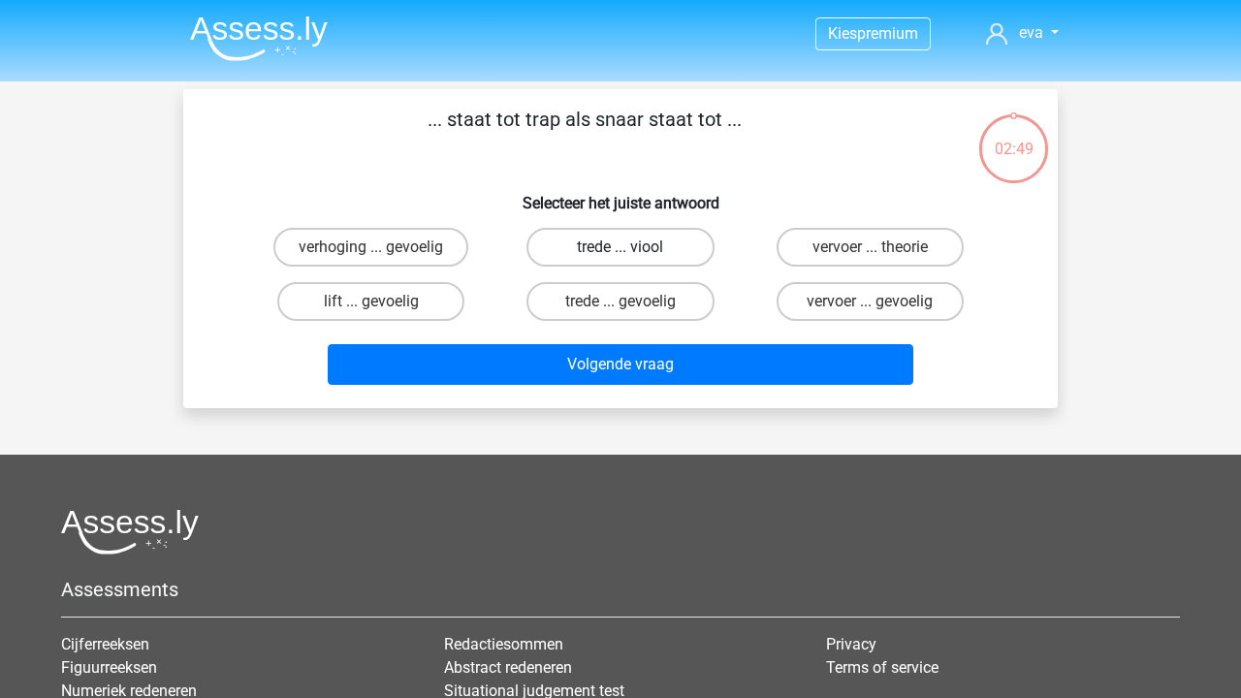
click at [634, 254] on label "trede ... viool" at bounding box center [619, 247] width 187 height 39
click at [633, 254] on input "trede ... viool" at bounding box center [626, 253] width 13 height 13
radio input "true"
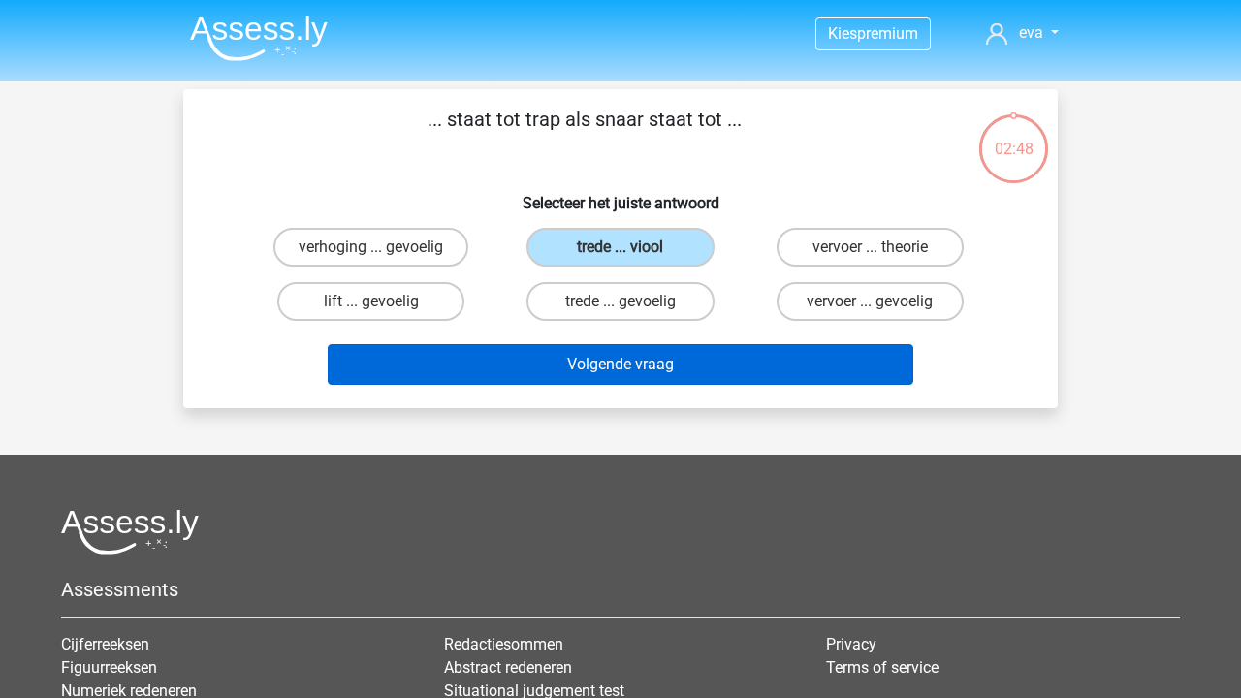
click at [669, 372] on button "Volgende vraag" at bounding box center [621, 364] width 586 height 41
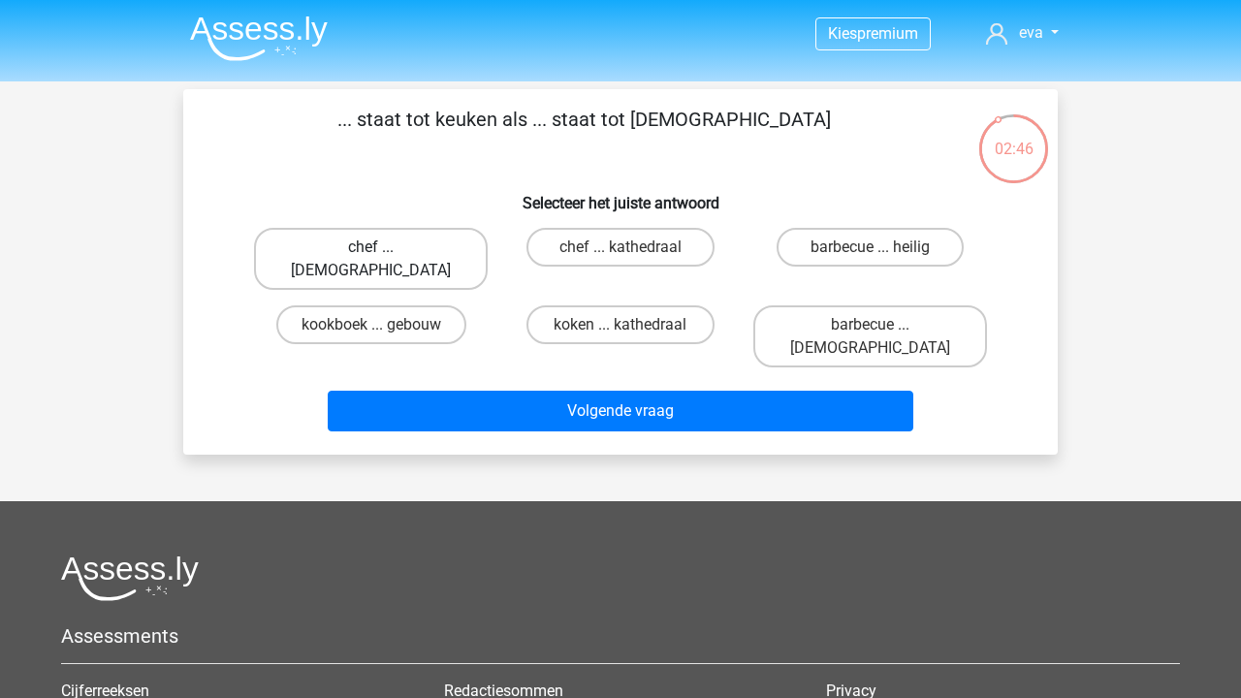
click at [427, 246] on label "chef ... priester" at bounding box center [371, 259] width 234 height 62
click at [384, 247] on input "chef ... priester" at bounding box center [377, 253] width 13 height 13
radio input "true"
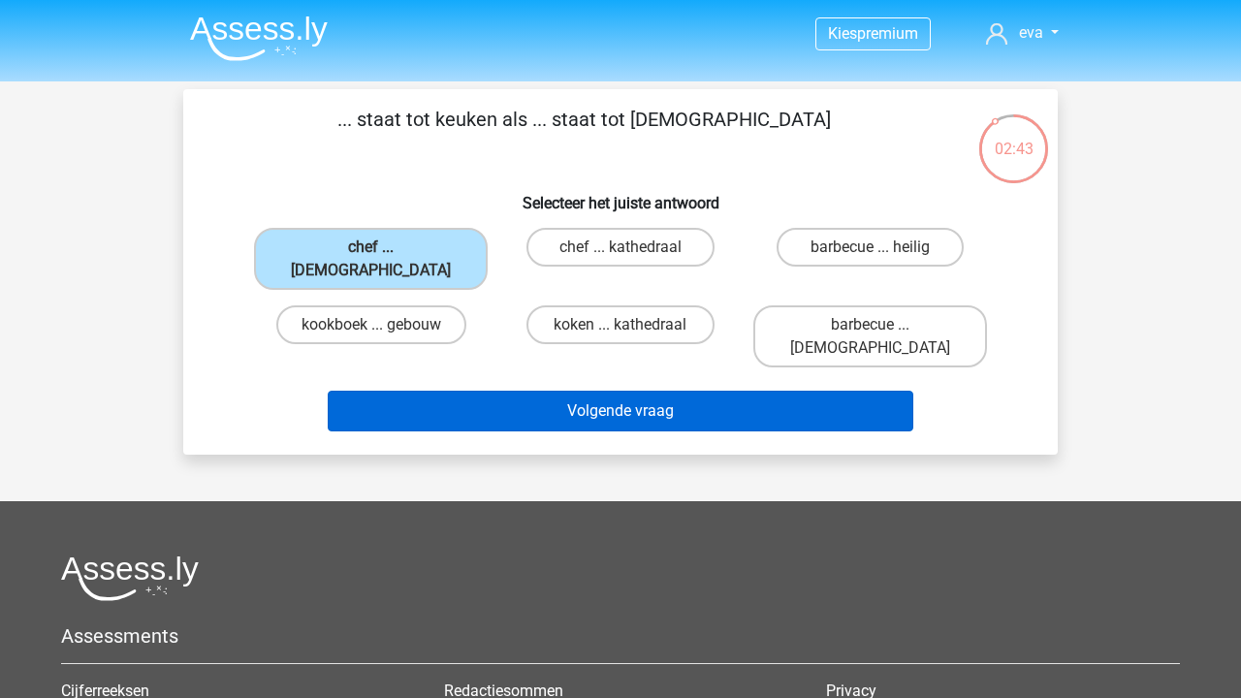
click at [539, 391] on button "Volgende vraag" at bounding box center [621, 411] width 586 height 41
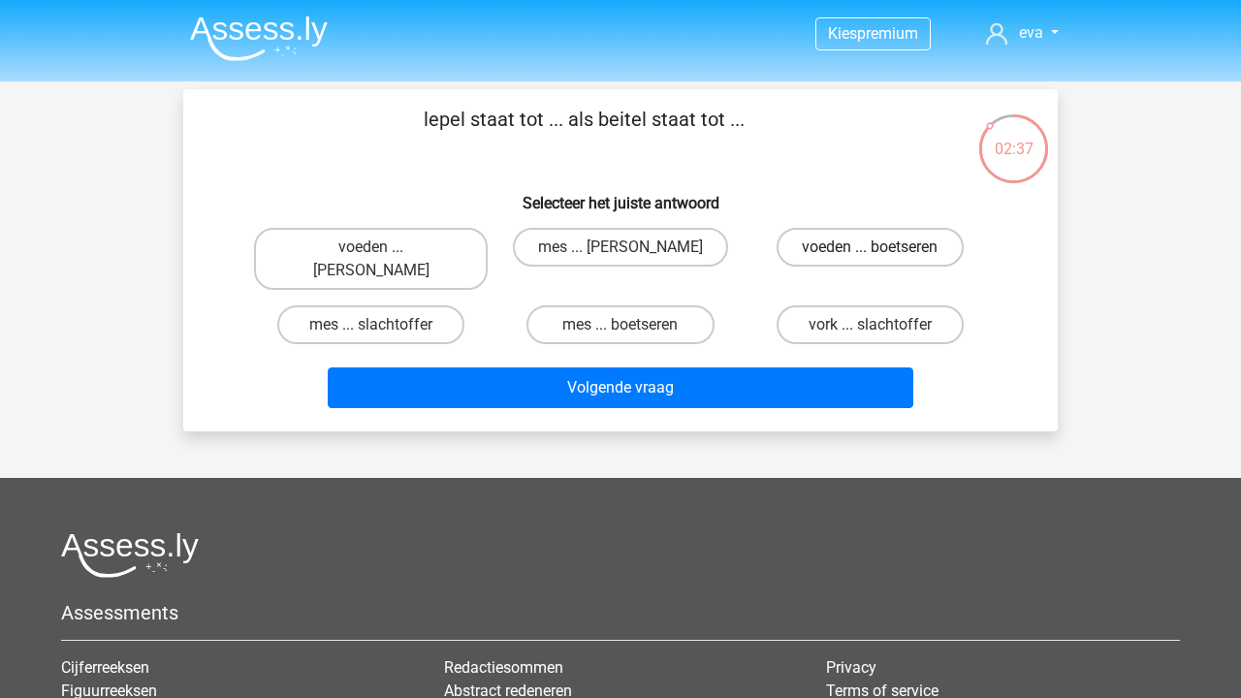
click at [854, 248] on label "voeden ... boetseren" at bounding box center [869, 247] width 187 height 39
click at [869, 248] on input "voeden ... boetseren" at bounding box center [875, 253] width 13 height 13
radio input "true"
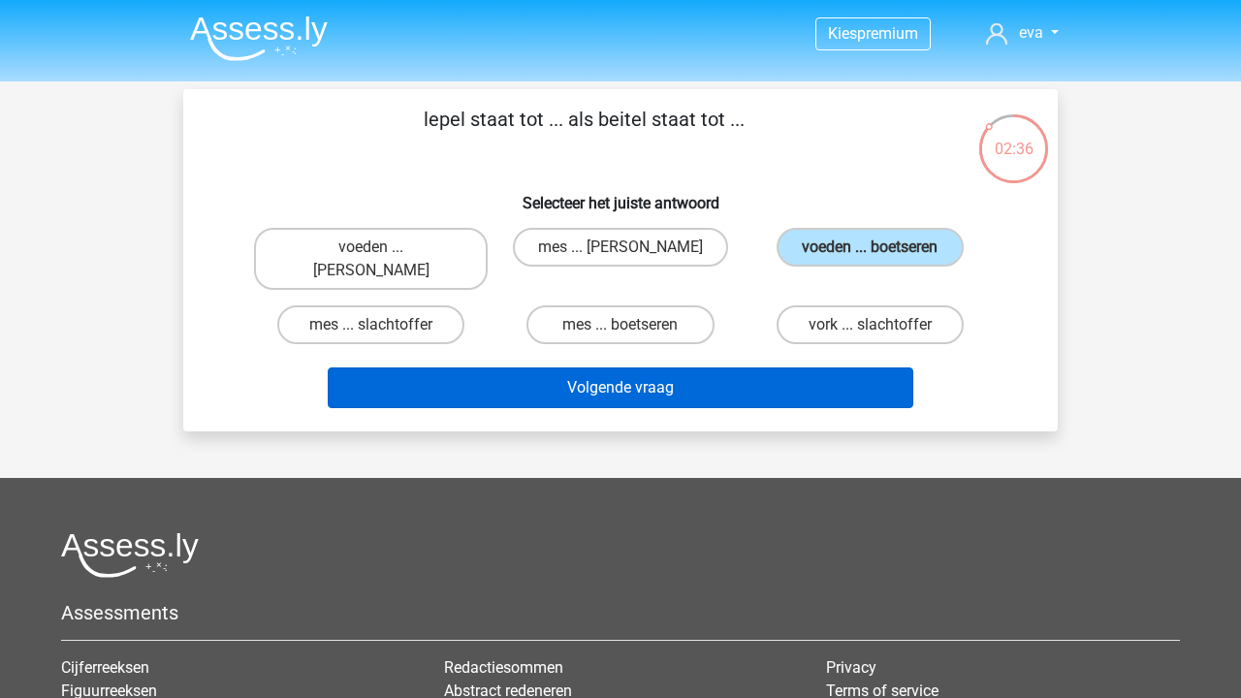
click at [835, 367] on button "Volgende vraag" at bounding box center [621, 387] width 586 height 41
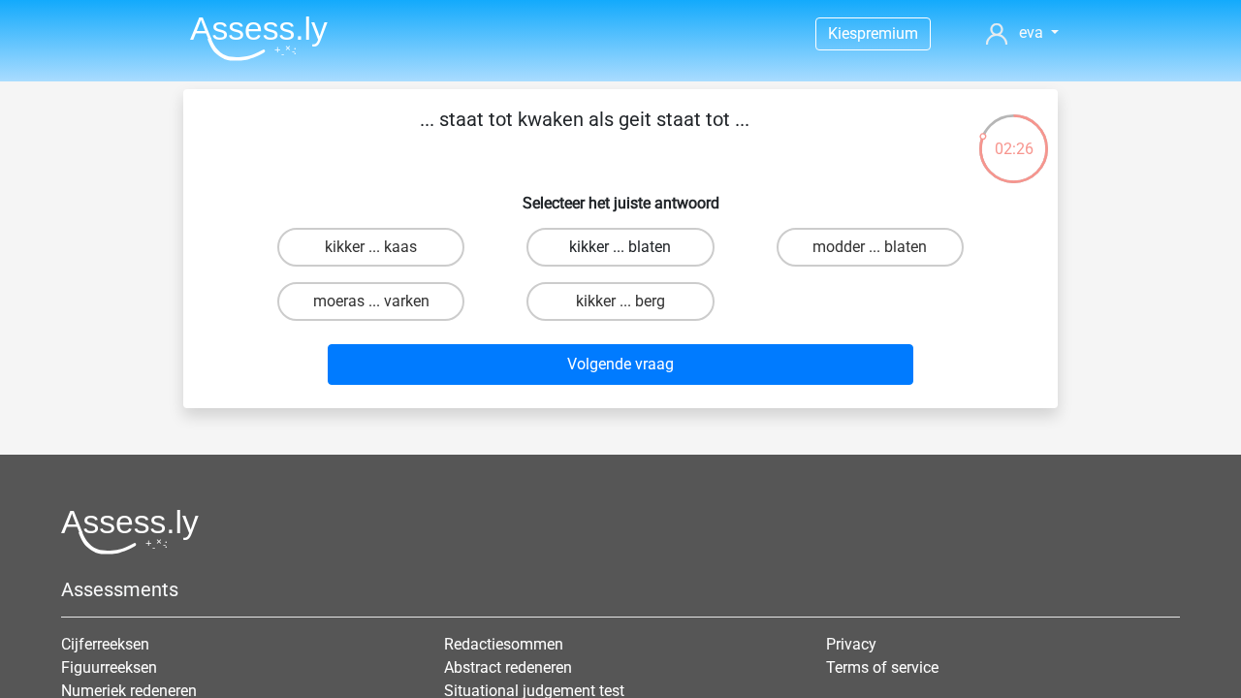
click at [639, 247] on label "kikker ... blaten" at bounding box center [619, 247] width 187 height 39
click at [633, 247] on input "kikker ... blaten" at bounding box center [626, 253] width 13 height 13
radio input "true"
click at [626, 335] on div "Volgende vraag" at bounding box center [620, 361] width 812 height 64
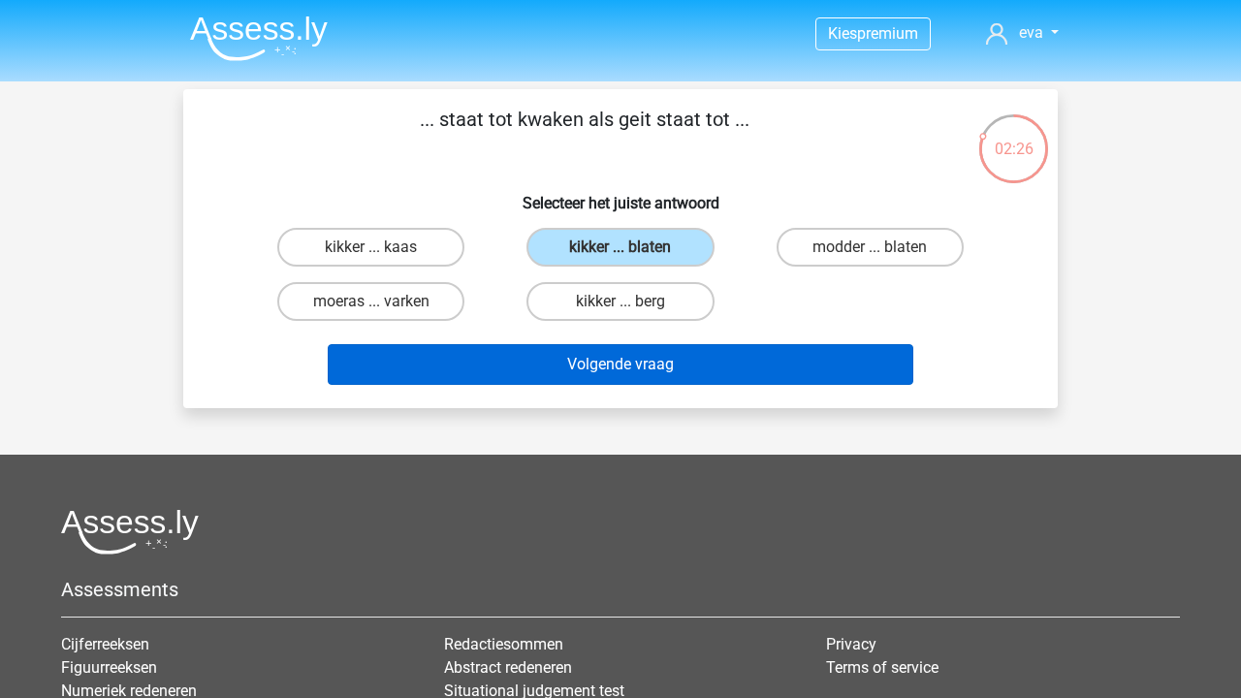
click at [622, 362] on button "Volgende vraag" at bounding box center [621, 364] width 586 height 41
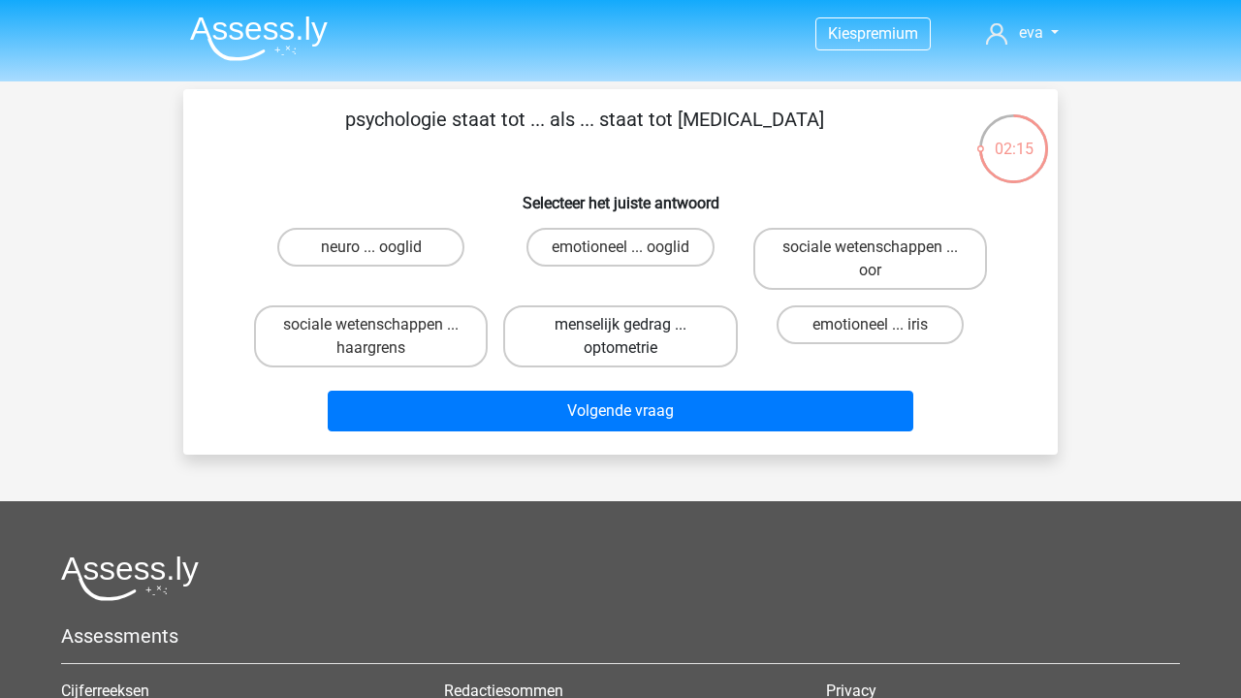
click at [667, 336] on label "menselijk gedrag ... optometrie" at bounding box center [620, 336] width 234 height 62
click at [633, 336] on input "menselijk gedrag ... optometrie" at bounding box center [626, 331] width 13 height 13
radio input "true"
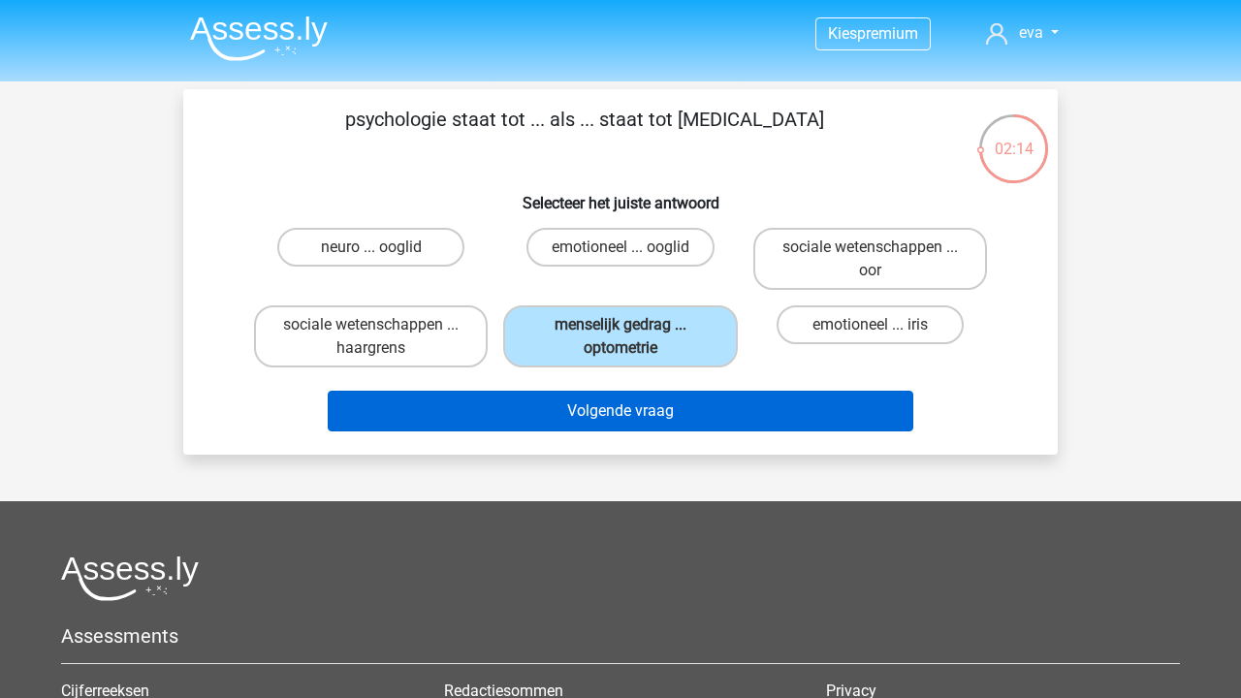
click at [665, 423] on button "Volgende vraag" at bounding box center [621, 411] width 586 height 41
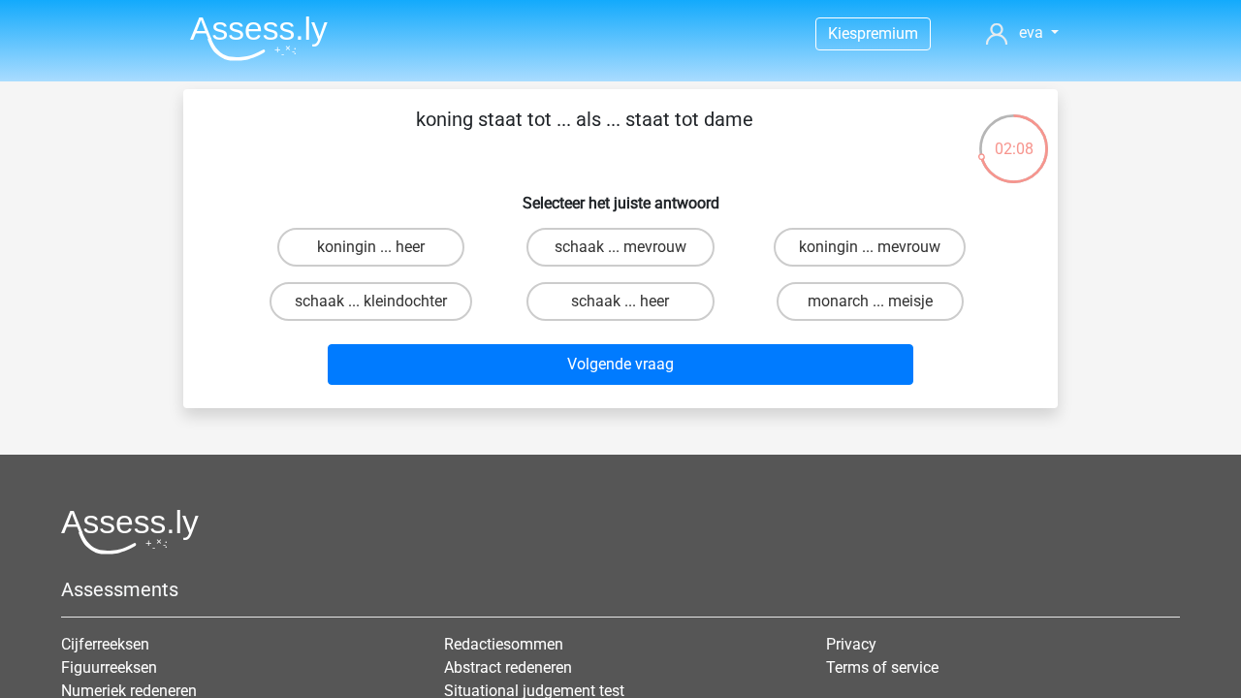
click at [374, 250] on input "koningin ... heer" at bounding box center [377, 253] width 13 height 13
radio input "true"
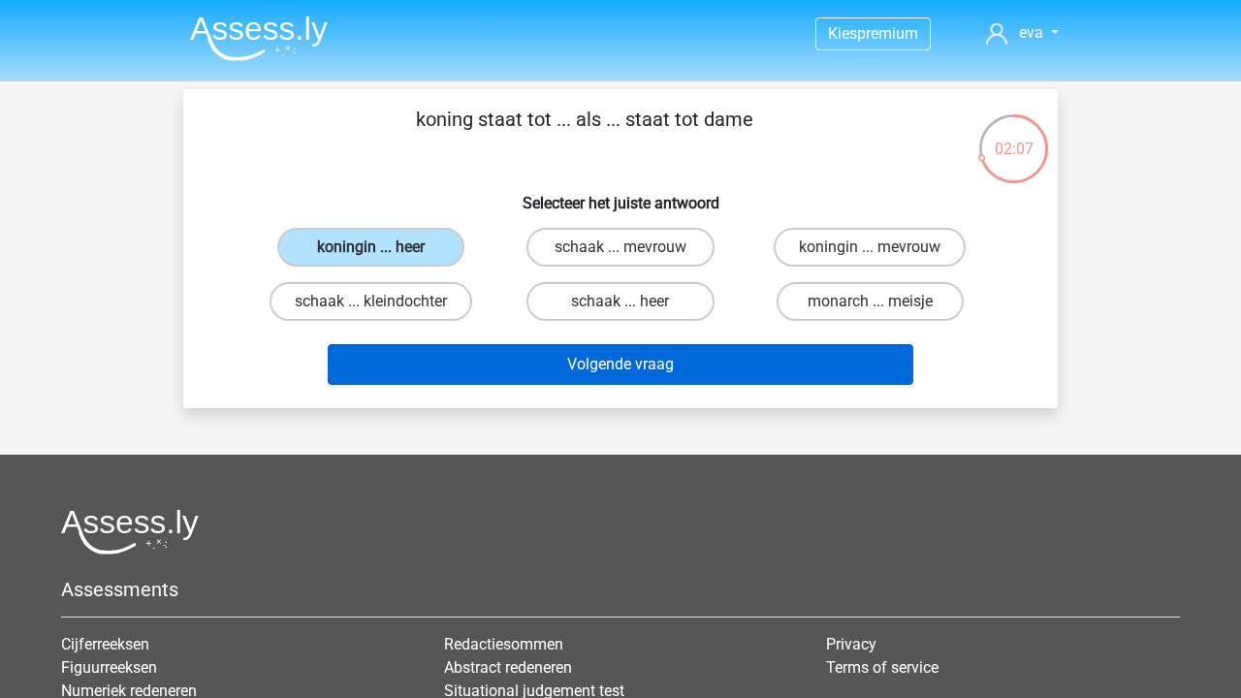
click at [491, 370] on button "Volgende vraag" at bounding box center [621, 364] width 586 height 41
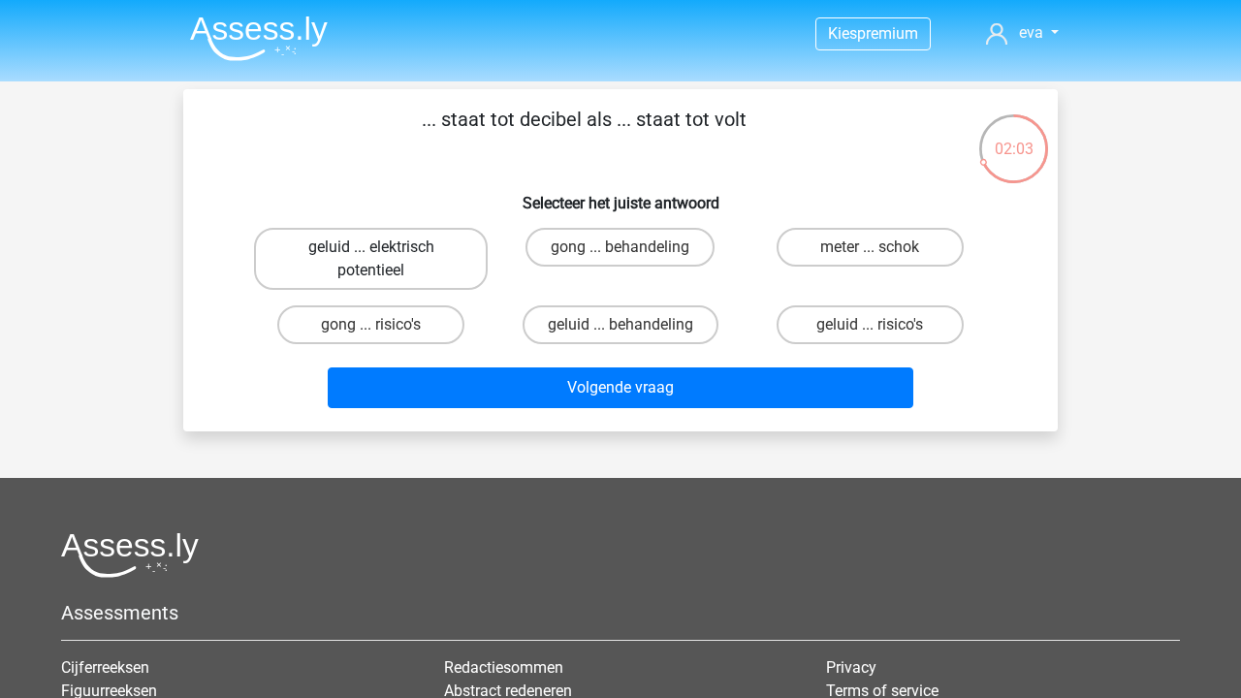
click at [445, 263] on label "geluid ... elektrisch potentieel" at bounding box center [371, 259] width 234 height 62
click at [384, 260] on input "geluid ... elektrisch potentieel" at bounding box center [377, 253] width 13 height 13
radio input "true"
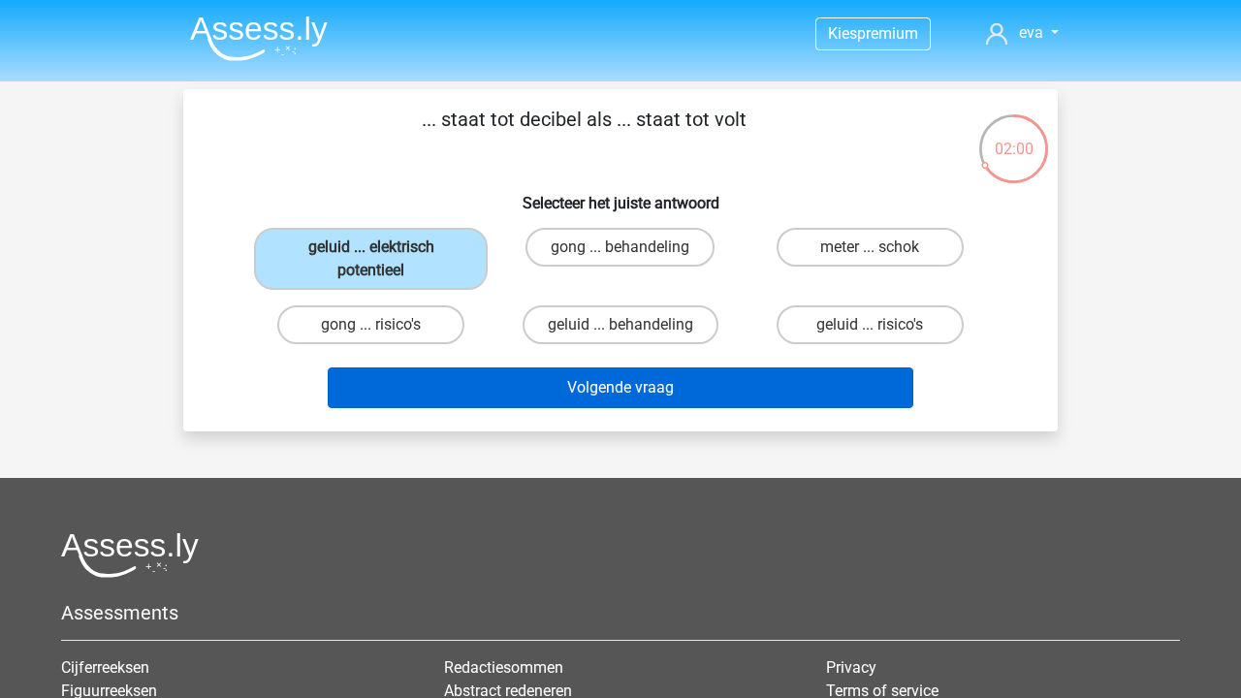
click at [690, 393] on button "Volgende vraag" at bounding box center [621, 387] width 586 height 41
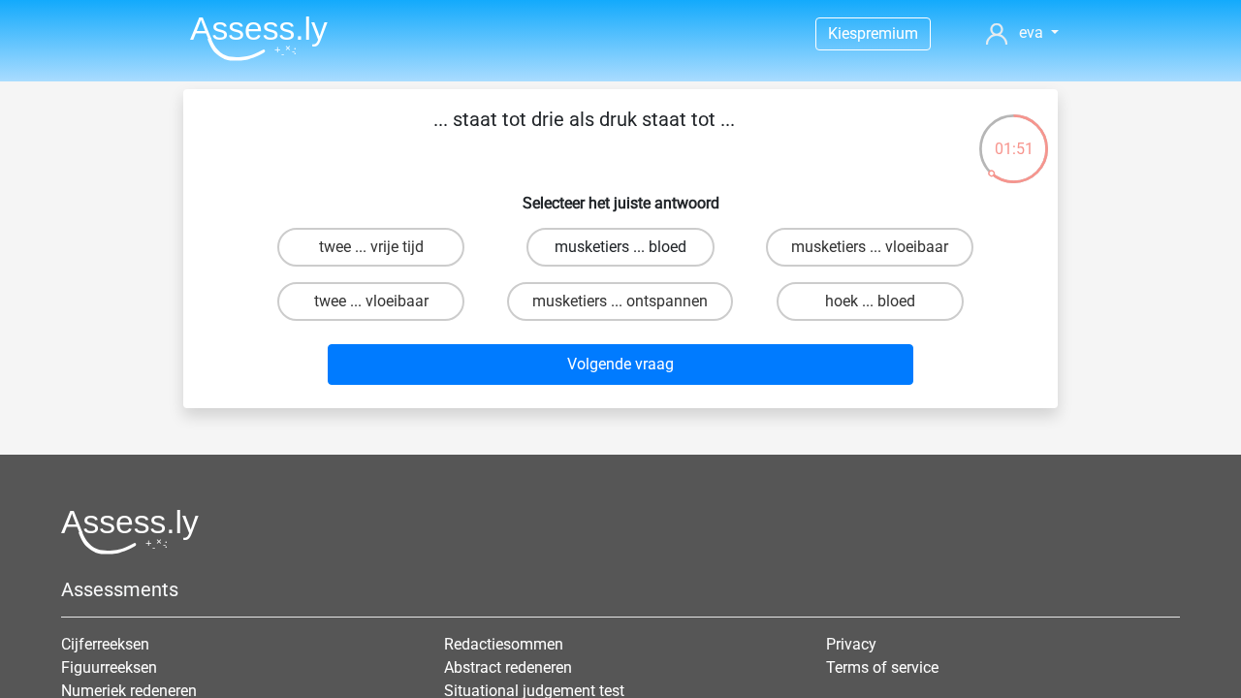
click at [668, 243] on label "musketiers ... bloed" at bounding box center [619, 247] width 187 height 39
click at [633, 247] on input "musketiers ... bloed" at bounding box center [626, 253] width 13 height 13
radio input "true"
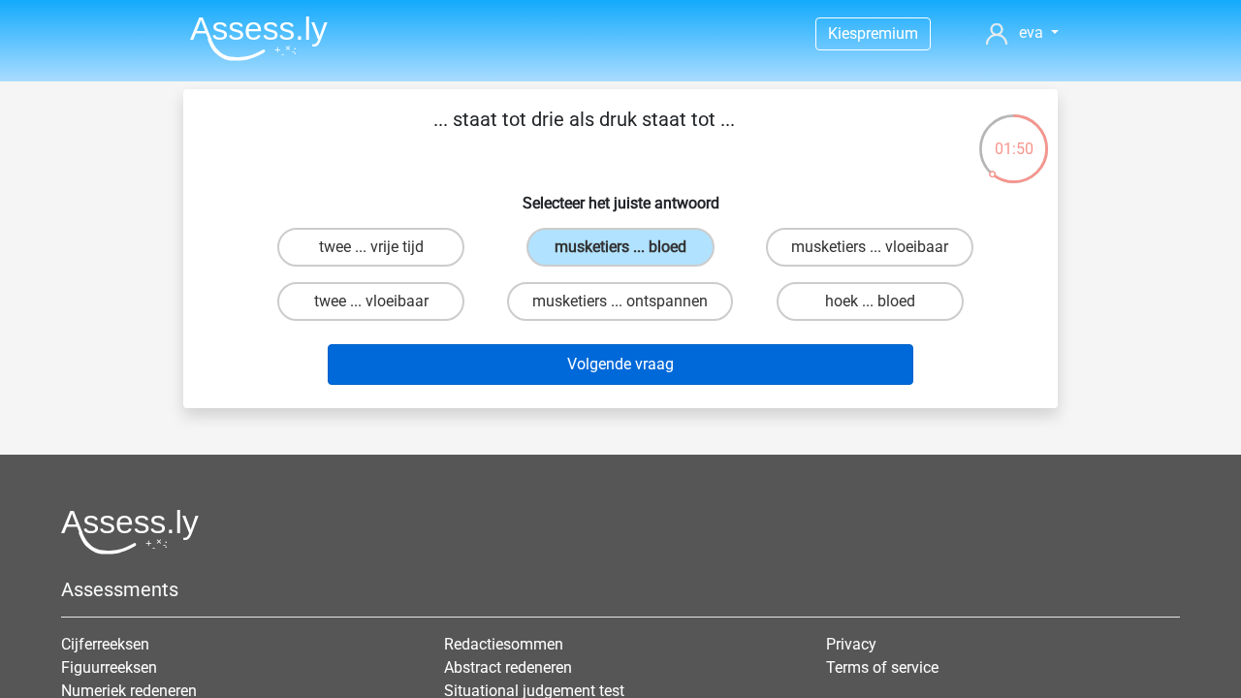
click at [667, 358] on button "Volgende vraag" at bounding box center [621, 364] width 586 height 41
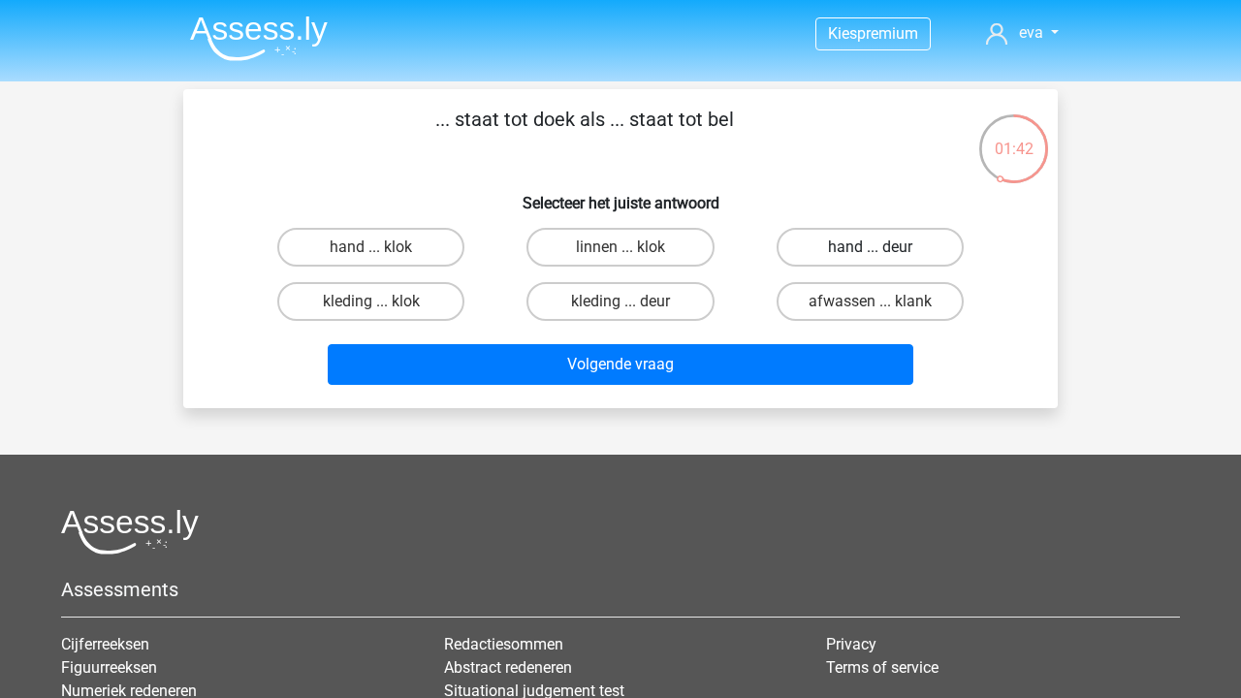
click at [913, 243] on label "hand ... deur" at bounding box center [869, 247] width 187 height 39
click at [882, 247] on input "hand ... deur" at bounding box center [875, 253] width 13 height 13
radio input "true"
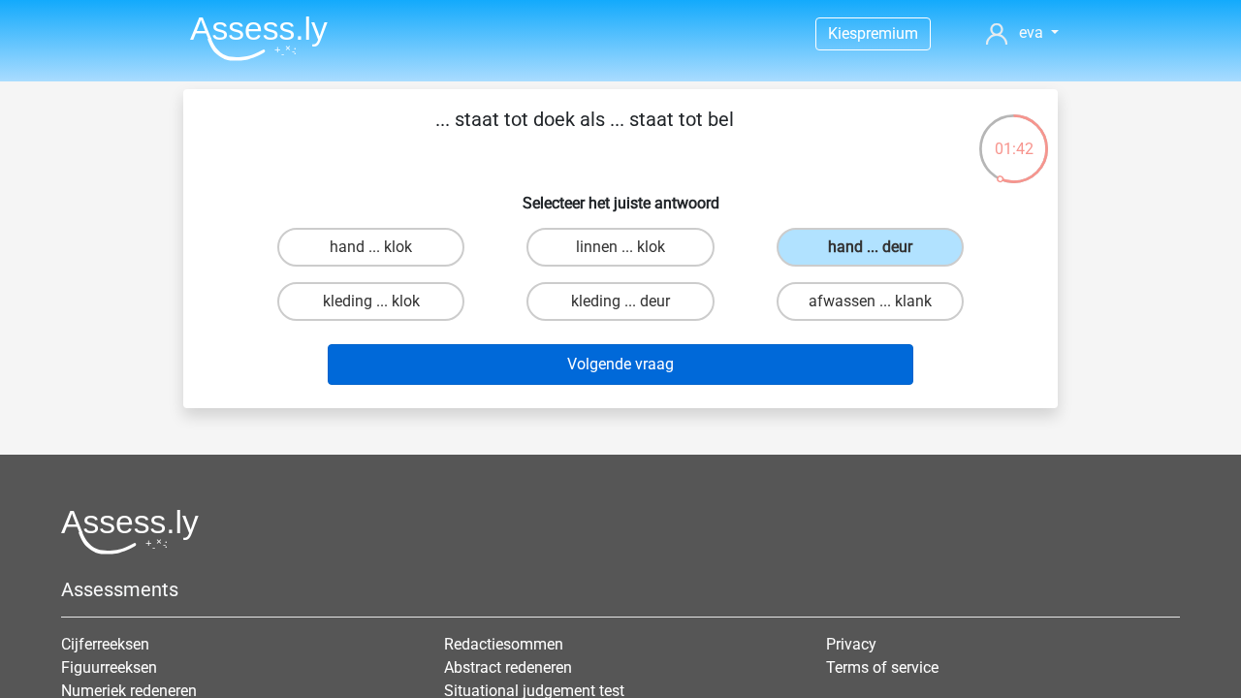
click at [837, 359] on button "Volgende vraag" at bounding box center [621, 364] width 586 height 41
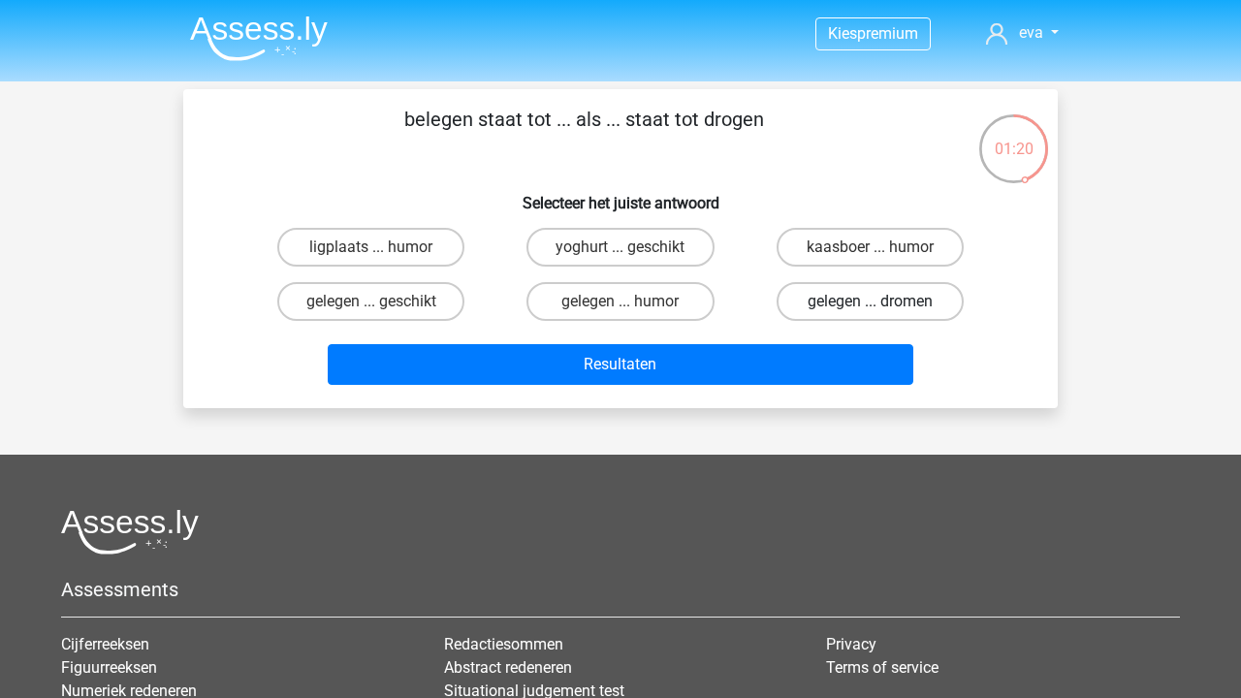
click at [901, 312] on label "gelegen ... dromen" at bounding box center [869, 301] width 187 height 39
click at [882, 312] on input "gelegen ... dromen" at bounding box center [875, 307] width 13 height 13
radio input "true"
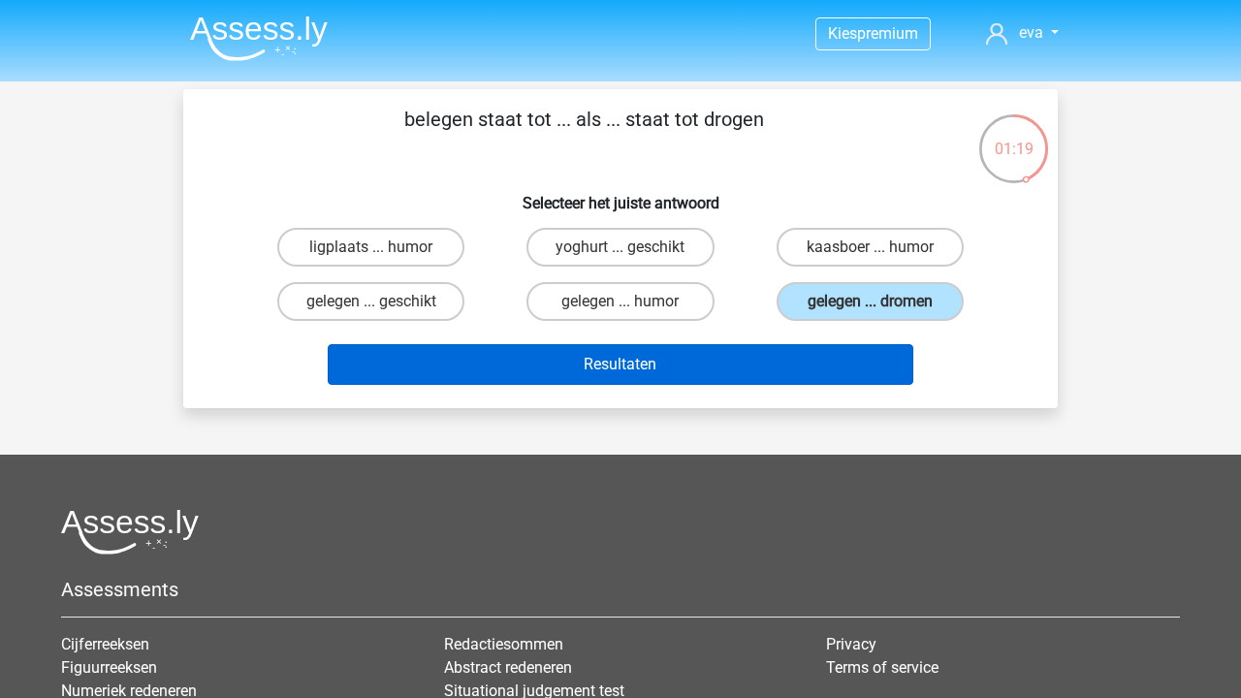
click at [860, 363] on button "Resultaten" at bounding box center [621, 364] width 586 height 41
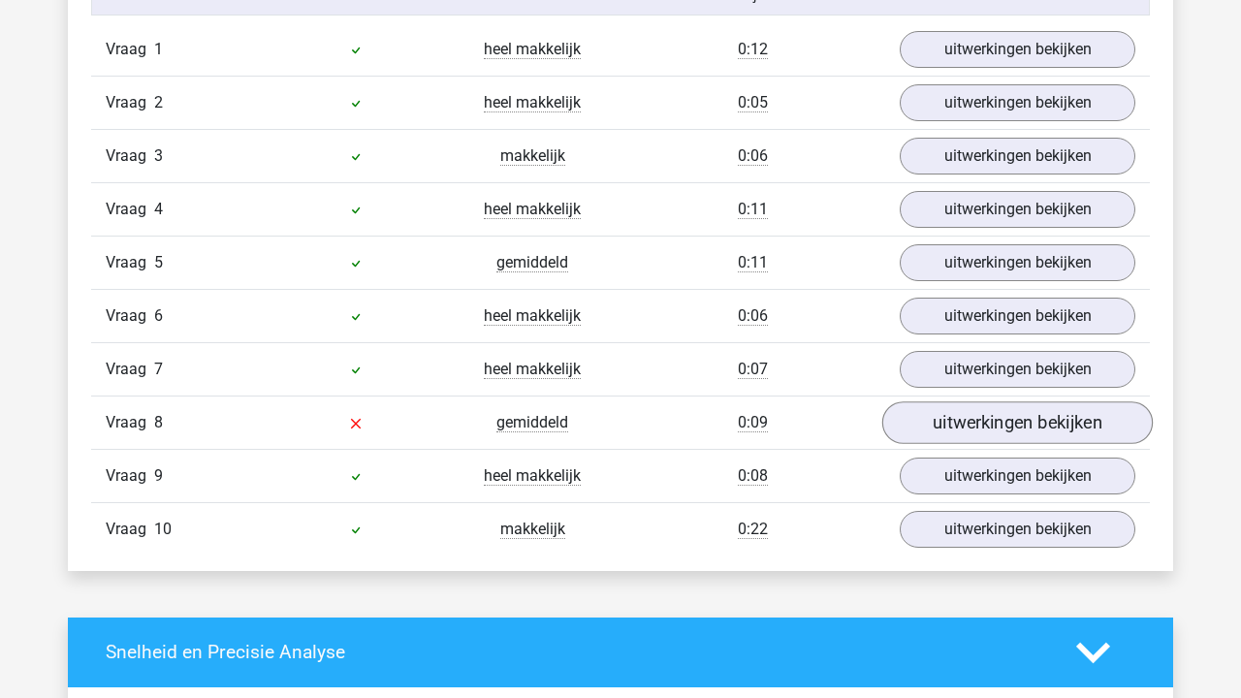
click at [975, 433] on link "uitwerkingen bekijken" at bounding box center [1017, 422] width 270 height 43
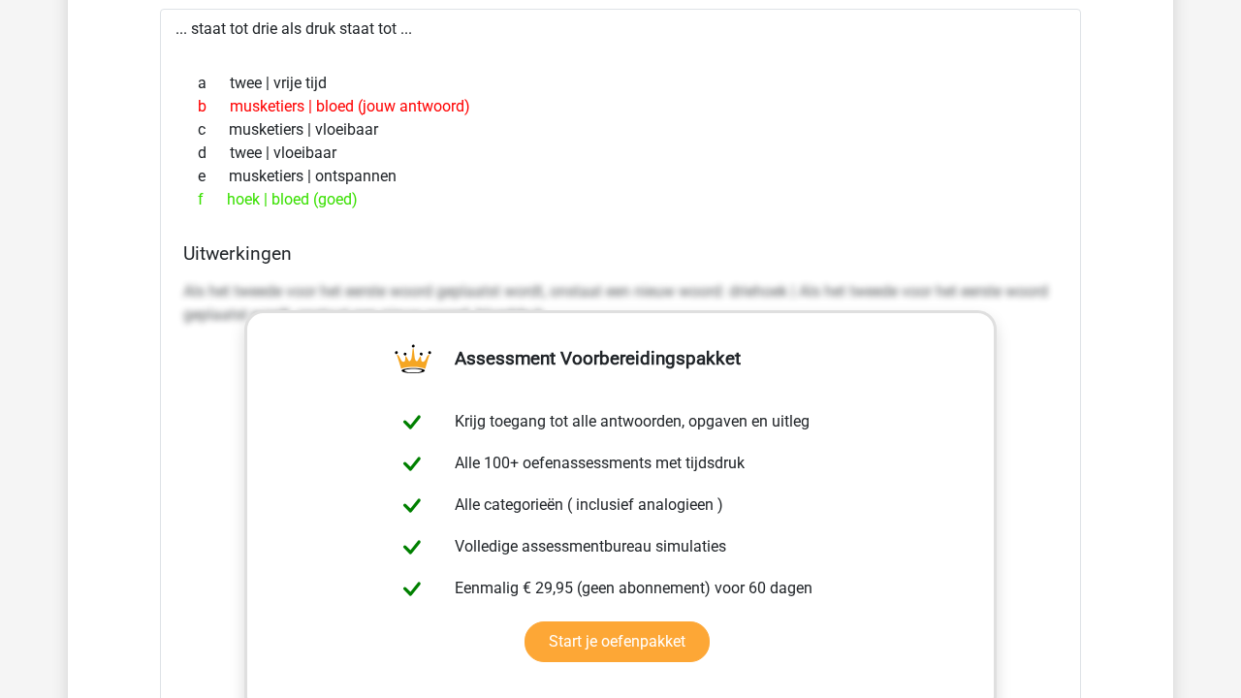
scroll to position [1851, 0]
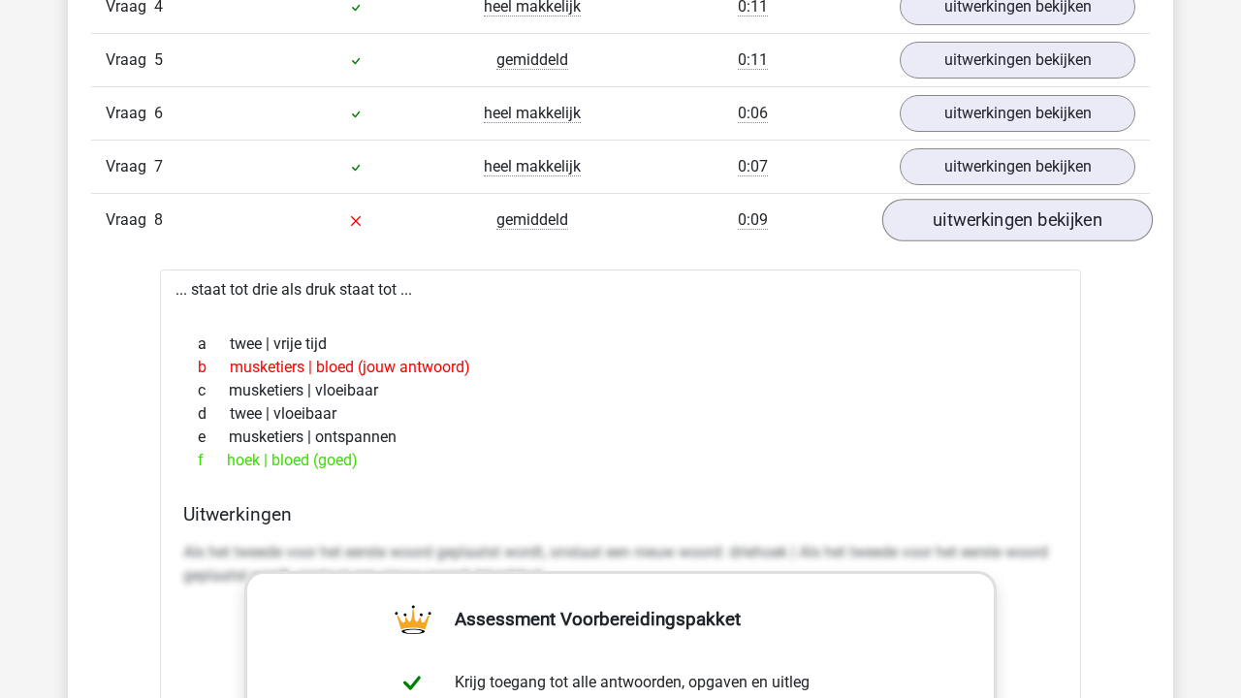
click at [1031, 229] on link "uitwerkingen bekijken" at bounding box center [1017, 220] width 270 height 43
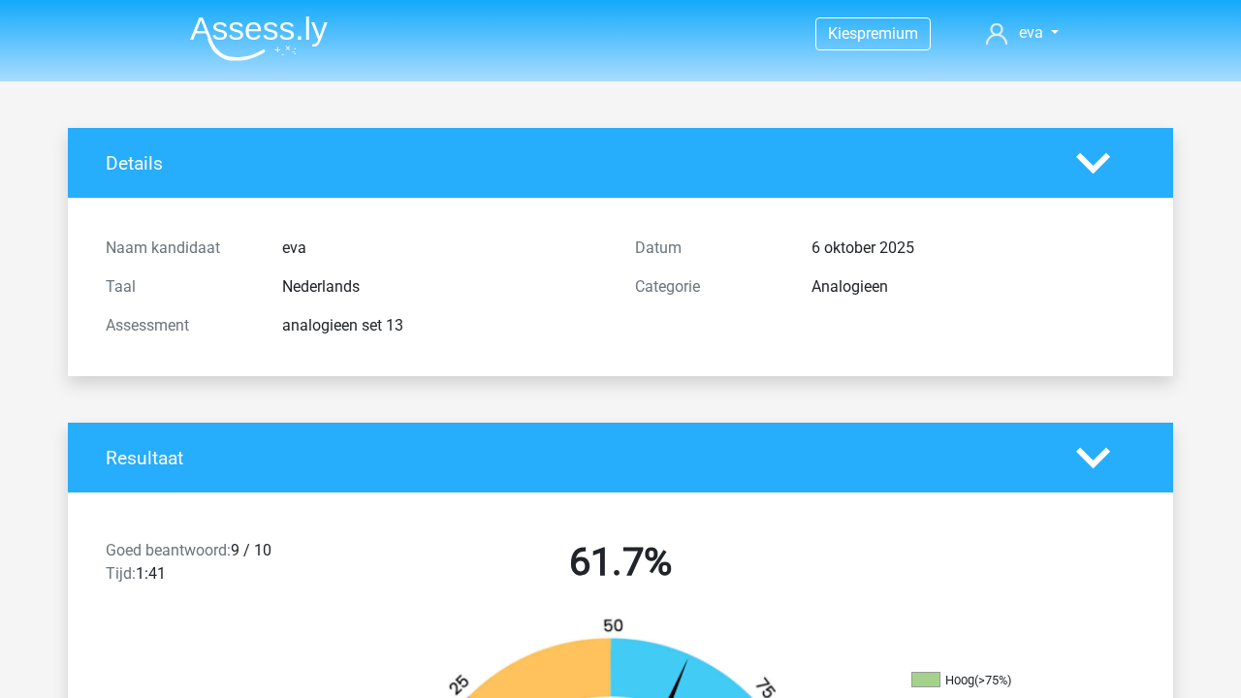
scroll to position [0, 0]
click at [251, 46] on img at bounding box center [259, 39] width 138 height 46
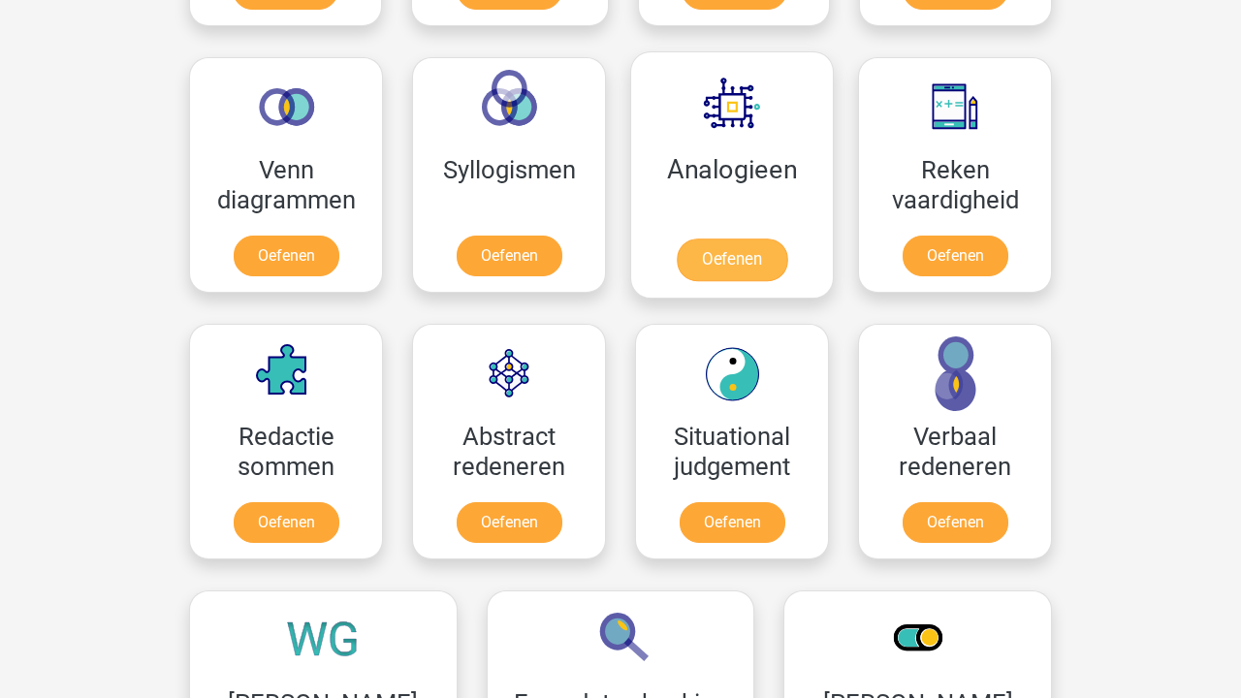
scroll to position [1087, 0]
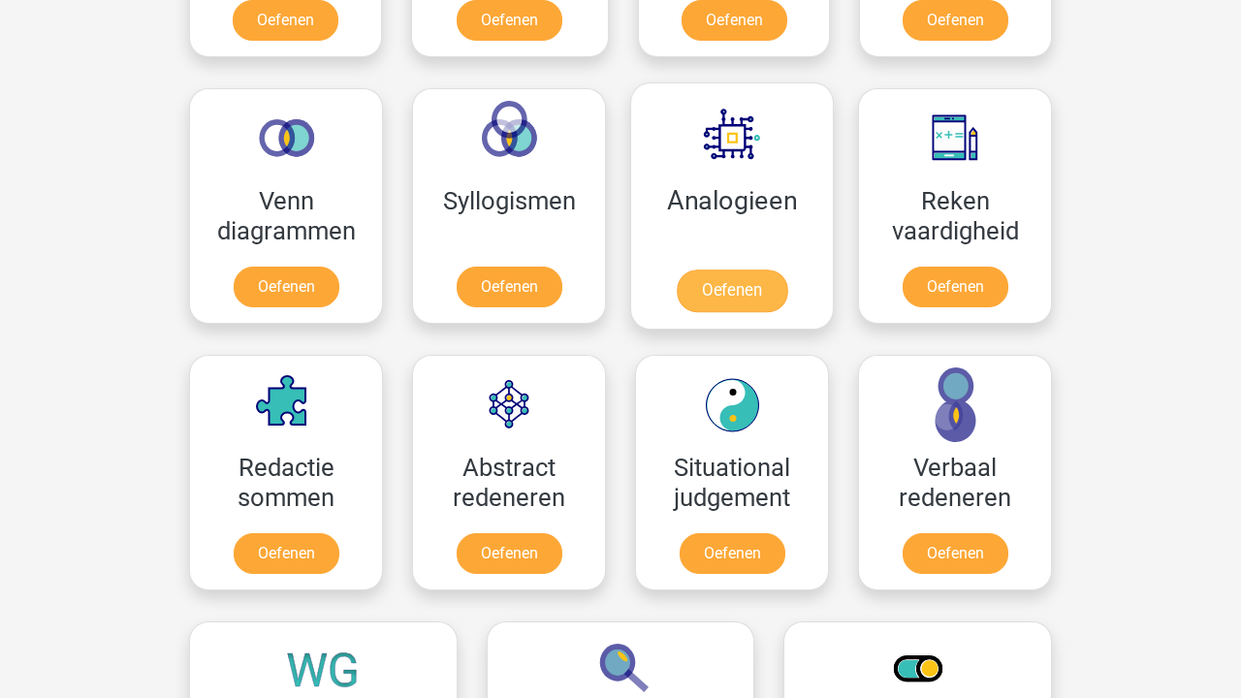
click at [745, 269] on link "Oefenen" at bounding box center [731, 290] width 110 height 43
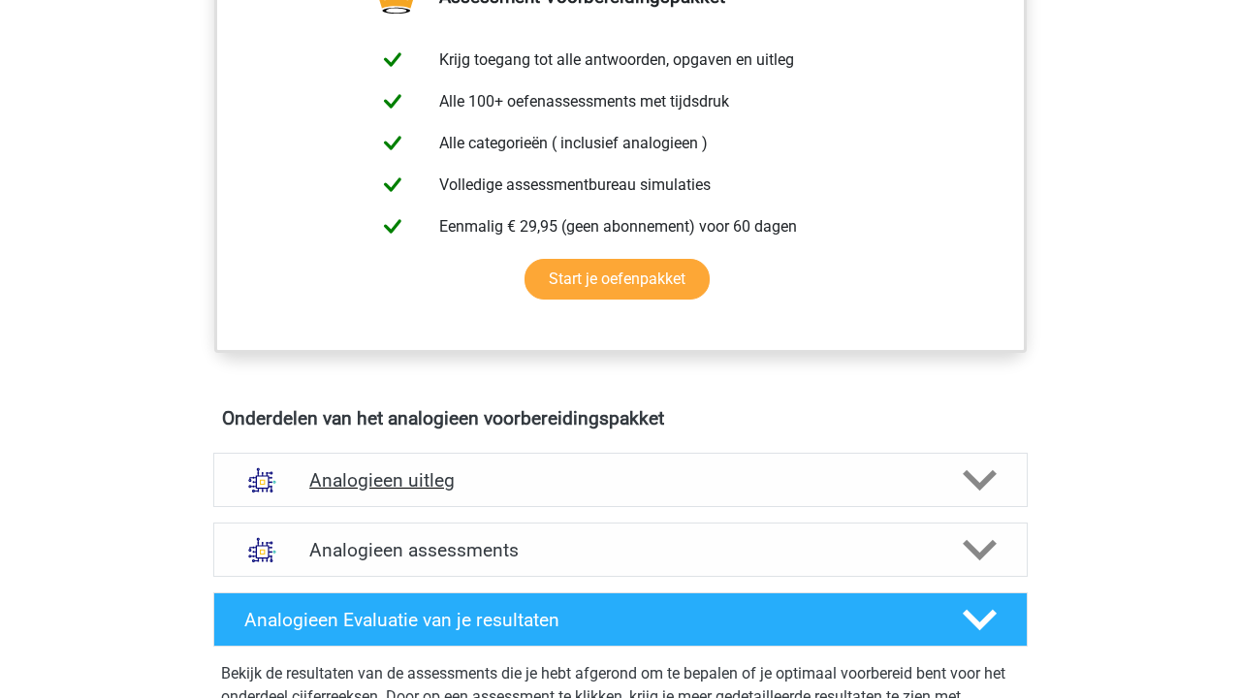
scroll to position [884, 1]
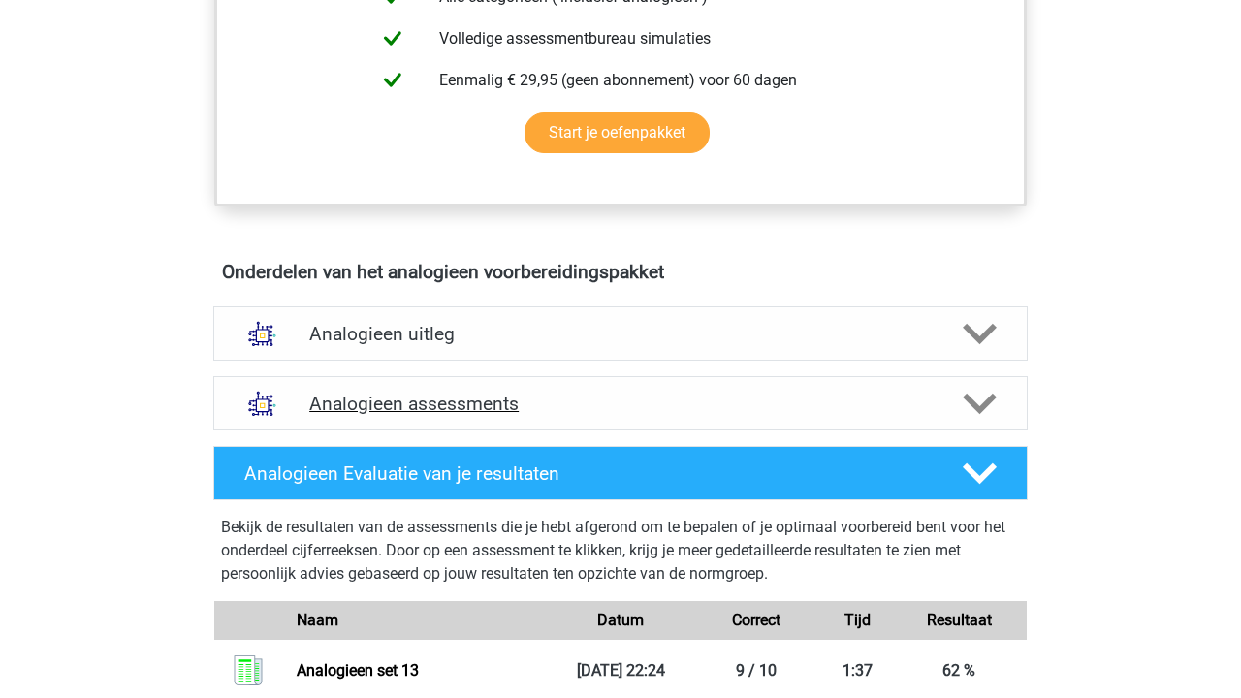
click at [672, 405] on h4 "Analogieen assessments" at bounding box center [620, 404] width 622 height 22
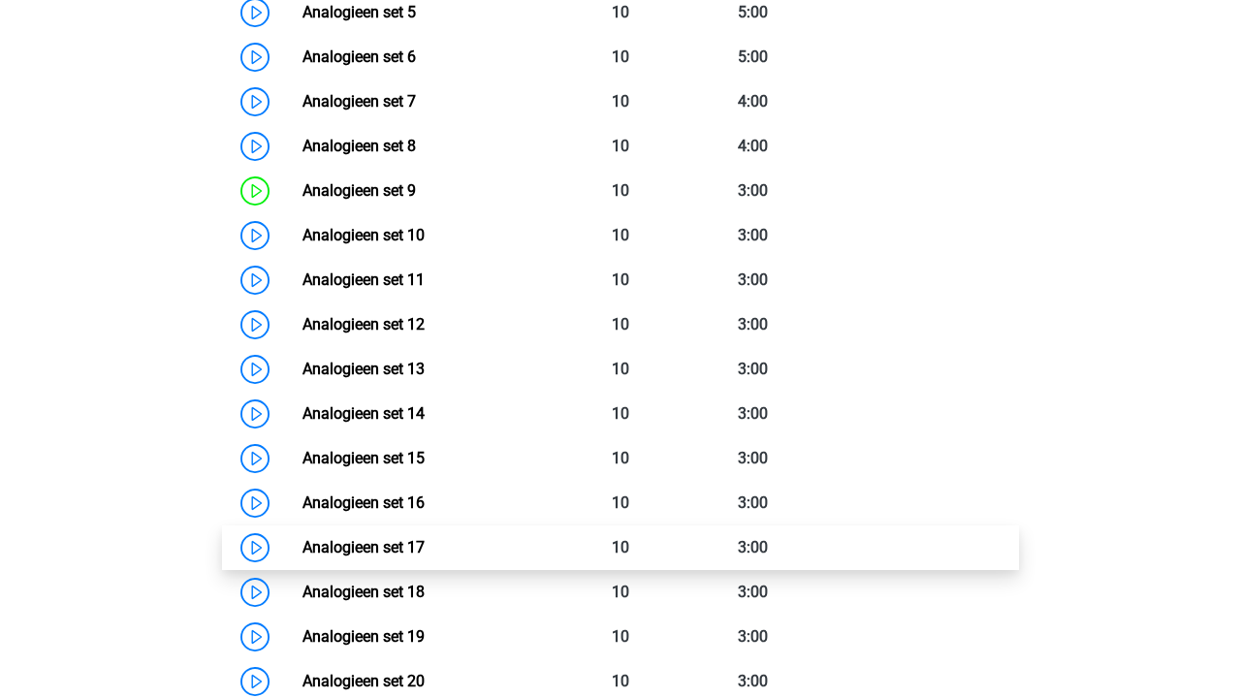
scroll to position [1623, 0]
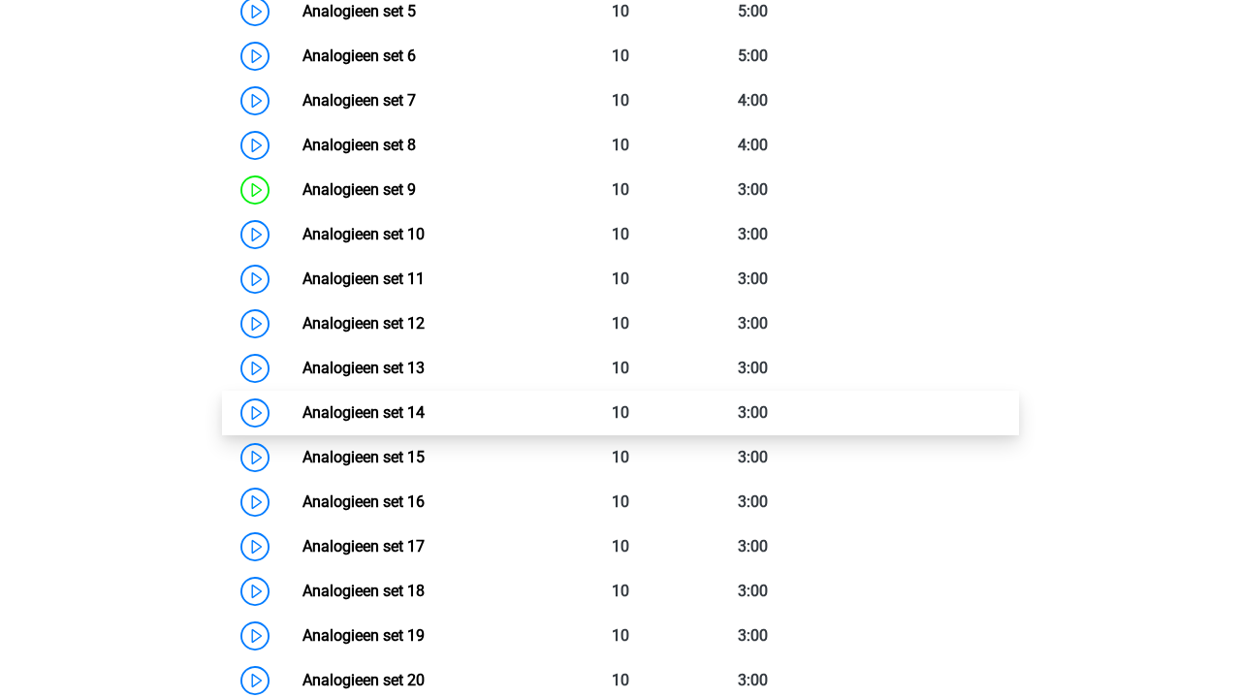
click at [425, 403] on link "Analogieen set 14" at bounding box center [363, 412] width 122 height 18
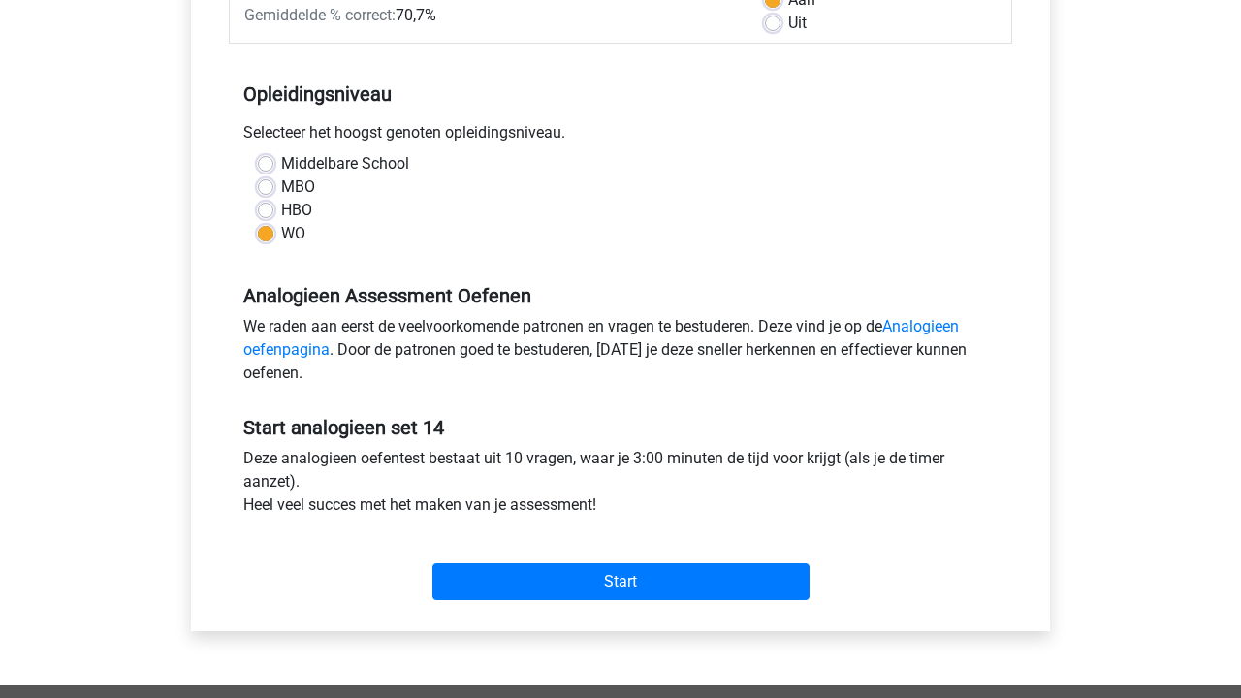
scroll to position [430, 0]
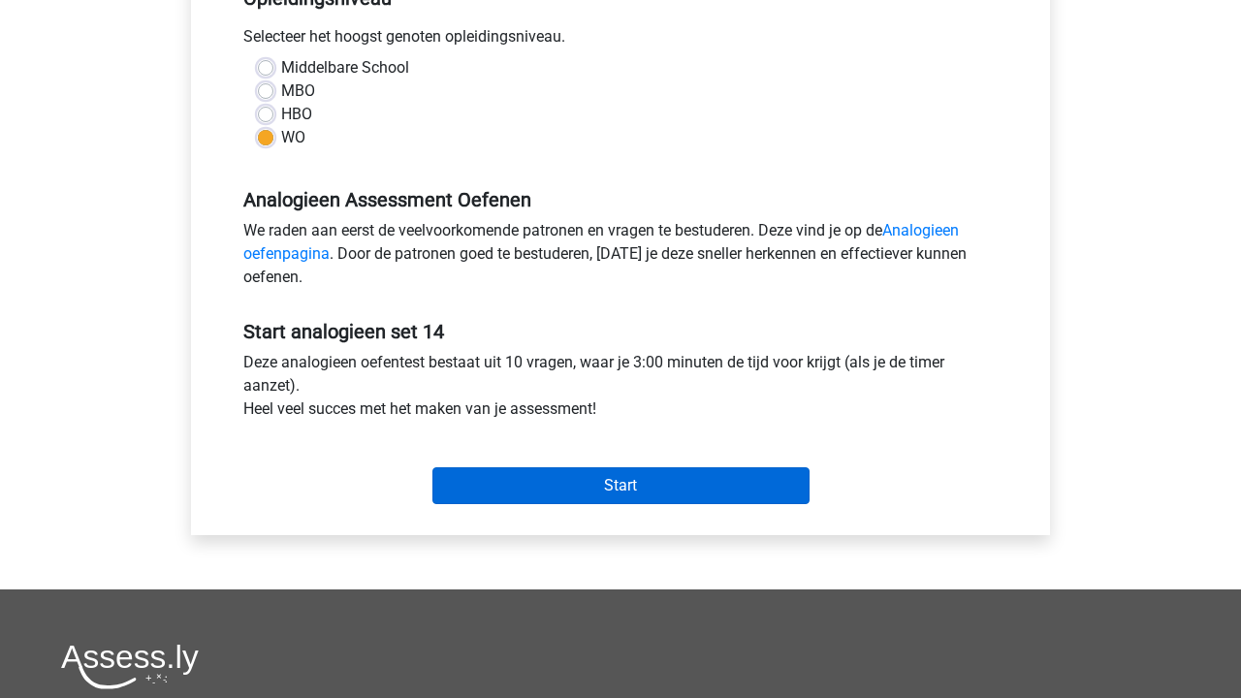
click at [644, 496] on input "Start" at bounding box center [620, 485] width 377 height 37
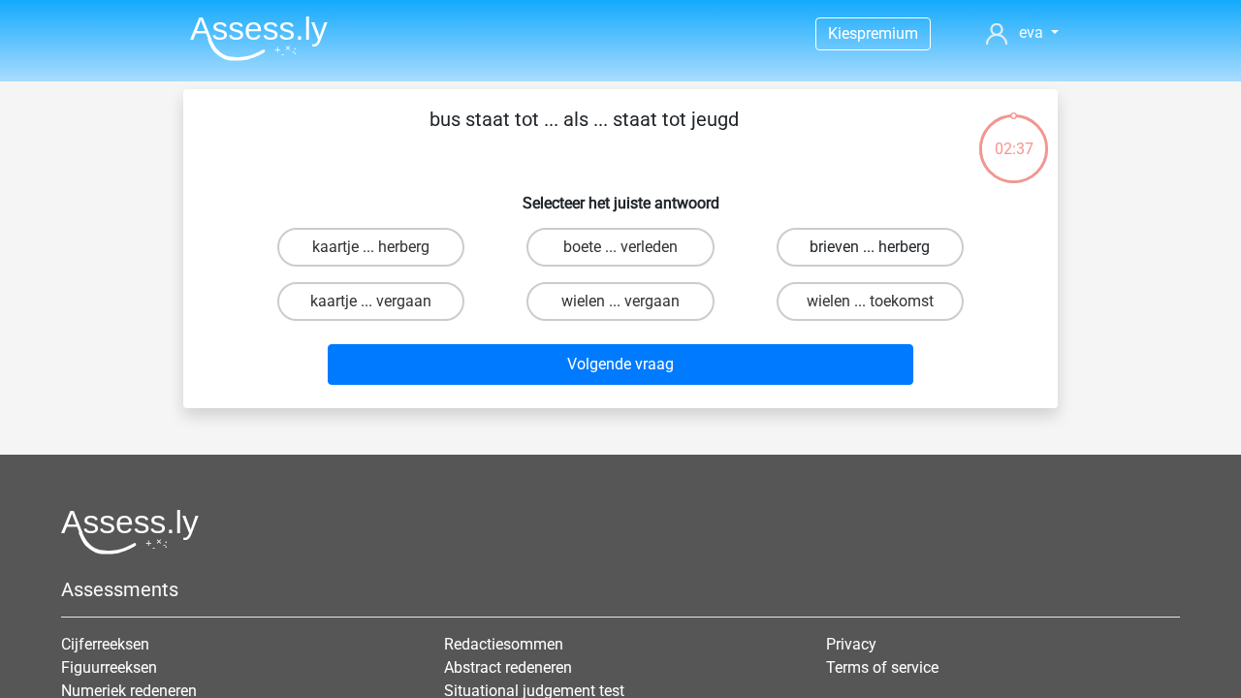
click at [866, 245] on label "brieven ... herberg" at bounding box center [869, 247] width 187 height 39
click at [869, 247] on input "brieven ... herberg" at bounding box center [875, 253] width 13 height 13
radio input "true"
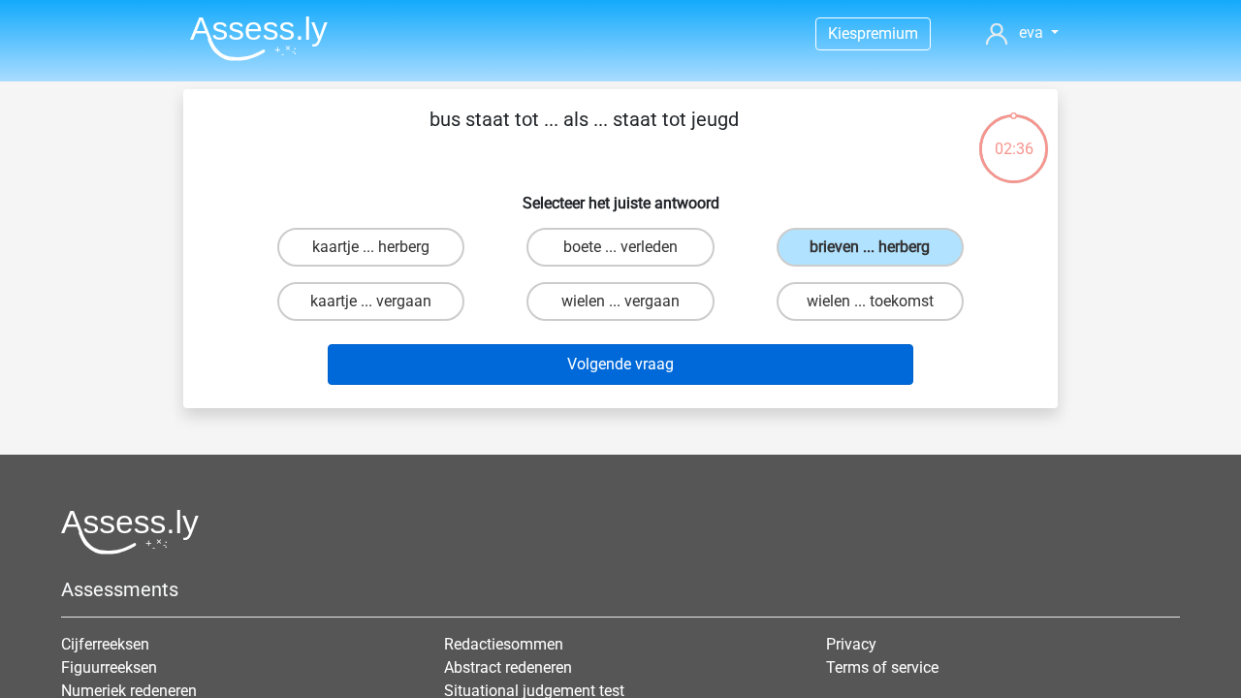
click at [756, 362] on button "Volgende vraag" at bounding box center [621, 364] width 586 height 41
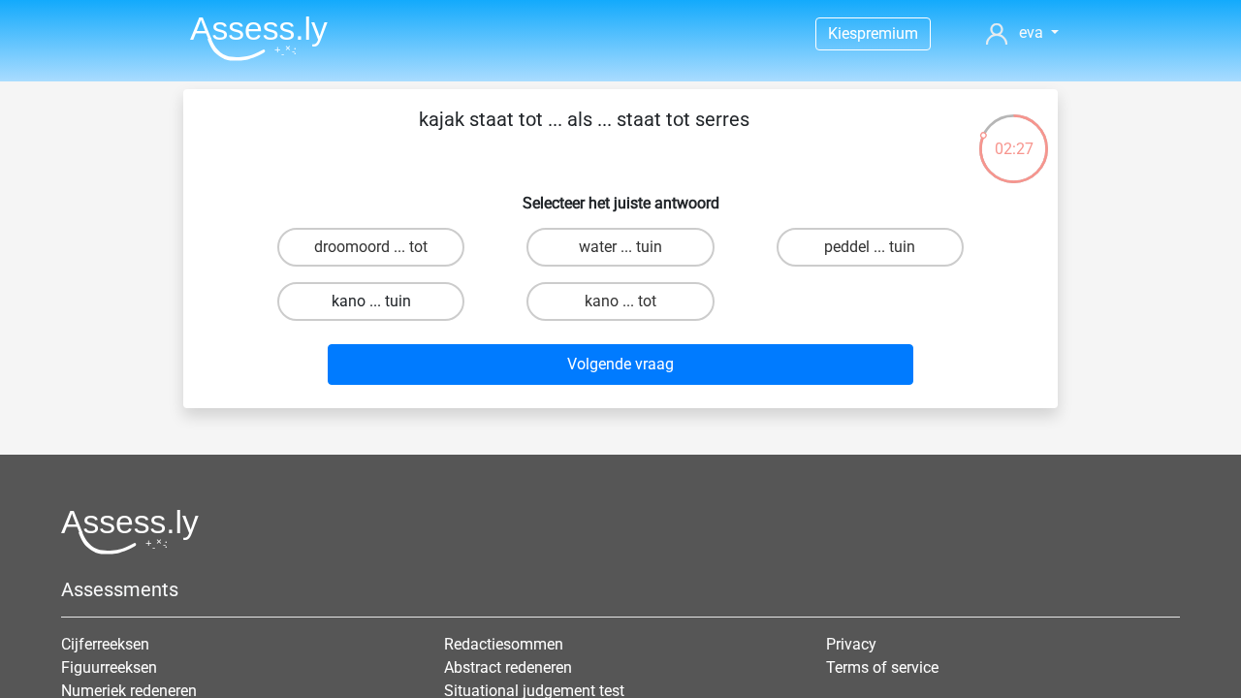
click at [376, 297] on label "kano ... tuin" at bounding box center [370, 301] width 187 height 39
click at [376, 301] on input "kano ... tuin" at bounding box center [377, 307] width 13 height 13
radio input "true"
click at [650, 241] on label "water ... tuin" at bounding box center [619, 247] width 187 height 39
click at [633, 247] on input "water ... tuin" at bounding box center [626, 253] width 13 height 13
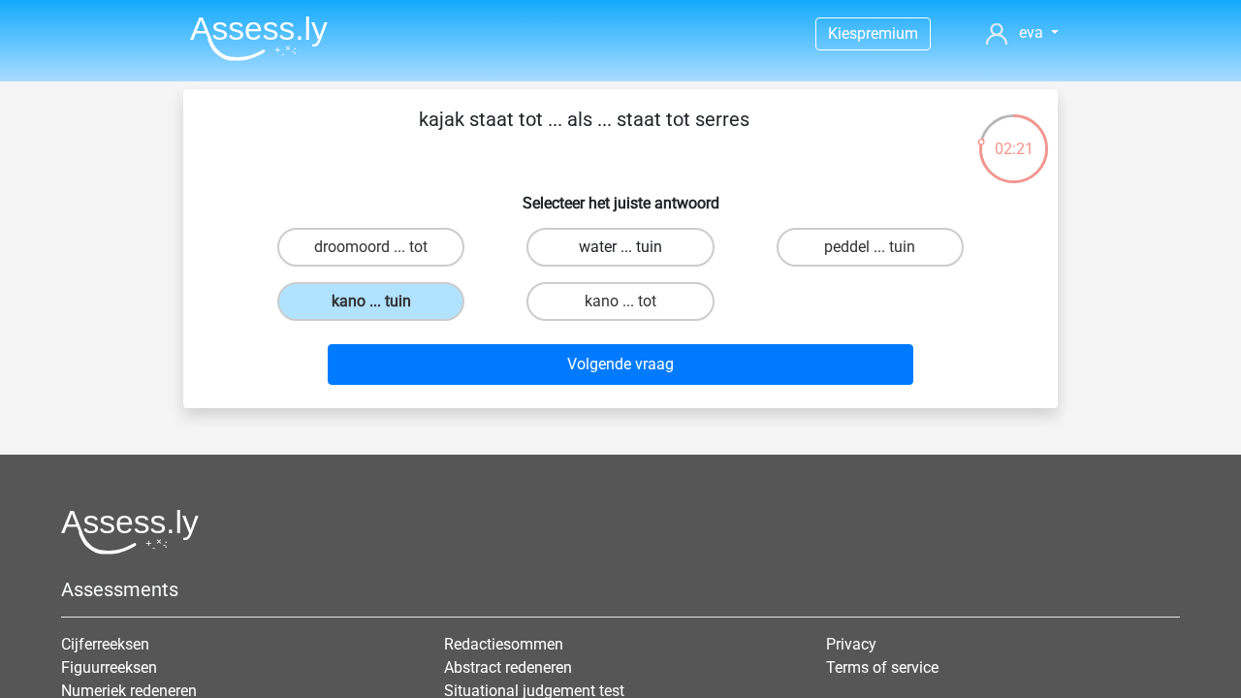
radio input "true"
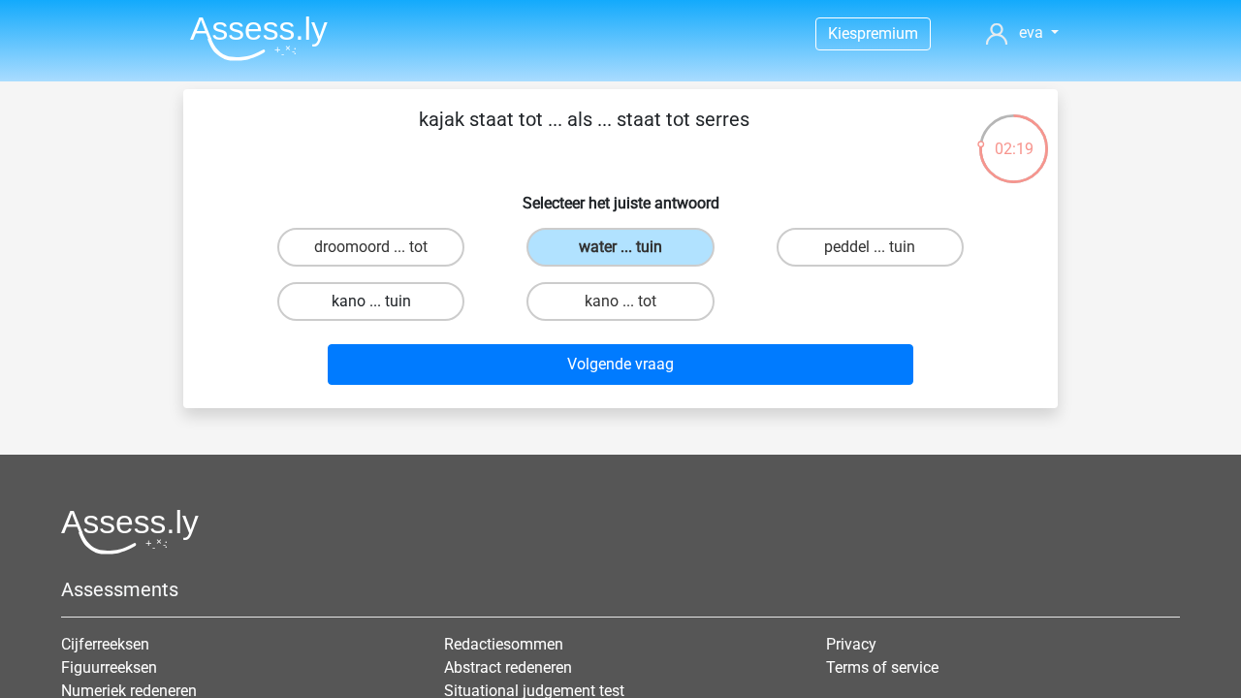
click at [418, 285] on label "kano ... tuin" at bounding box center [370, 301] width 187 height 39
click at [384, 301] on input "kano ... tuin" at bounding box center [377, 307] width 13 height 13
radio input "true"
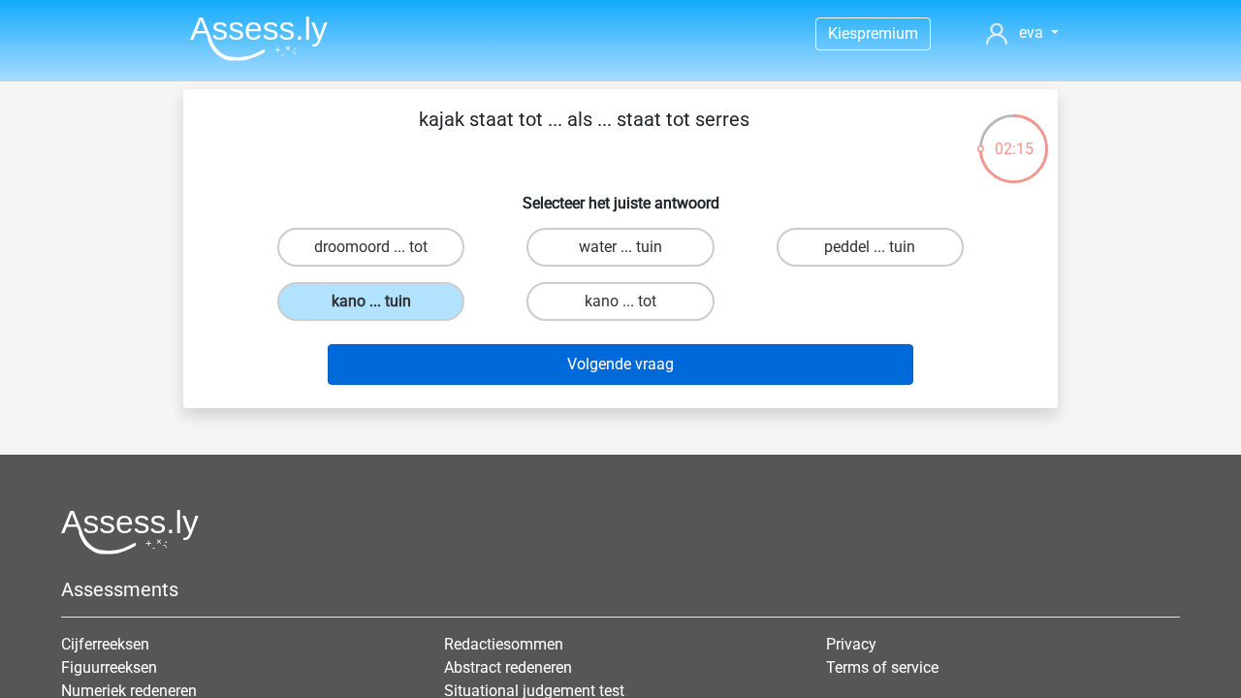
click at [567, 355] on button "Volgende vraag" at bounding box center [621, 364] width 586 height 41
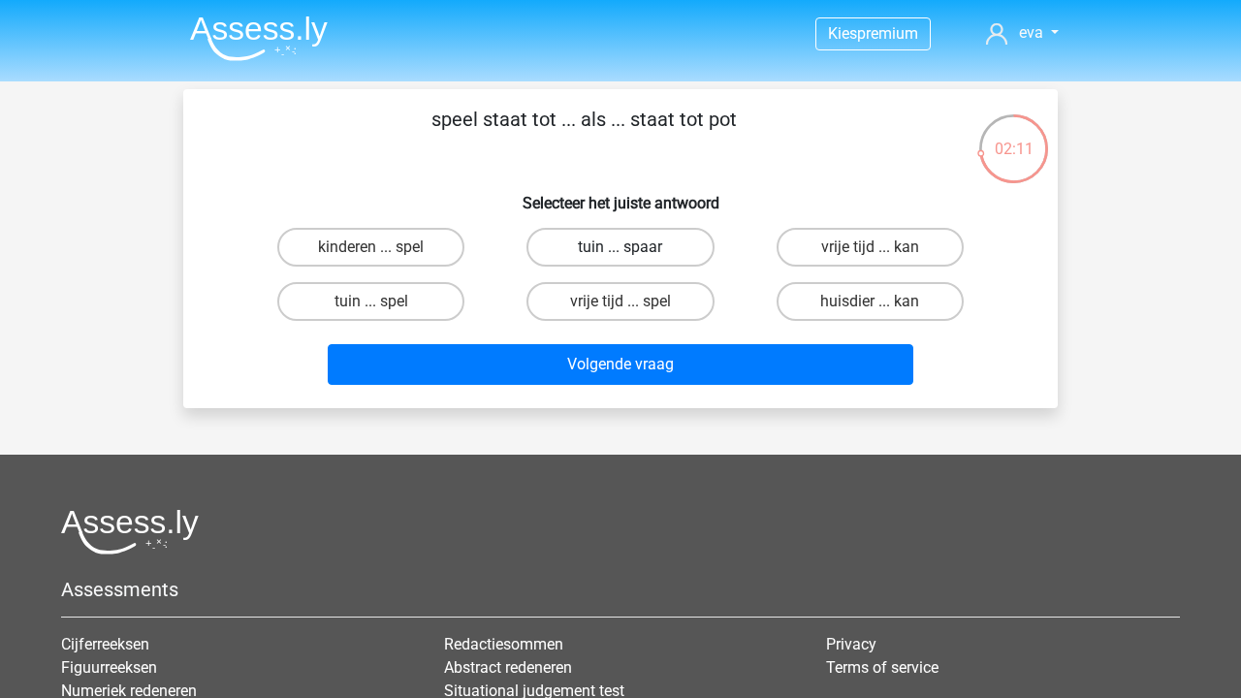
click at [669, 252] on label "tuin ... spaar" at bounding box center [619, 247] width 187 height 39
click at [633, 252] on input "tuin ... spaar" at bounding box center [626, 253] width 13 height 13
radio input "true"
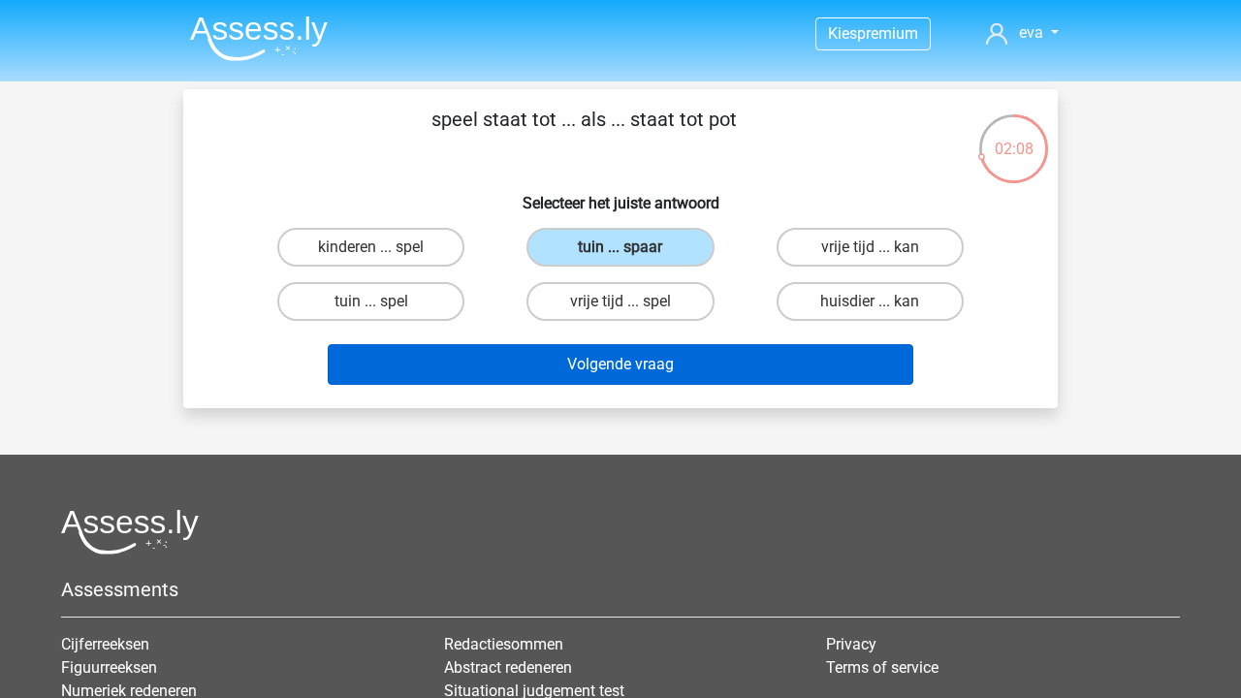
click at [701, 360] on button "Volgende vraag" at bounding box center [621, 364] width 586 height 41
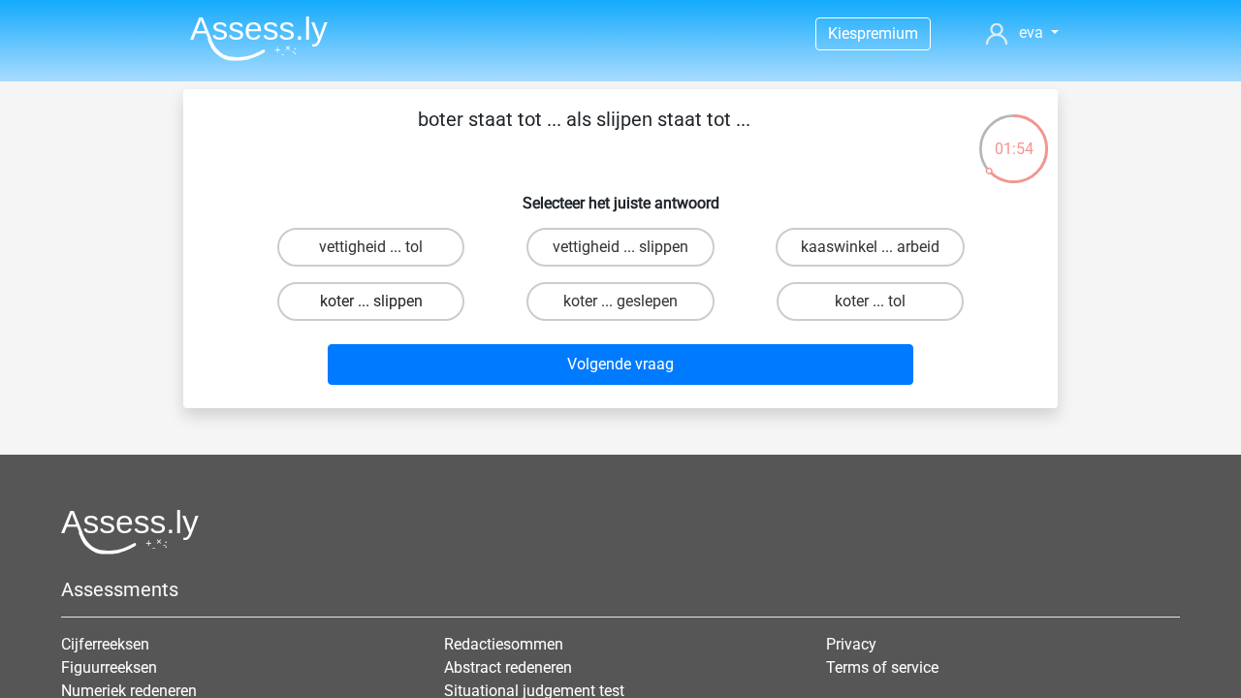
click at [429, 299] on label "koter ... slippen" at bounding box center [370, 301] width 187 height 39
click at [384, 301] on input "koter ... slippen" at bounding box center [377, 307] width 13 height 13
radio input "true"
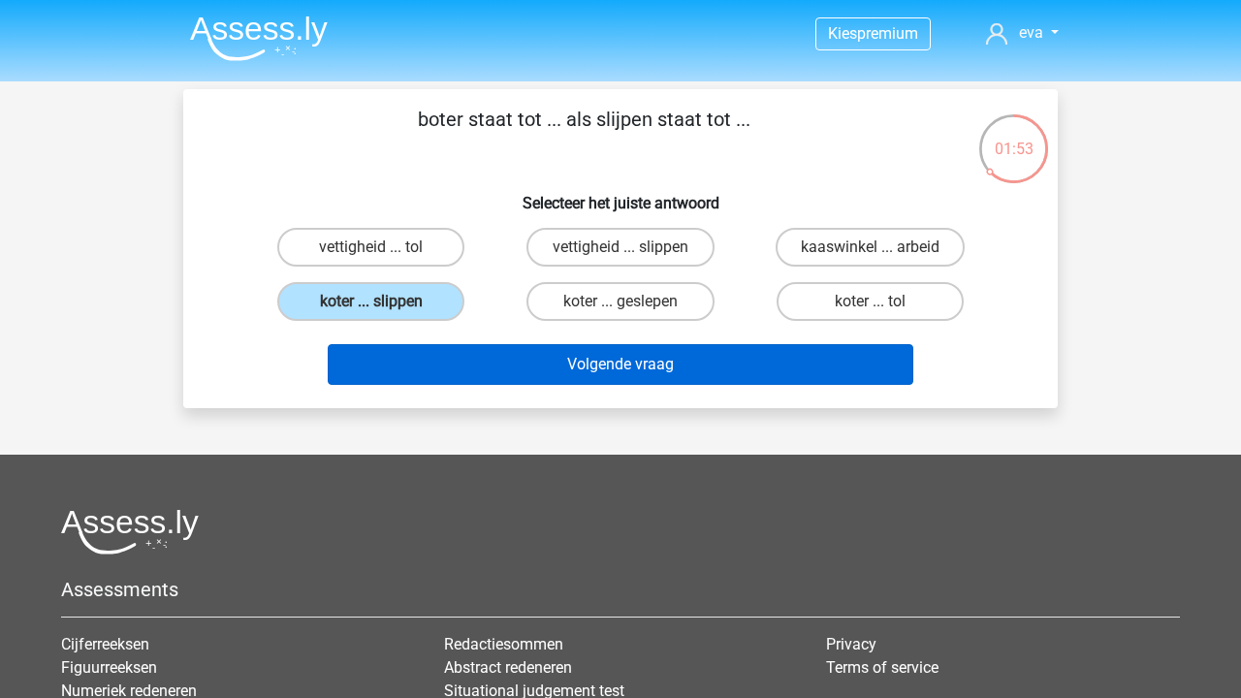
click at [538, 372] on button "Volgende vraag" at bounding box center [621, 364] width 586 height 41
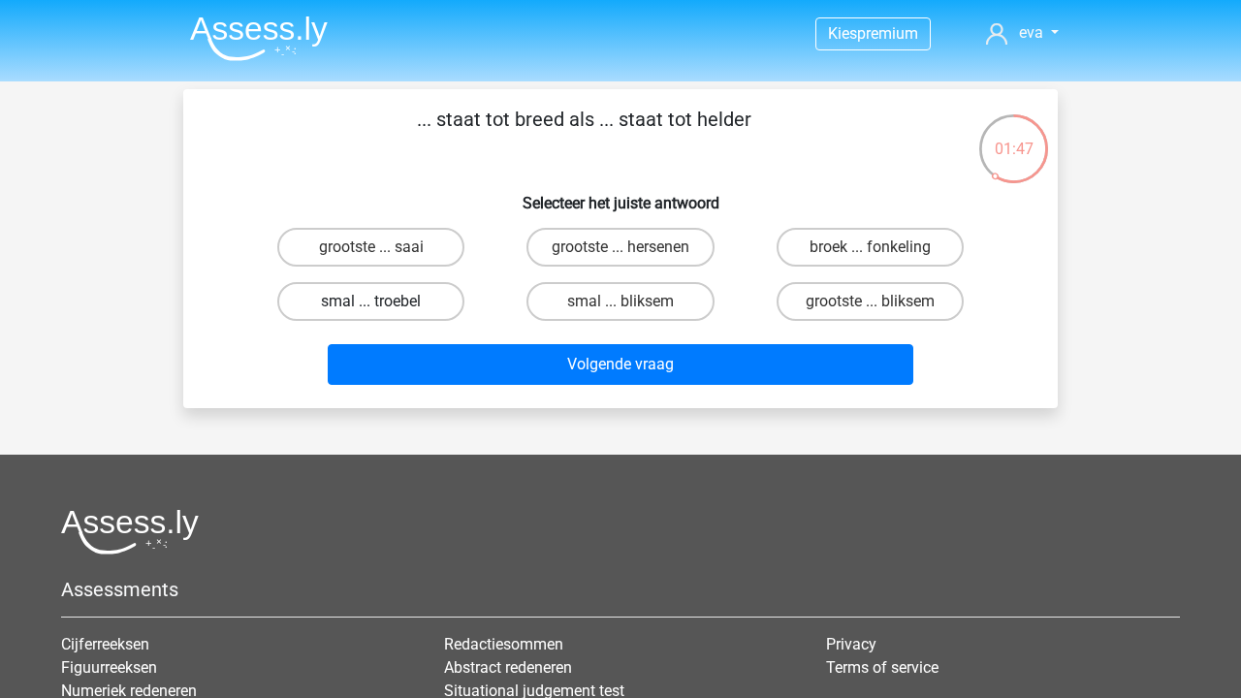
click at [386, 303] on label "smal ... troebel" at bounding box center [370, 301] width 187 height 39
click at [384, 303] on input "smal ... troebel" at bounding box center [377, 307] width 13 height 13
radio input "true"
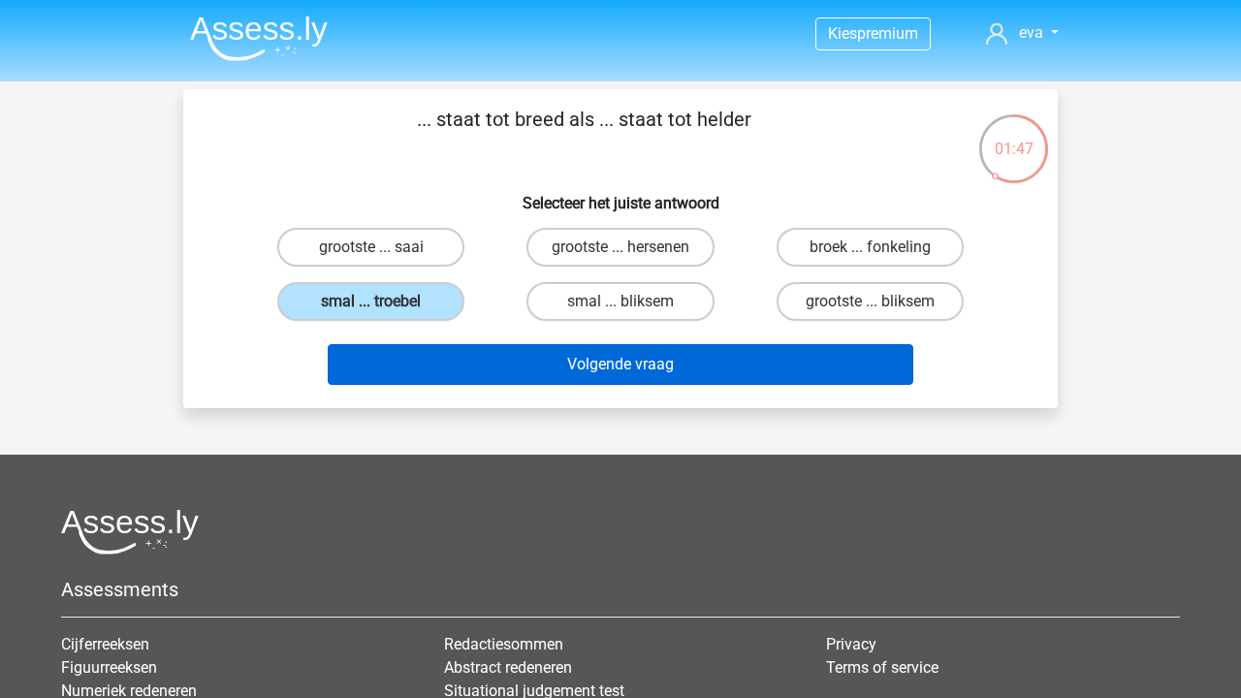
click at [429, 350] on button "Volgende vraag" at bounding box center [621, 364] width 586 height 41
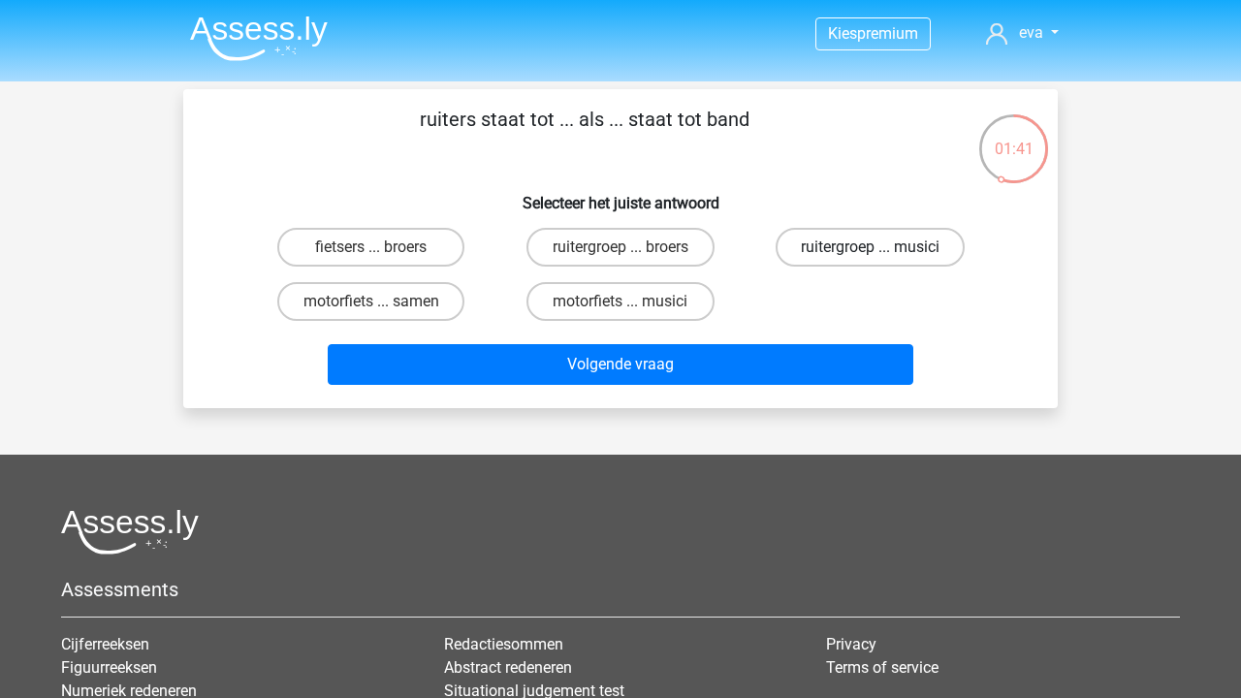
click at [849, 249] on label "ruitergroep ... musici" at bounding box center [869, 247] width 189 height 39
click at [869, 249] on input "ruitergroep ... musici" at bounding box center [875, 253] width 13 height 13
radio input "true"
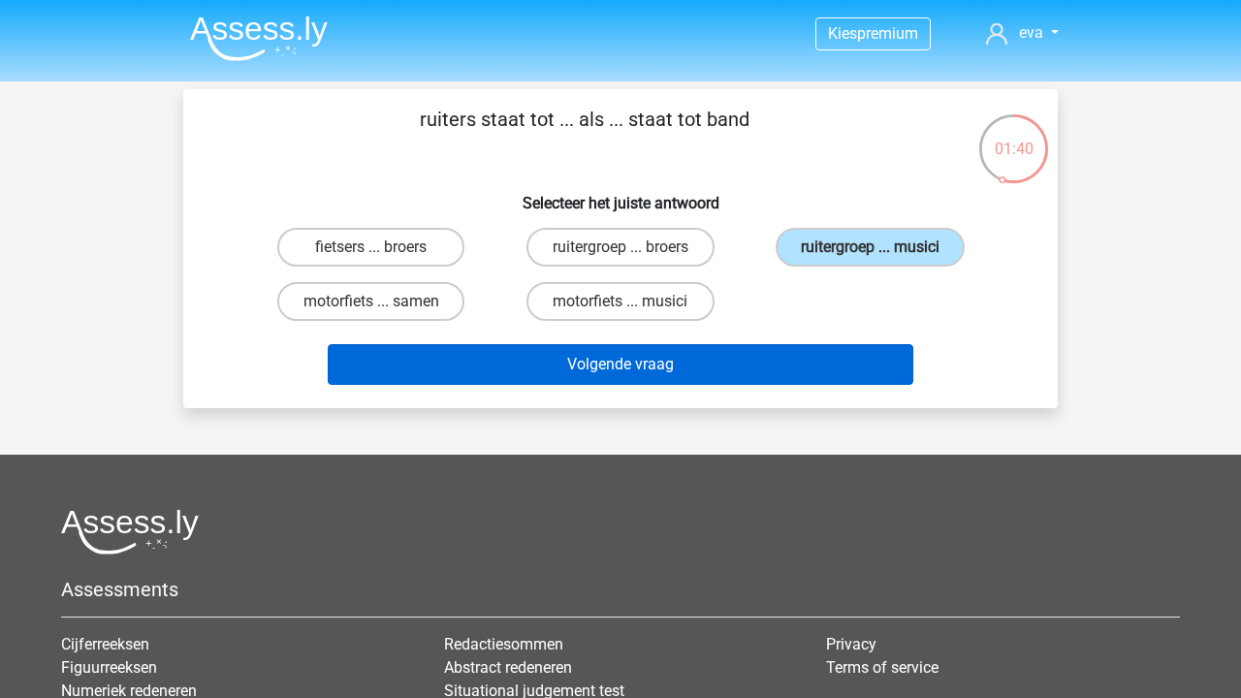
click at [817, 359] on button "Volgende vraag" at bounding box center [621, 364] width 586 height 41
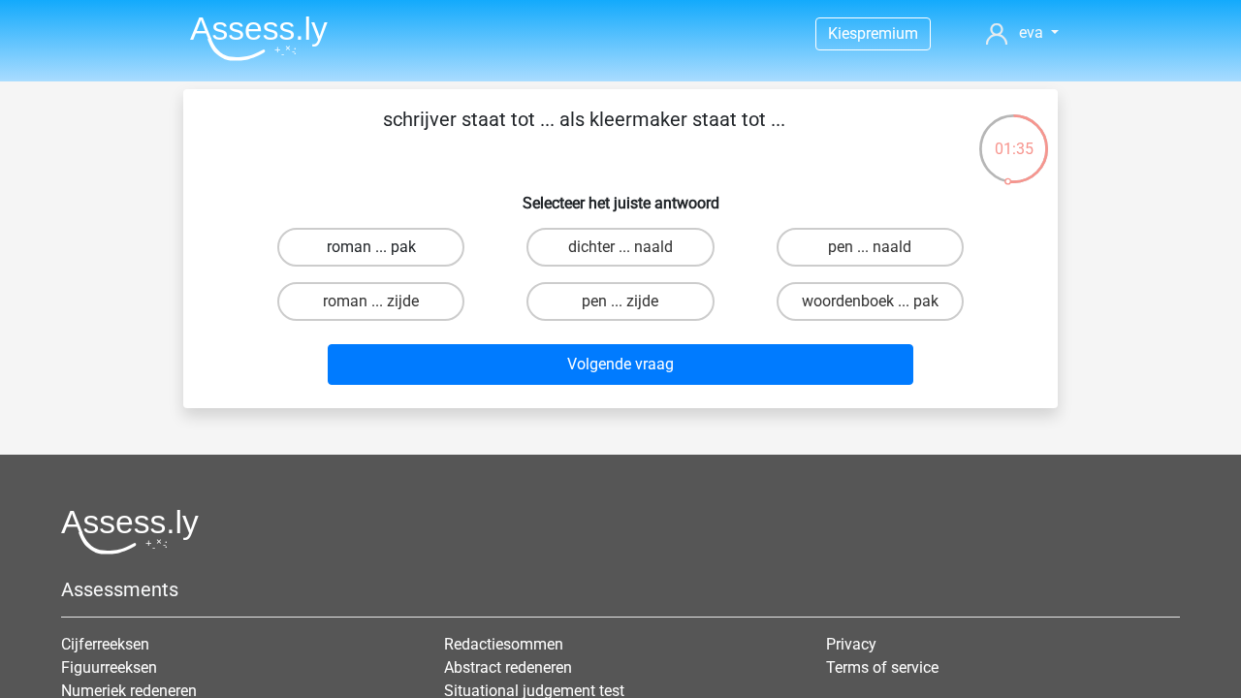
click at [407, 251] on label "roman ... pak" at bounding box center [370, 247] width 187 height 39
click at [384, 251] on input "roman ... pak" at bounding box center [377, 253] width 13 height 13
radio input "true"
click at [873, 236] on label "pen ... naald" at bounding box center [869, 247] width 187 height 39
click at [873, 247] on input "pen ... naald" at bounding box center [875, 253] width 13 height 13
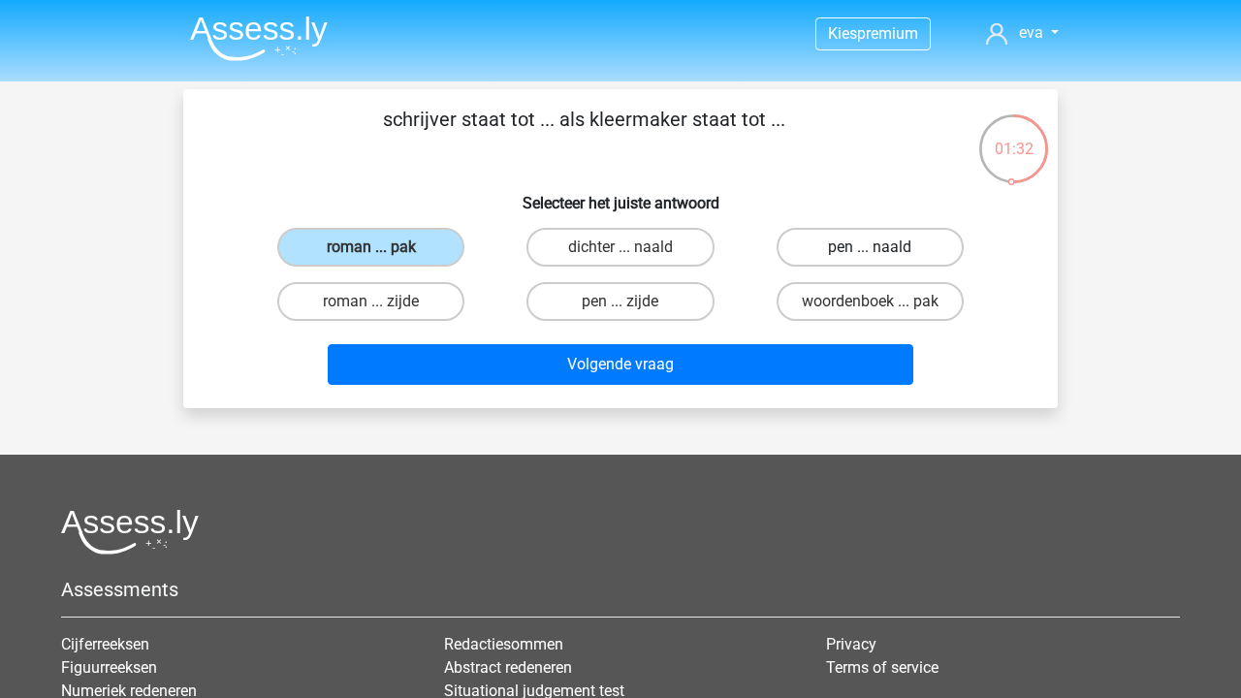
radio input "true"
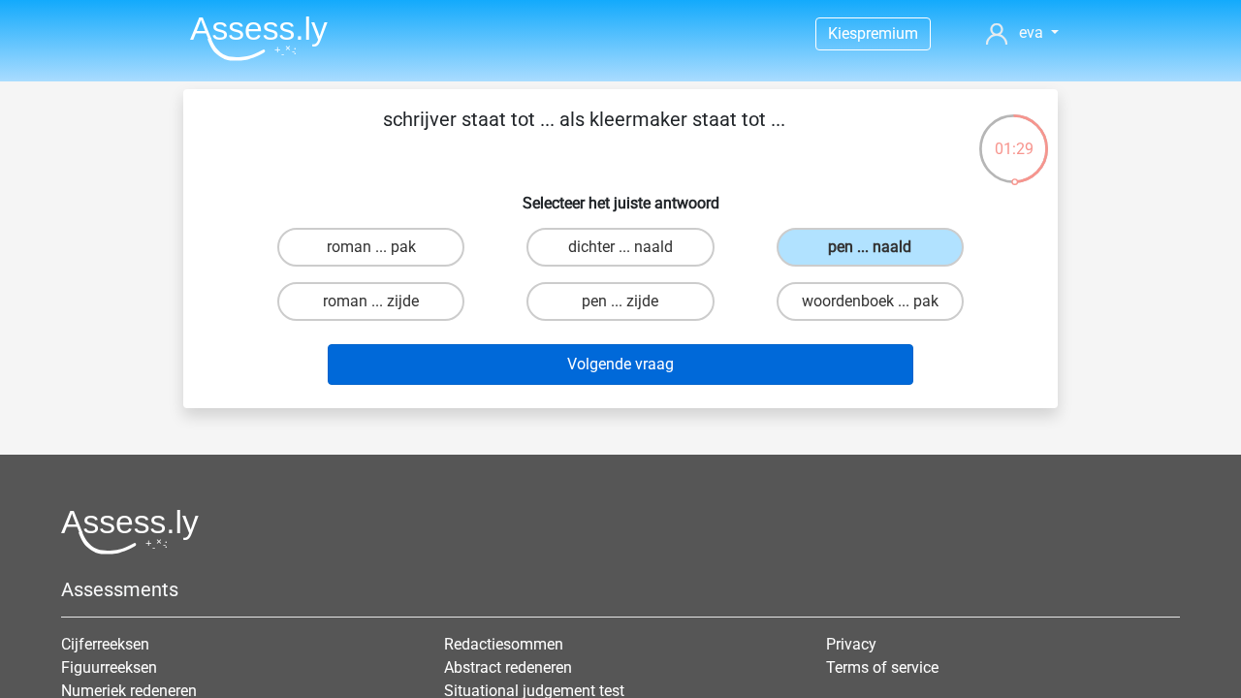
click at [708, 375] on button "Volgende vraag" at bounding box center [621, 364] width 586 height 41
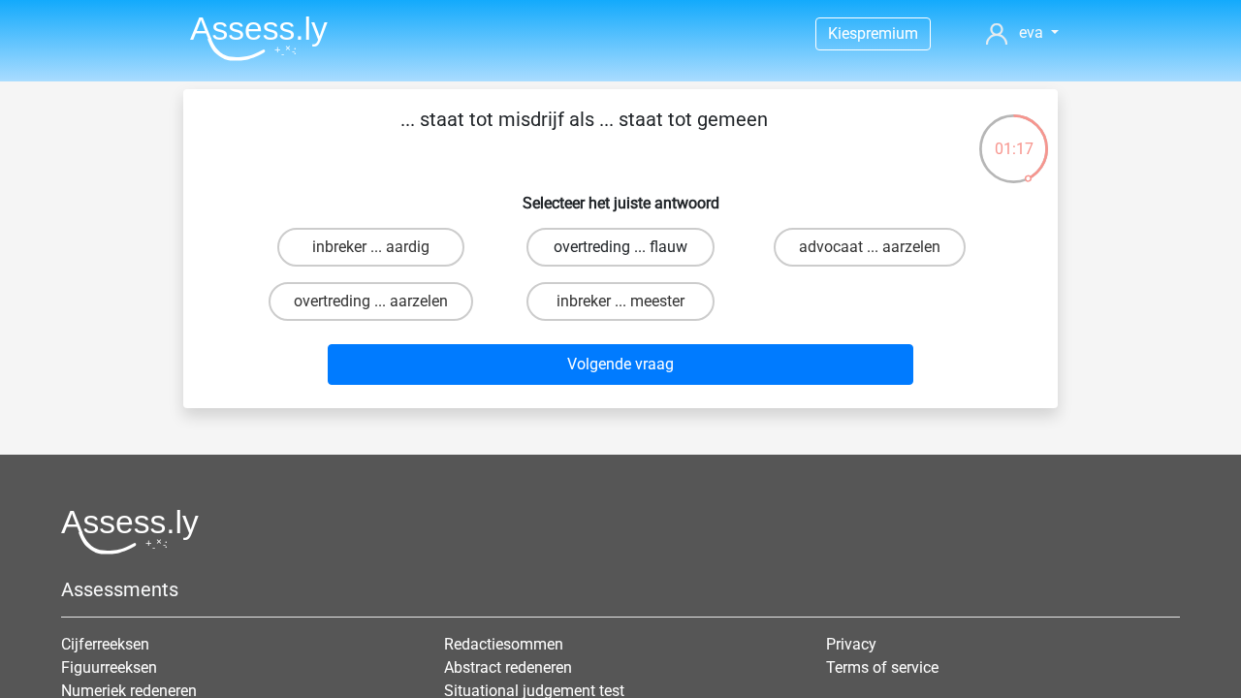
click at [645, 243] on label "overtreding ... flauw" at bounding box center [619, 247] width 187 height 39
click at [633, 247] on input "overtreding ... flauw" at bounding box center [626, 253] width 13 height 13
radio input "true"
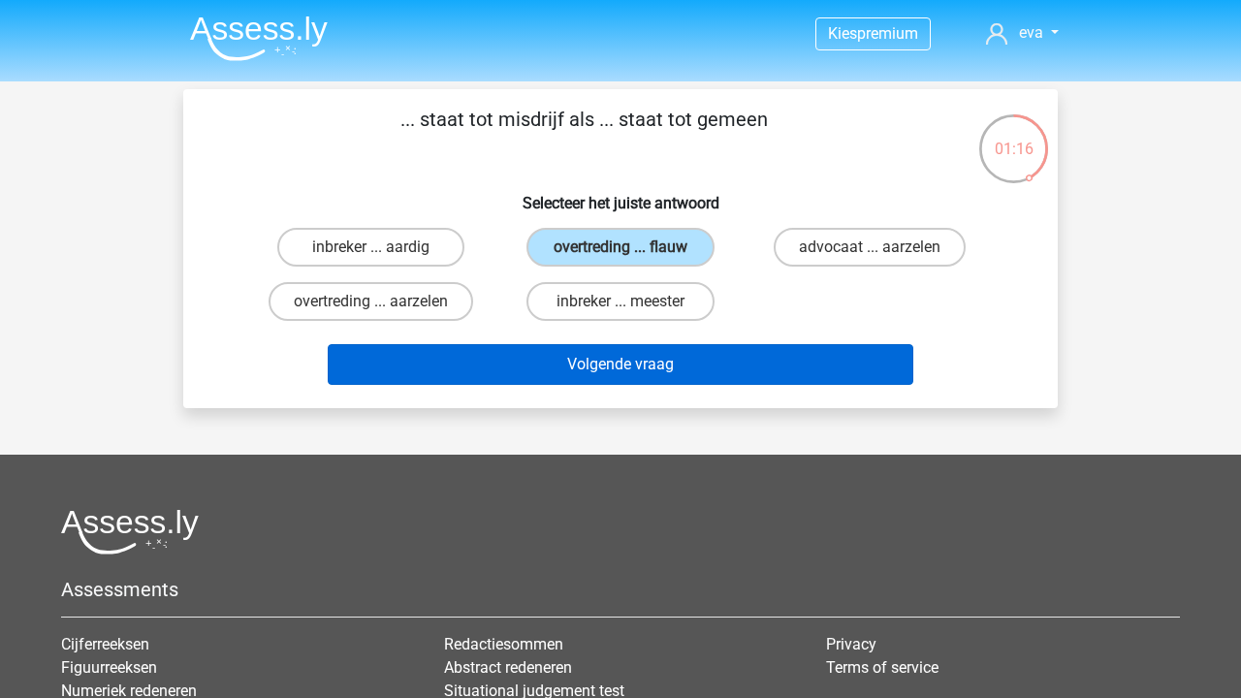
click at [648, 359] on button "Volgende vraag" at bounding box center [621, 364] width 586 height 41
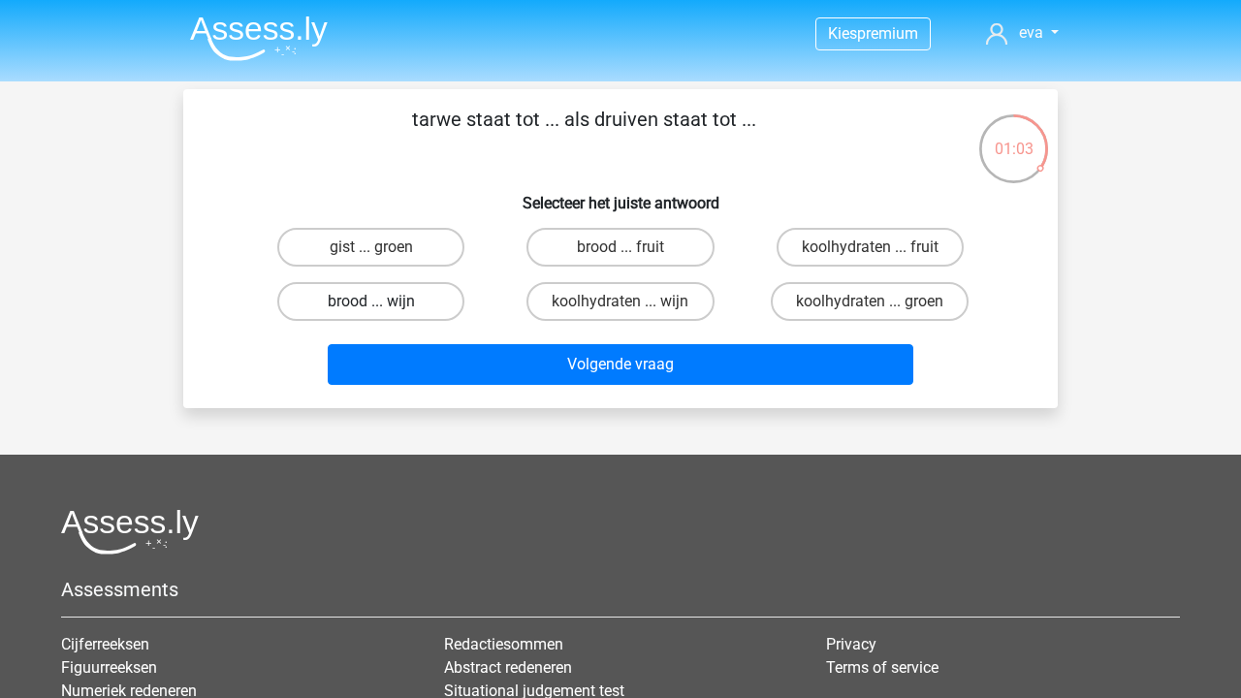
click at [398, 307] on label "brood ... wijn" at bounding box center [370, 301] width 187 height 39
click at [384, 307] on input "brood ... wijn" at bounding box center [377, 307] width 13 height 13
radio input "true"
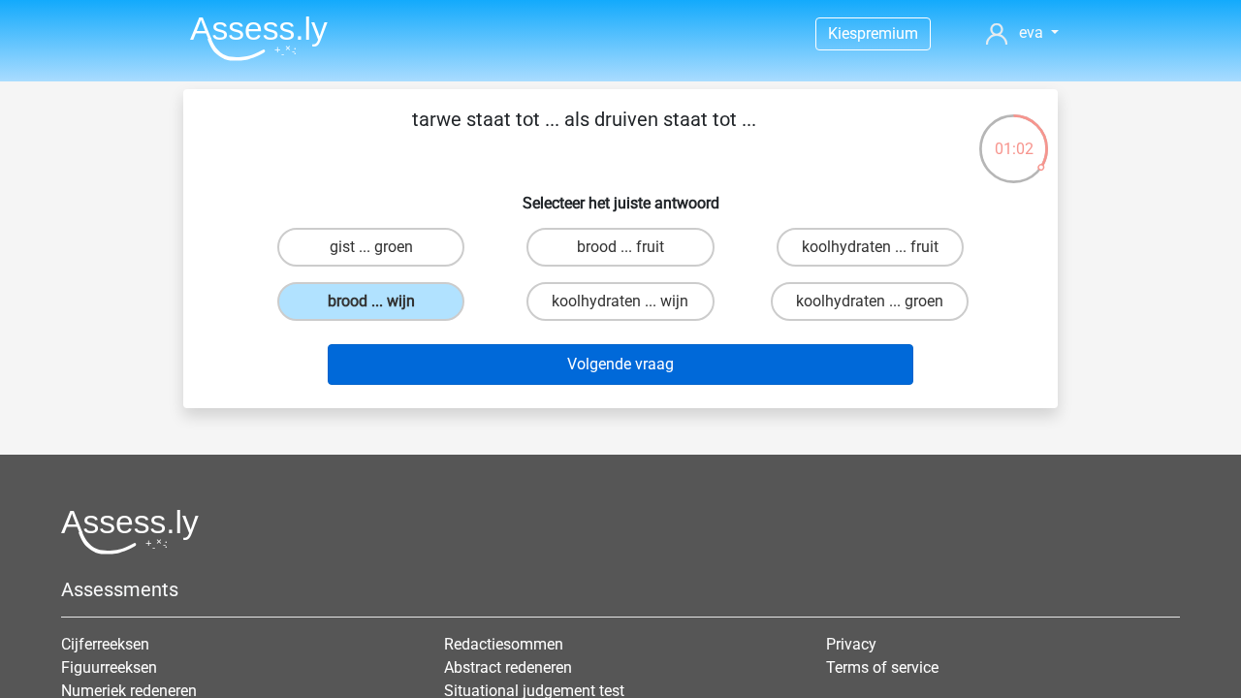
click at [440, 361] on button "Volgende vraag" at bounding box center [621, 364] width 586 height 41
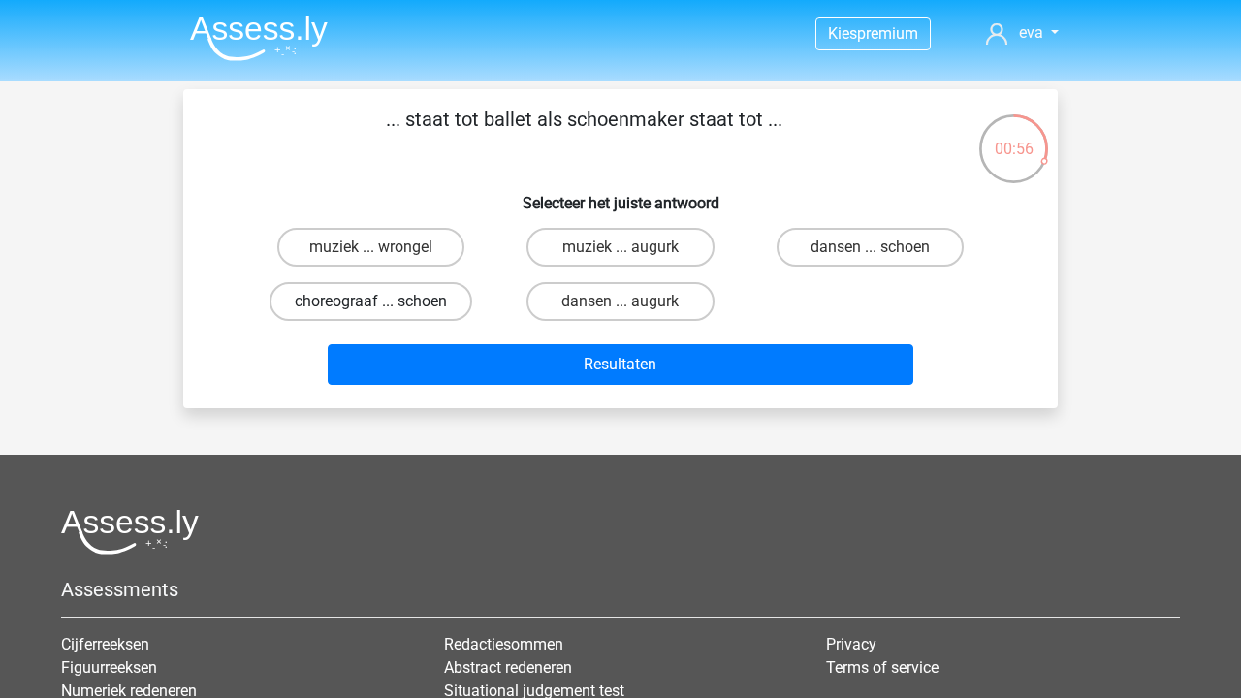
click at [446, 292] on label "choreograaf ... schoen" at bounding box center [370, 301] width 203 height 39
click at [384, 301] on input "choreograaf ... schoen" at bounding box center [377, 307] width 13 height 13
radio input "true"
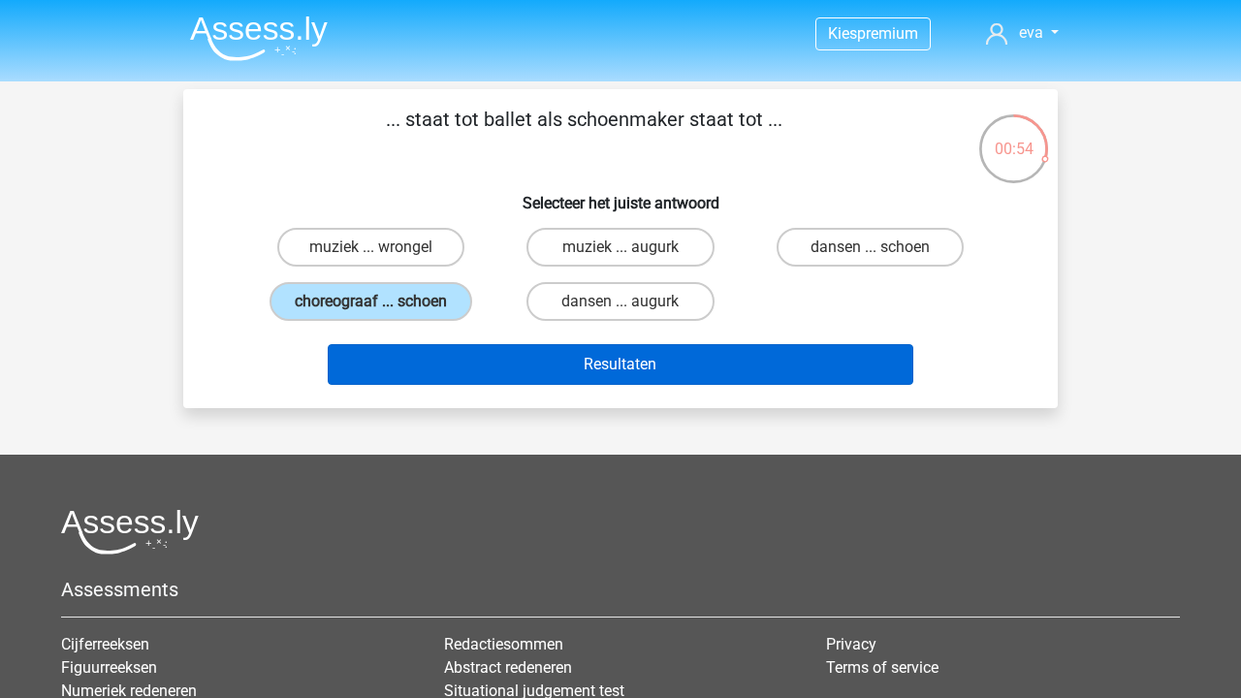
click at [539, 358] on button "Resultaten" at bounding box center [621, 364] width 586 height 41
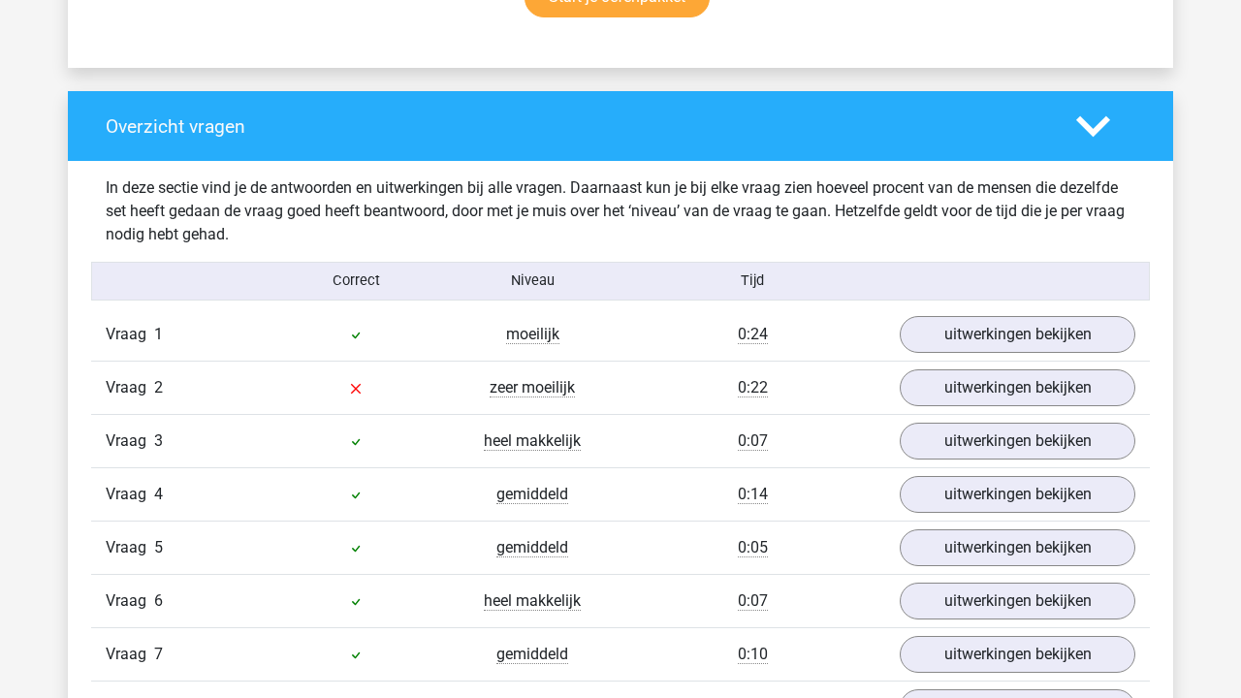
scroll to position [1442, 0]
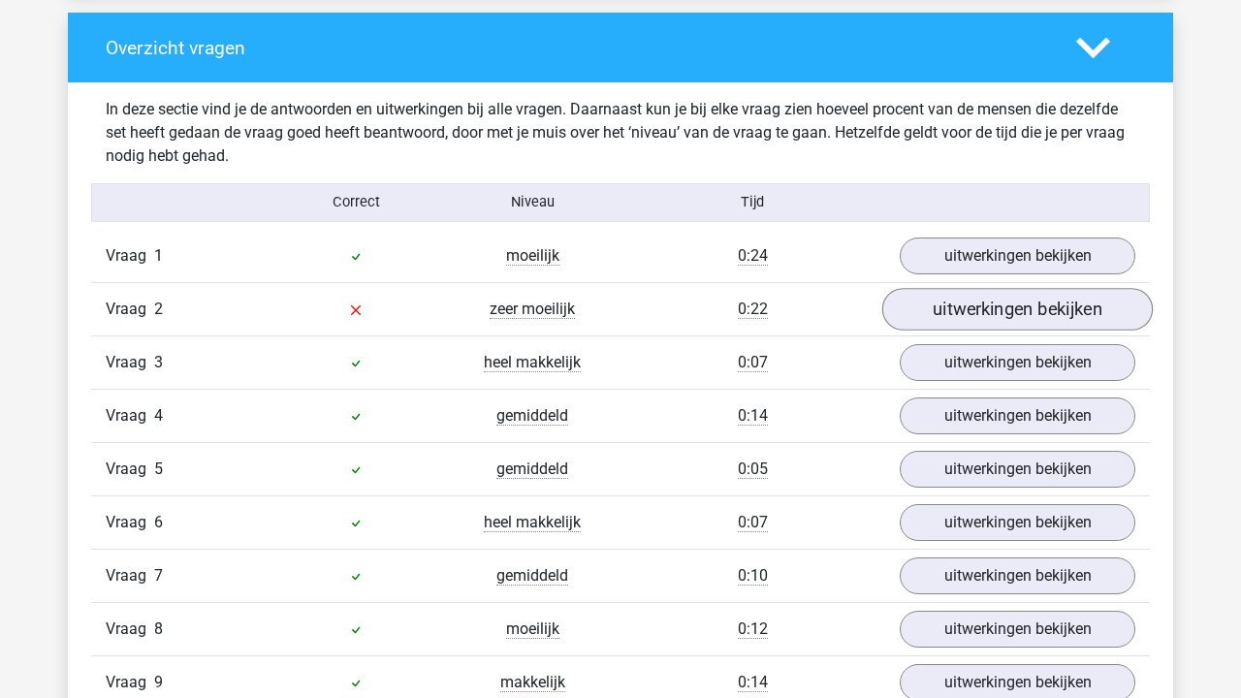
click at [940, 320] on link "uitwerkingen bekijken" at bounding box center [1017, 309] width 270 height 43
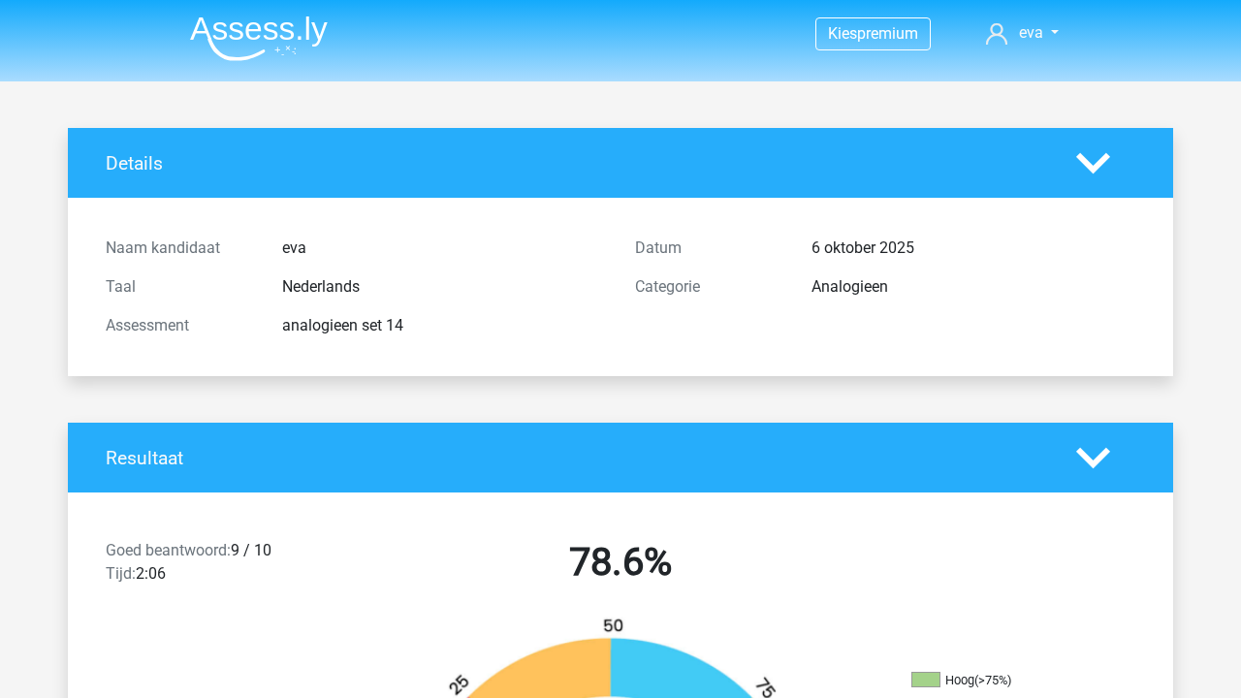
scroll to position [0, 0]
click at [291, 56] on img at bounding box center [259, 39] width 138 height 46
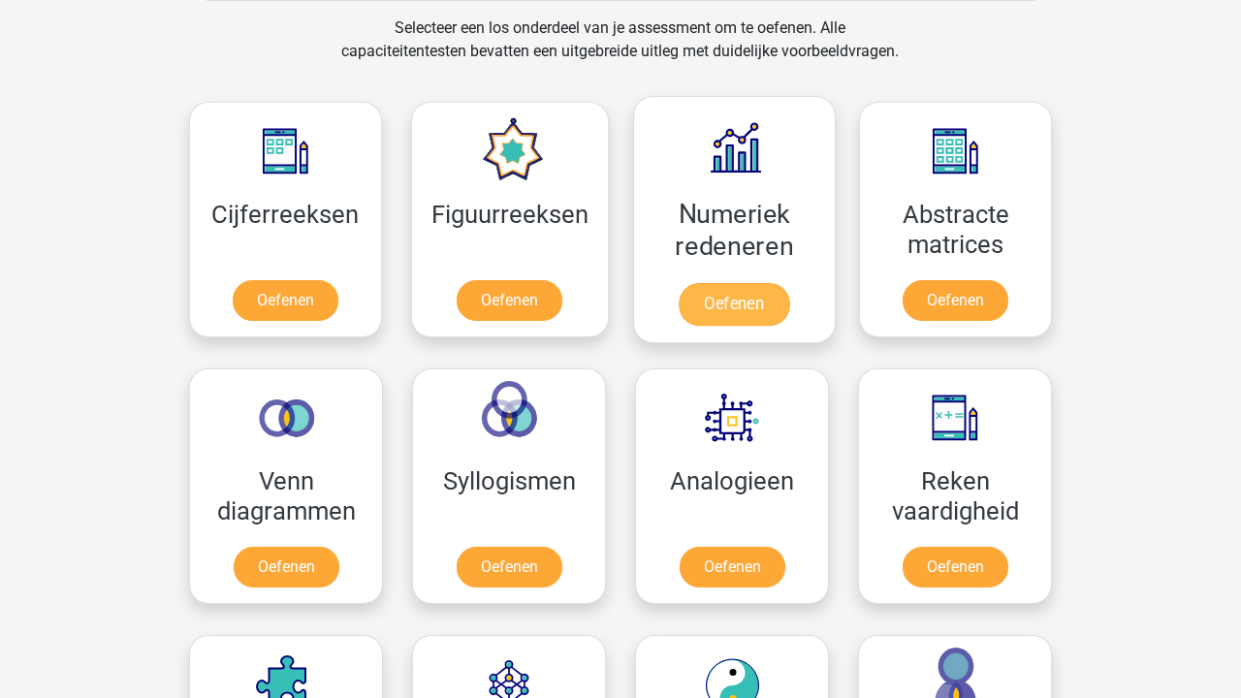
scroll to position [844, 0]
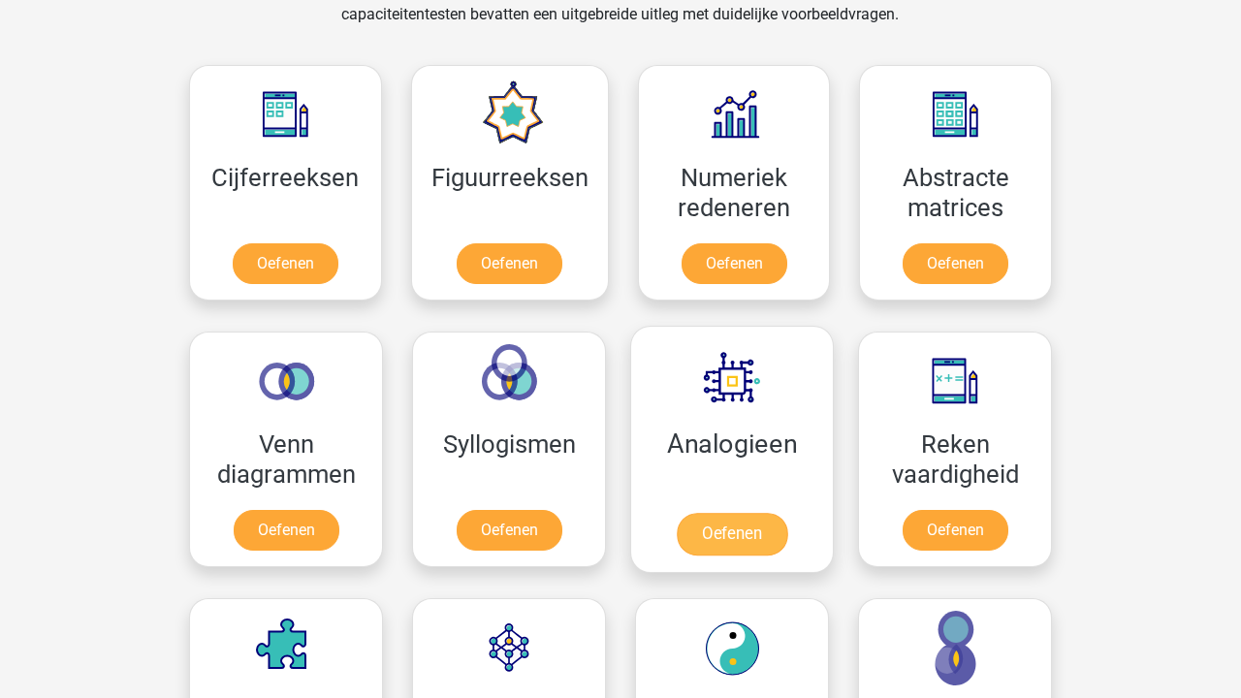
click at [753, 513] on link "Oefenen" at bounding box center [731, 534] width 110 height 43
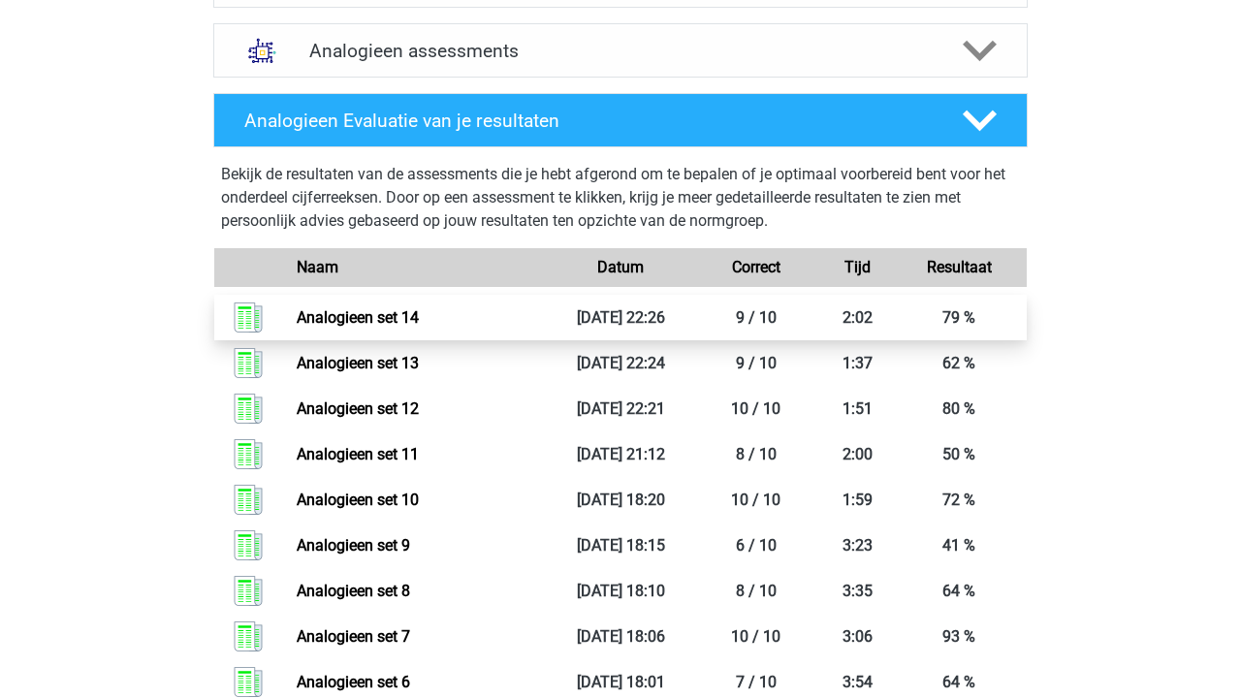
scroll to position [1211, 0]
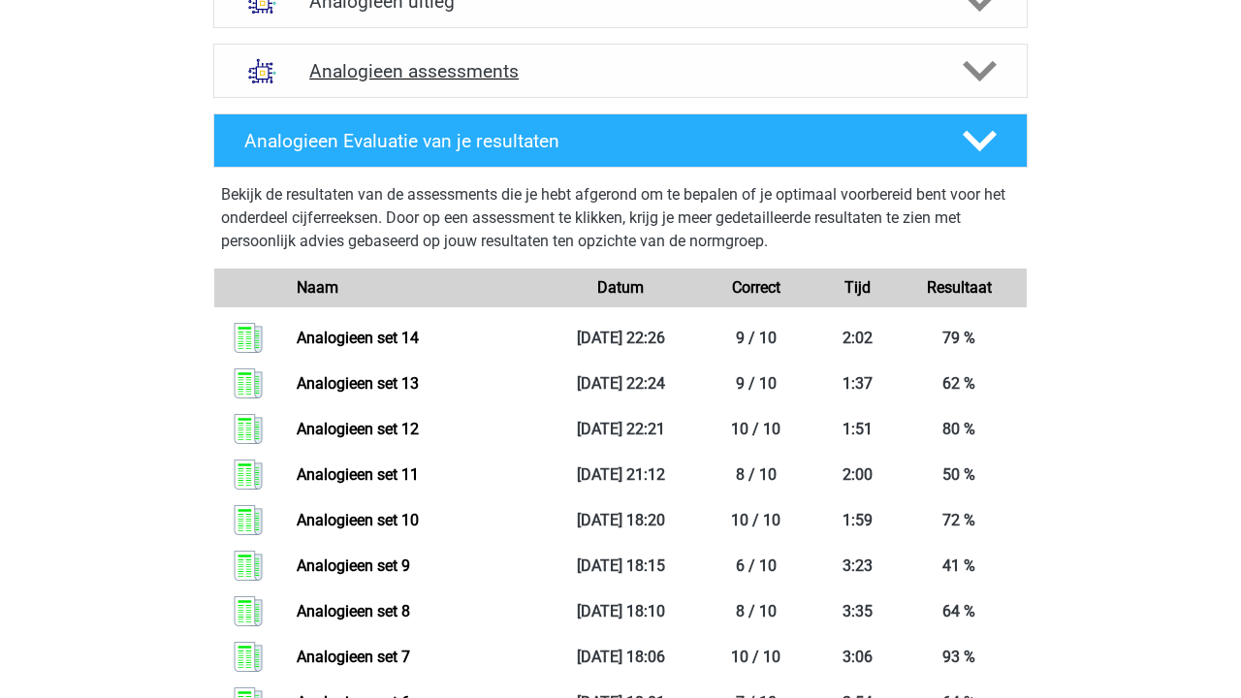
click at [518, 85] on div "Analogieen assessments" at bounding box center [620, 71] width 814 height 54
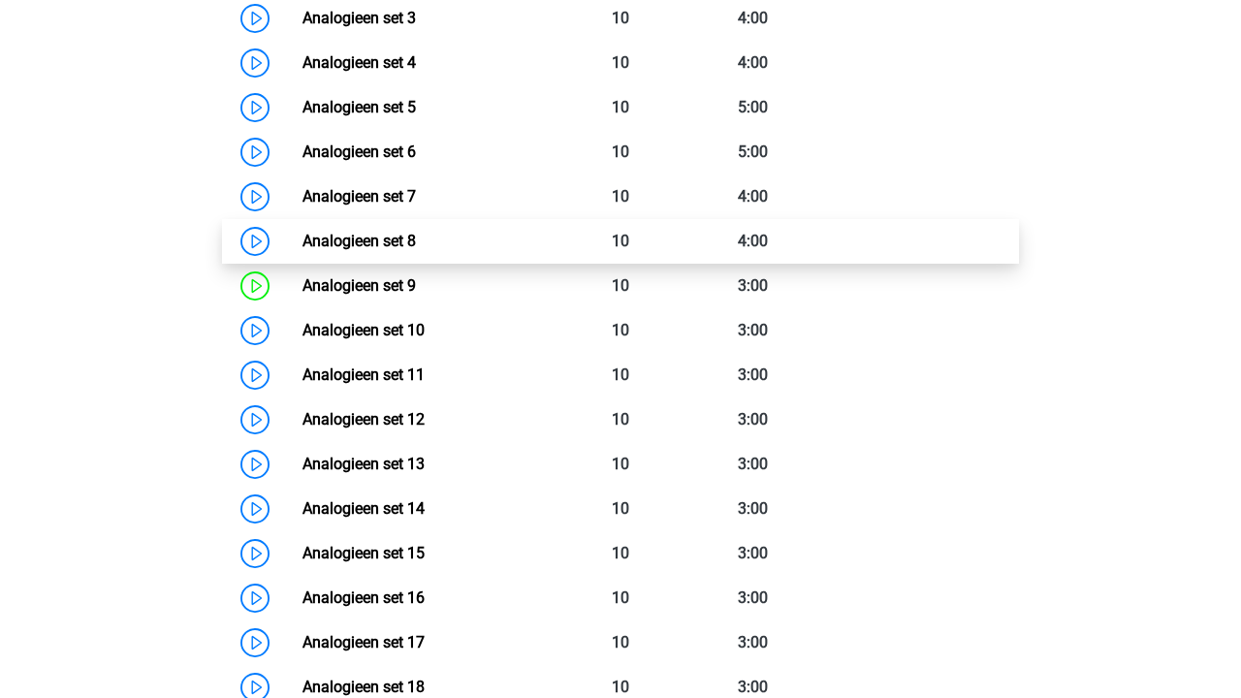
scroll to position [1565, 0]
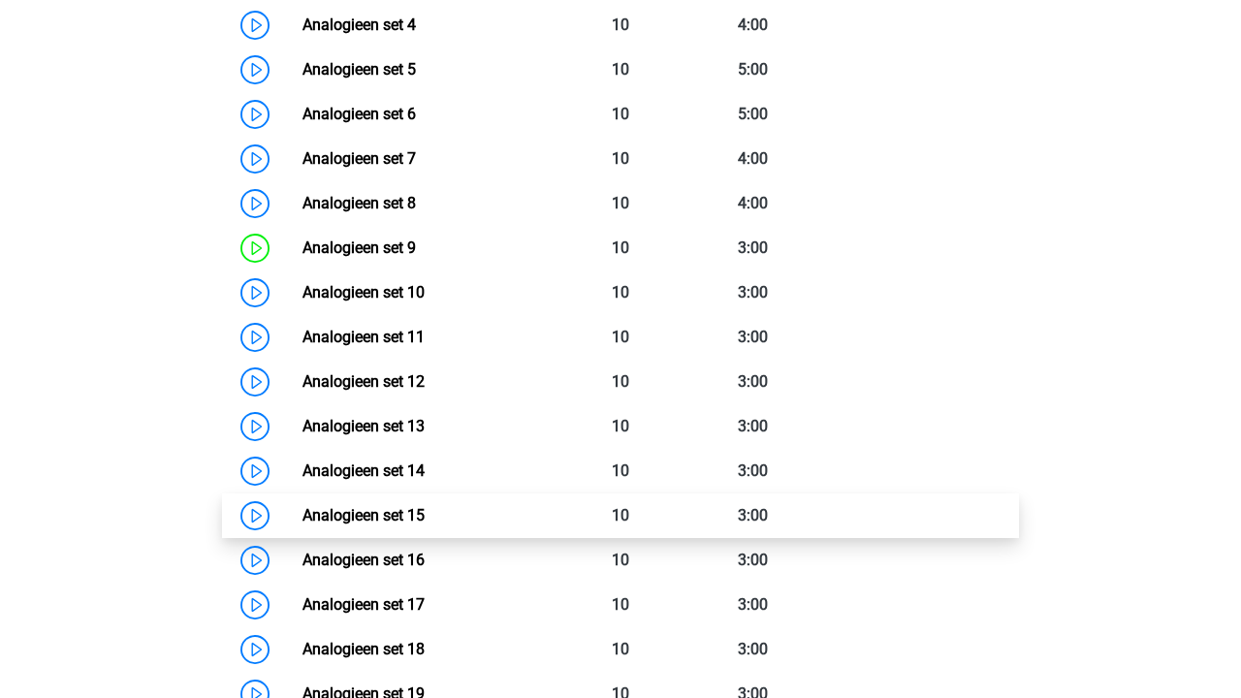
click at [425, 511] on link "Analogieen set 15" at bounding box center [363, 515] width 122 height 18
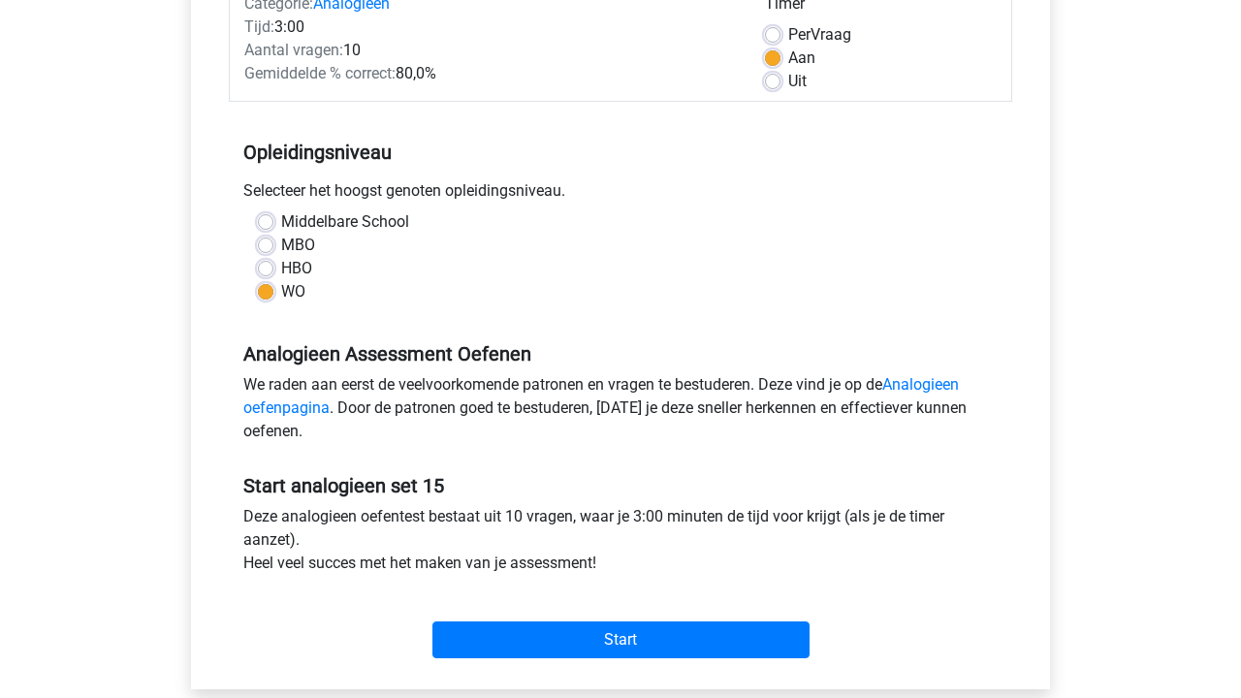
scroll to position [523, 0]
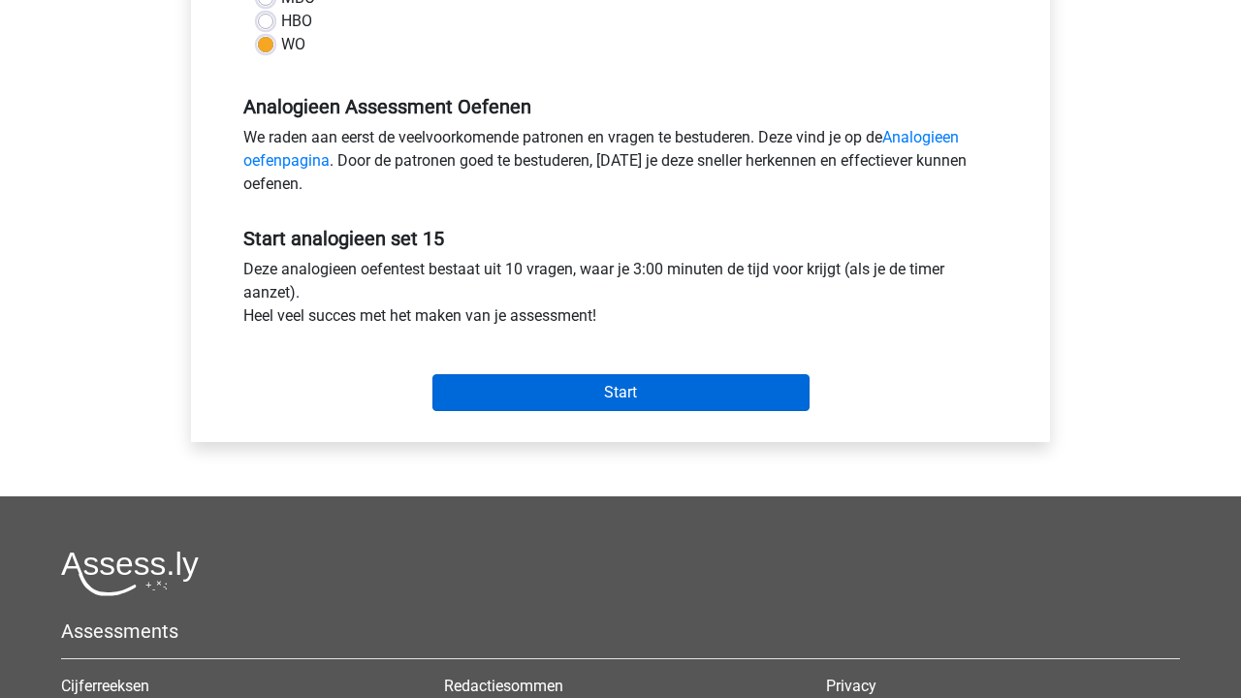
click at [505, 393] on input "Start" at bounding box center [620, 392] width 377 height 37
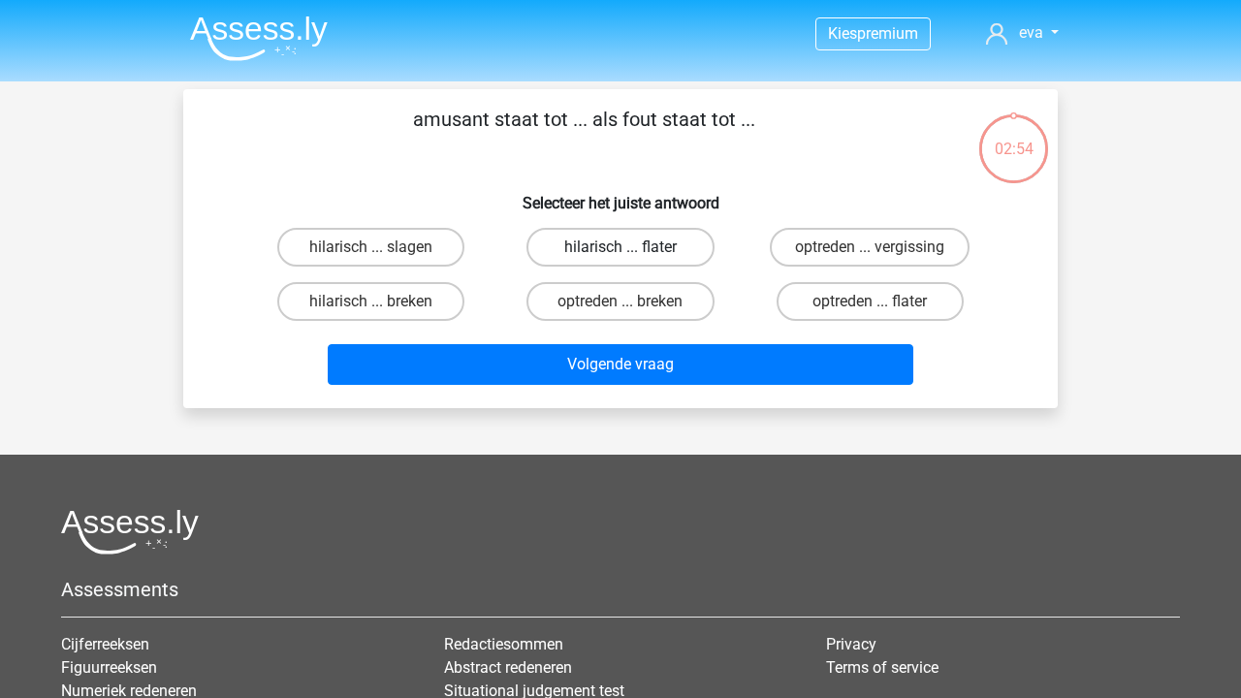
click at [643, 249] on label "hilarisch ... flater" at bounding box center [619, 247] width 187 height 39
click at [633, 249] on input "hilarisch ... flater" at bounding box center [626, 253] width 13 height 13
radio input "true"
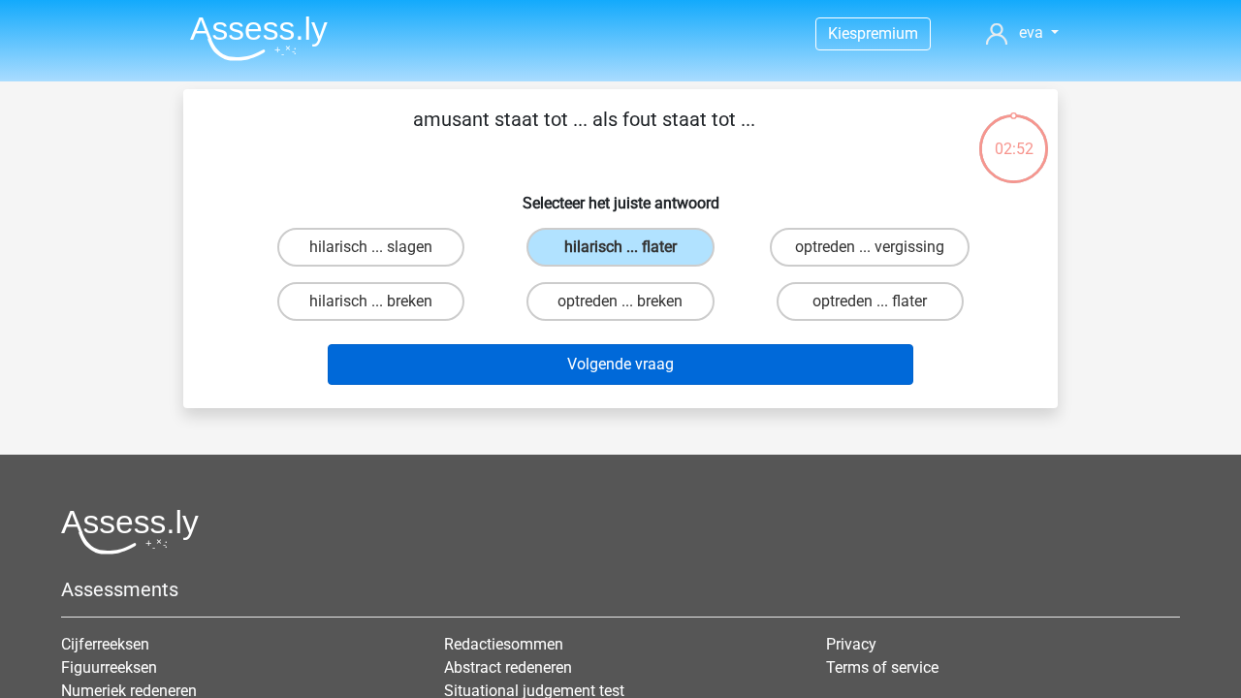
click at [659, 362] on button "Volgende vraag" at bounding box center [621, 364] width 586 height 41
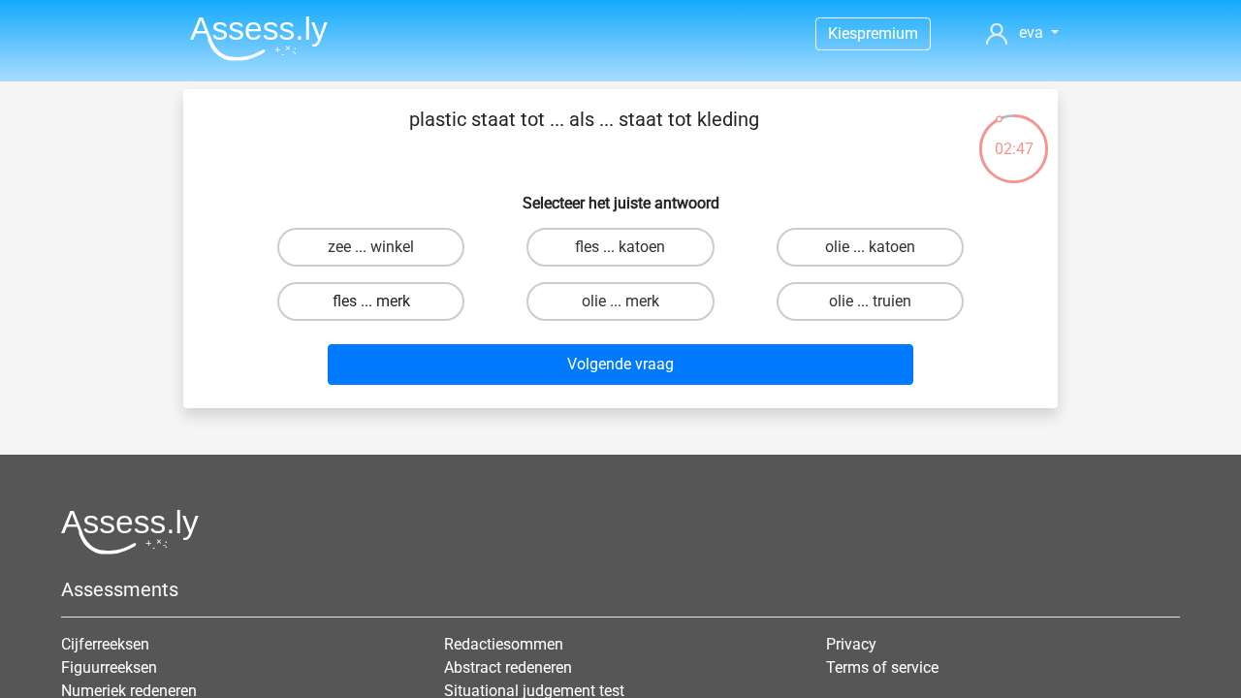
click at [403, 296] on label "fles ... merk" at bounding box center [370, 301] width 187 height 39
click at [384, 301] on input "fles ... merk" at bounding box center [377, 307] width 13 height 13
radio input "true"
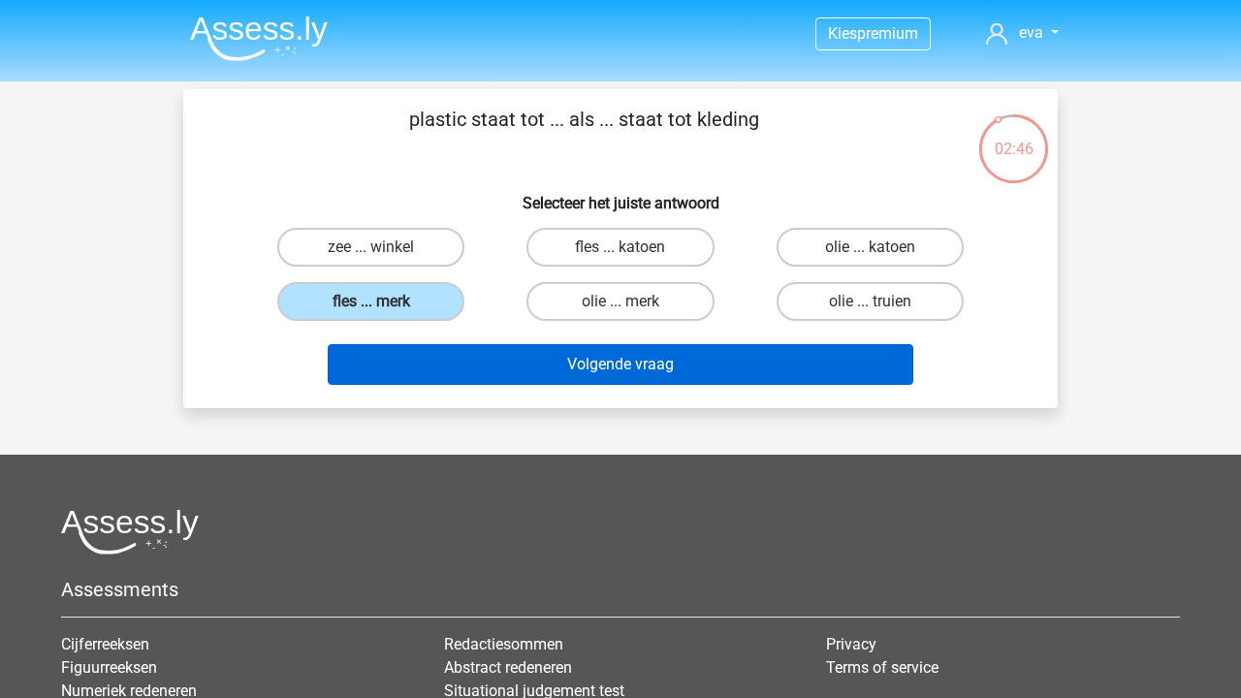
click at [508, 371] on button "Volgende vraag" at bounding box center [621, 364] width 586 height 41
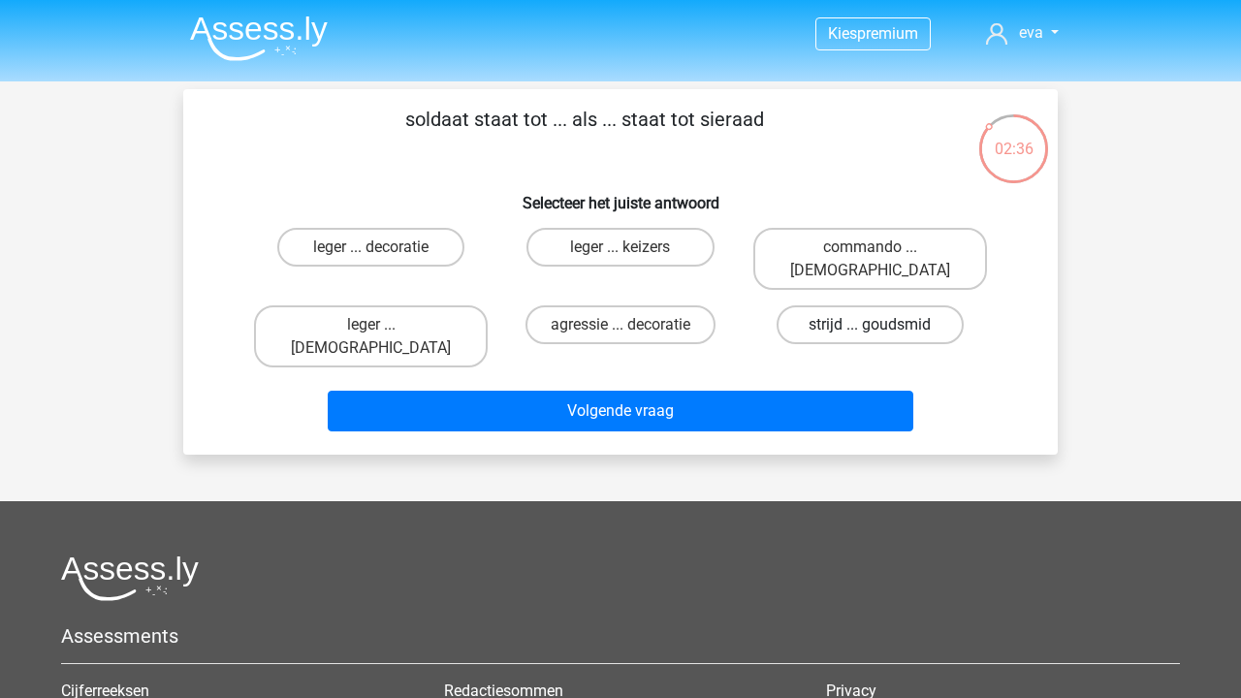
click at [898, 305] on label "strijd ... goudsmid" at bounding box center [869, 324] width 187 height 39
click at [882, 325] on input "strijd ... goudsmid" at bounding box center [875, 331] width 13 height 13
radio input "true"
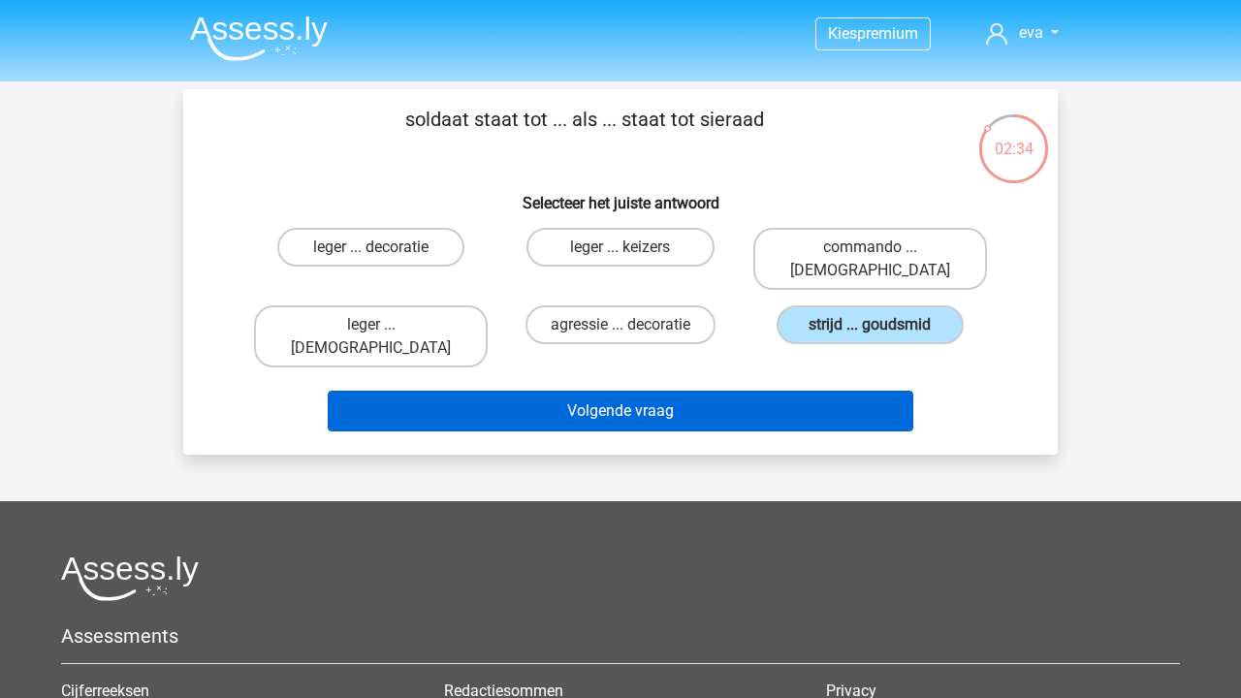
click at [701, 391] on button "Volgende vraag" at bounding box center [621, 411] width 586 height 41
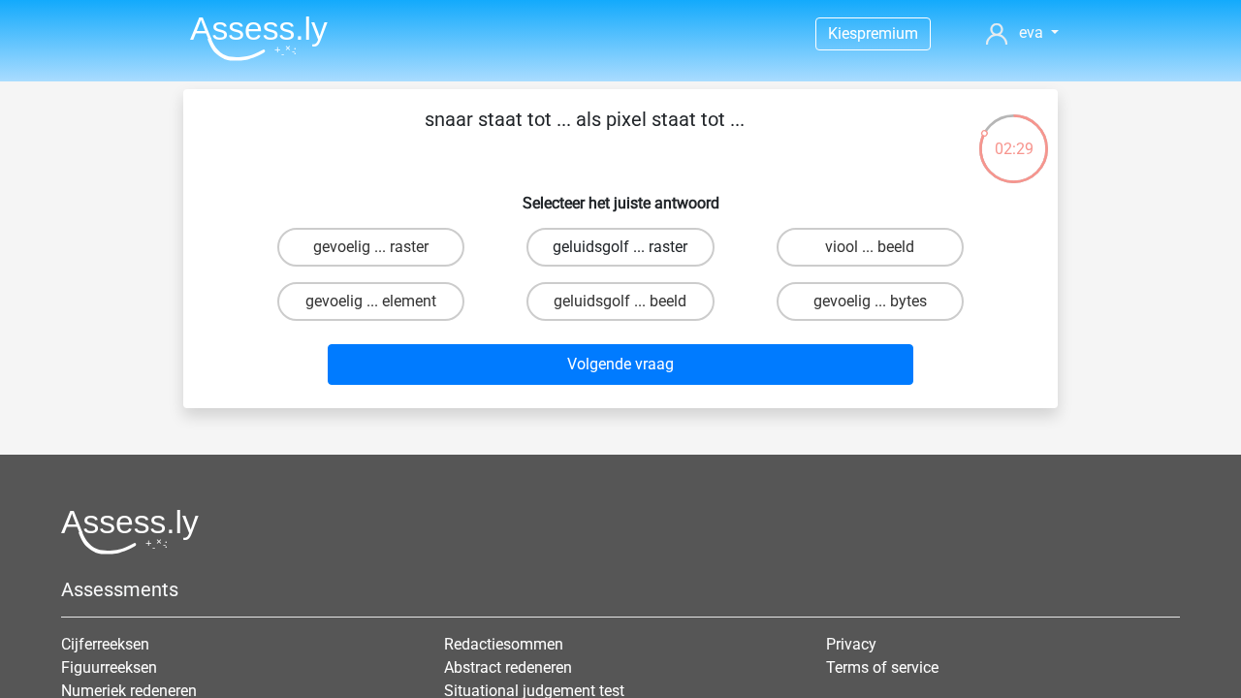
click at [674, 245] on label "geluidsgolf ... raster" at bounding box center [619, 247] width 187 height 39
click at [633, 247] on input "geluidsgolf ... raster" at bounding box center [626, 253] width 13 height 13
radio input "true"
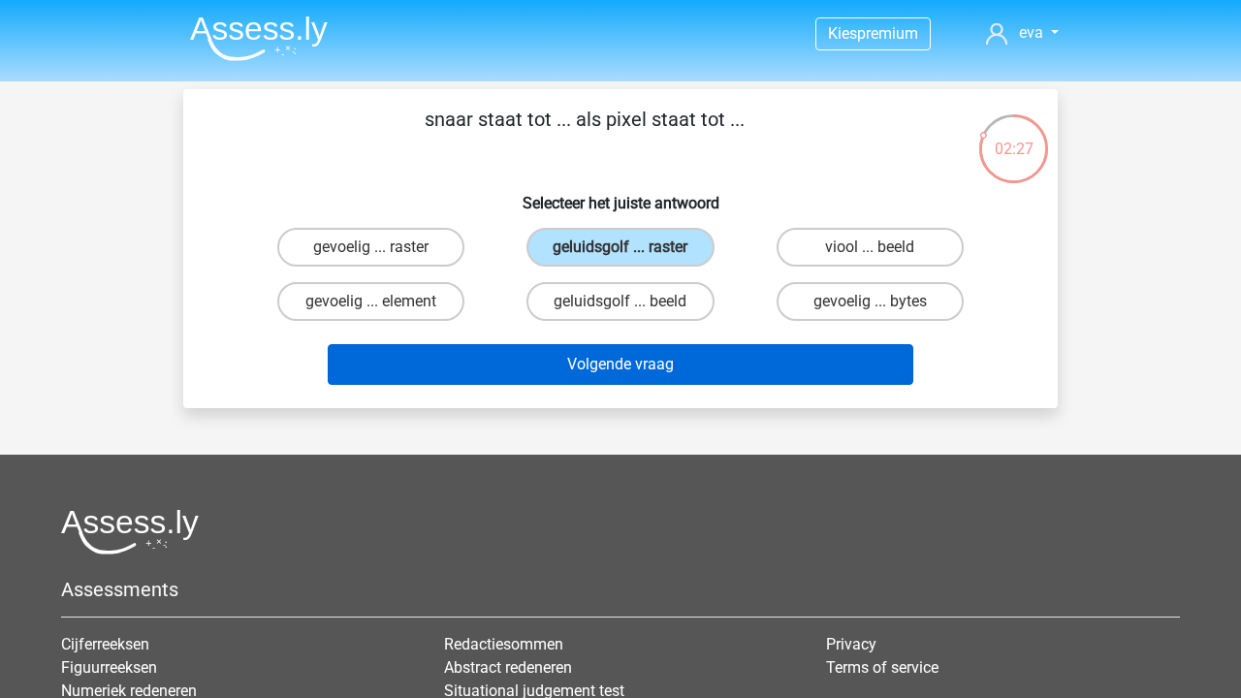
click at [696, 359] on button "Volgende vraag" at bounding box center [621, 364] width 586 height 41
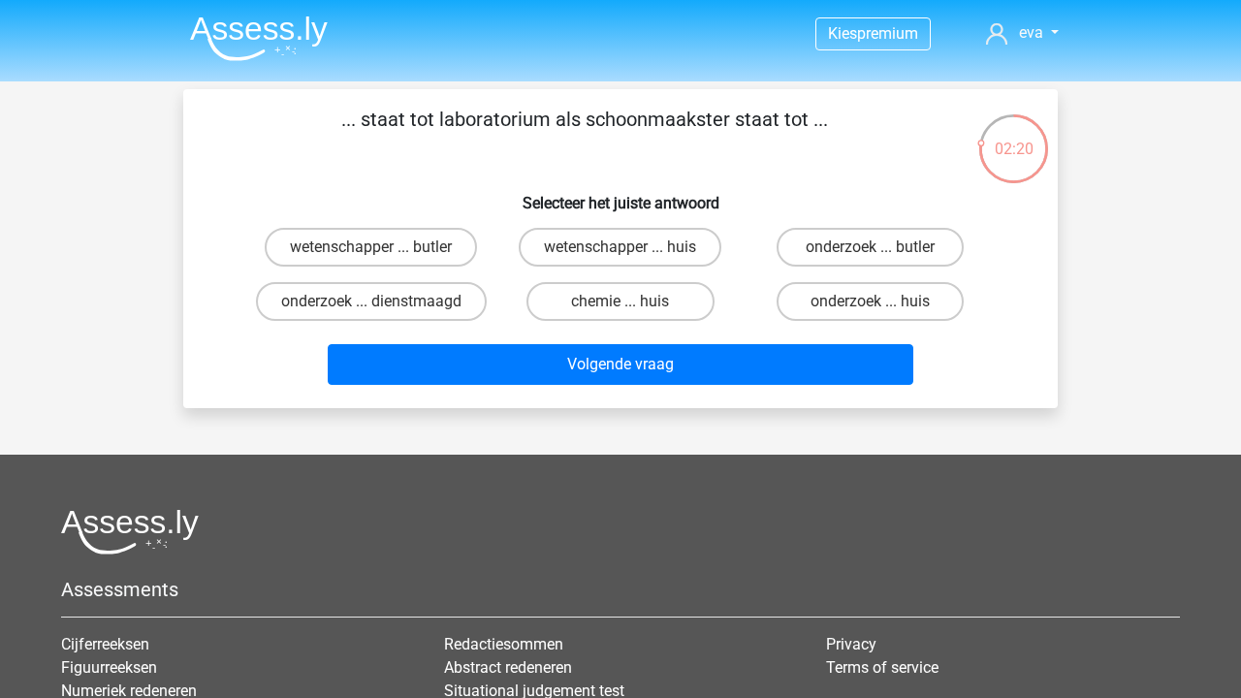
click at [723, 241] on div "wetenschapper ... huis" at bounding box center [620, 247] width 234 height 39
click at [709, 241] on label "wetenschapper ... huis" at bounding box center [620, 247] width 203 height 39
click at [633, 247] on input "wetenschapper ... huis" at bounding box center [626, 253] width 13 height 13
radio input "true"
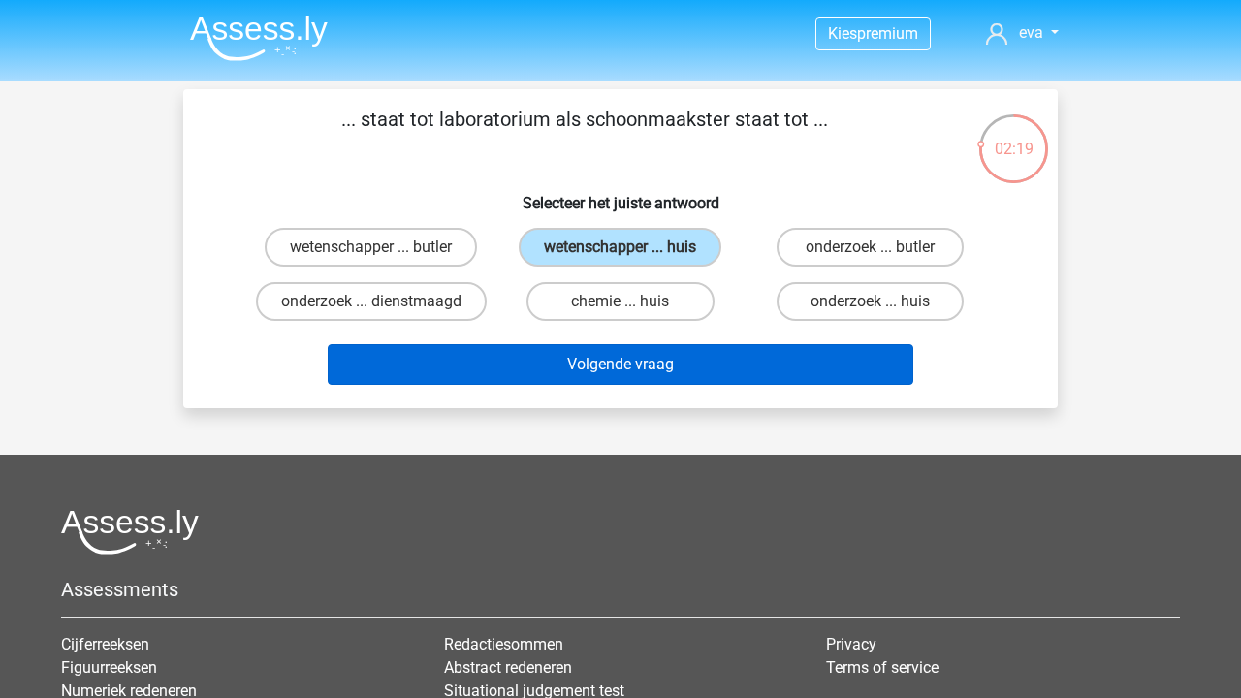
click at [742, 371] on button "Volgende vraag" at bounding box center [621, 364] width 586 height 41
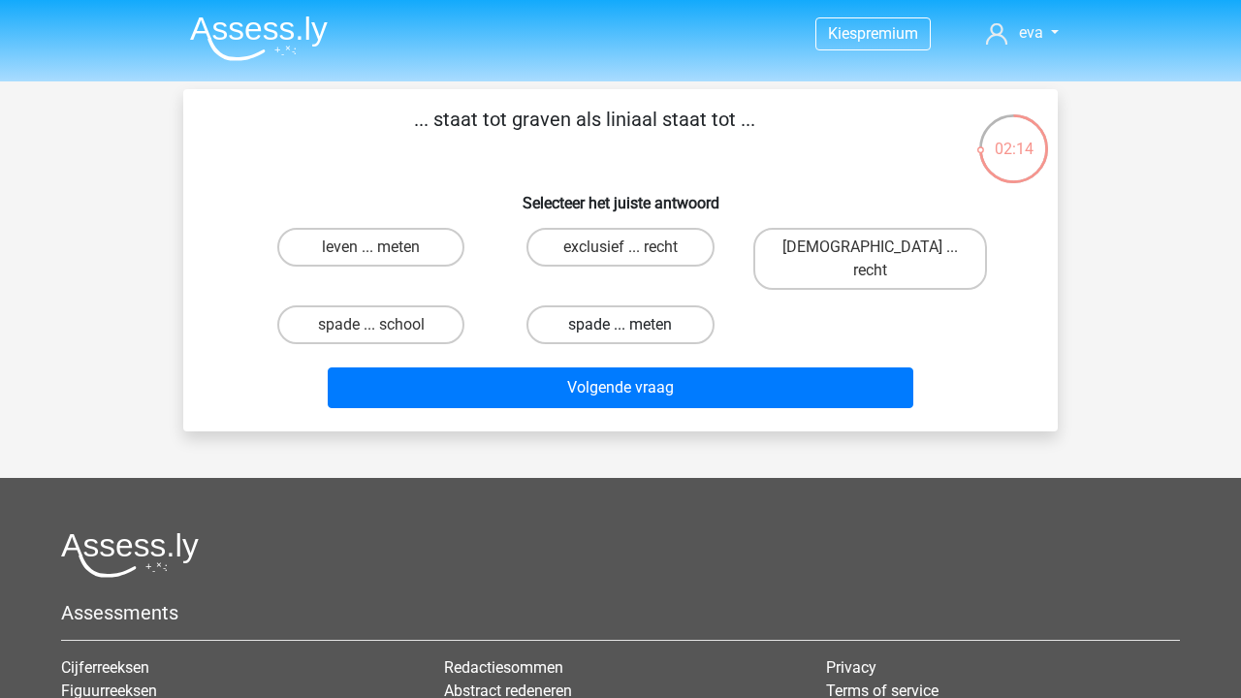
click at [646, 310] on label "spade ... meten" at bounding box center [619, 324] width 187 height 39
click at [633, 325] on input "spade ... meten" at bounding box center [626, 331] width 13 height 13
radio input "true"
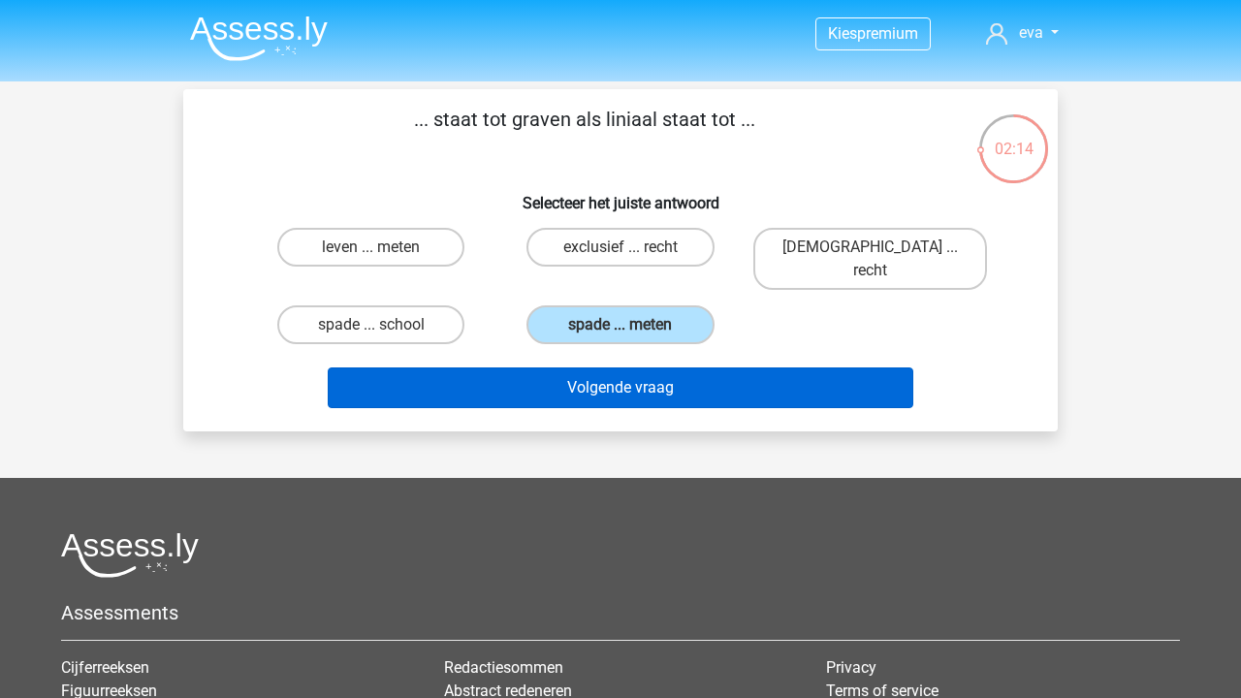
click at [651, 367] on button "Volgende vraag" at bounding box center [621, 387] width 586 height 41
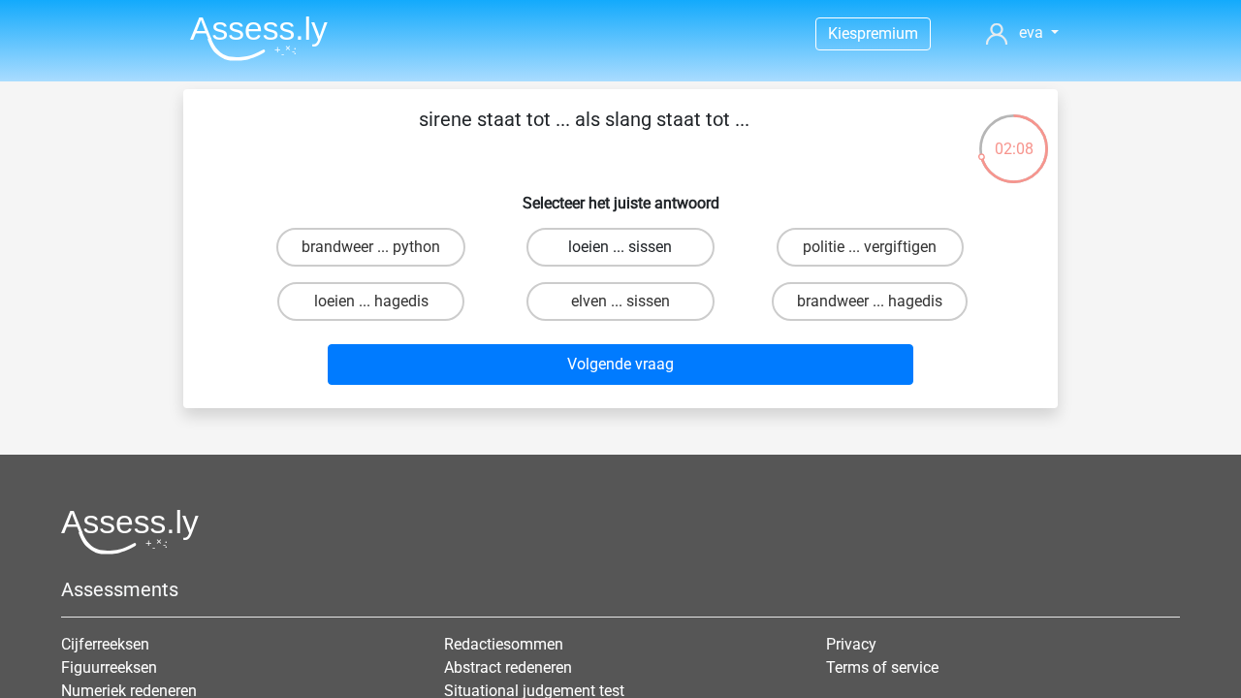
click at [641, 240] on label "loeien ... sissen" at bounding box center [619, 247] width 187 height 39
click at [633, 247] on input "loeien ... sissen" at bounding box center [626, 253] width 13 height 13
radio input "true"
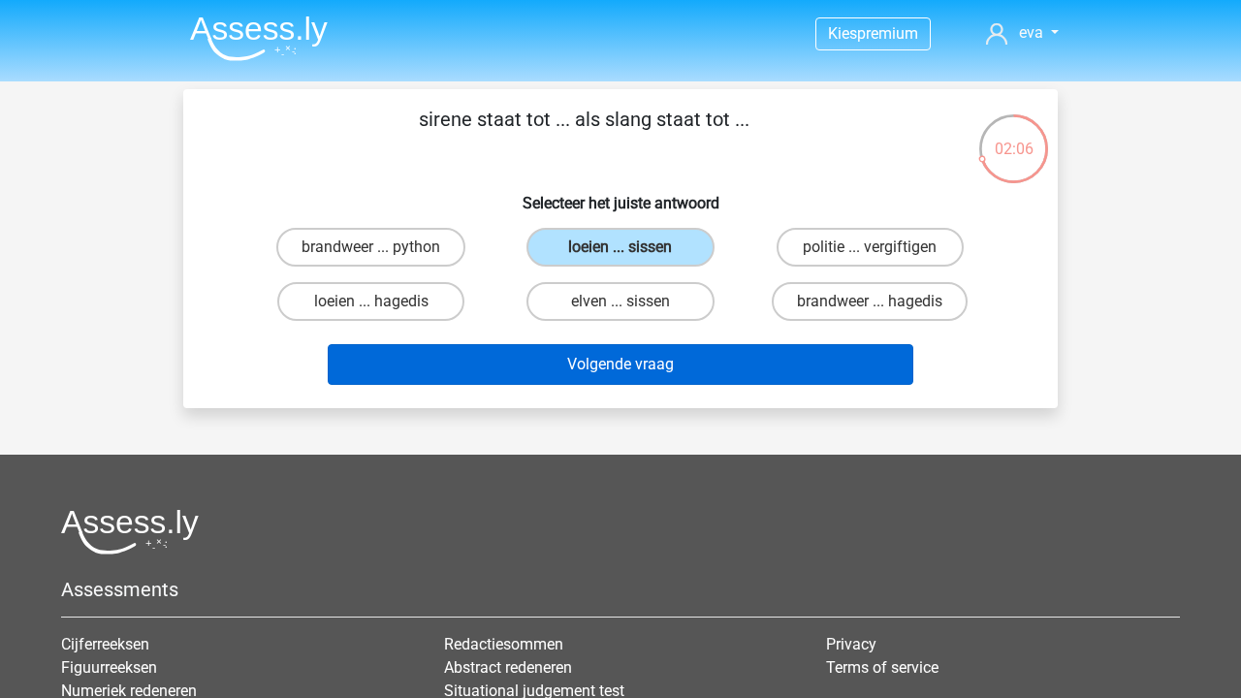
click at [658, 364] on button "Volgende vraag" at bounding box center [621, 364] width 586 height 41
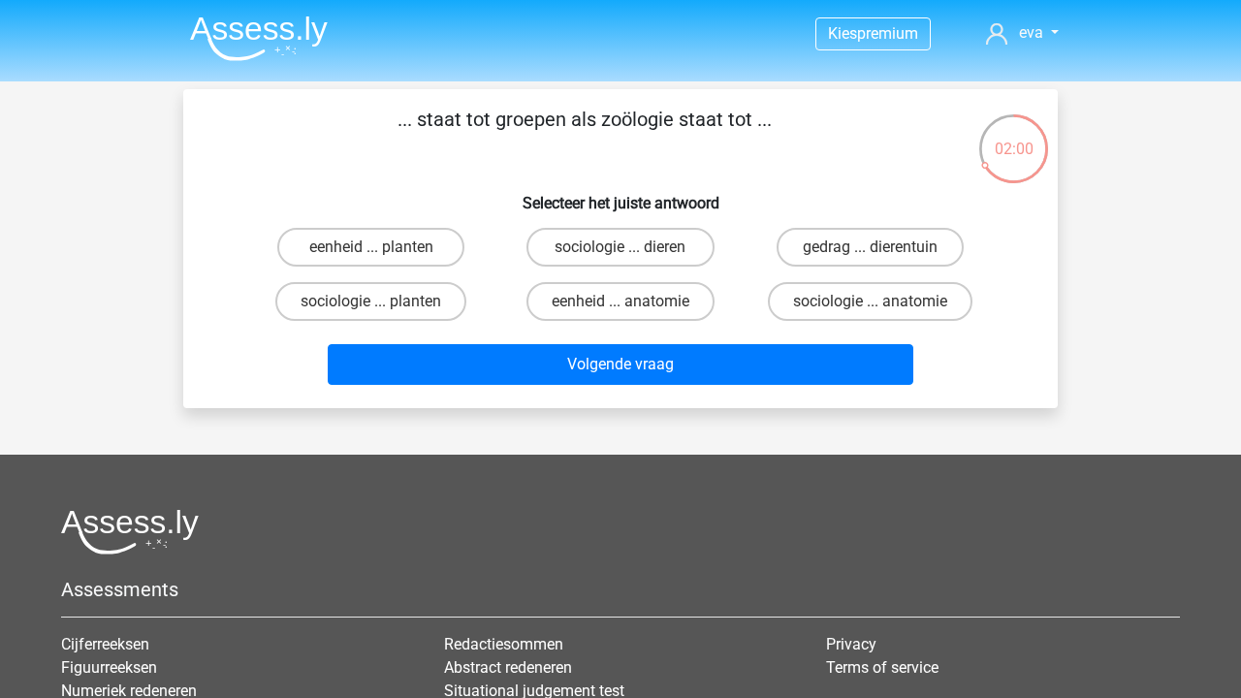
click at [647, 214] on div "... staat tot groepen als zoölogie staat tot ... Selecteer het juiste antwoord …" at bounding box center [620, 249] width 859 height 288
click at [645, 240] on label "sociologie ... dieren" at bounding box center [619, 247] width 187 height 39
click at [633, 247] on input "sociologie ... dieren" at bounding box center [626, 253] width 13 height 13
radio input "true"
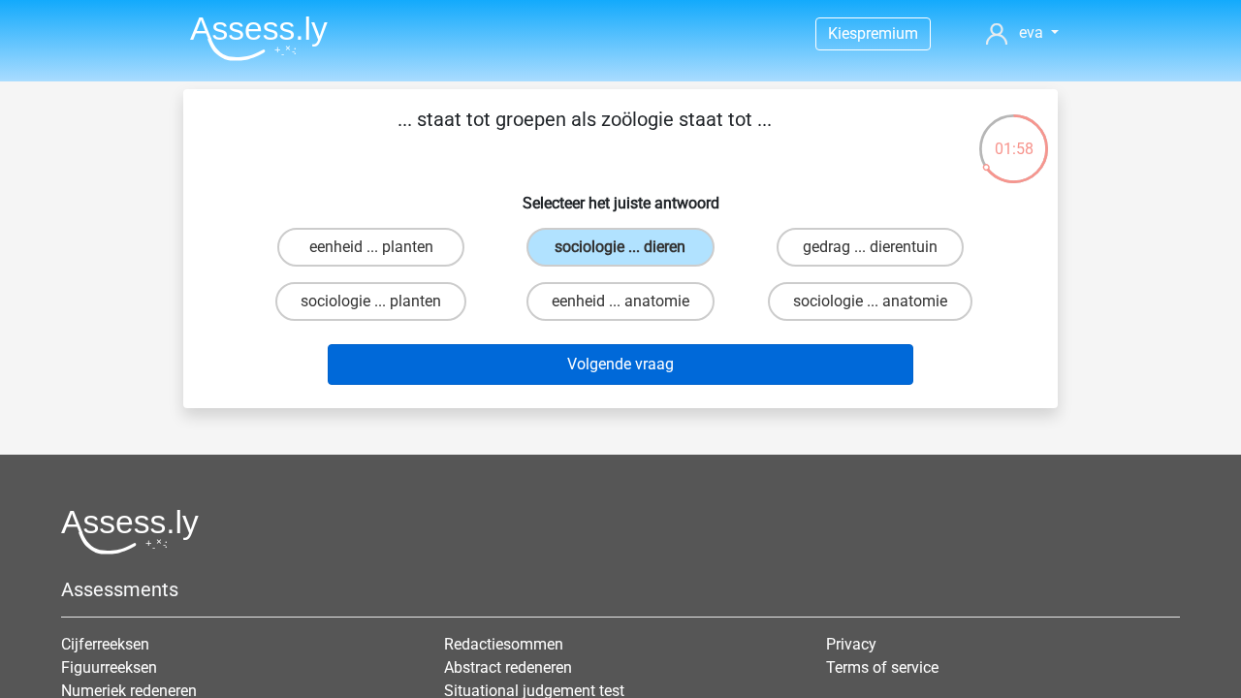
click at [665, 359] on button "Volgende vraag" at bounding box center [621, 364] width 586 height 41
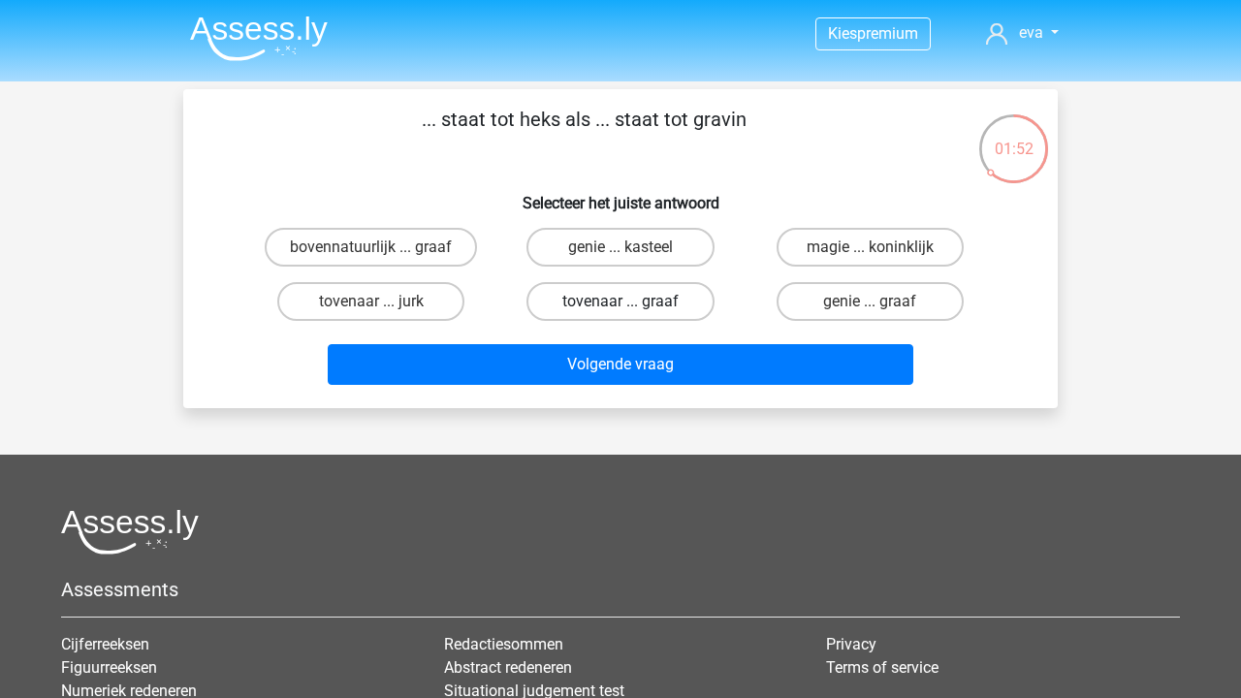
click at [675, 307] on label "tovenaar ... graaf" at bounding box center [619, 301] width 187 height 39
click at [633, 307] on input "tovenaar ... graaf" at bounding box center [626, 307] width 13 height 13
radio input "true"
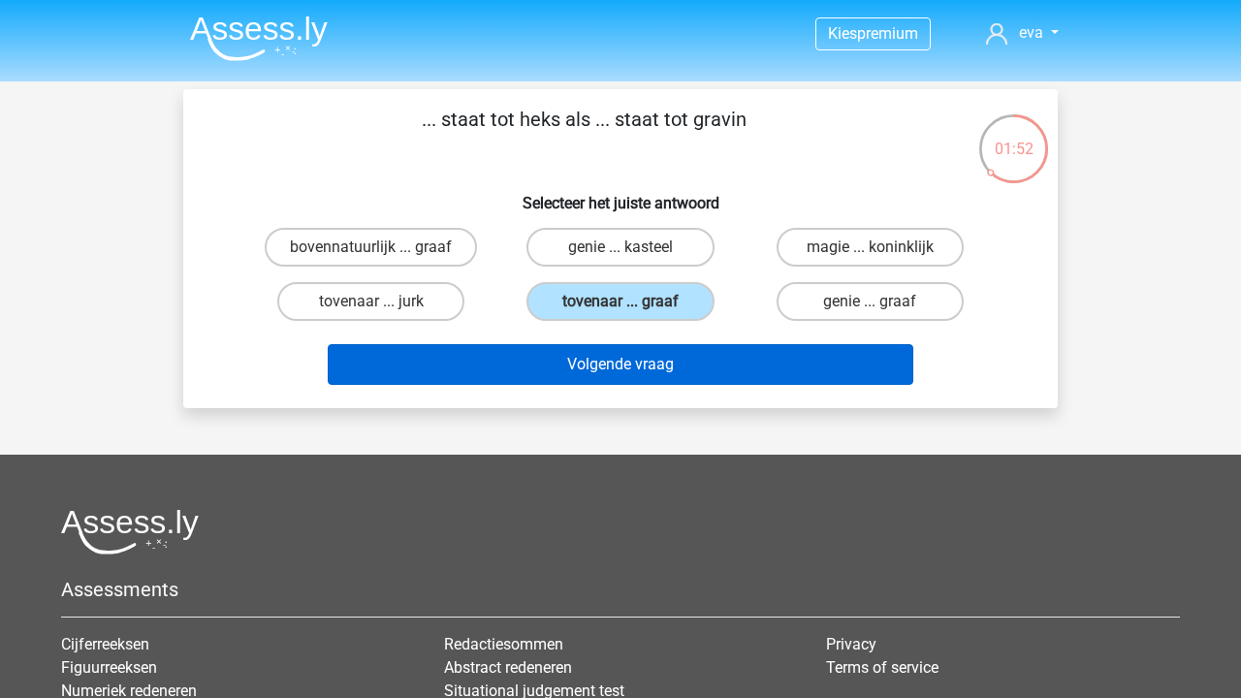
click at [675, 354] on button "Volgende vraag" at bounding box center [621, 364] width 586 height 41
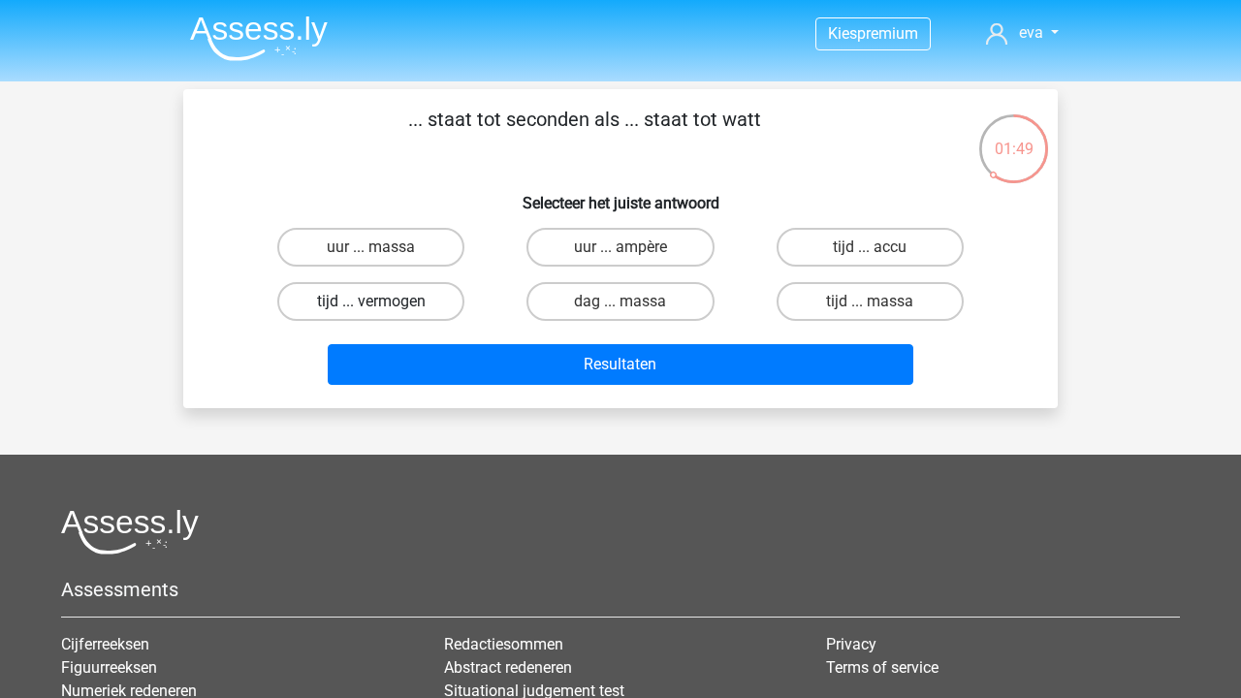
click at [408, 302] on label "tijd ... vermogen" at bounding box center [370, 301] width 187 height 39
click at [384, 302] on input "tijd ... vermogen" at bounding box center [377, 307] width 13 height 13
radio input "true"
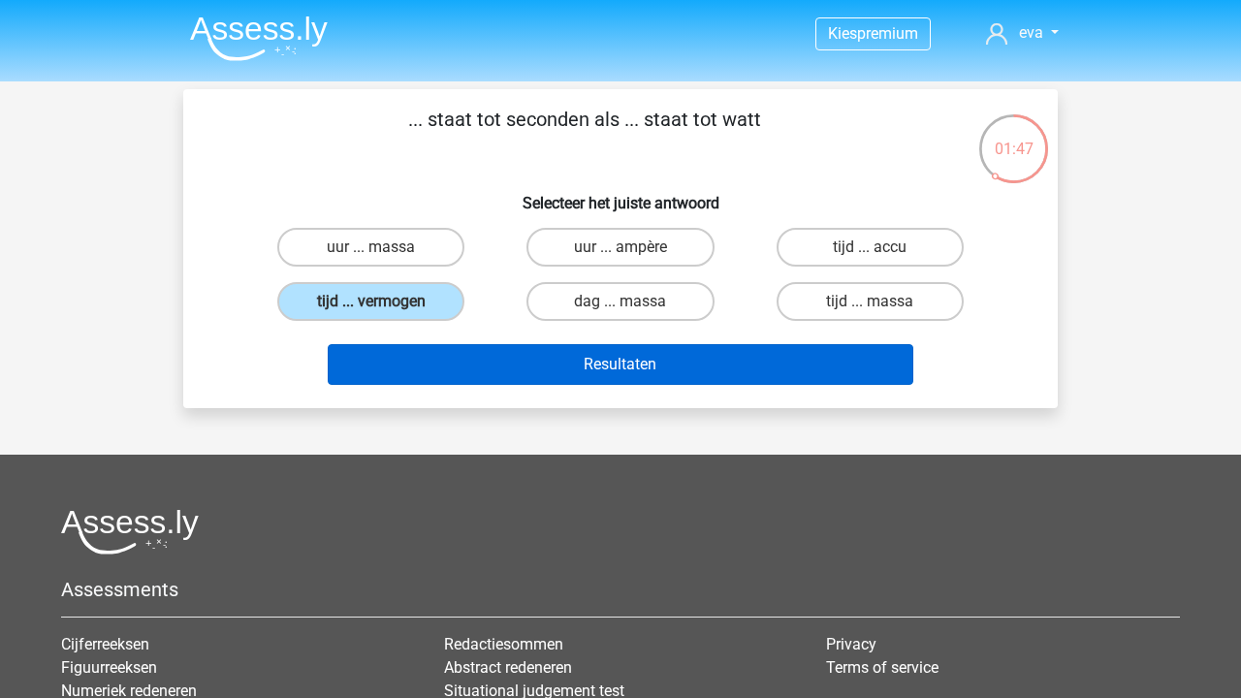
click at [545, 365] on button "Resultaten" at bounding box center [621, 364] width 586 height 41
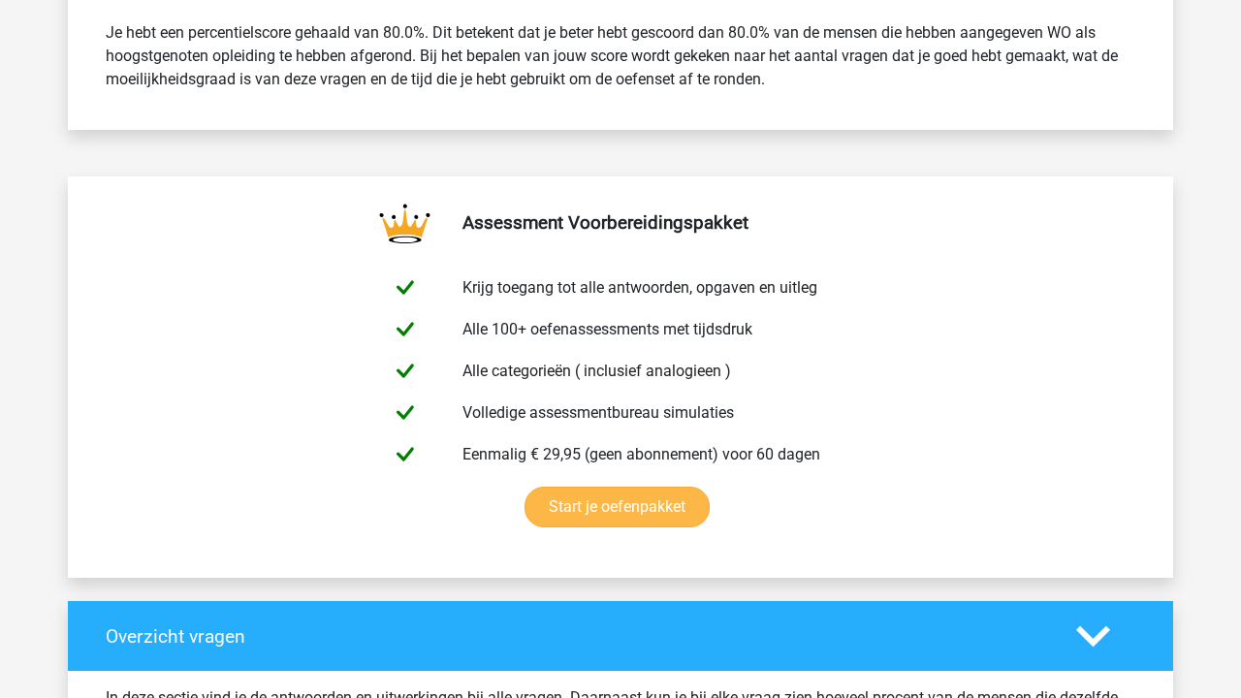
scroll to position [1400, 0]
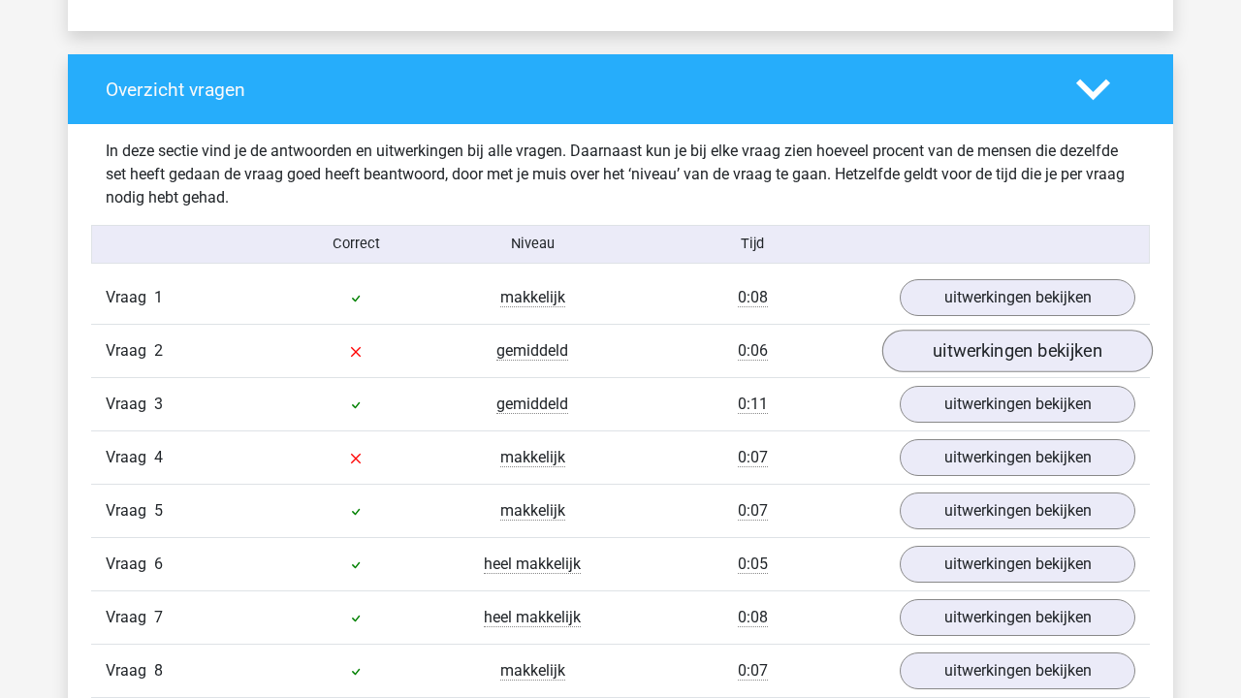
click at [991, 348] on link "uitwerkingen bekijken" at bounding box center [1017, 351] width 270 height 43
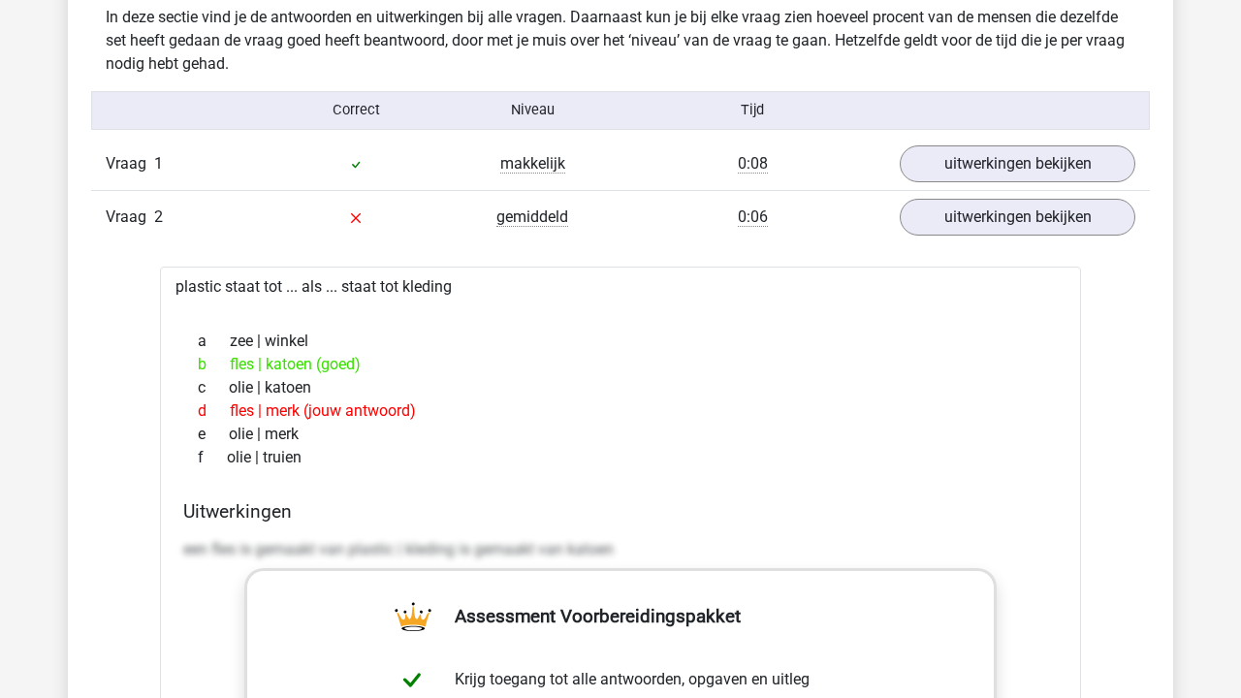
scroll to position [1539, 0]
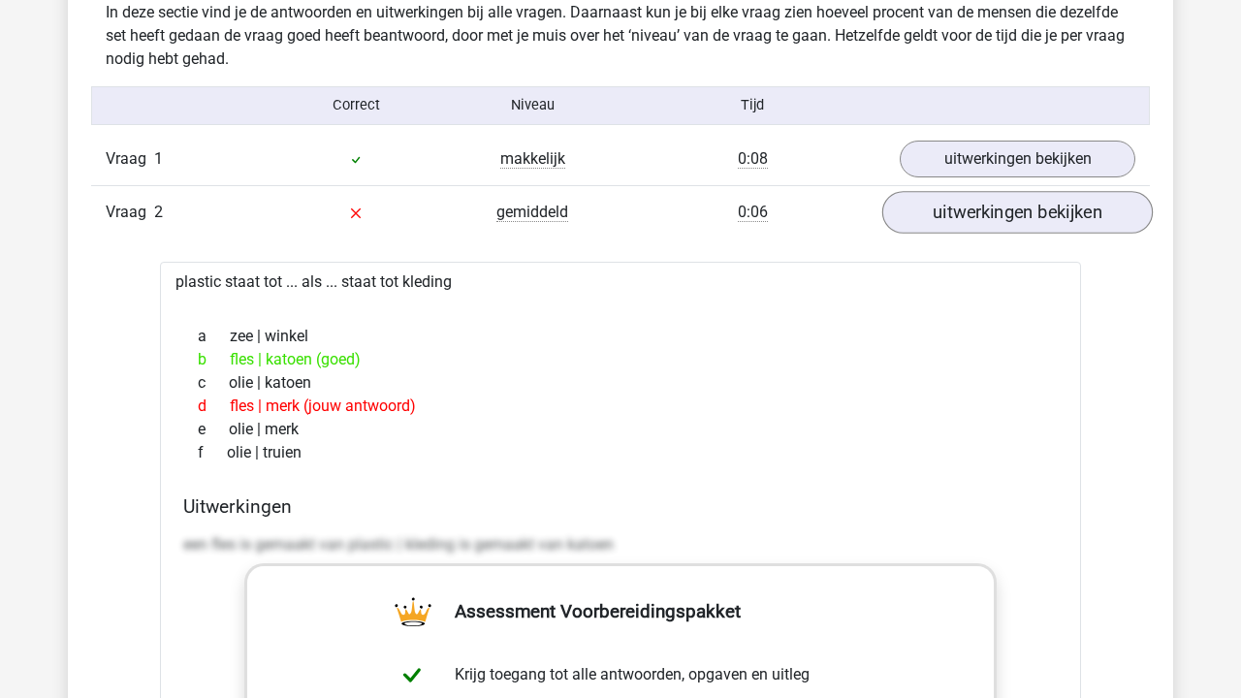
click at [1028, 223] on link "uitwerkingen bekijken" at bounding box center [1017, 212] width 270 height 43
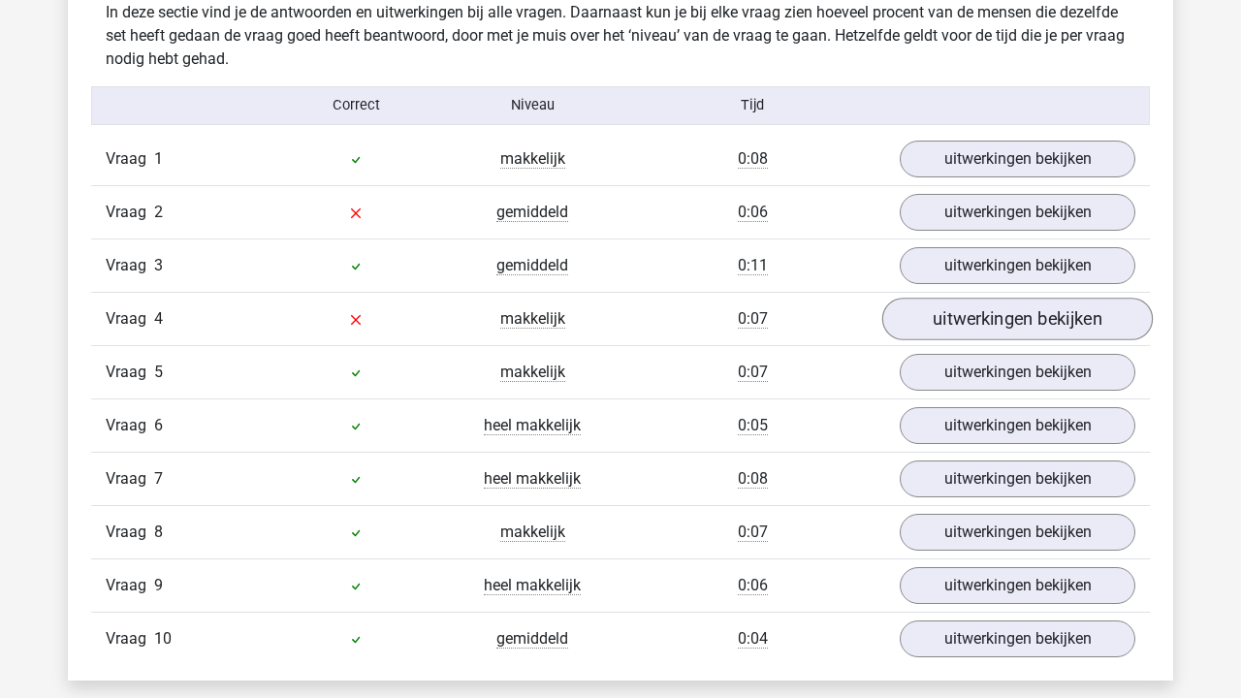
click at [1022, 331] on link "uitwerkingen bekijken" at bounding box center [1017, 319] width 270 height 43
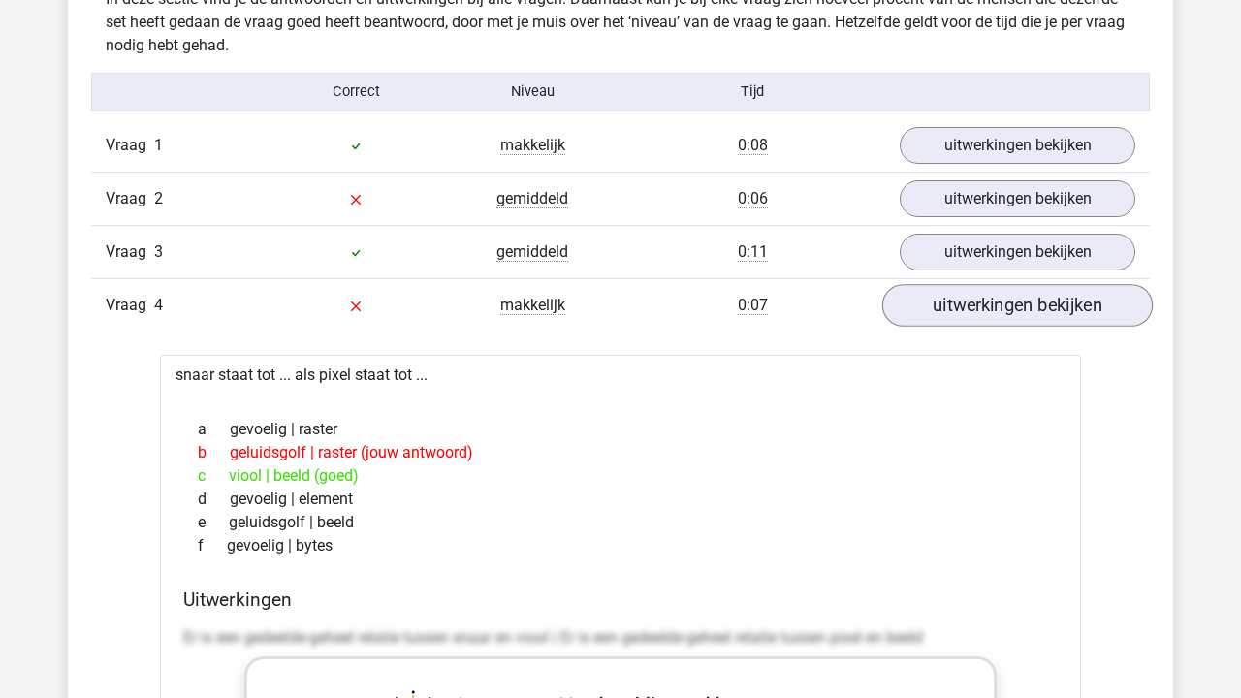
scroll to position [1556, 0]
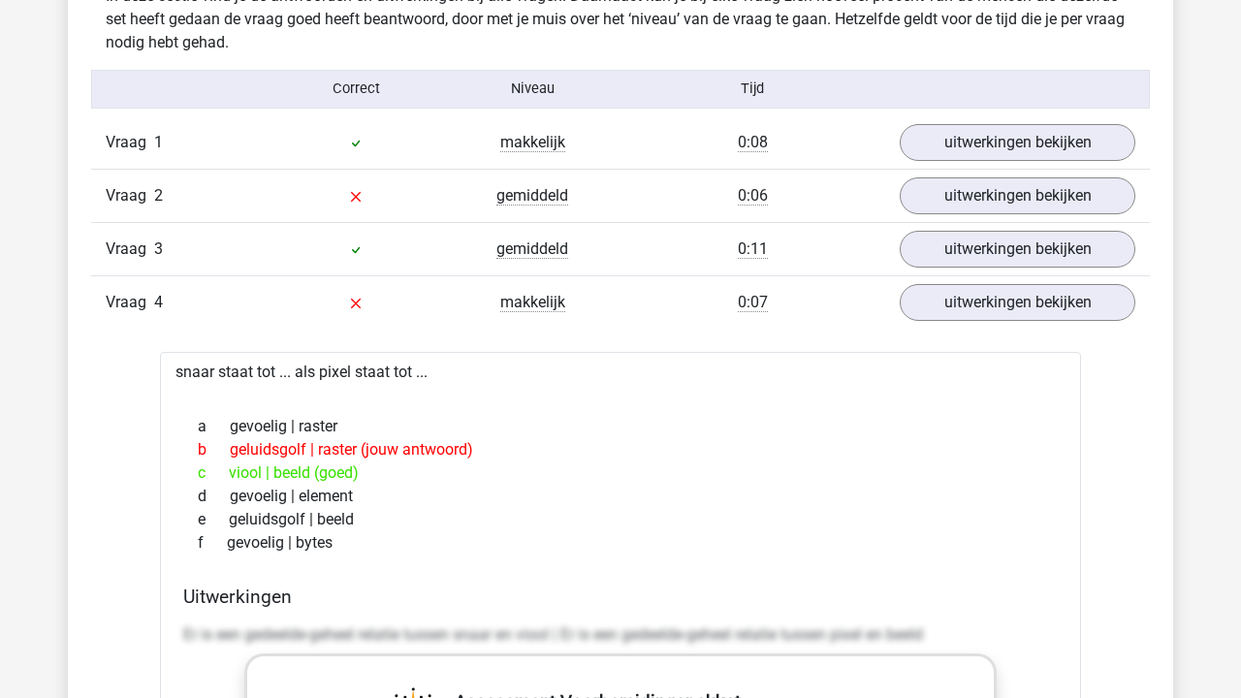
click at [262, 479] on div "c viool | beeld (goed)" at bounding box center [620, 472] width 874 height 23
click at [292, 457] on div "b geluidsgolf | raster (jouw antwoord)" at bounding box center [620, 449] width 874 height 23
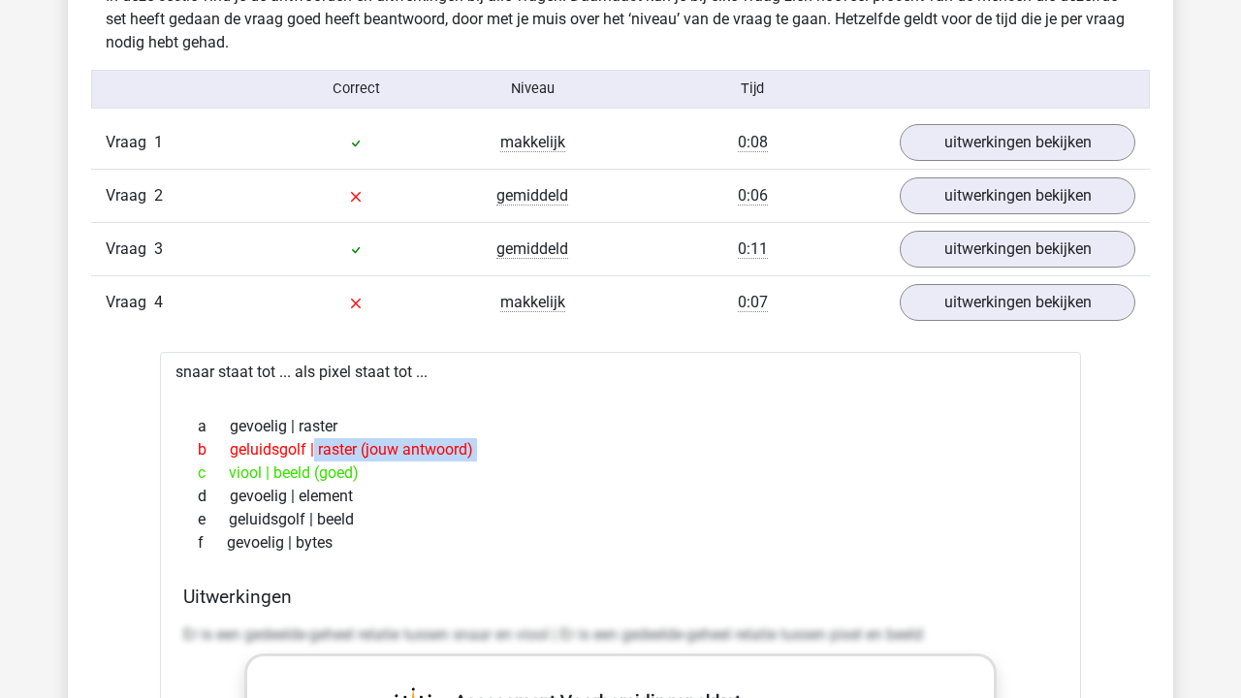
click at [292, 457] on div "b geluidsgolf | raster (jouw antwoord)" at bounding box center [620, 449] width 874 height 23
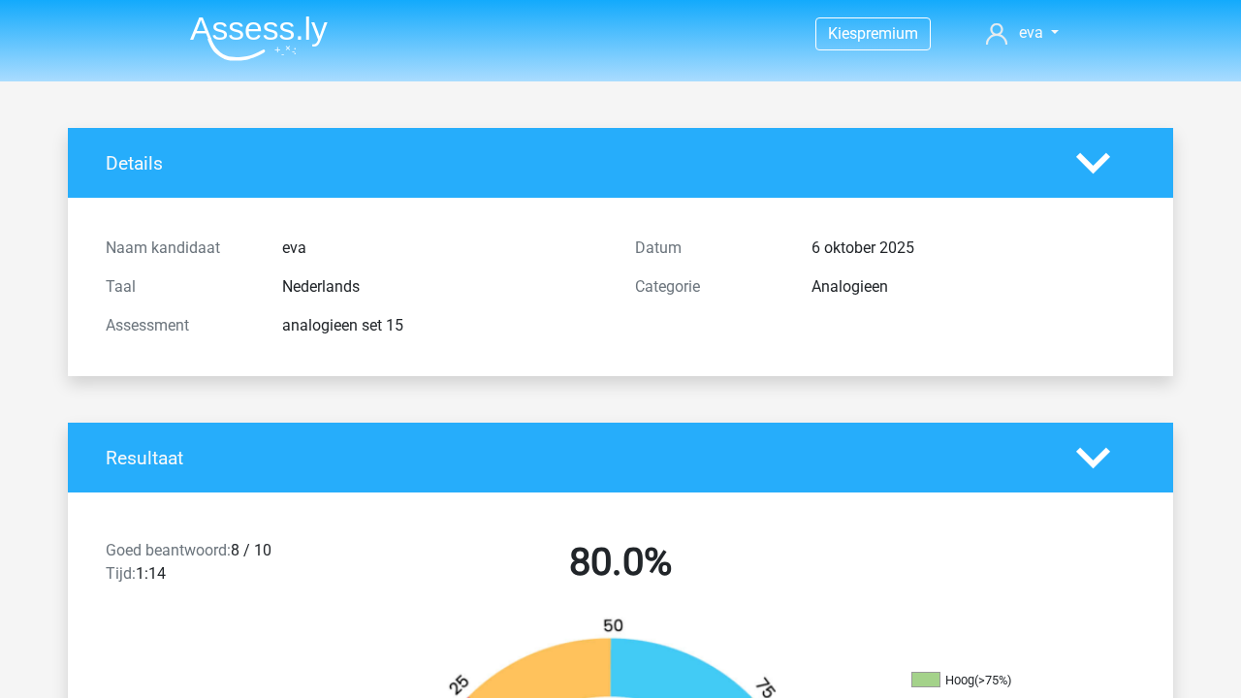
scroll to position [0, 0]
click at [120, 178] on div "Details" at bounding box center [620, 163] width 1105 height 70
click at [259, 27] on img at bounding box center [259, 39] width 138 height 46
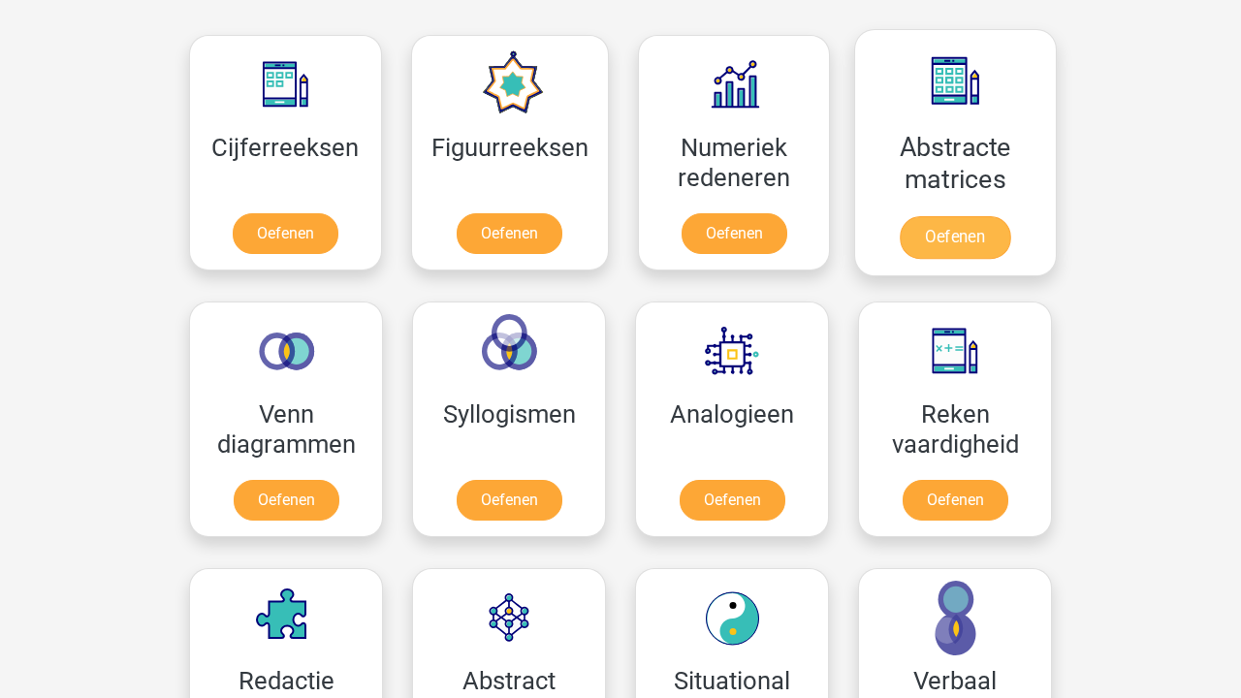
scroll to position [879, 0]
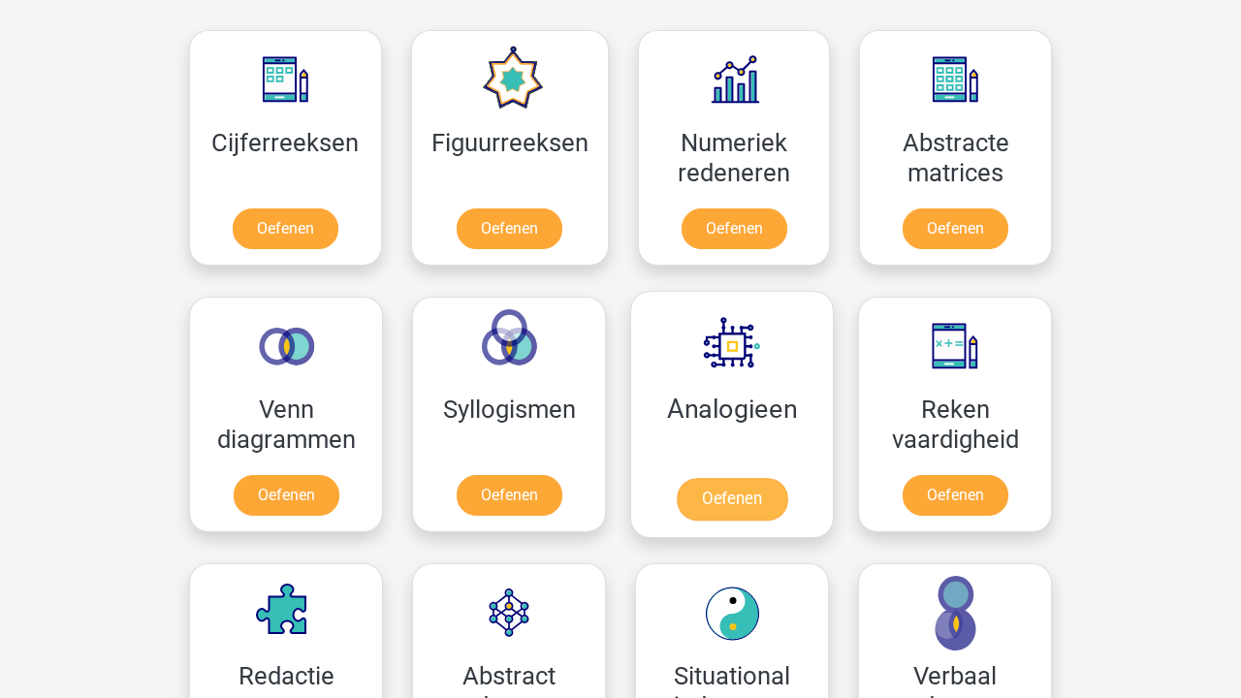
click at [720, 478] on link "Oefenen" at bounding box center [731, 499] width 110 height 43
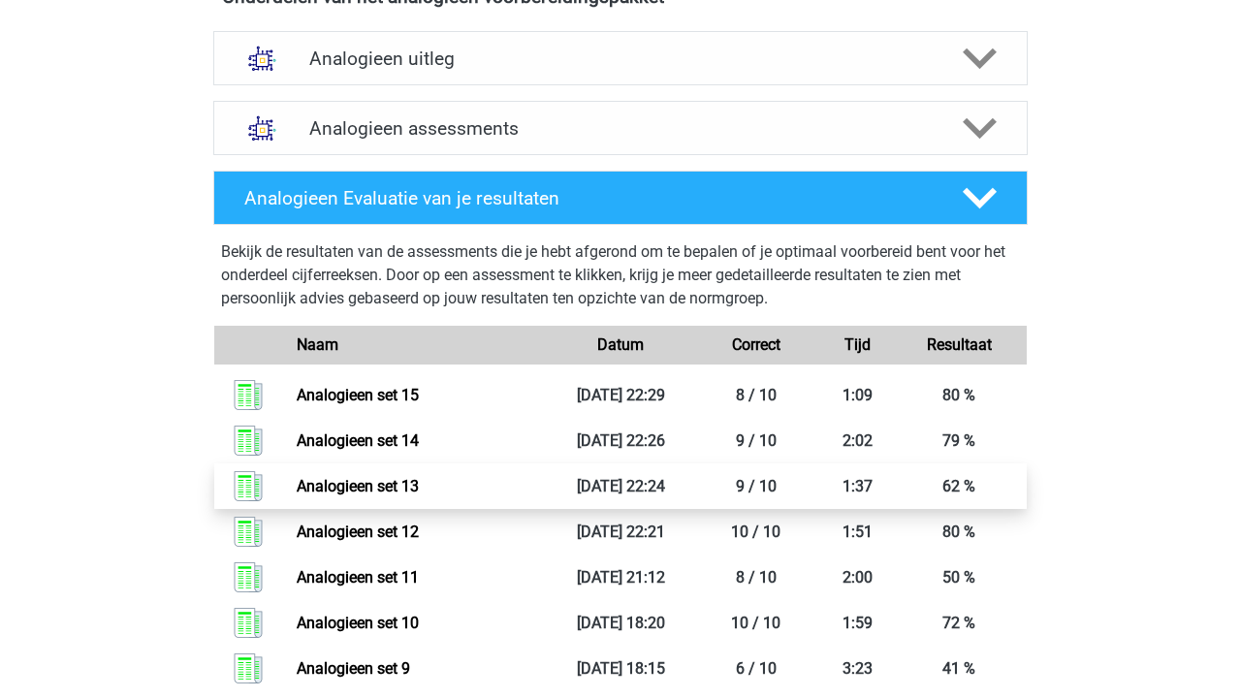
scroll to position [1103, 0]
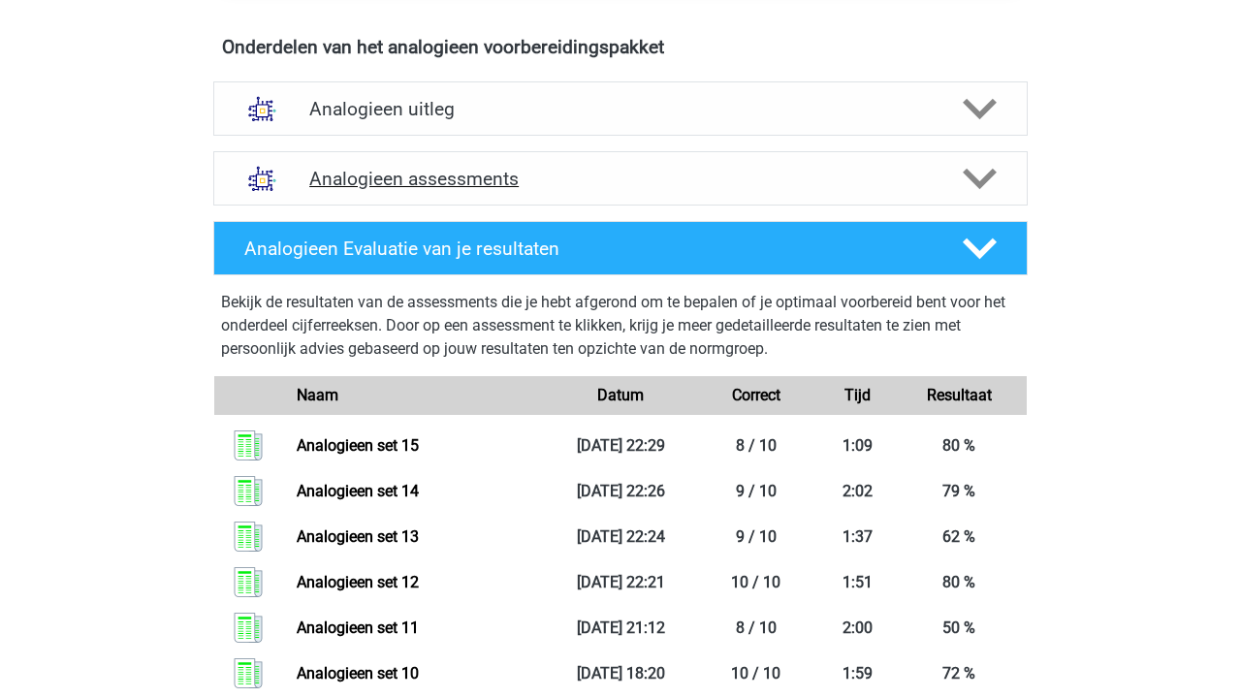
click at [600, 168] on h4 "Analogieen assessments" at bounding box center [620, 179] width 622 height 22
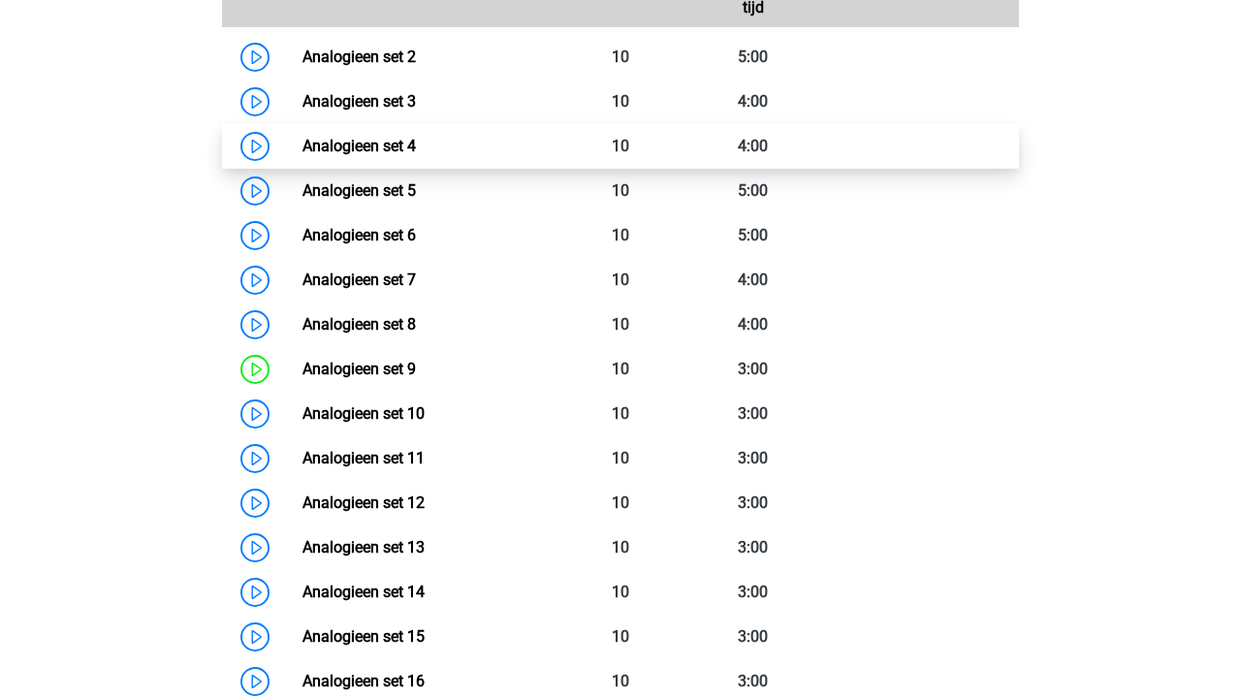
scroll to position [1587, 0]
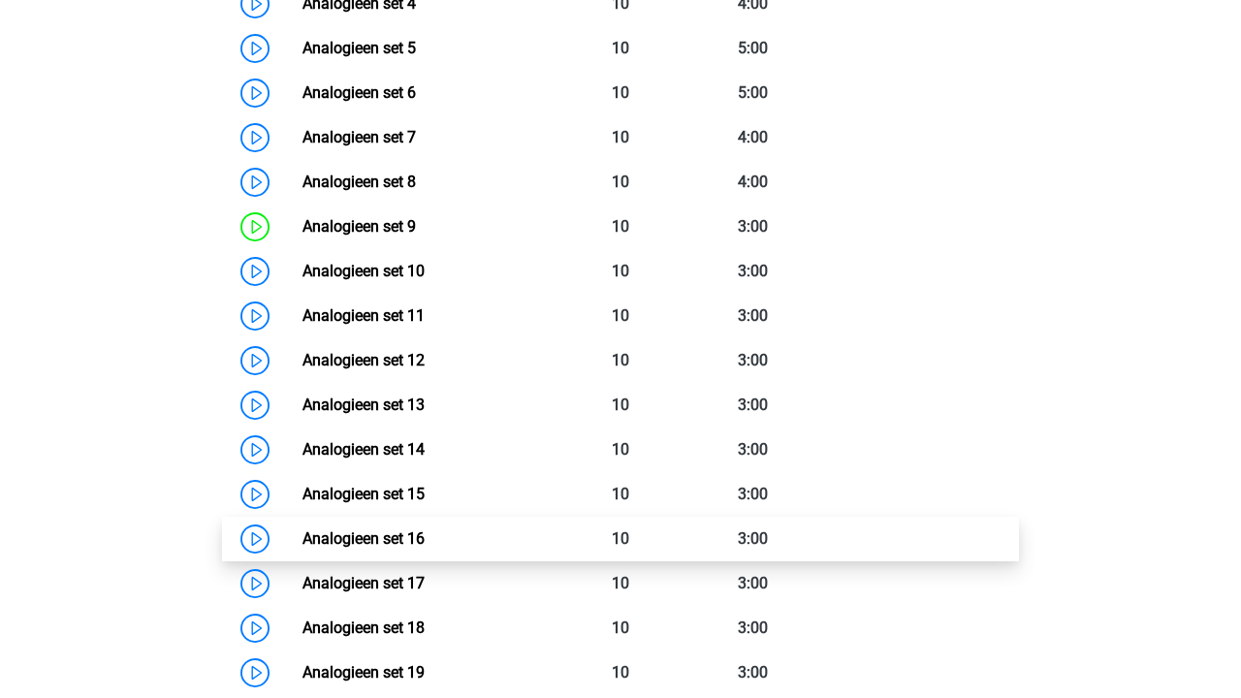
click at [425, 529] on link "Analogieen set 16" at bounding box center [363, 538] width 122 height 18
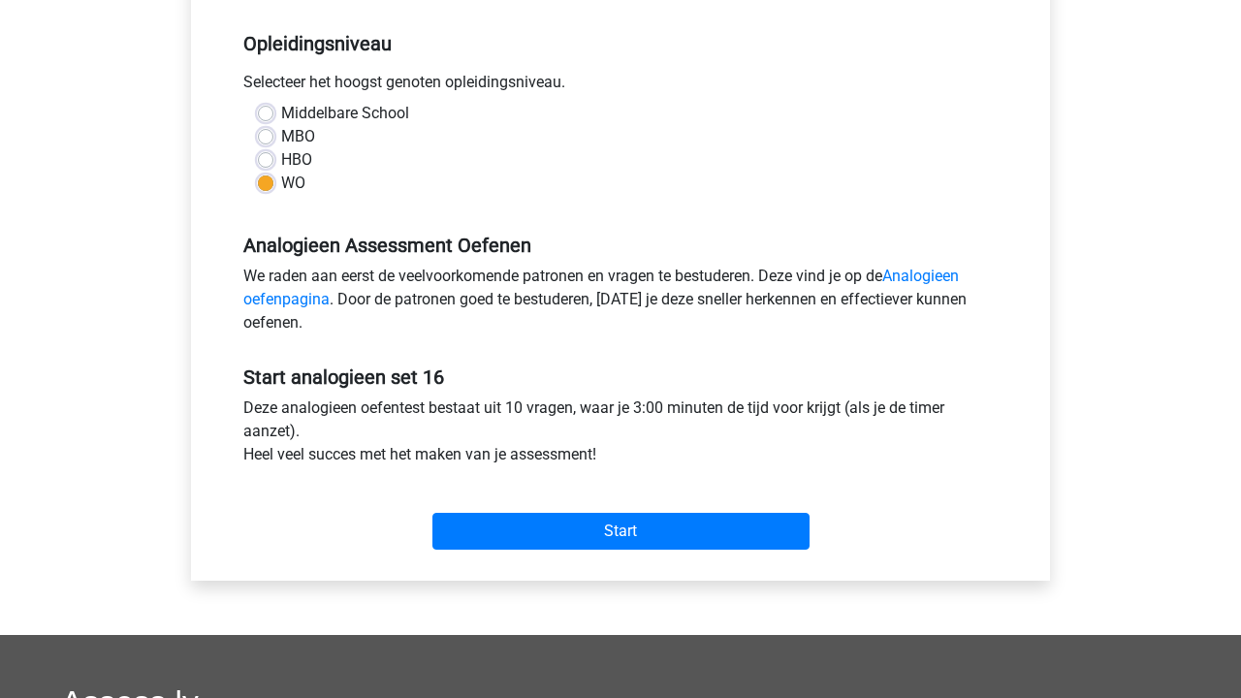
scroll to position [554, 0]
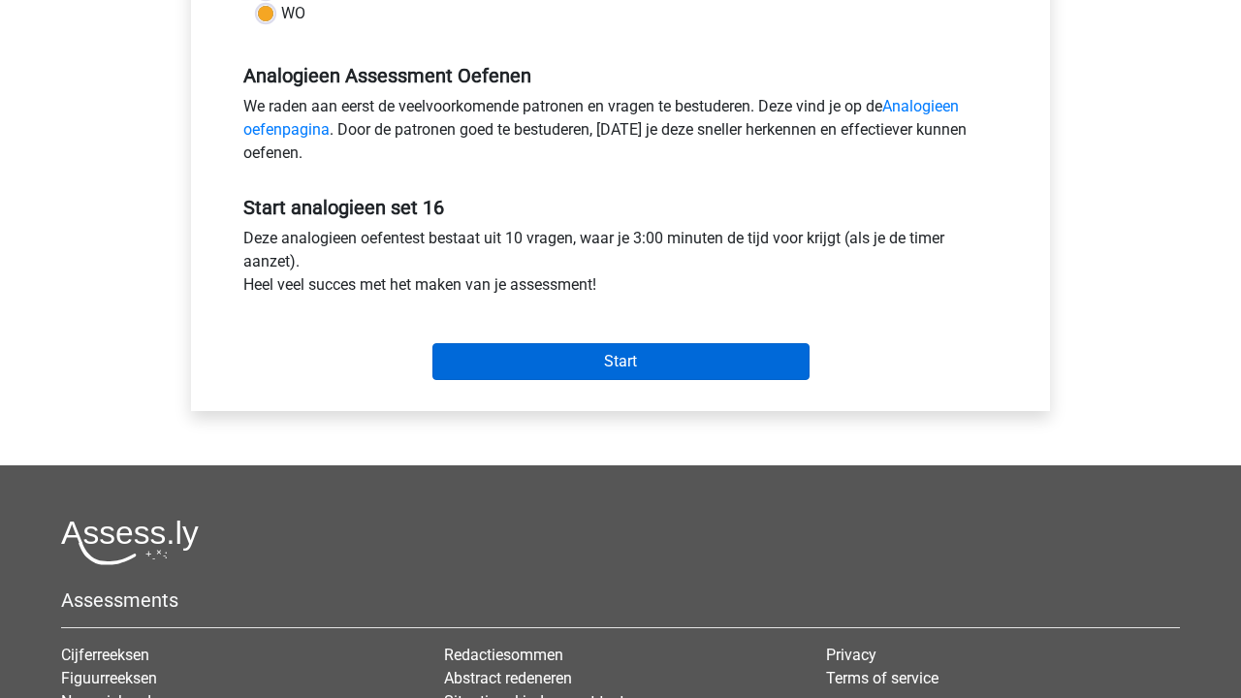
click at [668, 365] on input "Start" at bounding box center [620, 361] width 377 height 37
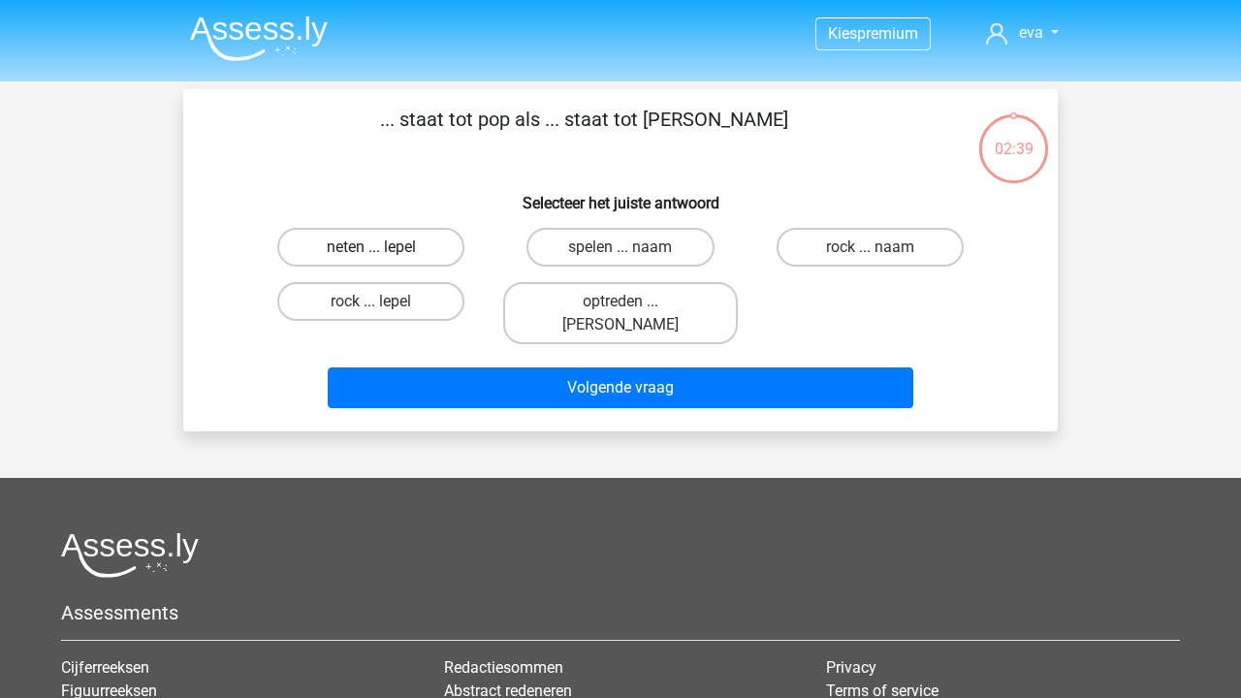
click at [410, 234] on label "neten ... lepel" at bounding box center [370, 247] width 187 height 39
click at [384, 247] on input "neten ... lepel" at bounding box center [377, 253] width 13 height 13
radio input "true"
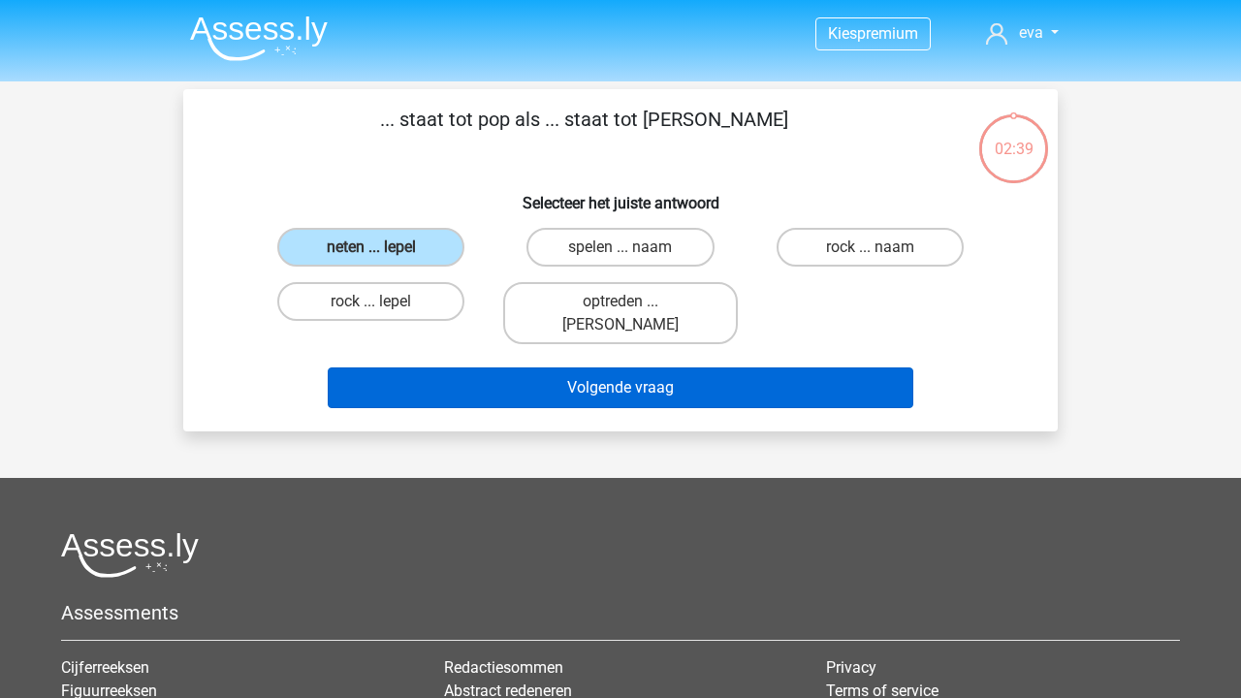
click at [489, 374] on button "Volgende vraag" at bounding box center [621, 387] width 586 height 41
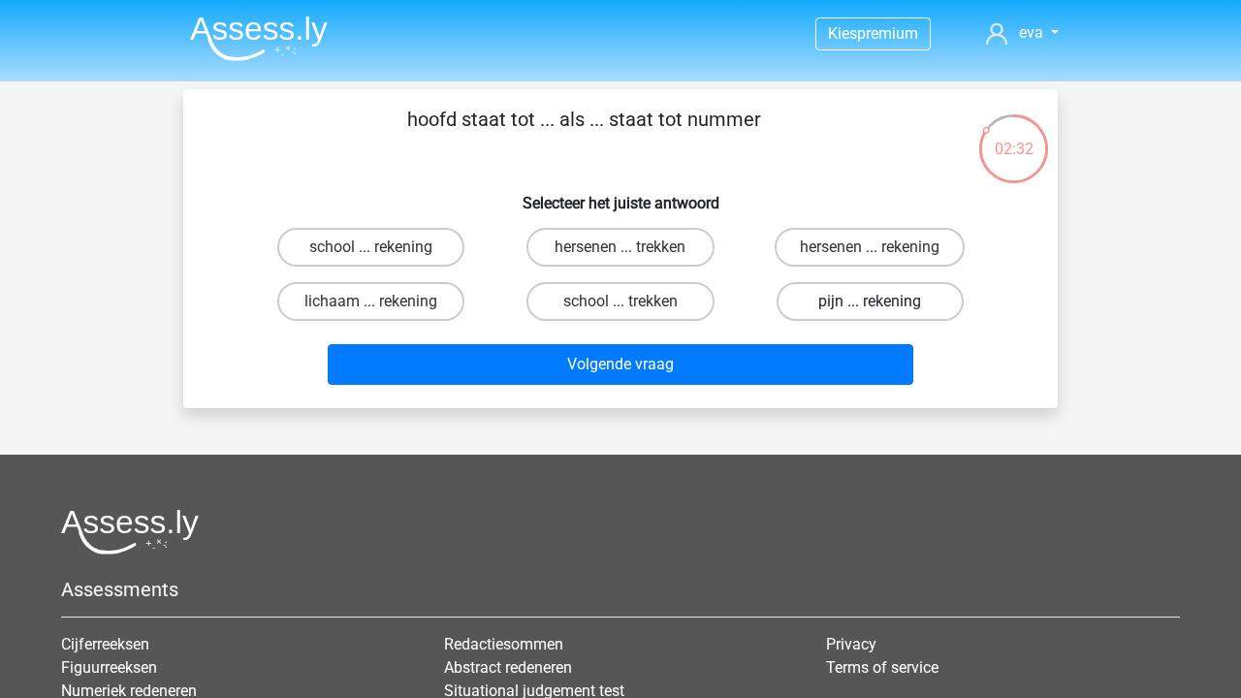
click at [900, 308] on label "pijn ... rekening" at bounding box center [869, 301] width 187 height 39
click at [882, 308] on input "pijn ... rekening" at bounding box center [875, 307] width 13 height 13
radio input "true"
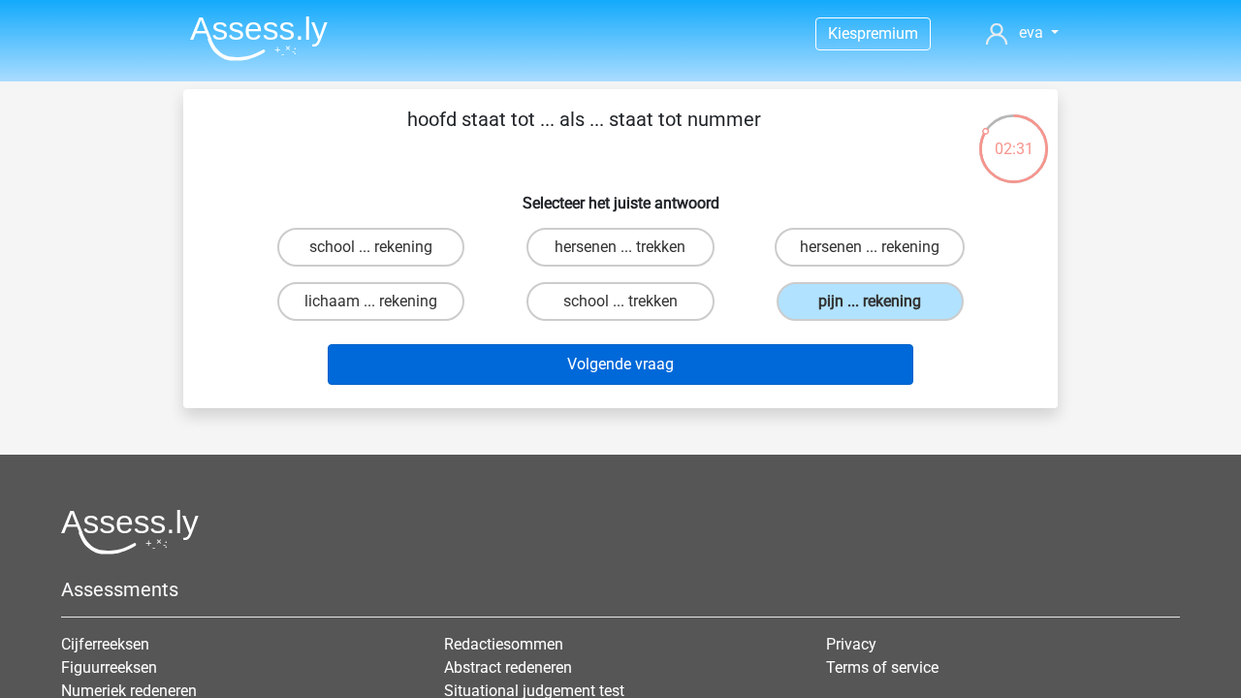
click at [844, 372] on button "Volgende vraag" at bounding box center [621, 364] width 586 height 41
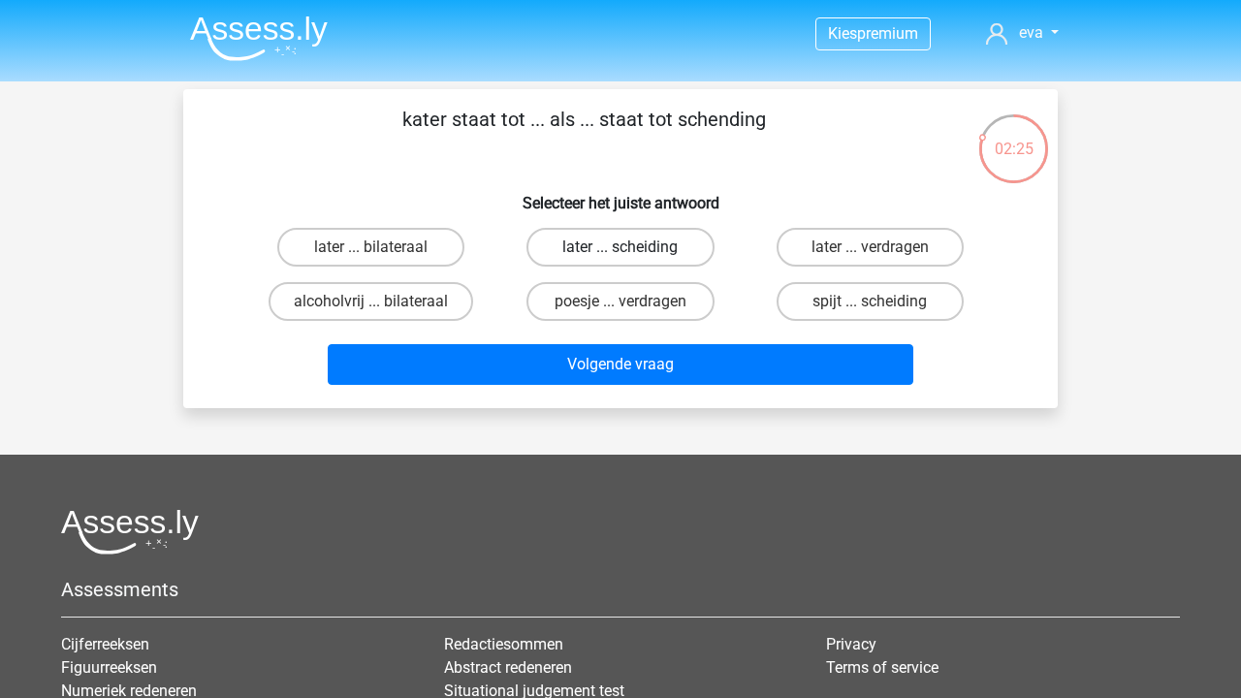
click at [646, 247] on label "later ... scheiding" at bounding box center [619, 247] width 187 height 39
click at [633, 247] on input "later ... scheiding" at bounding box center [626, 253] width 13 height 13
radio input "true"
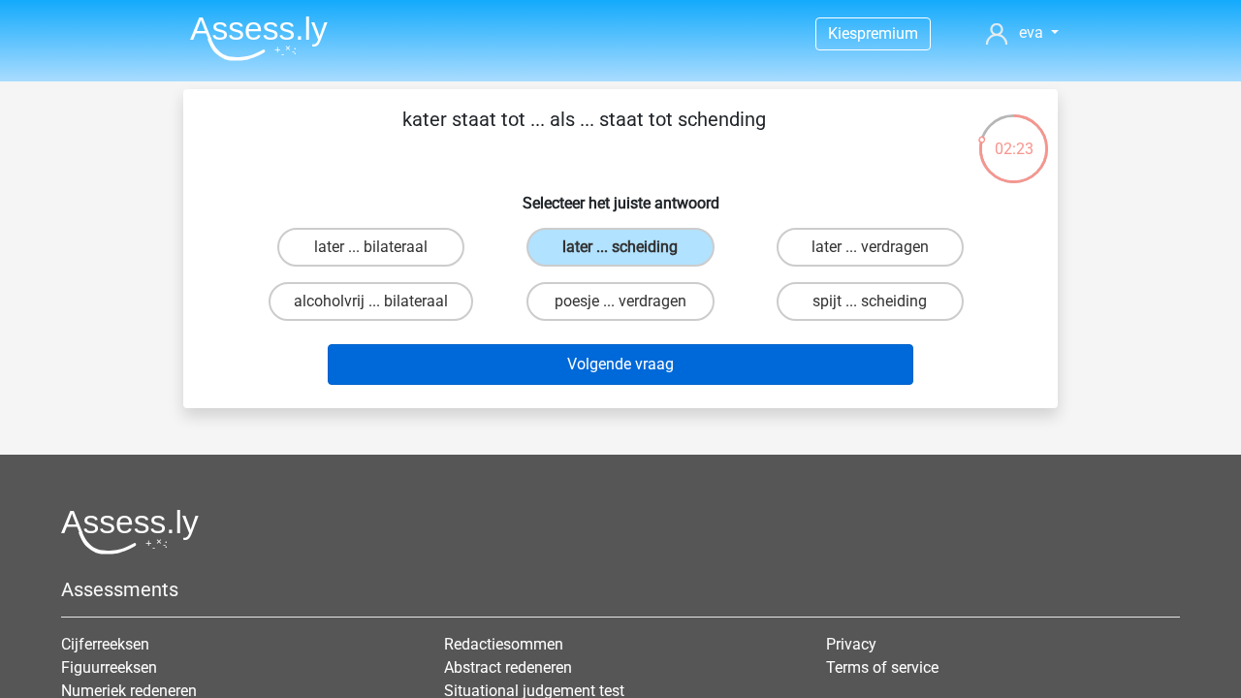
click at [645, 374] on button "Volgende vraag" at bounding box center [621, 364] width 586 height 41
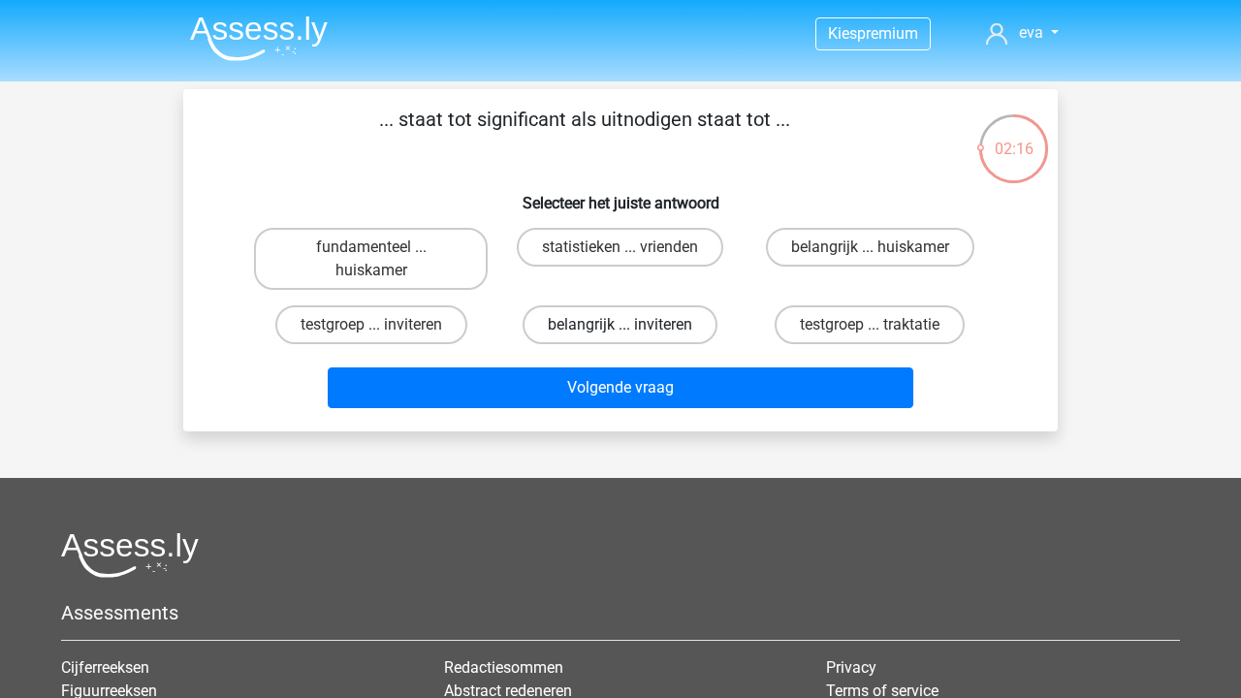
click at [703, 342] on label "belangrijk ... inviteren" at bounding box center [619, 324] width 195 height 39
click at [633, 337] on input "belangrijk ... inviteren" at bounding box center [626, 331] width 13 height 13
radio input "true"
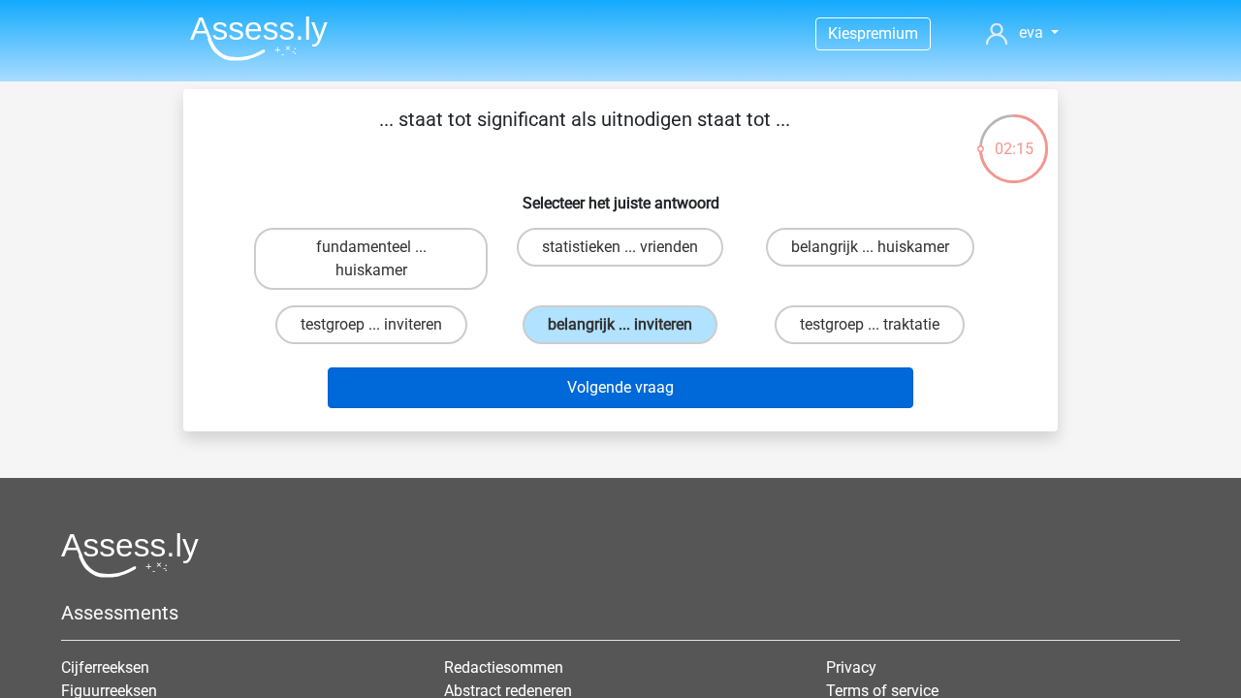
click at [703, 377] on button "Volgende vraag" at bounding box center [621, 387] width 586 height 41
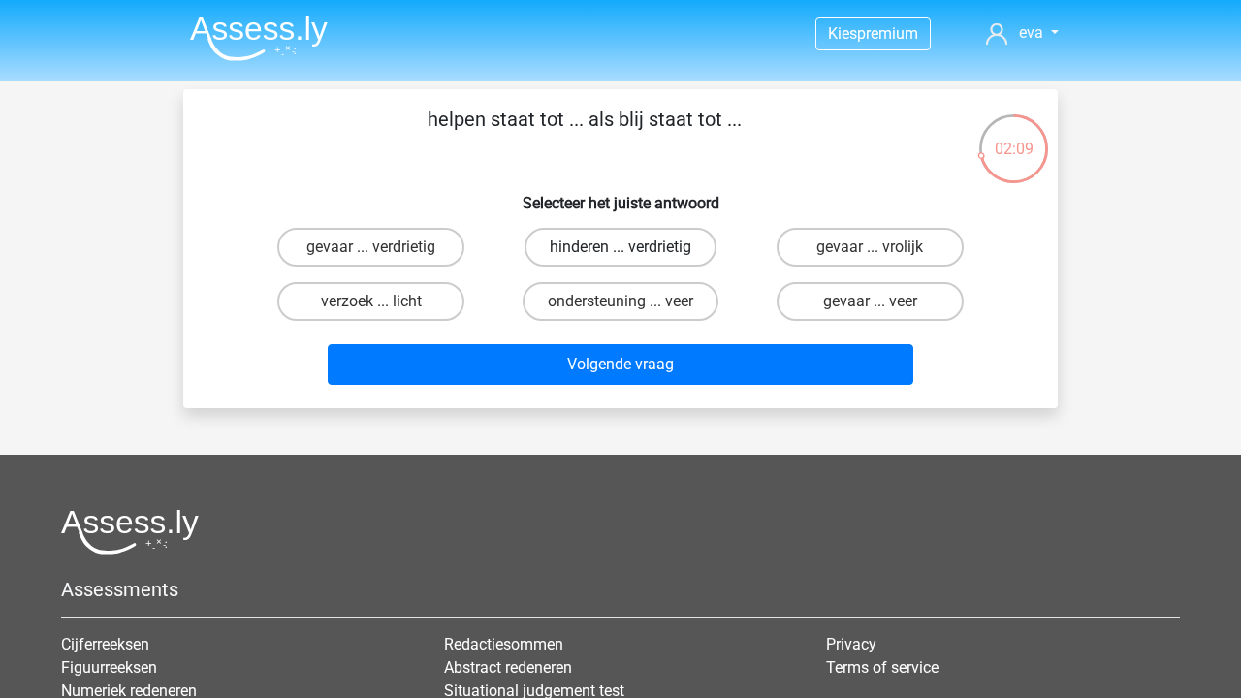
click at [648, 252] on label "hinderen ... verdrietig" at bounding box center [620, 247] width 192 height 39
click at [633, 252] on input "hinderen ... verdrietig" at bounding box center [626, 253] width 13 height 13
radio input "true"
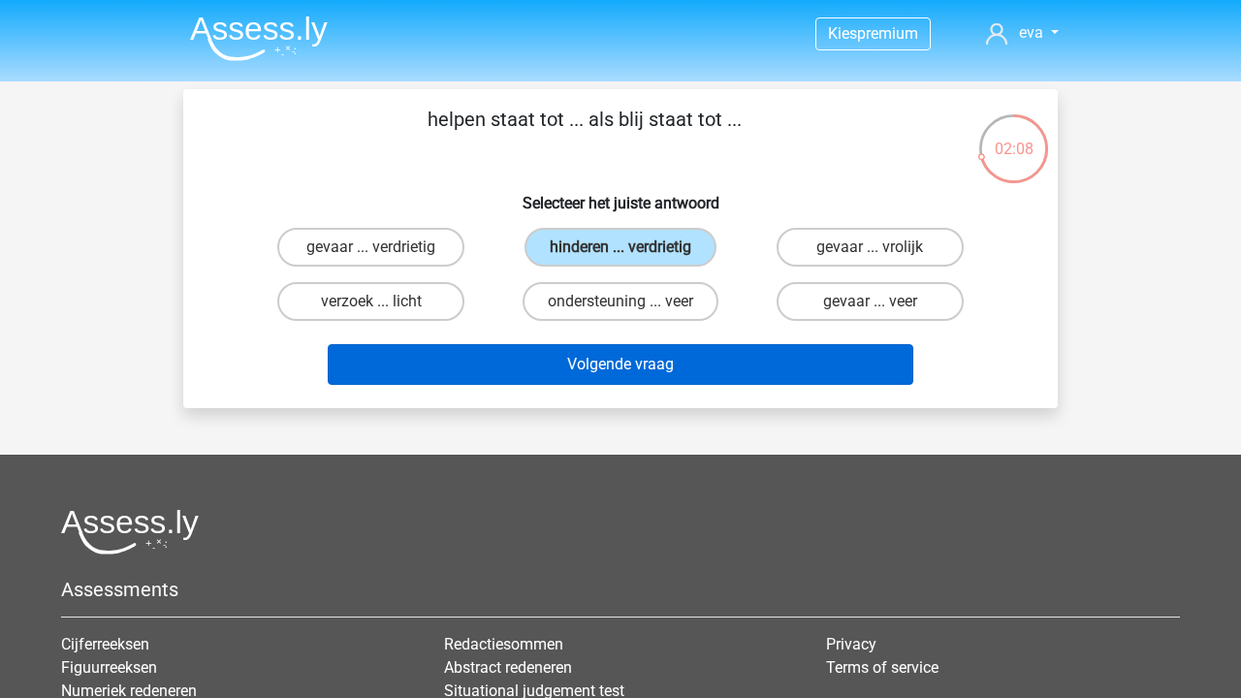
click at [647, 368] on button "Volgende vraag" at bounding box center [621, 364] width 586 height 41
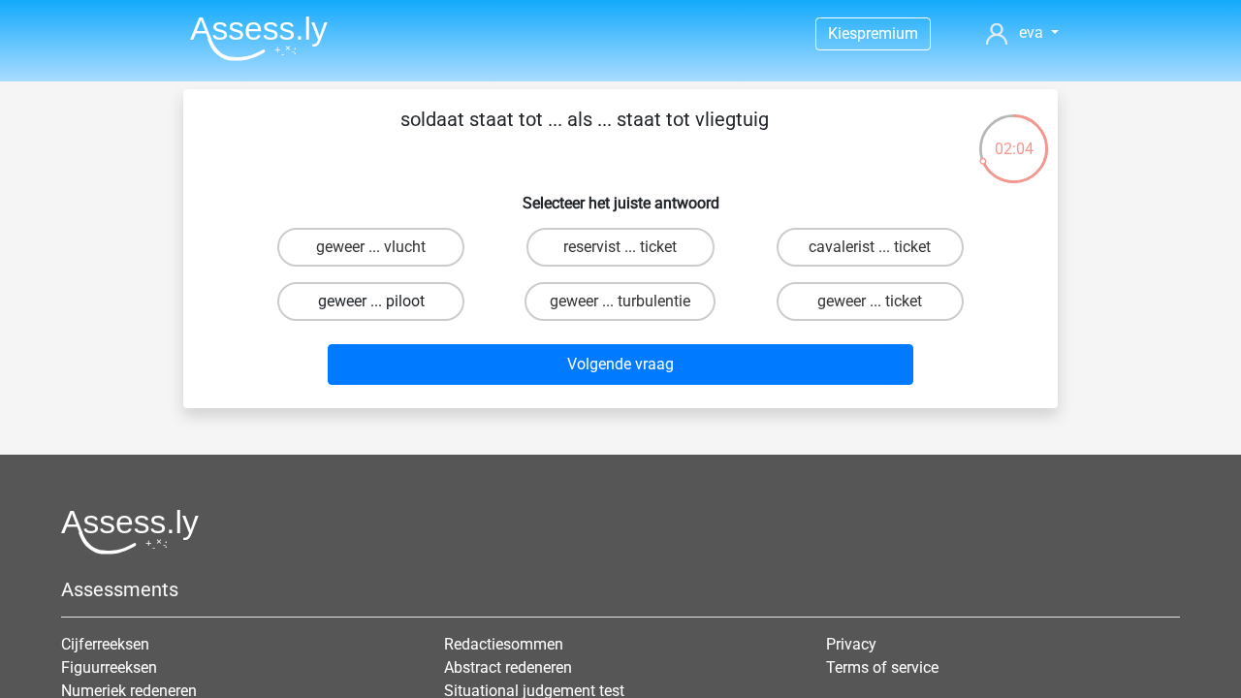
click at [435, 307] on label "geweer ... piloot" at bounding box center [370, 301] width 187 height 39
click at [384, 307] on input "geweer ... piloot" at bounding box center [377, 307] width 13 height 13
radio input "true"
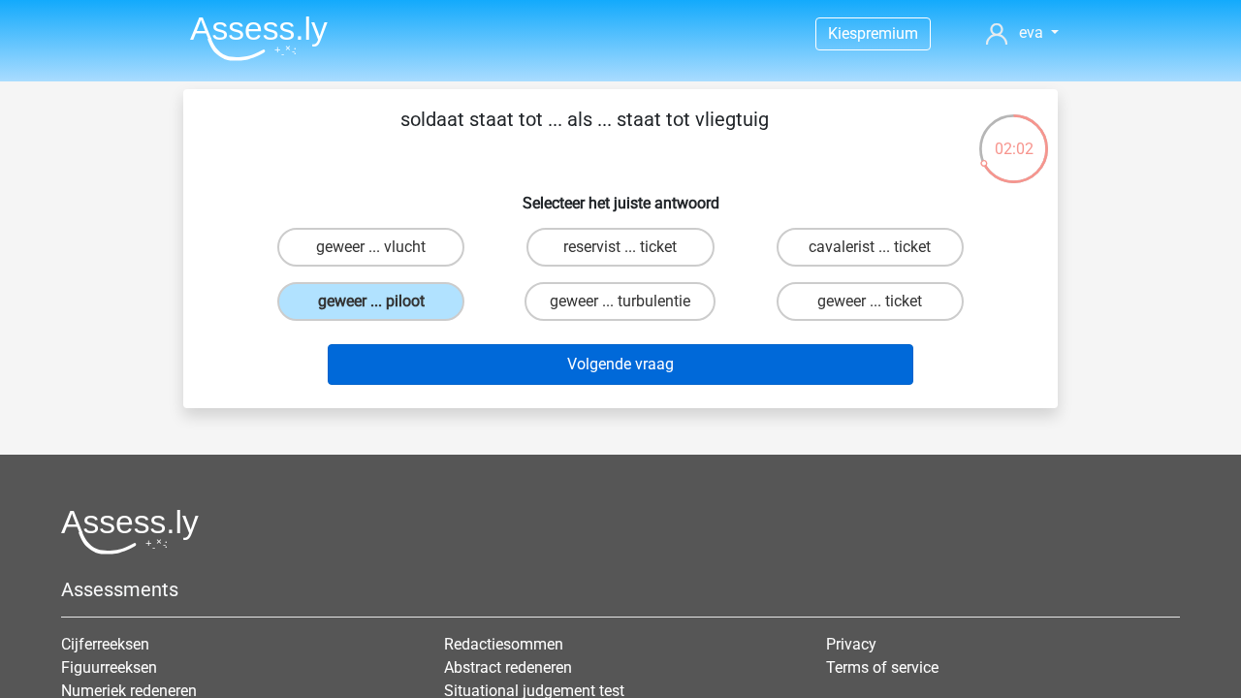
click at [636, 370] on button "Volgende vraag" at bounding box center [621, 364] width 586 height 41
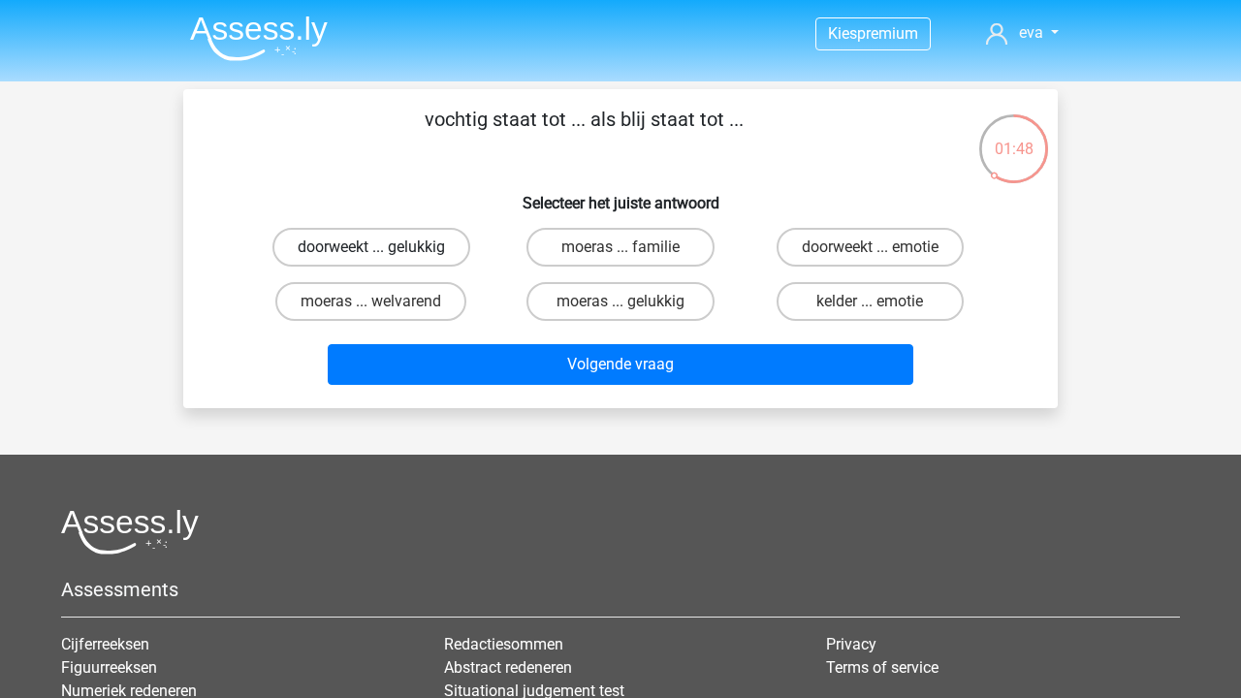
click at [416, 236] on label "doorweekt ... gelukkig" at bounding box center [371, 247] width 198 height 39
click at [384, 247] on input "doorweekt ... gelukkig" at bounding box center [377, 253] width 13 height 13
radio input "true"
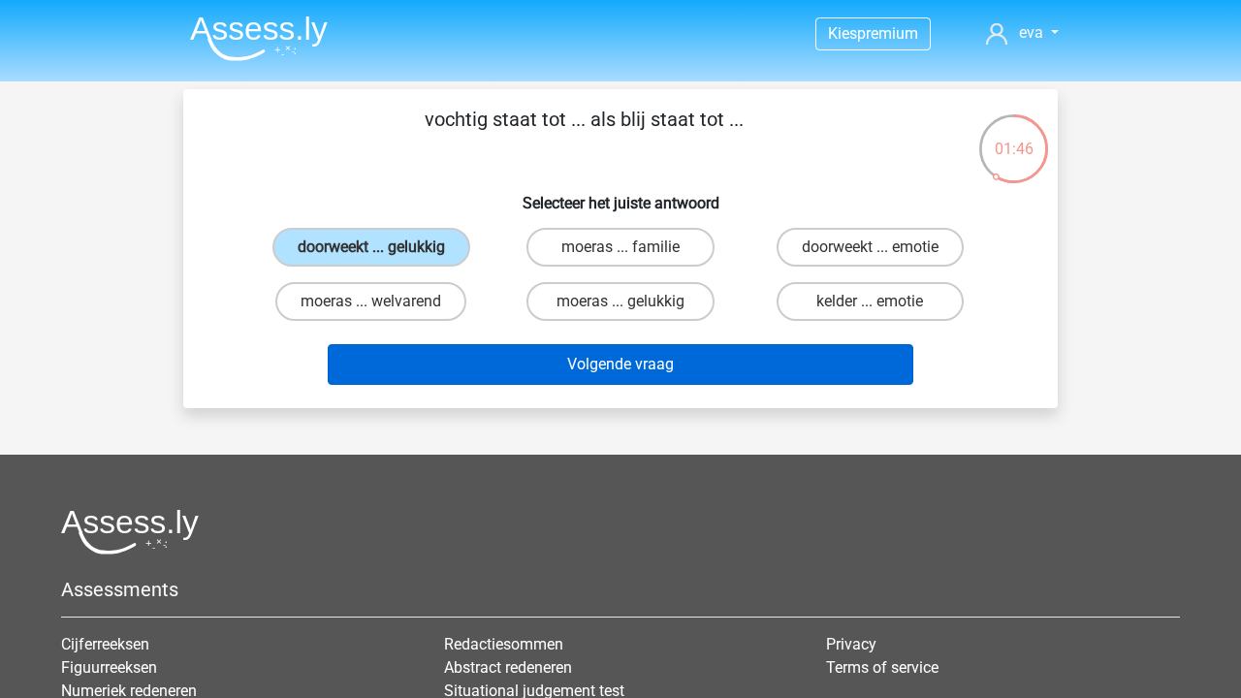
click at [605, 363] on button "Volgende vraag" at bounding box center [621, 364] width 586 height 41
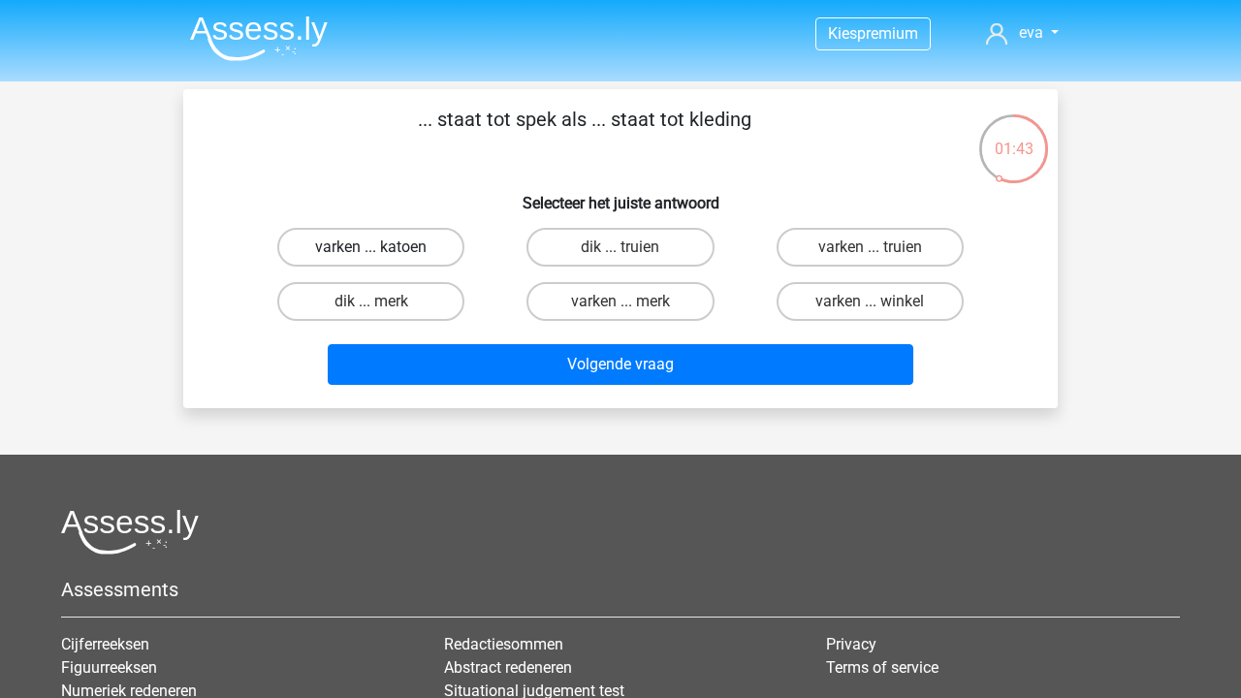
click at [422, 244] on label "varken ... katoen" at bounding box center [370, 247] width 187 height 39
click at [384, 247] on input "varken ... katoen" at bounding box center [377, 253] width 13 height 13
radio input "true"
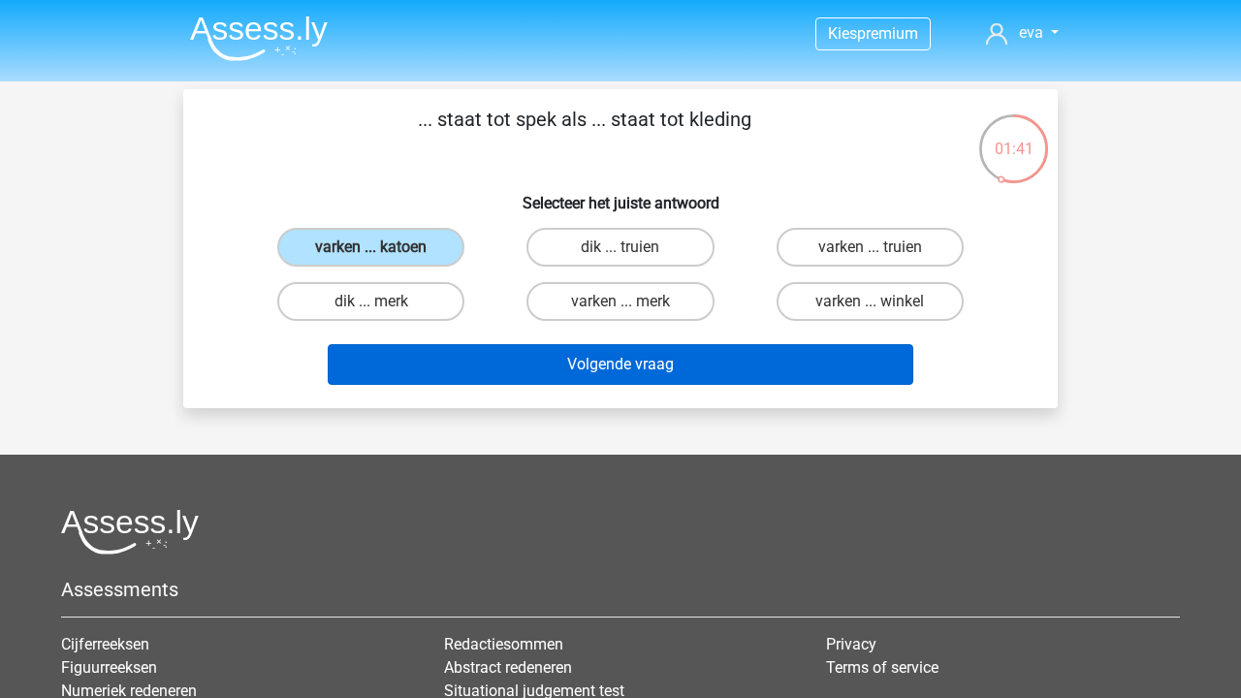
click at [554, 355] on button "Volgende vraag" at bounding box center [621, 364] width 586 height 41
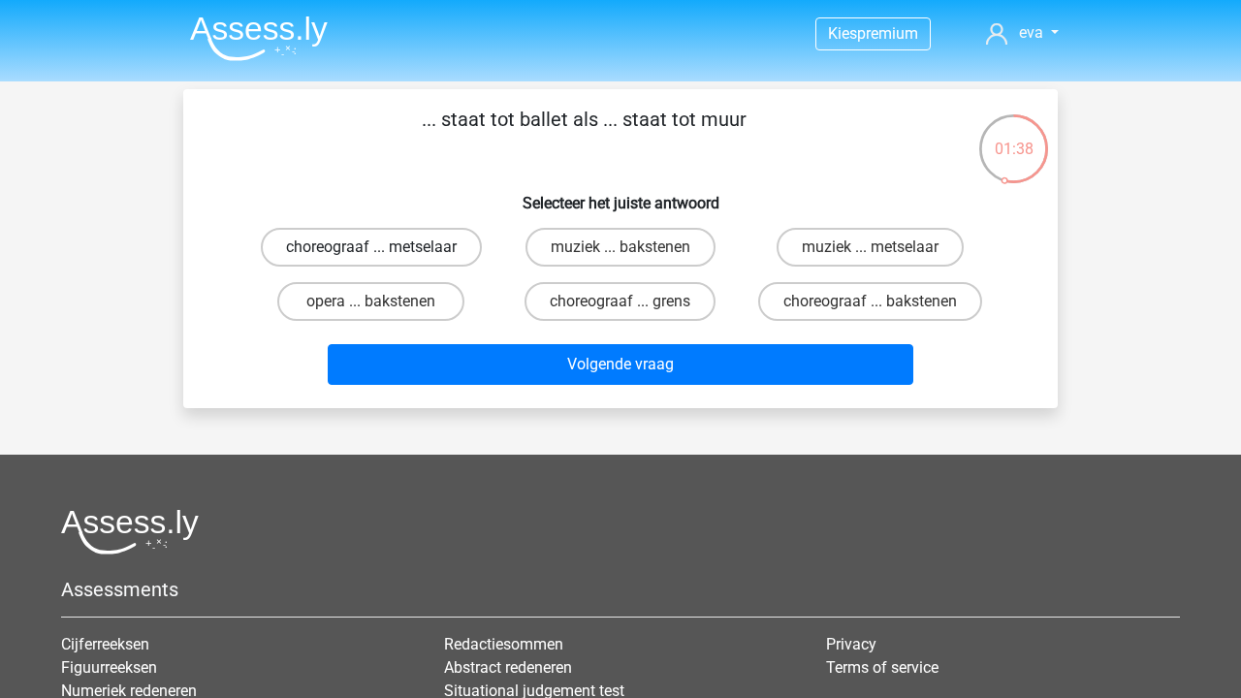
click at [404, 255] on label "choreograaf ... metselaar" at bounding box center [371, 247] width 221 height 39
click at [384, 255] on input "choreograaf ... metselaar" at bounding box center [377, 253] width 13 height 13
radio input "true"
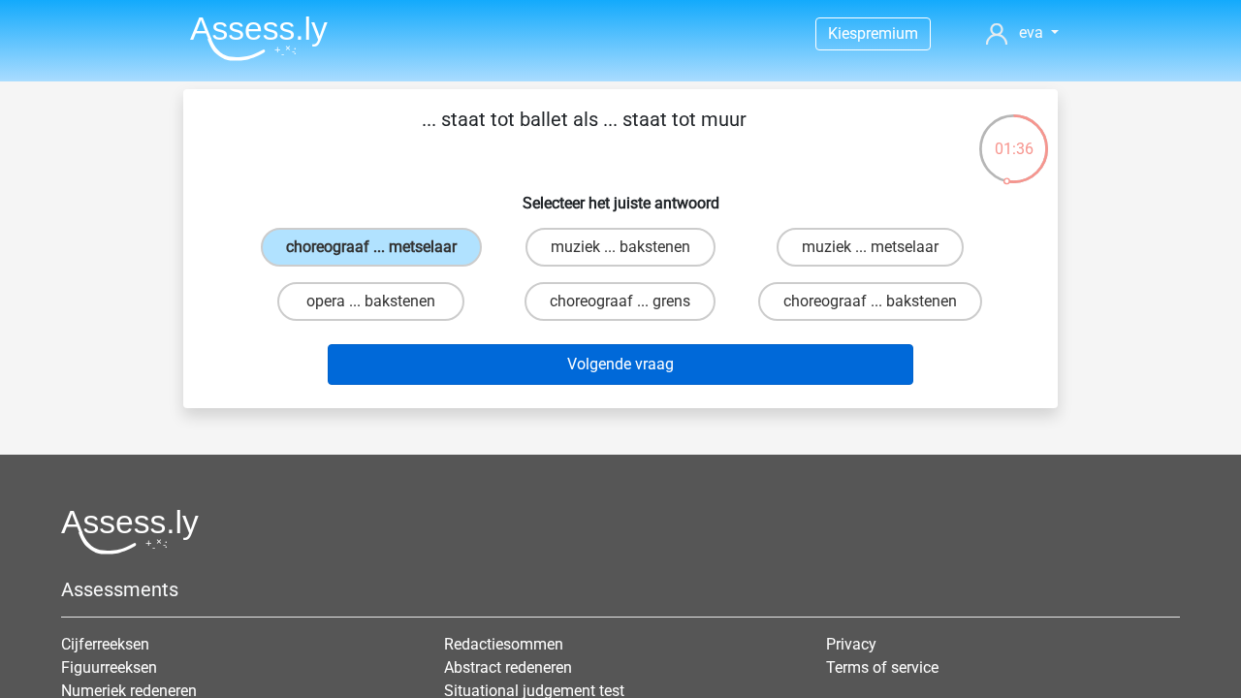
click at [594, 383] on button "Volgende vraag" at bounding box center [621, 364] width 586 height 41
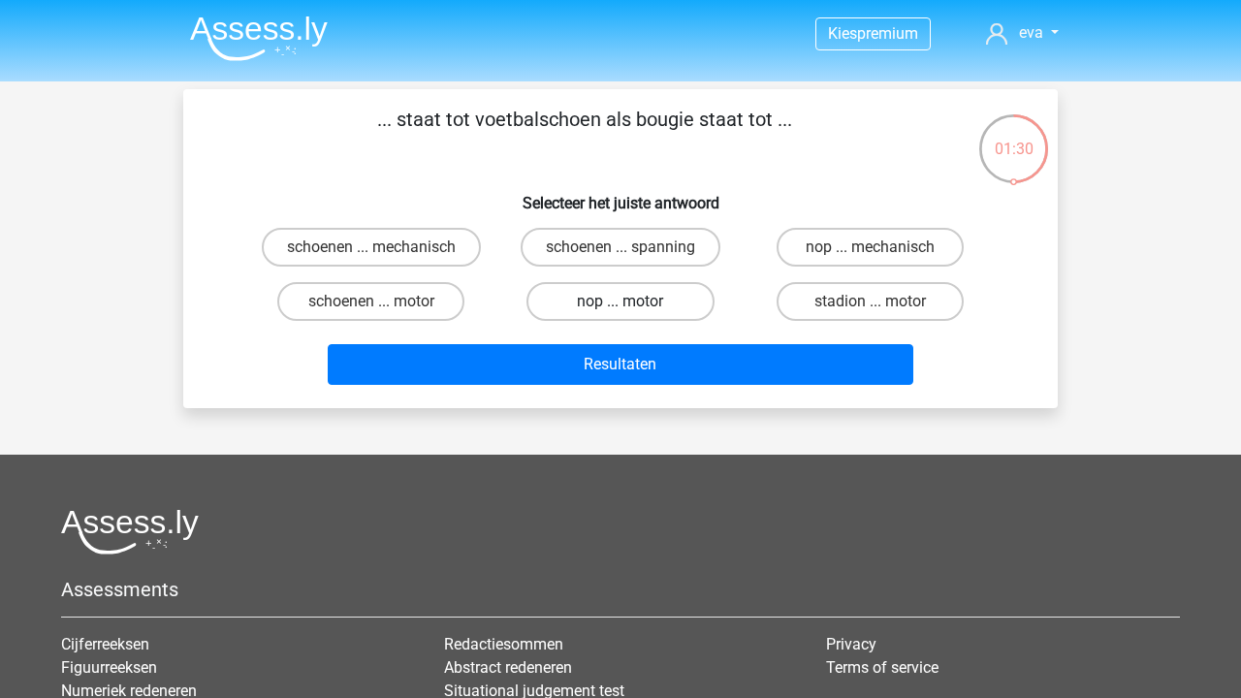
click at [641, 309] on label "nop ... motor" at bounding box center [619, 301] width 187 height 39
click at [633, 309] on input "nop ... motor" at bounding box center [626, 307] width 13 height 13
radio input "true"
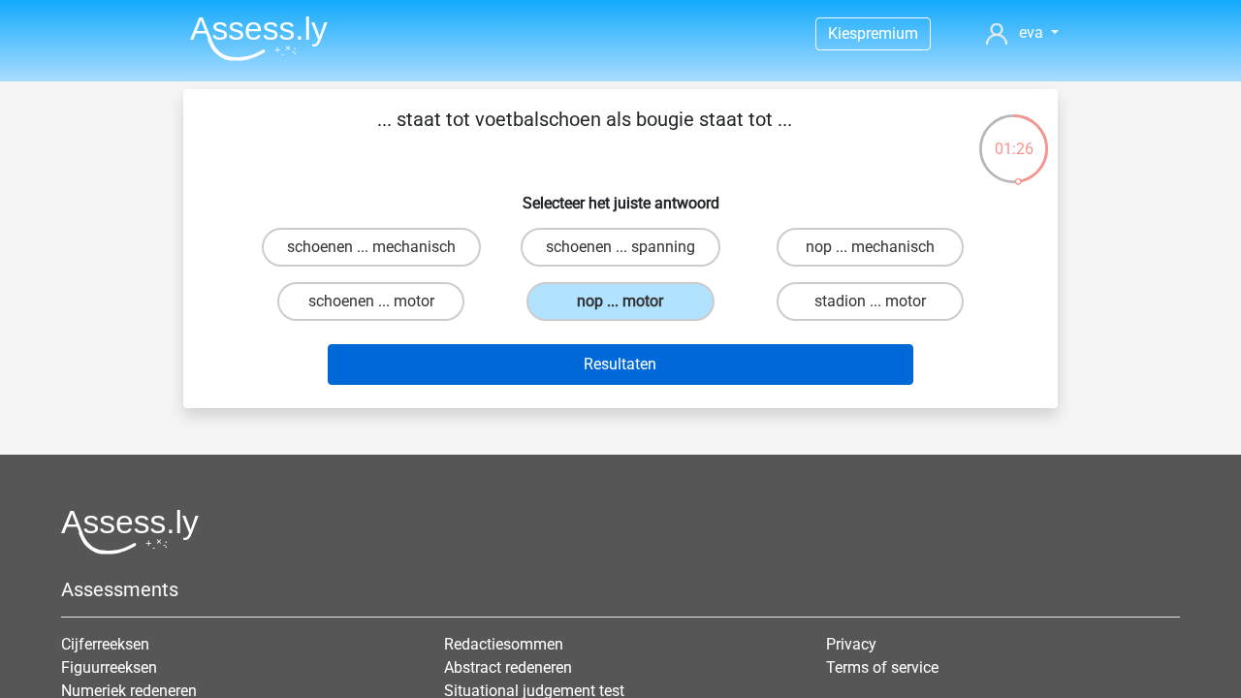
click at [870, 374] on button "Resultaten" at bounding box center [621, 364] width 586 height 41
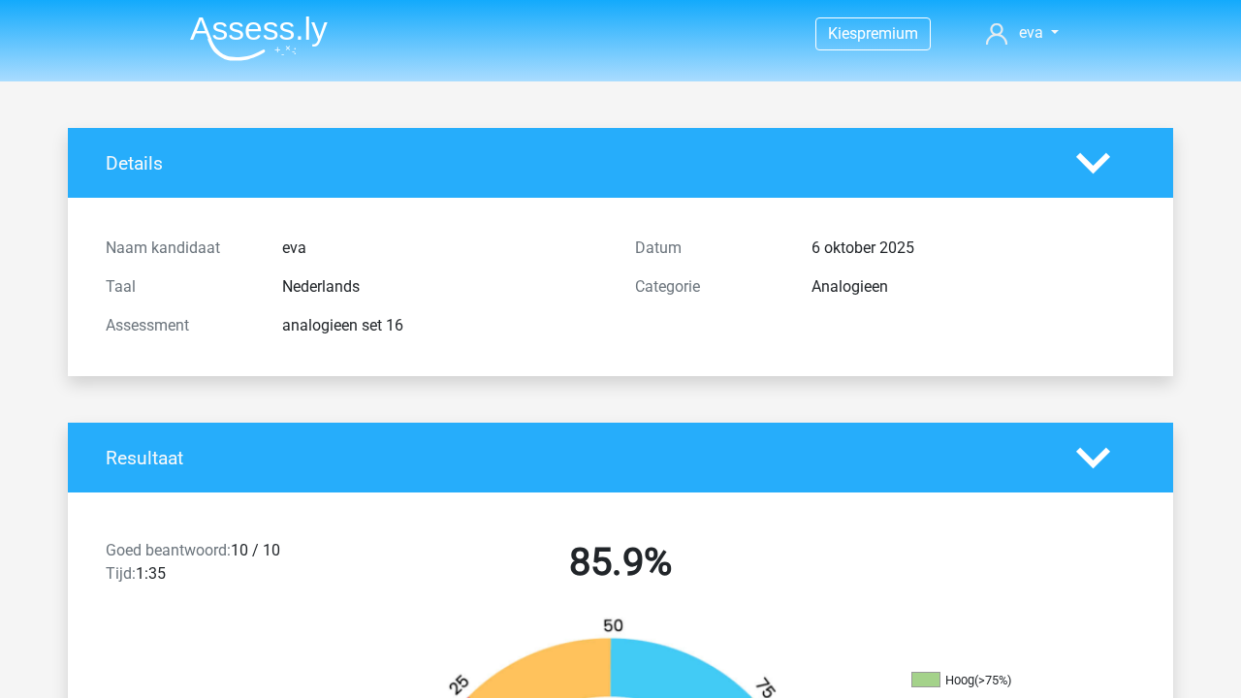
click at [308, 28] on img at bounding box center [259, 39] width 138 height 46
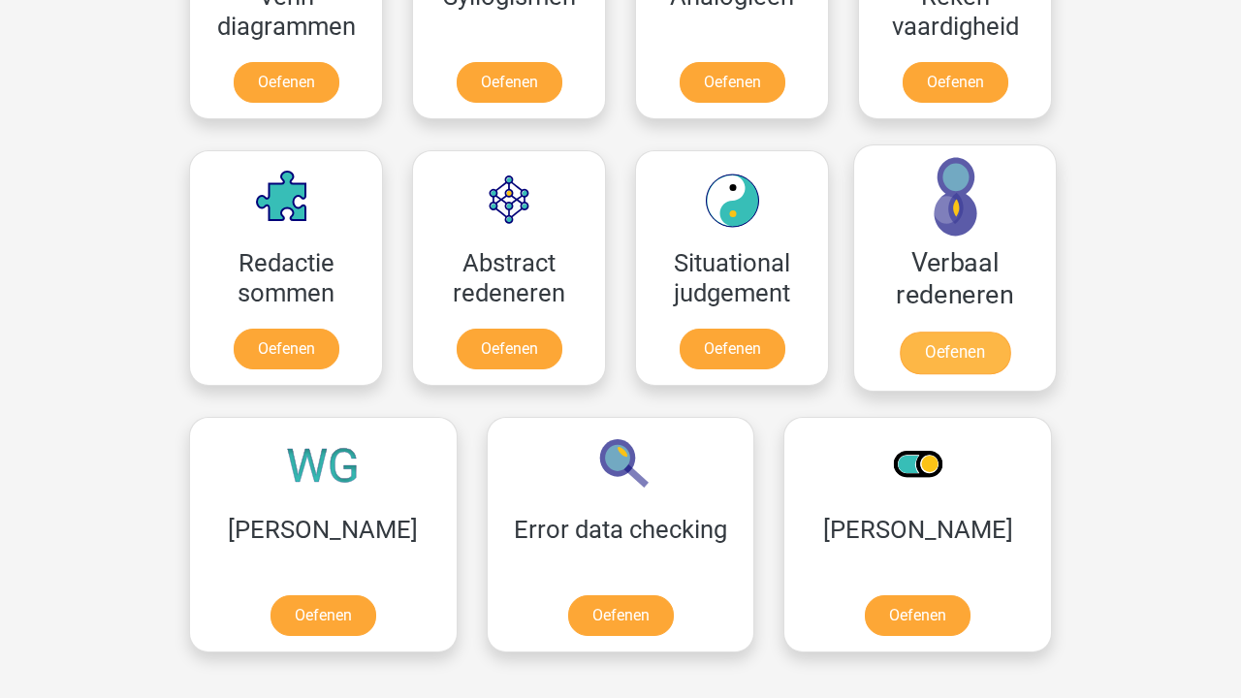
scroll to position [1305, 0]
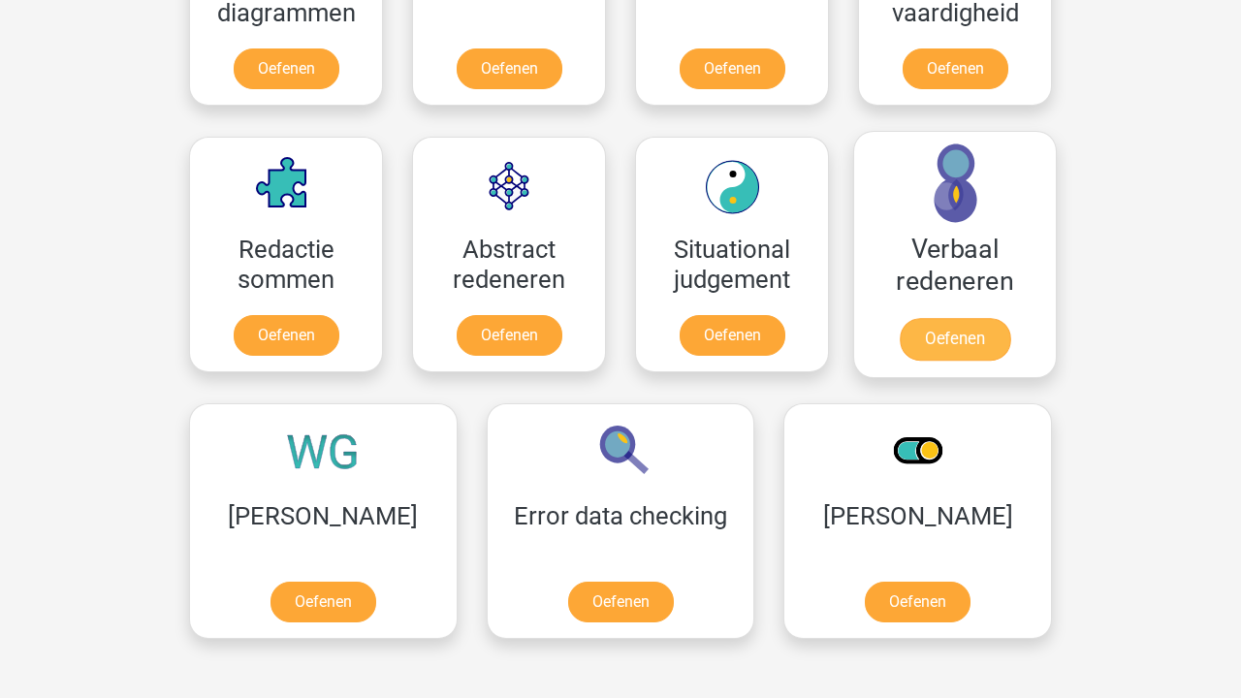
click at [966, 318] on link "Oefenen" at bounding box center [954, 339] width 110 height 43
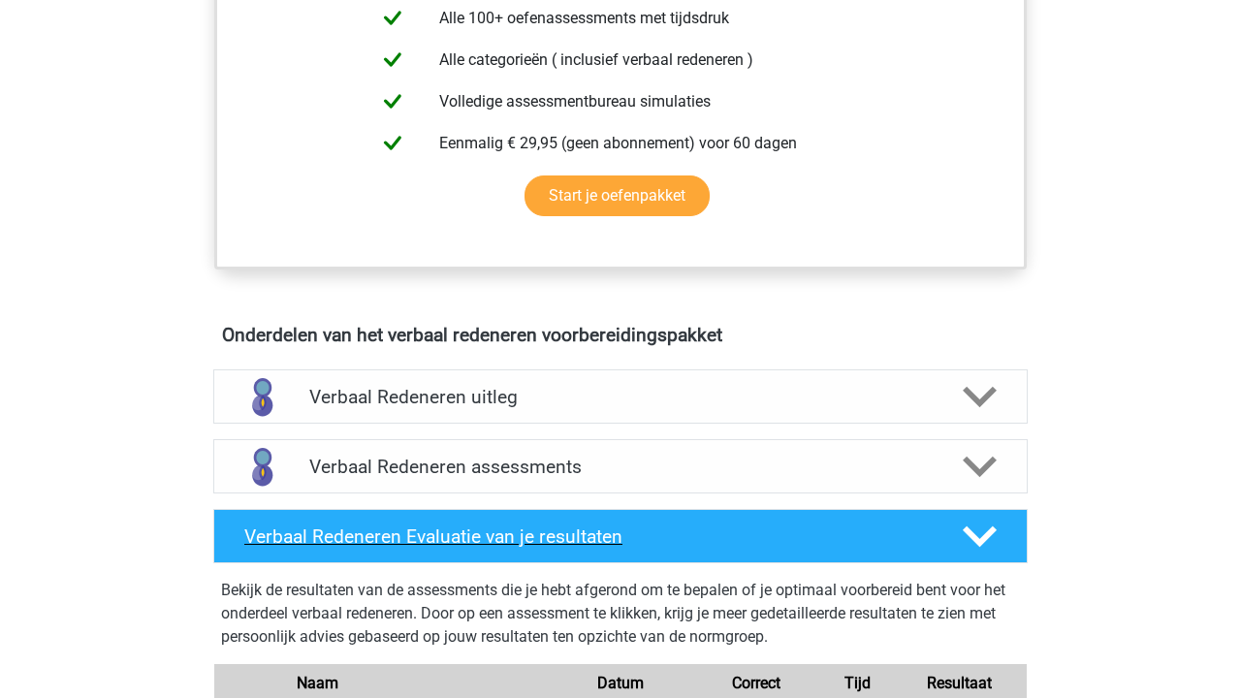
scroll to position [836, 0]
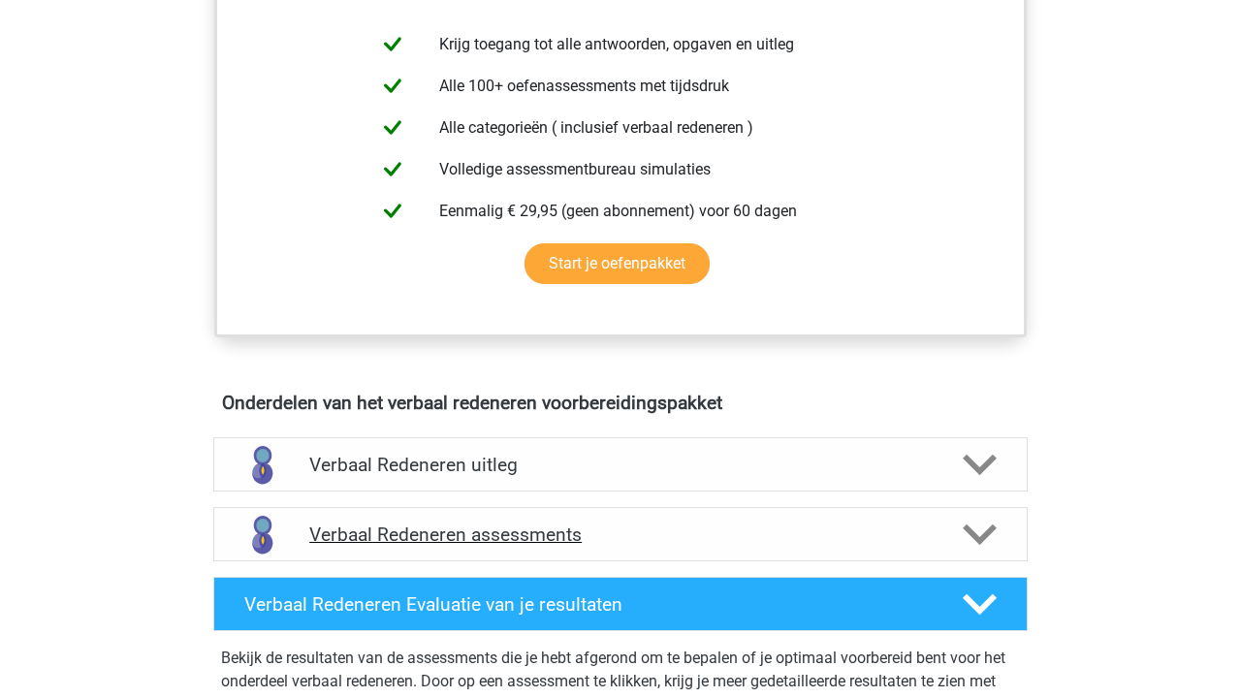
click at [592, 533] on h4 "Verbaal Redeneren assessments" at bounding box center [620, 534] width 622 height 22
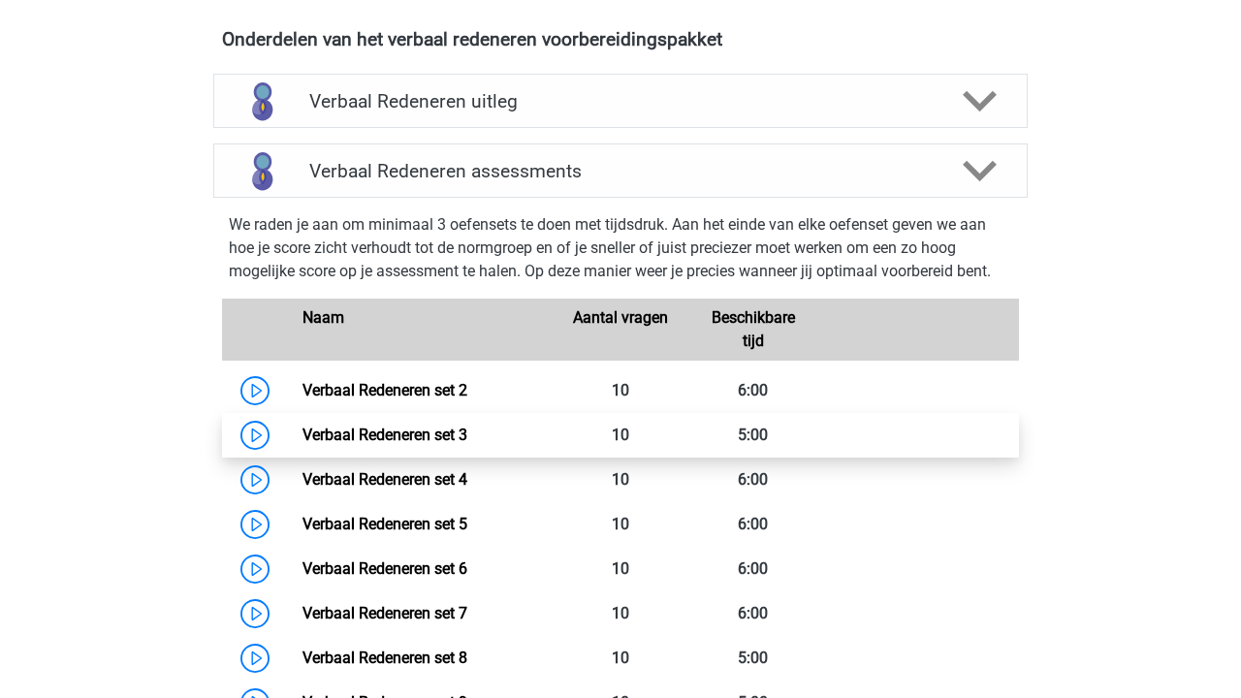
scroll to position [1166, 0]
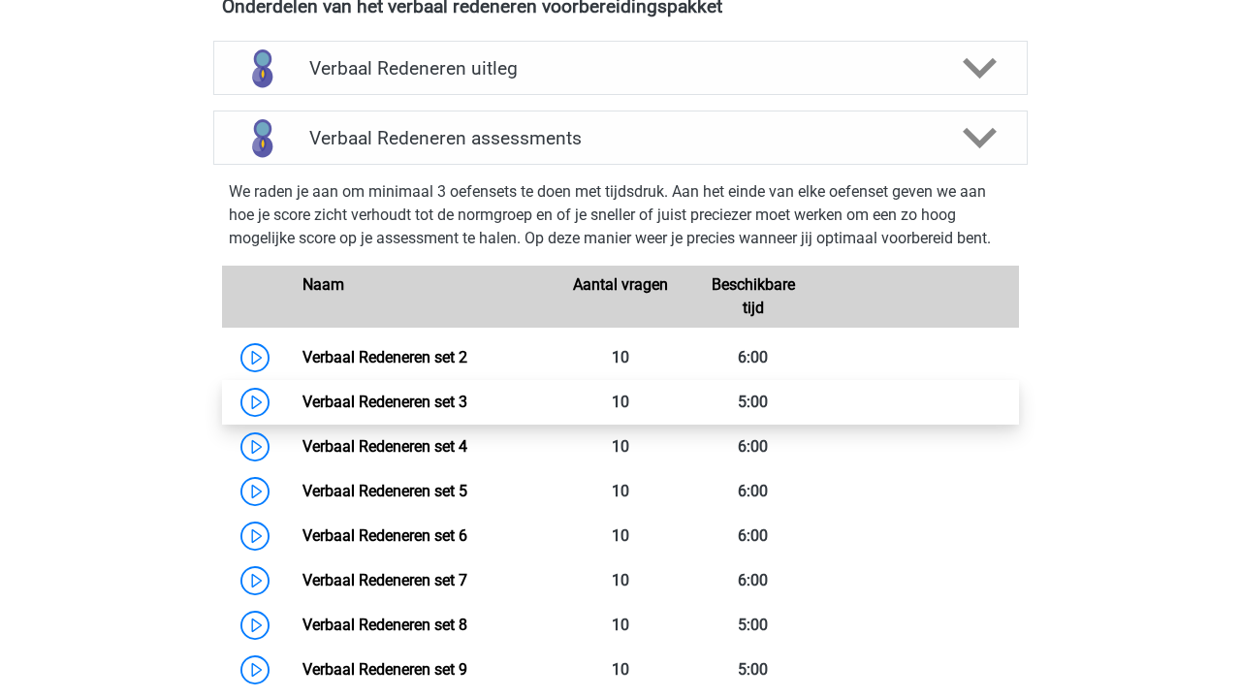
click at [467, 408] on link "Verbaal Redeneren set 3" at bounding box center [384, 402] width 165 height 18
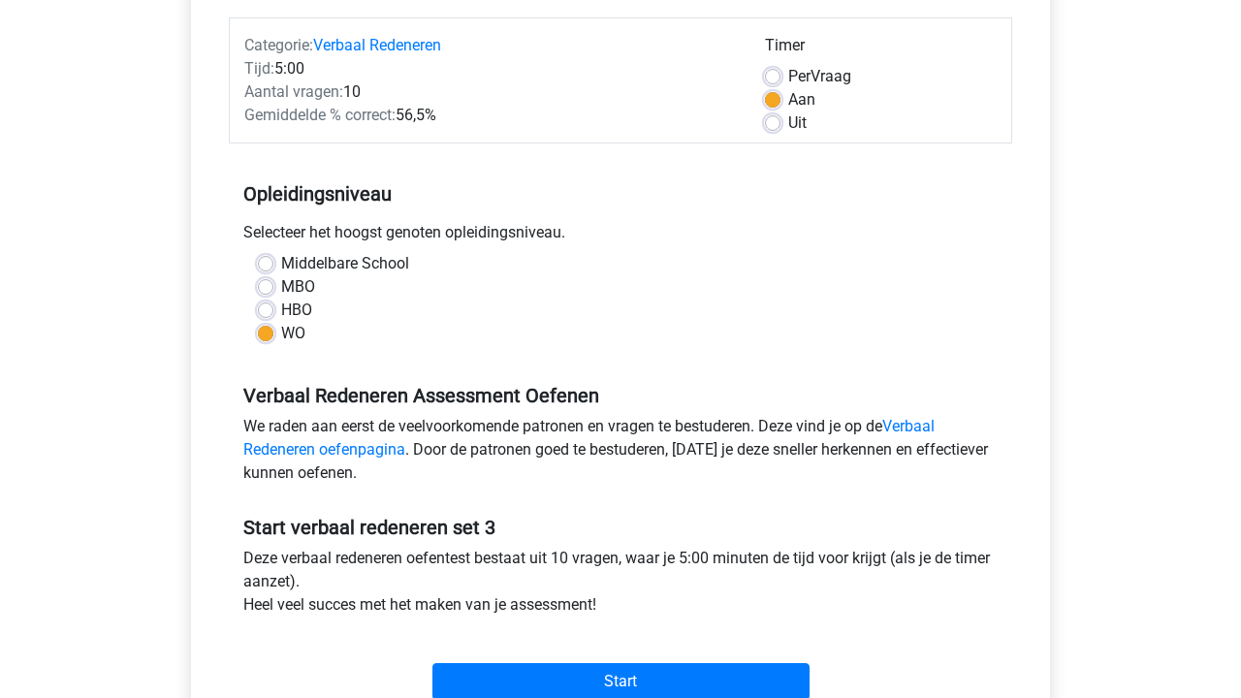
scroll to position [366, 0]
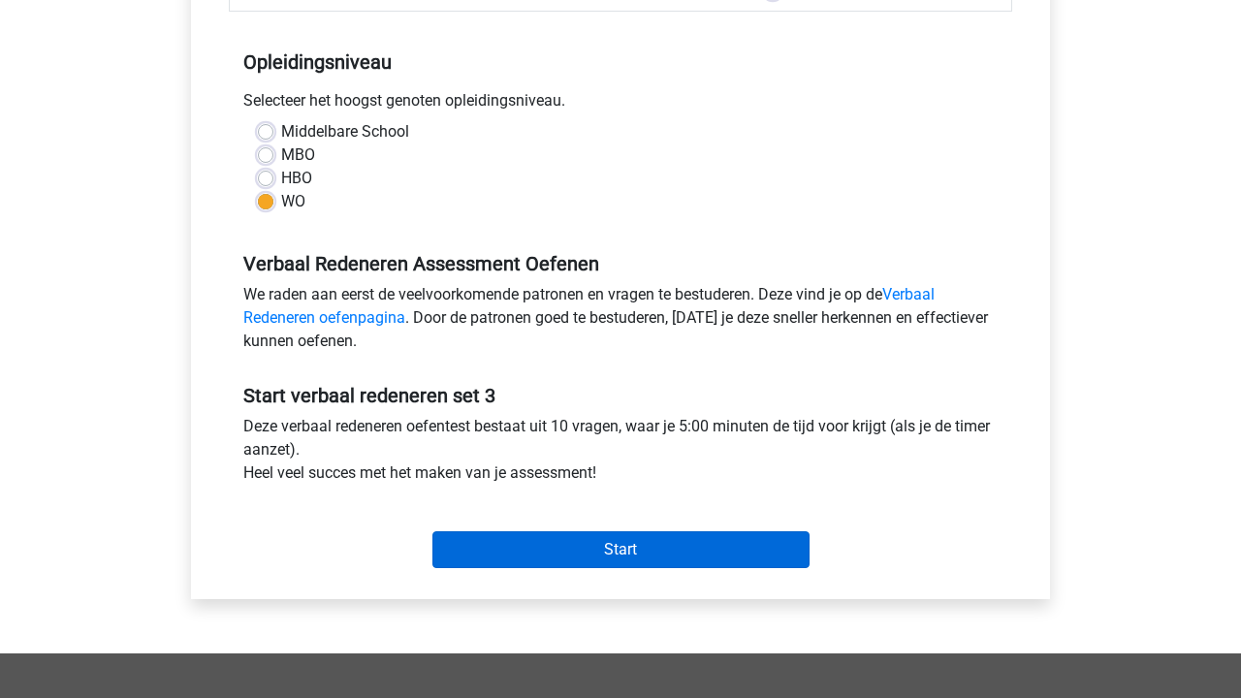
click at [593, 536] on input "Start" at bounding box center [620, 549] width 377 height 37
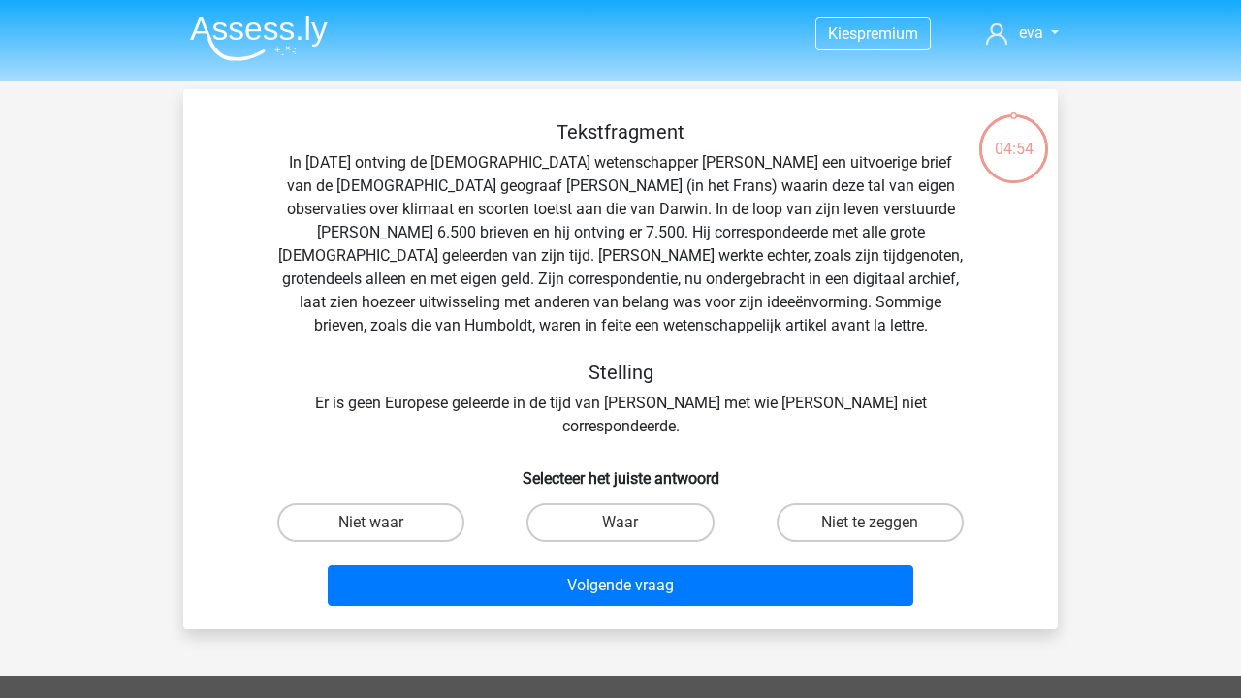
click at [286, 27] on img at bounding box center [259, 39] width 138 height 46
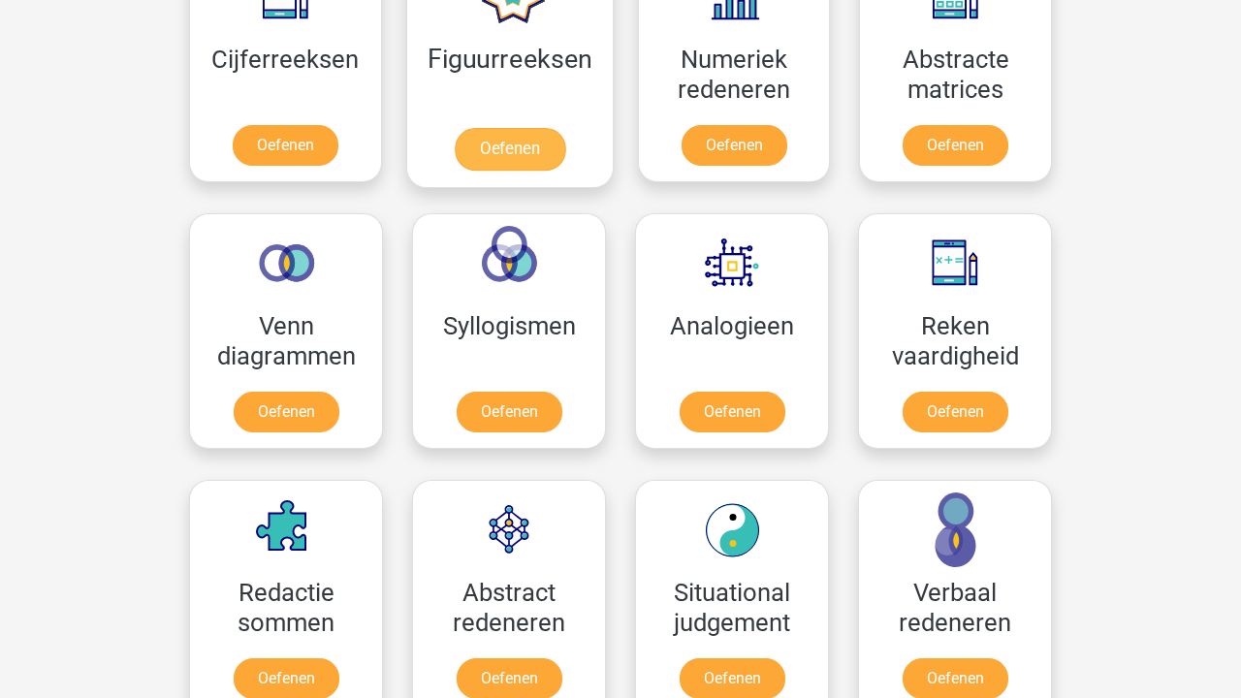
scroll to position [1019, 0]
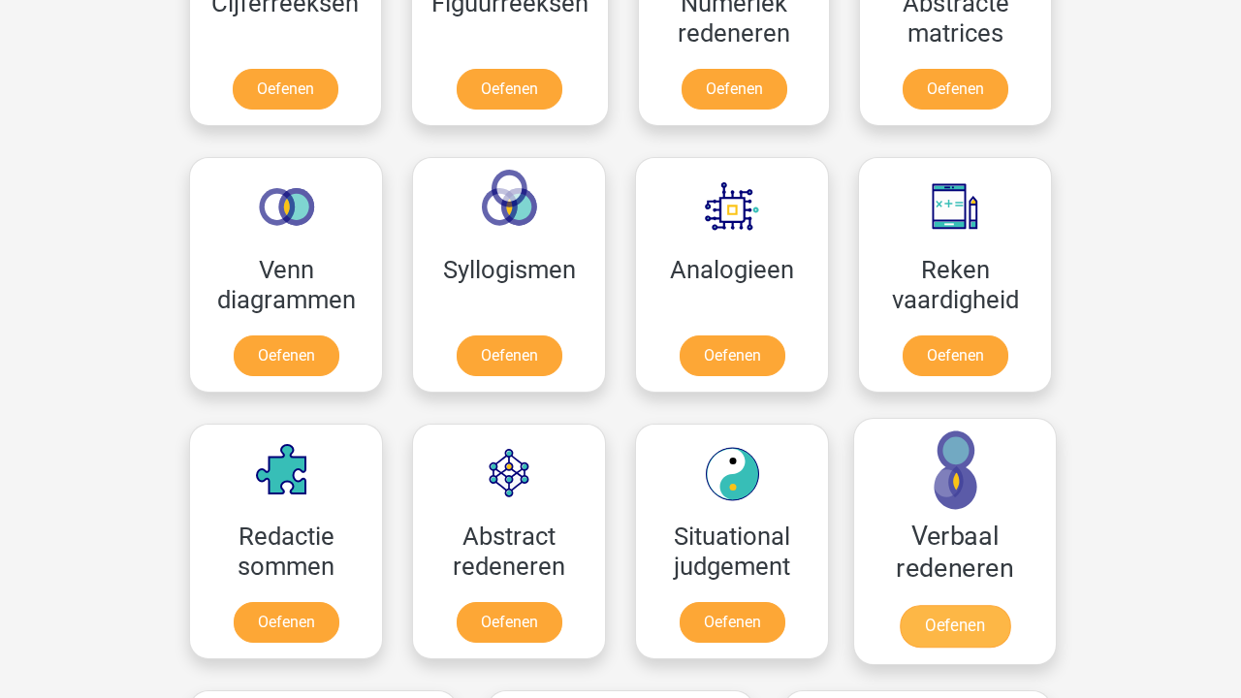
click at [930, 605] on link "Oefenen" at bounding box center [954, 626] width 110 height 43
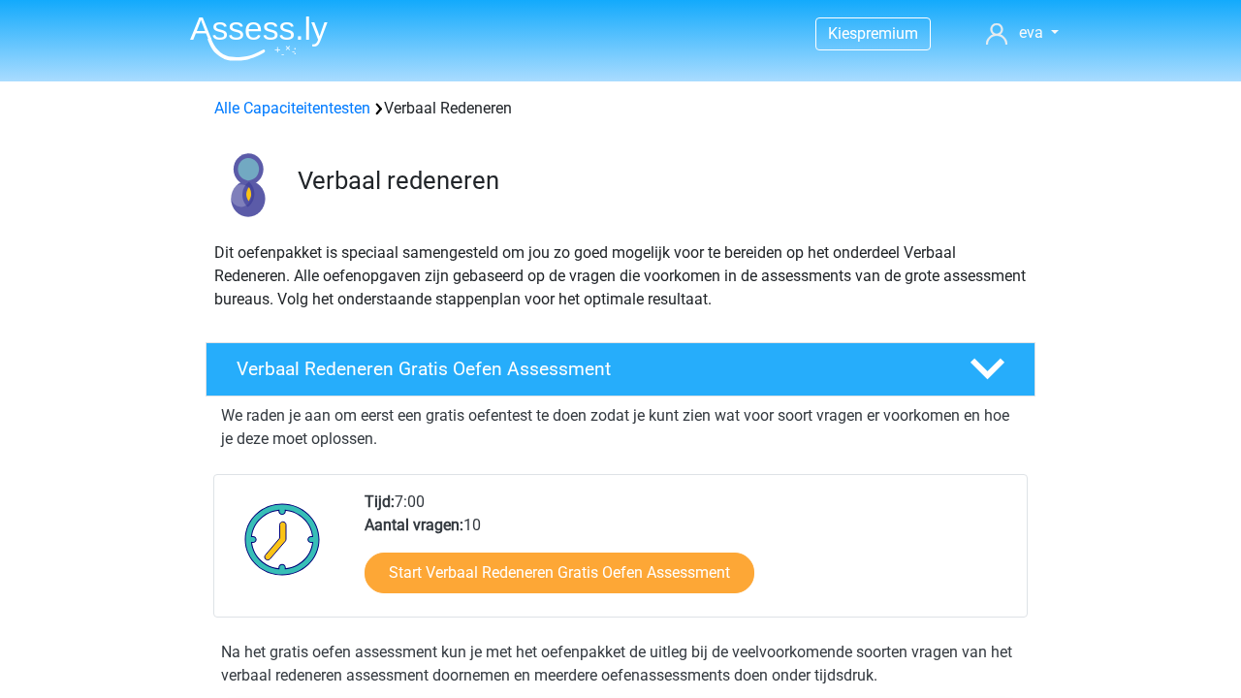
scroll to position [329, 1]
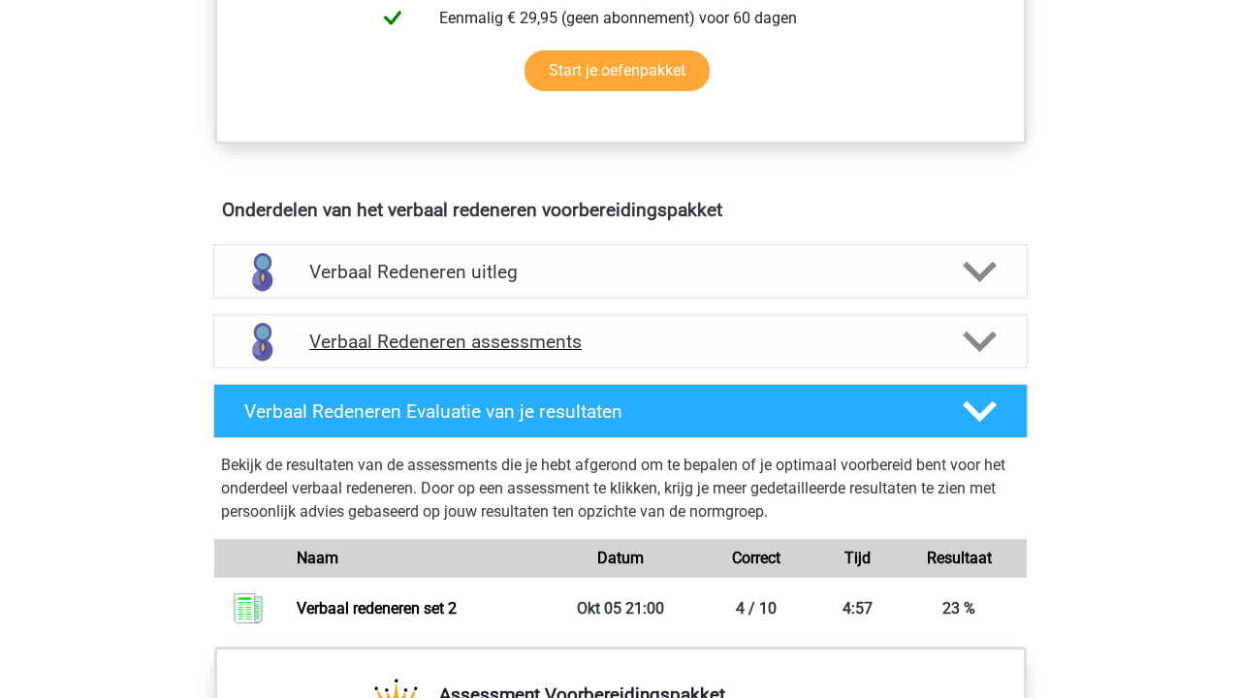
click at [671, 351] on div "Verbaal Redeneren assessments" at bounding box center [620, 341] width 814 height 54
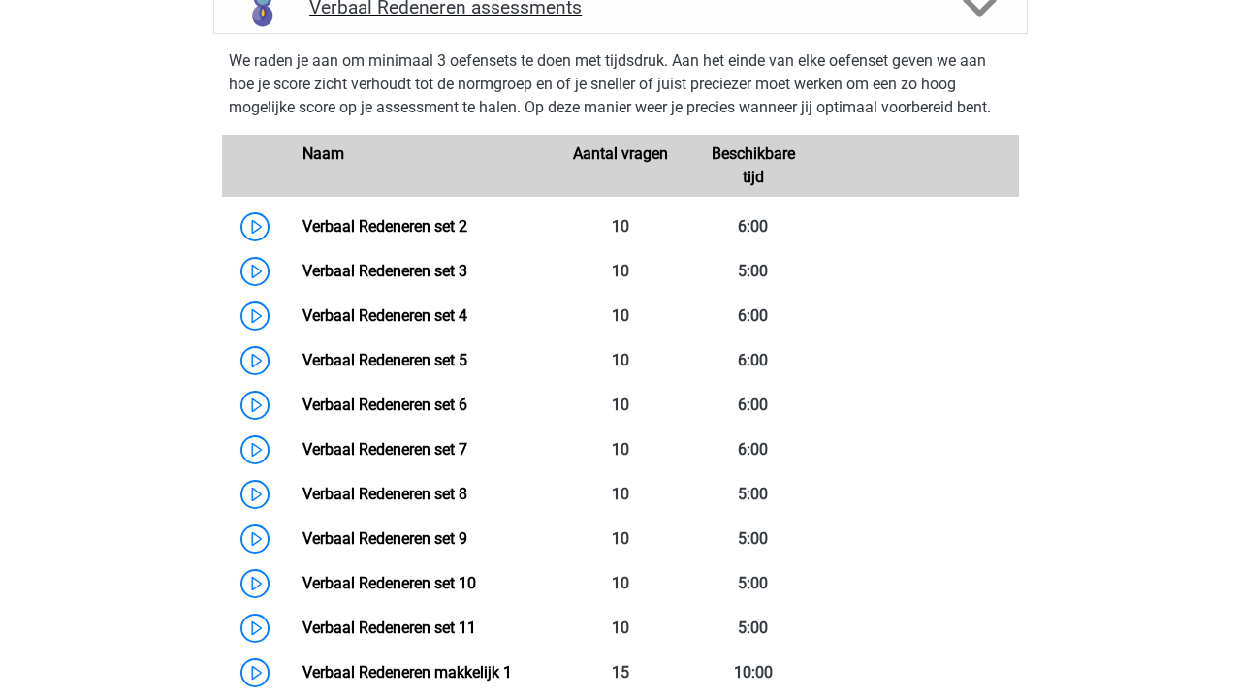
scroll to position [1505, 0]
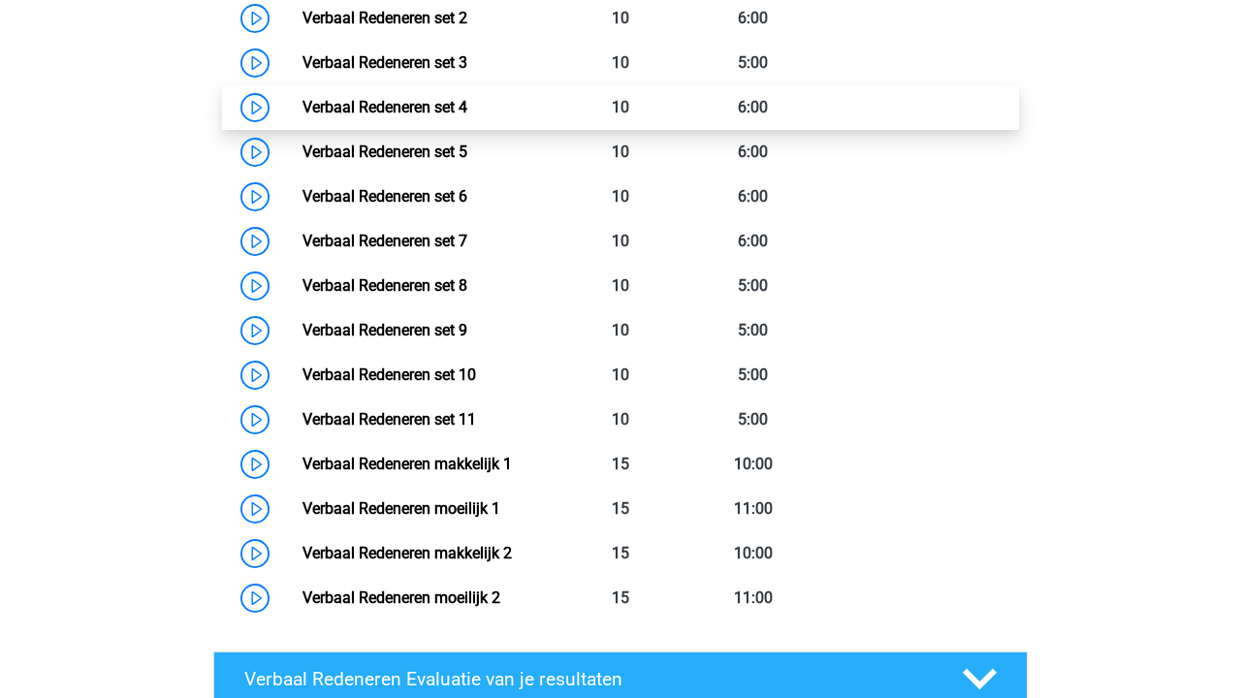
click at [467, 102] on link "Verbaal Redeneren set 4" at bounding box center [384, 107] width 165 height 18
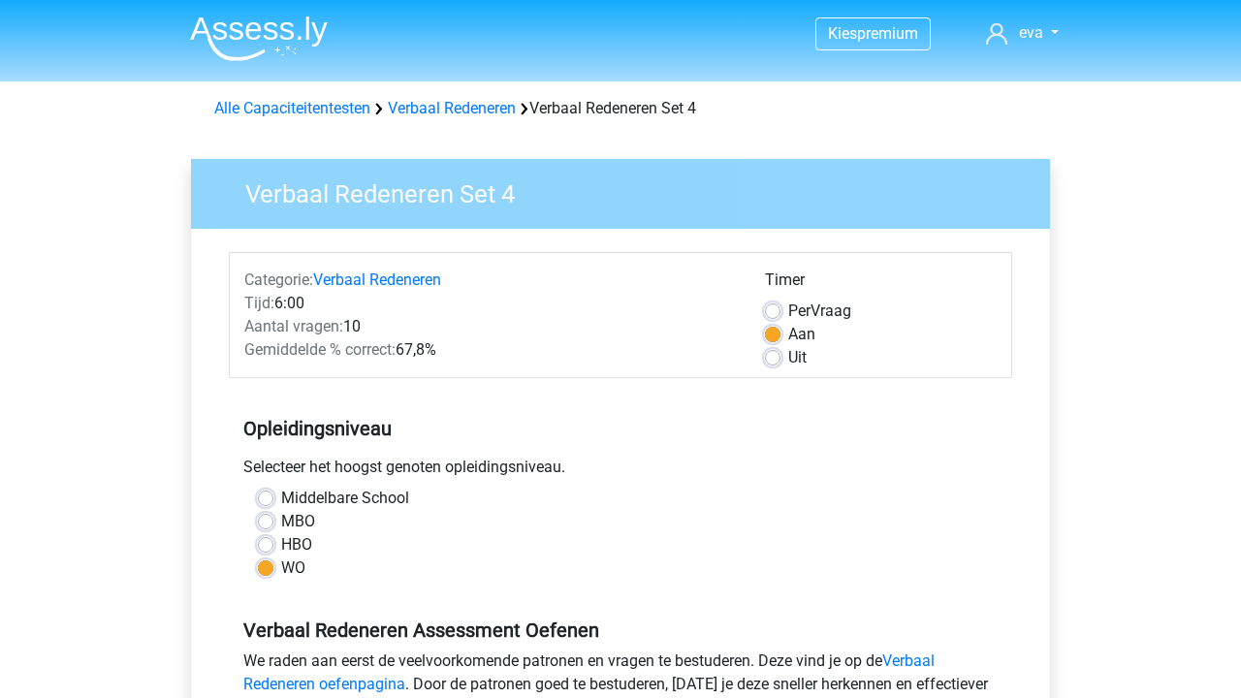
click at [851, 315] on label "Per Vraag" at bounding box center [819, 310] width 63 height 23
click at [780, 315] on input "Per Vraag" at bounding box center [773, 308] width 16 height 19
radio input "true"
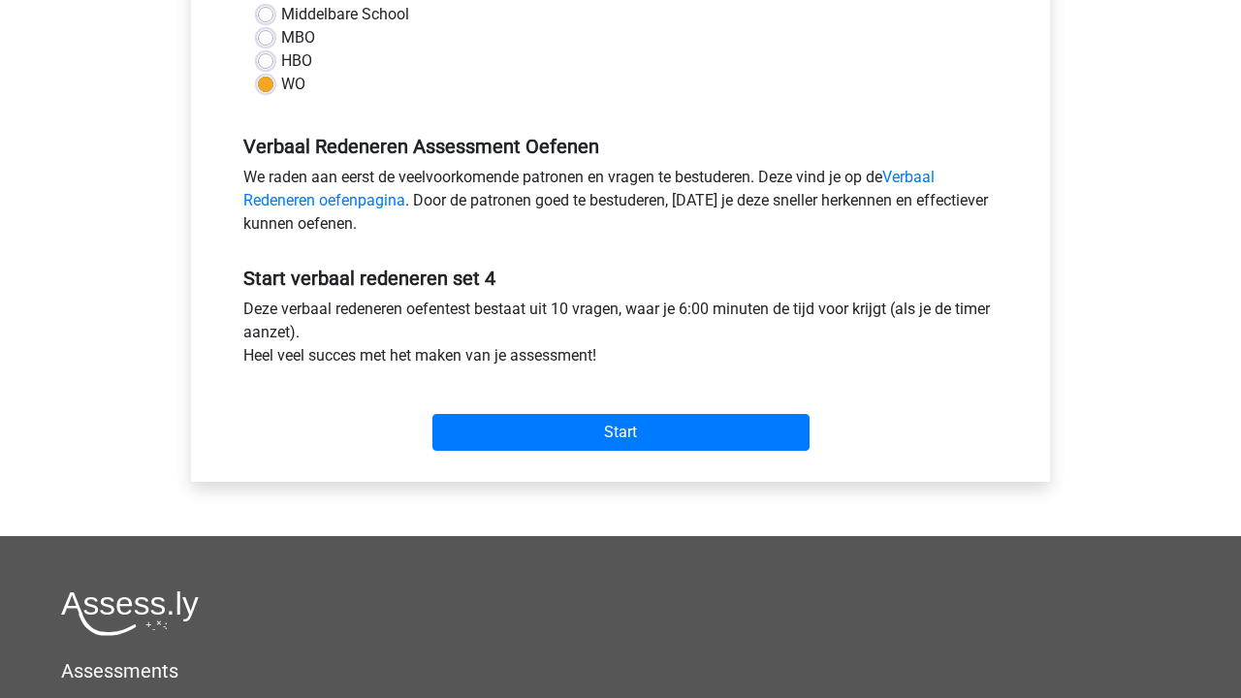
scroll to position [834, 0]
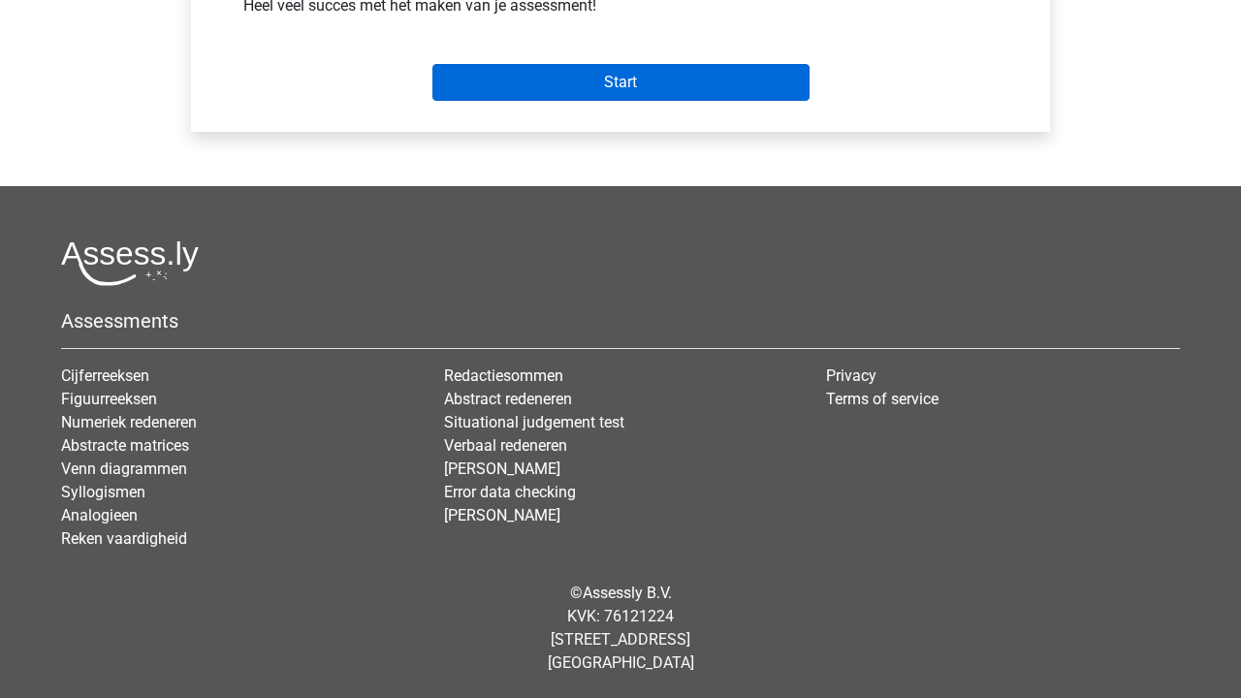
click at [733, 101] on input "Start" at bounding box center [620, 82] width 377 height 37
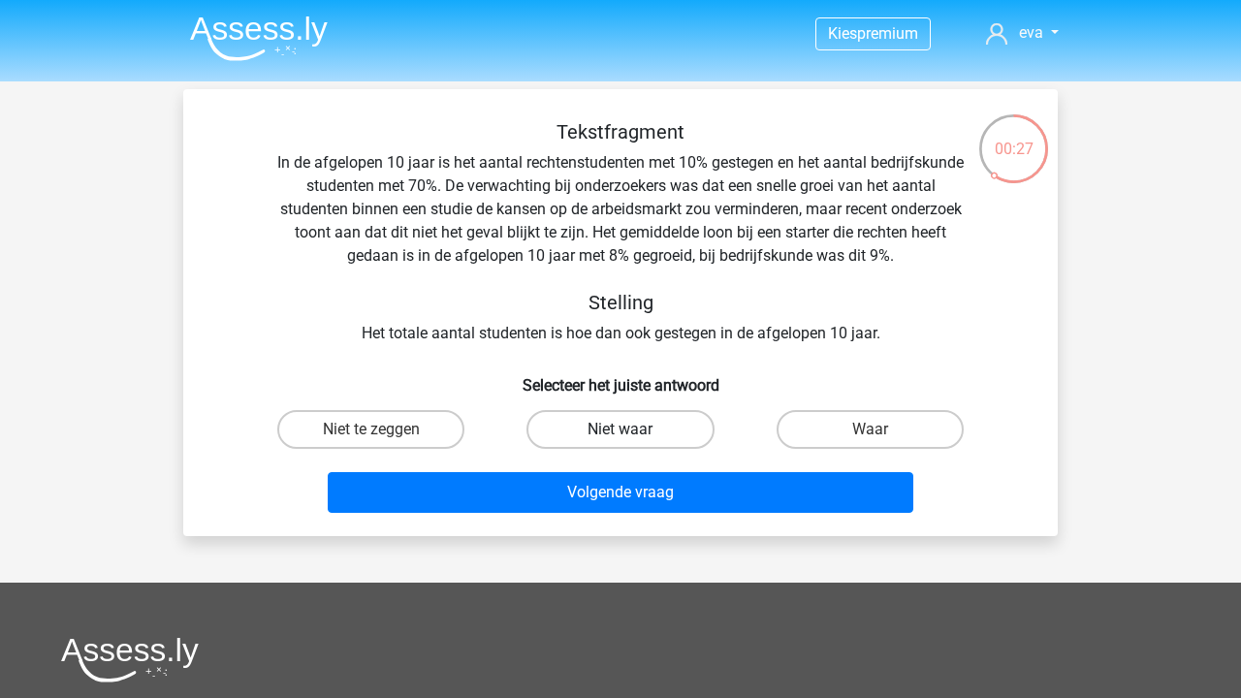
click at [652, 427] on label "Niet waar" at bounding box center [619, 429] width 187 height 39
click at [633, 429] on input "Niet waar" at bounding box center [626, 435] width 13 height 13
radio input "true"
click at [401, 432] on label "Niet te zeggen" at bounding box center [370, 429] width 187 height 39
click at [384, 432] on input "Niet te zeggen" at bounding box center [377, 435] width 13 height 13
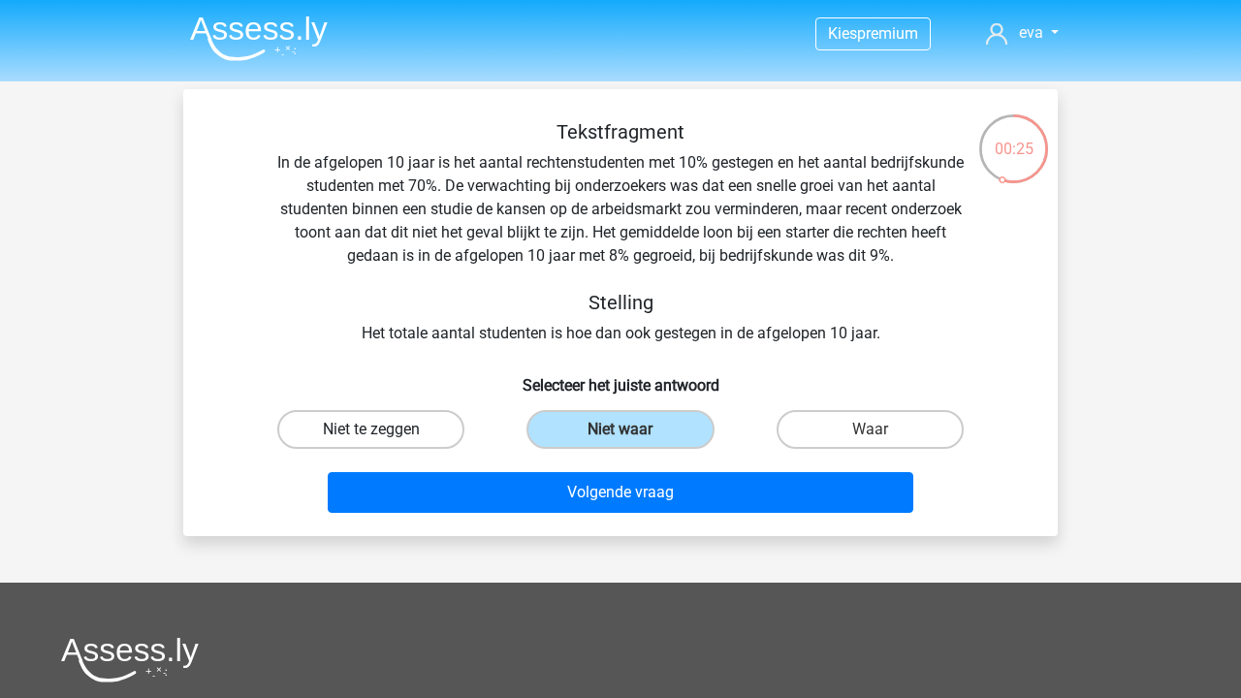
radio input "true"
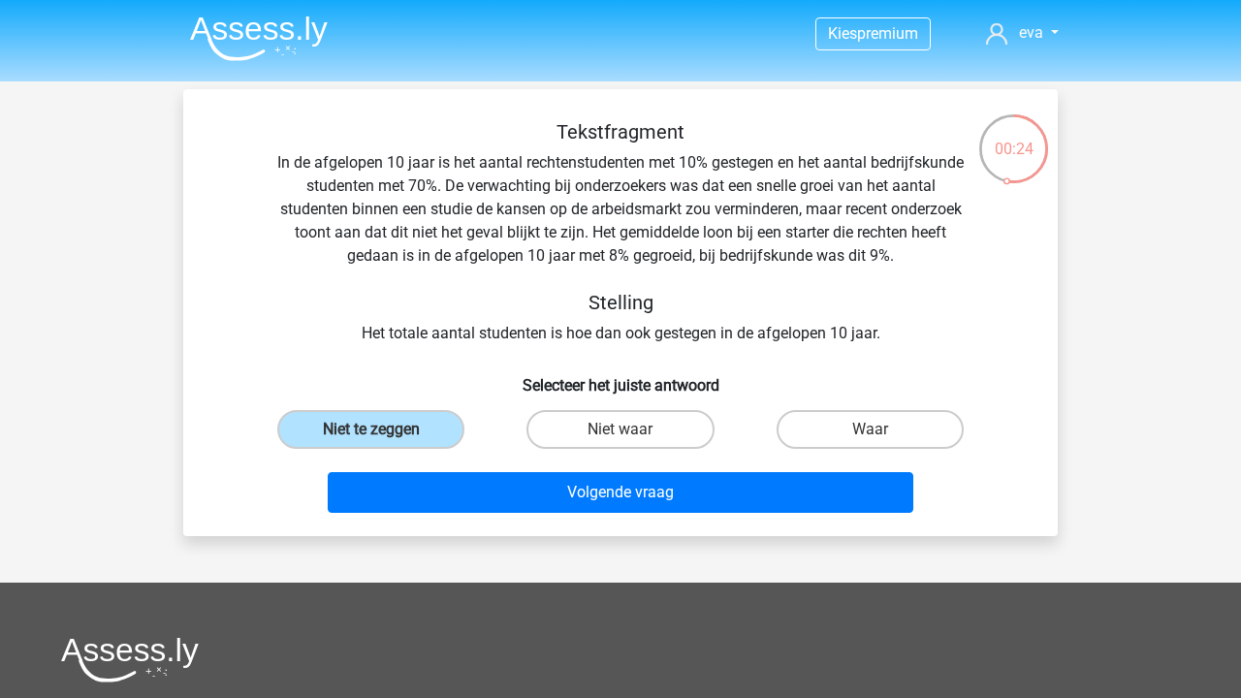
click at [612, 333] on div "Tekstfragment In de afgelopen 10 jaar is het aantal rechtenstudenten met 10% ge…" at bounding box center [620, 232] width 812 height 225
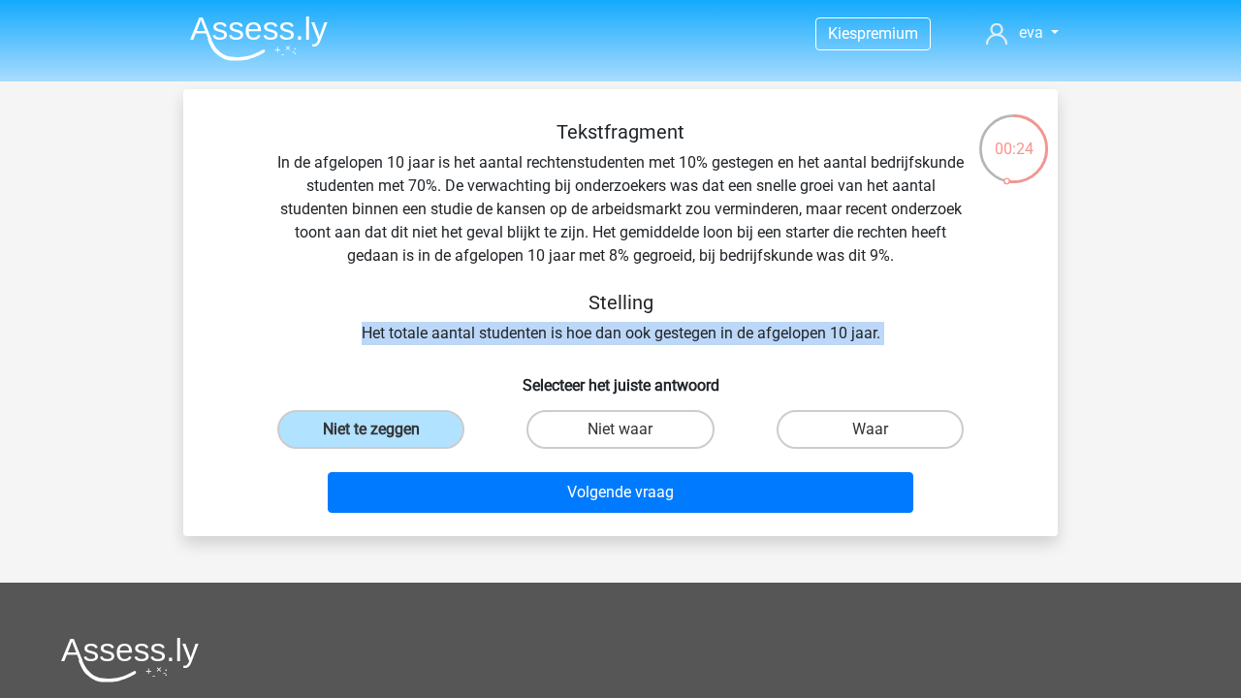
click at [612, 333] on div "Tekstfragment In de afgelopen 10 jaar is het aantal rechtenstudenten met 10% ge…" at bounding box center [620, 232] width 812 height 225
click at [582, 336] on div "Tekstfragment In de afgelopen 10 jaar is het aantal rechtenstudenten met 10% ge…" at bounding box center [620, 232] width 812 height 225
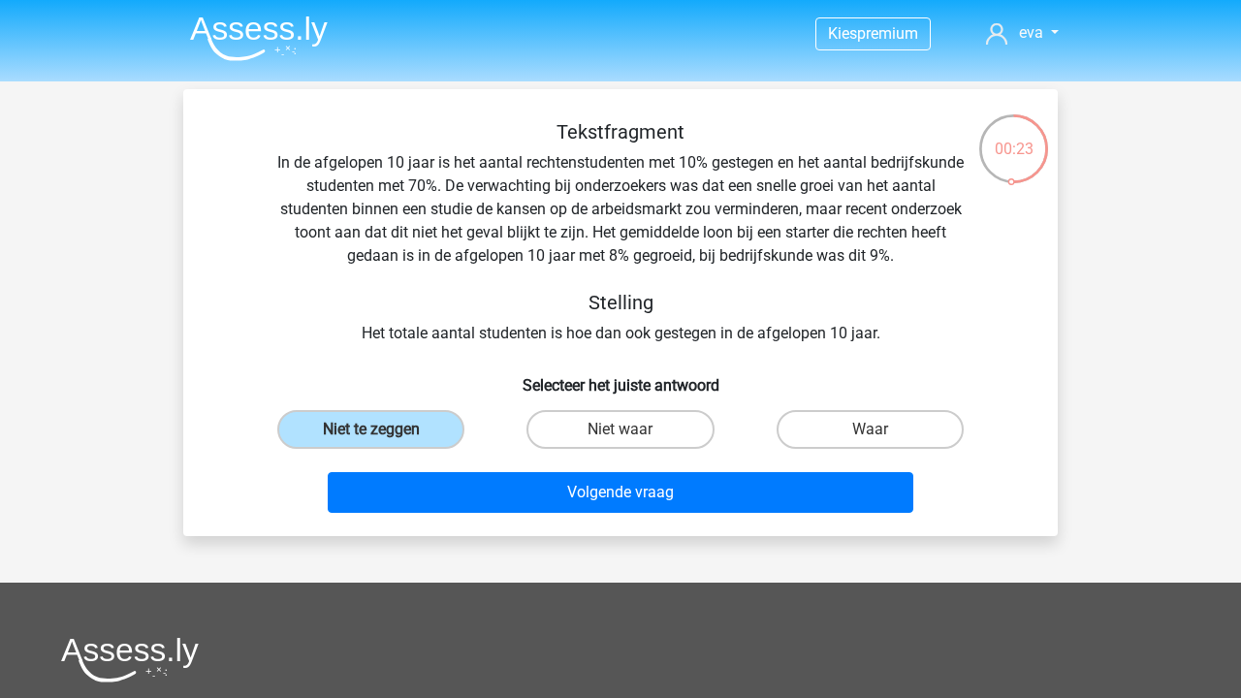
click at [582, 336] on div "Tekstfragment In de afgelopen 10 jaar is het aantal rechtenstudenten met 10% ge…" at bounding box center [620, 232] width 812 height 225
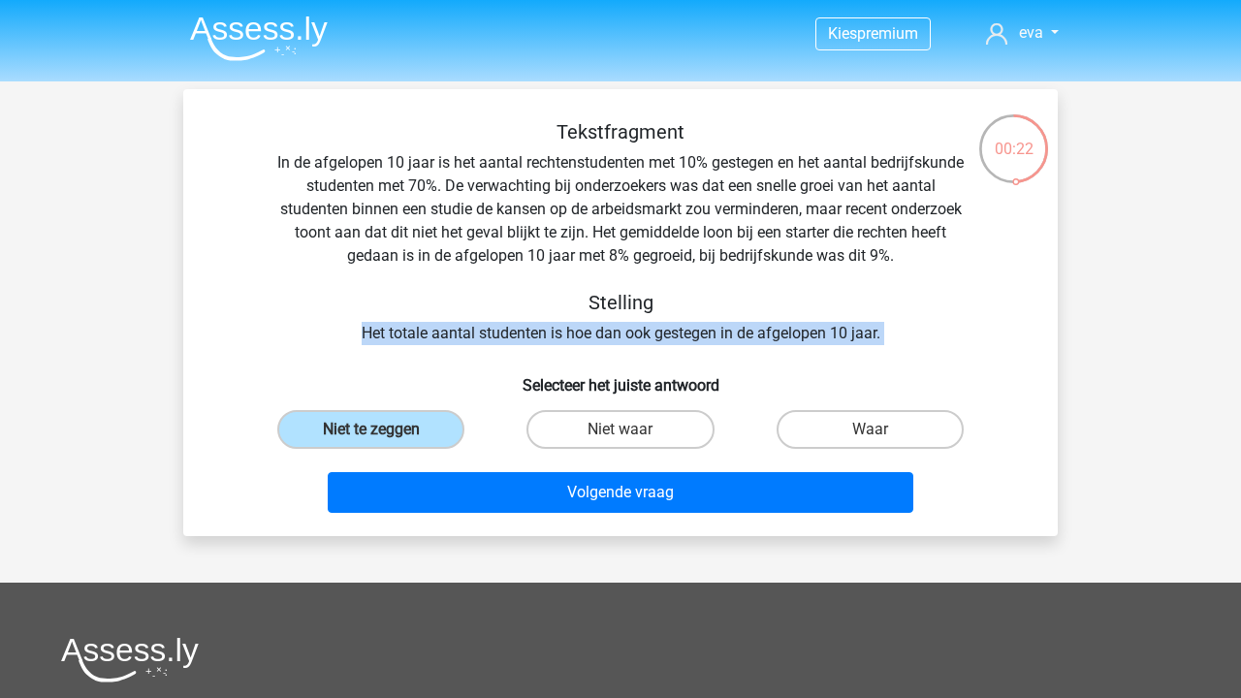
click at [582, 336] on div "Tekstfragment In de afgelopen 10 jaar is het aantal rechtenstudenten met 10% ge…" at bounding box center [620, 232] width 812 height 225
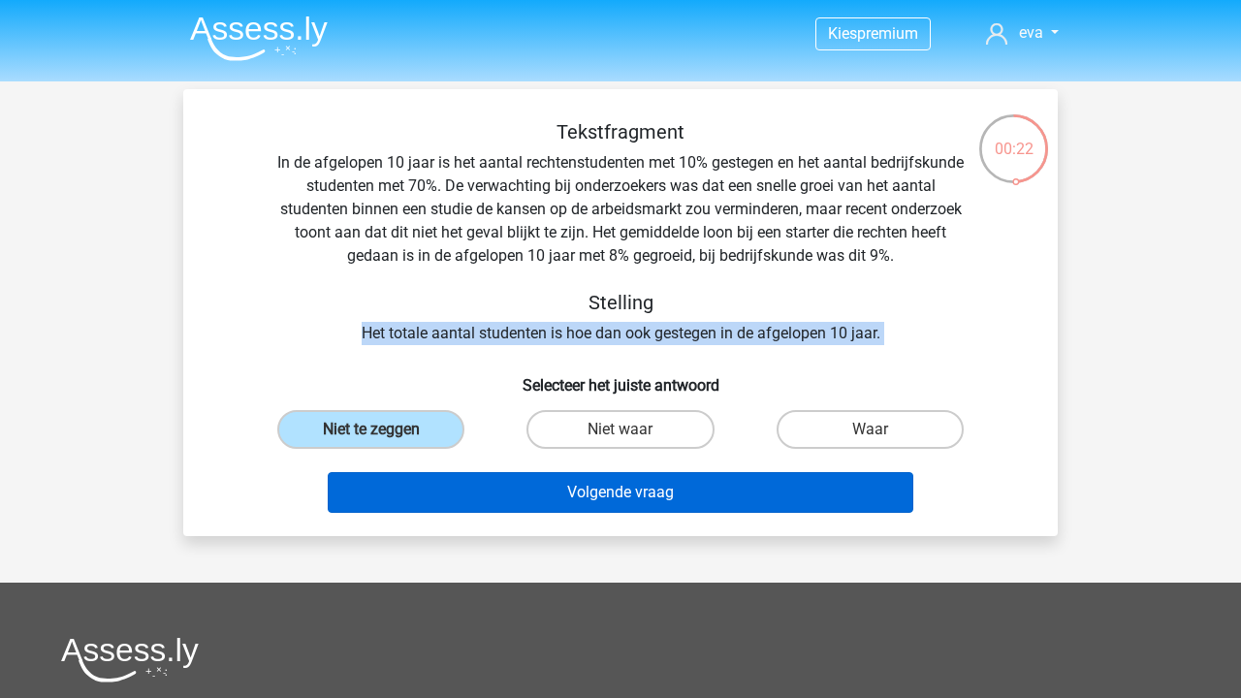
click at [626, 494] on button "Volgende vraag" at bounding box center [621, 492] width 586 height 41
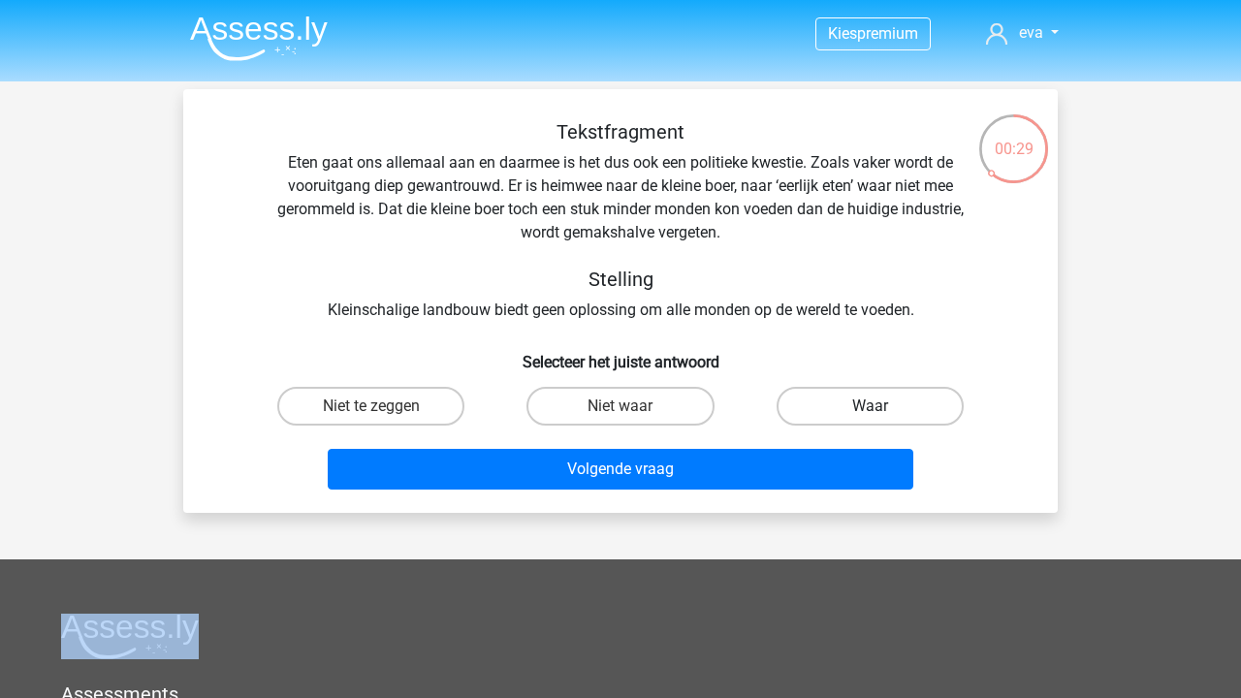
click at [905, 411] on label "Waar" at bounding box center [869, 406] width 187 height 39
click at [882, 411] on input "Waar" at bounding box center [875, 412] width 13 height 13
radio input "true"
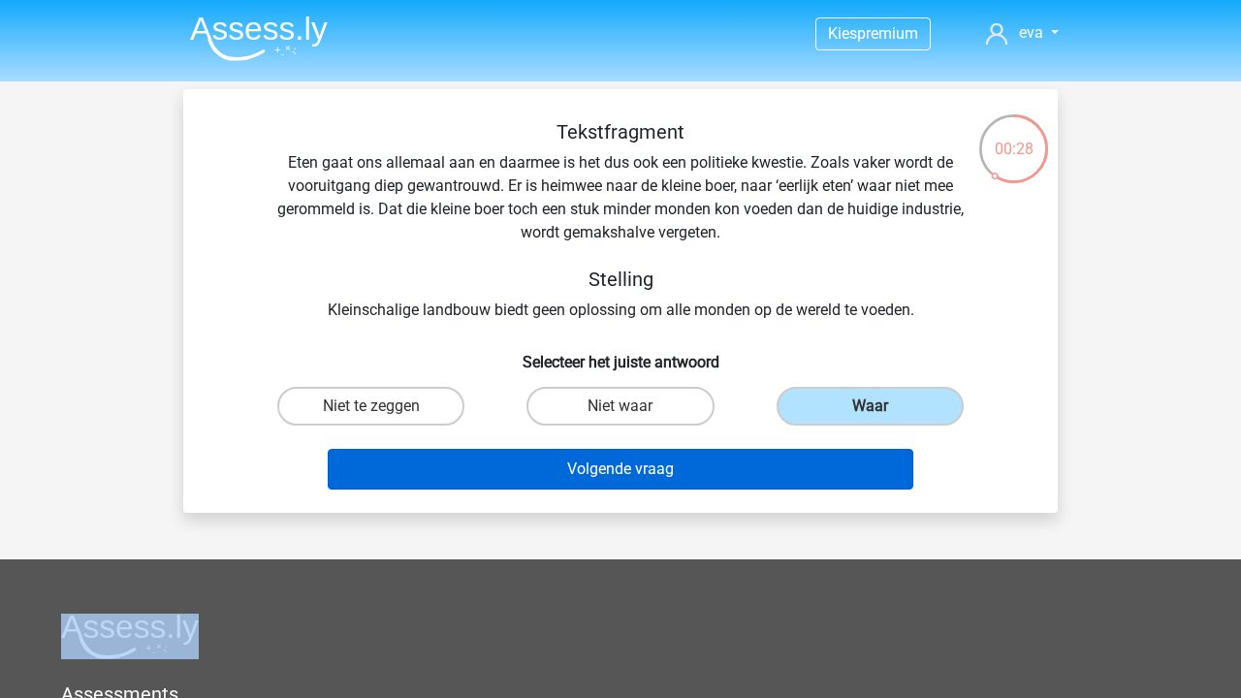
click at [822, 459] on button "Volgende vraag" at bounding box center [621, 469] width 586 height 41
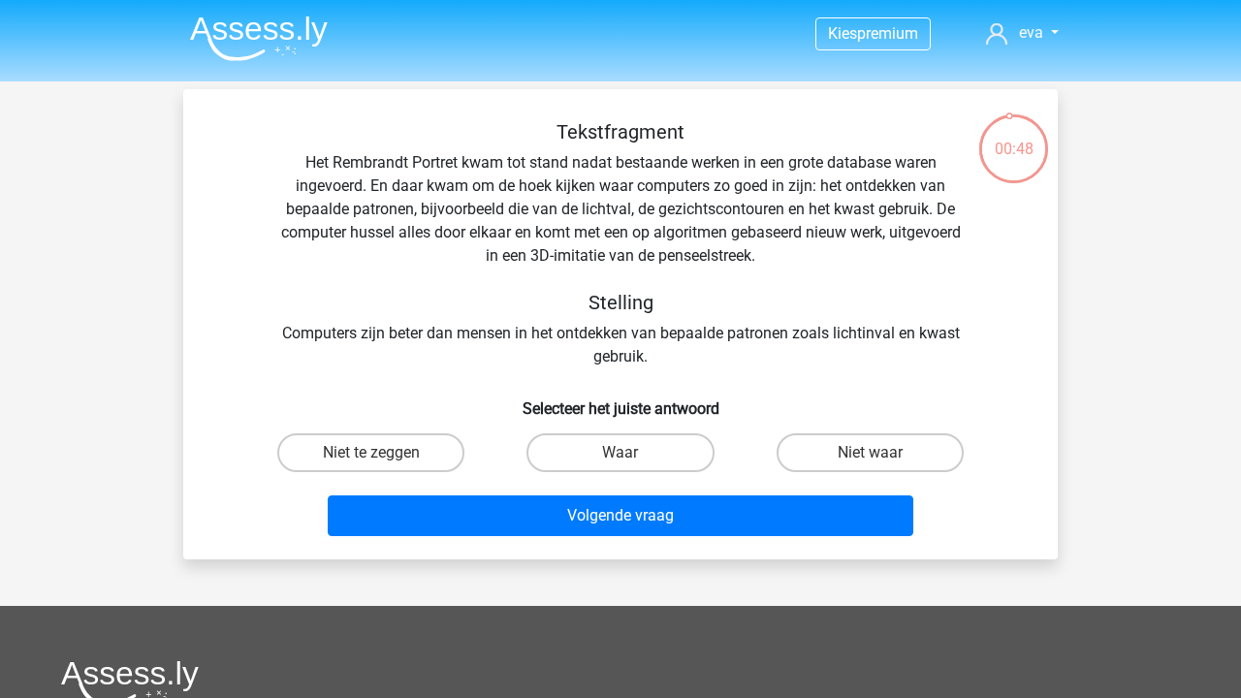
click at [393, 166] on div "Tekstfragment Het Rembrandt Portret kwam tot stand nadat bestaande werken in ee…" at bounding box center [620, 244] width 812 height 248
click at [830, 452] on label "Niet waar" at bounding box center [869, 452] width 187 height 39
click at [869, 453] on input "Niet waar" at bounding box center [875, 459] width 13 height 13
radio input "true"
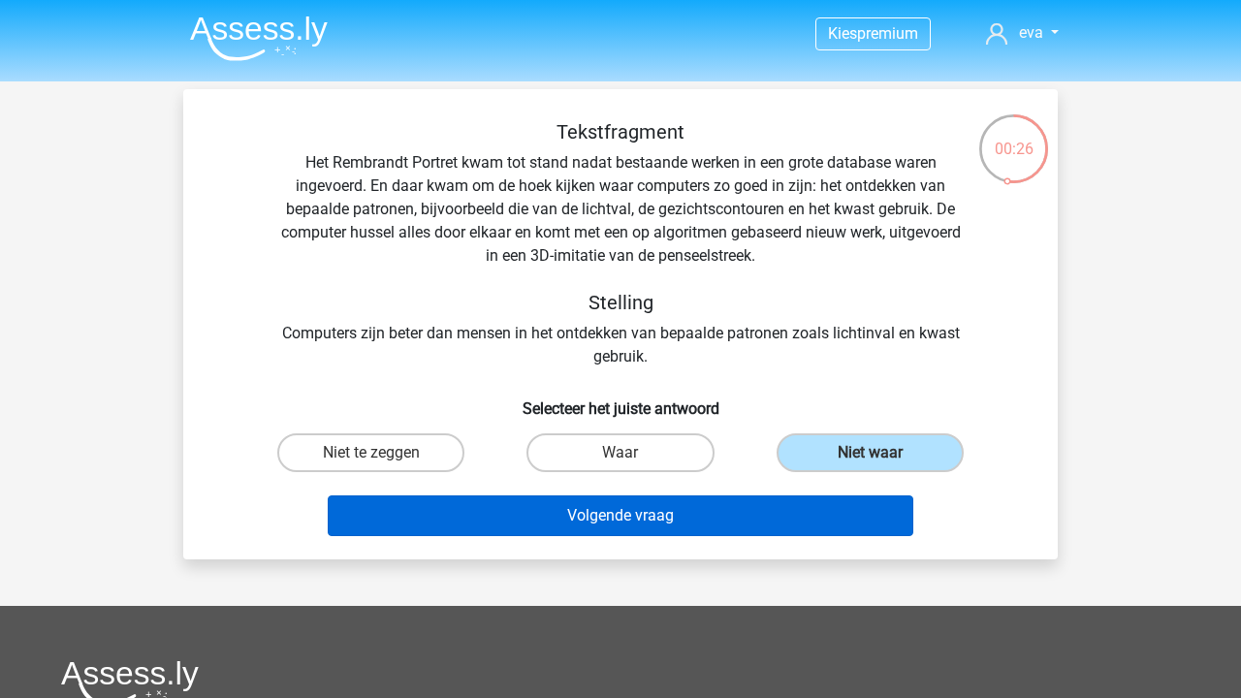
click at [529, 508] on button "Volgende vraag" at bounding box center [621, 515] width 586 height 41
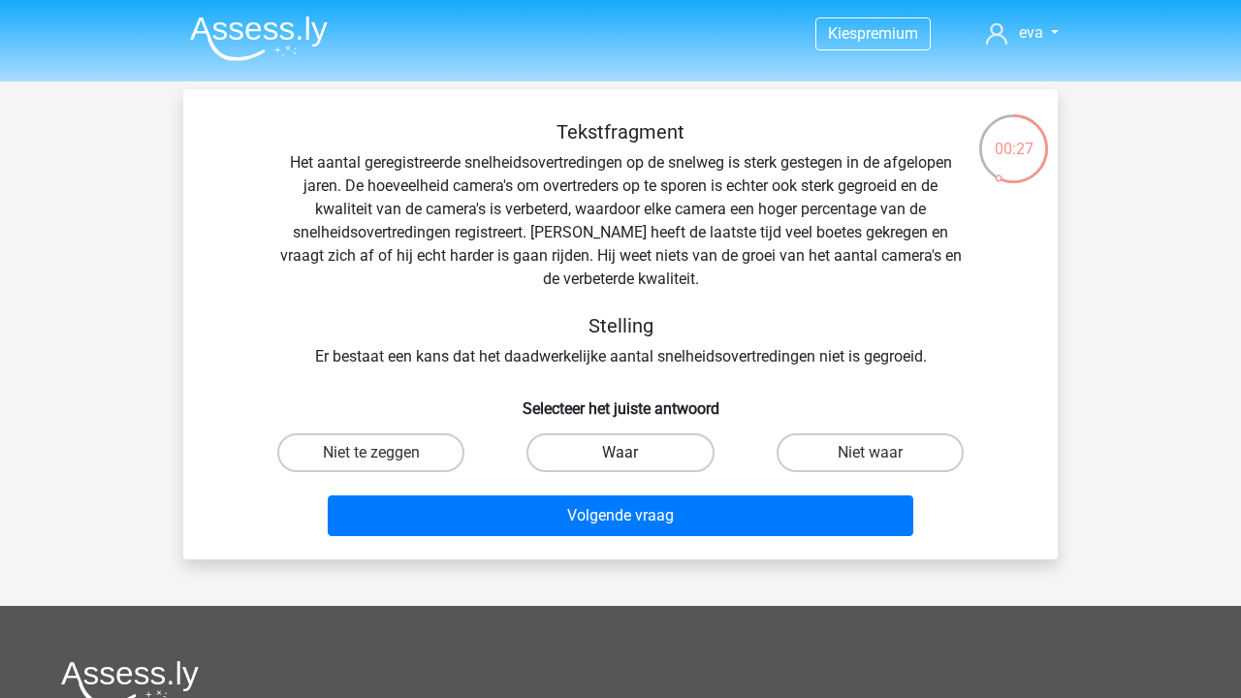
click at [618, 456] on label "Waar" at bounding box center [619, 452] width 187 height 39
click at [620, 456] on input "Waar" at bounding box center [626, 459] width 13 height 13
radio input "true"
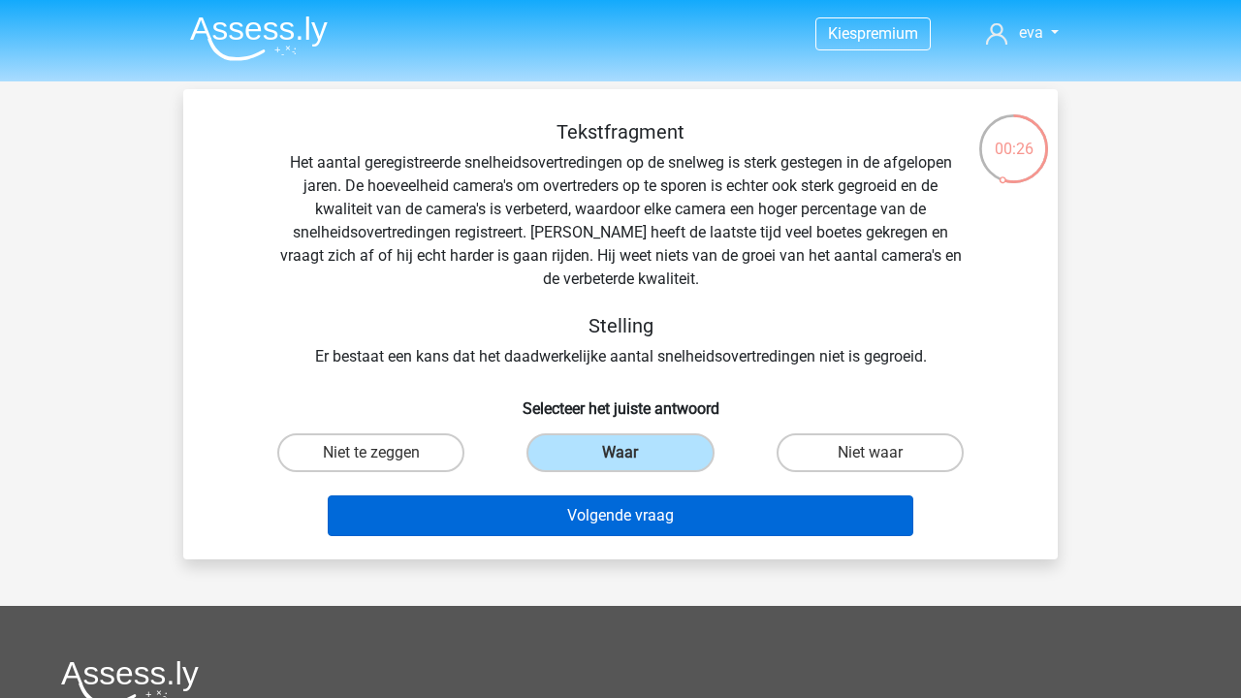
click at [620, 519] on button "Volgende vraag" at bounding box center [621, 515] width 586 height 41
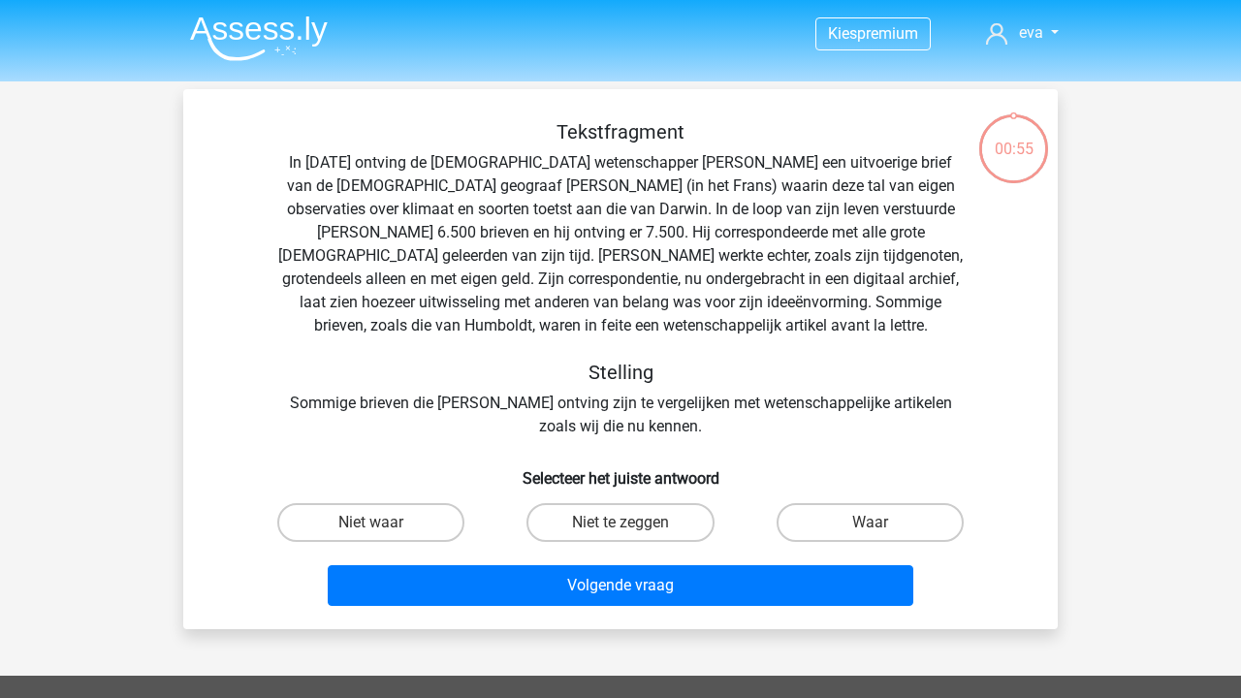
scroll to position [89, 0]
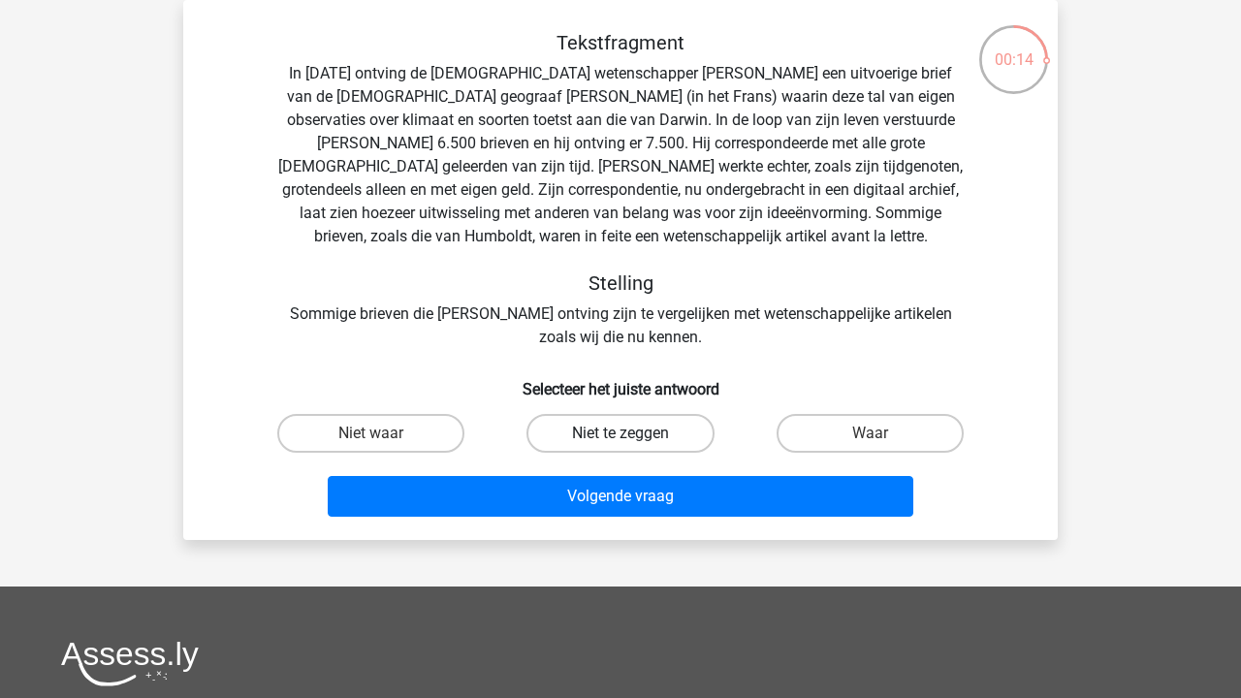
click at [616, 434] on label "Niet te zeggen" at bounding box center [619, 433] width 187 height 39
click at [620, 434] on input "Niet te zeggen" at bounding box center [626, 439] width 13 height 13
radio input "true"
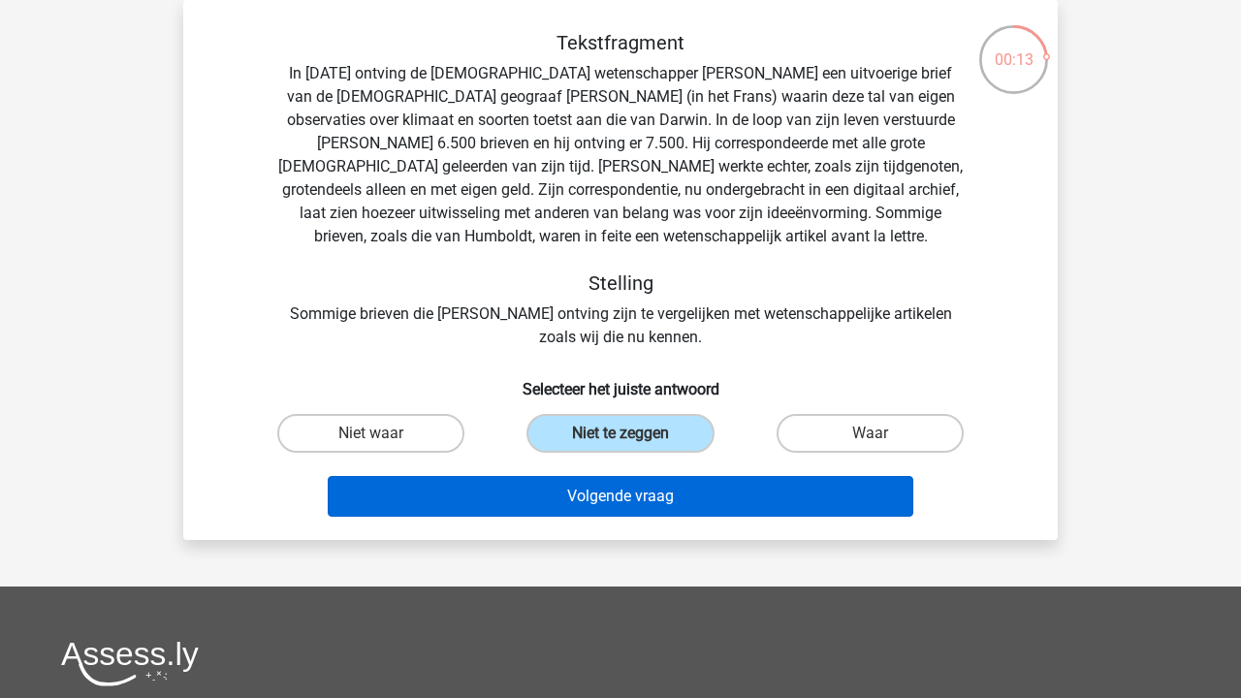
click at [629, 504] on button "Volgende vraag" at bounding box center [621, 496] width 586 height 41
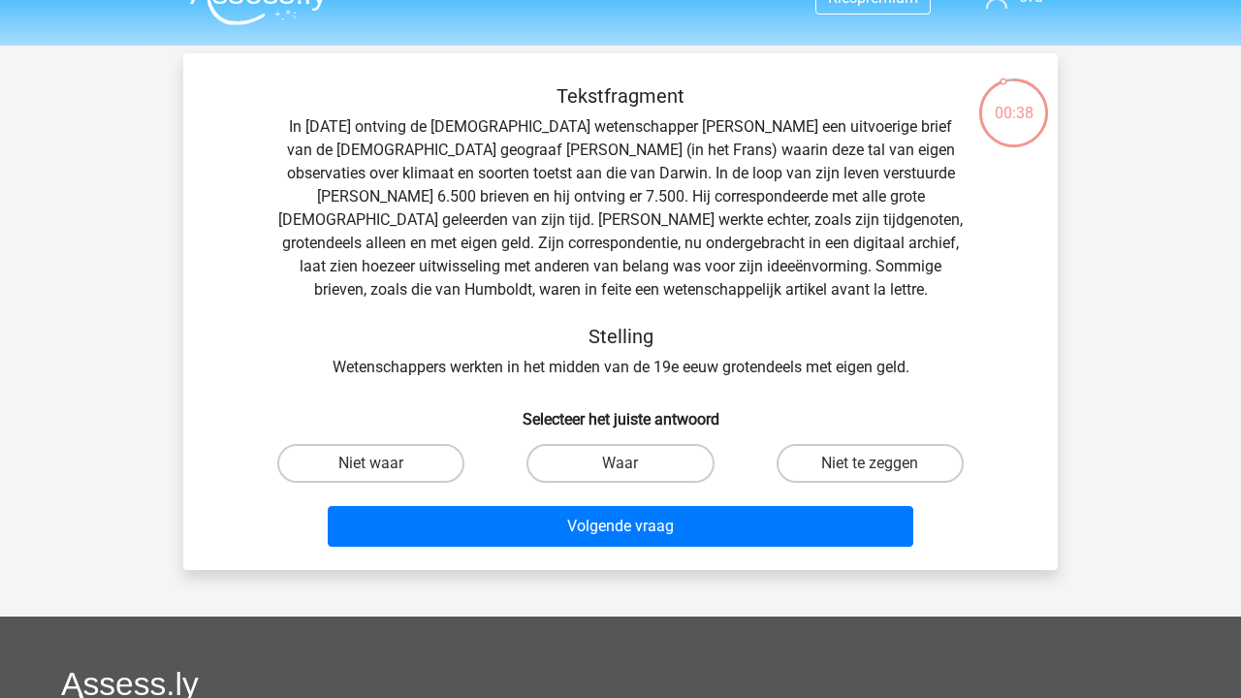
scroll to position [34, 0]
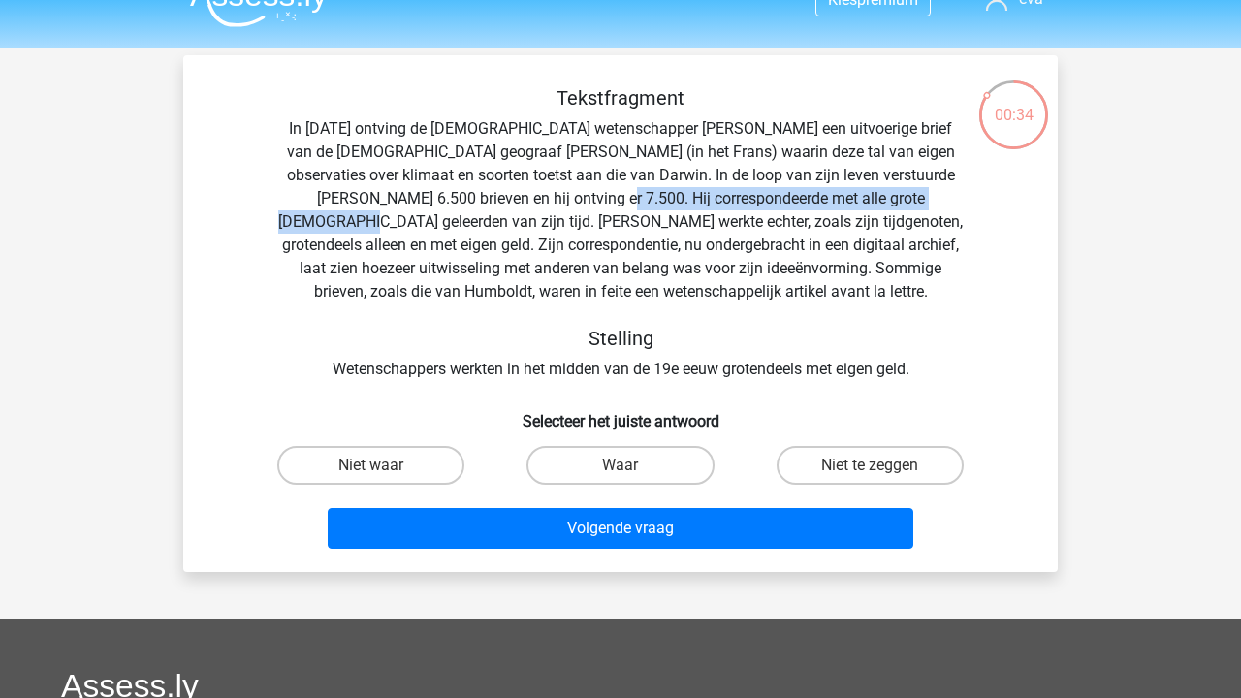
drag, startPoint x: 527, startPoint y: 193, endPoint x: 917, endPoint y: 202, distance: 389.7
click at [917, 202] on div "Tekstfragment In 1839 ontving de Engelse wetenschapper Charles Darwin een uitvo…" at bounding box center [620, 233] width 812 height 295
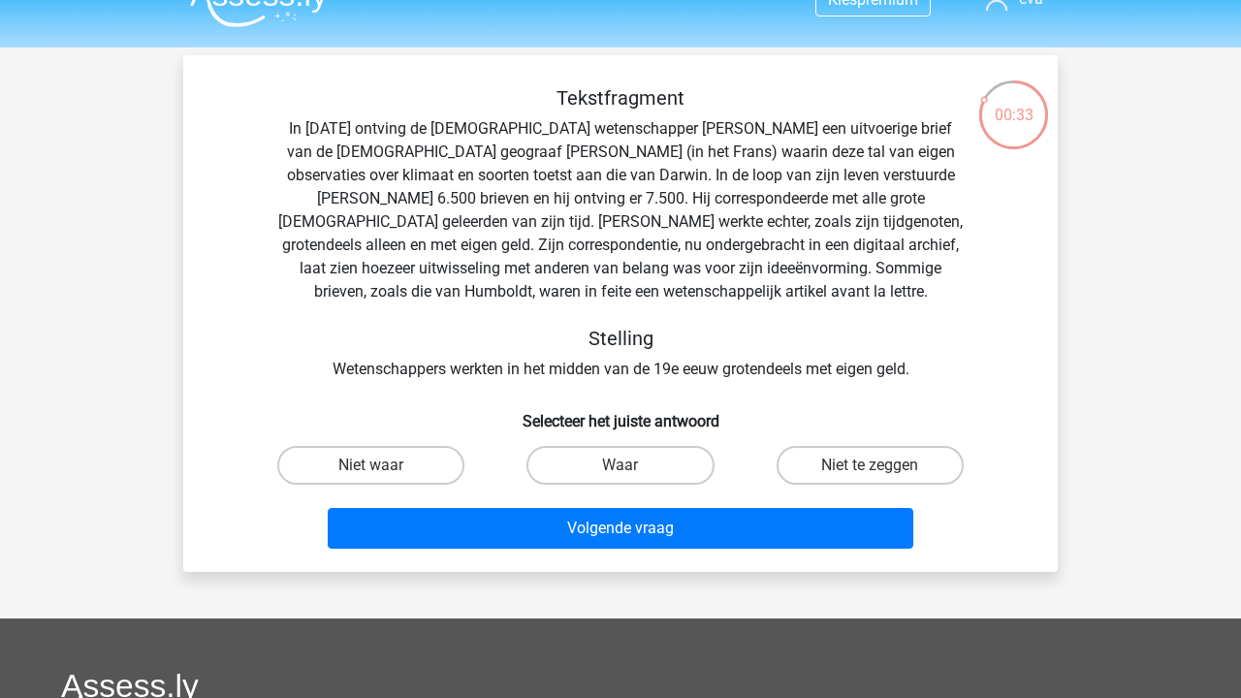
click at [645, 216] on div "Tekstfragment In 1839 ontving de Engelse wetenschapper Charles Darwin een uitvo…" at bounding box center [620, 233] width 812 height 295
click at [665, 230] on div "Tekstfragment In 1839 ontving de Engelse wetenschapper Charles Darwin een uitvo…" at bounding box center [620, 233] width 812 height 295
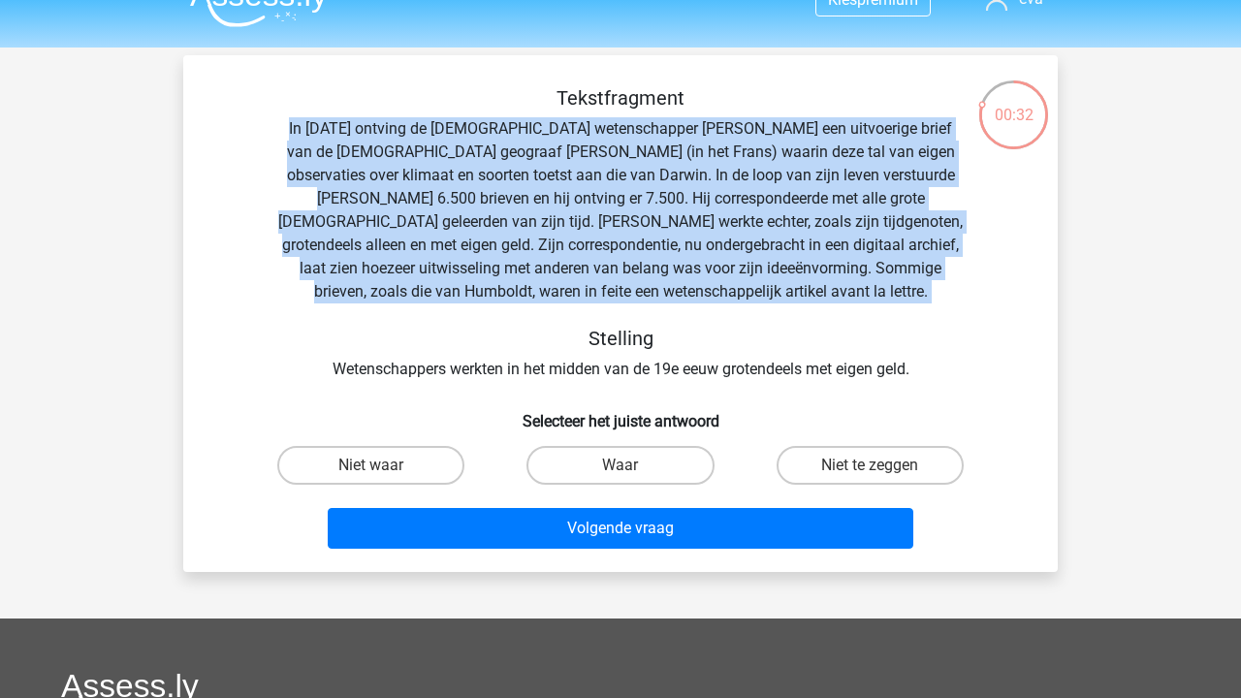
click at [665, 230] on div "Tekstfragment In 1839 ontving de Engelse wetenschapper Charles Darwin een uitvo…" at bounding box center [620, 233] width 812 height 295
click at [651, 253] on div "Tekstfragment In 1839 ontving de Engelse wetenschapper Charles Darwin een uitvo…" at bounding box center [620, 233] width 812 height 295
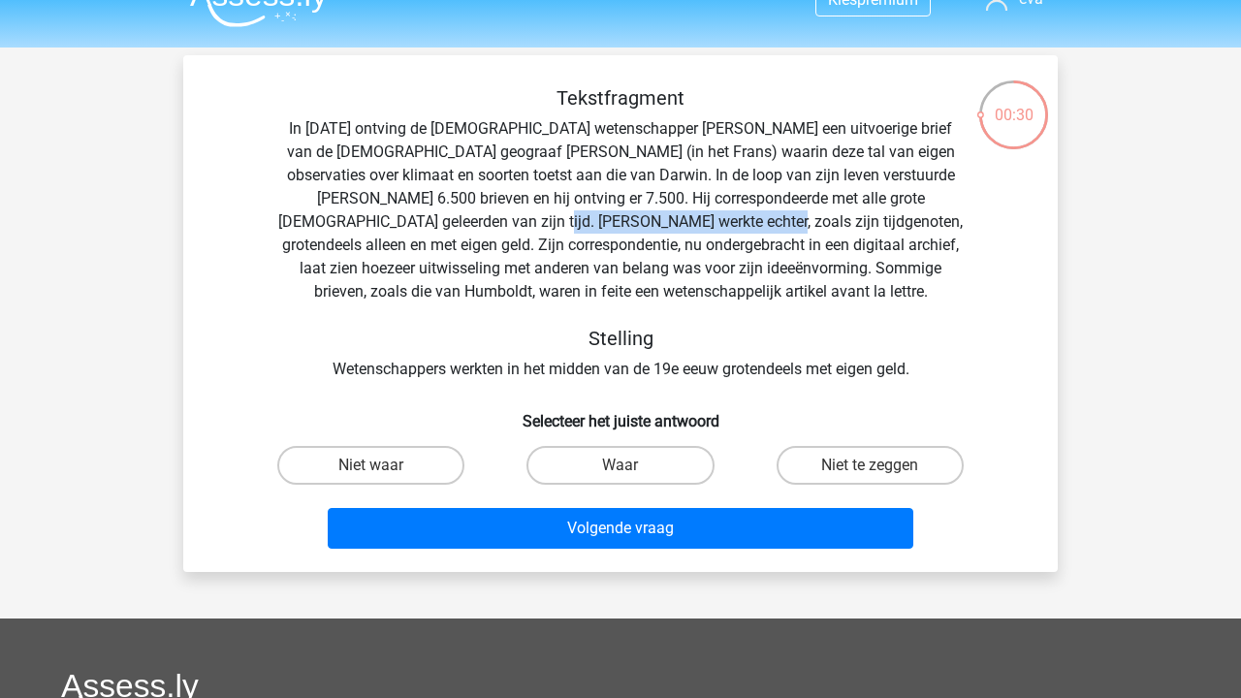
drag, startPoint x: 466, startPoint y: 228, endPoint x: 664, endPoint y: 229, distance: 197.7
click at [664, 229] on div "Tekstfragment In 1839 ontving de Engelse wetenschapper Charles Darwin een uitvo…" at bounding box center [620, 233] width 812 height 295
click at [595, 247] on div "Tekstfragment In 1839 ontving de Engelse wetenschapper Charles Darwin een uitvo…" at bounding box center [620, 233] width 812 height 295
click at [637, 461] on label "Waar" at bounding box center [619, 465] width 187 height 39
click at [633, 465] on input "Waar" at bounding box center [626, 471] width 13 height 13
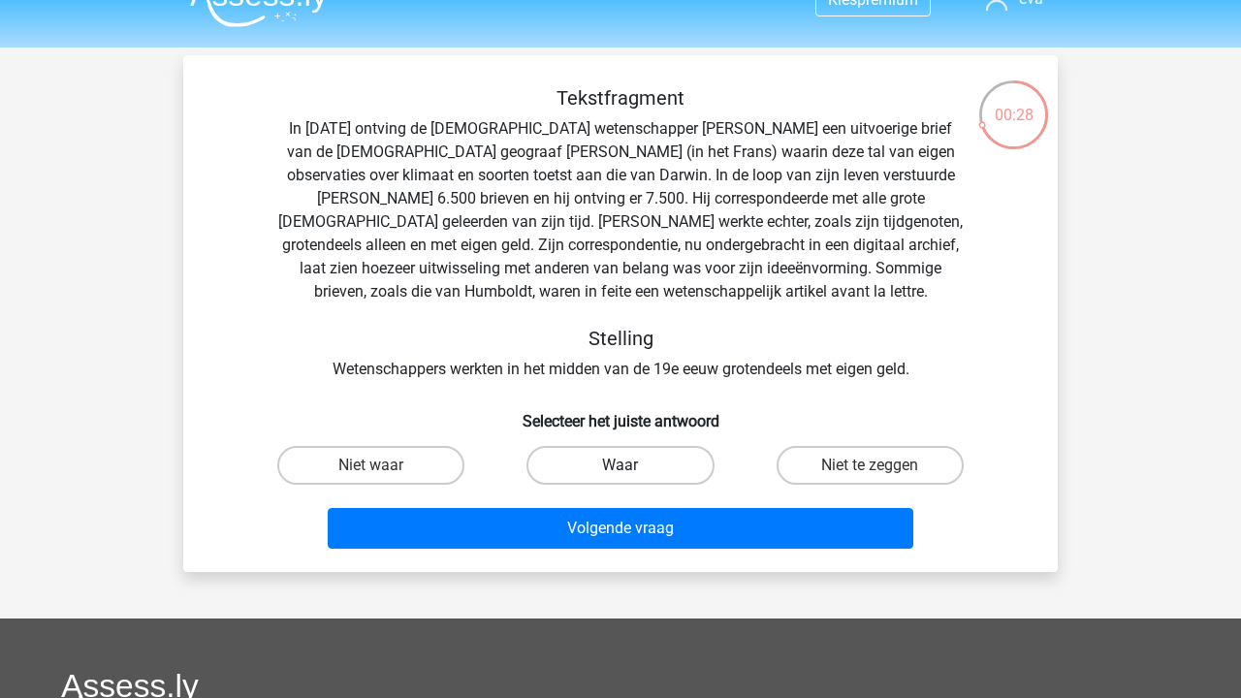
radio input "true"
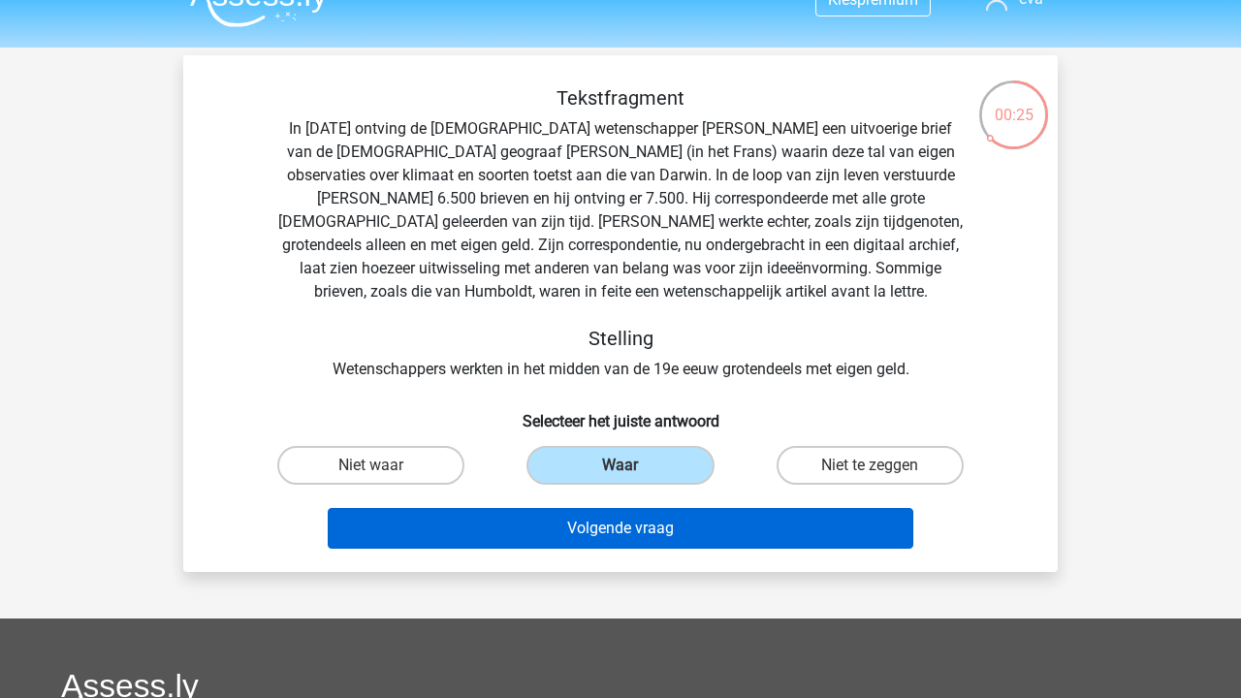
click at [655, 536] on button "Volgende vraag" at bounding box center [621, 528] width 586 height 41
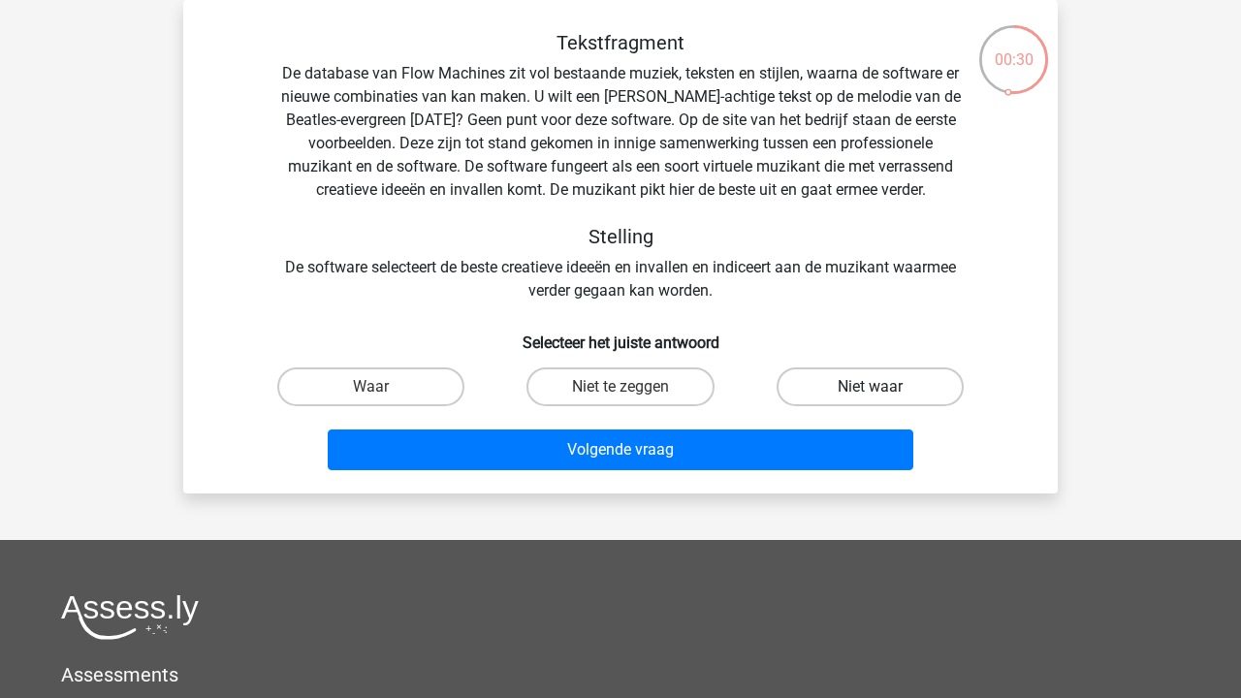
click at [926, 373] on label "Niet waar" at bounding box center [869, 386] width 187 height 39
click at [882, 387] on input "Niet waar" at bounding box center [875, 393] width 13 height 13
radio input "true"
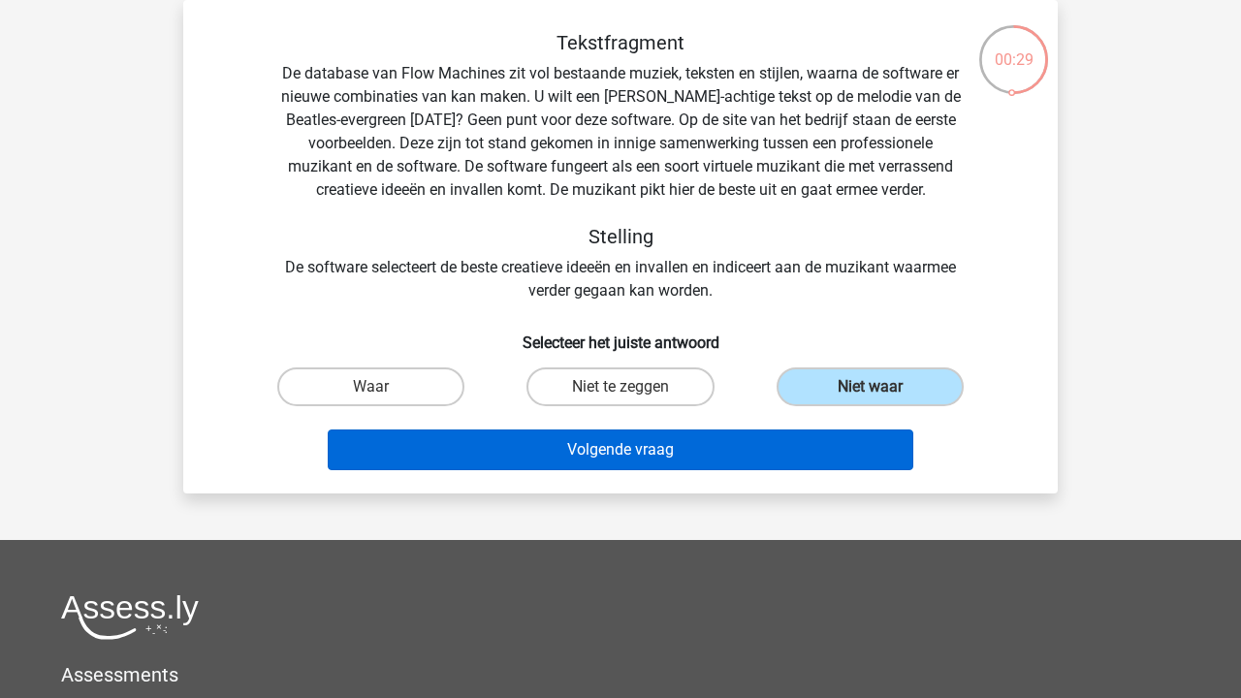
click at [866, 465] on button "Volgende vraag" at bounding box center [621, 449] width 586 height 41
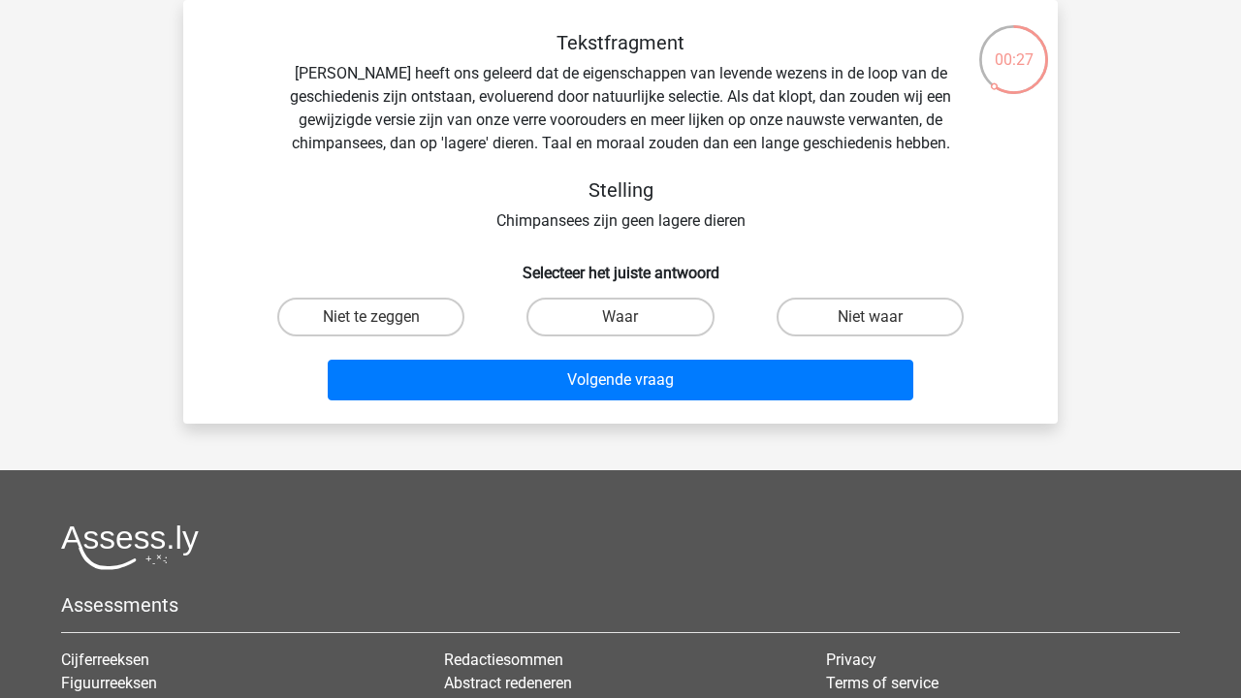
click at [712, 121] on div "Tekstfragment Darwin heeft ons geleerd dat de eigenschappen van levende wezens …" at bounding box center [620, 132] width 812 height 202
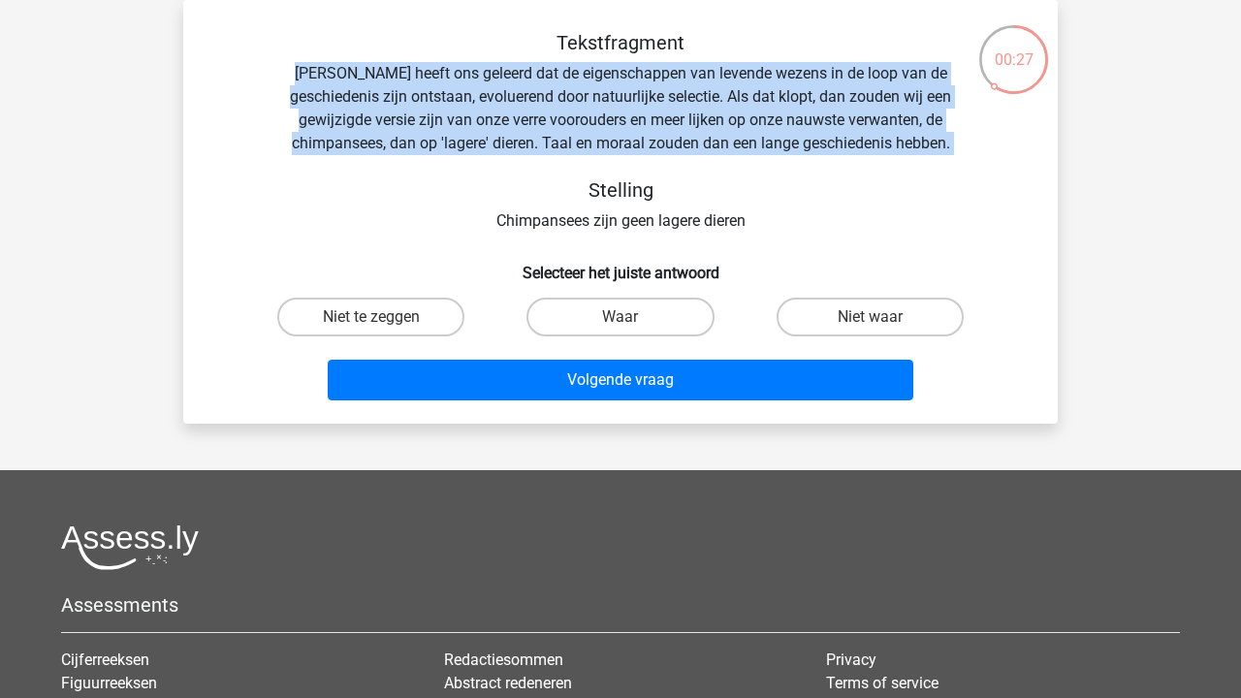
click at [712, 121] on div "Tekstfragment Darwin heeft ons geleerd dat de eigenschappen van levende wezens …" at bounding box center [620, 132] width 812 height 202
click at [705, 135] on div "Tekstfragment Darwin heeft ons geleerd dat de eigenschappen van levende wezens …" at bounding box center [620, 132] width 812 height 202
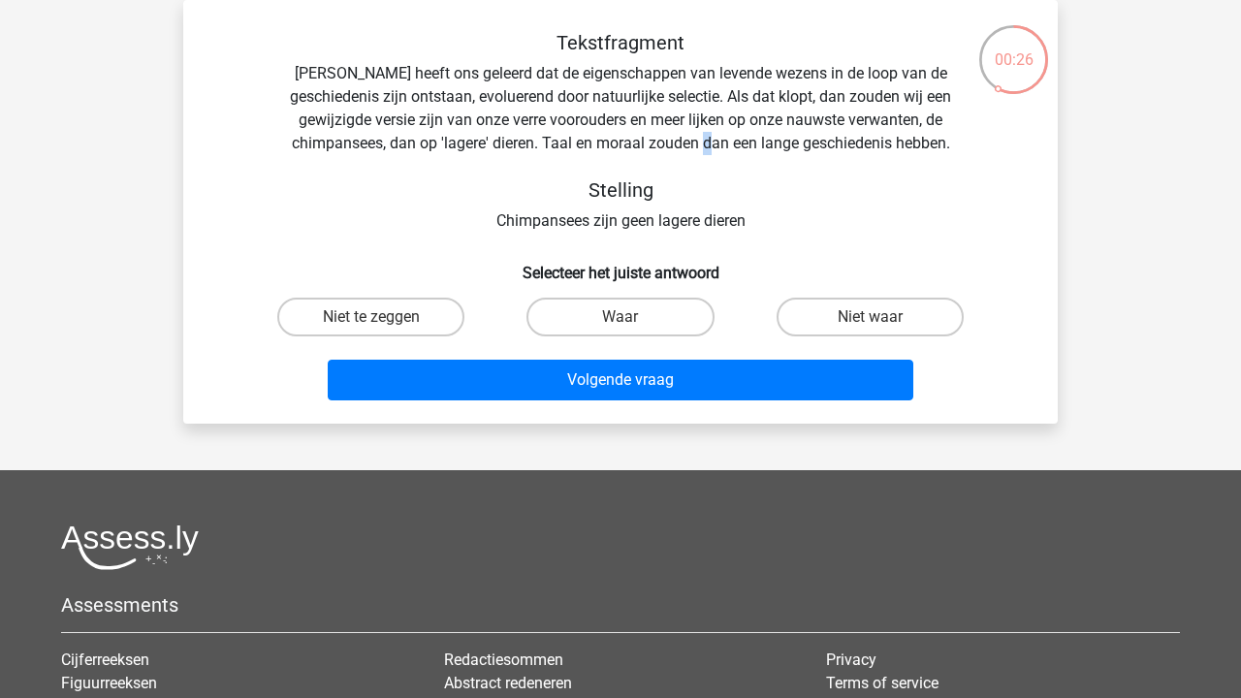
click at [705, 135] on div "Tekstfragment Darwin heeft ons geleerd dat de eigenschappen van levende wezens …" at bounding box center [620, 132] width 812 height 202
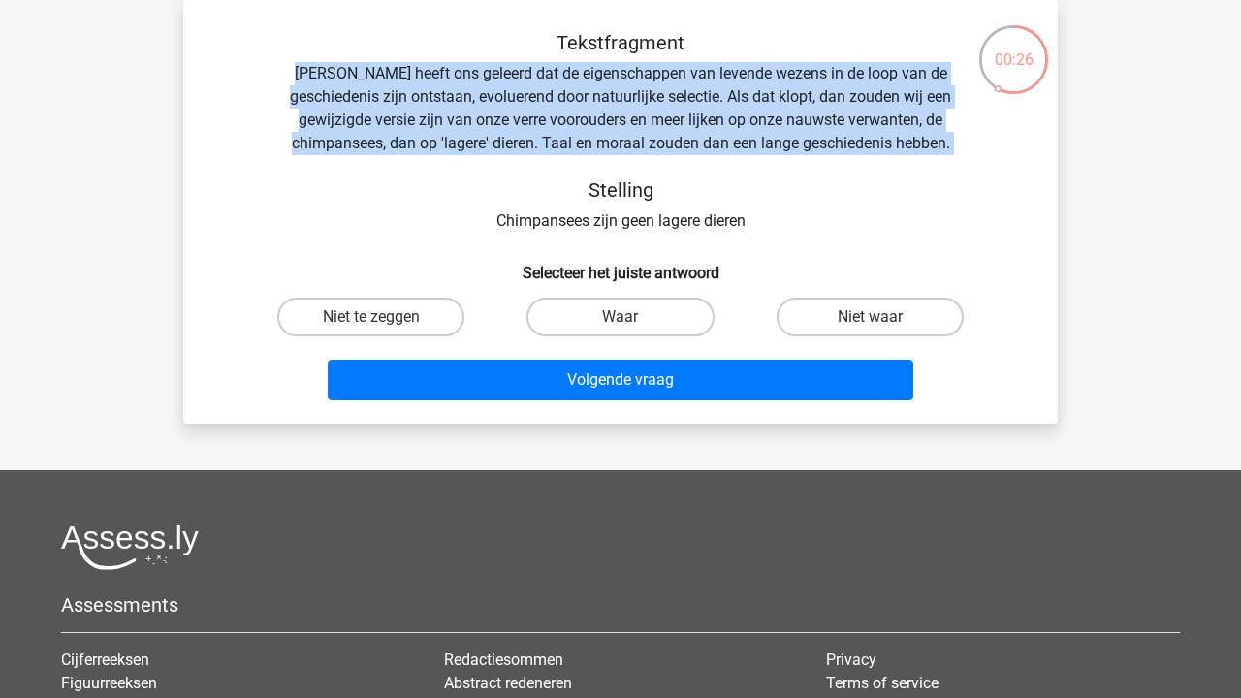
click at [705, 135] on div "Tekstfragment Darwin heeft ons geleerd dat de eigenschappen van levende wezens …" at bounding box center [620, 132] width 812 height 202
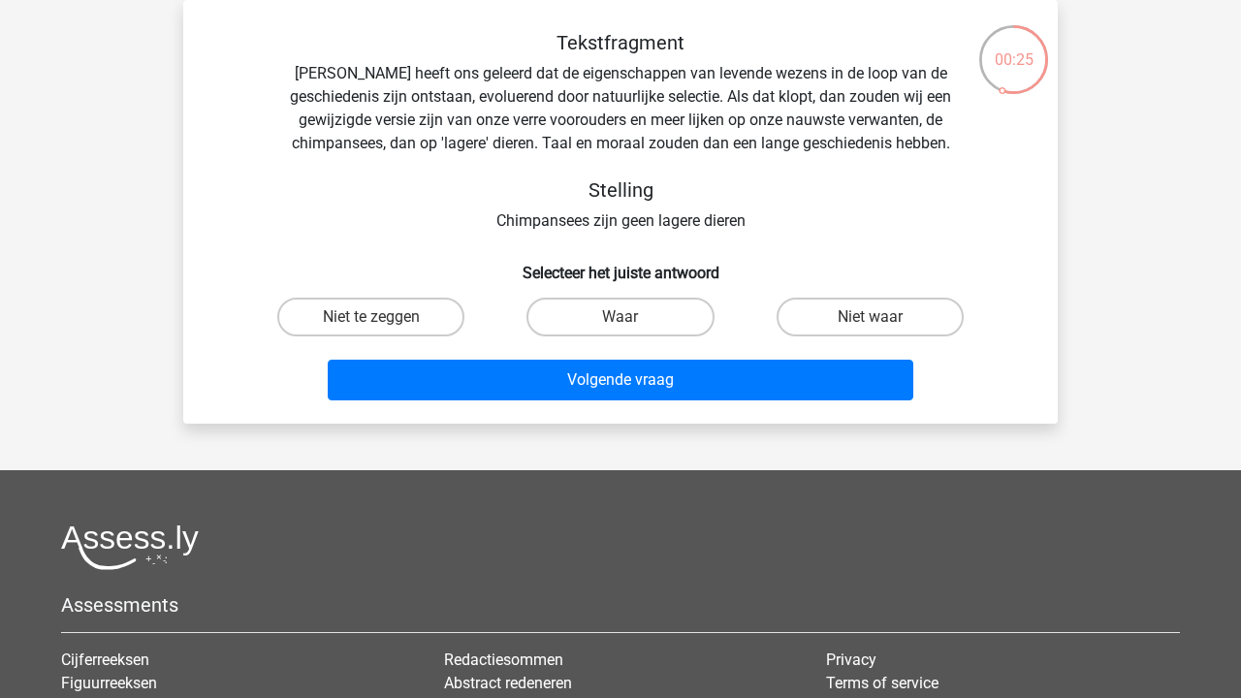
click at [644, 210] on div "Tekstfragment Darwin heeft ons geleerd dat de eigenschappen van levende wezens …" at bounding box center [620, 132] width 812 height 202
click at [645, 122] on div "Tekstfragment Darwin heeft ons geleerd dat de eigenschappen van levende wezens …" at bounding box center [620, 132] width 812 height 202
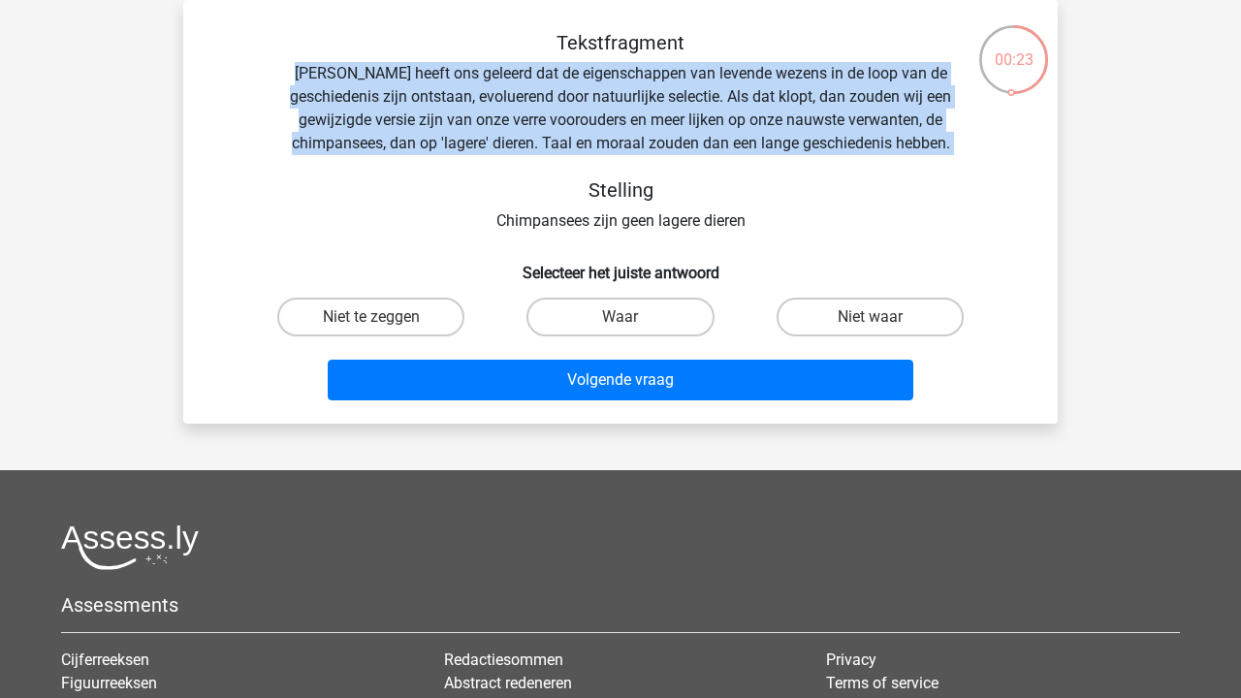
click at [645, 122] on div "Tekstfragment Darwin heeft ons geleerd dat de eigenschappen van levende wezens …" at bounding box center [620, 132] width 812 height 202
click at [537, 120] on div "Tekstfragment Darwin heeft ons geleerd dat de eigenschappen van levende wezens …" at bounding box center [620, 132] width 812 height 202
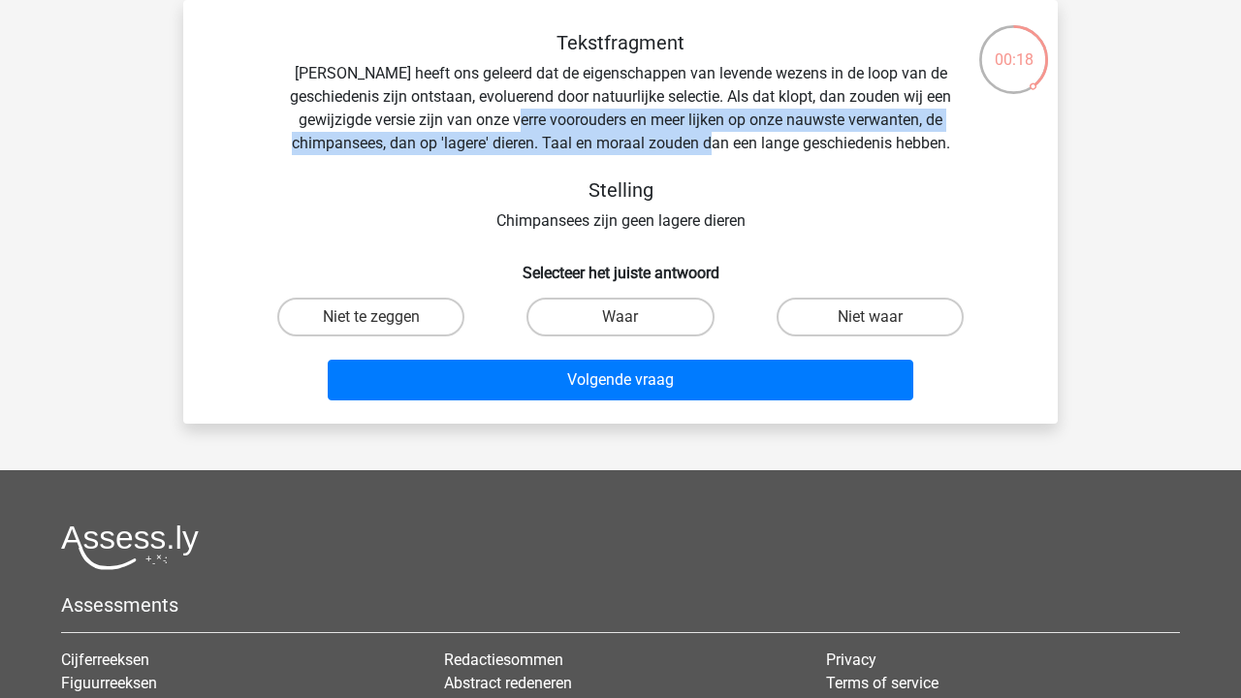
drag, startPoint x: 479, startPoint y: 127, endPoint x: 710, endPoint y: 133, distance: 231.7
click at [710, 133] on div "Tekstfragment Darwin heeft ons geleerd dat de eigenschappen van levende wezens …" at bounding box center [620, 132] width 812 height 202
click at [667, 305] on label "Waar" at bounding box center [619, 317] width 187 height 39
click at [633, 317] on input "Waar" at bounding box center [626, 323] width 13 height 13
radio input "true"
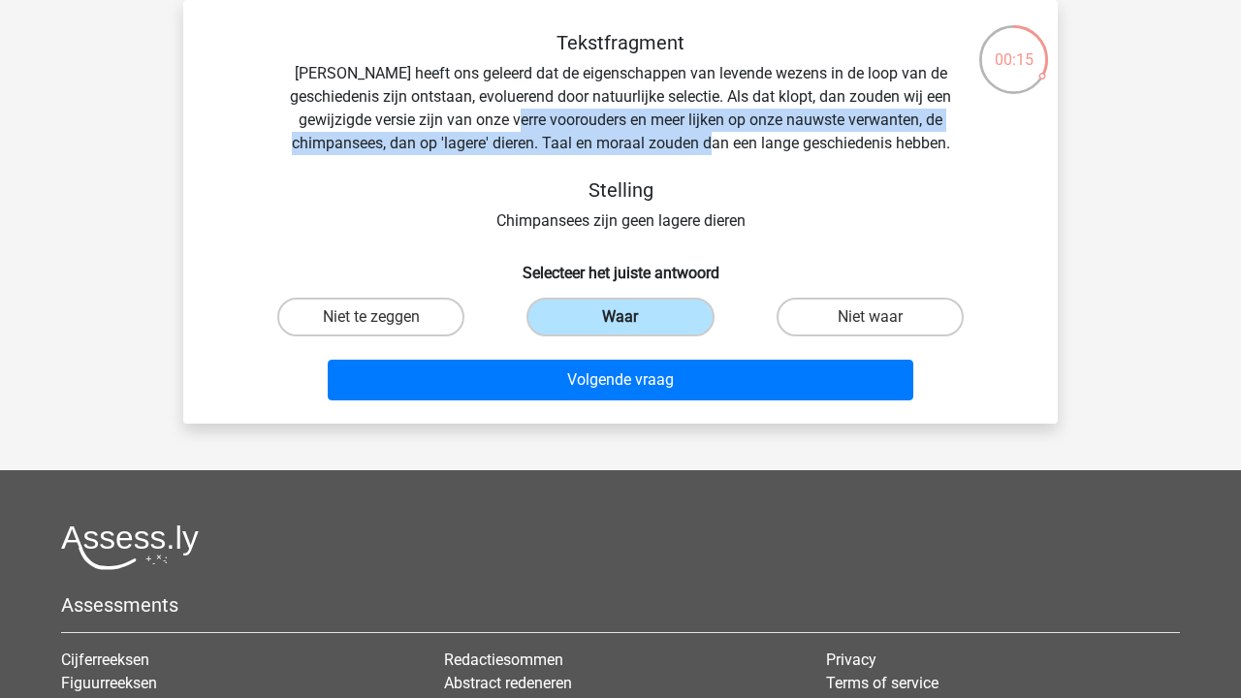
click at [652, 324] on label "Waar" at bounding box center [619, 317] width 187 height 39
click at [633, 324] on input "Waar" at bounding box center [626, 323] width 13 height 13
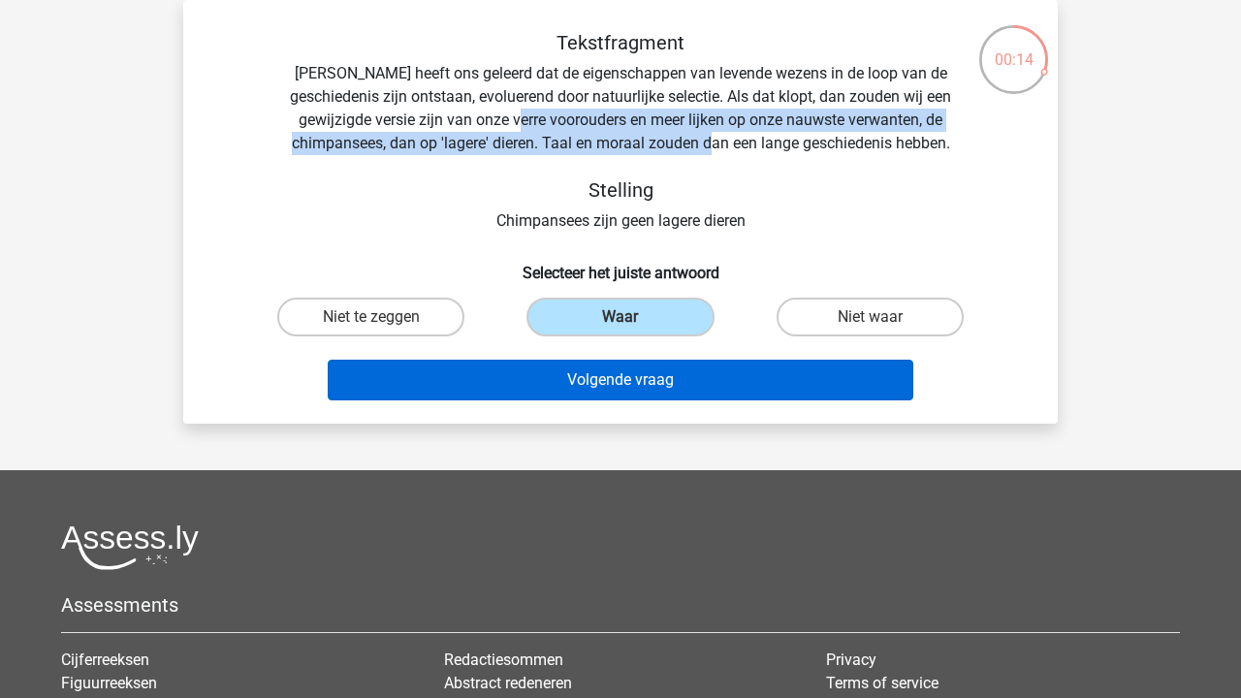
click at [639, 378] on button "Volgende vraag" at bounding box center [621, 380] width 586 height 41
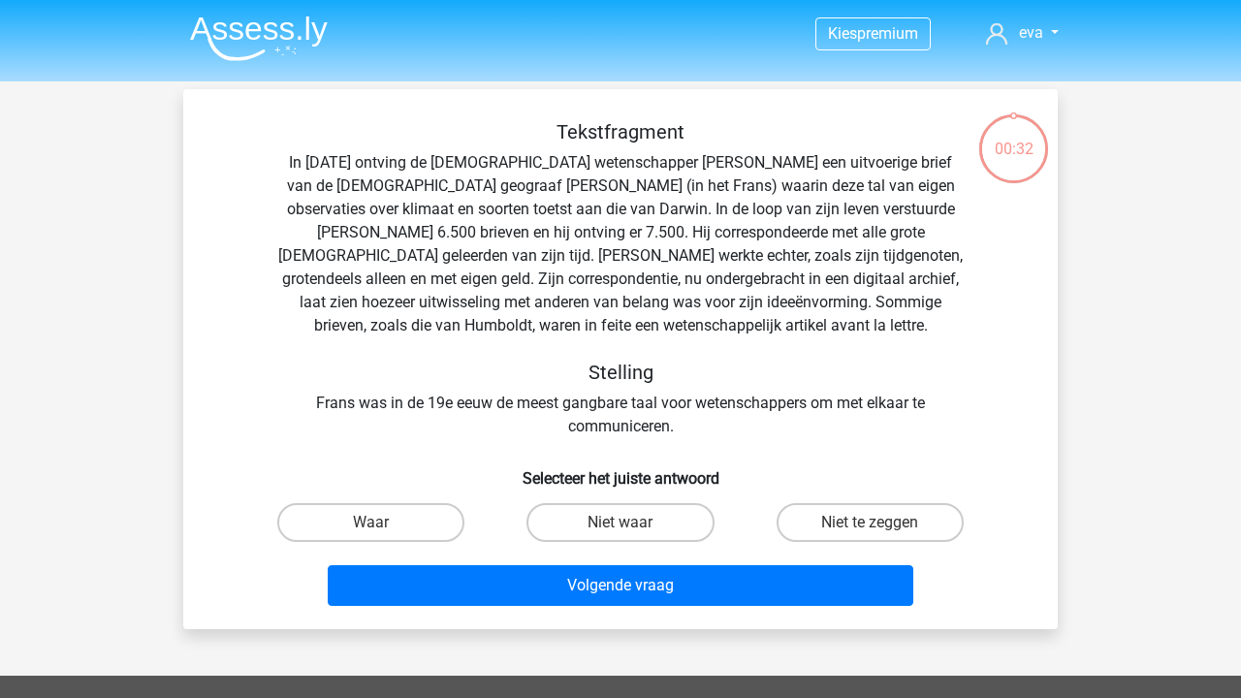
scroll to position [0, 0]
click at [816, 513] on label "Niet te zeggen" at bounding box center [869, 522] width 187 height 39
click at [869, 522] on input "Niet te zeggen" at bounding box center [875, 528] width 13 height 13
radio input "true"
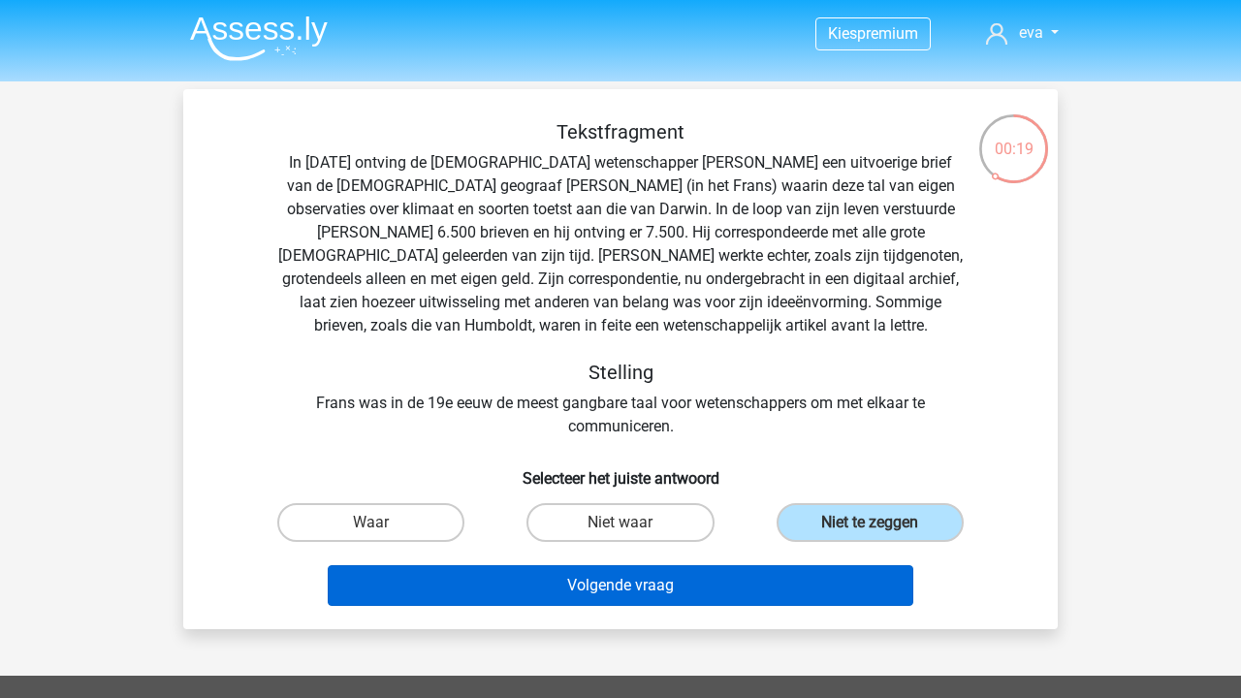
click at [759, 582] on button "Volgende vraag" at bounding box center [621, 585] width 586 height 41
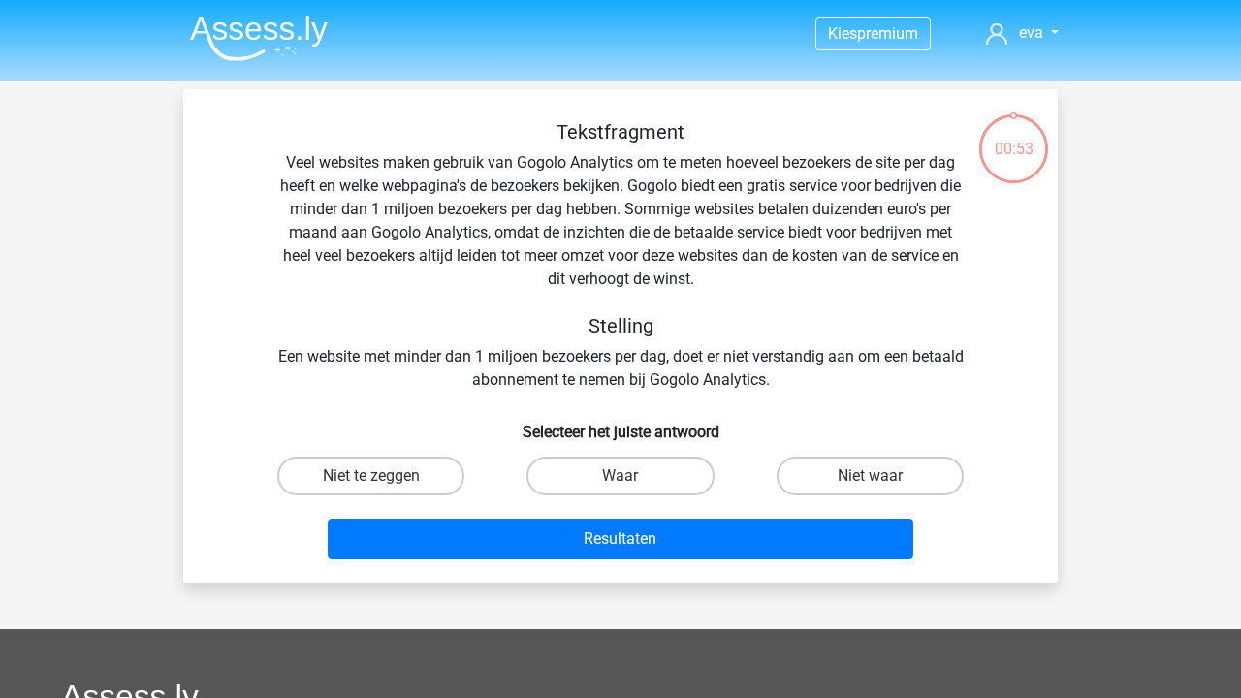
scroll to position [89, 0]
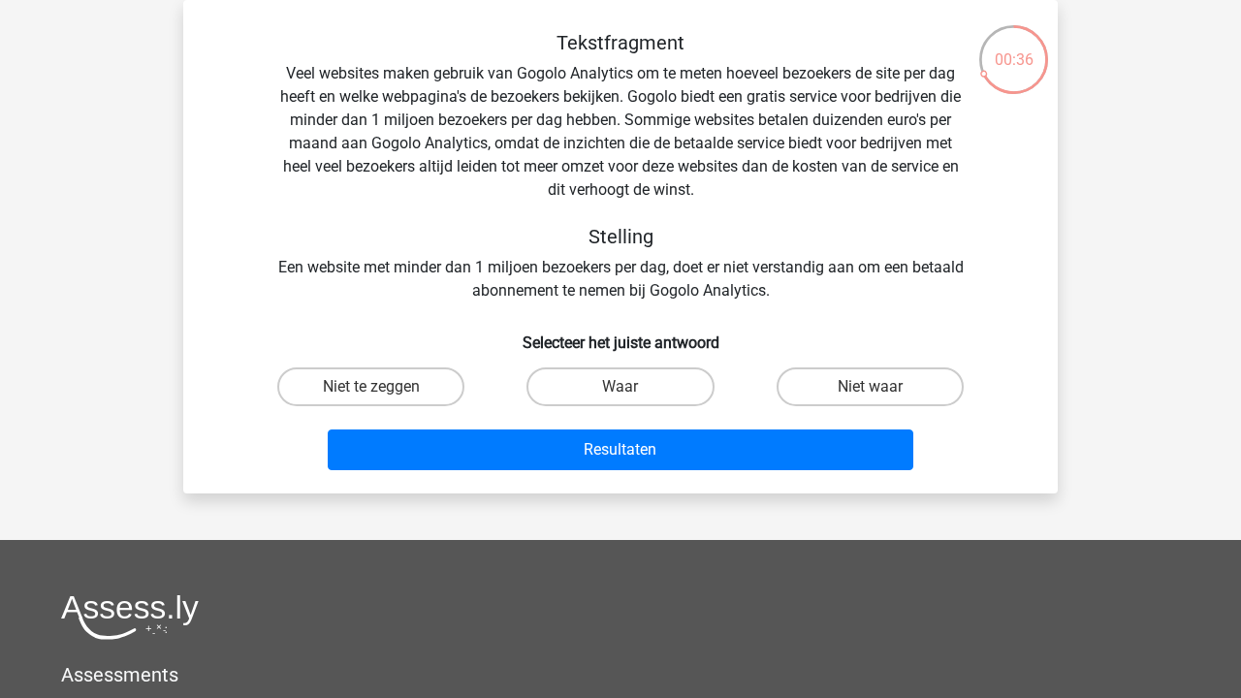
click at [650, 354] on div "Tekstfragment Veel websites maken gebruik van Gogolo Analytics om te meten hoev…" at bounding box center [620, 254] width 859 height 447
click at [650, 375] on label "Waar" at bounding box center [619, 386] width 187 height 39
click at [633, 387] on input "Waar" at bounding box center [626, 393] width 13 height 13
radio input "true"
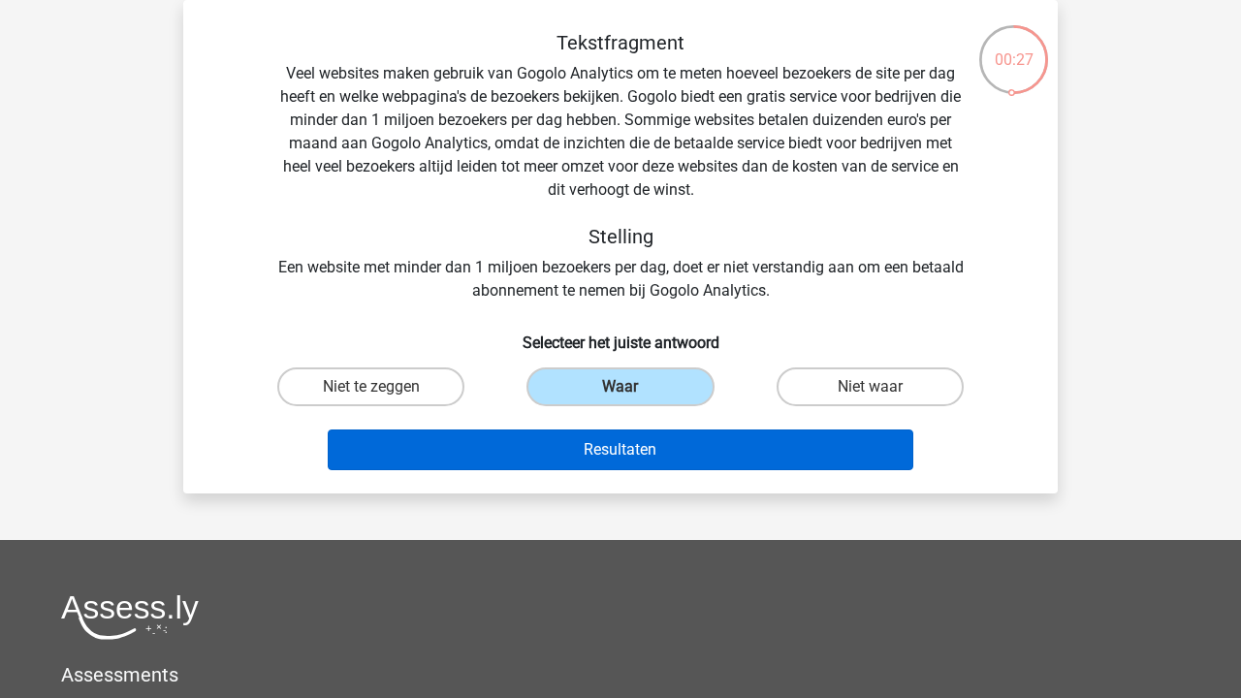
click at [653, 451] on button "Resultaten" at bounding box center [621, 449] width 586 height 41
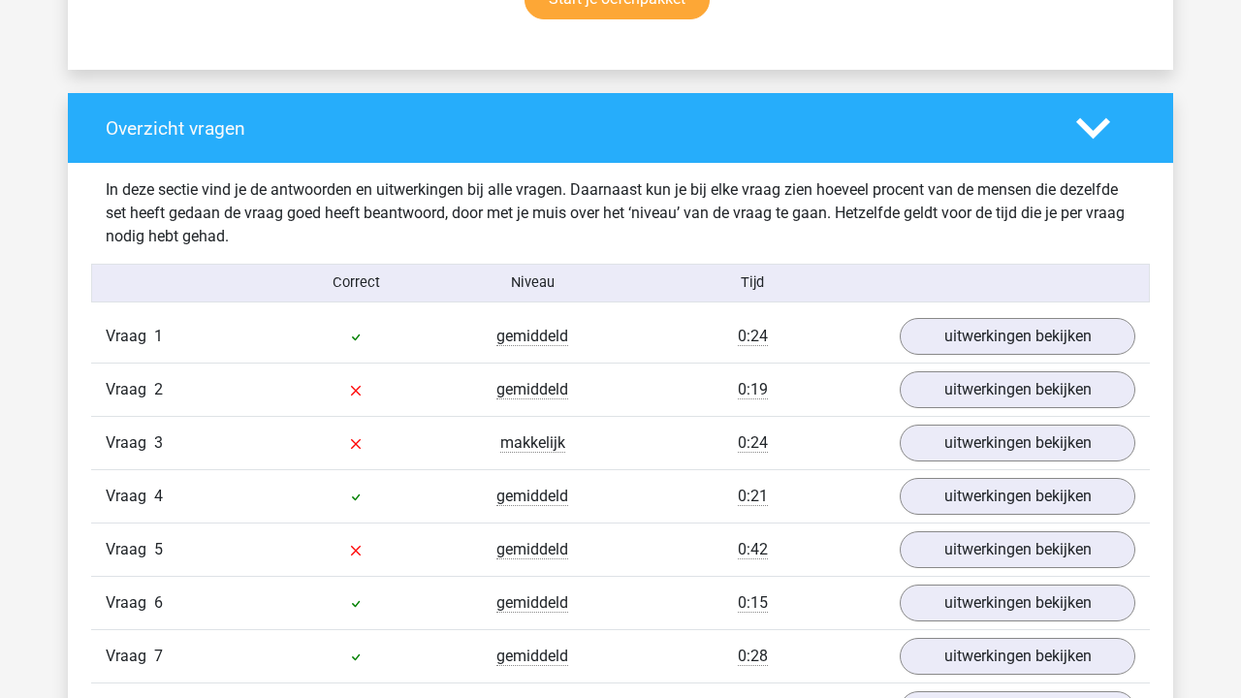
scroll to position [1381, 0]
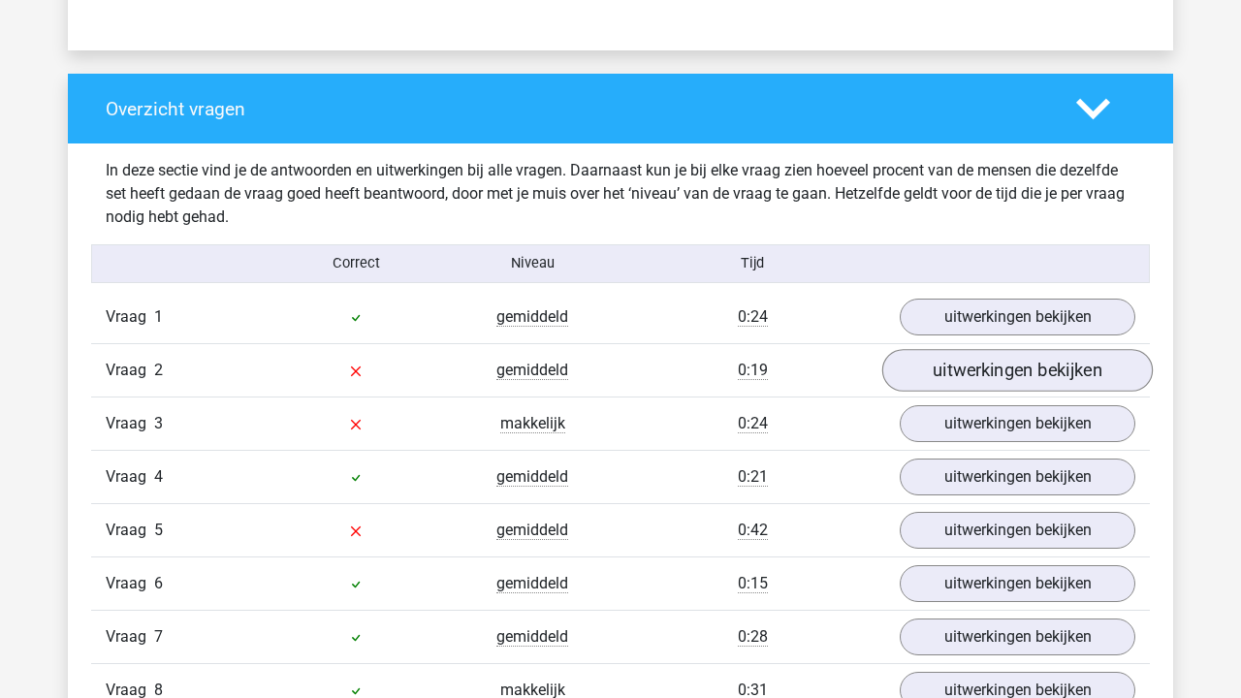
click at [969, 370] on link "uitwerkingen bekijken" at bounding box center [1017, 370] width 270 height 43
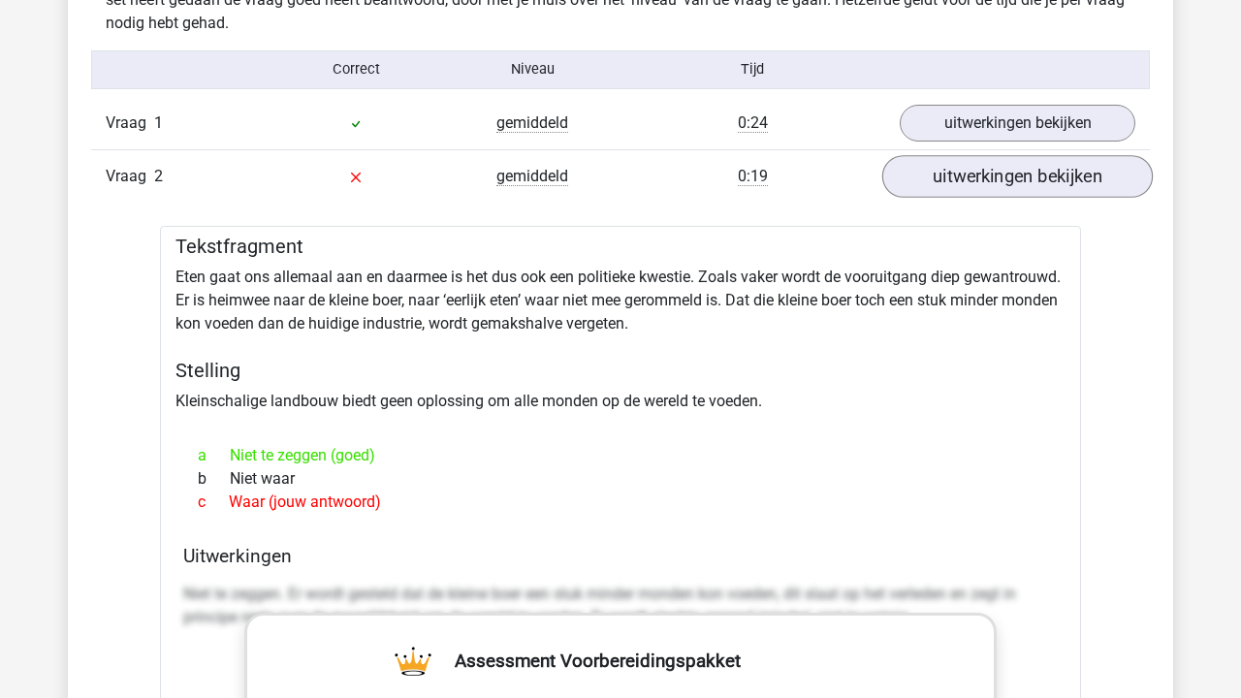
scroll to position [1581, 0]
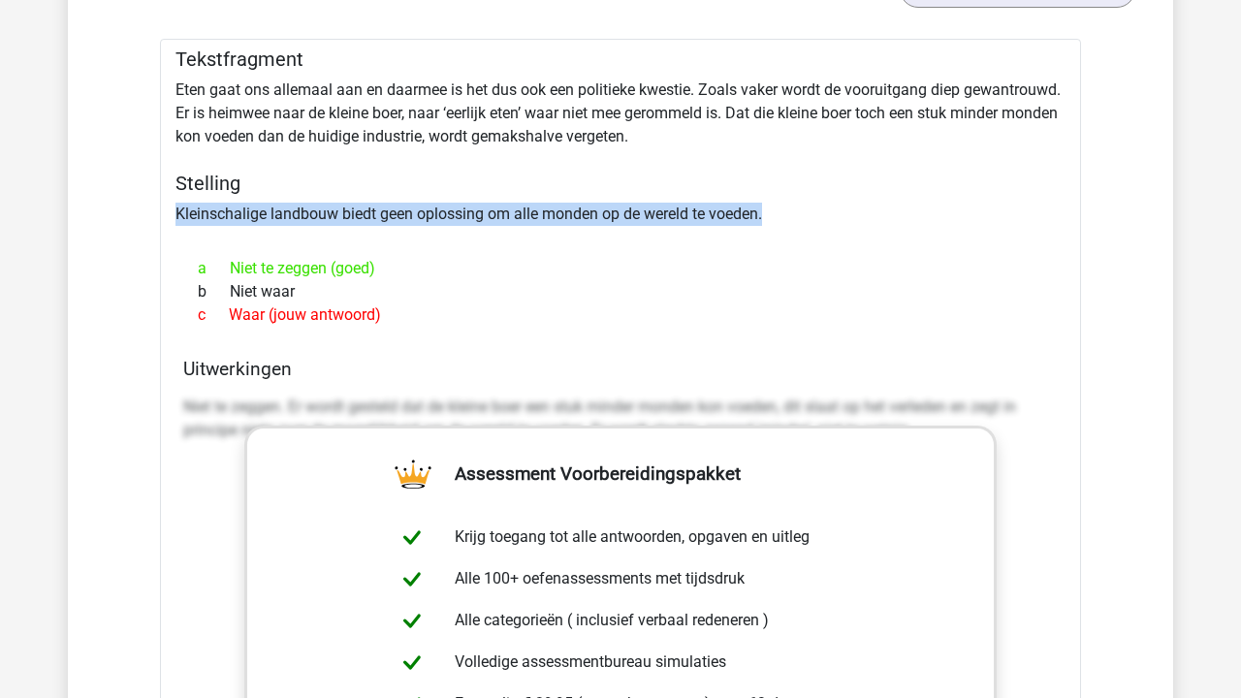
scroll to position [1690, 0]
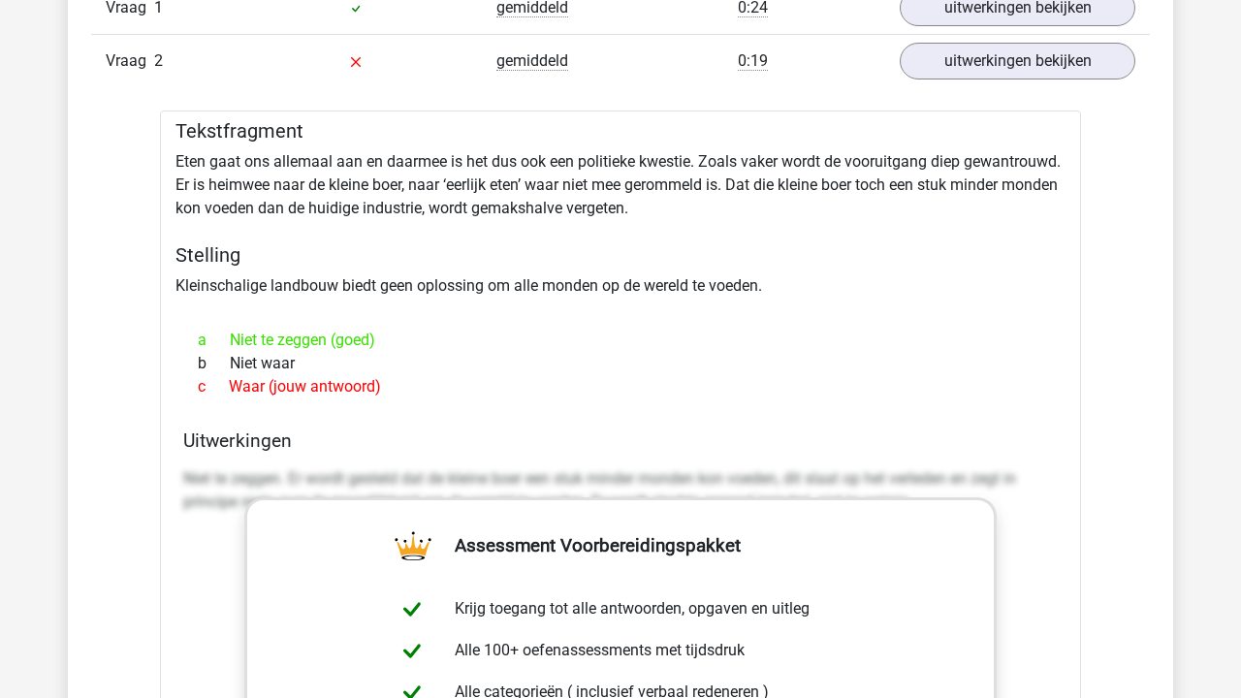
click at [626, 188] on div "Tekstfragment Eten gaat ons allemaal aan en daarmee is het dus ook een politiek…" at bounding box center [620, 620] width 921 height 1020
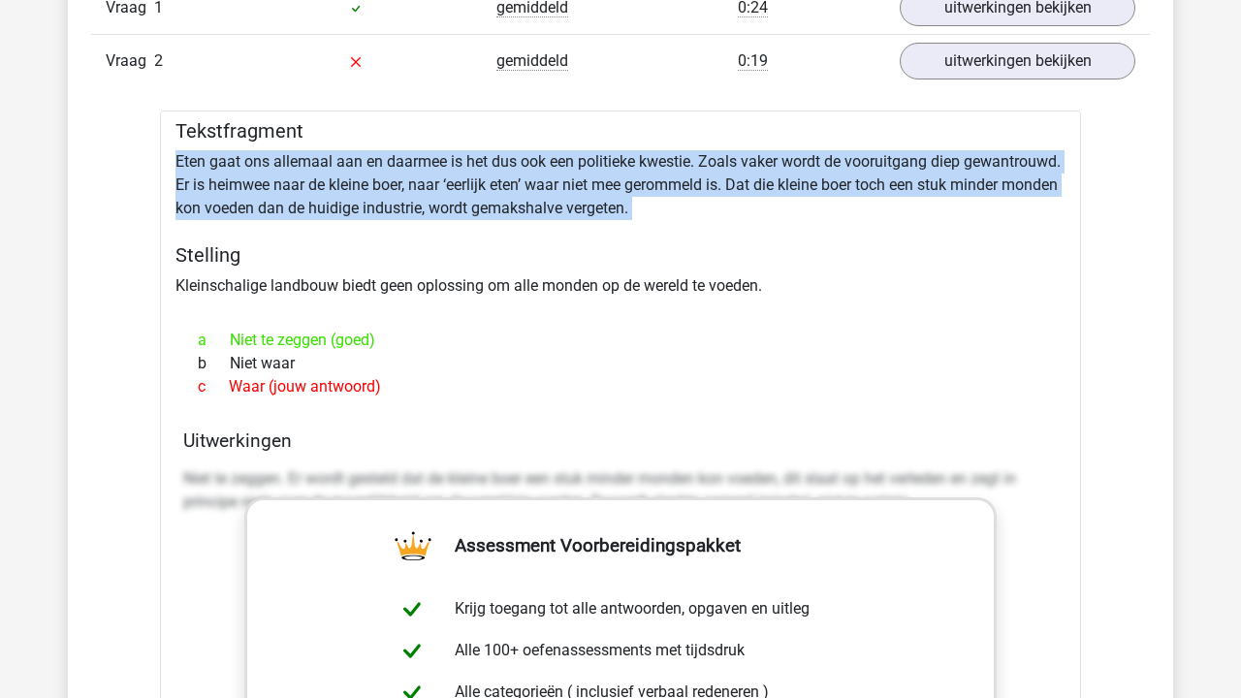
click at [626, 188] on div "Tekstfragment Eten gaat ons allemaal aan en daarmee is het dus ook een politiek…" at bounding box center [620, 620] width 921 height 1020
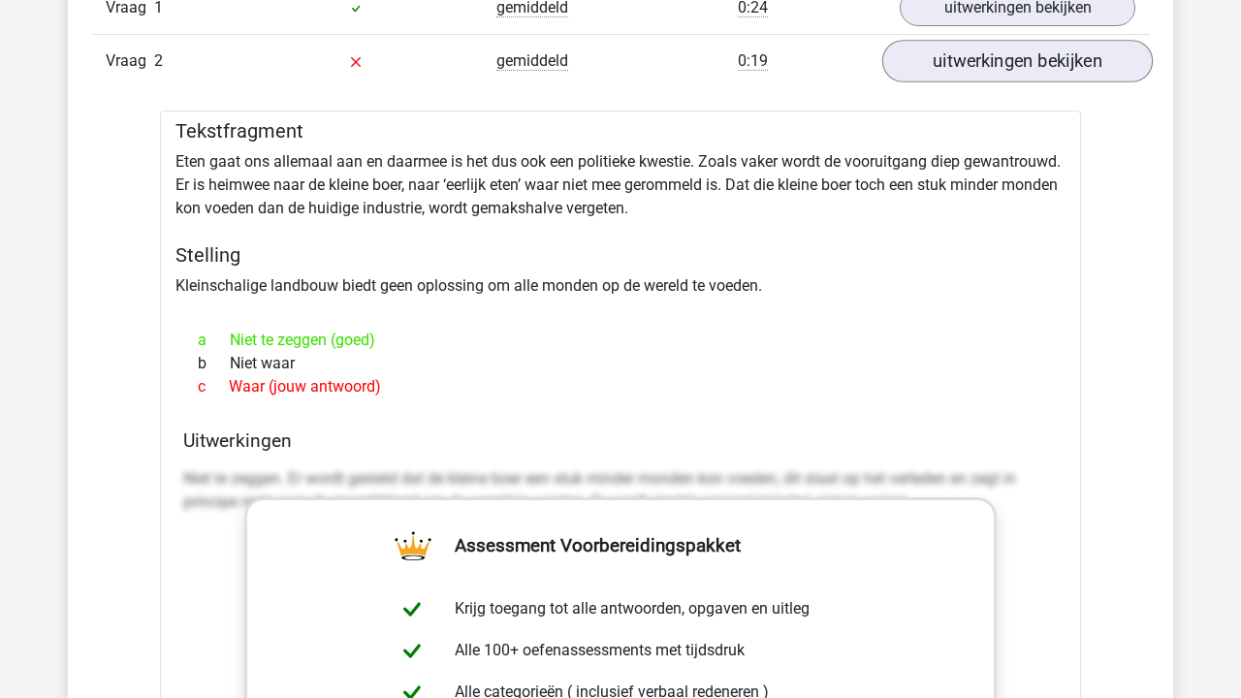
click at [982, 58] on link "uitwerkingen bekijken" at bounding box center [1017, 61] width 270 height 43
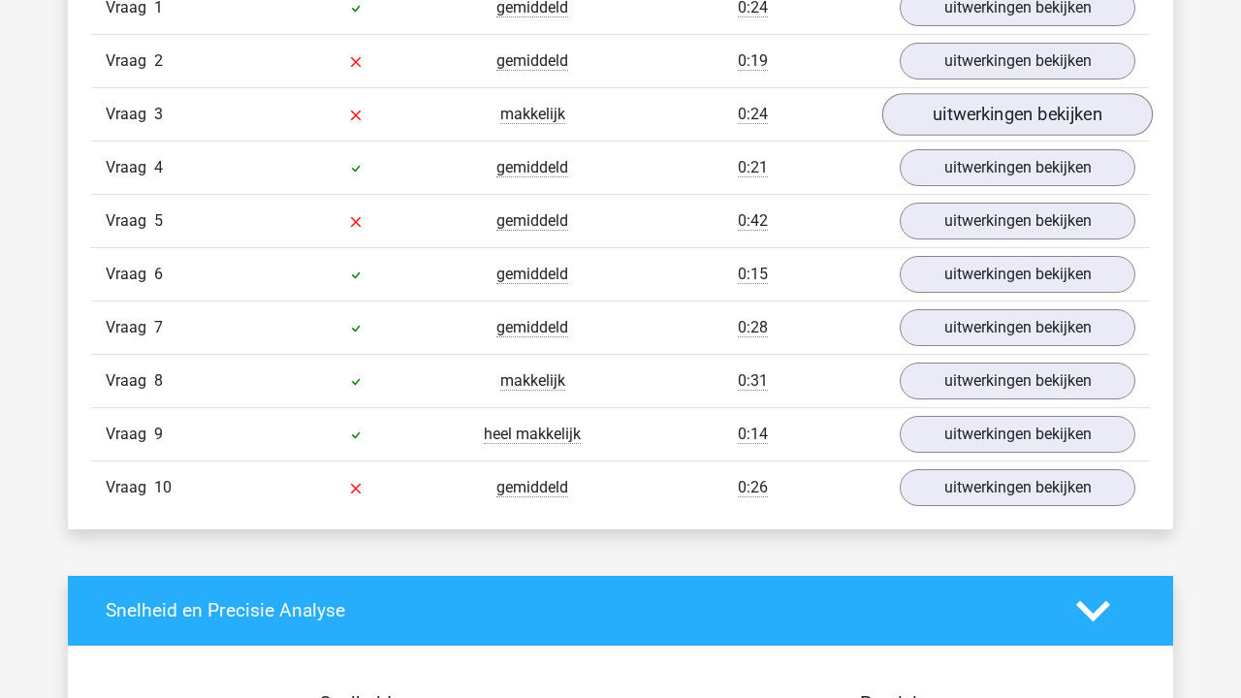
click at [959, 127] on link "uitwerkingen bekijken" at bounding box center [1017, 114] width 270 height 43
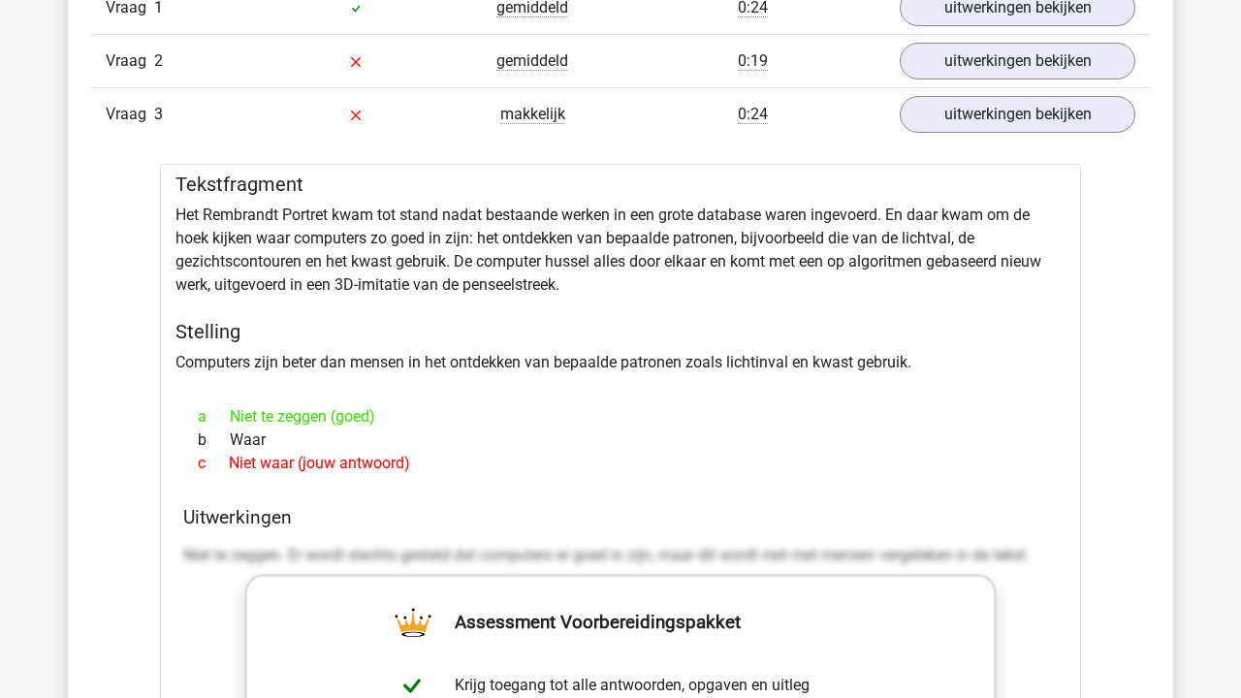
click at [403, 353] on div "Tekstfragment Het Rembrandt Portret kwam tot stand nadat bestaande werken in ee…" at bounding box center [620, 685] width 921 height 1043
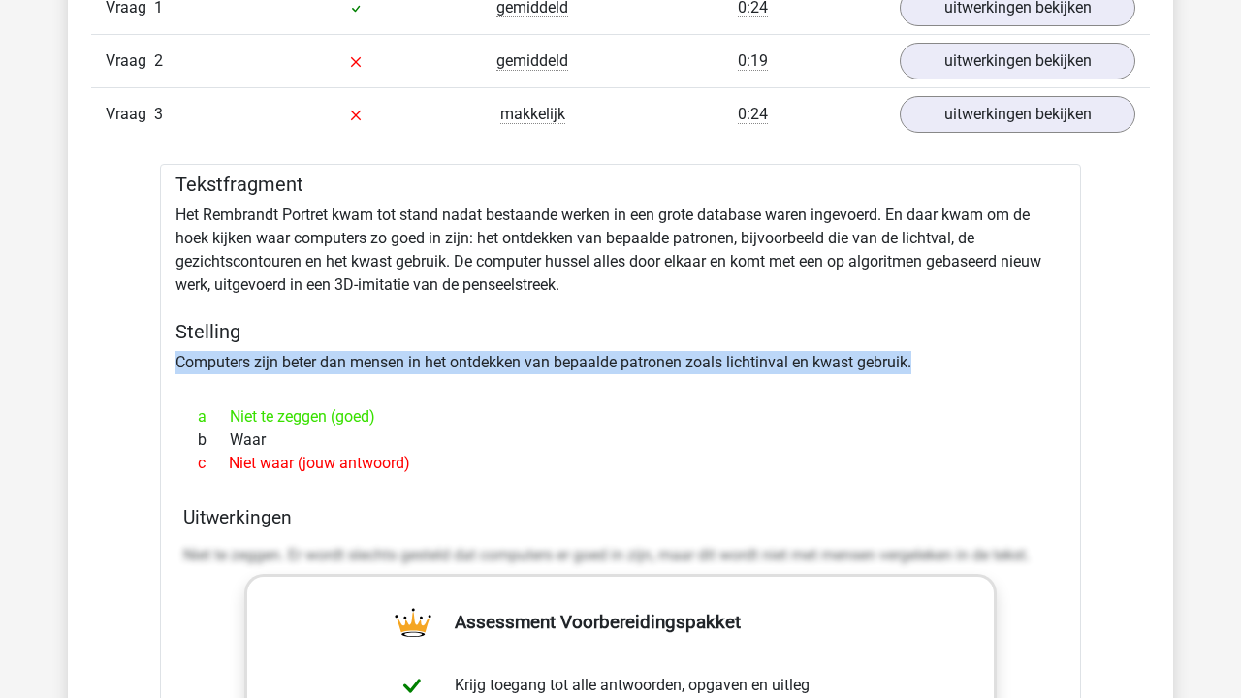
click at [403, 353] on div "Tekstfragment Het Rembrandt Portret kwam tot stand nadat bestaande werken in ee…" at bounding box center [620, 685] width 921 height 1043
click at [980, 114] on link "uitwerkingen bekijken" at bounding box center [1017, 114] width 270 height 43
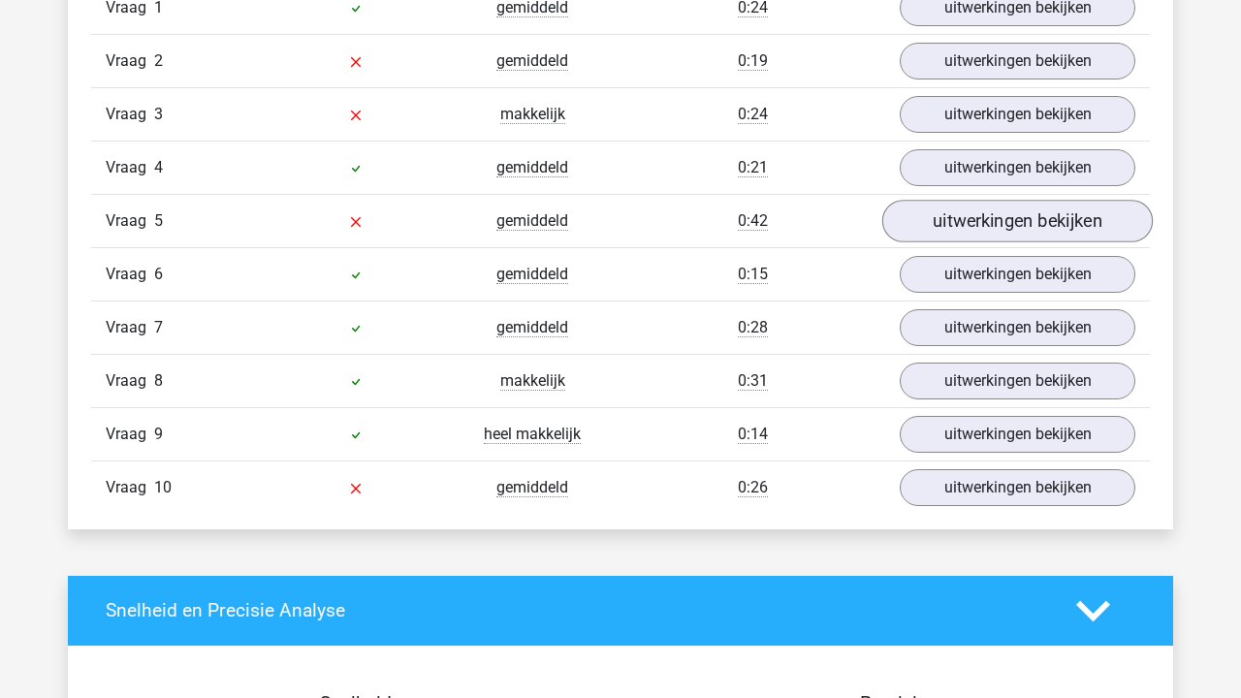
click at [963, 211] on link "uitwerkingen bekijken" at bounding box center [1017, 221] width 270 height 43
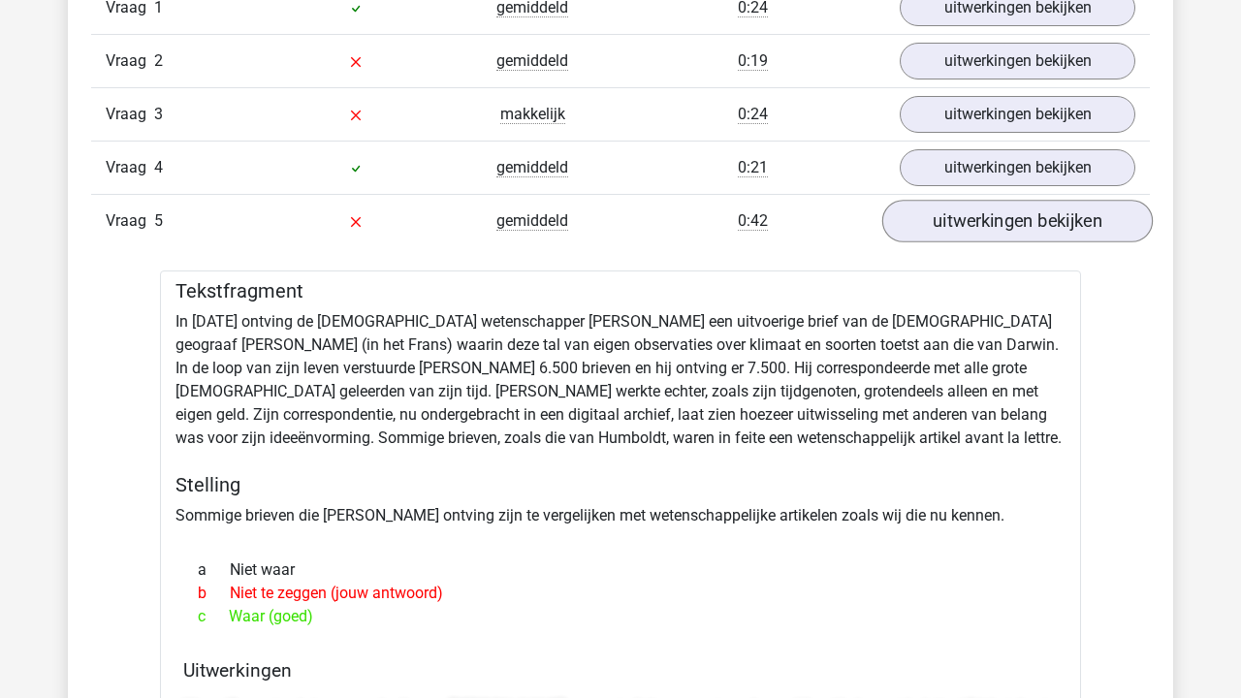
scroll to position [1739, 0]
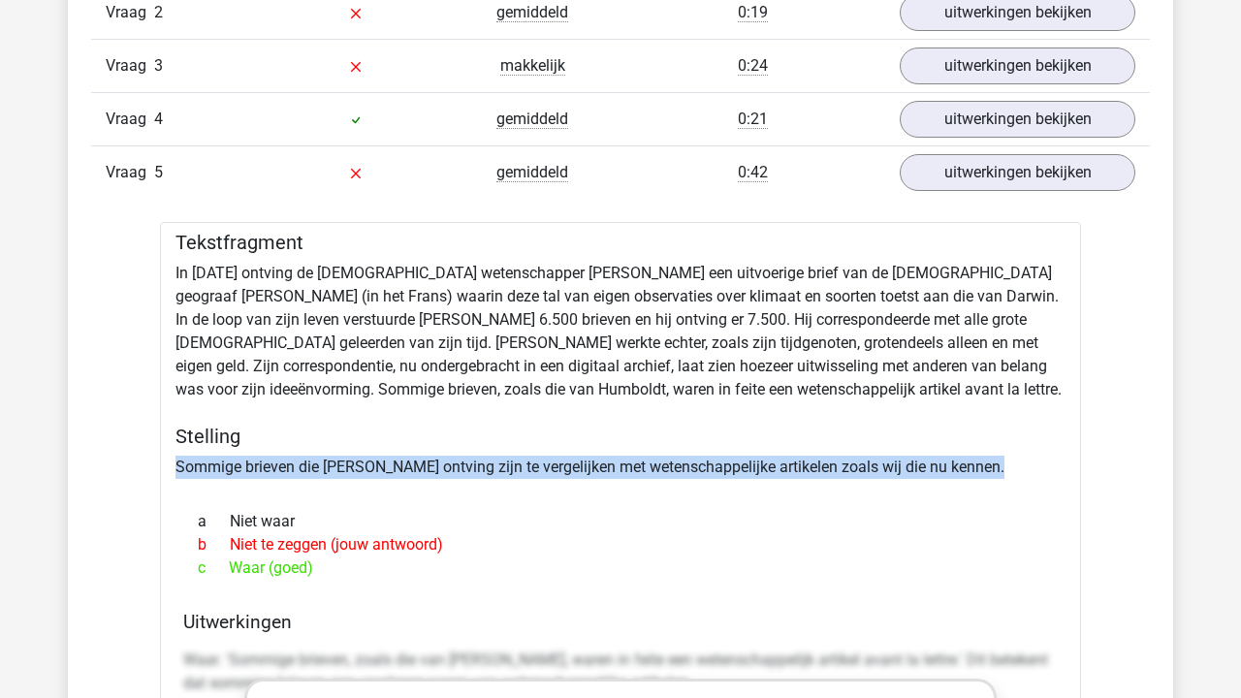
click at [941, 174] on link "uitwerkingen bekijken" at bounding box center [1017, 172] width 270 height 43
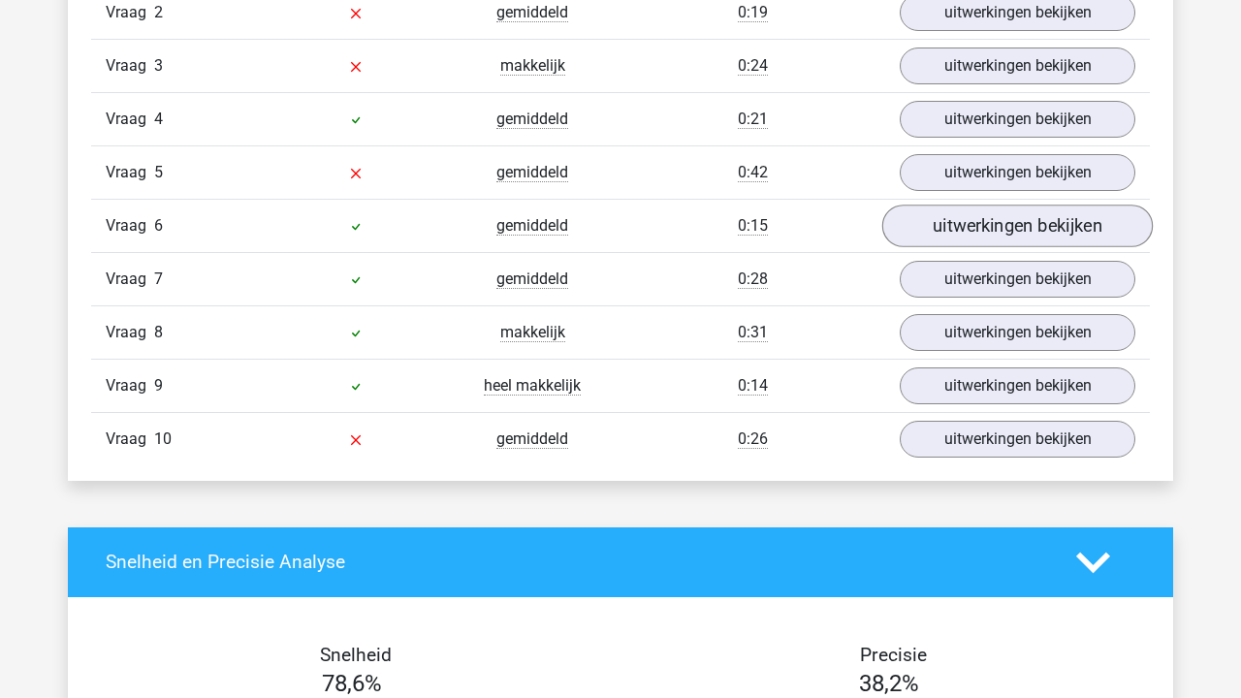
scroll to position [1683, 0]
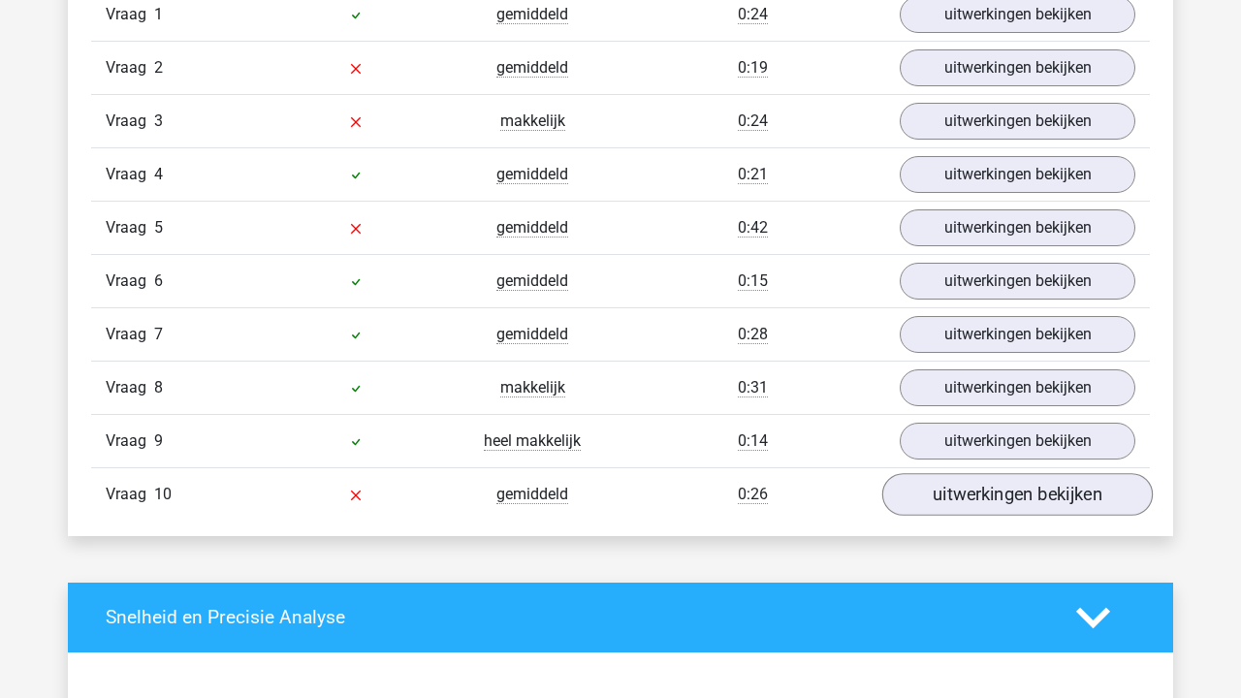
click at [1033, 509] on link "uitwerkingen bekijken" at bounding box center [1017, 494] width 270 height 43
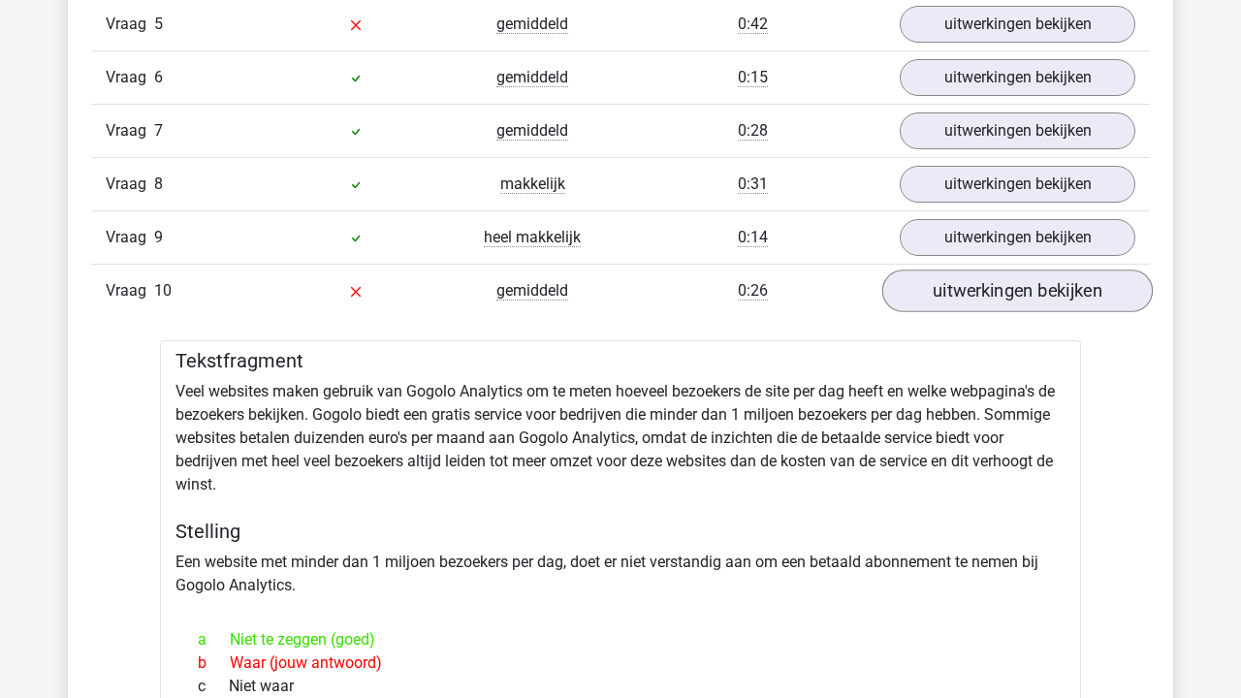
scroll to position [1900, 0]
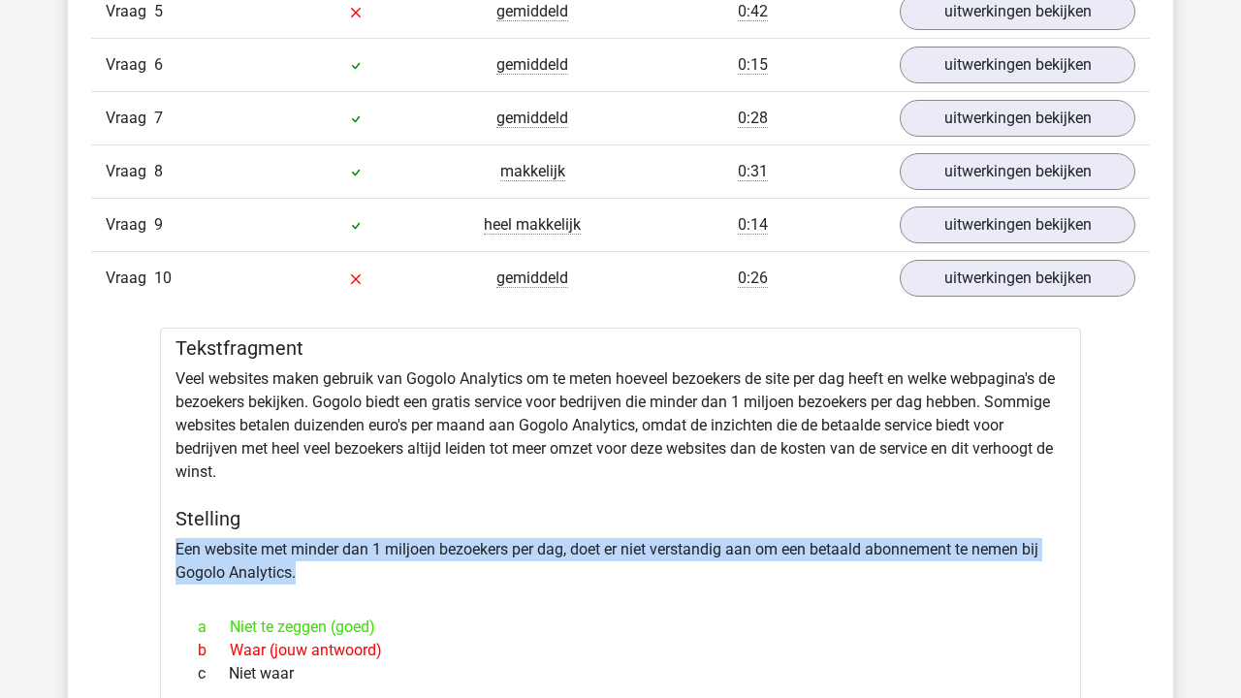
click at [986, 289] on link "uitwerkingen bekijken" at bounding box center [1017, 278] width 270 height 43
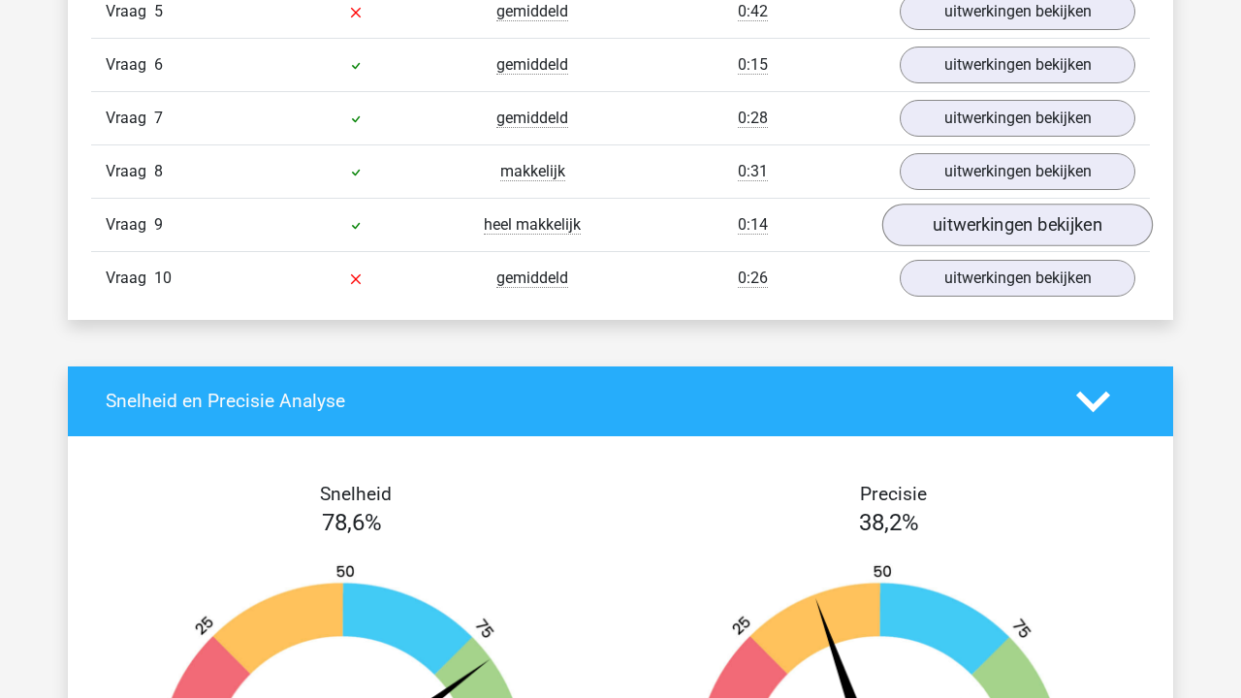
click at [968, 222] on link "uitwerkingen bekijken" at bounding box center [1017, 225] width 270 height 43
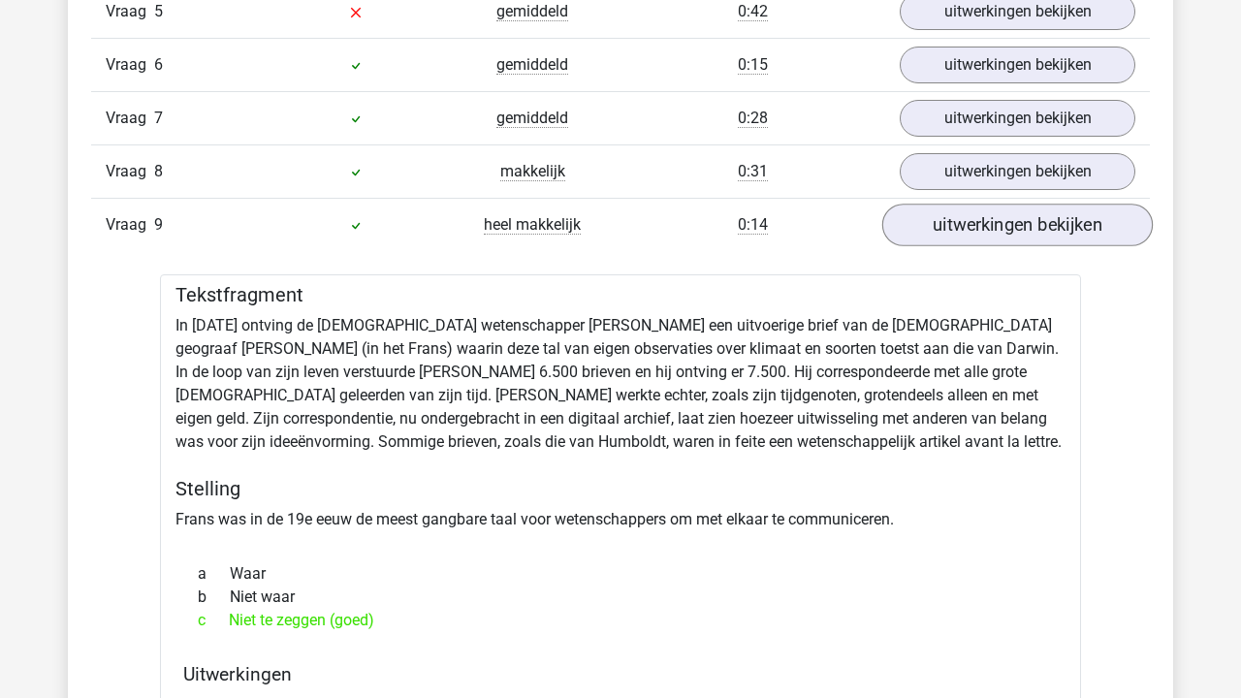
click at [968, 222] on link "uitwerkingen bekijken" at bounding box center [1017, 225] width 270 height 43
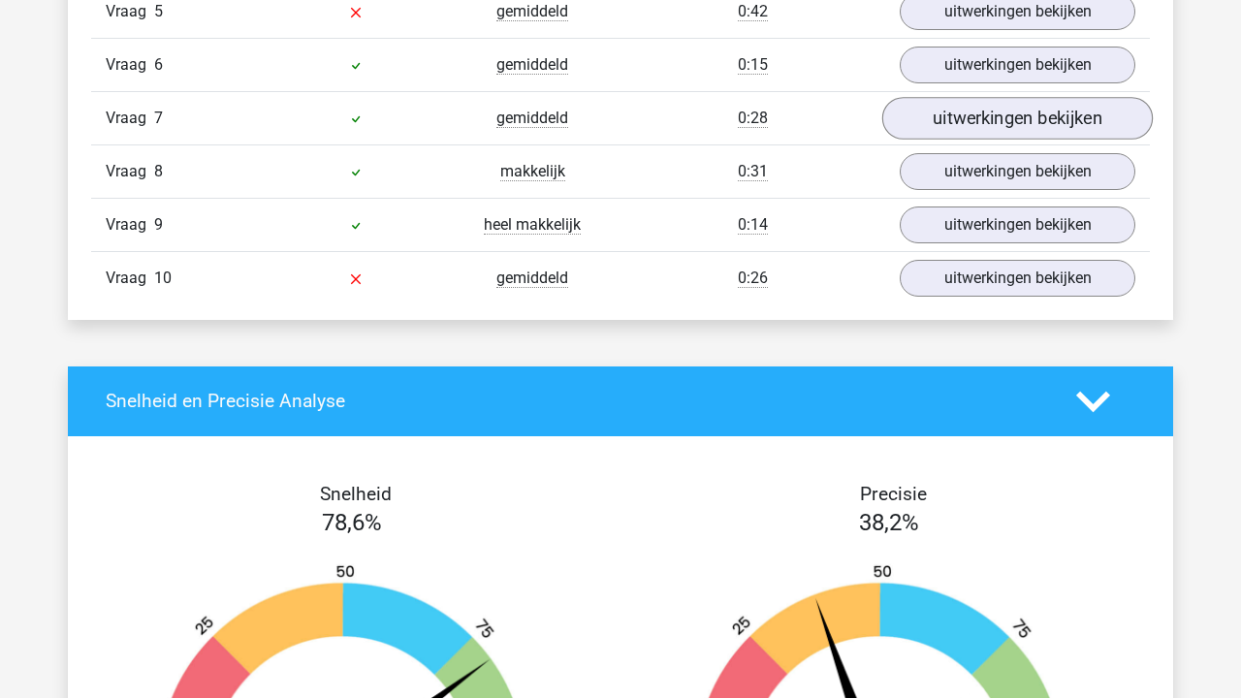
click at [971, 126] on link "uitwerkingen bekijken" at bounding box center [1017, 118] width 270 height 43
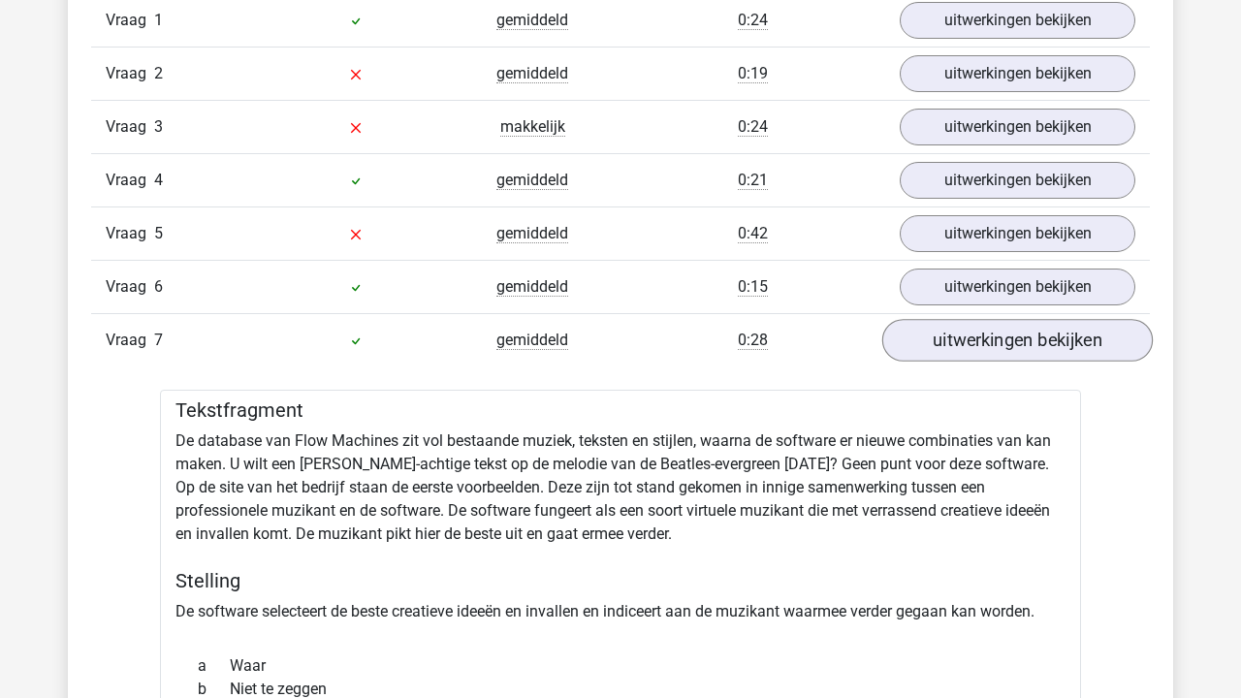
scroll to position [1665, 0]
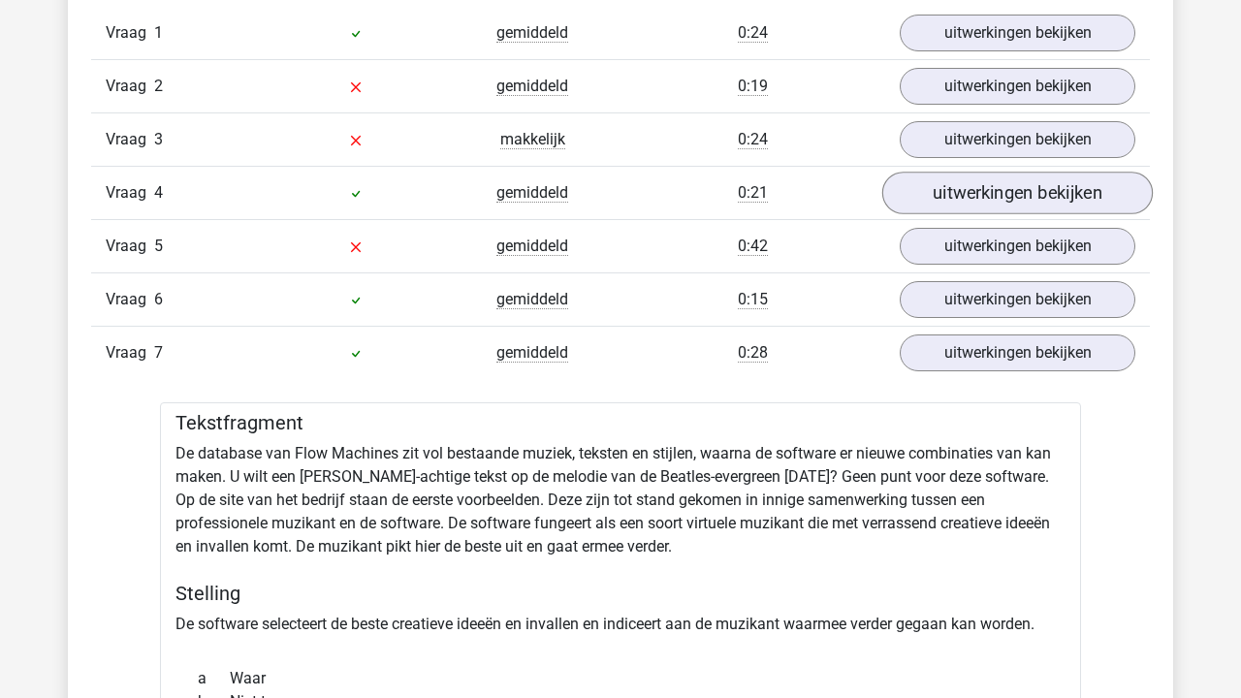
click at [1040, 202] on link "uitwerkingen bekijken" at bounding box center [1017, 193] width 270 height 43
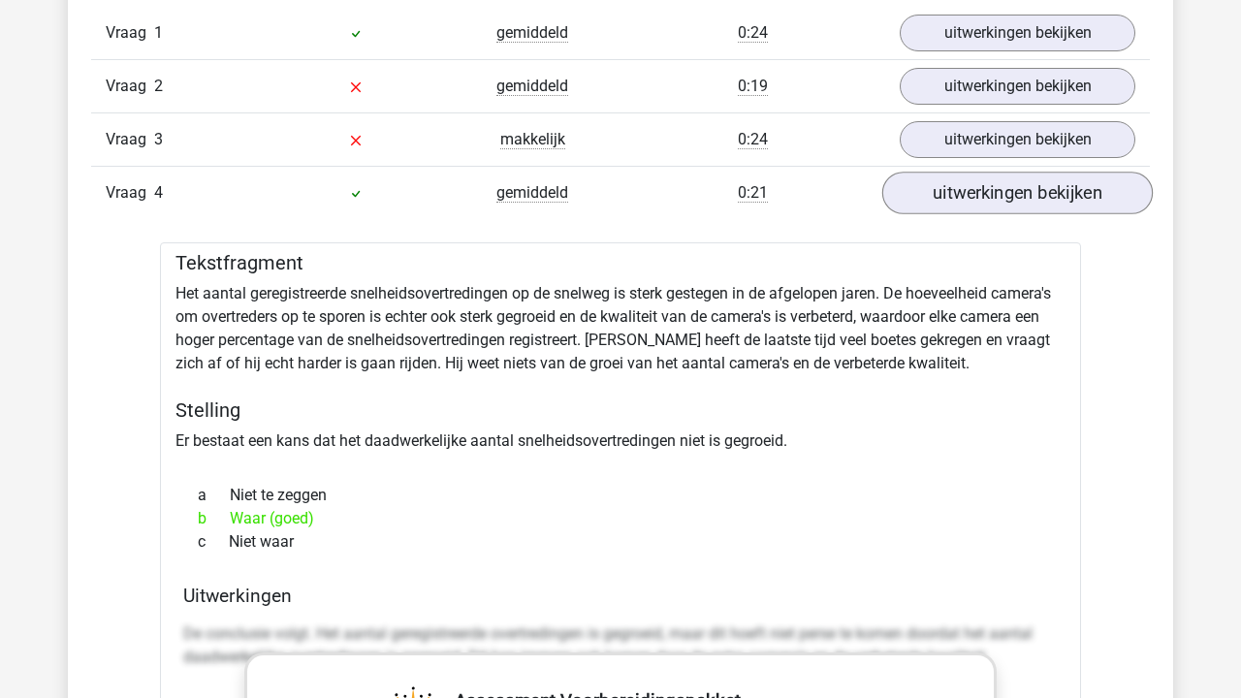
click at [1040, 202] on link "uitwerkingen bekijken" at bounding box center [1017, 193] width 270 height 43
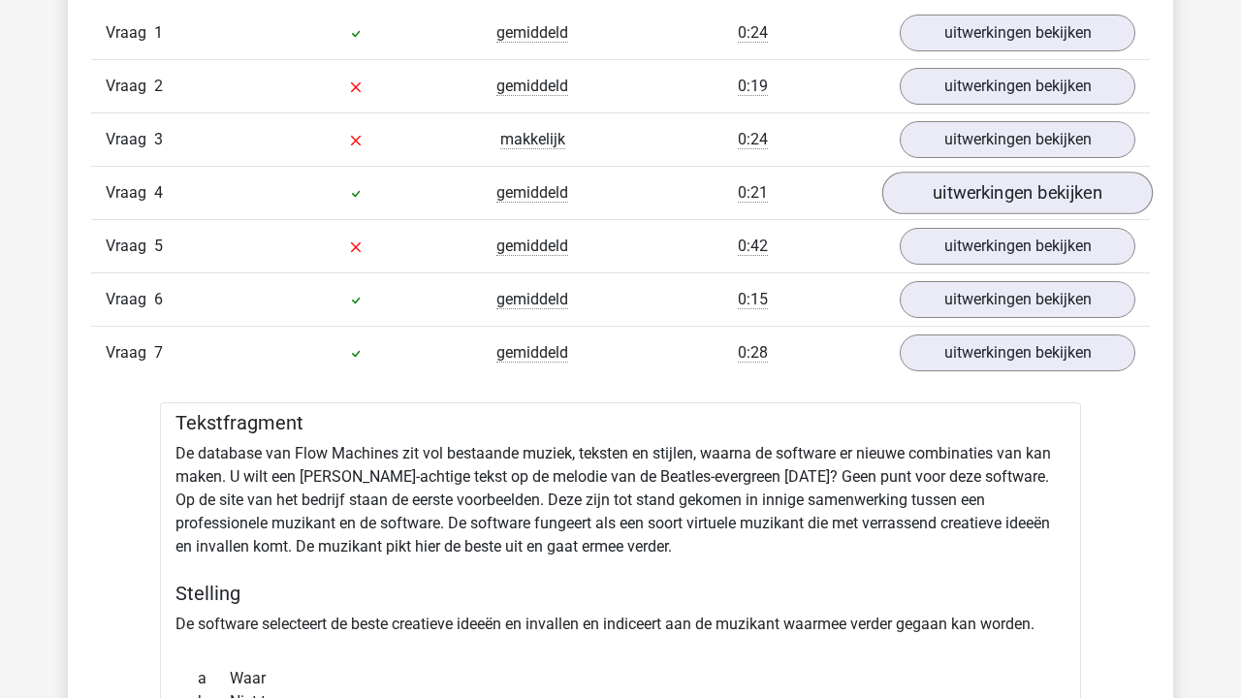
click at [1040, 202] on link "uitwerkingen bekijken" at bounding box center [1017, 193] width 270 height 43
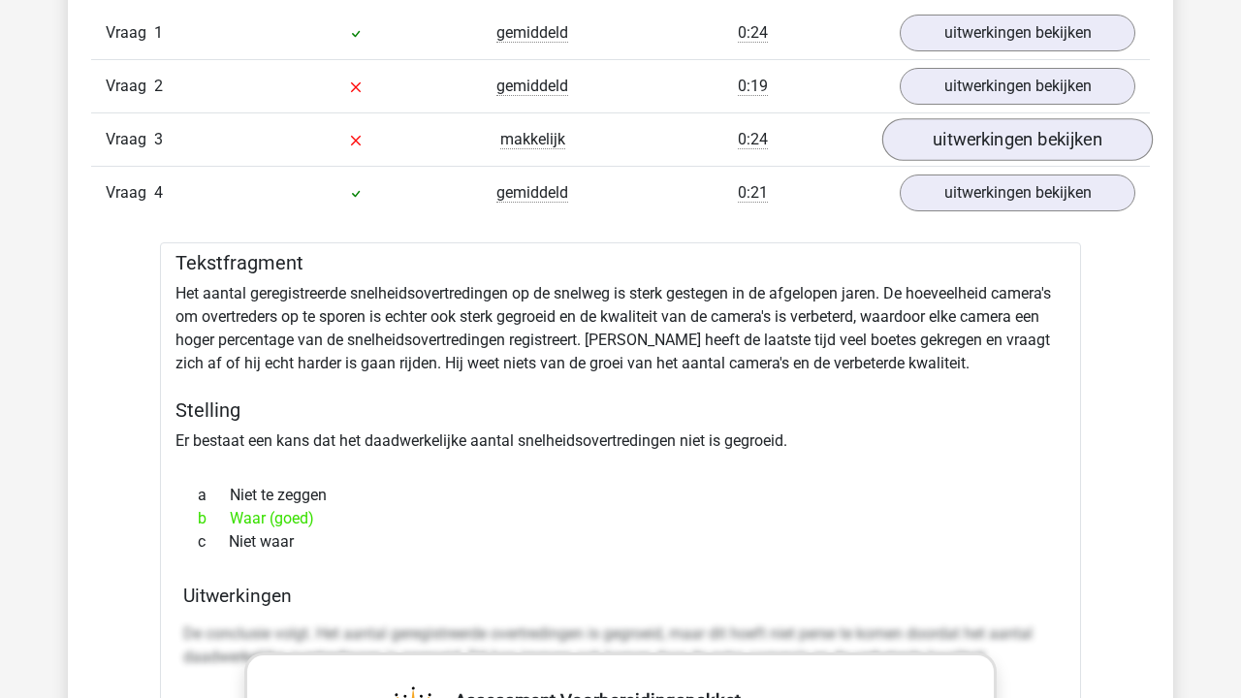
click at [1030, 131] on link "uitwerkingen bekijken" at bounding box center [1017, 139] width 270 height 43
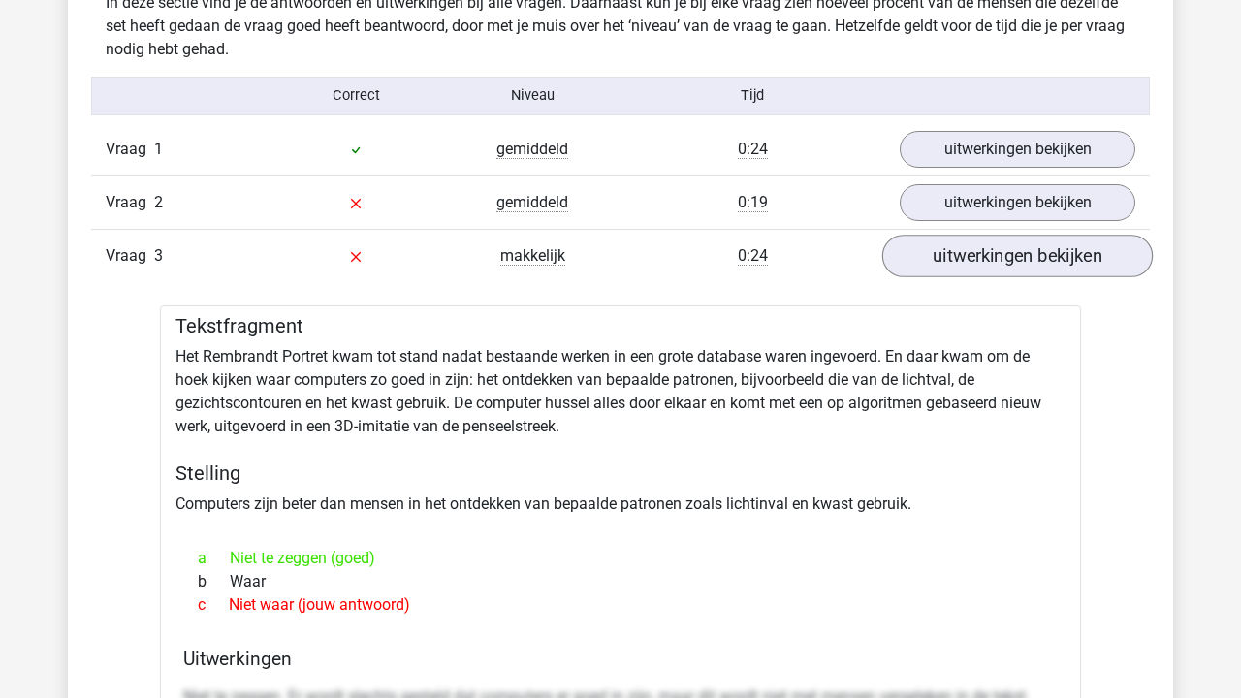
scroll to position [1520, 0]
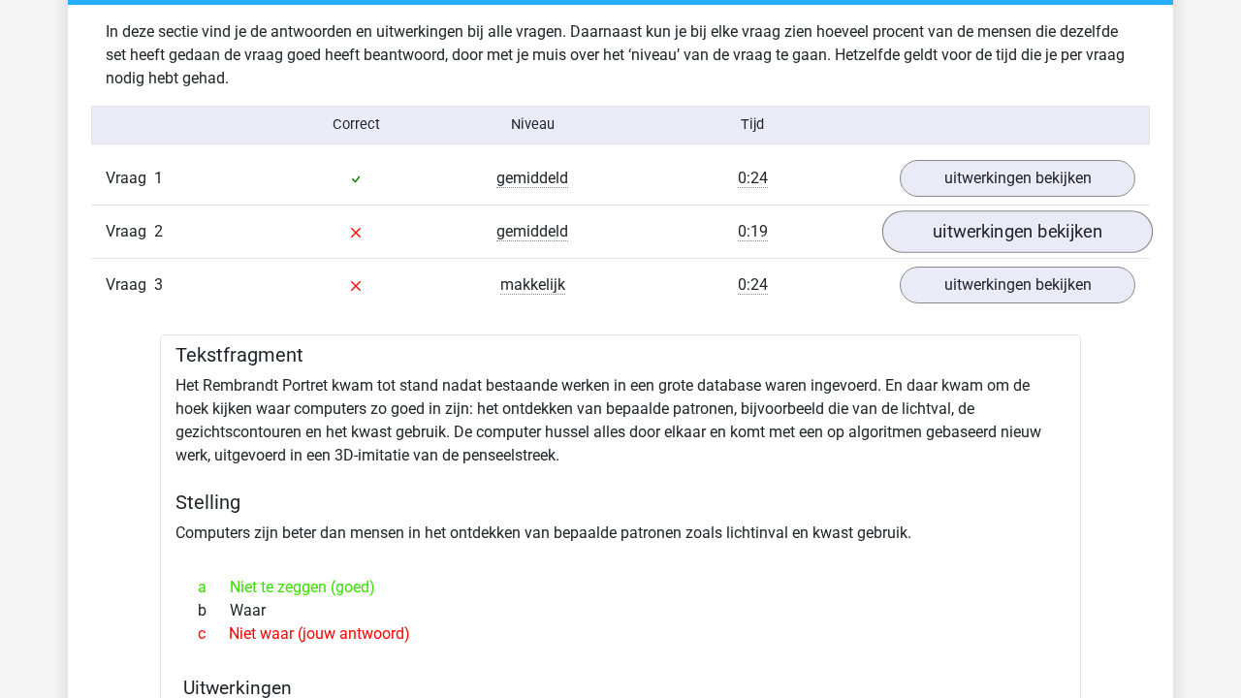
click at [1023, 213] on link "uitwerkingen bekijken" at bounding box center [1017, 231] width 270 height 43
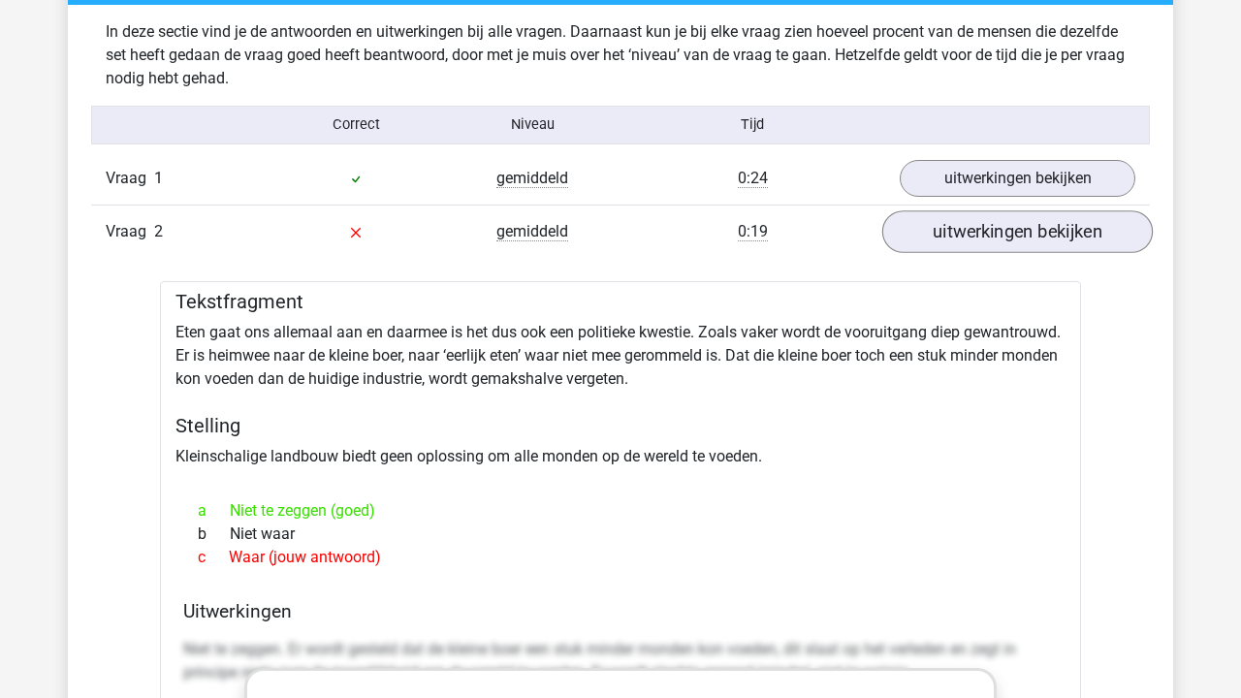
click at [1018, 229] on link "uitwerkingen bekijken" at bounding box center [1017, 231] width 270 height 43
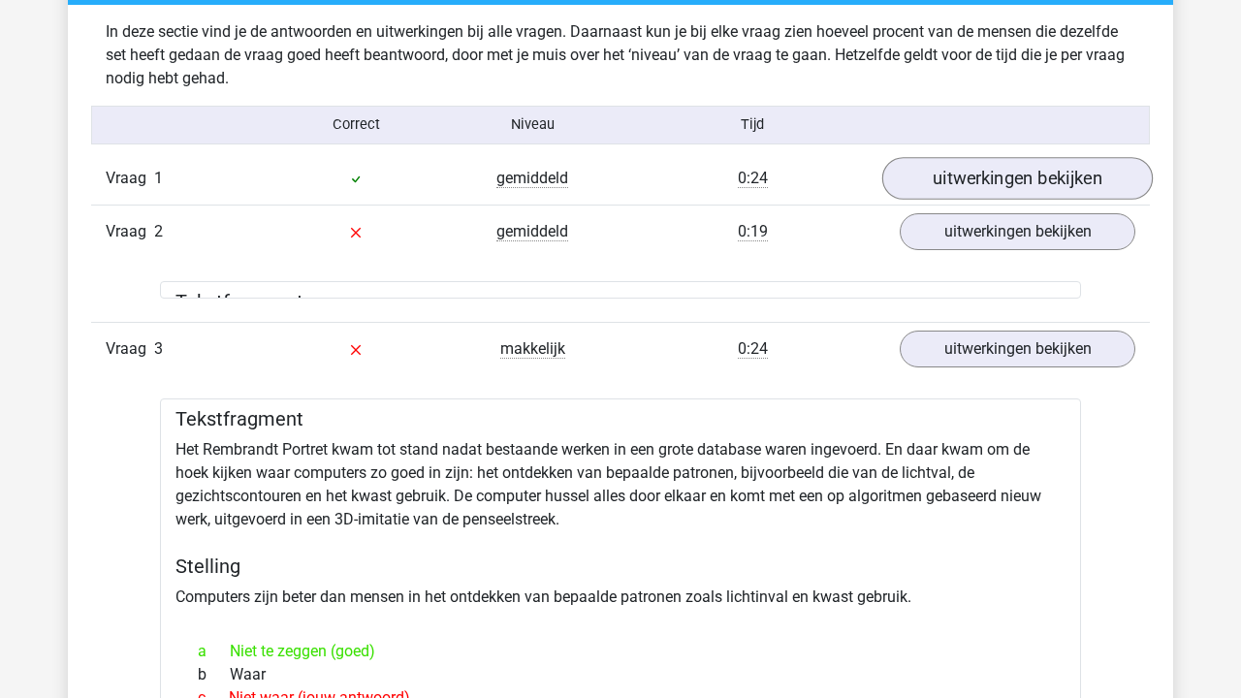
click at [1017, 180] on link "uitwerkingen bekijken" at bounding box center [1017, 178] width 270 height 43
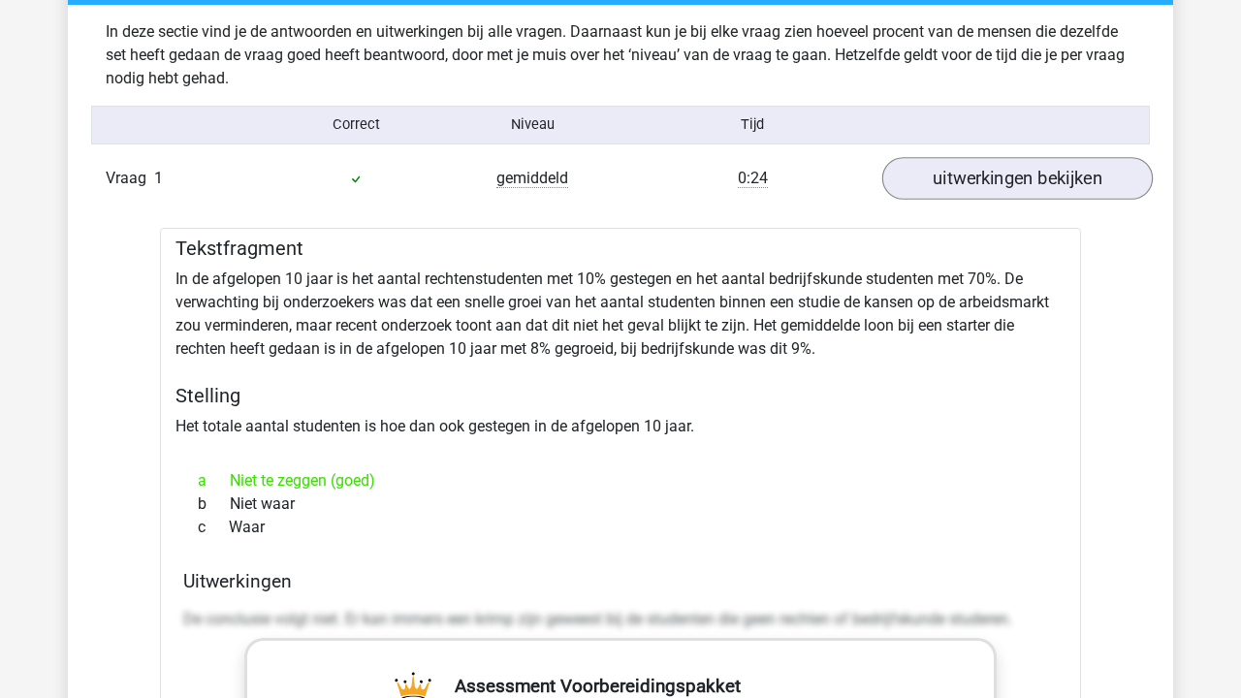
click at [1017, 180] on link "uitwerkingen bekijken" at bounding box center [1017, 178] width 270 height 43
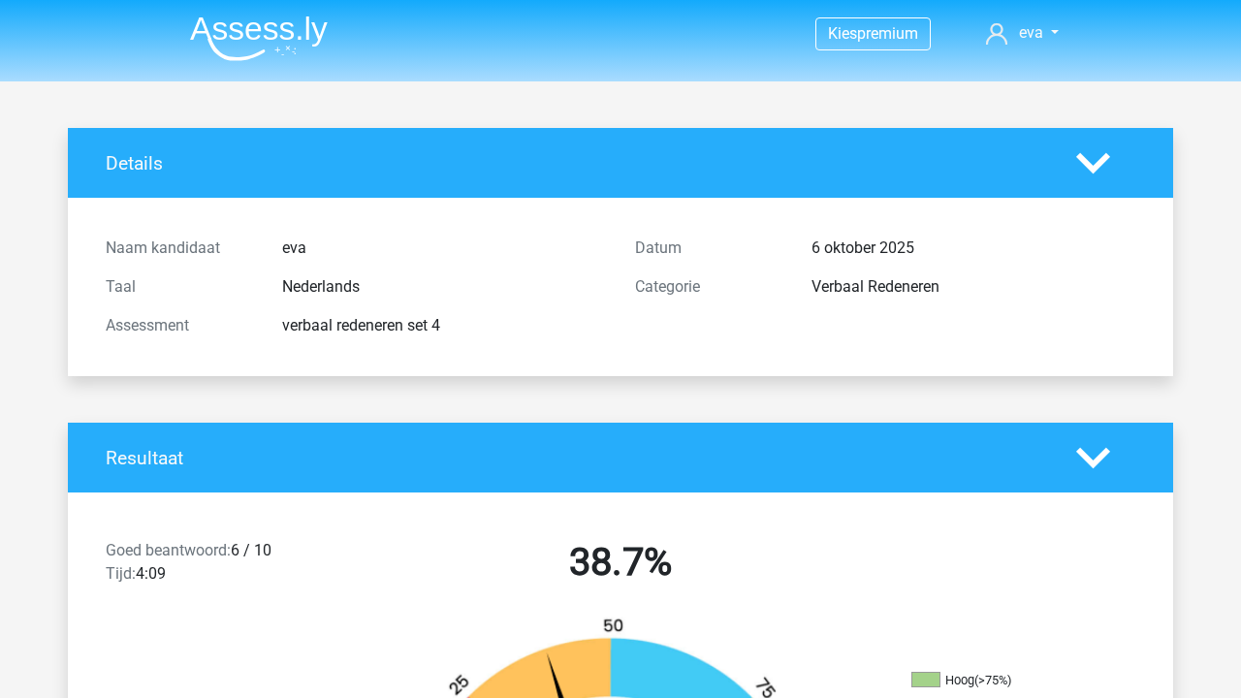
scroll to position [0, 0]
click at [290, 21] on img at bounding box center [259, 39] width 138 height 46
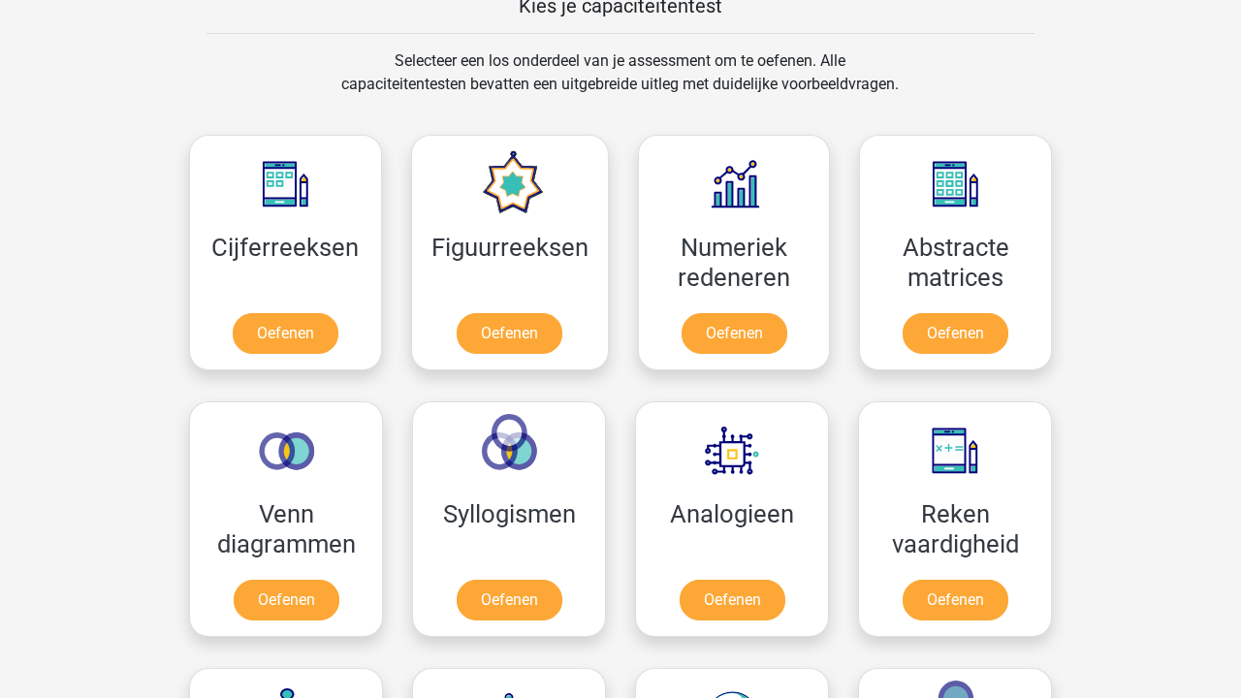
scroll to position [921, 0]
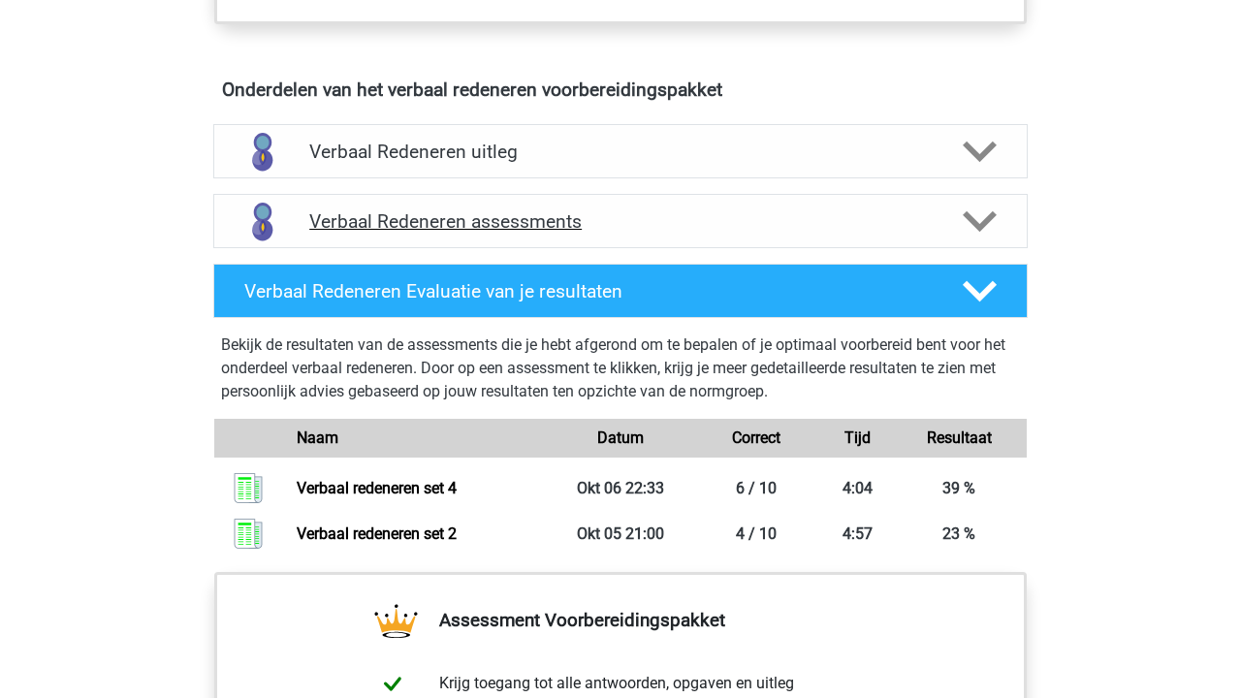
scroll to position [1030, 0]
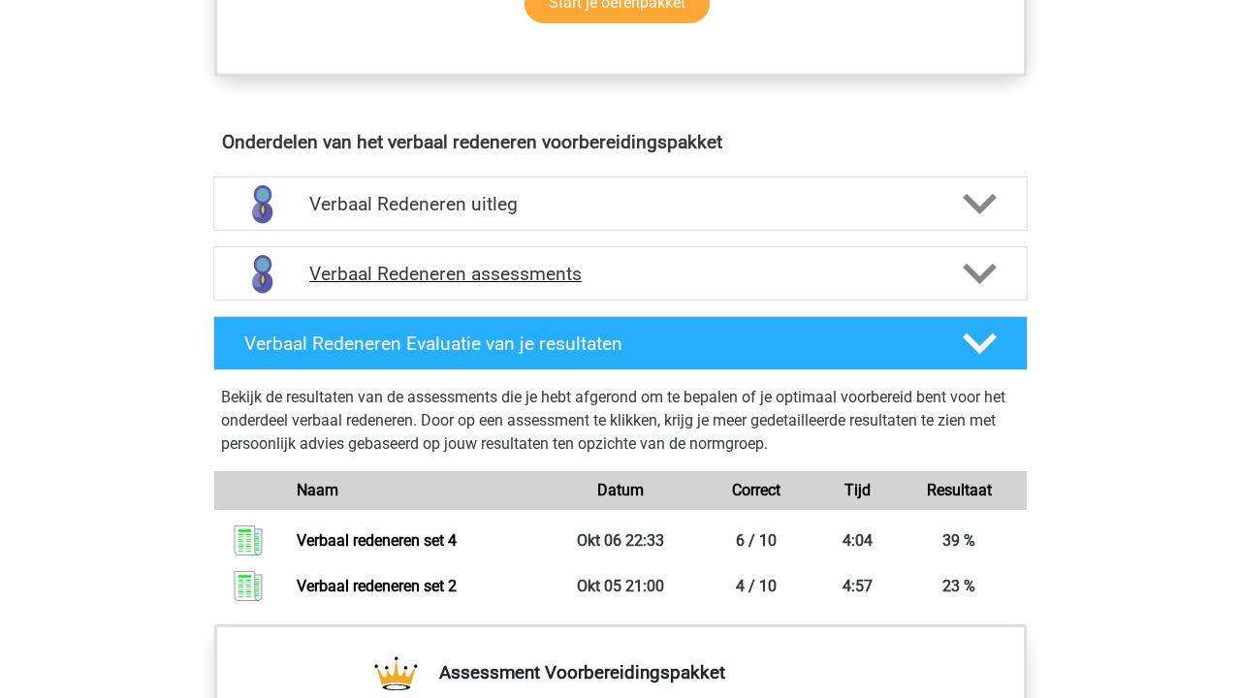
click at [513, 273] on h4 "Verbaal Redeneren assessments" at bounding box center [620, 274] width 622 height 22
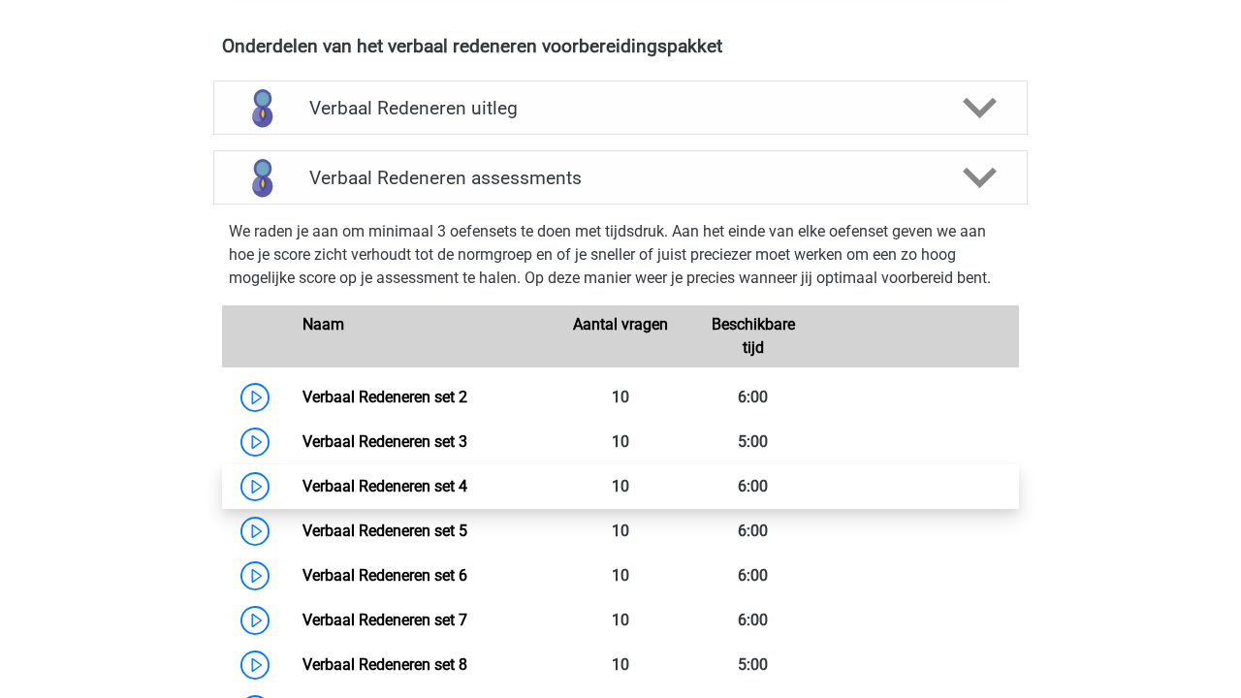
scroll to position [1129, 0]
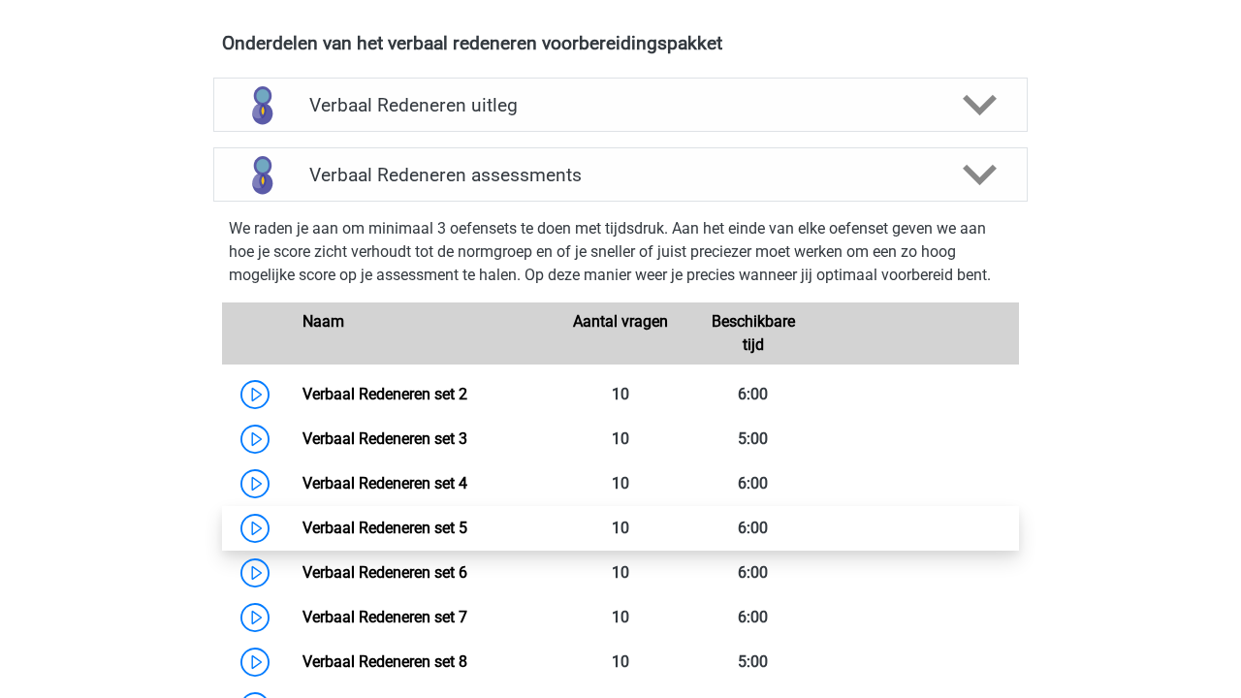
click at [467, 524] on link "Verbaal Redeneren set 5" at bounding box center [384, 528] width 165 height 18
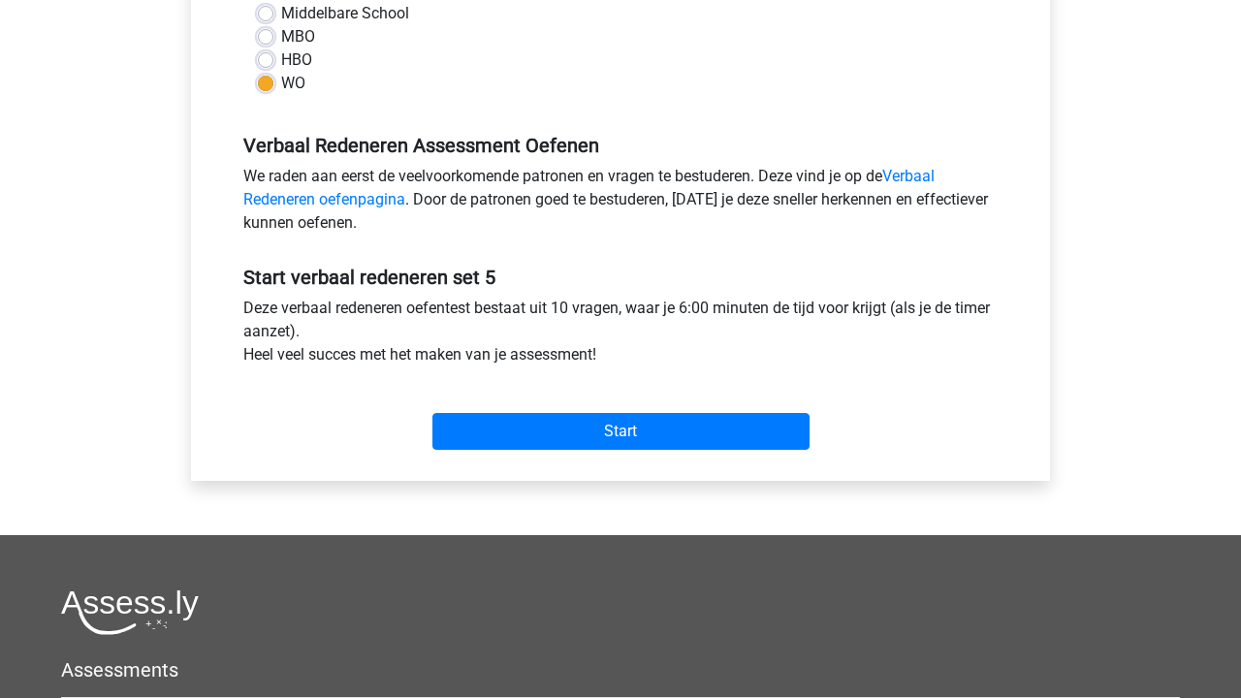
scroll to position [638, 0]
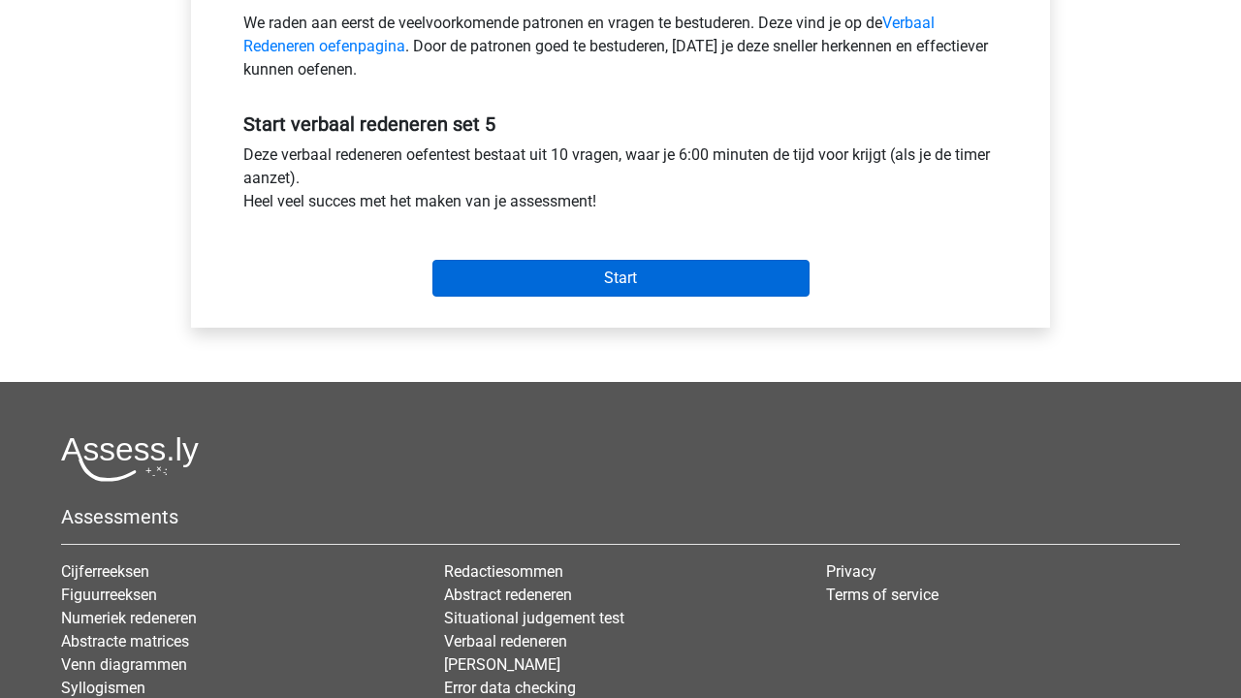
click at [701, 277] on input "Start" at bounding box center [620, 278] width 377 height 37
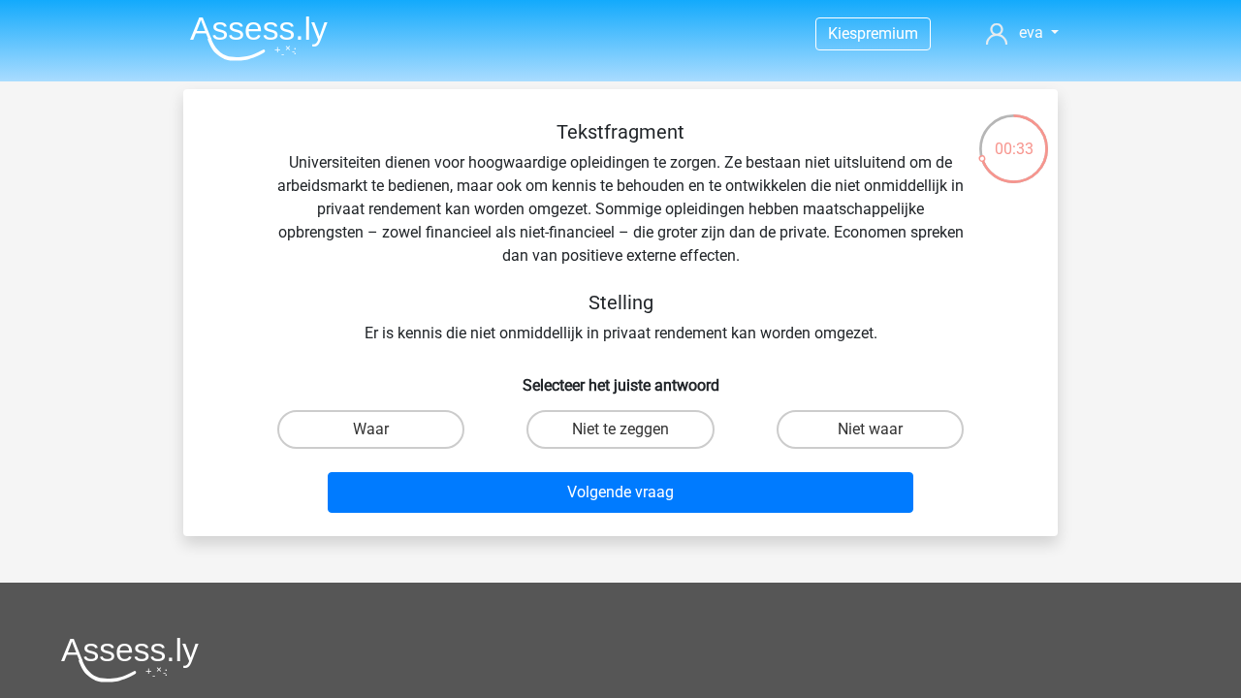
click at [869, 233] on div "Tekstfragment Universiteiten dienen voor hoogwaardige opleidingen te zorgen. Ze…" at bounding box center [620, 232] width 812 height 225
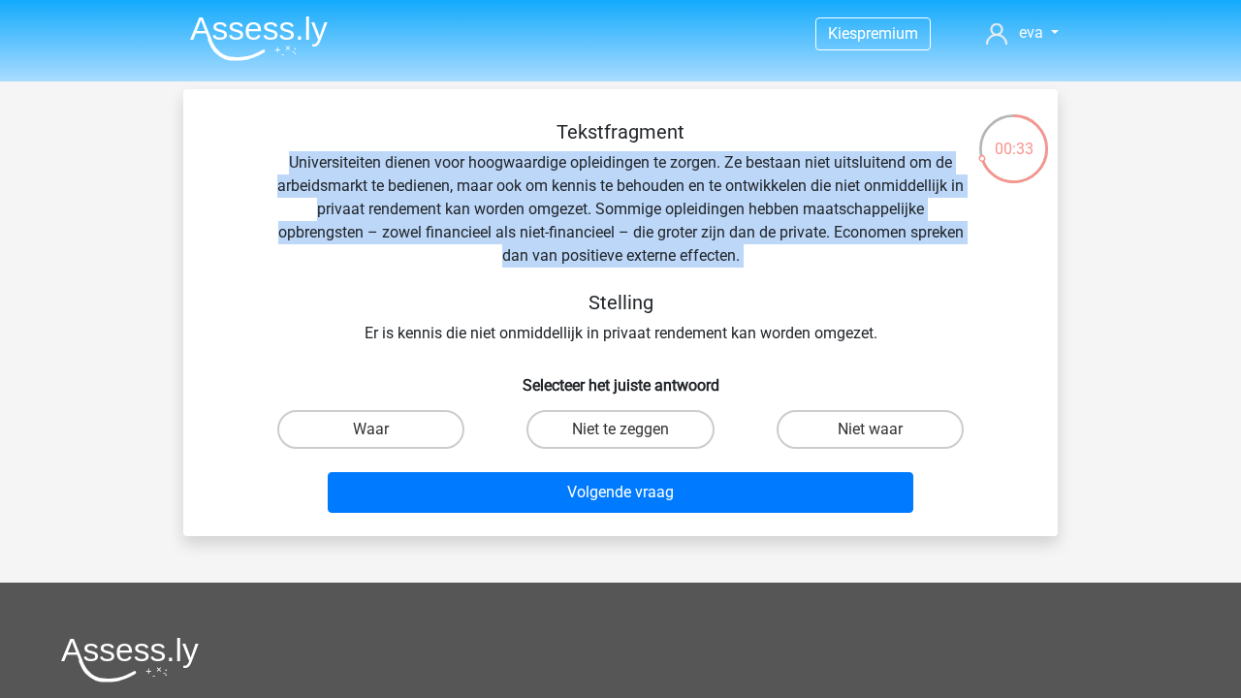
click at [869, 233] on div "Tekstfragment Universiteiten dienen voor hoogwaardige opleidingen te zorgen. Ze…" at bounding box center [620, 232] width 812 height 225
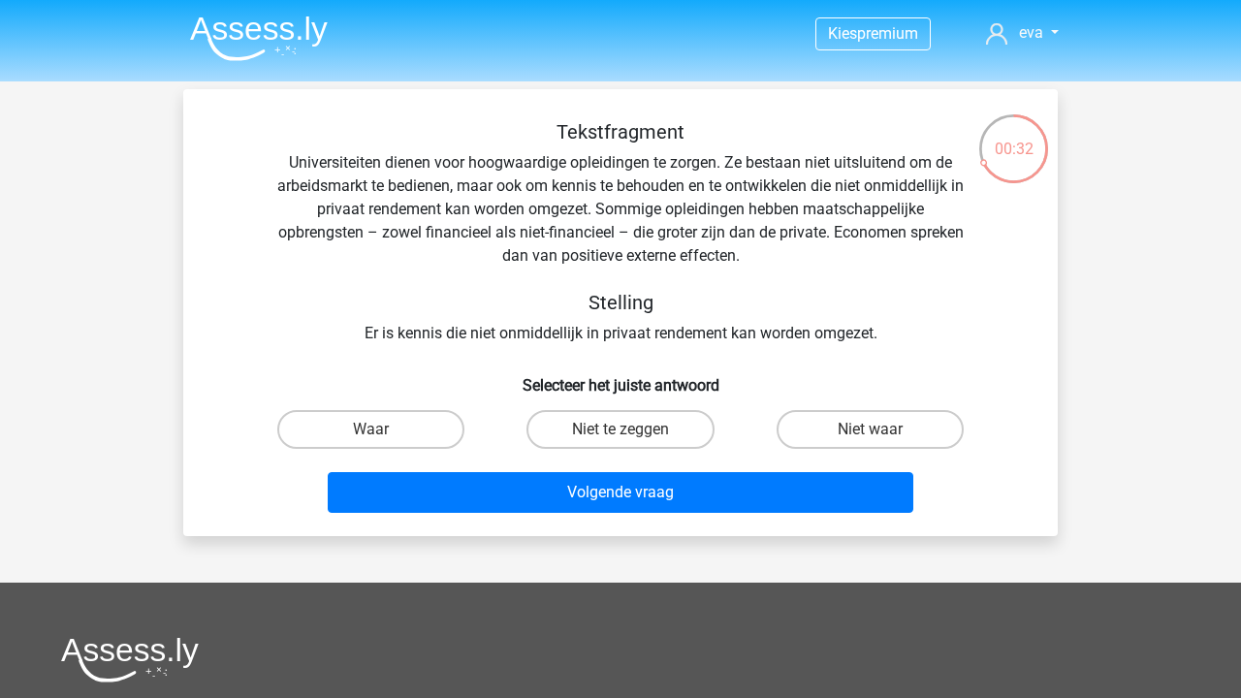
click at [672, 330] on div "Tekstfragment Universiteiten dienen voor hoogwaardige opleidingen te zorgen. Ze…" at bounding box center [620, 232] width 812 height 225
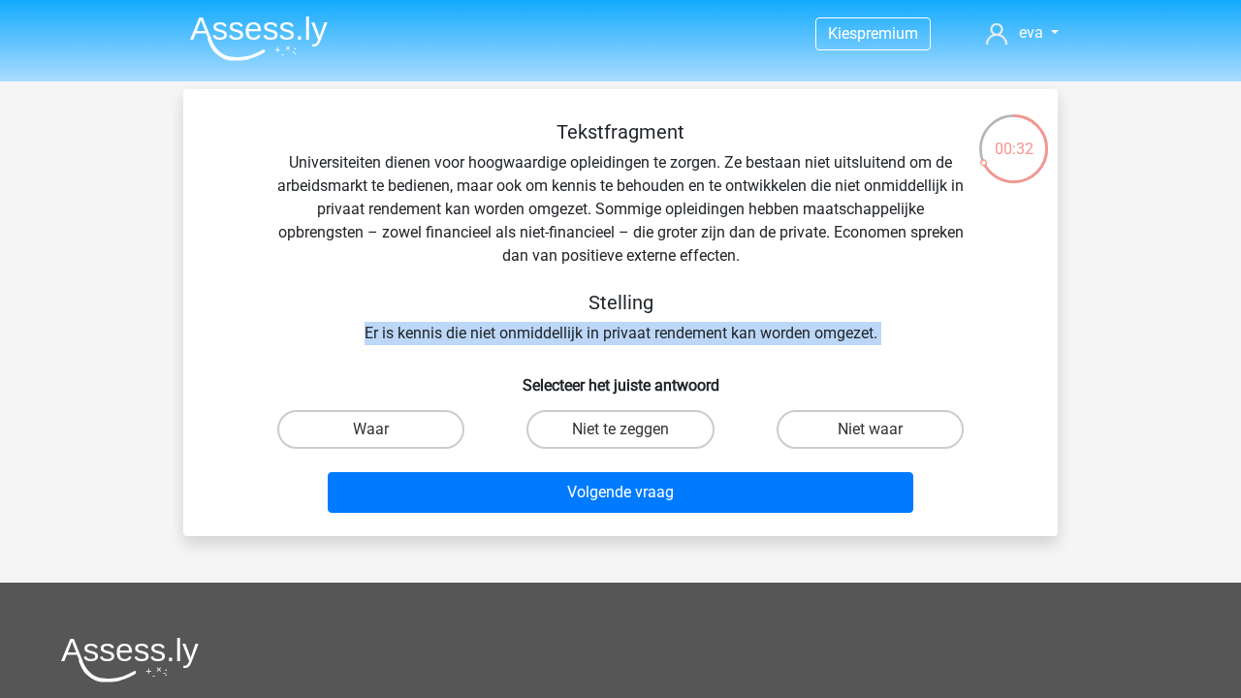
click at [672, 330] on div "Tekstfragment Universiteiten dienen voor hoogwaardige opleidingen te zorgen. Ze…" at bounding box center [620, 232] width 812 height 225
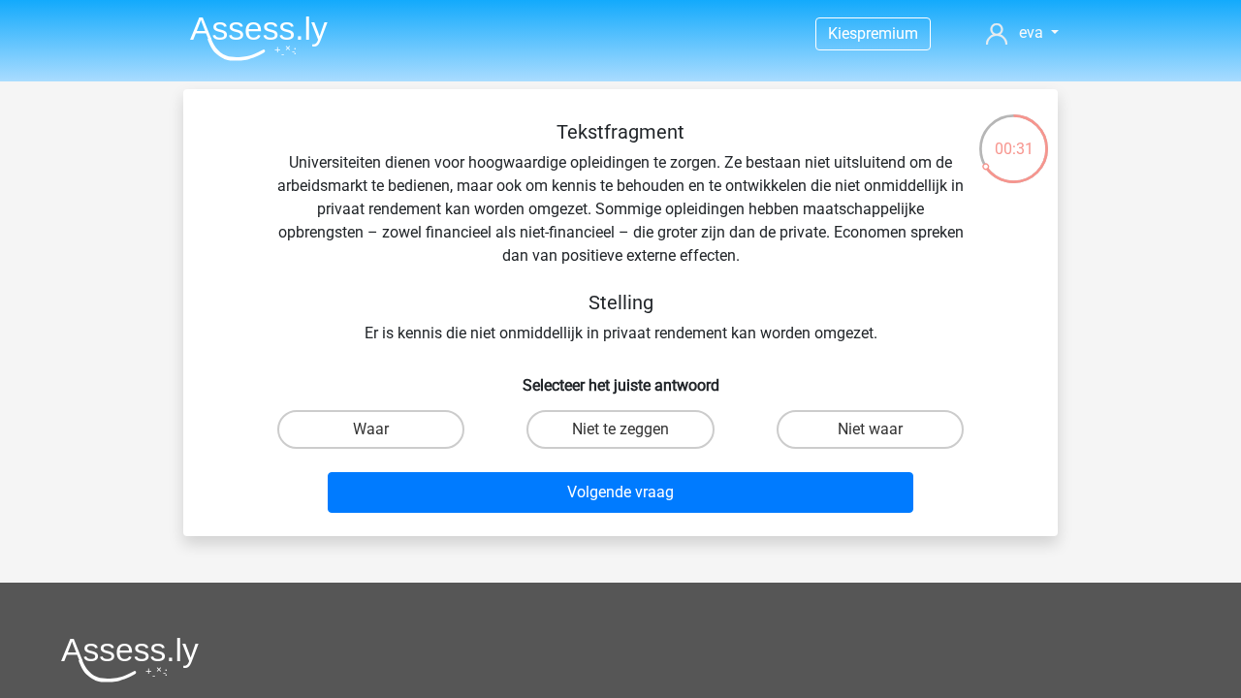
click at [665, 338] on div "Tekstfragment Universiteiten dienen voor hoogwaardige opleidingen te zorgen. Ze…" at bounding box center [620, 232] width 812 height 225
click at [419, 423] on label "Waar" at bounding box center [370, 429] width 187 height 39
click at [384, 429] on input "Waar" at bounding box center [377, 435] width 13 height 13
radio input "true"
click at [668, 425] on label "Niet te zeggen" at bounding box center [619, 429] width 187 height 39
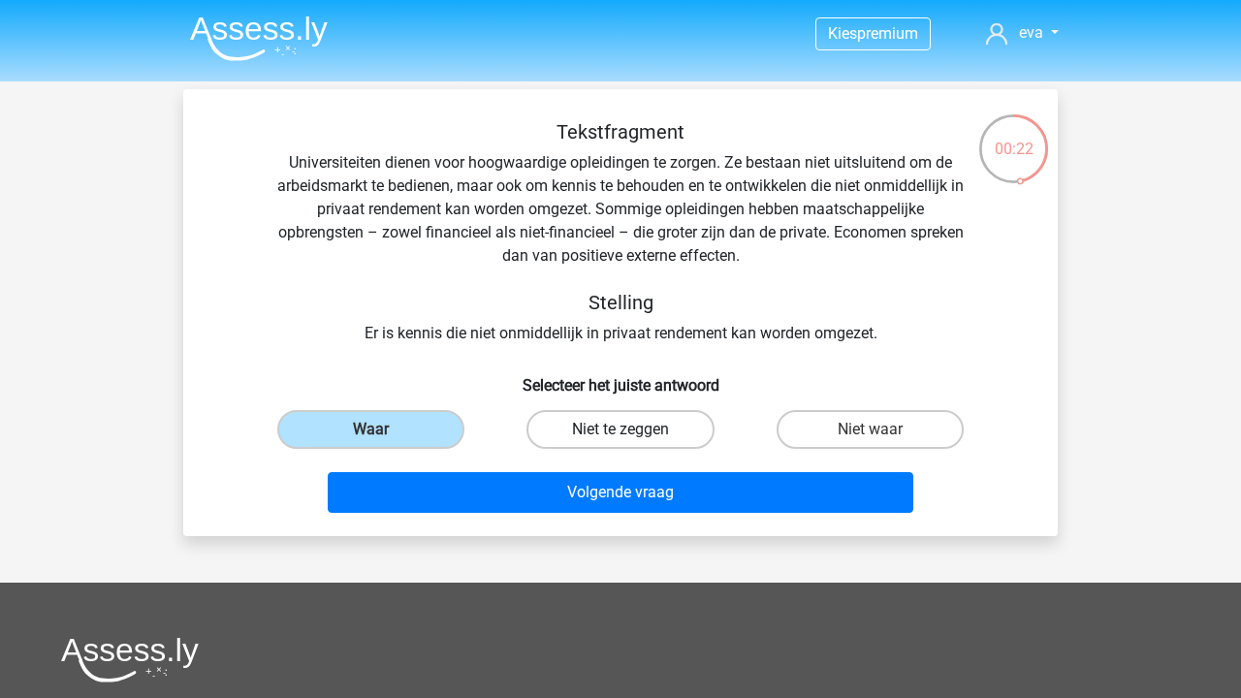
click at [633, 429] on input "Niet te zeggen" at bounding box center [626, 435] width 13 height 13
radio input "true"
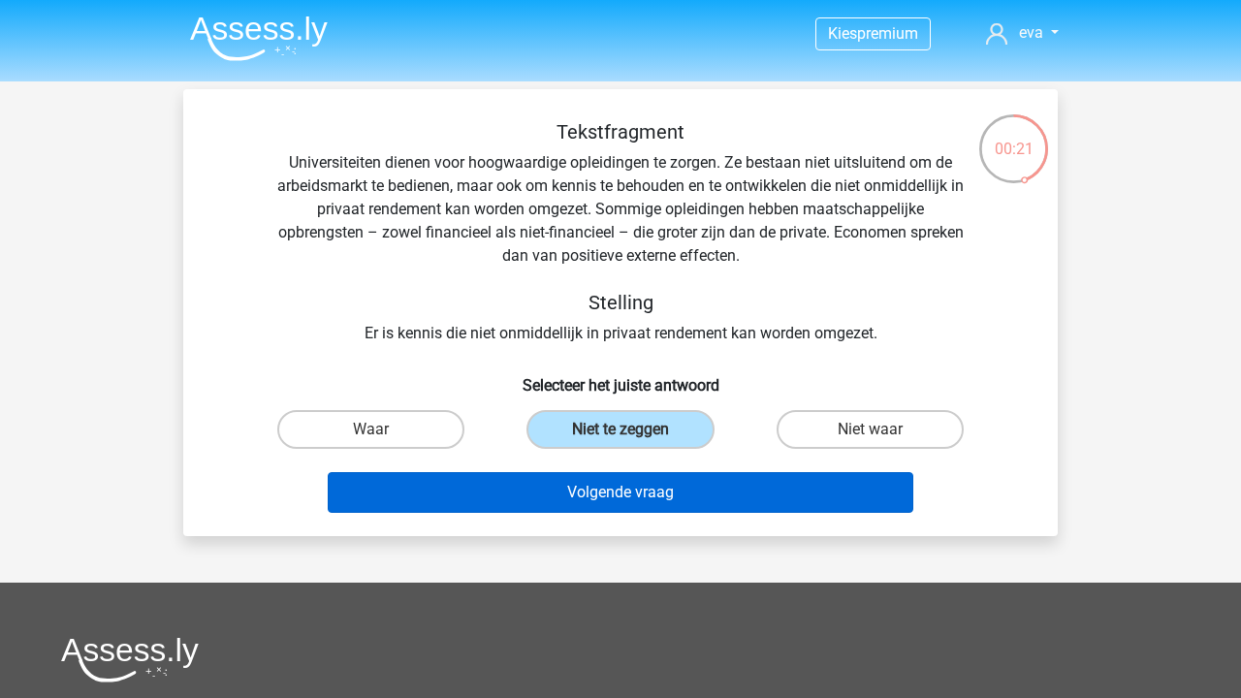
click at [688, 487] on button "Volgende vraag" at bounding box center [621, 492] width 586 height 41
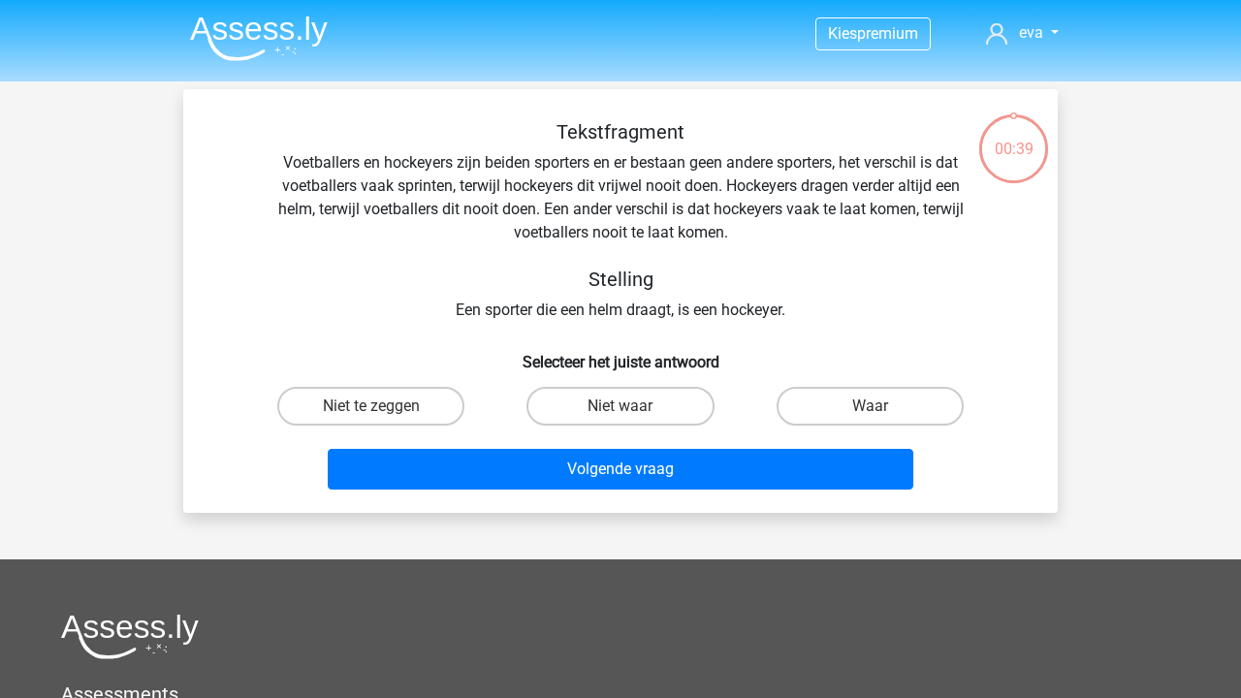
scroll to position [89, 0]
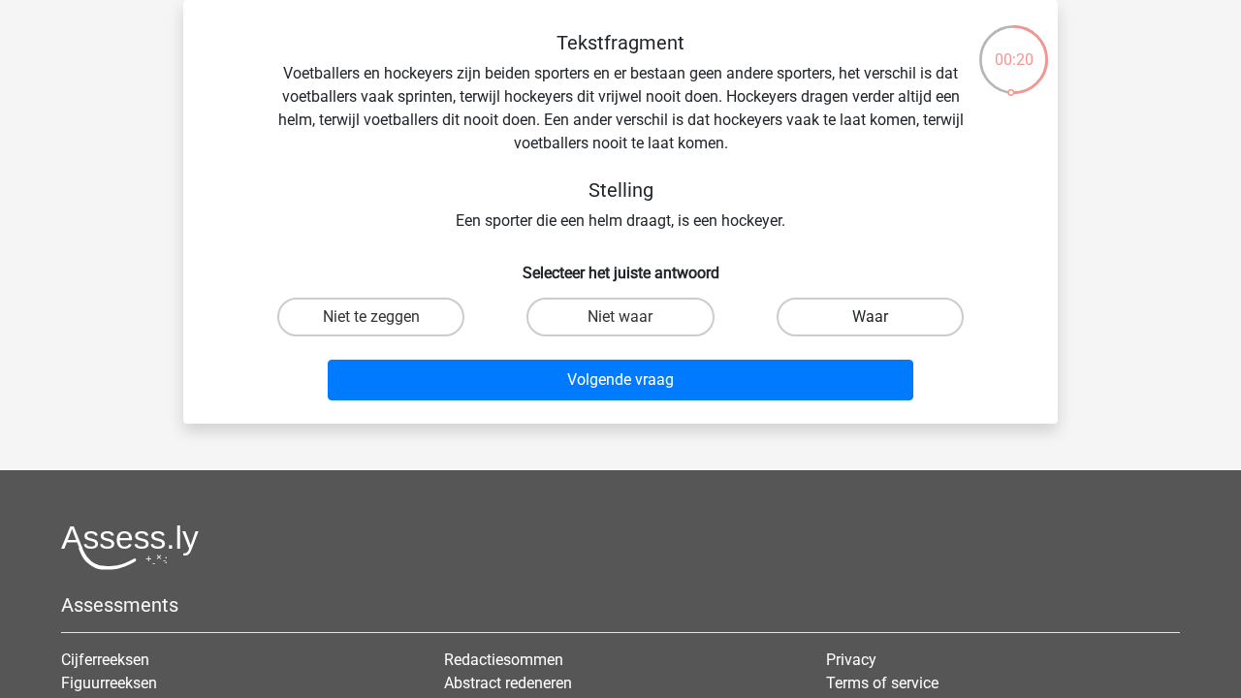
click at [861, 325] on label "Waar" at bounding box center [869, 317] width 187 height 39
click at [869, 325] on input "Waar" at bounding box center [875, 323] width 13 height 13
radio input "true"
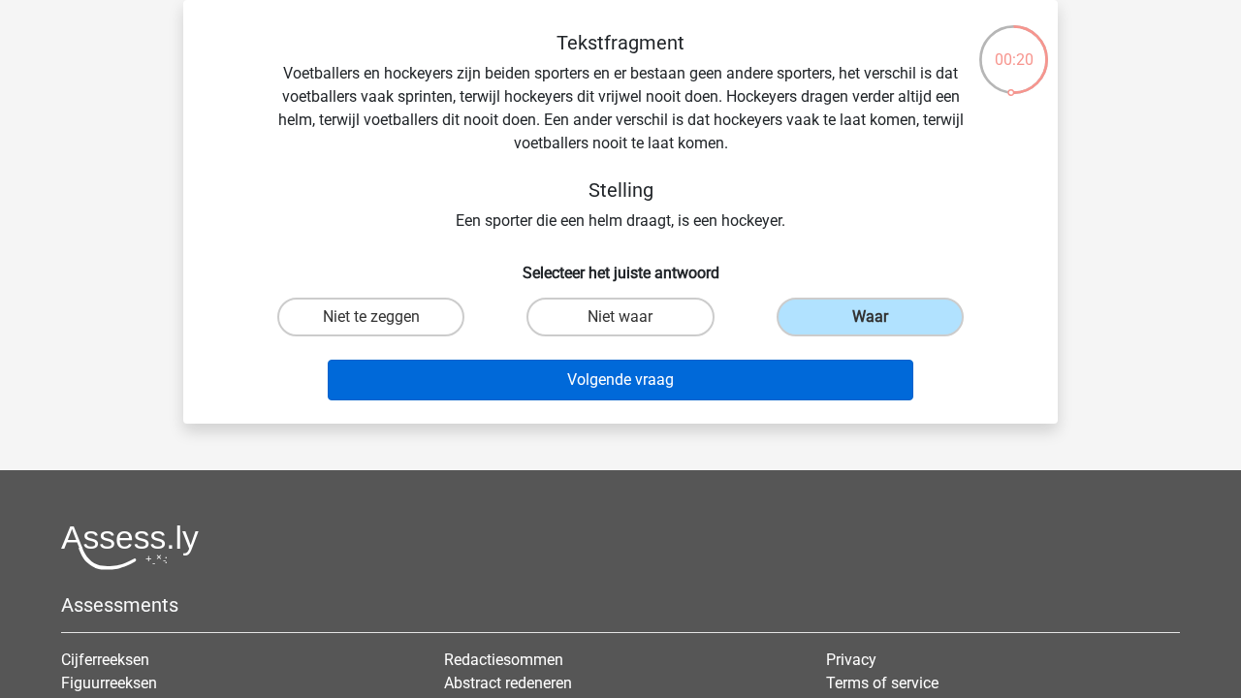
click at [828, 379] on button "Volgende vraag" at bounding box center [621, 380] width 586 height 41
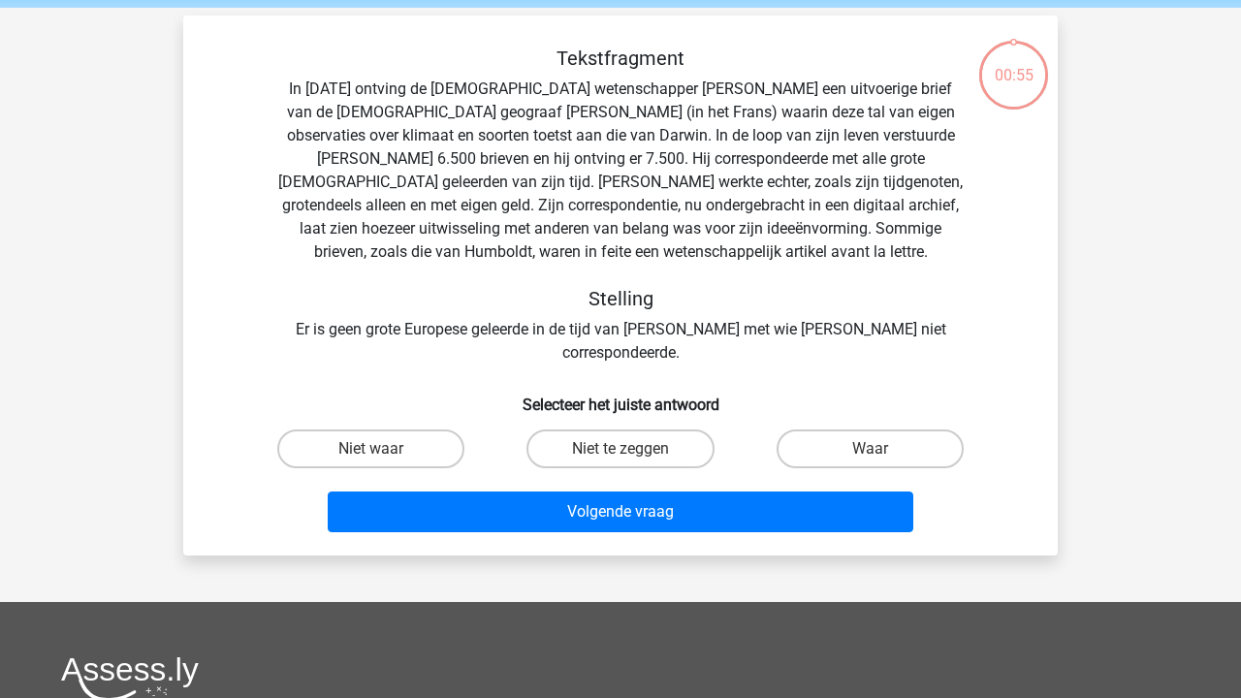
scroll to position [73, 0]
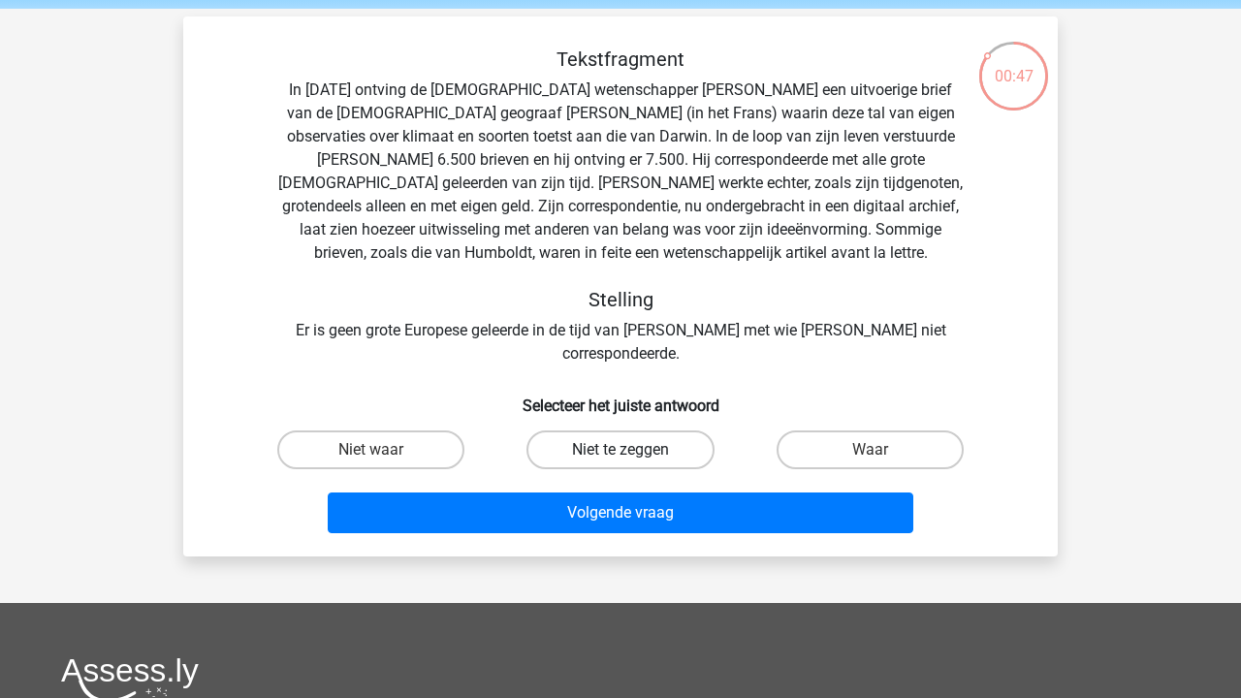
click at [644, 442] on label "Niet te zeggen" at bounding box center [619, 449] width 187 height 39
click at [633, 450] on input "Niet te zeggen" at bounding box center [626, 456] width 13 height 13
radio input "true"
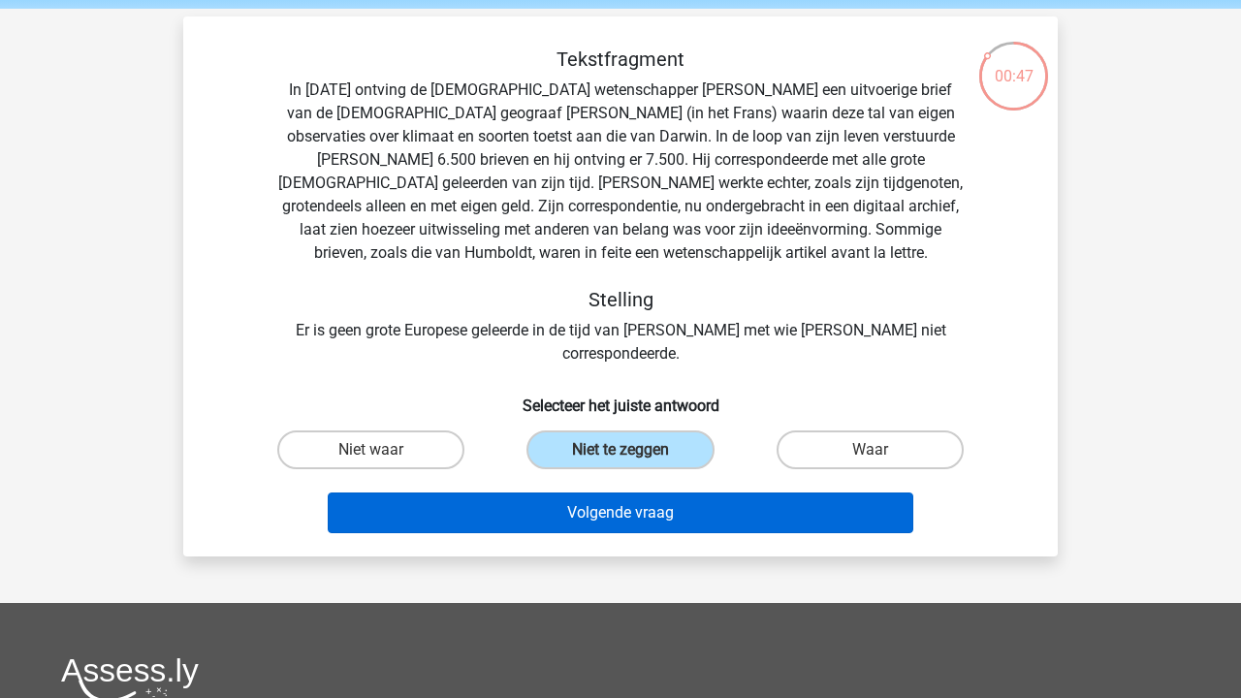
click at [642, 492] on button "Volgende vraag" at bounding box center [621, 512] width 586 height 41
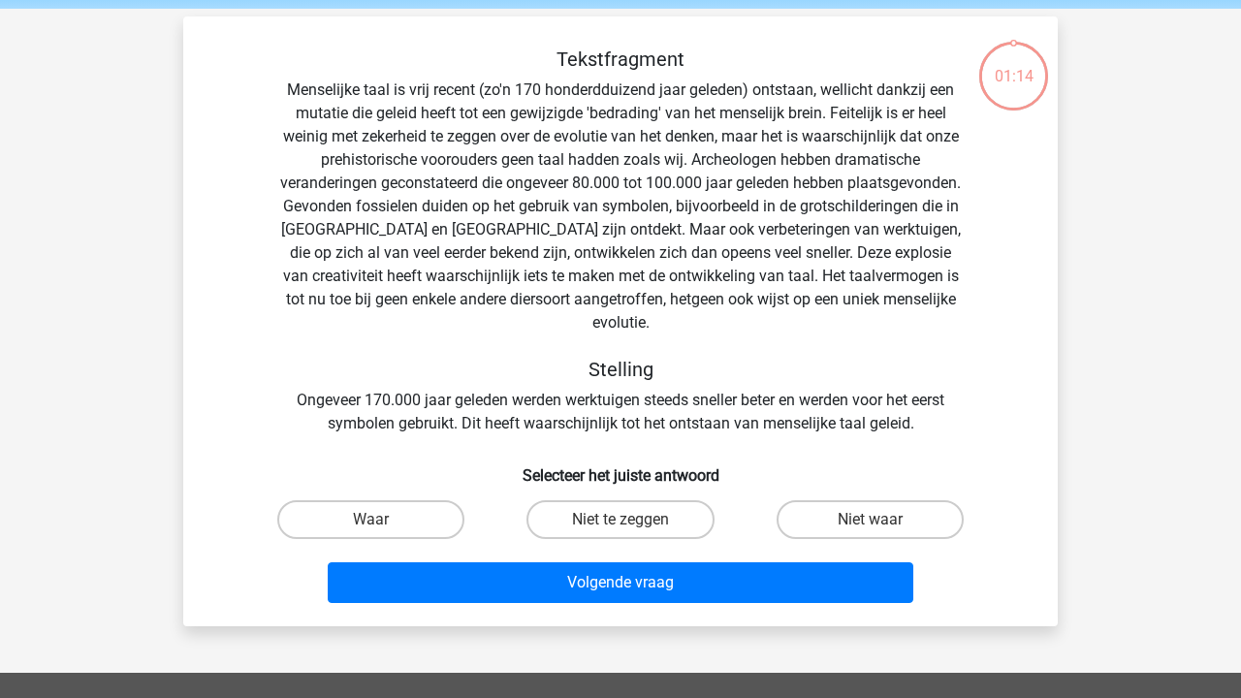
scroll to position [89, 0]
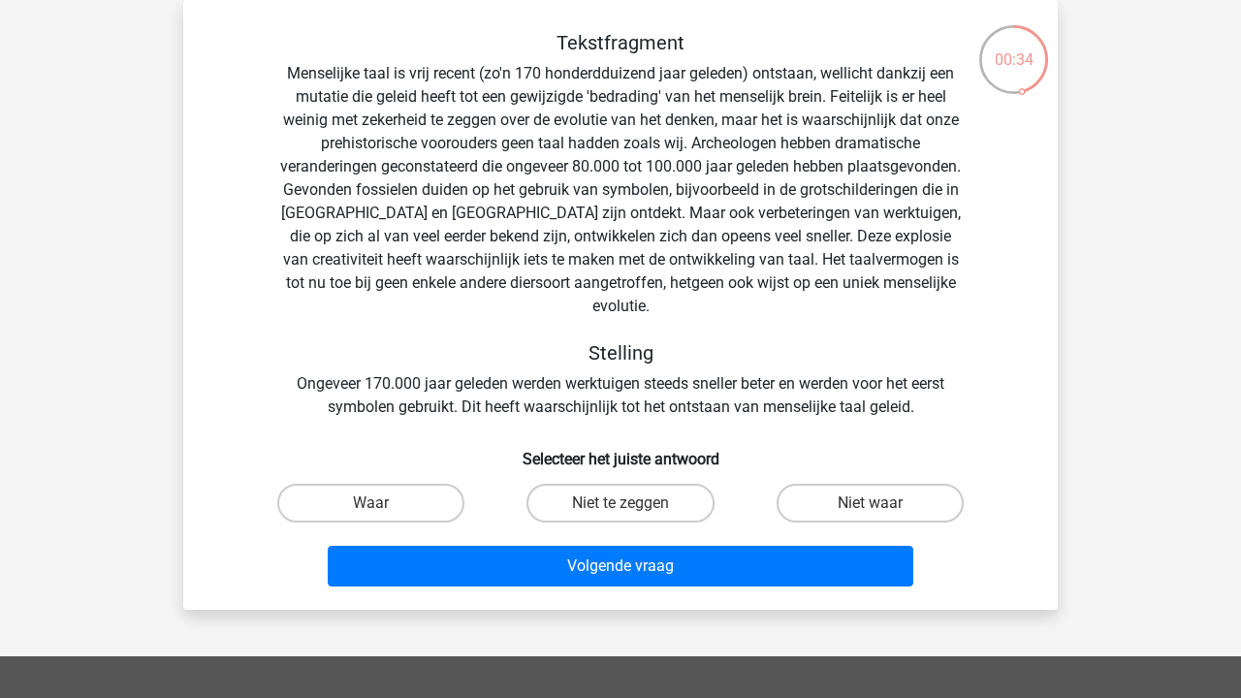
click at [881, 503] on input "Niet waar" at bounding box center [875, 509] width 13 height 13
radio input "true"
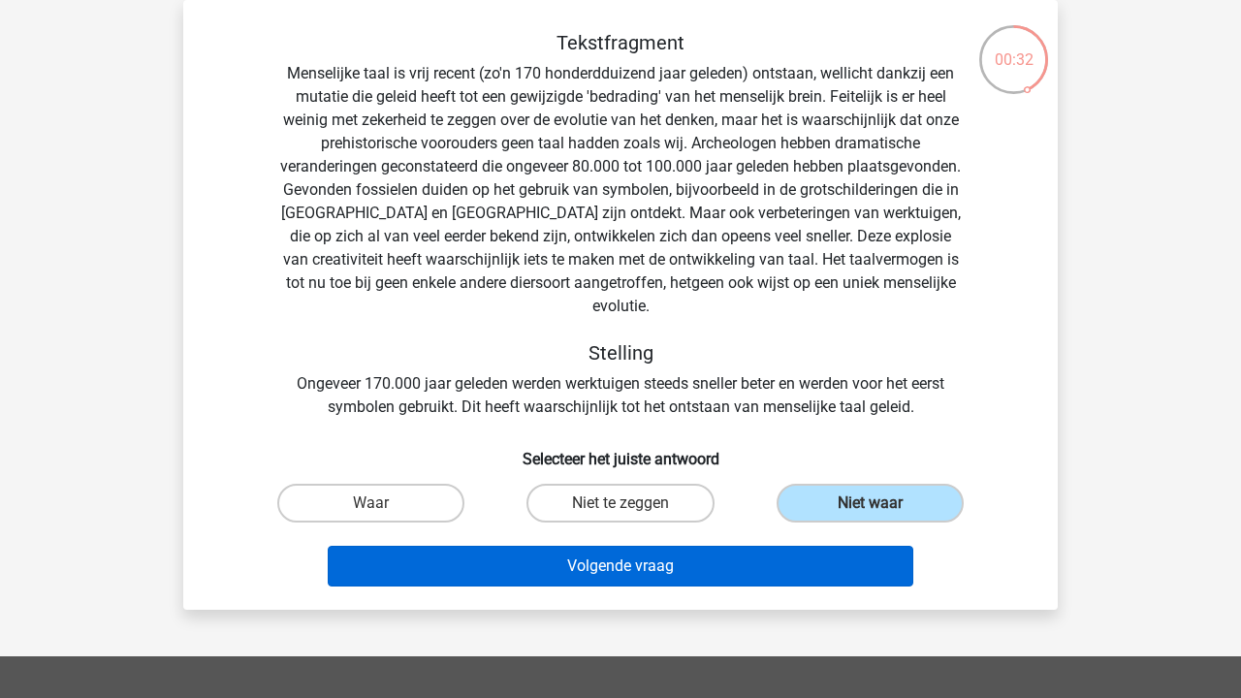
click at [822, 546] on button "Volgende vraag" at bounding box center [621, 566] width 586 height 41
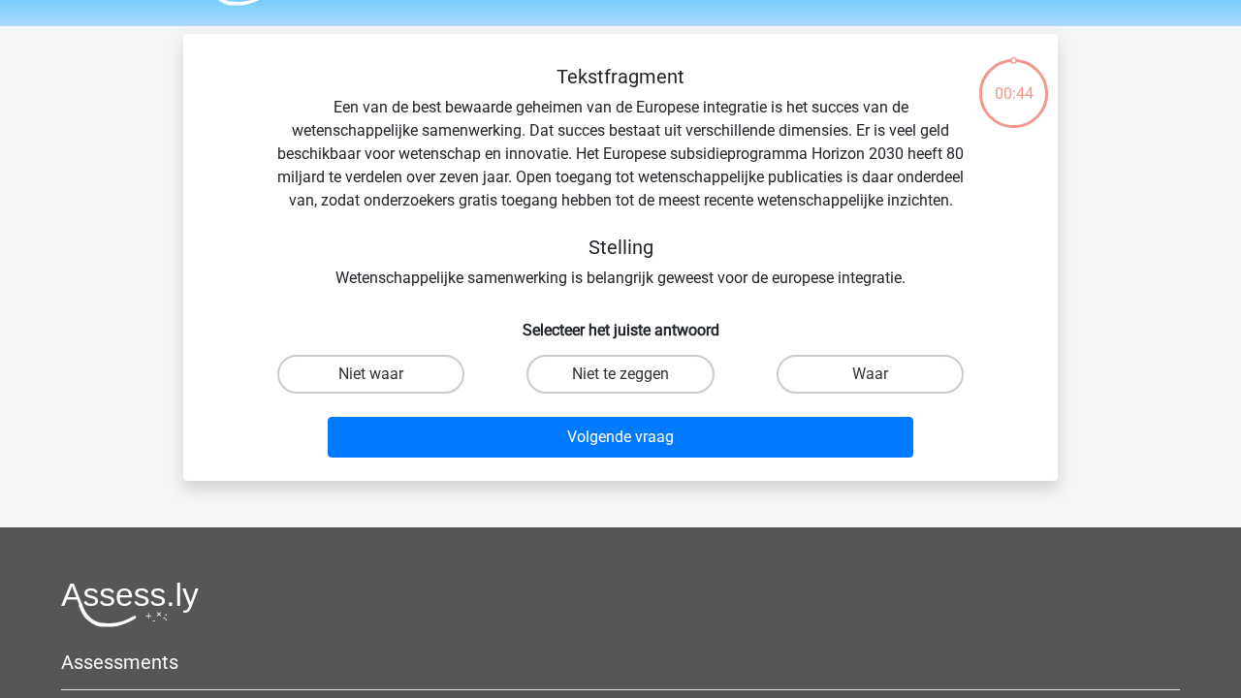
scroll to position [38, 0]
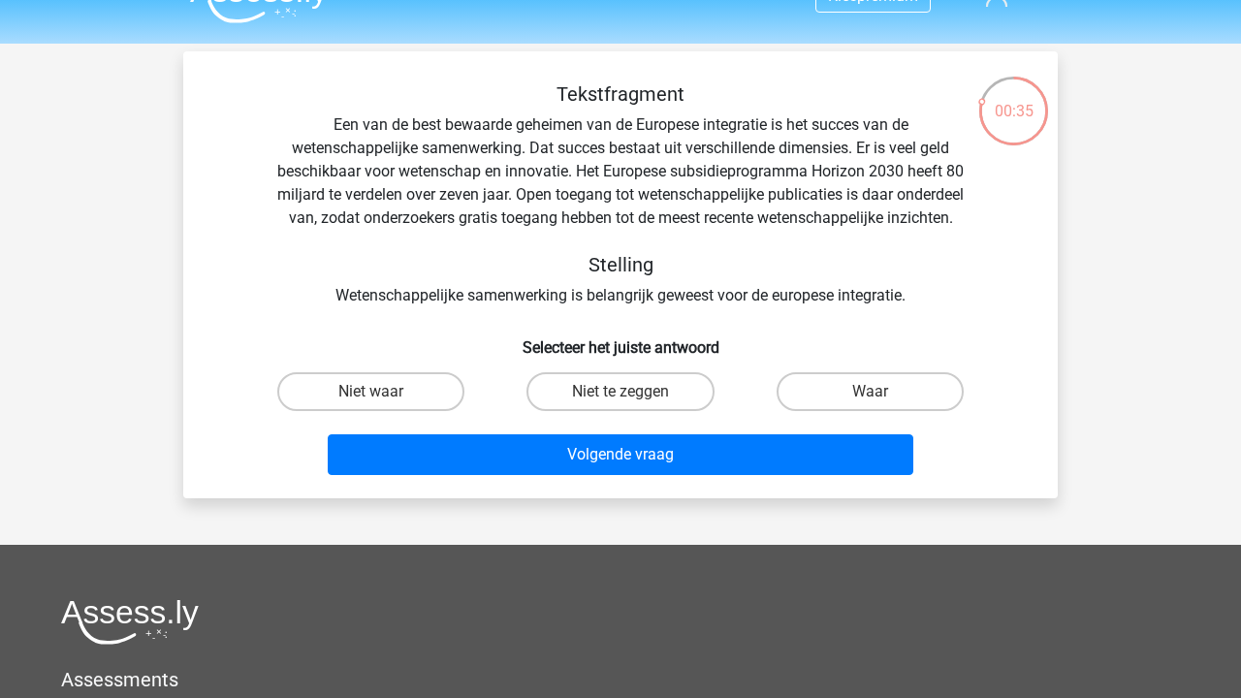
click at [509, 181] on div "Tekstfragment Een van de best bewaarde geheimen van de Europese integratie is h…" at bounding box center [620, 194] width 812 height 225
click at [688, 220] on div "Tekstfragment Een van de best bewaarde geheimen van de Europese integratie is h…" at bounding box center [620, 194] width 812 height 225
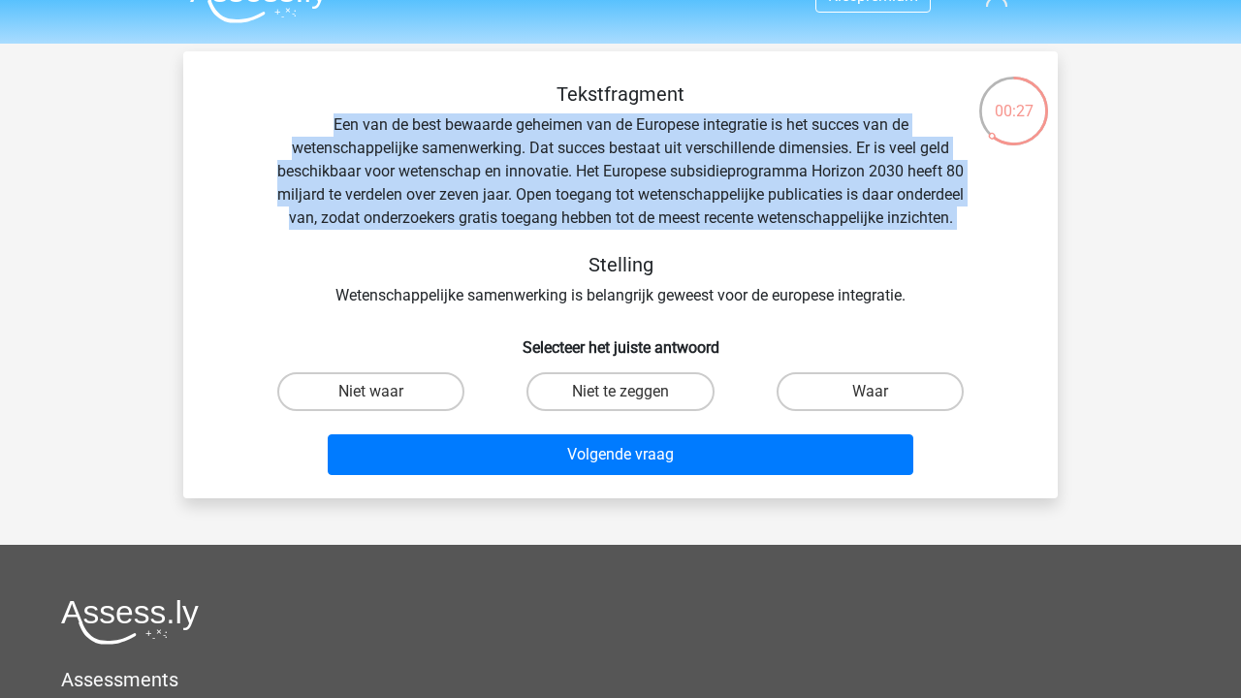
click at [688, 220] on div "Tekstfragment Een van de best bewaarde geheimen van de Europese integratie is h…" at bounding box center [620, 194] width 812 height 225
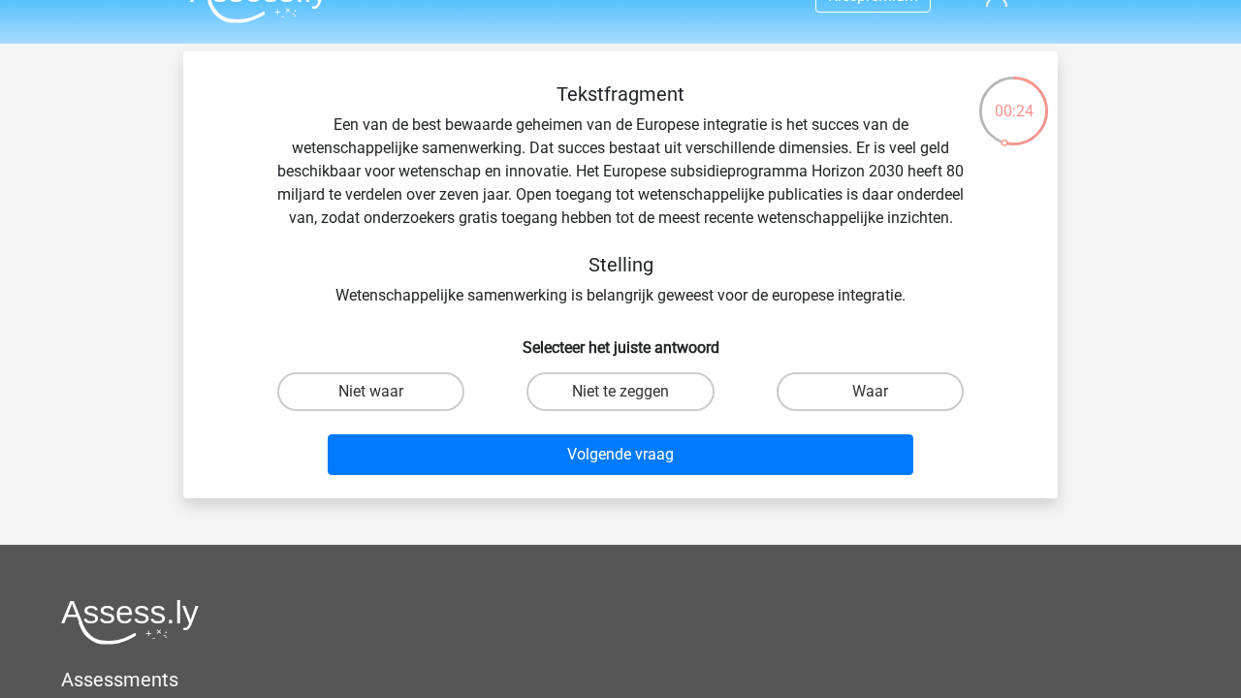
click at [630, 306] on div "Tekstfragment Een van de best bewaarde geheimen van de Europese integratie is h…" at bounding box center [620, 194] width 812 height 225
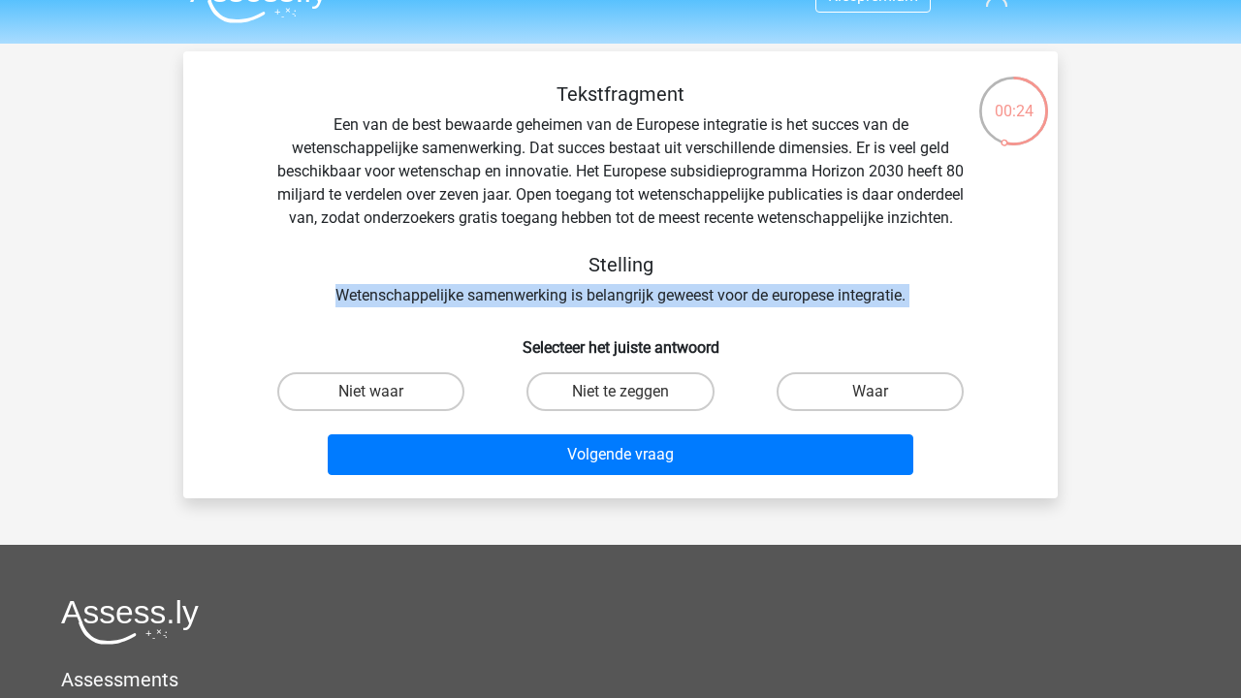
click at [630, 306] on div "Tekstfragment Een van de best bewaarde geheimen van de Europese integratie is h…" at bounding box center [620, 194] width 812 height 225
click at [866, 405] on label "Waar" at bounding box center [869, 391] width 187 height 39
click at [869, 404] on input "Waar" at bounding box center [875, 398] width 13 height 13
radio input "true"
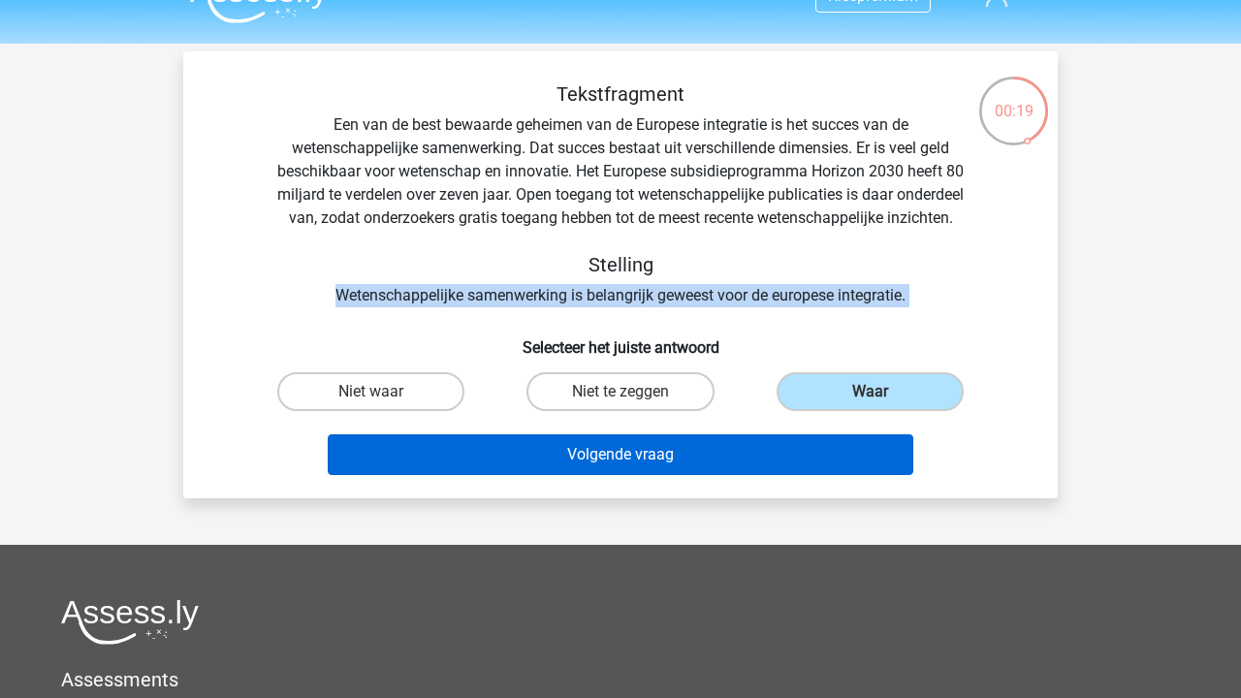
click at [815, 470] on button "Volgende vraag" at bounding box center [621, 454] width 586 height 41
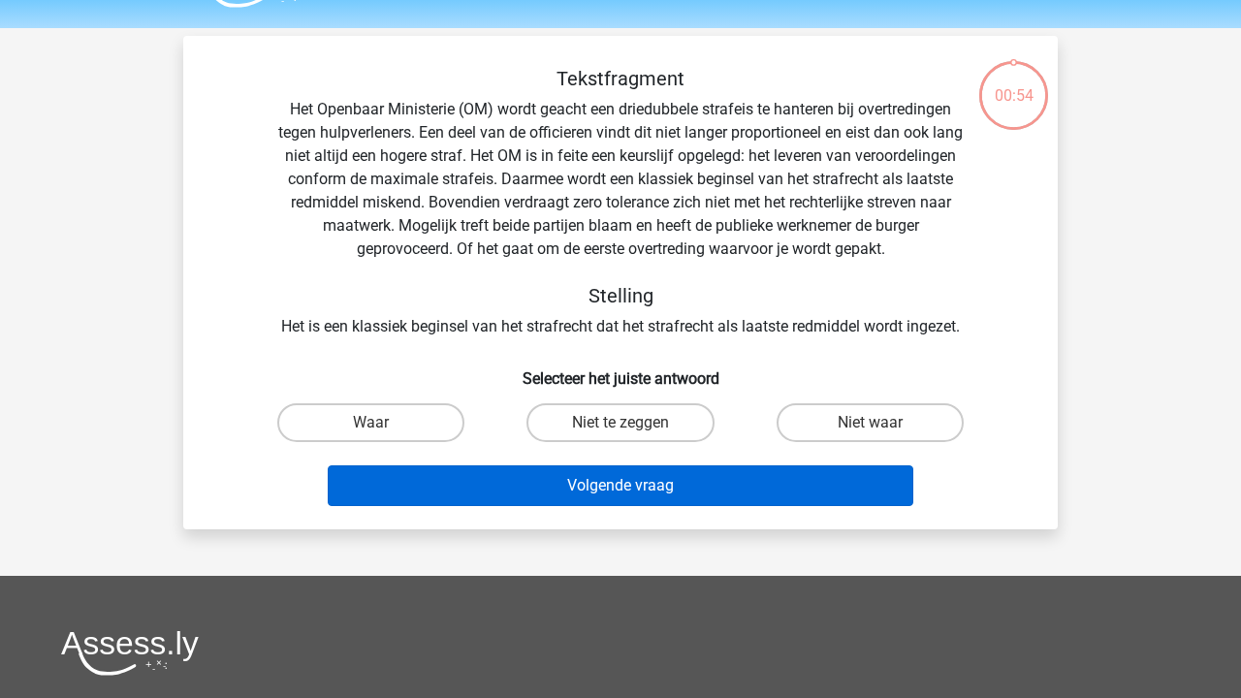
scroll to position [51, 0]
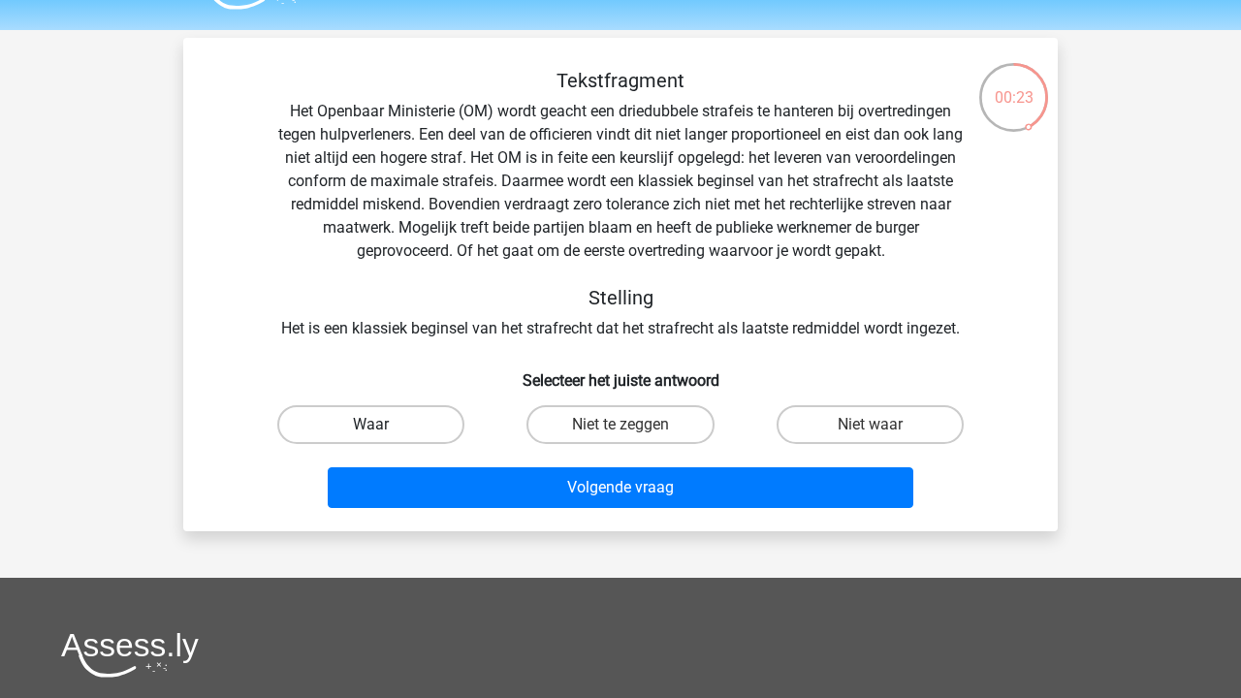
click at [351, 430] on label "Waar" at bounding box center [370, 424] width 187 height 39
click at [371, 430] on input "Waar" at bounding box center [377, 431] width 13 height 13
radio input "true"
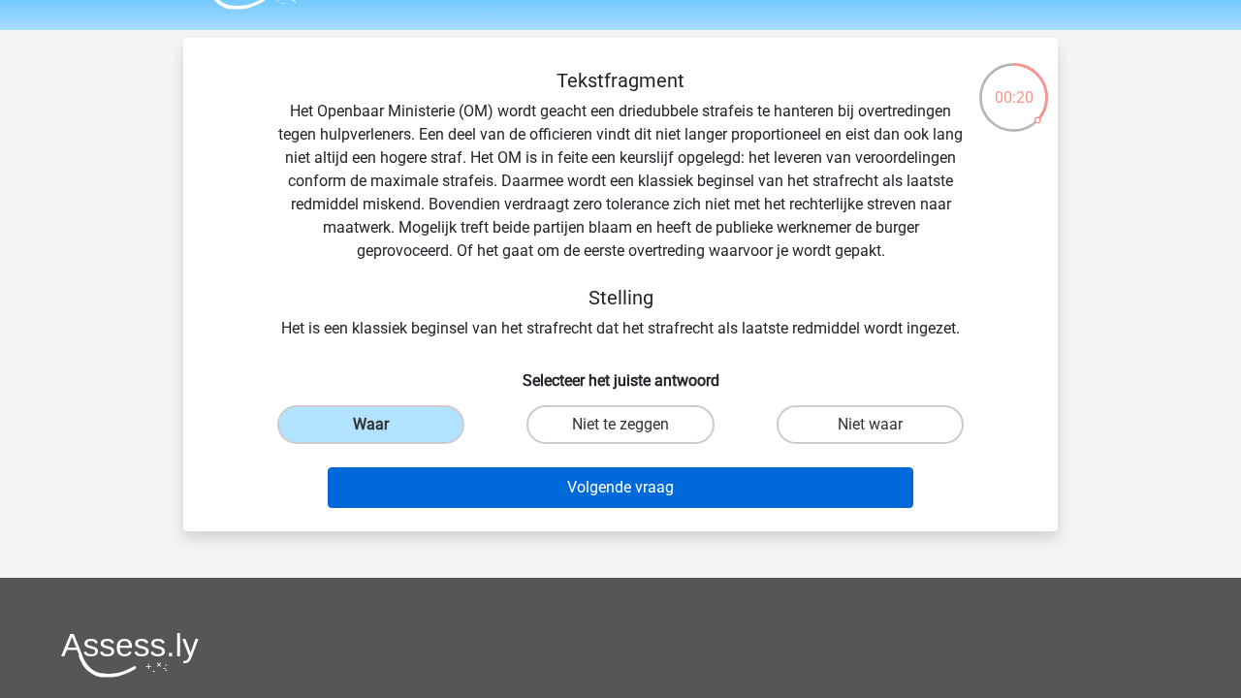
click at [661, 488] on button "Volgende vraag" at bounding box center [621, 487] width 586 height 41
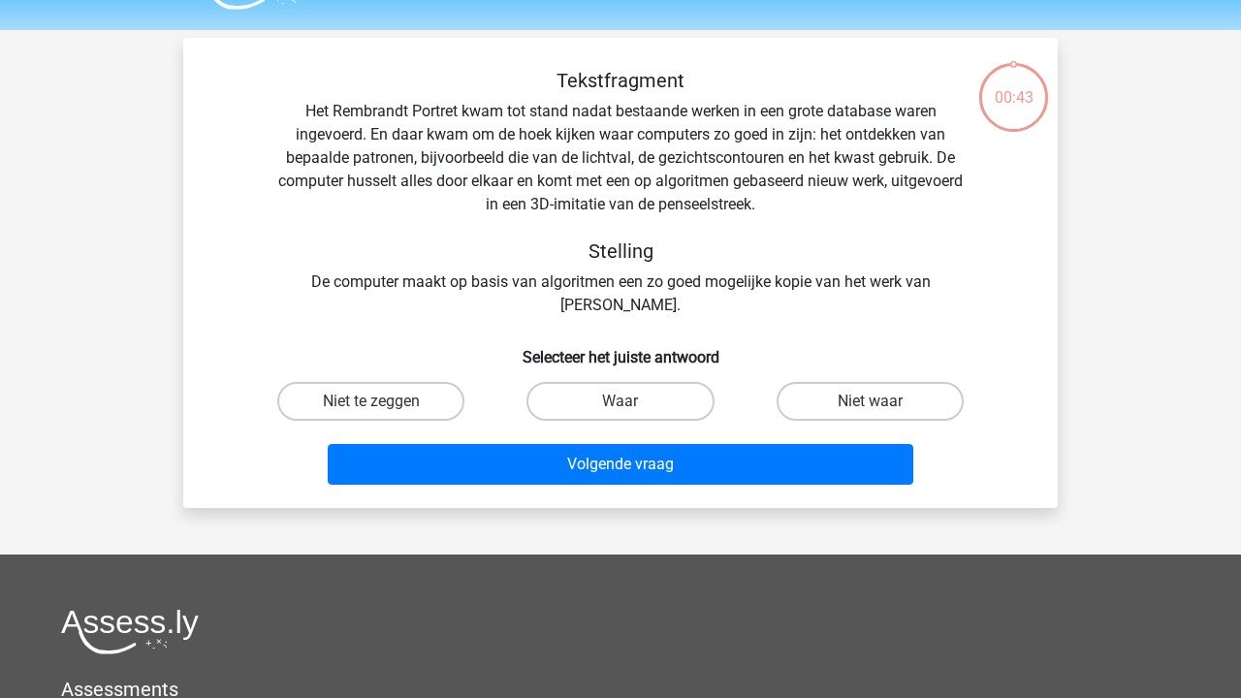
scroll to position [89, 0]
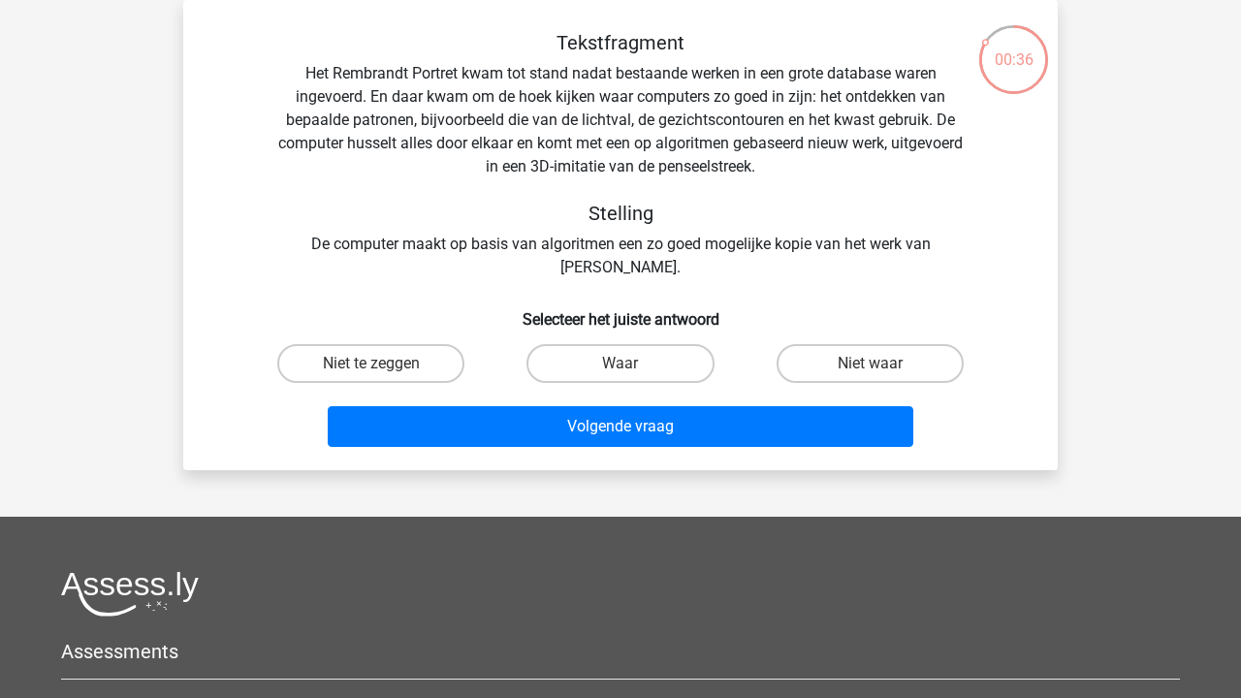
click at [625, 368] on input "Waar" at bounding box center [626, 369] width 13 height 13
radio input "true"
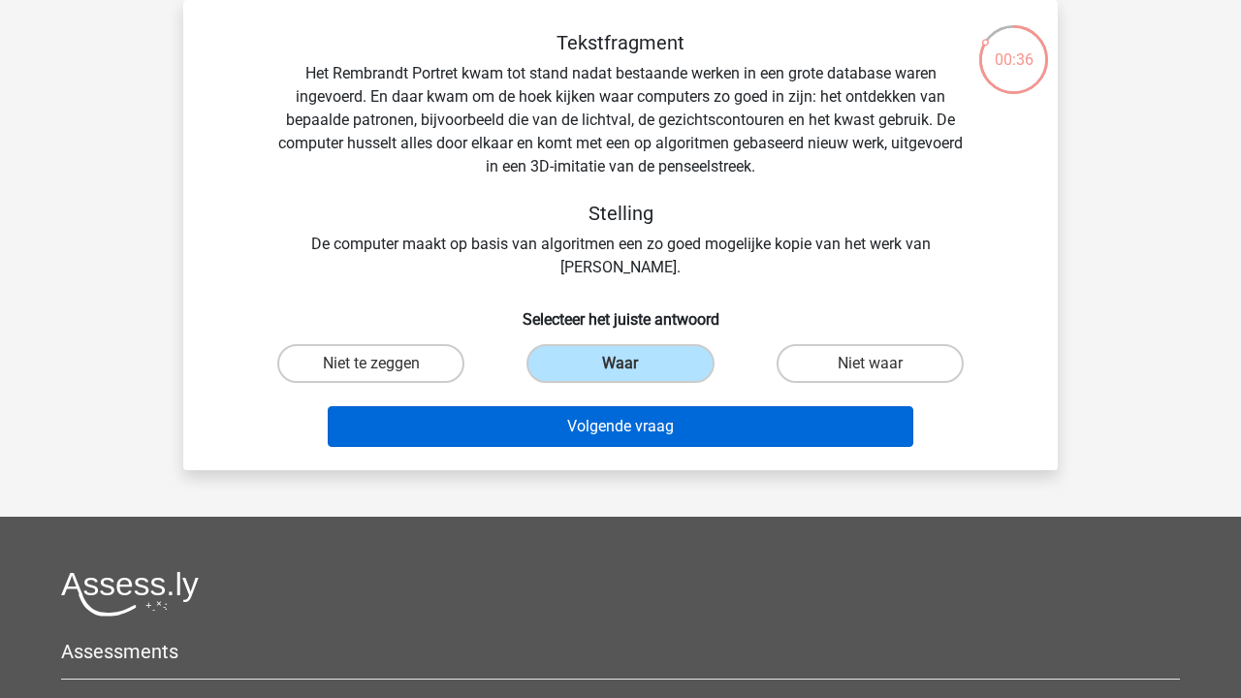
click at [622, 420] on button "Volgende vraag" at bounding box center [621, 426] width 586 height 41
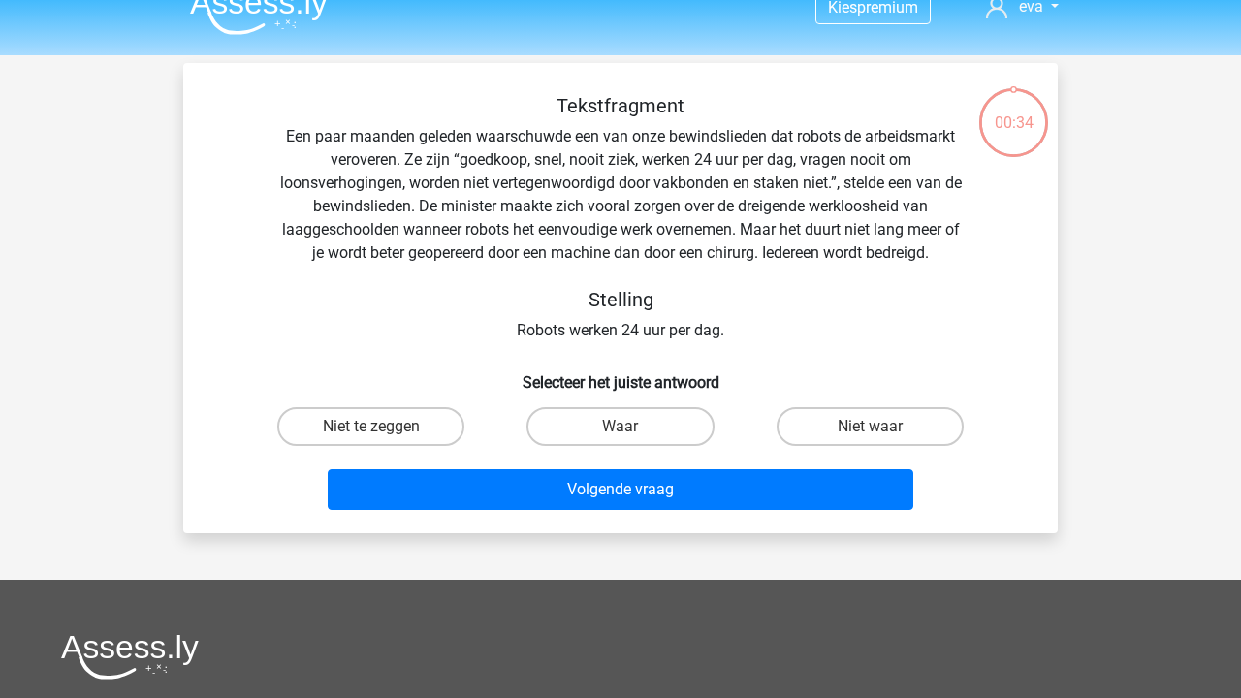
scroll to position [24, 0]
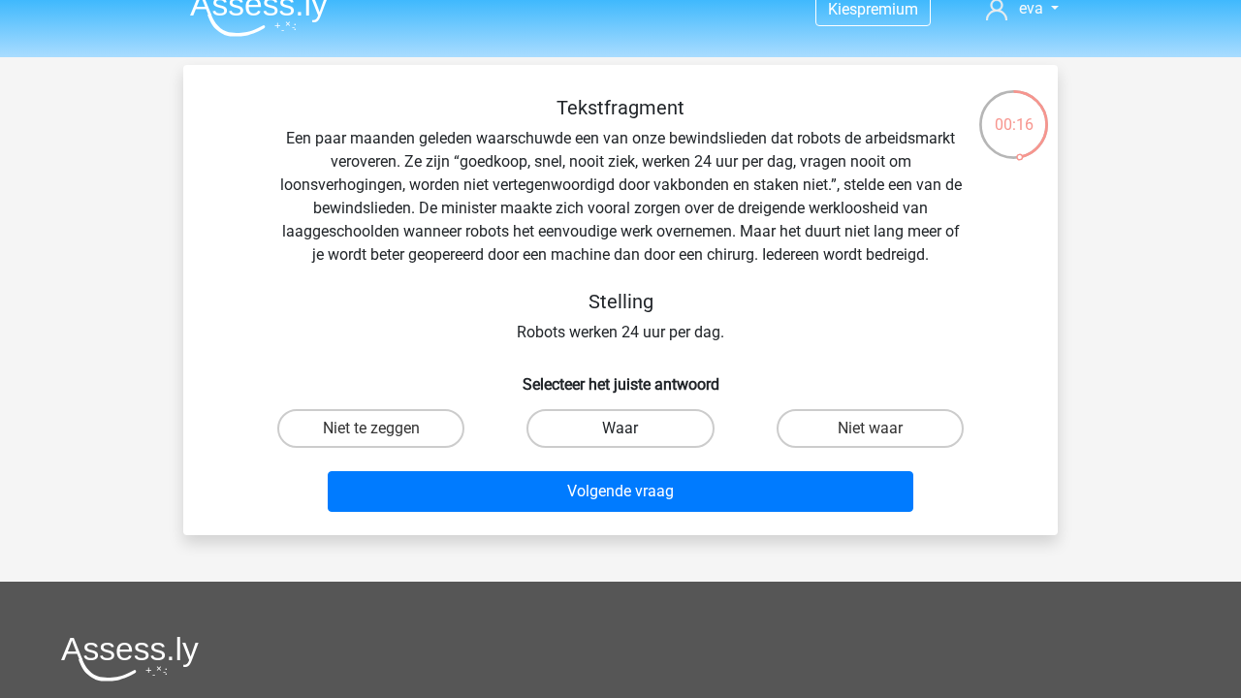
click at [622, 420] on label "Waar" at bounding box center [619, 428] width 187 height 39
click at [622, 428] on input "Waar" at bounding box center [626, 434] width 13 height 13
radio input "true"
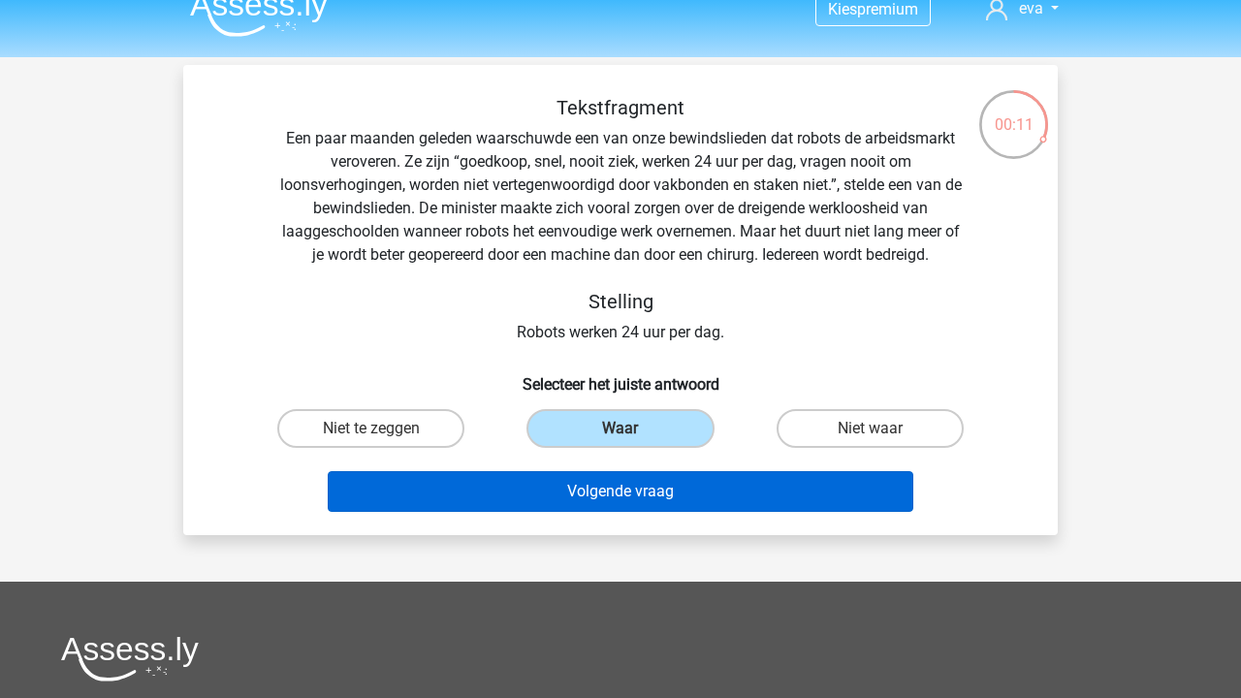
click at [509, 487] on button "Volgende vraag" at bounding box center [621, 491] width 586 height 41
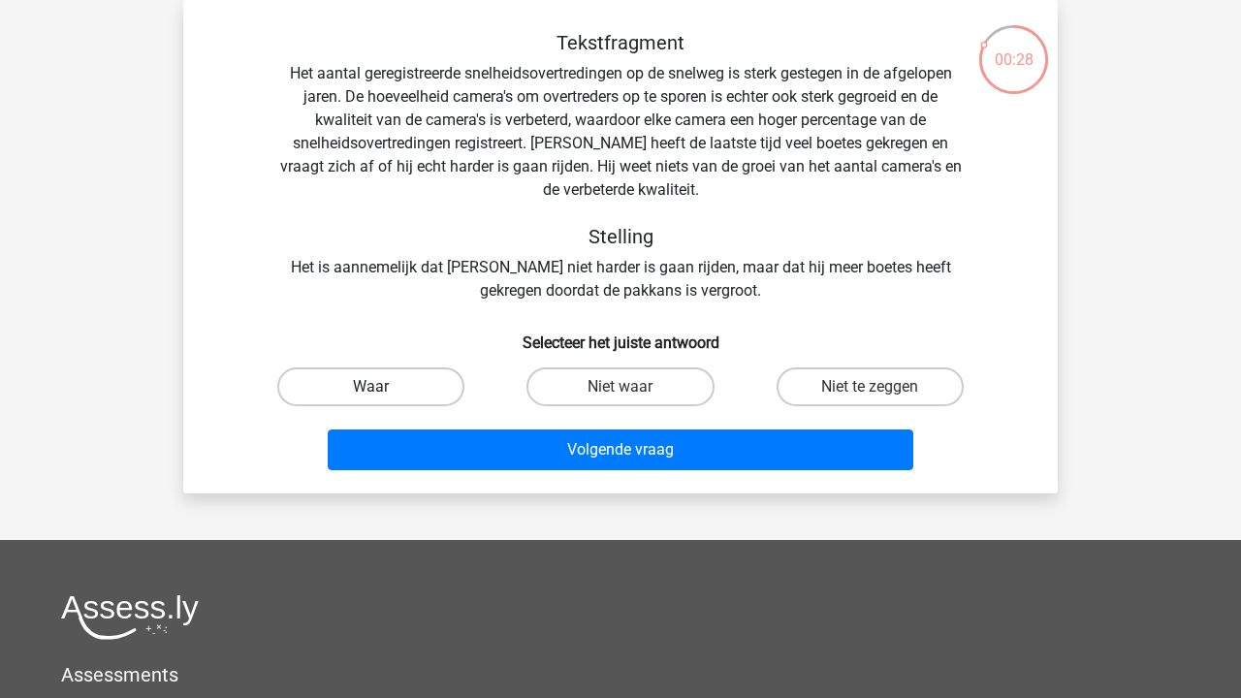
click at [426, 401] on label "Waar" at bounding box center [370, 386] width 187 height 39
click at [384, 399] on input "Waar" at bounding box center [377, 393] width 13 height 13
radio input "true"
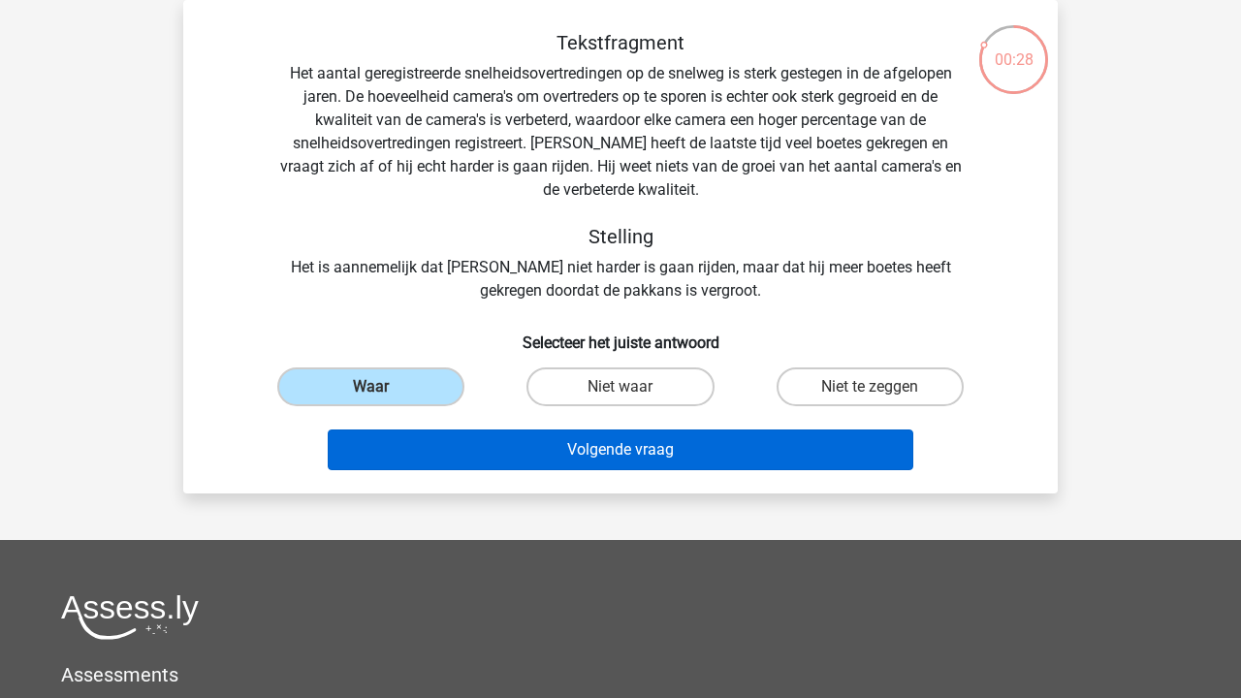
click at [454, 454] on button "Volgende vraag" at bounding box center [621, 449] width 586 height 41
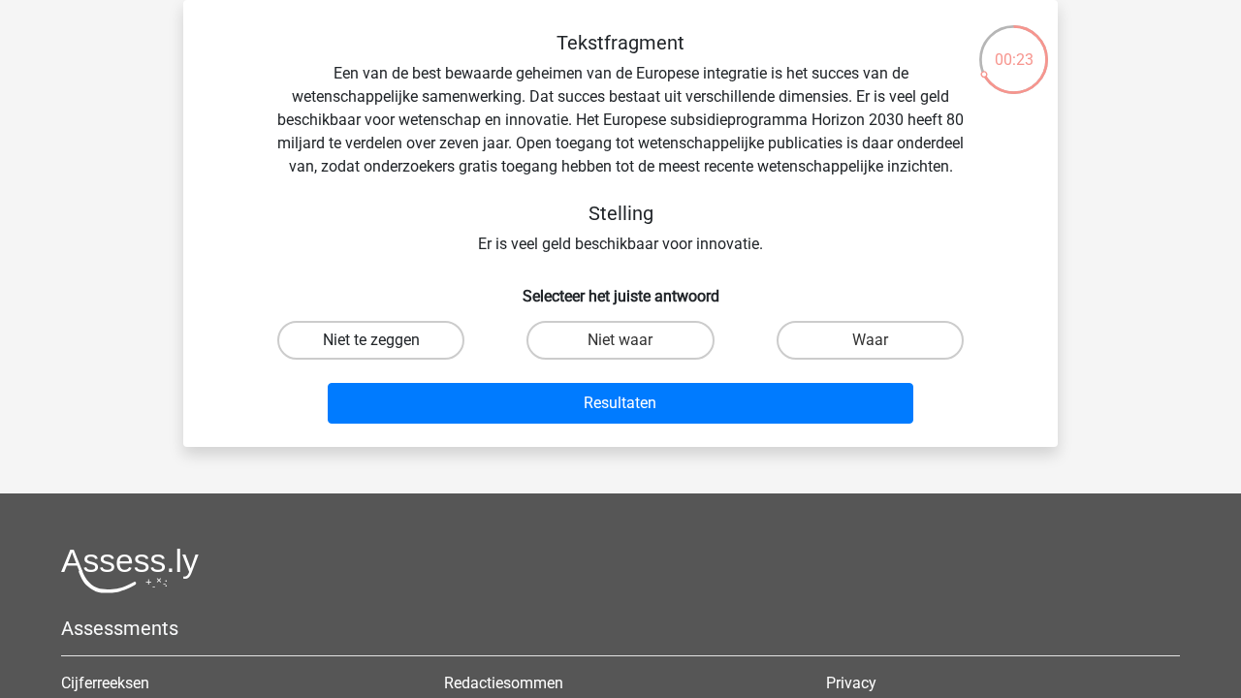
click at [339, 360] on label "Niet te zeggen" at bounding box center [370, 340] width 187 height 39
click at [371, 353] on input "Niet te zeggen" at bounding box center [377, 346] width 13 height 13
radio input "true"
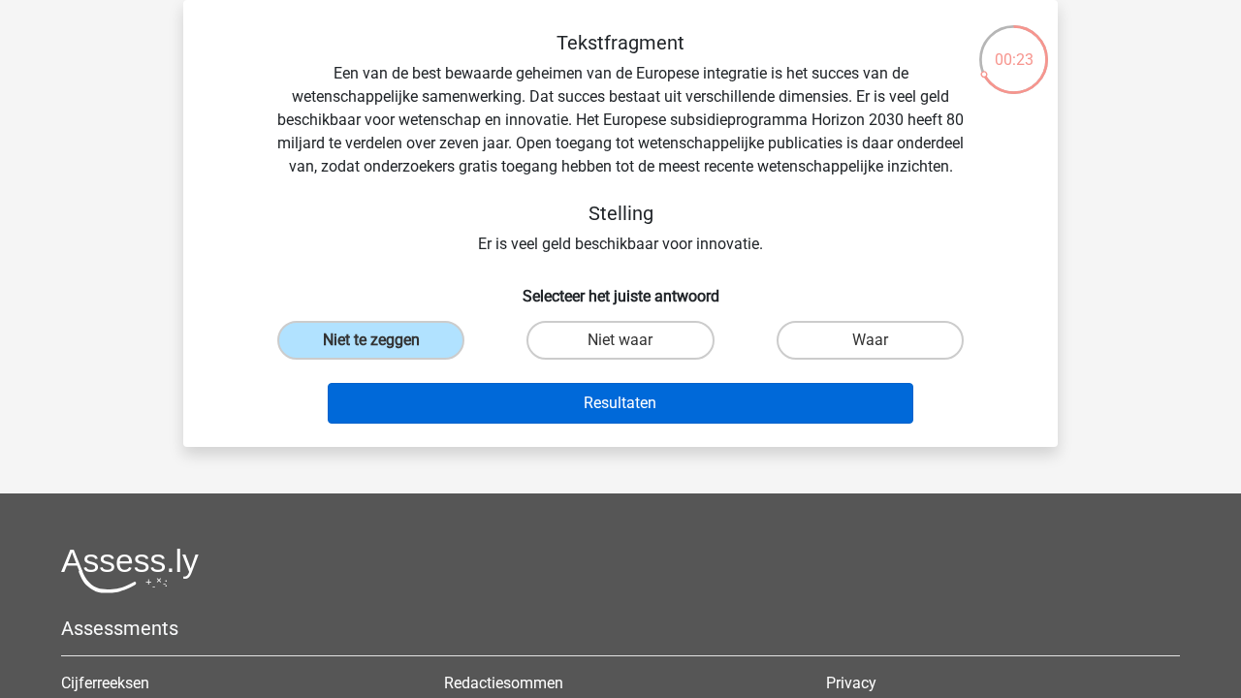
click at [361, 420] on button "Resultaten" at bounding box center [621, 403] width 586 height 41
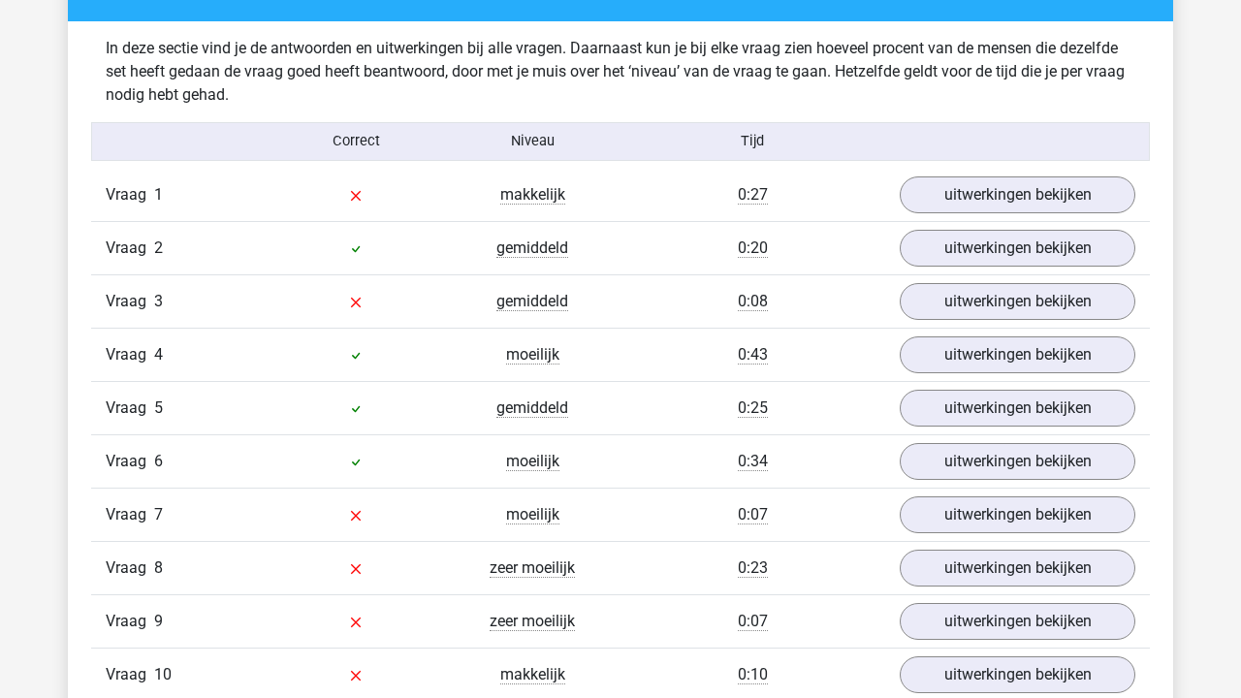
scroll to position [1631, 0]
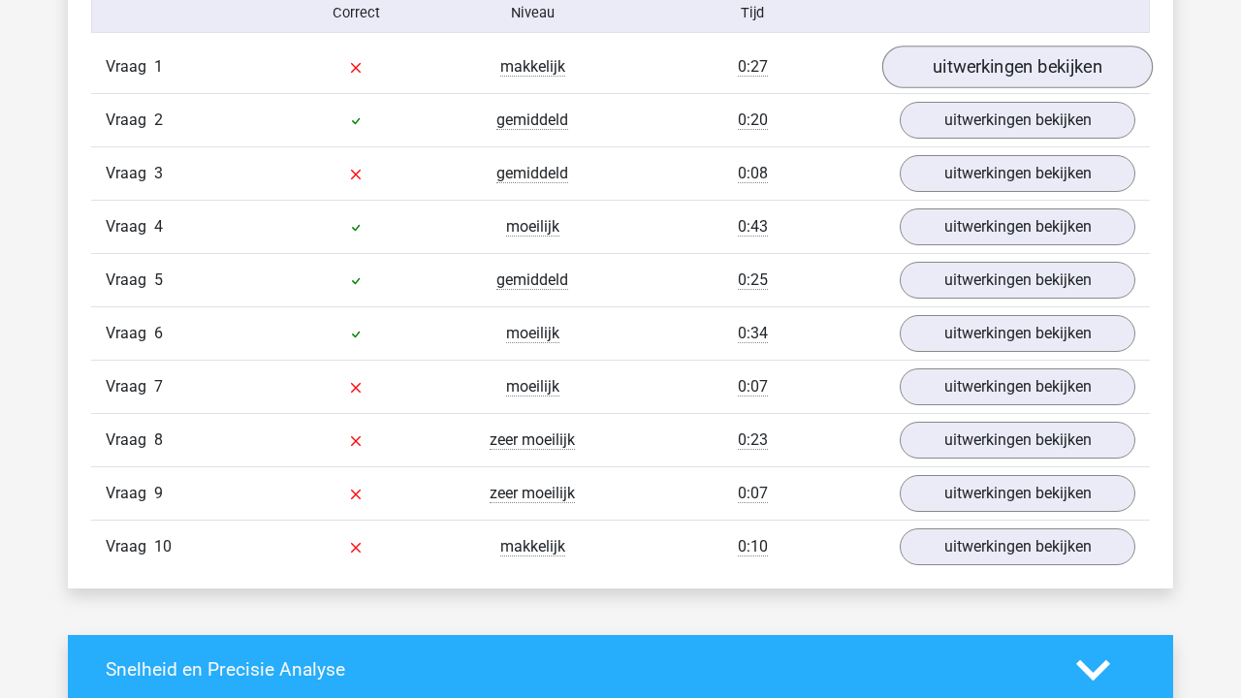
click at [987, 64] on link "uitwerkingen bekijken" at bounding box center [1017, 67] width 270 height 43
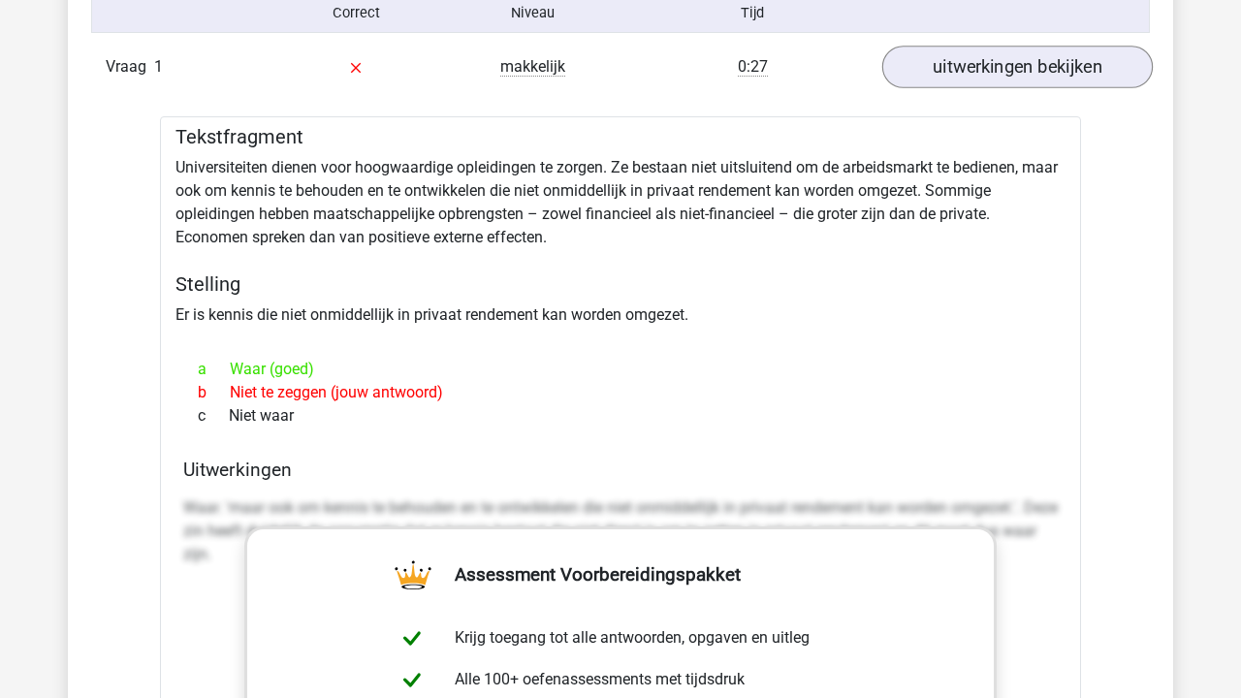
click at [987, 64] on link "uitwerkingen bekijken" at bounding box center [1017, 67] width 270 height 43
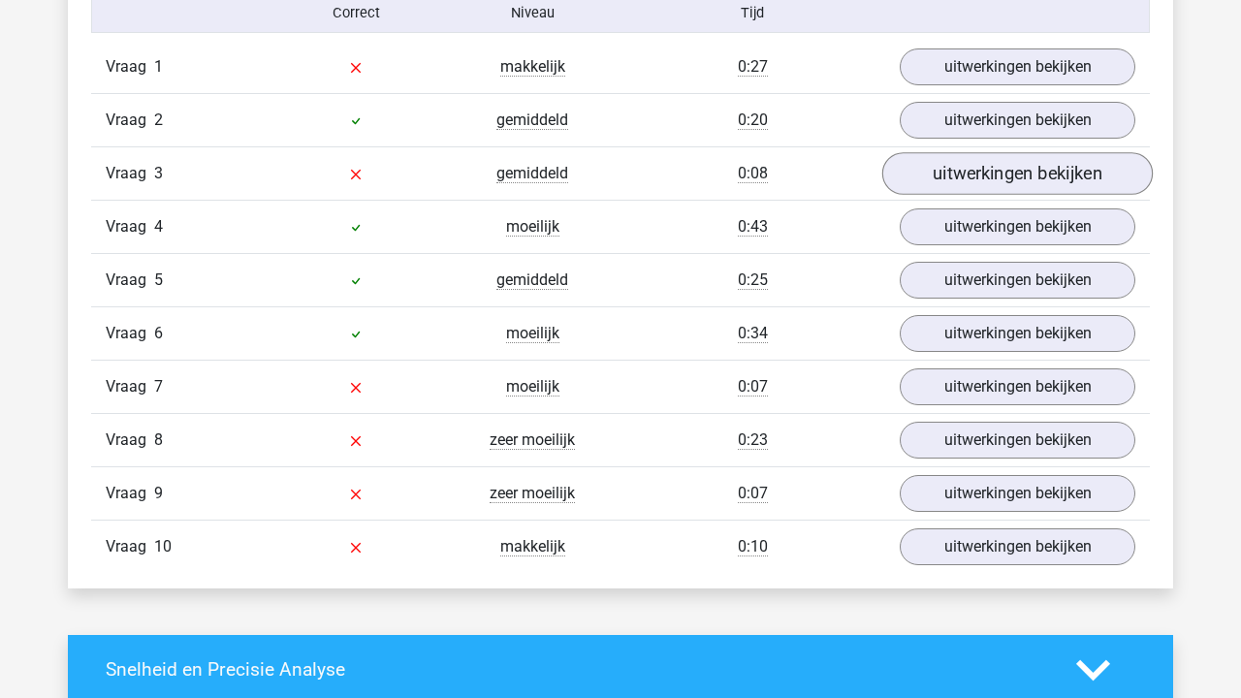
click at [1005, 176] on link "uitwerkingen bekijken" at bounding box center [1017, 173] width 270 height 43
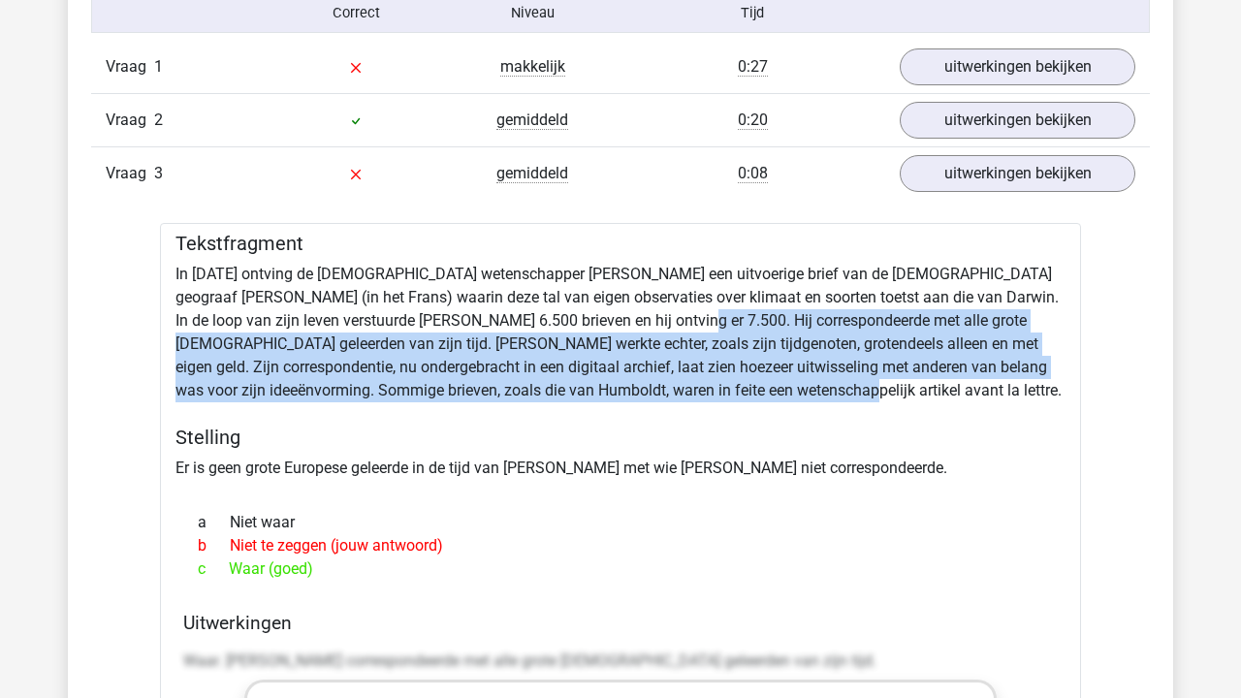
drag, startPoint x: 630, startPoint y: 310, endPoint x: 841, endPoint y: 380, distance: 222.5
click at [1068, 172] on link "uitwerkingen bekijken" at bounding box center [1017, 173] width 270 height 43
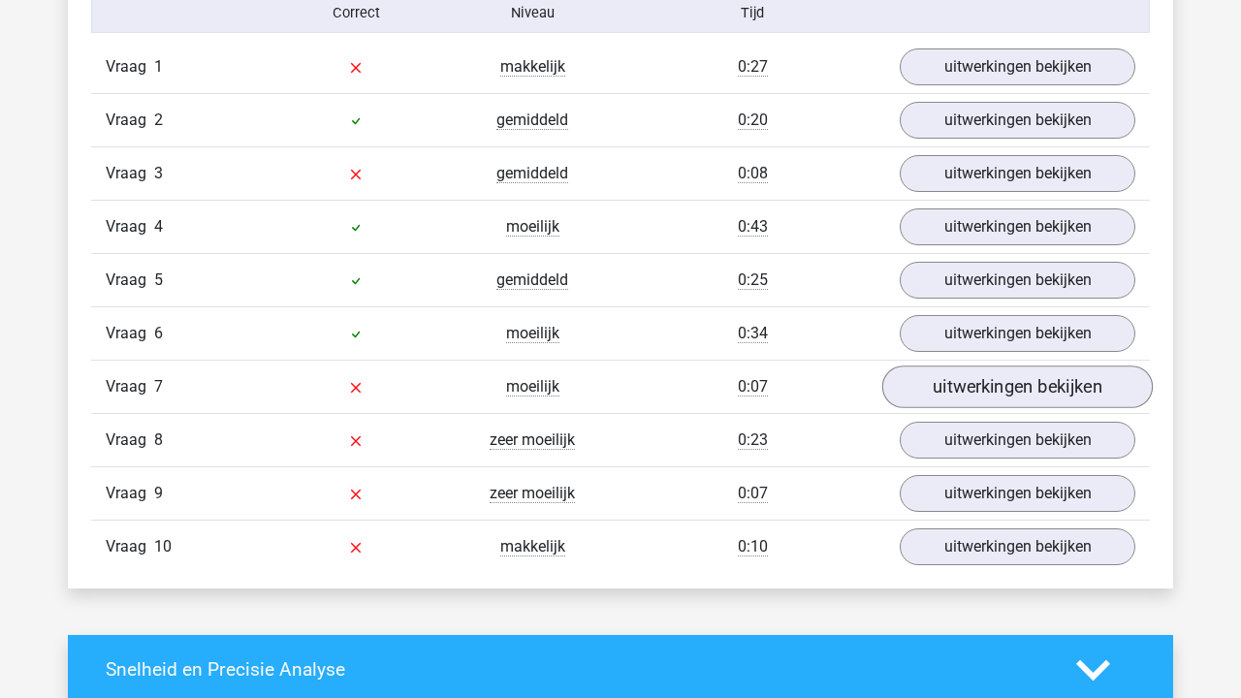
click at [1022, 376] on link "uitwerkingen bekijken" at bounding box center [1017, 386] width 270 height 43
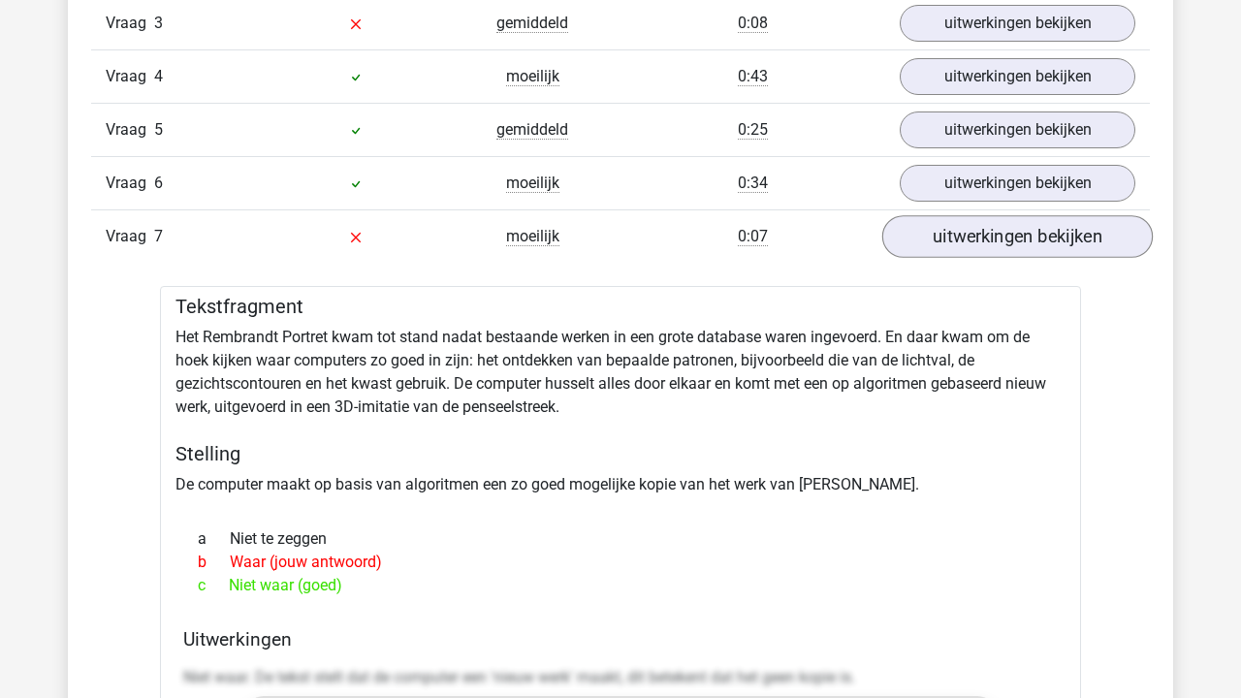
scroll to position [1785, 0]
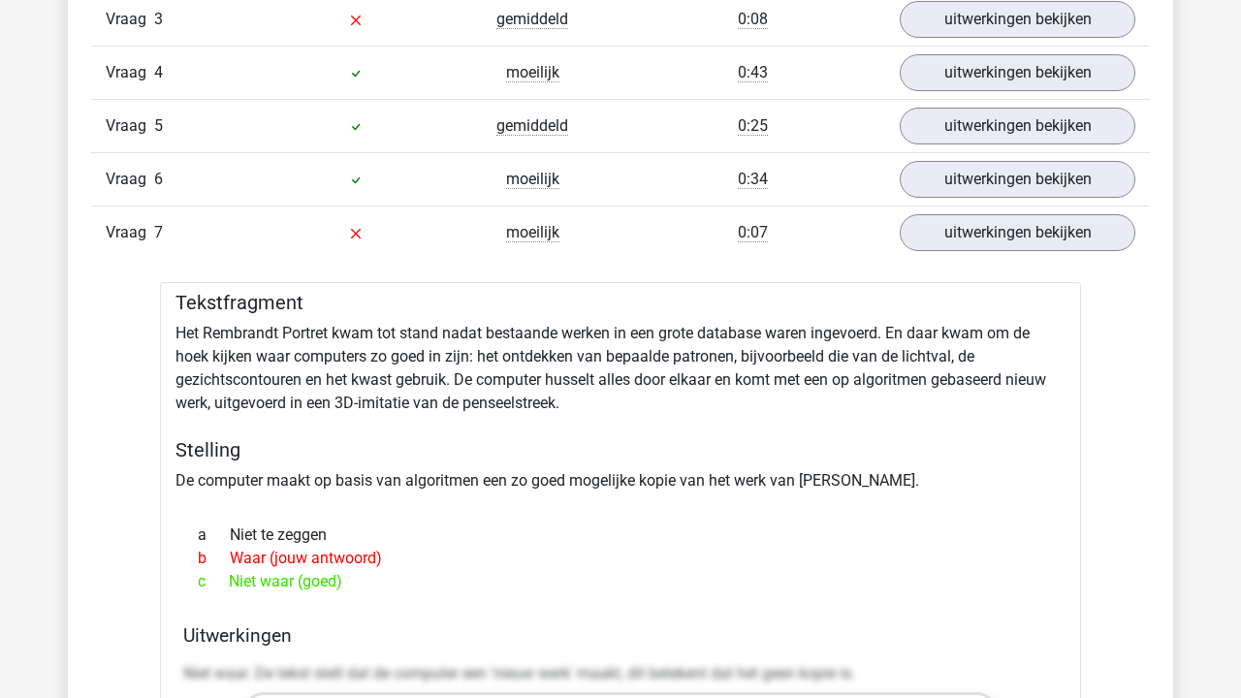
click at [552, 502] on div at bounding box center [620, 500] width 890 height 16
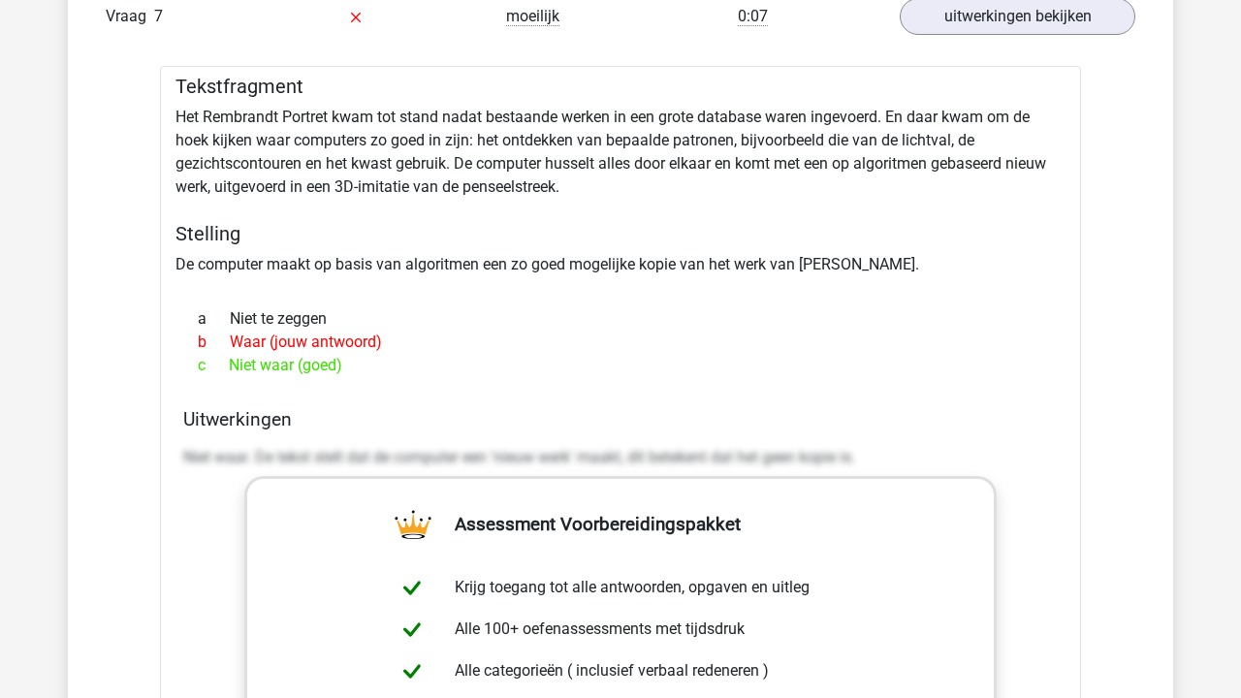
scroll to position [1995, 0]
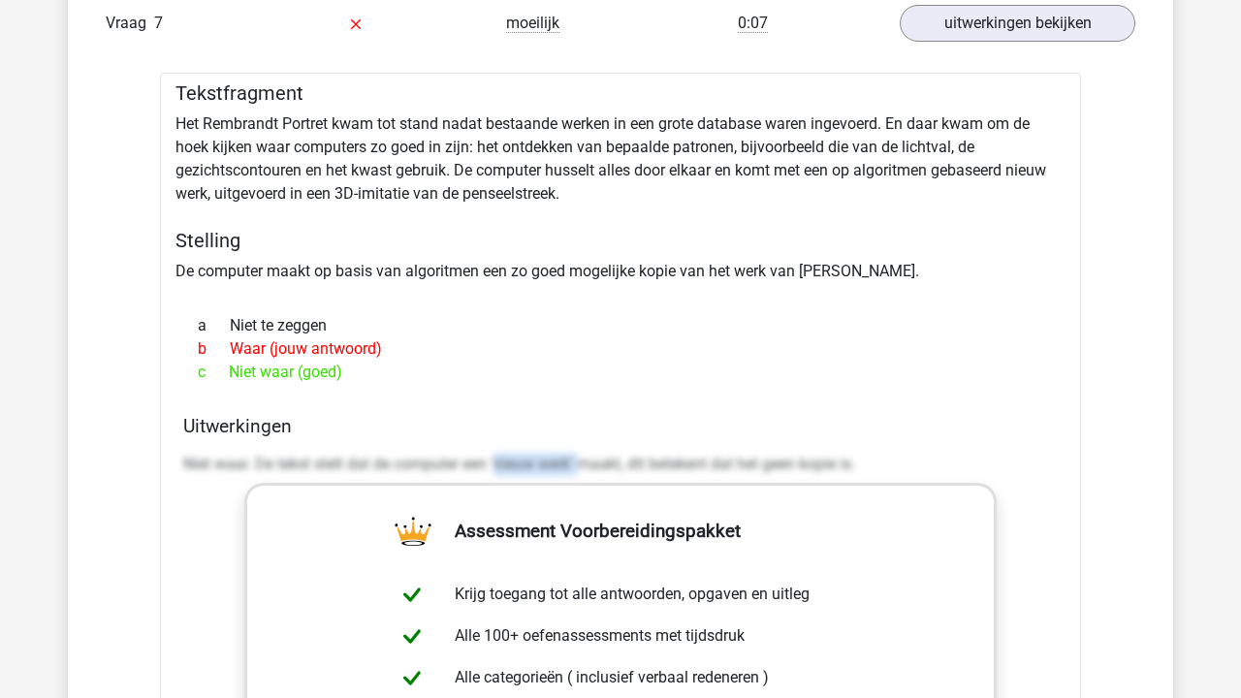
drag, startPoint x: 500, startPoint y: 463, endPoint x: 585, endPoint y: 464, distance: 85.3
click at [585, 464] on p "Niet waar. De tekst stelt dat de computer een 'nieuw werk' maakt, dit betekent …" at bounding box center [620, 464] width 874 height 23
click at [1003, 55] on div "Vraag 1 makkelijk 0:27 uitwerkingen bekijken Tekstfragment Universiteiten diene…" at bounding box center [620, 487] width 1029 height 1621
click at [1005, 38] on link "uitwerkingen bekijken" at bounding box center [1017, 23] width 270 height 43
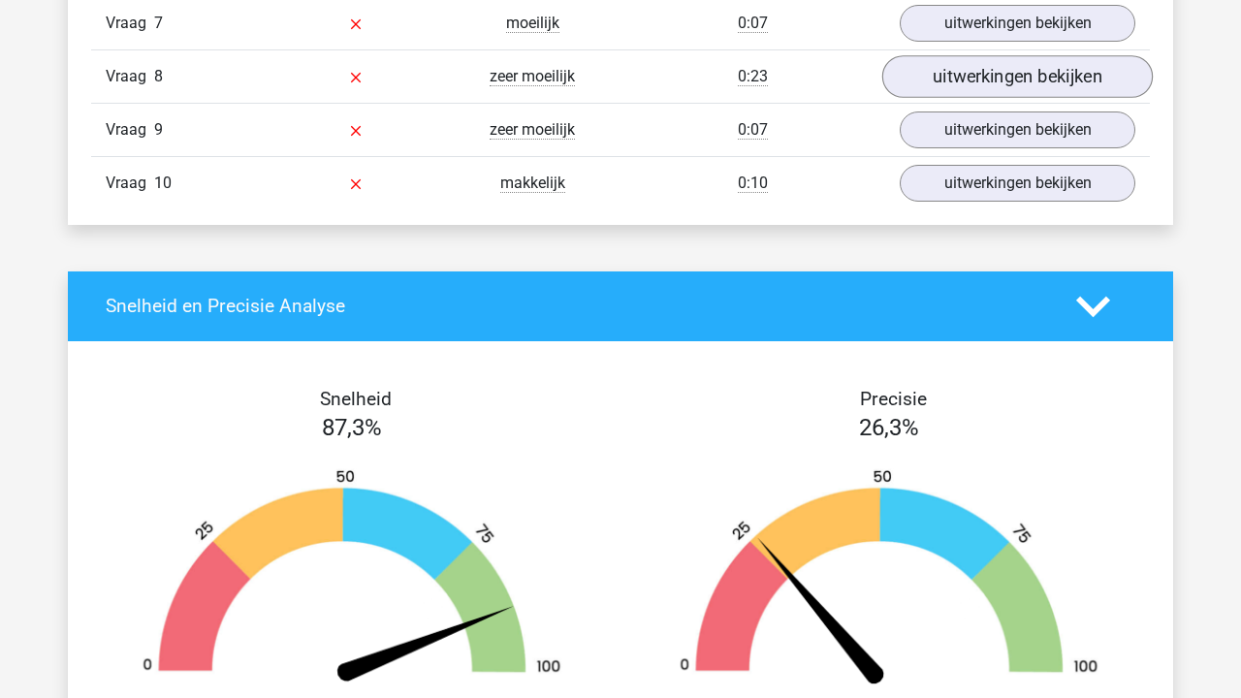
click at [1007, 77] on link "uitwerkingen bekijken" at bounding box center [1017, 76] width 270 height 43
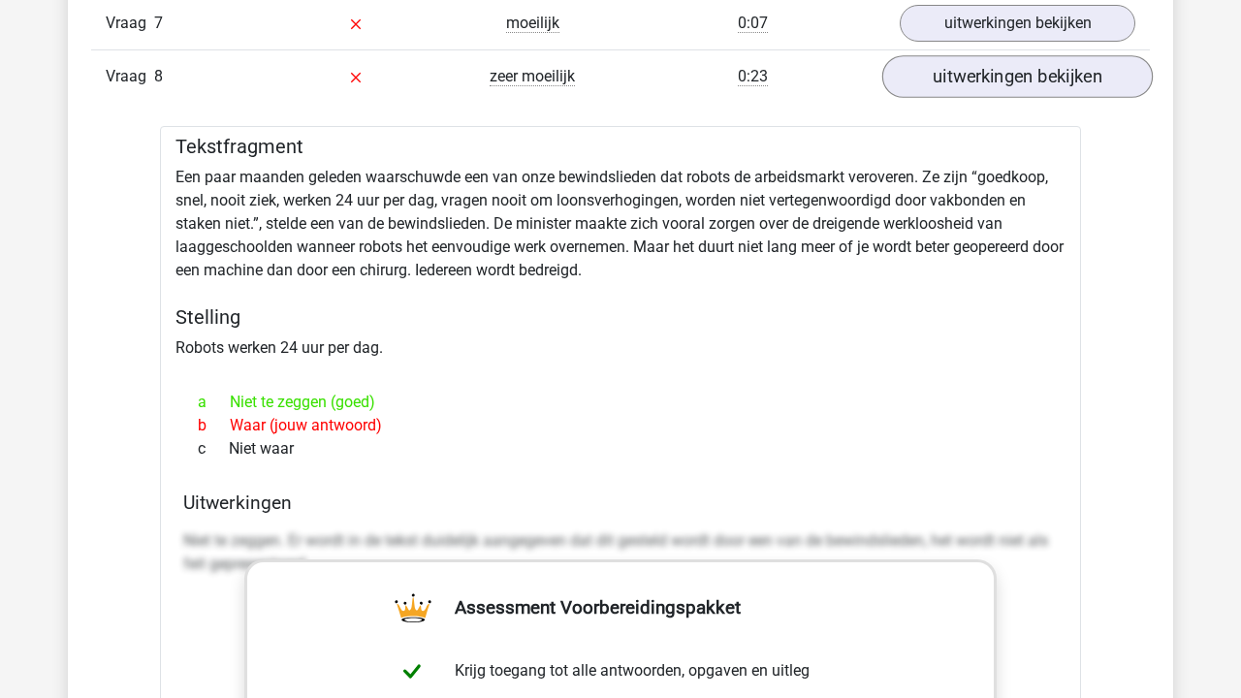
click at [1008, 62] on link "uitwerkingen bekijken" at bounding box center [1017, 76] width 270 height 43
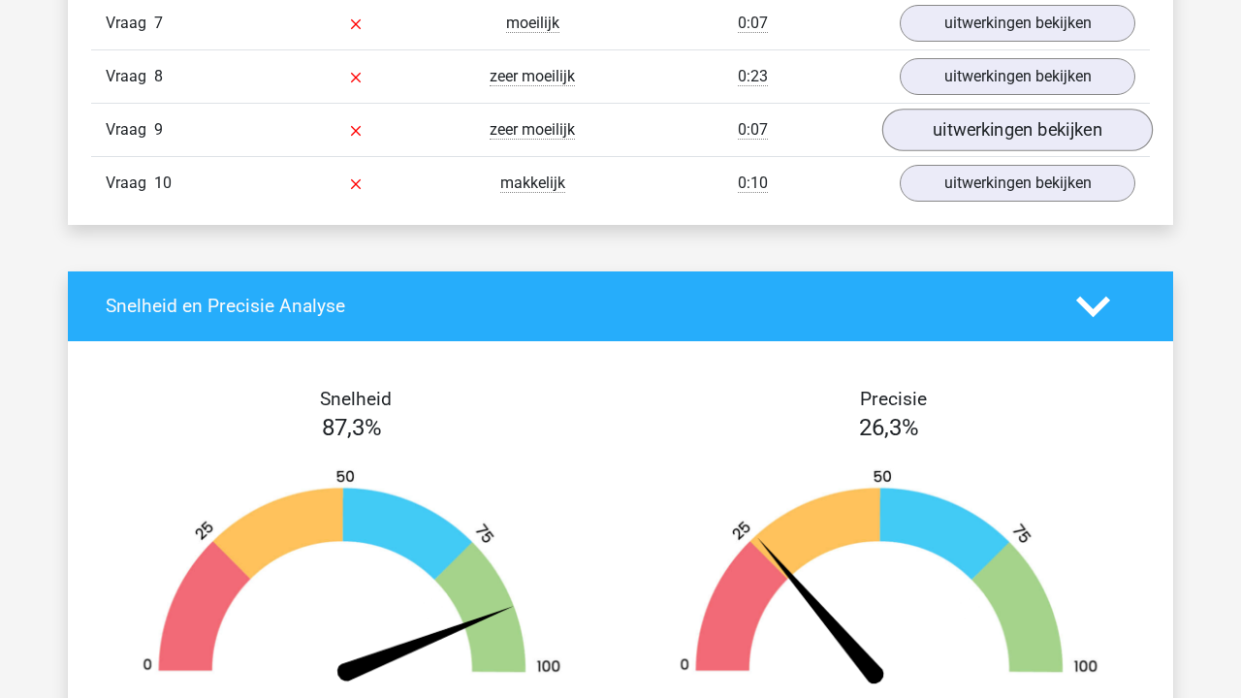
click at [982, 136] on link "uitwerkingen bekijken" at bounding box center [1017, 130] width 270 height 43
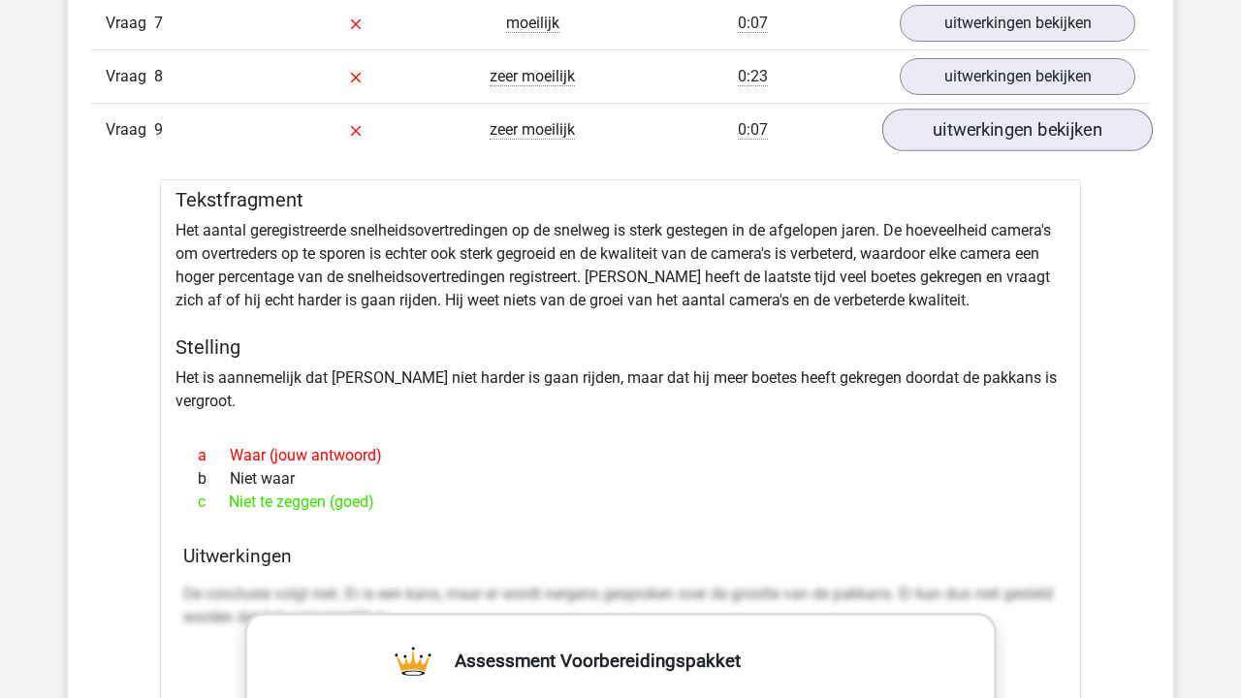
click at [982, 135] on link "uitwerkingen bekijken" at bounding box center [1017, 130] width 270 height 43
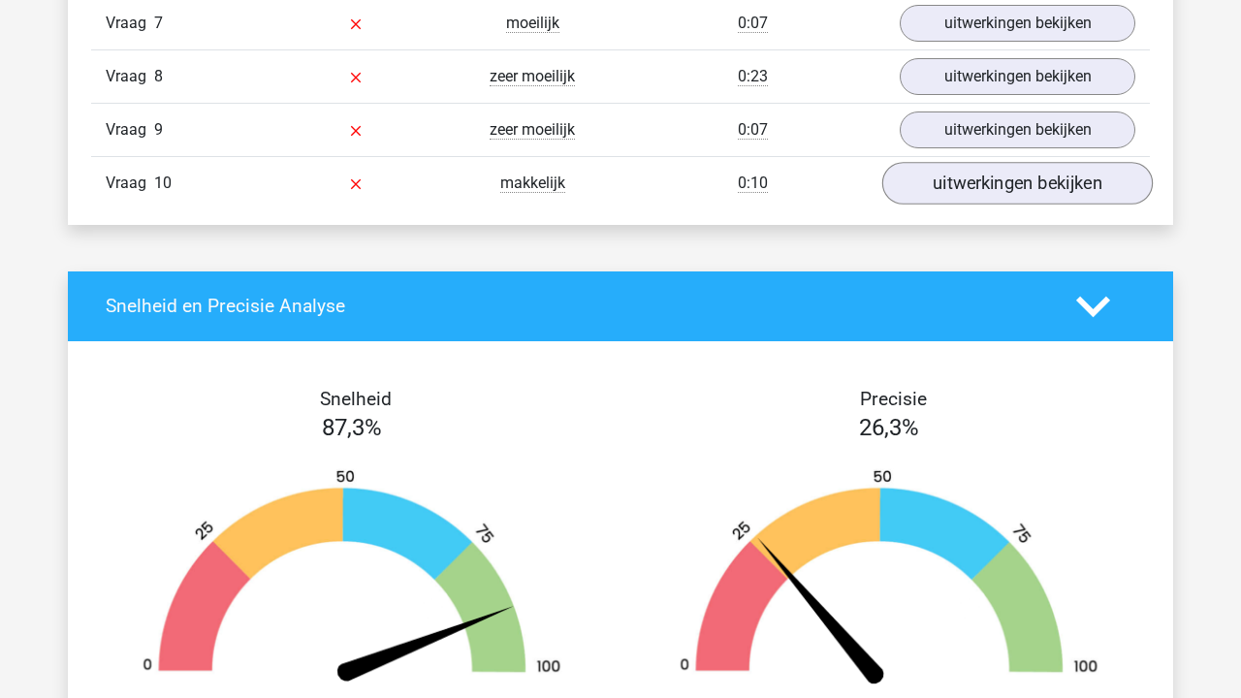
click at [952, 173] on link "uitwerkingen bekijken" at bounding box center [1017, 183] width 270 height 43
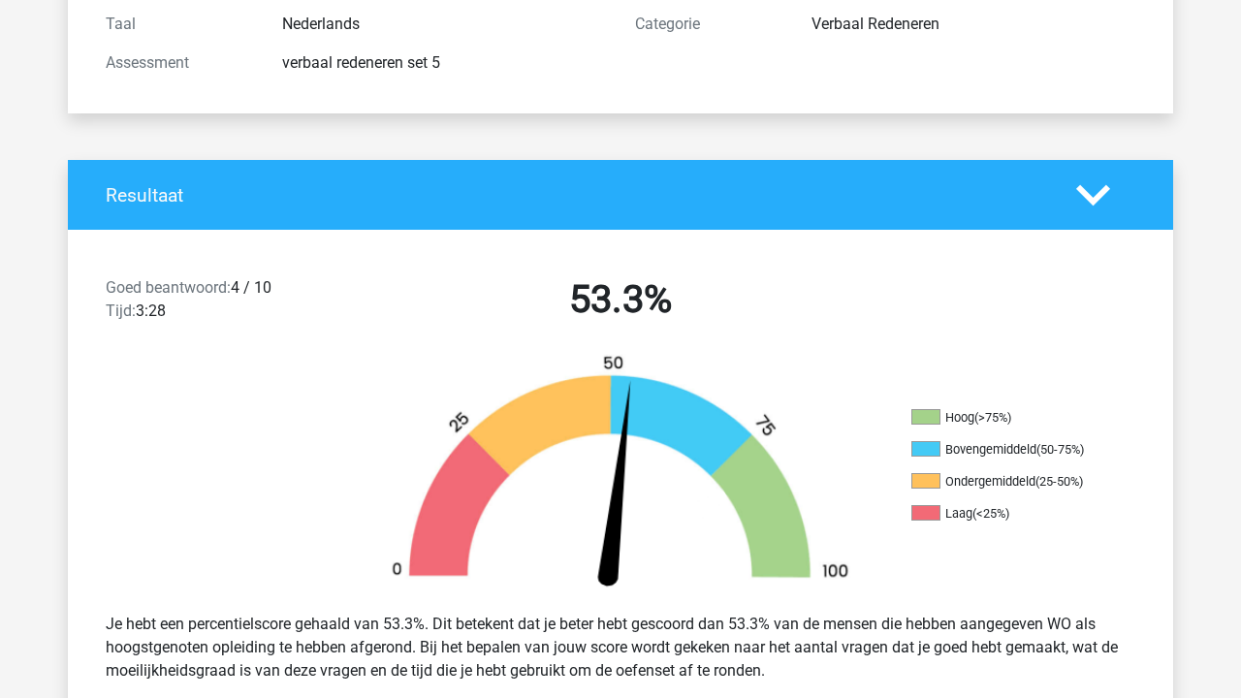
scroll to position [0, 0]
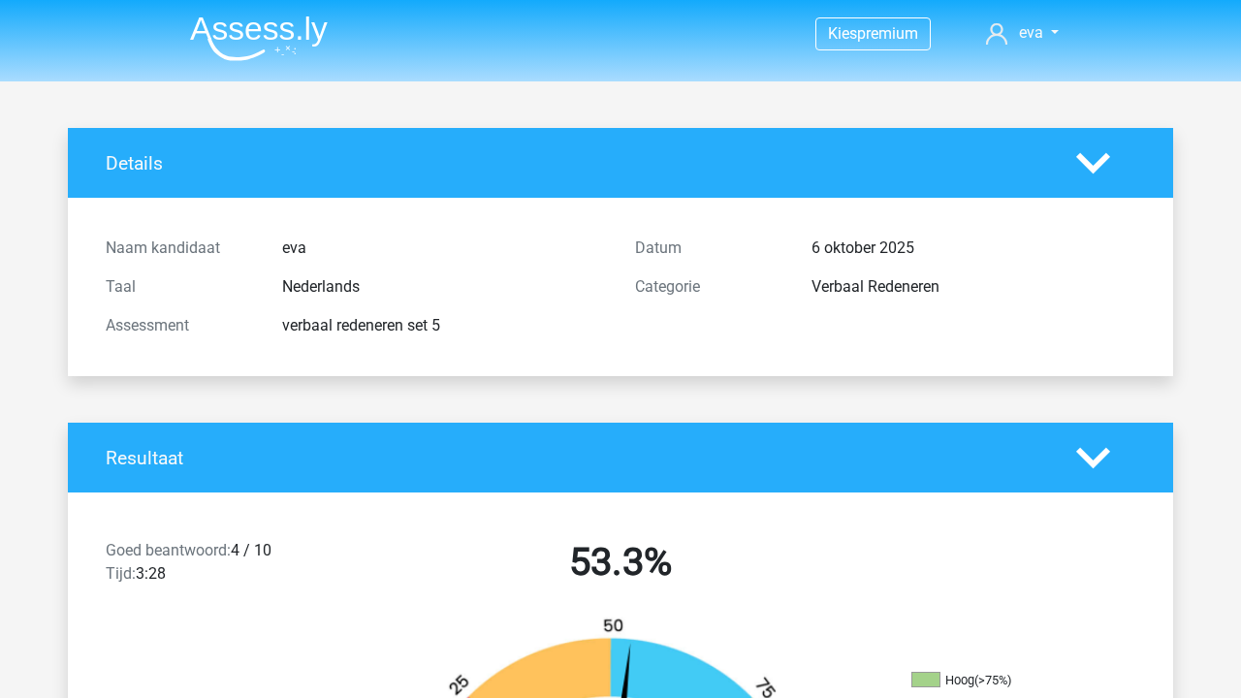
click at [271, 19] on img at bounding box center [259, 39] width 138 height 46
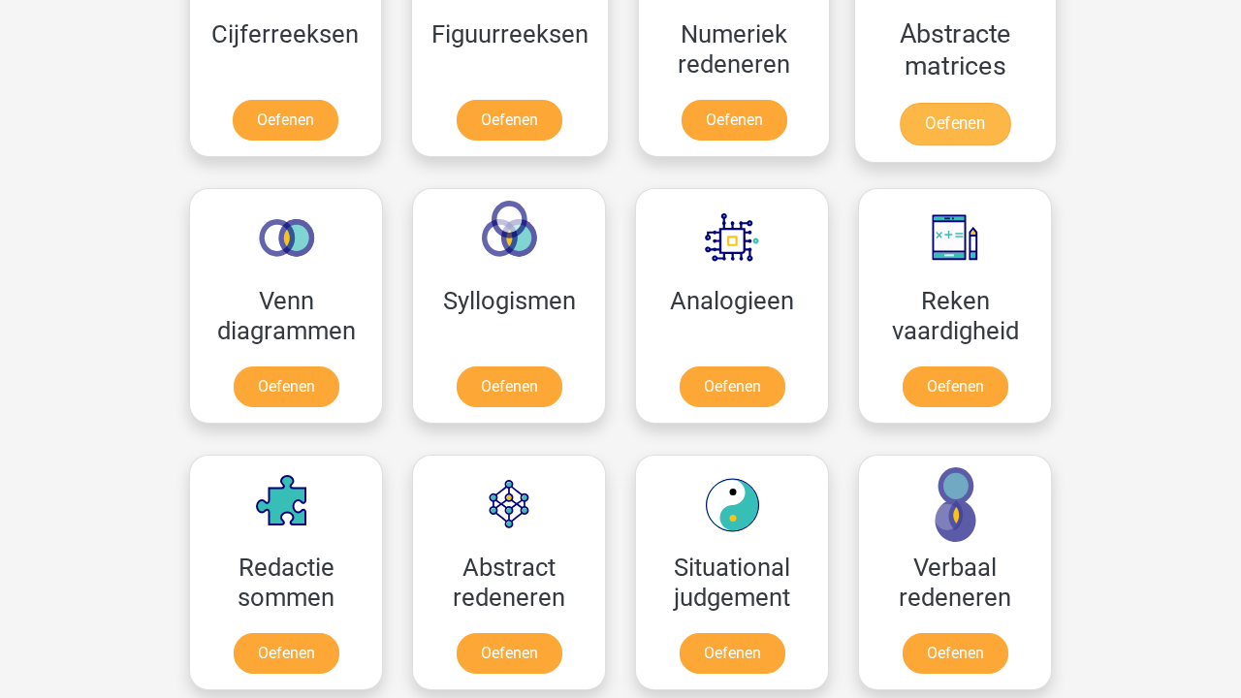
scroll to position [1099, 0]
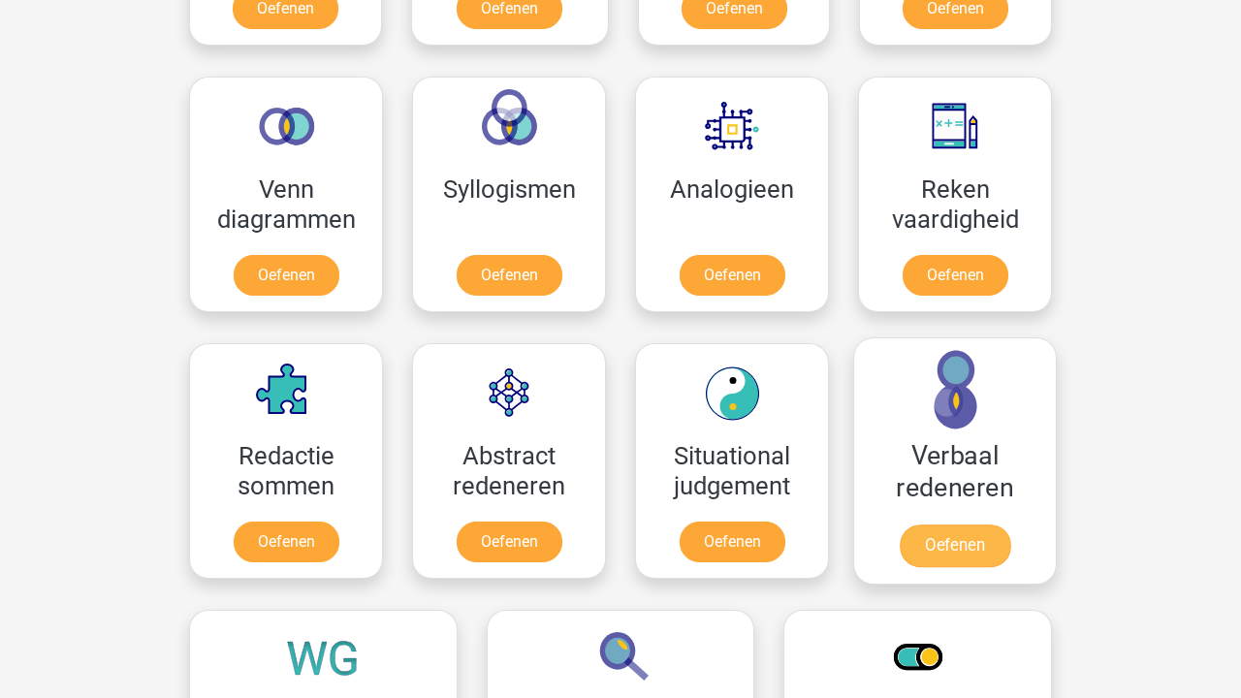
click at [937, 524] on link "Oefenen" at bounding box center [954, 545] width 110 height 43
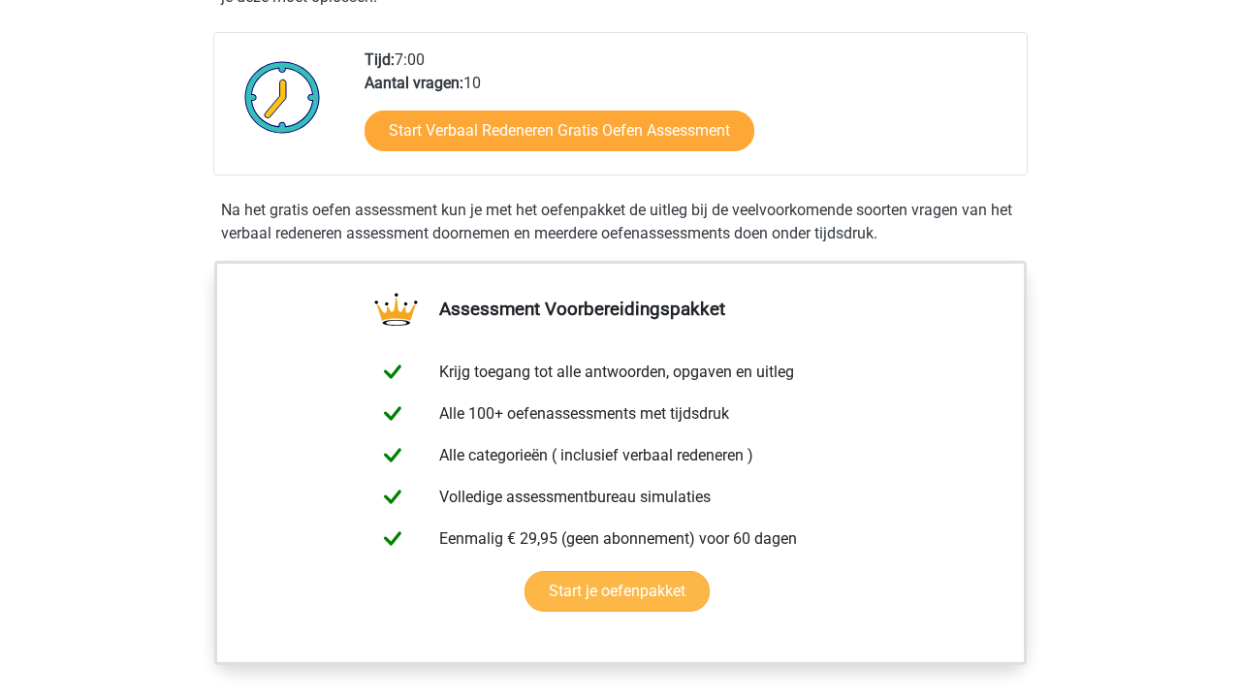
scroll to position [1006, 0]
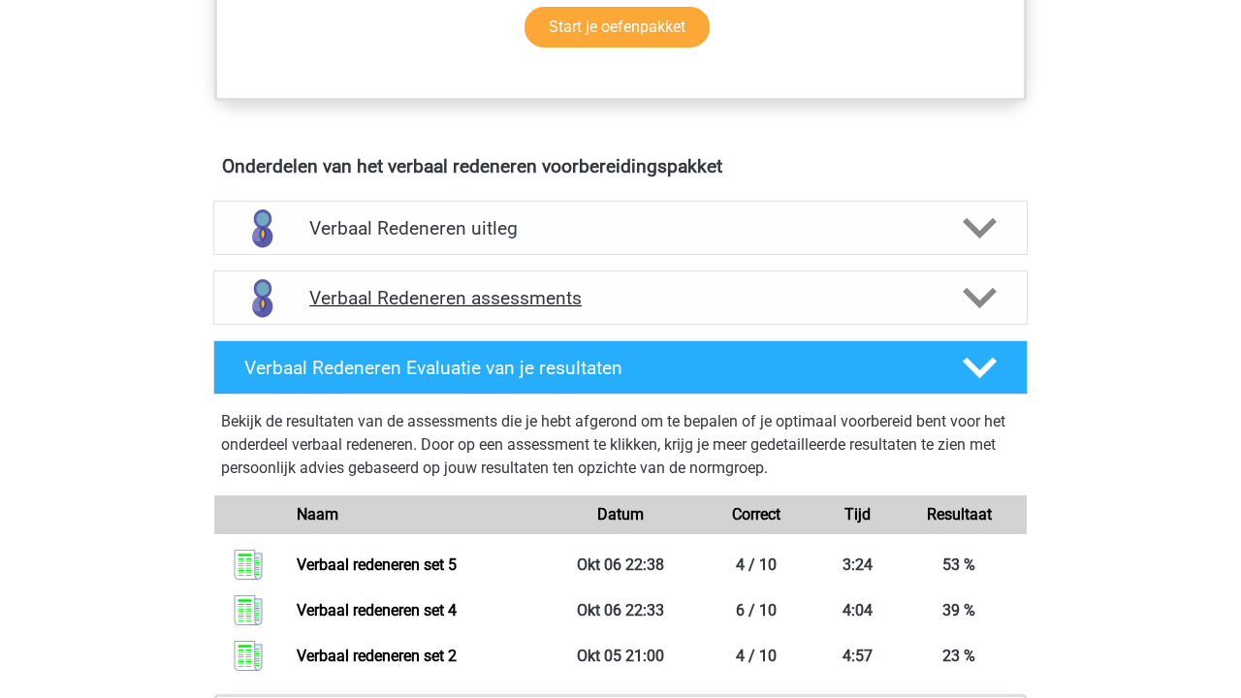
click at [605, 305] on h4 "Verbaal Redeneren assessments" at bounding box center [620, 298] width 622 height 22
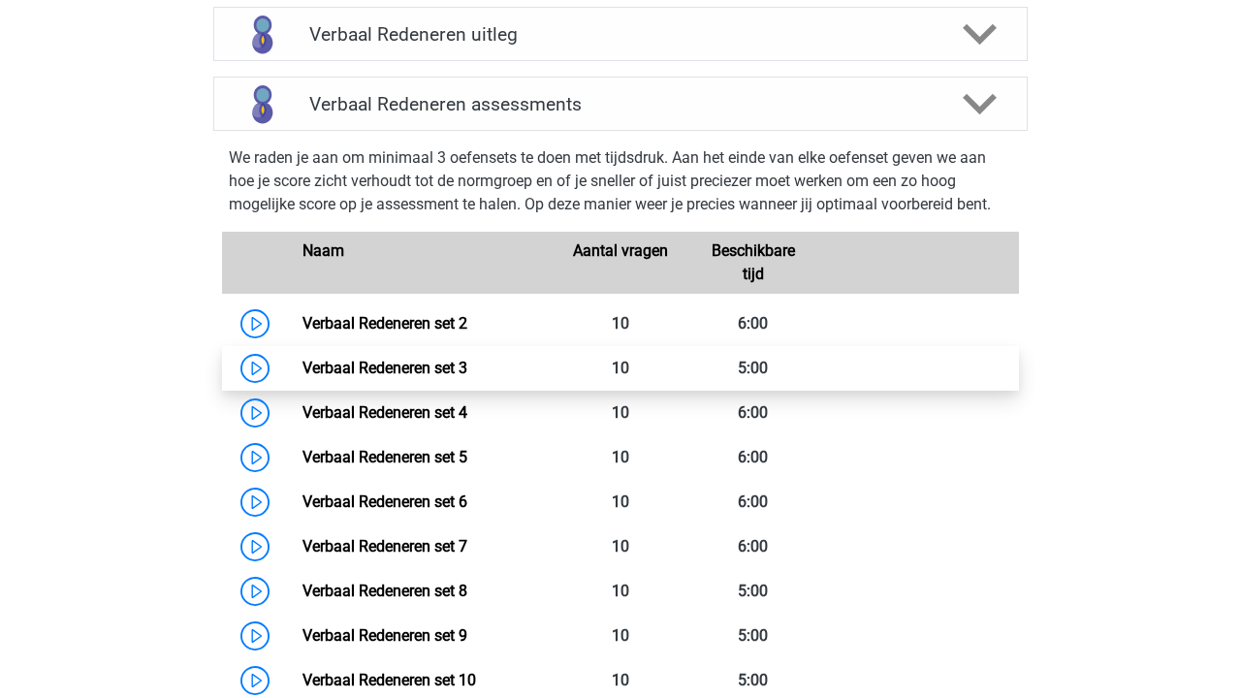
scroll to position [1232, 0]
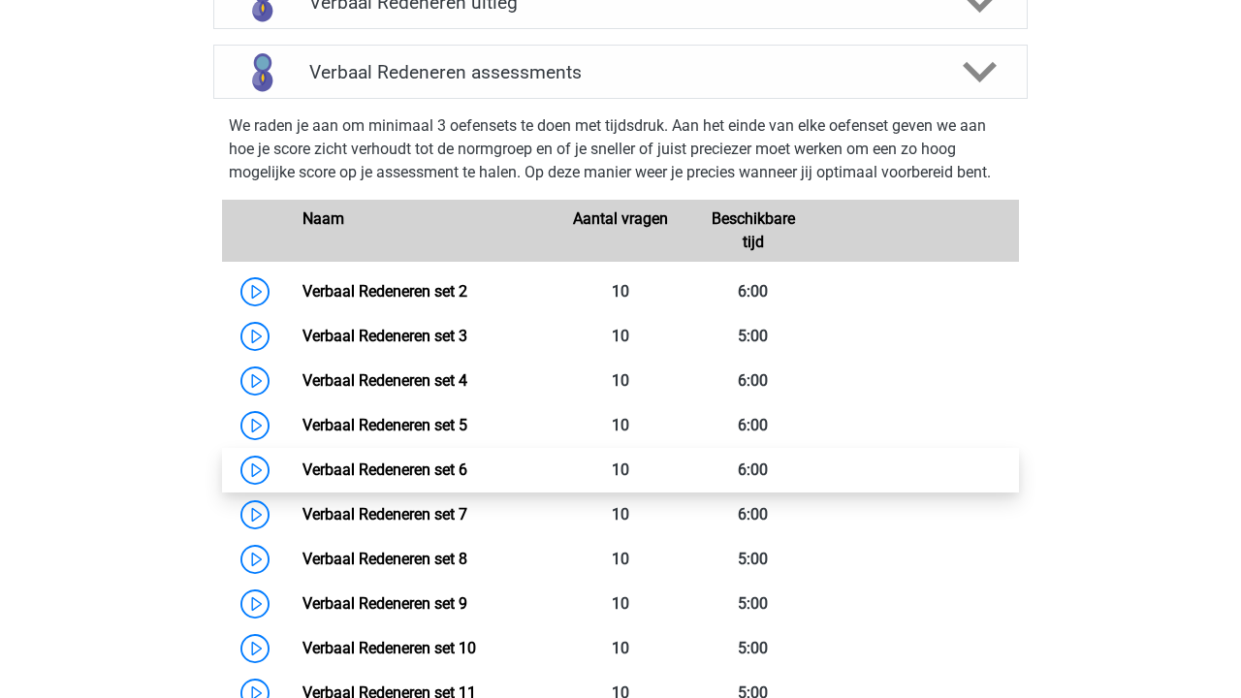
click at [467, 478] on link "Verbaal Redeneren set 6" at bounding box center [384, 469] width 165 height 18
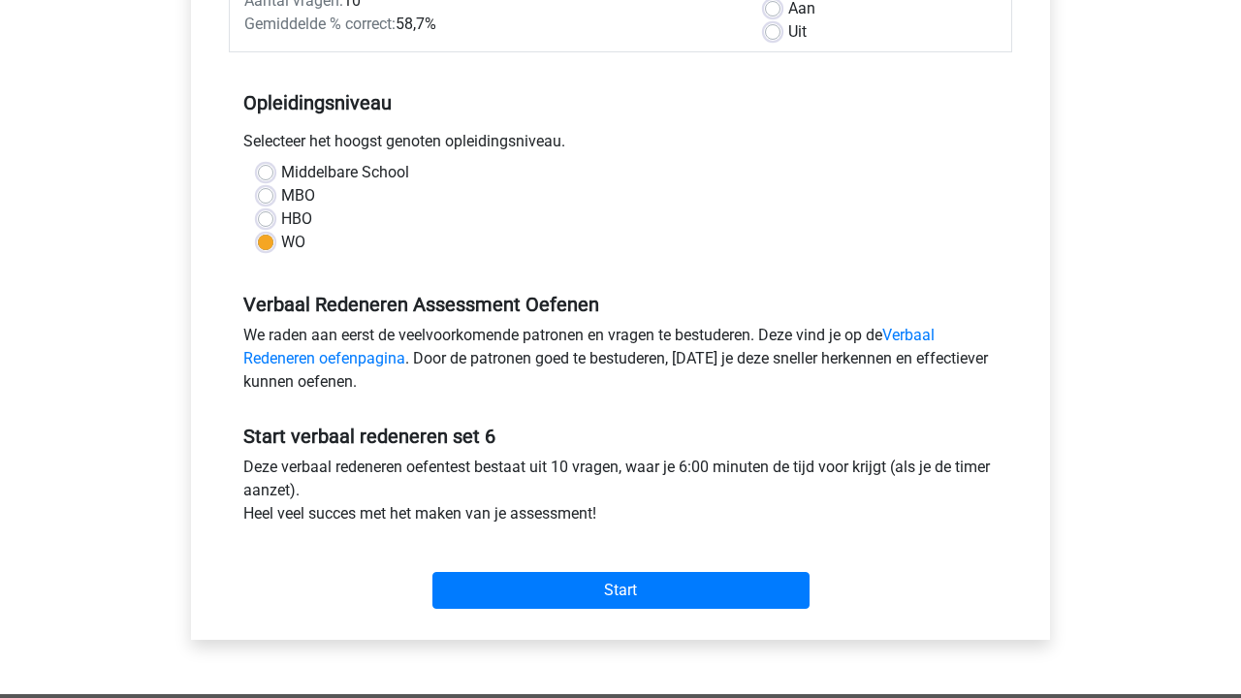
scroll to position [436, 0]
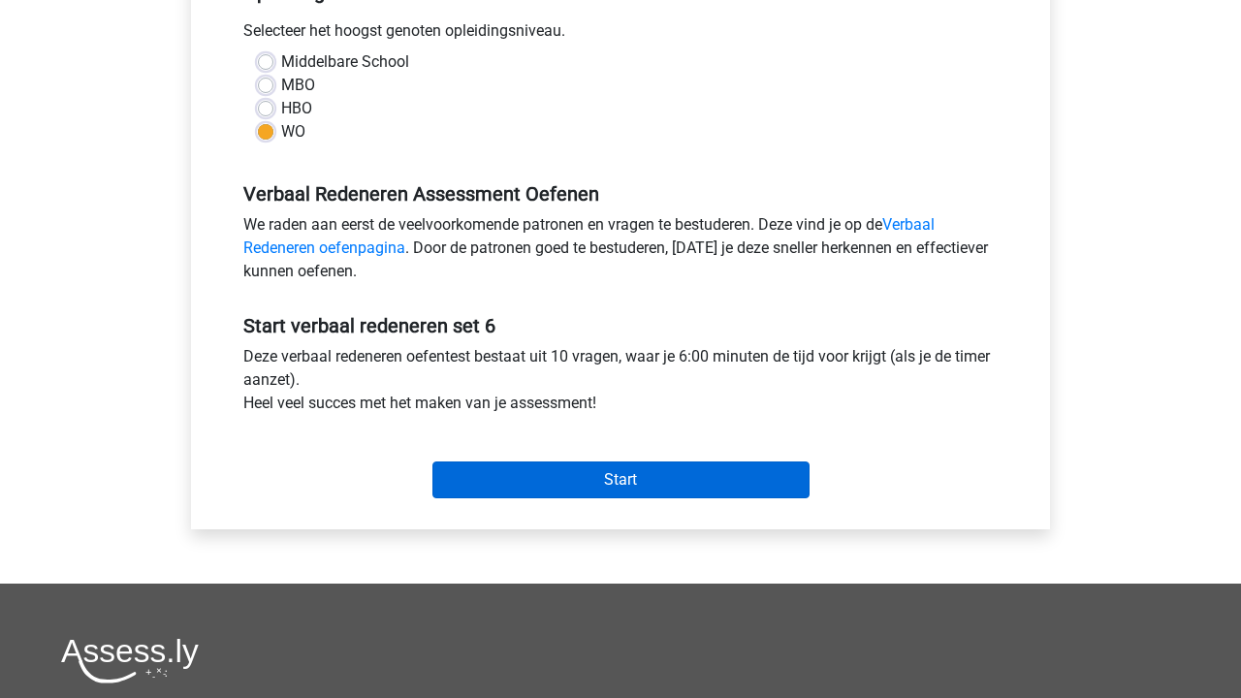
click at [563, 484] on input "Start" at bounding box center [620, 479] width 377 height 37
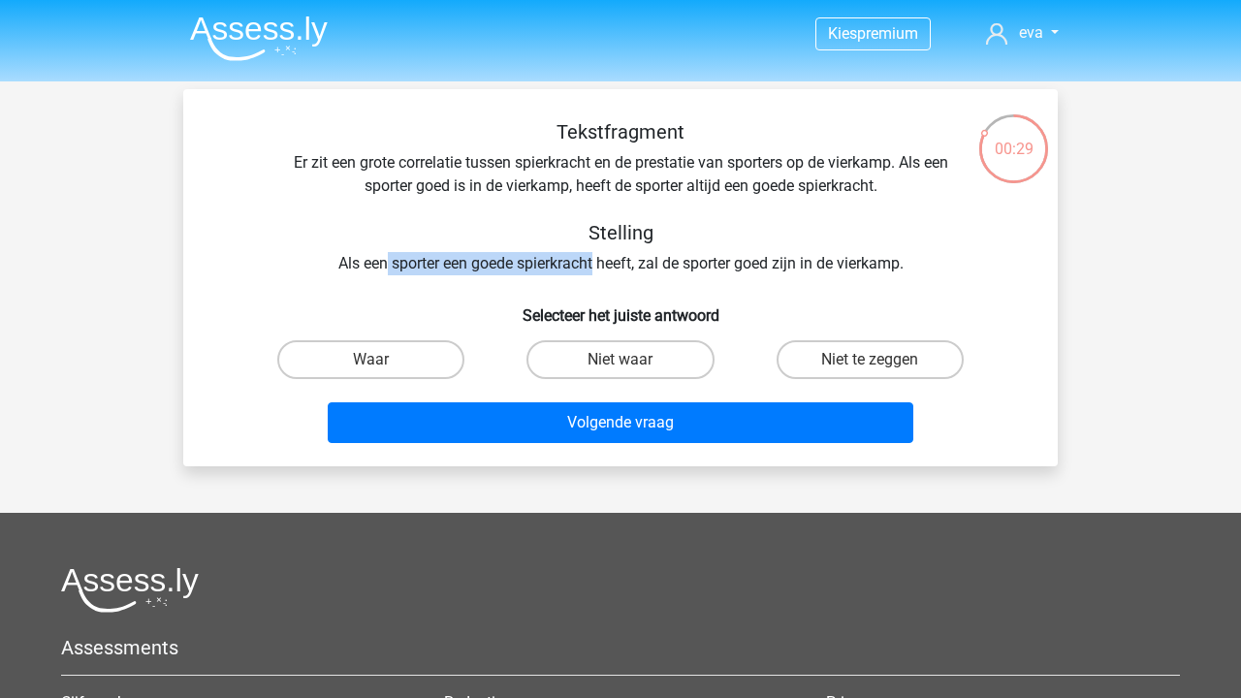
drag, startPoint x: 380, startPoint y: 262, endPoint x: 594, endPoint y: 269, distance: 214.3
click at [594, 269] on div "Tekstfragment Er zit een grote correlatie tussen spierkracht en de prestatie va…" at bounding box center [620, 197] width 812 height 155
click at [634, 363] on label "Niet waar" at bounding box center [619, 359] width 187 height 39
click at [633, 363] on input "Niet waar" at bounding box center [626, 366] width 13 height 13
radio input "true"
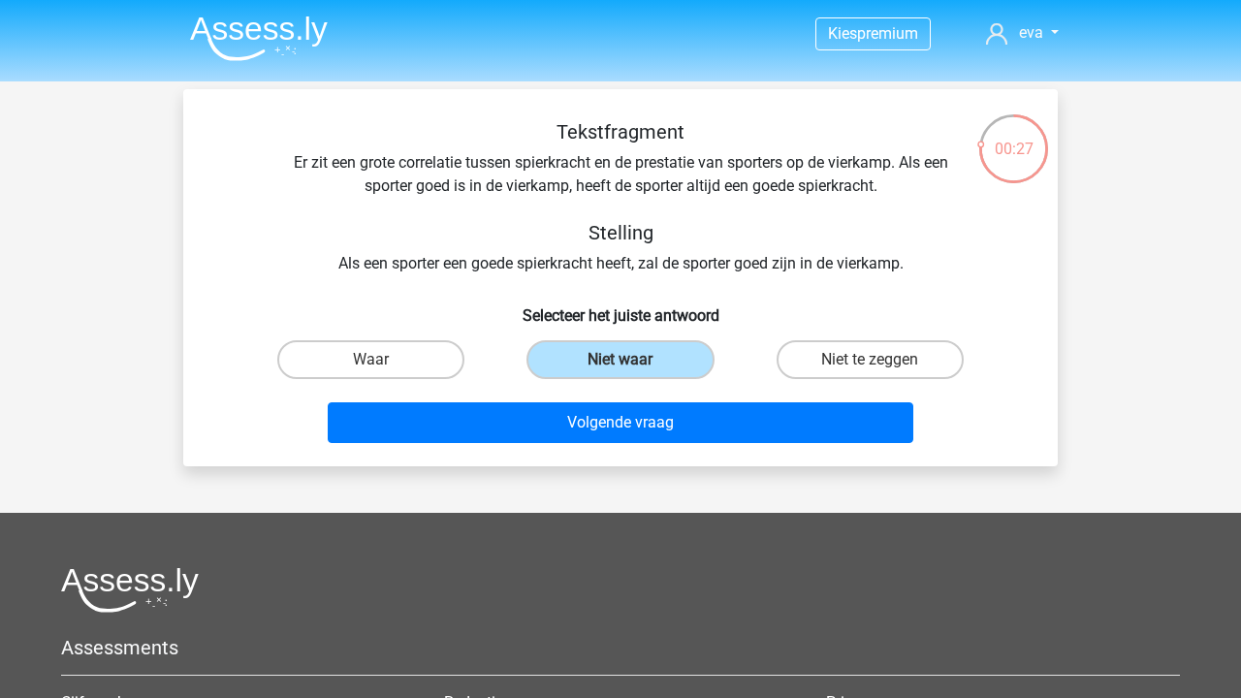
click at [660, 270] on div "Tekstfragment Er zit een grote correlatie tussen spierkracht en de prestatie va…" at bounding box center [620, 197] width 812 height 155
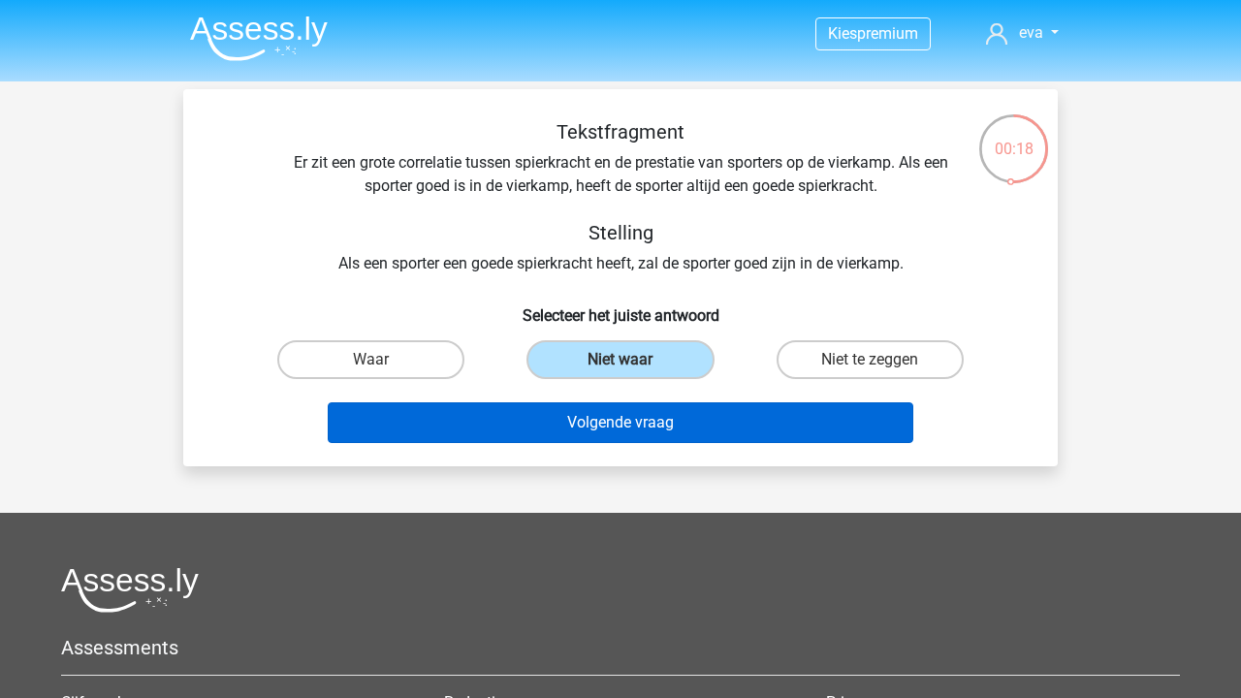
click at [593, 438] on button "Volgende vraag" at bounding box center [621, 422] width 586 height 41
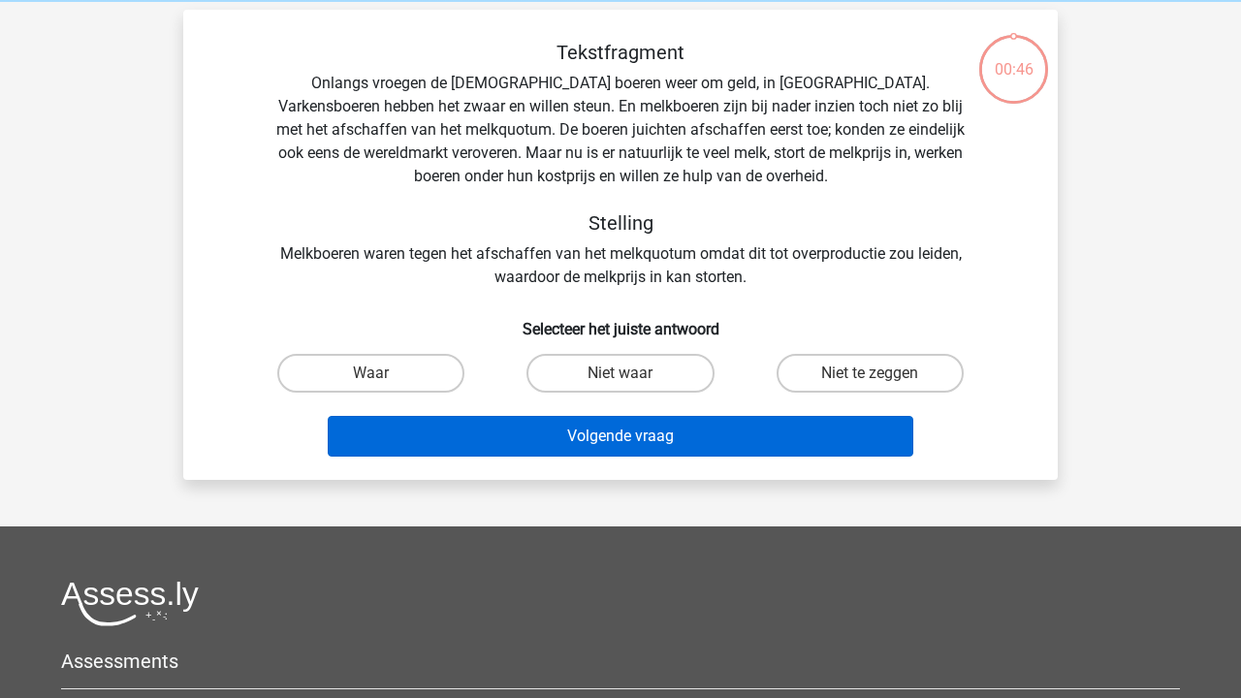
scroll to position [74, 0]
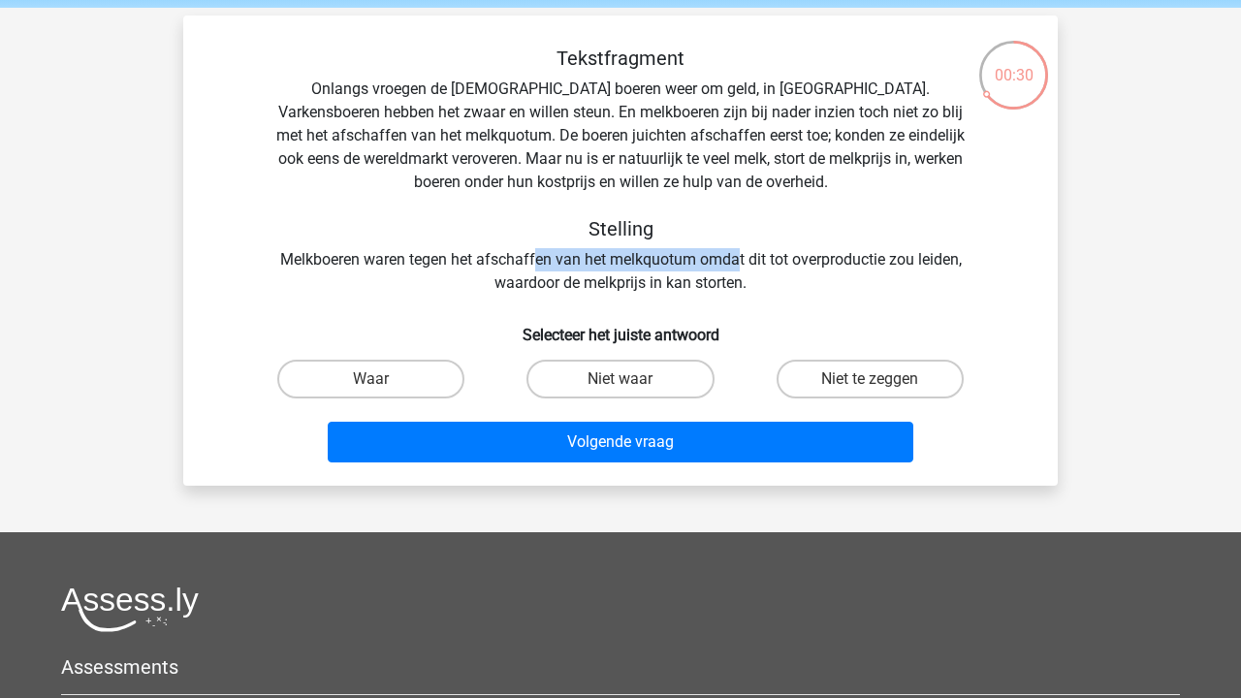
drag, startPoint x: 536, startPoint y: 257, endPoint x: 735, endPoint y: 257, distance: 198.7
click at [735, 257] on div "Tekstfragment Onlangs vroegen de Europese boeren weer om geld, in Brussel. Vark…" at bounding box center [620, 171] width 812 height 248
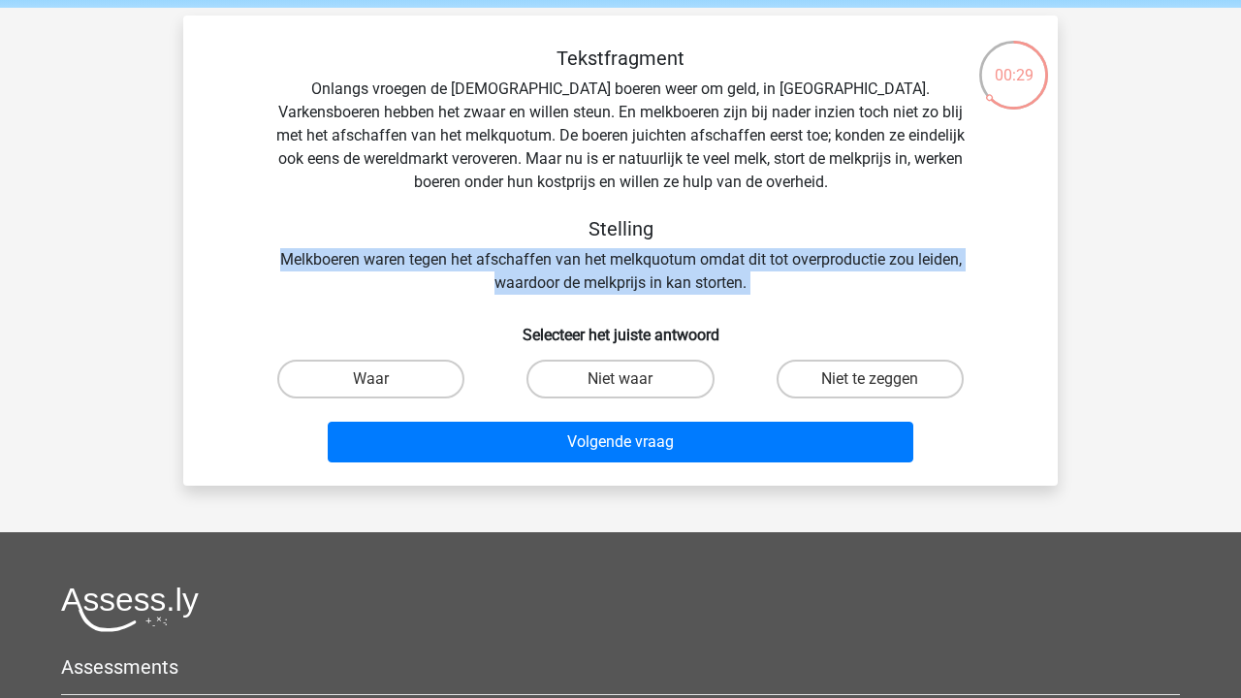
click at [735, 257] on div "Tekstfragment Onlangs vroegen de Europese boeren weer om geld, in Brussel. Vark…" at bounding box center [620, 171] width 812 height 248
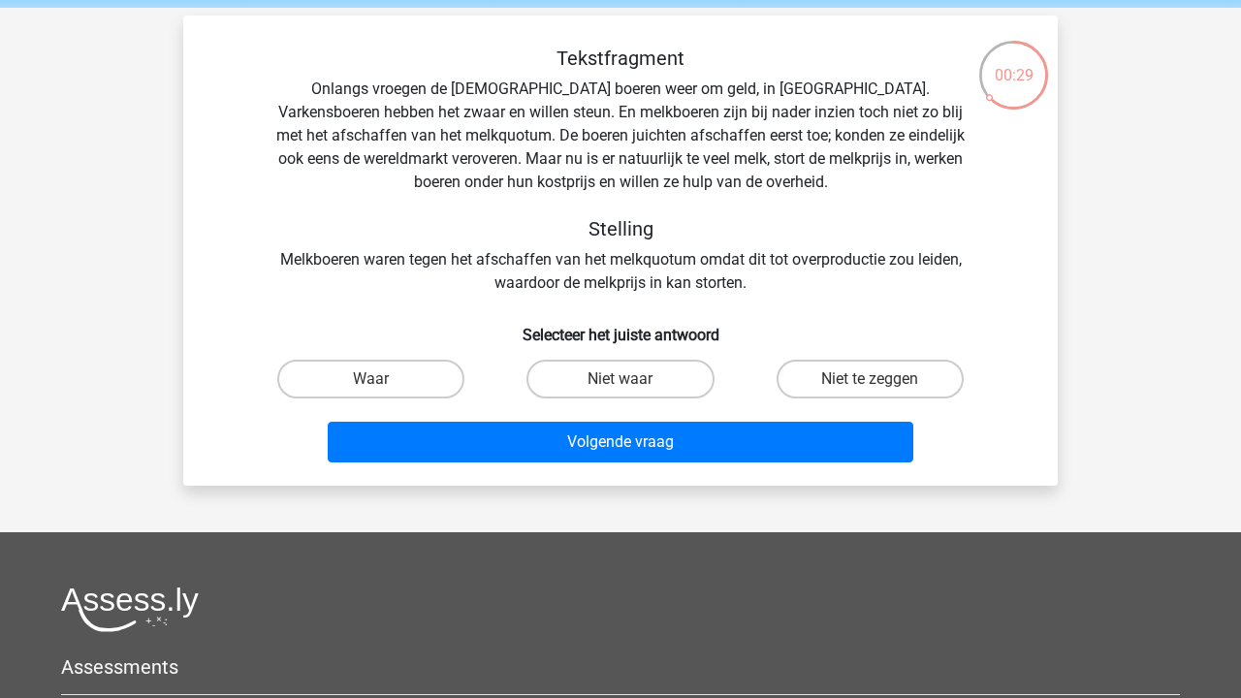
click at [753, 267] on div "Tekstfragment Onlangs vroegen de Europese boeren weer om geld, in Brussel. Vark…" at bounding box center [620, 171] width 812 height 248
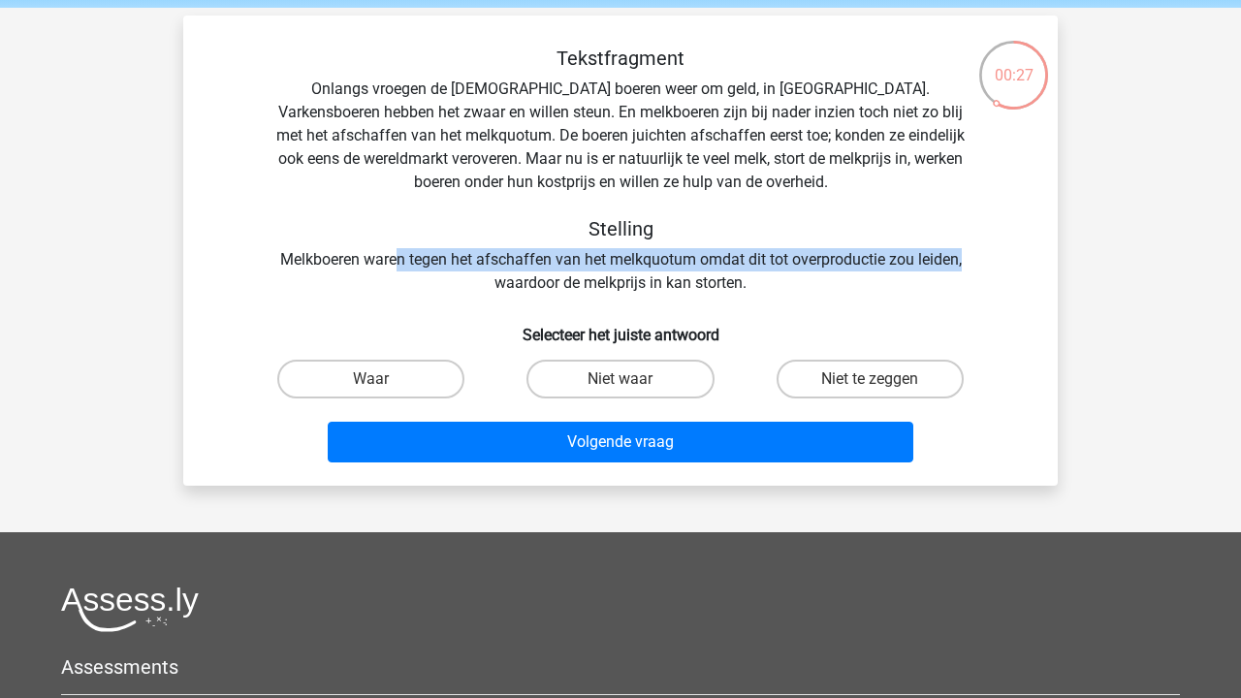
drag, startPoint x: 986, startPoint y: 263, endPoint x: 395, endPoint y: 263, distance: 590.2
click at [395, 263] on div "Tekstfragment Onlangs vroegen de Europese boeren weer om geld, in Brussel. Vark…" at bounding box center [620, 171] width 812 height 248
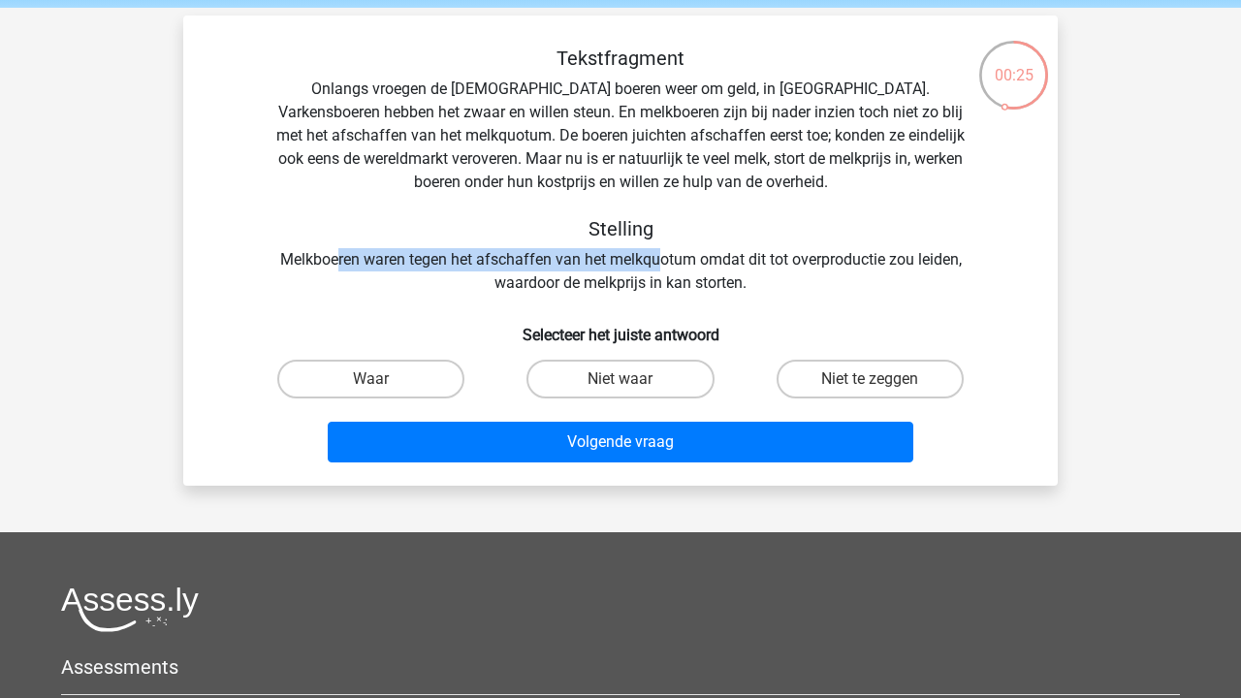
drag, startPoint x: 337, startPoint y: 258, endPoint x: 656, endPoint y: 265, distance: 318.9
click at [656, 265] on div "Tekstfragment Onlangs vroegen de Europese boeren weer om geld, in Brussel. Vark…" at bounding box center [620, 171] width 812 height 248
click at [673, 263] on div "Tekstfragment Onlangs vroegen de Europese boeren weer om geld, in Brussel. Vark…" at bounding box center [620, 171] width 812 height 248
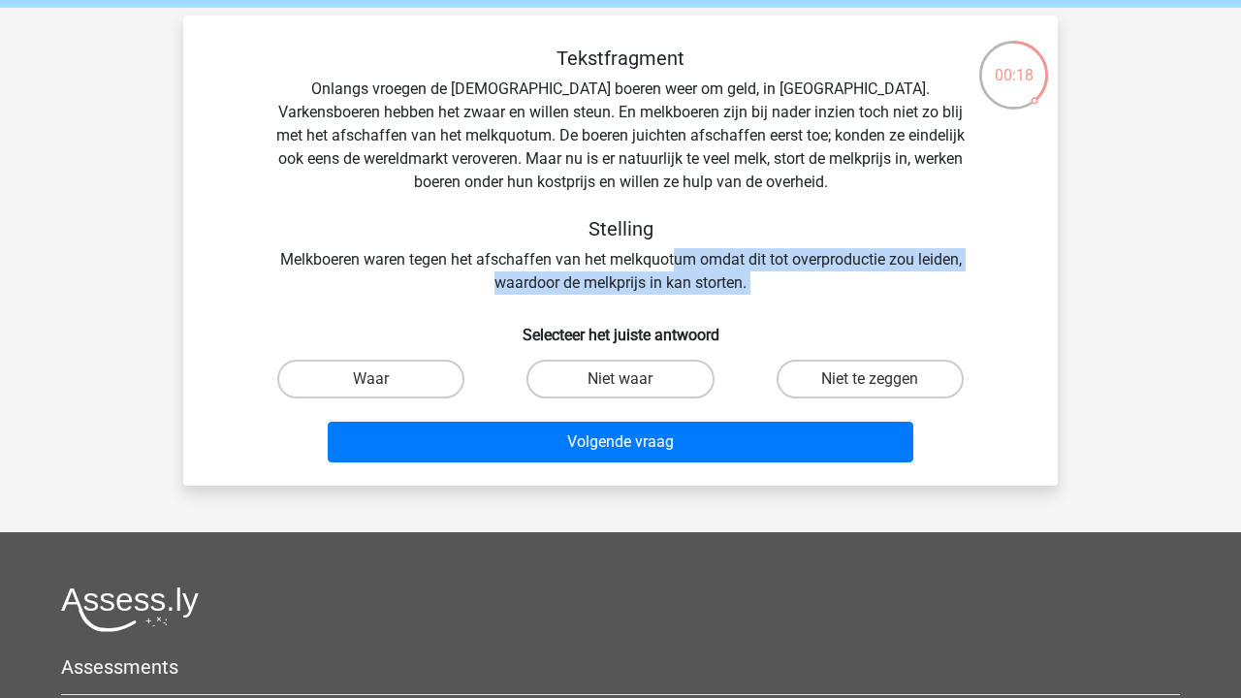
drag, startPoint x: 673, startPoint y: 263, endPoint x: 842, endPoint y: 298, distance: 173.2
click at [842, 298] on div "Tekstfragment Onlangs vroegen de Europese boeren weer om geld, in Brussel. Vark…" at bounding box center [620, 259] width 859 height 424
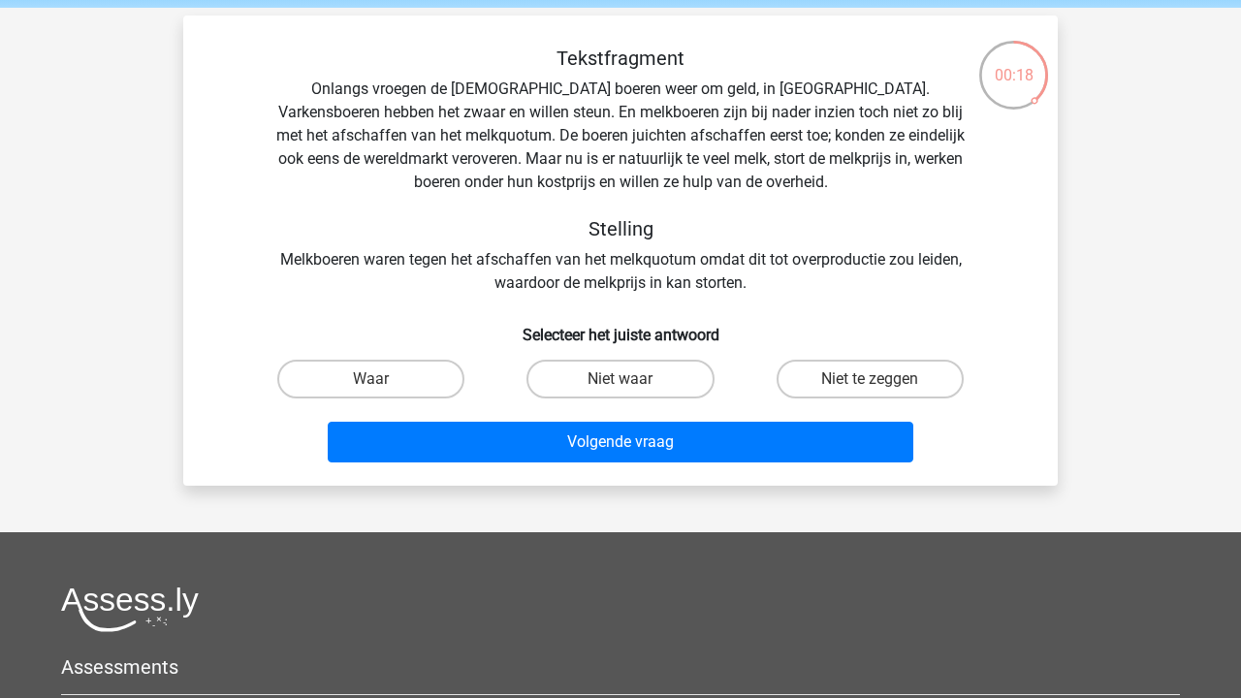
click at [842, 298] on div "Tekstfragment Onlangs vroegen de Europese boeren weer om geld, in Brussel. Vark…" at bounding box center [620, 259] width 859 height 424
click at [665, 372] on label "Niet waar" at bounding box center [619, 379] width 187 height 39
click at [633, 379] on input "Niet waar" at bounding box center [626, 385] width 13 height 13
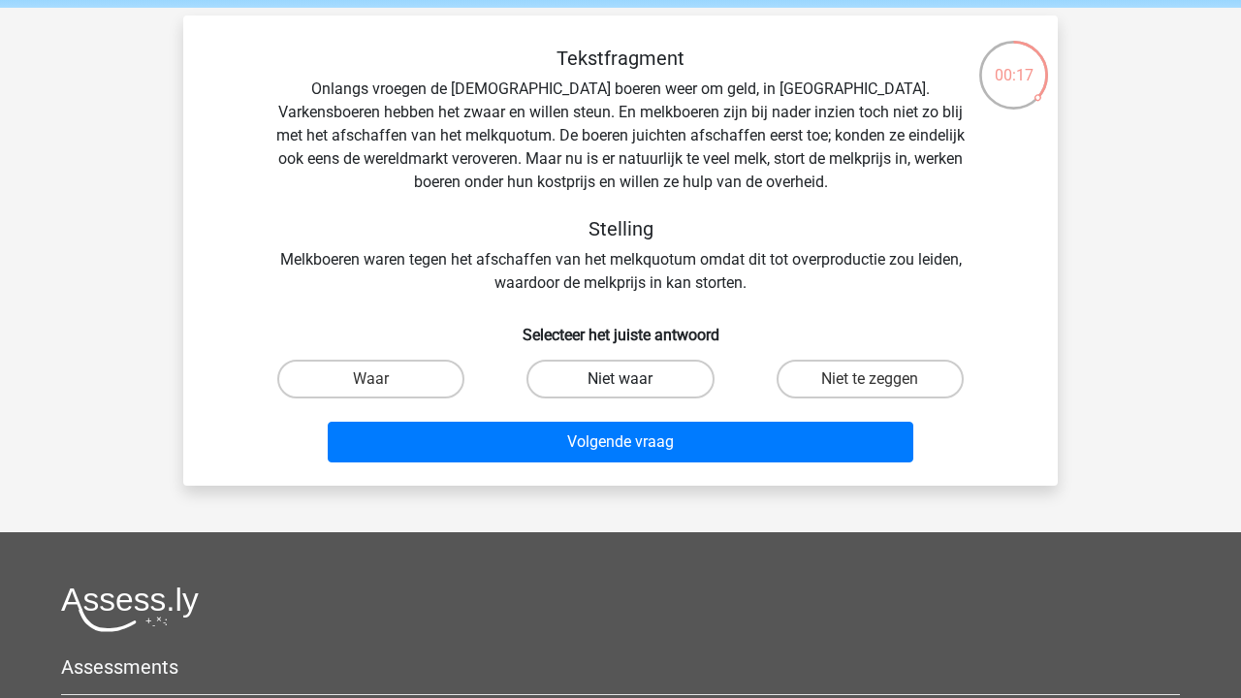
radio input "true"
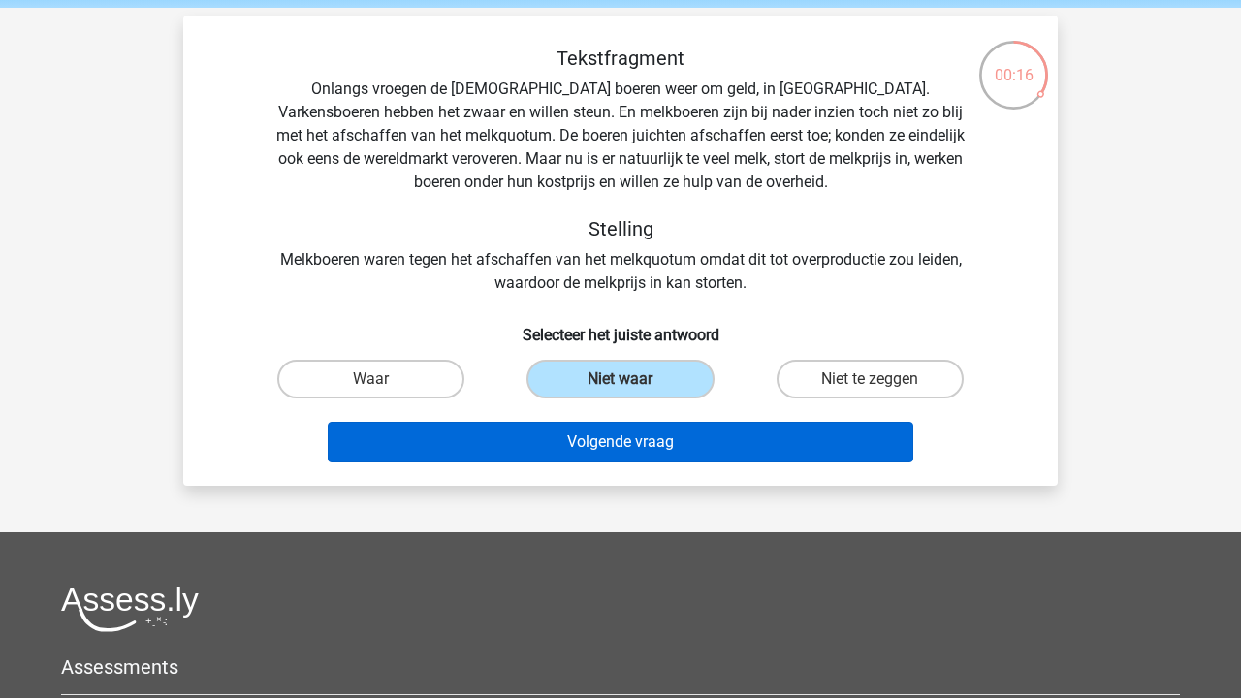
click at [665, 445] on button "Volgende vraag" at bounding box center [621, 442] width 586 height 41
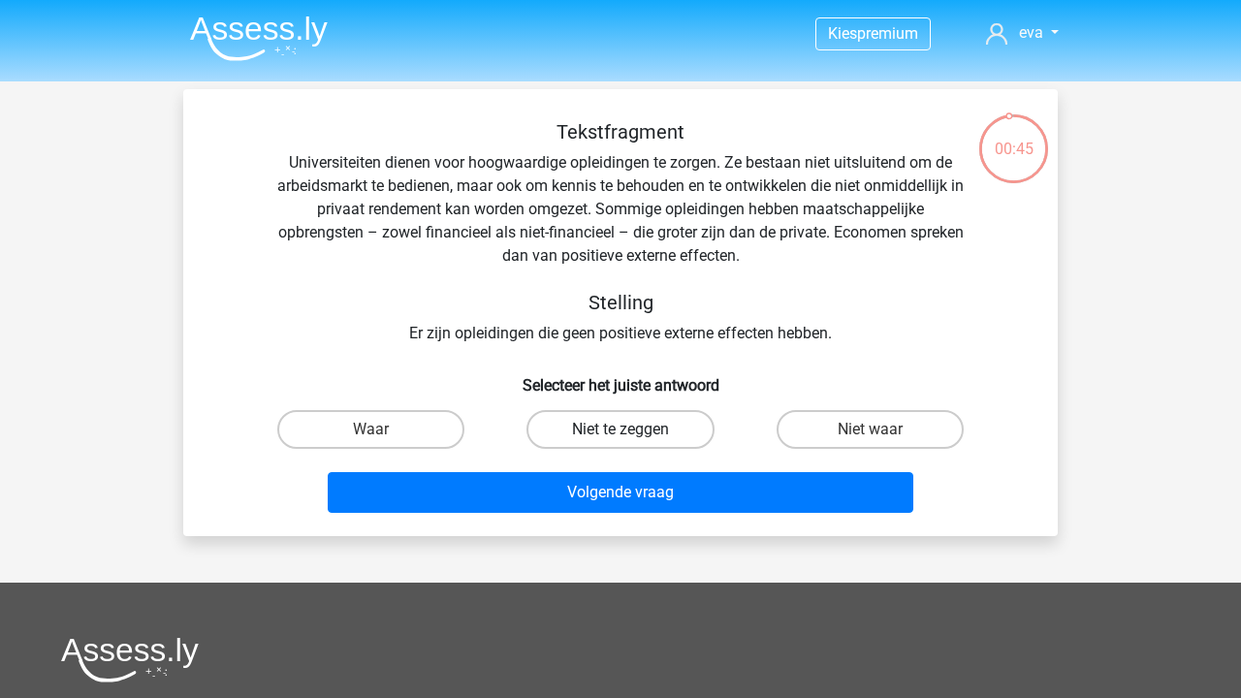
scroll to position [0, 0]
click at [654, 331] on div "Tekstfragment Universiteiten dienen voor hoogwaardige opleidingen te zorgen. Ze…" at bounding box center [620, 232] width 812 height 225
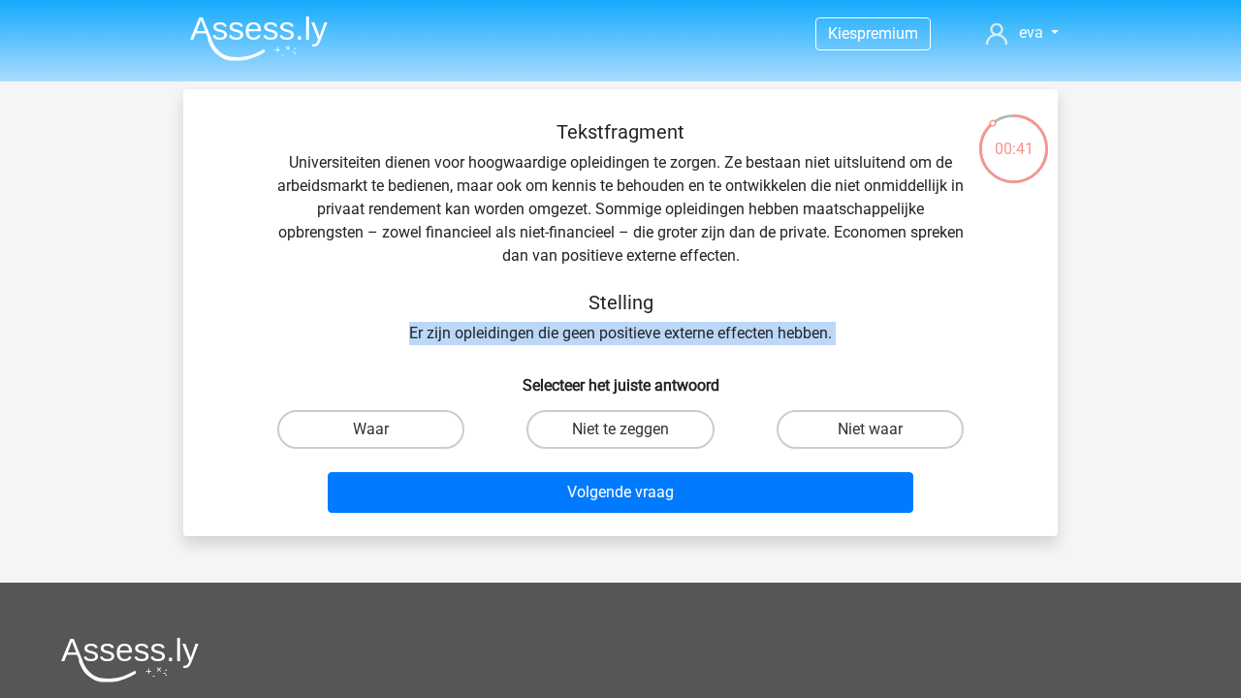
click at [654, 331] on div "Tekstfragment Universiteiten dienen voor hoogwaardige opleidingen te zorgen. Ze…" at bounding box center [620, 232] width 812 height 225
click at [671, 335] on div "Tekstfragment Universiteiten dienen voor hoogwaardige opleidingen te zorgen. Ze…" at bounding box center [620, 232] width 812 height 225
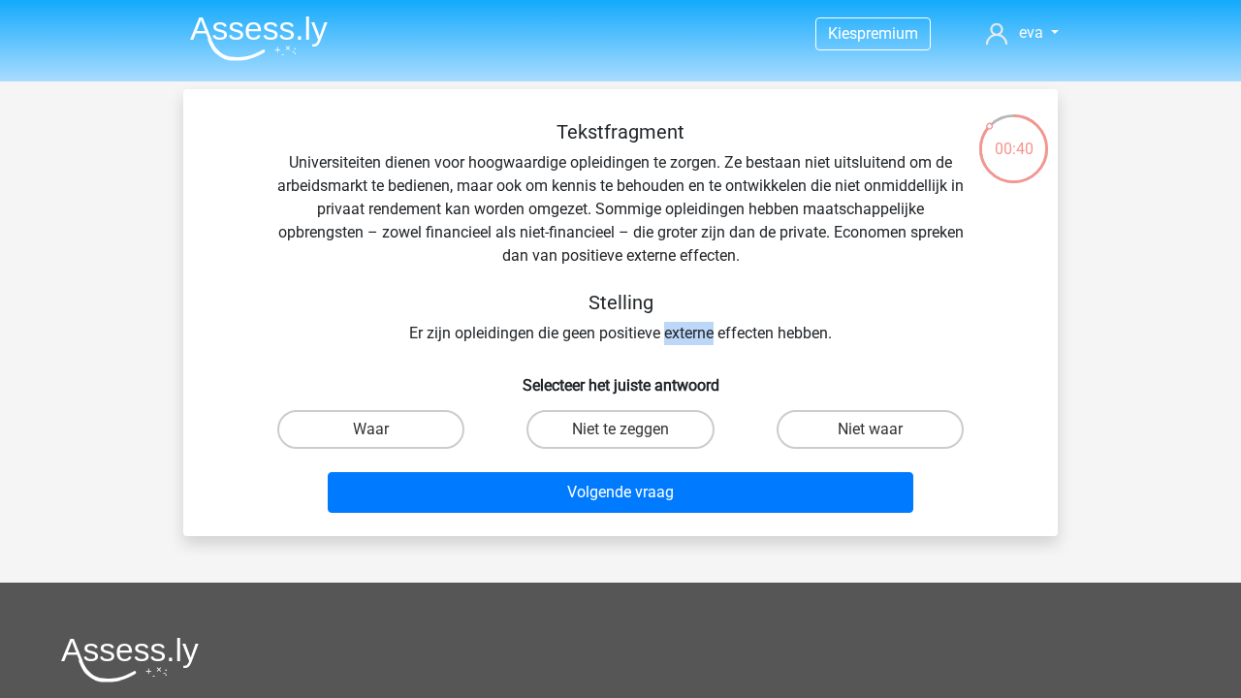
click at [671, 335] on div "Tekstfragment Universiteiten dienen voor hoogwaardige opleidingen te zorgen. Ze…" at bounding box center [620, 232] width 812 height 225
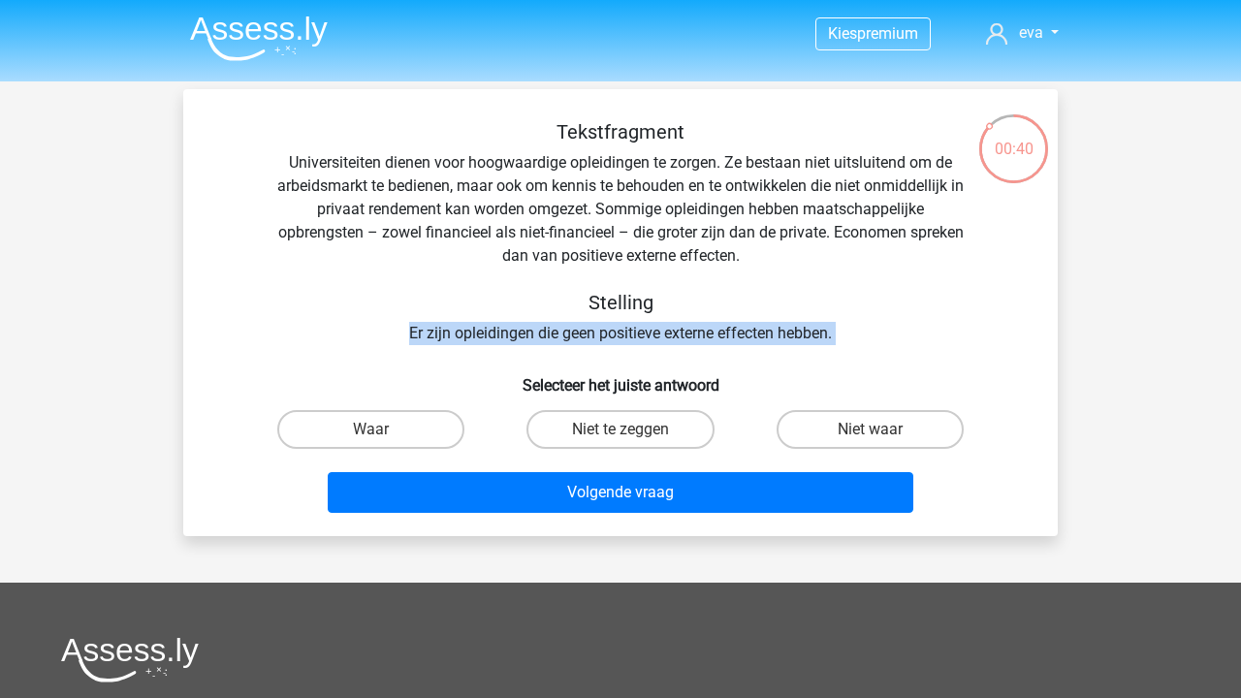
click at [671, 335] on div "Tekstfragment Universiteiten dienen voor hoogwaardige opleidingen te zorgen. Ze…" at bounding box center [620, 232] width 812 height 225
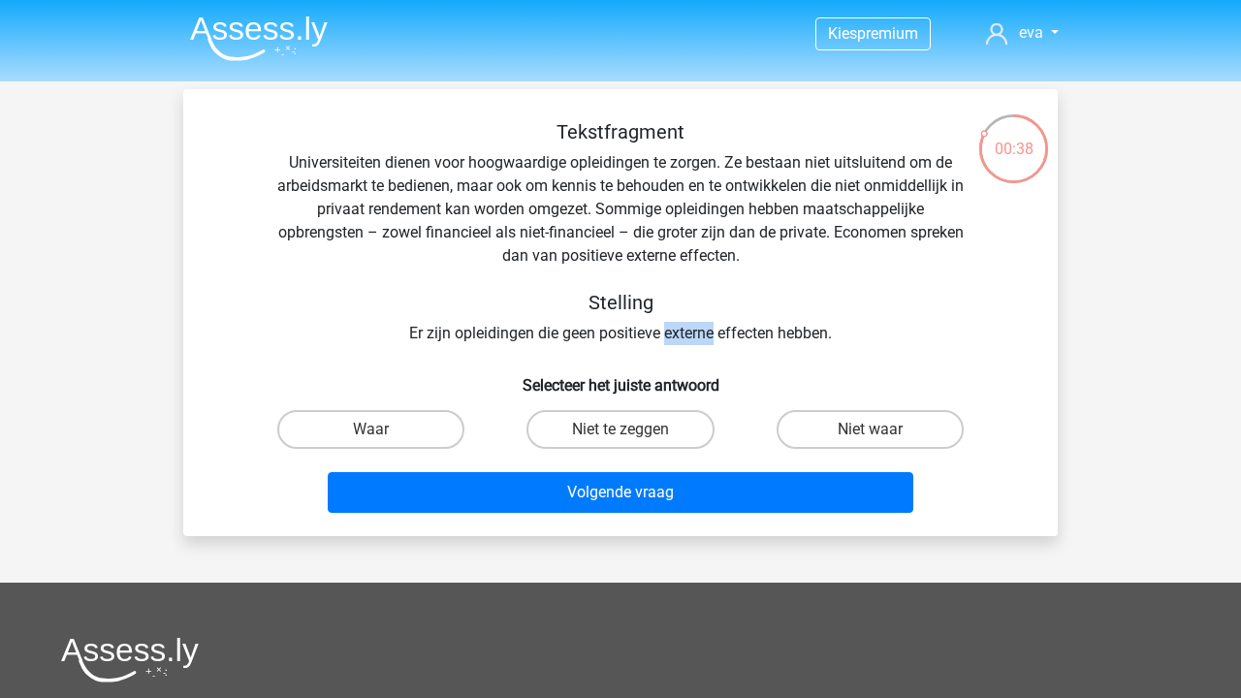
click at [671, 335] on div "Tekstfragment Universiteiten dienen voor hoogwaardige opleidingen te zorgen. Ze…" at bounding box center [620, 232] width 812 height 225
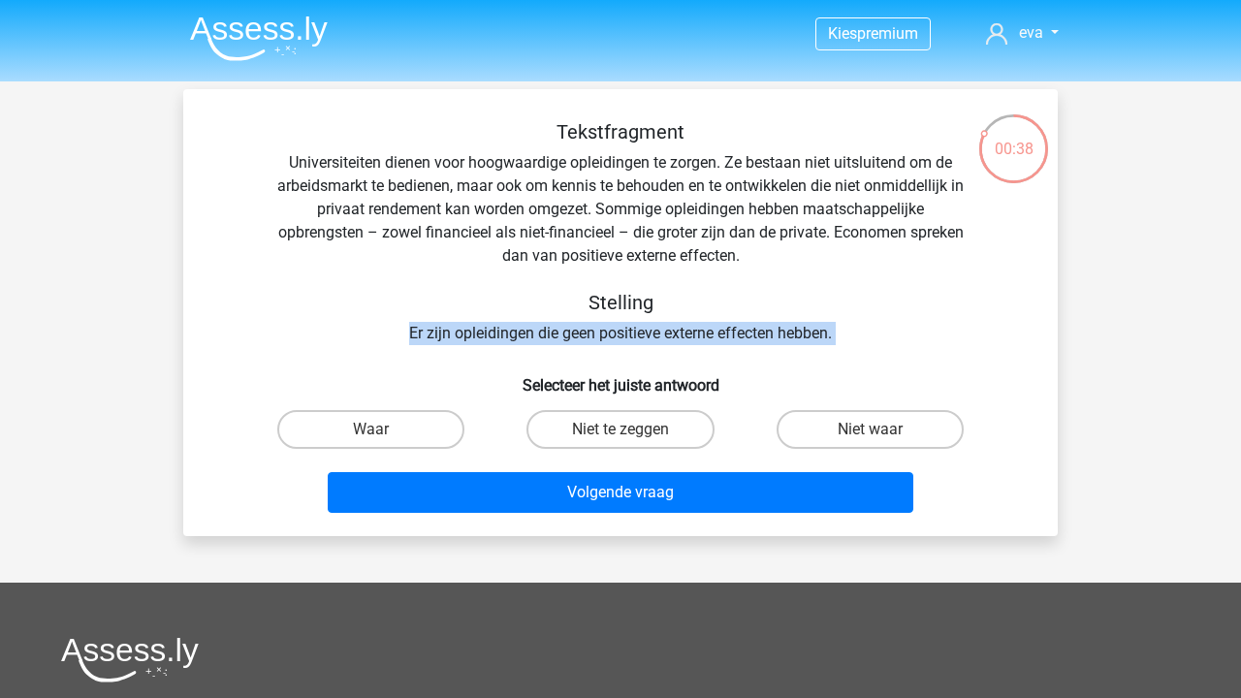
click at [671, 335] on div "Tekstfragment Universiteiten dienen voor hoogwaardige opleidingen te zorgen. Ze…" at bounding box center [620, 232] width 812 height 225
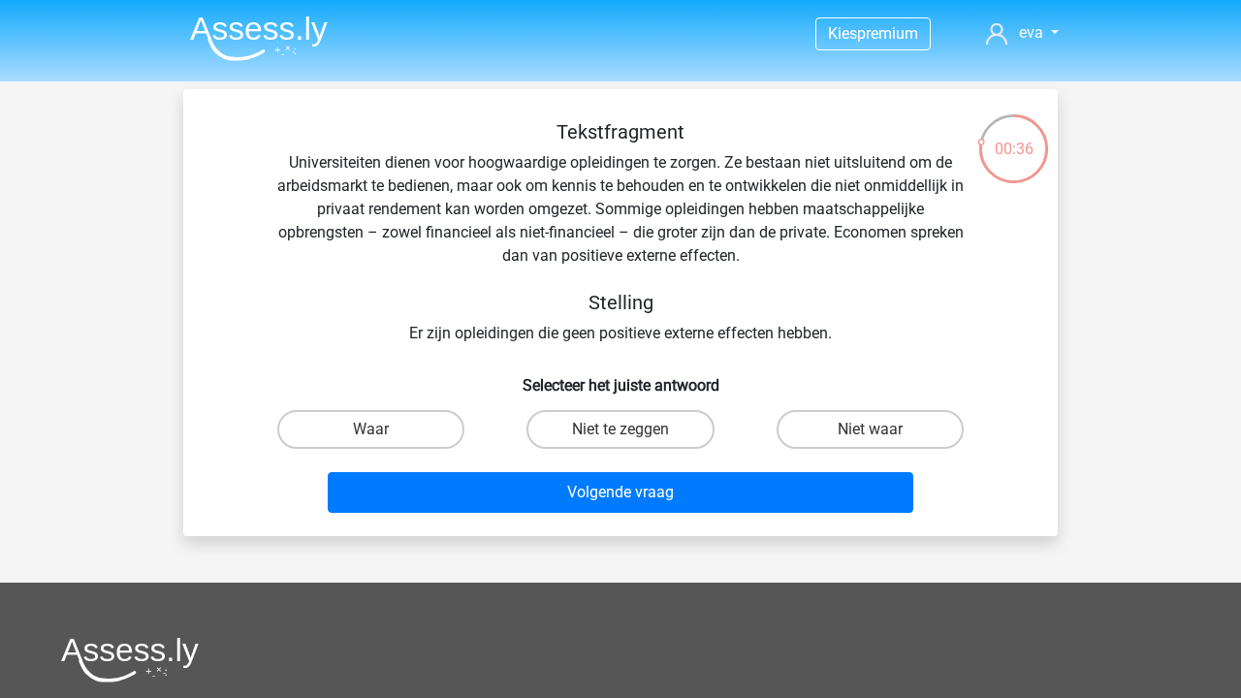
click at [829, 205] on div "Tekstfragment Universiteiten dienen voor hoogwaardige opleidingen te zorgen. Ze…" at bounding box center [620, 232] width 812 height 225
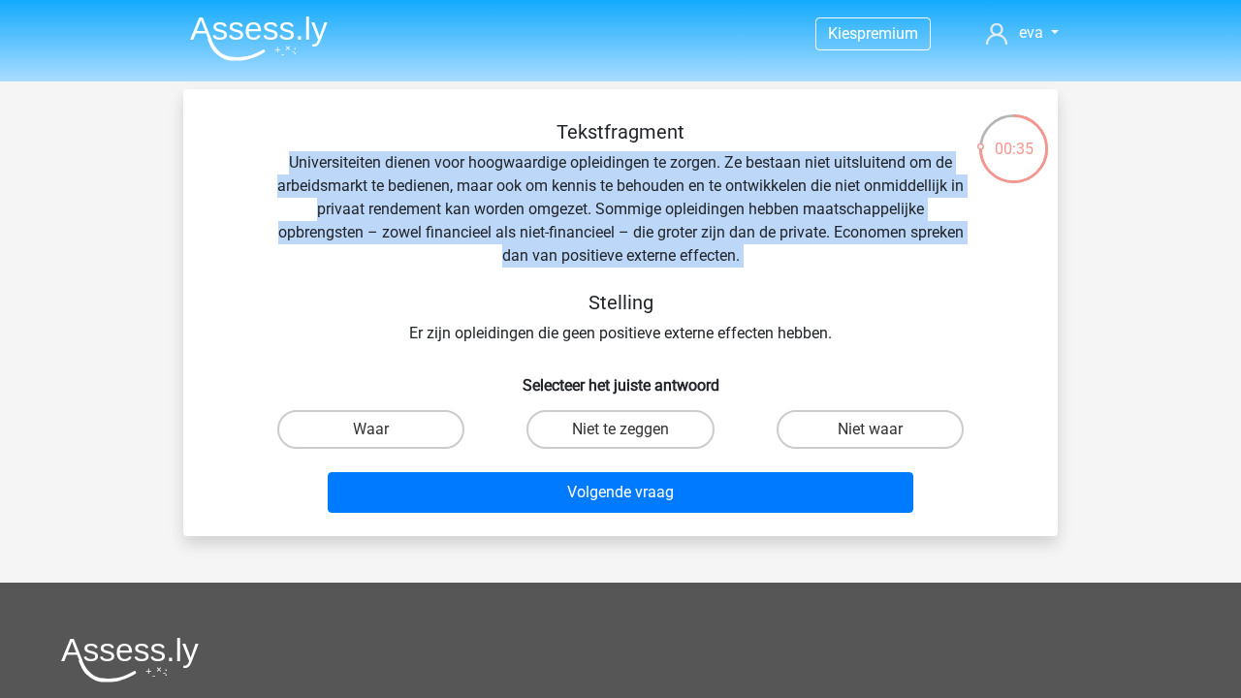
click at [771, 210] on div "Tekstfragment Universiteiten dienen voor hoogwaardige opleidingen te zorgen. Ze…" at bounding box center [620, 232] width 812 height 225
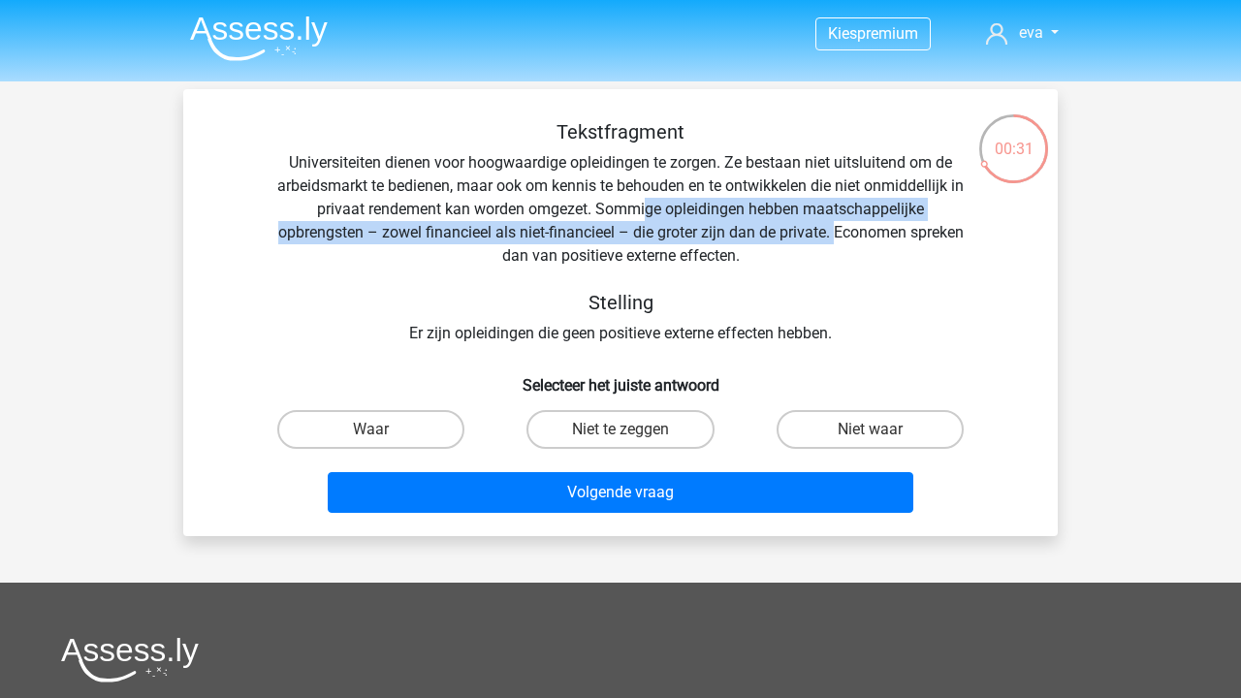
drag, startPoint x: 654, startPoint y: 217, endPoint x: 863, endPoint y: 235, distance: 209.1
click at [863, 235] on div "Tekstfragment Universiteiten dienen voor hoogwaardige opleidingen te zorgen. Ze…" at bounding box center [620, 232] width 812 height 225
drag, startPoint x: 863, startPoint y: 235, endPoint x: 675, endPoint y: 206, distance: 190.1
click at [675, 206] on div "Tekstfragment Universiteiten dienen voor hoogwaardige opleidingen te zorgen. Ze…" at bounding box center [620, 232] width 812 height 225
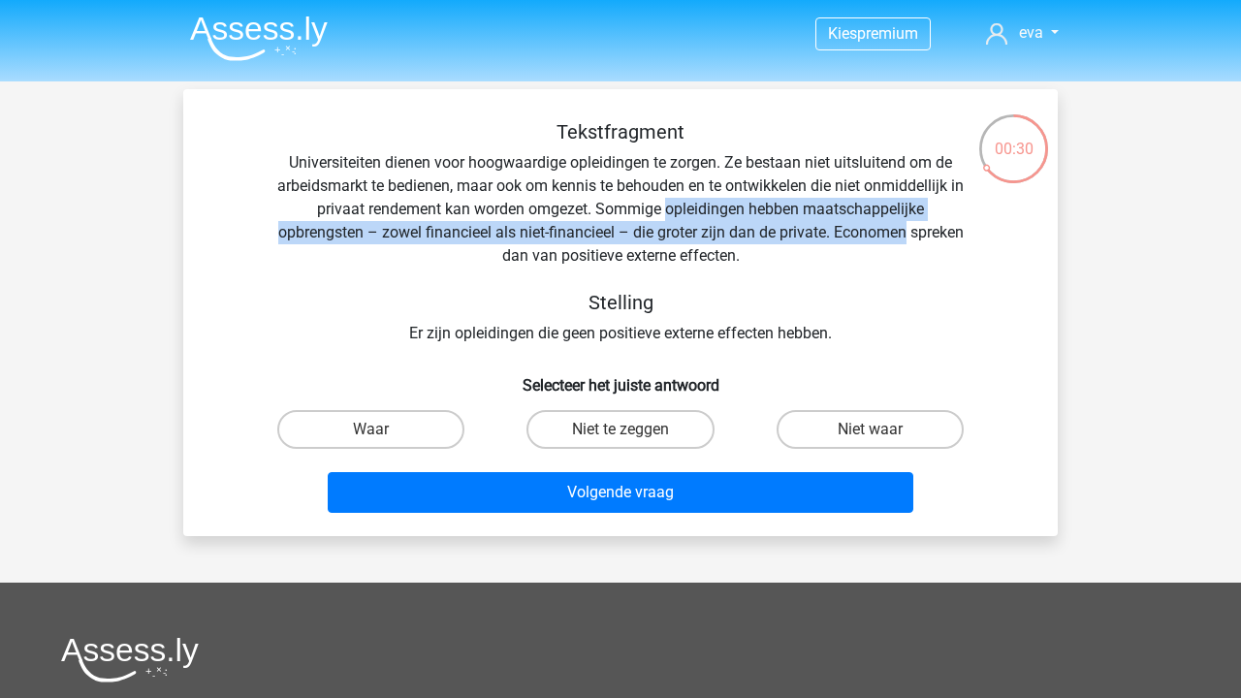
click at [675, 206] on div "Tekstfragment Universiteiten dienen voor hoogwaardige opleidingen te zorgen. Ze…" at bounding box center [620, 232] width 812 height 225
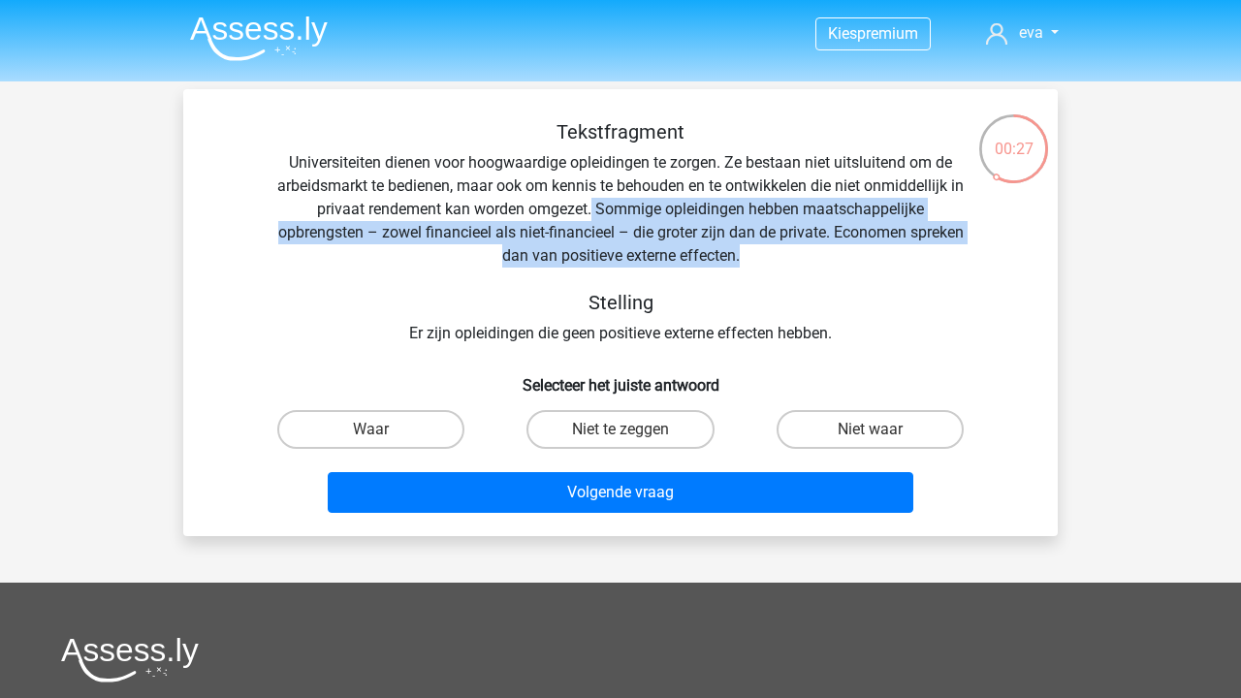
drag, startPoint x: 599, startPoint y: 209, endPoint x: 867, endPoint y: 242, distance: 270.5
click at [867, 242] on div "Tekstfragment Universiteiten dienen voor hoogwaardige opleidingen te zorgen. Ze…" at bounding box center [620, 232] width 812 height 225
click at [403, 418] on label "Waar" at bounding box center [370, 429] width 187 height 39
click at [384, 429] on input "Waar" at bounding box center [377, 435] width 13 height 13
radio input "true"
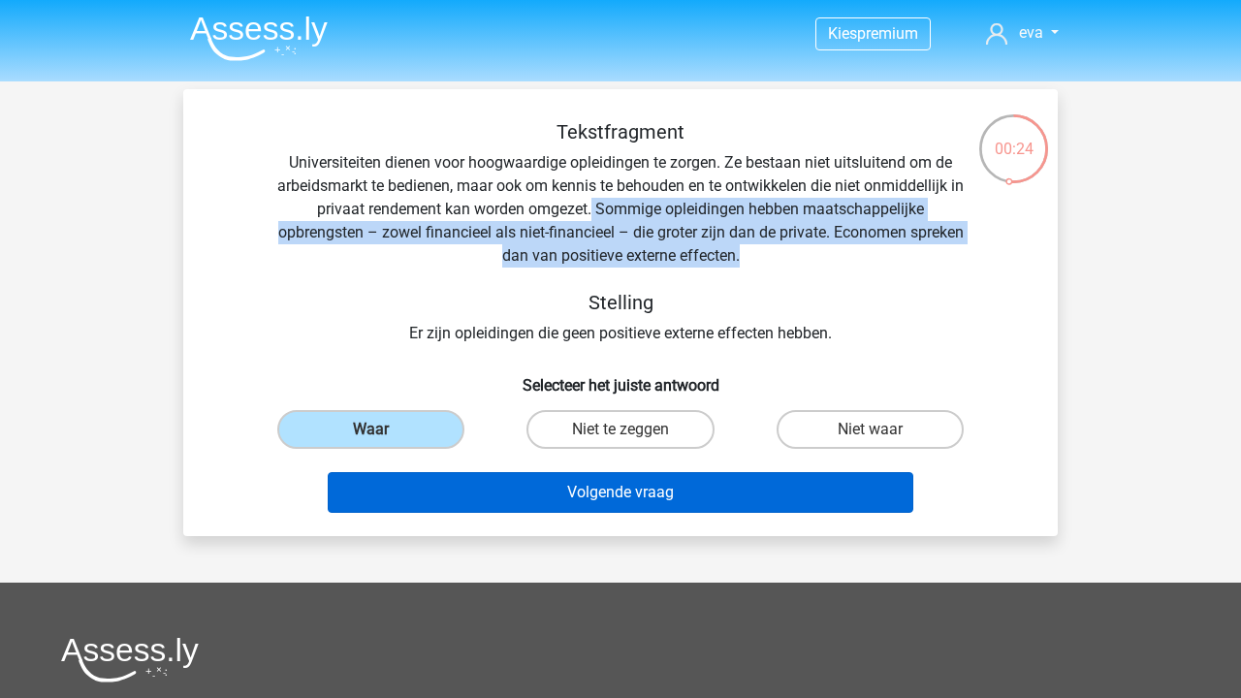
click at [438, 500] on button "Volgende vraag" at bounding box center [621, 492] width 586 height 41
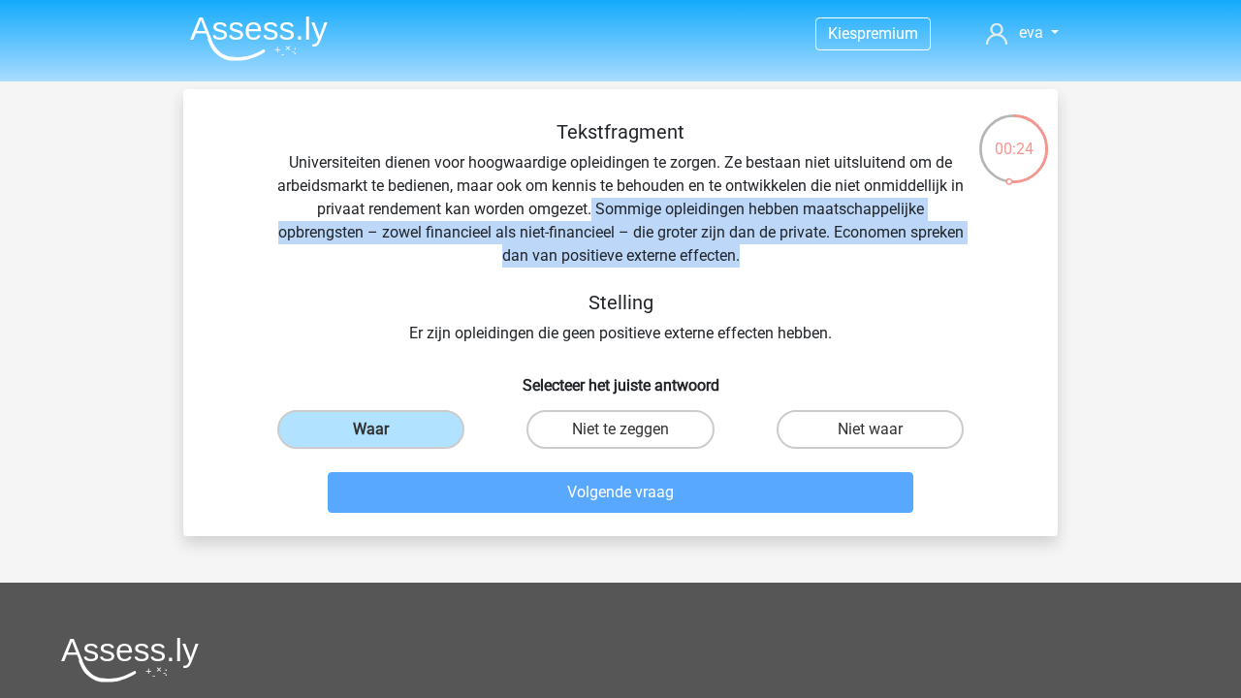
scroll to position [89, 0]
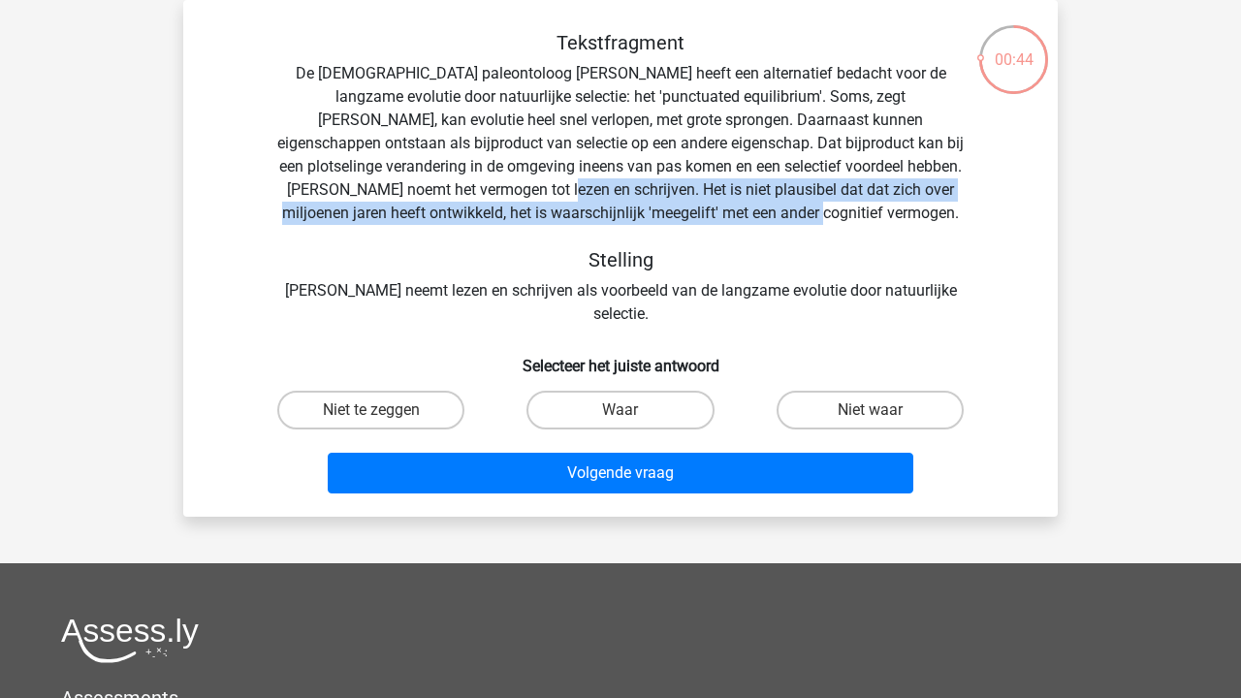
drag, startPoint x: 424, startPoint y: 185, endPoint x: 860, endPoint y: 221, distance: 437.6
click at [860, 221] on div "Tekstfragment De Amerikaanse paleontoloog Stephen Jay Gould heeft een alternati…" at bounding box center [620, 178] width 812 height 295
click at [827, 396] on label "Niet waar" at bounding box center [869, 410] width 187 height 39
click at [869, 410] on input "Niet waar" at bounding box center [875, 416] width 13 height 13
radio input "true"
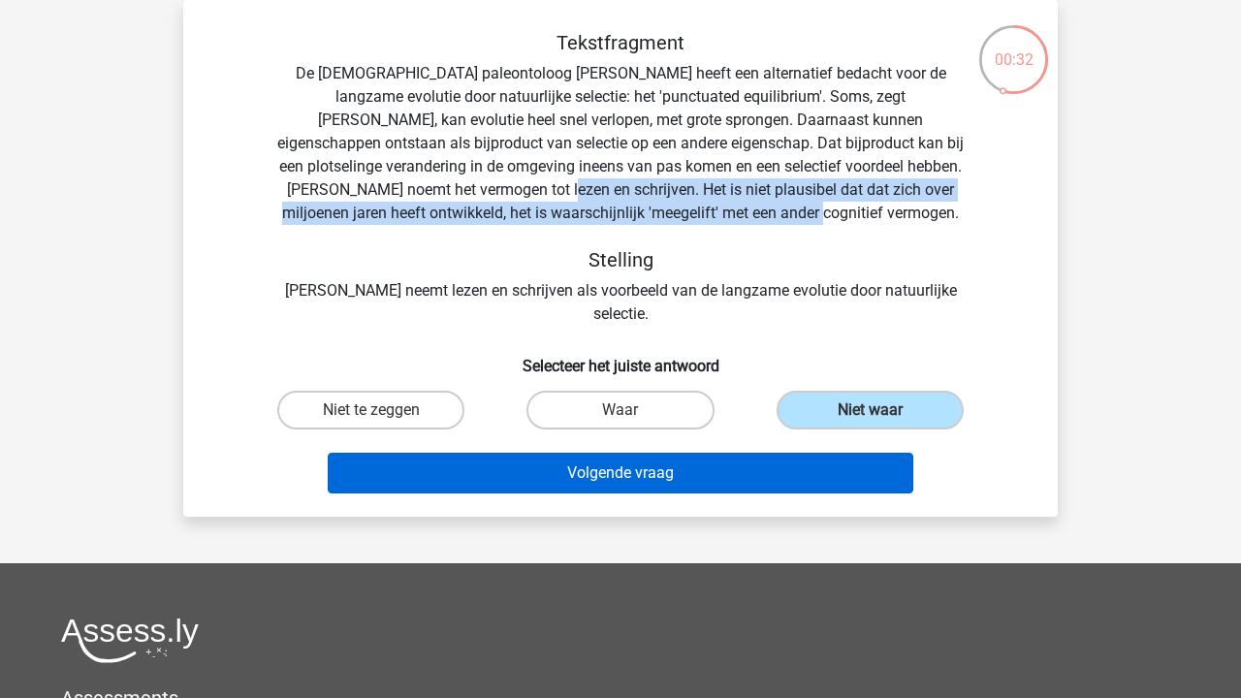
click at [771, 453] on button "Volgende vraag" at bounding box center [621, 473] width 586 height 41
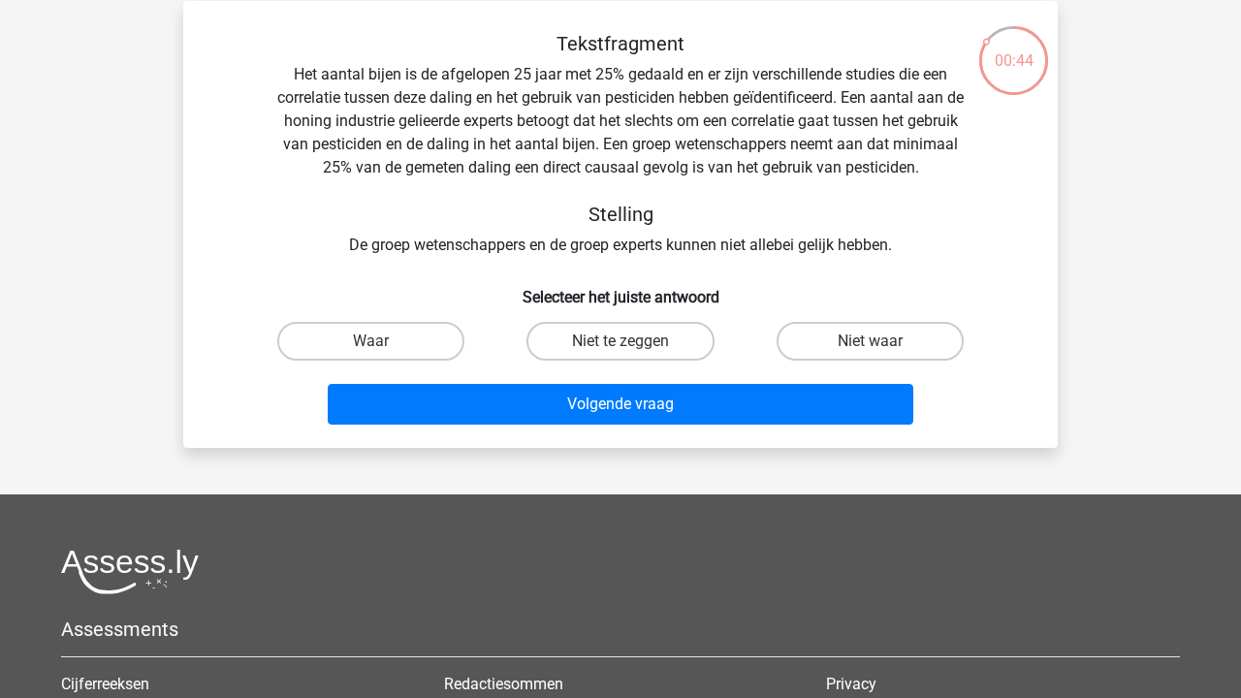
scroll to position [87, 0]
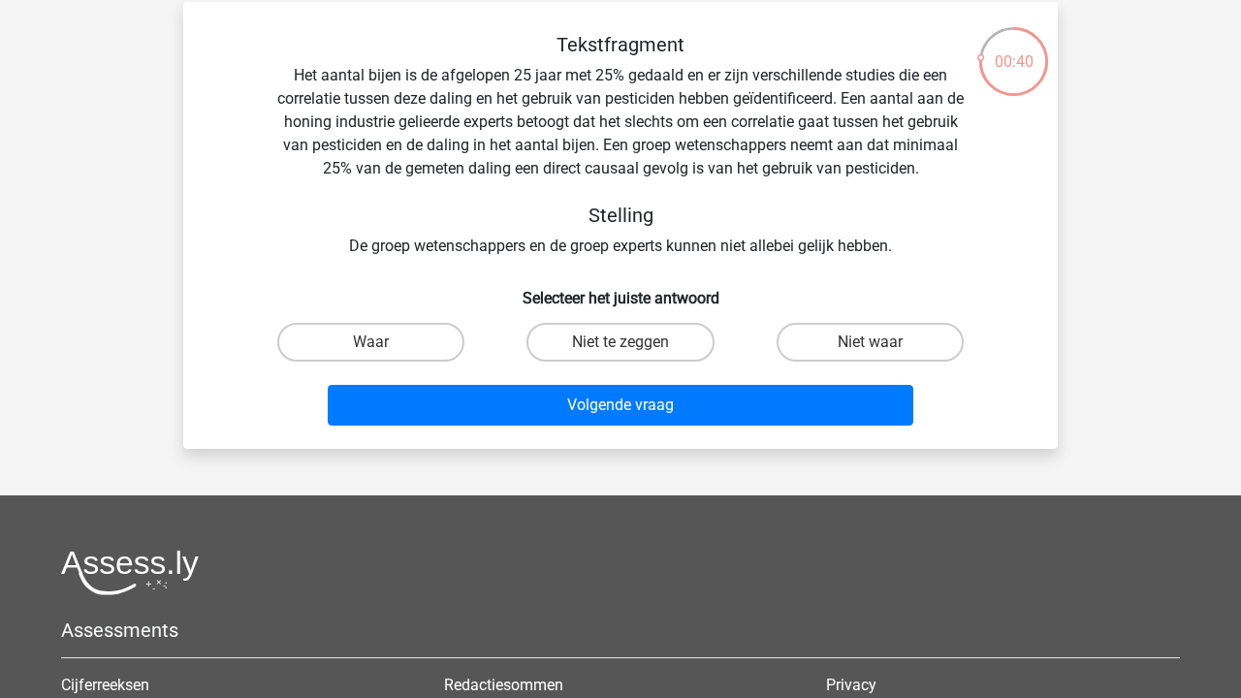
click at [681, 246] on div "Tekstfragment Het aantal bijen is de afgelopen 25 jaar met 25% gedaald en er zi…" at bounding box center [620, 145] width 812 height 225
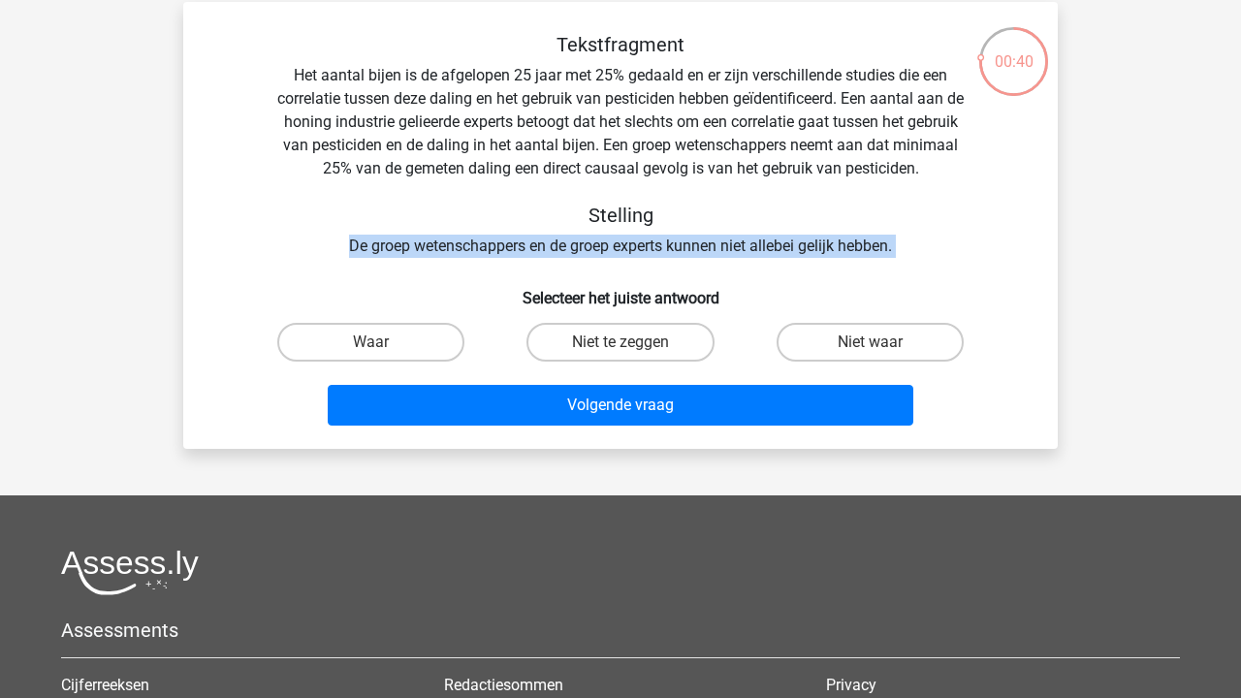
click at [681, 246] on div "Tekstfragment Het aantal bijen is de afgelopen 25 jaar met 25% gedaald en er zi…" at bounding box center [620, 145] width 812 height 225
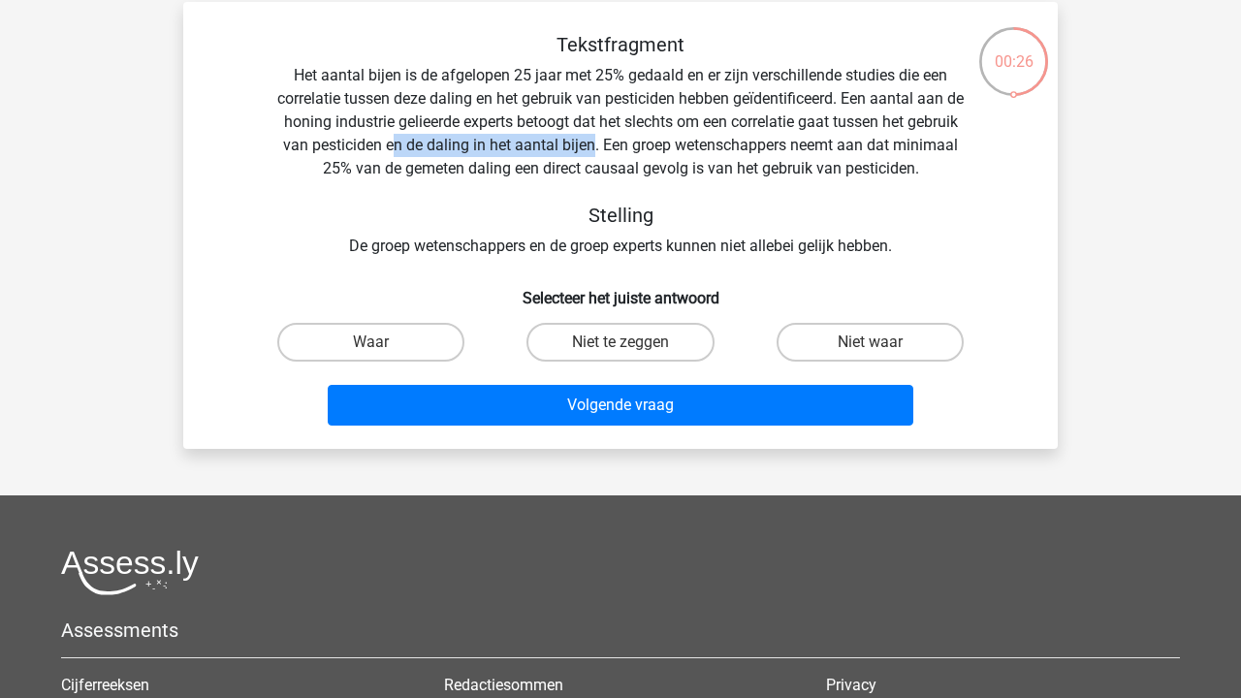
drag, startPoint x: 656, startPoint y: 143, endPoint x: 456, endPoint y: 148, distance: 199.7
click at [456, 148] on div "Tekstfragment Het aantal bijen is de afgelopen 25 jaar met 25% gedaald en er zi…" at bounding box center [620, 145] width 812 height 225
click at [858, 373] on div "Volgende vraag" at bounding box center [620, 401] width 812 height 64
click at [864, 347] on label "Niet waar" at bounding box center [869, 342] width 187 height 39
click at [869, 347] on input "Niet waar" at bounding box center [875, 348] width 13 height 13
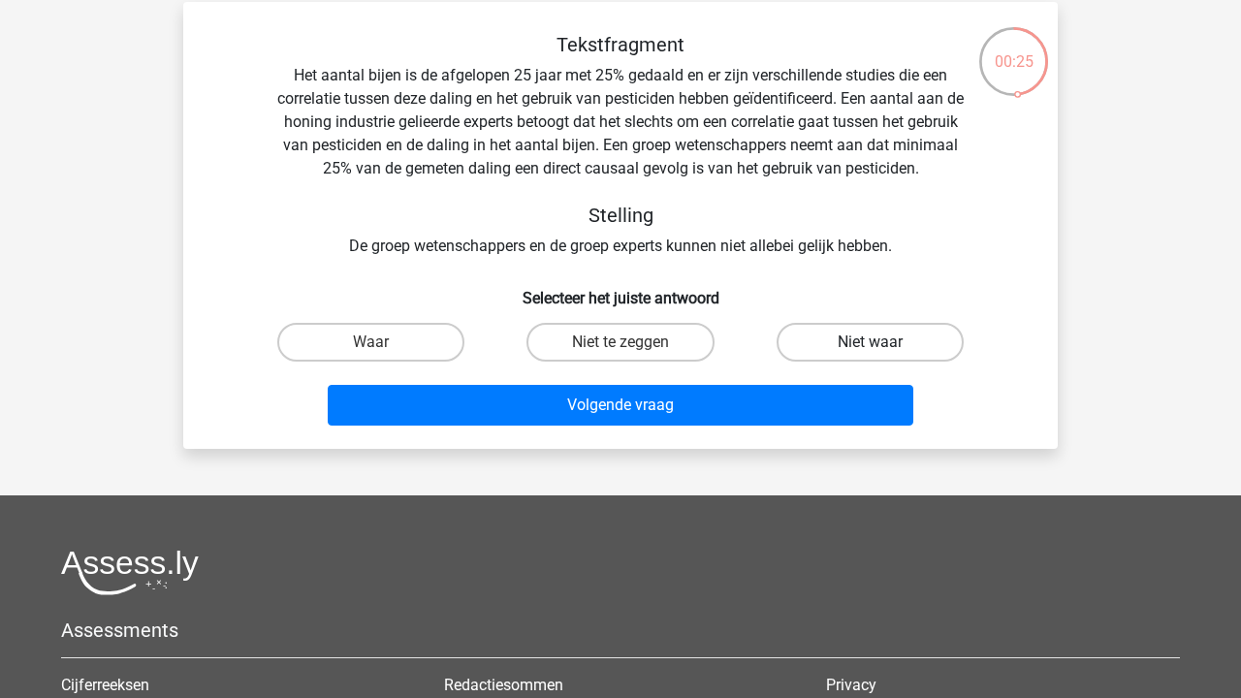
radio input "true"
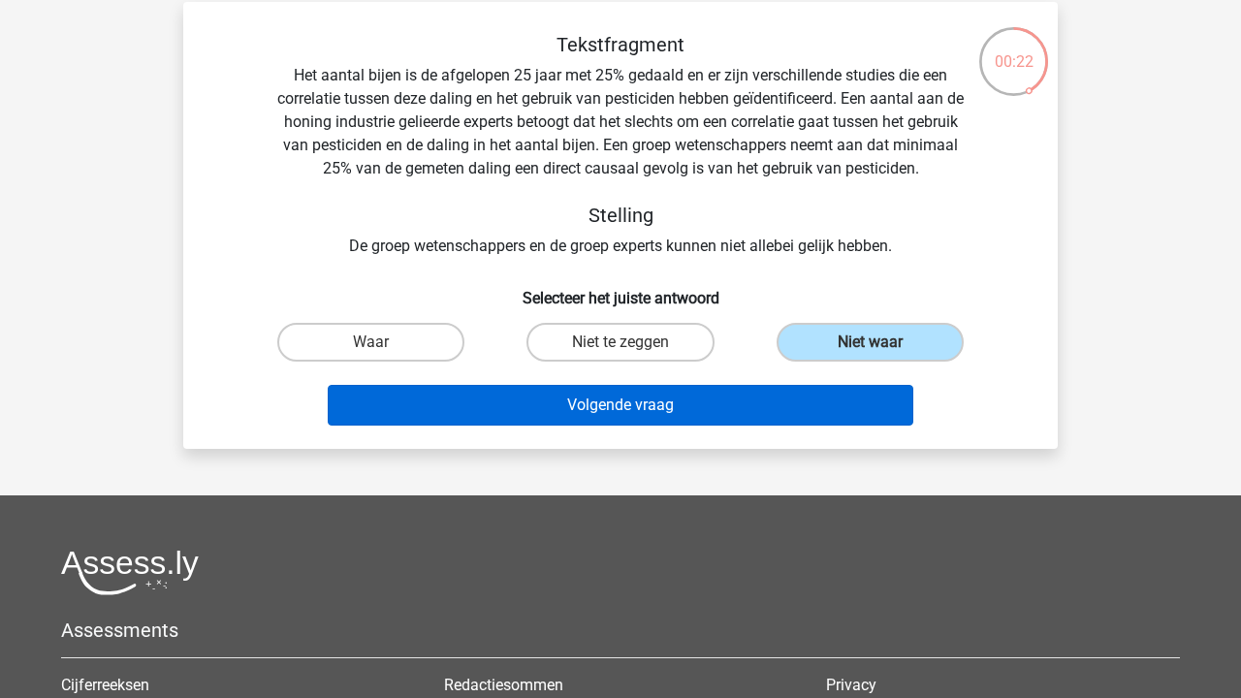
click at [825, 395] on button "Volgende vraag" at bounding box center [621, 405] width 586 height 41
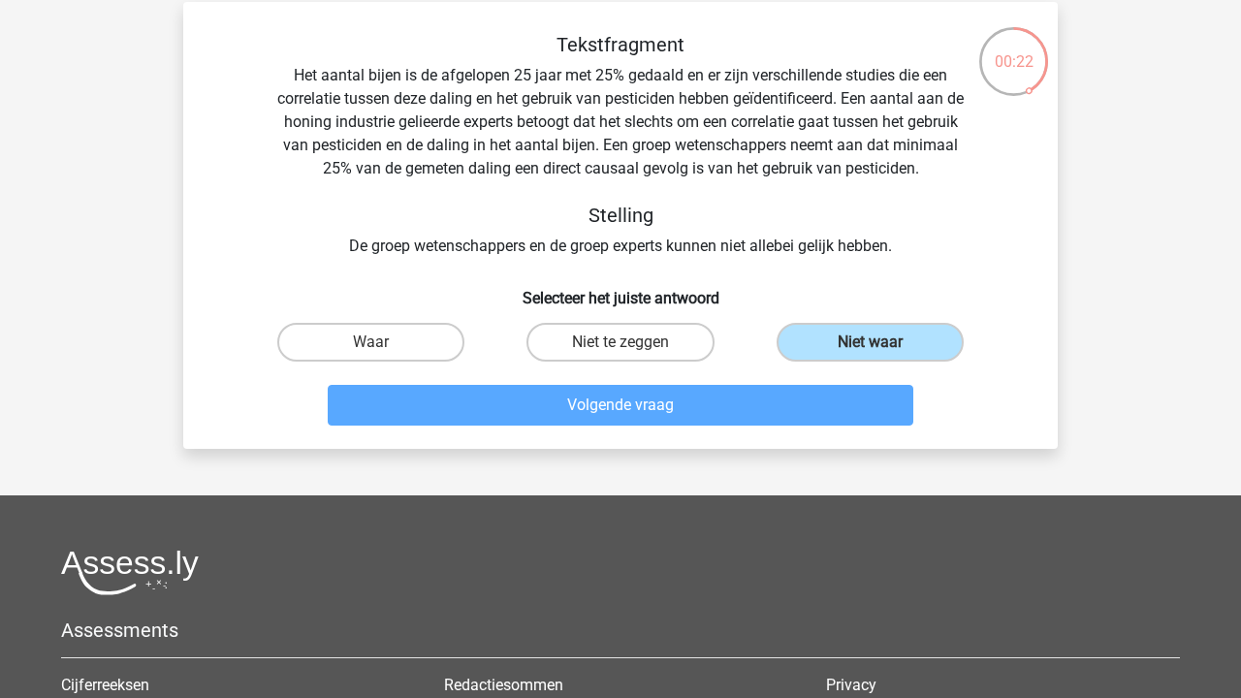
scroll to position [89, 0]
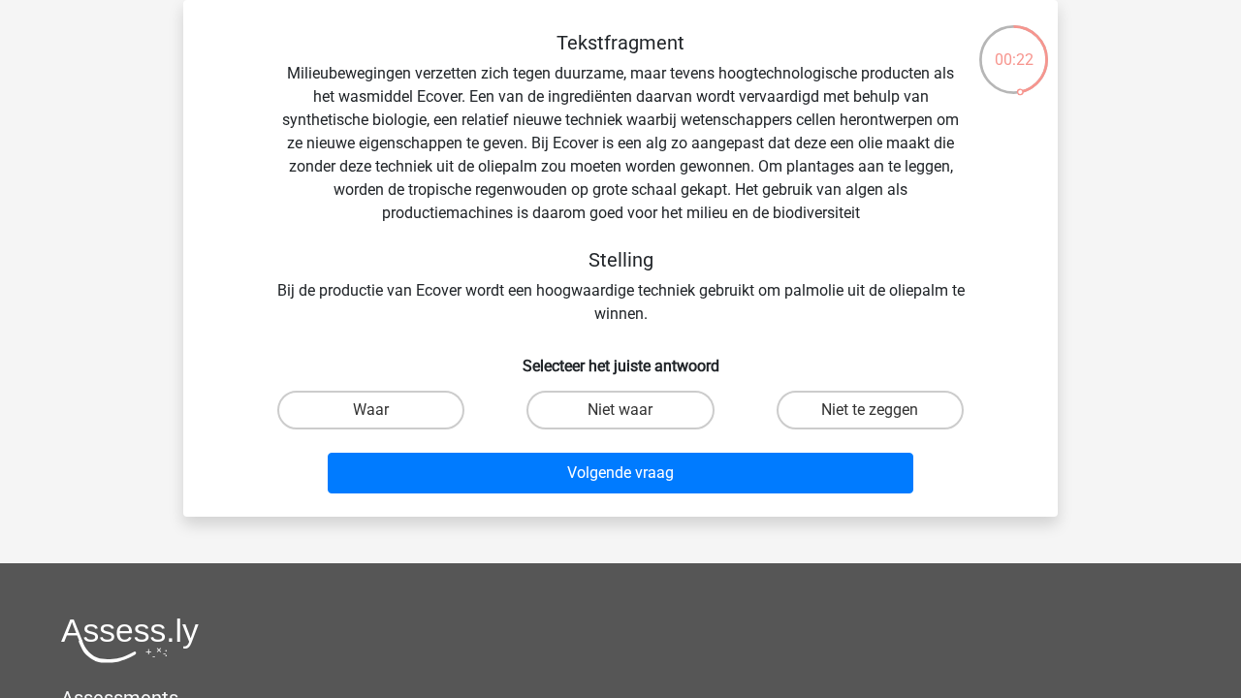
click at [706, 312] on div "Tekstfragment Milieubewegingen verzetten zich tegen duurzame, maar tevens hoogt…" at bounding box center [620, 178] width 812 height 295
click at [691, 298] on div "Tekstfragment Milieubewegingen verzetten zich tegen duurzame, maar tevens hoogt…" at bounding box center [620, 178] width 812 height 295
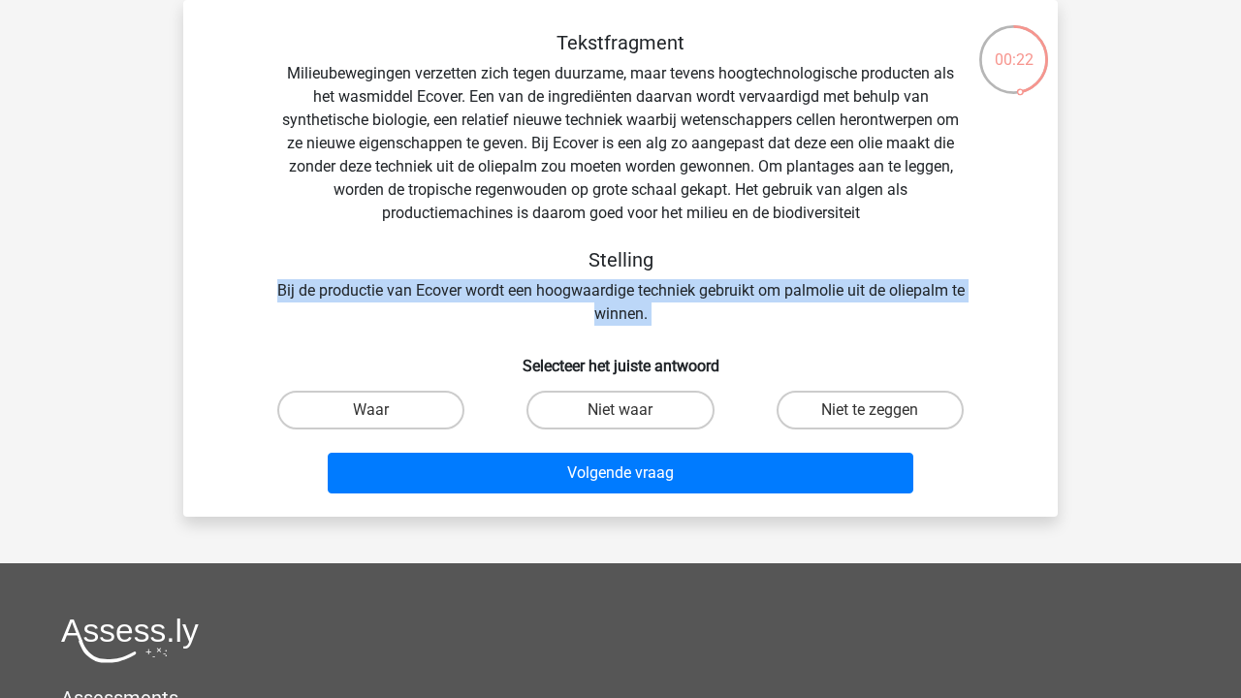
click at [691, 298] on div "Tekstfragment Milieubewegingen verzetten zich tegen duurzame, maar tevens hoogt…" at bounding box center [620, 178] width 812 height 295
click at [662, 304] on div "Tekstfragment Milieubewegingen verzetten zich tegen duurzame, maar tevens hoogt…" at bounding box center [620, 178] width 812 height 295
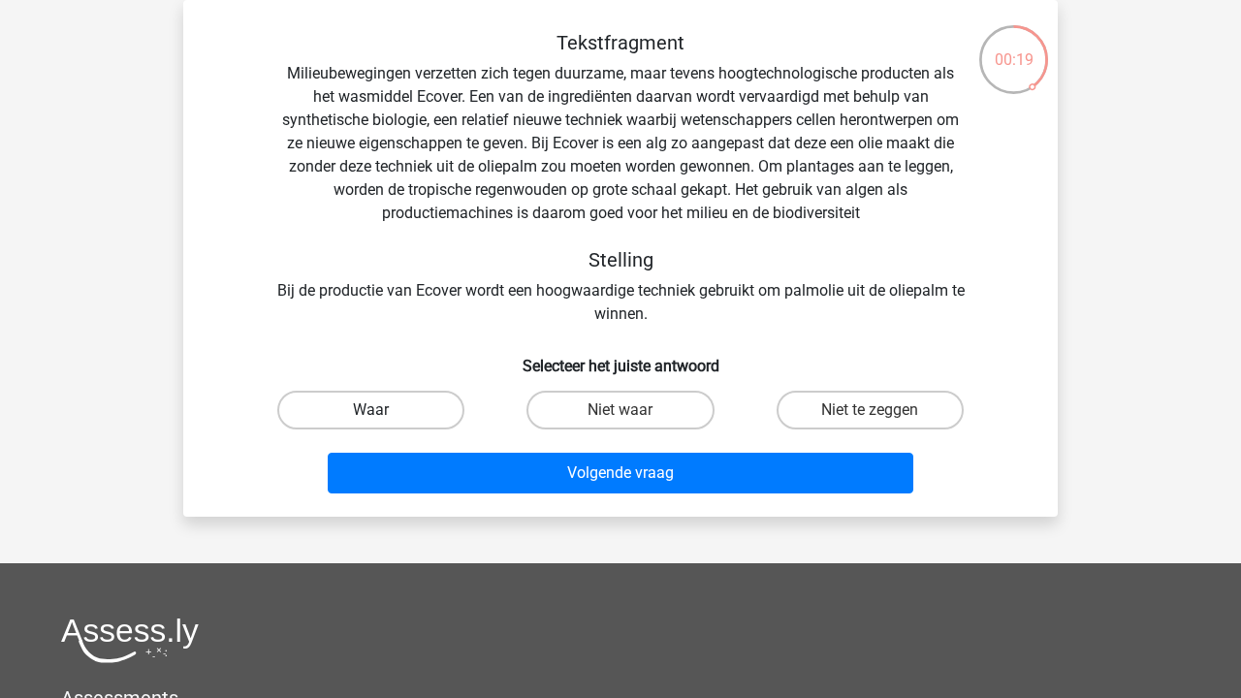
click at [444, 406] on label "Waar" at bounding box center [370, 410] width 187 height 39
click at [384, 410] on input "Waar" at bounding box center [377, 416] width 13 height 13
radio input "true"
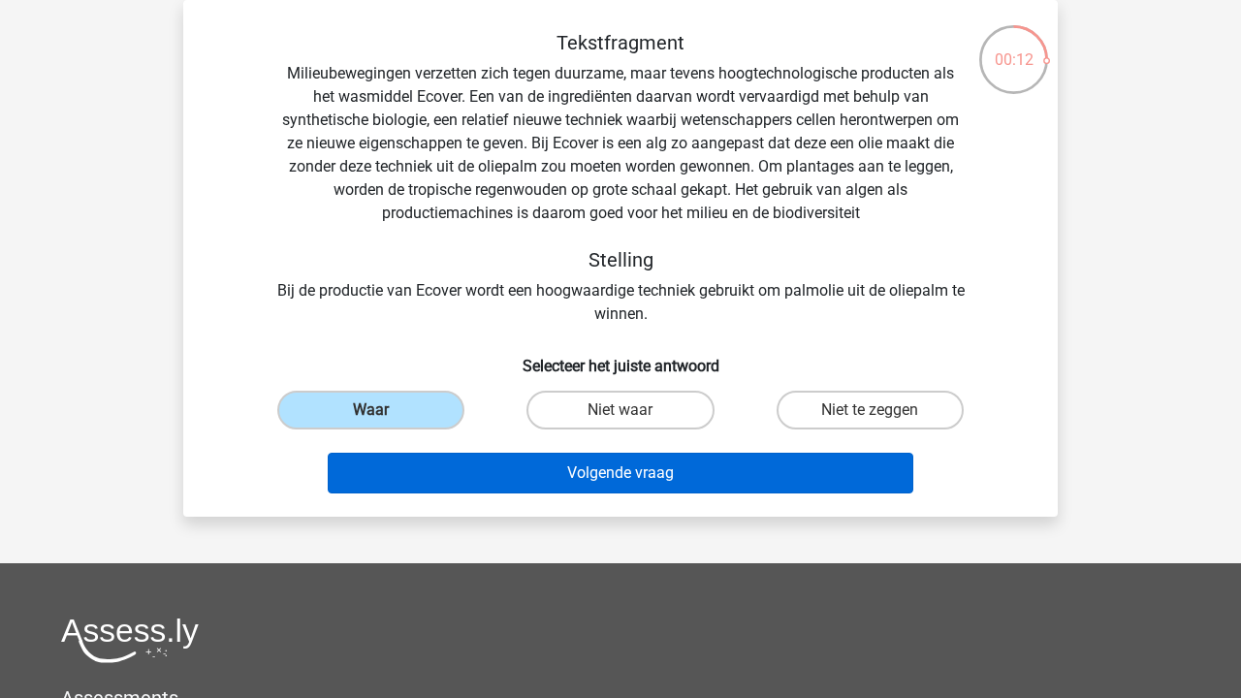
click at [699, 454] on button "Volgende vraag" at bounding box center [621, 473] width 586 height 41
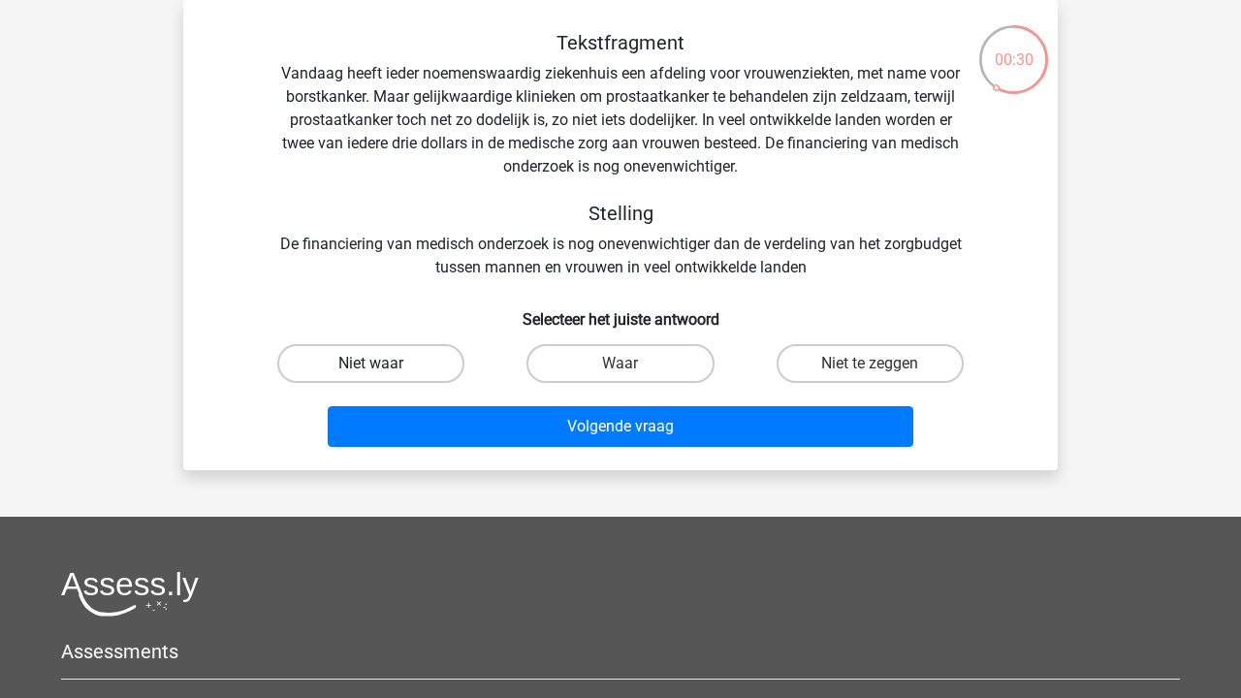
click at [408, 364] on label "Niet waar" at bounding box center [370, 363] width 187 height 39
click at [384, 364] on input "Niet waar" at bounding box center [377, 369] width 13 height 13
radio input "true"
click at [677, 355] on label "Waar" at bounding box center [619, 363] width 187 height 39
click at [633, 363] on input "Waar" at bounding box center [626, 369] width 13 height 13
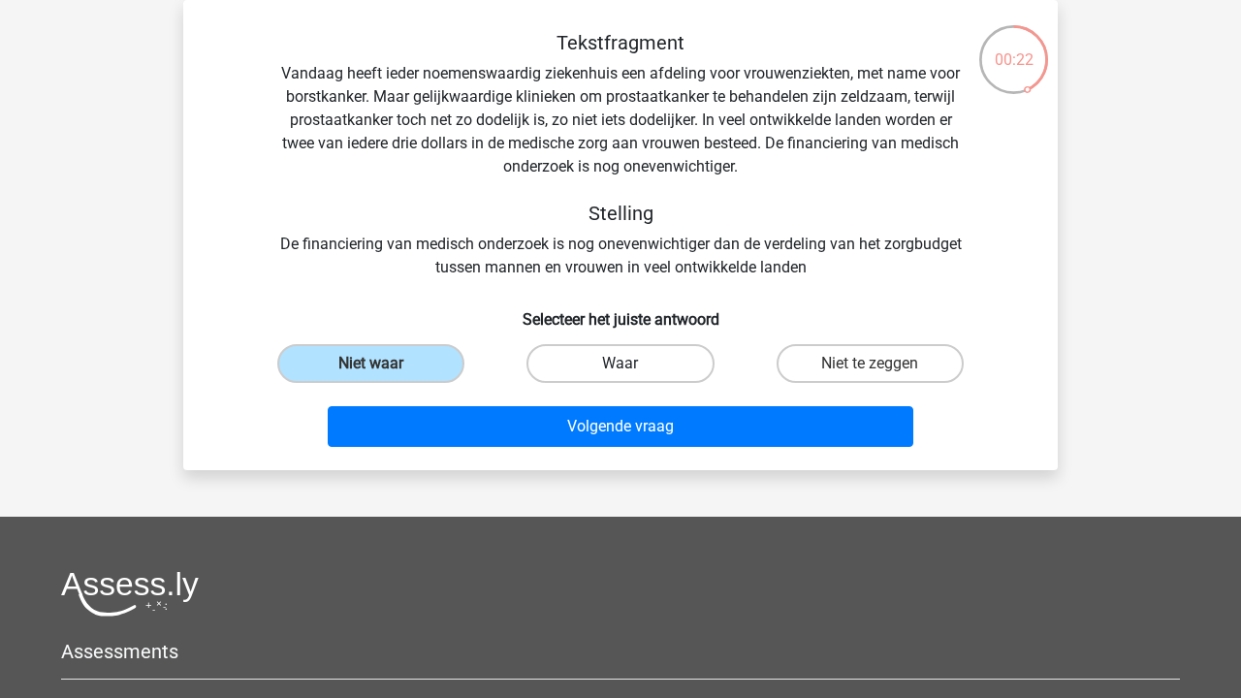
radio input "true"
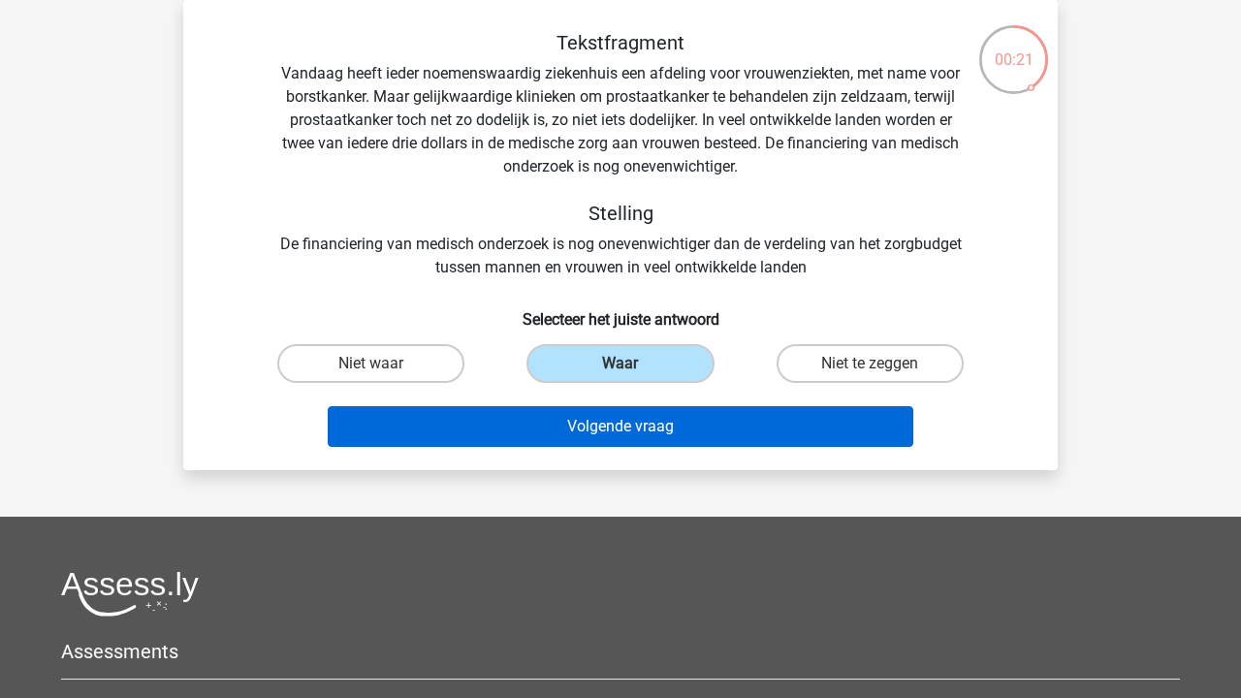
click at [696, 415] on button "Volgende vraag" at bounding box center [621, 426] width 586 height 41
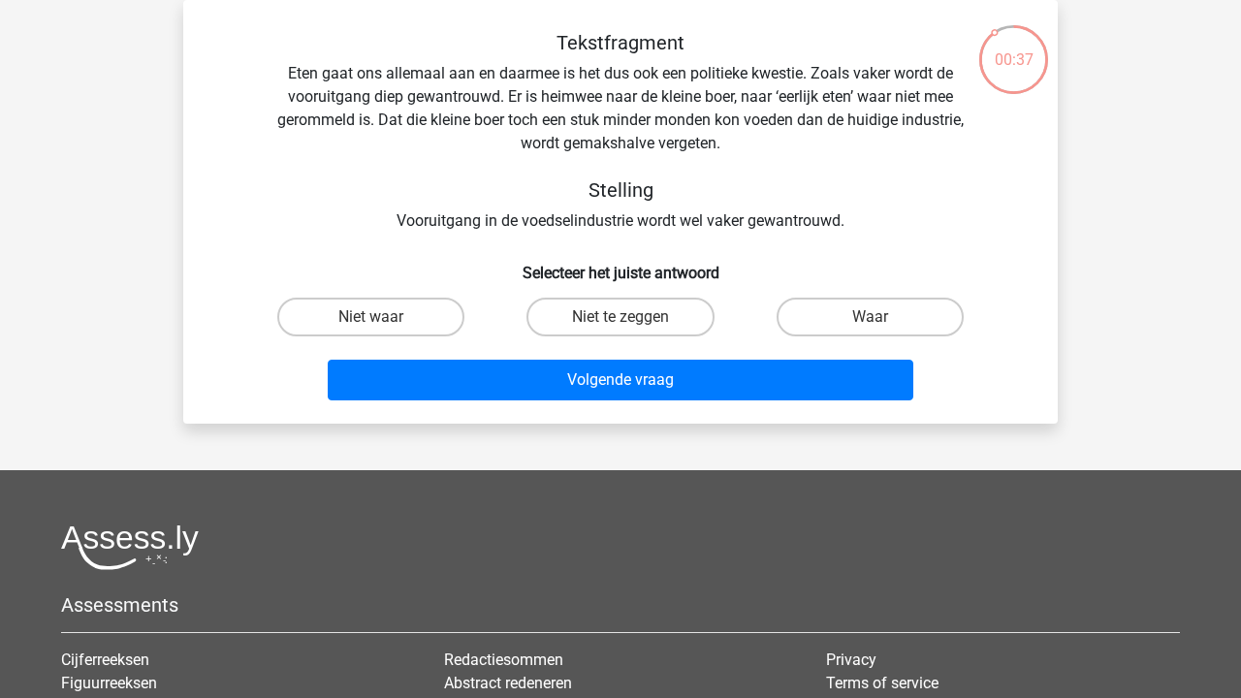
click at [687, 93] on div "Tekstfragment Eten gaat ons allemaal aan en daarmee is het dus ook een politiek…" at bounding box center [620, 132] width 812 height 202
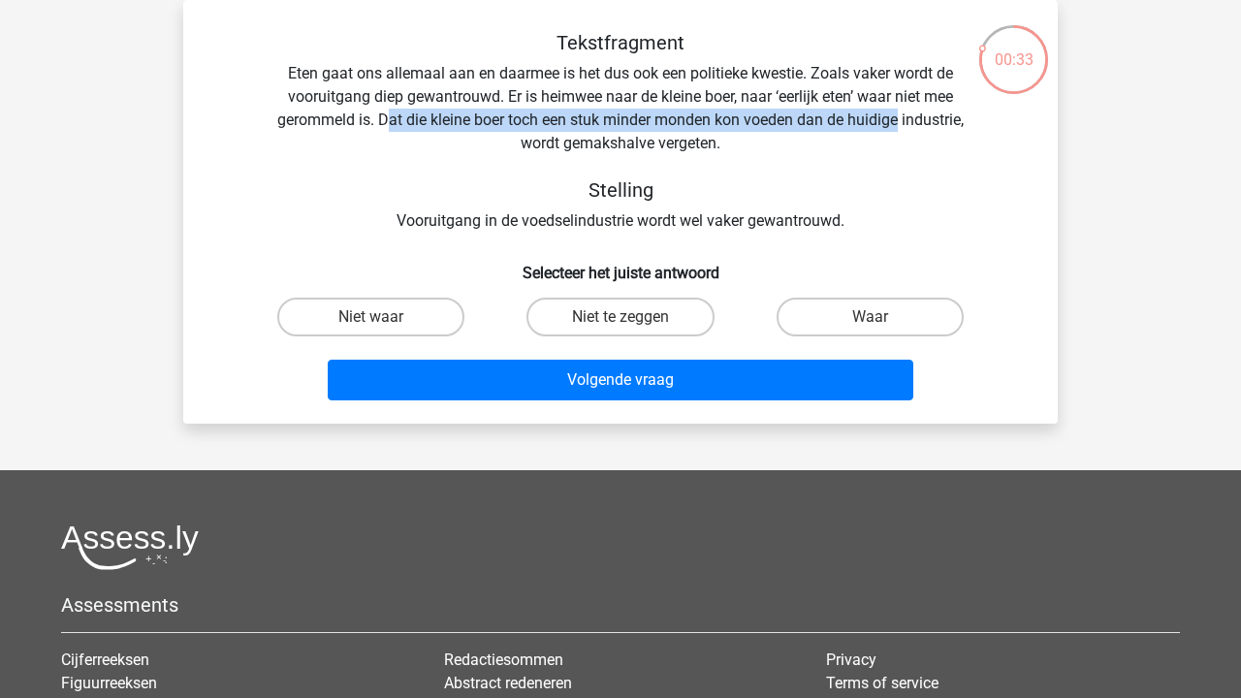
drag, startPoint x: 418, startPoint y: 123, endPoint x: 941, endPoint y: 120, distance: 523.4
click at [941, 120] on div "Tekstfragment Eten gaat ons allemaal aan en daarmee is het dus ook een politiek…" at bounding box center [620, 132] width 812 height 202
click at [522, 111] on div "Tekstfragment Eten gaat ons allemaal aan en daarmee is het dus ook een politiek…" at bounding box center [620, 132] width 812 height 202
drag, startPoint x: 405, startPoint y: 121, endPoint x: 933, endPoint y: 115, distance: 528.2
click at [933, 115] on div "Tekstfragment Eten gaat ons allemaal aan en daarmee is het dus ook een politiek…" at bounding box center [620, 132] width 812 height 202
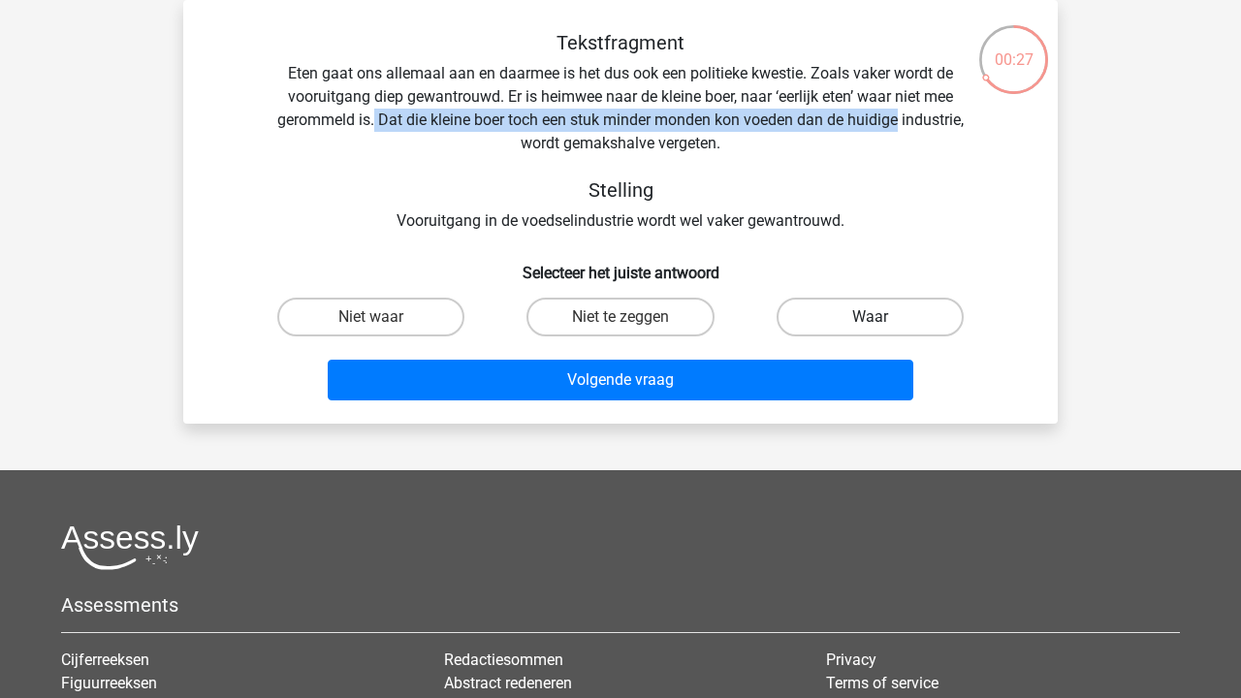
click at [863, 317] on label "Waar" at bounding box center [869, 317] width 187 height 39
click at [869, 317] on input "Waar" at bounding box center [875, 323] width 13 height 13
radio input "true"
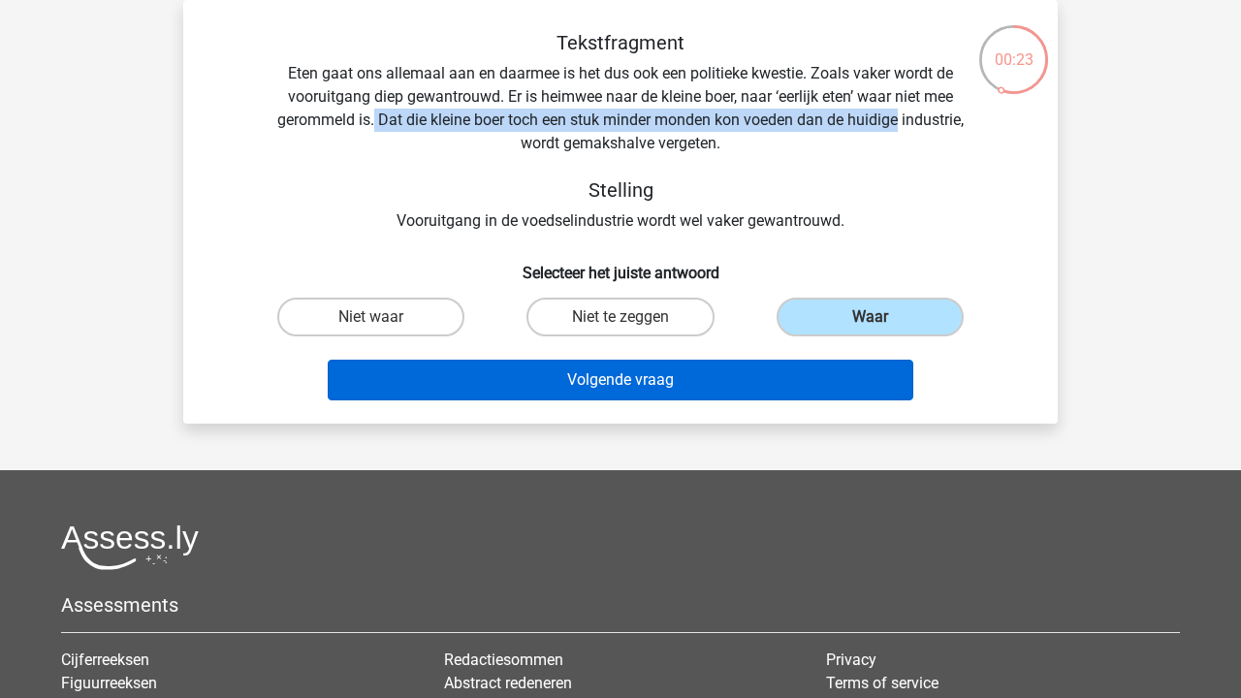
click at [804, 382] on button "Volgende vraag" at bounding box center [621, 380] width 586 height 41
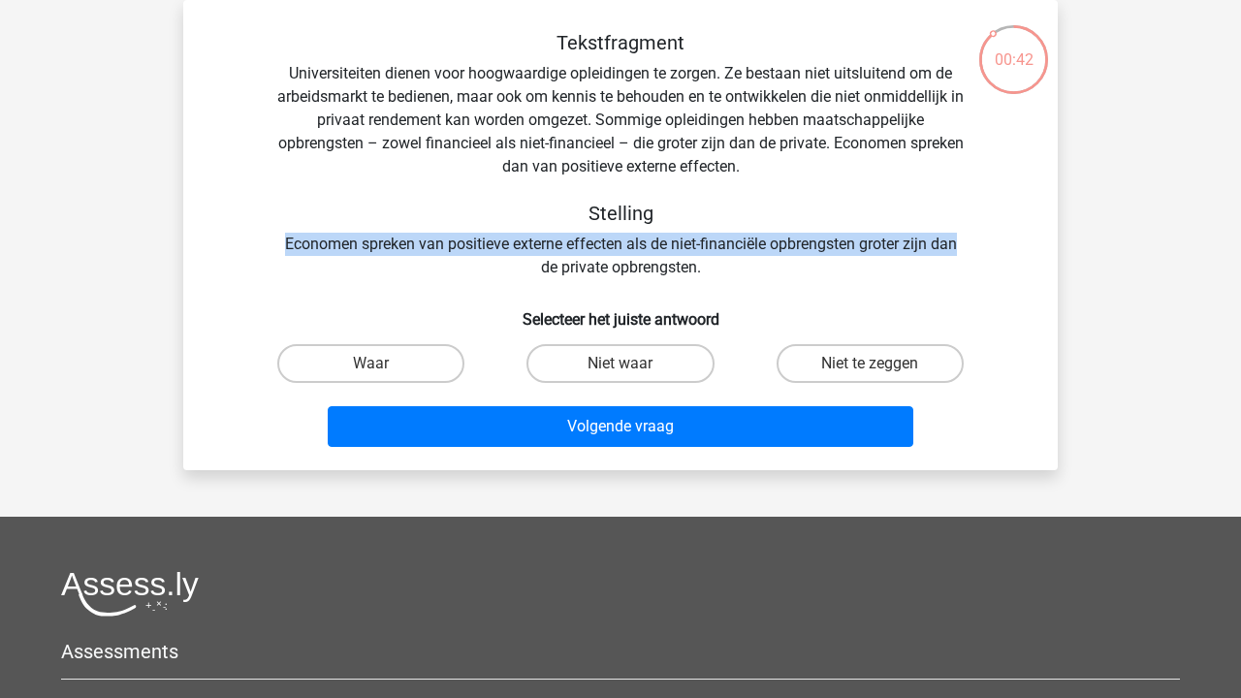
drag, startPoint x: 424, startPoint y: 230, endPoint x: 981, endPoint y: 252, distance: 557.7
click at [981, 252] on div "Tekstfragment Universiteiten dienen voor hoogwaardige opleidingen te zorgen. Ze…" at bounding box center [620, 155] width 812 height 248
click at [884, 237] on div "Tekstfragment Universiteiten dienen voor hoogwaardige opleidingen te zorgen. Ze…" at bounding box center [620, 155] width 812 height 248
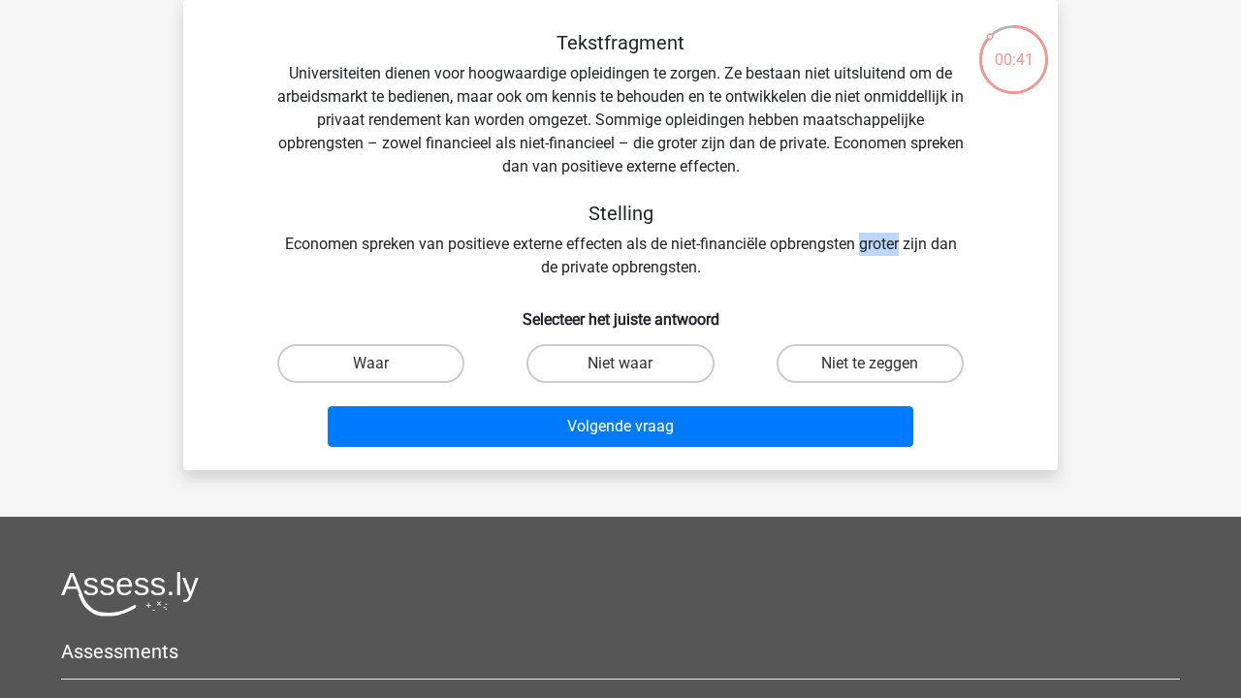
click at [884, 237] on div "Tekstfragment Universiteiten dienen voor hoogwaardige opleidingen te zorgen. Ze…" at bounding box center [620, 155] width 812 height 248
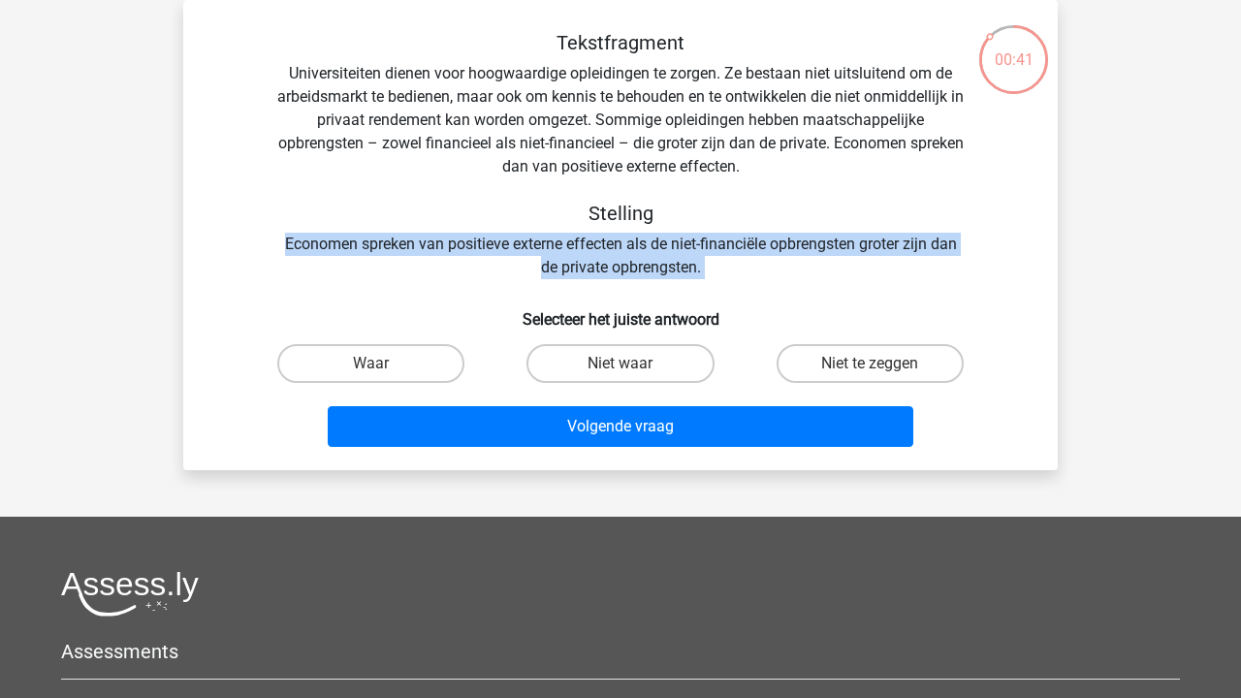
click at [884, 237] on div "Tekstfragment Universiteiten dienen voor hoogwaardige opleidingen te zorgen. Ze…" at bounding box center [620, 155] width 812 height 248
click at [856, 254] on div "Tekstfragment Universiteiten dienen voor hoogwaardige opleidingen te zorgen. Ze…" at bounding box center [620, 155] width 812 height 248
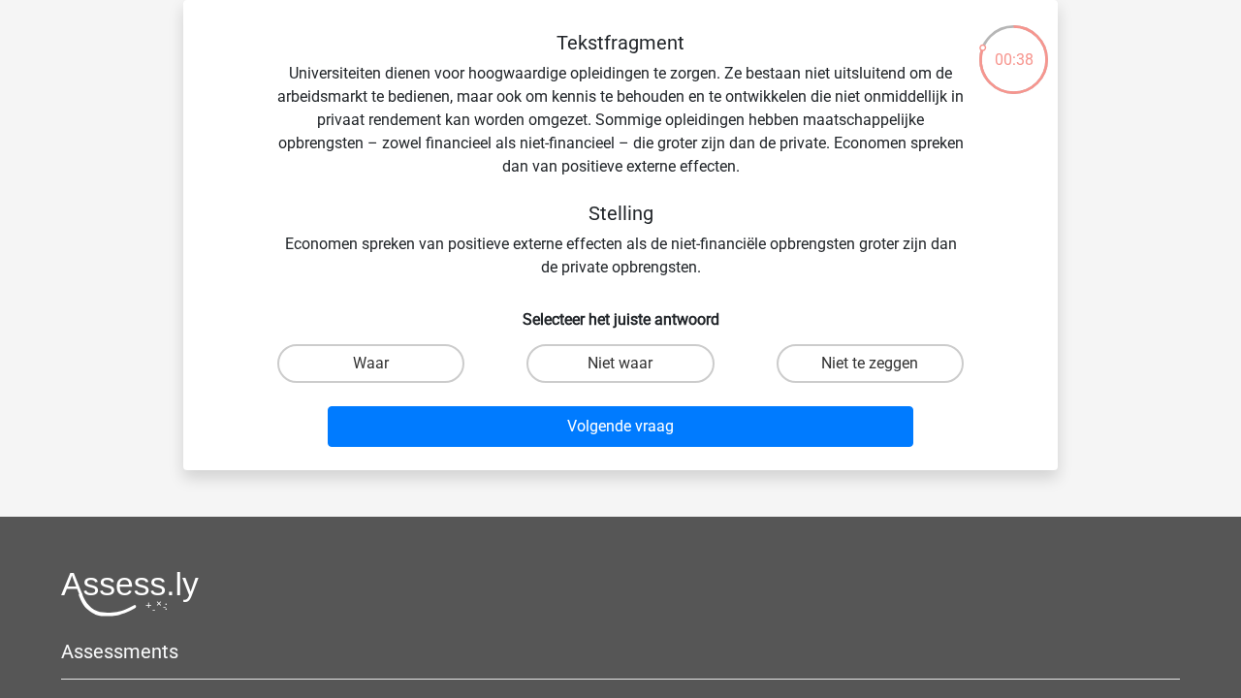
click at [856, 254] on div "Tekstfragment Universiteiten dienen voor hoogwaardige opleidingen te zorgen. Ze…" at bounding box center [620, 155] width 812 height 248
drag, startPoint x: 413, startPoint y: 143, endPoint x: 658, endPoint y: 144, distance: 245.2
click at [658, 144] on div "Tekstfragment Universiteiten dienen voor hoogwaardige opleidingen te zorgen. Ze…" at bounding box center [620, 155] width 812 height 248
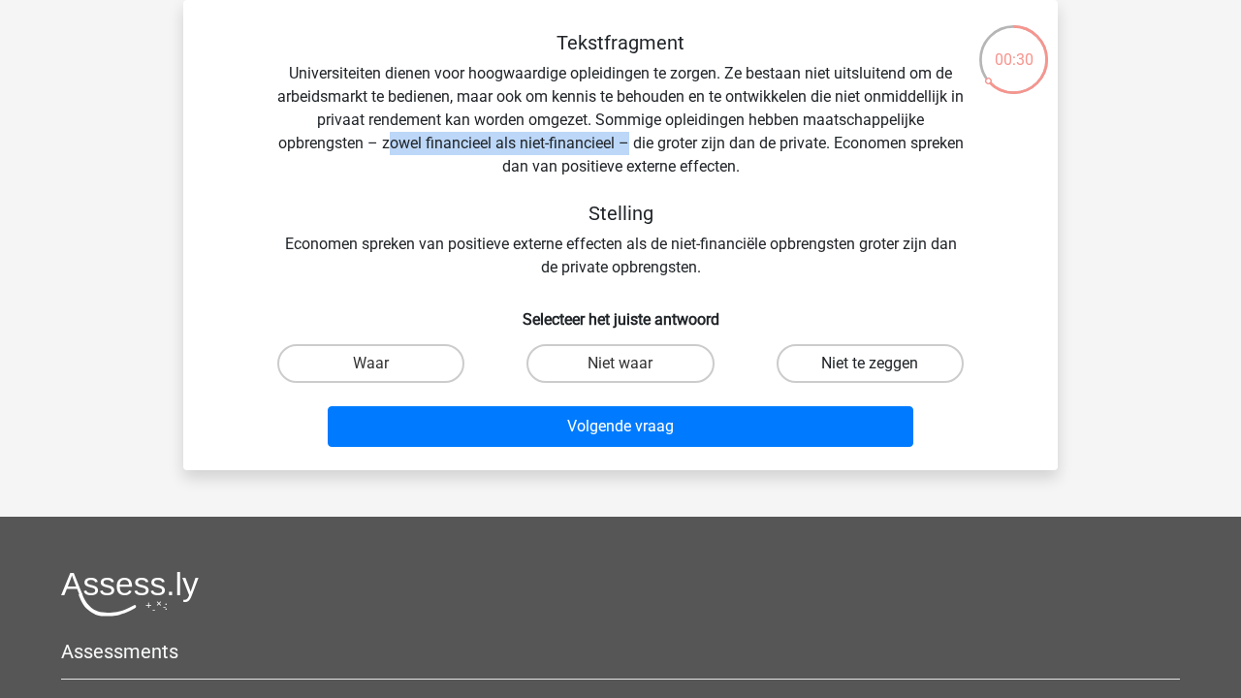
click at [919, 362] on label "Niet te zeggen" at bounding box center [869, 363] width 187 height 39
click at [882, 363] on input "Niet te zeggen" at bounding box center [875, 369] width 13 height 13
radio input "true"
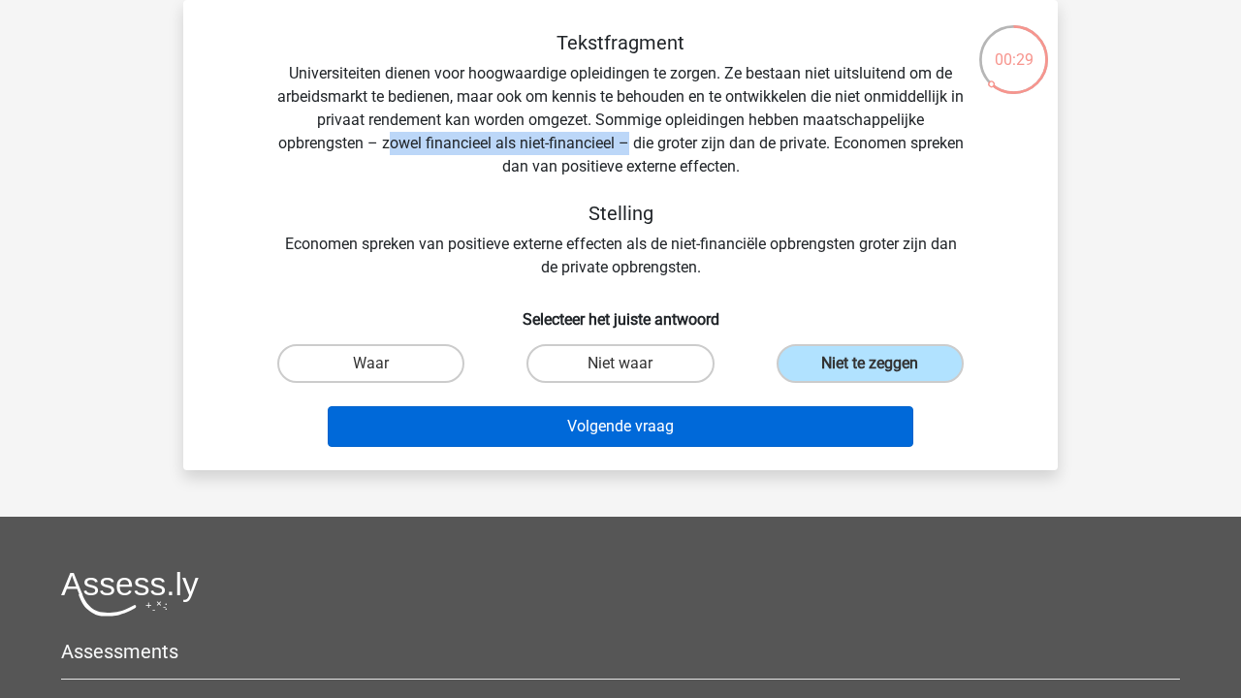
click at [841, 423] on button "Volgende vraag" at bounding box center [621, 426] width 586 height 41
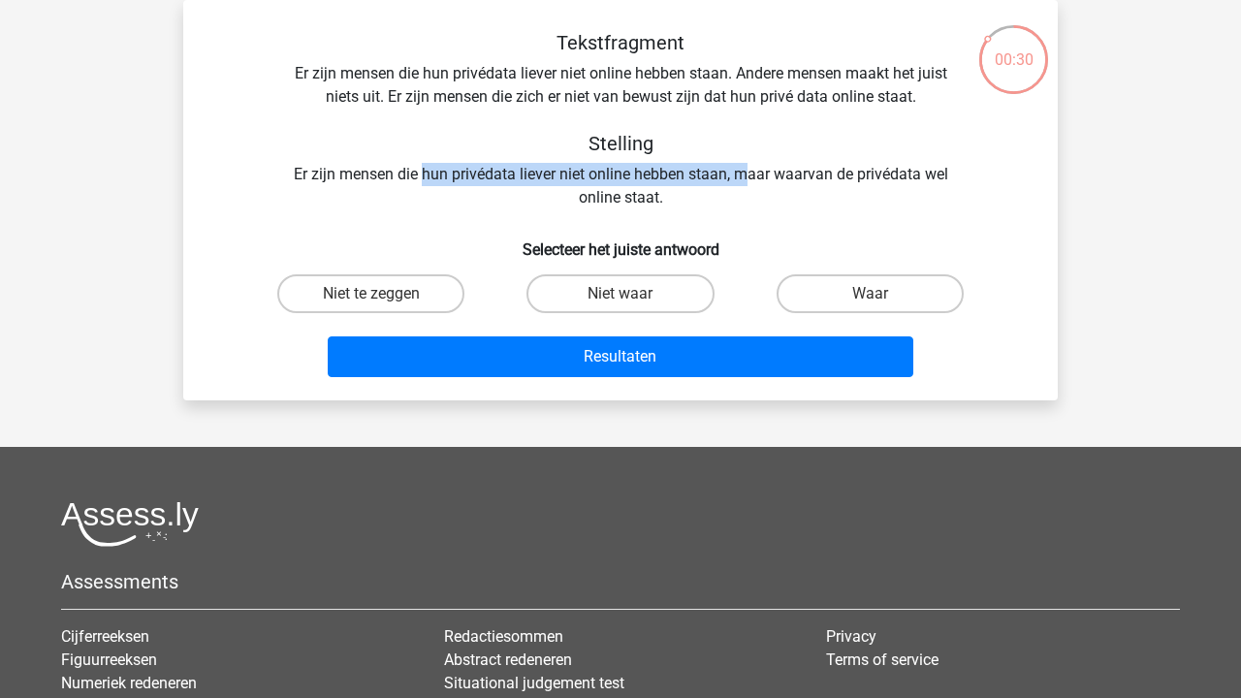
drag, startPoint x: 420, startPoint y: 175, endPoint x: 743, endPoint y: 178, distance: 323.7
click at [743, 178] on div "Tekstfragment Er zijn mensen die hun privédata liever niet online hebben staan.…" at bounding box center [620, 120] width 812 height 178
click at [731, 178] on div "Tekstfragment Er zijn mensen die hun privédata liever niet online hebben staan.…" at bounding box center [620, 120] width 812 height 178
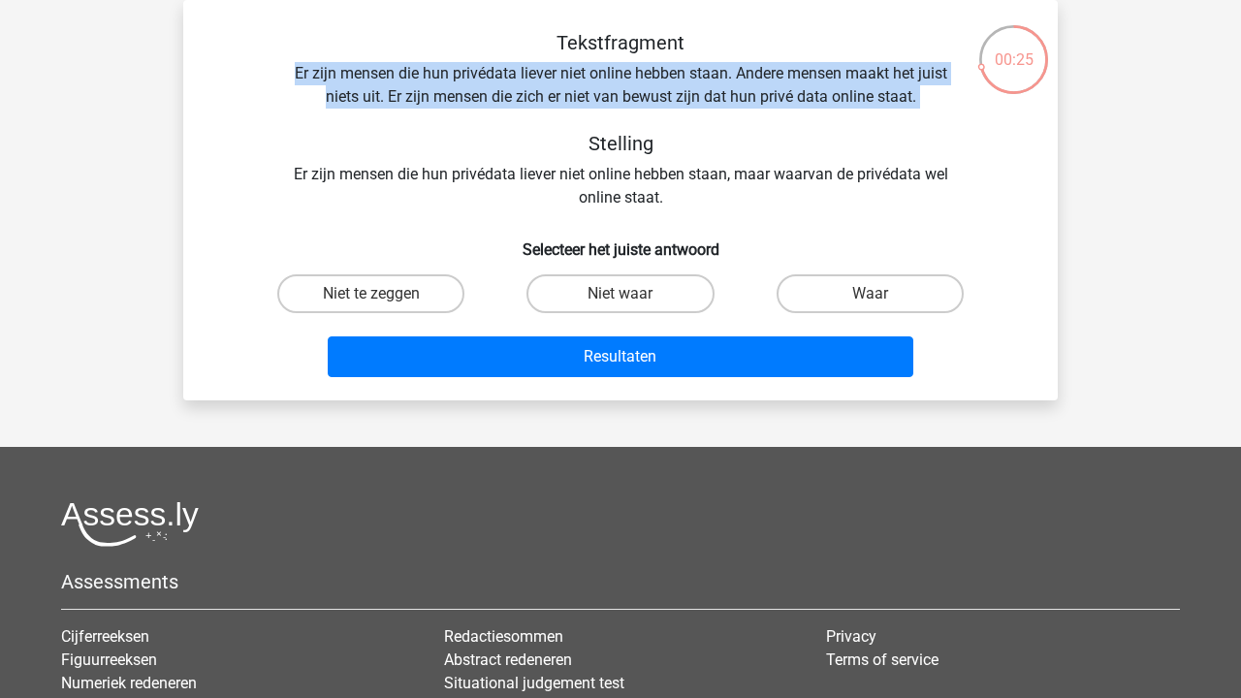
drag, startPoint x: 292, startPoint y: 71, endPoint x: 615, endPoint y: 110, distance: 326.1
click at [615, 110] on div "Tekstfragment Er zijn mensen die hun privédata liever niet online hebben staan.…" at bounding box center [620, 120] width 812 height 178
click at [613, 106] on div "Tekstfragment Er zijn mensen die hun privédata liever niet online hebben staan.…" at bounding box center [620, 120] width 812 height 178
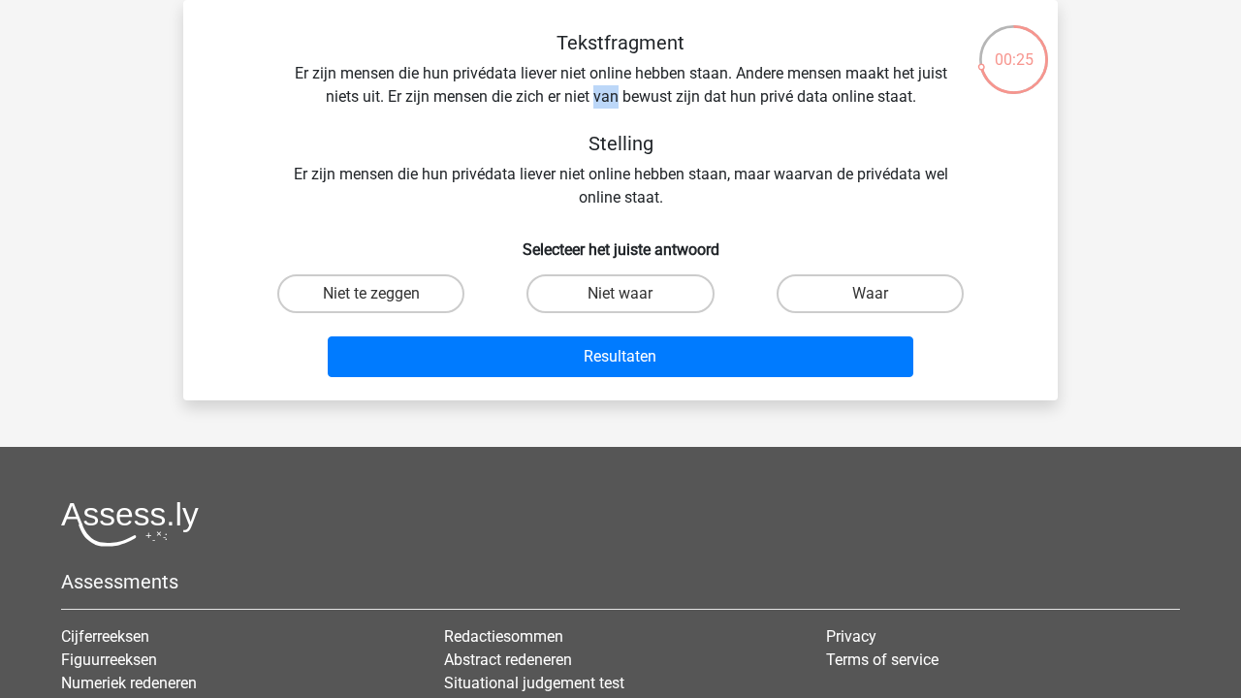
click at [613, 106] on div "Tekstfragment Er zijn mensen die hun privédata liever niet online hebben staan.…" at bounding box center [620, 120] width 812 height 178
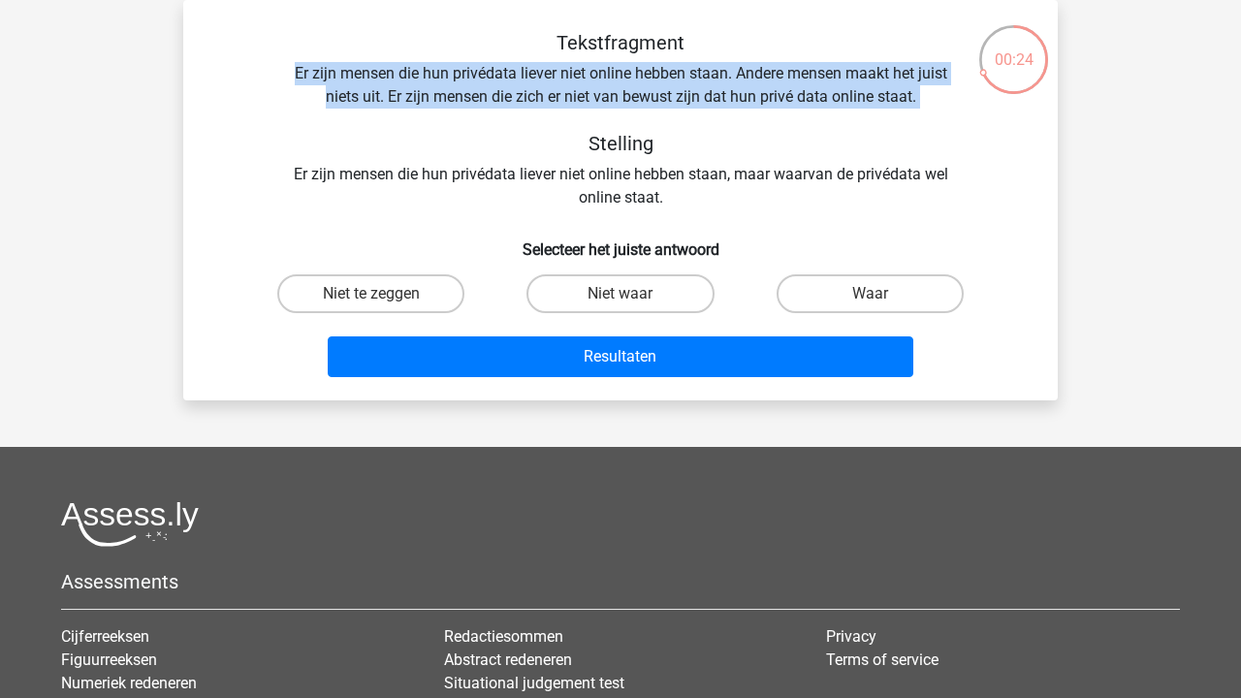
click at [613, 106] on div "Tekstfragment Er zijn mensen die hun privédata liever niet online hebben staan.…" at bounding box center [620, 120] width 812 height 178
click at [890, 295] on label "Waar" at bounding box center [869, 293] width 187 height 39
click at [882, 295] on input "Waar" at bounding box center [875, 300] width 13 height 13
radio input "true"
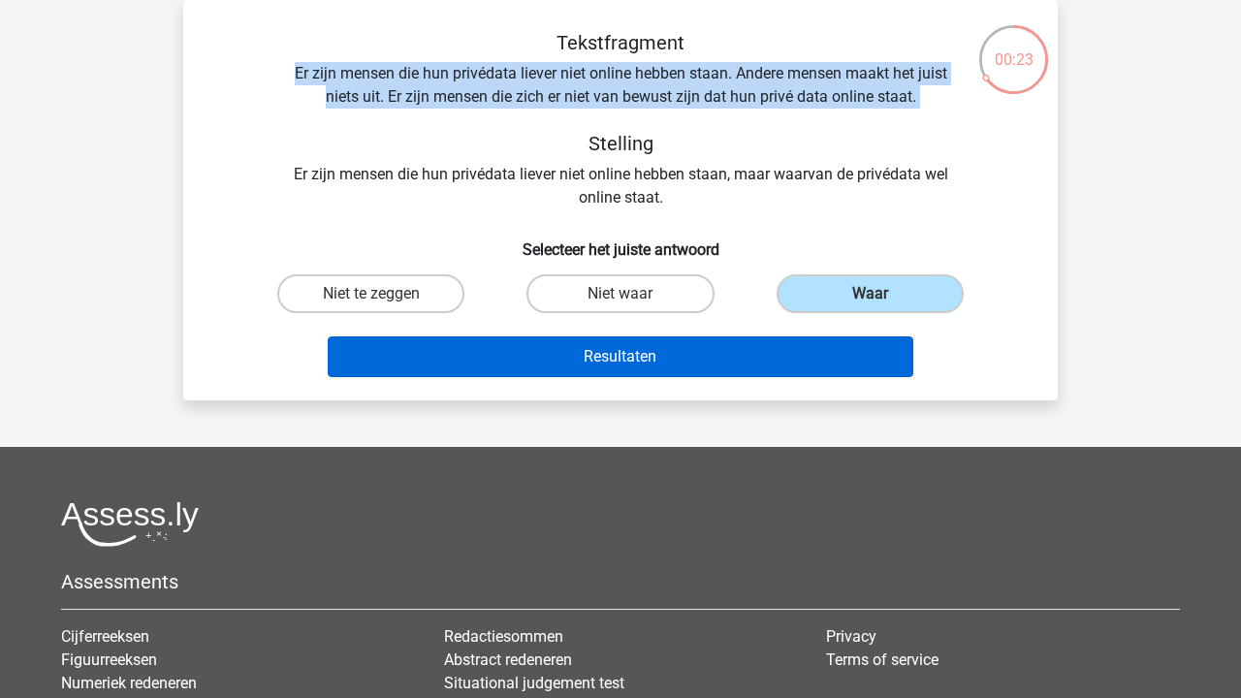
click at [824, 338] on button "Resultaten" at bounding box center [621, 356] width 586 height 41
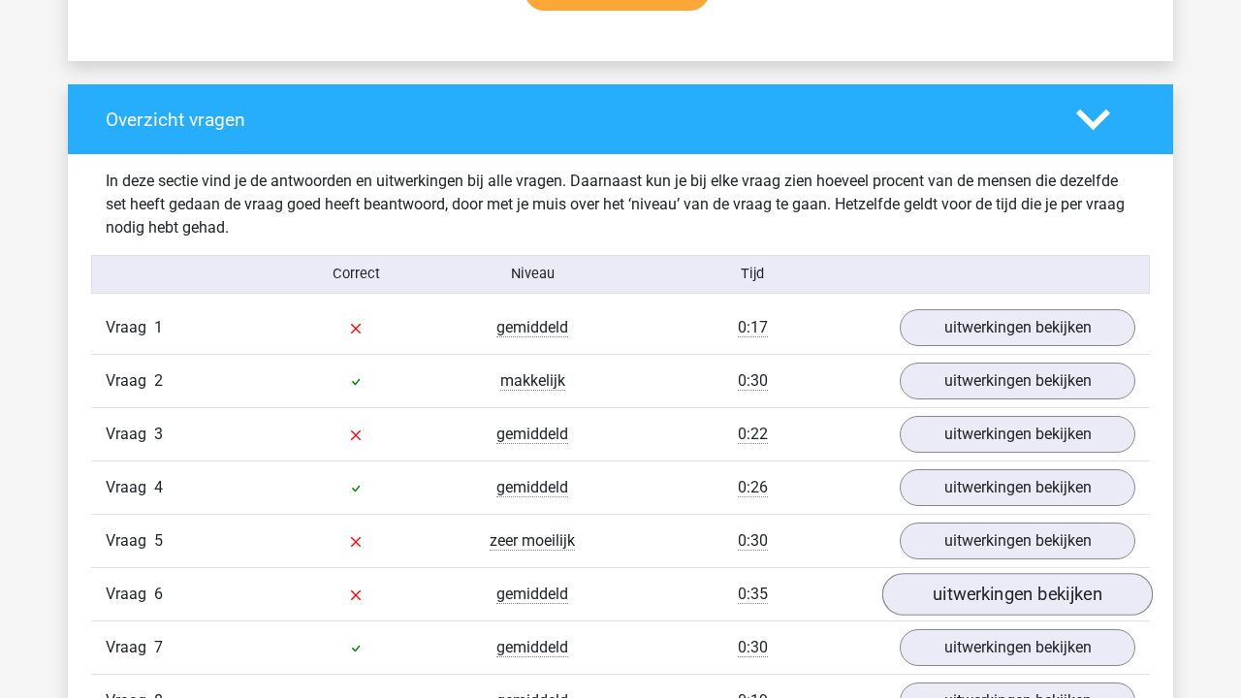
scroll to position [1309, 0]
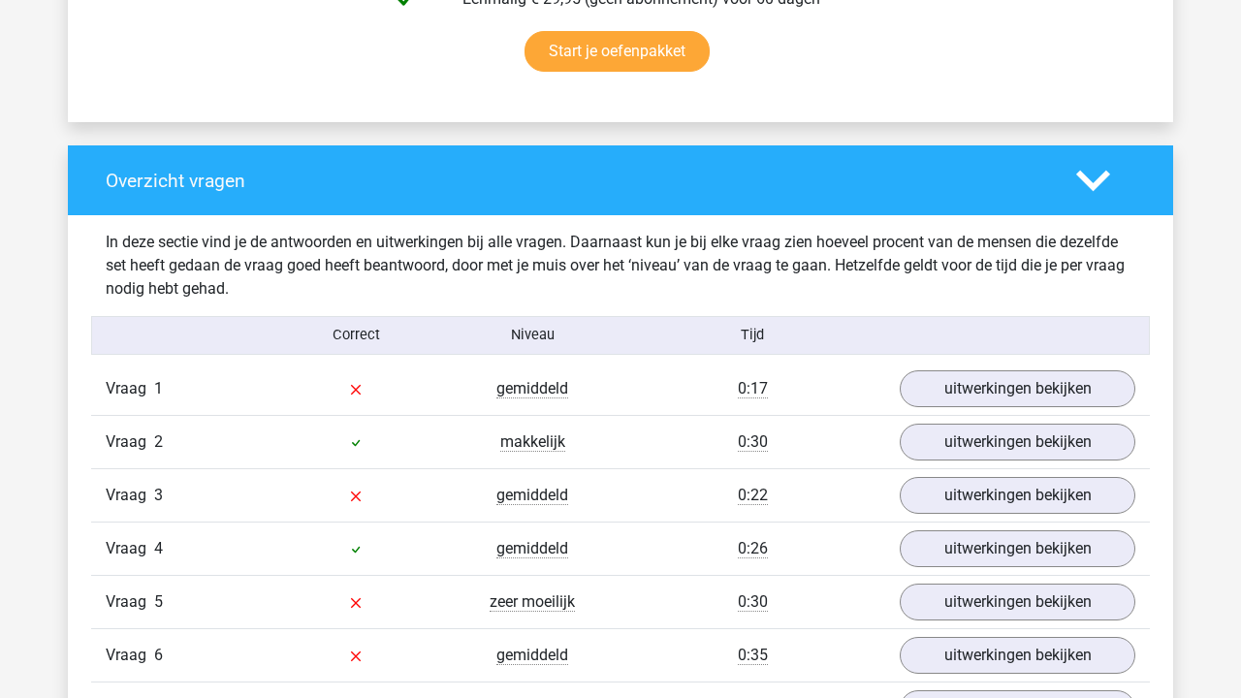
click at [994, 412] on div "Vraag 1 gemiddeld 0:17 uitwerkingen bekijken" at bounding box center [620, 388] width 1058 height 52
click at [996, 389] on link "uitwerkingen bekijken" at bounding box center [1017, 388] width 270 height 43
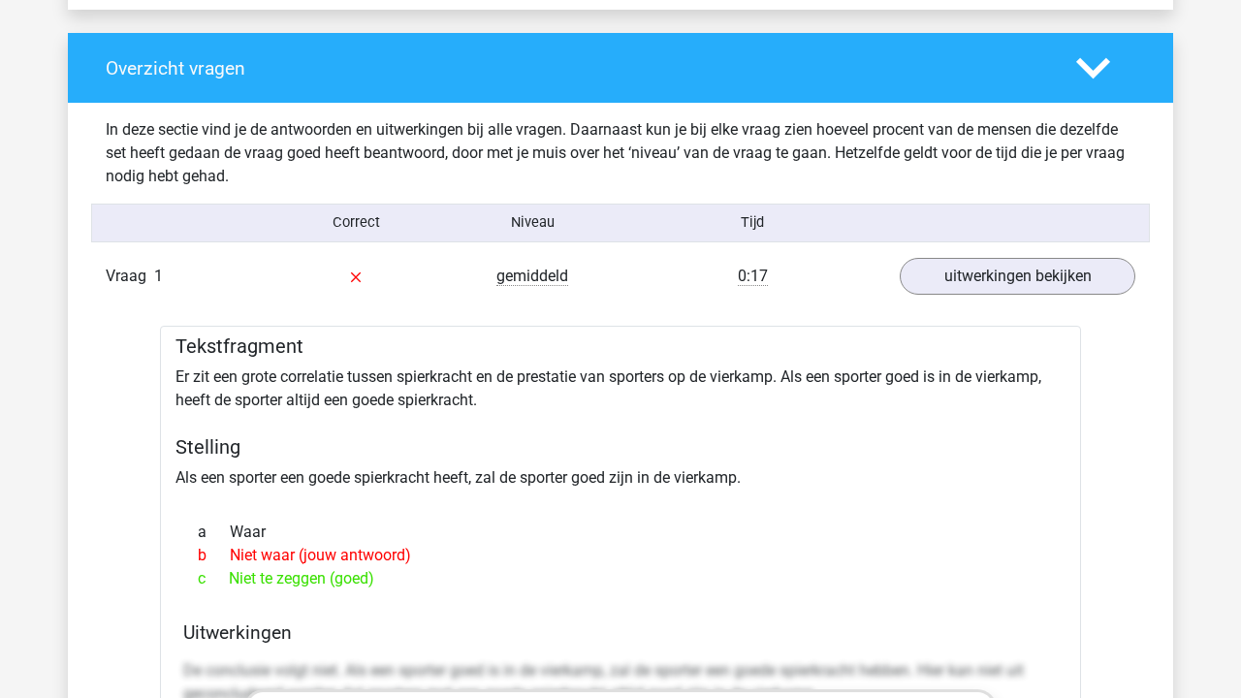
scroll to position [1425, 0]
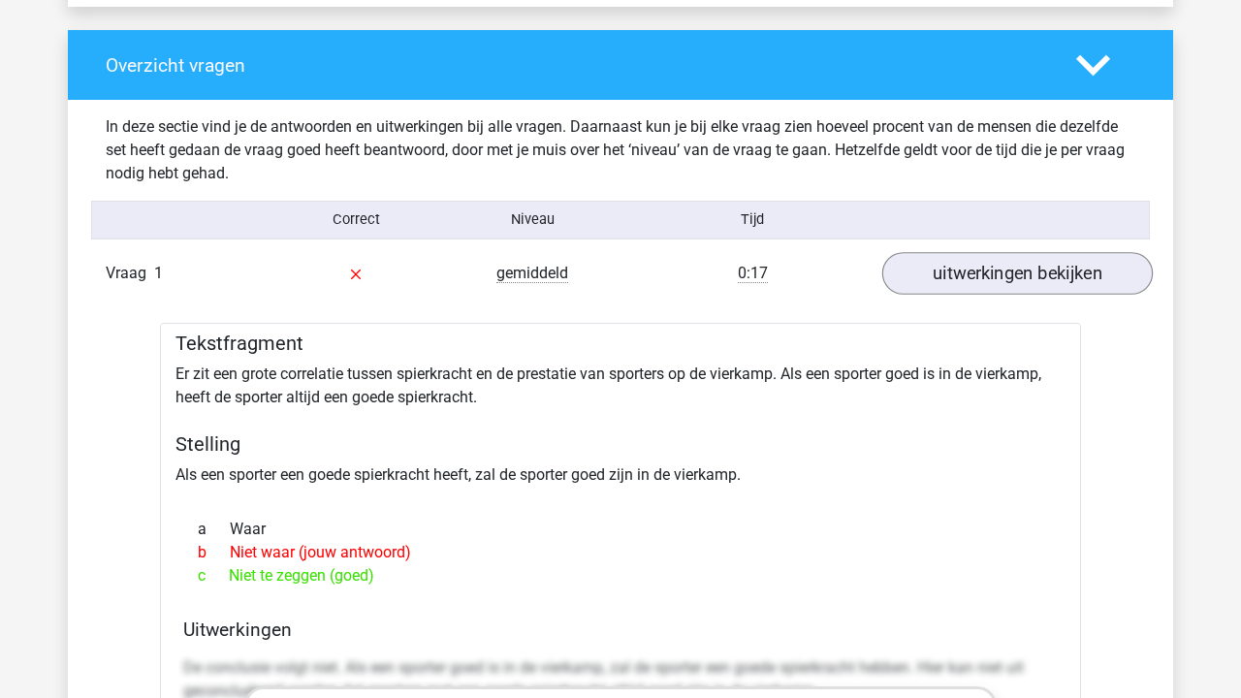
click at [976, 272] on link "uitwerkingen bekijken" at bounding box center [1017, 273] width 270 height 43
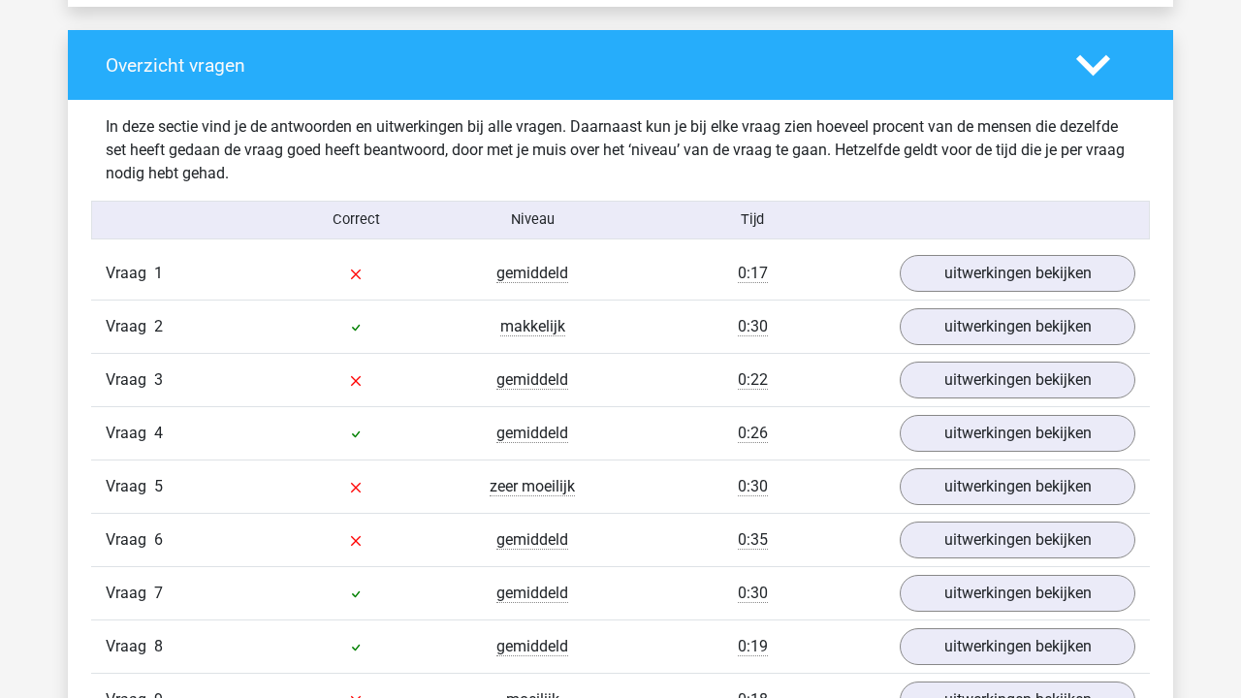
click at [959, 358] on div "Vraag 3 gemiddeld 0:22 uitwerkingen bekijken" at bounding box center [620, 379] width 1058 height 53
click at [967, 389] on link "uitwerkingen bekijken" at bounding box center [1017, 380] width 270 height 43
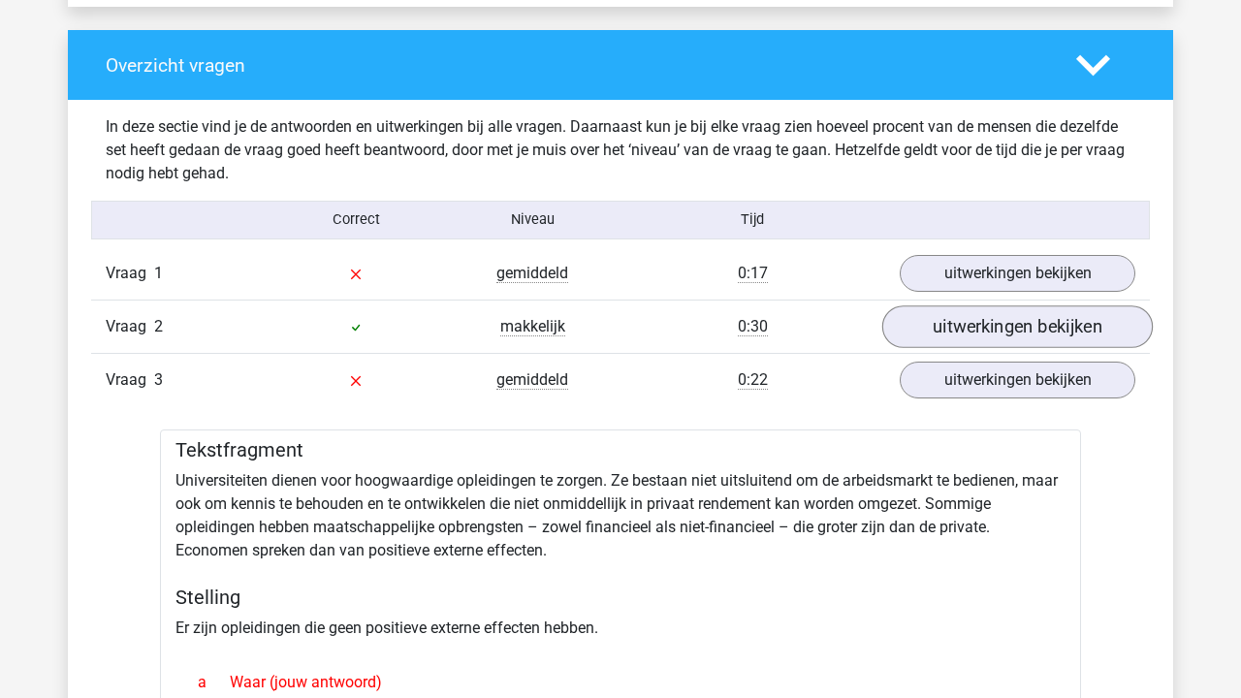
click at [975, 335] on link "uitwerkingen bekijken" at bounding box center [1017, 326] width 270 height 43
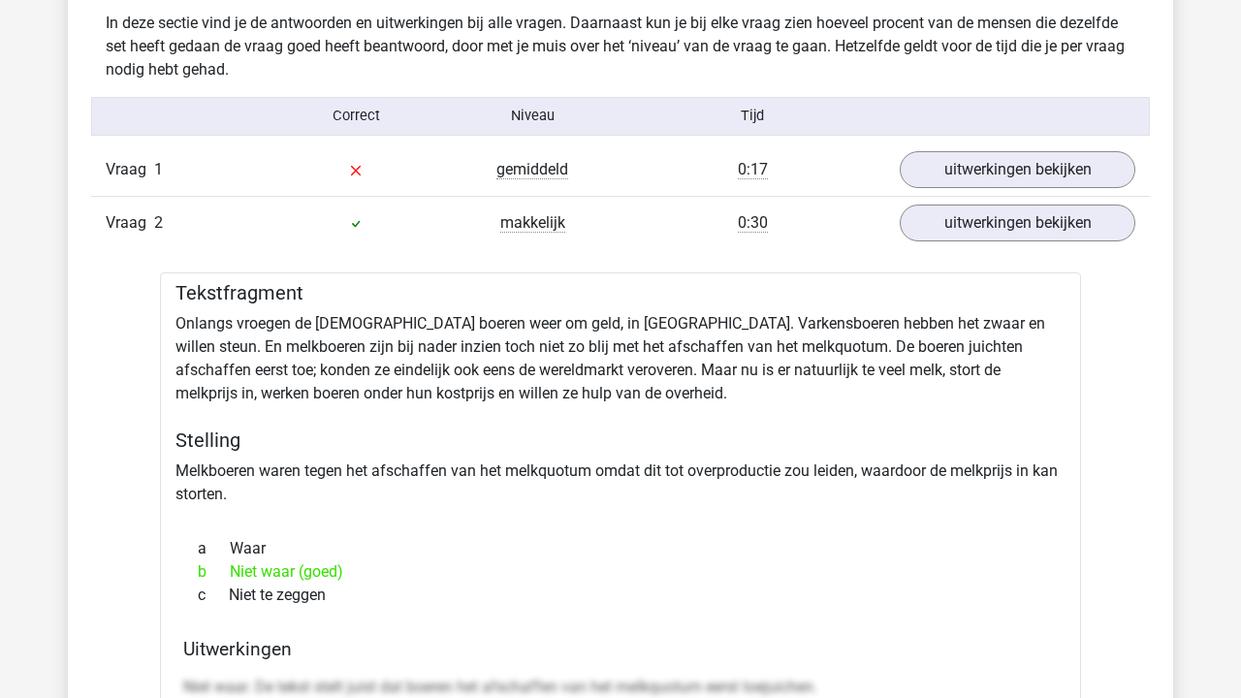
scroll to position [1529, 0]
click at [994, 244] on div "Vraag 2 makkelijk 0:30 uitwerkingen bekijken" at bounding box center [620, 221] width 1058 height 53
click at [994, 218] on link "uitwerkingen bekijken" at bounding box center [1017, 222] width 270 height 43
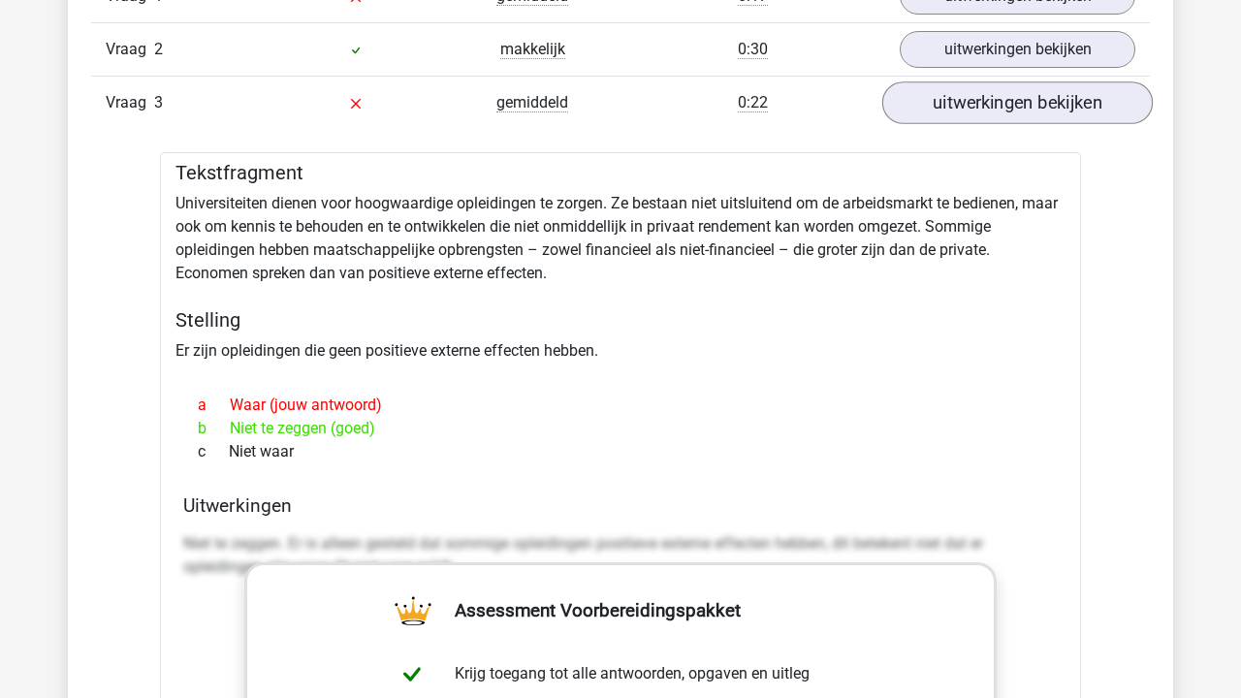
scroll to position [1704, 0]
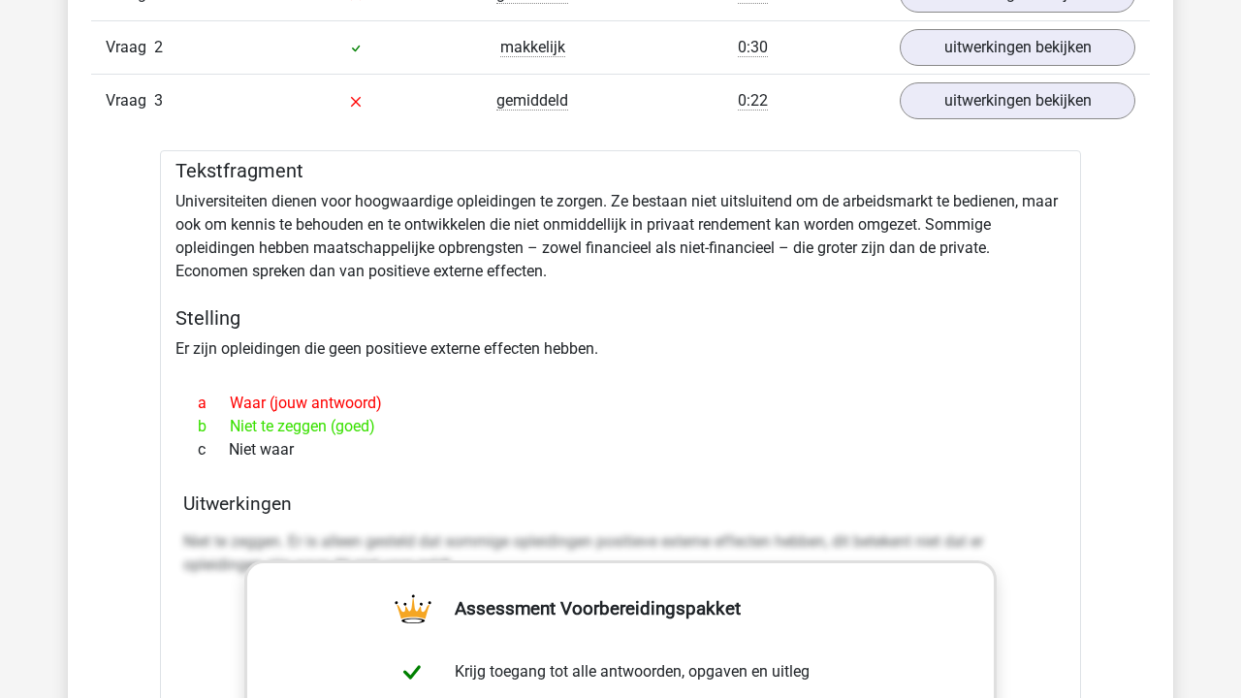
click at [345, 427] on div "b Niet te zeggen (goed)" at bounding box center [620, 426] width 874 height 23
click at [1012, 102] on link "uitwerkingen bekijken" at bounding box center [1017, 100] width 270 height 43
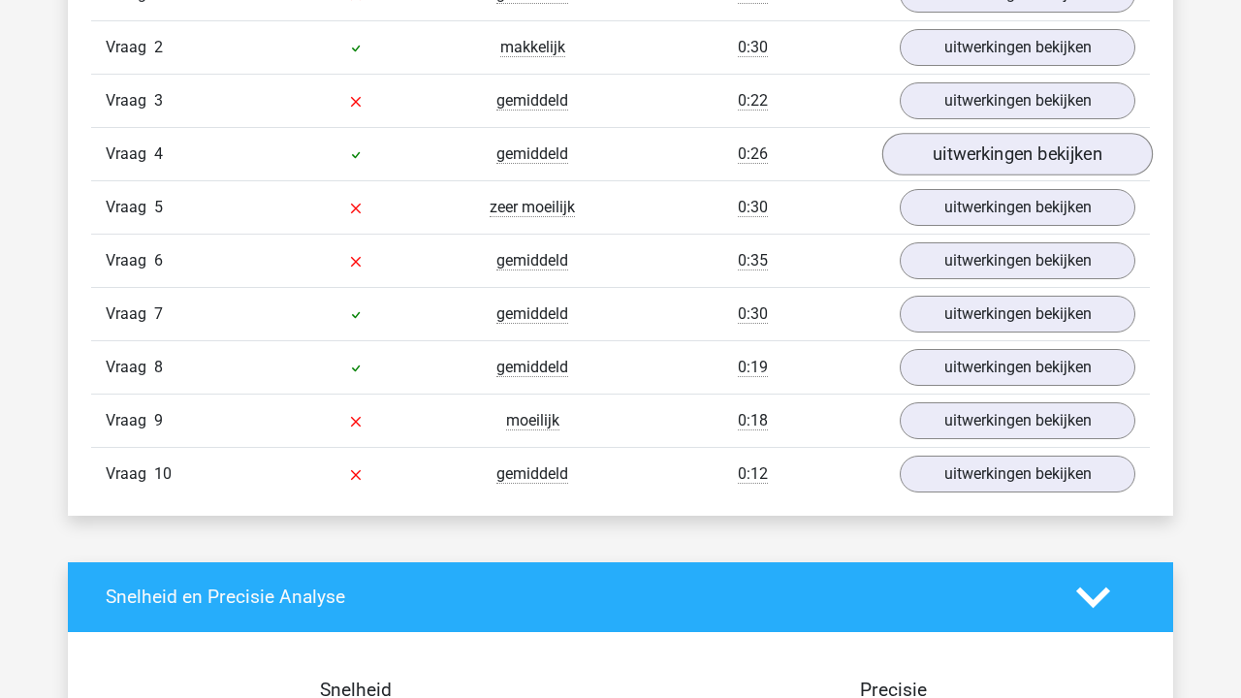
click at [976, 171] on link "uitwerkingen bekijken" at bounding box center [1017, 154] width 270 height 43
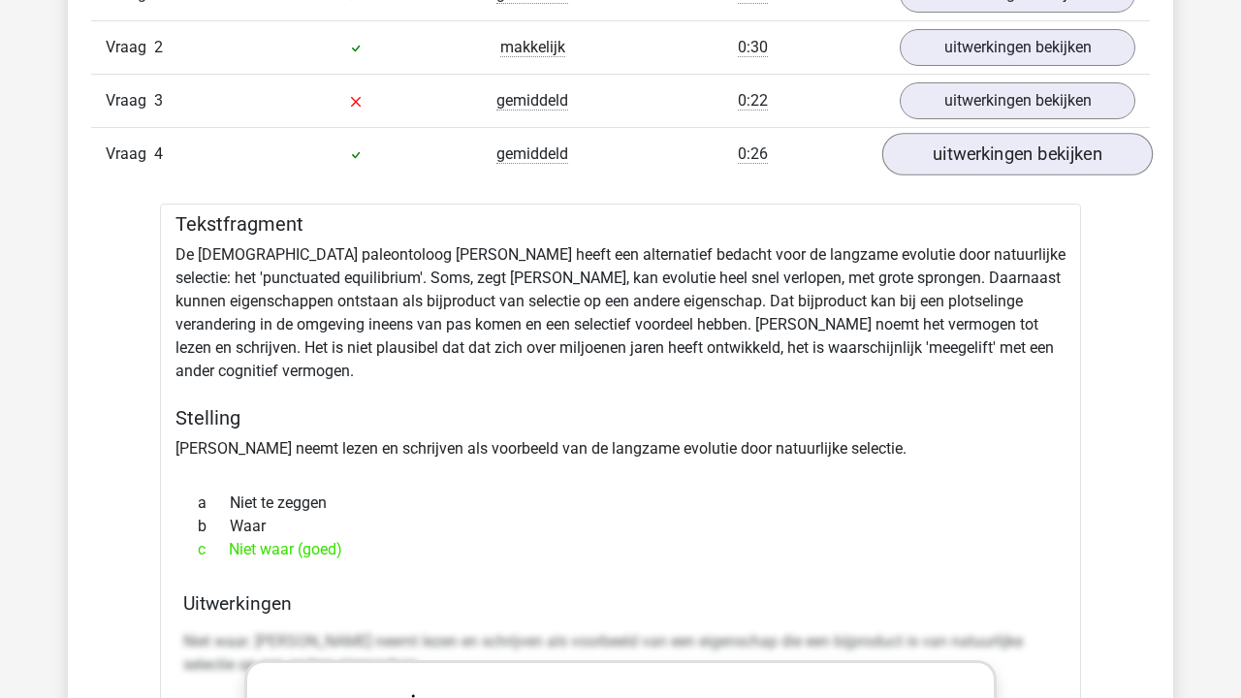
click at [979, 143] on link "uitwerkingen bekijken" at bounding box center [1017, 154] width 270 height 43
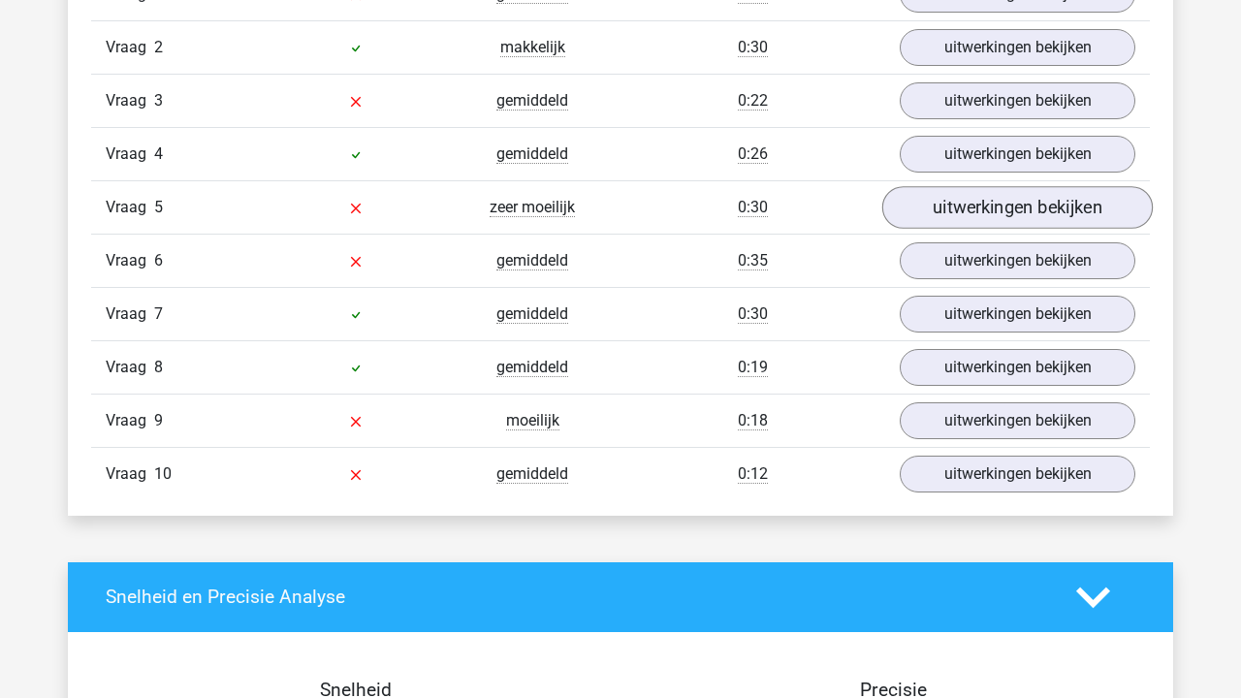
click at [952, 201] on link "uitwerkingen bekijken" at bounding box center [1017, 207] width 270 height 43
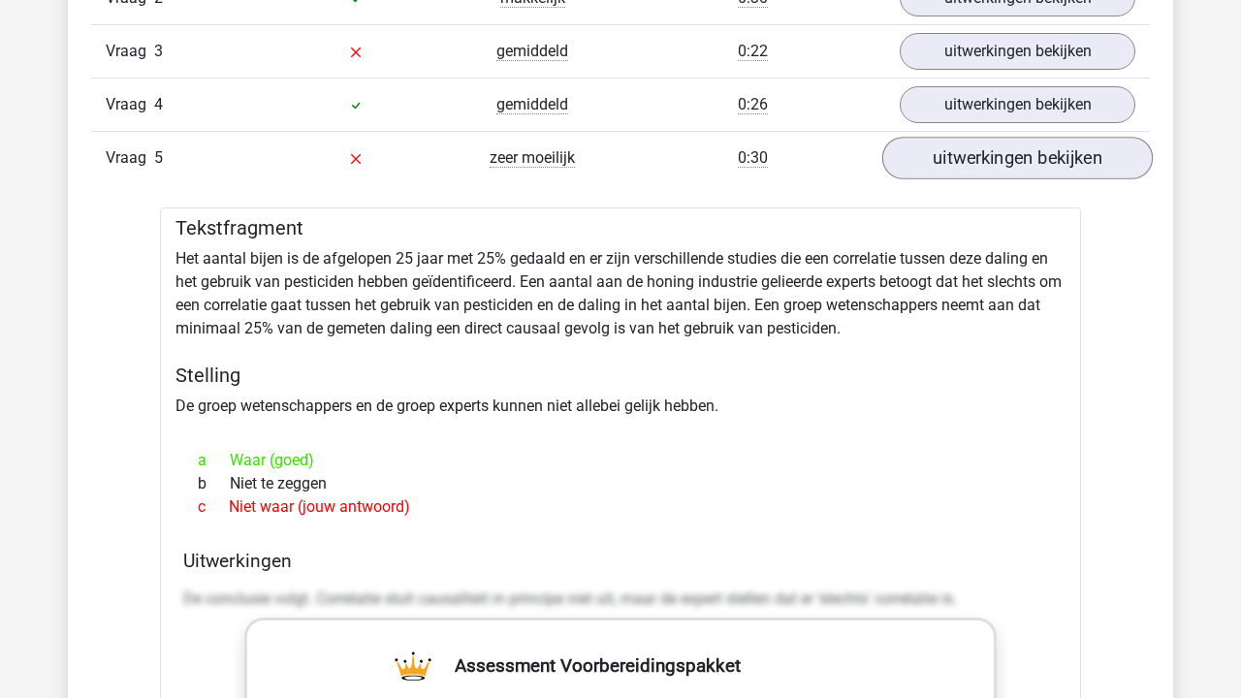
scroll to position [1761, 0]
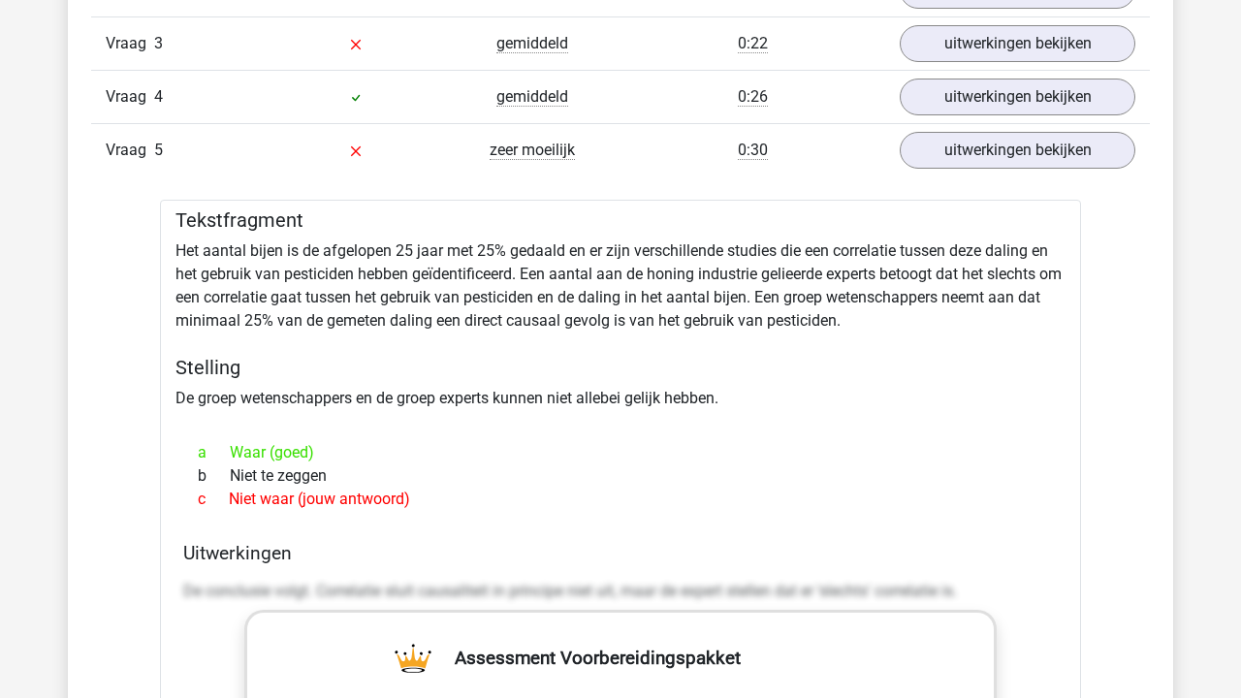
click at [326, 448] on div "a Waar (goed)" at bounding box center [620, 452] width 874 height 23
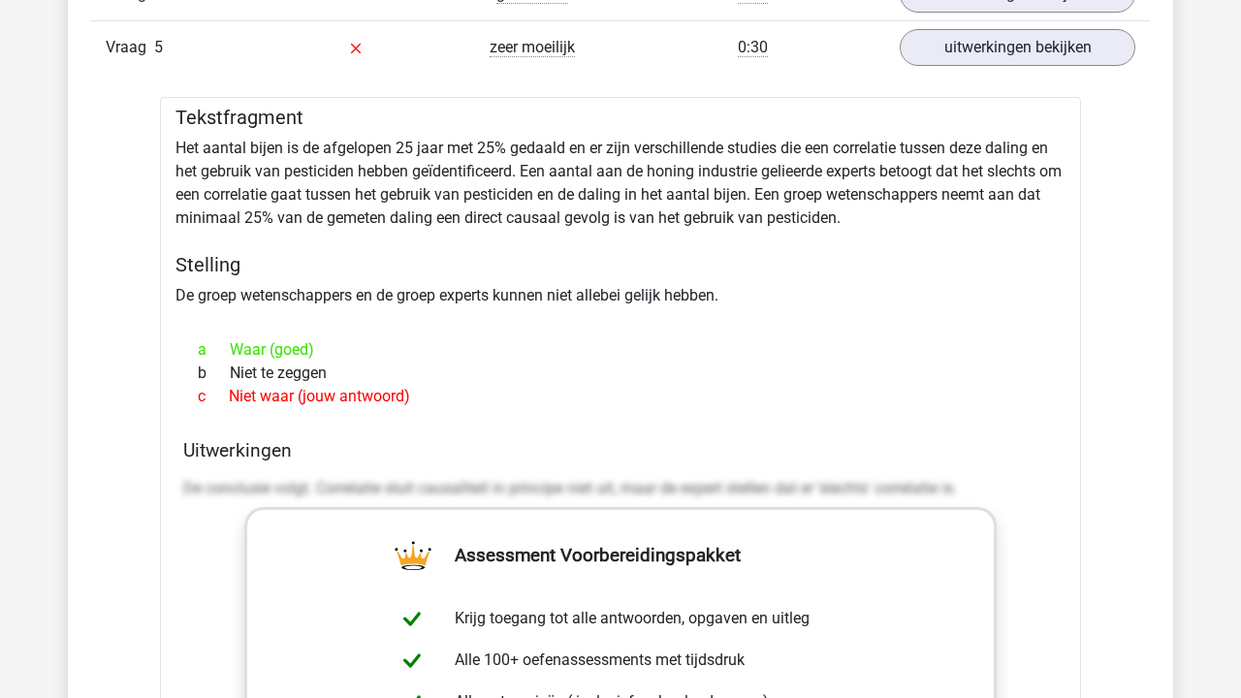
scroll to position [1865, 0]
drag, startPoint x: 278, startPoint y: 490, endPoint x: 408, endPoint y: 491, distance: 129.9
click at [408, 491] on p "De conclusie volgt. Correlatie sluit causaliteit in principe niet uit, maar de …" at bounding box center [620, 487] width 874 height 23
click at [443, 481] on p "De conclusie volgt. Correlatie sluit causaliteit in principe niet uit, maar de …" at bounding box center [620, 487] width 874 height 23
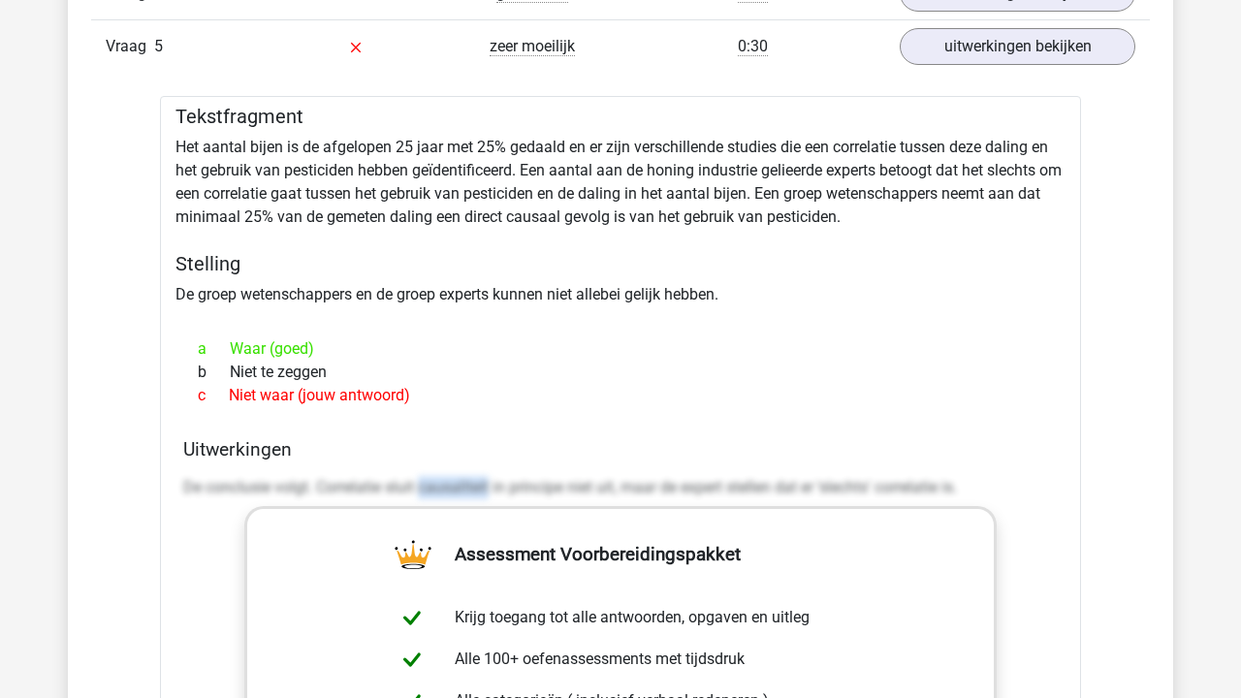
click at [443, 481] on p "De conclusie volgt. Correlatie sluit causaliteit in principe niet uit, maar de …" at bounding box center [620, 487] width 874 height 23
click at [481, 485] on p "De conclusie volgt. Correlatie sluit causaliteit in principe niet uit, maar de …" at bounding box center [620, 487] width 874 height 23
click at [967, 29] on link "uitwerkingen bekijken" at bounding box center [1017, 46] width 270 height 43
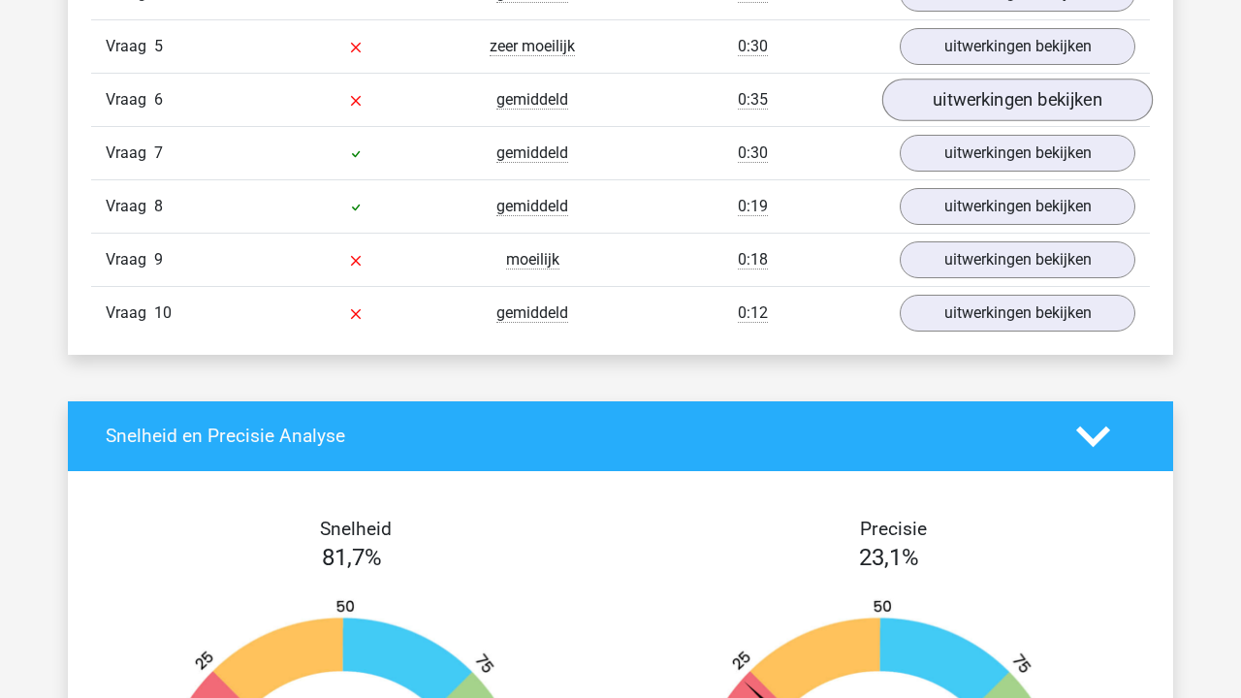
click at [935, 92] on link "uitwerkingen bekijken" at bounding box center [1017, 100] width 270 height 43
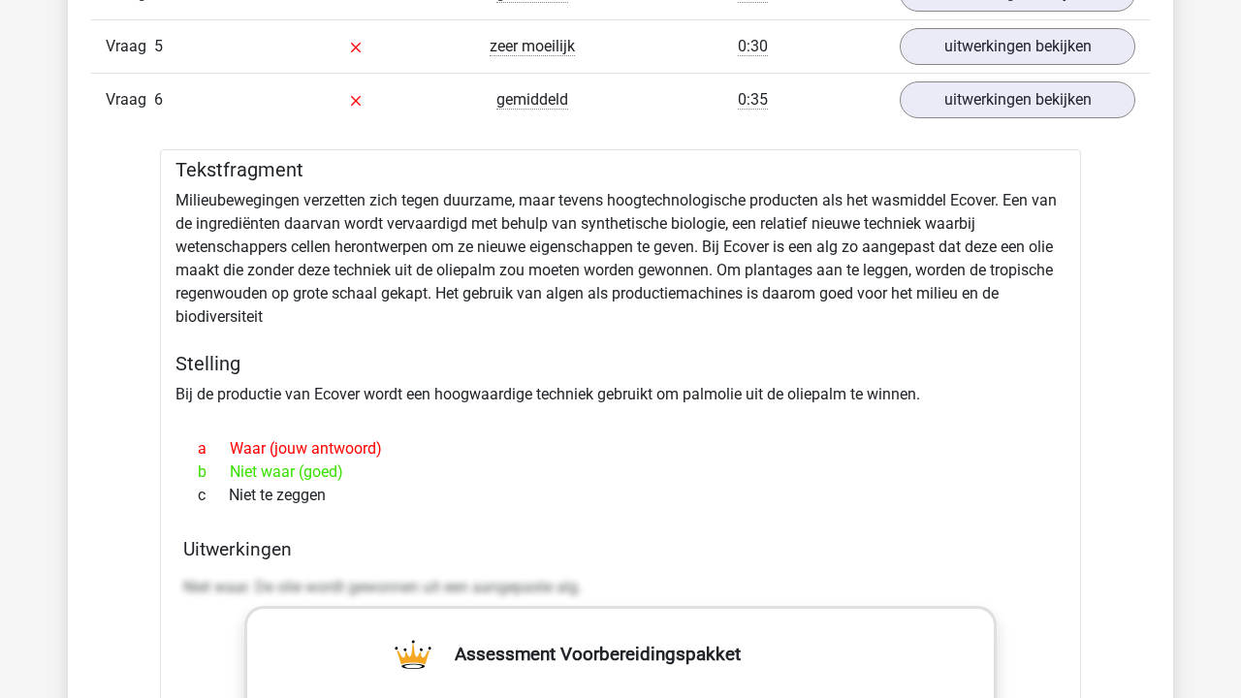
click at [505, 397] on div "Tekstfragment Milieubewegingen verzetten zich tegen duurzame, maar tevens hoogt…" at bounding box center [620, 693] width 921 height 1089
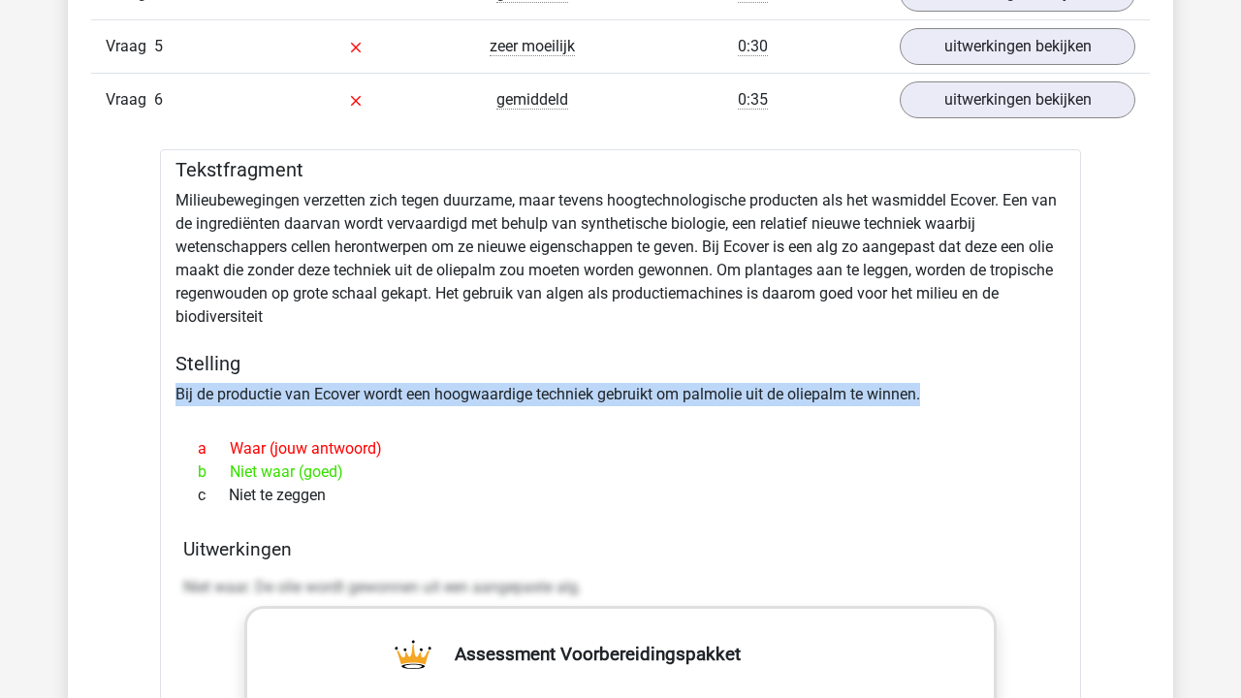
click at [505, 397] on div "Tekstfragment Milieubewegingen verzetten zich tegen duurzame, maar tevens hoogt…" at bounding box center [620, 693] width 921 height 1089
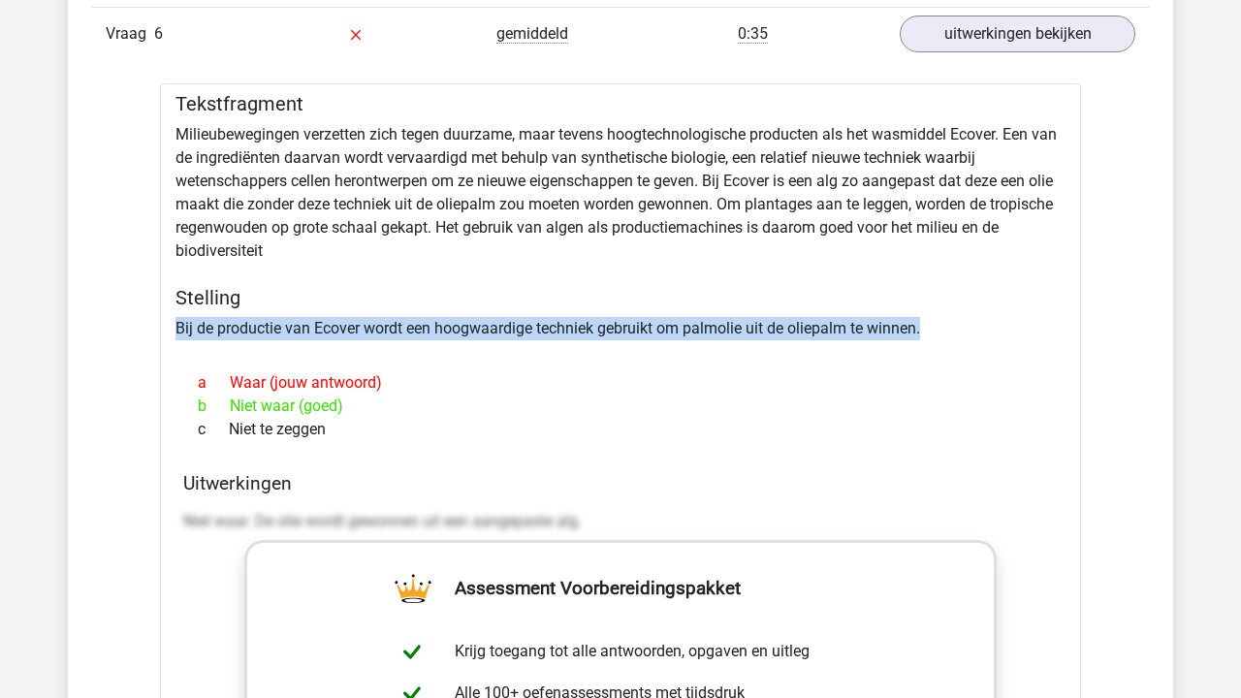
scroll to position [1925, 0]
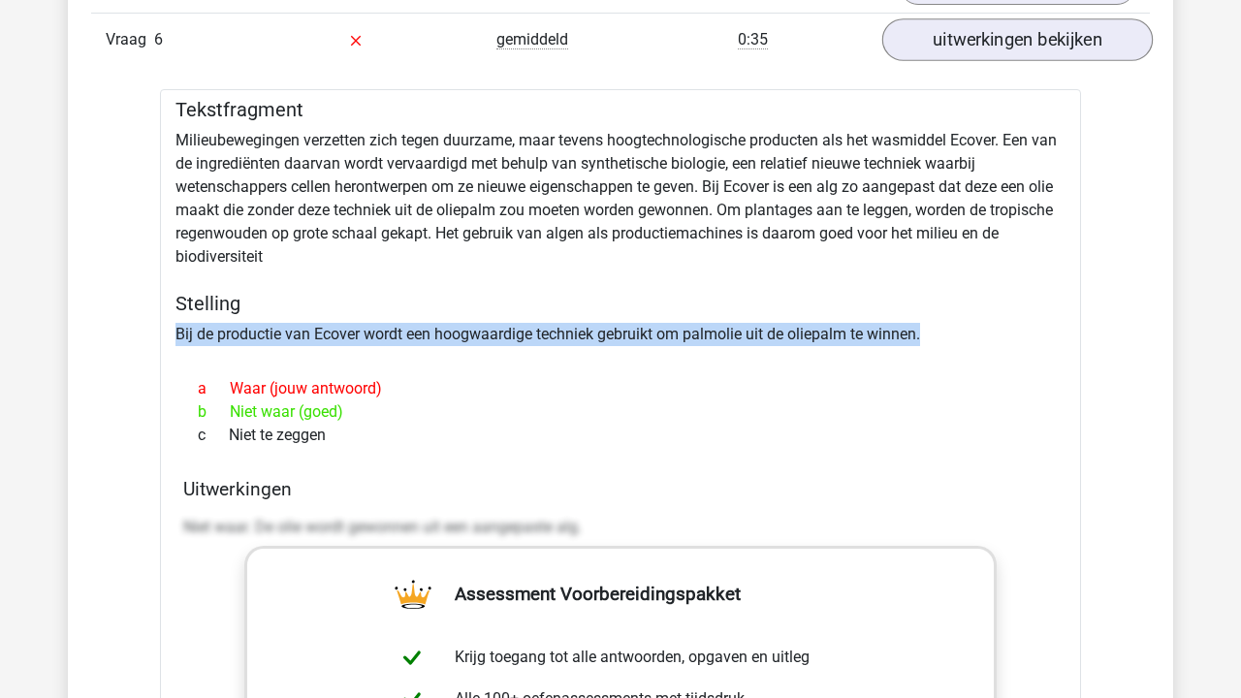
click at [977, 42] on link "uitwerkingen bekijken" at bounding box center [1017, 39] width 270 height 43
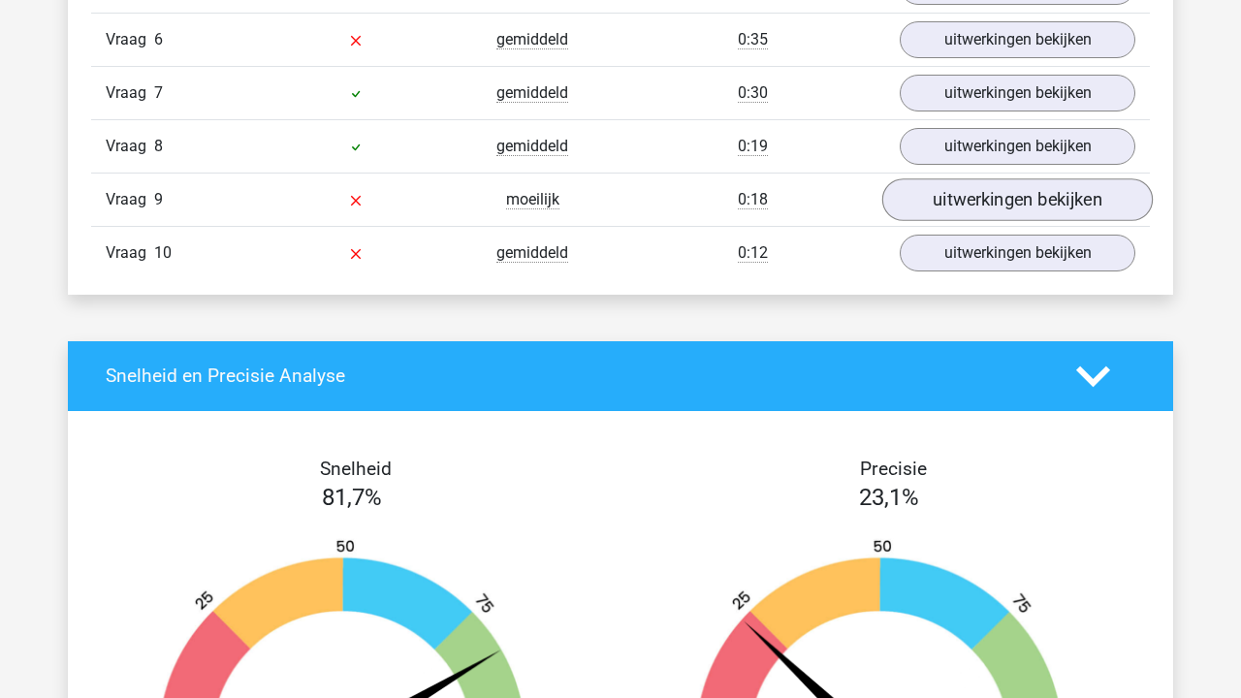
click at [943, 193] on link "uitwerkingen bekijken" at bounding box center [1017, 199] width 270 height 43
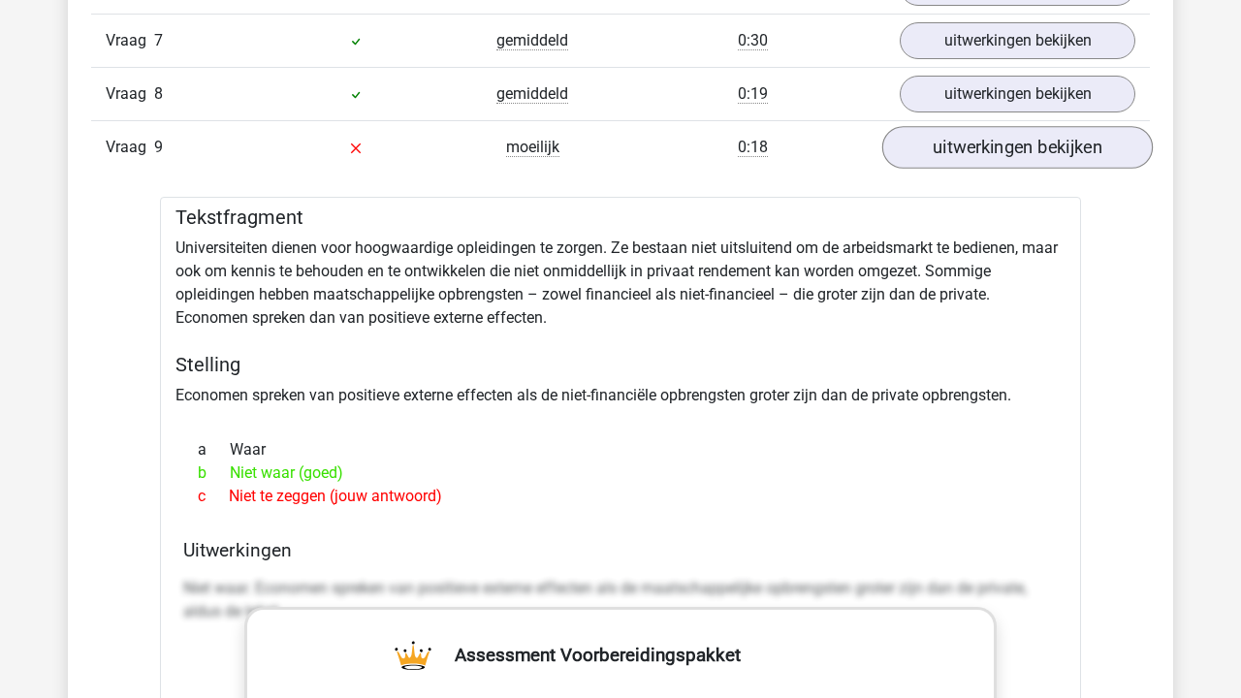
scroll to position [1984, 0]
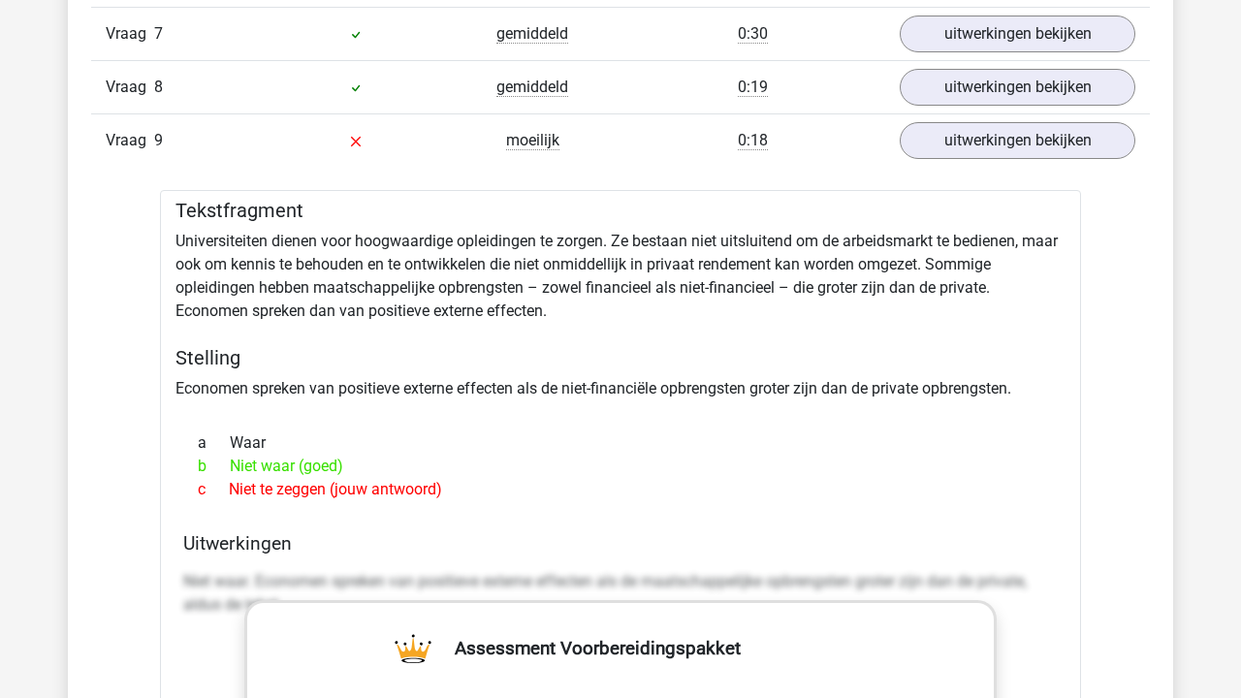
click at [785, 258] on div "Tekstfragment Universiteiten dienen voor hoogwaardige opleidingen te zorgen. Ze…" at bounding box center [620, 711] width 921 height 1043
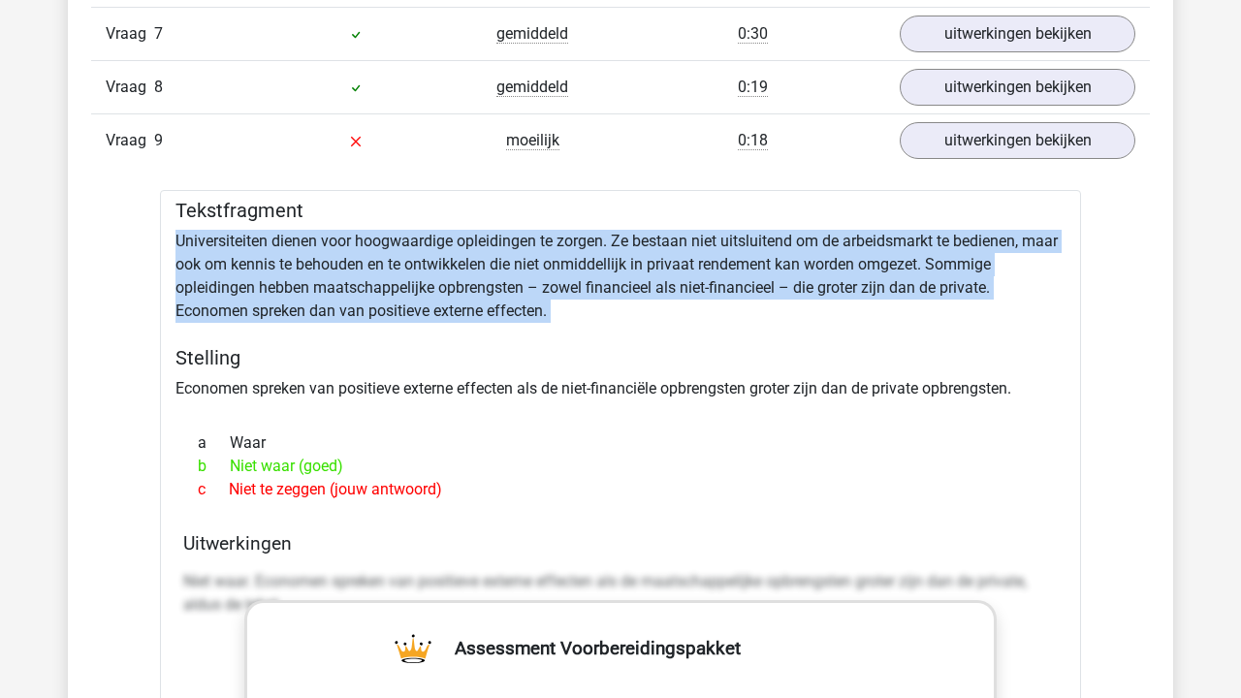
click at [785, 258] on div "Tekstfragment Universiteiten dienen voor hoogwaardige opleidingen te zorgen. Ze…" at bounding box center [620, 711] width 921 height 1043
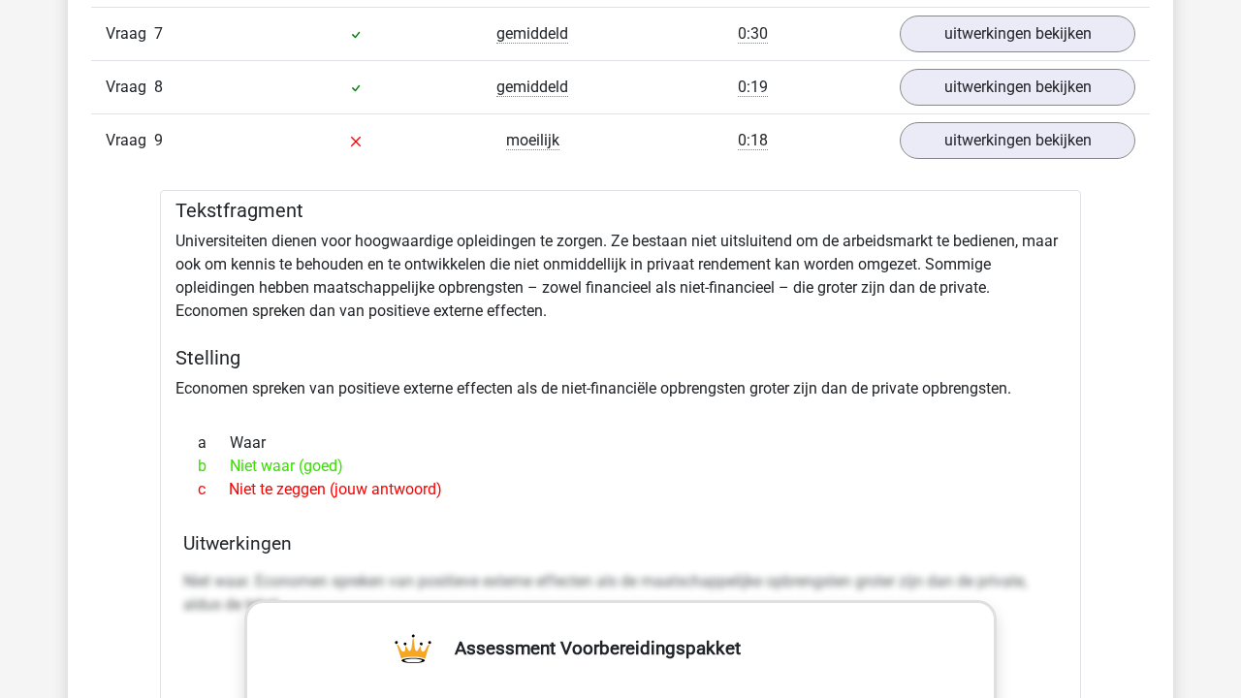
click at [724, 397] on div "Tekstfragment Universiteiten dienen voor hoogwaardige opleidingen te zorgen. Ze…" at bounding box center [620, 711] width 921 height 1043
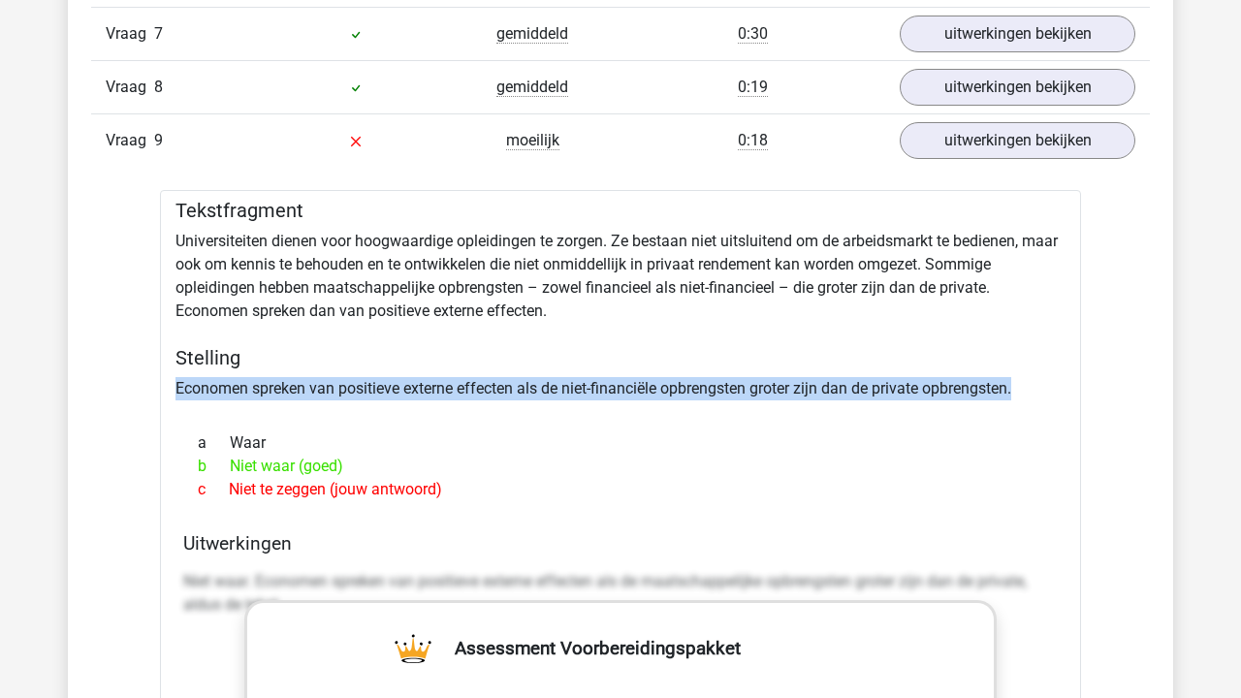
click at [724, 397] on div "Tekstfragment Universiteiten dienen voor hoogwaardige opleidingen te zorgen. Ze…" at bounding box center [620, 711] width 921 height 1043
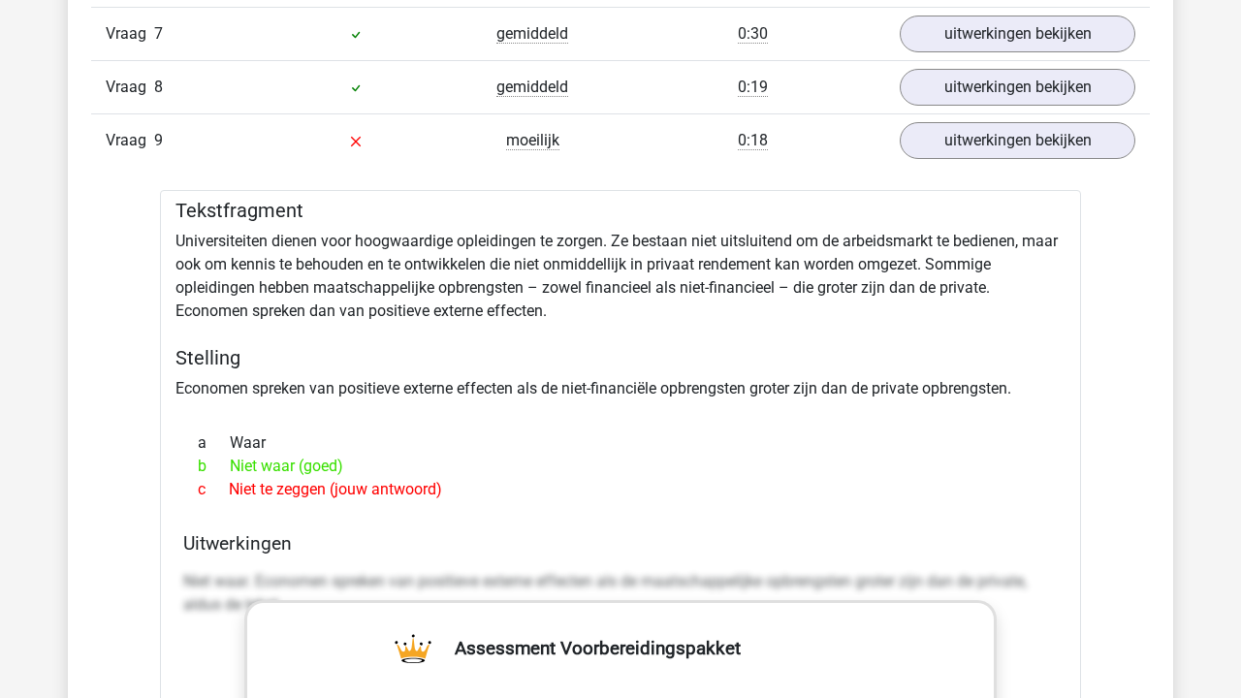
click at [658, 405] on div at bounding box center [620, 408] width 890 height 16
click at [659, 389] on div "Tekstfragment Universiteiten dienen voor hoogwaardige opleidingen te zorgen. Ze…" at bounding box center [620, 711] width 921 height 1043
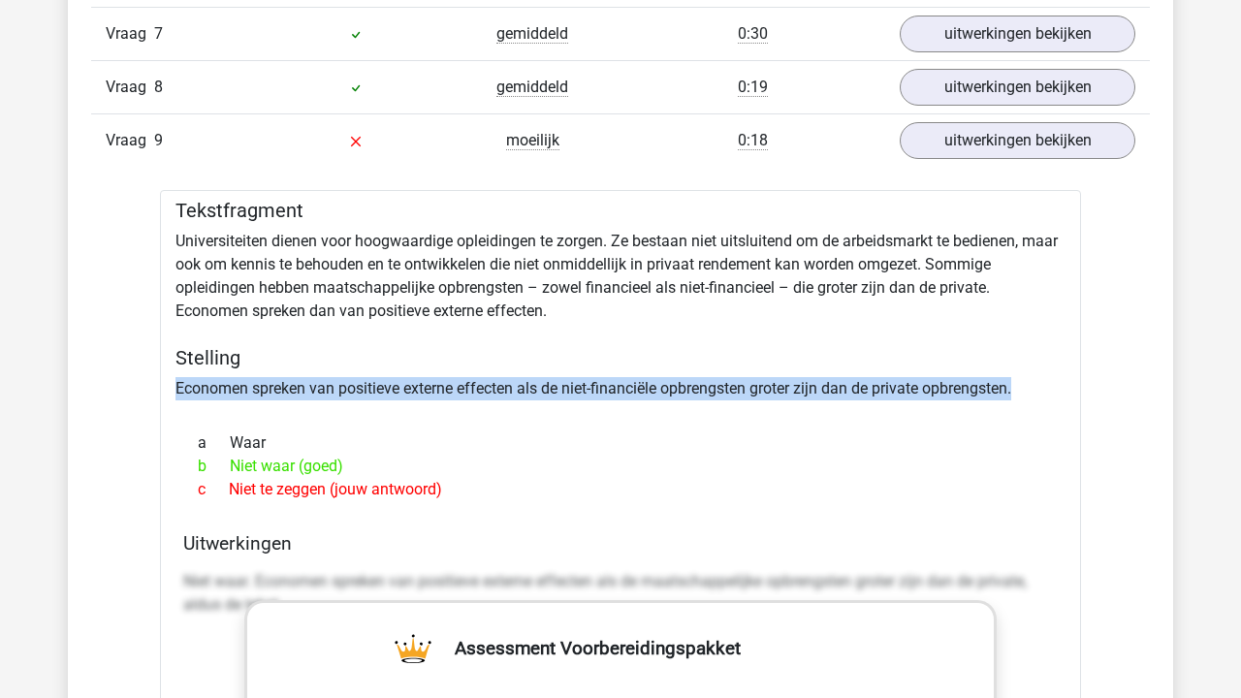
click at [659, 389] on div "Tekstfragment Universiteiten dienen voor hoogwaardige opleidingen te zorgen. Ze…" at bounding box center [620, 711] width 921 height 1043
click at [1016, 137] on link "uitwerkingen bekijken" at bounding box center [1017, 140] width 270 height 43
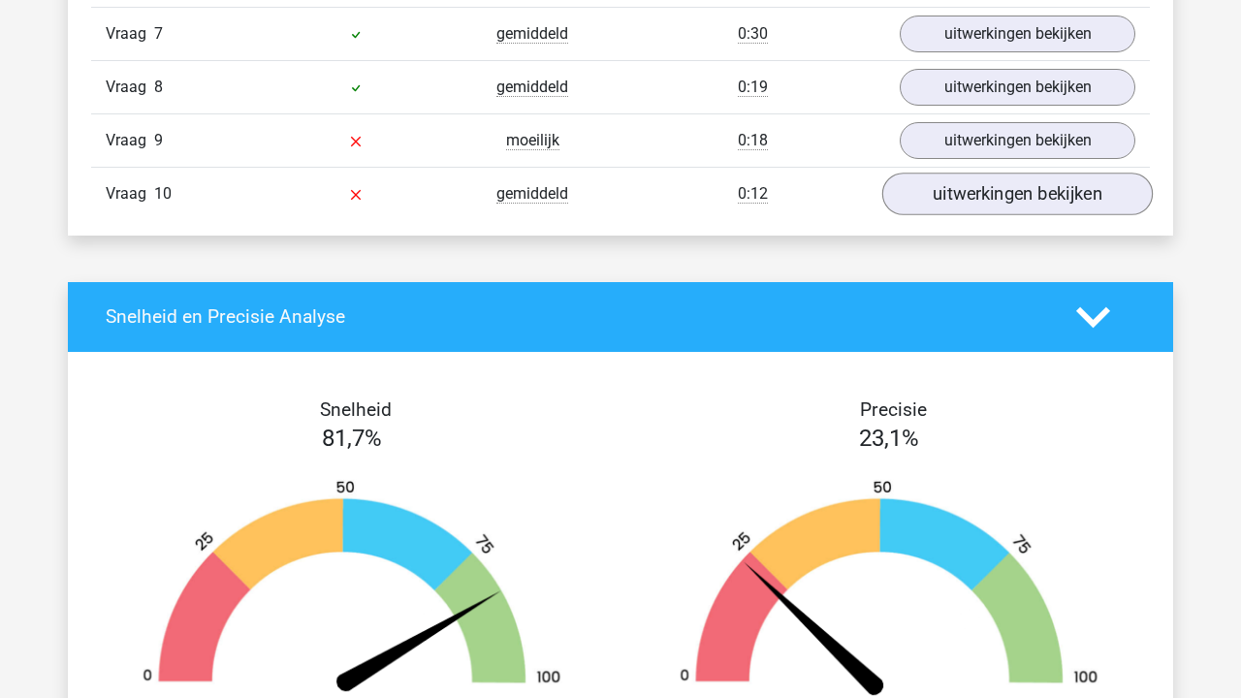
click at [988, 205] on link "uitwerkingen bekijken" at bounding box center [1017, 194] width 270 height 43
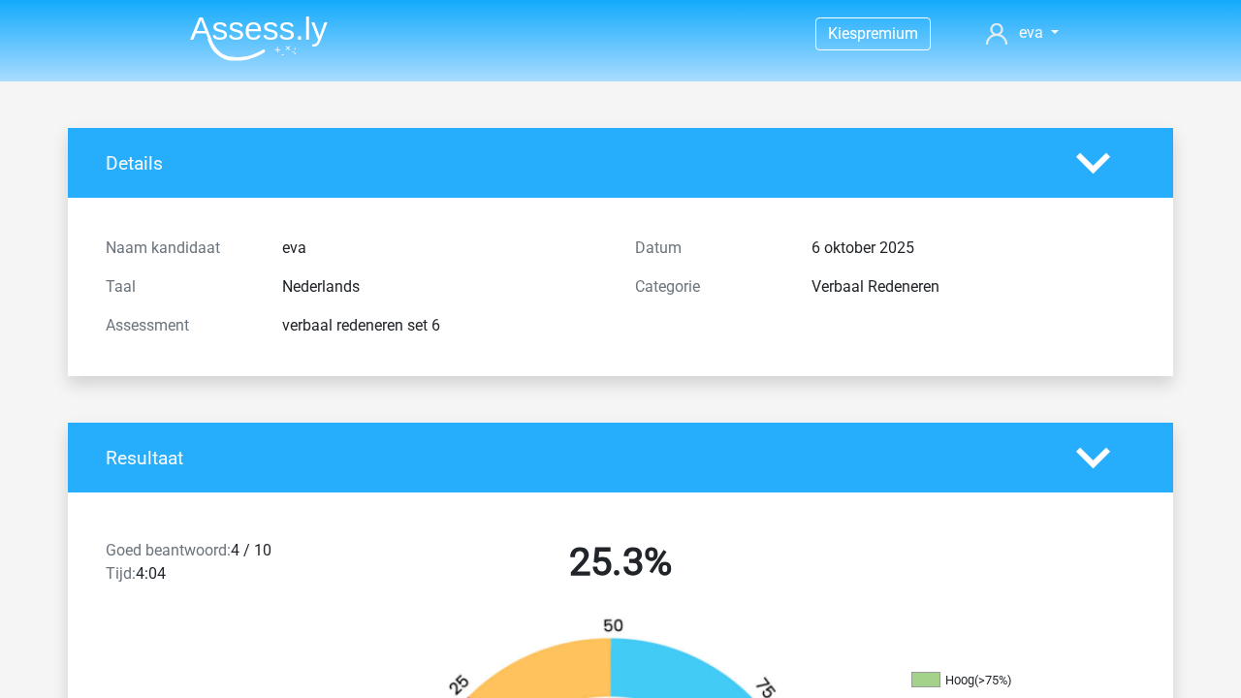
scroll to position [0, 0]
click at [293, 22] on img at bounding box center [259, 39] width 138 height 46
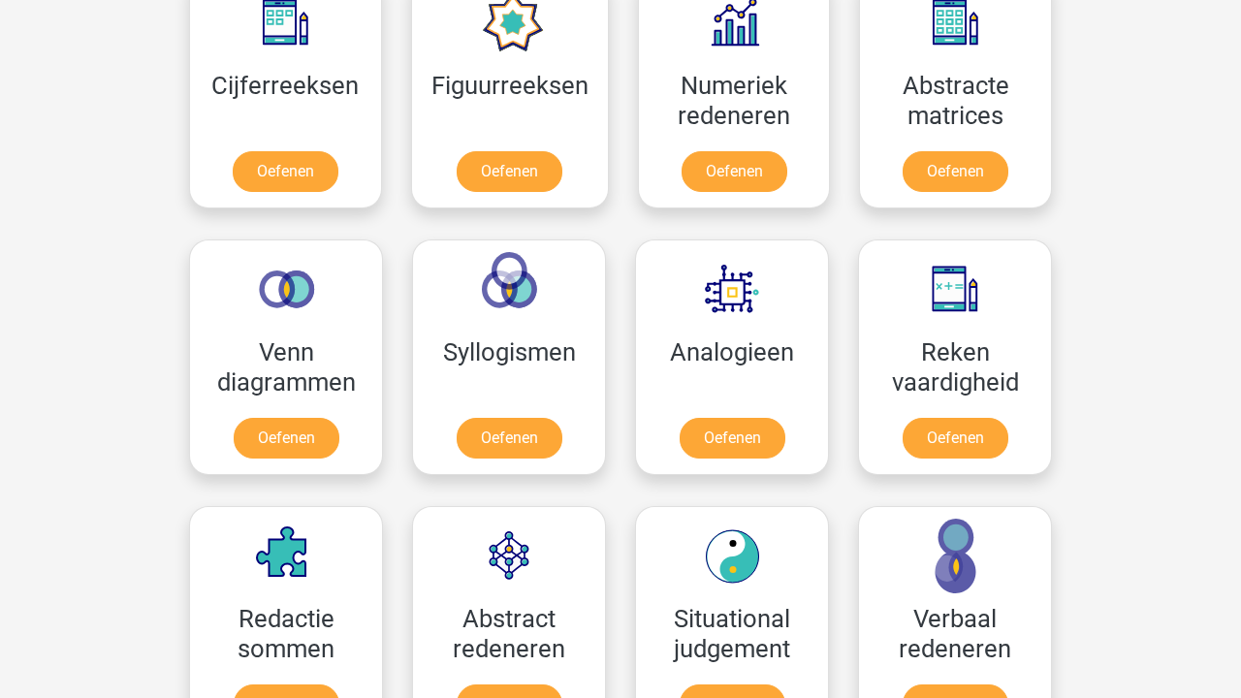
scroll to position [1388, 0]
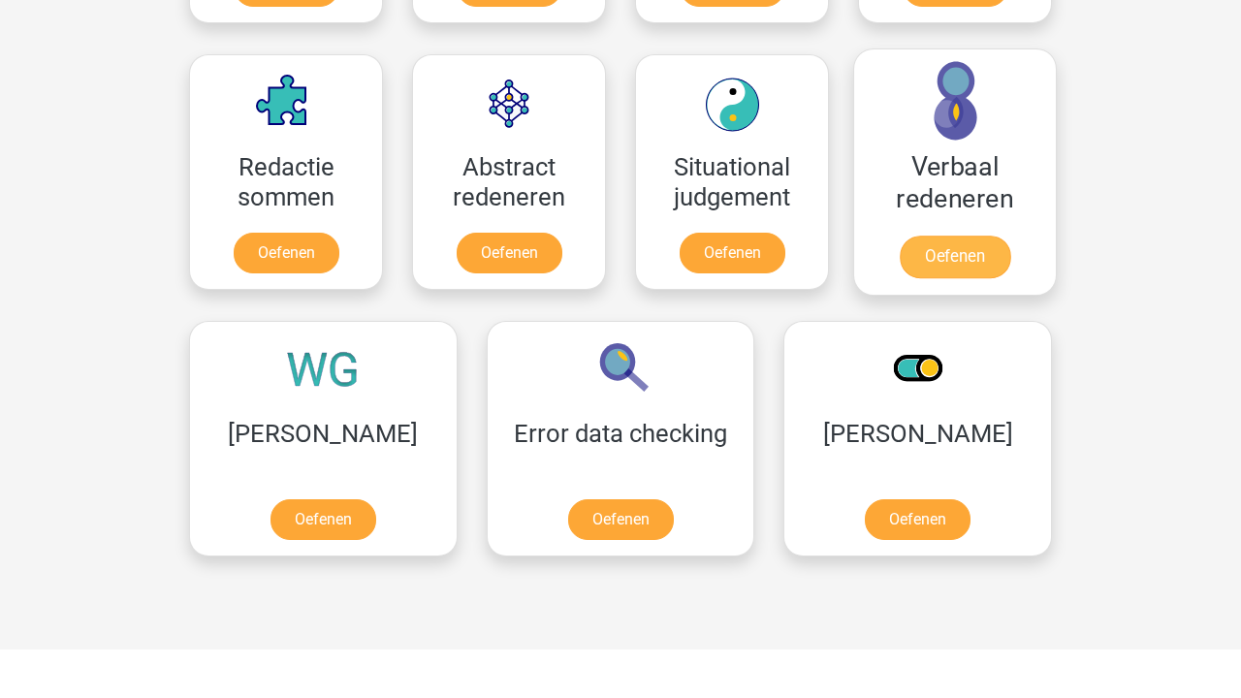
click at [982, 236] on link "Oefenen" at bounding box center [954, 257] width 110 height 43
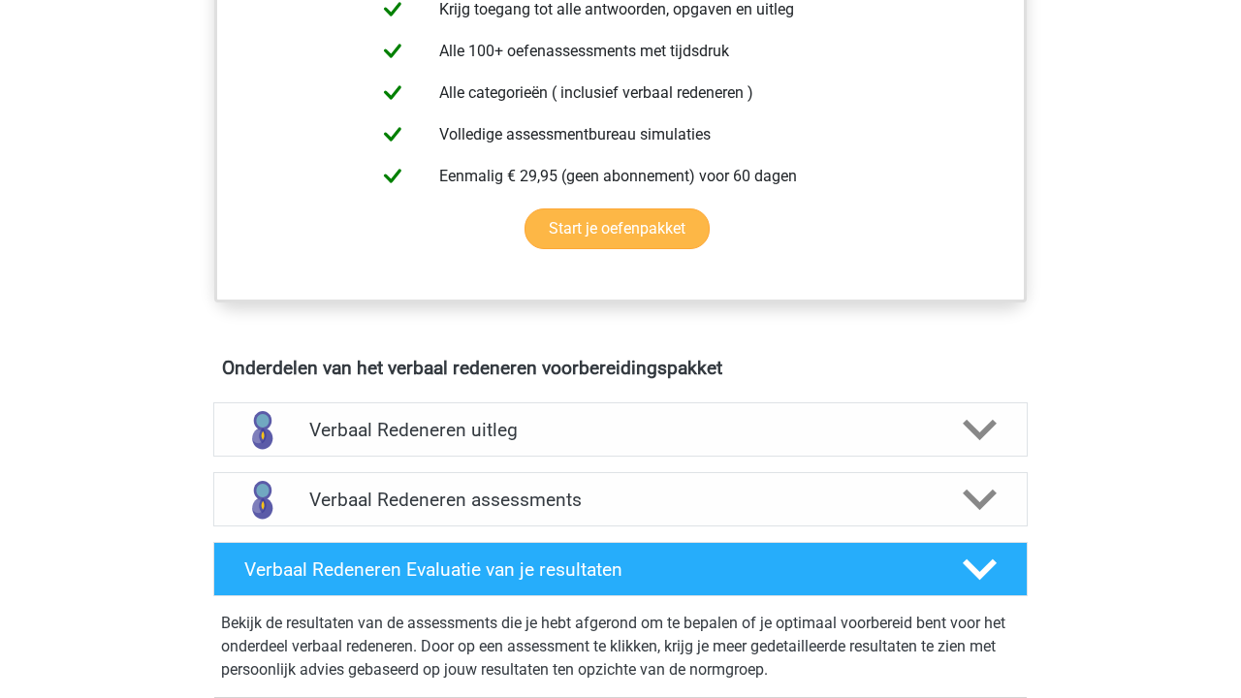
scroll to position [978, 0]
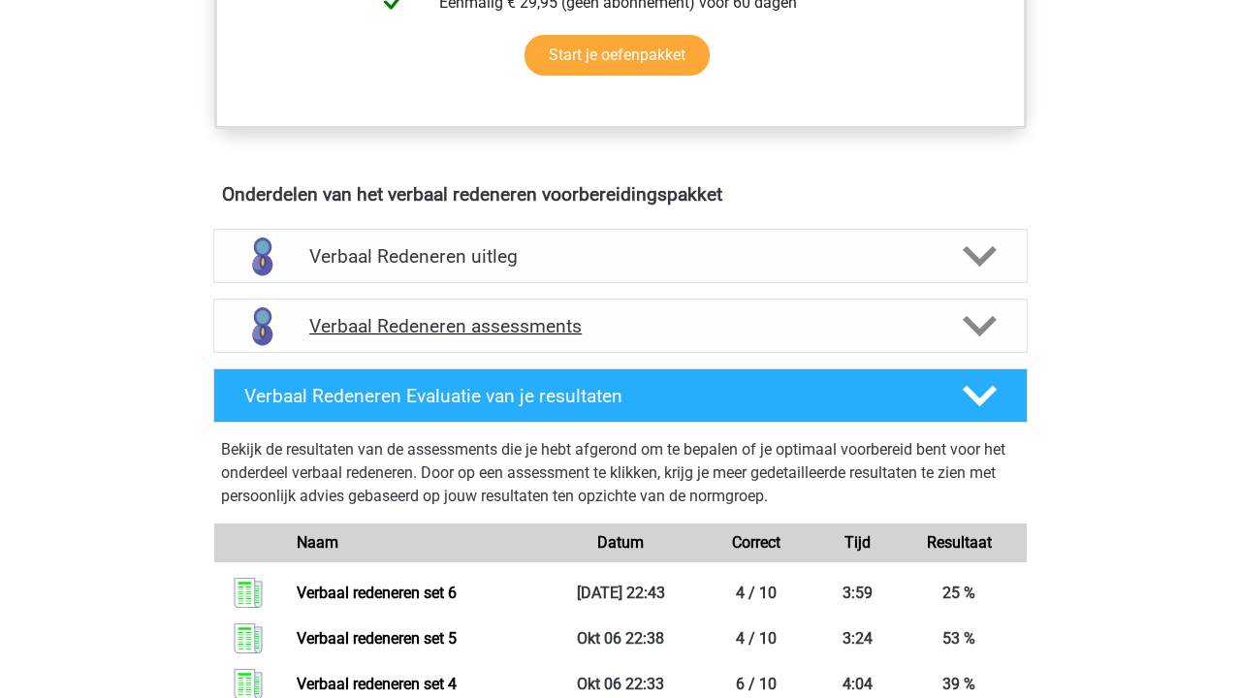
click at [662, 330] on h4 "Verbaal Redeneren assessments" at bounding box center [620, 326] width 622 height 22
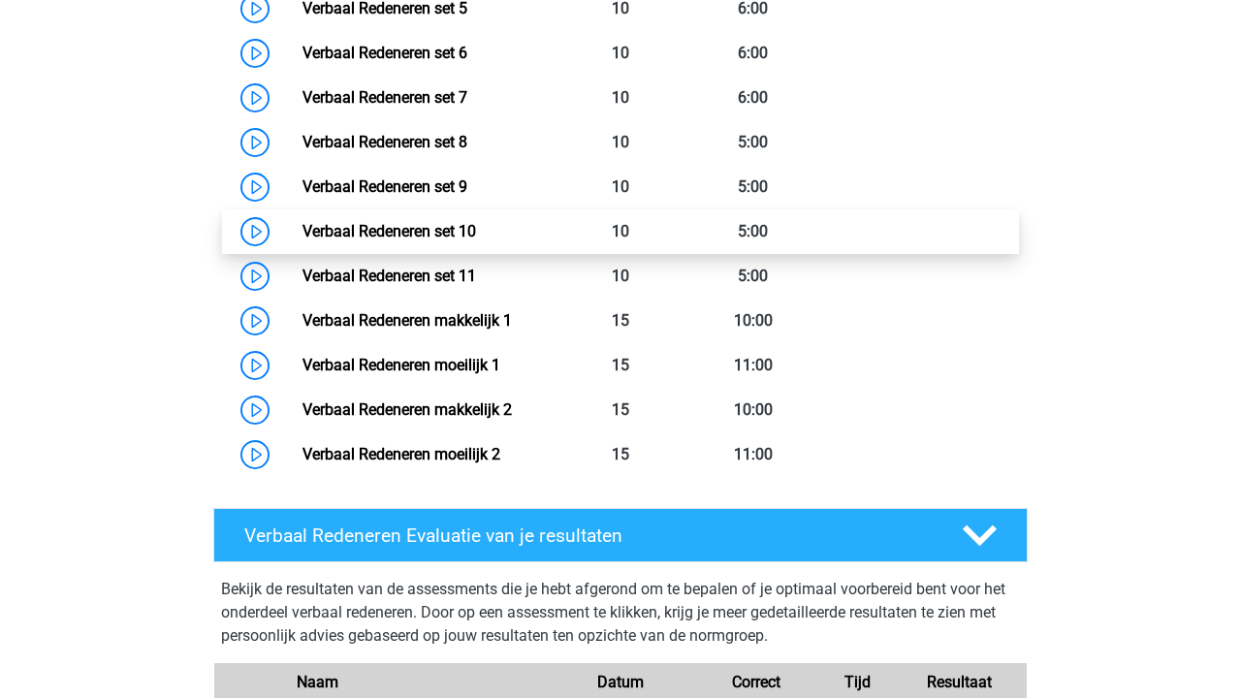
scroll to position [1624, 0]
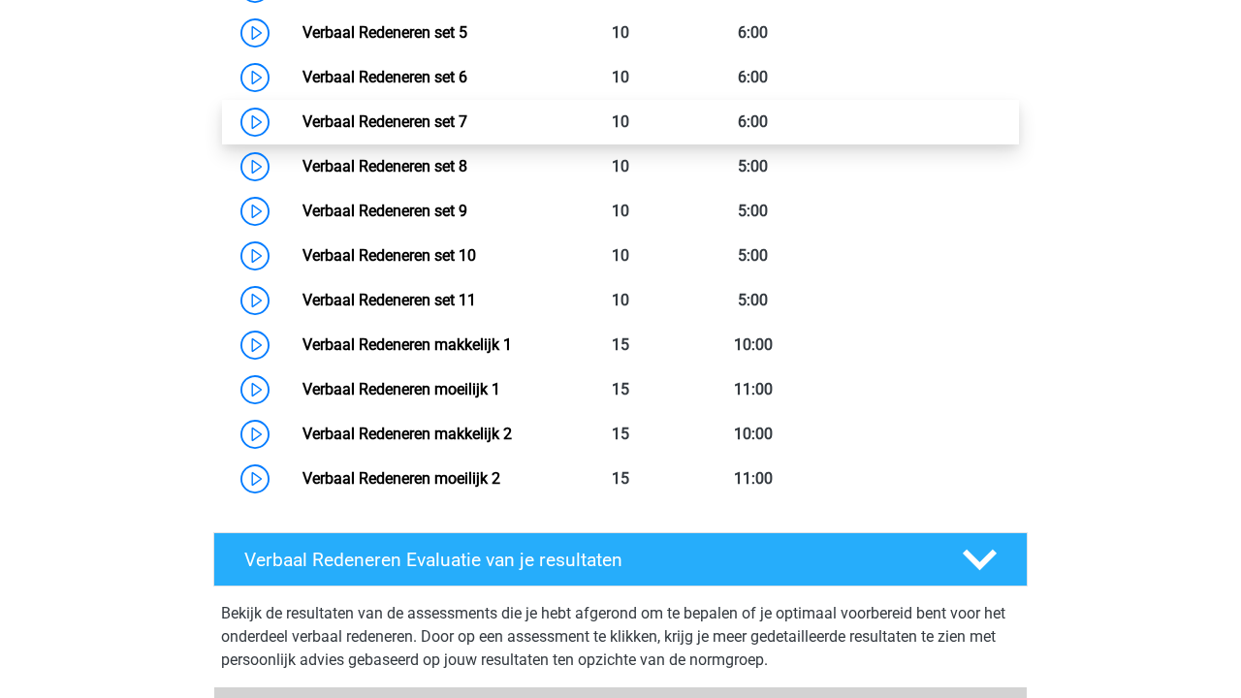
click at [467, 129] on link "Verbaal Redeneren set 7" at bounding box center [384, 121] width 165 height 18
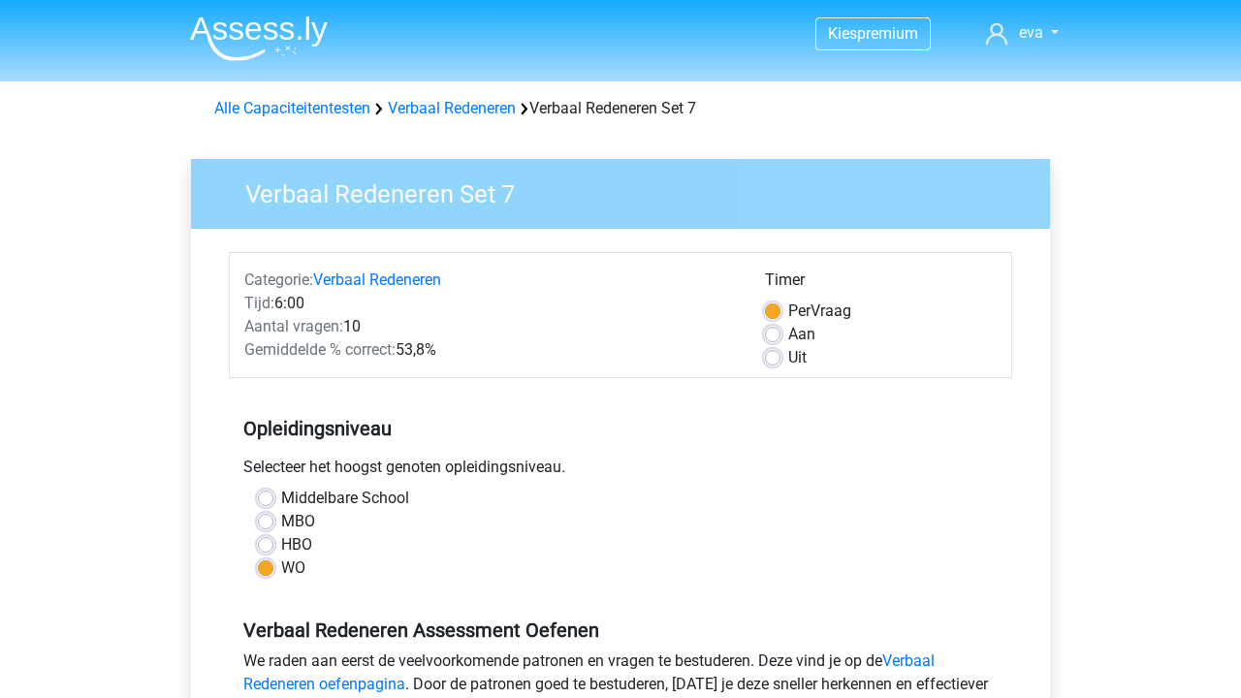
scroll to position [618, 0]
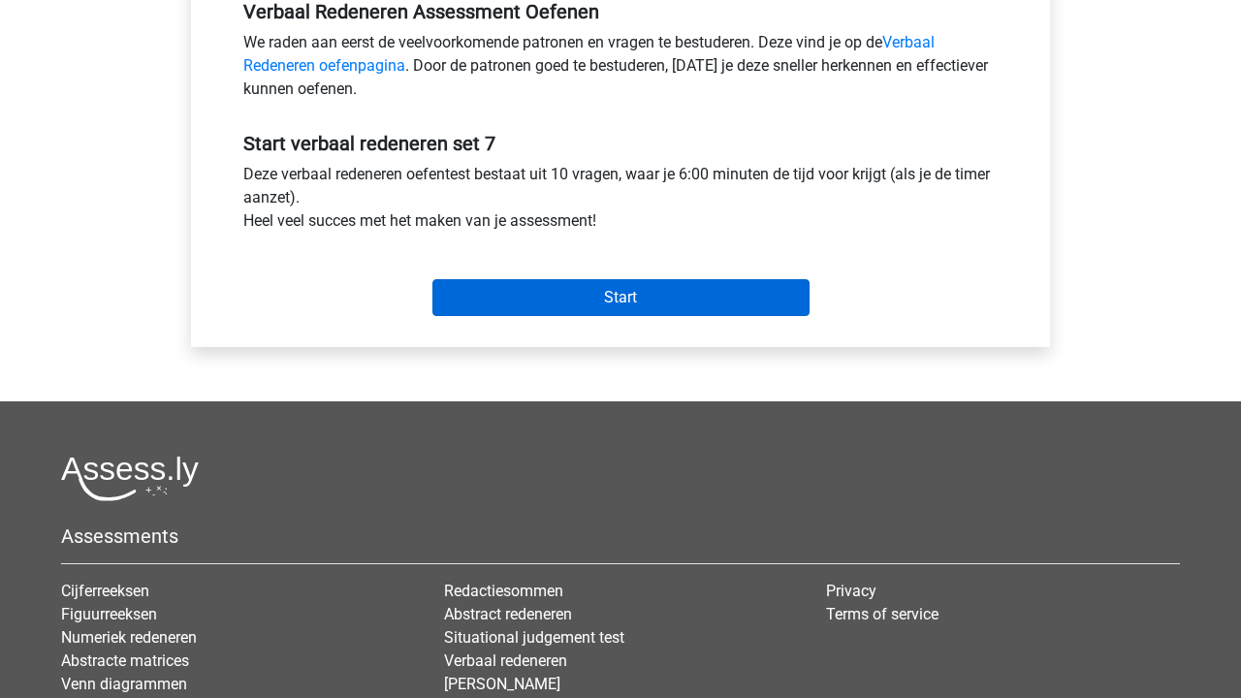
click at [643, 310] on input "Start" at bounding box center [620, 297] width 377 height 37
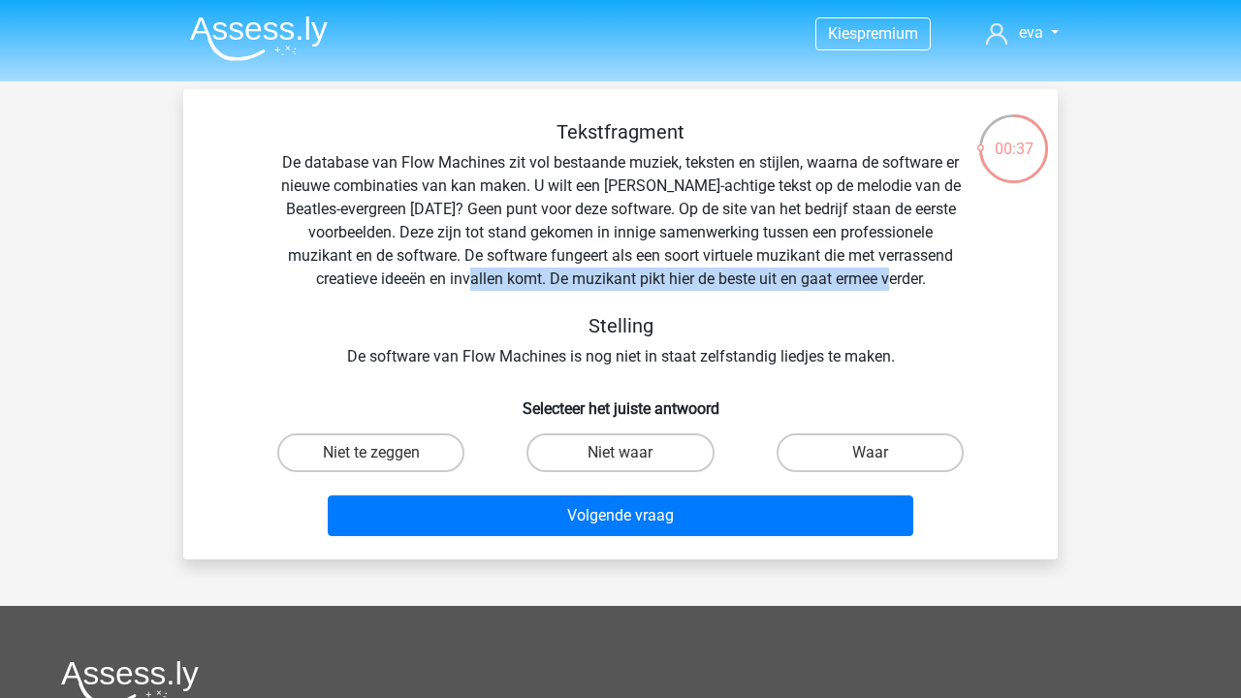
drag, startPoint x: 478, startPoint y: 266, endPoint x: 897, endPoint y: 272, distance: 419.7
click at [897, 272] on div "Tekstfragment De database van Flow Machines zit vol bestaande muziek, teksten e…" at bounding box center [620, 244] width 812 height 248
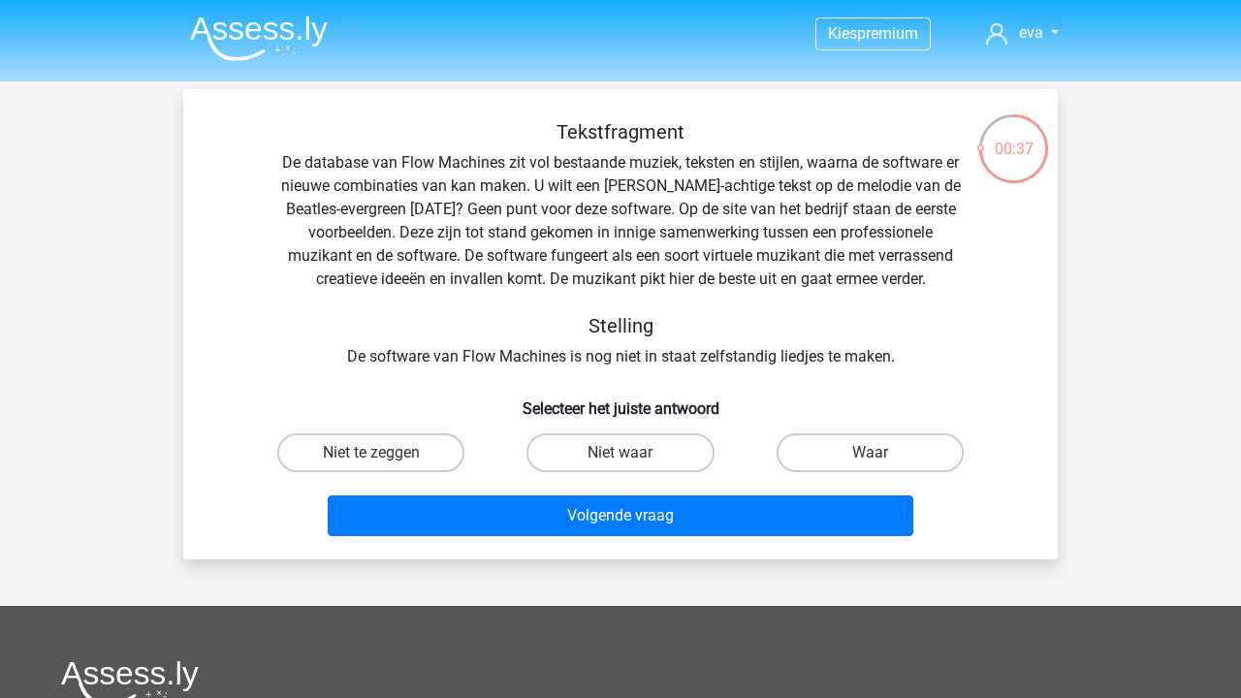
click at [897, 264] on div "Tekstfragment De database van Flow Machines zit vol bestaande muziek, teksten e…" at bounding box center [620, 244] width 812 height 248
click at [446, 353] on div "Tekstfragment De database van Flow Machines zit vol bestaande muziek, teksten e…" at bounding box center [620, 244] width 812 height 248
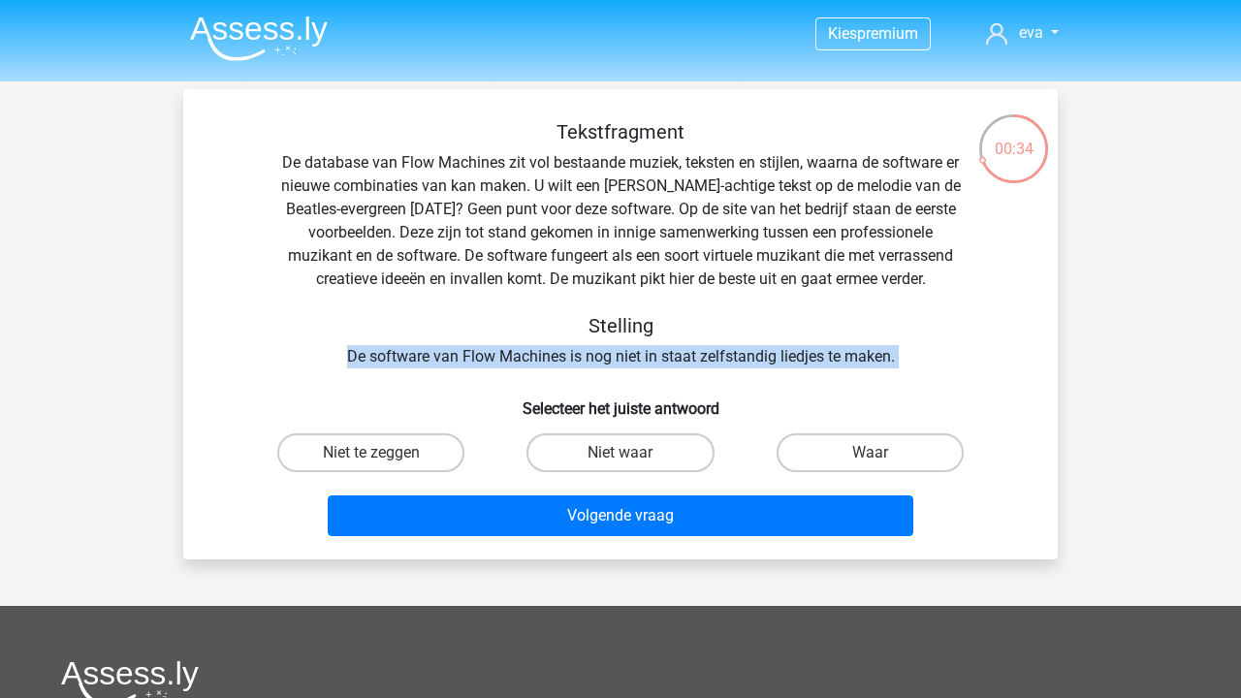
click at [446, 353] on div "Tekstfragment De database van Flow Machines zit vol bestaande muziek, teksten e…" at bounding box center [620, 244] width 812 height 248
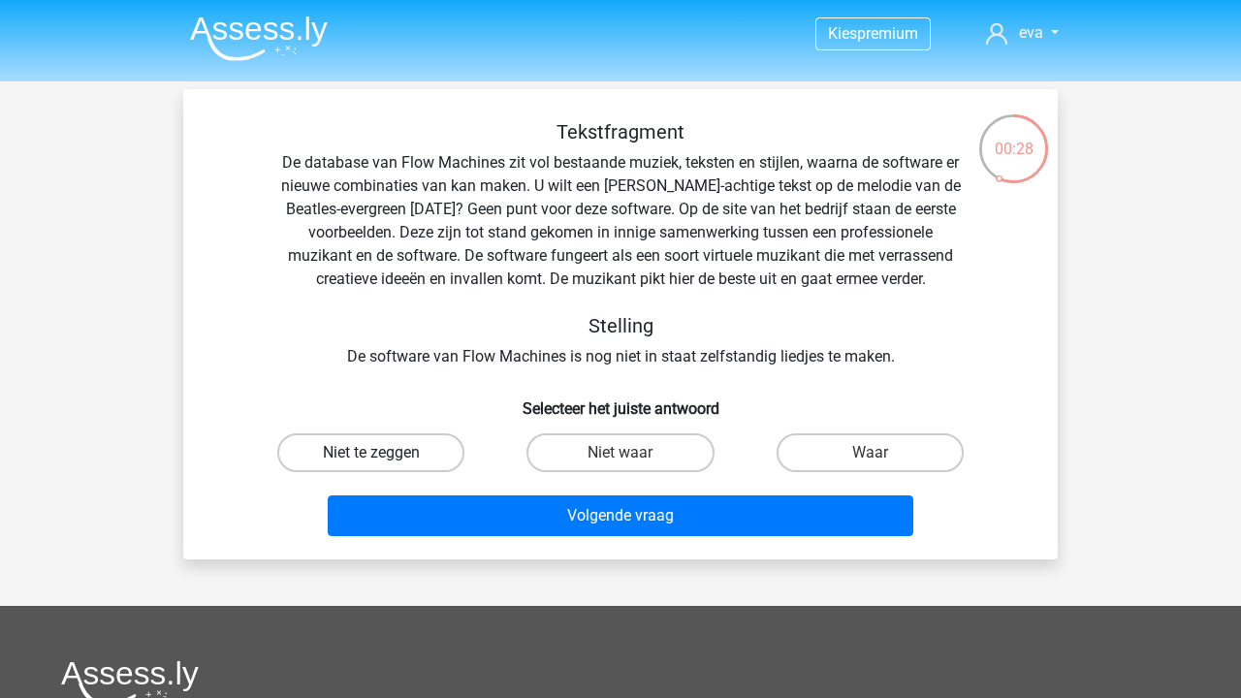
click at [381, 437] on label "Niet te zeggen" at bounding box center [370, 452] width 187 height 39
click at [381, 453] on input "Niet te zeggen" at bounding box center [377, 459] width 13 height 13
radio input "true"
click at [645, 493] on div "Volgende vraag" at bounding box center [620, 512] width 812 height 64
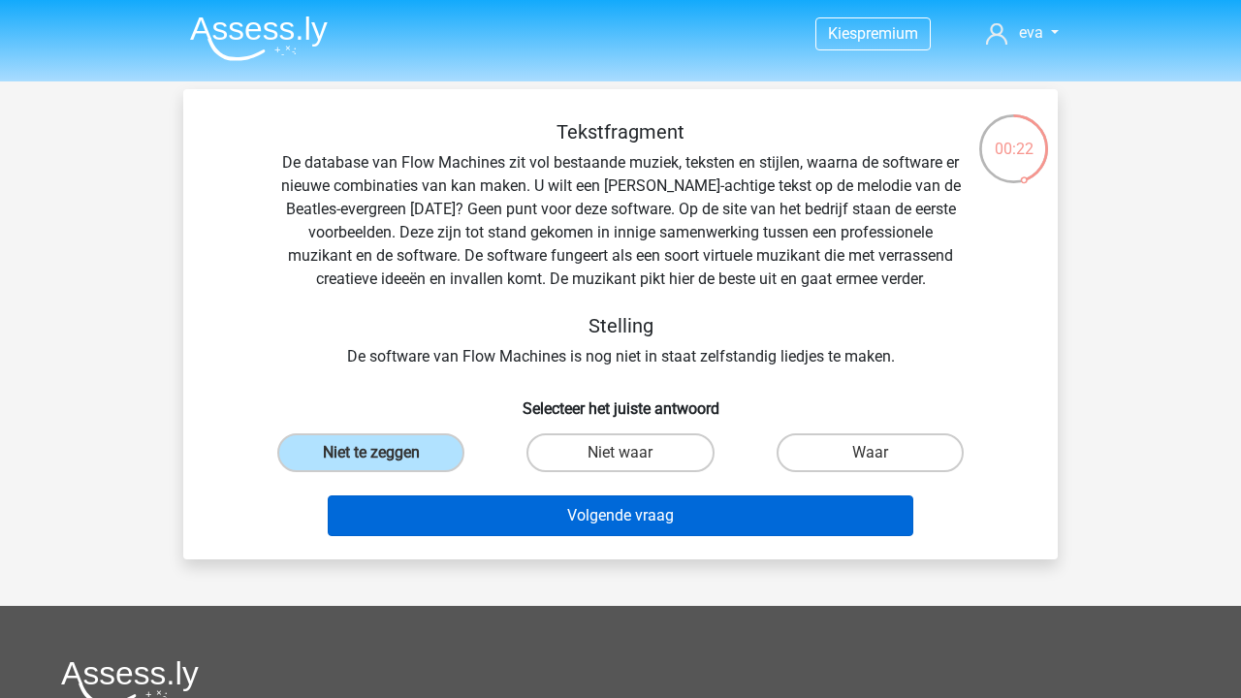
click at [640, 507] on button "Volgende vraag" at bounding box center [621, 515] width 586 height 41
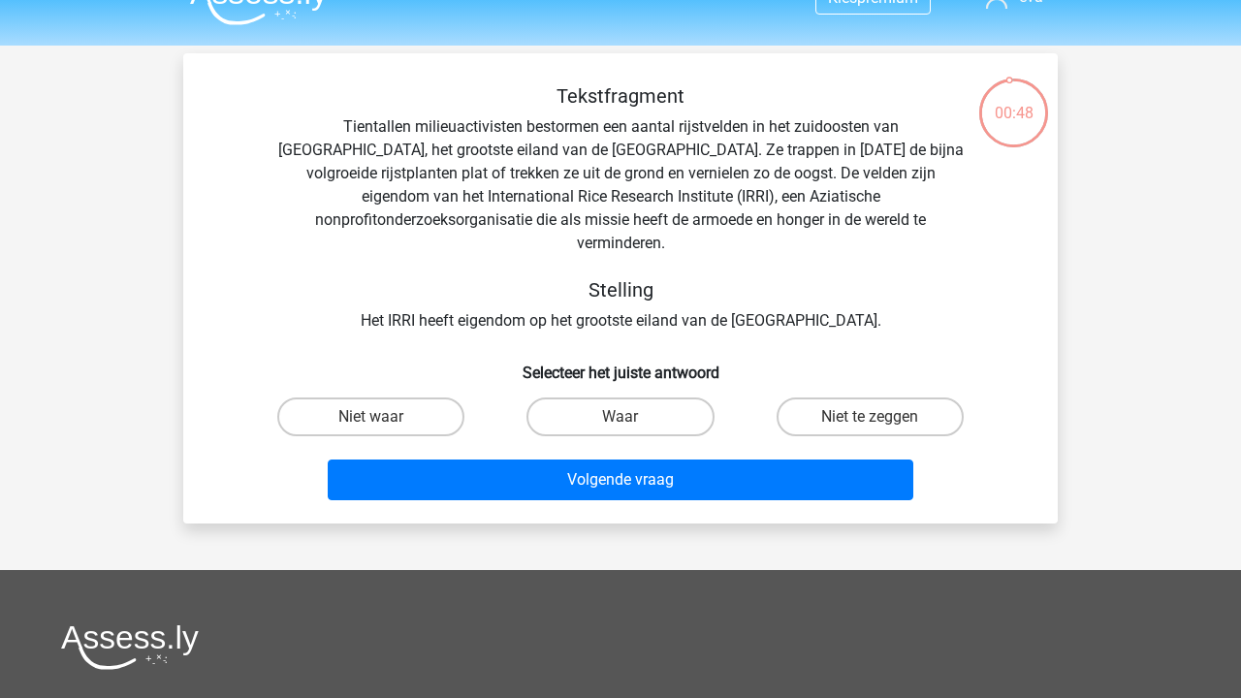
scroll to position [34, 0]
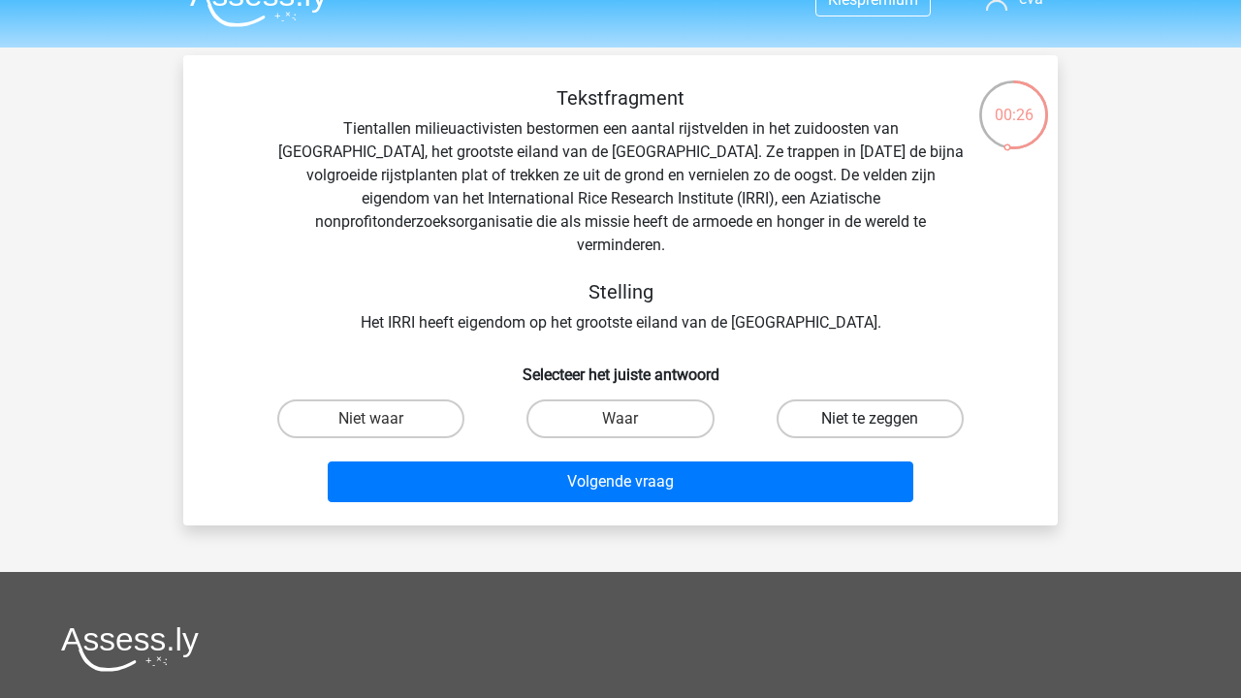
click at [827, 406] on label "Niet te zeggen" at bounding box center [869, 418] width 187 height 39
click at [869, 419] on input "Niet te zeggen" at bounding box center [875, 425] width 13 height 13
radio input "true"
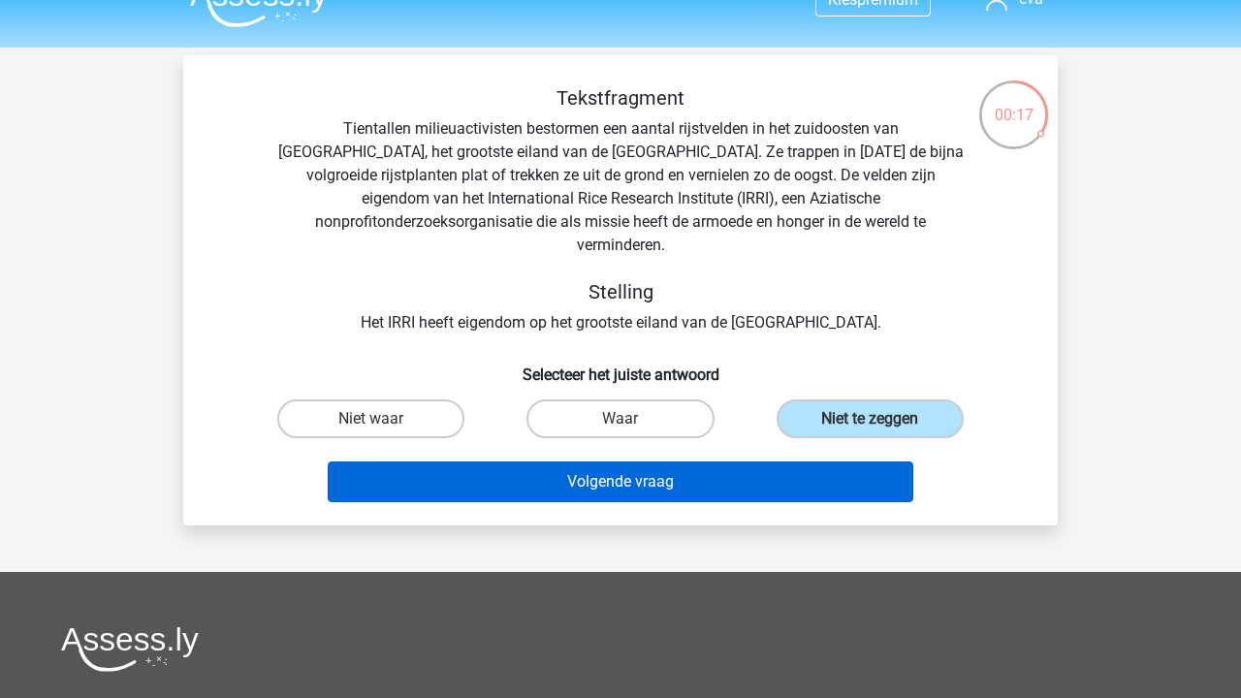
click at [584, 461] on button "Volgende vraag" at bounding box center [621, 481] width 586 height 41
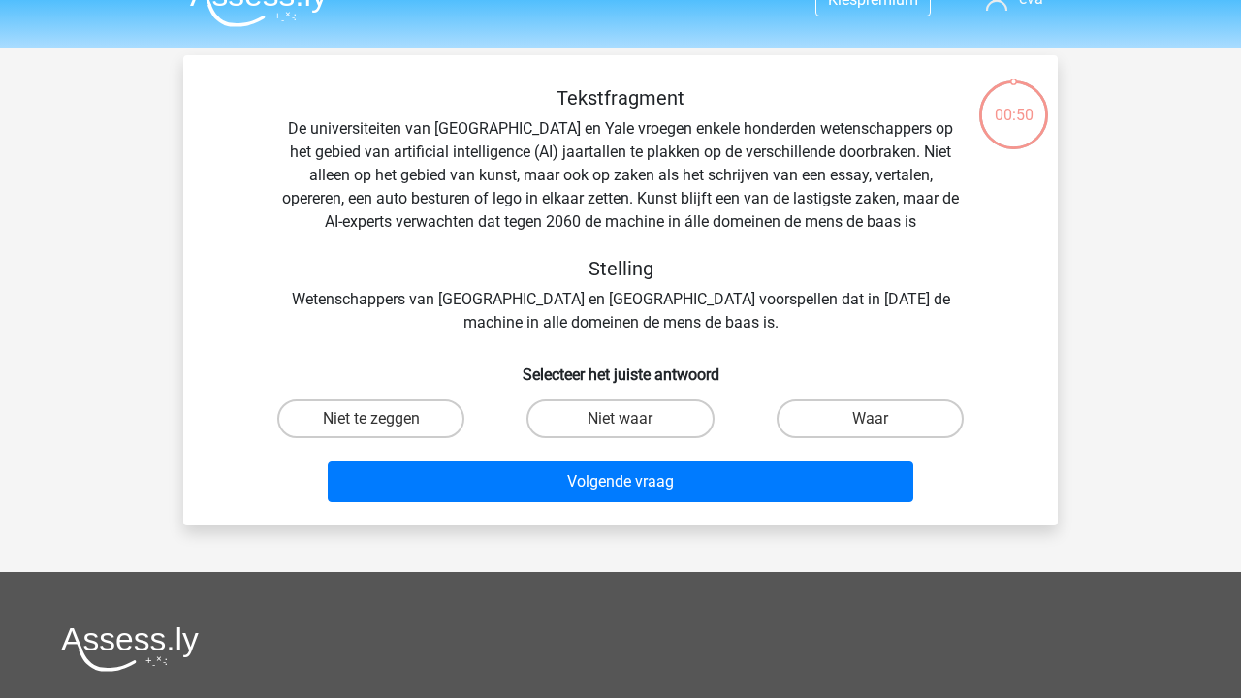
scroll to position [89, 0]
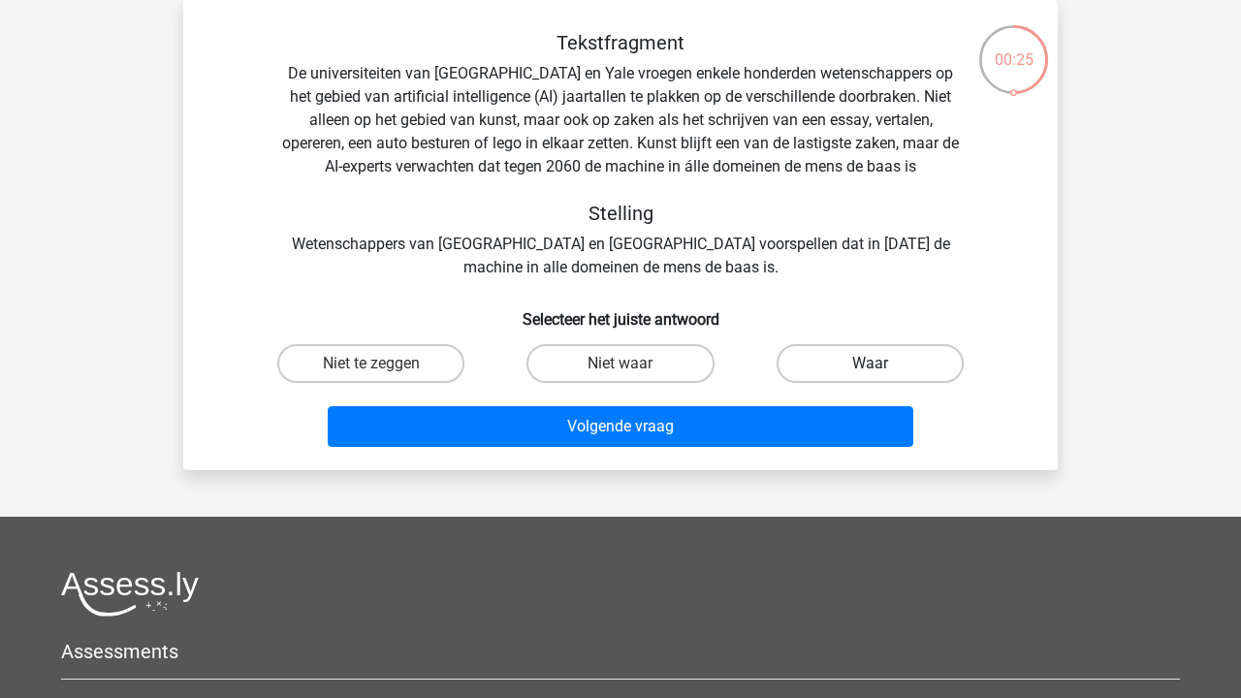
click at [862, 368] on label "Waar" at bounding box center [869, 363] width 187 height 39
click at [869, 368] on input "Waar" at bounding box center [875, 369] width 13 height 13
radio input "true"
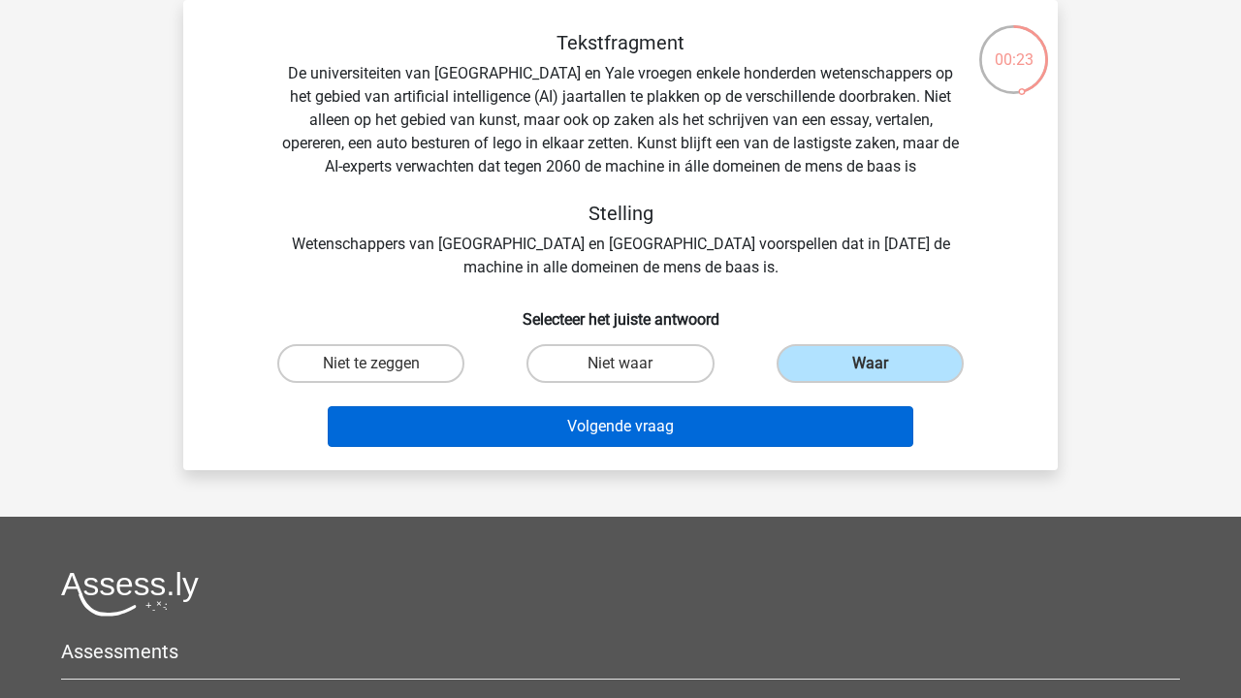
click at [822, 425] on button "Volgende vraag" at bounding box center [621, 426] width 586 height 41
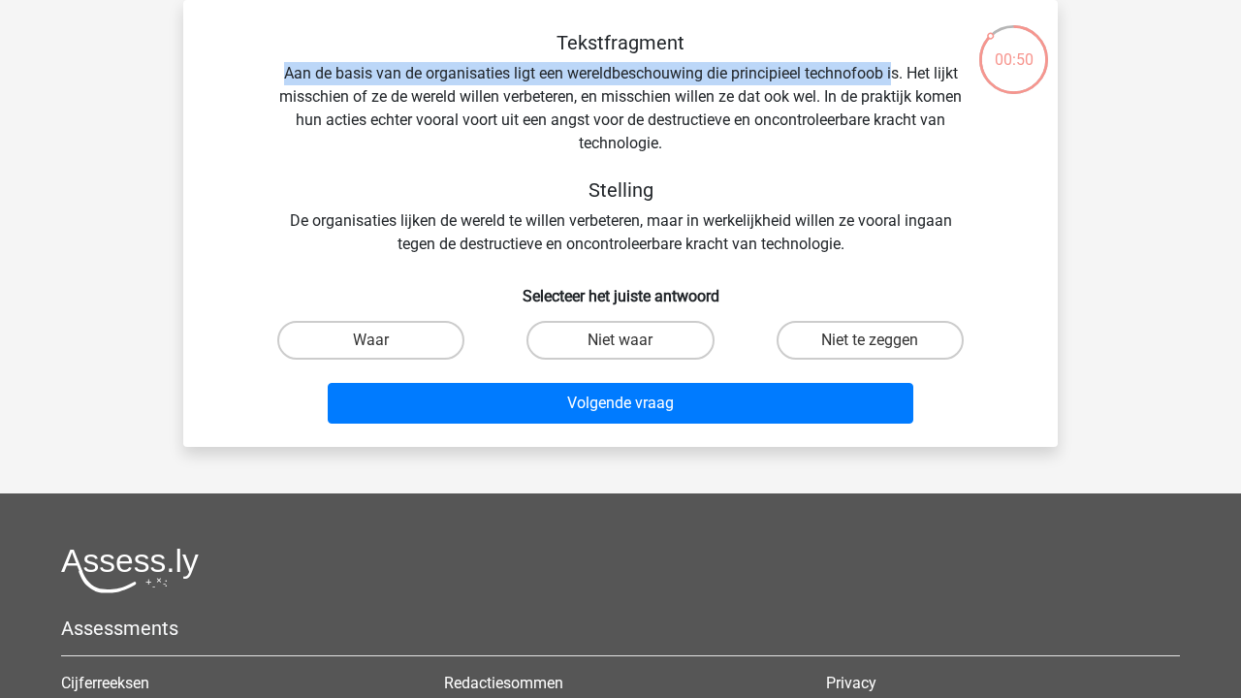
drag, startPoint x: 277, startPoint y: 73, endPoint x: 893, endPoint y: 72, distance: 615.4
click at [893, 72] on div "Tekstfragment Aan de basis van de organisaties ligt een wereldbeschouwing die p…" at bounding box center [620, 143] width 812 height 225
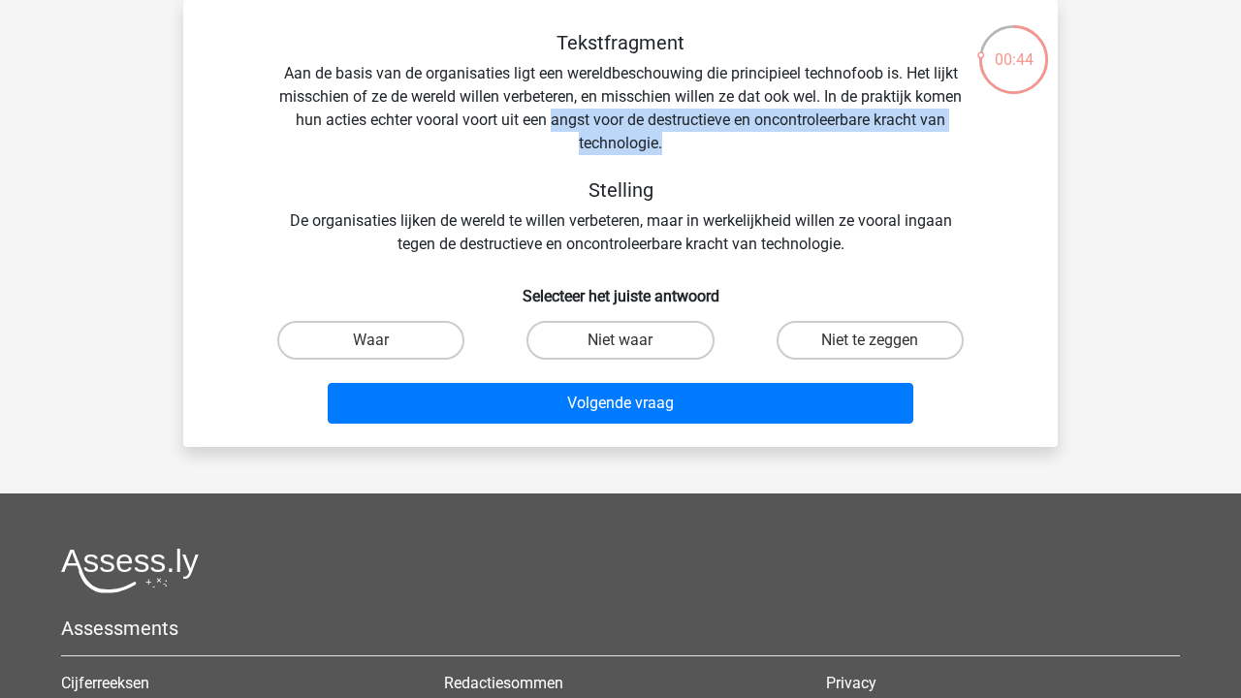
drag, startPoint x: 590, startPoint y: 117, endPoint x: 914, endPoint y: 134, distance: 324.1
click at [914, 134] on div "Tekstfragment Aan de basis van de organisaties ligt een wereldbeschouwing die p…" at bounding box center [620, 143] width 812 height 225
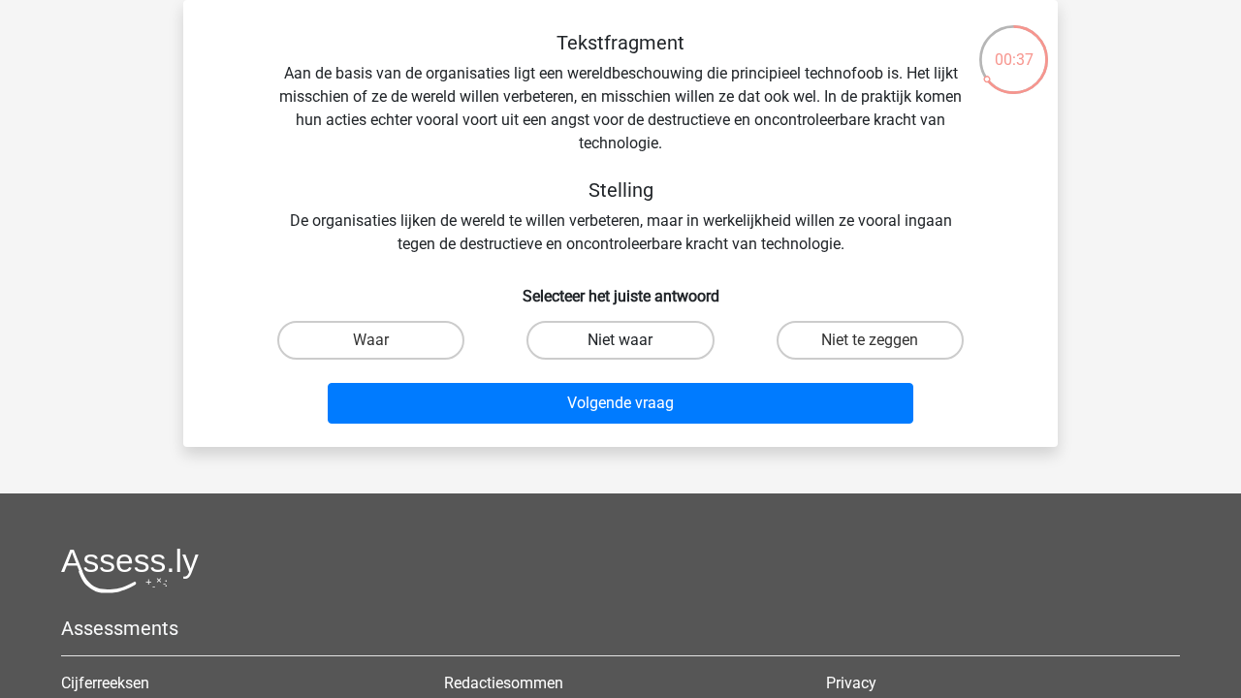
click at [653, 346] on label "Niet waar" at bounding box center [619, 340] width 187 height 39
click at [633, 346] on input "Niet waar" at bounding box center [626, 346] width 13 height 13
radio input "true"
click at [426, 329] on label "Waar" at bounding box center [370, 340] width 187 height 39
click at [384, 340] on input "Waar" at bounding box center [377, 346] width 13 height 13
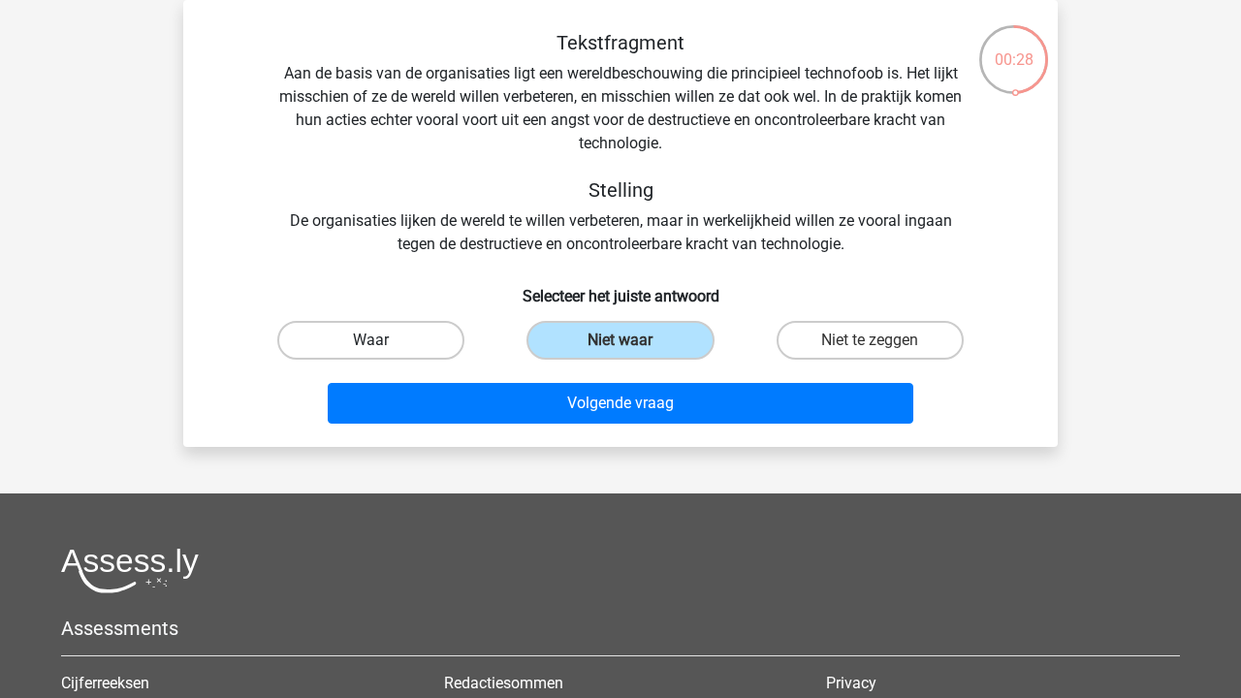
radio input "true"
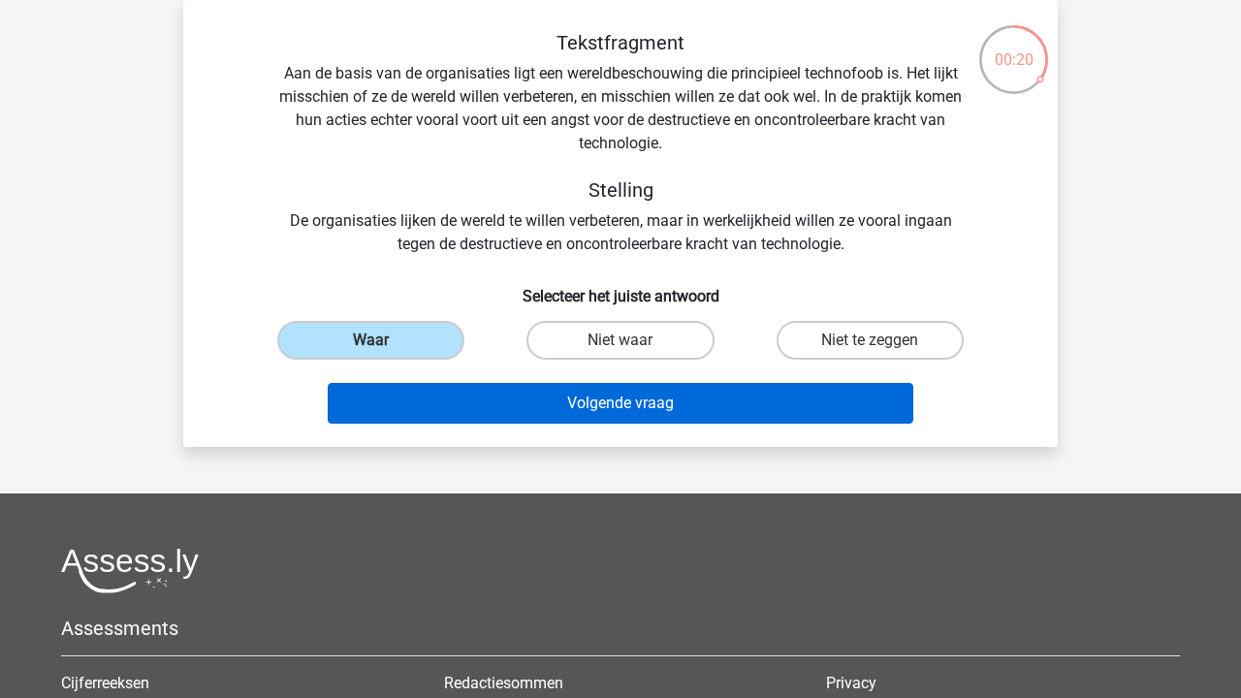
click at [677, 393] on button "Volgende vraag" at bounding box center [621, 403] width 586 height 41
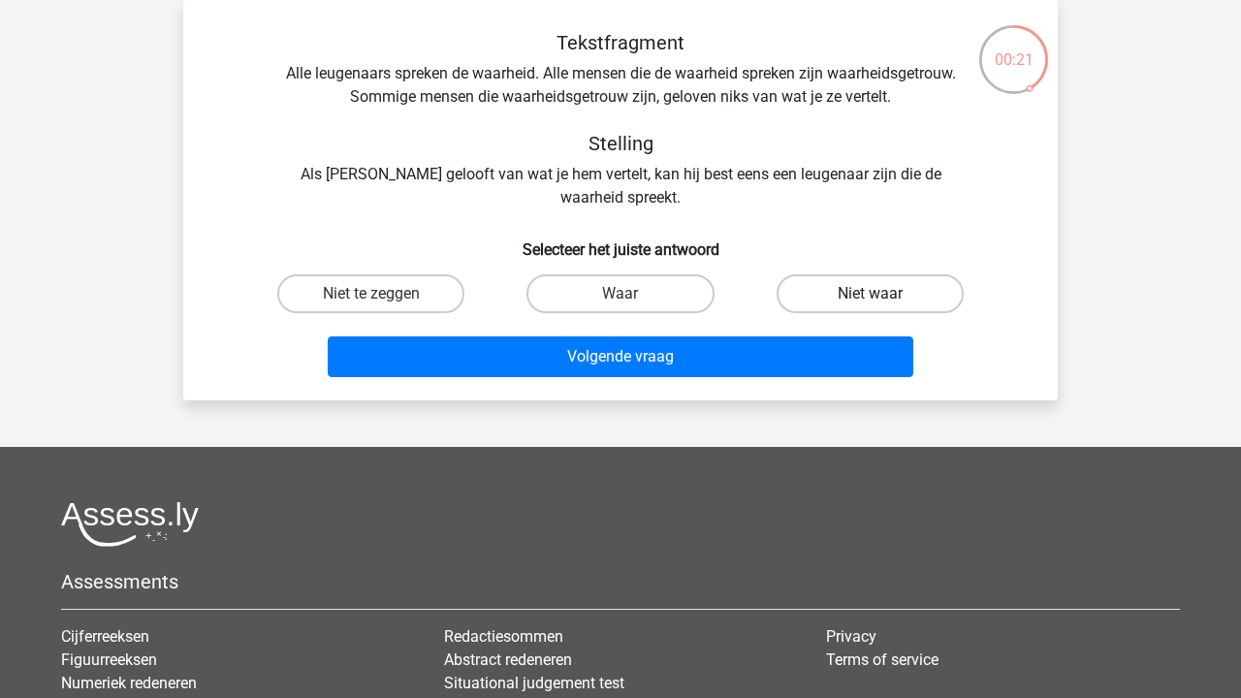
click at [846, 299] on label "Niet waar" at bounding box center [869, 293] width 187 height 39
click at [869, 299] on input "Niet waar" at bounding box center [875, 300] width 13 height 13
radio input "true"
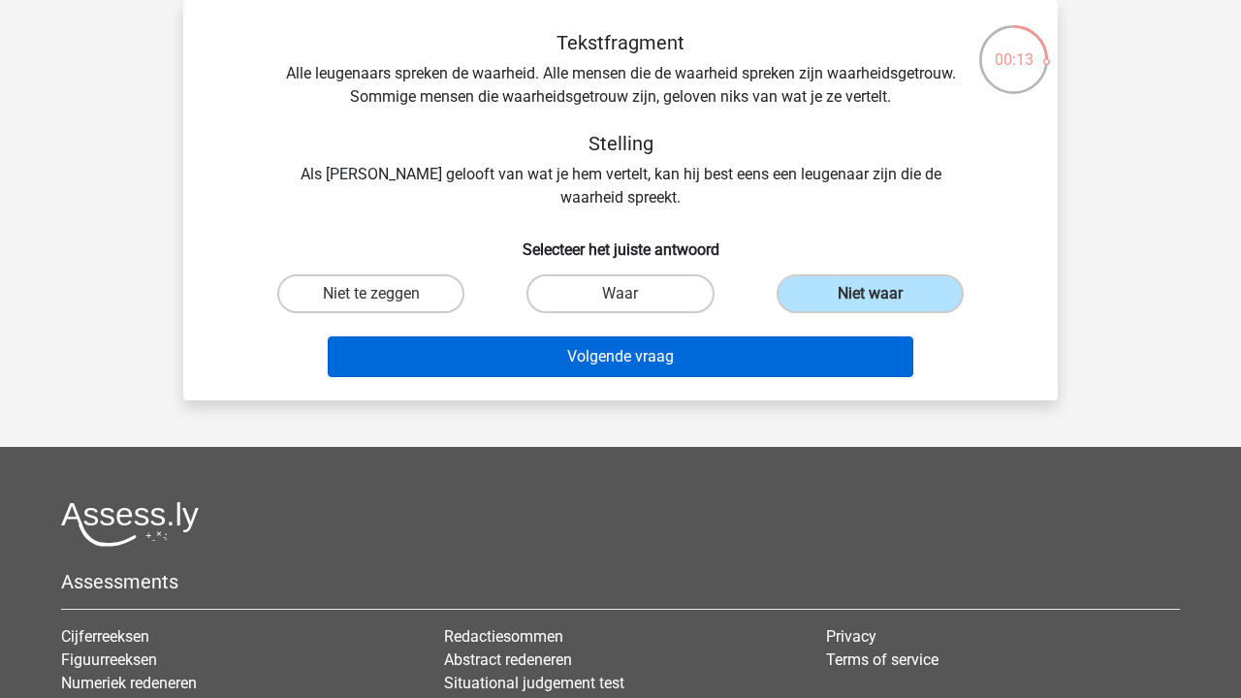
click at [813, 344] on button "Volgende vraag" at bounding box center [621, 356] width 586 height 41
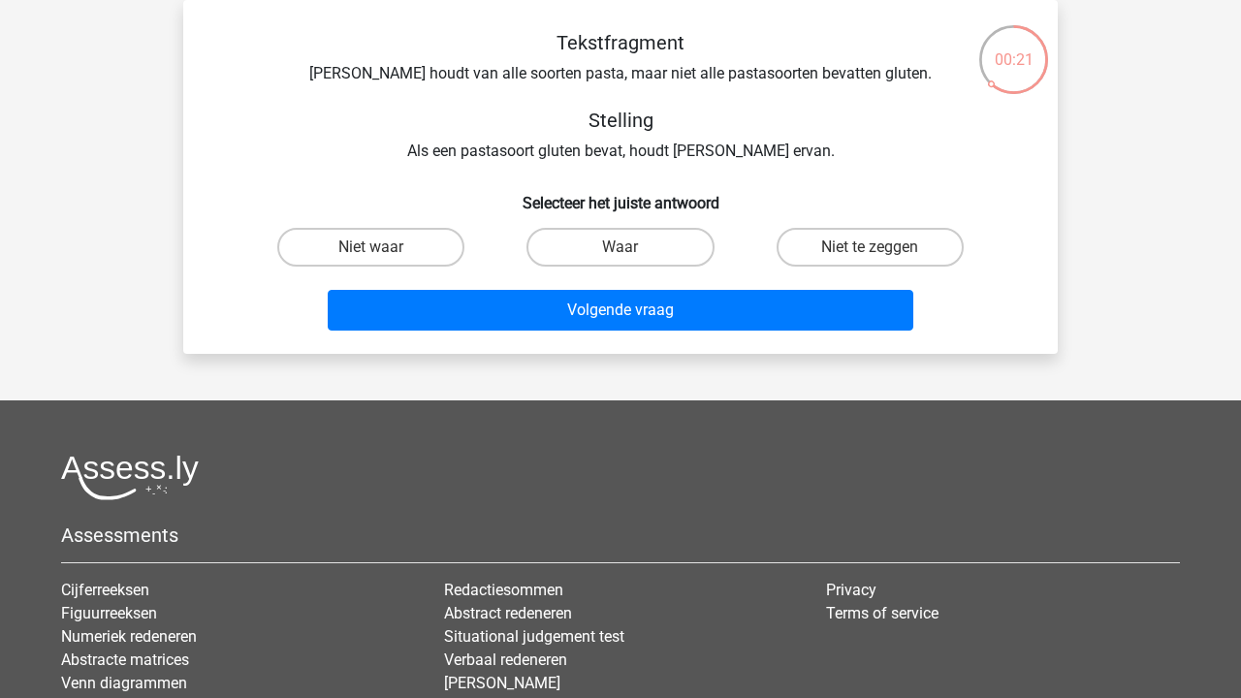
click at [876, 251] on input "Niet te zeggen" at bounding box center [875, 253] width 13 height 13
radio input "true"
click at [619, 236] on label "Waar" at bounding box center [619, 247] width 187 height 39
click at [620, 247] on input "Waar" at bounding box center [626, 253] width 13 height 13
radio input "true"
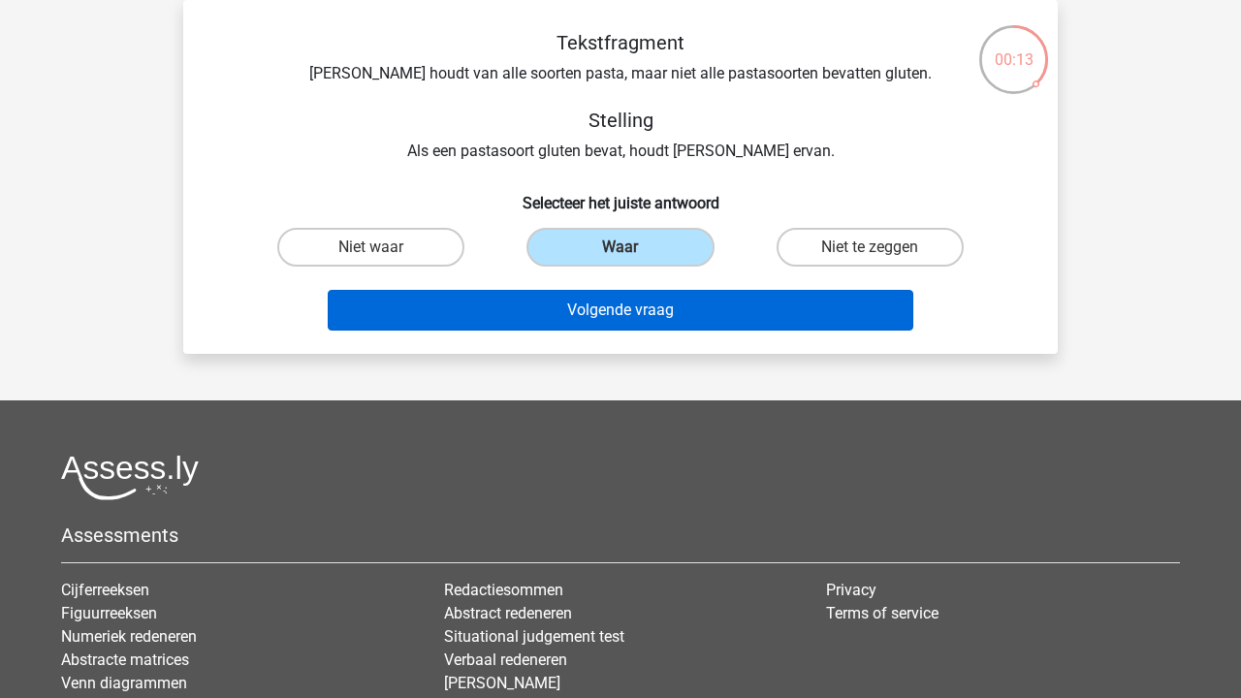
click at [606, 307] on button "Volgende vraag" at bounding box center [621, 310] width 586 height 41
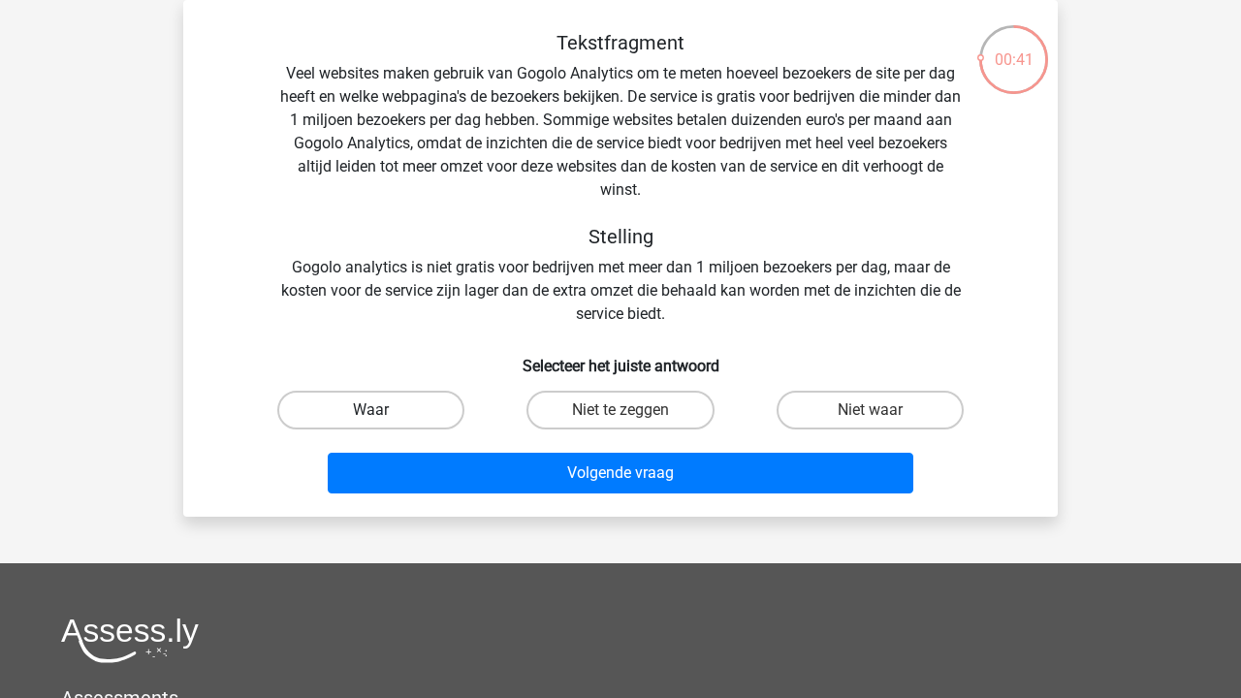
click at [369, 406] on label "Waar" at bounding box center [370, 410] width 187 height 39
click at [371, 410] on input "Waar" at bounding box center [377, 416] width 13 height 13
radio input "true"
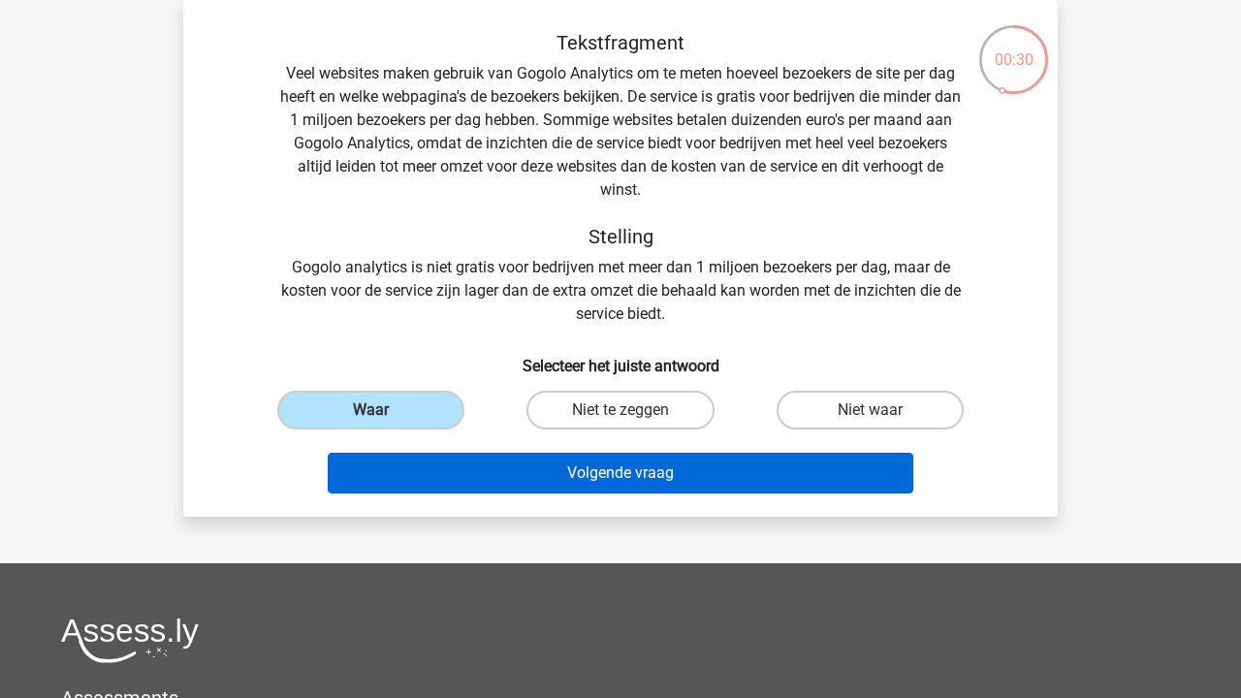
click at [480, 460] on button "Volgende vraag" at bounding box center [621, 473] width 586 height 41
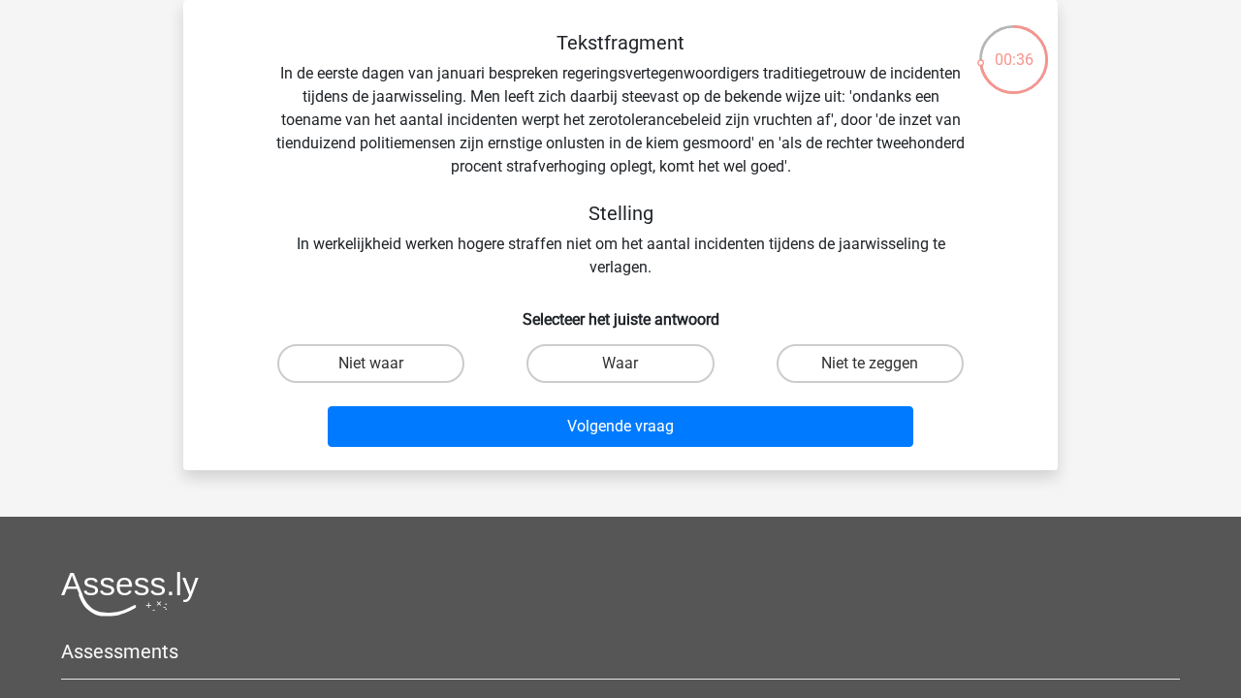
click at [541, 251] on div "Tekstfragment In de eerste dagen van januari bespreken regeringsvertegenwoordig…" at bounding box center [620, 155] width 812 height 248
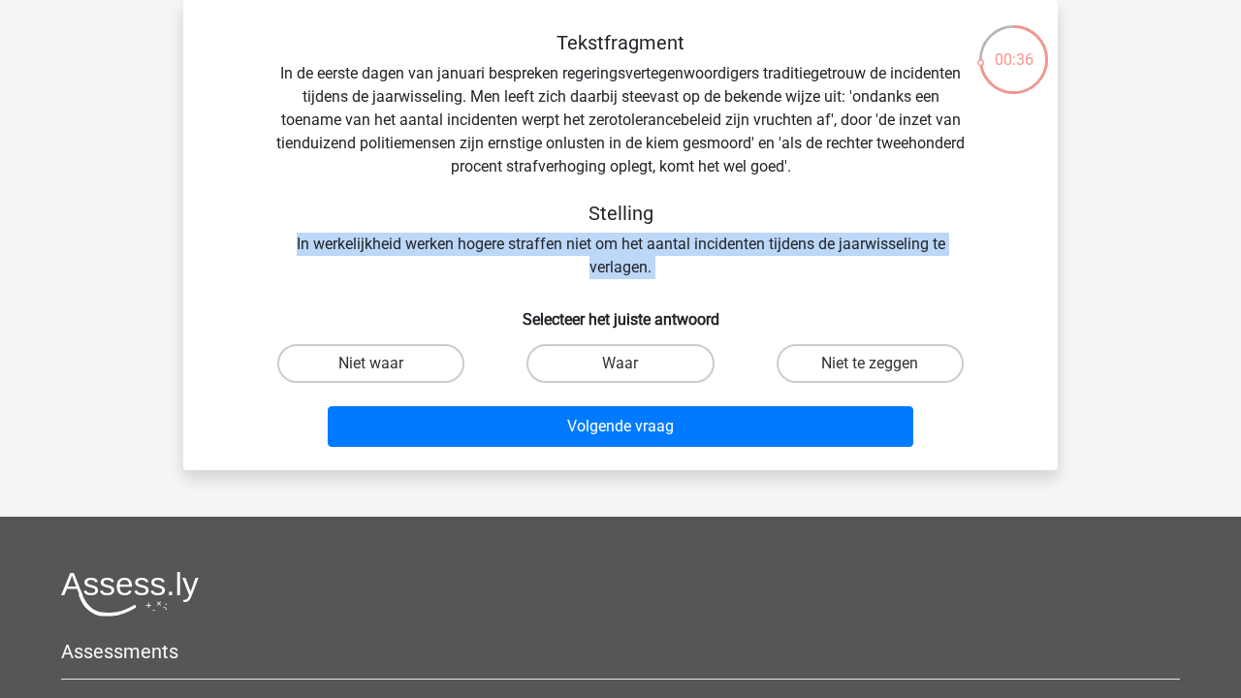
click at [541, 251] on div "Tekstfragment In de eerste dagen van januari bespreken regeringsvertegenwoordig…" at bounding box center [620, 155] width 812 height 248
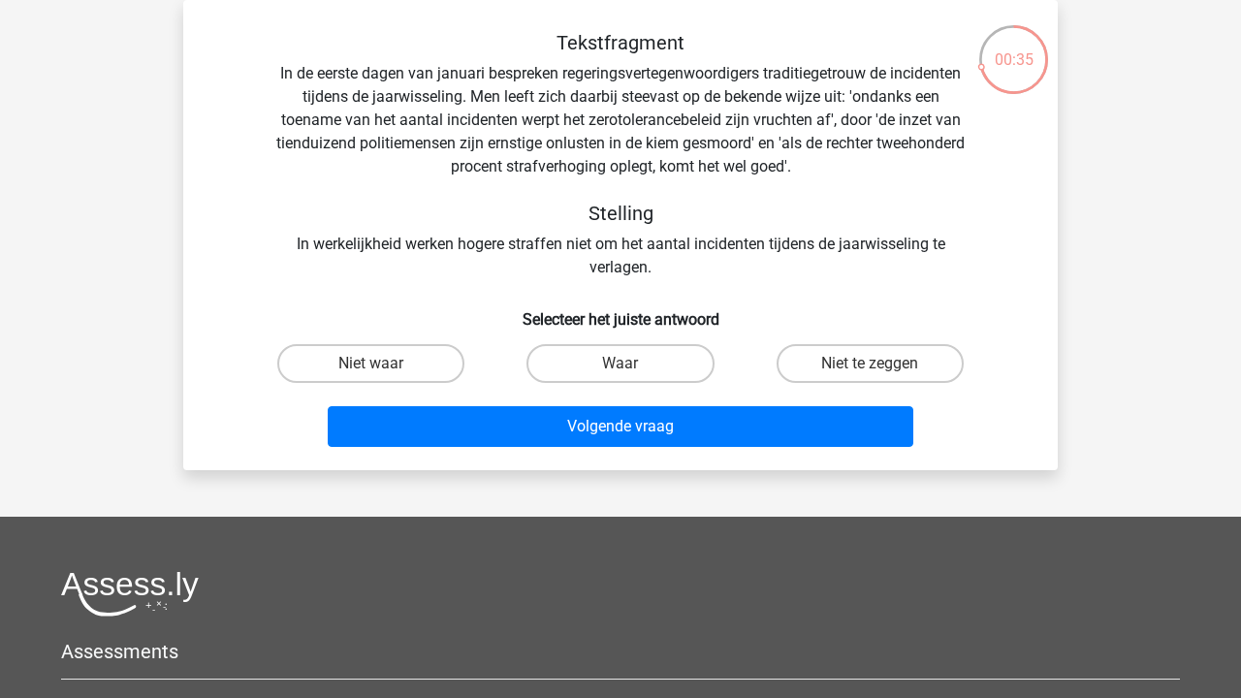
click at [646, 272] on div "Tekstfragment In de eerste dagen van januari bespreken regeringsvertegenwoordig…" at bounding box center [620, 155] width 812 height 248
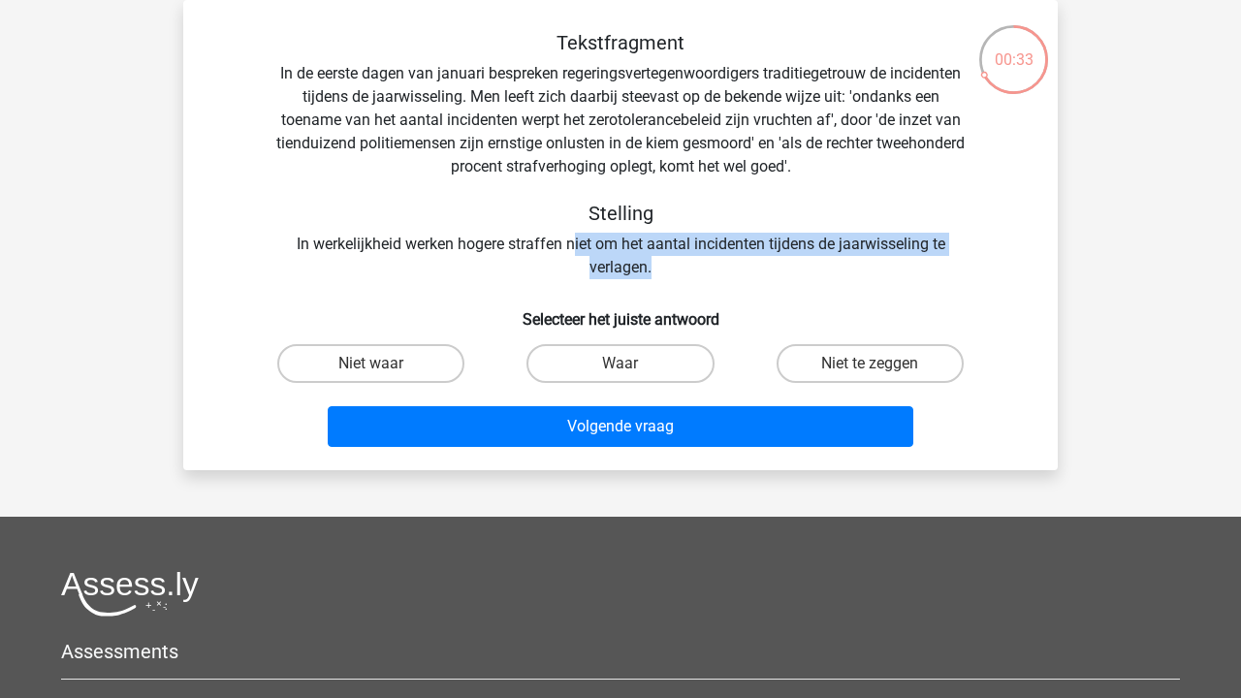
drag, startPoint x: 683, startPoint y: 275, endPoint x: 575, endPoint y: 251, distance: 111.2
click at [575, 251] on div "Tekstfragment In de eerste dagen van januari bespreken regeringsvertegenwoordig…" at bounding box center [620, 155] width 812 height 248
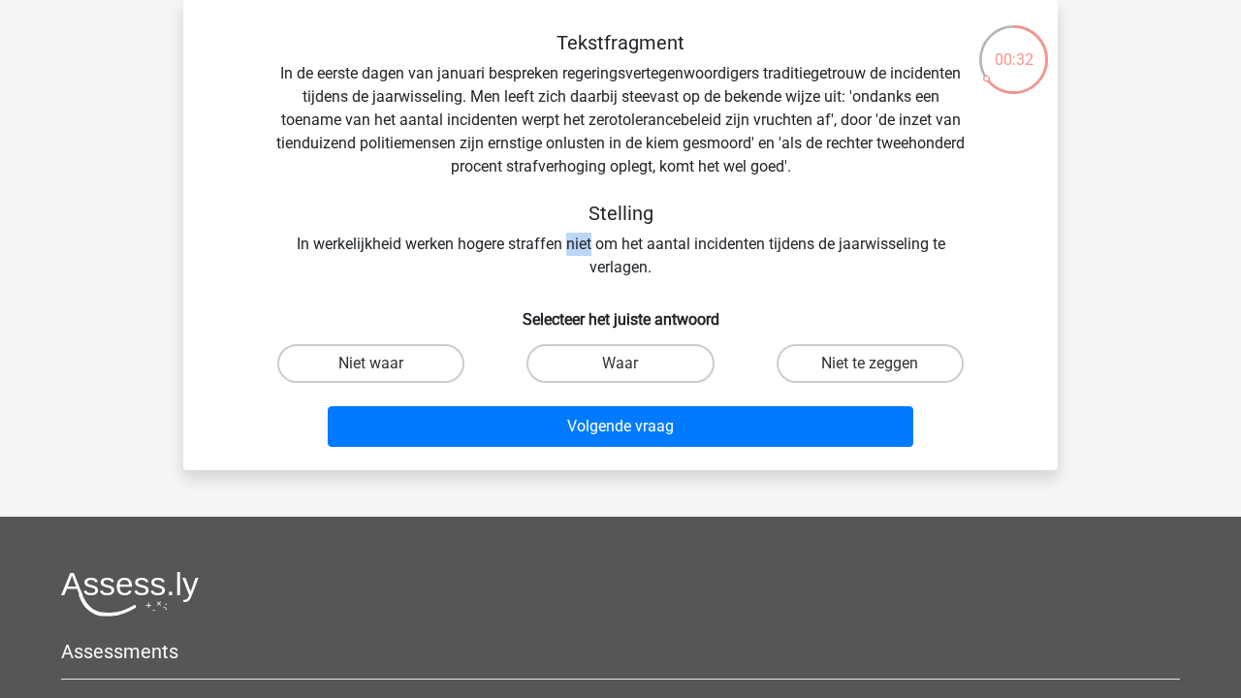
click at [575, 251] on div "Tekstfragment In de eerste dagen van januari bespreken regeringsvertegenwoordig…" at bounding box center [620, 155] width 812 height 248
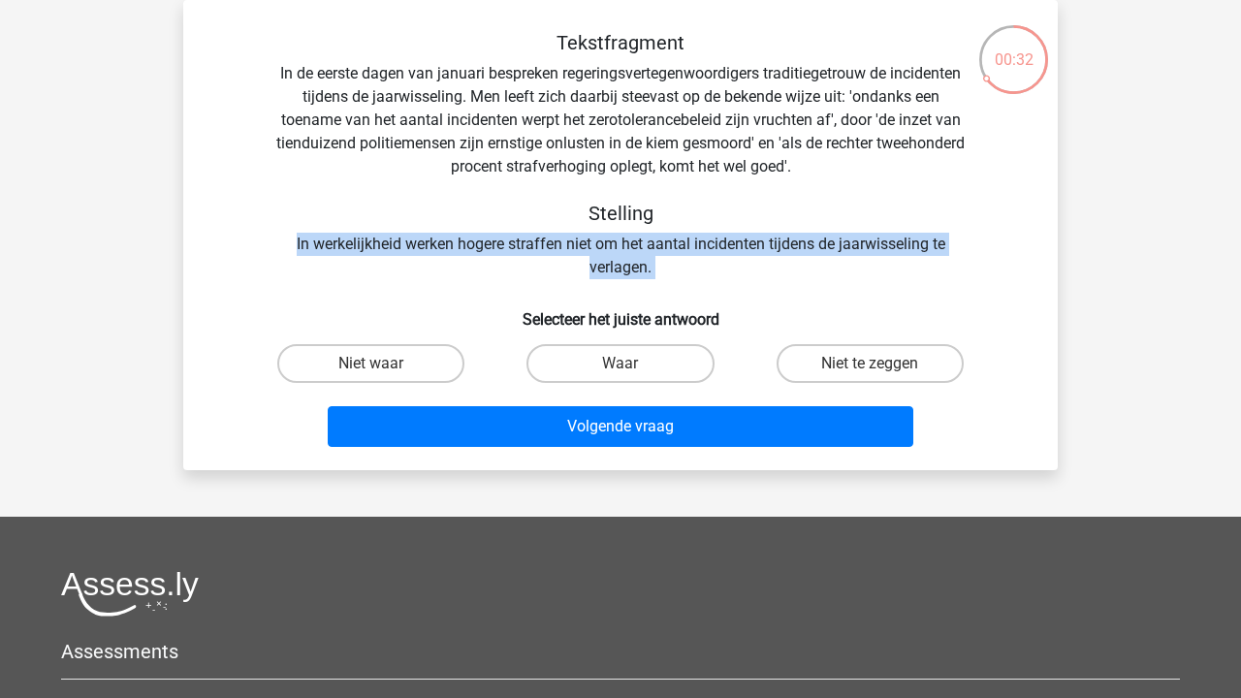
click at [575, 251] on div "Tekstfragment In de eerste dagen van januari bespreken regeringsvertegenwoordig…" at bounding box center [620, 155] width 812 height 248
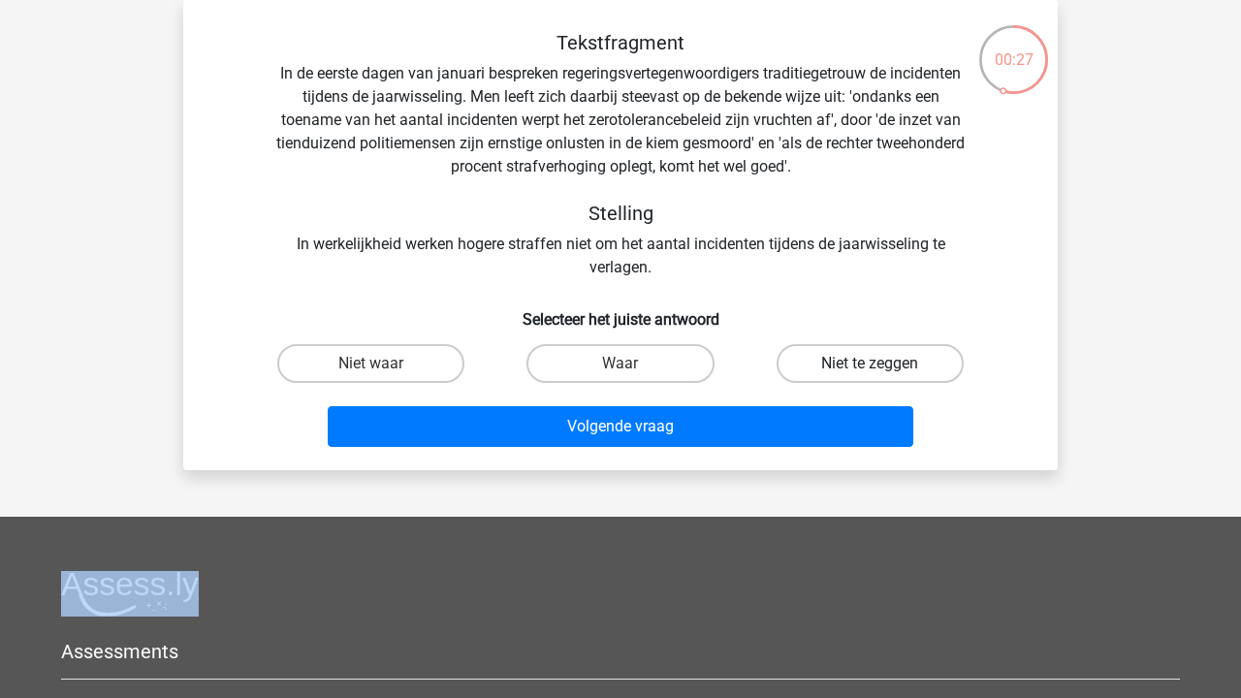
click at [813, 346] on label "Niet te zeggen" at bounding box center [869, 363] width 187 height 39
click at [869, 363] on input "Niet te zeggen" at bounding box center [875, 369] width 13 height 13
radio input "true"
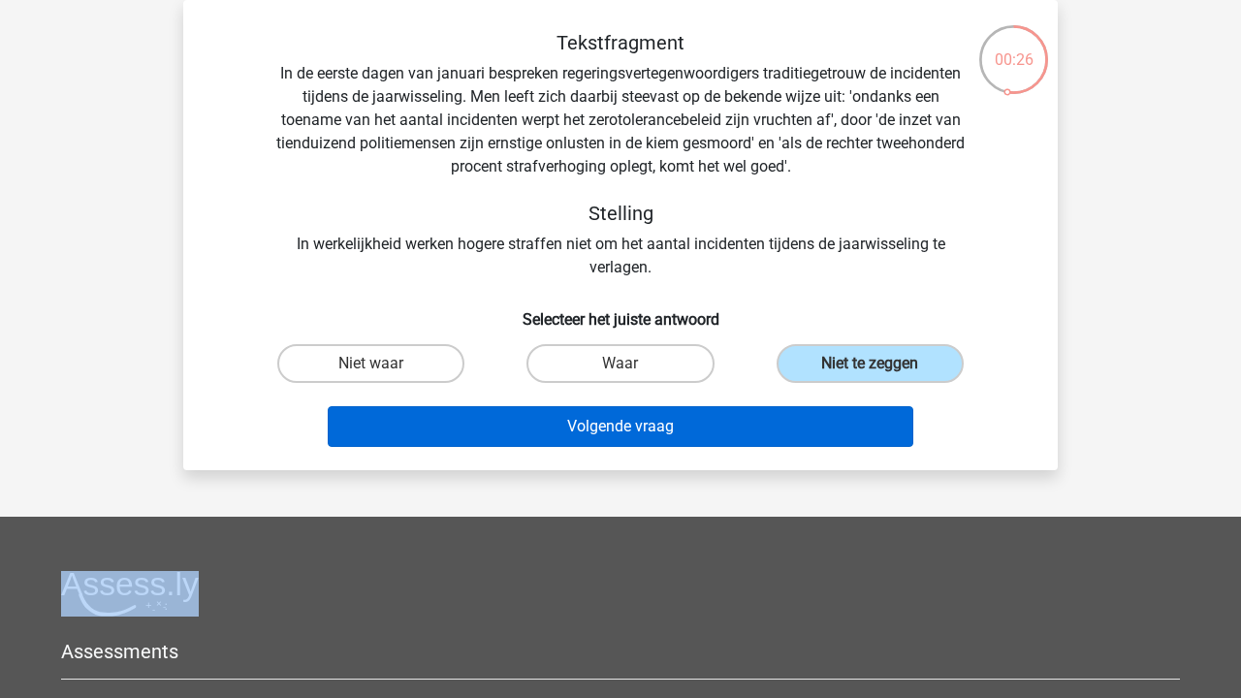
click at [798, 420] on button "Volgende vraag" at bounding box center [621, 426] width 586 height 41
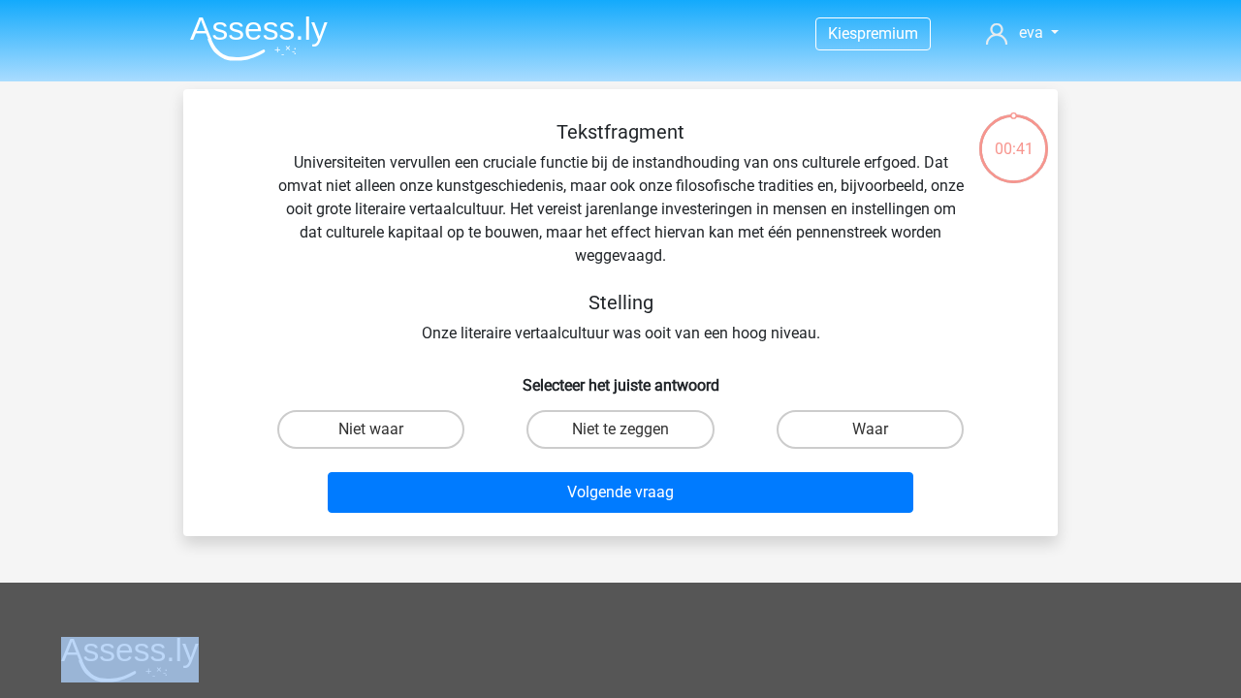
scroll to position [0, 0]
click at [571, 178] on div "Tekstfragment Universiteiten vervullen een cruciale functie bij de instandhoudi…" at bounding box center [620, 232] width 812 height 225
click at [412, 425] on label "Niet waar" at bounding box center [370, 429] width 187 height 39
click at [384, 429] on input "Niet waar" at bounding box center [377, 435] width 13 height 13
radio input "true"
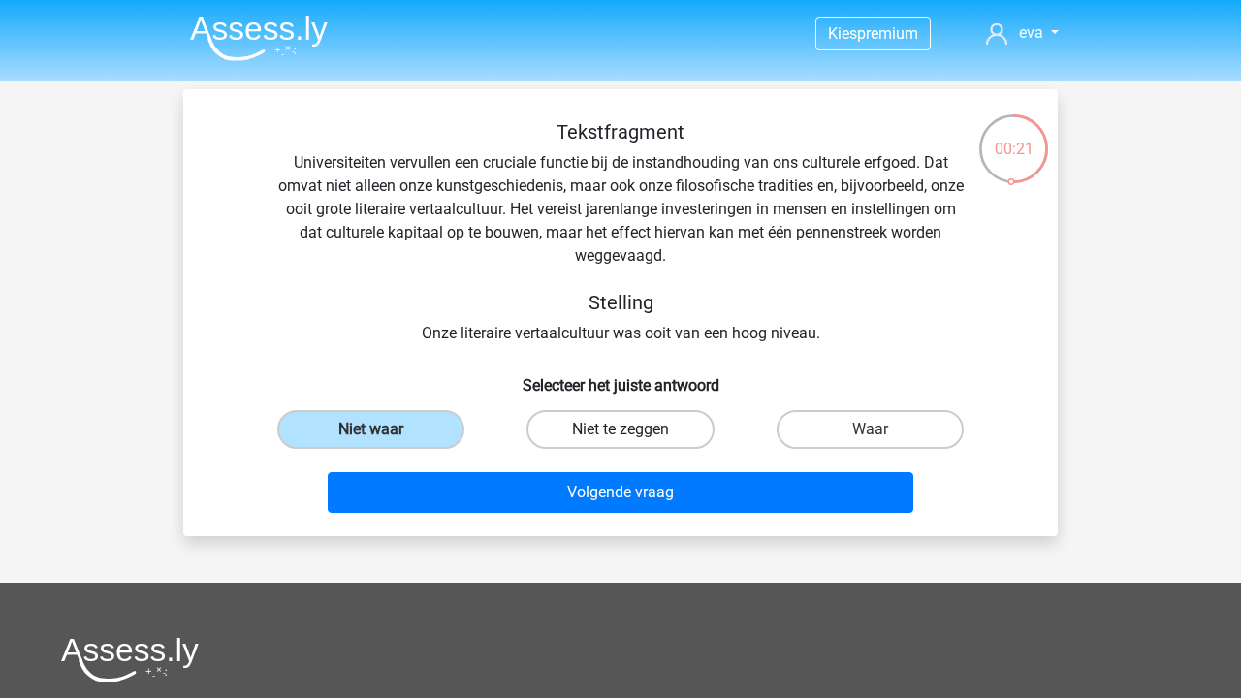
click at [663, 428] on label "Niet te zeggen" at bounding box center [619, 429] width 187 height 39
click at [633, 429] on input "Niet te zeggen" at bounding box center [626, 435] width 13 height 13
radio input "true"
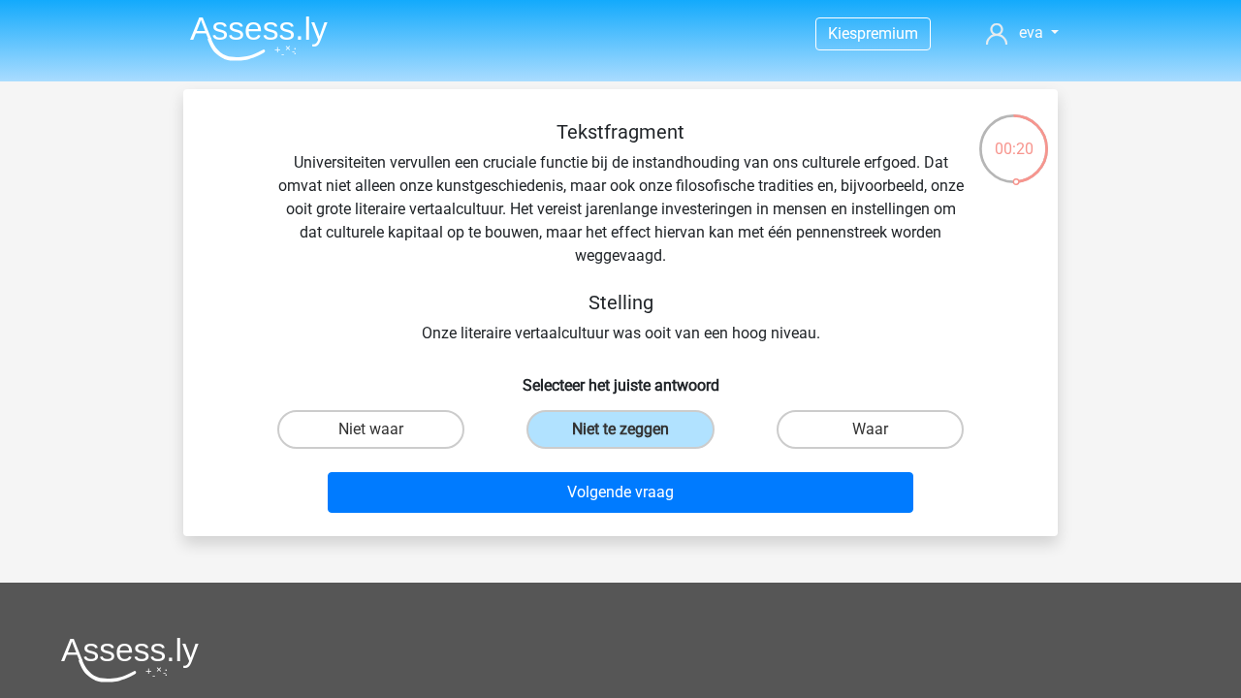
click at [665, 465] on div "Volgende vraag" at bounding box center [620, 488] width 812 height 64
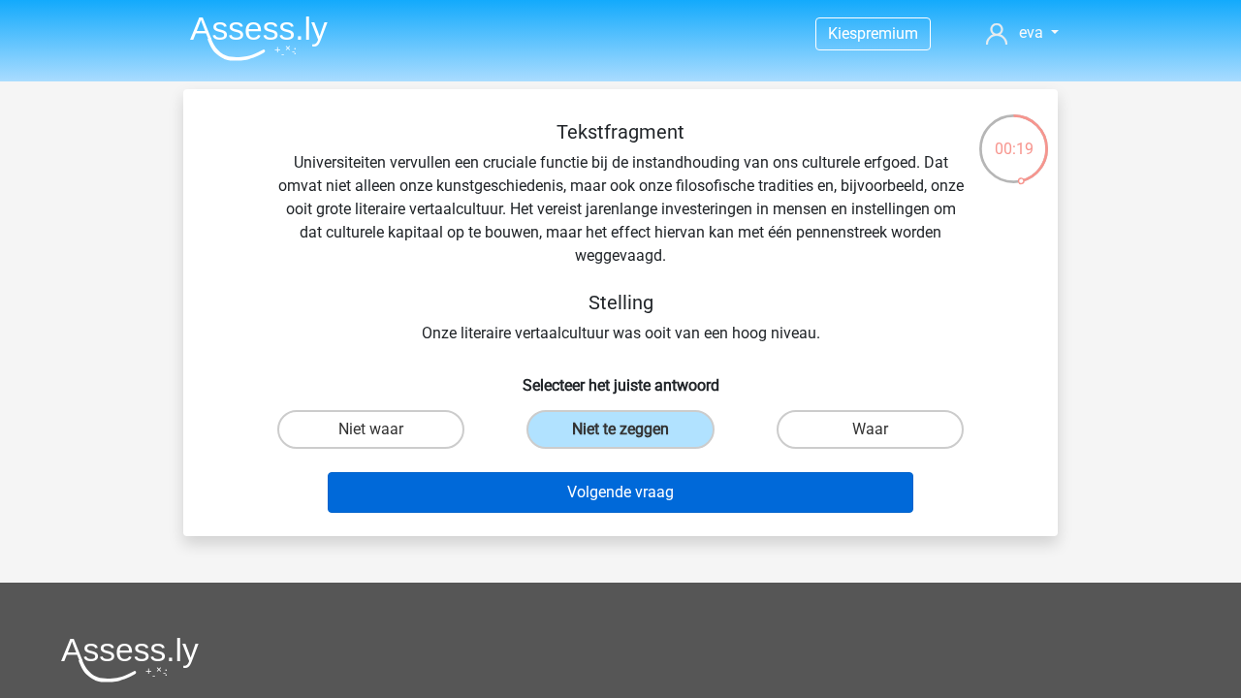
click at [662, 481] on button "Volgende vraag" at bounding box center [621, 492] width 586 height 41
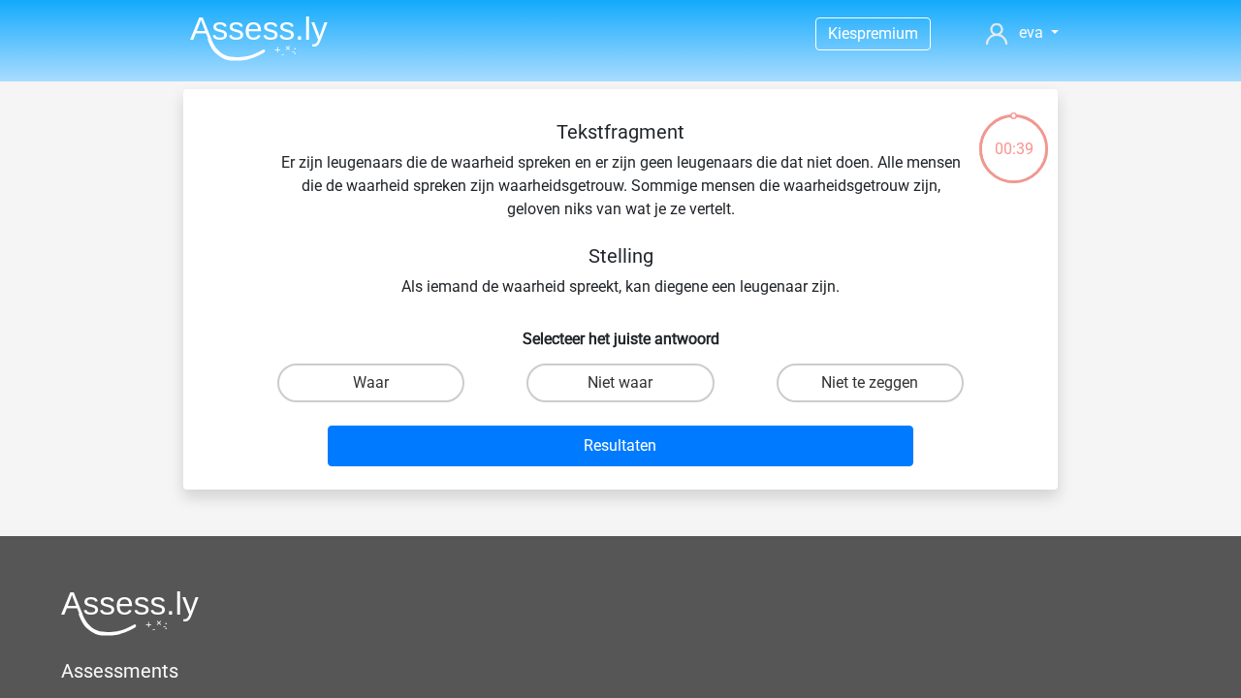
scroll to position [89, 0]
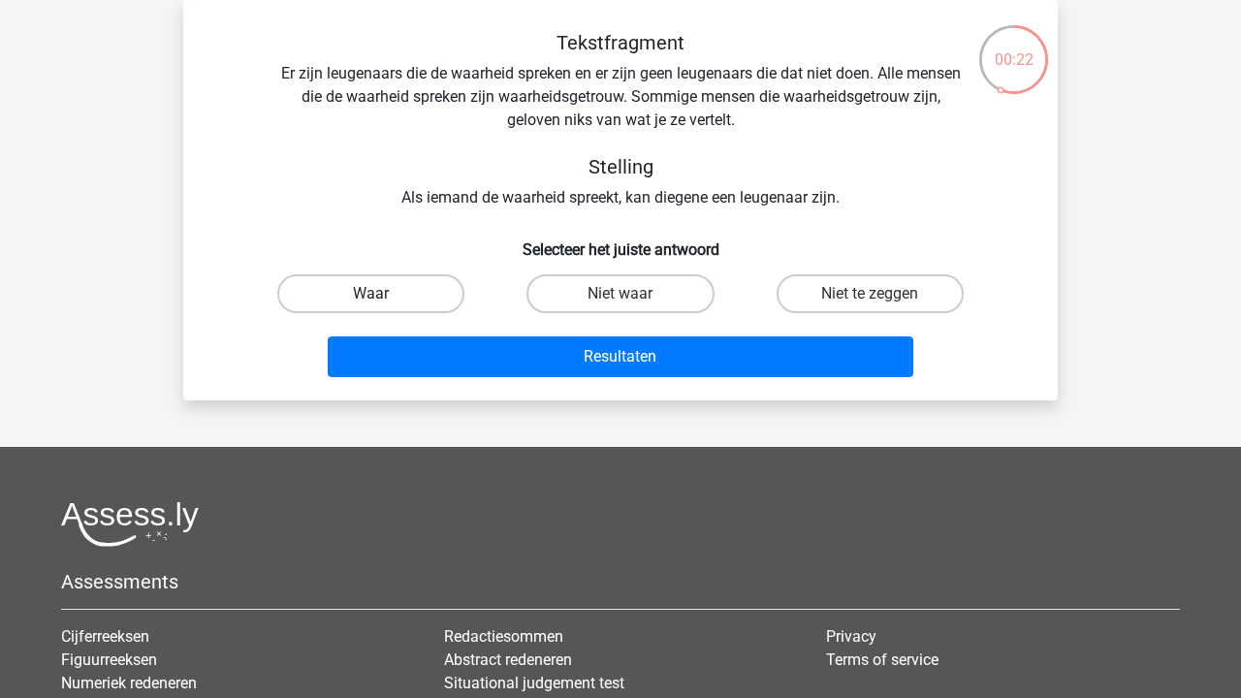
click at [383, 300] on label "Waar" at bounding box center [370, 293] width 187 height 39
click at [383, 300] on input "Waar" at bounding box center [377, 300] width 13 height 13
radio input "true"
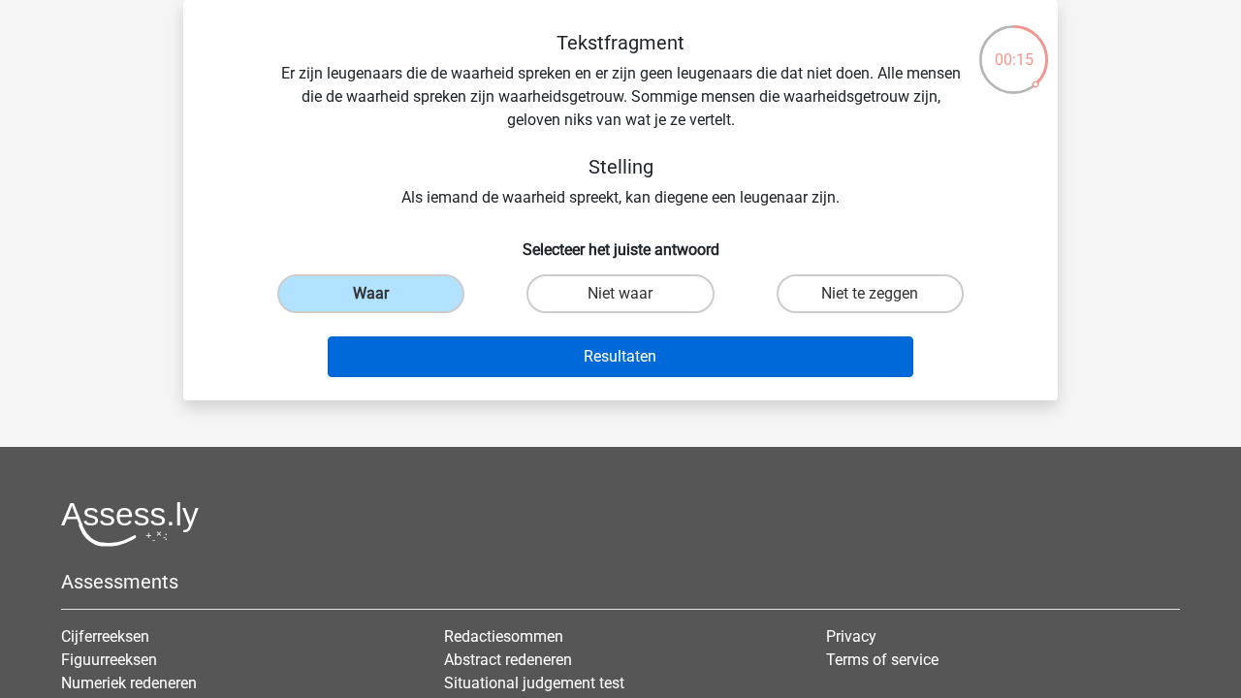
click at [542, 371] on button "Resultaten" at bounding box center [621, 356] width 586 height 41
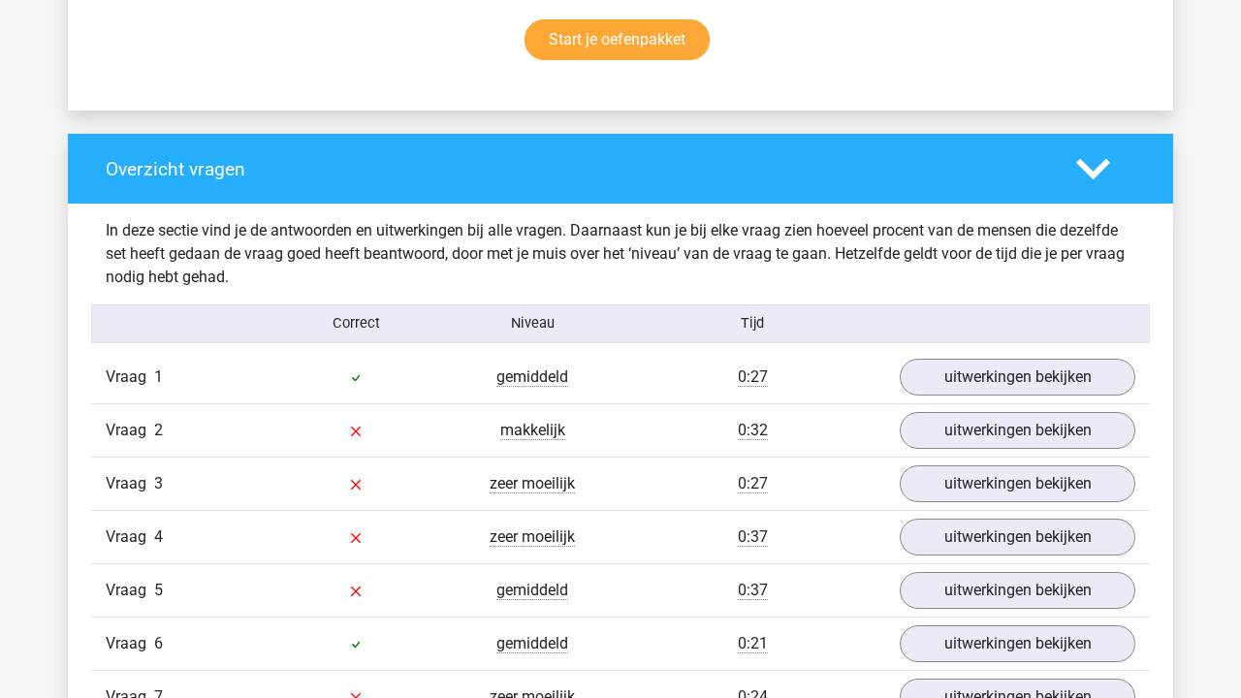
scroll to position [1492, 0]
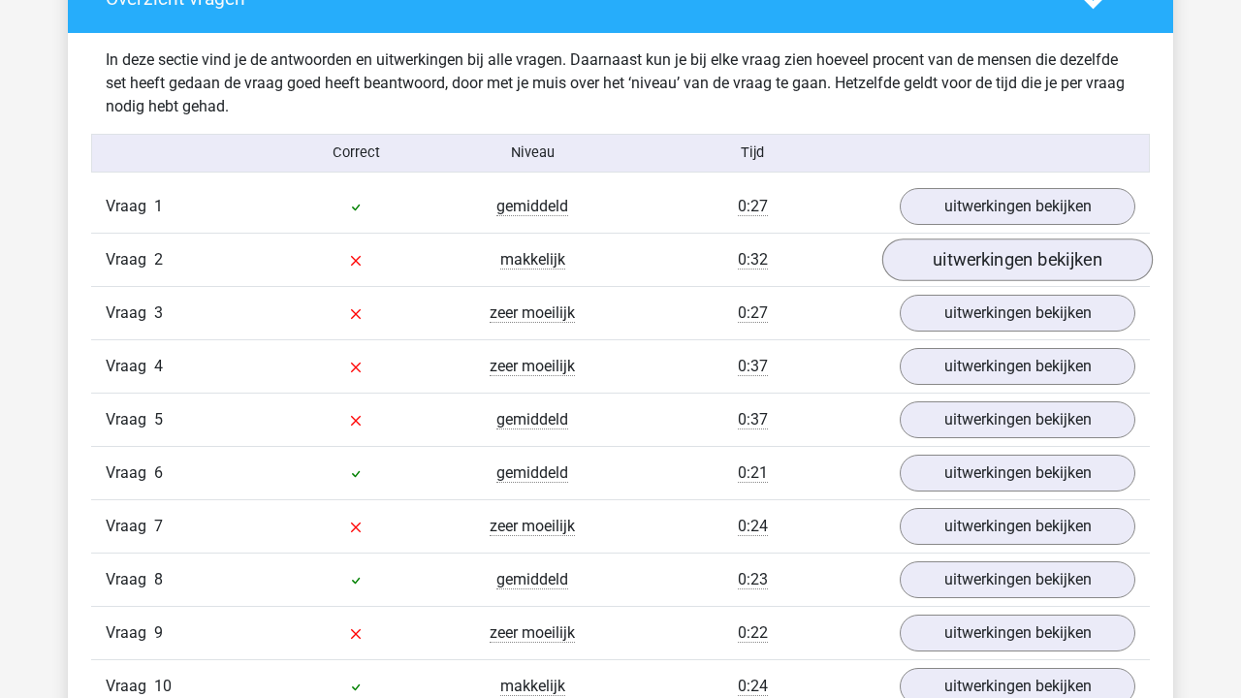
click at [983, 254] on link "uitwerkingen bekijken" at bounding box center [1017, 259] width 270 height 43
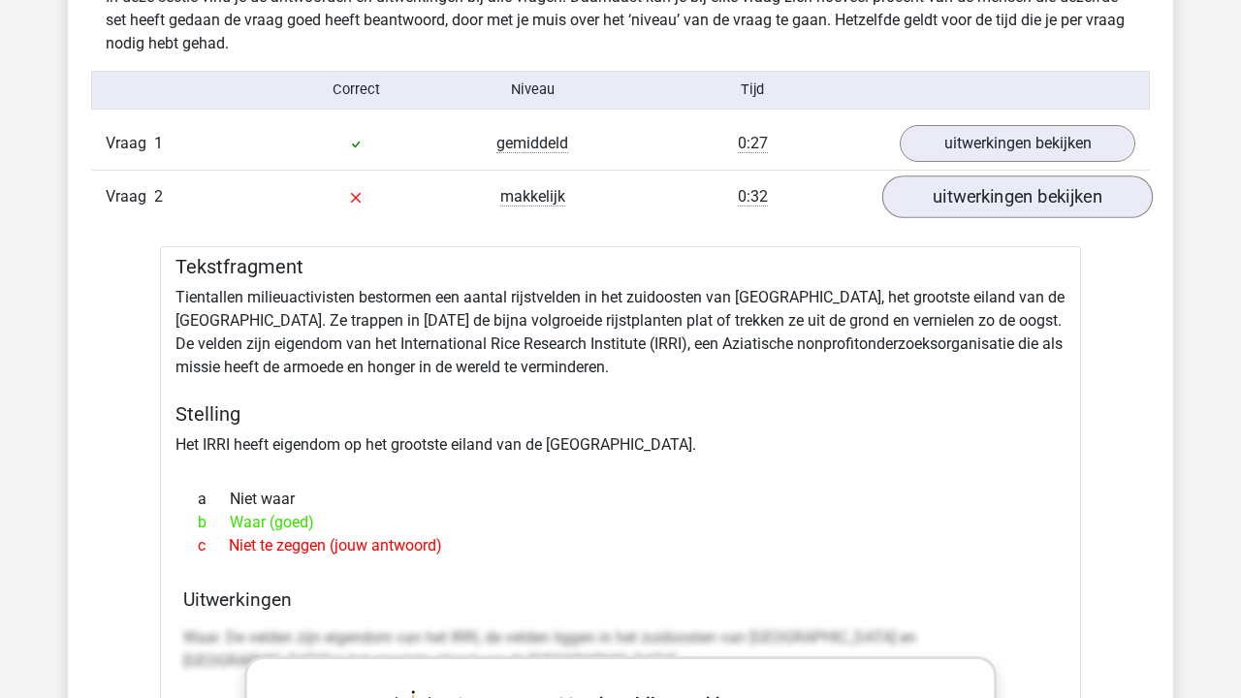
scroll to position [1557, 0]
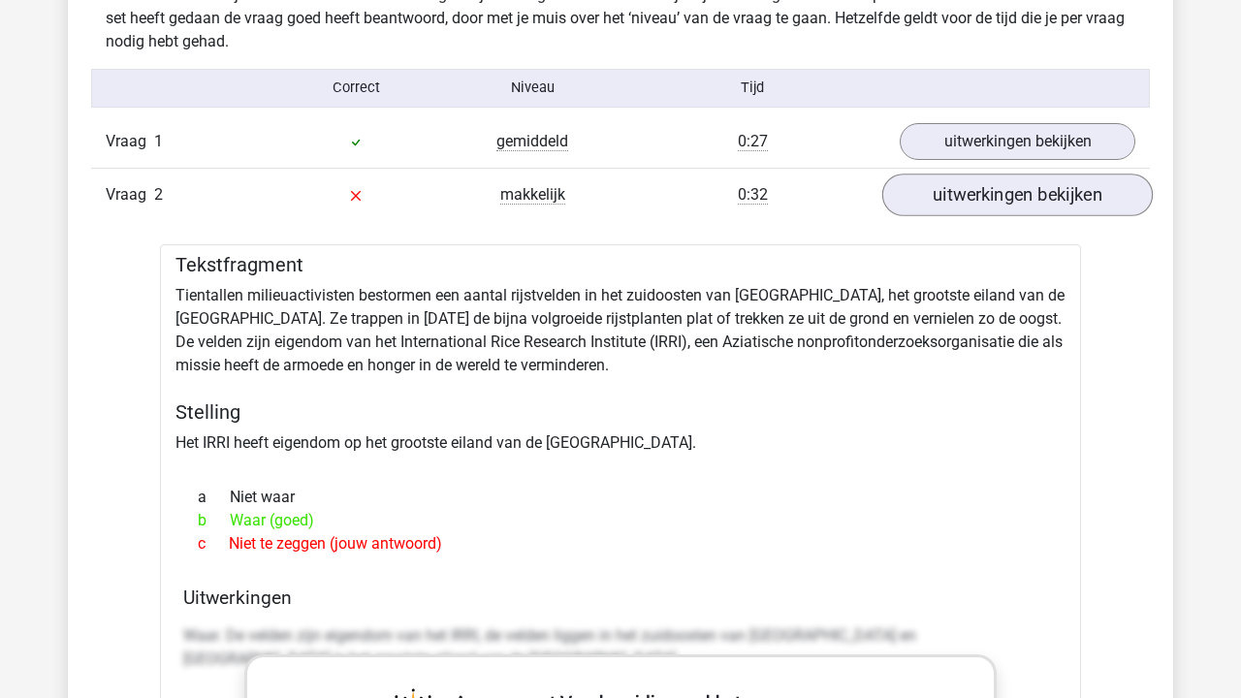
click at [980, 183] on link "uitwerkingen bekijken" at bounding box center [1017, 194] width 270 height 43
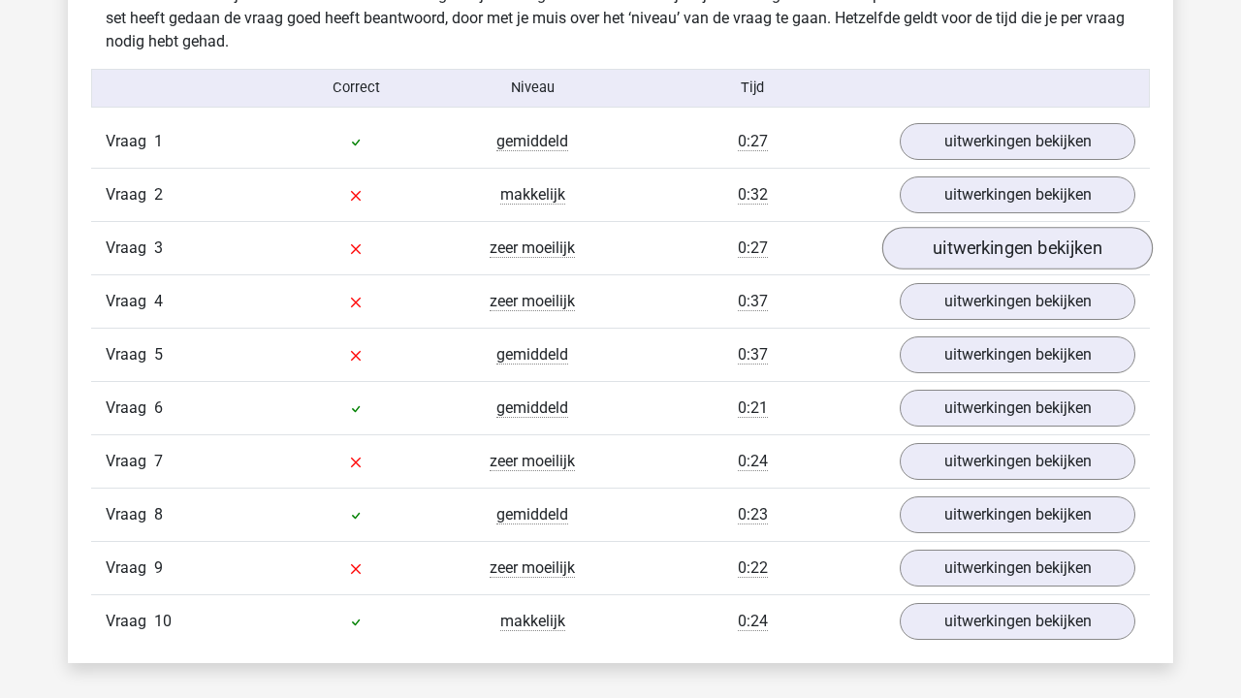
click at [946, 232] on link "uitwerkingen bekijken" at bounding box center [1017, 248] width 270 height 43
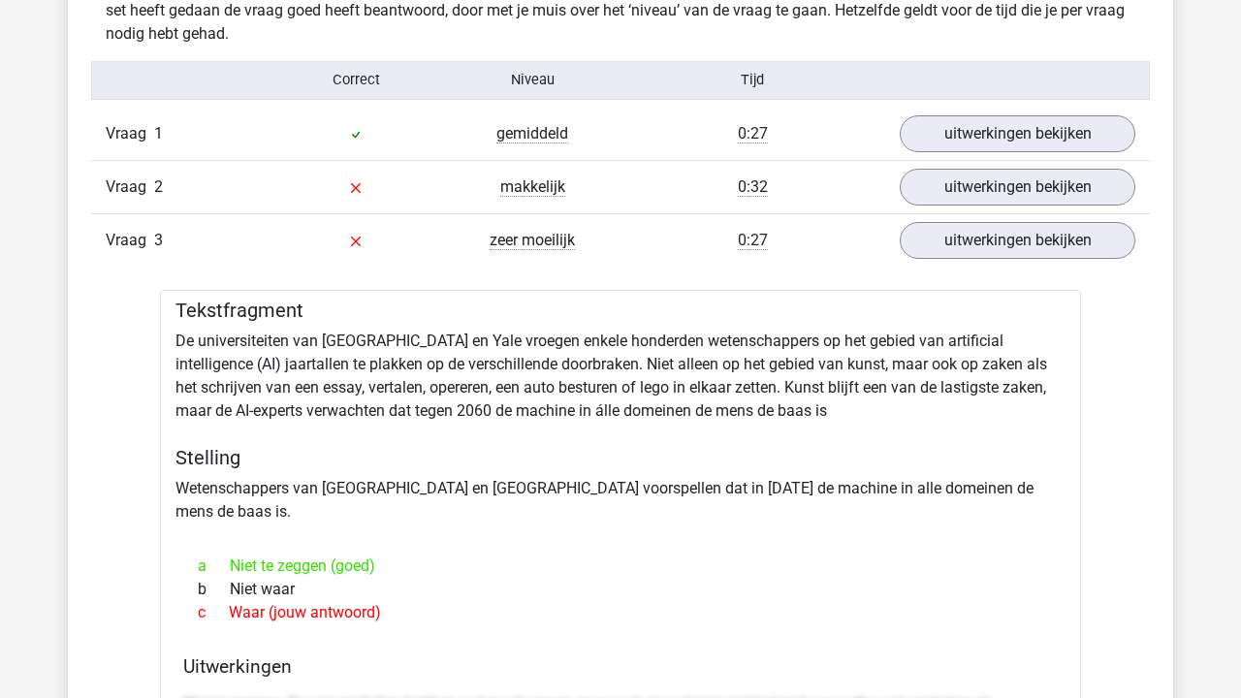
scroll to position [1566, 0]
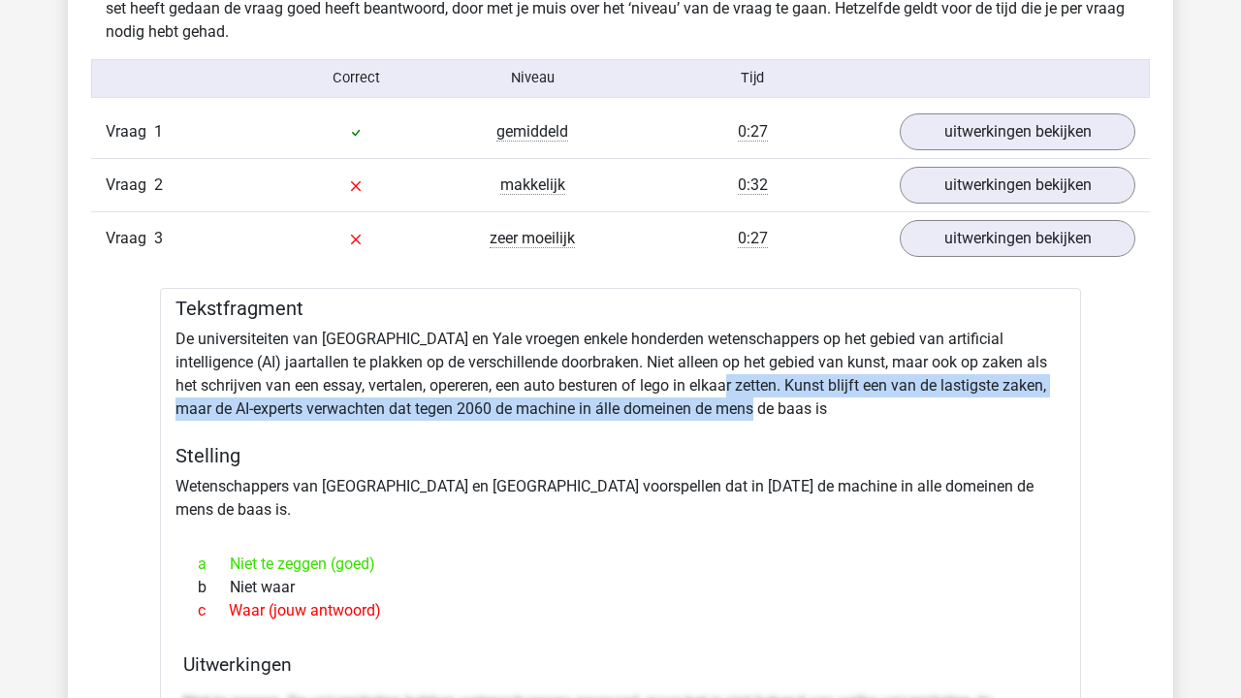
drag, startPoint x: 787, startPoint y: 398, endPoint x: 680, endPoint y: 391, distance: 106.9
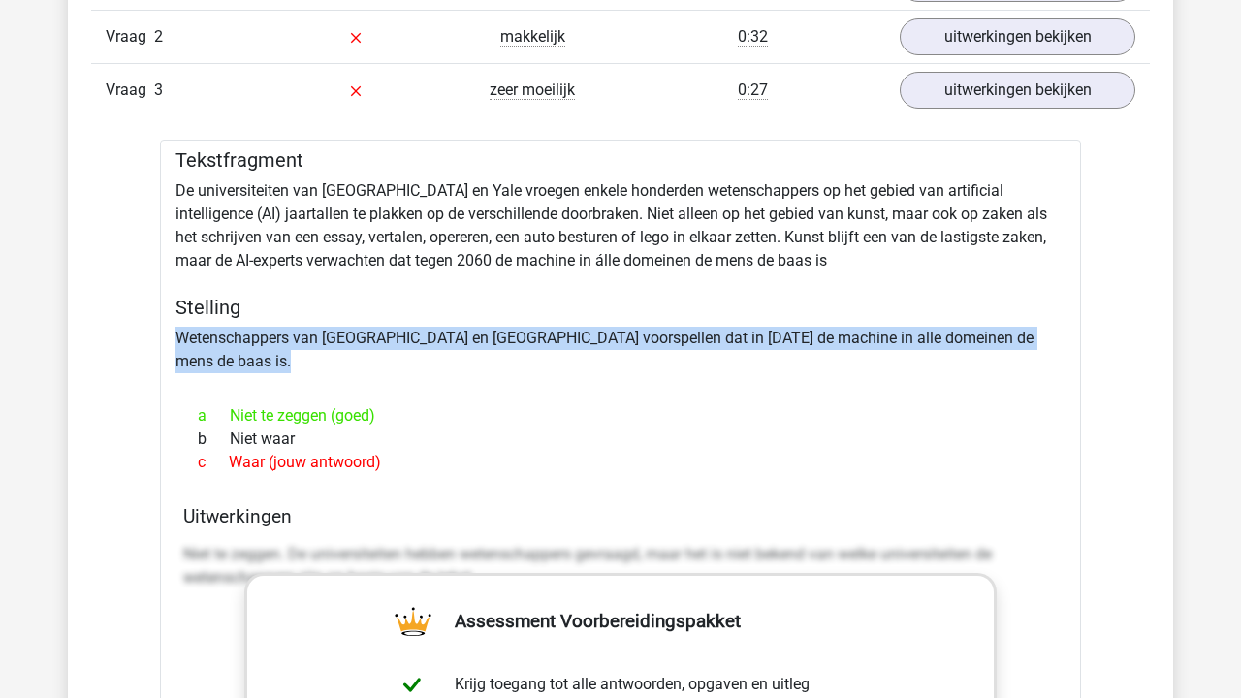
scroll to position [1722, 0]
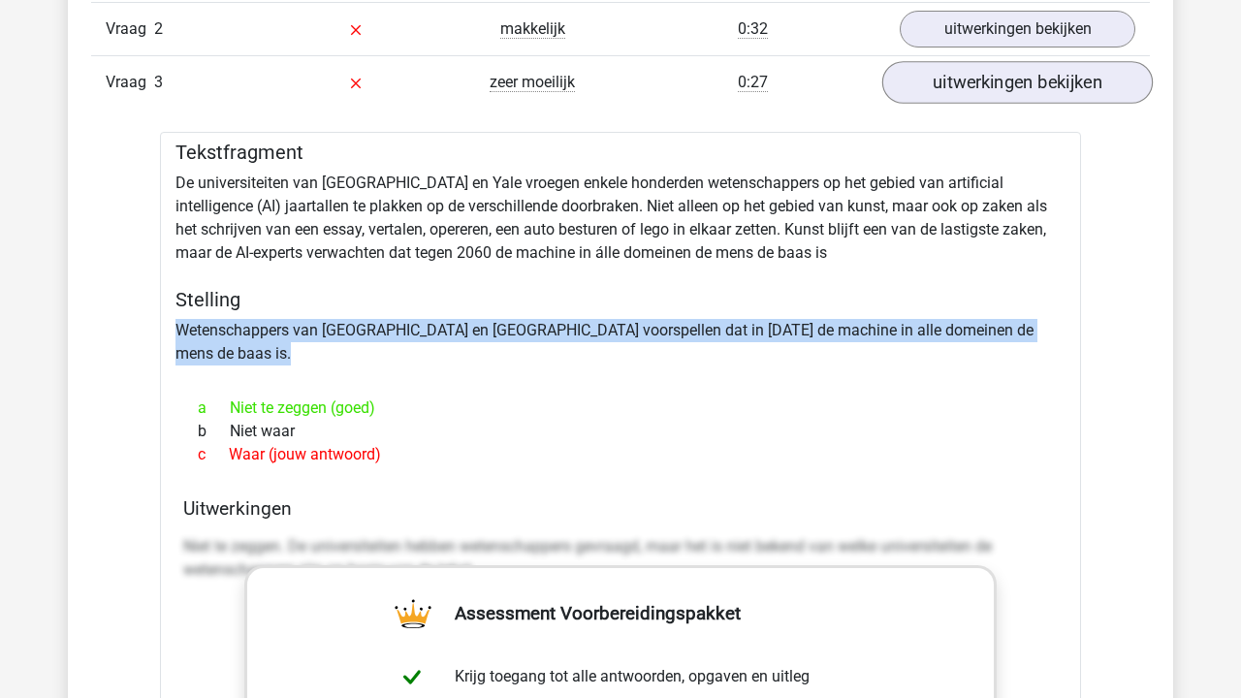
click at [1009, 74] on link "uitwerkingen bekijken" at bounding box center [1017, 82] width 270 height 43
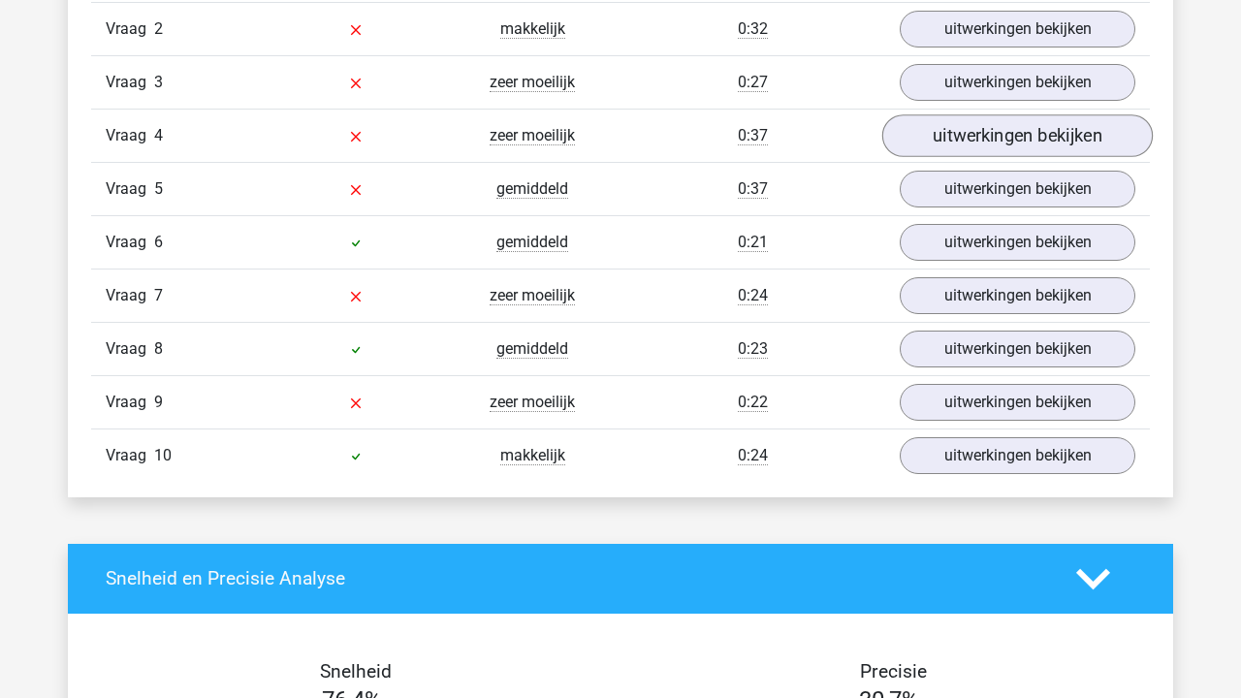
click at [936, 117] on link "uitwerkingen bekijken" at bounding box center [1017, 135] width 270 height 43
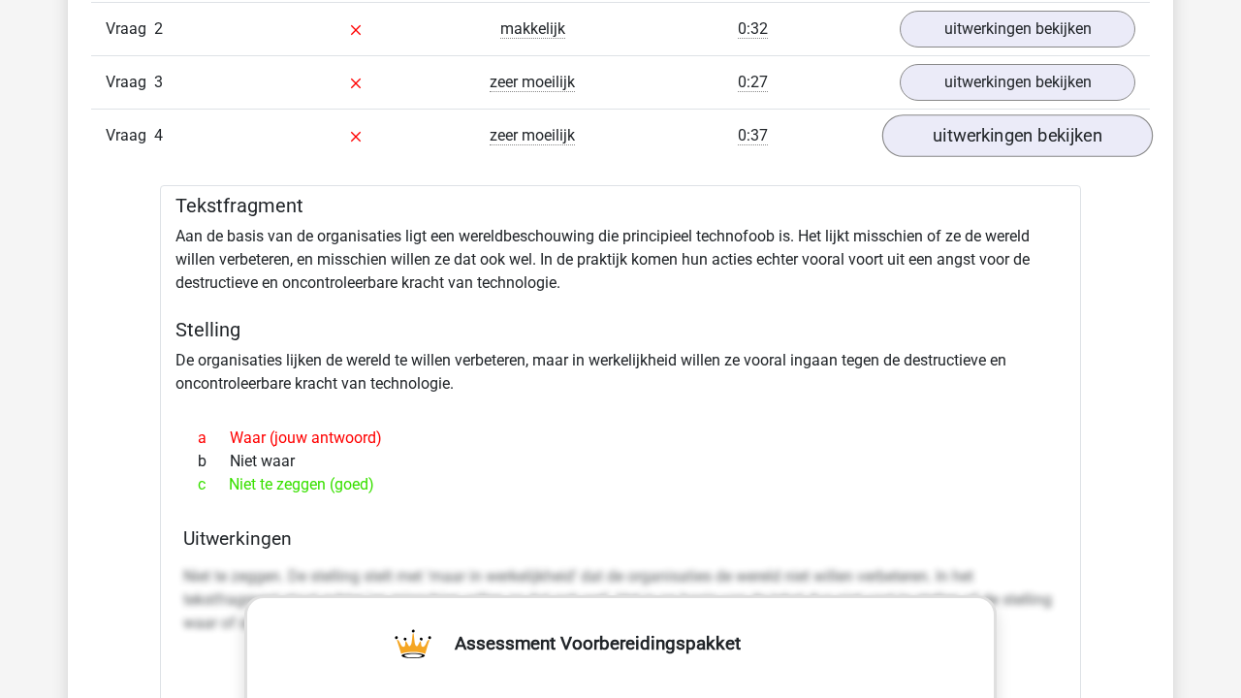
click at [936, 117] on link "uitwerkingen bekijken" at bounding box center [1017, 135] width 270 height 43
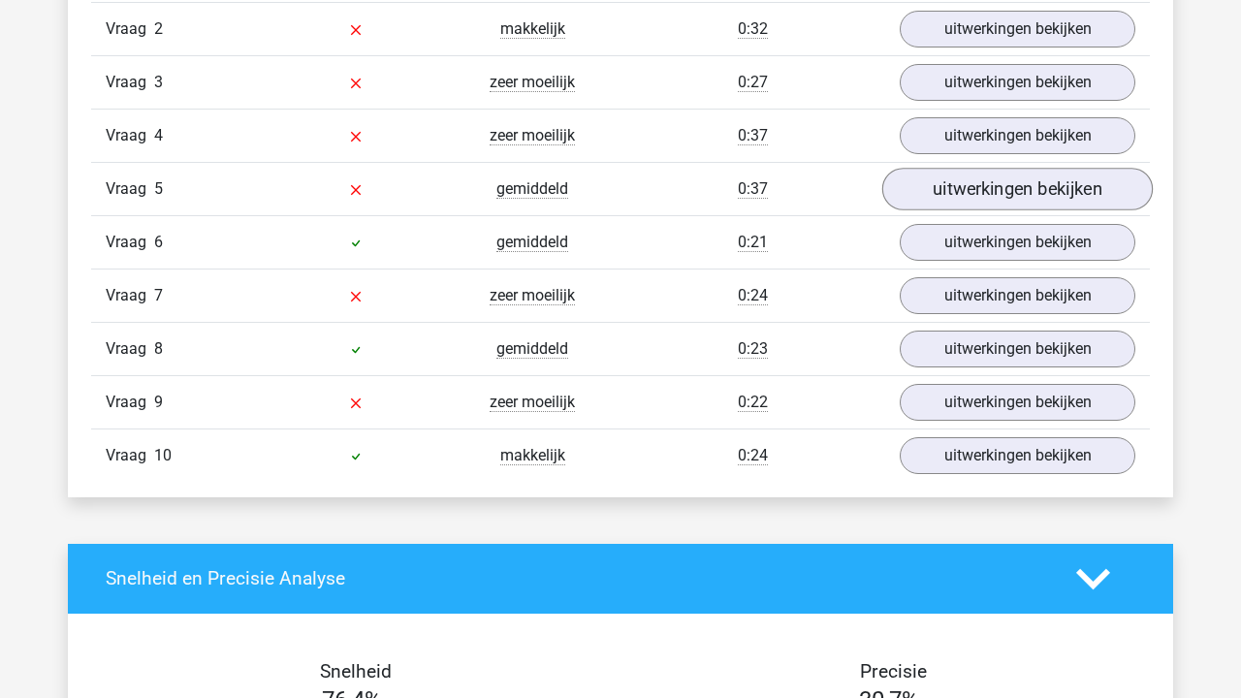
click at [951, 187] on link "uitwerkingen bekijken" at bounding box center [1017, 189] width 270 height 43
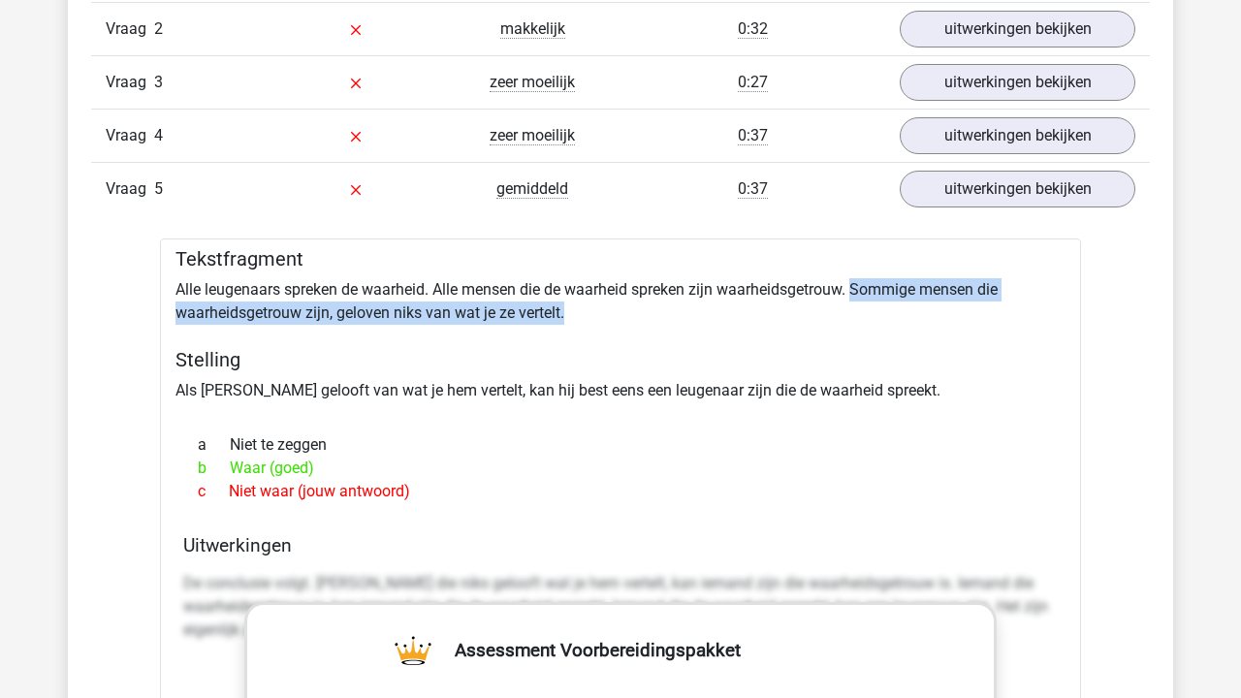
drag, startPoint x: 942, startPoint y: 310, endPoint x: 856, endPoint y: 292, distance: 88.2
click at [992, 187] on link "uitwerkingen bekijken" at bounding box center [1017, 189] width 270 height 43
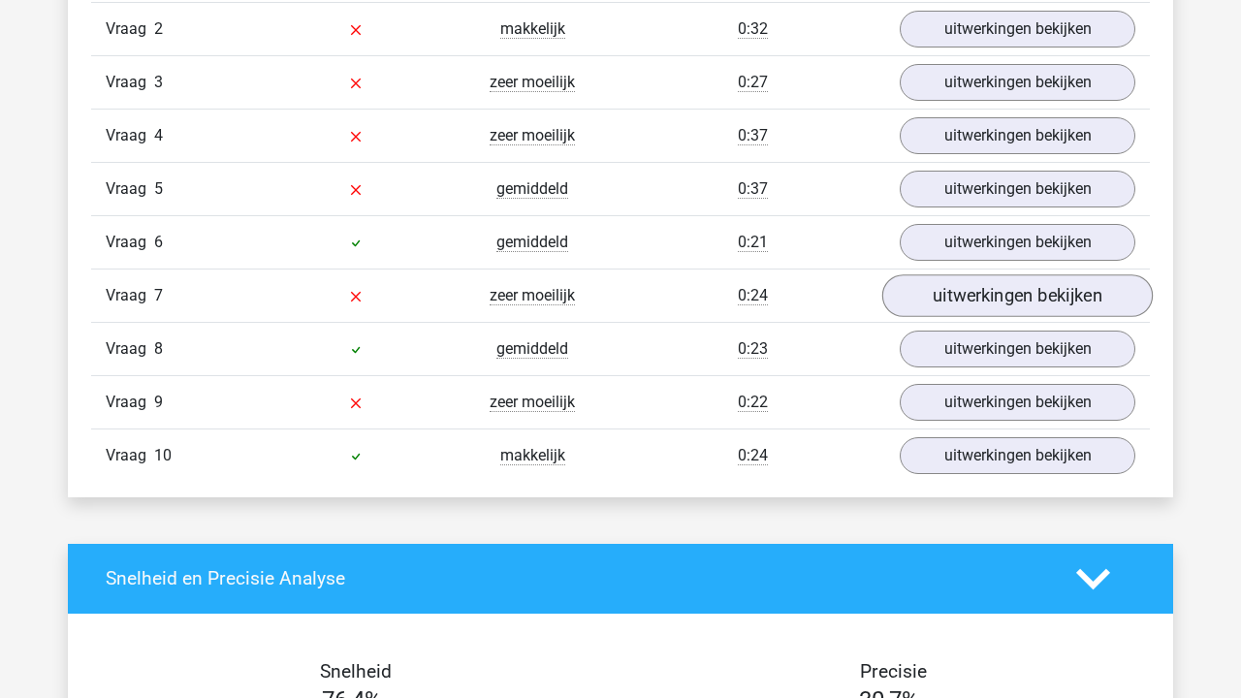
click at [959, 293] on link "uitwerkingen bekijken" at bounding box center [1017, 295] width 270 height 43
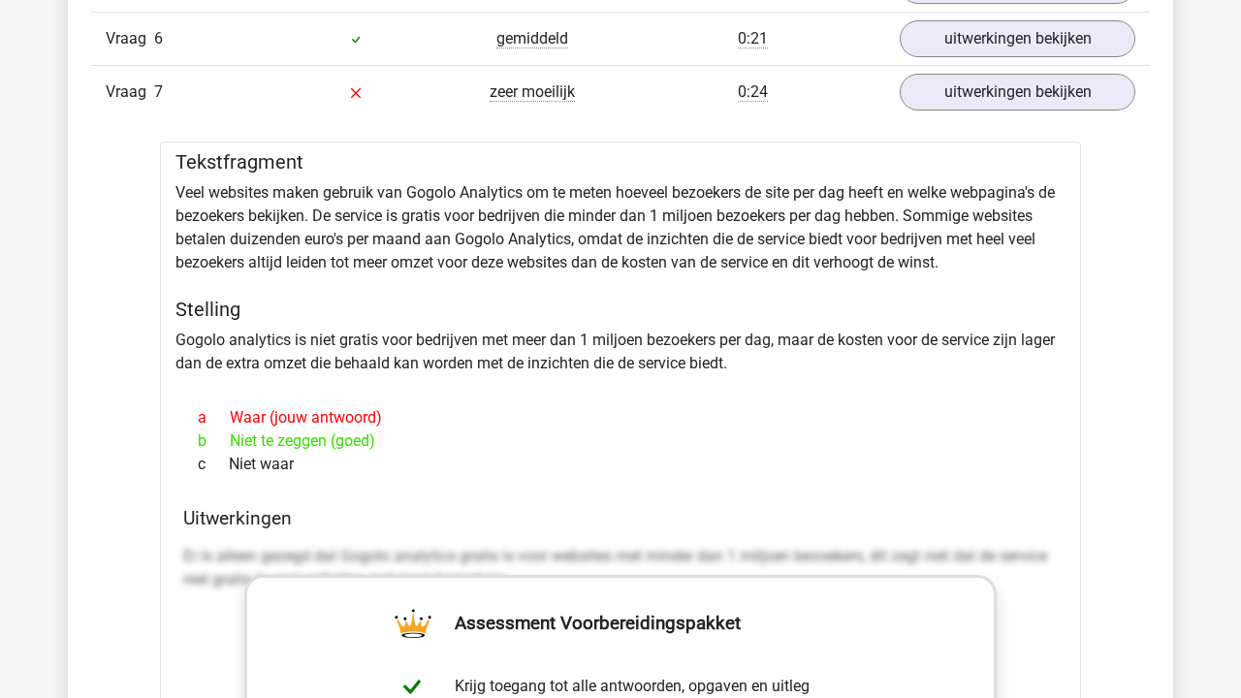
scroll to position [1942, 0]
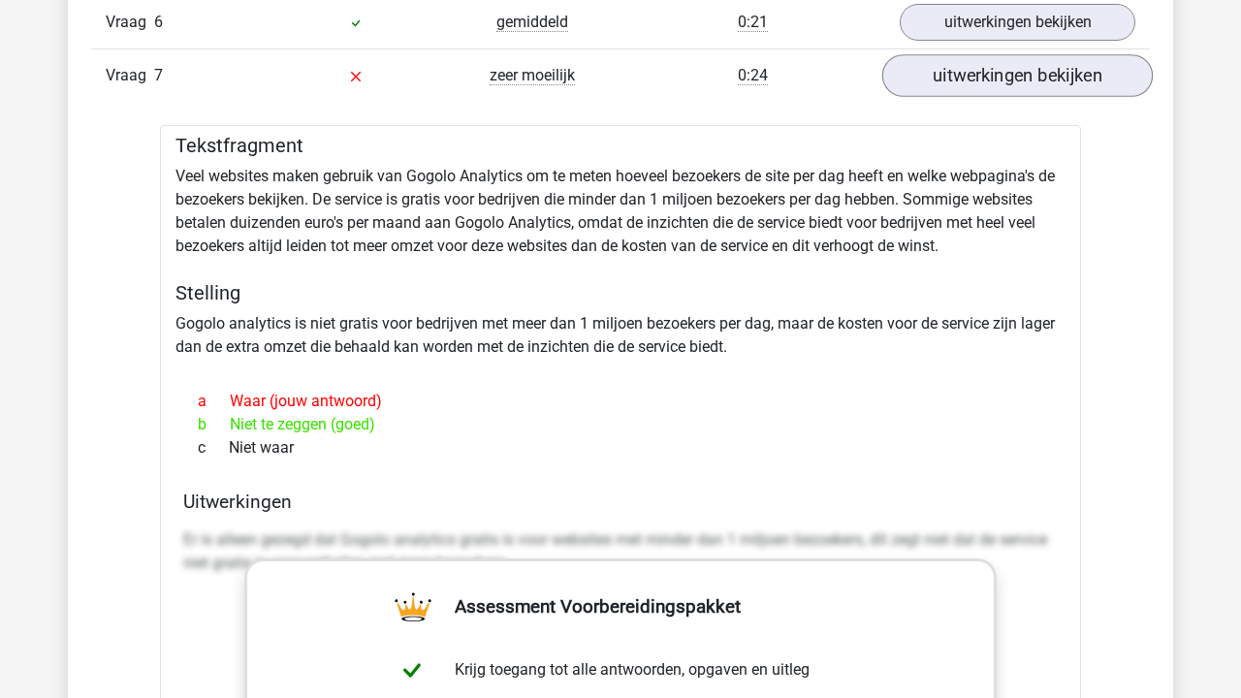
click at [998, 86] on link "uitwerkingen bekijken" at bounding box center [1017, 75] width 270 height 43
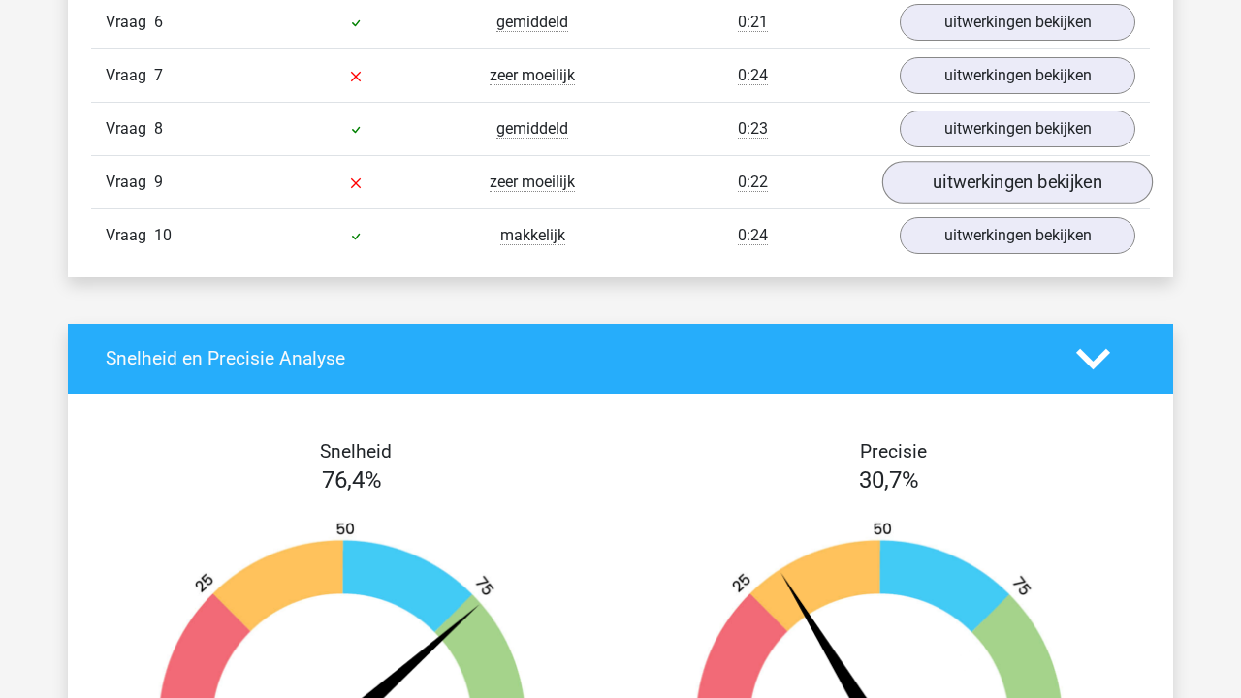
click at [963, 173] on link "uitwerkingen bekijken" at bounding box center [1017, 182] width 270 height 43
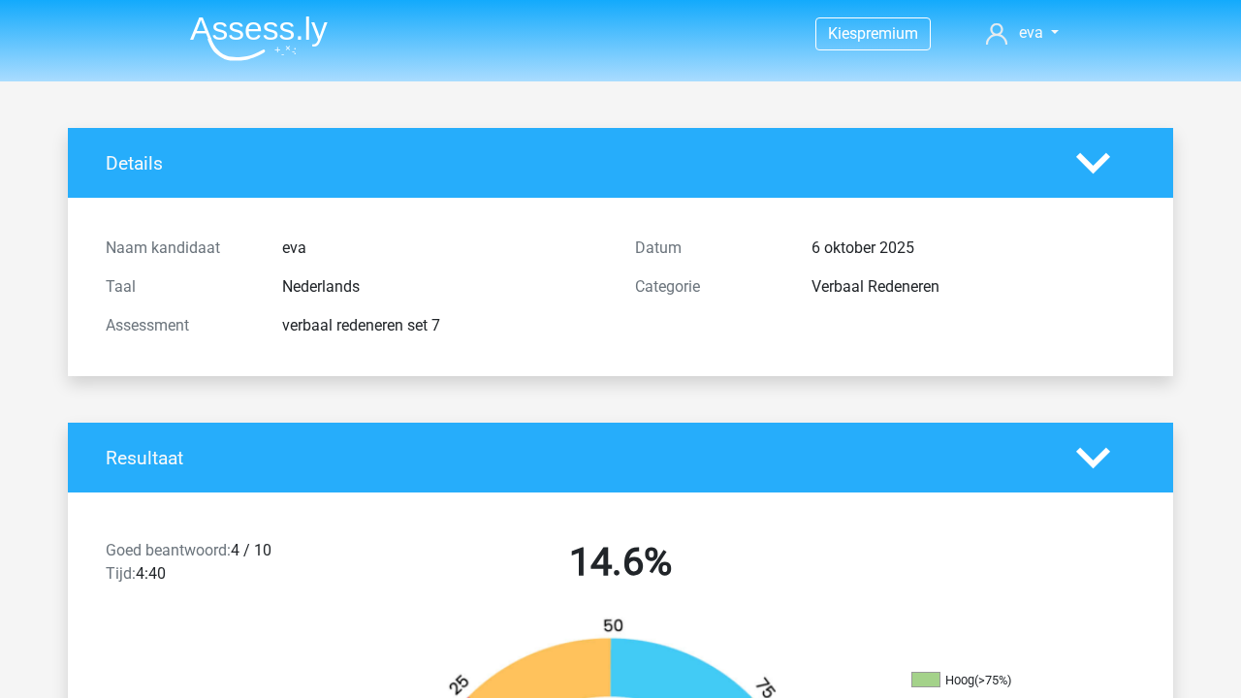
scroll to position [-1, 0]
click at [285, 61] on img at bounding box center [259, 39] width 138 height 46
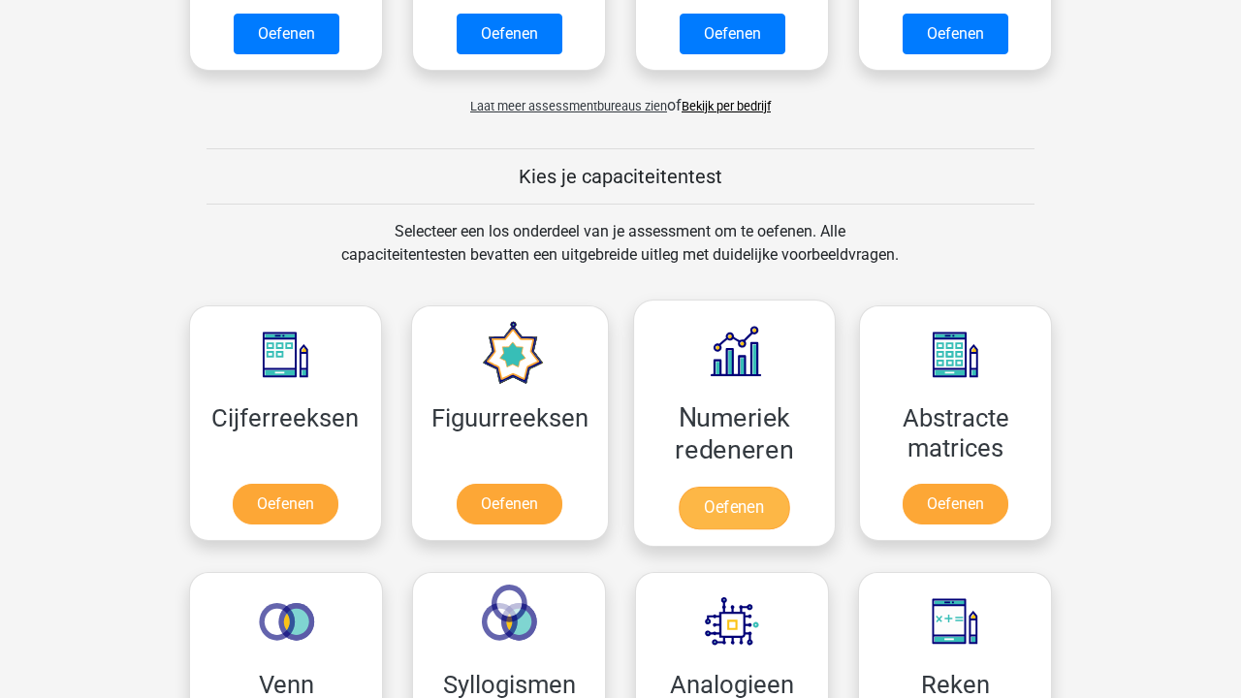
scroll to position [1218, 0]
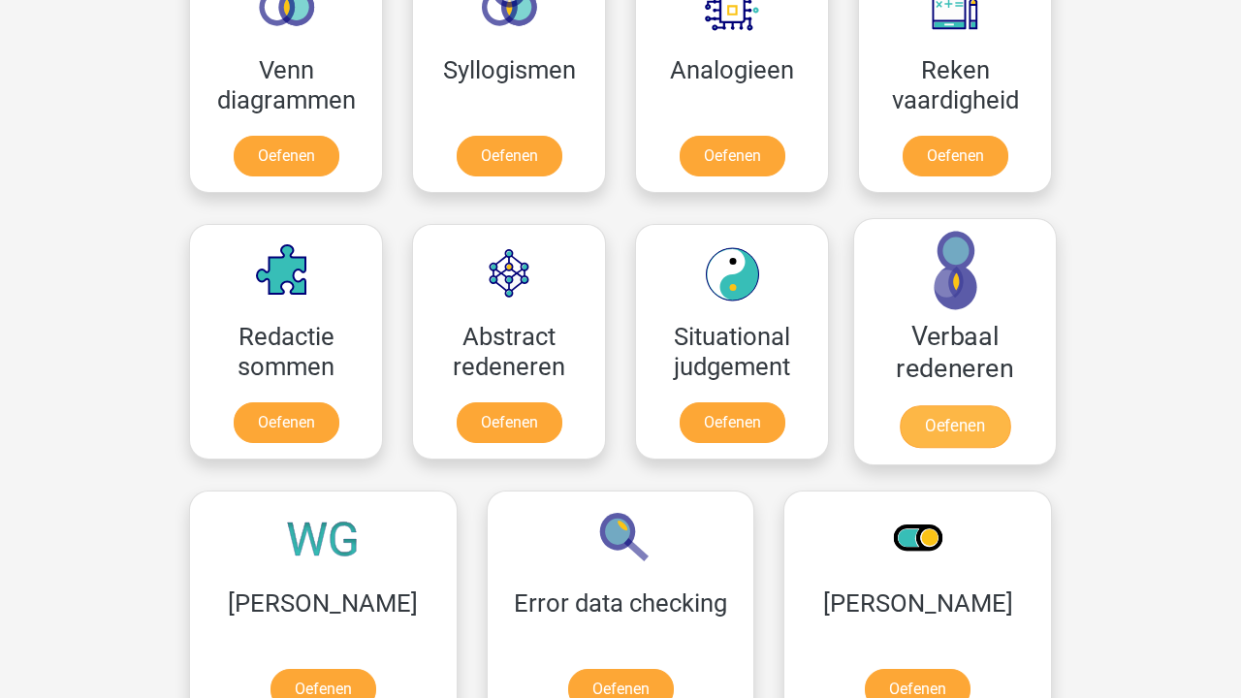
click at [1010, 405] on link "Oefenen" at bounding box center [954, 426] width 110 height 43
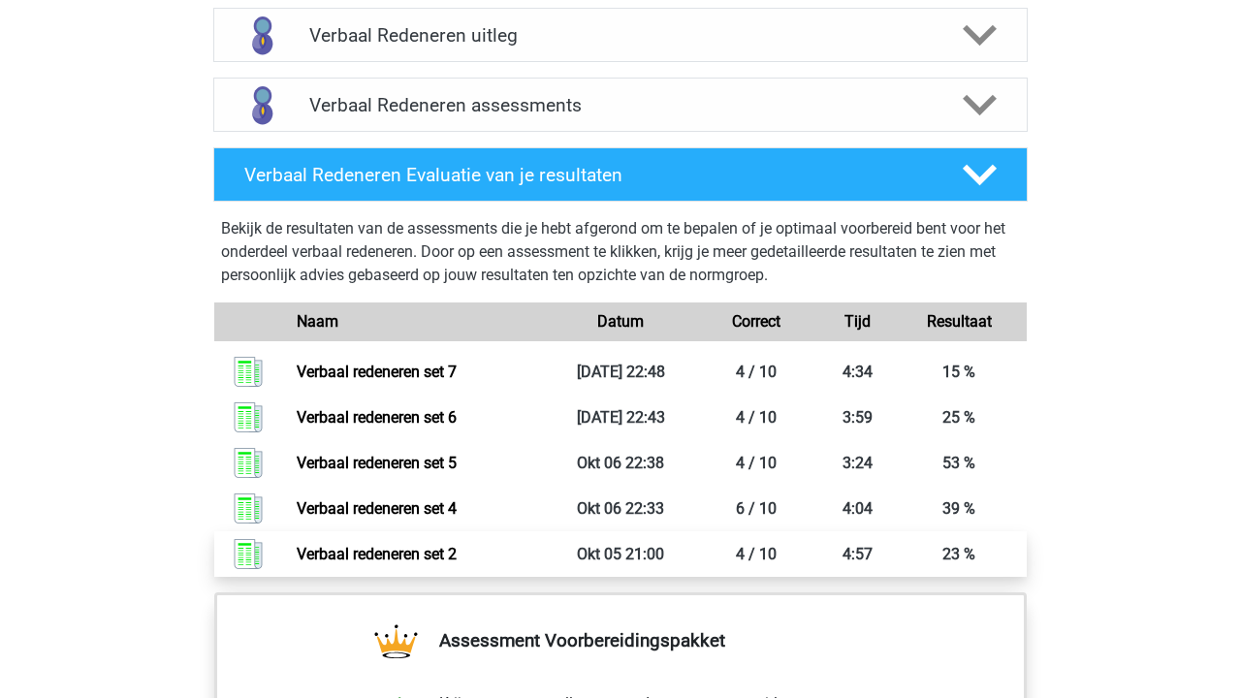
scroll to position [953, 0]
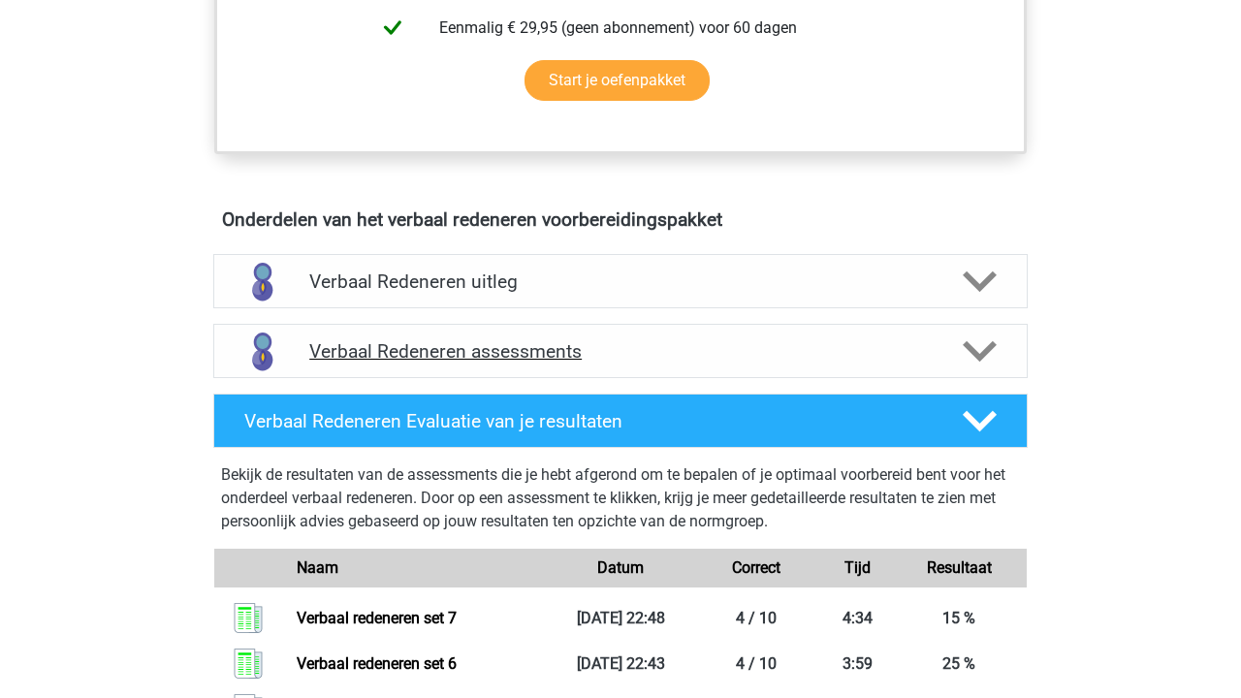
click at [583, 341] on h4 "Verbaal Redeneren assessments" at bounding box center [620, 351] width 622 height 22
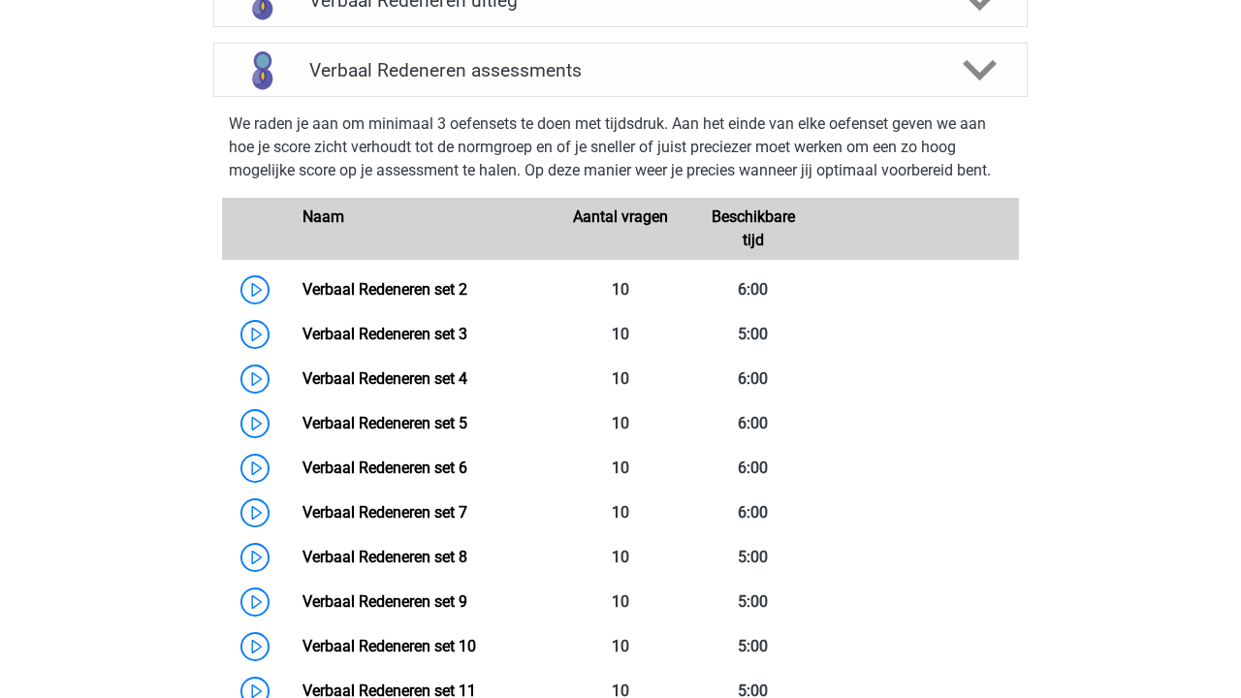
scroll to position [1448, 0]
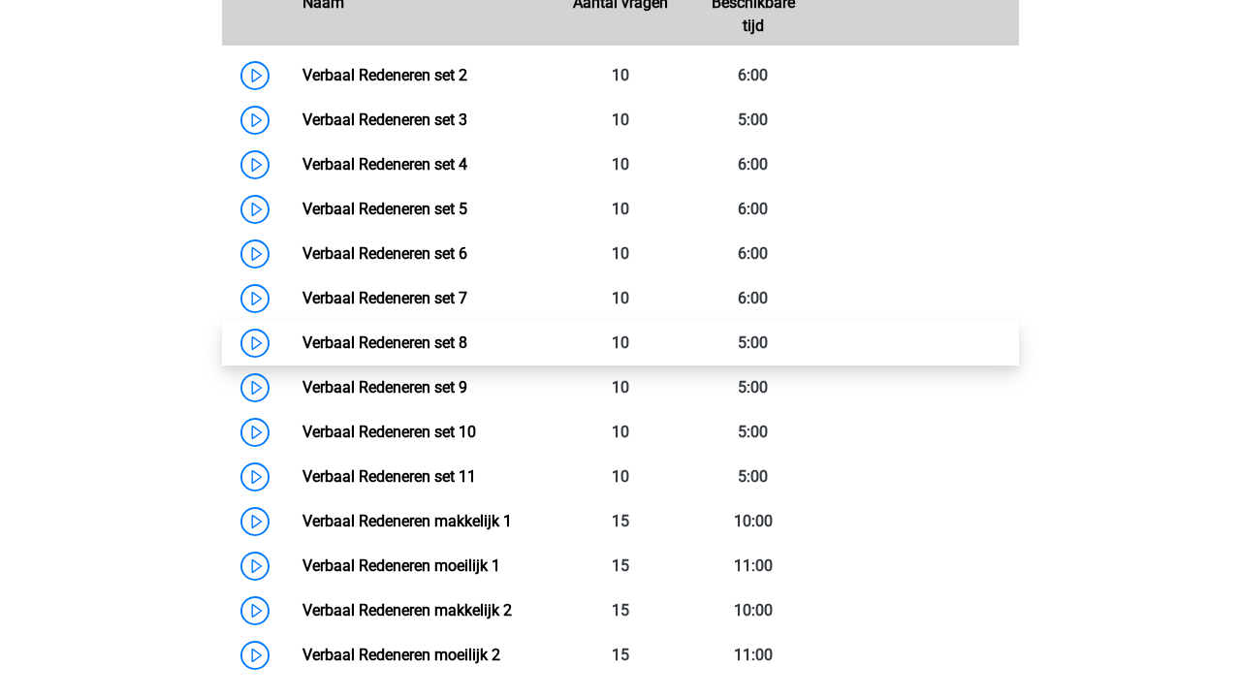
click at [467, 335] on link "Verbaal Redeneren set 8" at bounding box center [384, 342] width 165 height 18
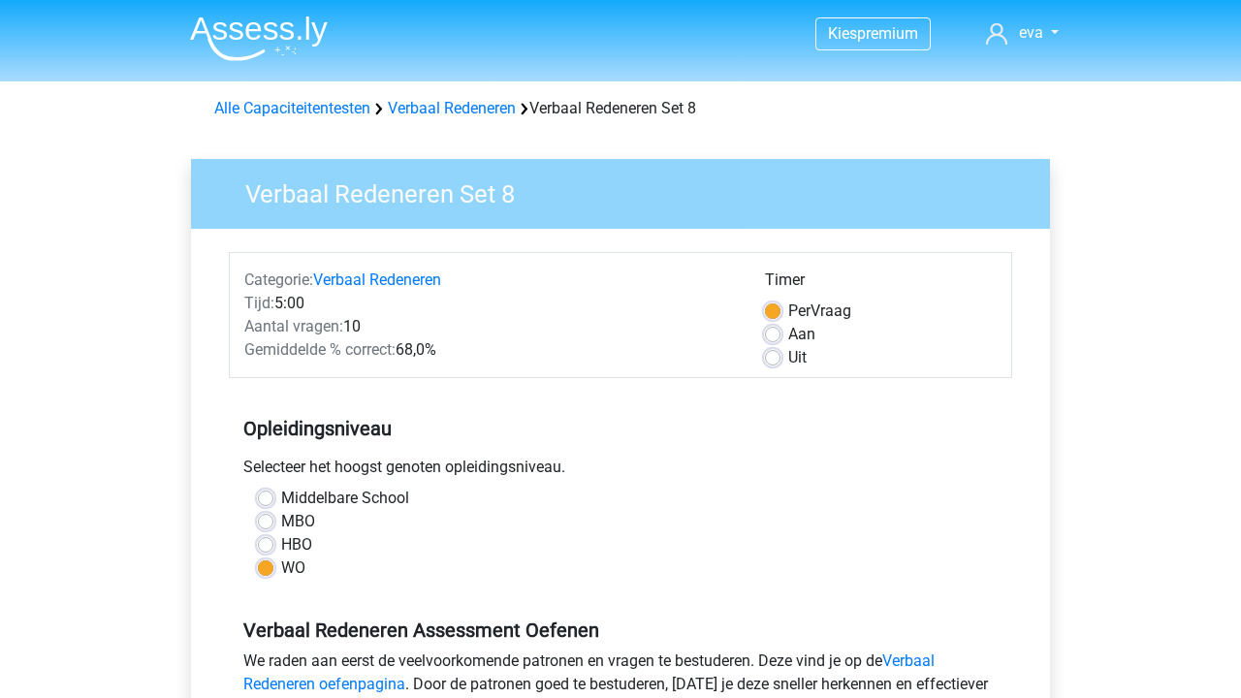
scroll to position [603, 0]
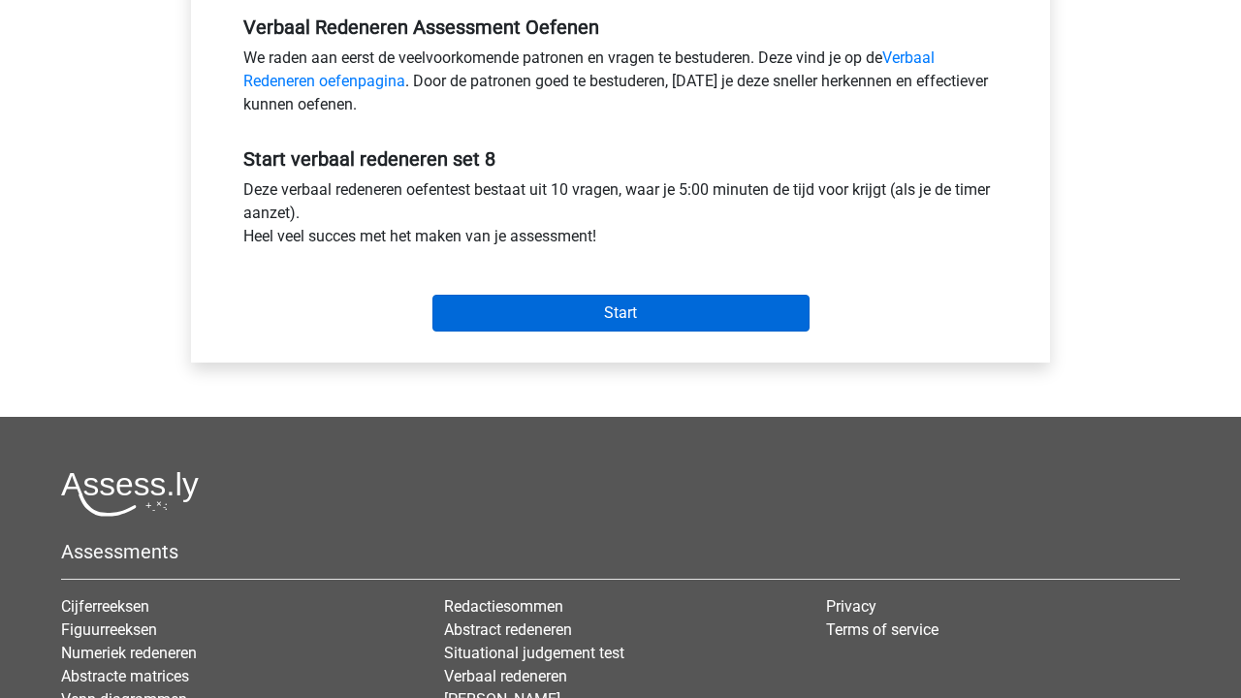
click at [655, 297] on input "Start" at bounding box center [620, 313] width 377 height 37
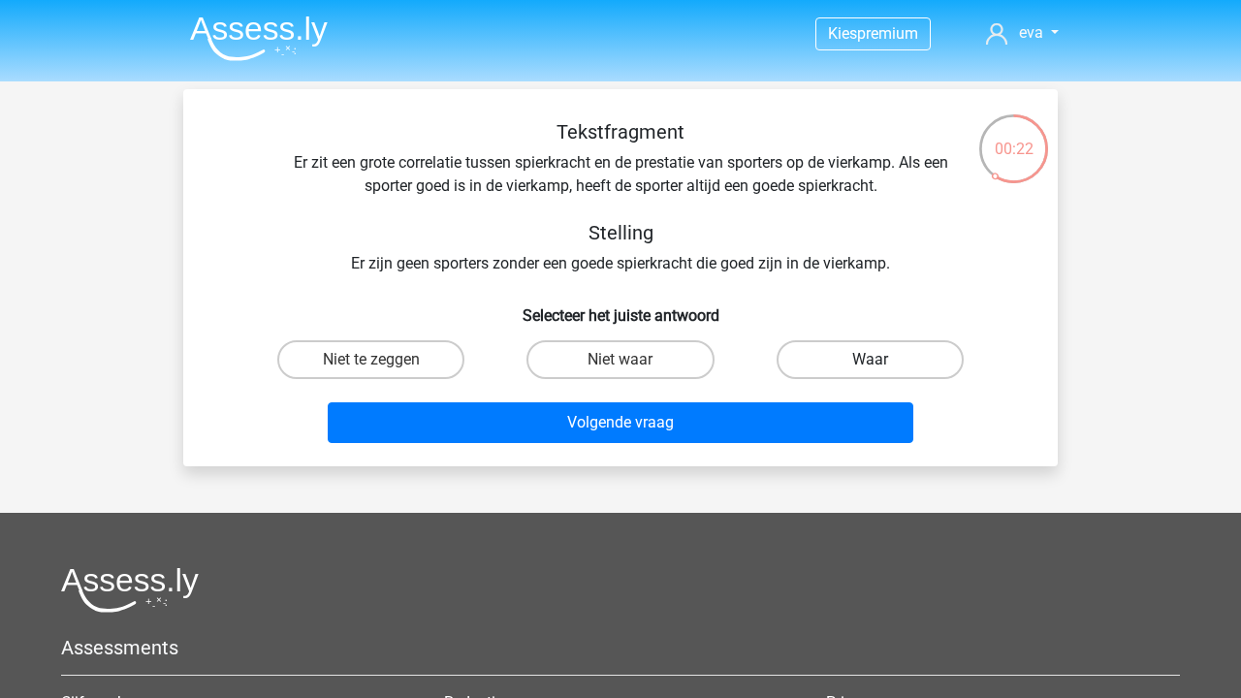
click at [916, 344] on label "Waar" at bounding box center [869, 359] width 187 height 39
click at [882, 360] on input "Waar" at bounding box center [875, 366] width 13 height 13
radio input "true"
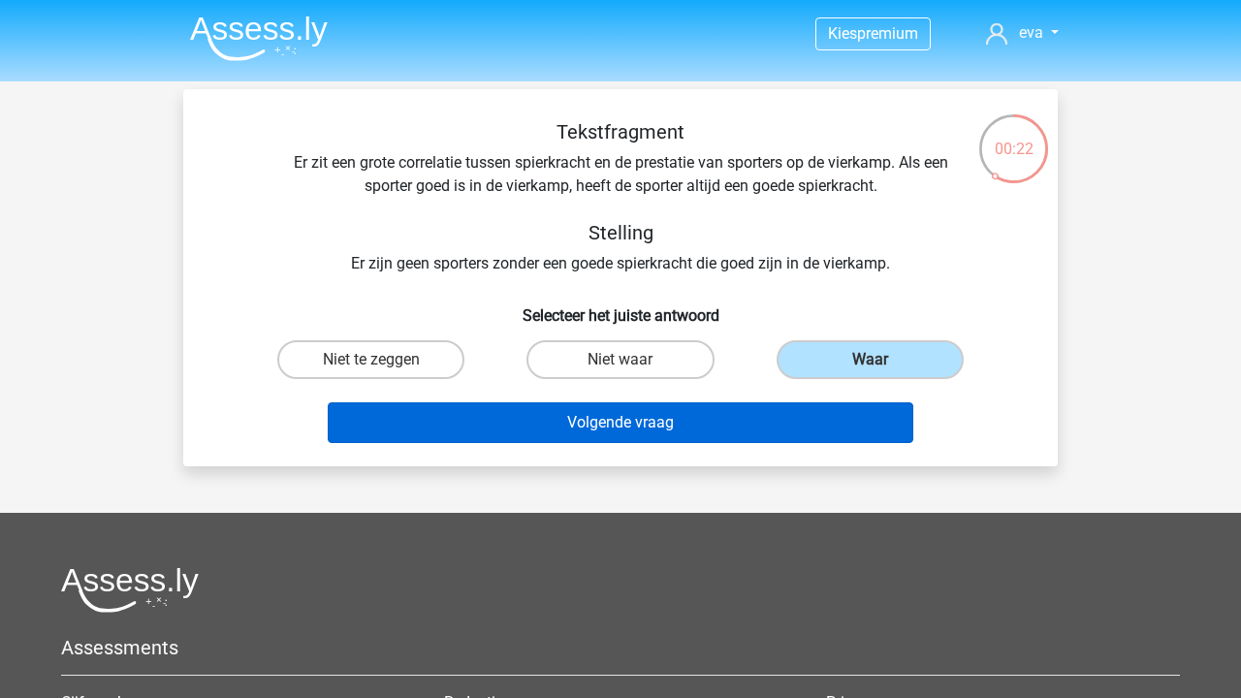
click at [851, 416] on button "Volgende vraag" at bounding box center [621, 422] width 586 height 41
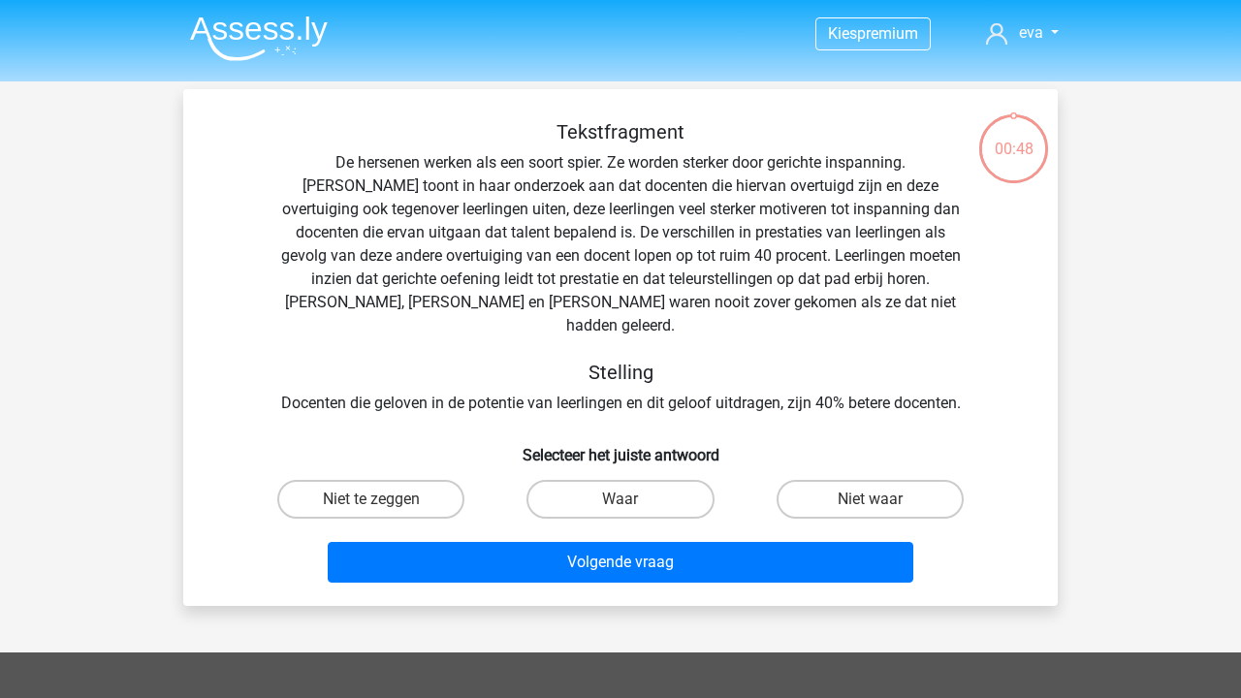
scroll to position [89, 0]
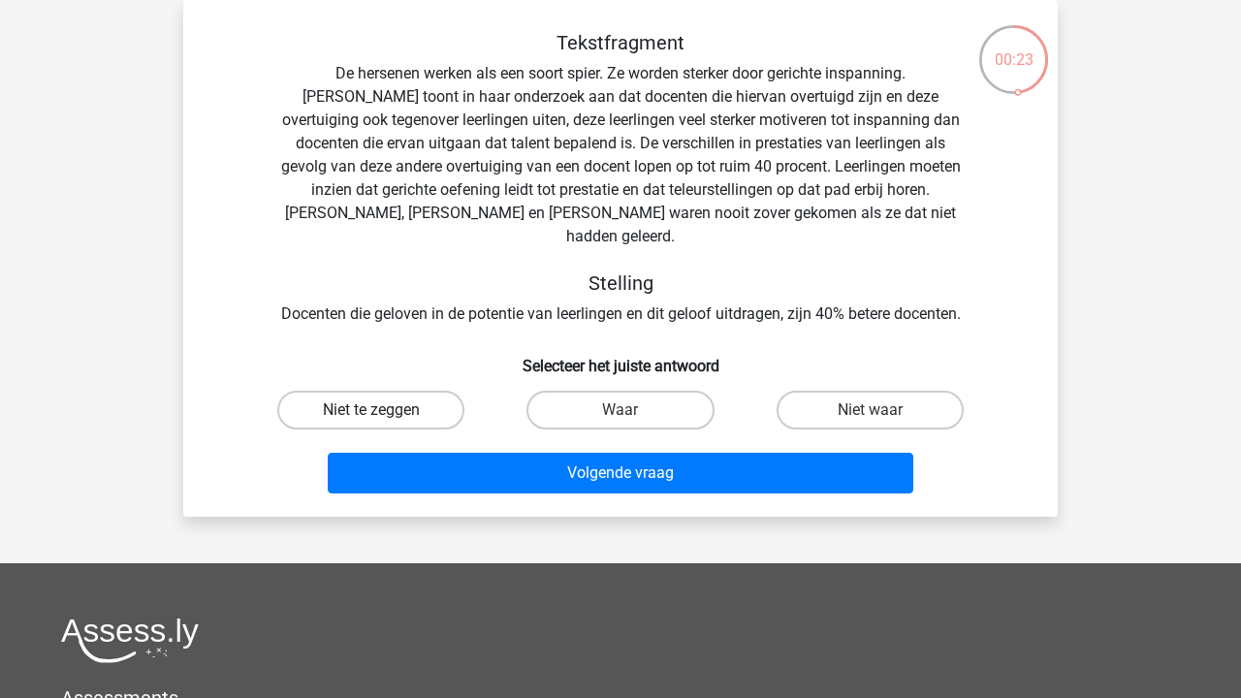
click at [432, 391] on label "Niet te zeggen" at bounding box center [370, 410] width 187 height 39
click at [384, 410] on input "Niet te zeggen" at bounding box center [377, 416] width 13 height 13
radio input "true"
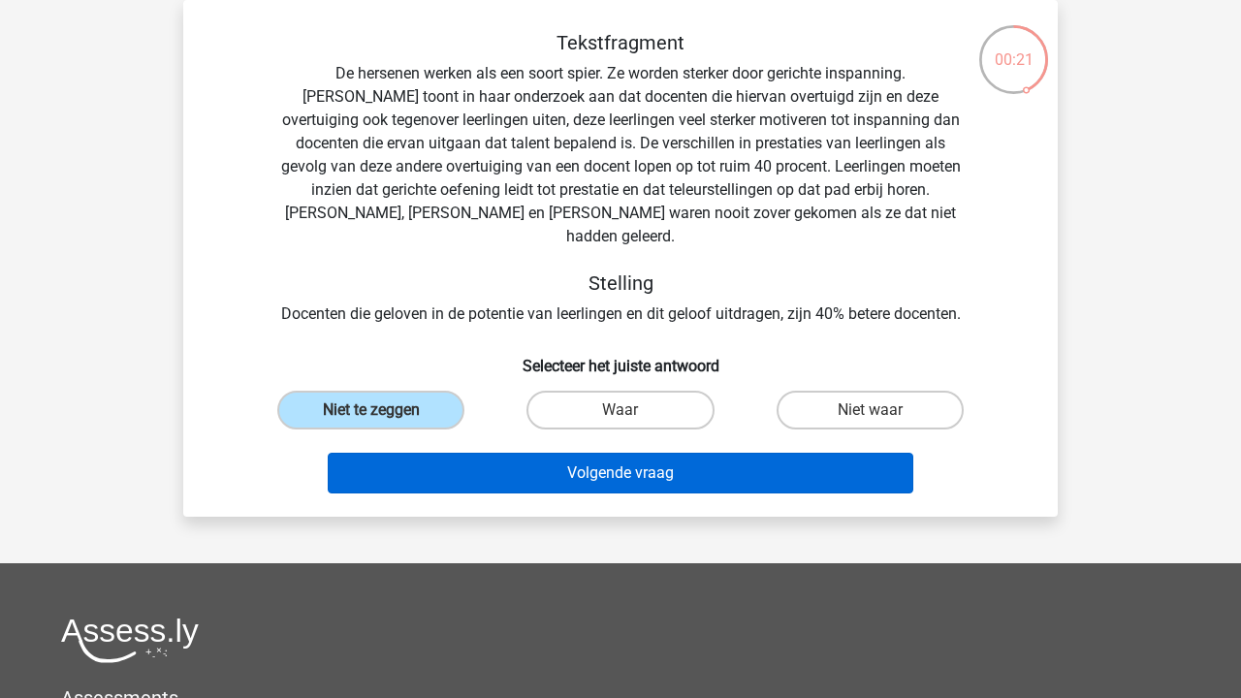
click at [758, 467] on button "Volgende vraag" at bounding box center [621, 473] width 586 height 41
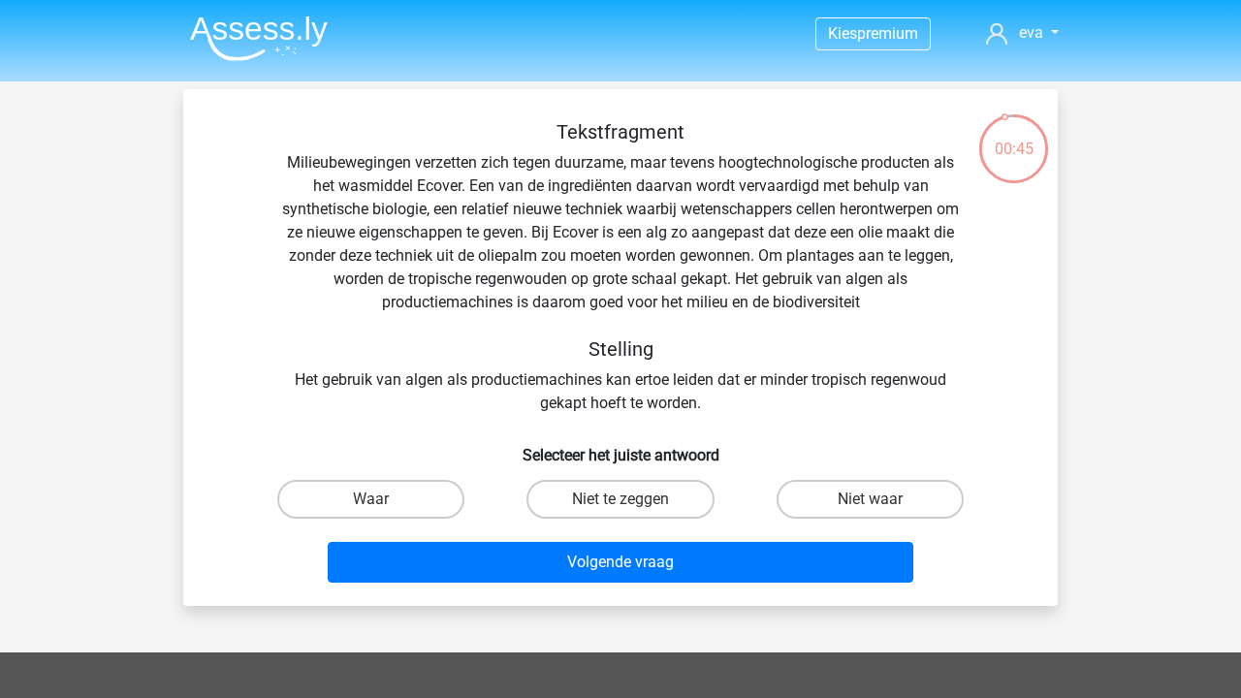
scroll to position [0, 0]
click at [422, 497] on label "Waar" at bounding box center [370, 499] width 187 height 39
click at [384, 499] on input "Waar" at bounding box center [377, 505] width 13 height 13
radio input "true"
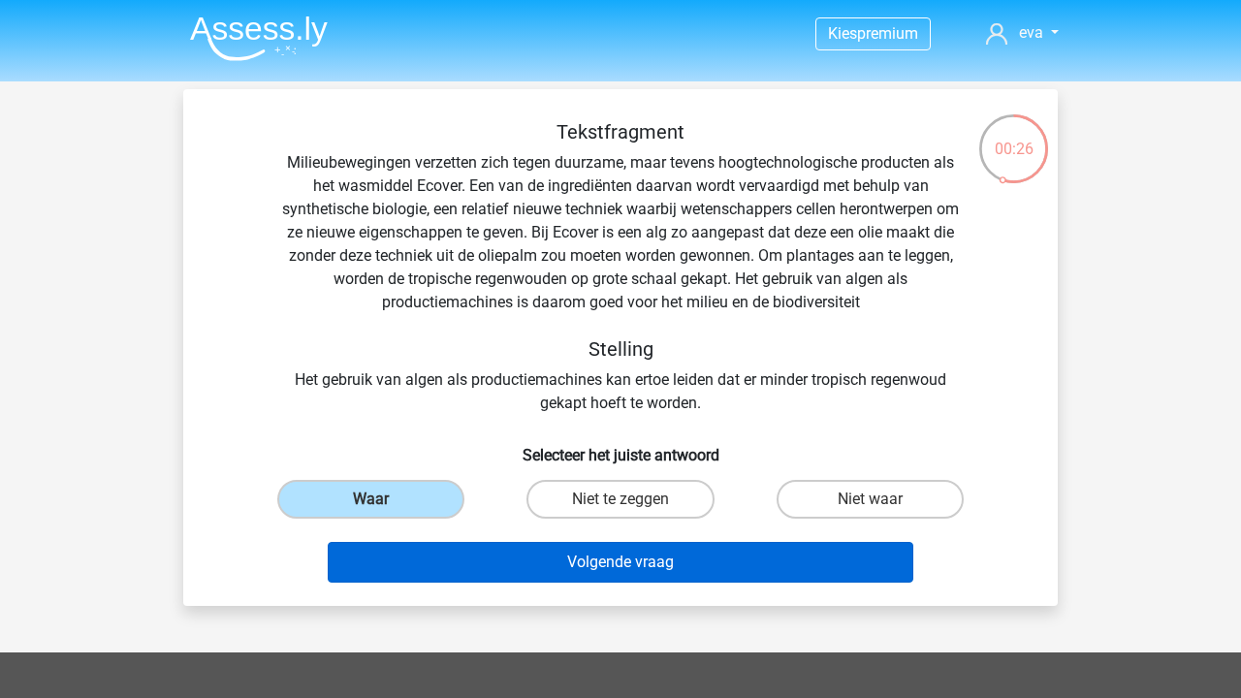
click at [455, 546] on button "Volgende vraag" at bounding box center [621, 562] width 586 height 41
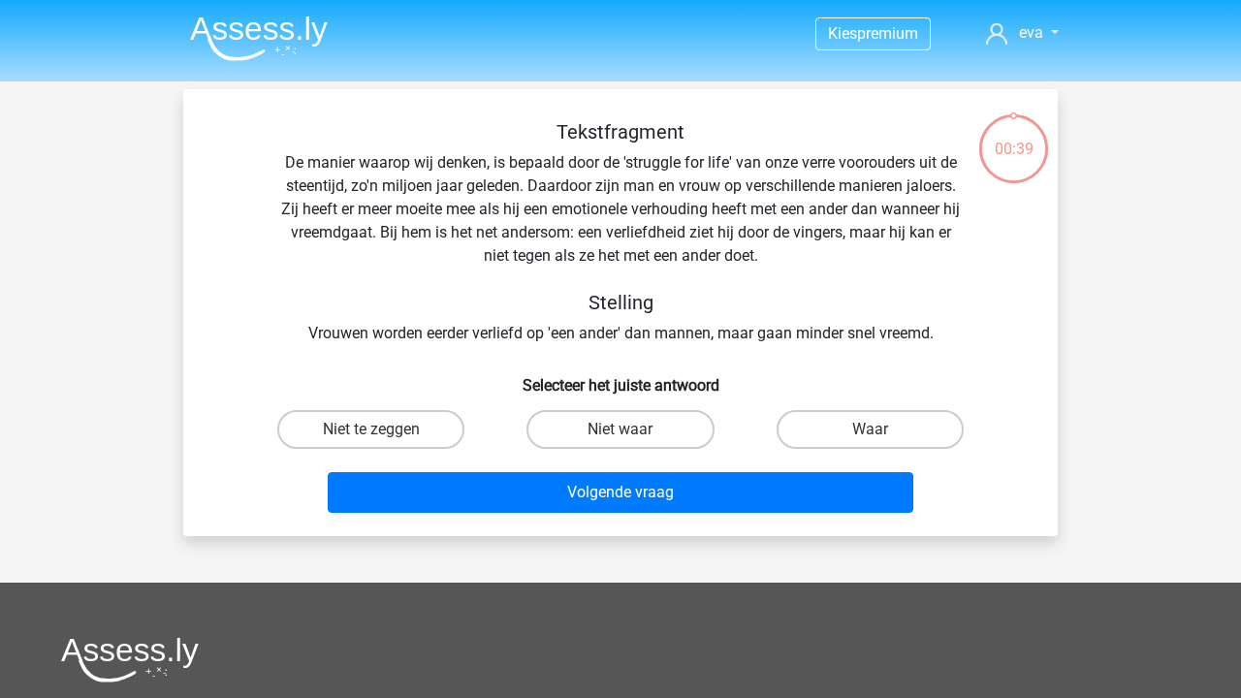
scroll to position [89, 0]
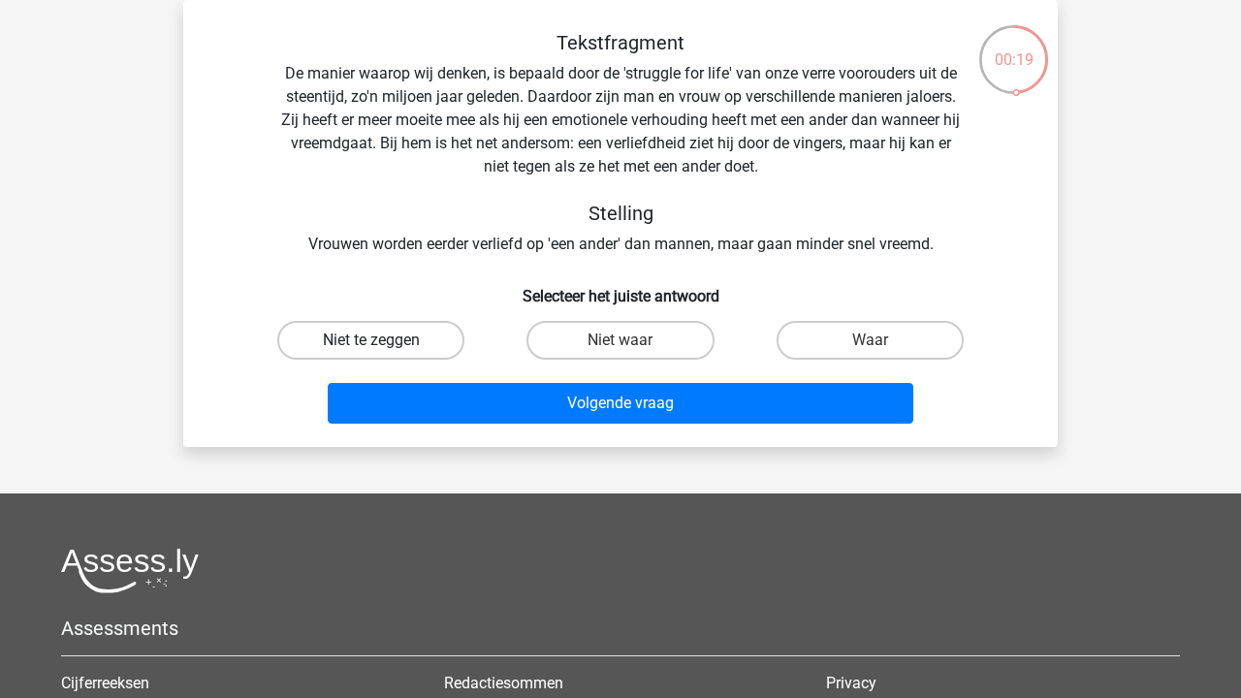
click at [398, 359] on label "Niet te zeggen" at bounding box center [370, 340] width 187 height 39
click at [384, 353] on input "Niet te zeggen" at bounding box center [377, 346] width 13 height 13
radio input "true"
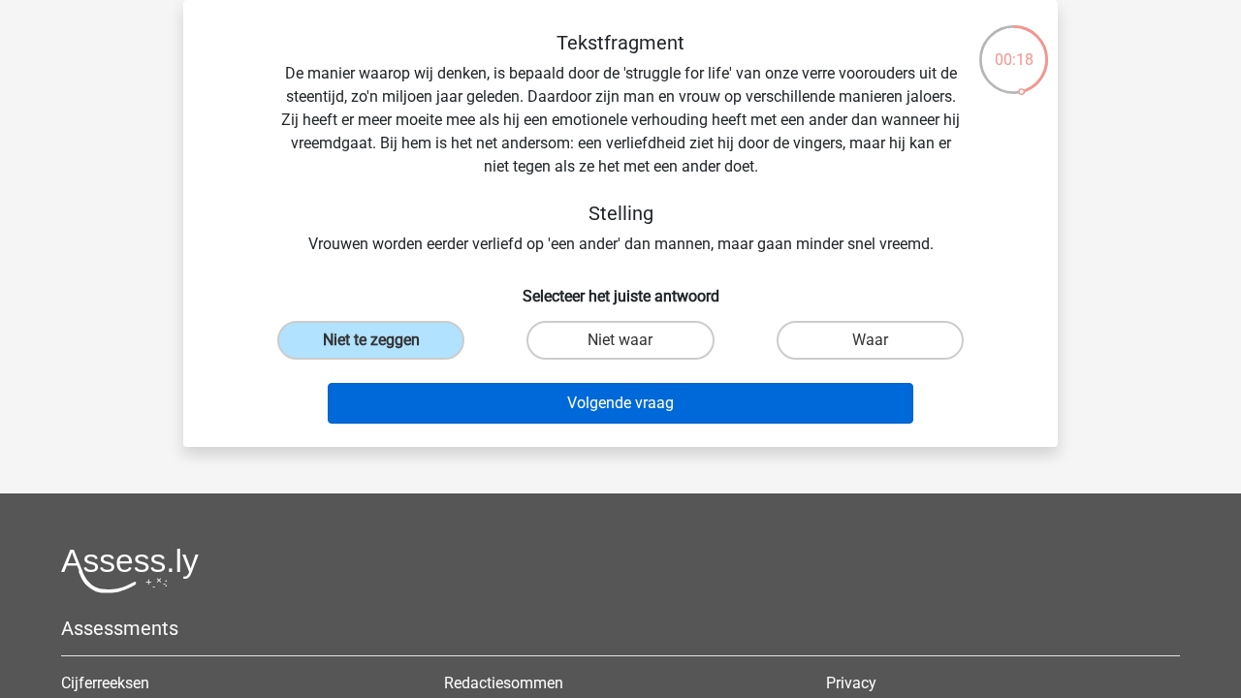
click at [408, 383] on div "Volgende vraag" at bounding box center [620, 399] width 812 height 64
click at [410, 393] on button "Volgende vraag" at bounding box center [621, 403] width 586 height 41
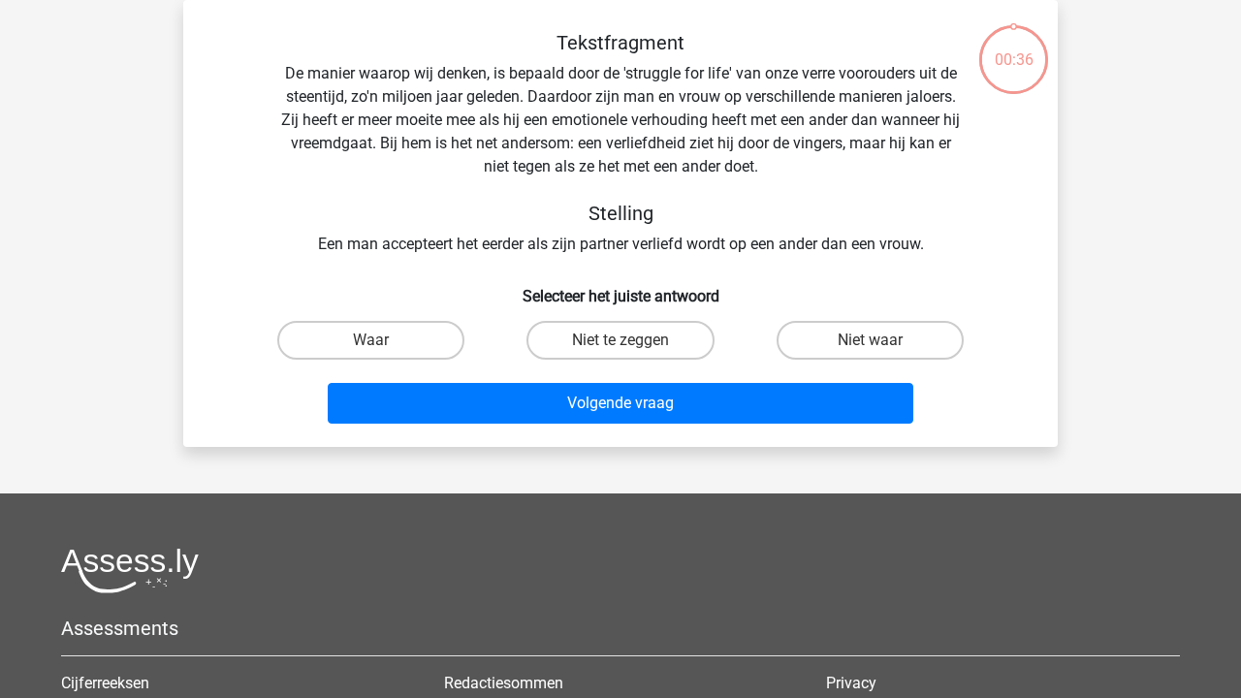
scroll to position [52, 0]
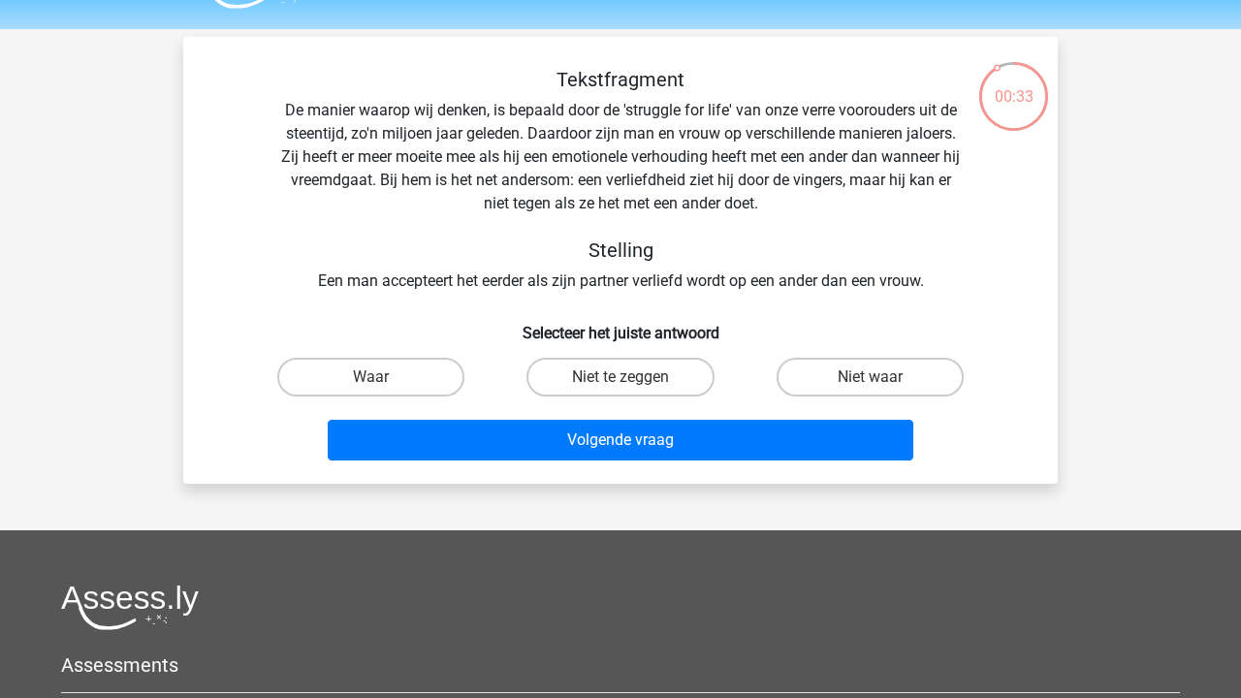
click at [580, 282] on div "Tekstfragment De manier waarop wij denken, is bepaald door de 'struggle for lif…" at bounding box center [620, 180] width 812 height 225
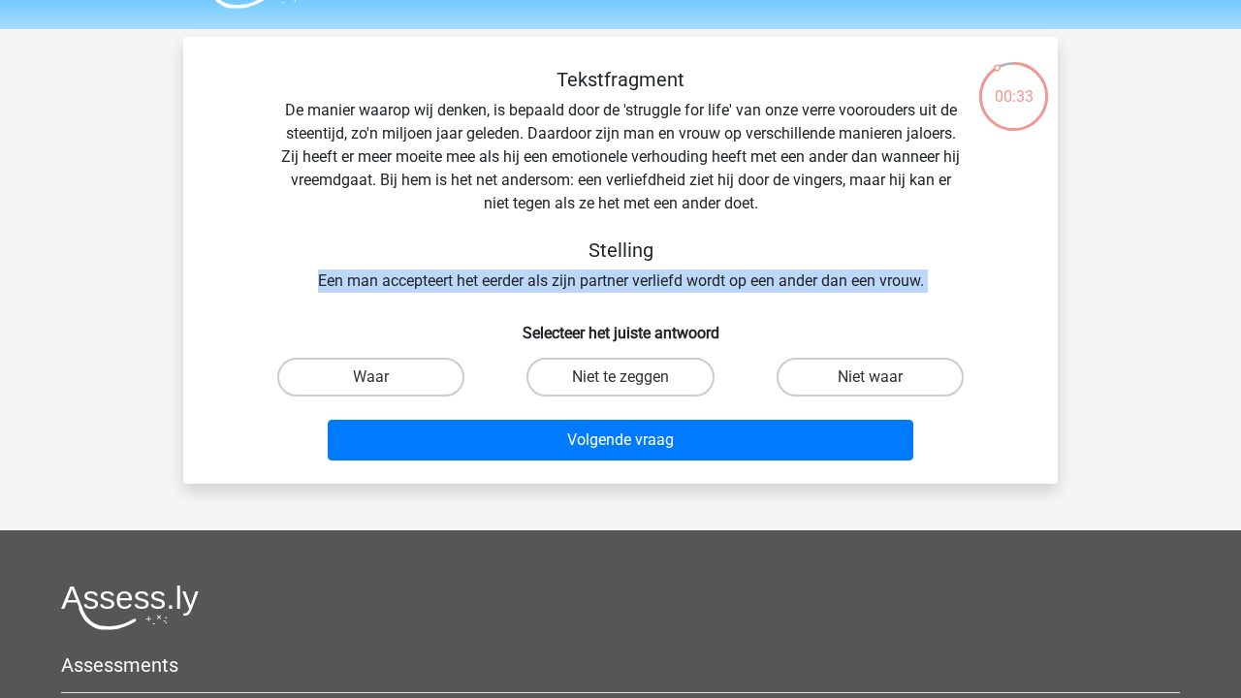
click at [580, 282] on div "Tekstfragment De manier waarop wij denken, is bepaald door de 'struggle for lif…" at bounding box center [620, 180] width 812 height 225
click at [557, 289] on div "Tekstfragment De manier waarop wij denken, is bepaald door de 'struggle for lif…" at bounding box center [620, 180] width 812 height 225
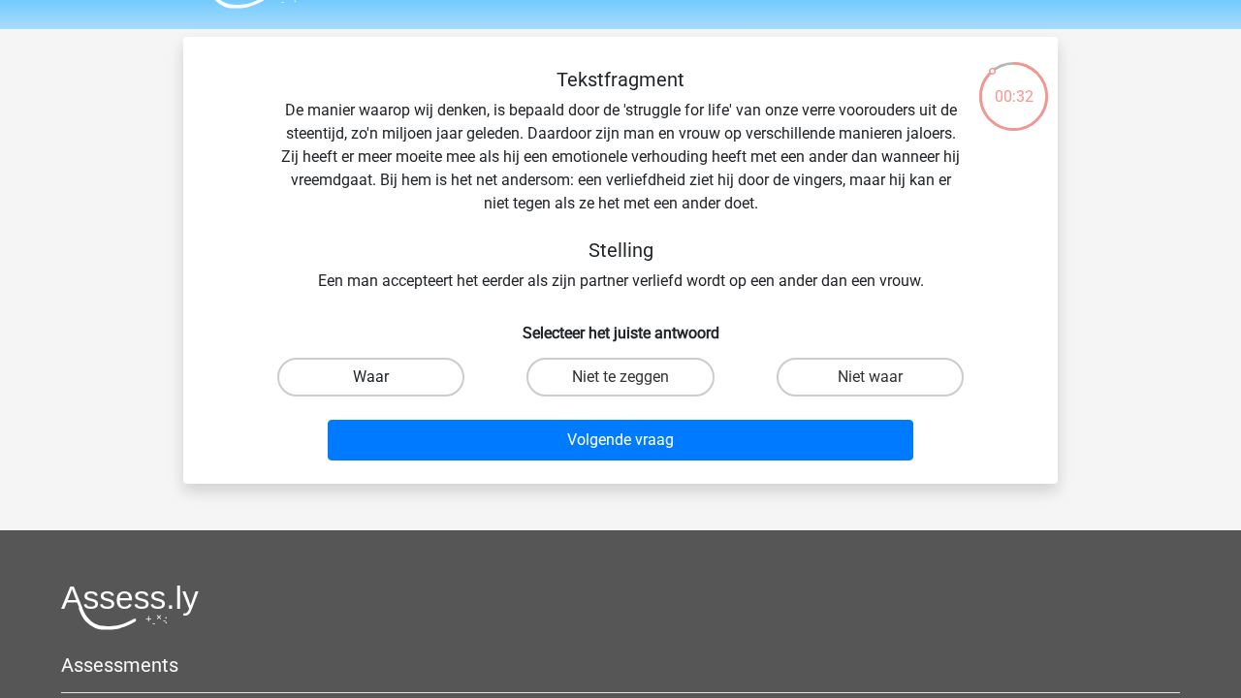
click at [436, 360] on label "Waar" at bounding box center [370, 377] width 187 height 39
click at [384, 377] on input "Waar" at bounding box center [377, 383] width 13 height 13
radio input "true"
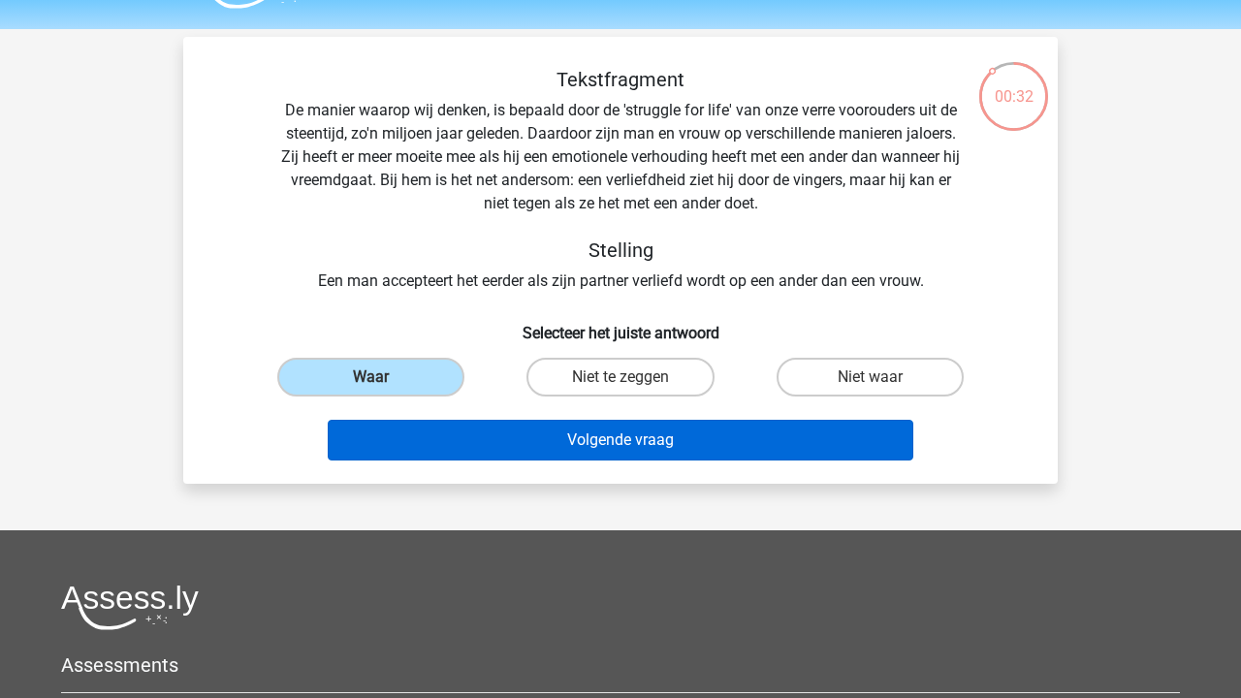
click at [446, 428] on button "Volgende vraag" at bounding box center [621, 440] width 586 height 41
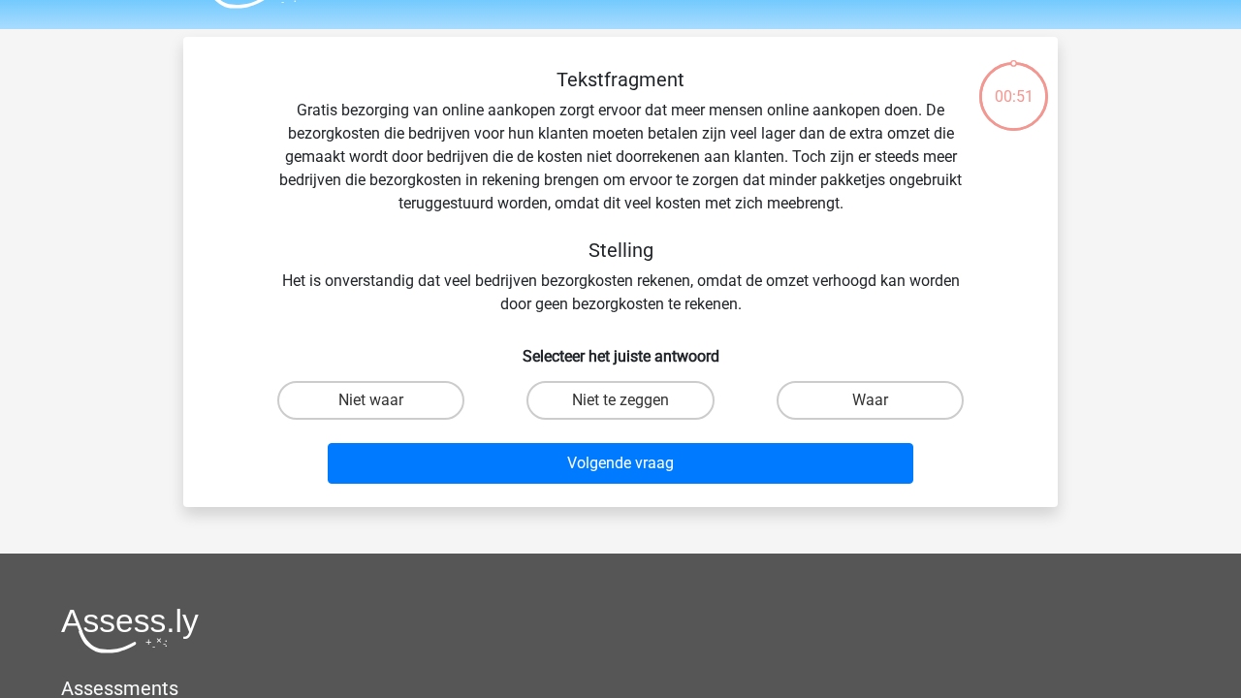
scroll to position [89, 0]
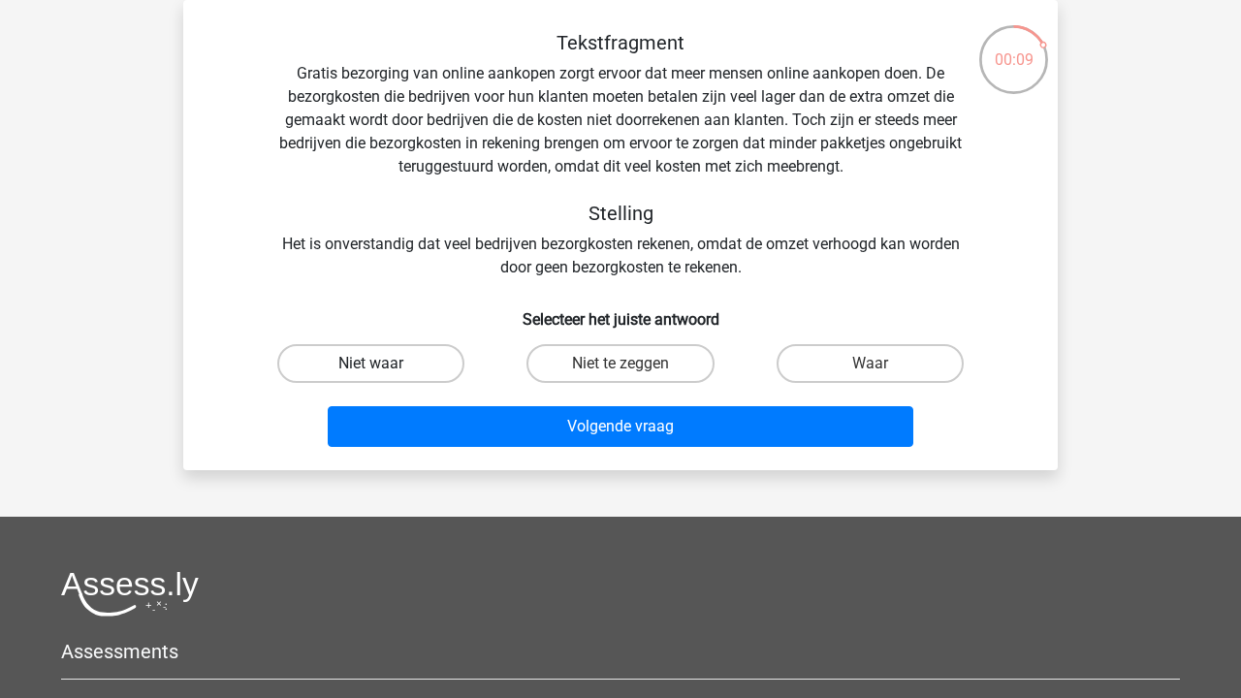
click at [396, 365] on label "Niet waar" at bounding box center [370, 363] width 187 height 39
click at [384, 365] on input "Niet waar" at bounding box center [377, 369] width 13 height 13
radio input "true"
click at [896, 375] on label "Waar" at bounding box center [869, 363] width 187 height 39
click at [882, 375] on input "Waar" at bounding box center [875, 369] width 13 height 13
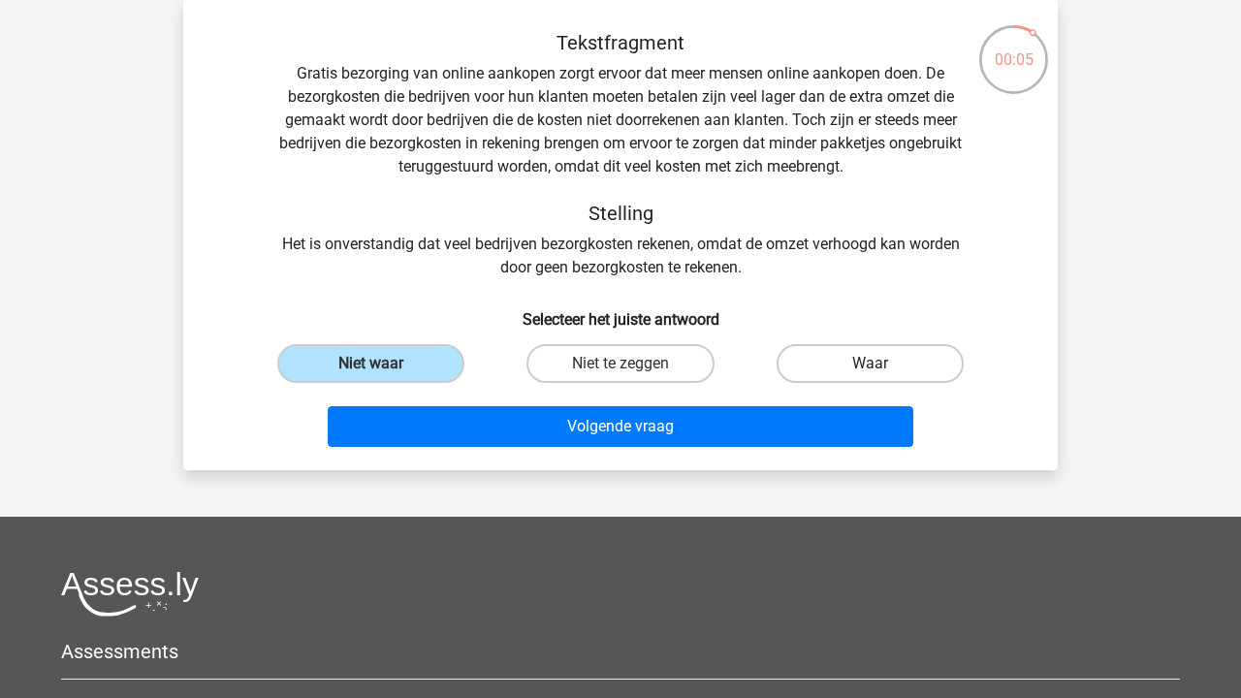
radio input "true"
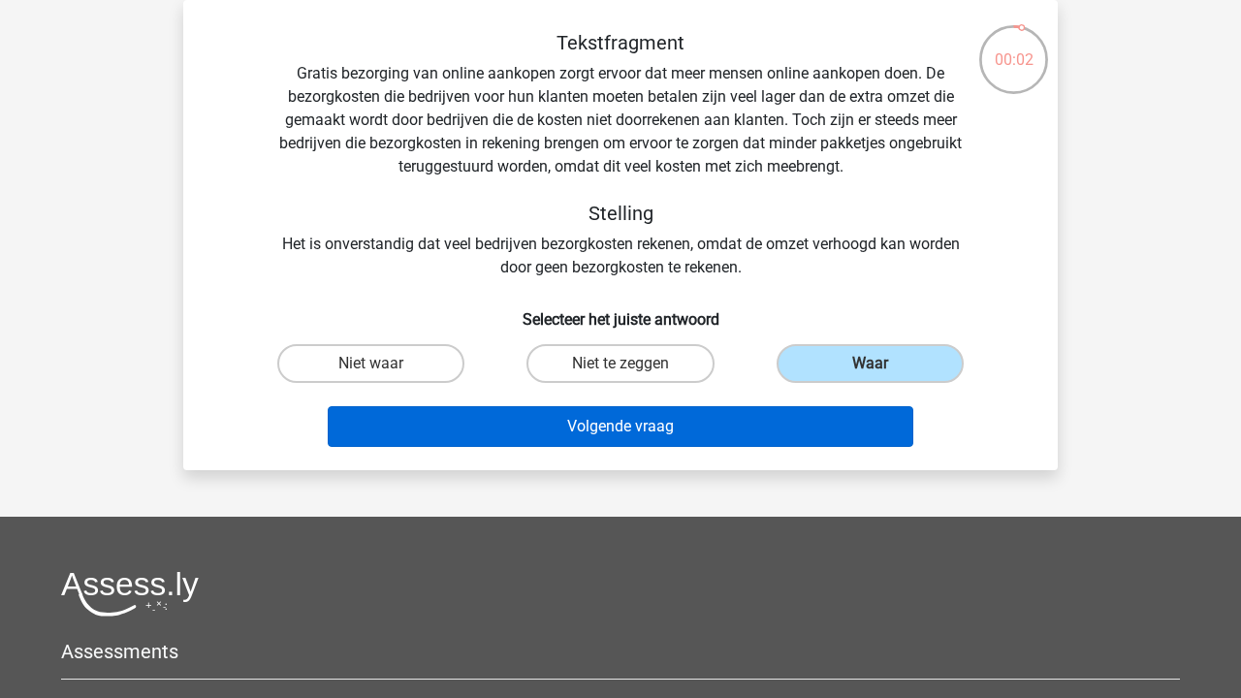
click at [801, 421] on button "Volgende vraag" at bounding box center [621, 426] width 586 height 41
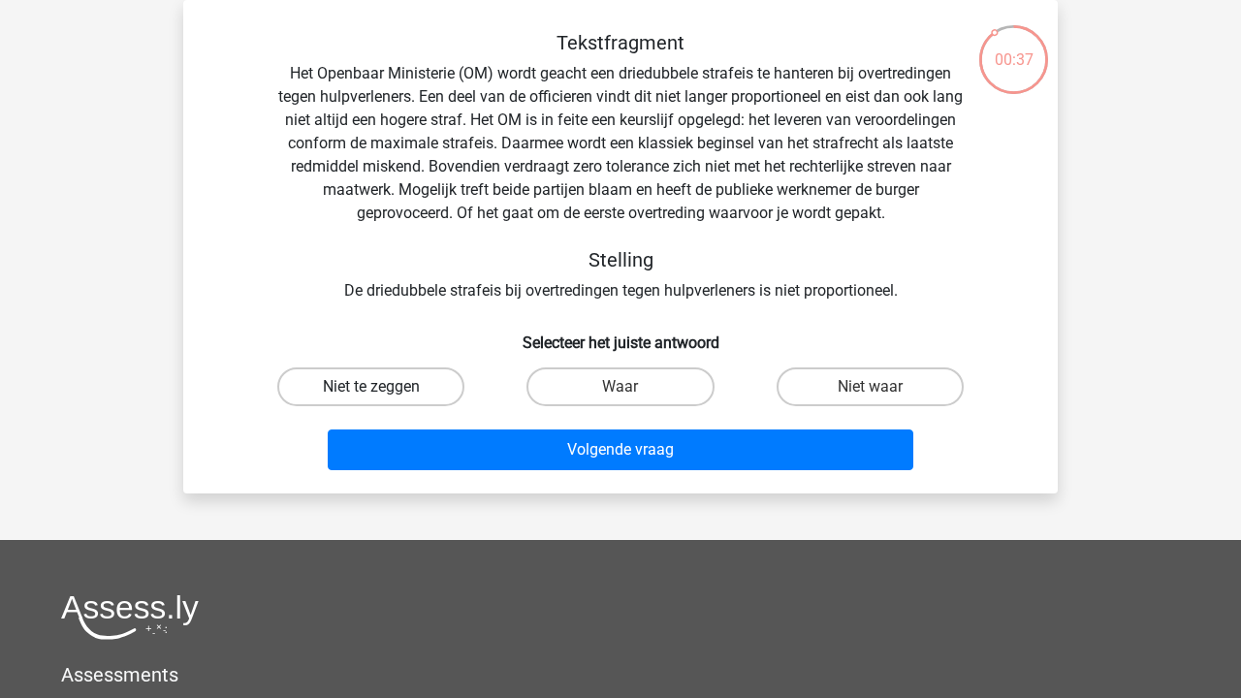
click at [368, 383] on label "Niet te zeggen" at bounding box center [370, 386] width 187 height 39
click at [371, 387] on input "Niet te zeggen" at bounding box center [377, 393] width 13 height 13
radio input "true"
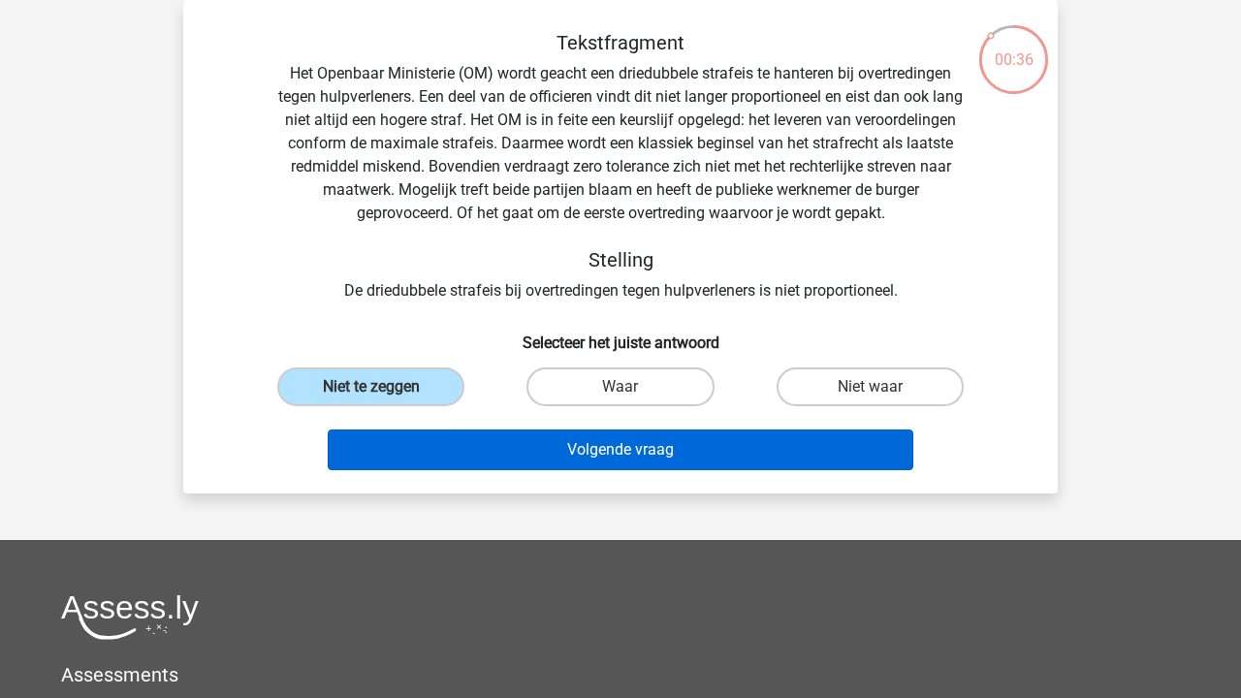
click at [405, 438] on button "Volgende vraag" at bounding box center [621, 449] width 586 height 41
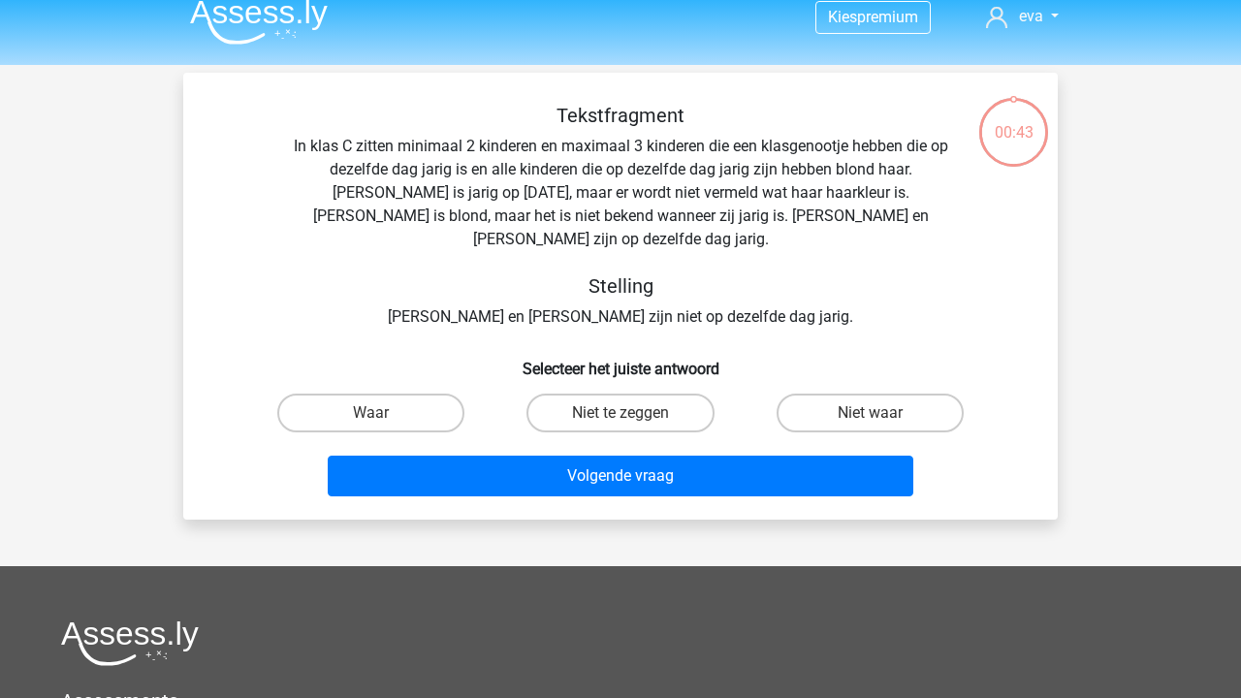
scroll to position [15, 0]
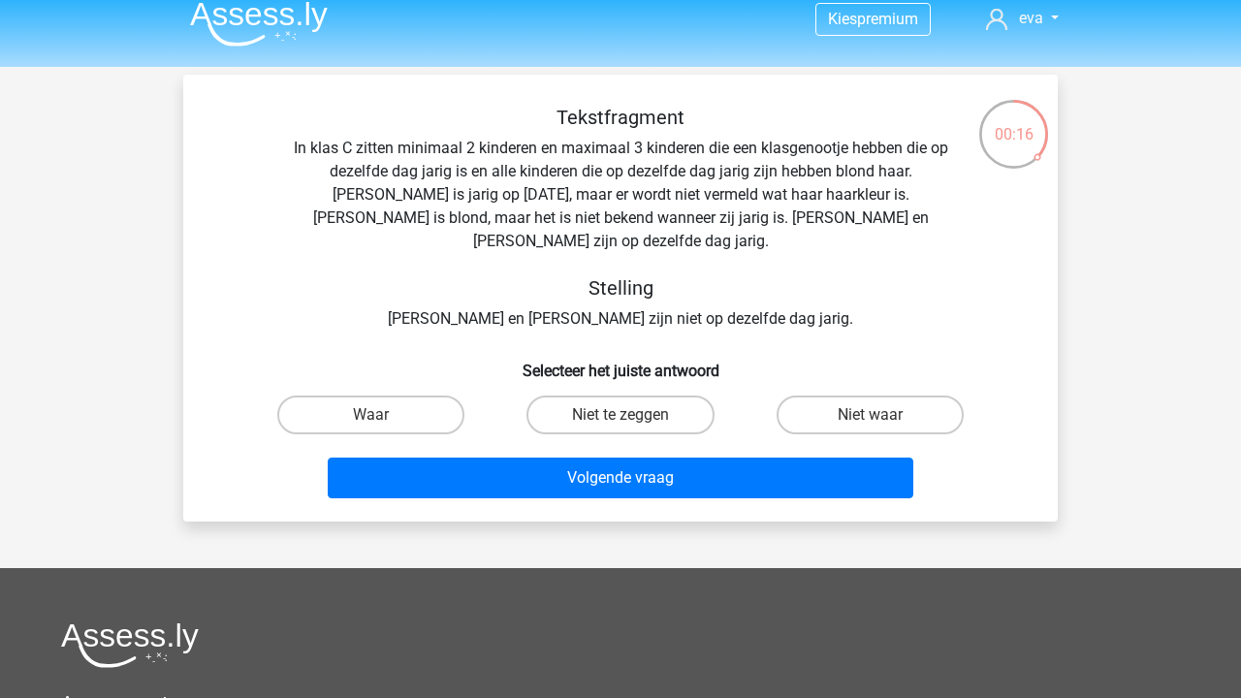
click at [625, 298] on div "Tekstfragment In klas C zitten minimaal 2 kinderen en maximaal 3 kinderen die e…" at bounding box center [620, 218] width 812 height 225
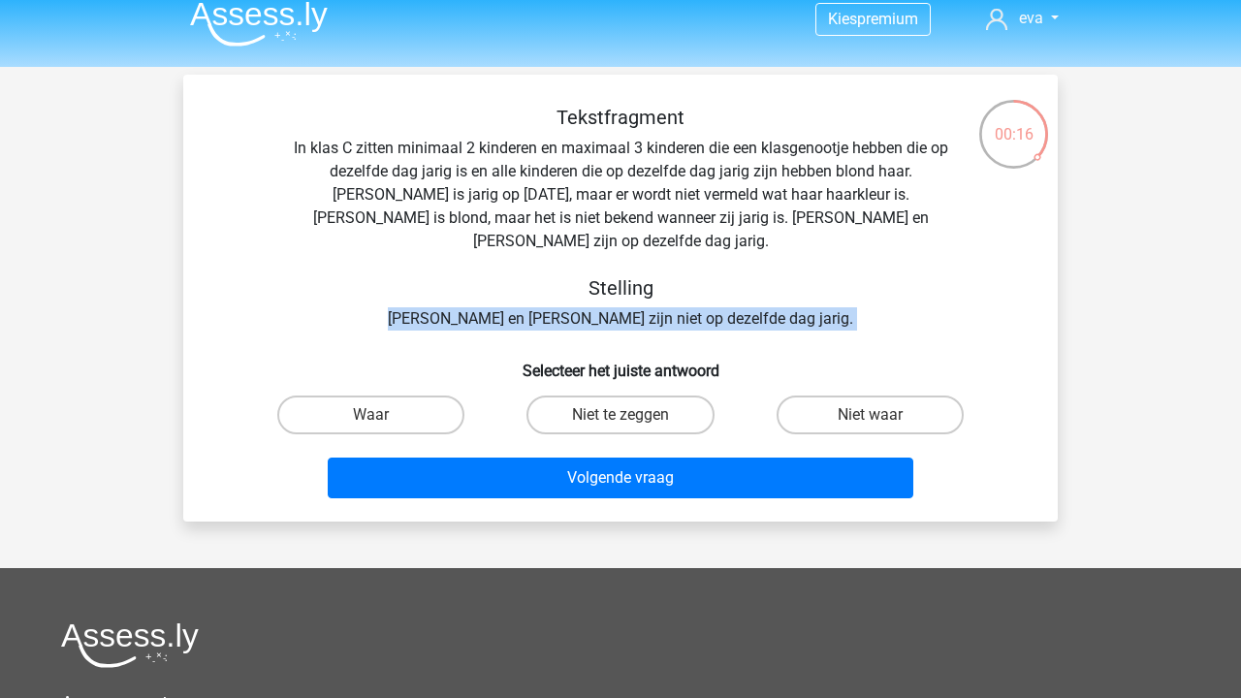
click at [625, 298] on div "Tekstfragment In klas C zitten minimaal 2 kinderen en maximaal 3 kinderen die e…" at bounding box center [620, 218] width 812 height 225
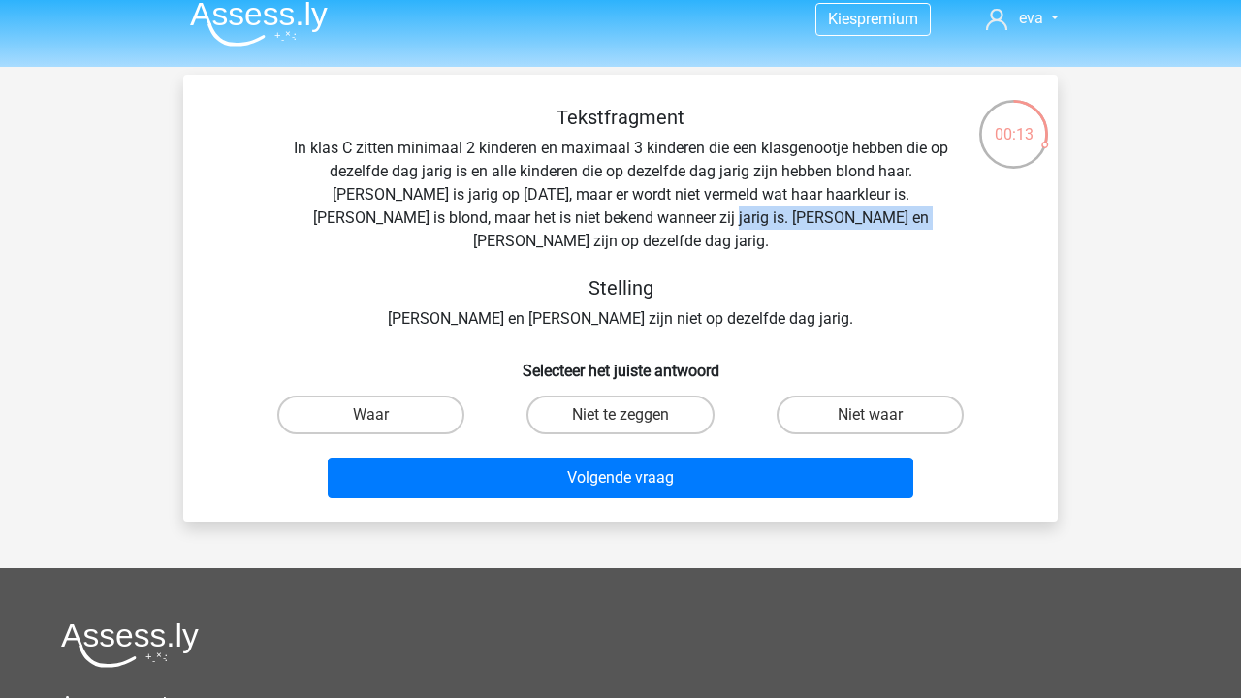
drag, startPoint x: 605, startPoint y: 213, endPoint x: 780, endPoint y: 216, distance: 175.4
click at [780, 216] on div "Tekstfragment In klas C zitten minimaal 2 kinderen en maximaal 3 kinderen die e…" at bounding box center [620, 218] width 812 height 225
click at [842, 216] on div "Tekstfragment In klas C zitten minimaal 2 kinderen en maximaal 3 kinderen die e…" at bounding box center [620, 218] width 812 height 225
click at [576, 395] on label "Niet te zeggen" at bounding box center [619, 414] width 187 height 39
click at [620, 415] on input "Niet te zeggen" at bounding box center [626, 421] width 13 height 13
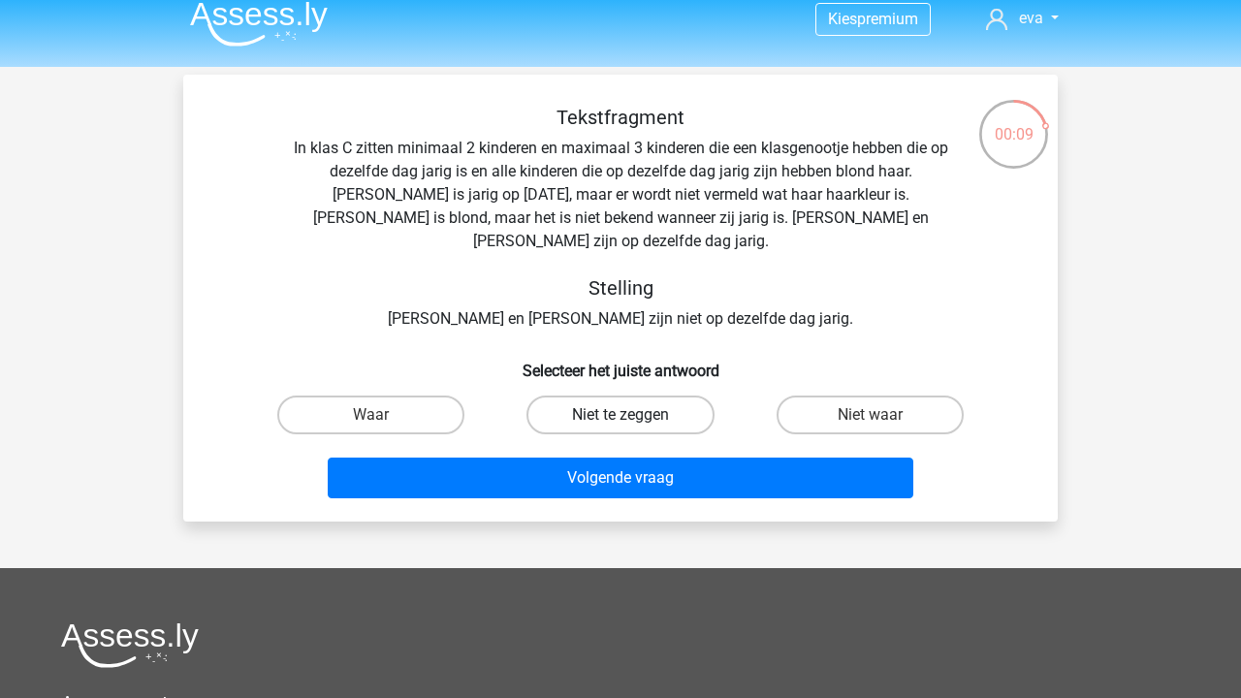
radio input "true"
click at [399, 395] on label "Waar" at bounding box center [370, 414] width 187 height 39
click at [384, 415] on input "Waar" at bounding box center [377, 421] width 13 height 13
radio input "true"
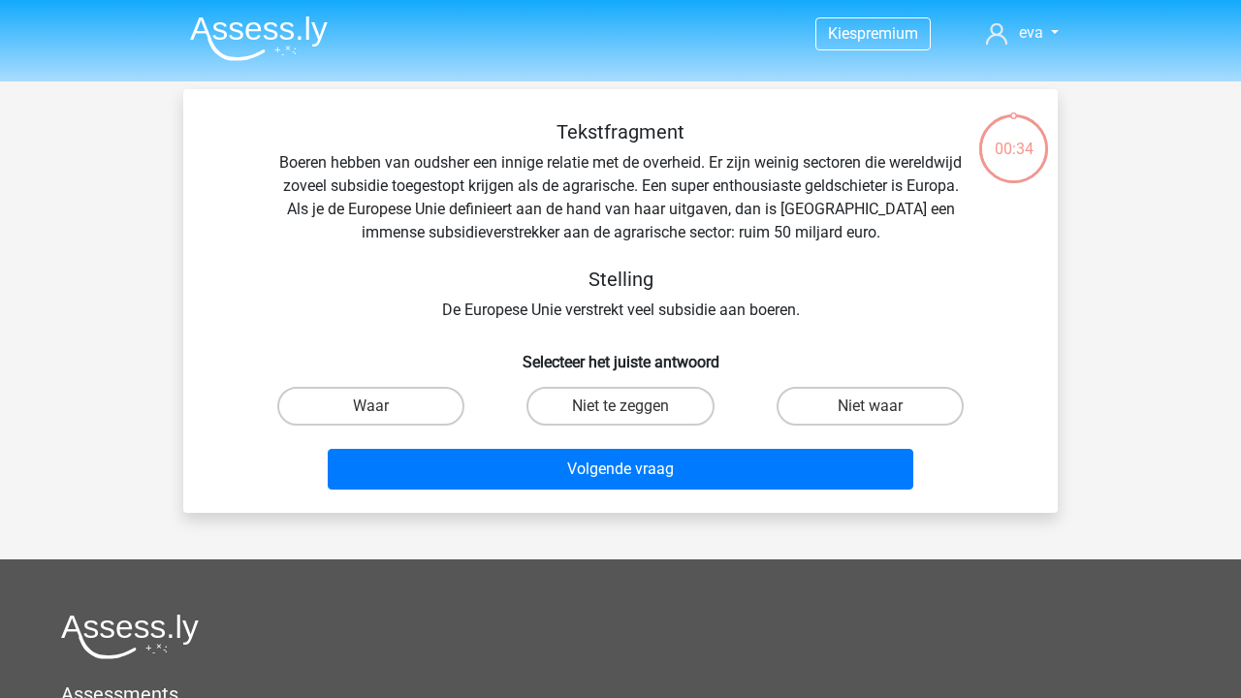
scroll to position [15, 0]
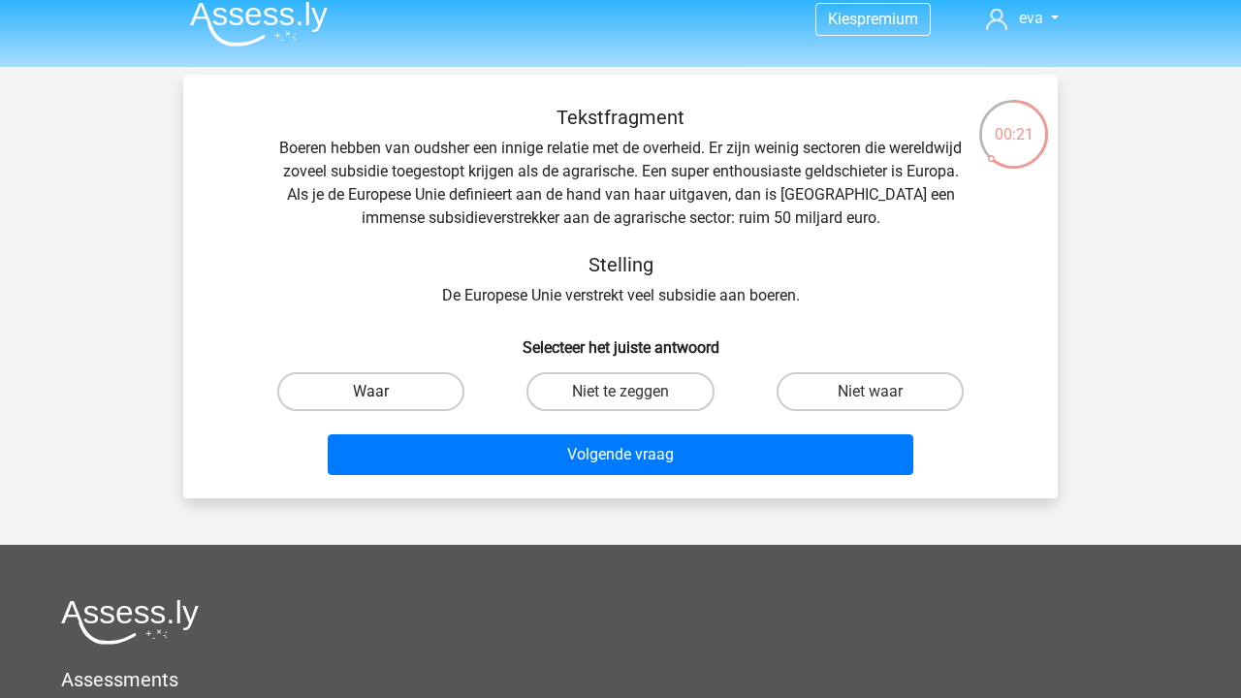
click at [409, 393] on label "Waar" at bounding box center [370, 391] width 187 height 39
click at [384, 393] on input "Waar" at bounding box center [377, 398] width 13 height 13
radio input "true"
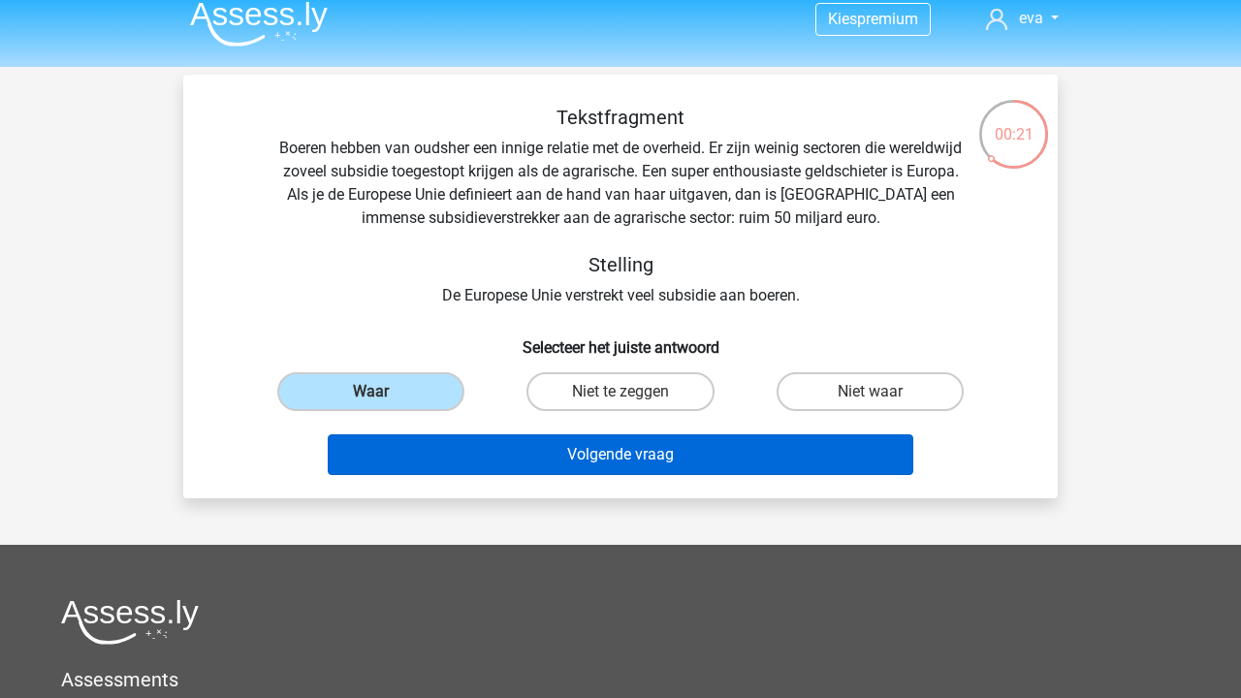
click at [425, 457] on button "Volgende vraag" at bounding box center [621, 454] width 586 height 41
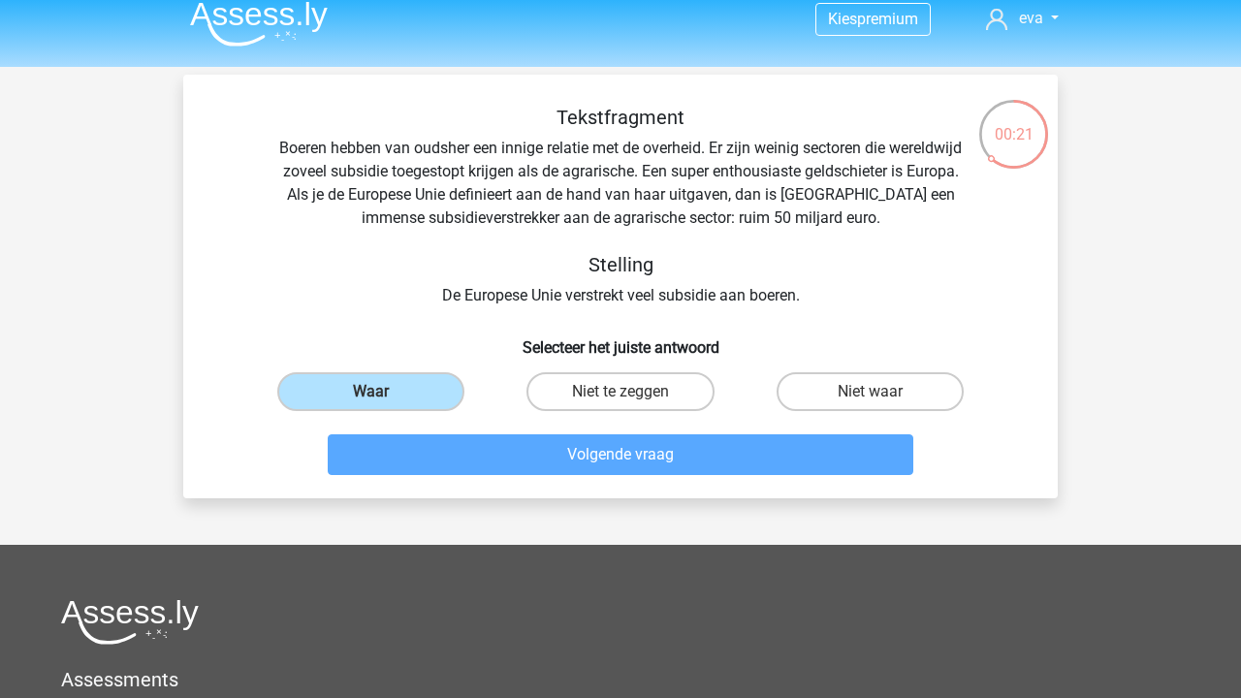
scroll to position [89, 0]
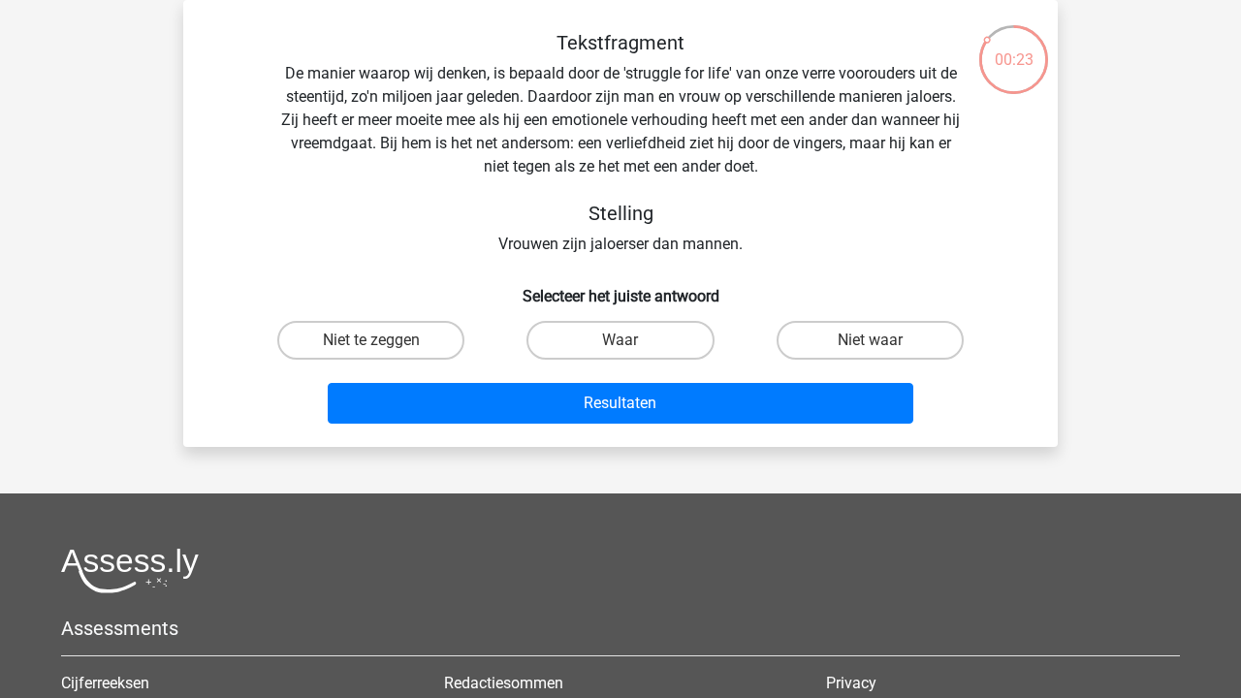
click at [620, 245] on div "Tekstfragment De manier waarop wij denken, is bepaald door de 'struggle for lif…" at bounding box center [620, 143] width 812 height 225
click at [384, 354] on label "Niet te zeggen" at bounding box center [370, 340] width 187 height 39
click at [384, 353] on input "Niet te zeggen" at bounding box center [377, 346] width 13 height 13
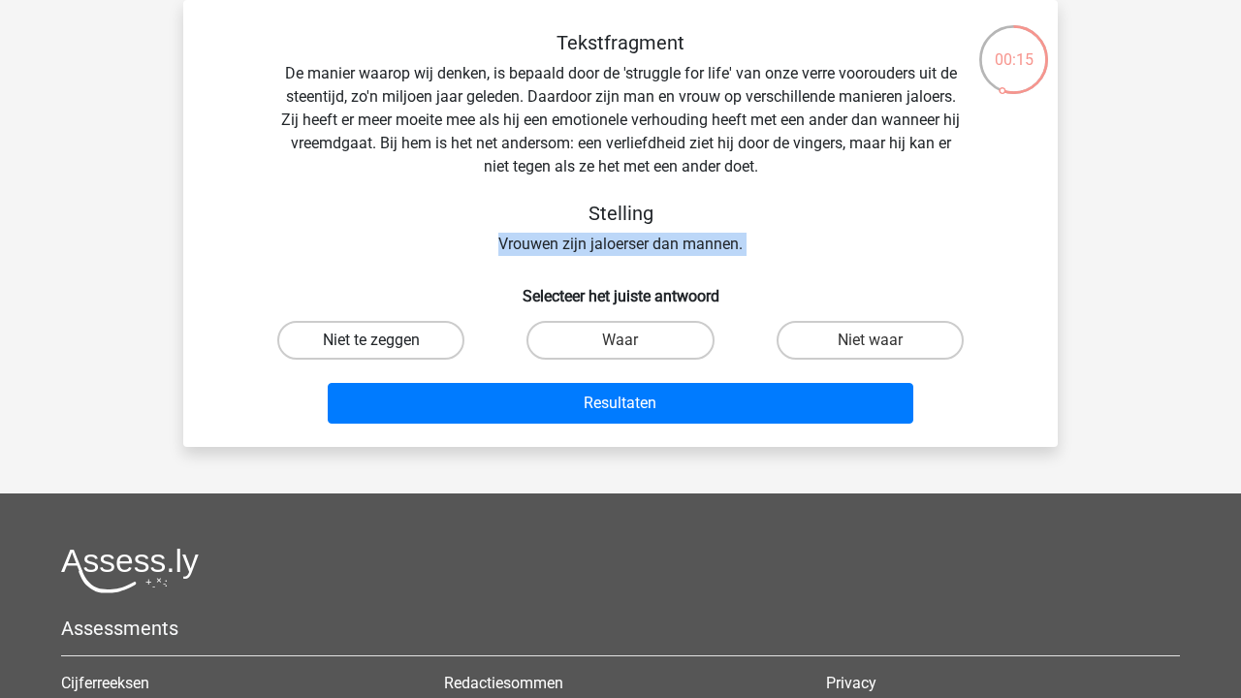
radio input "true"
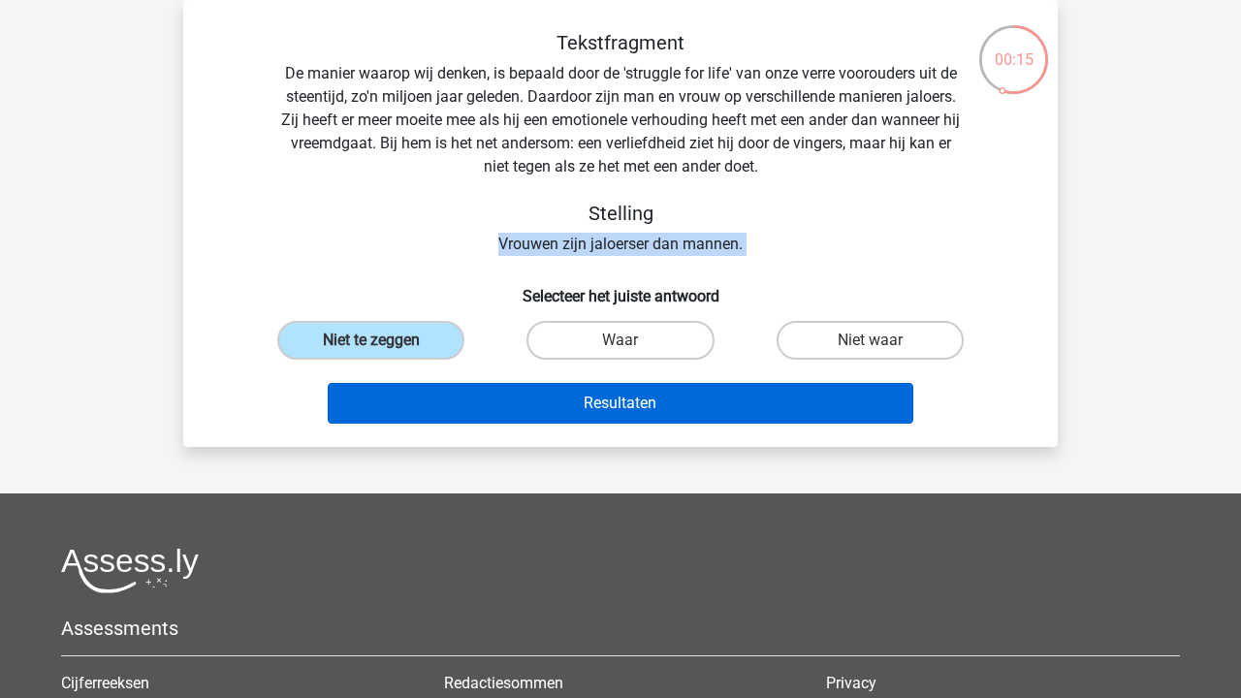
click at [393, 392] on button "Resultaten" at bounding box center [621, 403] width 586 height 41
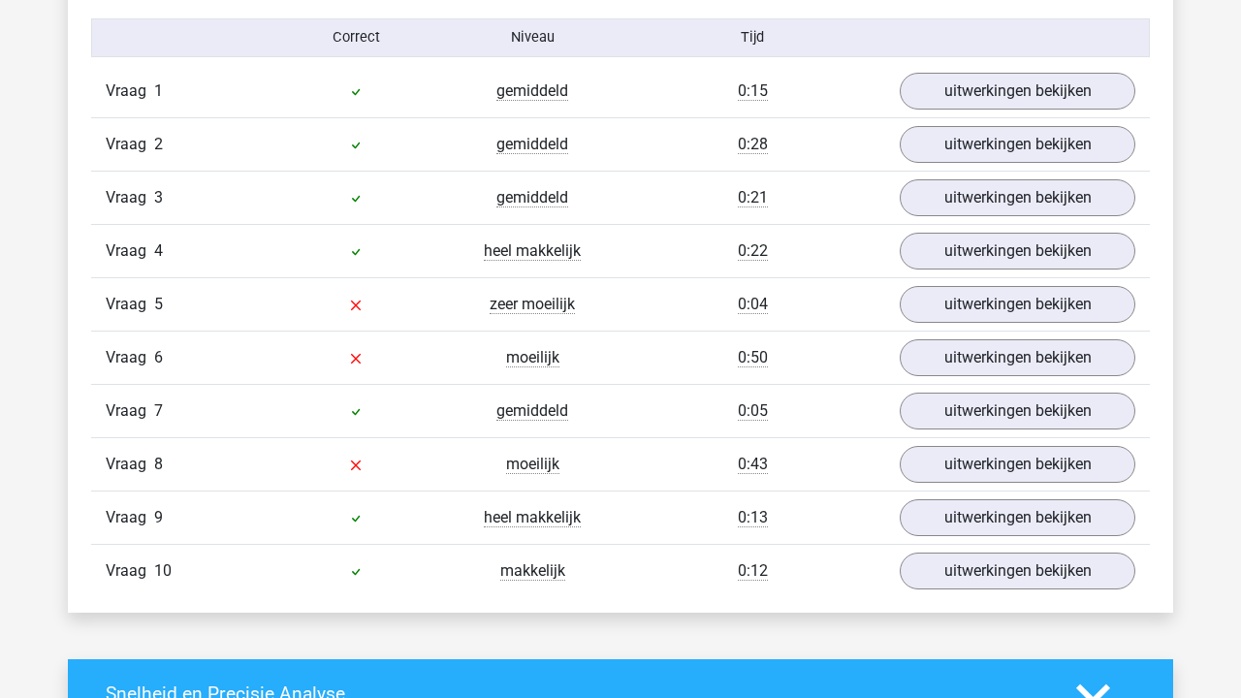
scroll to position [1604, 0]
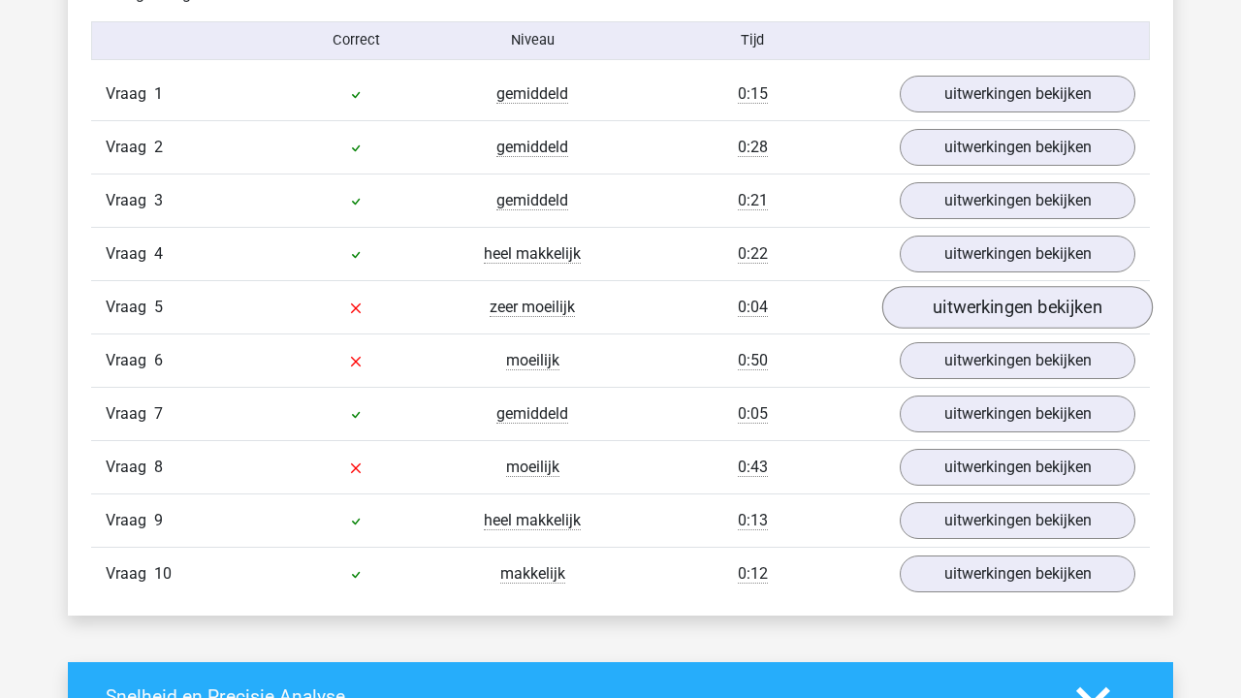
click at [983, 309] on link "uitwerkingen bekijken" at bounding box center [1017, 307] width 270 height 43
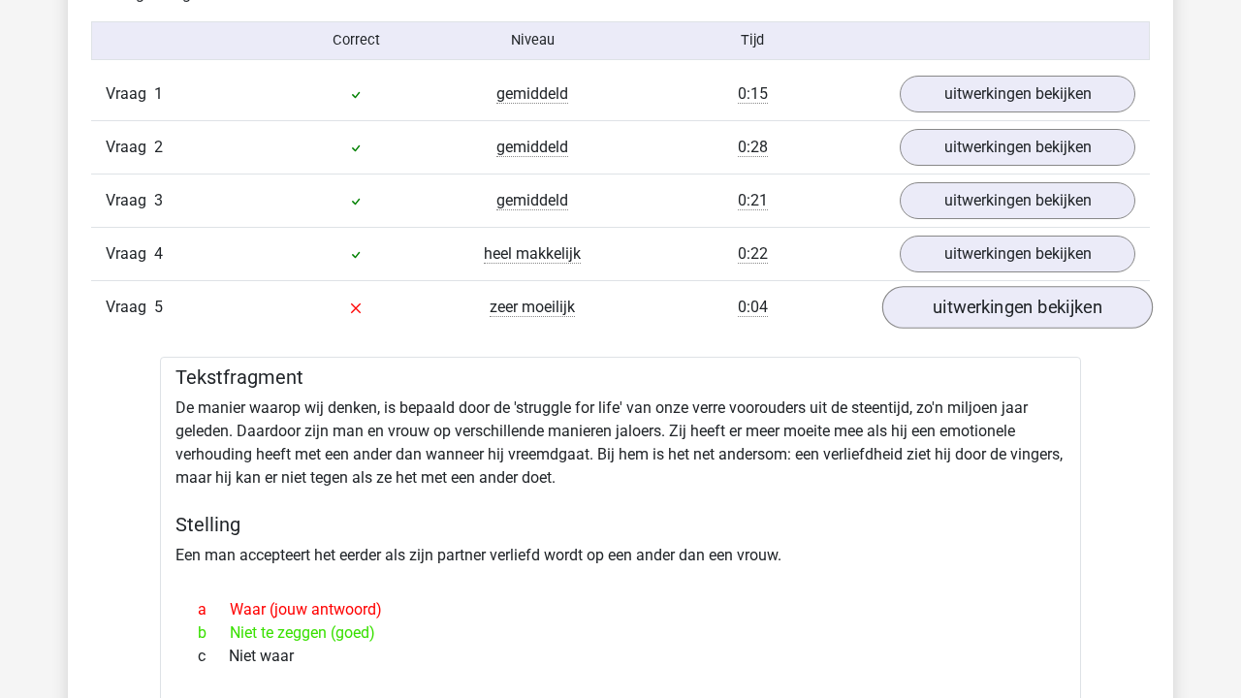
click at [983, 309] on link "uitwerkingen bekijken" at bounding box center [1017, 307] width 270 height 43
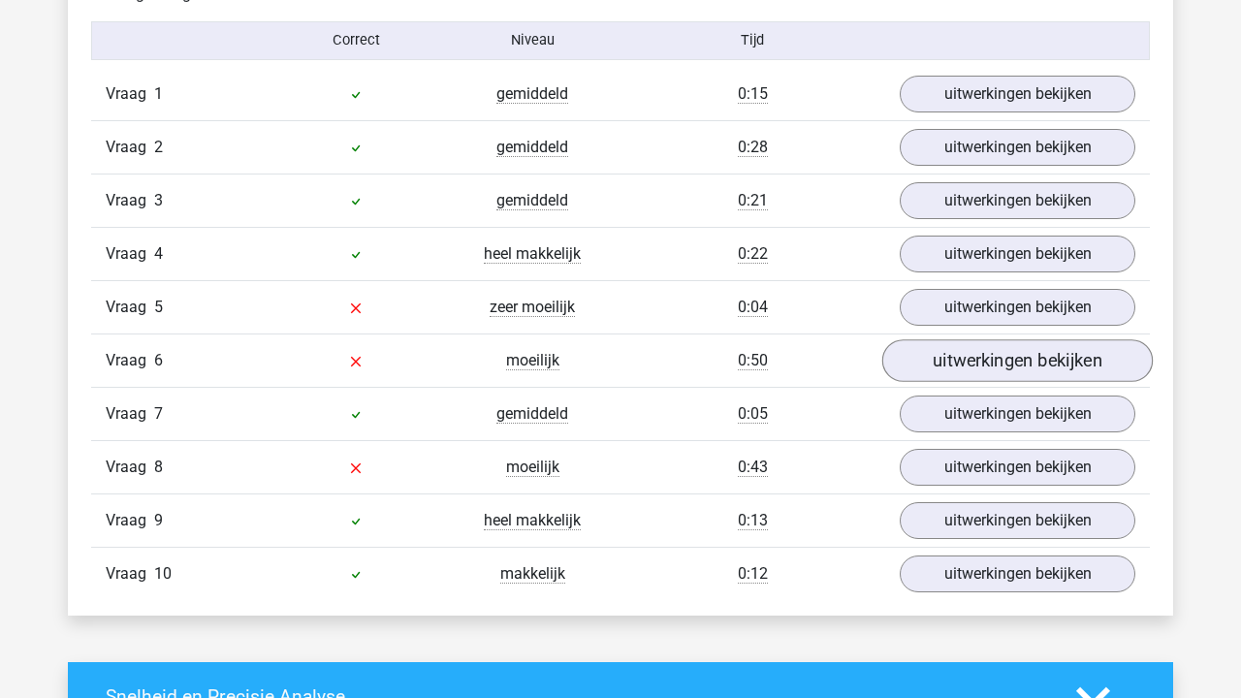
click at [965, 355] on link "uitwerkingen bekijken" at bounding box center [1017, 360] width 270 height 43
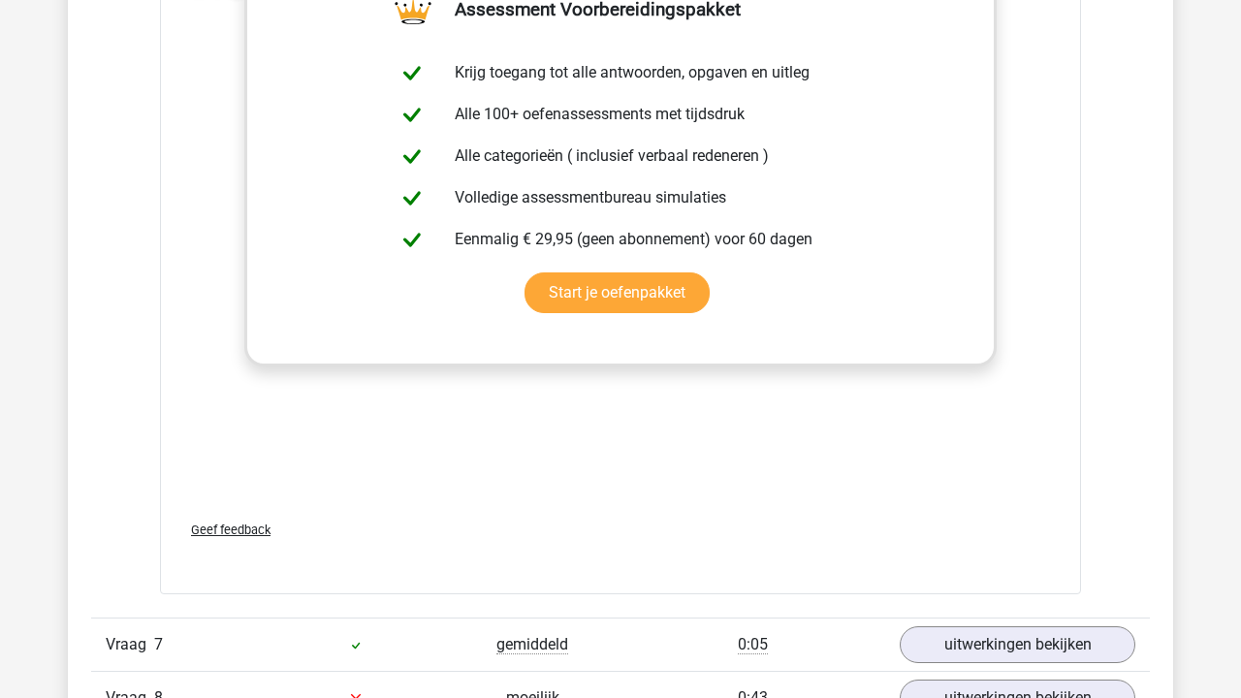
scroll to position [2614, 0]
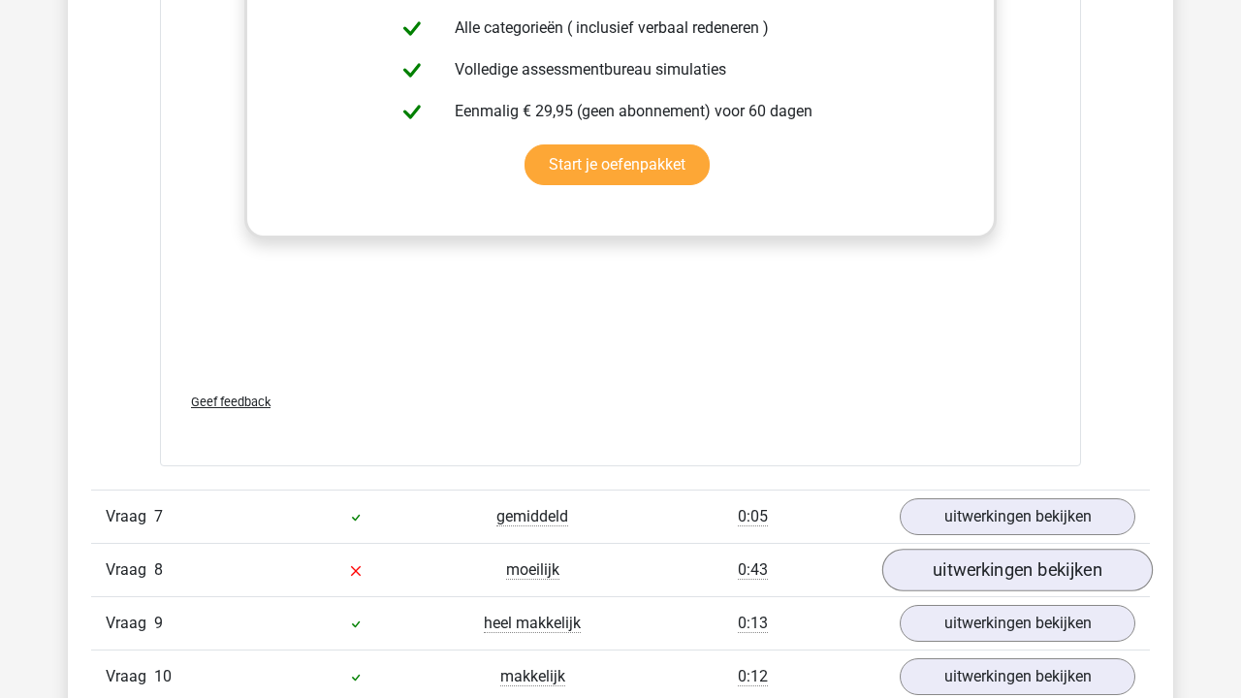
click at [991, 553] on link "uitwerkingen bekijken" at bounding box center [1017, 570] width 270 height 43
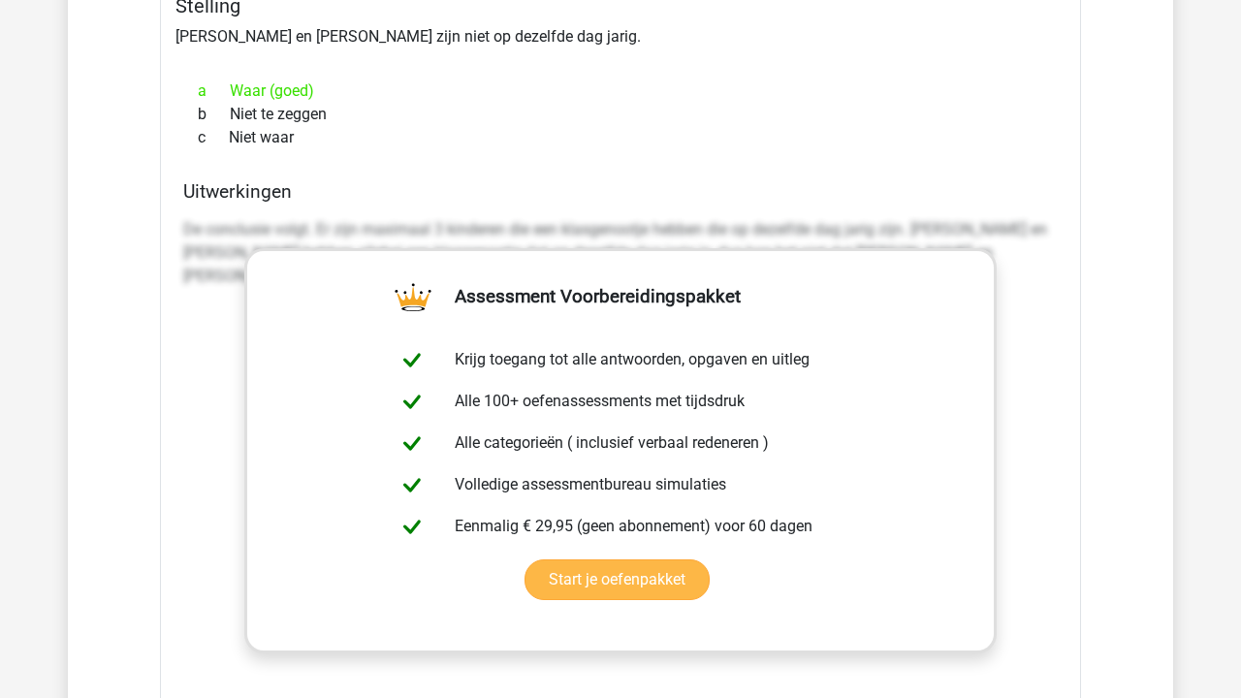
scroll to position [3380, 0]
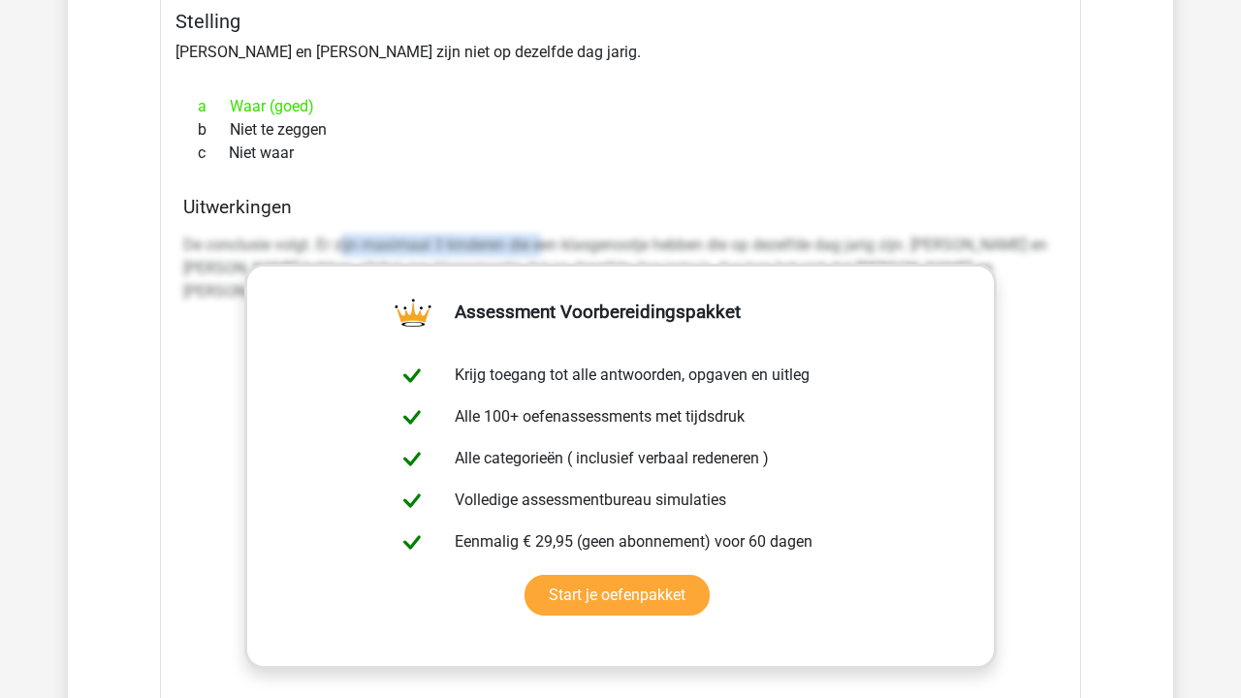
drag, startPoint x: 539, startPoint y: 218, endPoint x: 338, endPoint y: 218, distance: 200.6
click at [340, 234] on p "De conclusie volgt. Er zijn maximaal 3 kinderen die een klasgenootje hebben die…" at bounding box center [620, 269] width 874 height 70
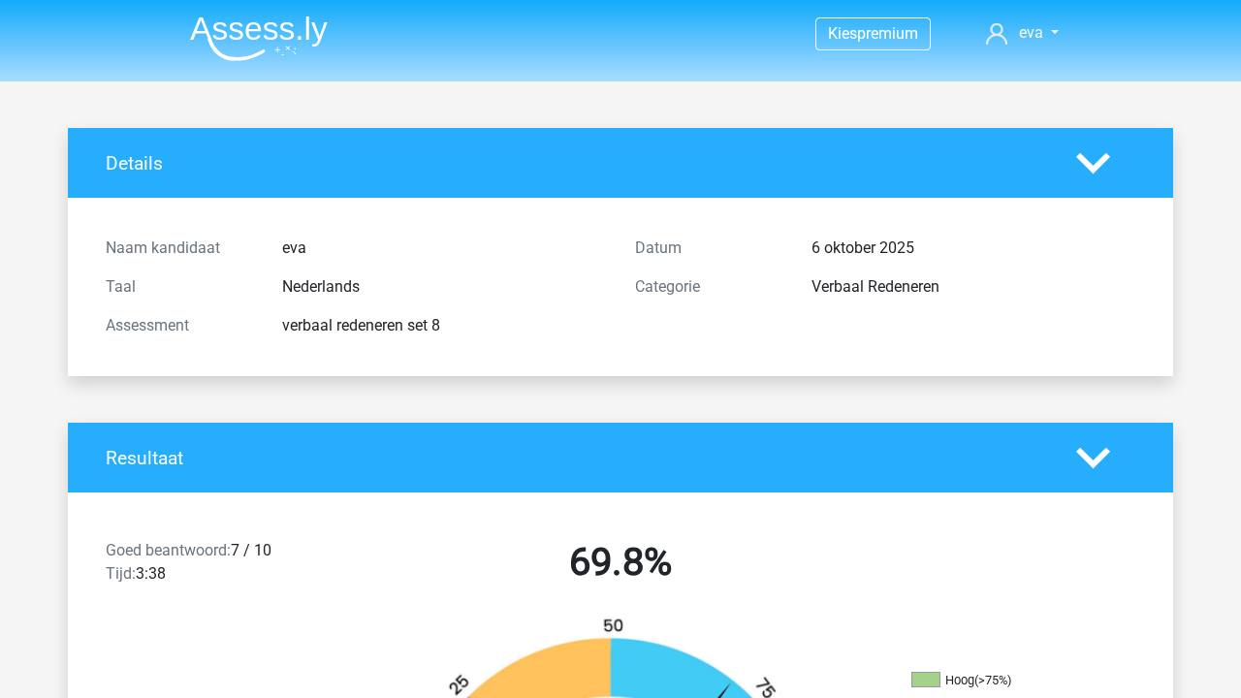
scroll to position [0, 0]
click at [267, 14] on li at bounding box center [250, 34] width 153 height 53
click at [271, 30] on img at bounding box center [259, 39] width 138 height 46
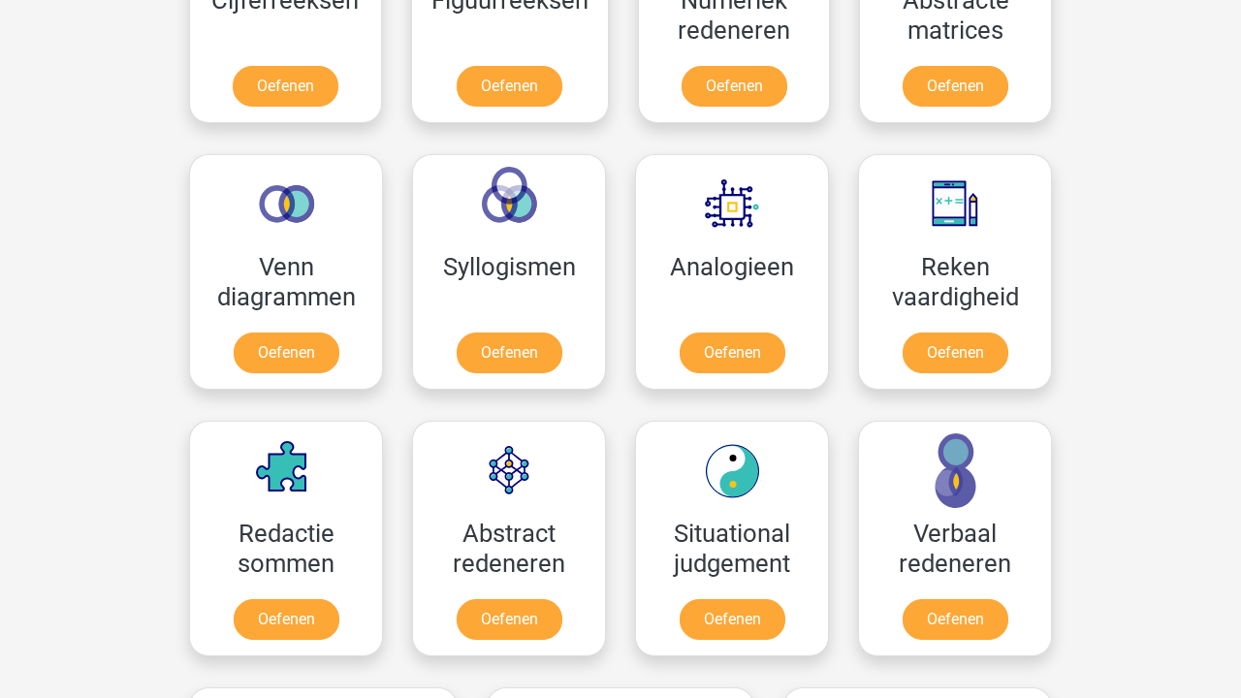
scroll to position [1161, 0]
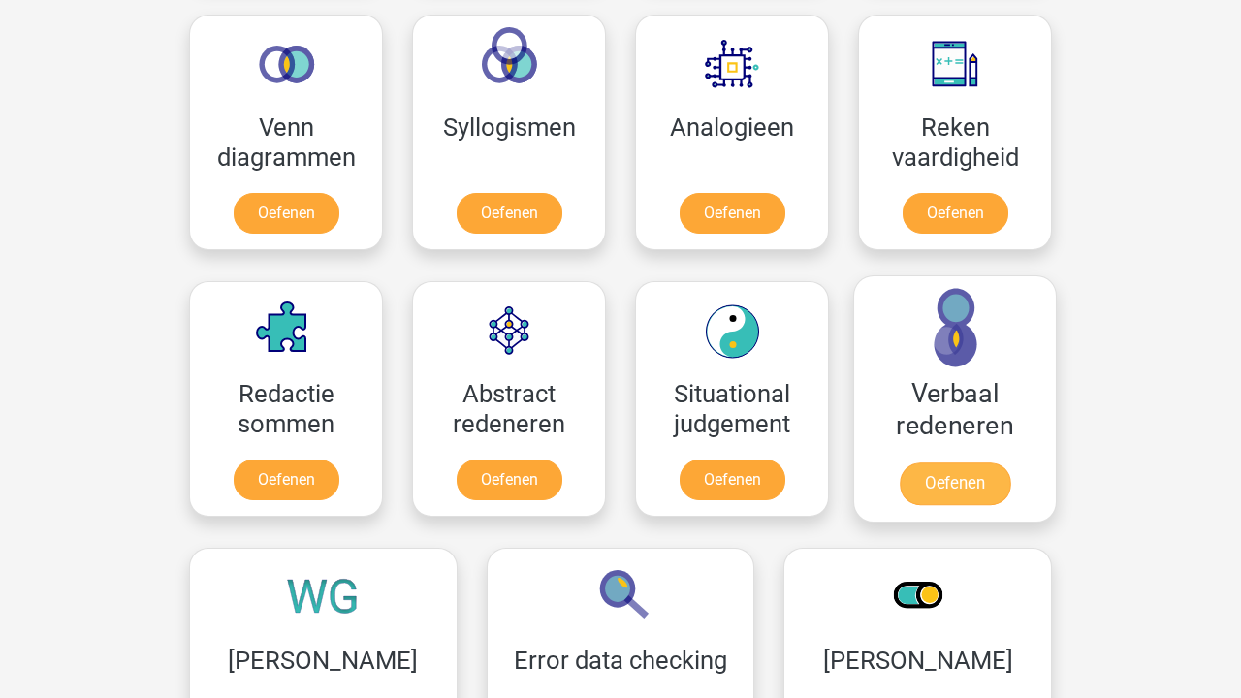
click at [979, 462] on link "Oefenen" at bounding box center [954, 483] width 110 height 43
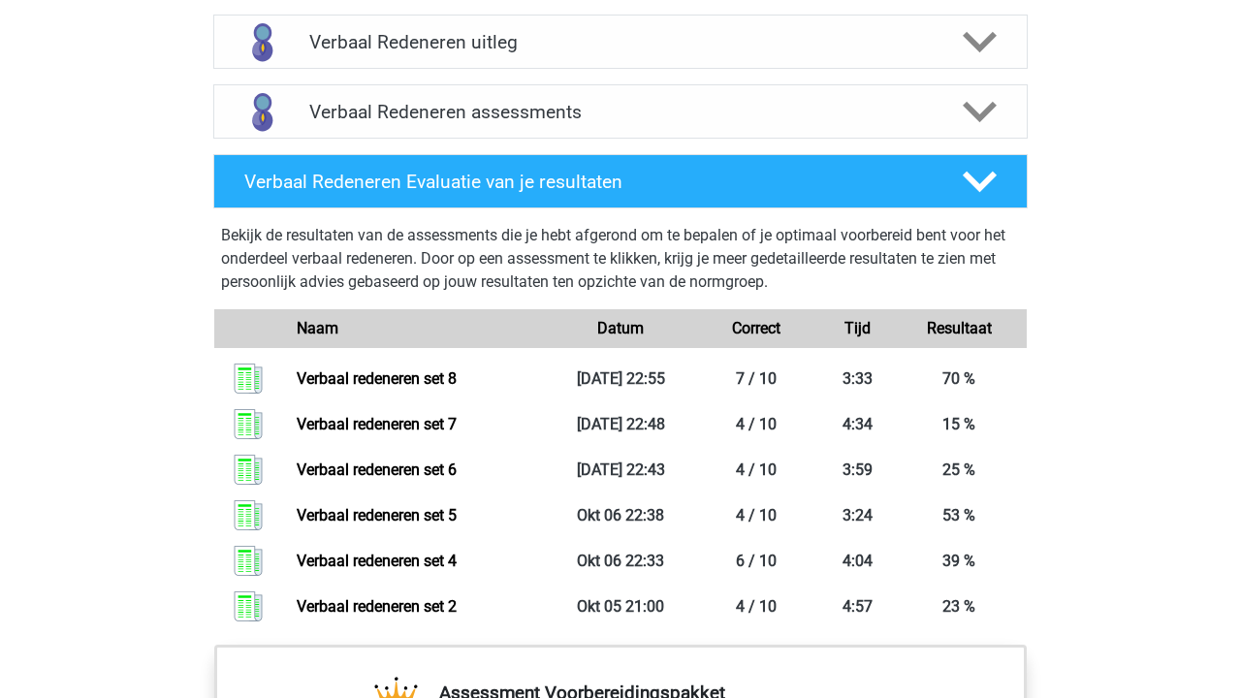
scroll to position [1180, 0]
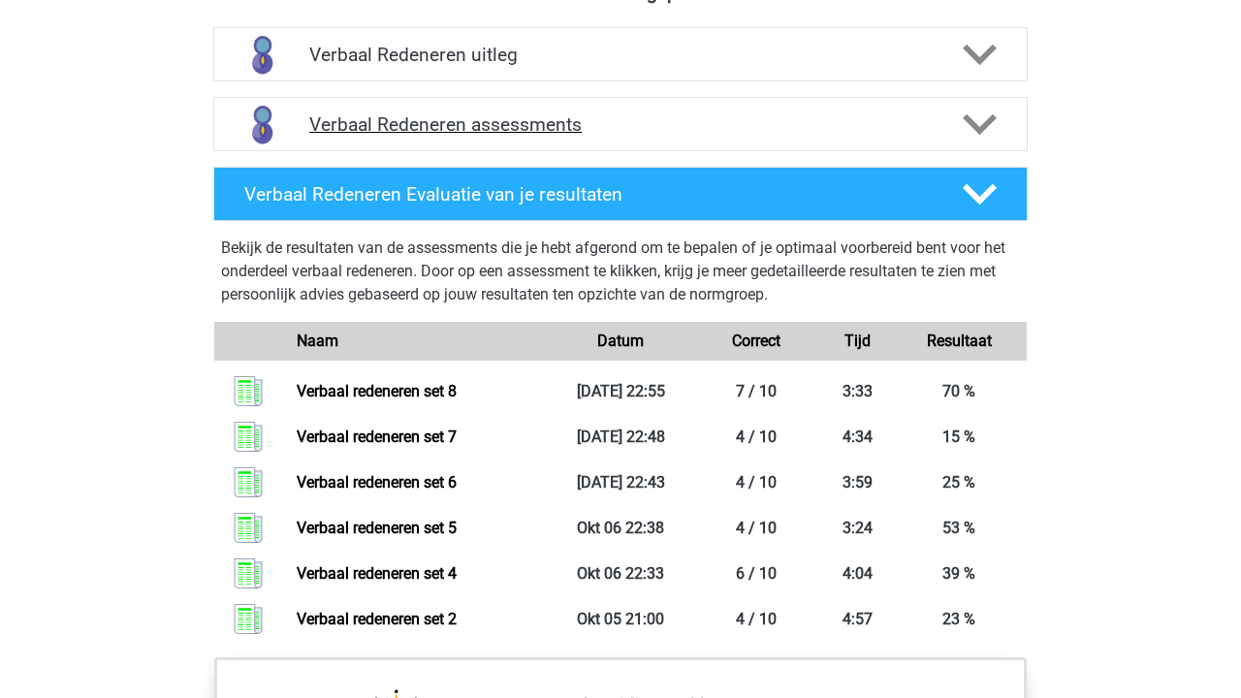
click at [638, 120] on h4 "Verbaal Redeneren assessments" at bounding box center [620, 124] width 622 height 22
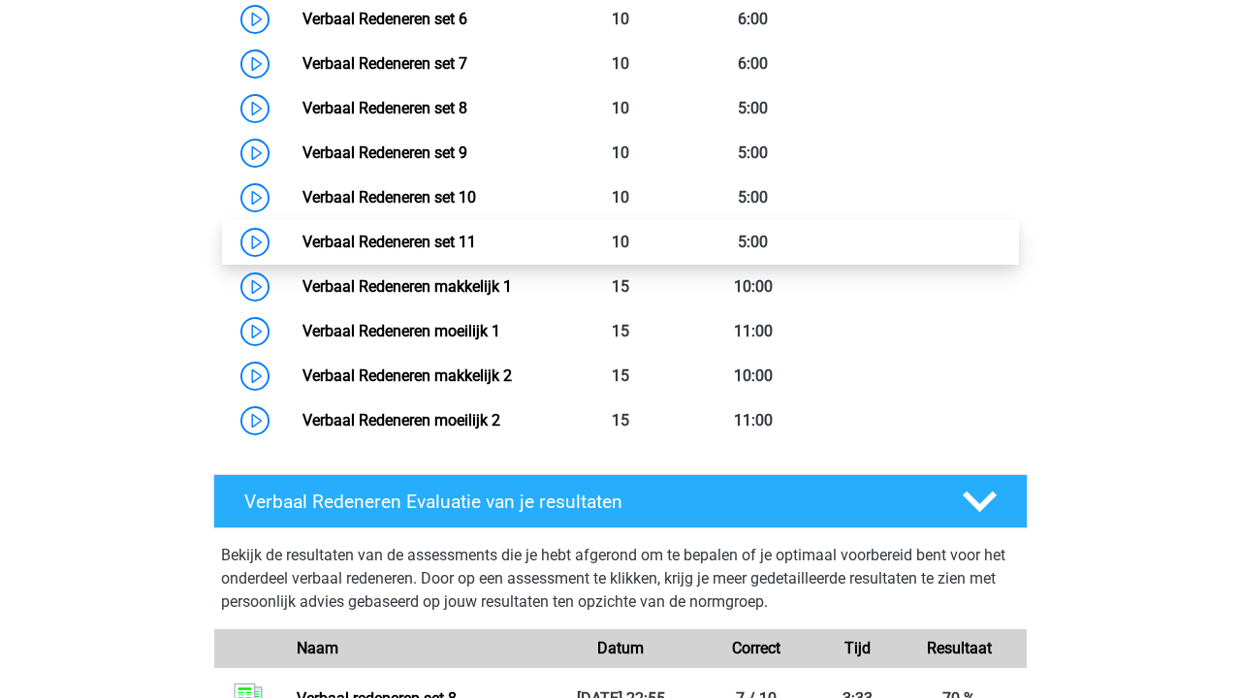
scroll to position [1689, 0]
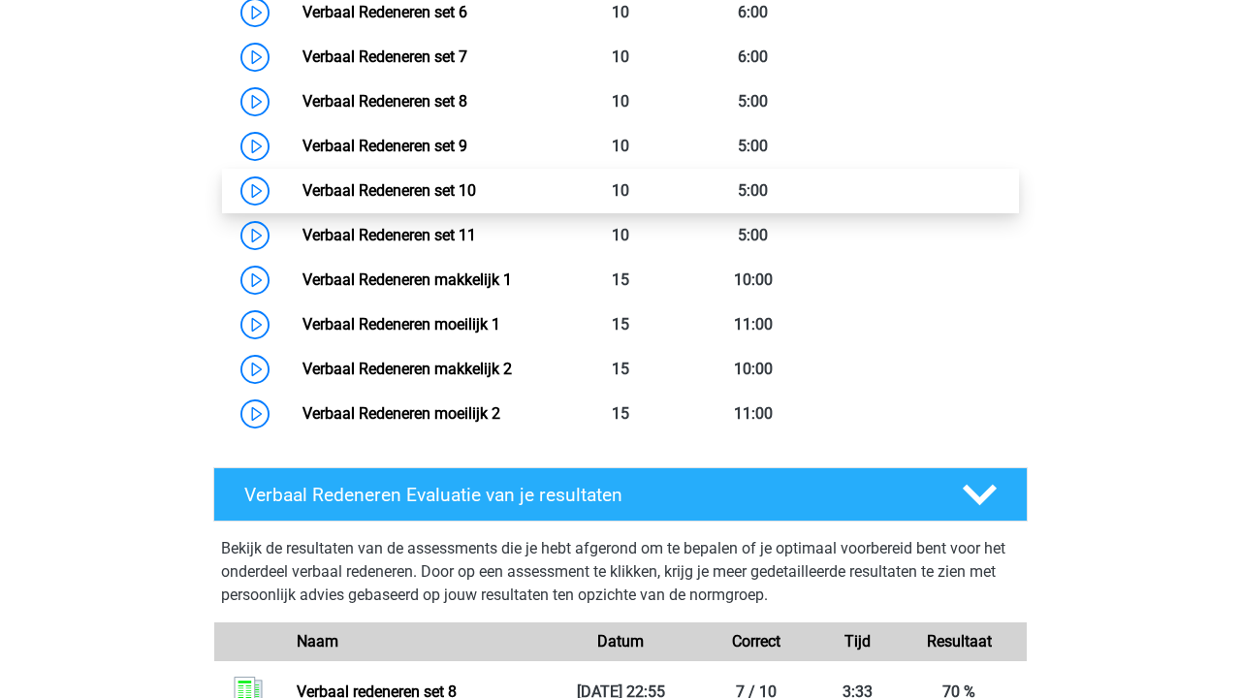
click at [476, 195] on link "Verbaal Redeneren set 10" at bounding box center [388, 190] width 173 height 18
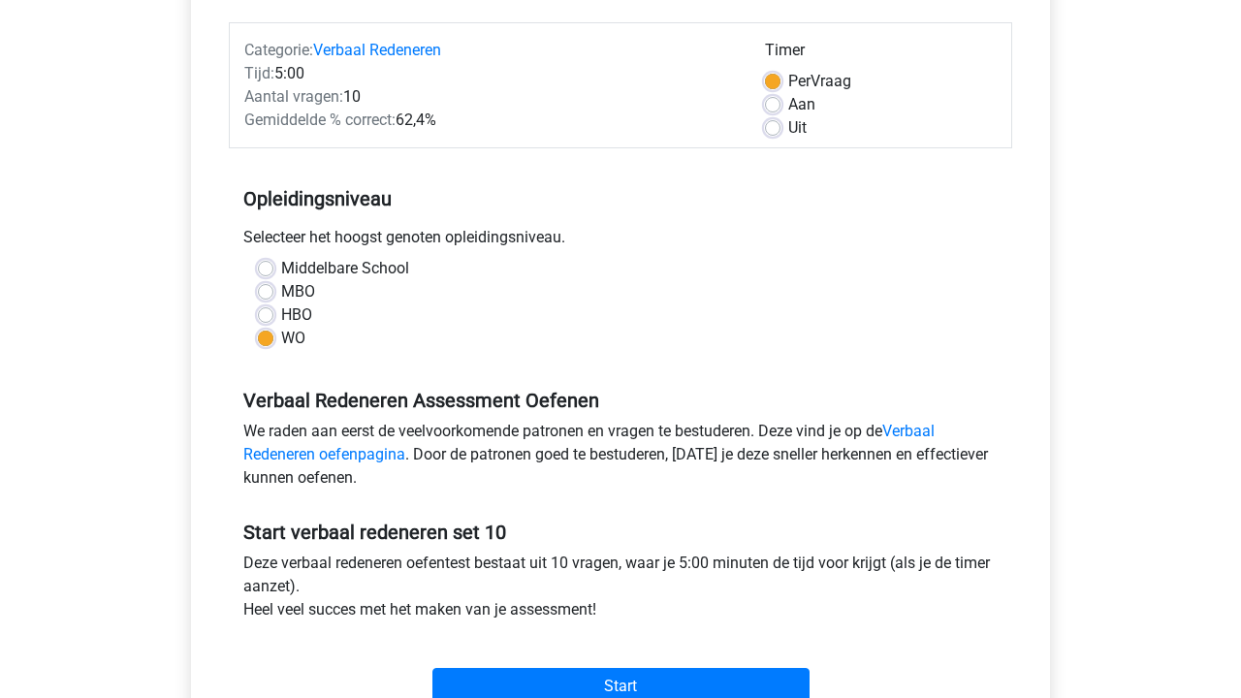
scroll to position [372, 0]
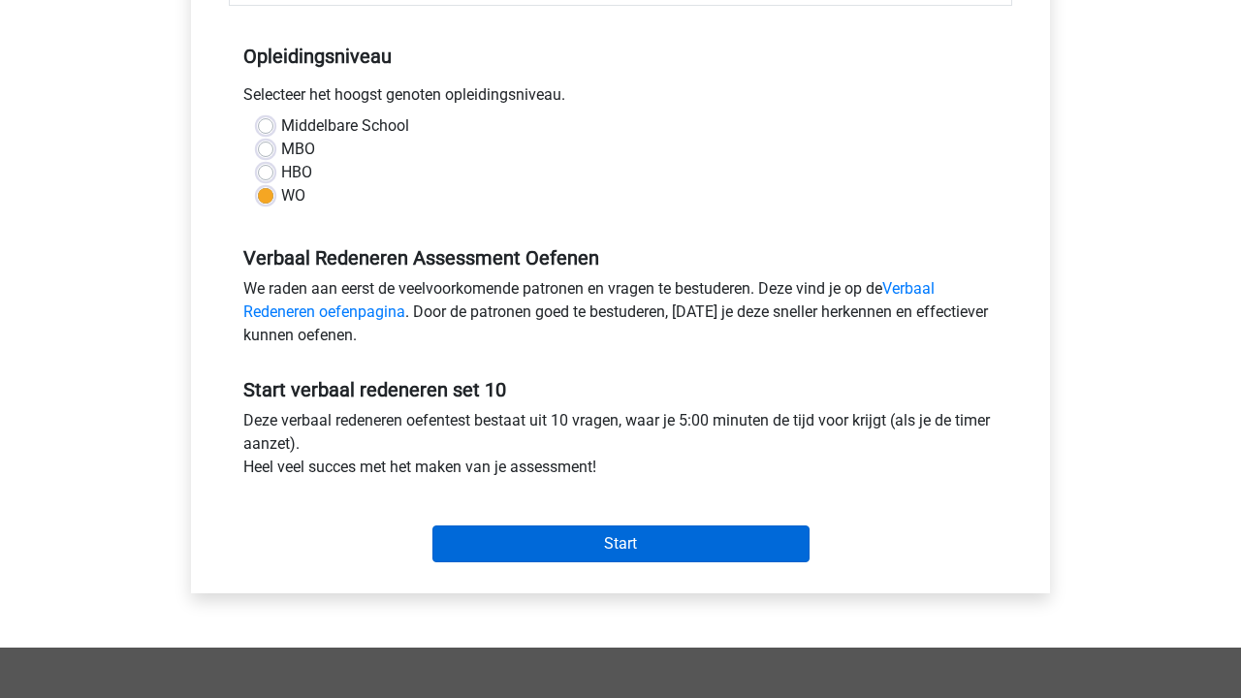
click at [613, 545] on input "Start" at bounding box center [620, 543] width 377 height 37
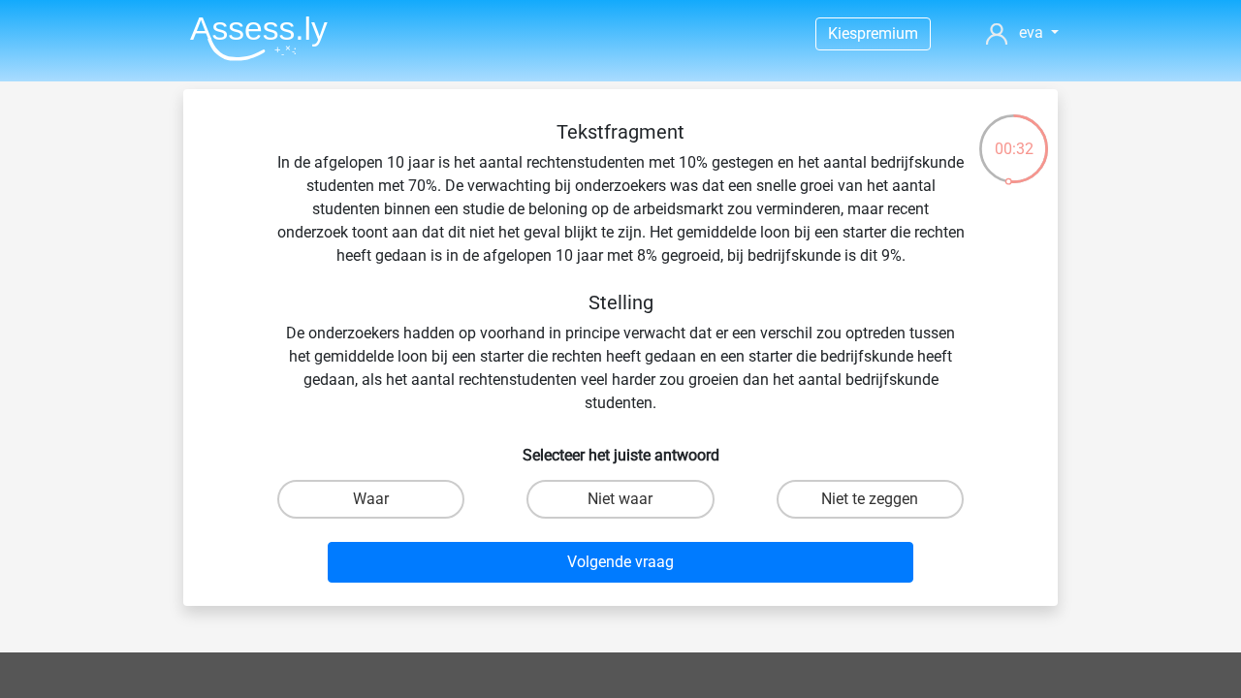
click at [481, 377] on div "Tekstfragment In de afgelopen 10 jaar is het aantal rechtenstudenten met 10% ge…" at bounding box center [620, 267] width 812 height 295
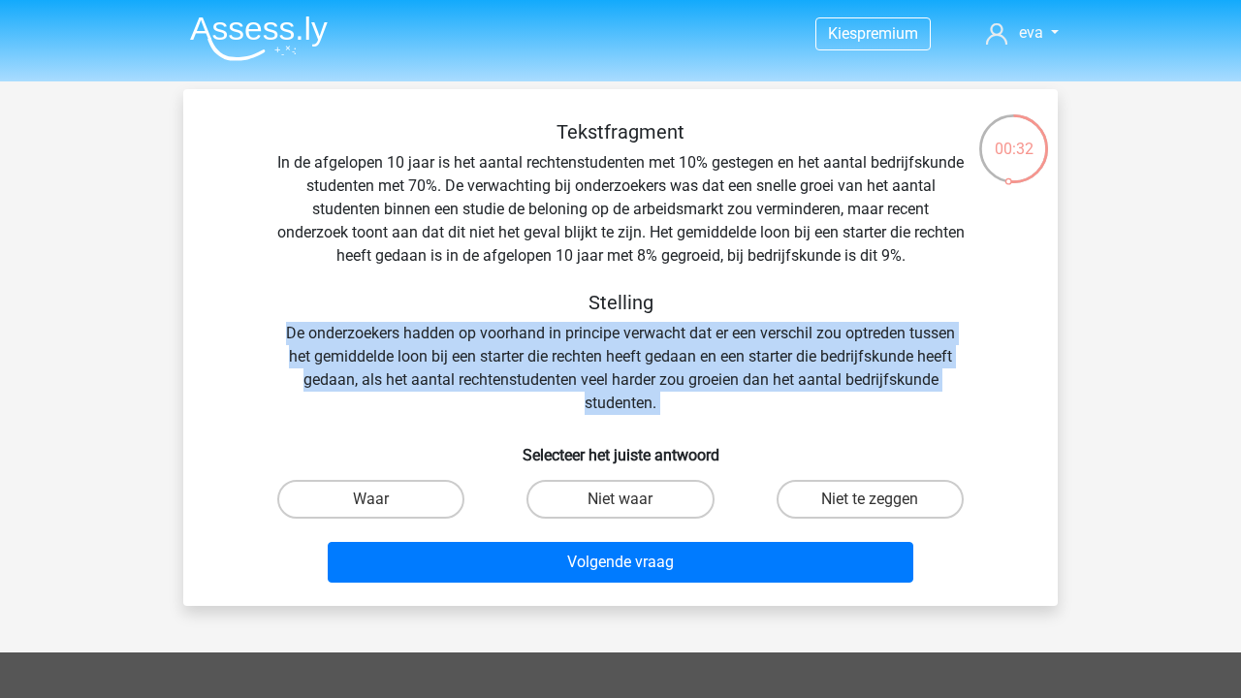
click at [481, 377] on div "Tekstfragment In de afgelopen 10 jaar is het aantal rechtenstudenten met 10% ge…" at bounding box center [620, 267] width 812 height 295
click at [555, 374] on div "Tekstfragment In de afgelopen 10 jaar is het aantal rechtenstudenten met 10% ge…" at bounding box center [620, 267] width 812 height 295
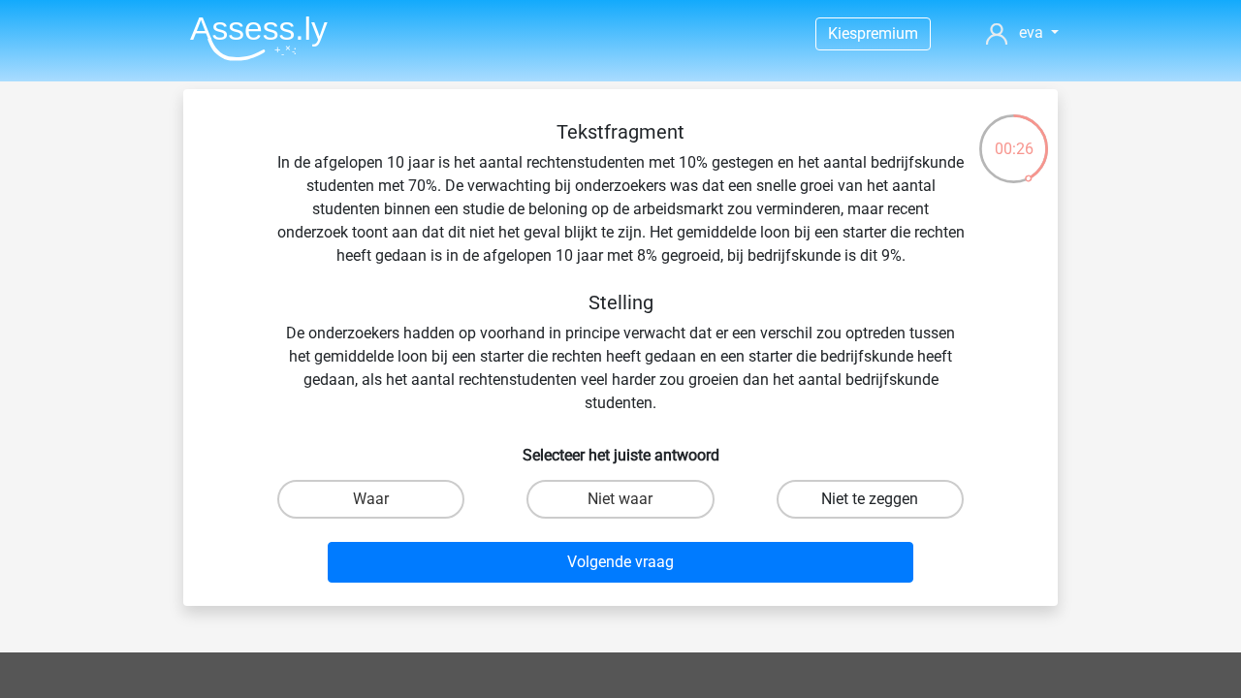
click at [803, 496] on label "Niet te zeggen" at bounding box center [869, 499] width 187 height 39
click at [869, 499] on input "Niet te zeggen" at bounding box center [875, 505] width 13 height 13
radio input "true"
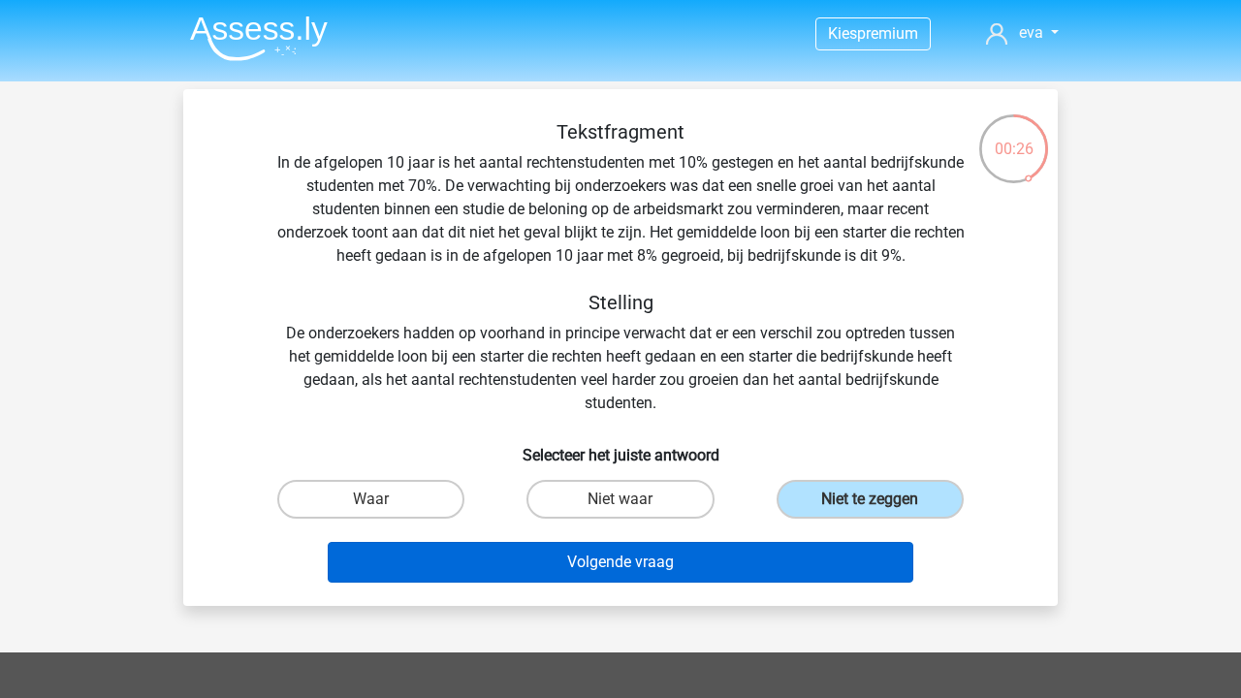
click at [763, 550] on button "Volgende vraag" at bounding box center [621, 562] width 586 height 41
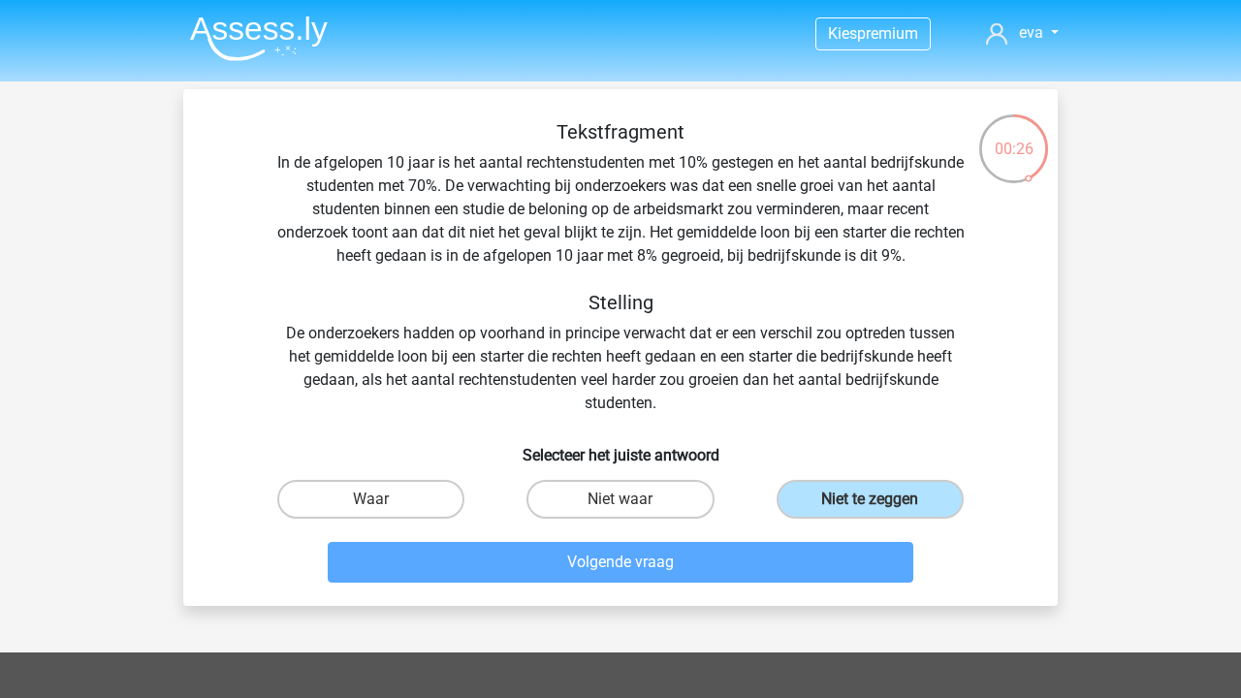
scroll to position [89, 0]
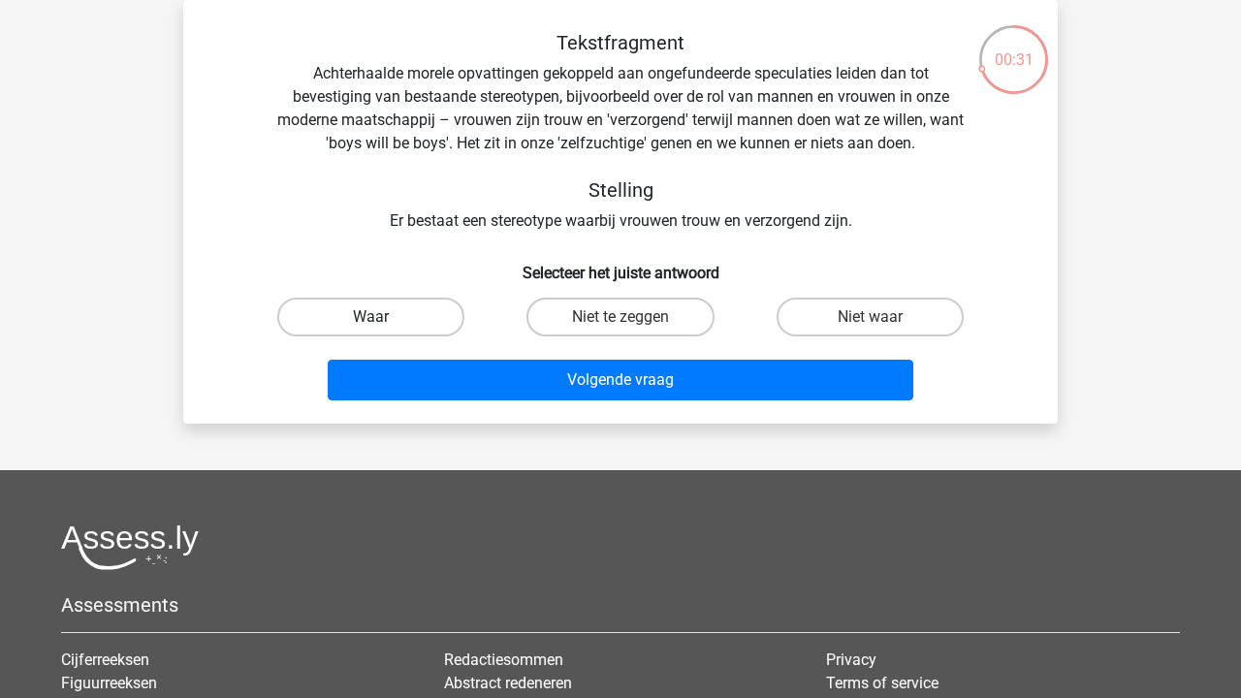
click at [415, 313] on label "Waar" at bounding box center [370, 317] width 187 height 39
click at [384, 317] on input "Waar" at bounding box center [377, 323] width 13 height 13
radio input "true"
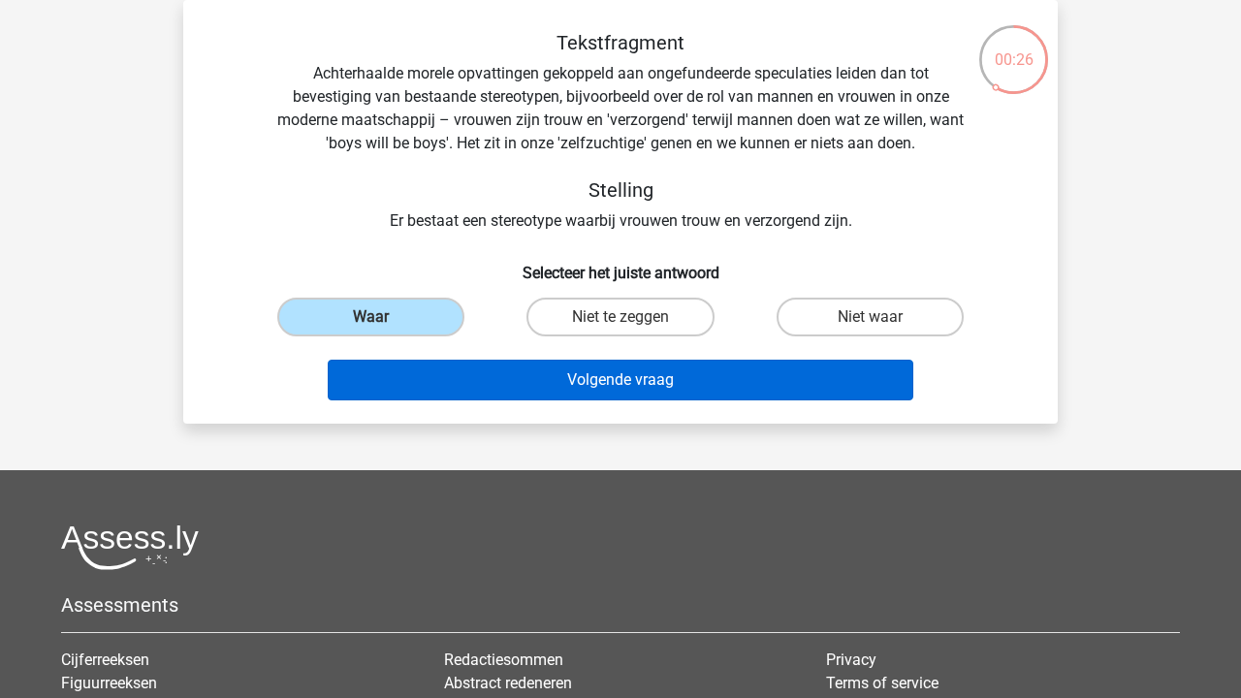
click at [586, 394] on button "Volgende vraag" at bounding box center [621, 380] width 586 height 41
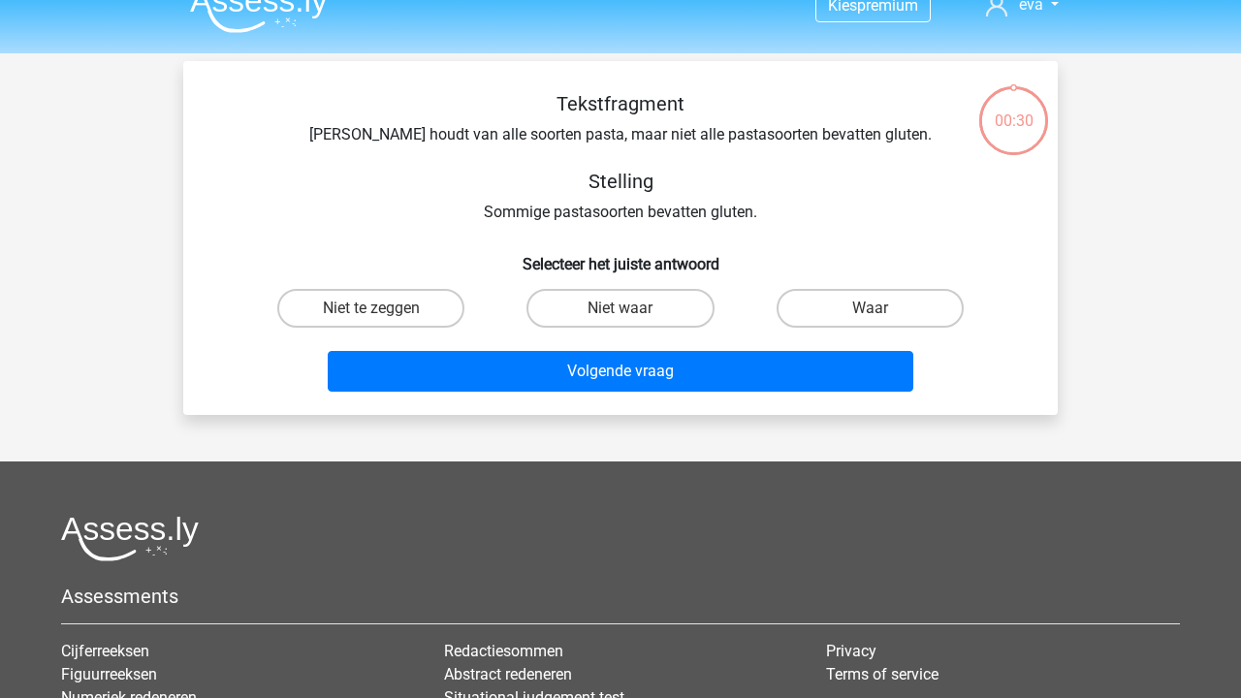
scroll to position [0, 0]
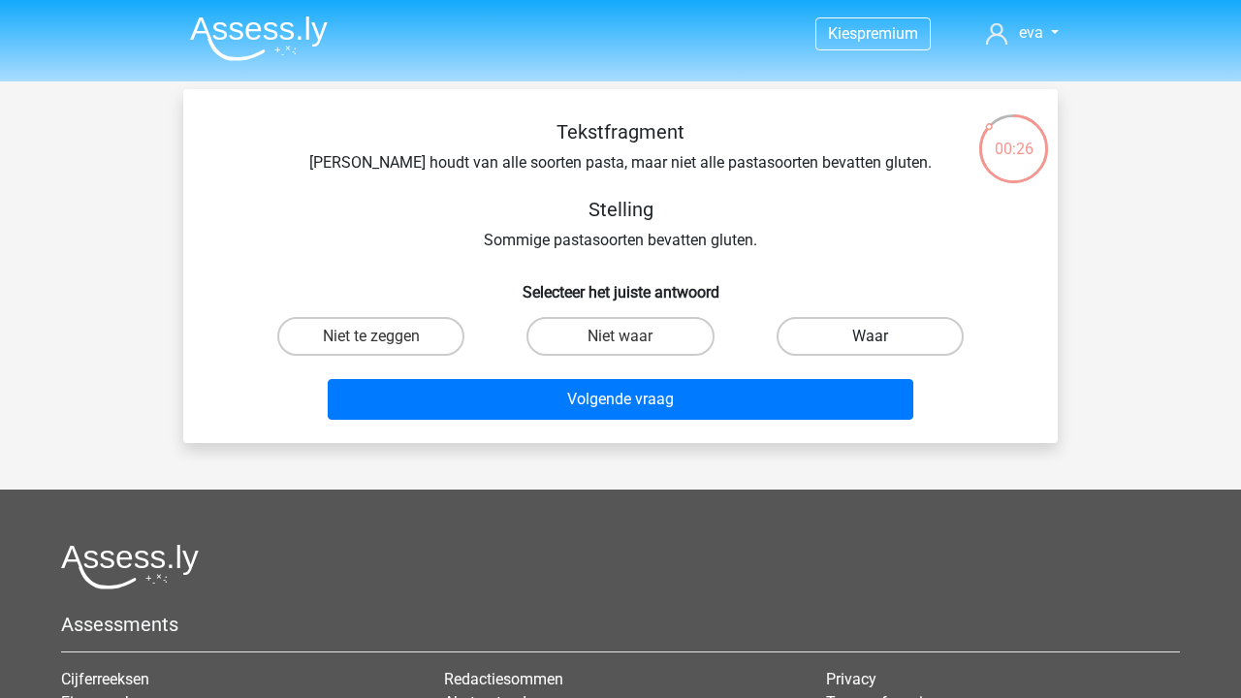
click at [839, 338] on label "Waar" at bounding box center [869, 336] width 187 height 39
click at [869, 338] on input "Waar" at bounding box center [875, 342] width 13 height 13
radio input "true"
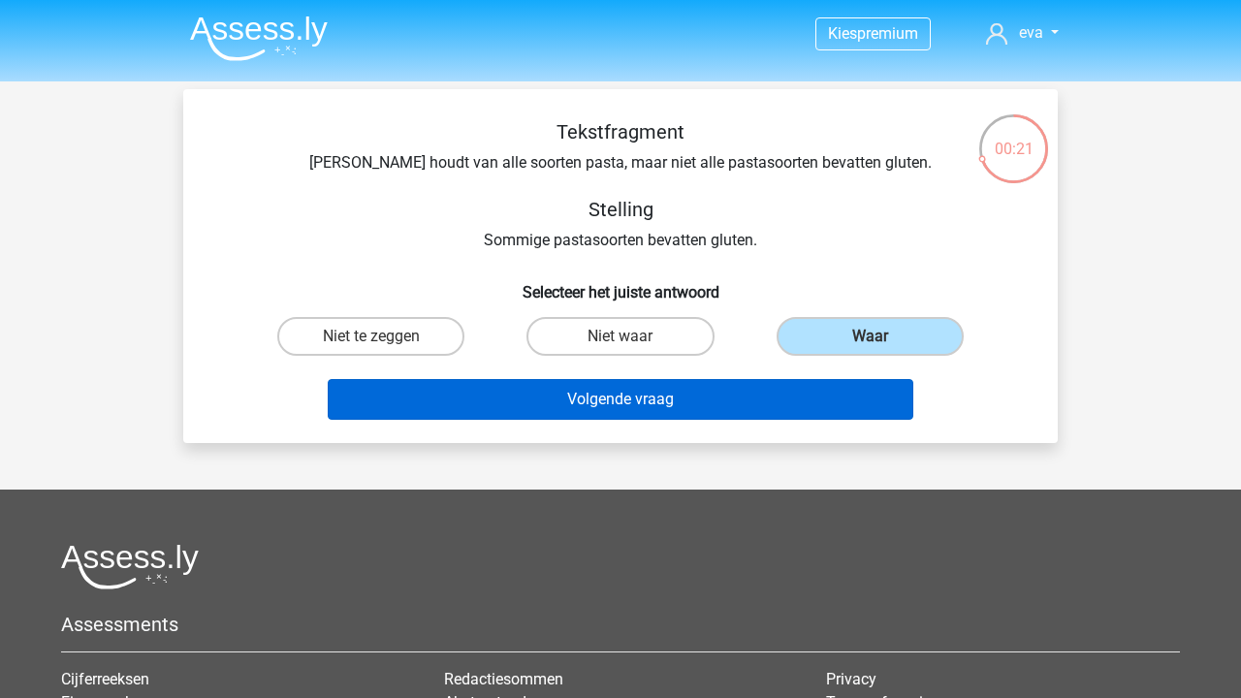
click at [807, 399] on button "Volgende vraag" at bounding box center [621, 399] width 586 height 41
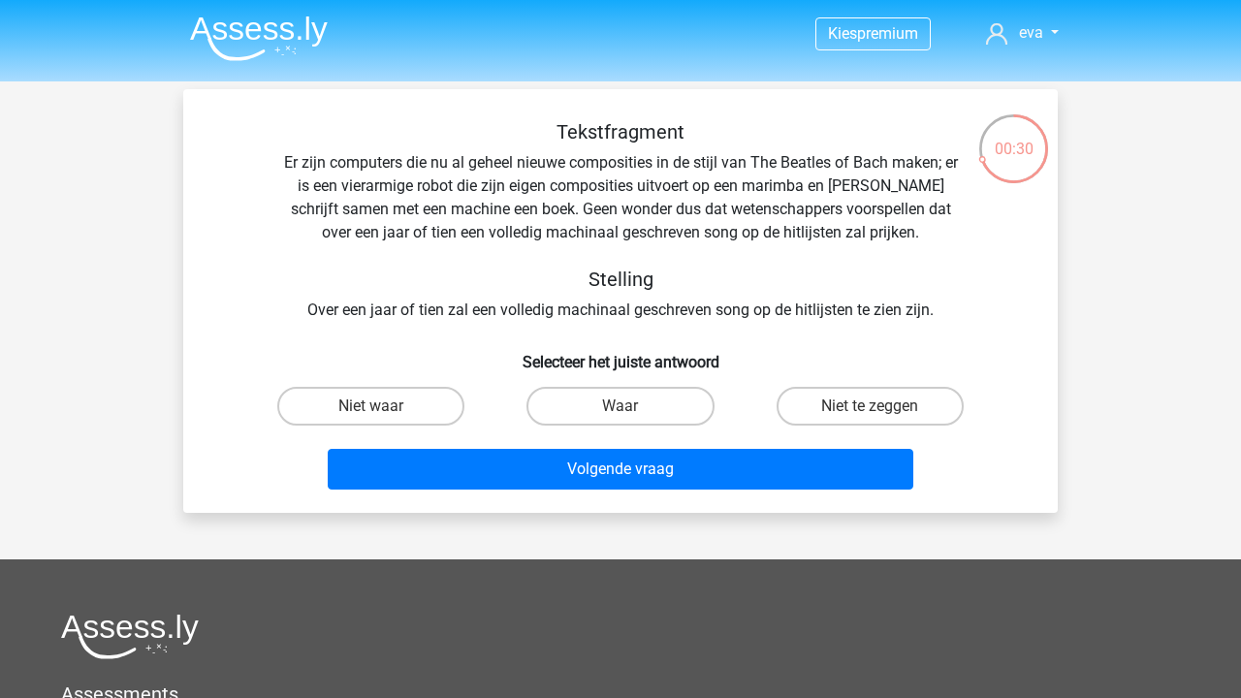
click at [734, 244] on div "Tekstfragment Er zijn computers die nu al geheel nieuwe composities in de stijl…" at bounding box center [620, 221] width 812 height 202
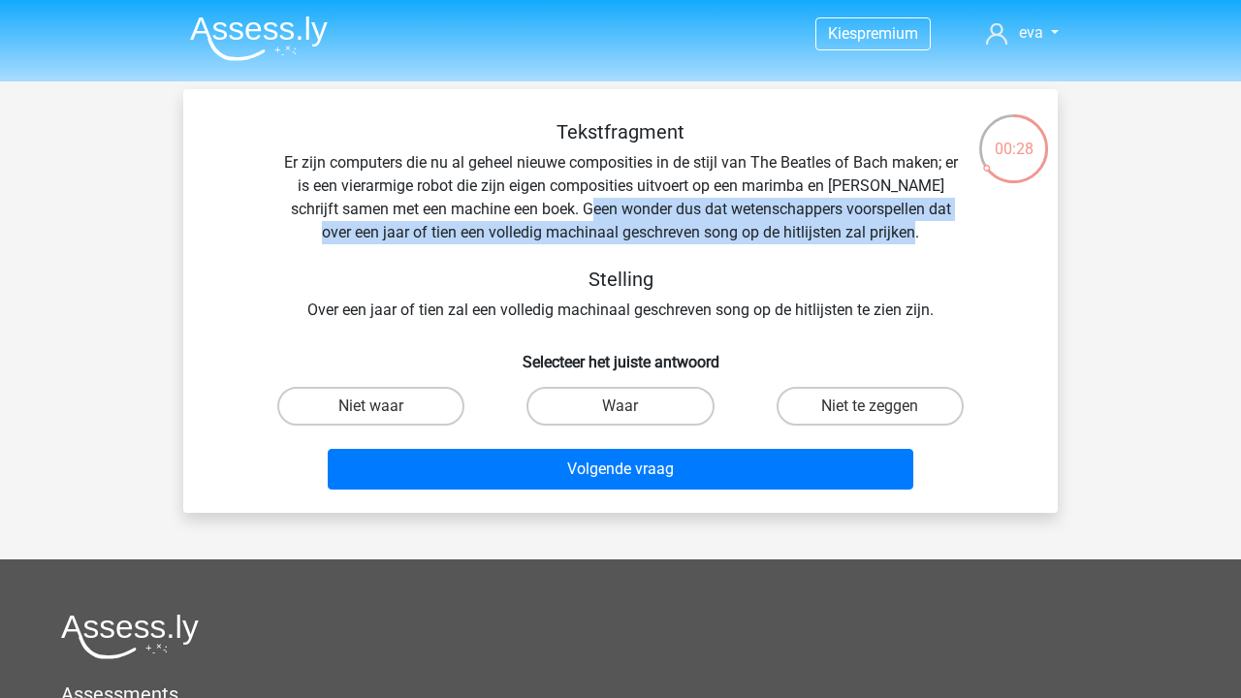
drag, startPoint x: 543, startPoint y: 217, endPoint x: 1008, endPoint y: 222, distance: 465.2
click at [1008, 222] on div "Tekstfragment Er zijn computers die nu al geheel nieuwe composities in de stijl…" at bounding box center [620, 221] width 812 height 202
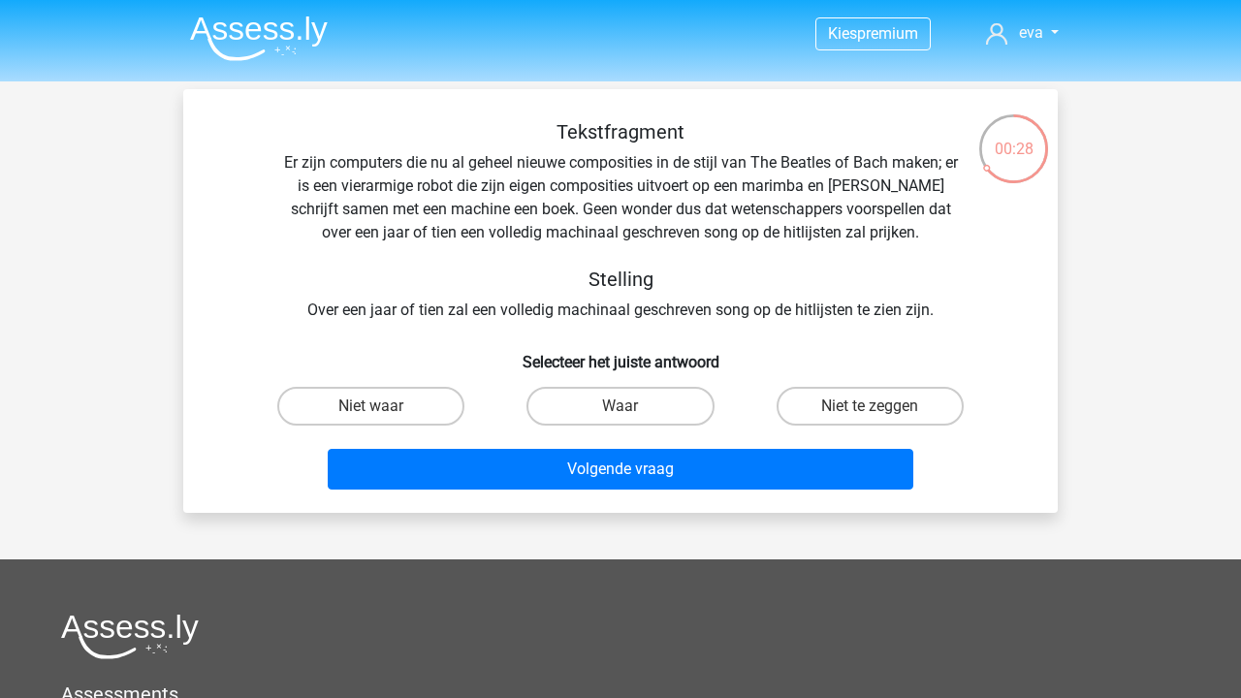
click at [812, 217] on div "Tekstfragment Er zijn computers die nu al geheel nieuwe composities in de stijl…" at bounding box center [620, 221] width 812 height 202
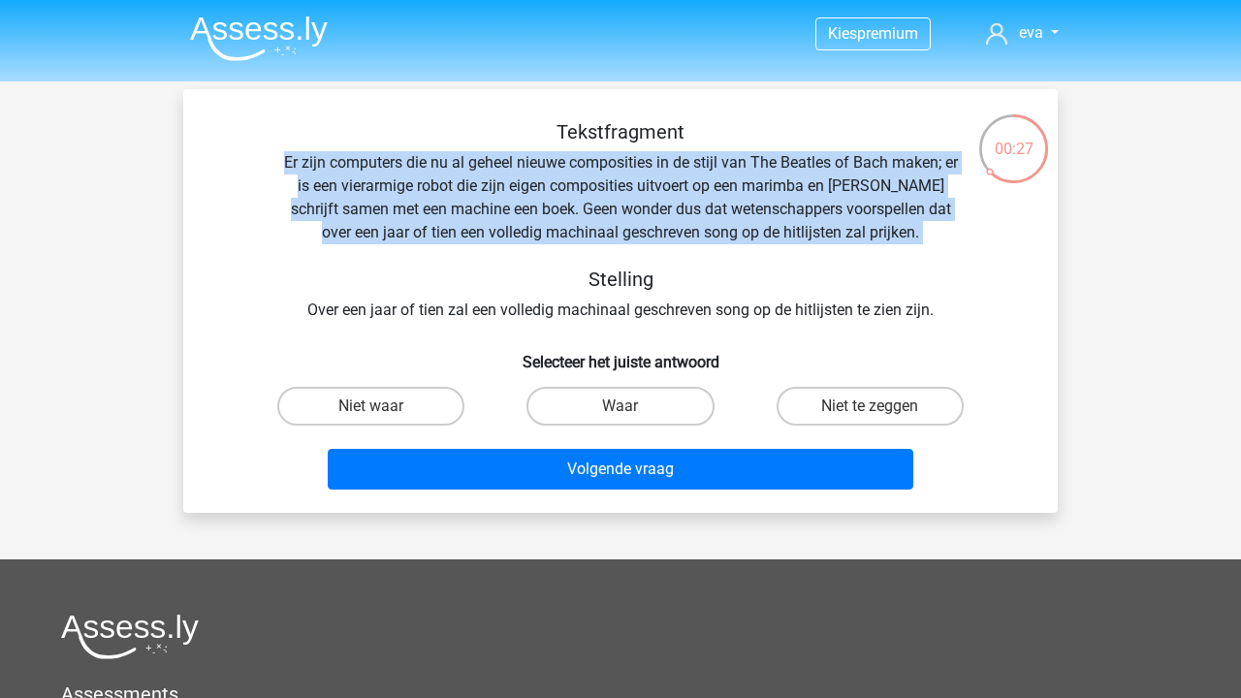
click at [812, 217] on div "Tekstfragment Er zijn computers die nu al geheel nieuwe composities in de stijl…" at bounding box center [620, 221] width 812 height 202
click at [798, 237] on div "Tekstfragment Er zijn computers die nu al geheel nieuwe composities in de stijl…" at bounding box center [620, 221] width 812 height 202
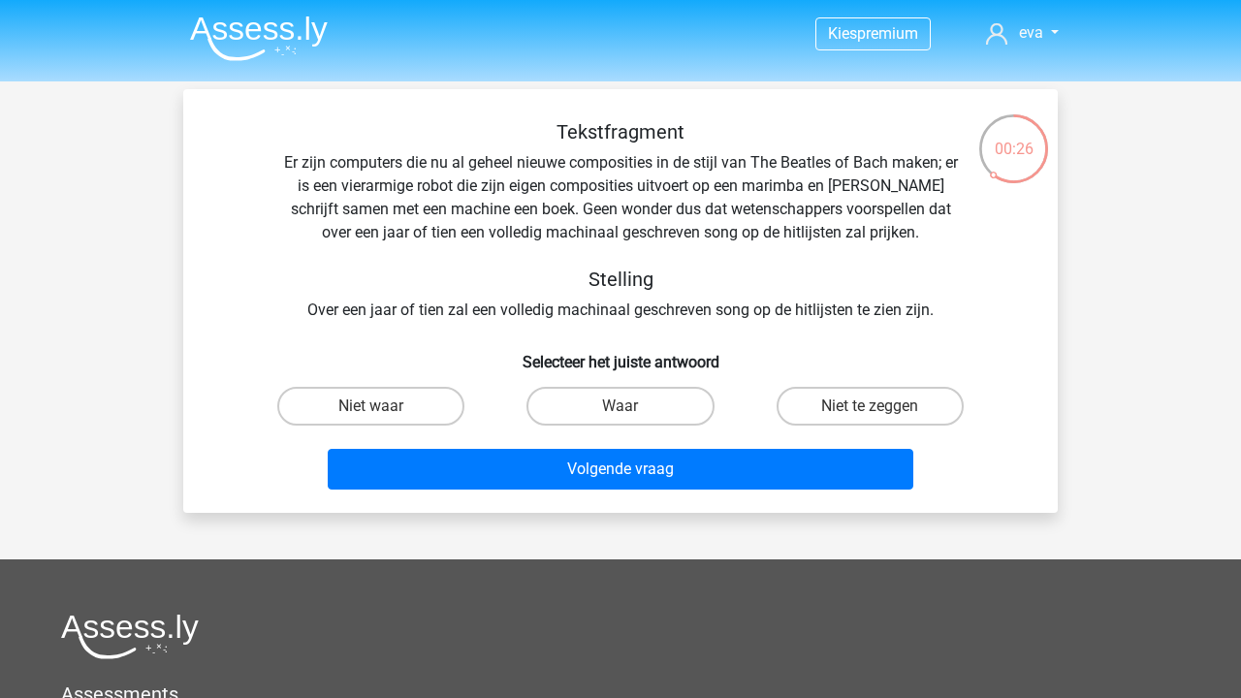
click at [798, 237] on div "Tekstfragment Er zijn computers die nu al geheel nieuwe composities in de stijl…" at bounding box center [620, 221] width 812 height 202
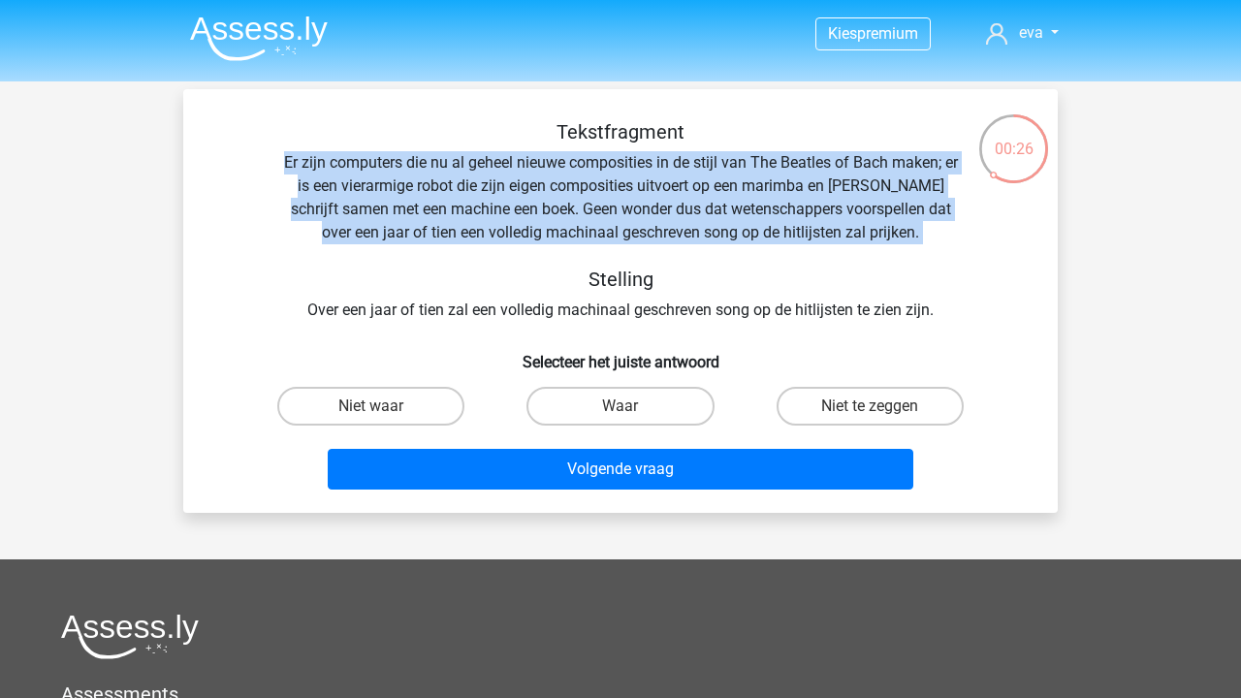
click at [798, 237] on div "Tekstfragment Er zijn computers die nu al geheel nieuwe composities in de stijl…" at bounding box center [620, 221] width 812 height 202
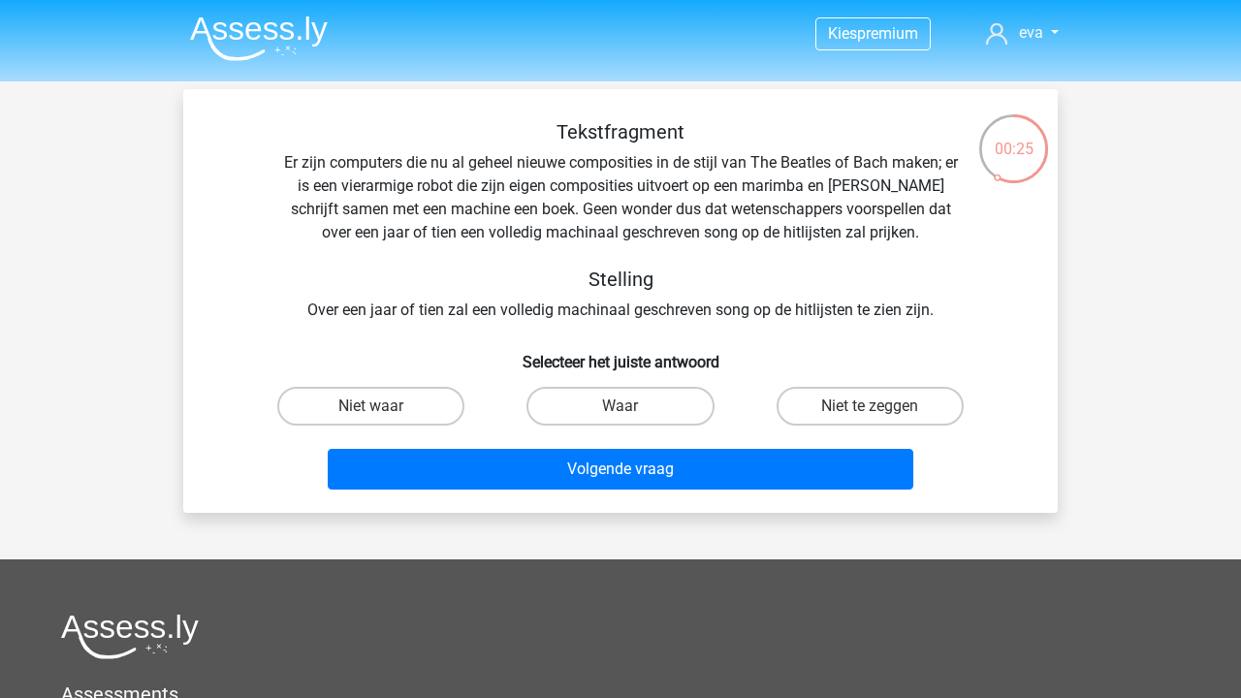
click at [727, 310] on div "Tekstfragment Er zijn computers die nu al geheel nieuwe composities in de stijl…" at bounding box center [620, 221] width 812 height 202
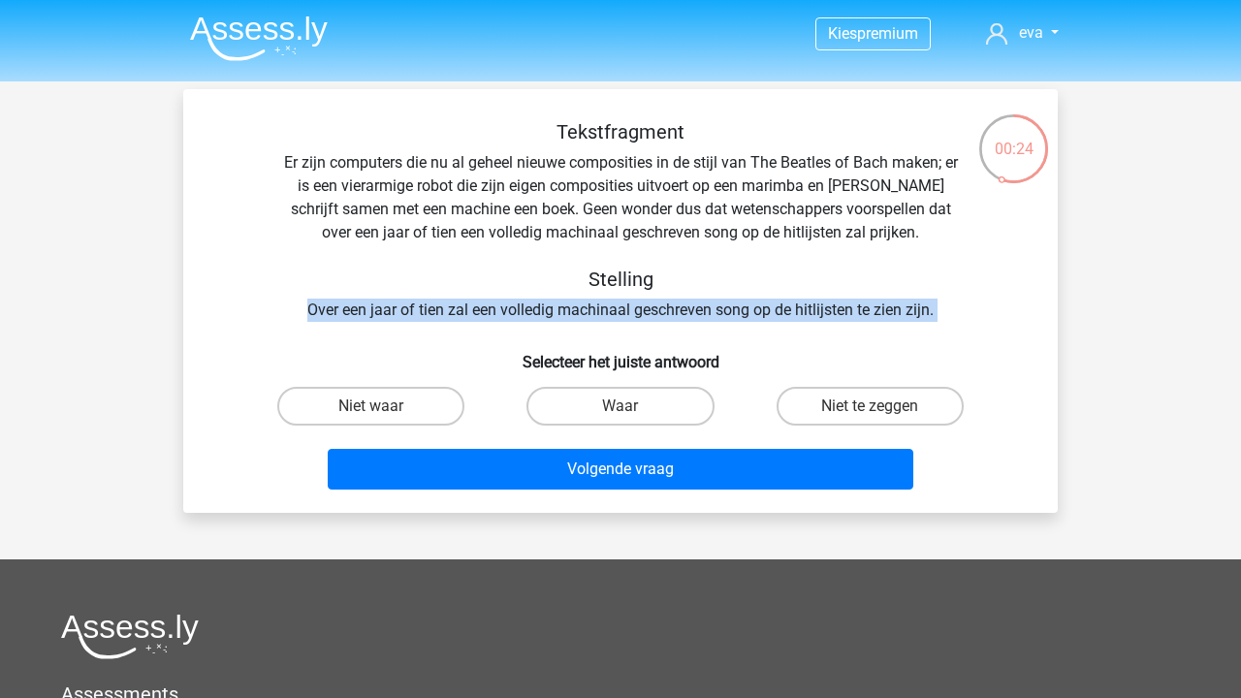
click at [727, 310] on div "Tekstfragment Er zijn computers die nu al geheel nieuwe composities in de stijl…" at bounding box center [620, 221] width 812 height 202
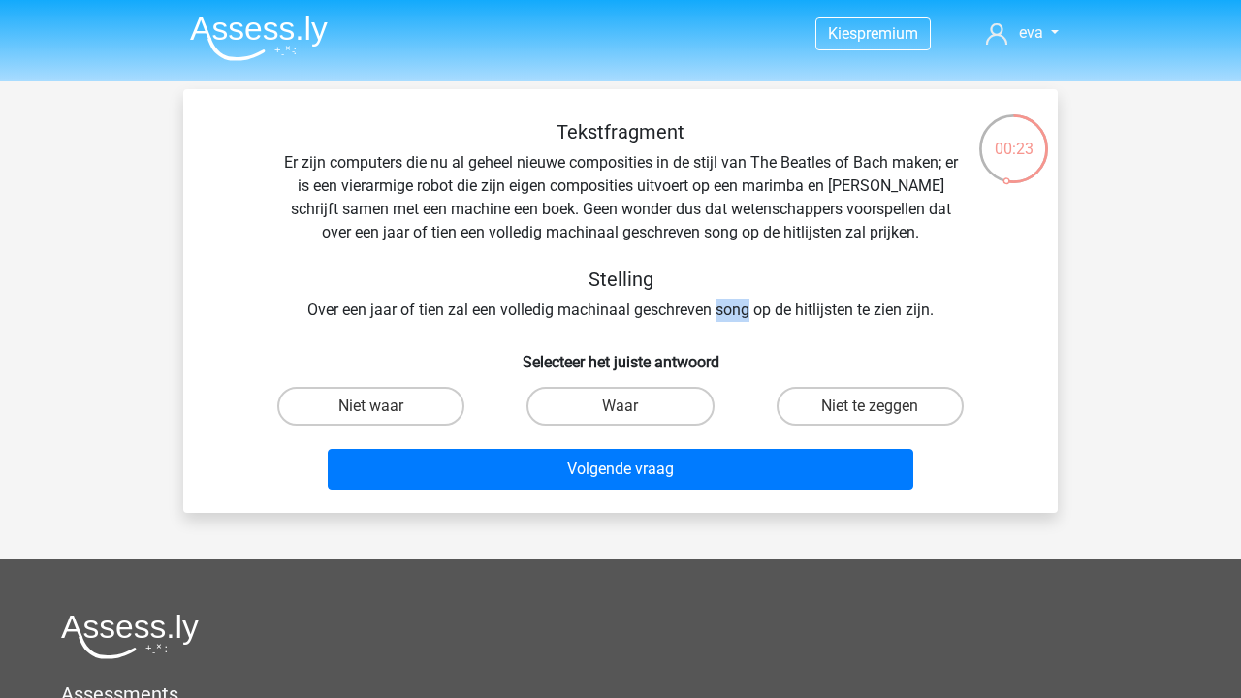
click at [727, 310] on div "Tekstfragment Er zijn computers die nu al geheel nieuwe composities in de stijl…" at bounding box center [620, 221] width 812 height 202
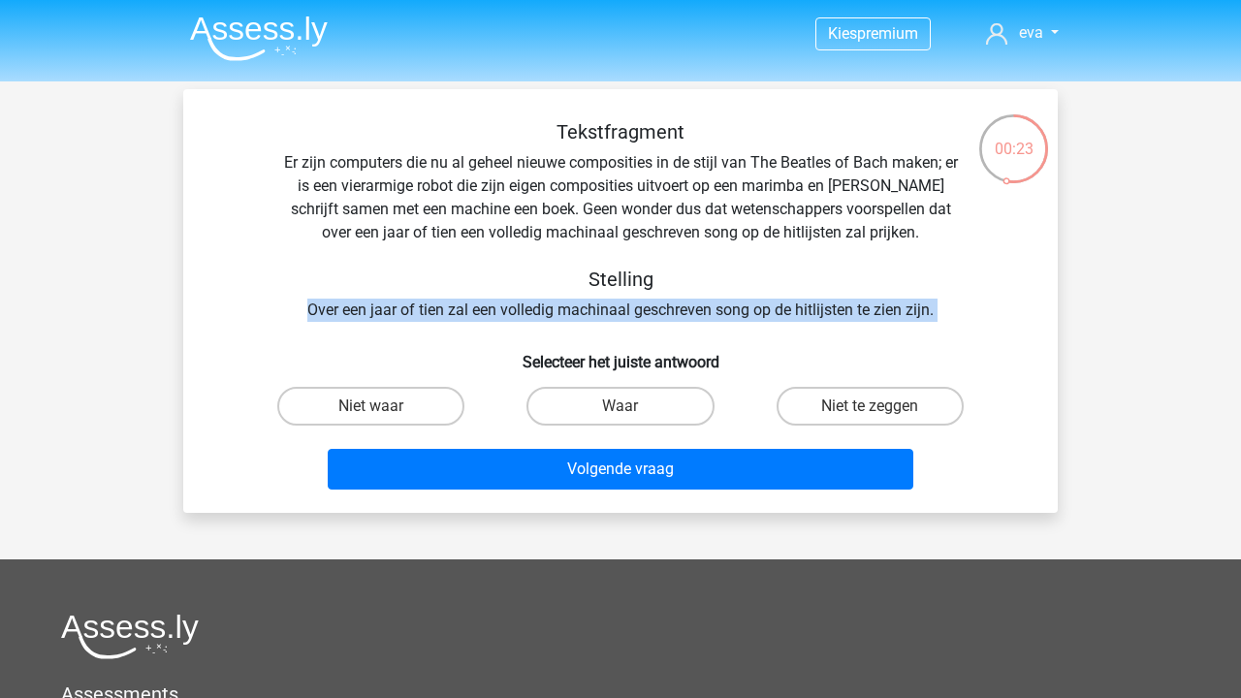
click at [727, 310] on div "Tekstfragment Er zijn computers die nu al geheel nieuwe composities in de stijl…" at bounding box center [620, 221] width 812 height 202
click at [643, 315] on div "Tekstfragment Er zijn computers die nu al geheel nieuwe composities in de stijl…" at bounding box center [620, 221] width 812 height 202
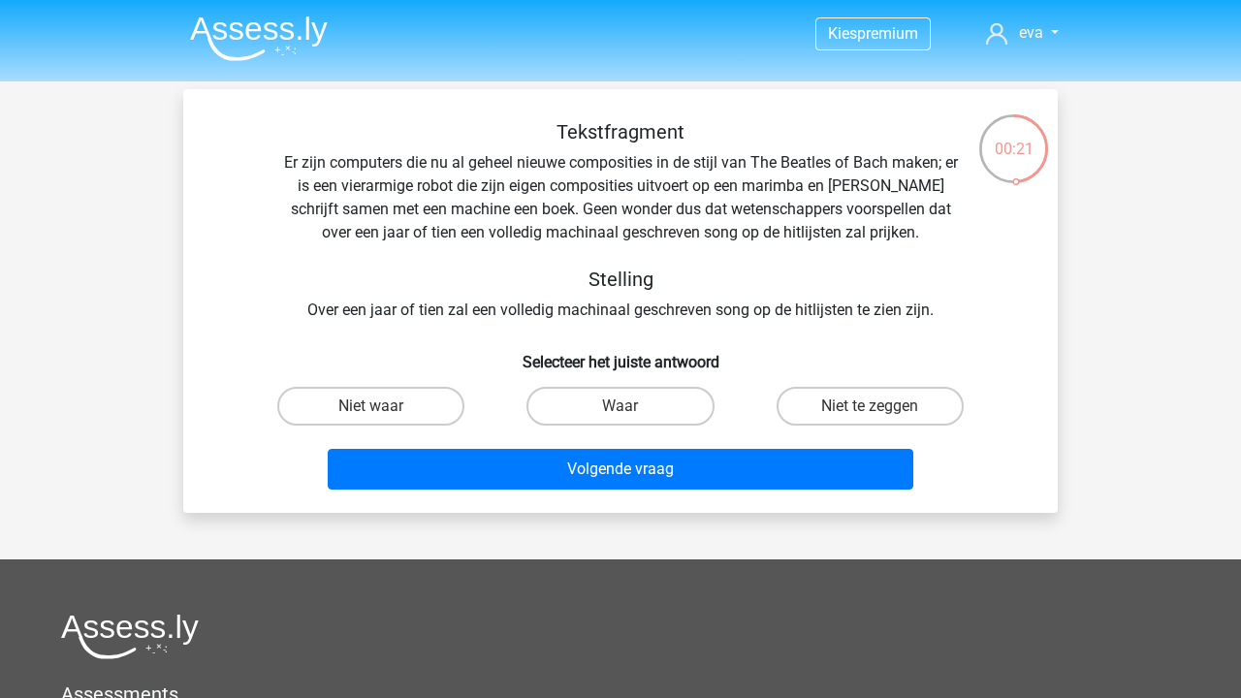
click at [643, 315] on div "Tekstfragment Er zijn computers die nu al geheel nieuwe composities in de stijl…" at bounding box center [620, 221] width 812 height 202
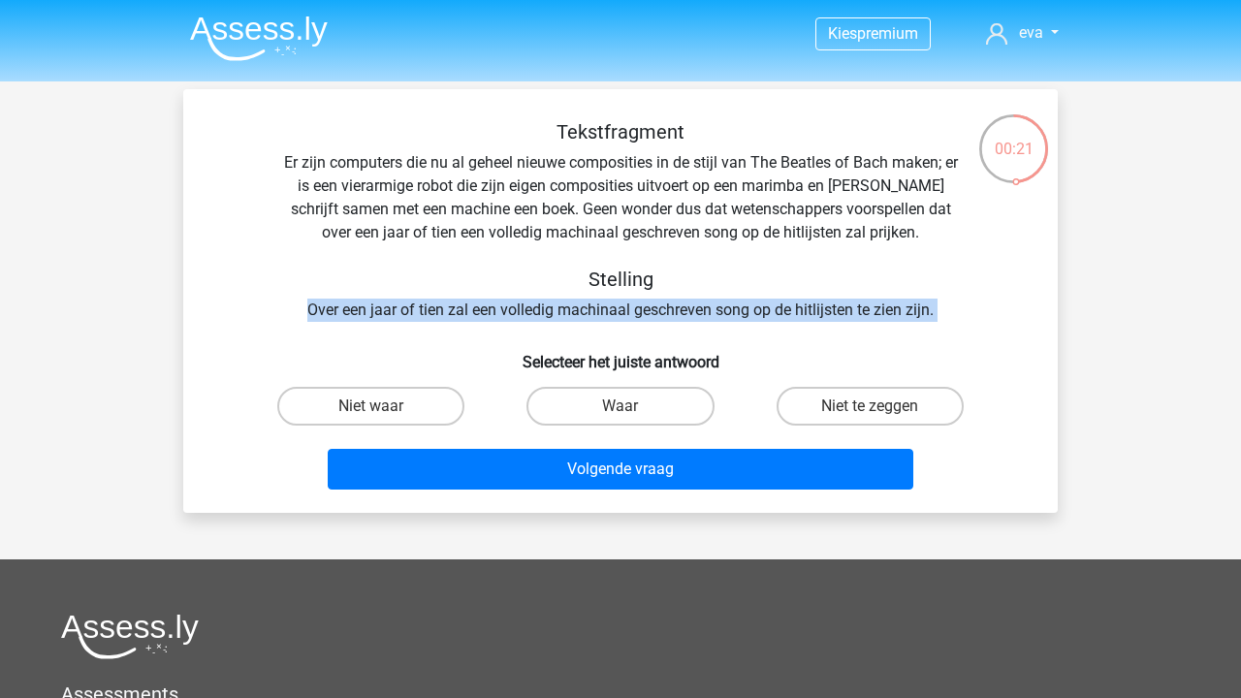
click at [643, 315] on div "Tekstfragment Er zijn computers die nu al geheel nieuwe composities in de stijl…" at bounding box center [620, 221] width 812 height 202
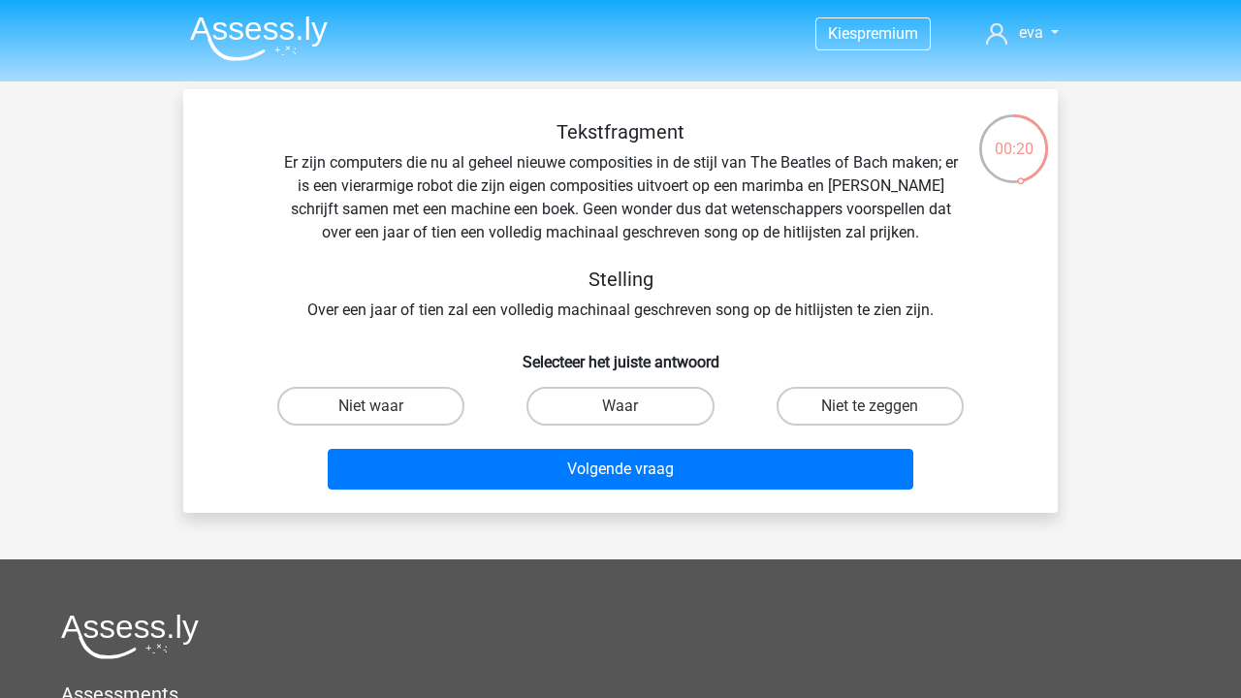
click at [628, 329] on div "Tekstfragment Er zijn computers die nu al geheel nieuwe composities in de stijl…" at bounding box center [620, 308] width 859 height 377
click at [811, 397] on label "Niet te zeggen" at bounding box center [869, 406] width 187 height 39
click at [869, 406] on input "Niet te zeggen" at bounding box center [875, 412] width 13 height 13
radio input "true"
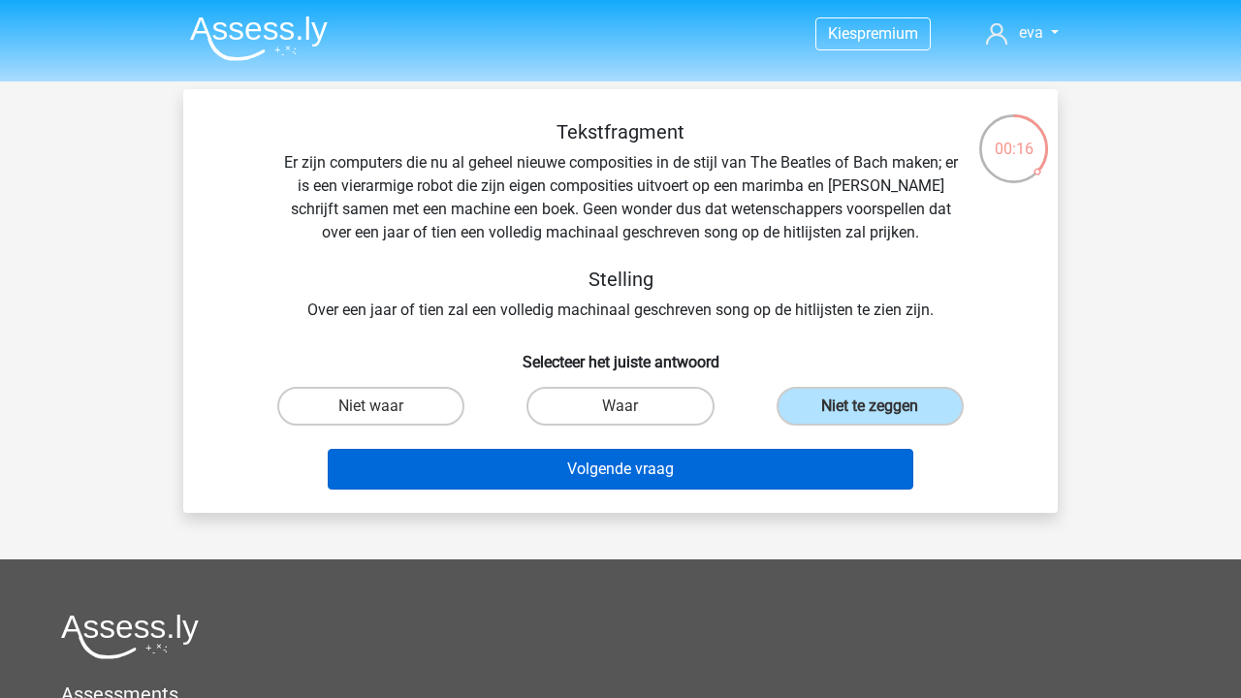
click at [782, 450] on button "Volgende vraag" at bounding box center [621, 469] width 586 height 41
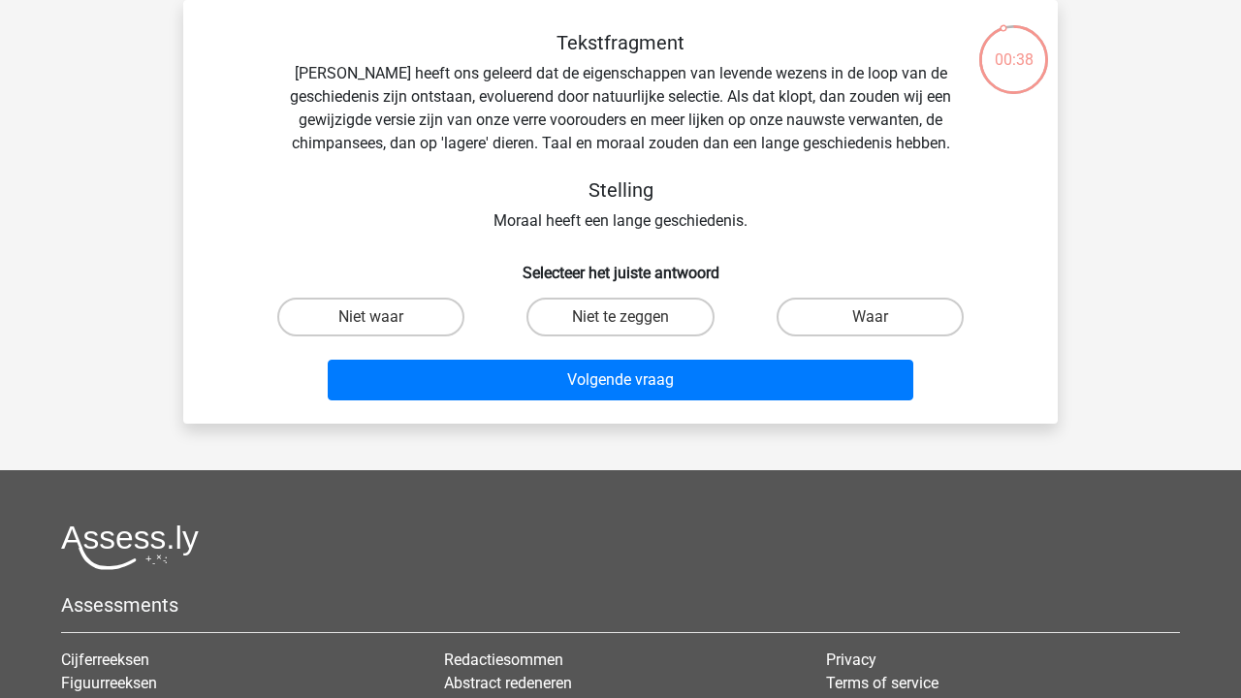
click at [598, 72] on div "Tekstfragment Darwin heeft ons geleerd dat de eigenschappen van levende wezens …" at bounding box center [620, 132] width 812 height 202
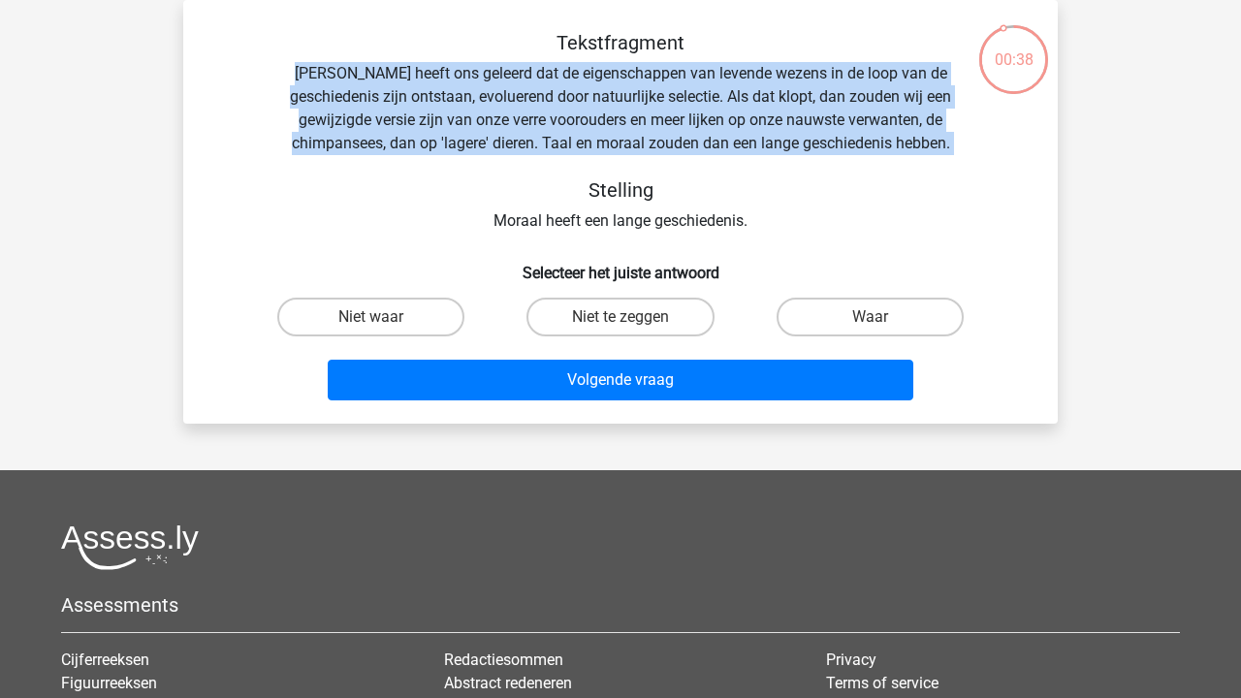
click at [598, 72] on div "Tekstfragment Darwin heeft ons geleerd dat de eigenschappen van levende wezens …" at bounding box center [620, 132] width 812 height 202
click at [479, 114] on div "Tekstfragment Darwin heeft ons geleerd dat de eigenschappen van levende wezens …" at bounding box center [620, 132] width 812 height 202
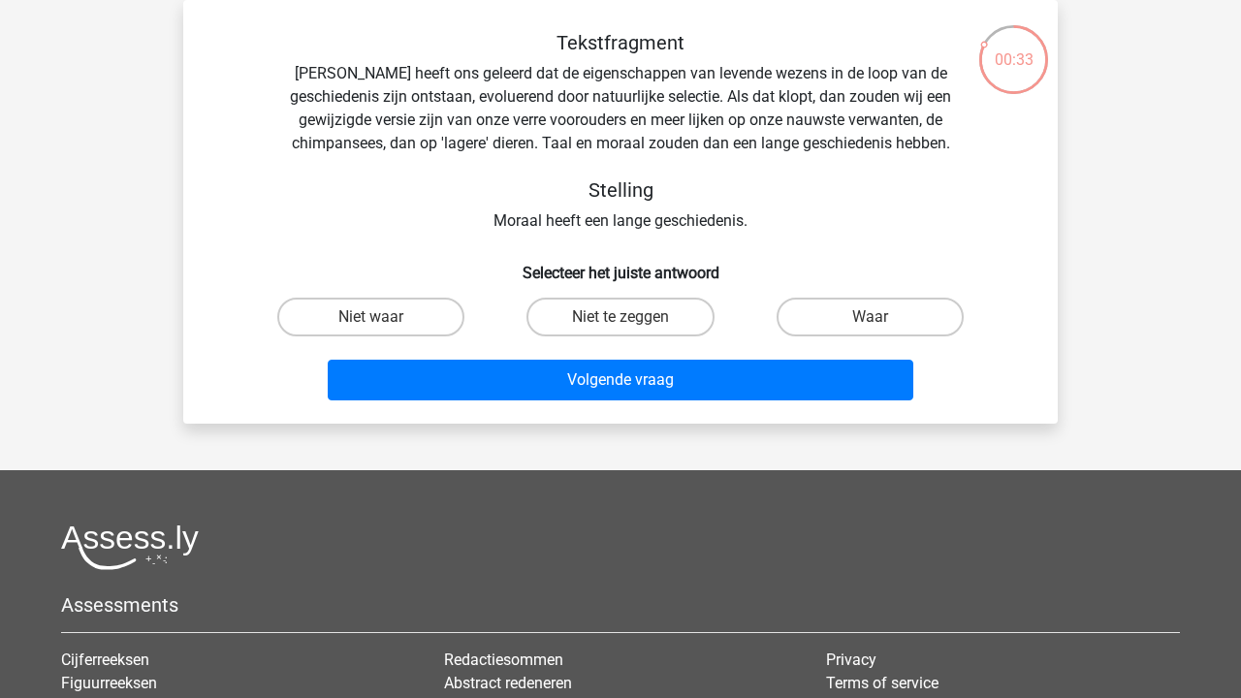
click at [512, 212] on div "Tekstfragment Darwin heeft ons geleerd dat de eigenschappen van levende wezens …" at bounding box center [620, 132] width 812 height 202
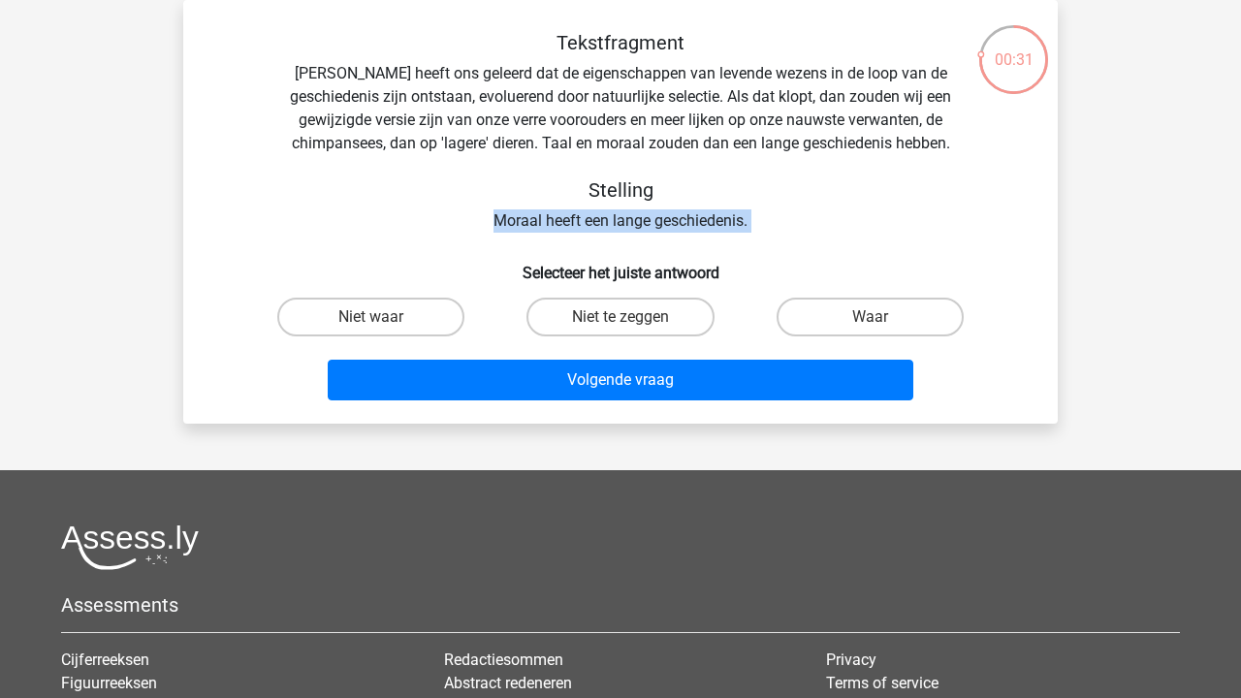
click at [512, 212] on div "Tekstfragment Darwin heeft ons geleerd dat de eigenschappen van levende wezens …" at bounding box center [620, 132] width 812 height 202
click at [613, 319] on label "Niet te zeggen" at bounding box center [619, 317] width 187 height 39
click at [620, 319] on input "Niet te zeggen" at bounding box center [626, 323] width 13 height 13
radio input "true"
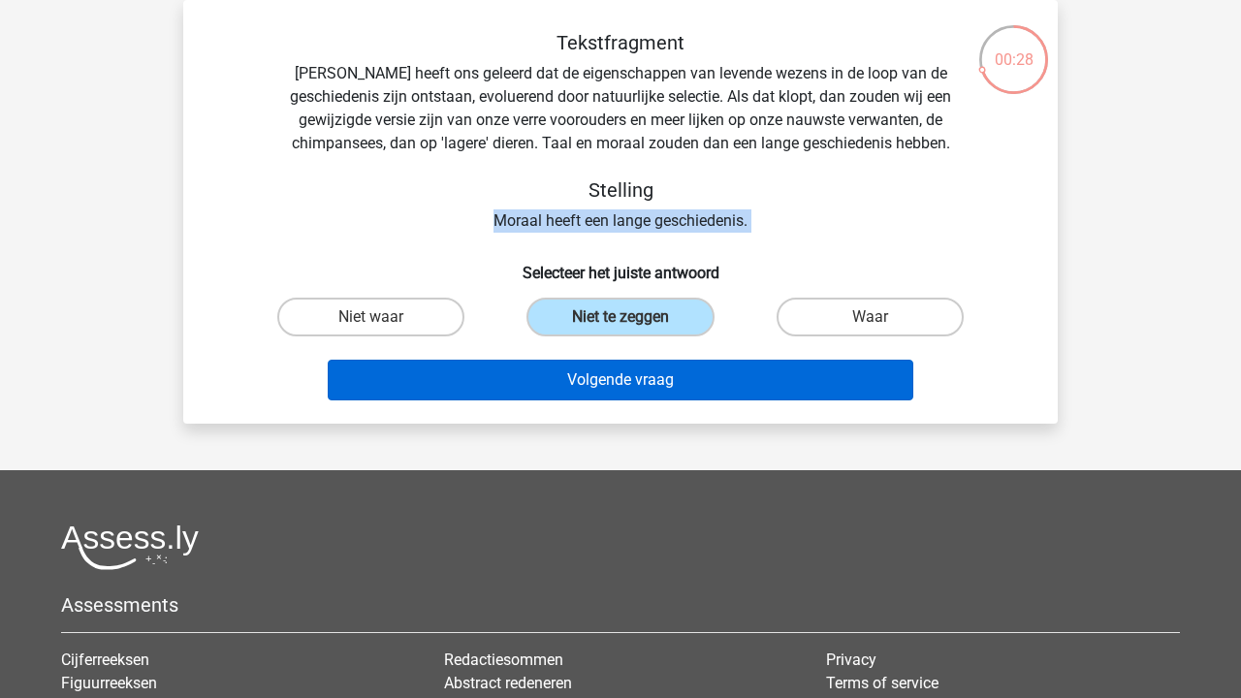
click at [611, 377] on button "Volgende vraag" at bounding box center [621, 380] width 586 height 41
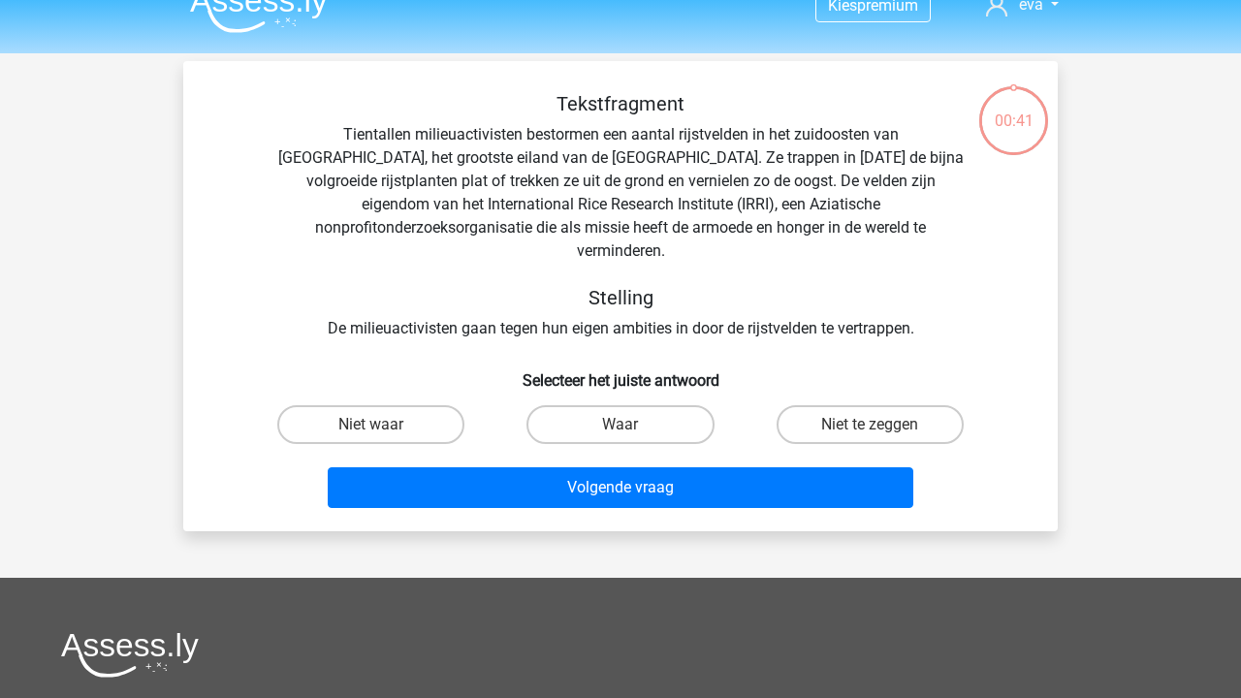
scroll to position [28, 0]
click at [543, 302] on div "Tekstfragment Tientallen milieuactivisten bestormen een aantal rijstvelden in h…" at bounding box center [620, 216] width 812 height 248
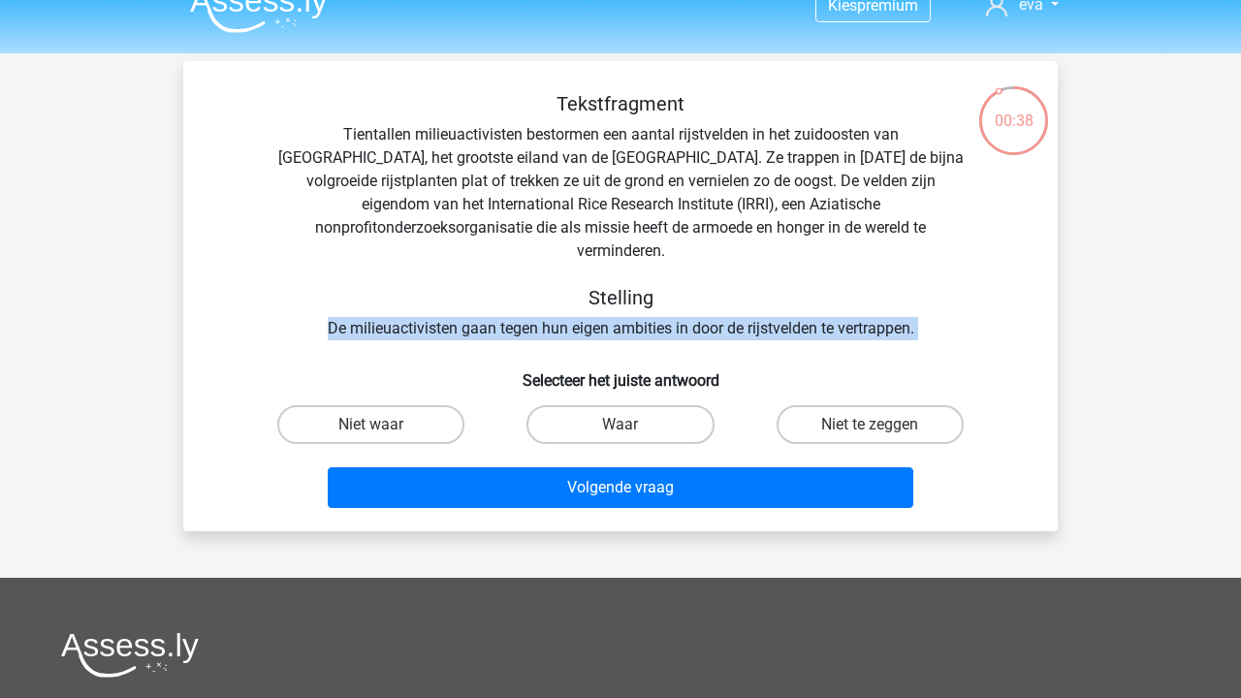
click at [543, 302] on div "Tekstfragment Tientallen milieuactivisten bestormen een aantal rijstvelden in h…" at bounding box center [620, 216] width 812 height 248
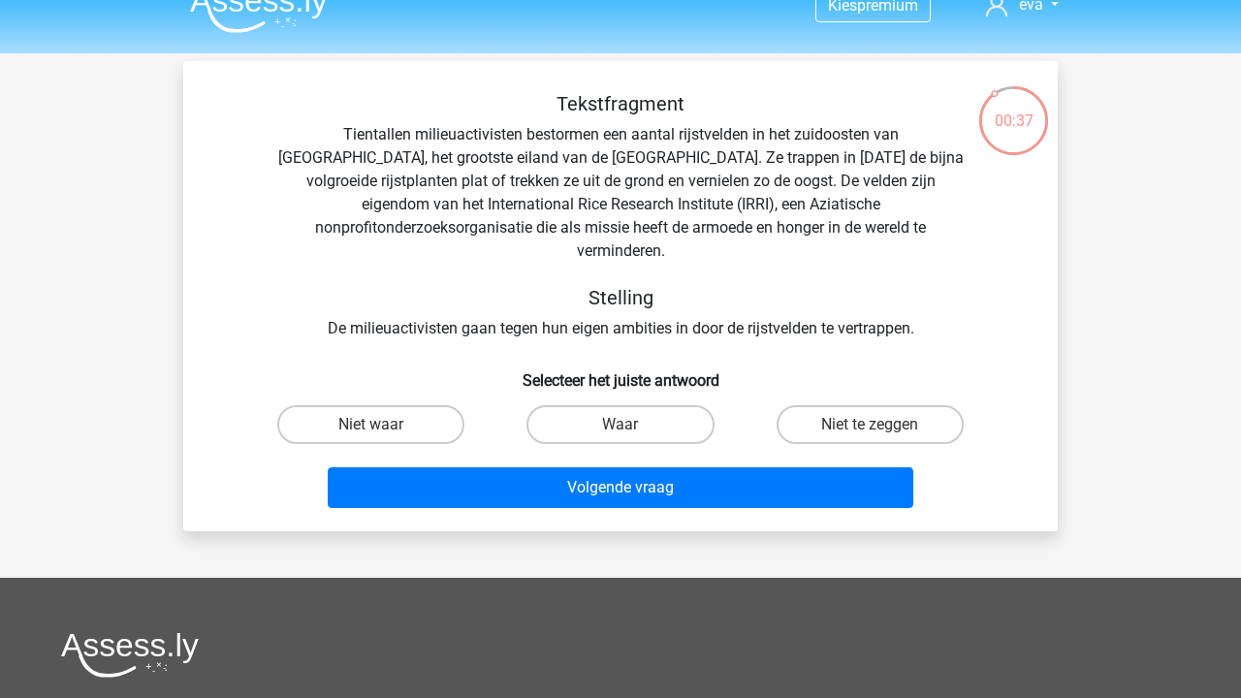
click at [543, 318] on div "Tekstfragment Tientallen milieuactivisten bestormen een aantal rijstvelden in h…" at bounding box center [620, 304] width 859 height 424
click at [809, 405] on label "Niet te zeggen" at bounding box center [869, 424] width 187 height 39
click at [869, 425] on input "Niet te zeggen" at bounding box center [875, 431] width 13 height 13
radio input "true"
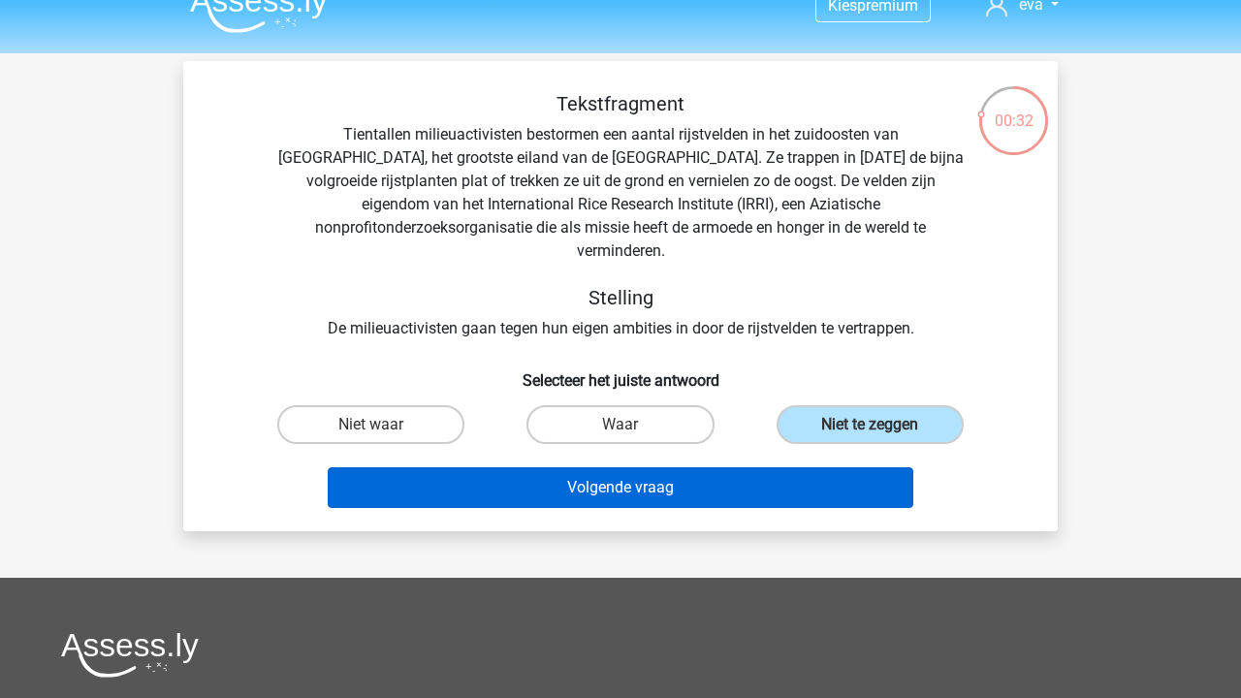
click at [789, 467] on button "Volgende vraag" at bounding box center [621, 487] width 586 height 41
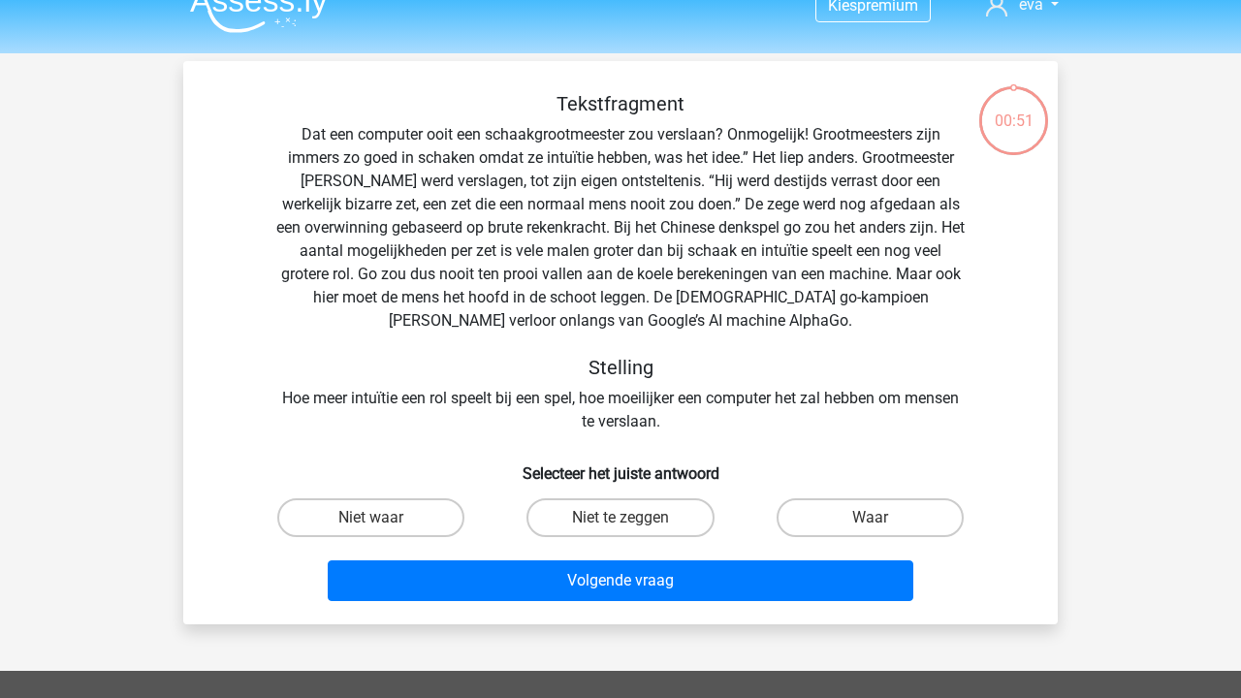
scroll to position [89, 0]
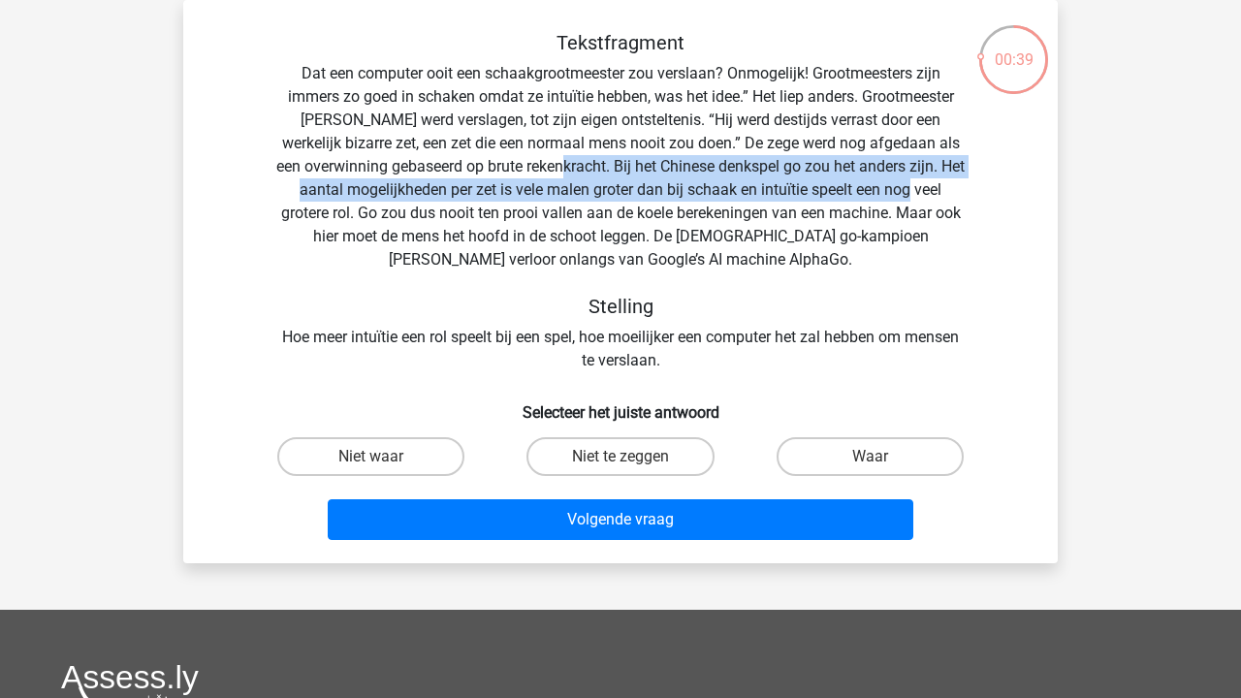
drag, startPoint x: 588, startPoint y: 166, endPoint x: 1031, endPoint y: 191, distance: 443.6
click at [1031, 191] on div "Tekstfragment Dat een computer ooit een schaakgrootmeester zou verslaan? Onmoge…" at bounding box center [620, 289] width 859 height 517
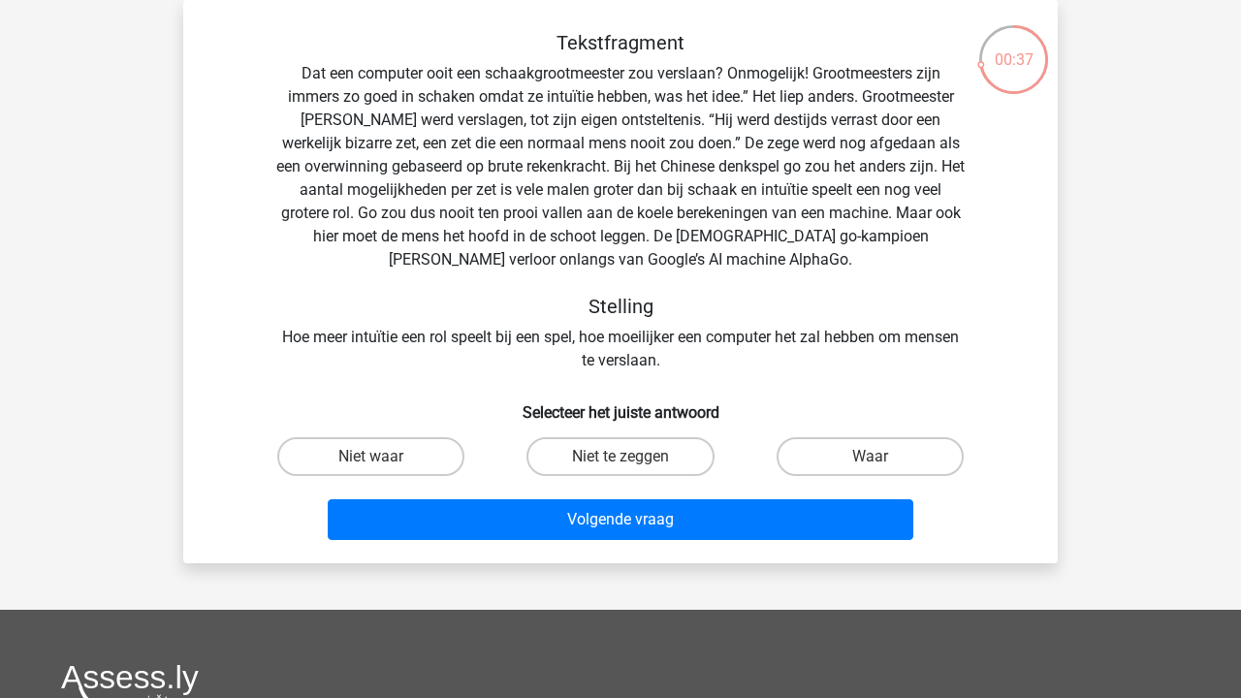
click at [550, 218] on div "Tekstfragment Dat een computer ooit een schaakgrootmeester zou verslaan? Onmoge…" at bounding box center [620, 201] width 812 height 341
click at [436, 456] on label "Niet waar" at bounding box center [370, 456] width 187 height 39
click at [384, 456] on input "Niet waar" at bounding box center [377, 462] width 13 height 13
radio input "true"
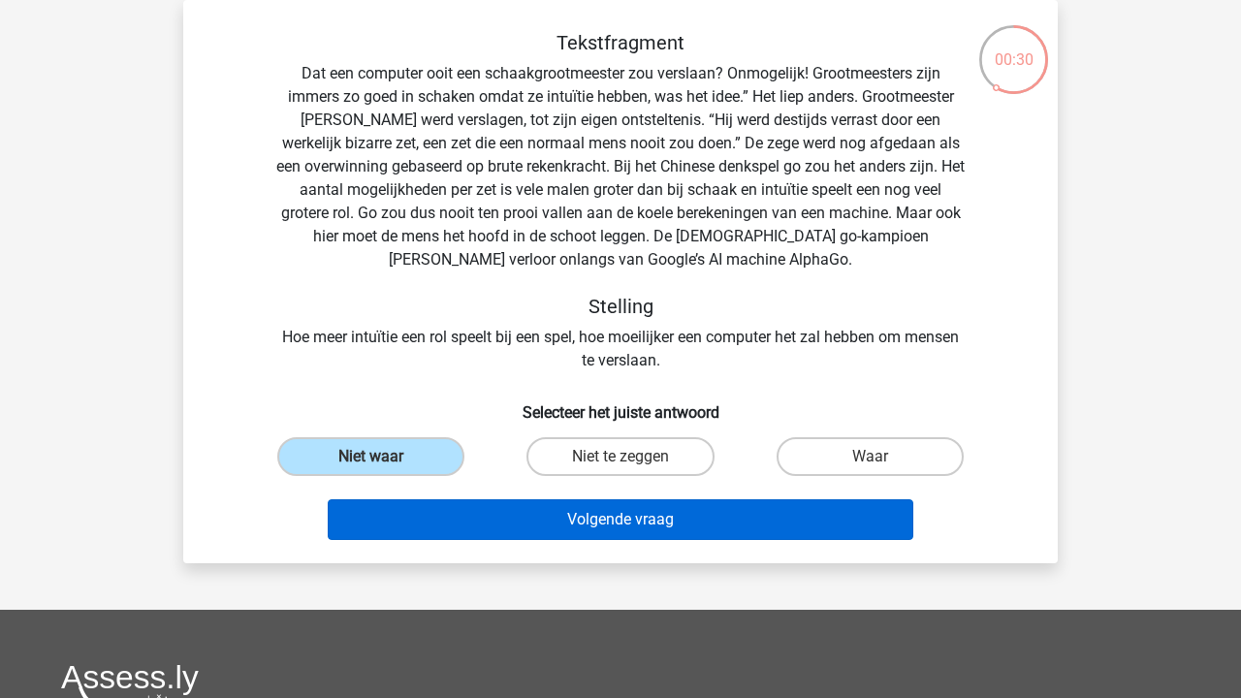
click at [477, 534] on button "Volgende vraag" at bounding box center [621, 519] width 586 height 41
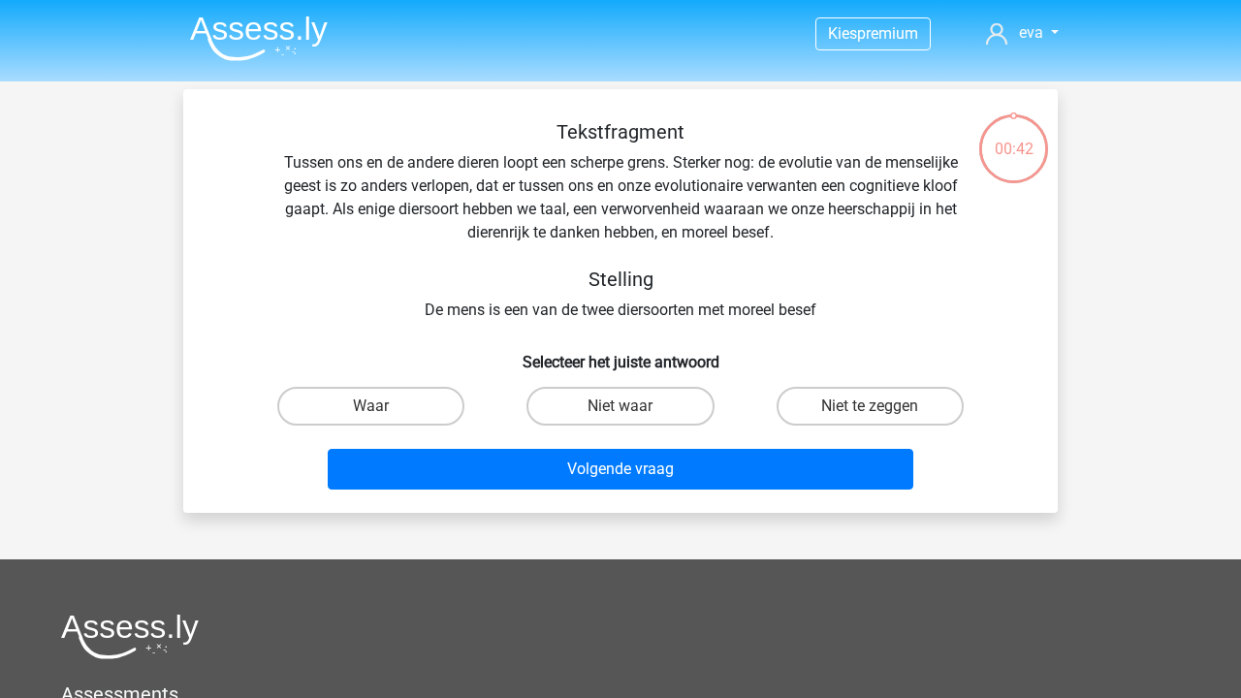
scroll to position [0, 0]
click at [684, 402] on label "Niet waar" at bounding box center [619, 406] width 187 height 39
click at [633, 406] on input "Niet waar" at bounding box center [626, 412] width 13 height 13
radio input "true"
click at [698, 494] on div "Volgende vraag" at bounding box center [620, 473] width 748 height 48
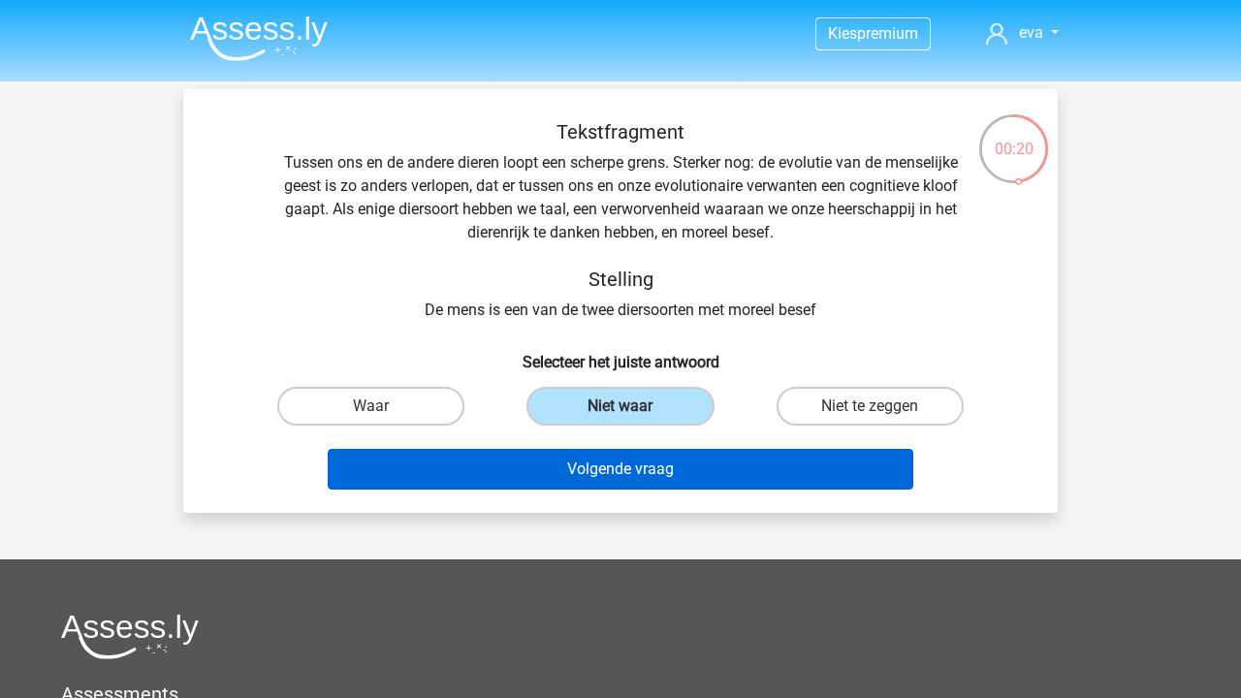
click at [701, 474] on button "Volgende vraag" at bounding box center [621, 469] width 586 height 41
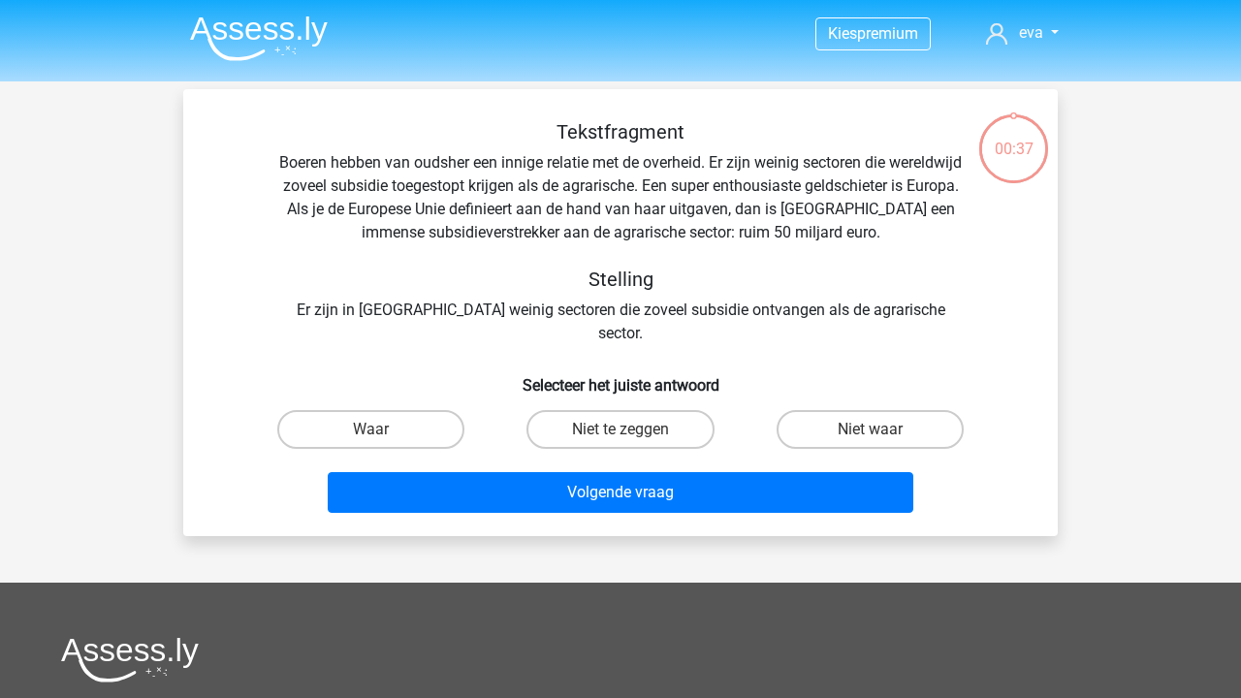
scroll to position [89, 0]
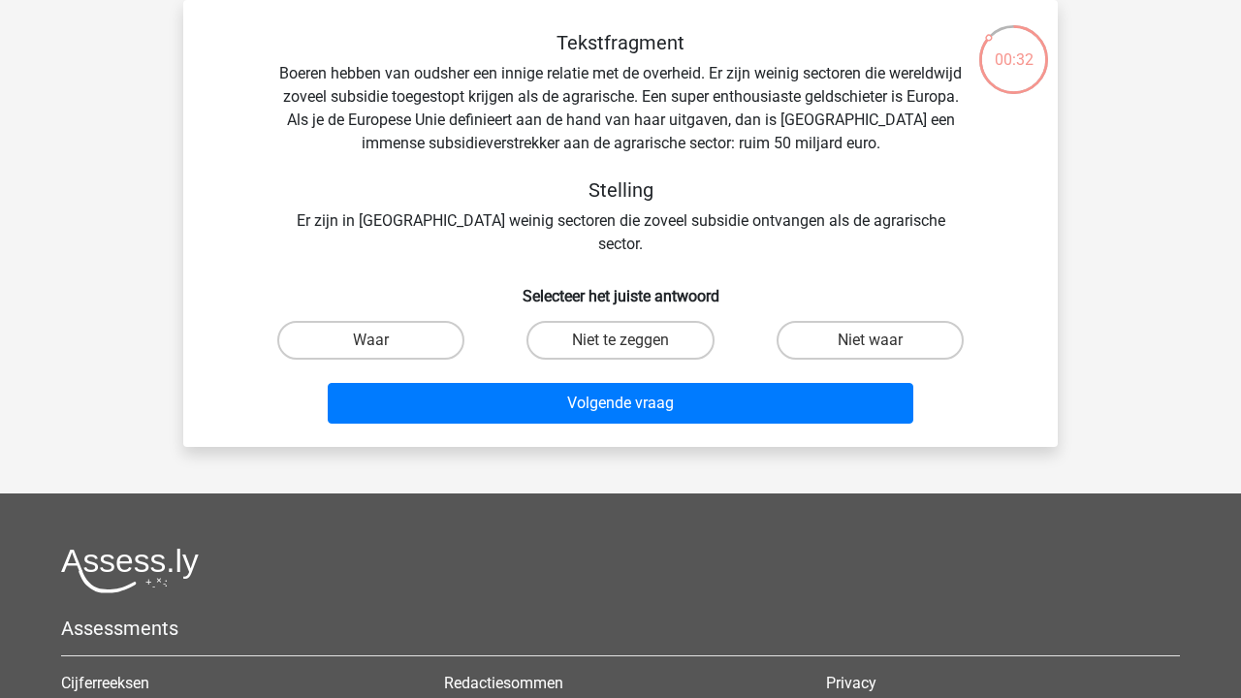
click at [792, 218] on div "Tekstfragment Boeren hebben van oudsher een innige relatie met de overheid. Er …" at bounding box center [620, 143] width 812 height 225
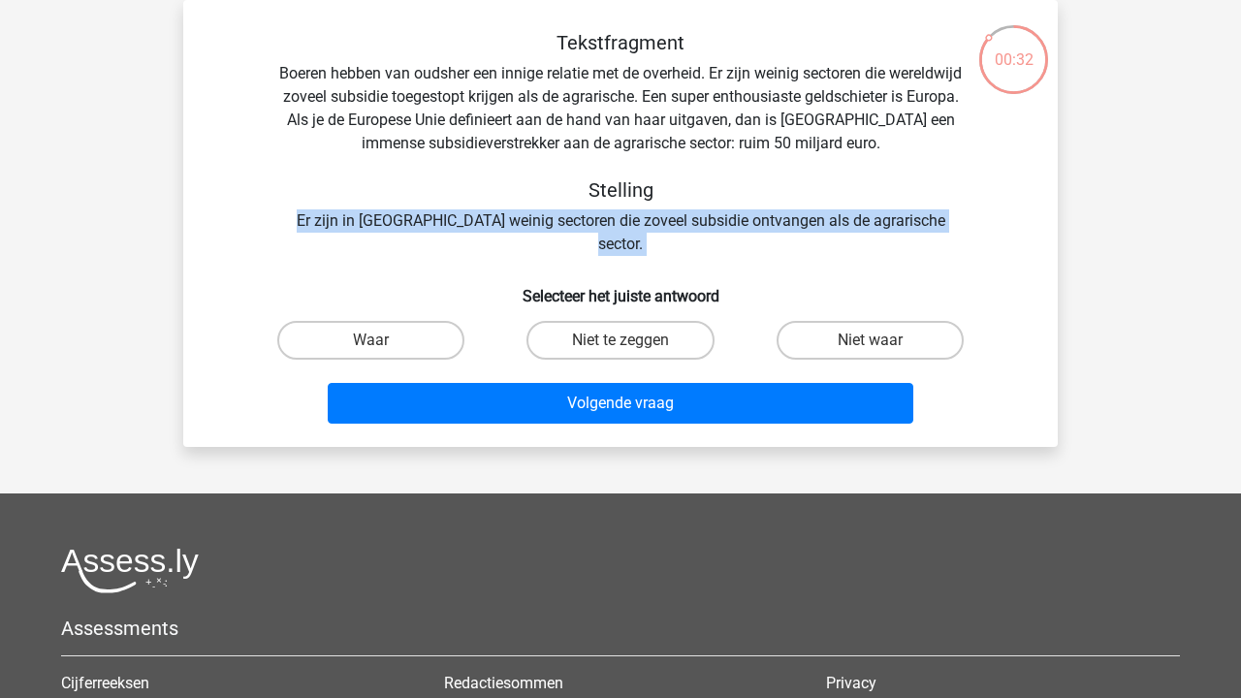
click at [792, 218] on div "Tekstfragment Boeren hebben van oudsher een innige relatie met de overheid. Er …" at bounding box center [620, 143] width 812 height 225
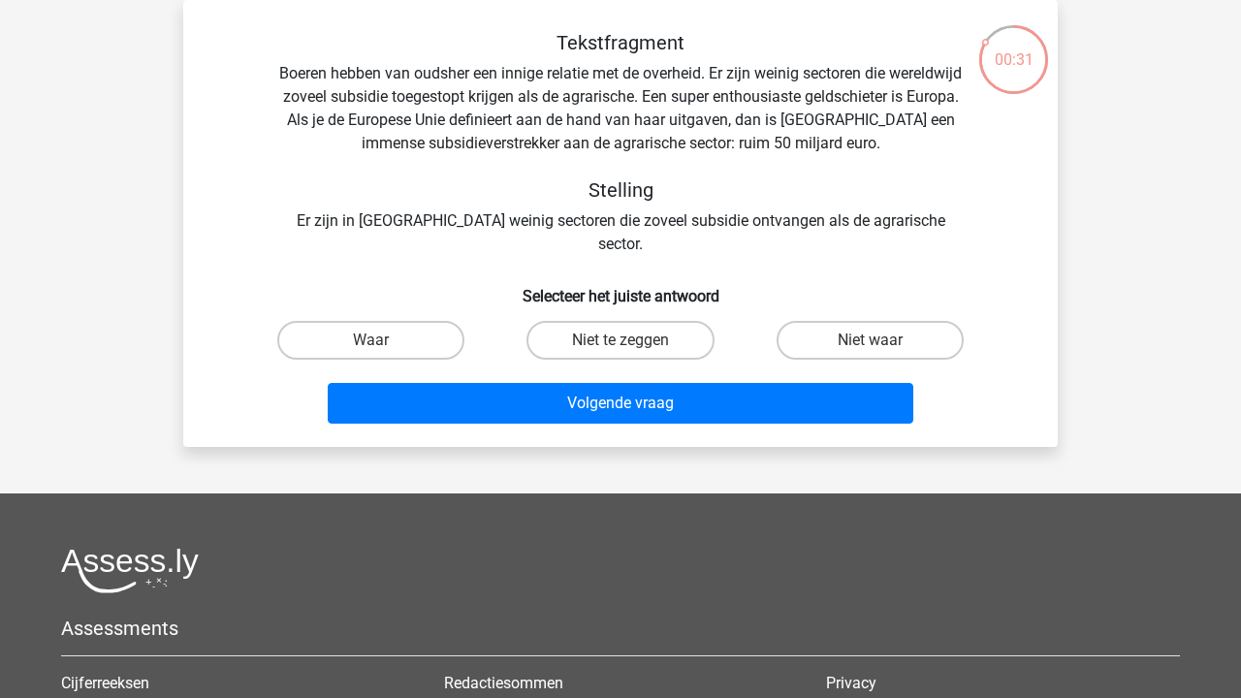
click at [811, 91] on div "Tekstfragment Boeren hebben van oudsher een innige relatie met de overheid. Er …" at bounding box center [620, 143] width 812 height 225
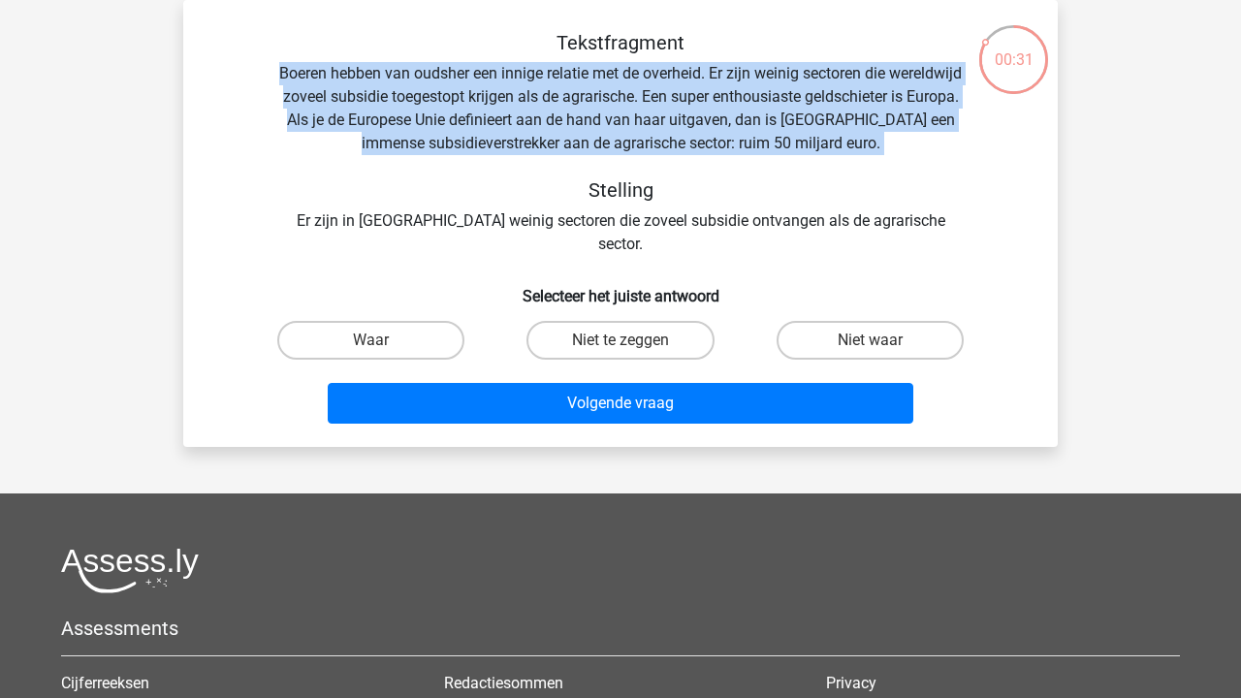
click at [811, 91] on div "Tekstfragment Boeren hebben van oudsher een innige relatie met de overheid. Er …" at bounding box center [620, 143] width 812 height 225
click at [803, 126] on div "Tekstfragment Boeren hebben van oudsher een innige relatie met de overheid. Er …" at bounding box center [620, 143] width 812 height 225
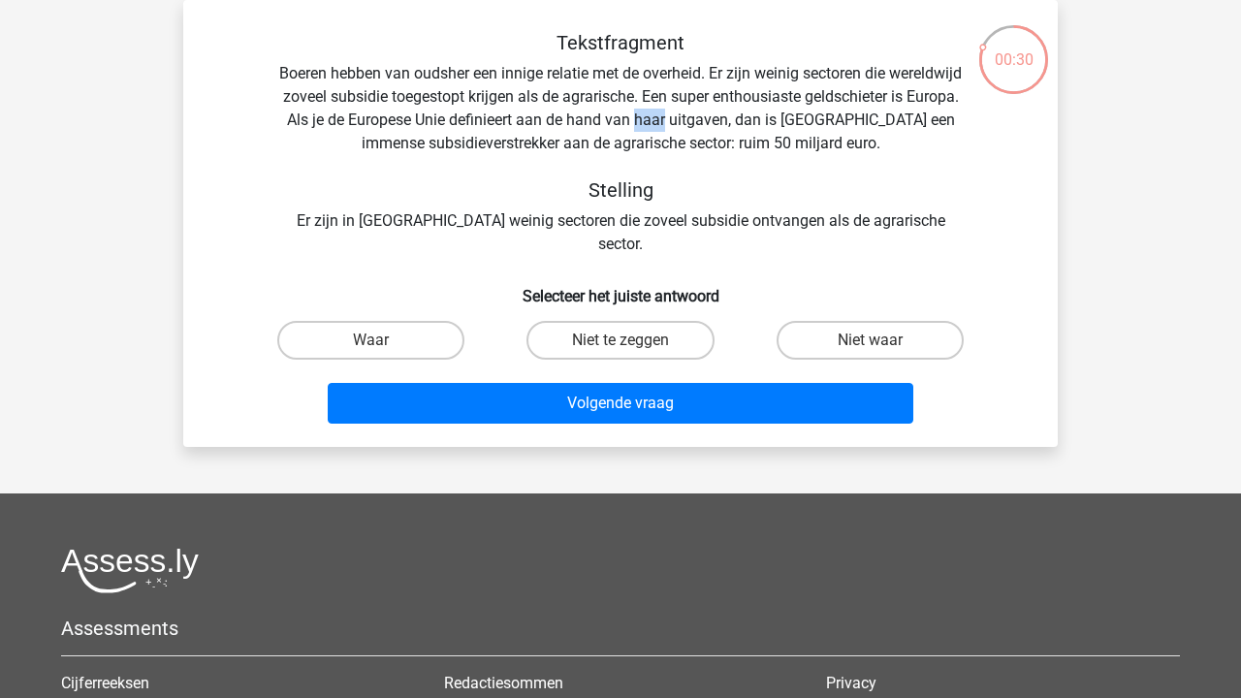
click at [803, 126] on div "Tekstfragment Boeren hebben van oudsher een innige relatie met de overheid. Er …" at bounding box center [620, 143] width 812 height 225
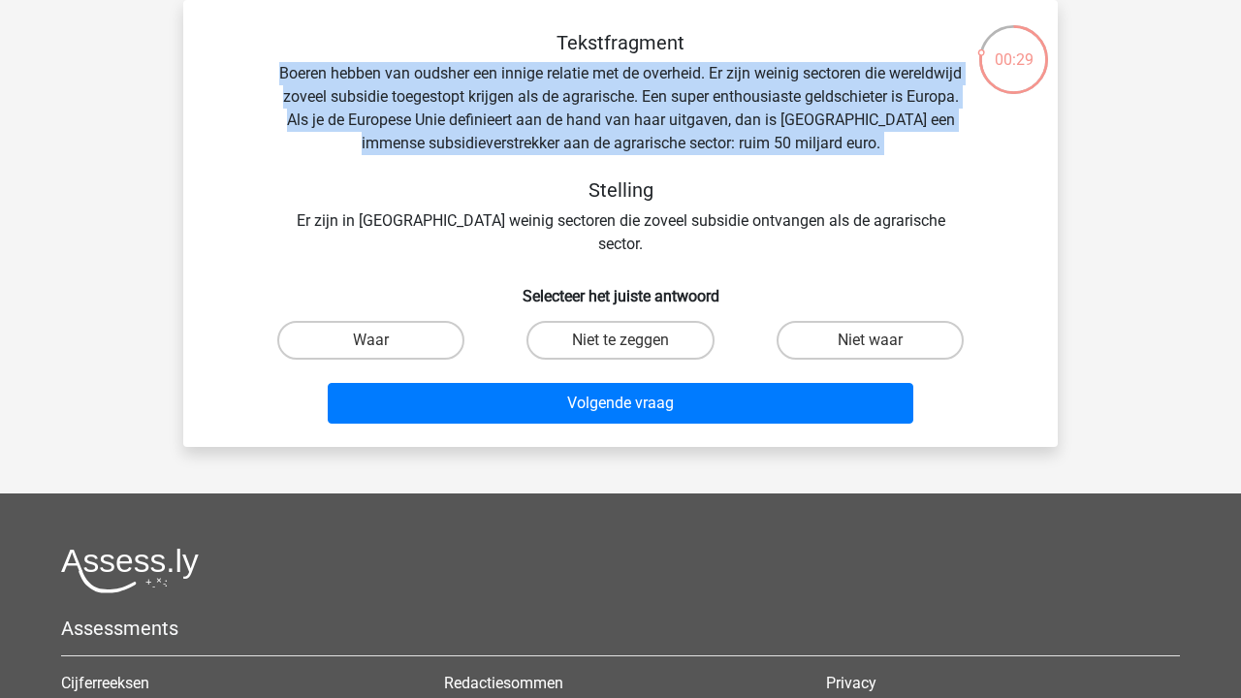
click at [803, 126] on div "Tekstfragment Boeren hebben van oudsher een innige relatie met de overheid. Er …" at bounding box center [620, 143] width 812 height 225
click at [752, 136] on div "Tekstfragment Boeren hebben van oudsher een innige relatie met de overheid. Er …" at bounding box center [620, 143] width 812 height 225
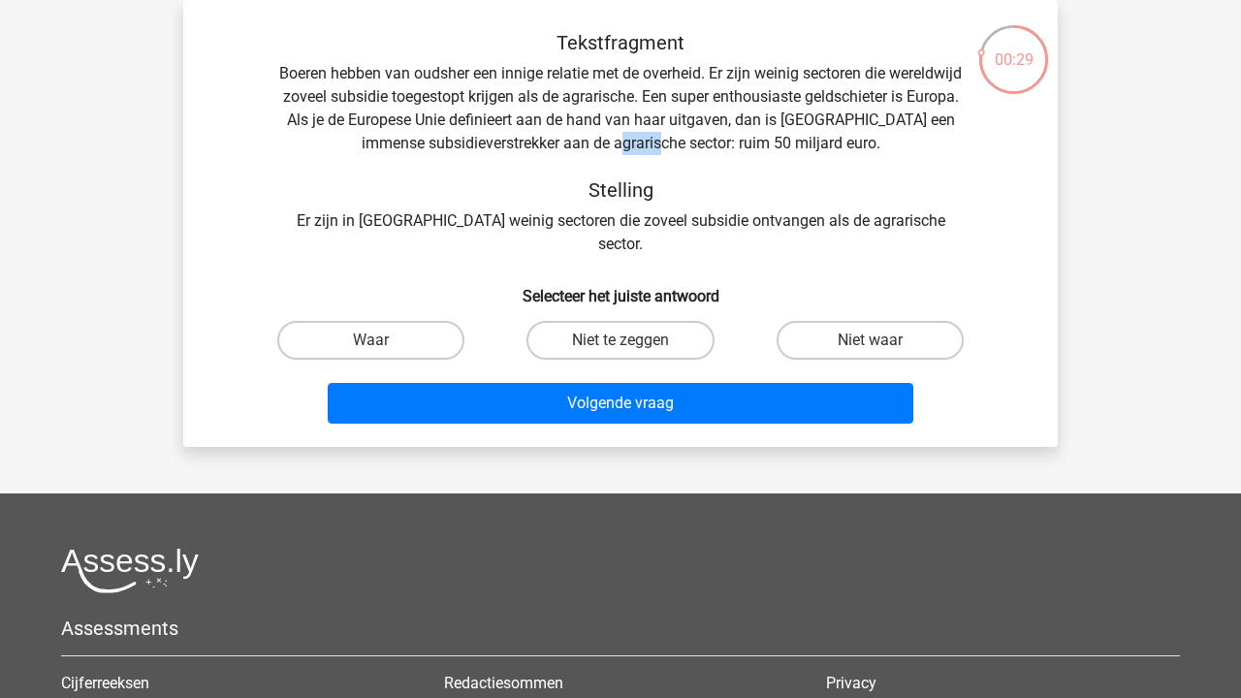
click at [752, 136] on div "Tekstfragment Boeren hebben van oudsher een innige relatie met de overheid. Er …" at bounding box center [620, 143] width 812 height 225
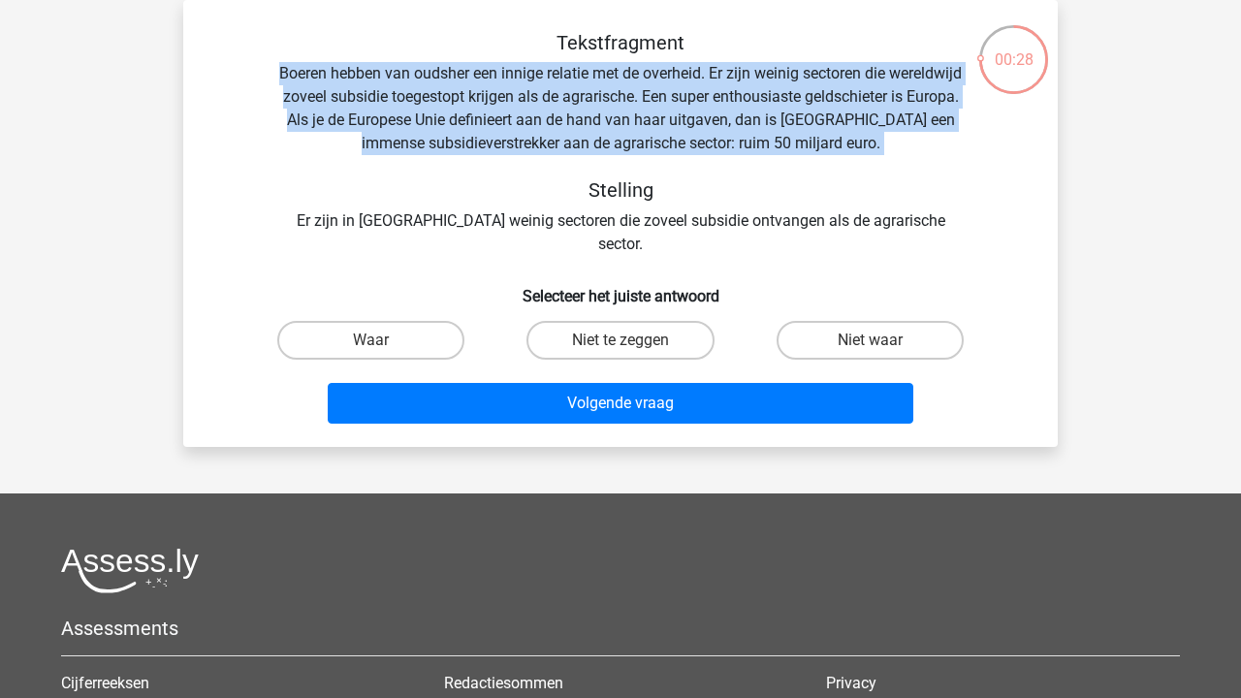
click at [752, 136] on div "Tekstfragment Boeren hebben van oudsher een innige relatie met de overheid. Er …" at bounding box center [620, 143] width 812 height 225
click at [746, 139] on div "Tekstfragment Boeren hebben van oudsher een innige relatie met de overheid. Er …" at bounding box center [620, 143] width 812 height 225
drag, startPoint x: 931, startPoint y: 151, endPoint x: 553, endPoint y: 27, distance: 397.8
click at [553, 27] on div "Tekstfragment Boeren hebben van oudsher een innige relatie met de overheid. Er …" at bounding box center [620, 223] width 874 height 447
click at [611, 321] on label "Niet te zeggen" at bounding box center [619, 340] width 187 height 39
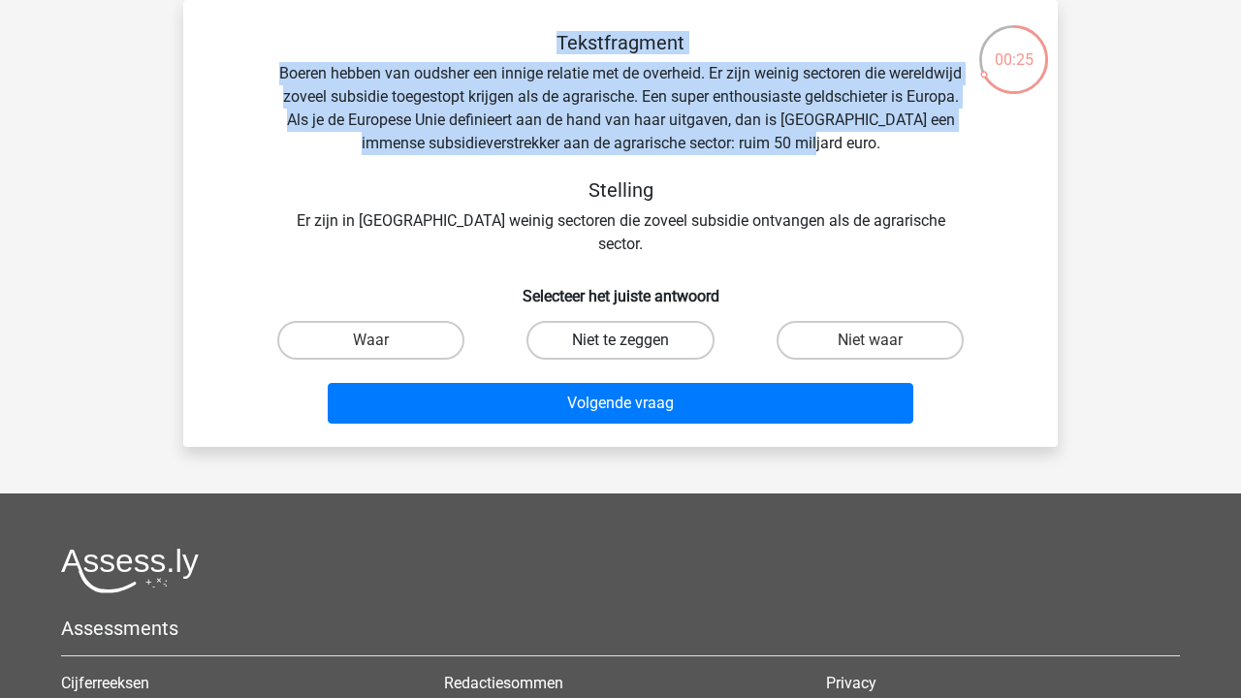
click at [620, 340] on input "Niet te zeggen" at bounding box center [626, 346] width 13 height 13
radio input "true"
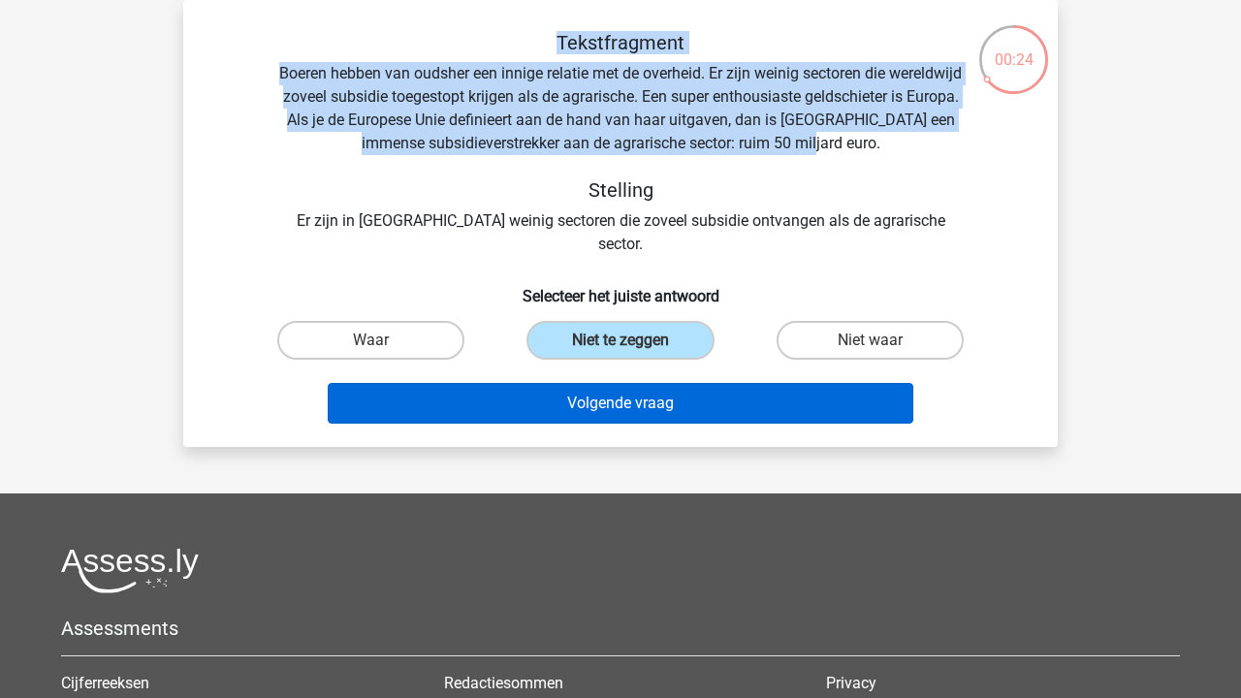
click at [616, 392] on button "Volgende vraag" at bounding box center [621, 403] width 586 height 41
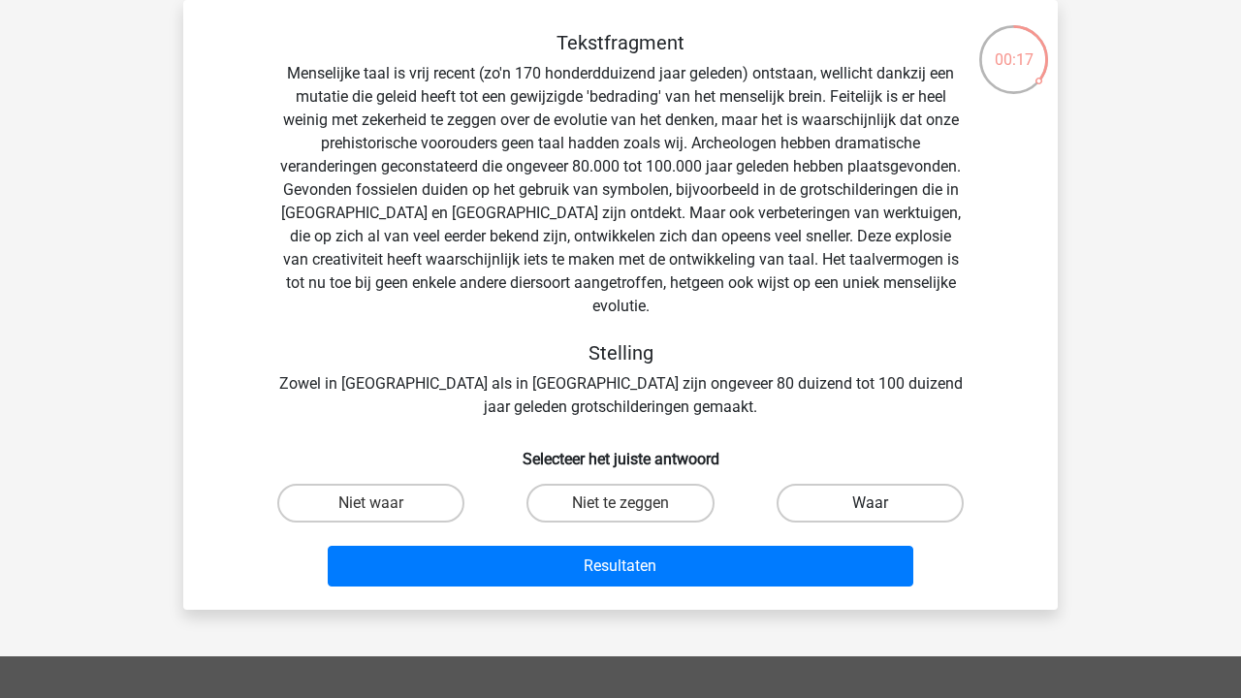
click at [922, 499] on label "Waar" at bounding box center [869, 503] width 187 height 39
click at [882, 503] on input "Waar" at bounding box center [875, 509] width 13 height 13
radio input "true"
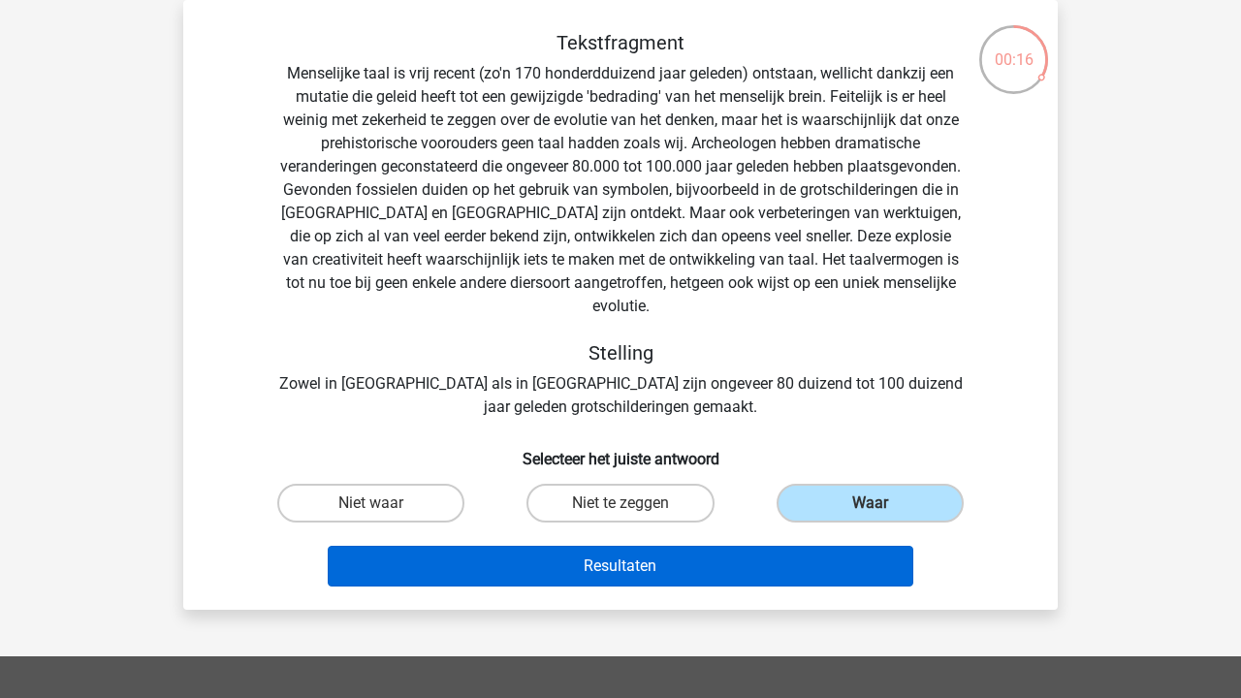
click at [846, 546] on button "Resultaten" at bounding box center [621, 566] width 586 height 41
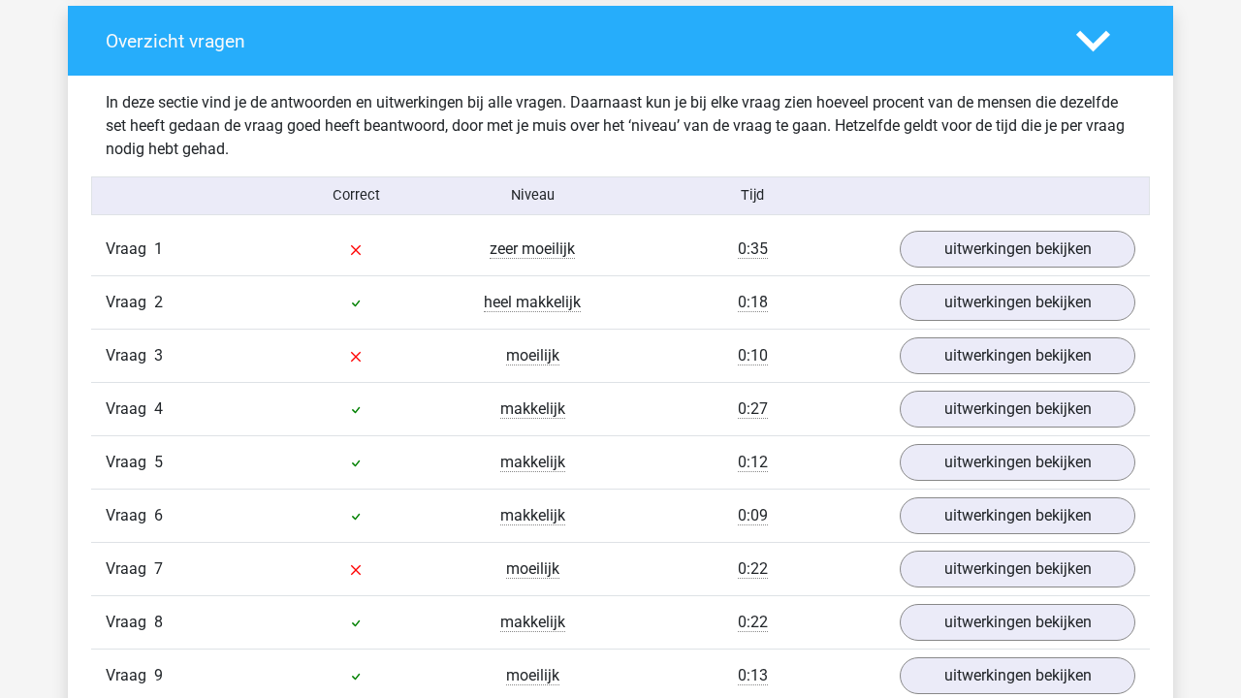
scroll to position [1502, 0]
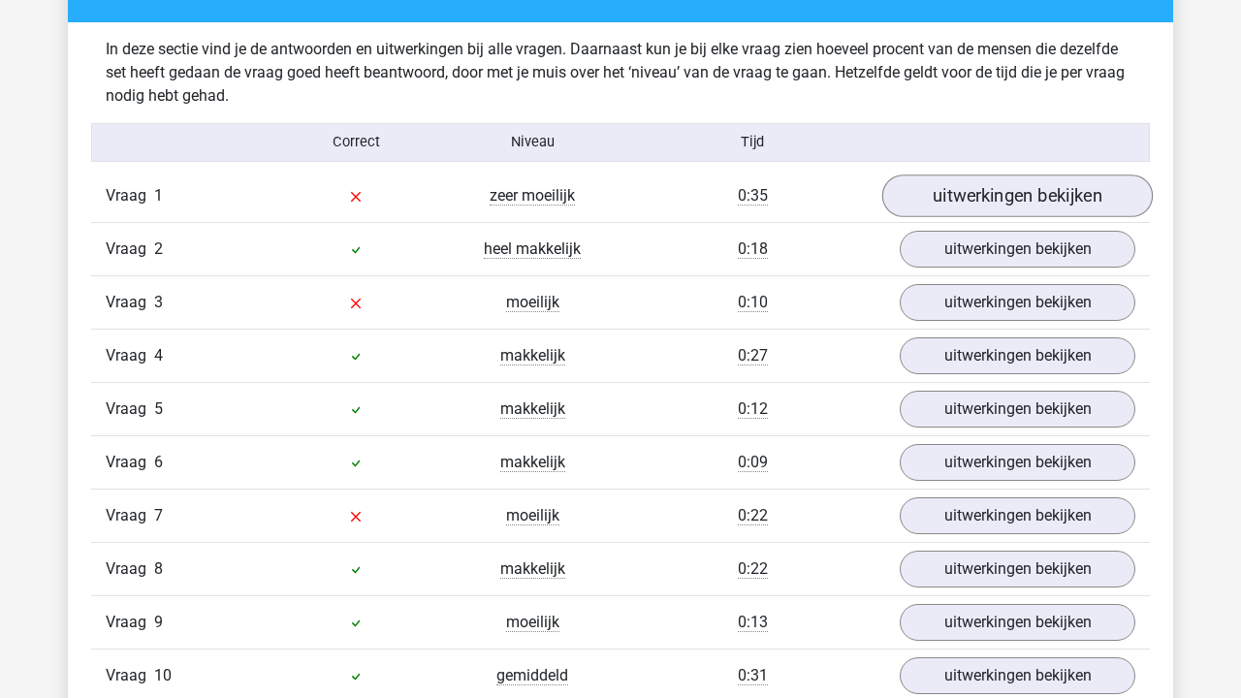
click at [1005, 199] on link "uitwerkingen bekijken" at bounding box center [1017, 195] width 270 height 43
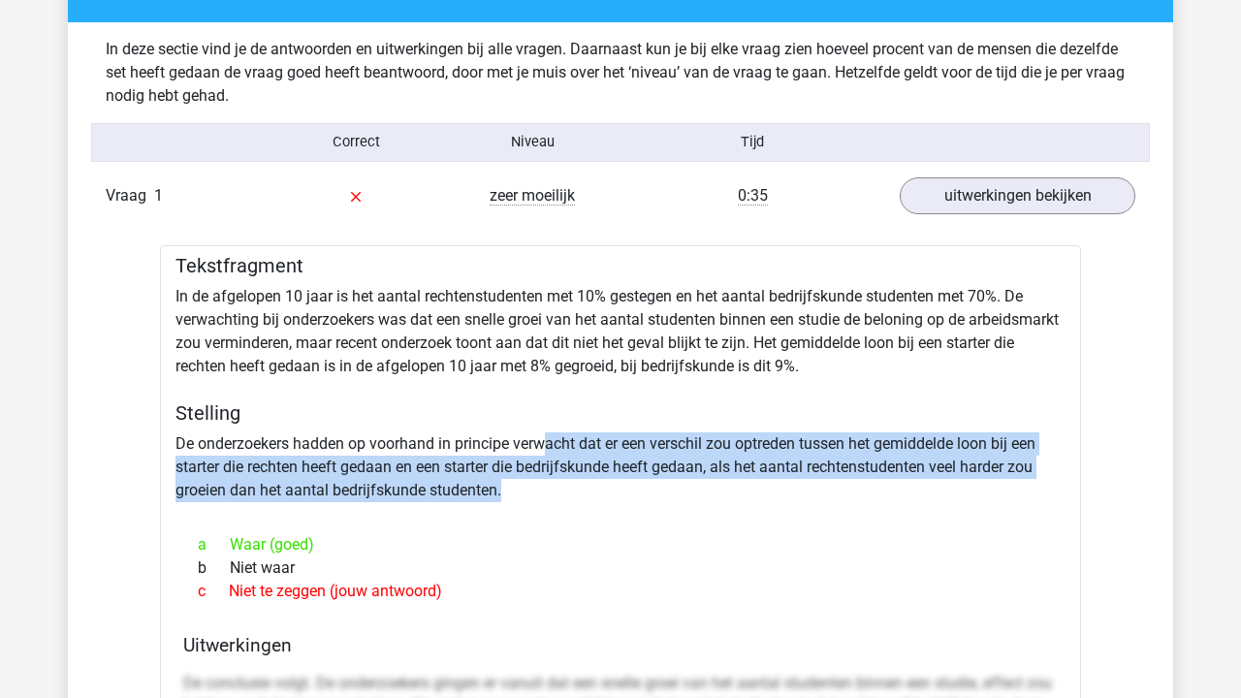
drag, startPoint x: 564, startPoint y: 495, endPoint x: 547, endPoint y: 448, distance: 50.6
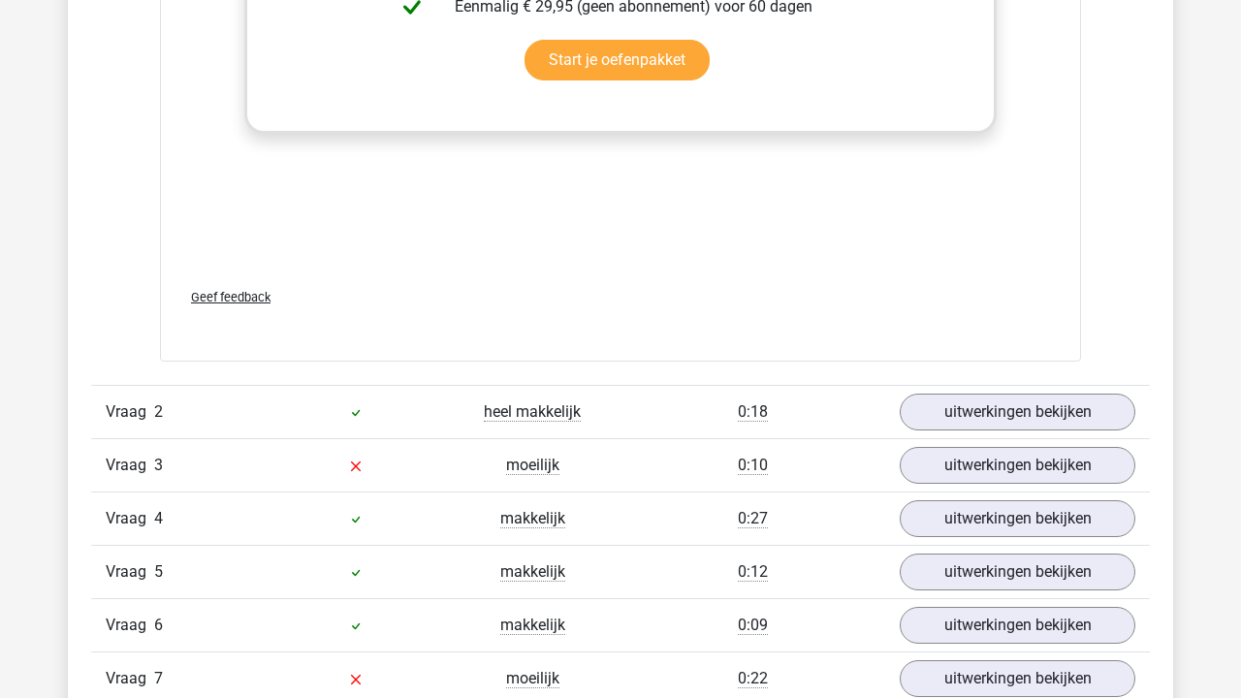
scroll to position [2477, 0]
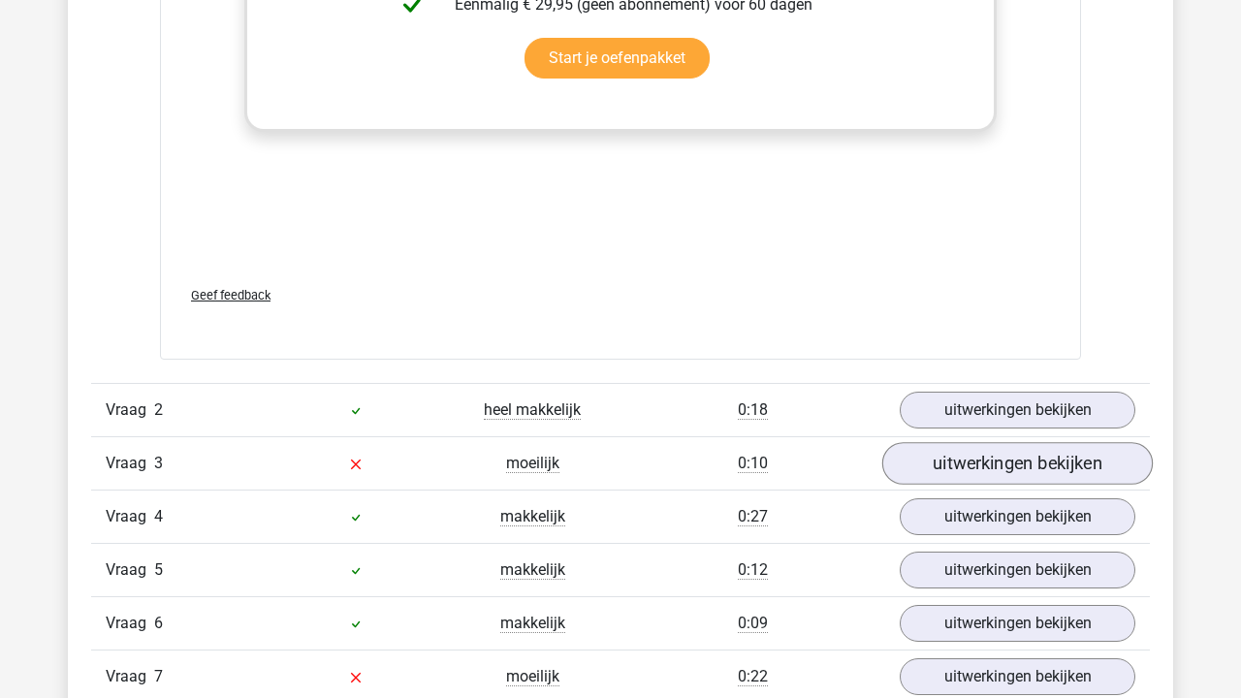
click at [943, 457] on link "uitwerkingen bekijken" at bounding box center [1017, 463] width 270 height 43
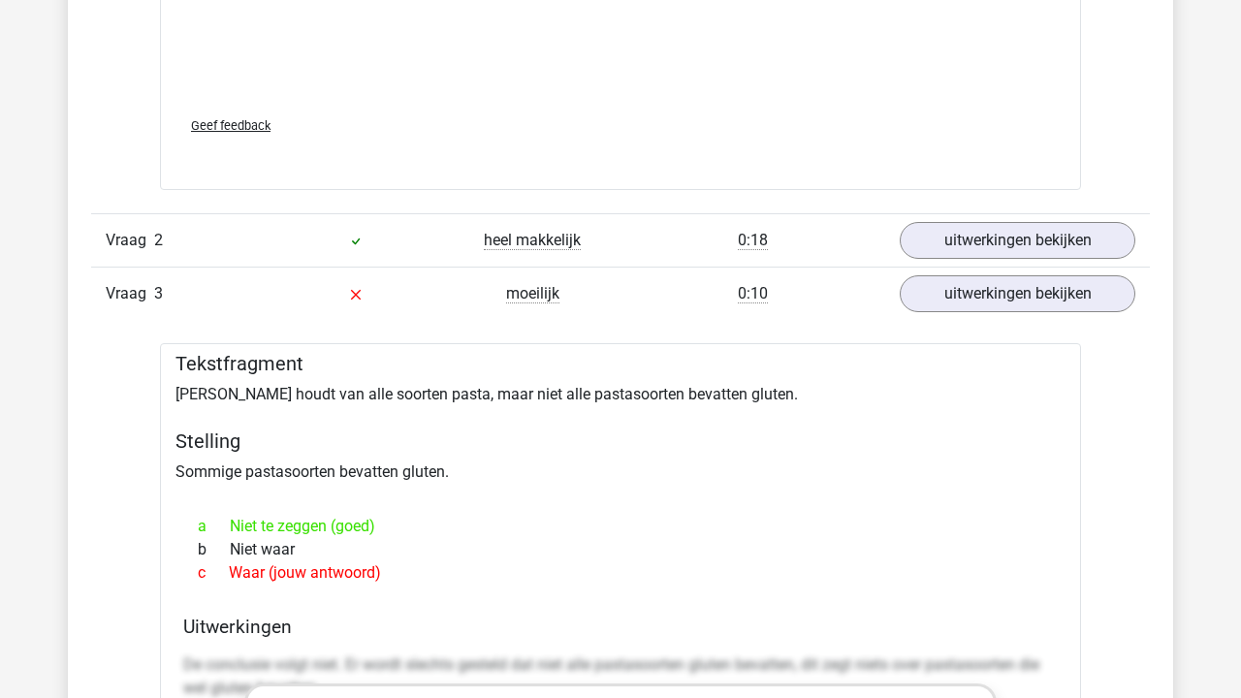
scroll to position [2651, 0]
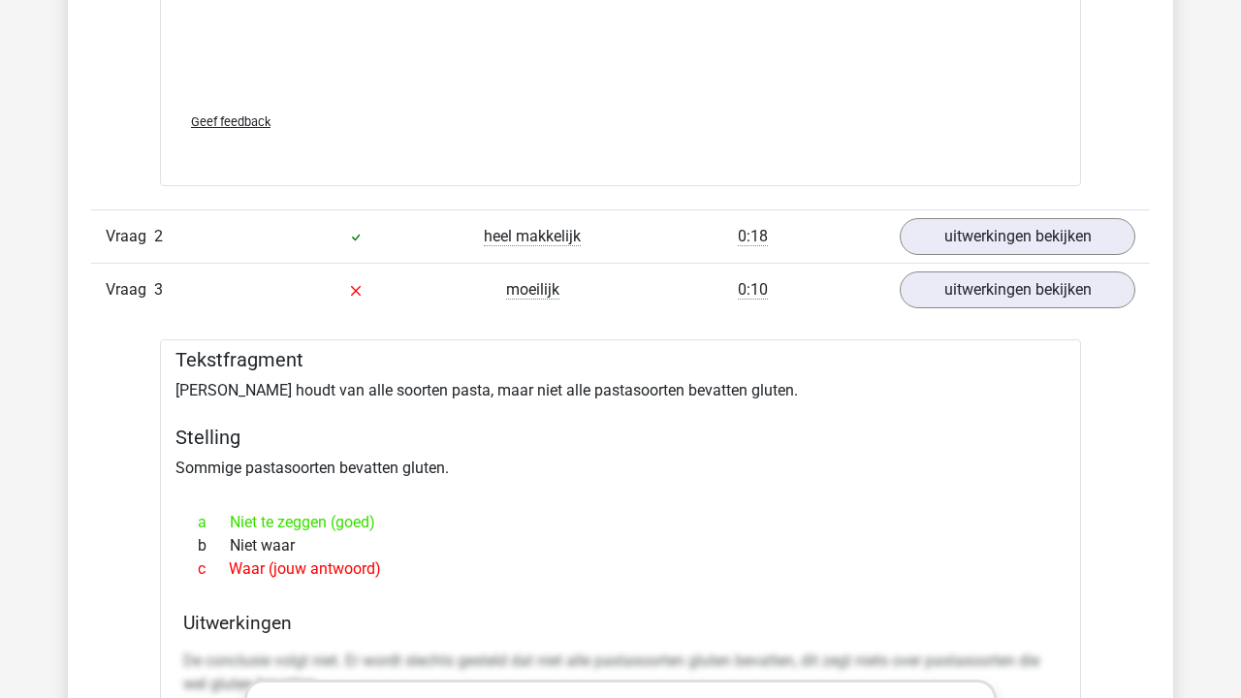
click at [290, 519] on div "a Niet te zeggen (goed)" at bounding box center [620, 522] width 874 height 23
click at [291, 519] on div "a Niet te zeggen (goed)" at bounding box center [620, 522] width 874 height 23
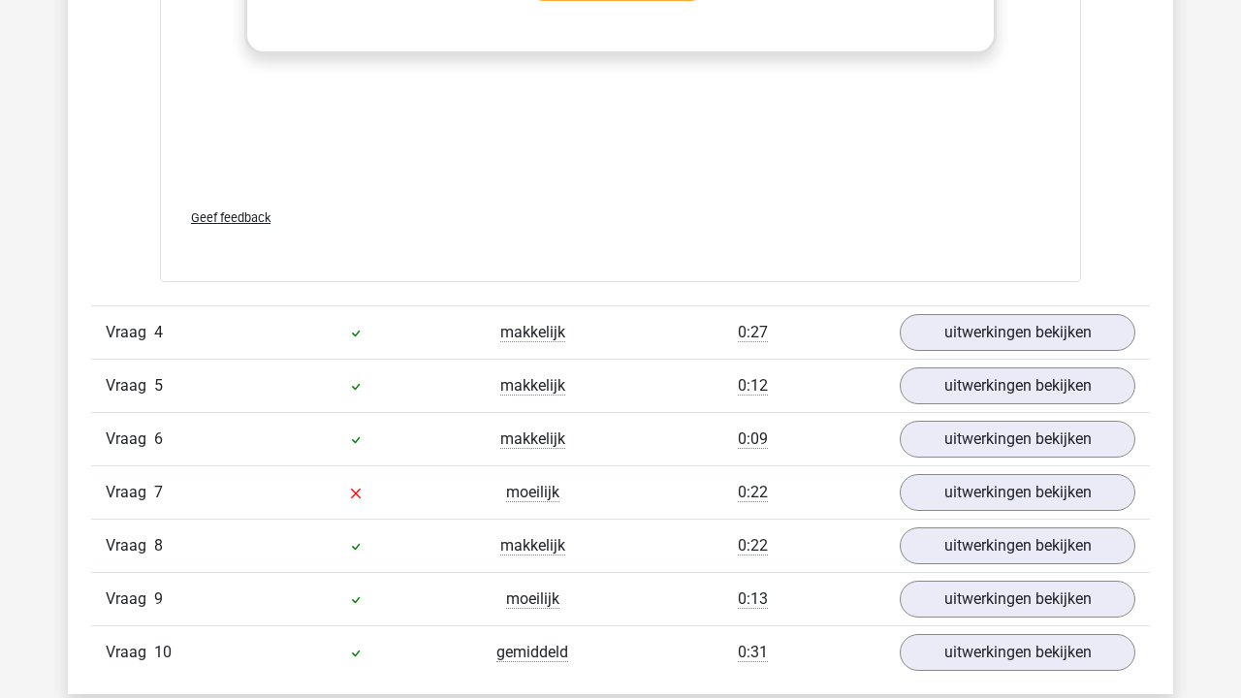
scroll to position [3757, 0]
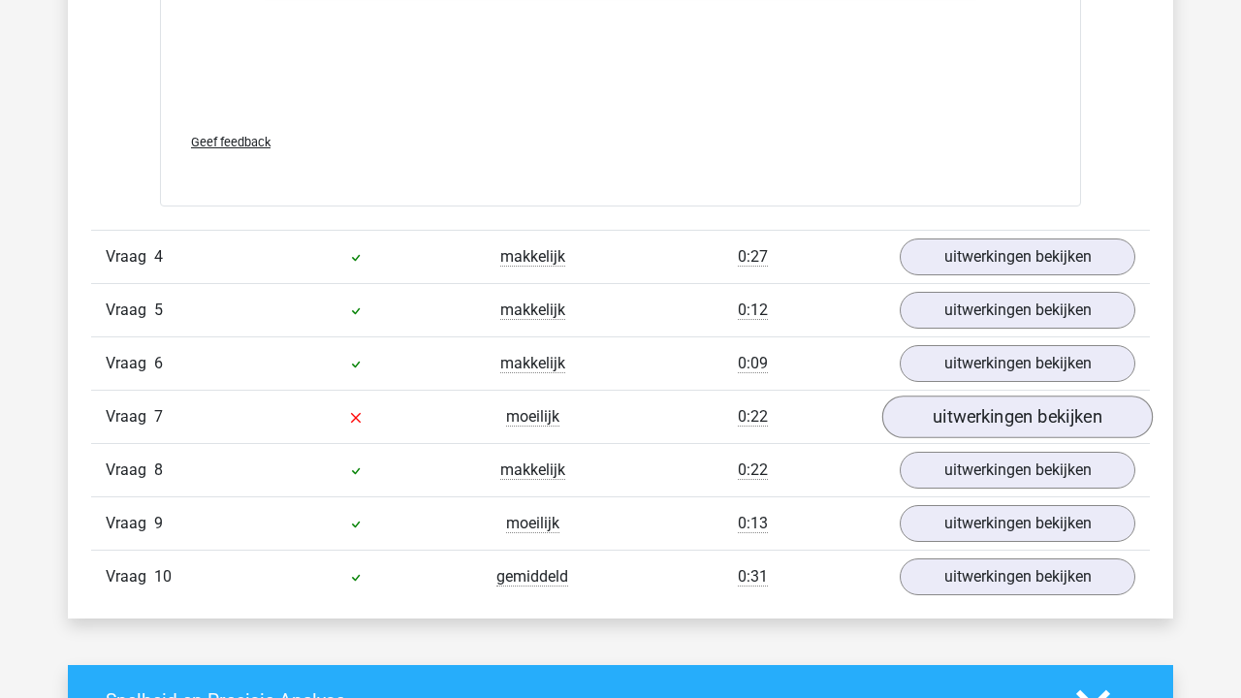
click at [978, 404] on link "uitwerkingen bekijken" at bounding box center [1017, 417] width 270 height 43
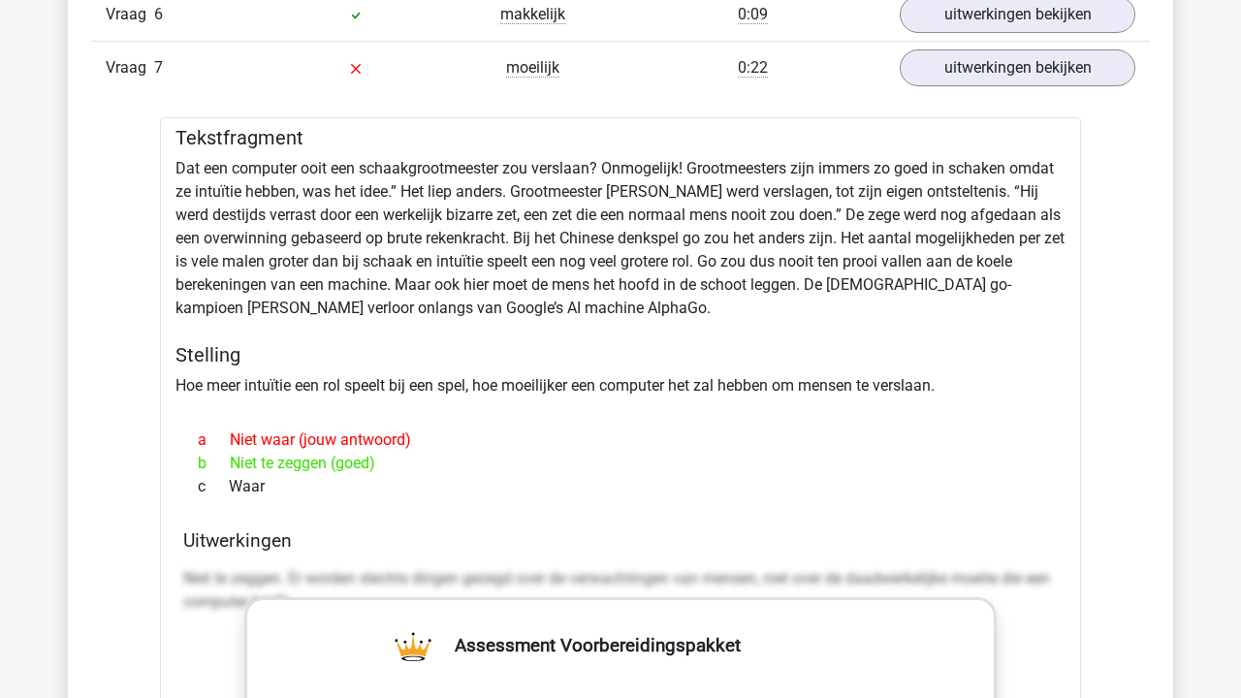
scroll to position [4134, 0]
